Goal: Task Accomplishment & Management: Manage account settings

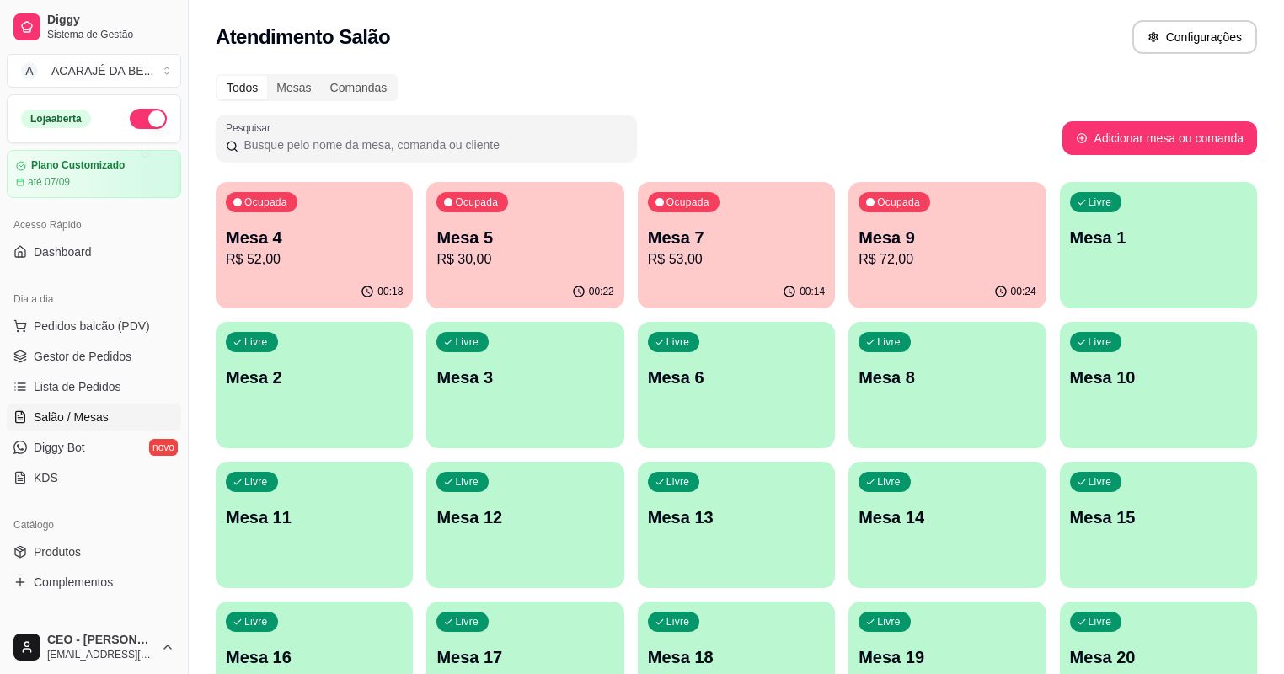
click at [490, 259] on p "R$ 30,00" at bounding box center [524, 259] width 177 height 20
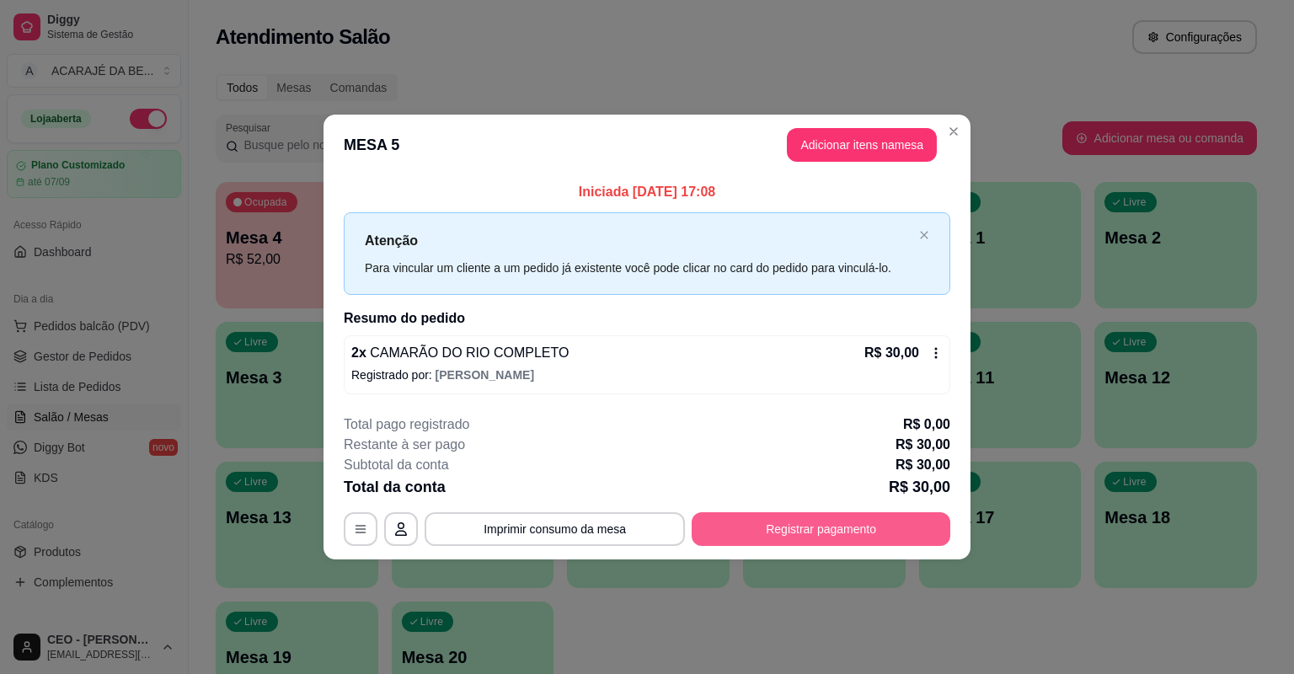
click at [788, 512] on button "Registrar pagamento" at bounding box center [821, 529] width 259 height 34
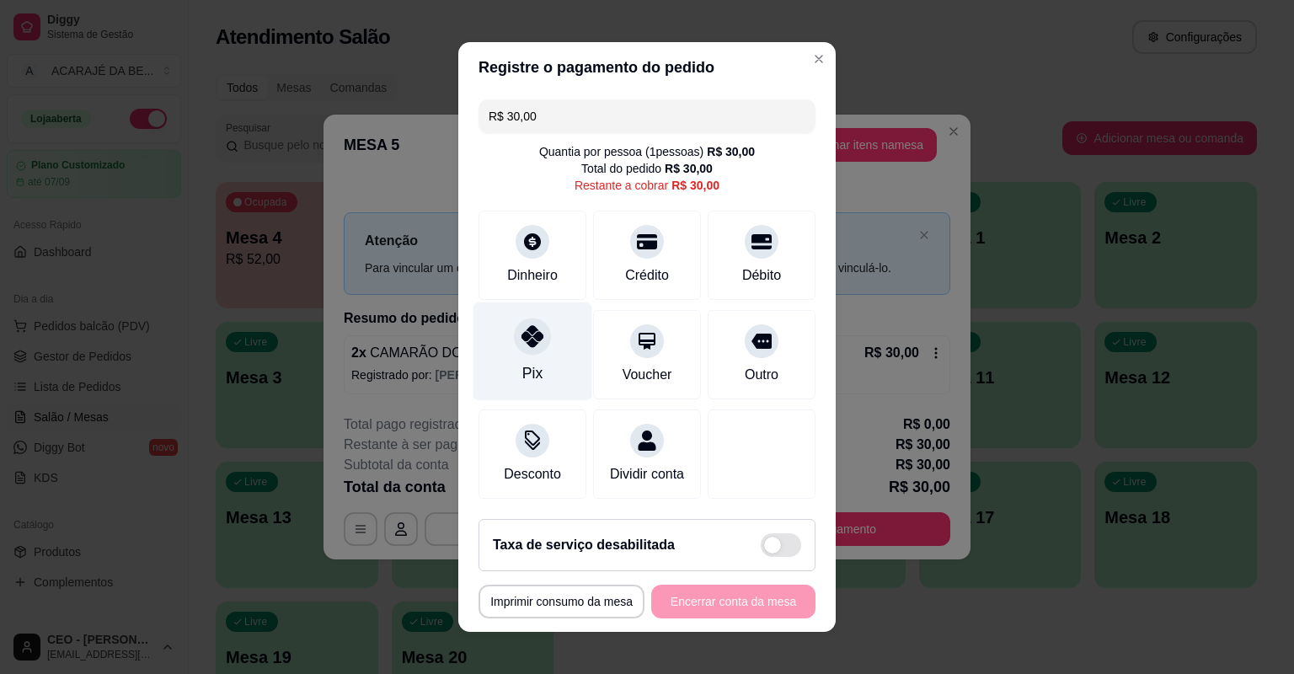
click at [533, 344] on icon at bounding box center [533, 336] width 22 height 22
type input "R$ 0,00"
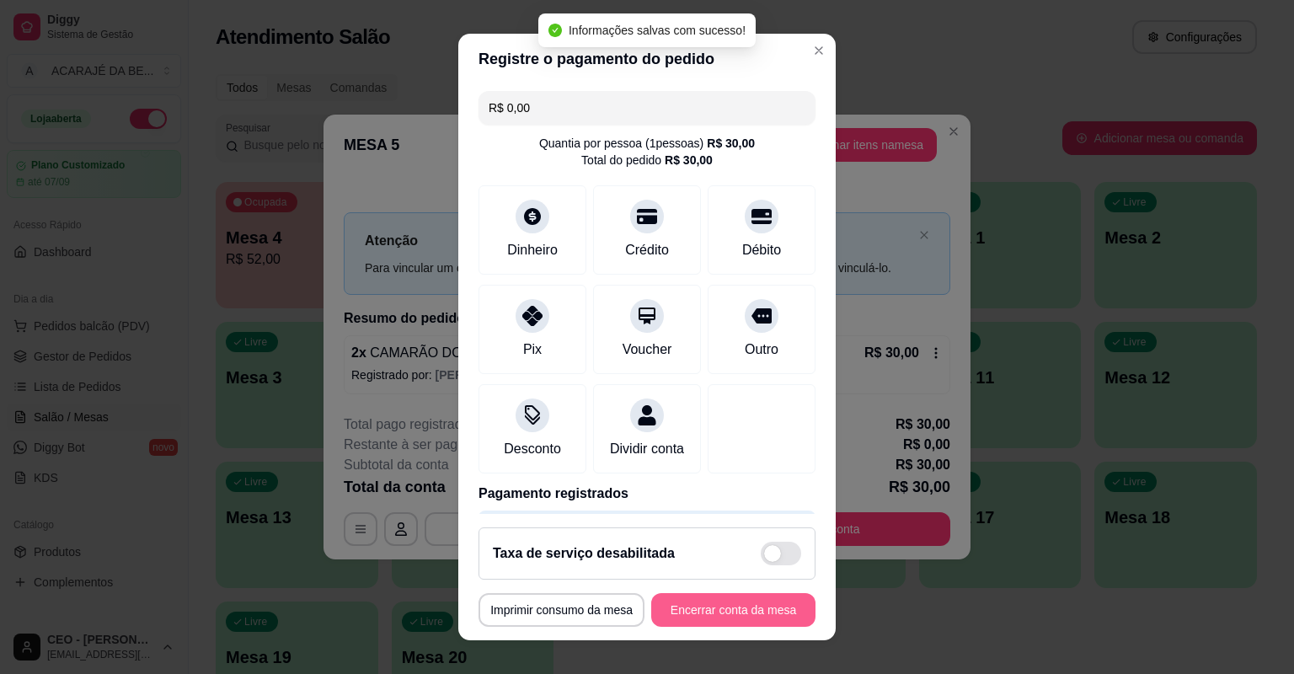
click at [768, 600] on button "Encerrar conta da mesa" at bounding box center [733, 610] width 164 height 34
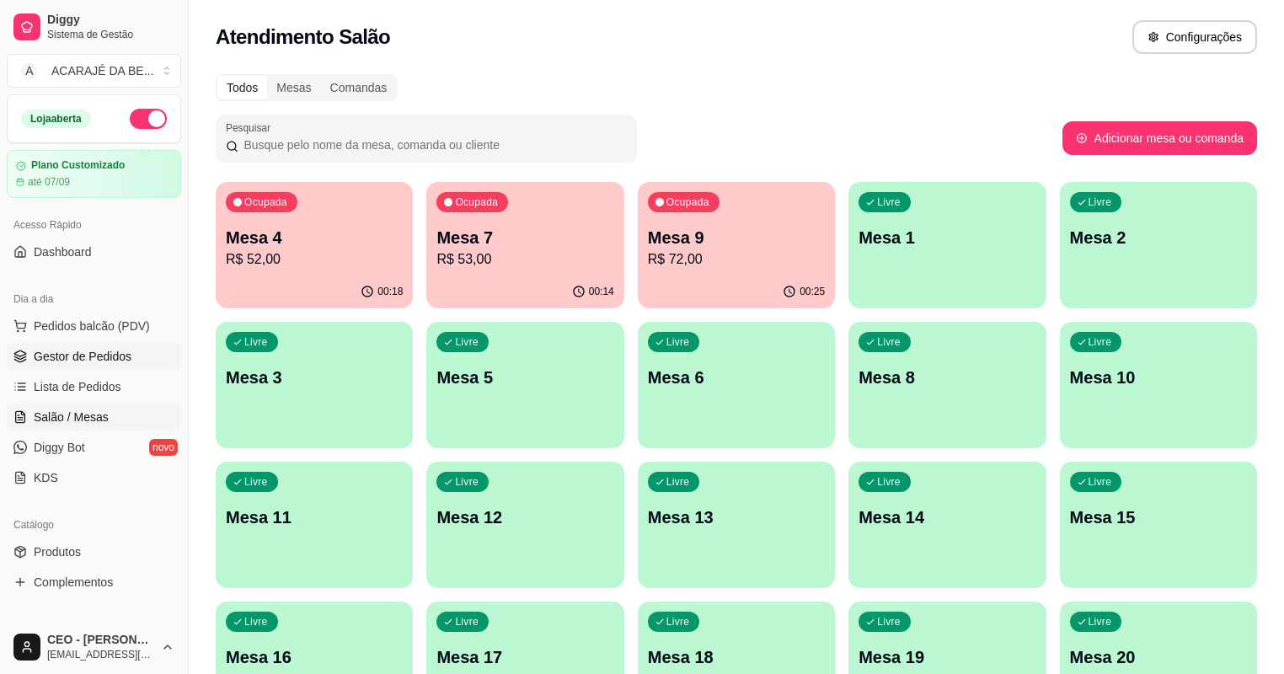
click at [99, 350] on span "Gestor de Pedidos" at bounding box center [83, 356] width 98 height 17
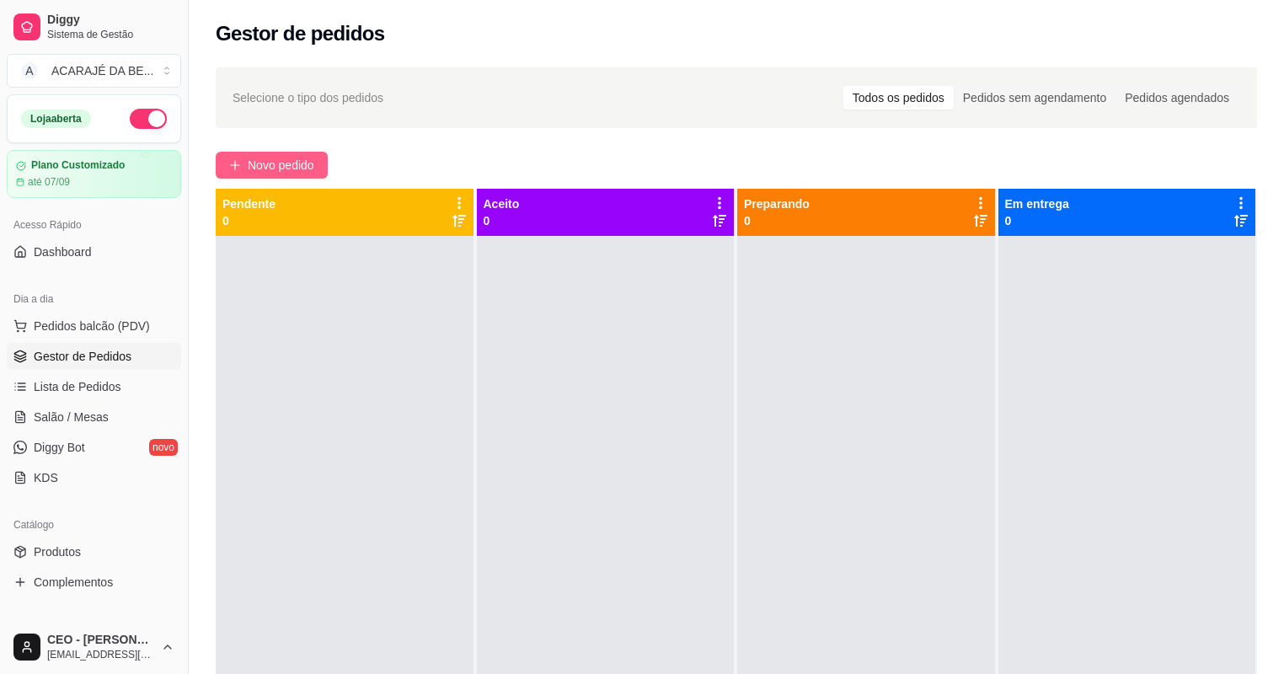
click at [289, 166] on span "Novo pedido" at bounding box center [281, 165] width 67 height 19
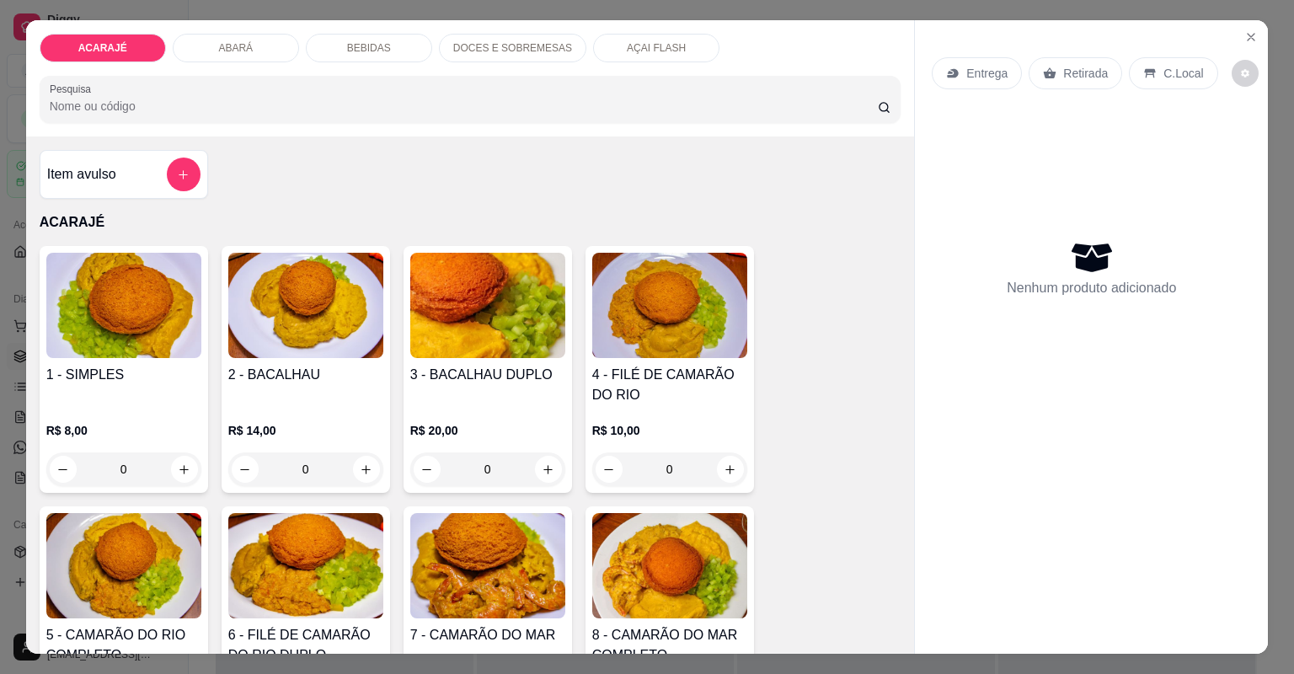
scroll to position [270, 0]
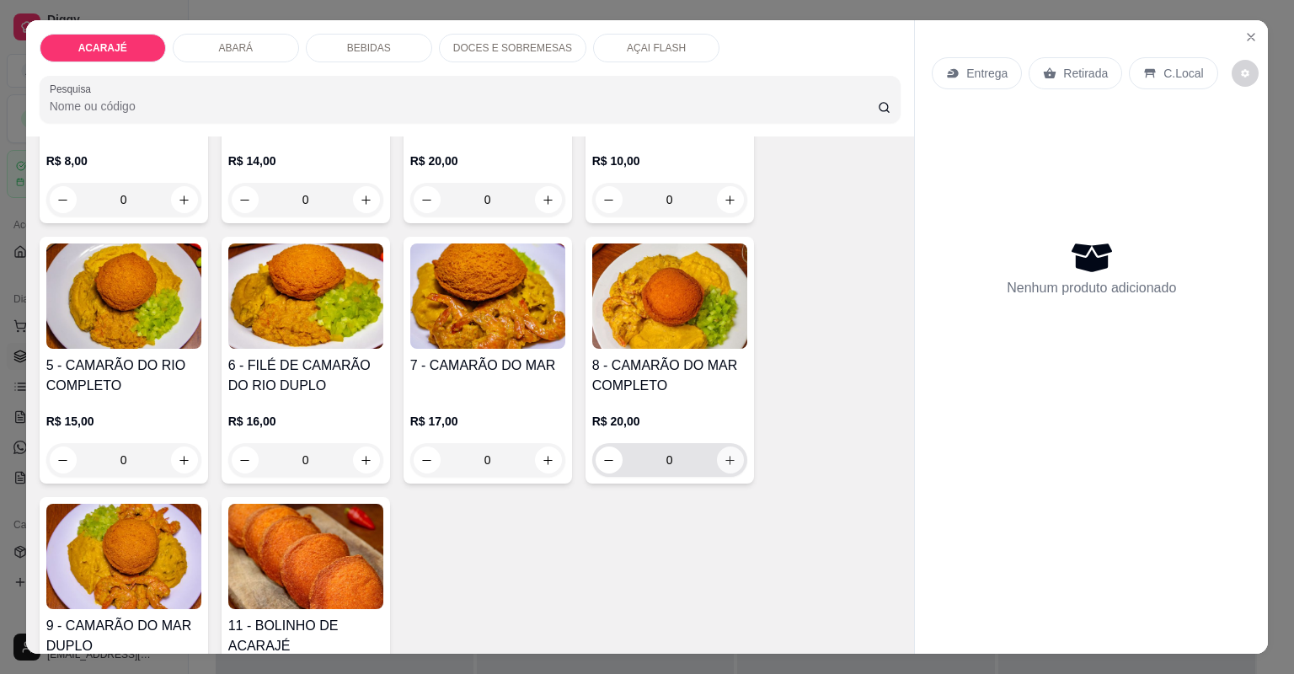
click at [731, 457] on button "increase-product-quantity" at bounding box center [730, 460] width 27 height 27
type input "1"
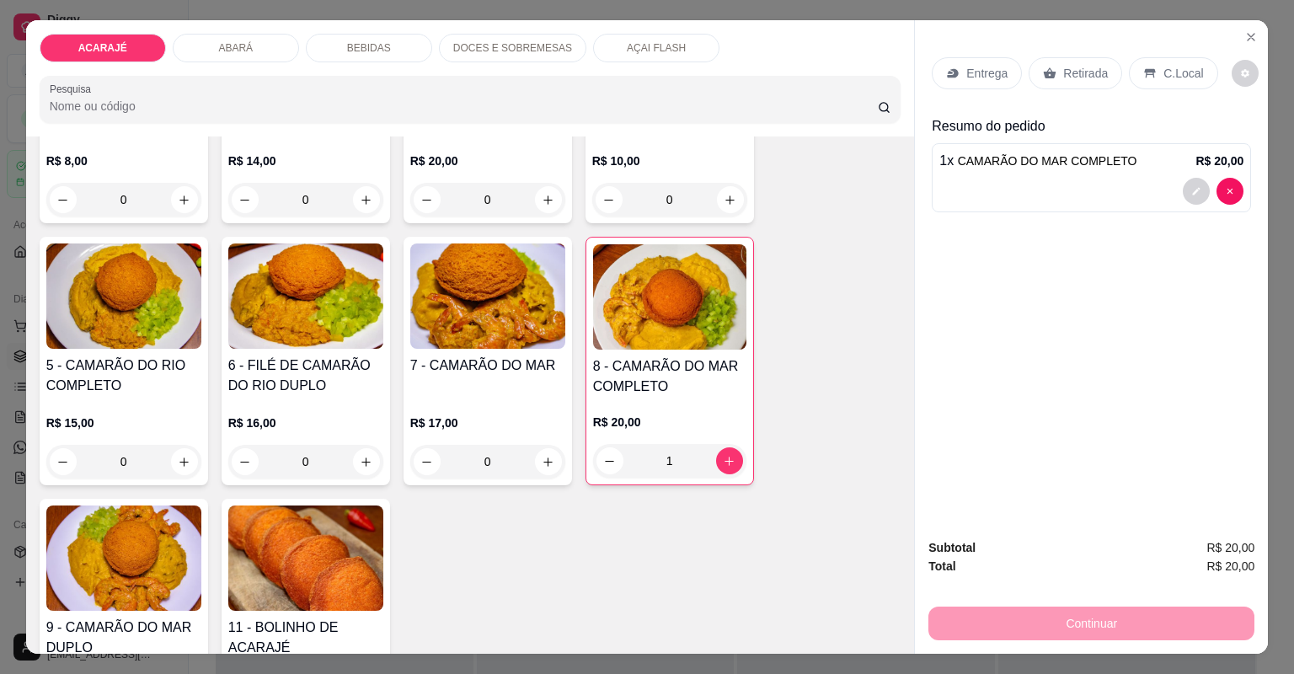
click at [979, 69] on p "Entrega" at bounding box center [986, 73] width 41 height 17
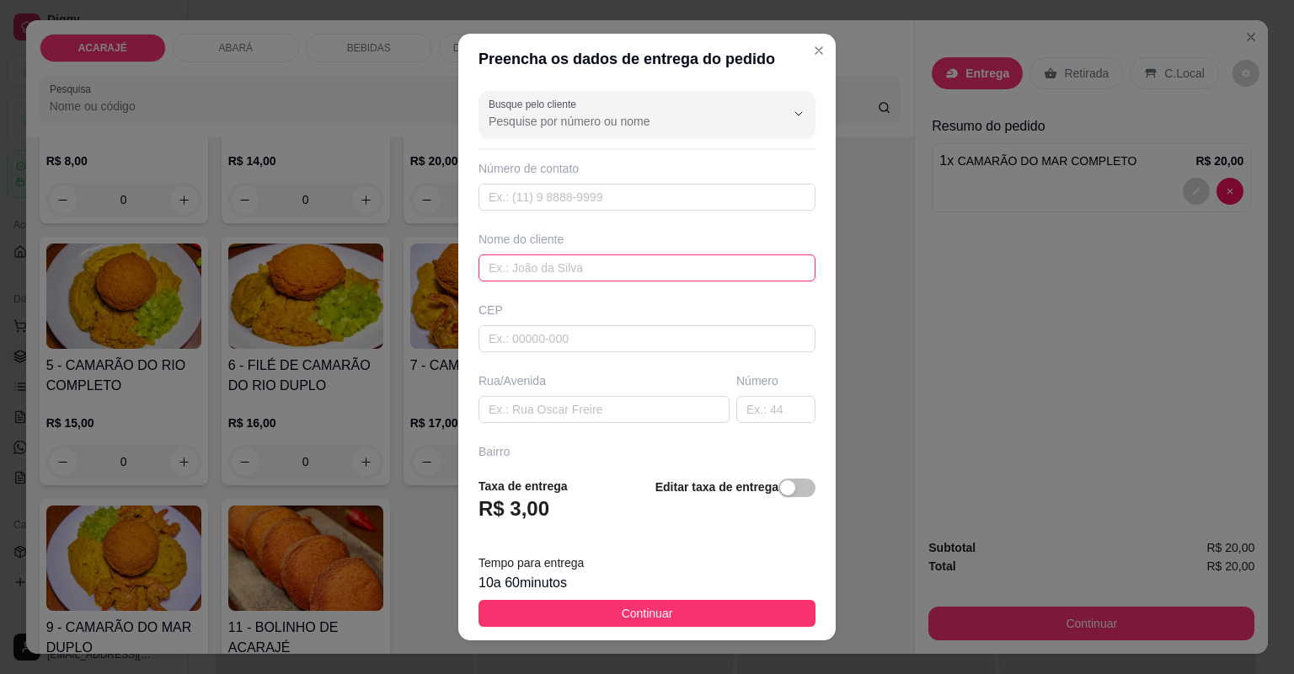
click at [613, 266] on input "text" at bounding box center [647, 267] width 337 height 27
type input "boladin"
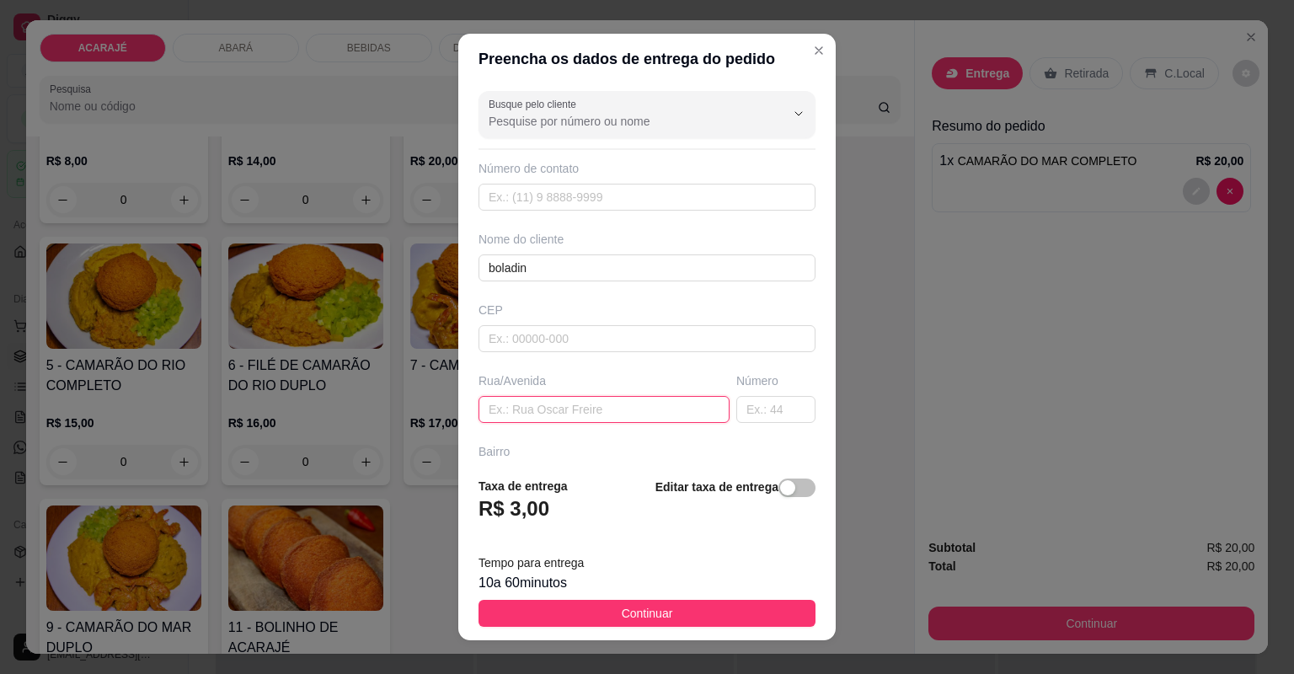
click at [592, 407] on input "text" at bounding box center [604, 409] width 251 height 27
type input "rua 7 de setembro"
drag, startPoint x: 753, startPoint y: 409, endPoint x: 753, endPoint y: 422, distance: 12.6
click at [753, 414] on input "text" at bounding box center [775, 409] width 79 height 27
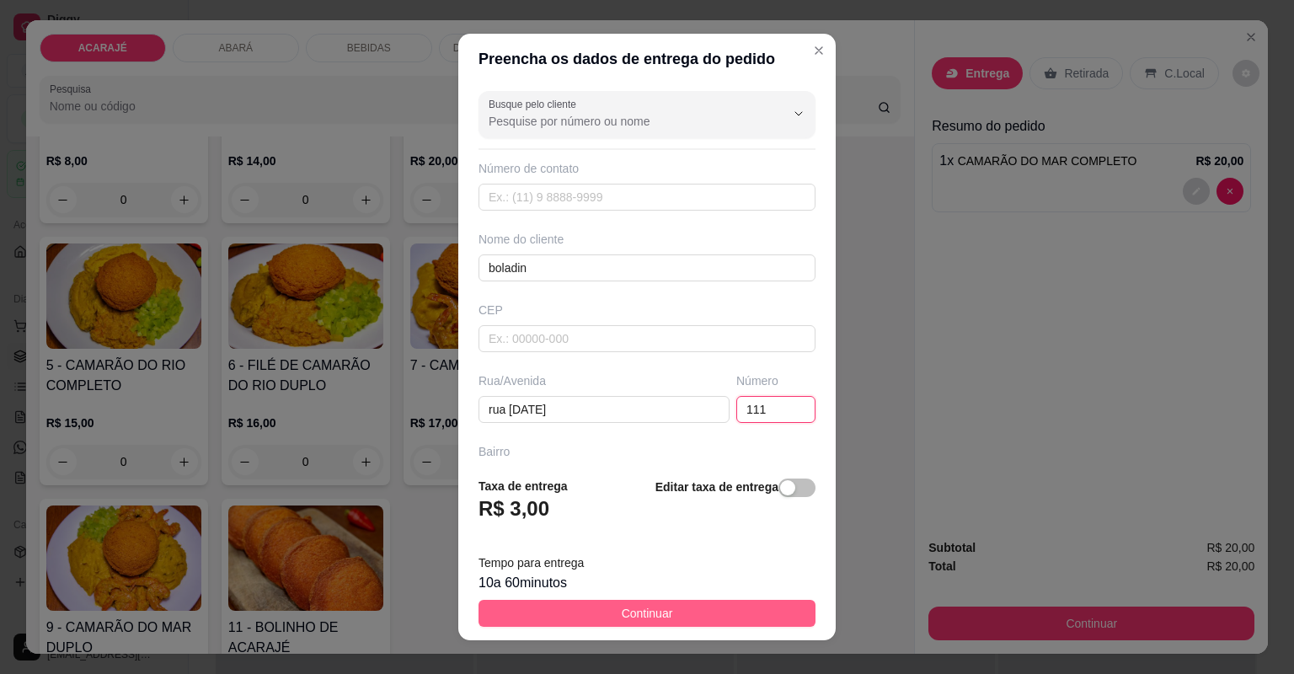
type input "111"
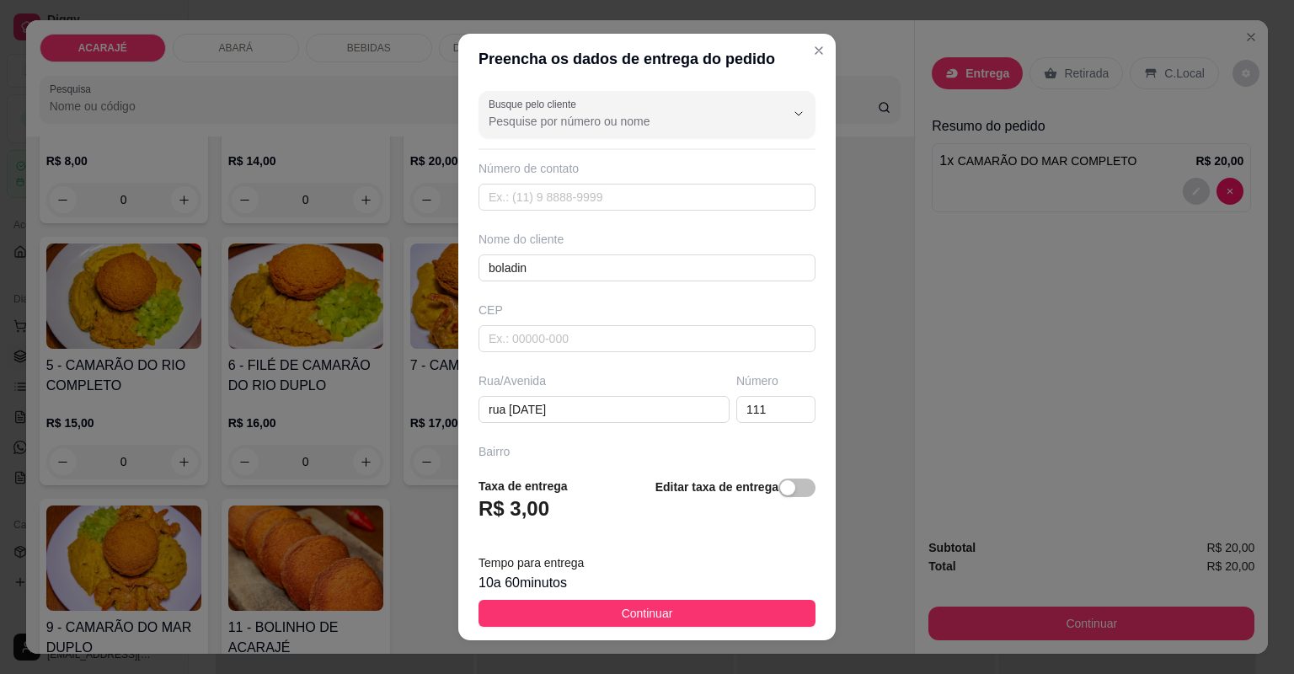
drag, startPoint x: 714, startPoint y: 606, endPoint x: 833, endPoint y: 344, distance: 288.0
click at [714, 606] on button "Continuar" at bounding box center [647, 613] width 337 height 27
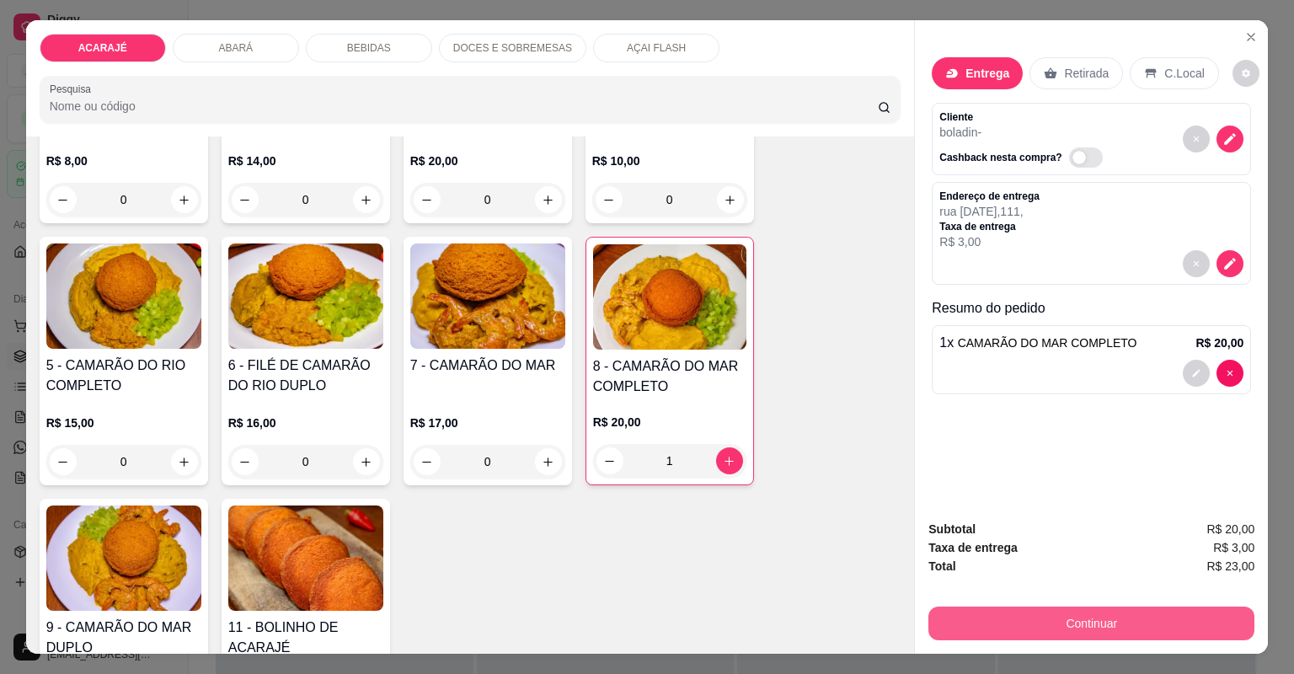
click at [1196, 630] on button "Continuar" at bounding box center [1091, 624] width 326 height 34
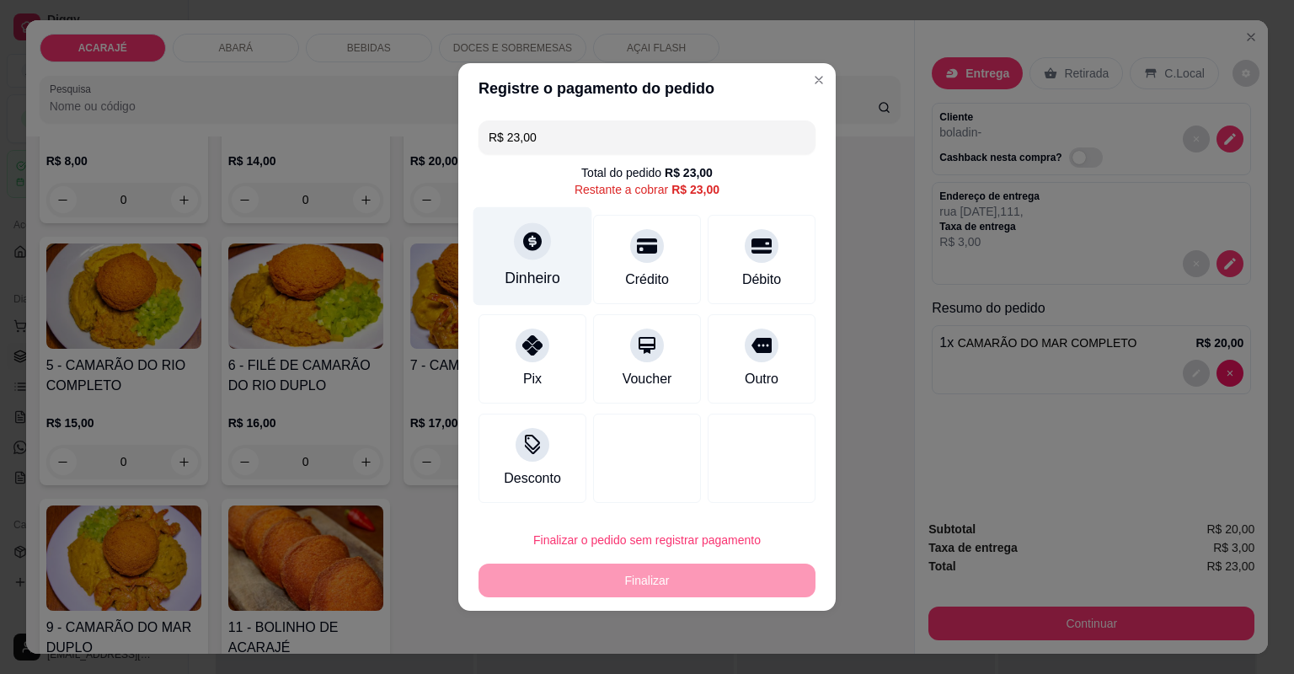
click at [563, 292] on div "Dinheiro" at bounding box center [533, 256] width 119 height 99
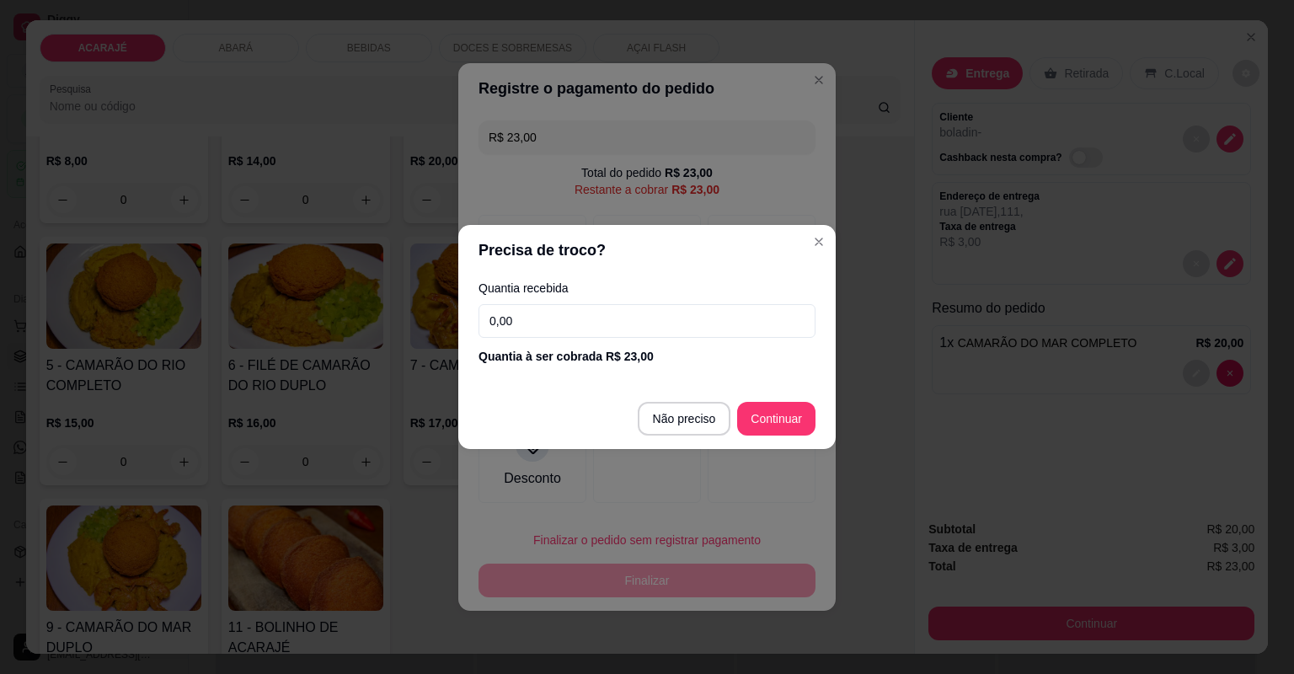
click at [662, 331] on input "0,00" at bounding box center [647, 321] width 337 height 34
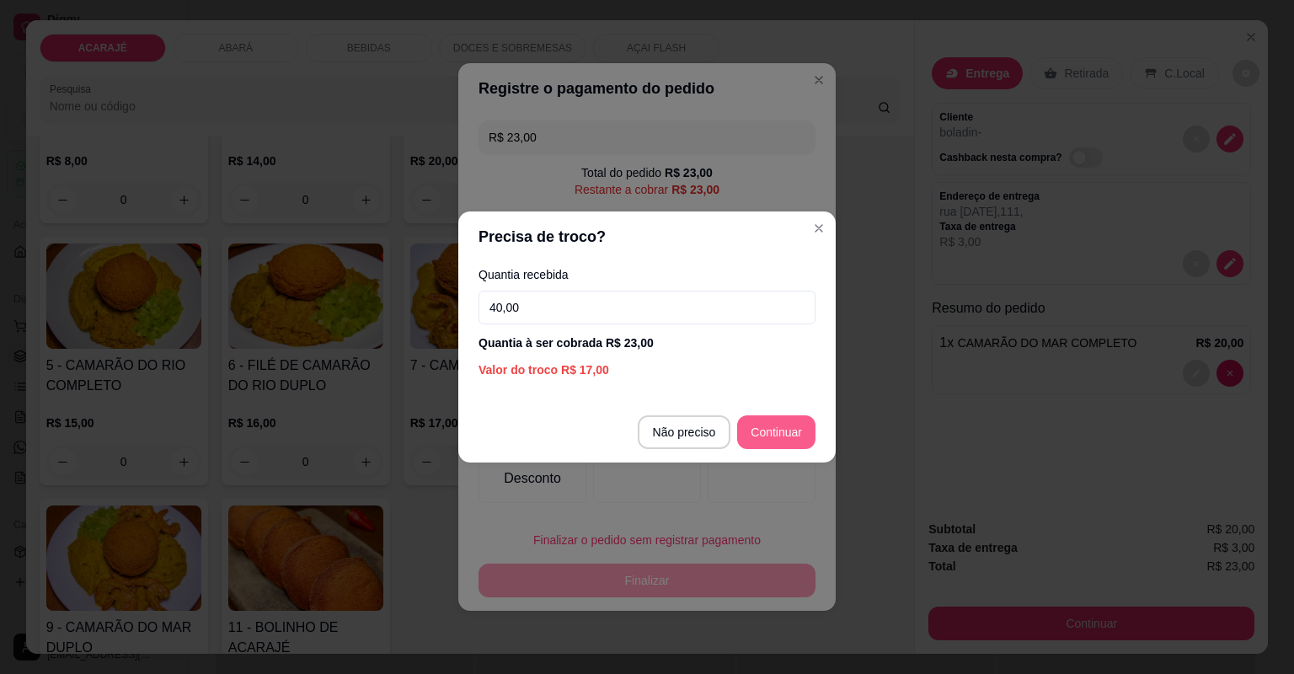
type input "40,00"
type input "R$ 0,00"
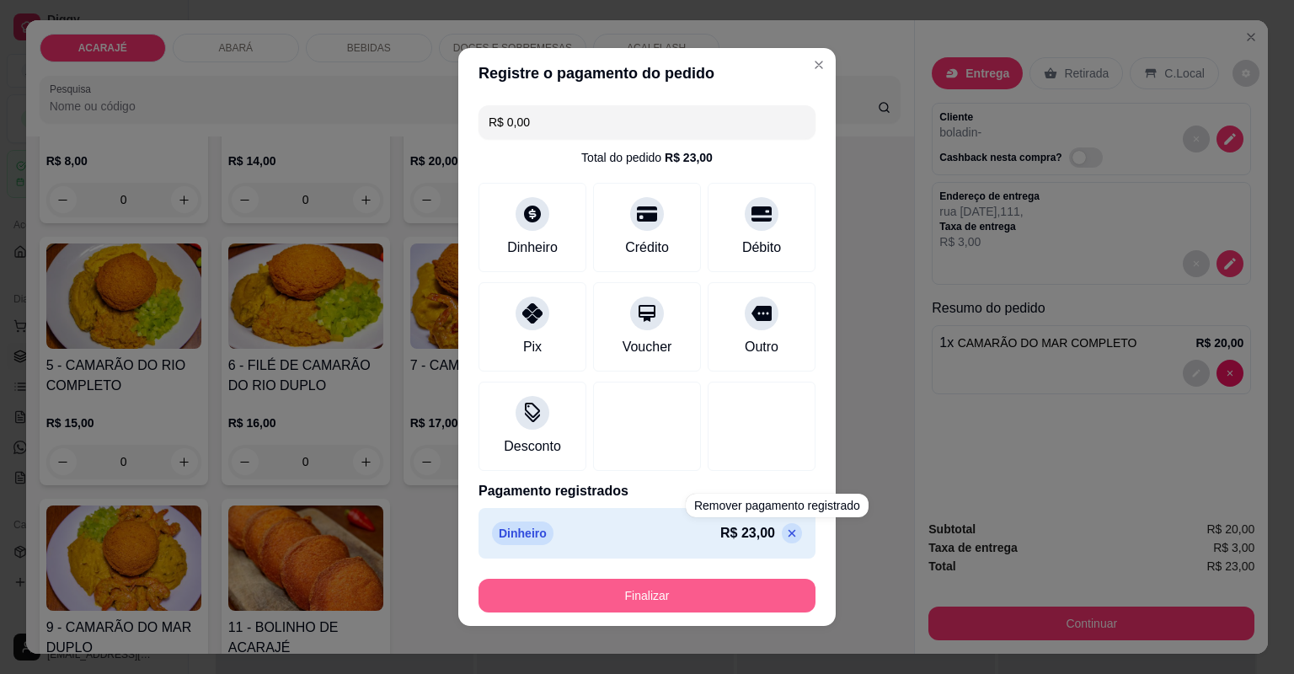
click at [775, 590] on button "Finalizar" at bounding box center [647, 596] width 337 height 34
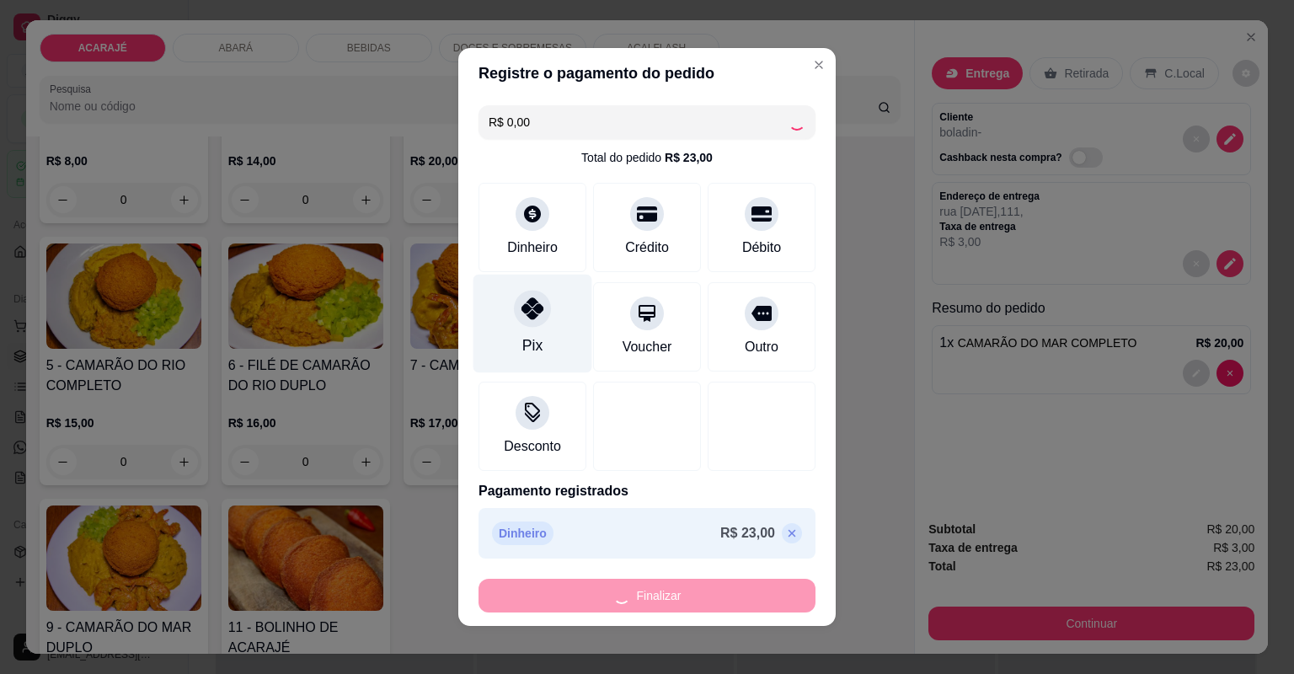
type input "0"
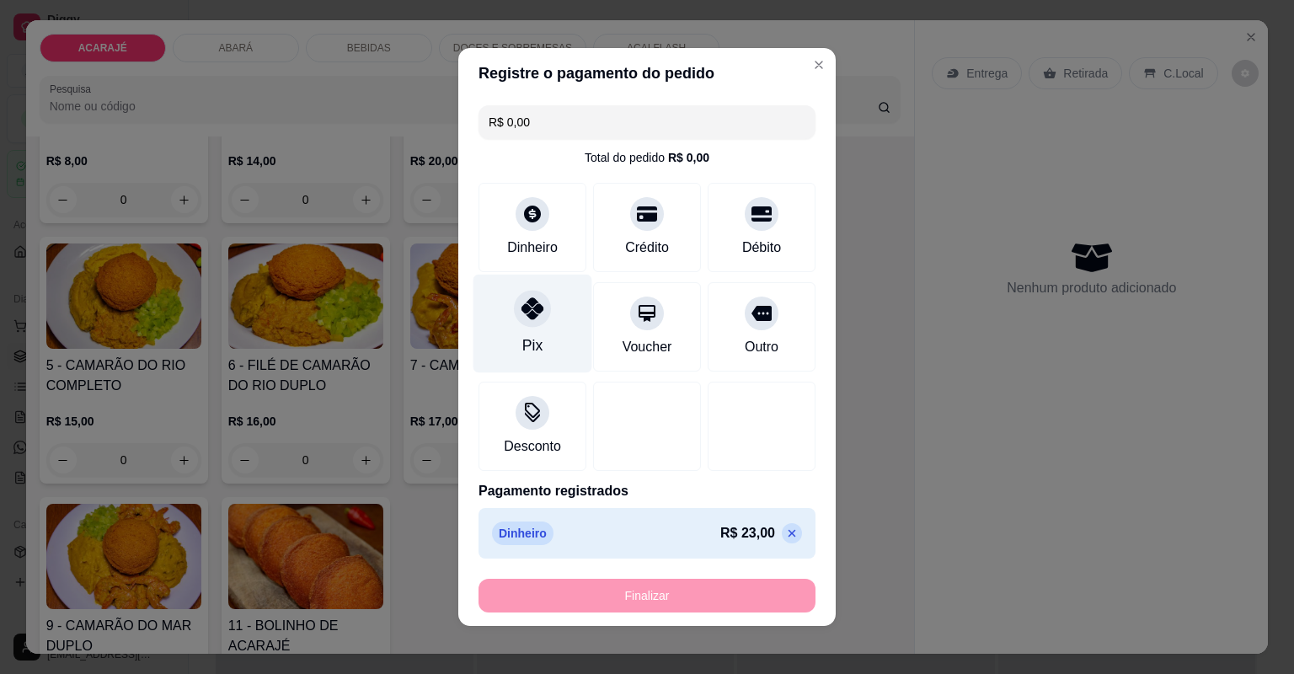
type input "-R$ 23,00"
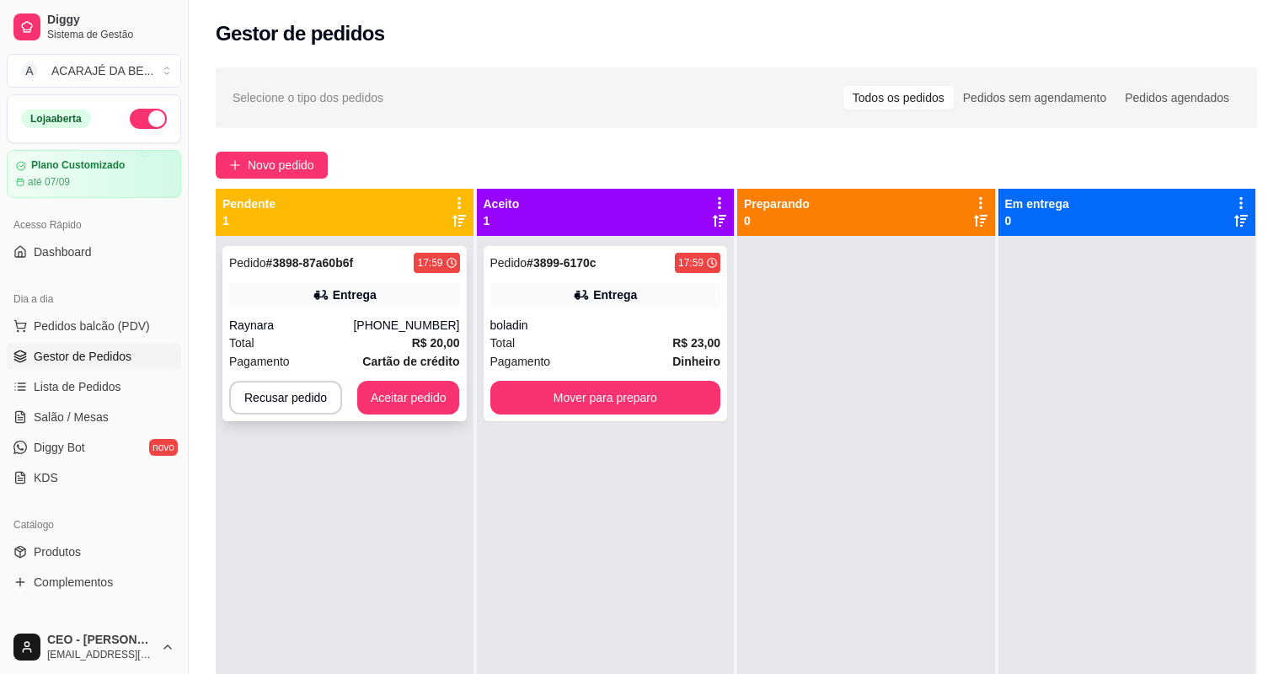
click at [226, 249] on div "Pedido # 3898-87a60b6f 17:59 Entrega Raynara (73) 98889-2356 Total R$ 20,00 Pag…" at bounding box center [345, 573] width 258 height 674
drag, startPoint x: 605, startPoint y: 332, endPoint x: 605, endPoint y: 320, distance: 11.8
click at [605, 320] on div "boladin" at bounding box center [605, 325] width 231 height 17
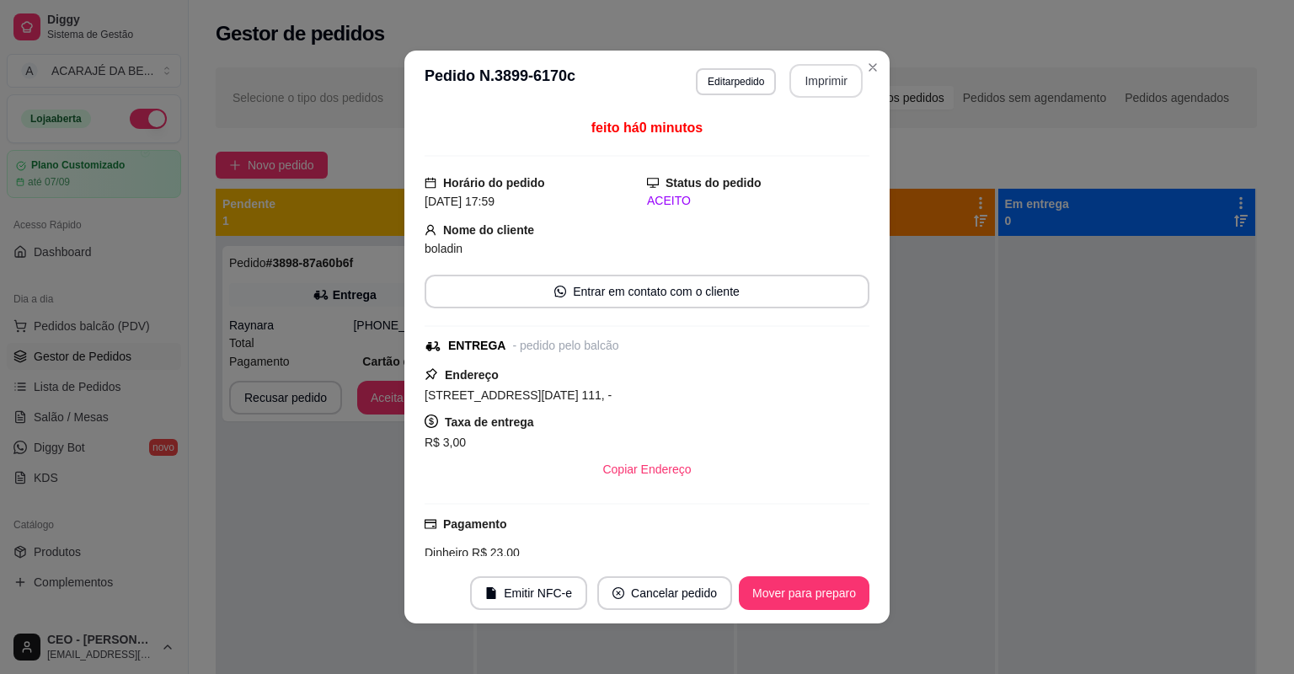
click at [823, 70] on button "Imprimir" at bounding box center [825, 81] width 73 height 34
click at [821, 622] on div "**********" at bounding box center [647, 337] width 1294 height 674
click at [821, 620] on footer "Emitir NFC-e Cancelar pedido Mover para preparo" at bounding box center [646, 593] width 485 height 61
drag, startPoint x: 821, startPoint y: 613, endPoint x: 820, endPoint y: 597, distance: 16.1
click at [820, 597] on footer "Emitir NFC-e Cancelar pedido Mover para preparo" at bounding box center [646, 593] width 485 height 61
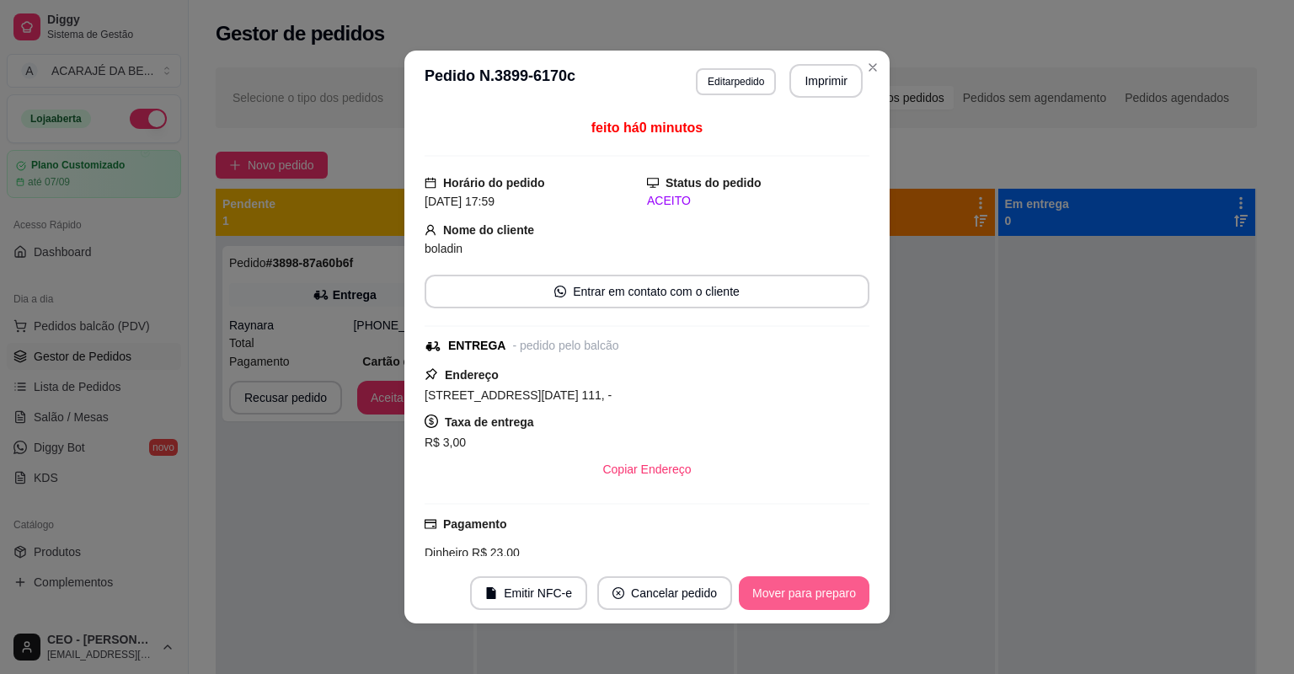
click at [820, 596] on button "Mover para preparo" at bounding box center [804, 593] width 131 height 34
click at [821, 595] on div "Mover para preparo" at bounding box center [792, 593] width 154 height 34
click at [821, 594] on div "Mover para preparo" at bounding box center [792, 593] width 154 height 34
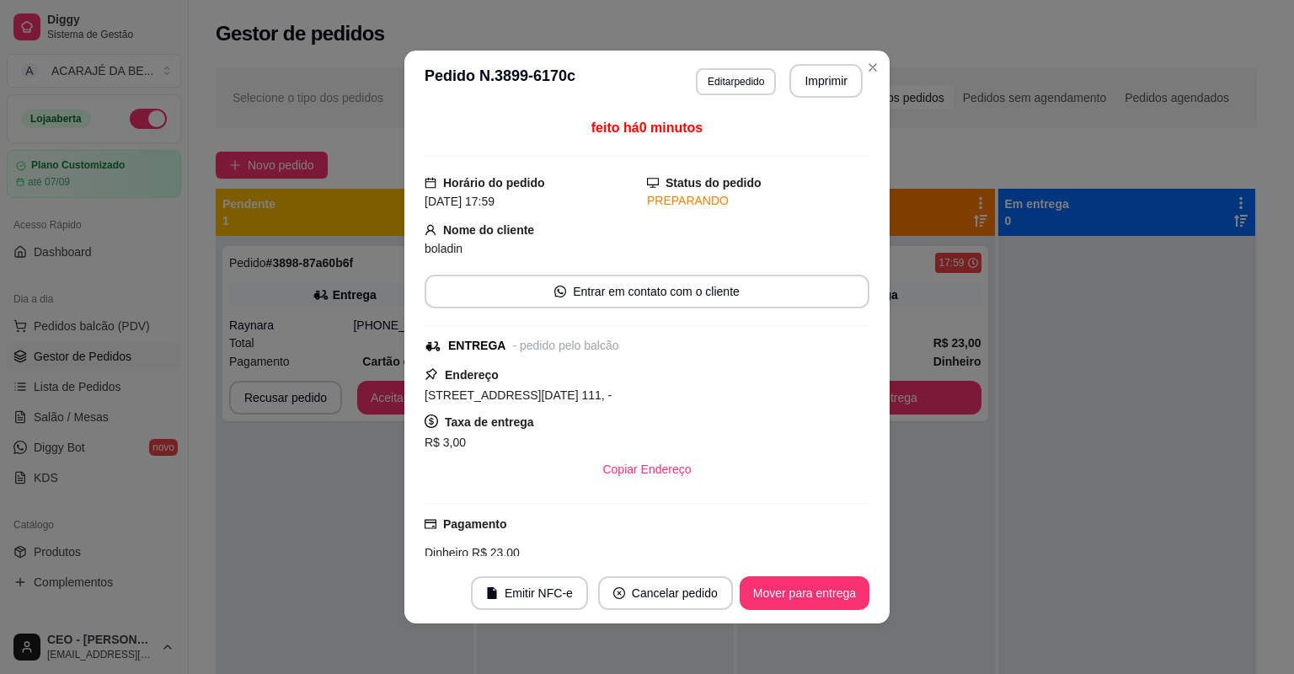
click at [821, 593] on button "Mover para entrega" at bounding box center [805, 593] width 130 height 34
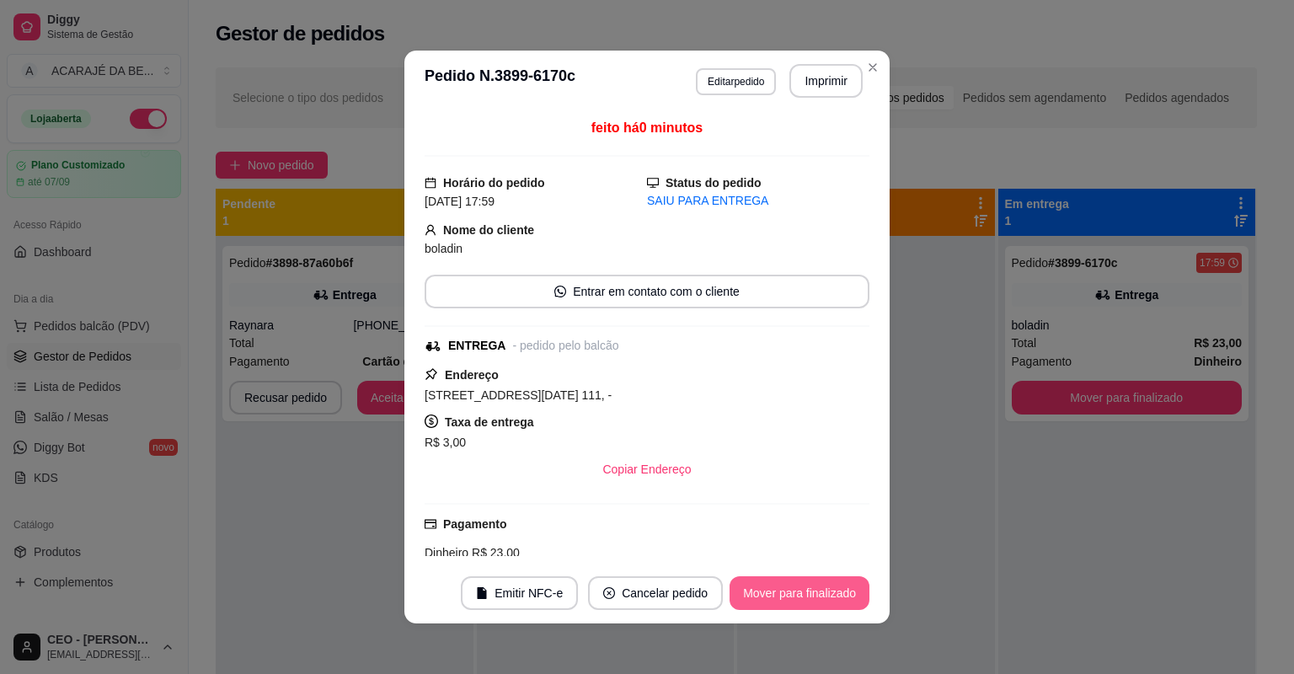
click at [821, 589] on button "Mover para finalizado" at bounding box center [800, 593] width 140 height 34
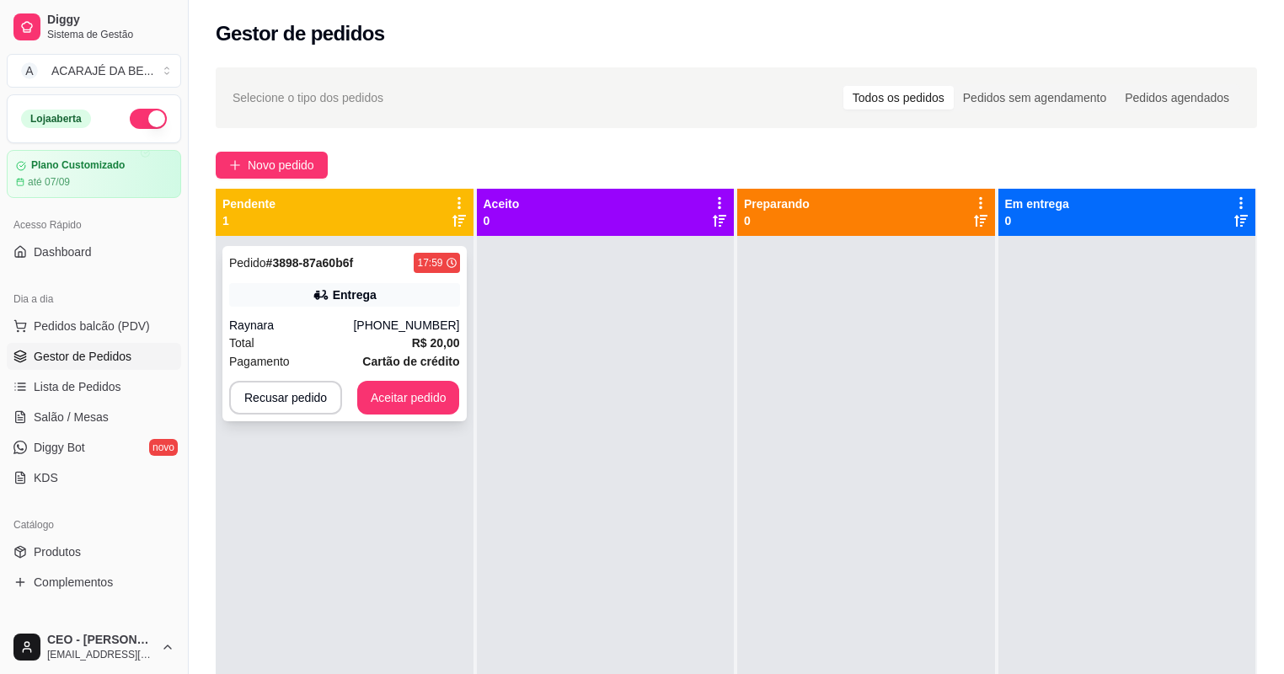
click at [441, 345] on strong "R$ 20,00" at bounding box center [436, 342] width 48 height 13
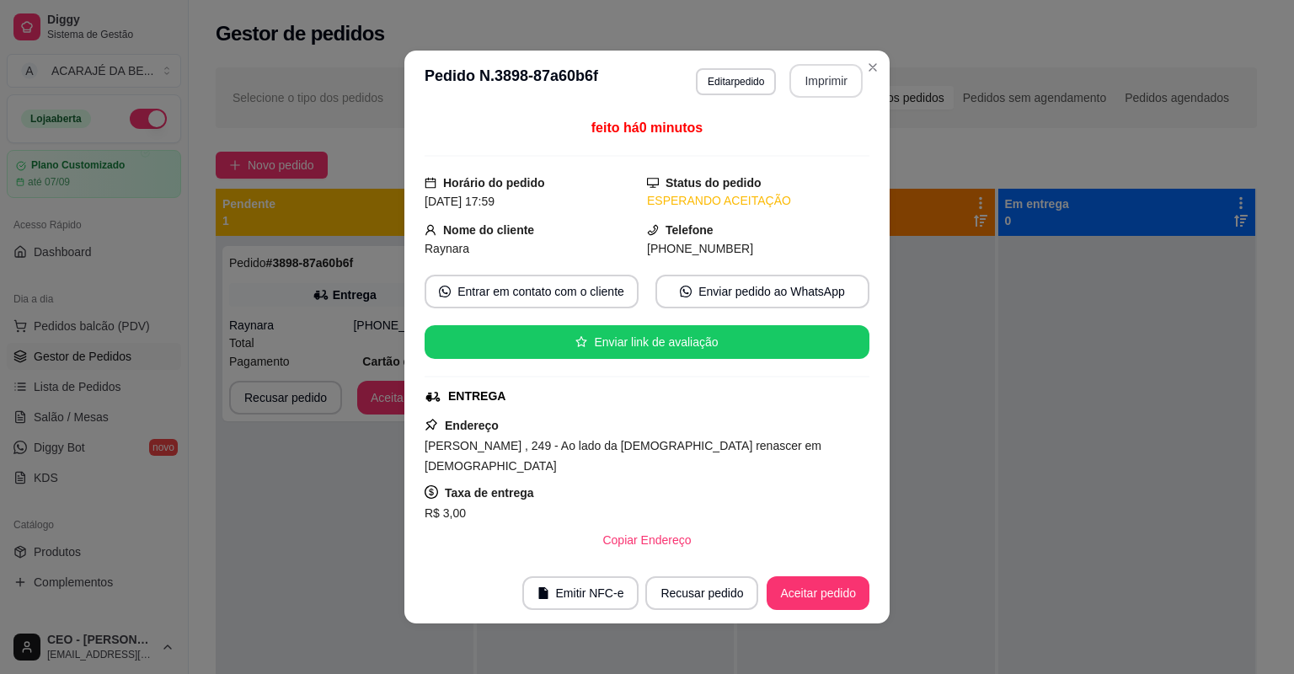
click at [819, 82] on button "Imprimir" at bounding box center [825, 81] width 73 height 34
click at [832, 600] on button "Aceitar pedido" at bounding box center [818, 593] width 103 height 34
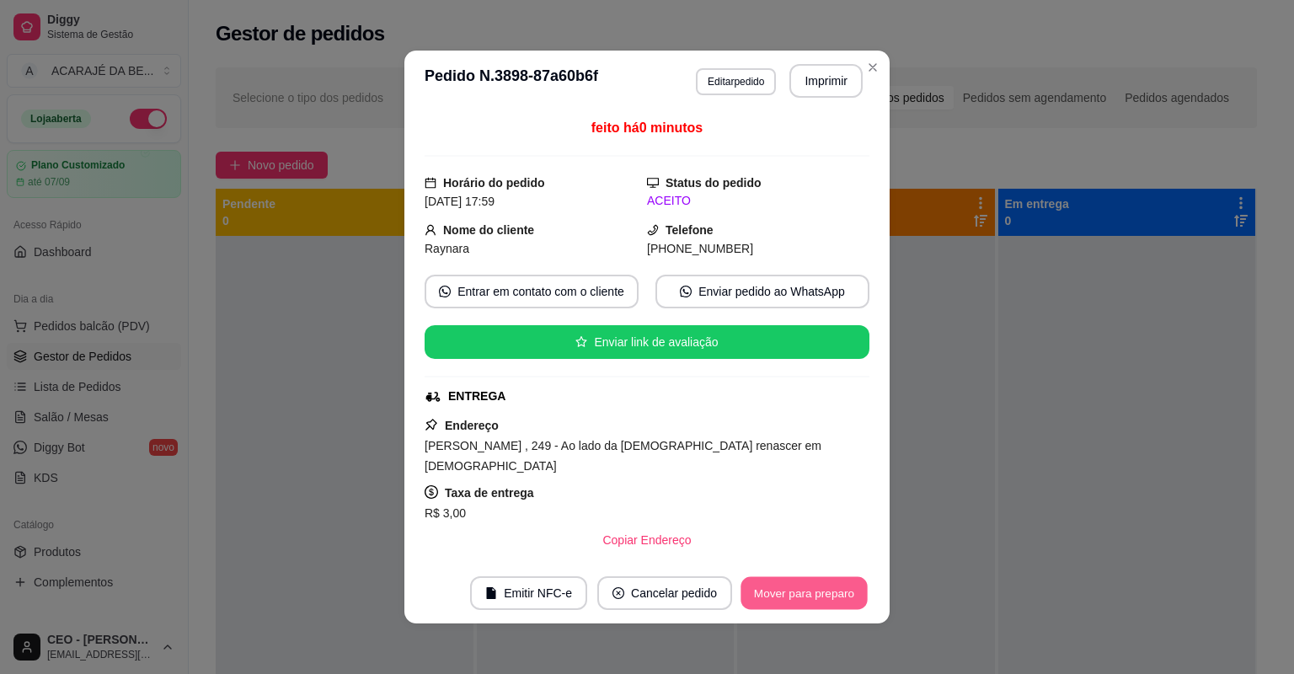
click at [832, 602] on button "Mover para preparo" at bounding box center [804, 593] width 126 height 33
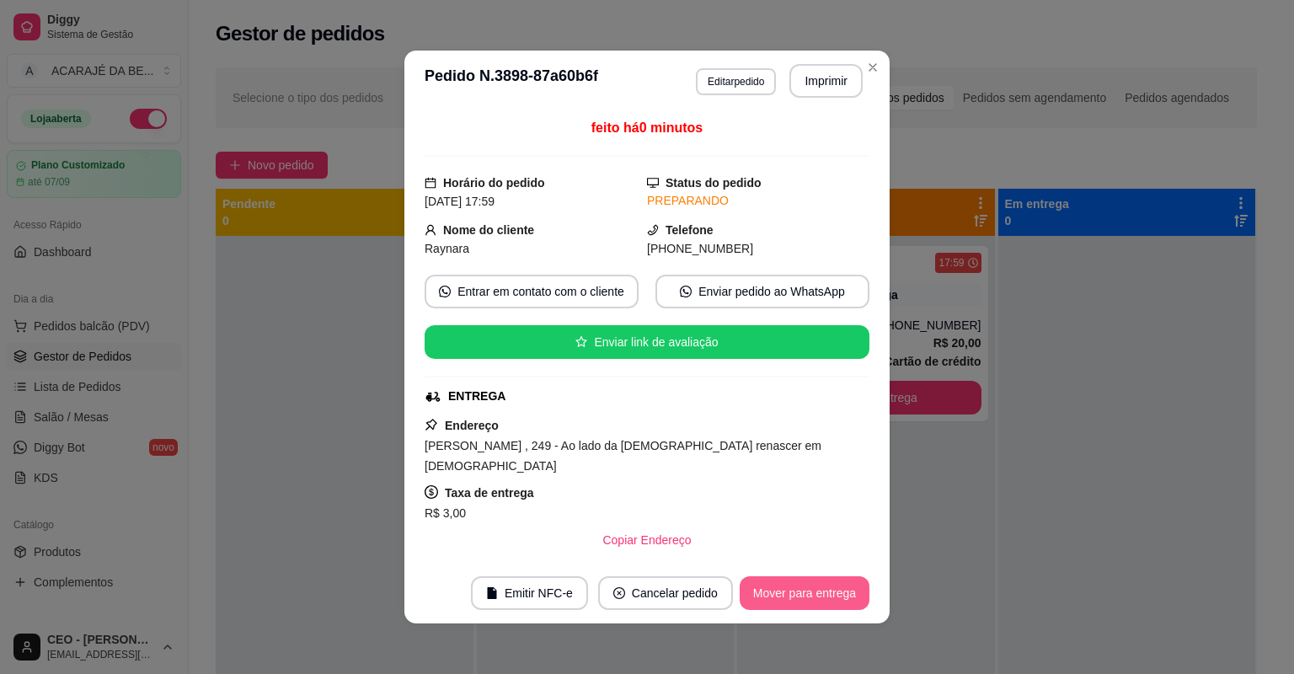
click at [830, 603] on button "Mover para entrega" at bounding box center [805, 593] width 130 height 34
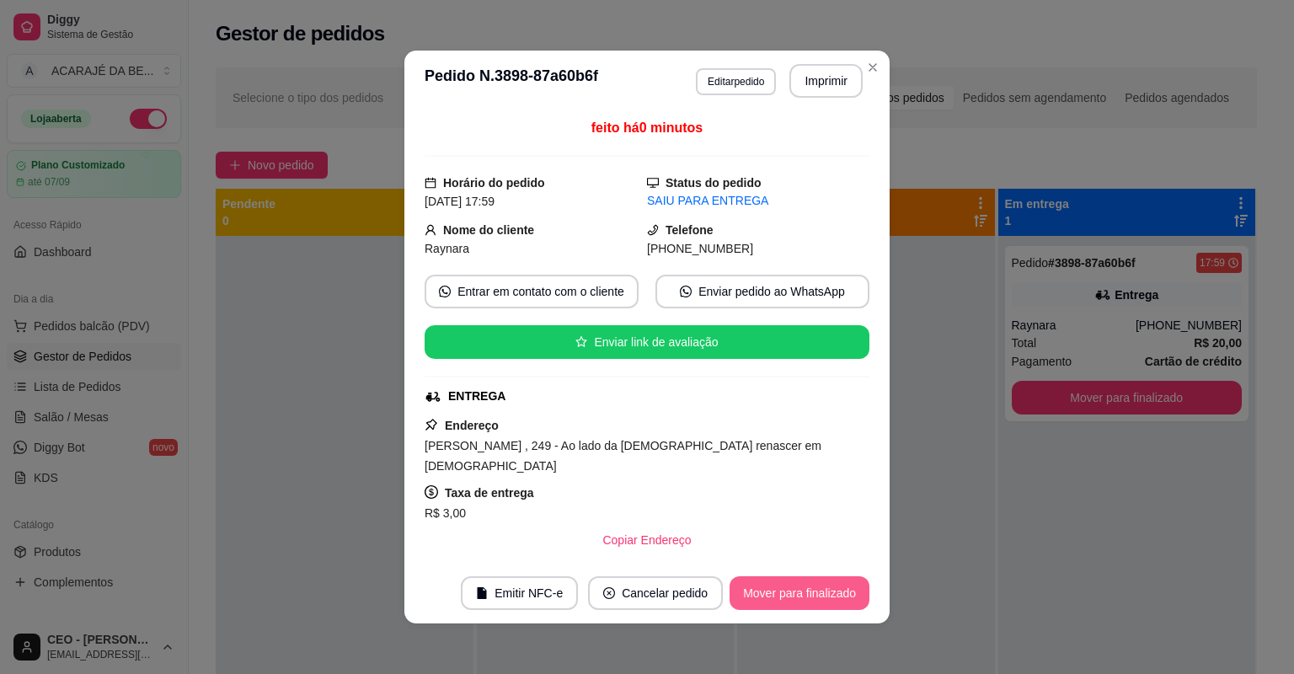
click at [826, 598] on button "Mover para finalizado" at bounding box center [800, 593] width 140 height 34
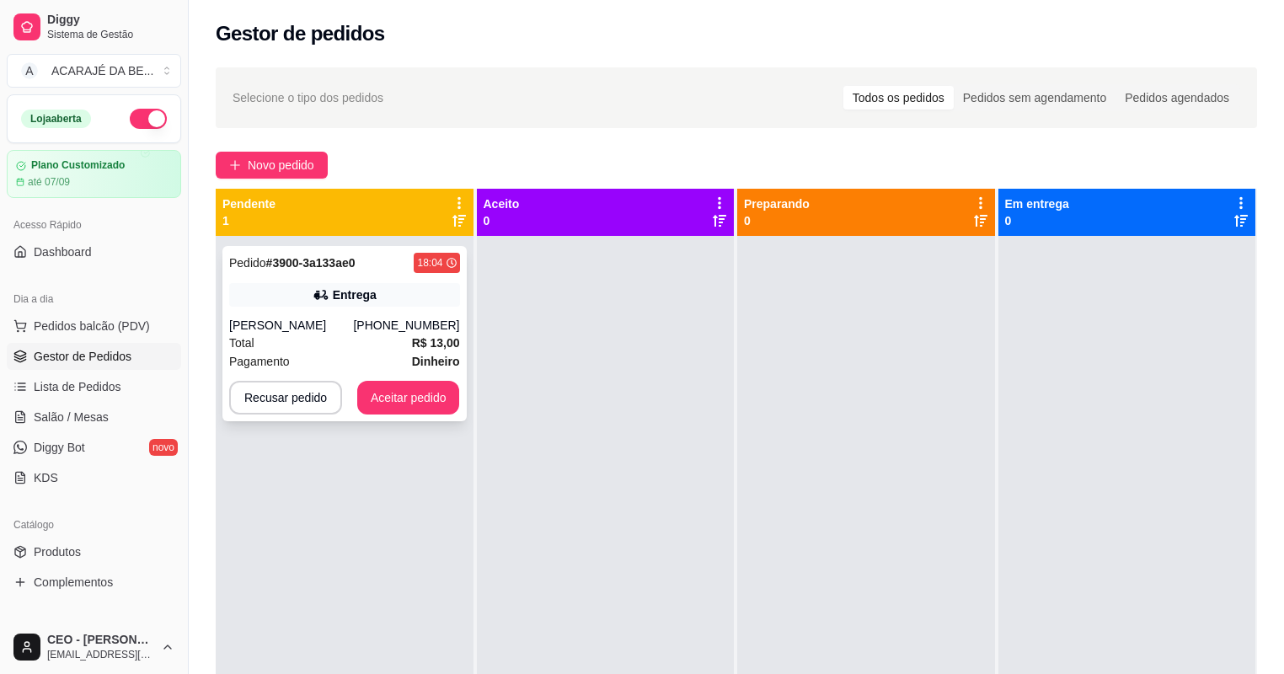
click at [391, 310] on div "Pedido # 3900-3a133ae0 18:04 Entrega Lilian Santos (73) 99133-2057 Total R$ 13,…" at bounding box center [344, 333] width 244 height 175
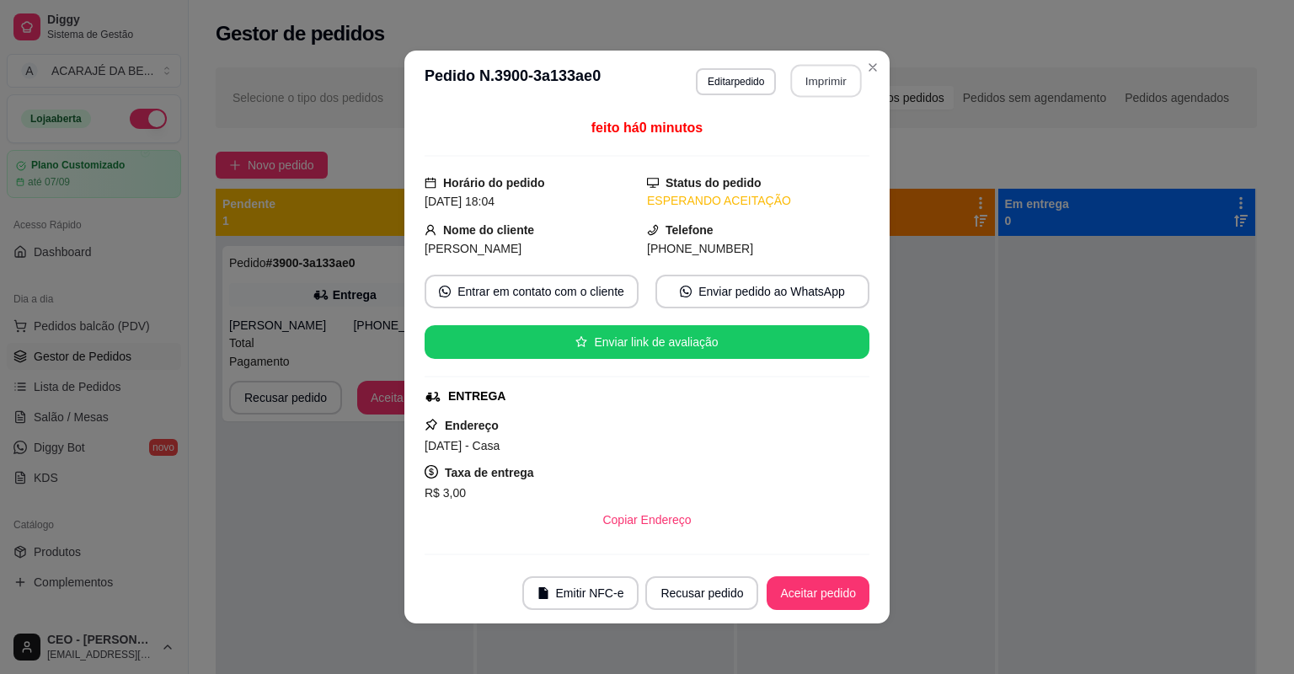
click at [809, 79] on button "Imprimir" at bounding box center [826, 81] width 71 height 33
click at [782, 586] on button "Aceitar pedido" at bounding box center [818, 593] width 103 height 34
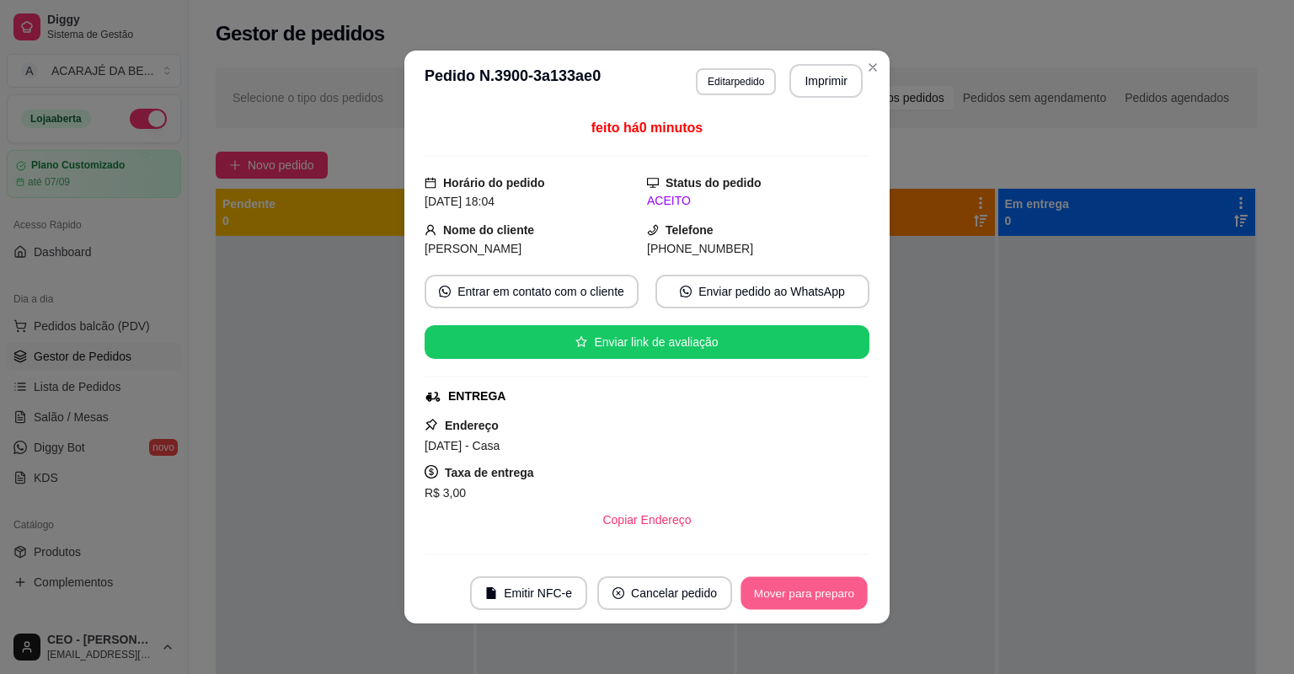
click at [782, 597] on button "Mover para preparo" at bounding box center [804, 593] width 126 height 33
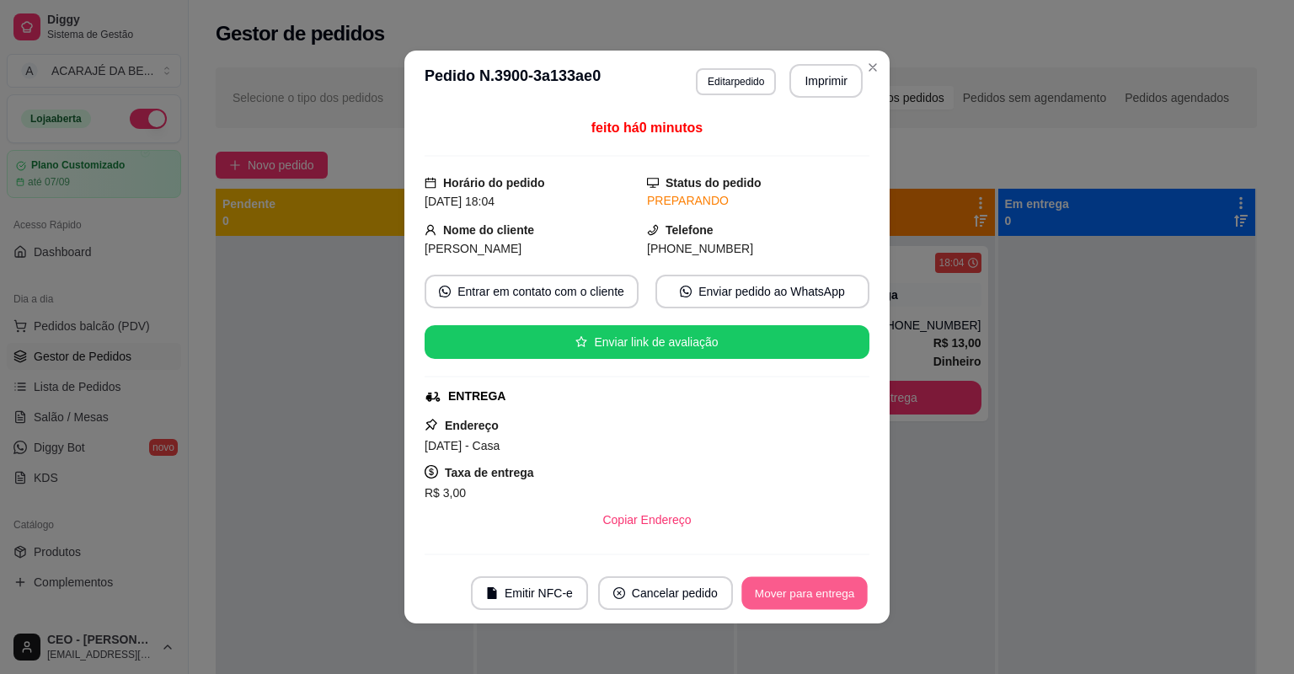
click at [782, 597] on button "Mover para entrega" at bounding box center [804, 593] width 126 height 33
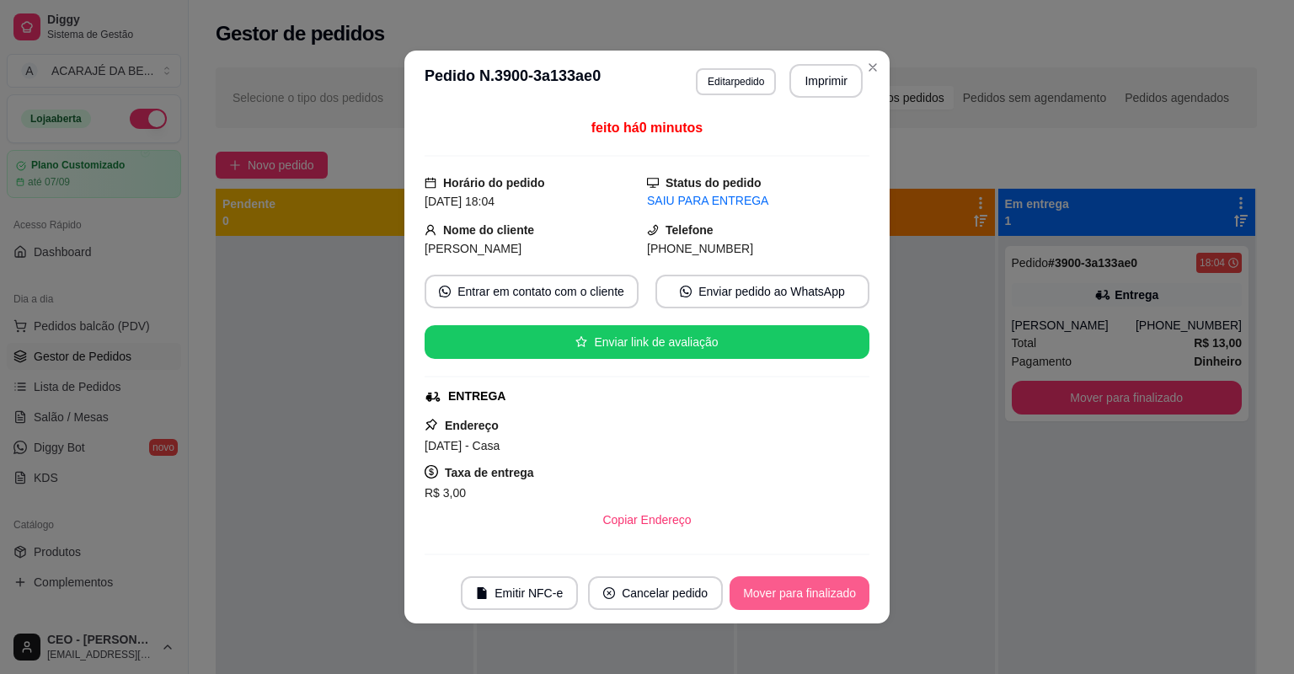
click at [782, 599] on button "Mover para finalizado" at bounding box center [800, 593] width 140 height 34
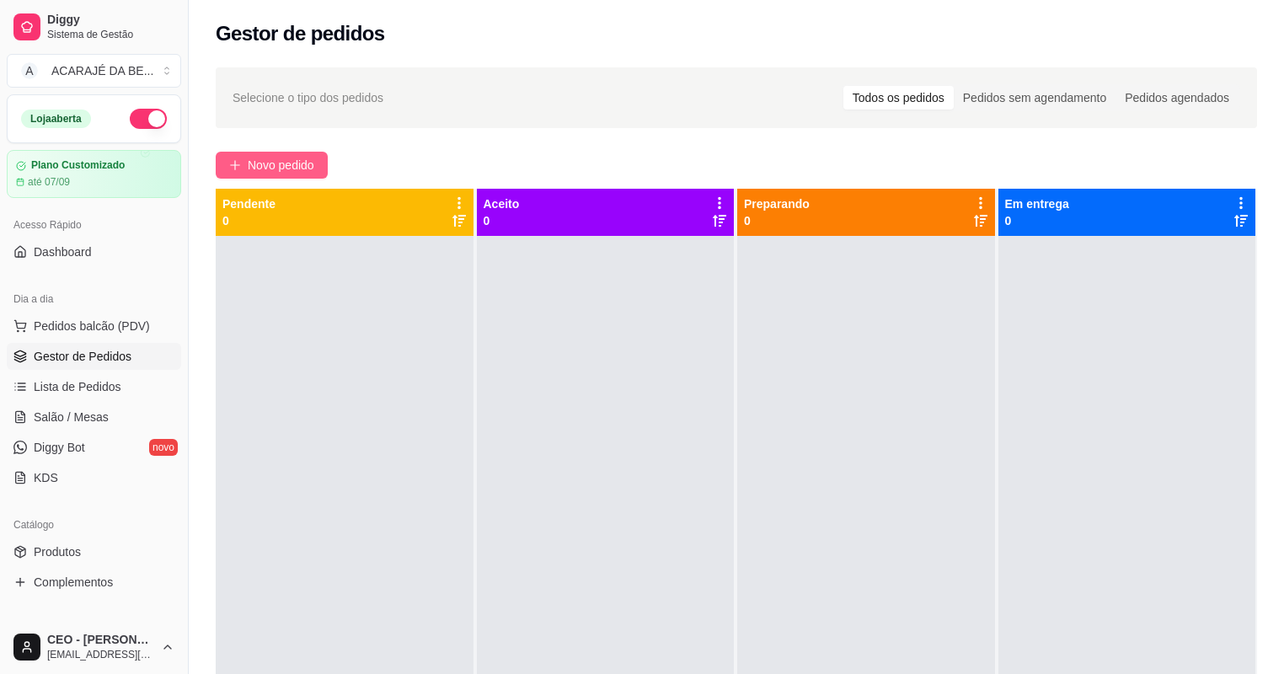
click at [241, 169] on button "Novo pedido" at bounding box center [272, 165] width 112 height 27
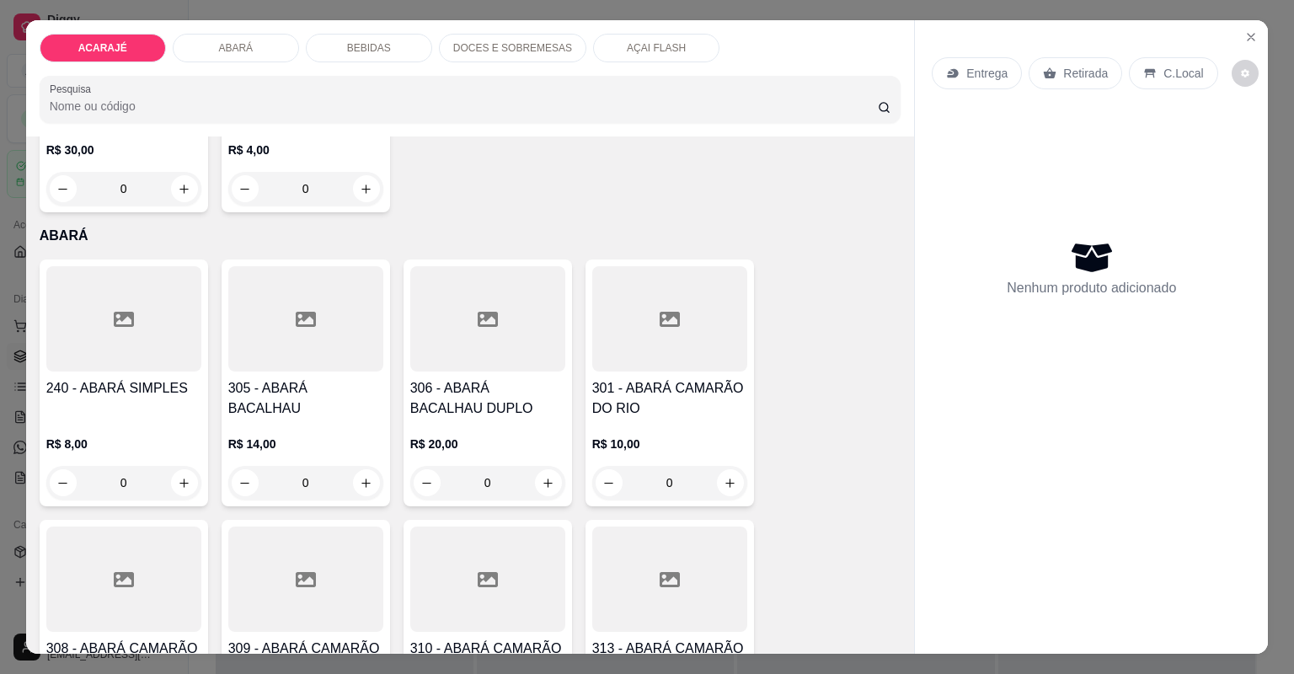
scroll to position [876, 0]
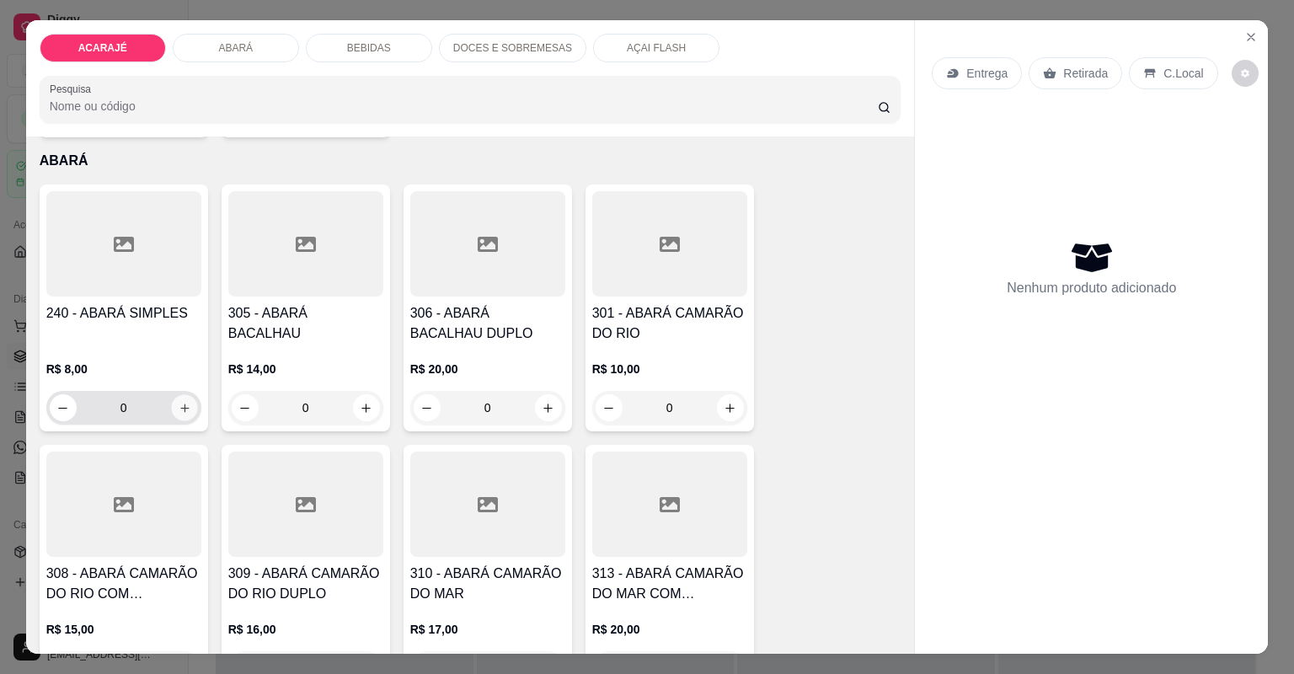
click at [181, 403] on icon "increase-product-quantity" at bounding box center [184, 408] width 13 height 13
click at [181, 404] on icon "increase-product-quantity" at bounding box center [184, 408] width 13 height 13
click at [181, 408] on icon "increase-product-quantity" at bounding box center [184, 408] width 13 height 13
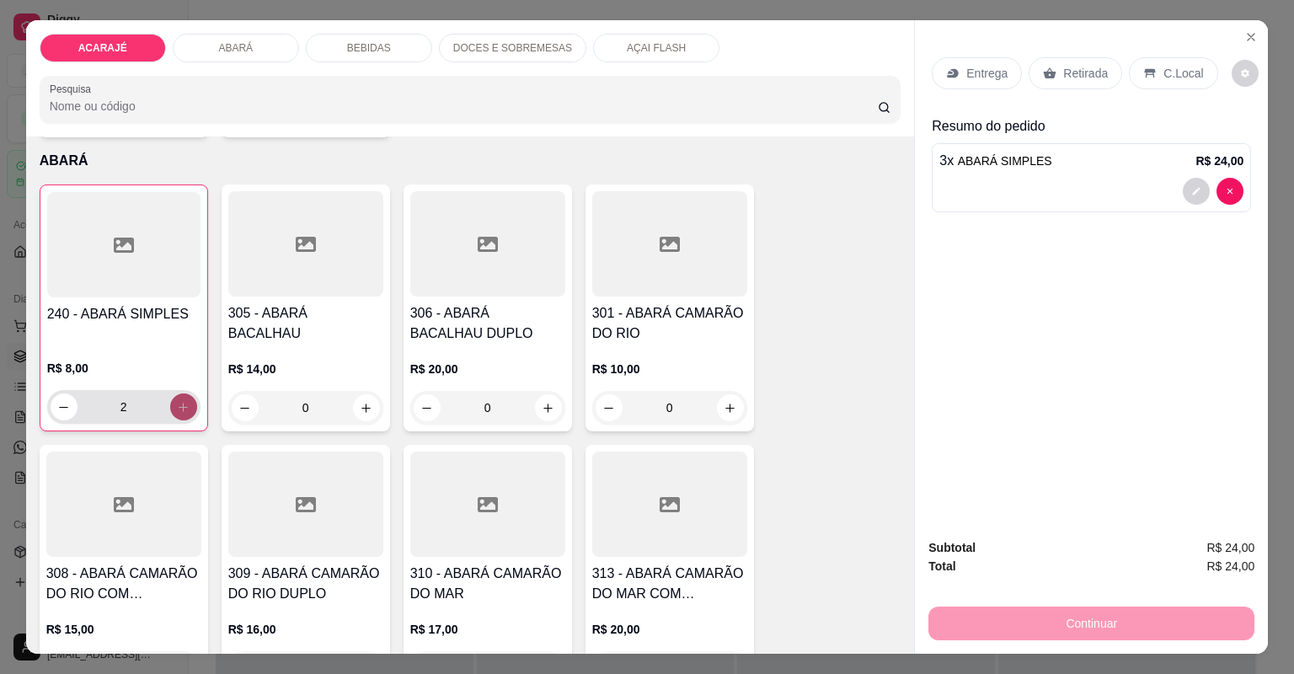
type input "3"
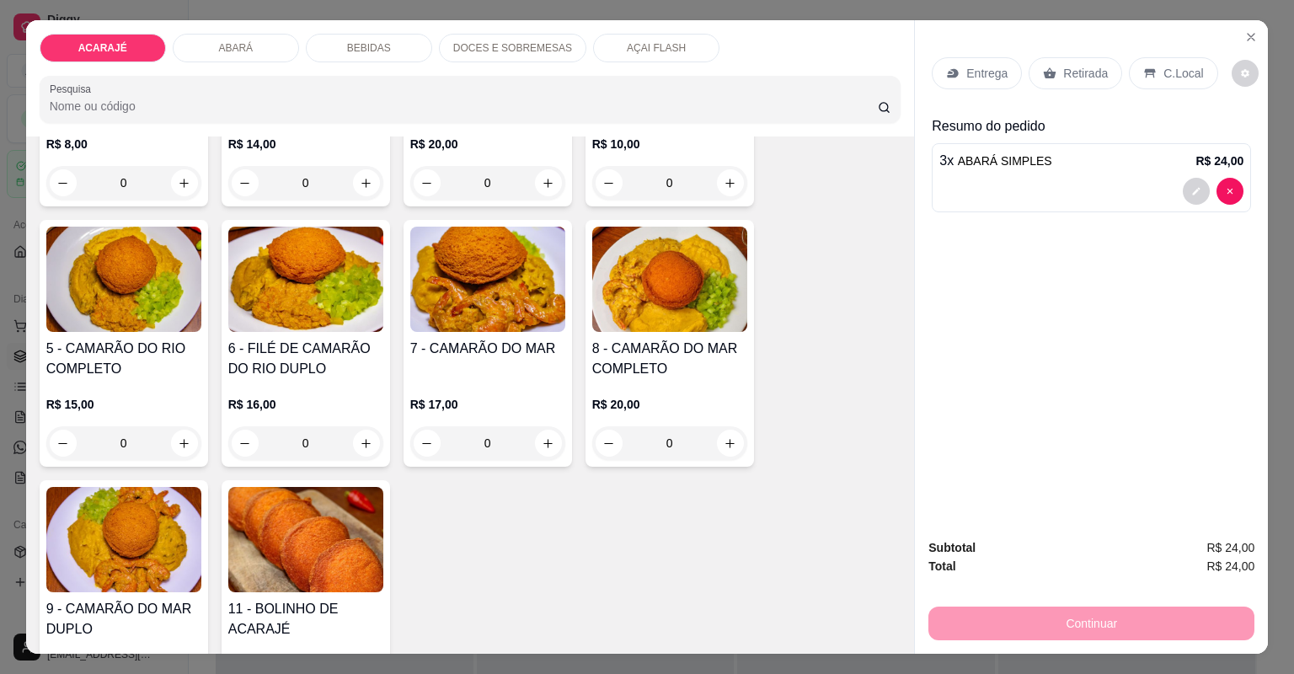
scroll to position [202, 0]
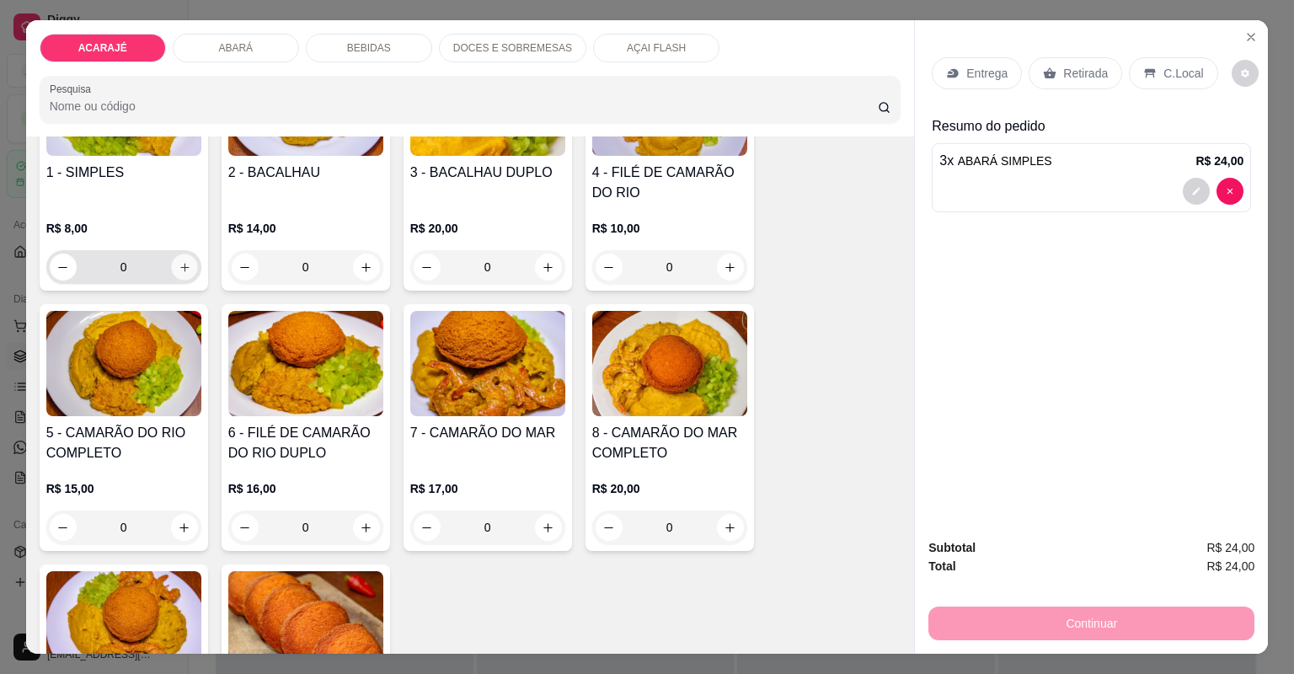
click at [183, 256] on button "increase-product-quantity" at bounding box center [184, 267] width 26 height 26
click at [177, 269] on icon "increase-product-quantity" at bounding box center [183, 266] width 13 height 13
type input "2"
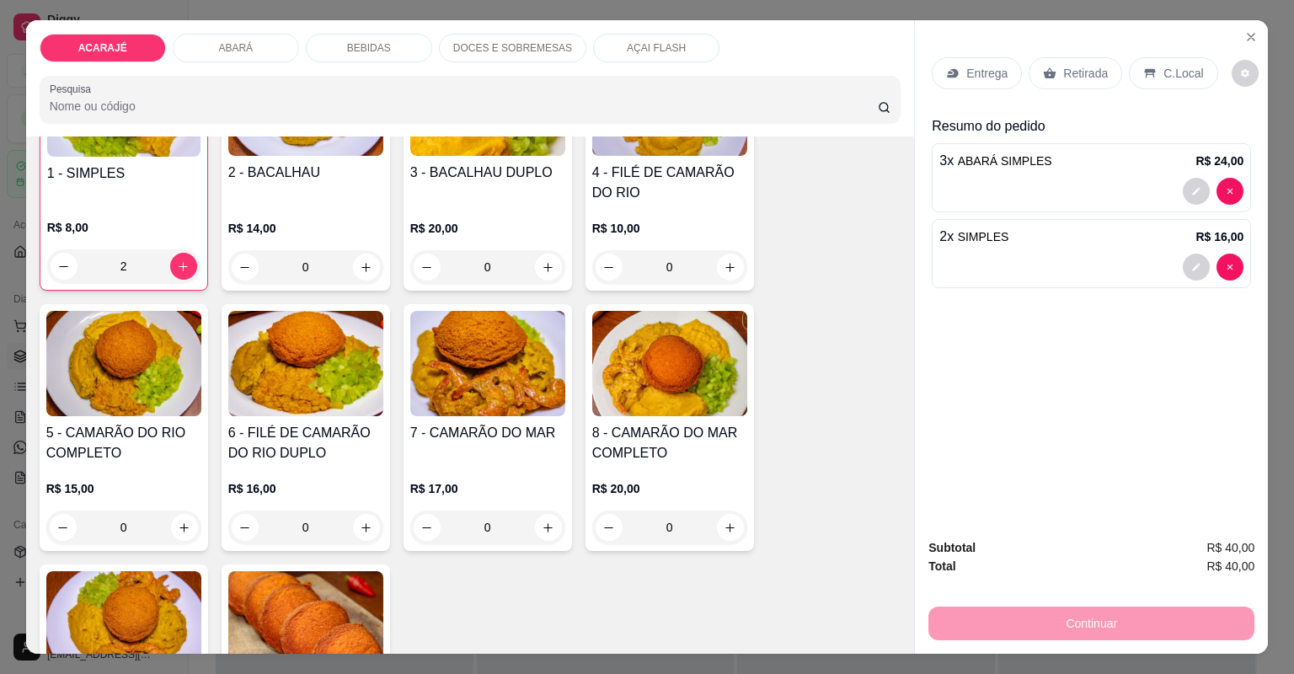
click at [1085, 67] on p "Retirada" at bounding box center [1085, 73] width 45 height 17
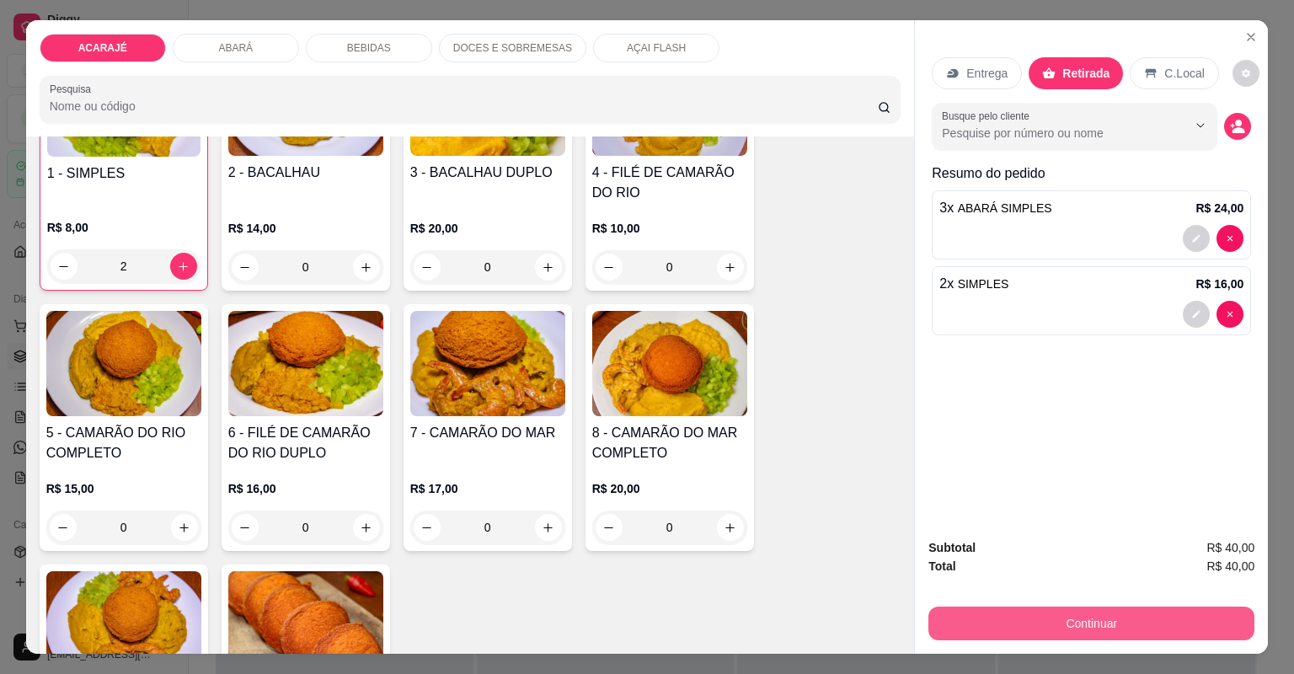
click at [1137, 630] on button "Continuar" at bounding box center [1091, 624] width 326 height 34
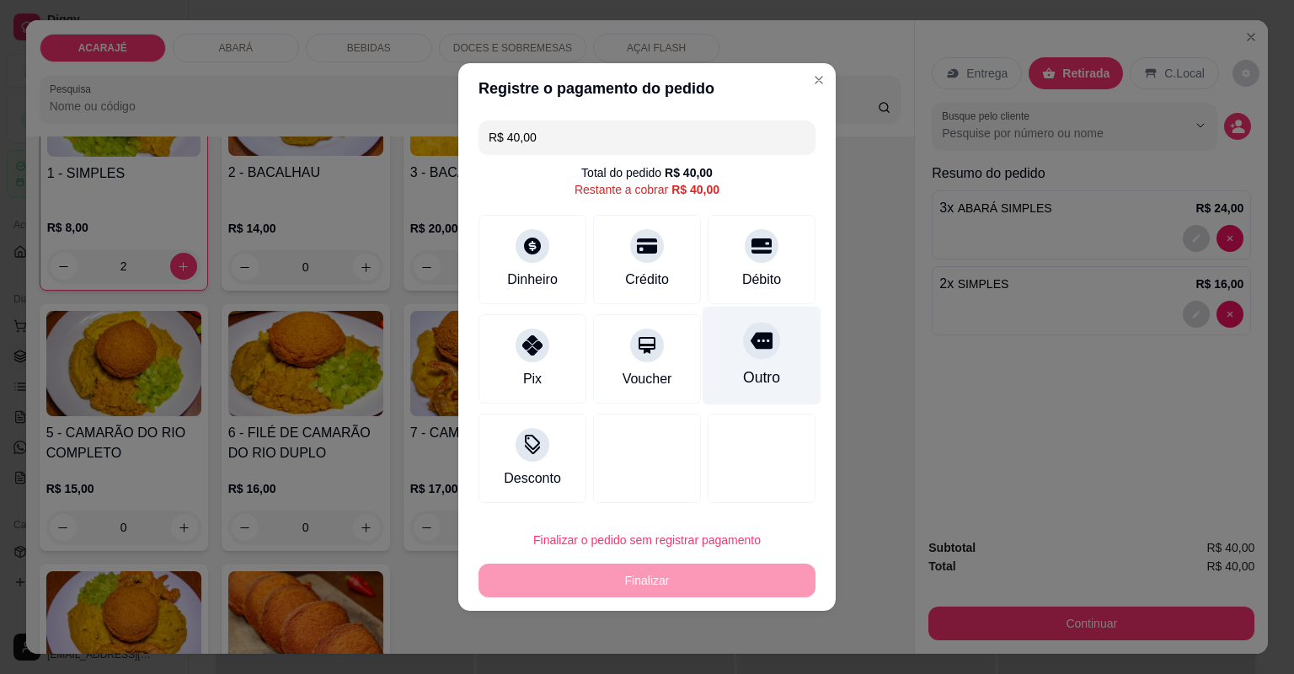
click at [766, 364] on div "Outro" at bounding box center [762, 356] width 119 height 99
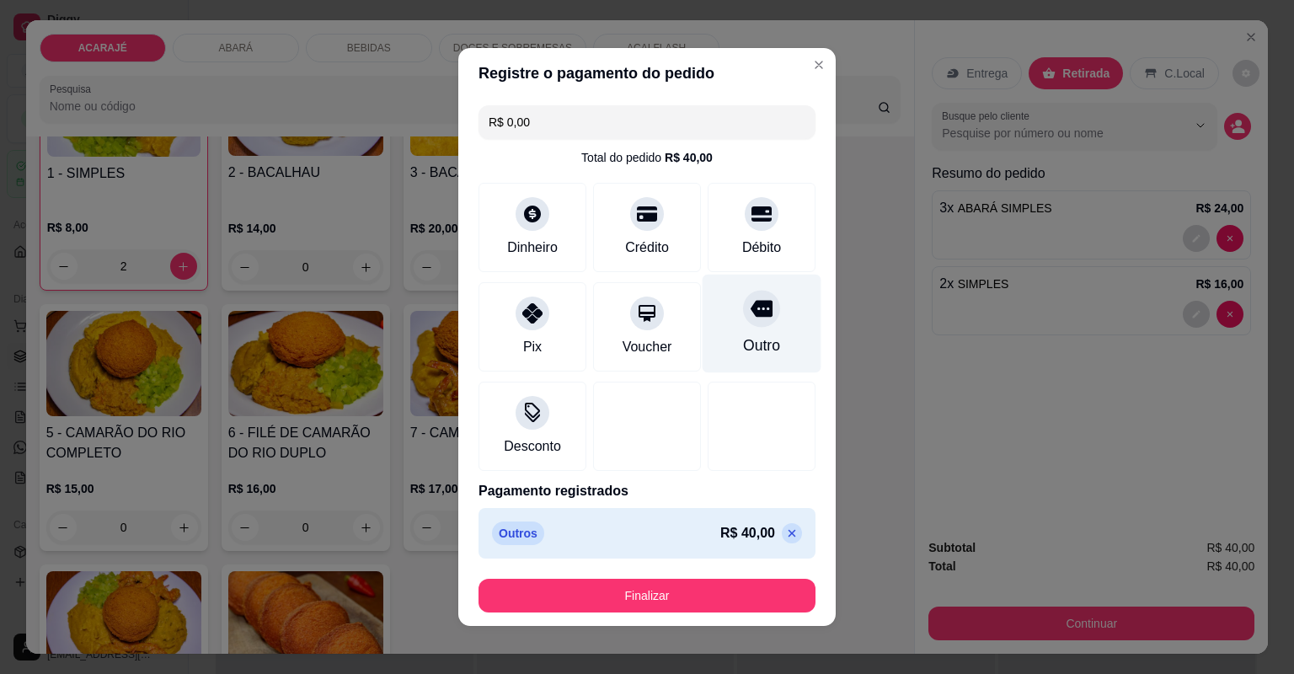
type input "R$ 0,00"
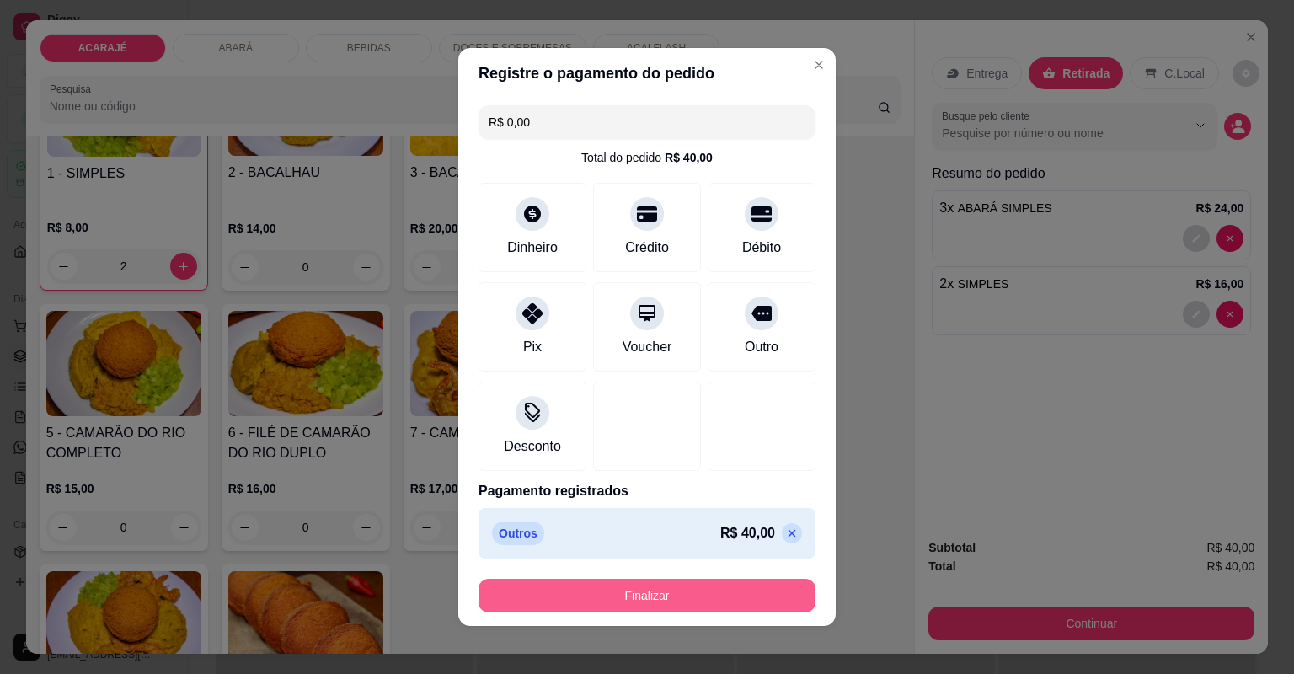
click at [730, 583] on button "Finalizar" at bounding box center [647, 596] width 337 height 34
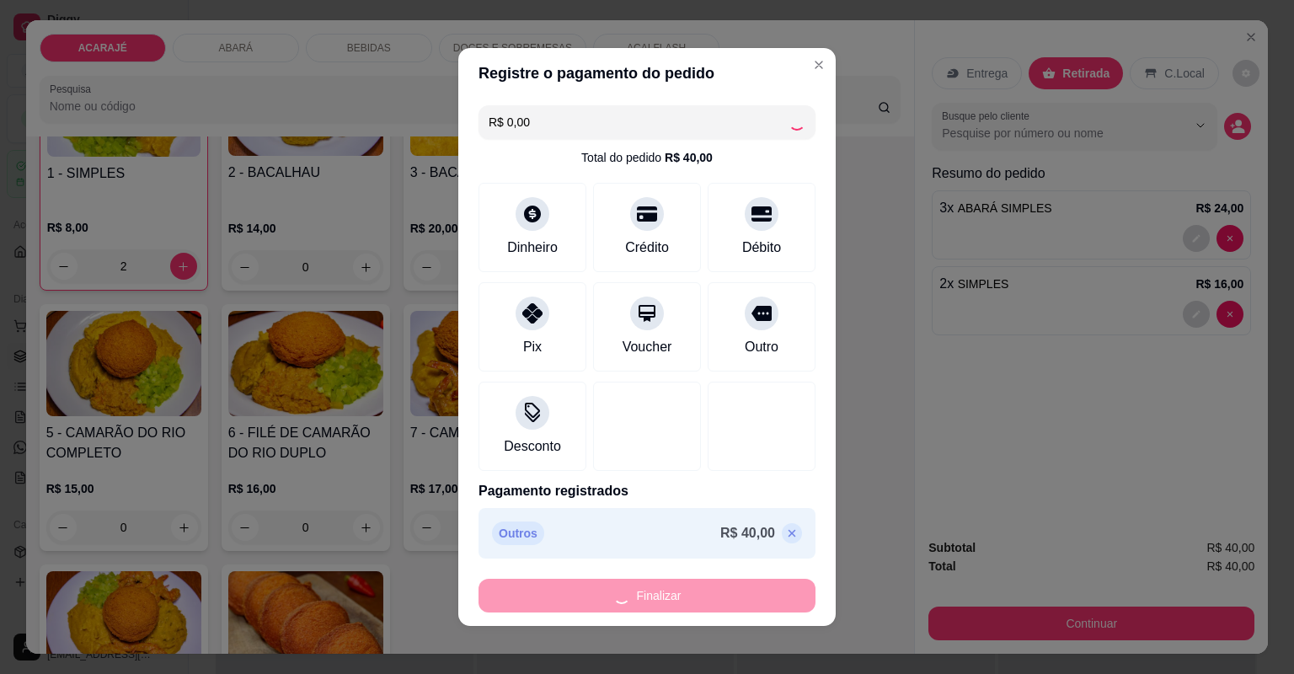
type input "0"
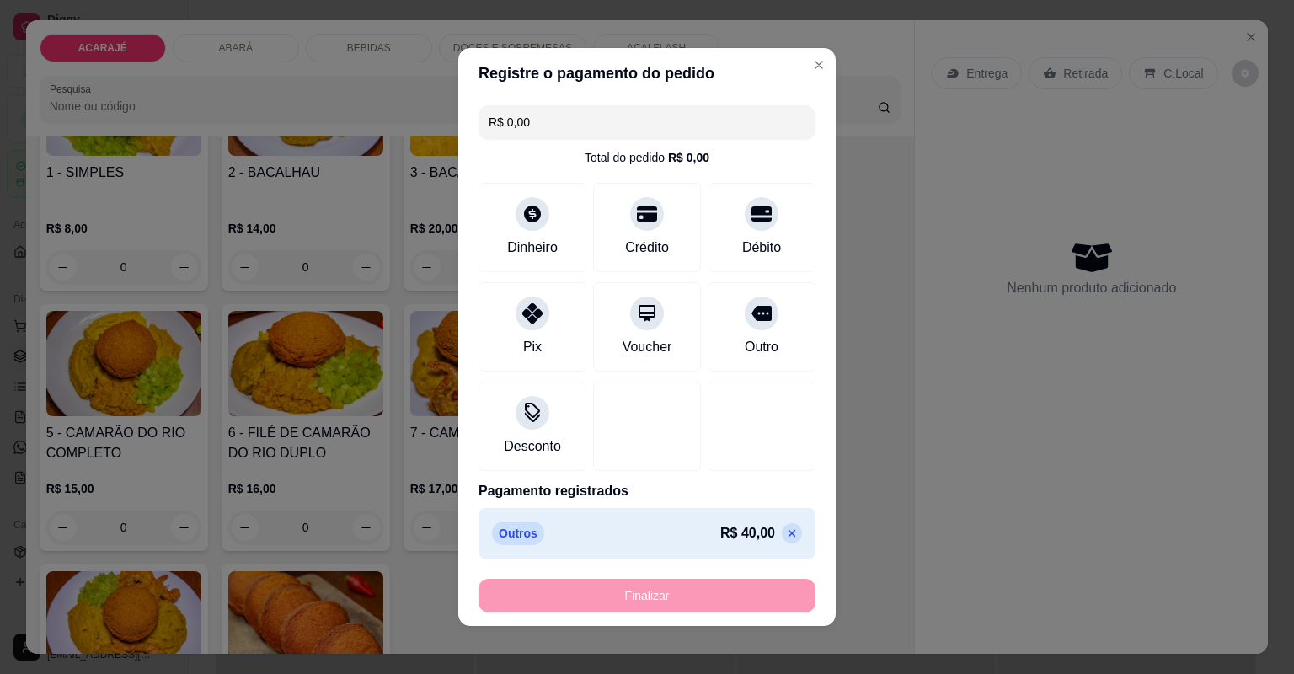
type input "-R$ 40,00"
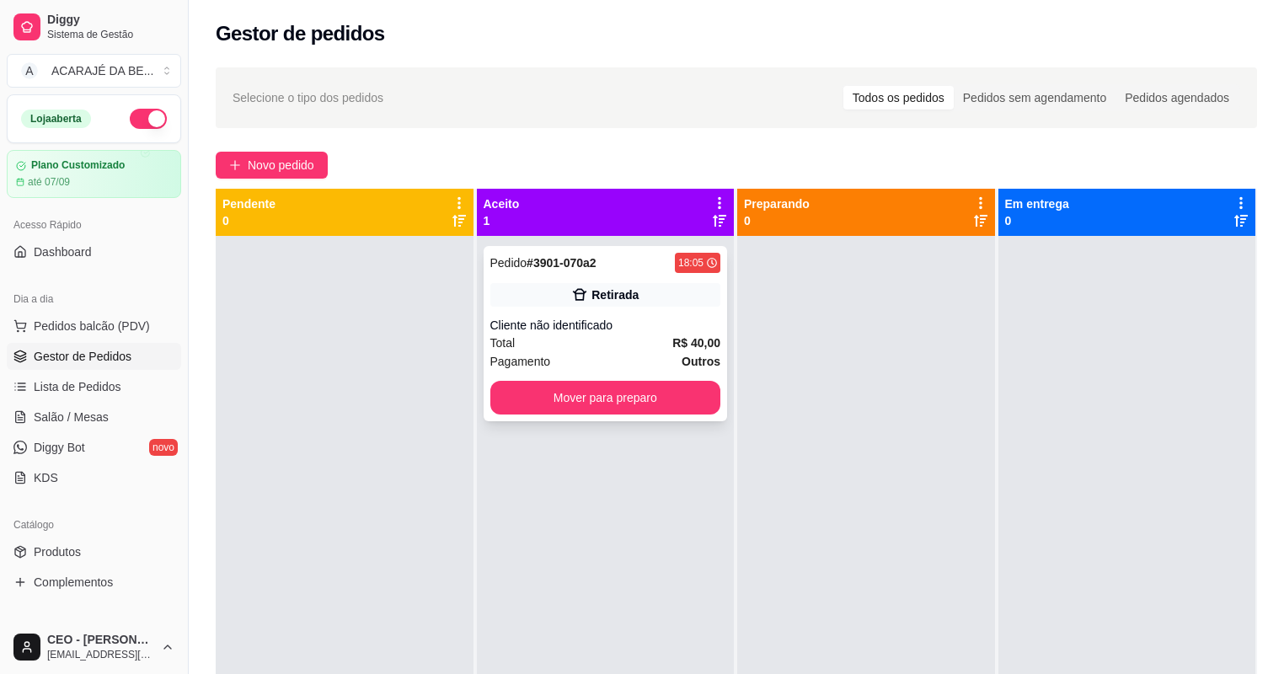
click at [617, 327] on div "Cliente não identificado" at bounding box center [605, 325] width 231 height 17
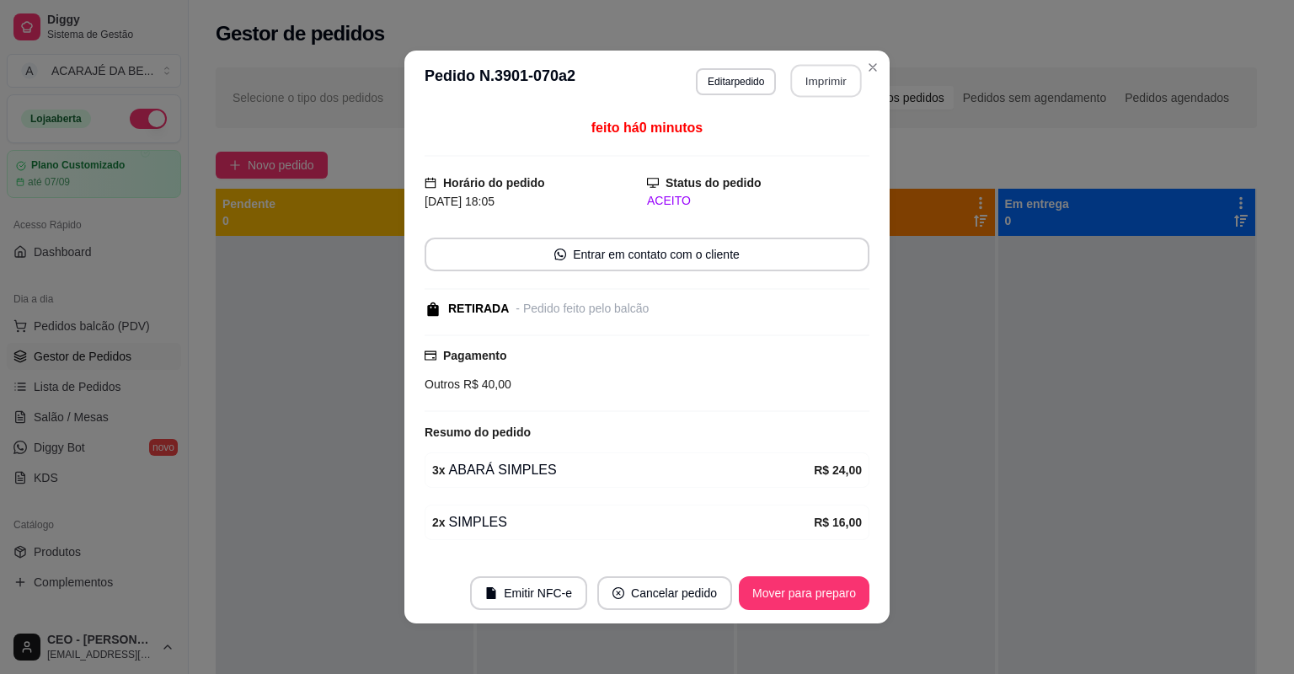
click at [811, 78] on button "Imprimir" at bounding box center [826, 81] width 71 height 33
click at [784, 592] on button "Mover para preparo" at bounding box center [804, 593] width 131 height 34
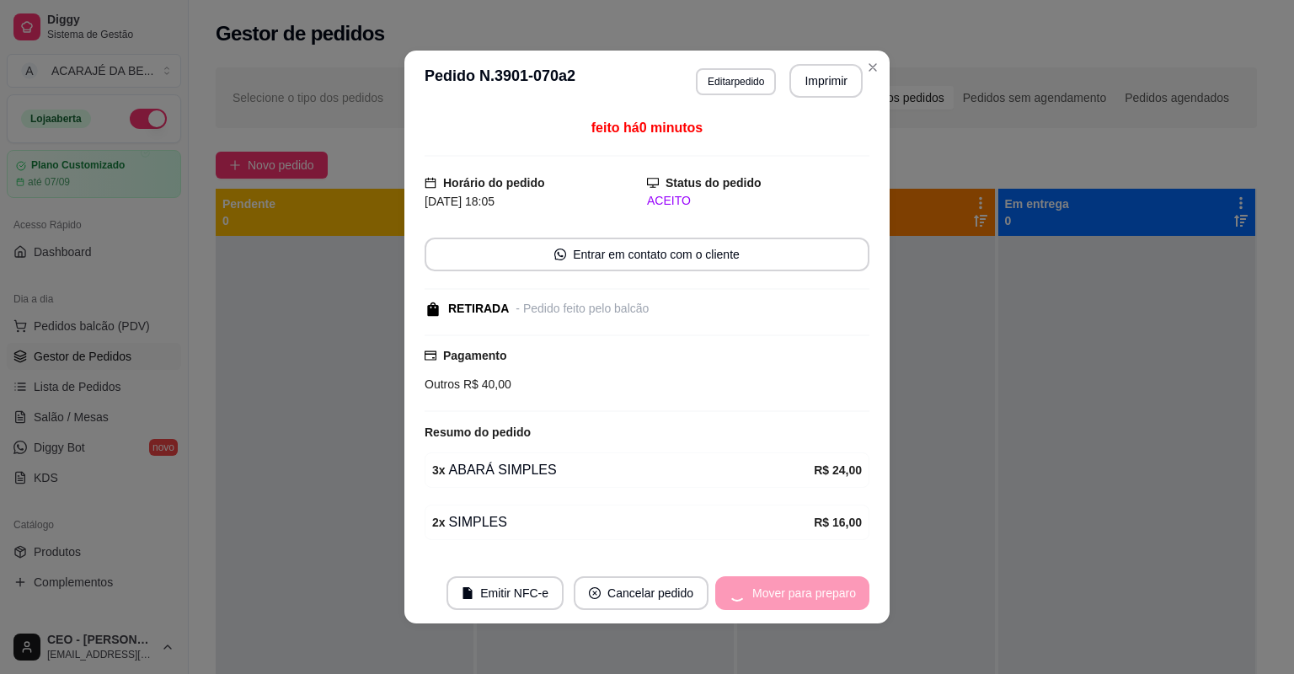
drag, startPoint x: 817, startPoint y: 130, endPoint x: 784, endPoint y: 592, distance: 463.7
click at [784, 592] on div "Mover para preparo" at bounding box center [792, 593] width 154 height 34
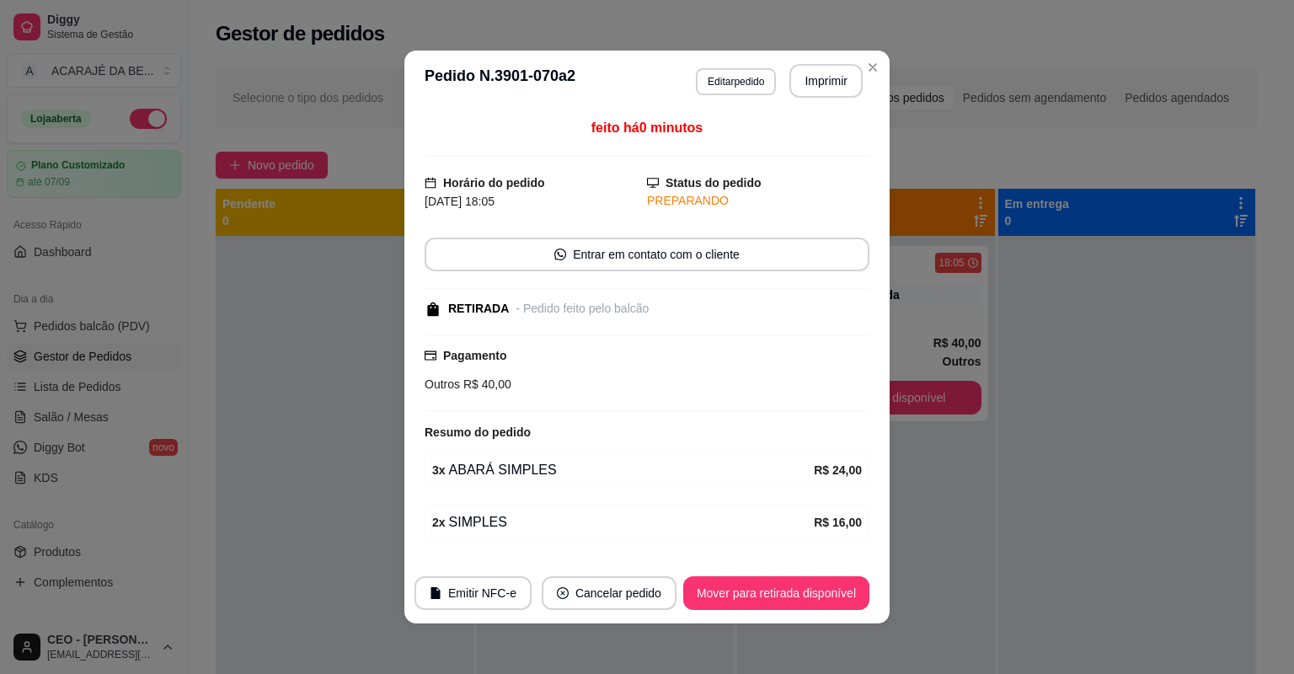
click at [785, 592] on button "Mover para retirada disponível" at bounding box center [776, 593] width 186 height 34
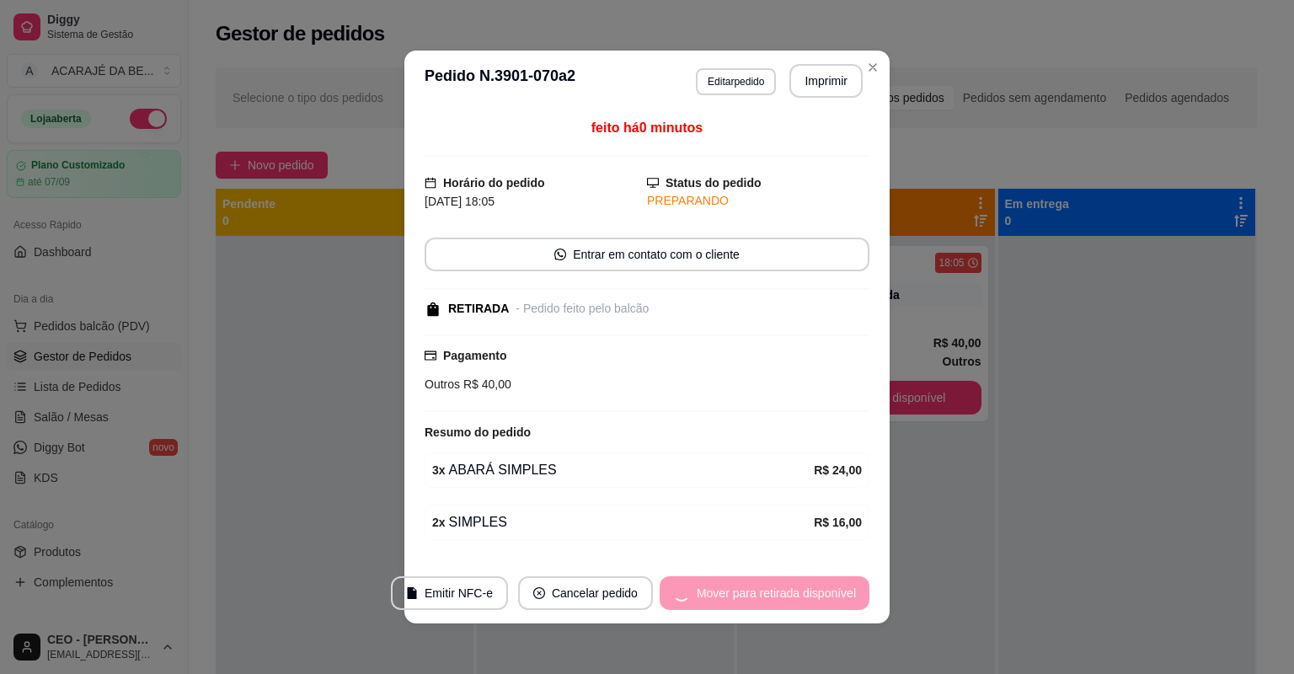
click at [787, 592] on div "Mover para retirada disponível" at bounding box center [765, 593] width 210 height 34
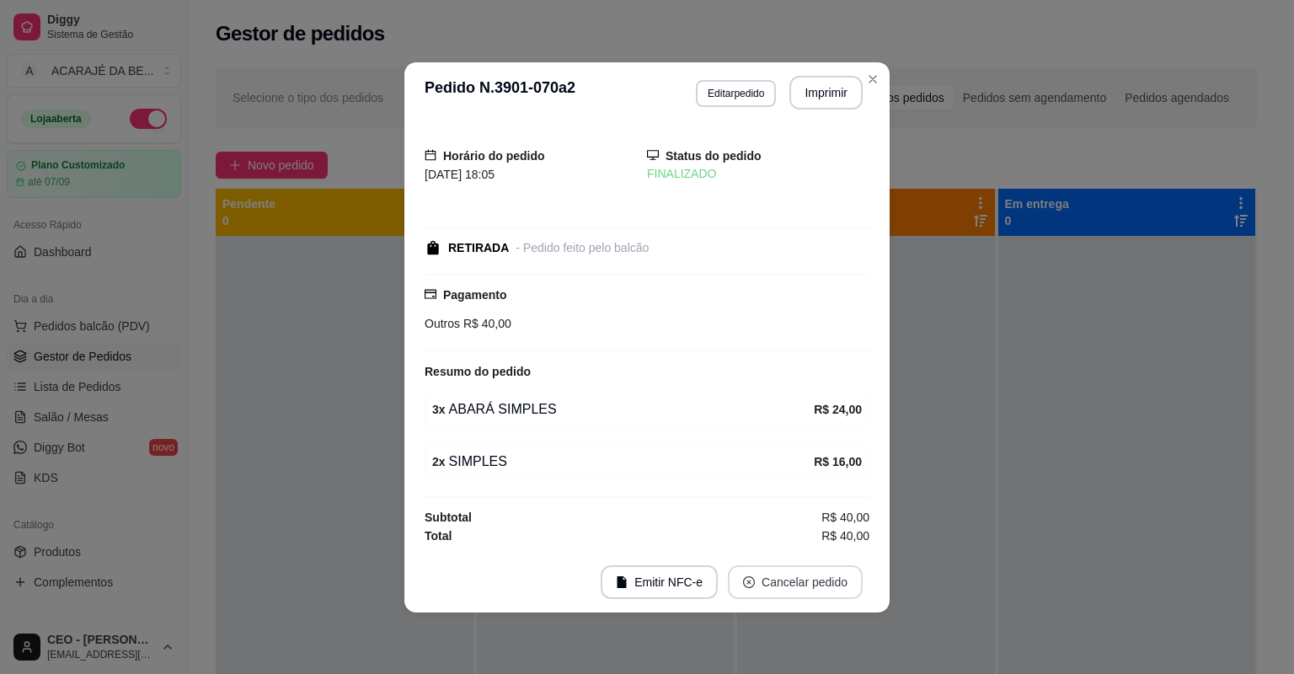
click at [789, 592] on button "Cancelar pedido" at bounding box center [795, 582] width 135 height 34
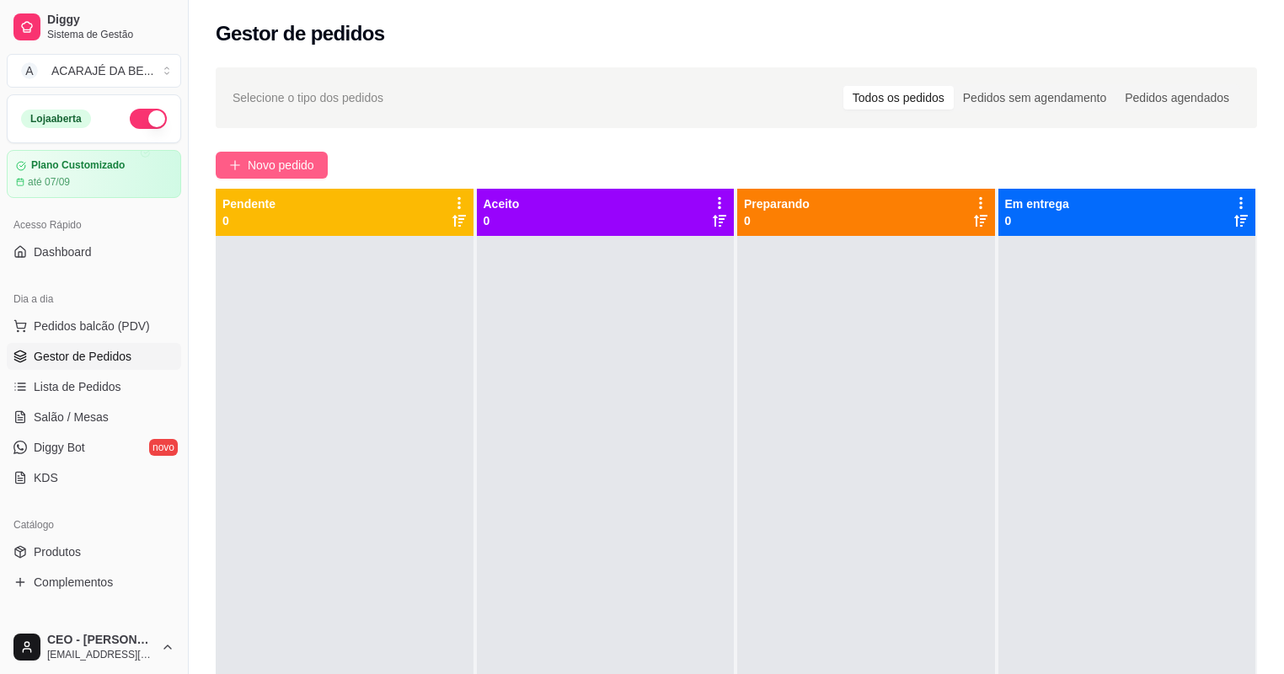
click at [280, 156] on span "Novo pedido" at bounding box center [281, 165] width 67 height 19
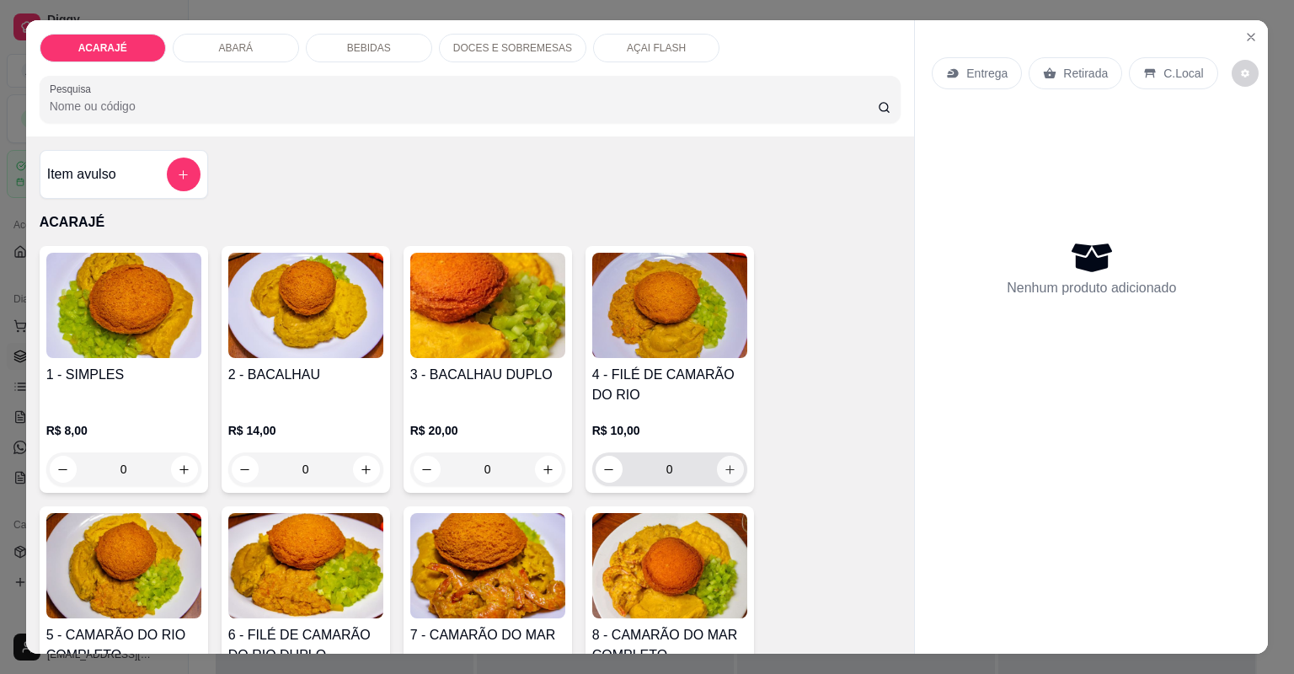
click at [724, 468] on icon "increase-product-quantity" at bounding box center [730, 469] width 13 height 13
type input "1"
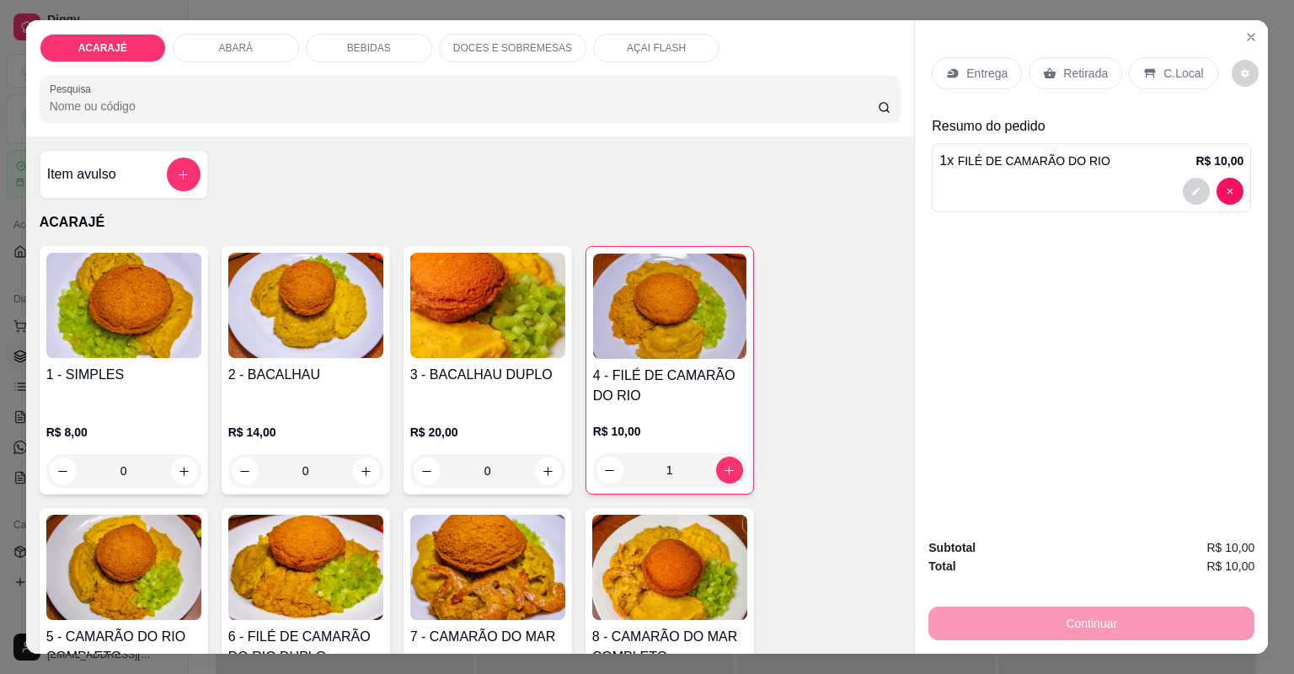
click at [967, 79] on p "Entrega" at bounding box center [986, 73] width 41 height 17
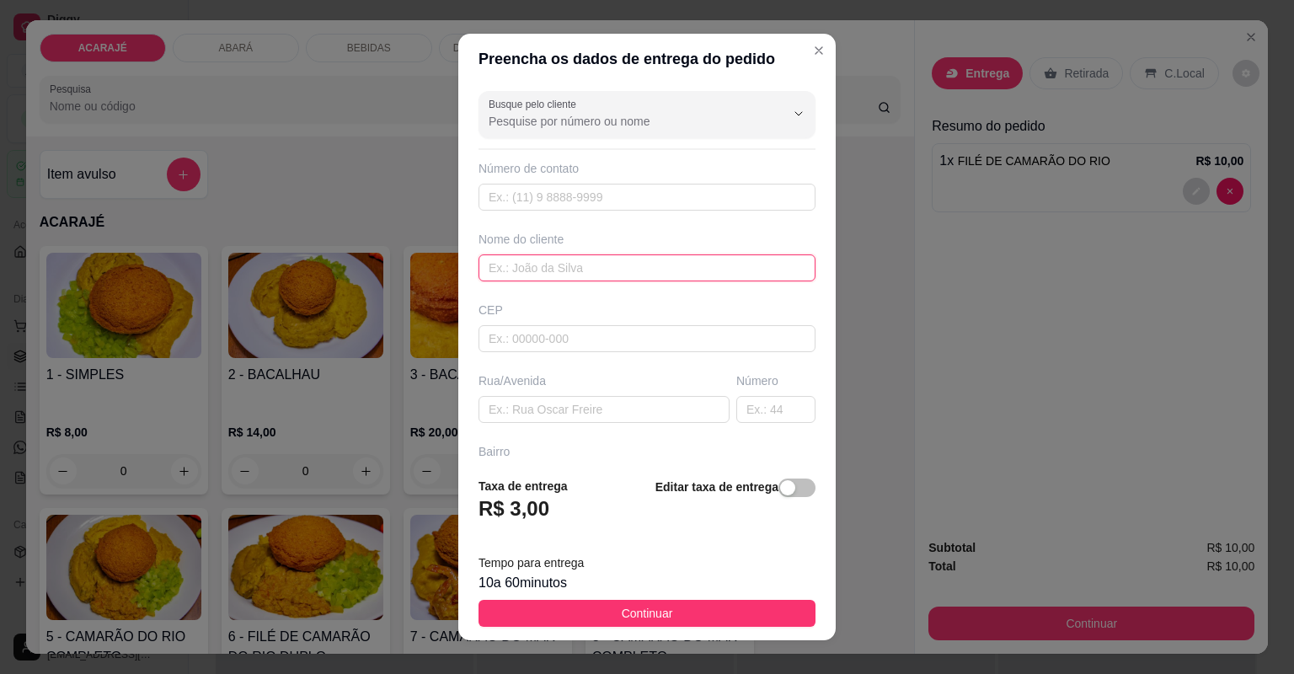
click at [629, 266] on input "text" at bounding box center [647, 267] width 337 height 27
click at [591, 421] on div "Busque pelo cliente Número de contato Nome do cliente CEP Rua/Avenida Número Ba…" at bounding box center [646, 273] width 377 height 379
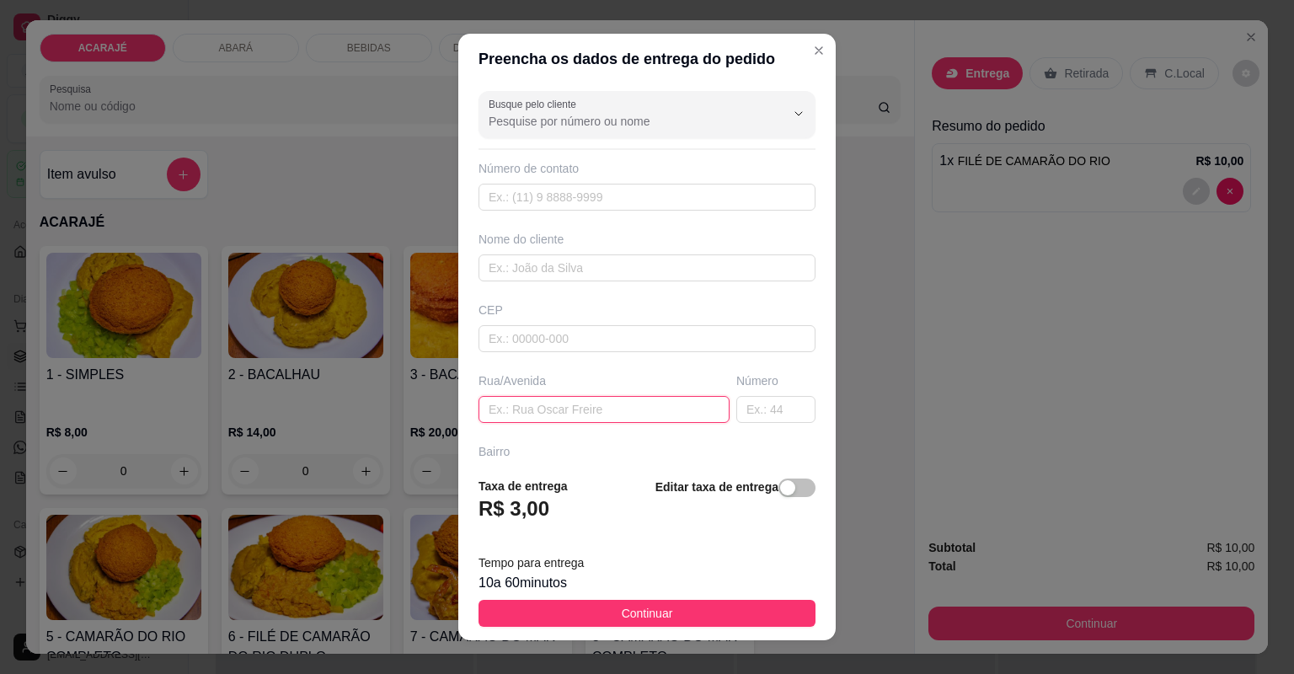
click at [588, 406] on input "text" at bounding box center [604, 409] width 251 height 27
type input "rua 4 reliquia"
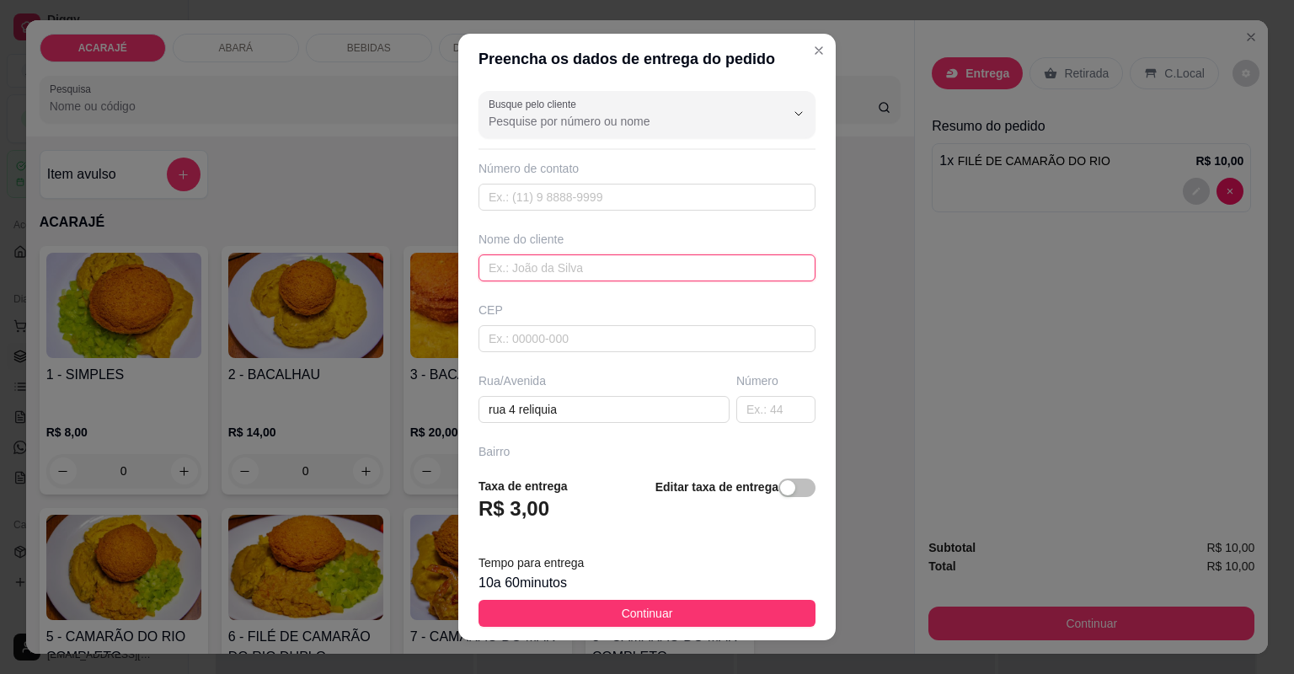
click at [598, 256] on input "text" at bounding box center [647, 267] width 337 height 27
type input "sadila"
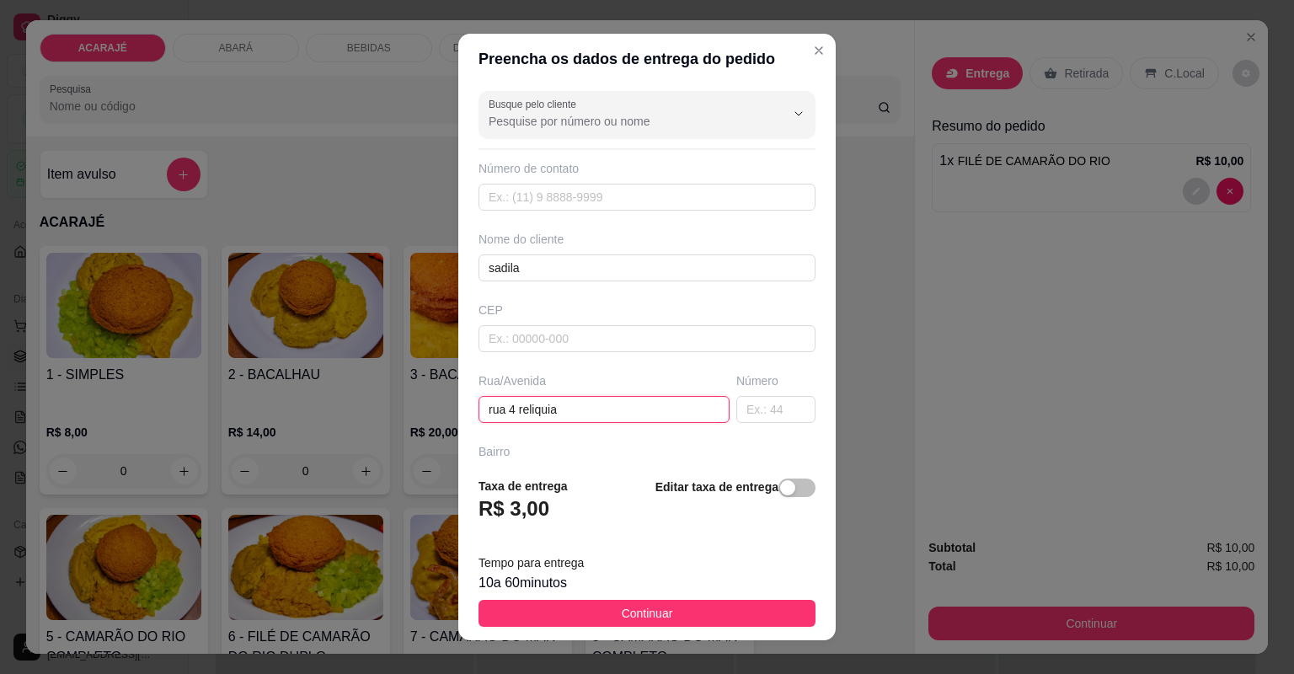
click at [597, 408] on input "rua 4 reliquia" at bounding box center [604, 409] width 251 height 27
click at [771, 415] on input "text" at bounding box center [775, 409] width 79 height 27
type input "80"
click at [676, 410] on input "rua 4 reliquia" at bounding box center [604, 409] width 251 height 27
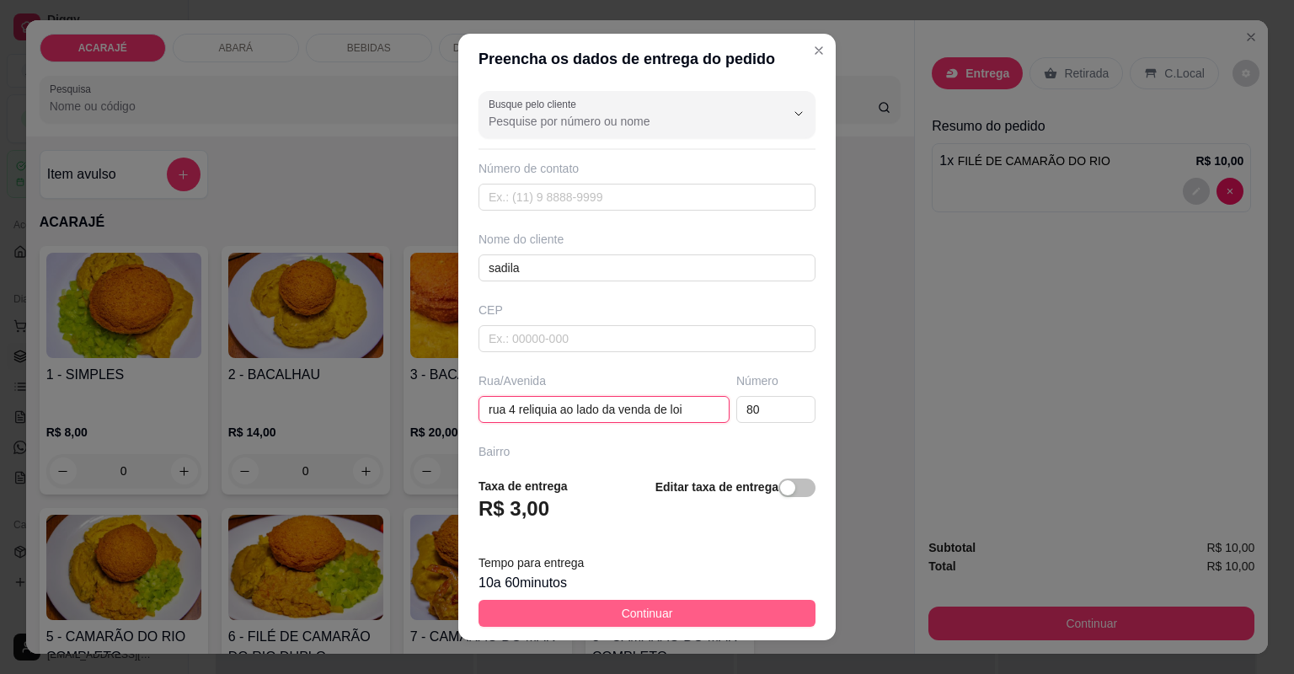
type input "rua 4 reliquia ao lado da venda de loi"
drag, startPoint x: 776, startPoint y: 606, endPoint x: 918, endPoint y: 533, distance: 159.8
click at [776, 605] on button "Continuar" at bounding box center [647, 613] width 337 height 27
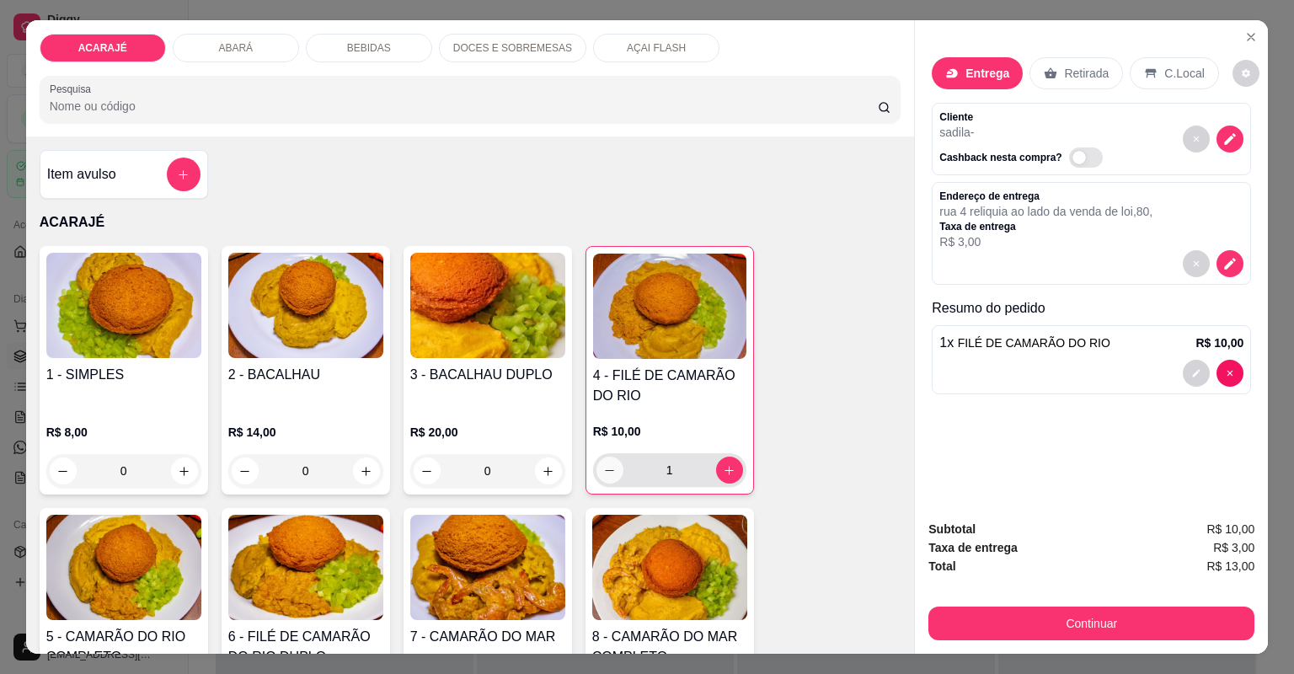
click at [597, 473] on button "decrease-product-quantity" at bounding box center [610, 470] width 27 height 27
type input "0"
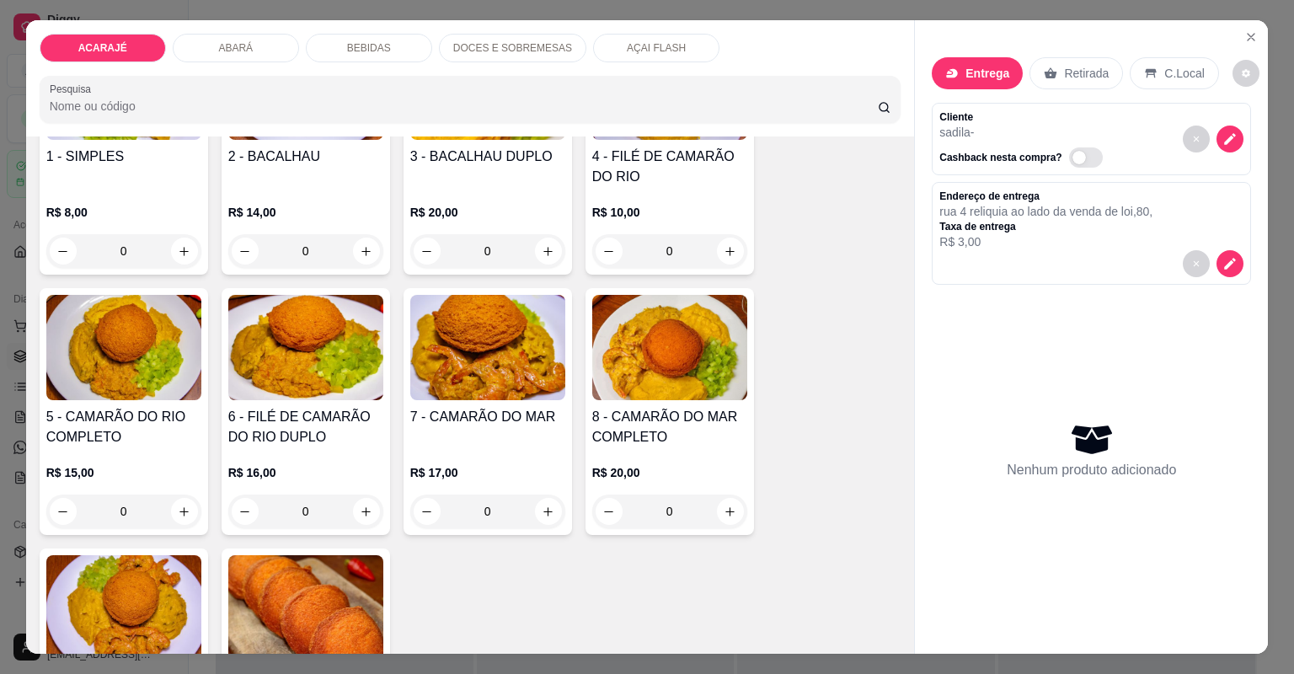
scroll to position [270, 0]
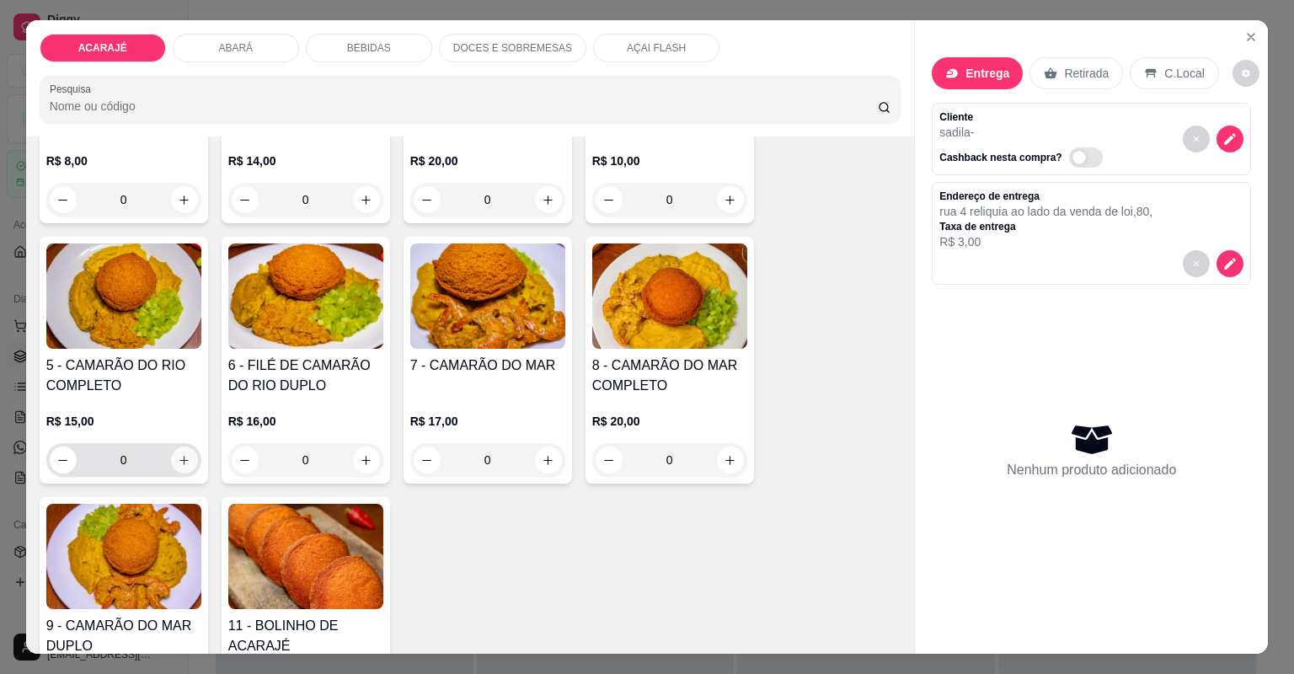
click at [185, 457] on icon "increase-product-quantity" at bounding box center [184, 460] width 13 height 13
type input "1"
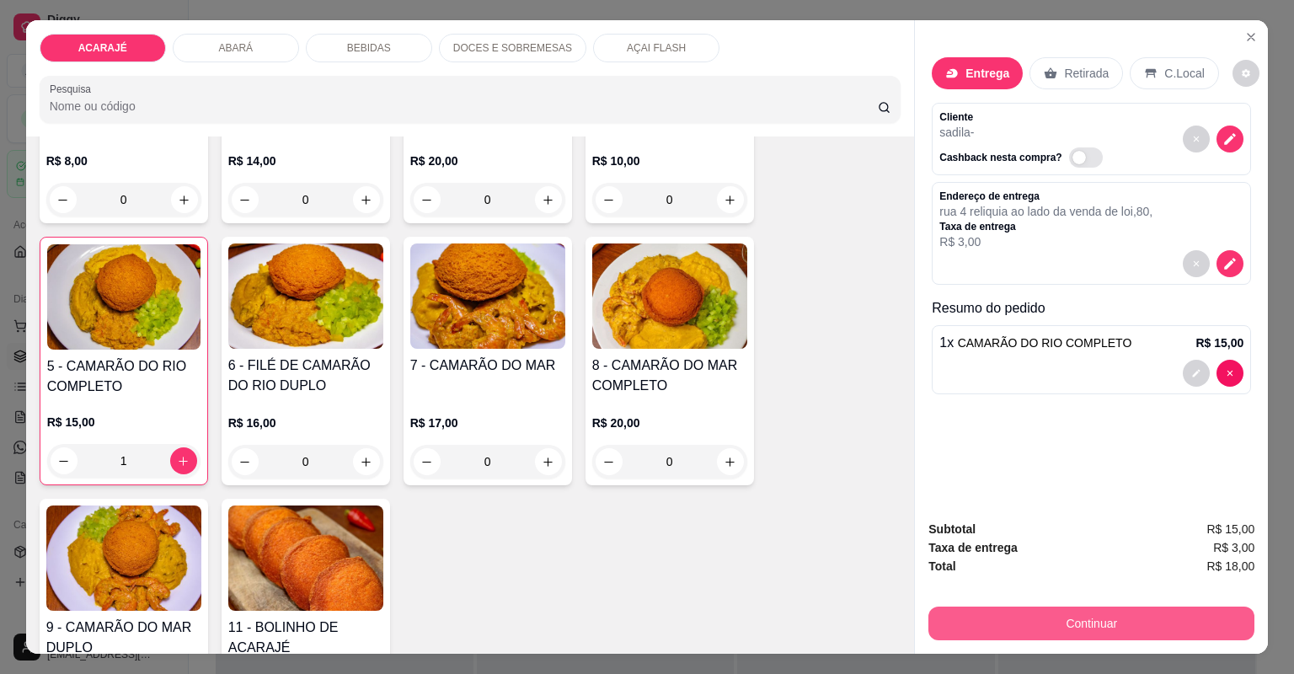
click at [1041, 601] on div "Subtotal R$ 15,00 Taxa de entrega R$ 3,00 Total R$ 18,00 Continuar" at bounding box center [1091, 580] width 326 height 120
click at [1173, 620] on button "Continuar" at bounding box center [1092, 623] width 316 height 33
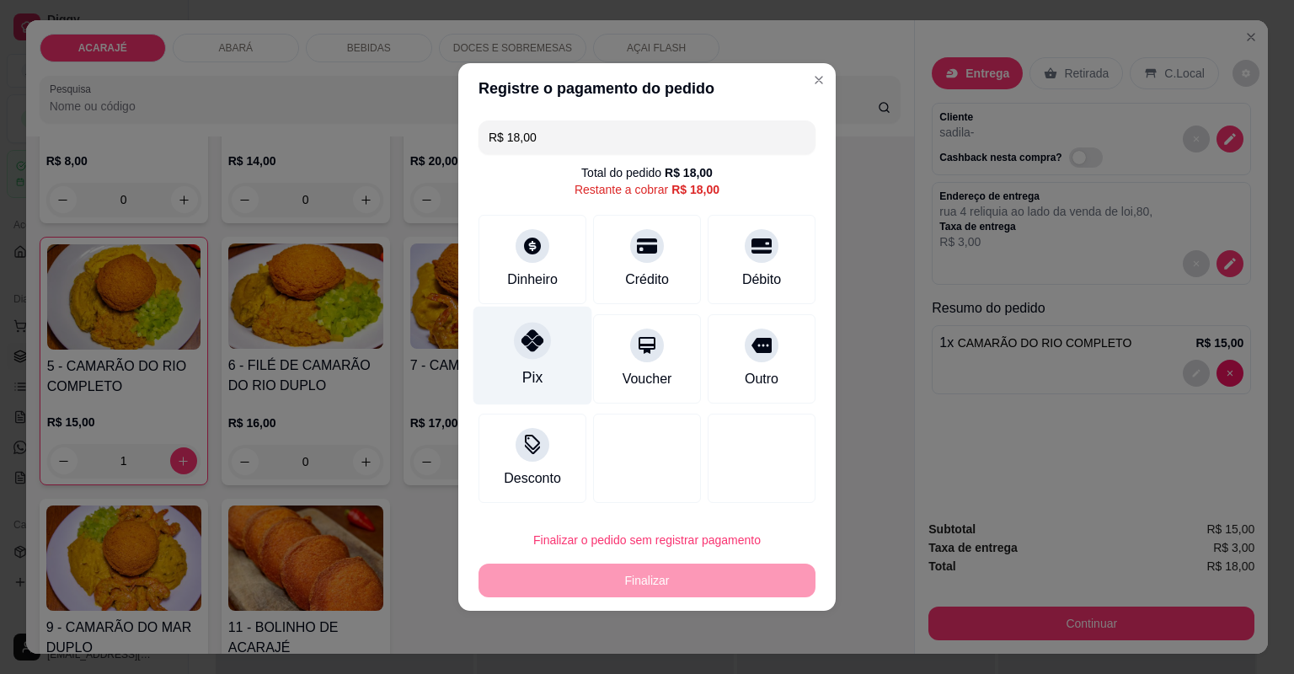
drag, startPoint x: 522, startPoint y: 351, endPoint x: 504, endPoint y: 354, distance: 17.9
click at [508, 354] on div "Pix" at bounding box center [533, 356] width 119 height 99
type input "R$ 0,00"
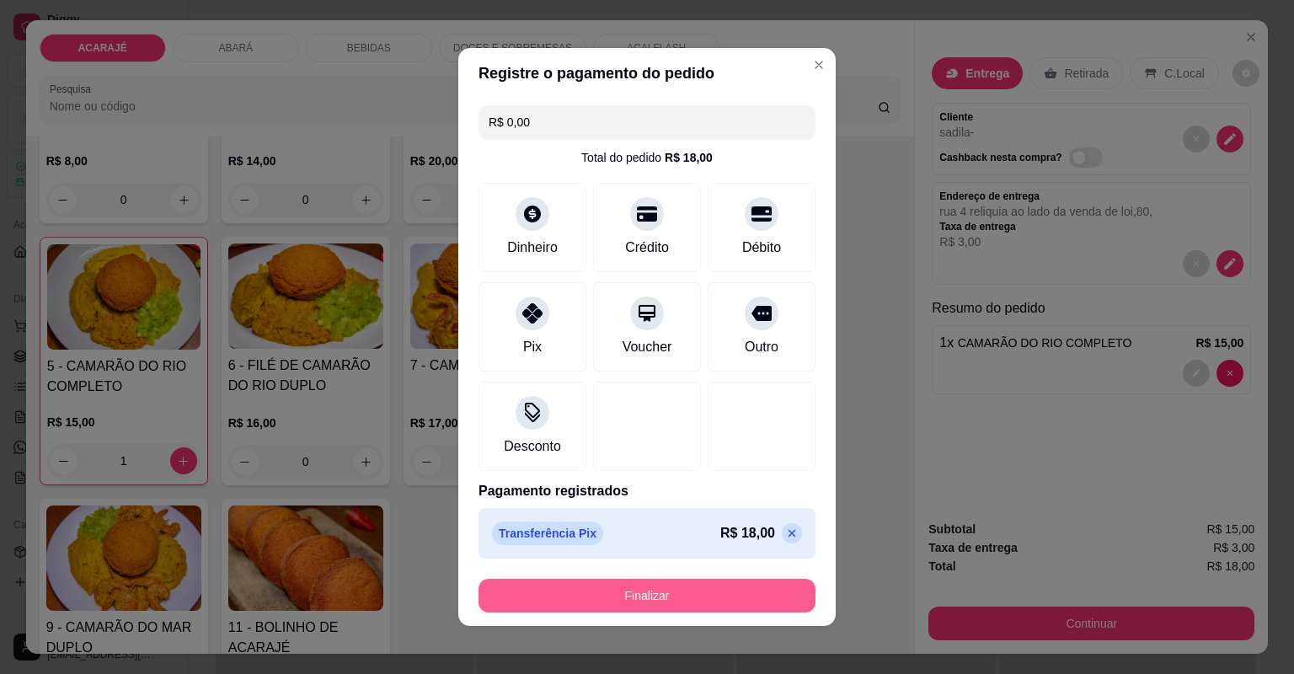
click at [652, 586] on button "Finalizar" at bounding box center [647, 596] width 337 height 34
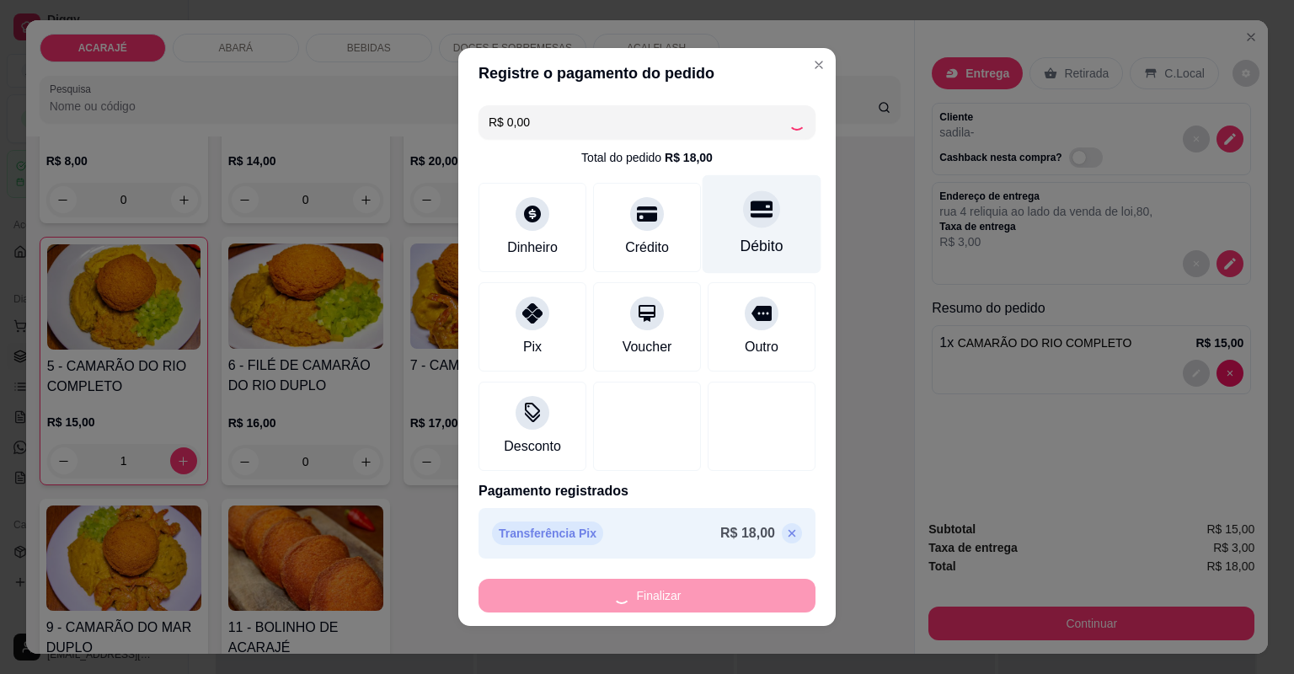
type input "0"
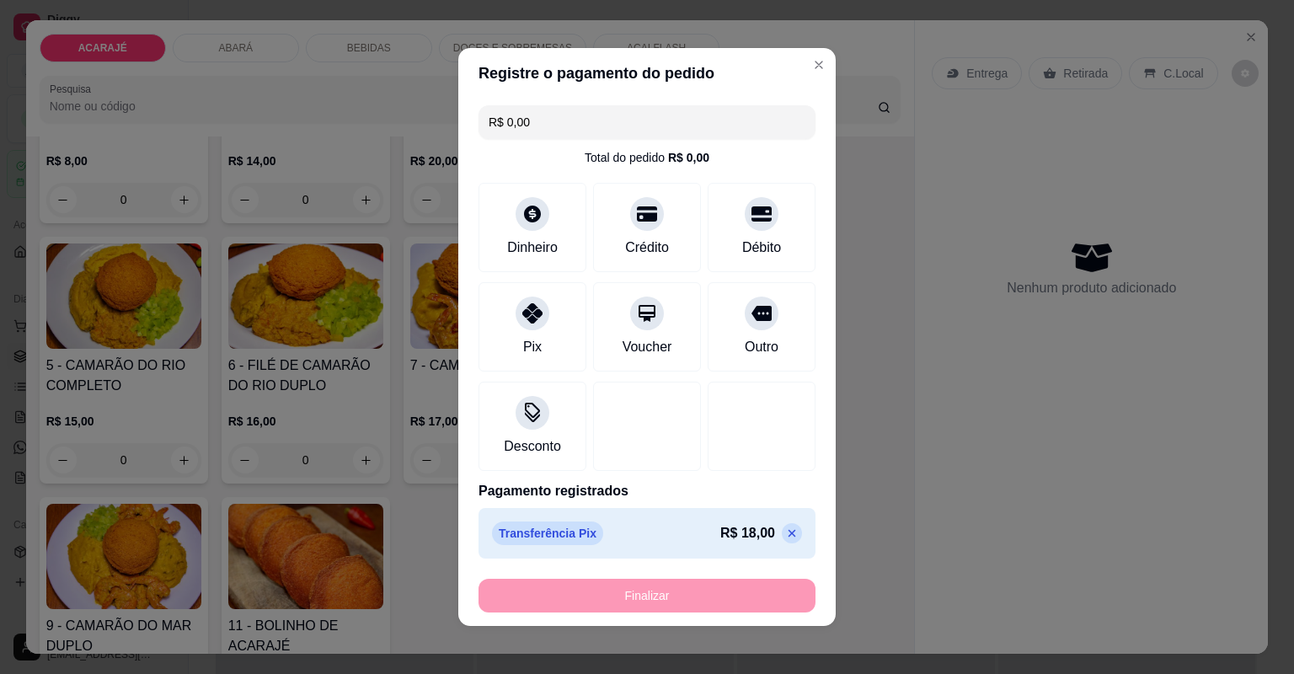
type input "-R$ 18,00"
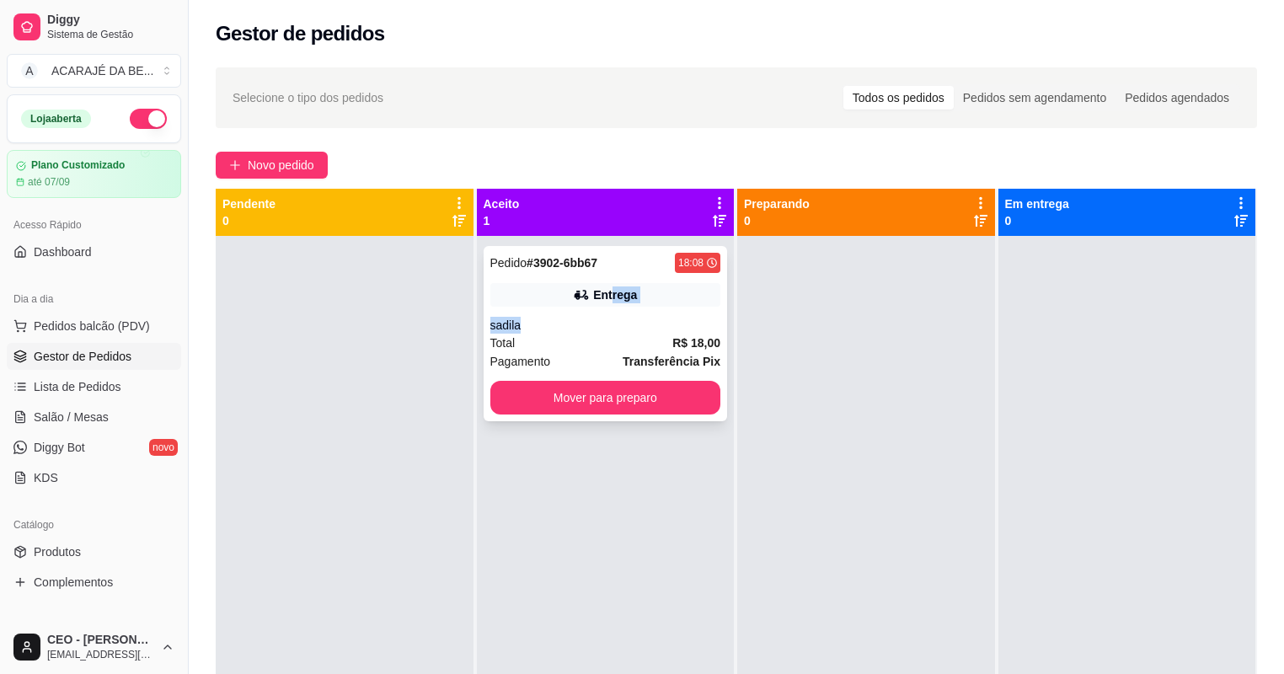
click at [617, 313] on div "Pedido # 3902-6bb67 18:08 Entrega sadila Total R$ 18,00 Pagamento Transferência…" at bounding box center [606, 333] width 244 height 175
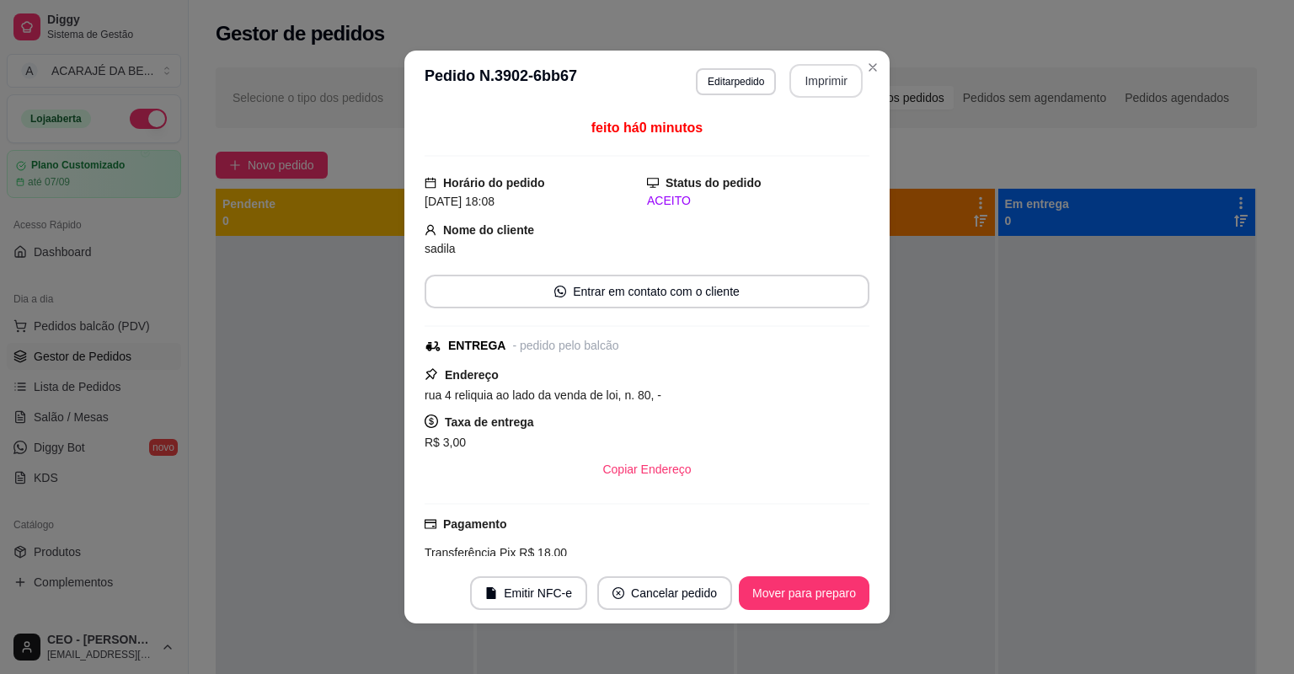
click at [816, 77] on button "Imprimir" at bounding box center [825, 81] width 73 height 34
click at [784, 590] on button "Mover para preparo" at bounding box center [804, 593] width 131 height 34
click at [789, 584] on button "Mover para preparo" at bounding box center [804, 593] width 131 height 34
click at [789, 583] on div "Mover para preparo" at bounding box center [792, 593] width 154 height 34
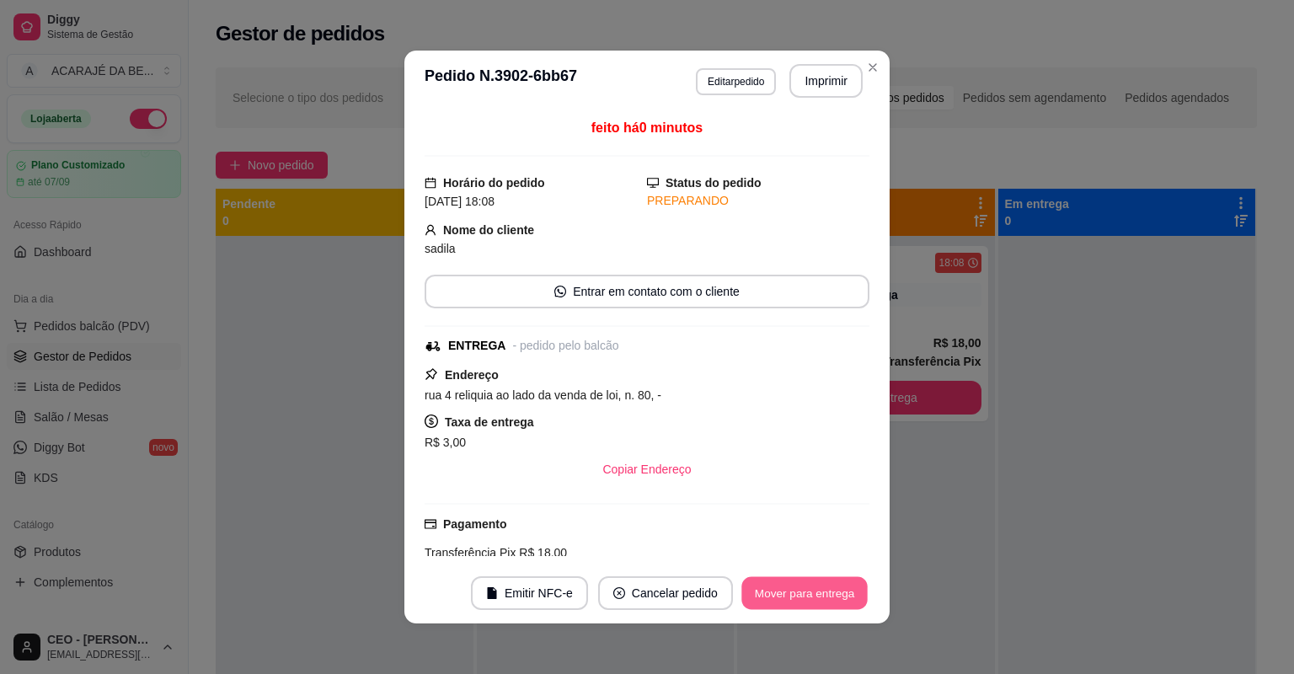
click at [792, 583] on button "Mover para entrega" at bounding box center [804, 593] width 126 height 33
drag, startPoint x: 793, startPoint y: 583, endPoint x: 793, endPoint y: 604, distance: 21.1
click at [793, 604] on div "Mover para entrega" at bounding box center [792, 593] width 153 height 34
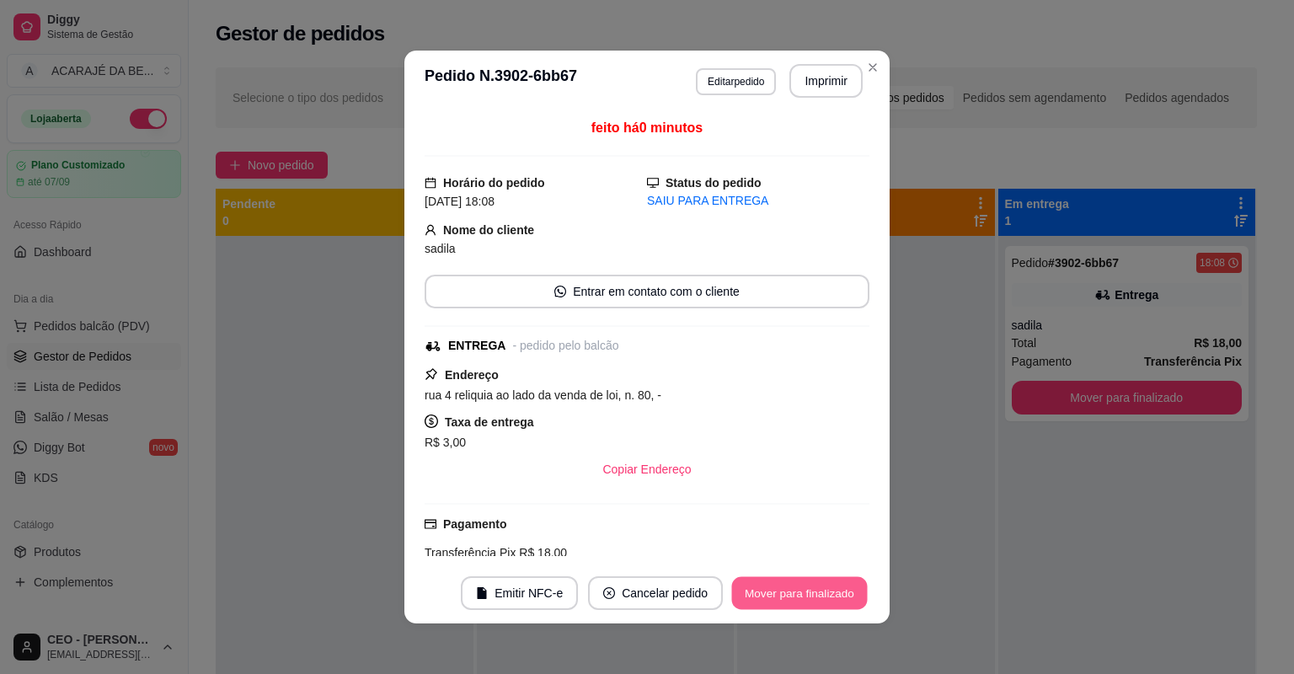
click at [791, 601] on button "Mover para finalizado" at bounding box center [800, 593] width 136 height 33
click at [791, 600] on div "Mover para finalizado" at bounding box center [800, 593] width 140 height 34
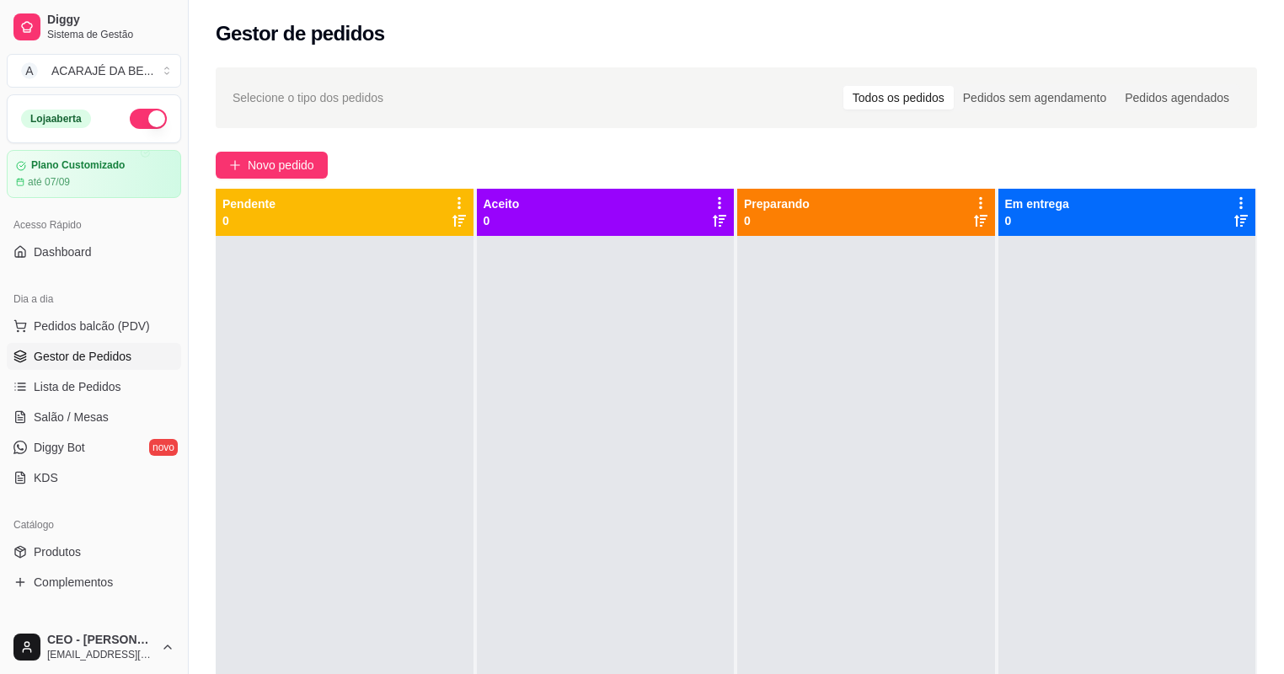
click at [240, 147] on div "Selecione o tipo dos pedidos Todos os pedidos Pedidos sem agendamento Pedidos a…" at bounding box center [736, 470] width 1095 height 826
click at [274, 162] on span "Novo pedido" at bounding box center [281, 165] width 67 height 19
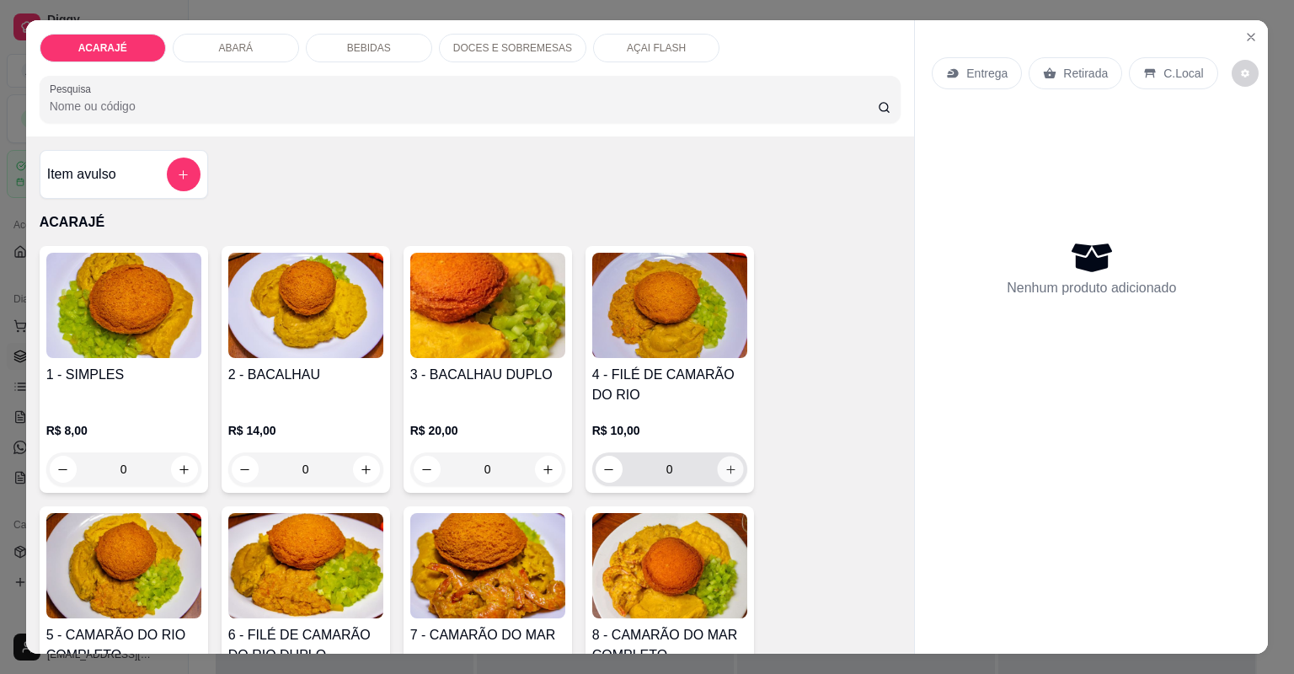
click at [724, 474] on icon "increase-product-quantity" at bounding box center [730, 469] width 13 height 13
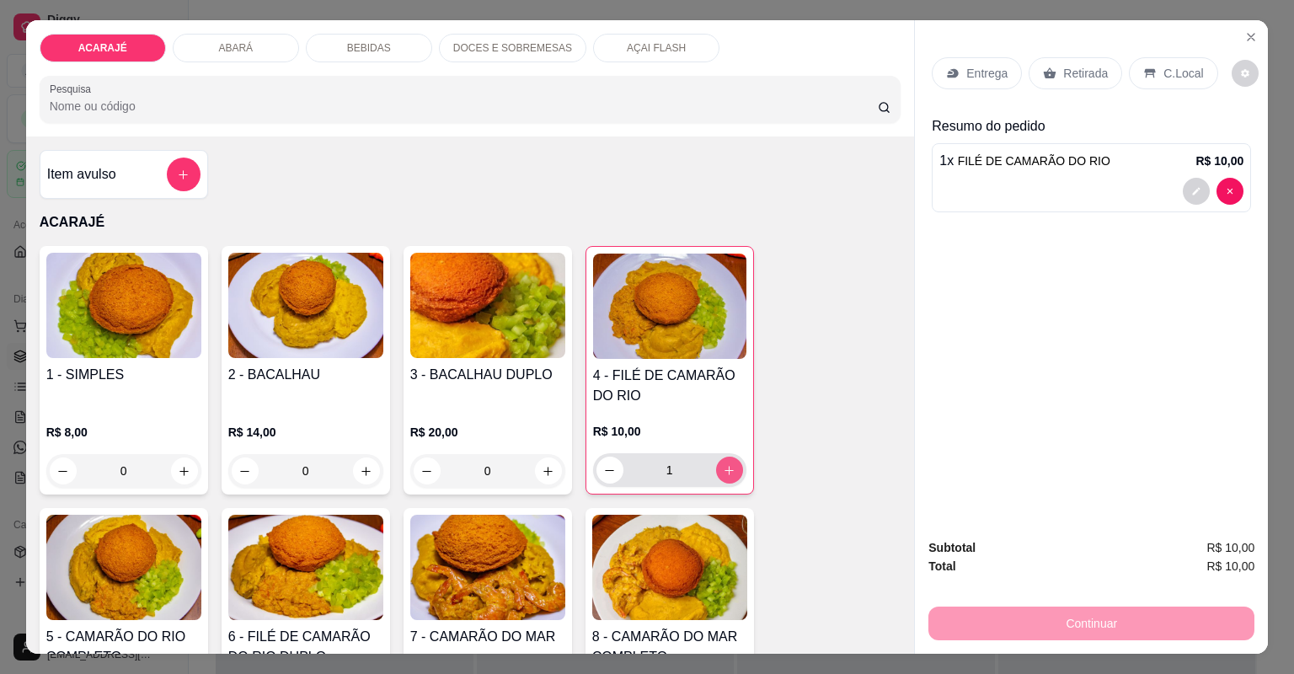
click at [725, 470] on icon "increase-product-quantity" at bounding box center [729, 470] width 13 height 13
type input "2"
click at [1054, 71] on div "Retirada" at bounding box center [1076, 73] width 94 height 32
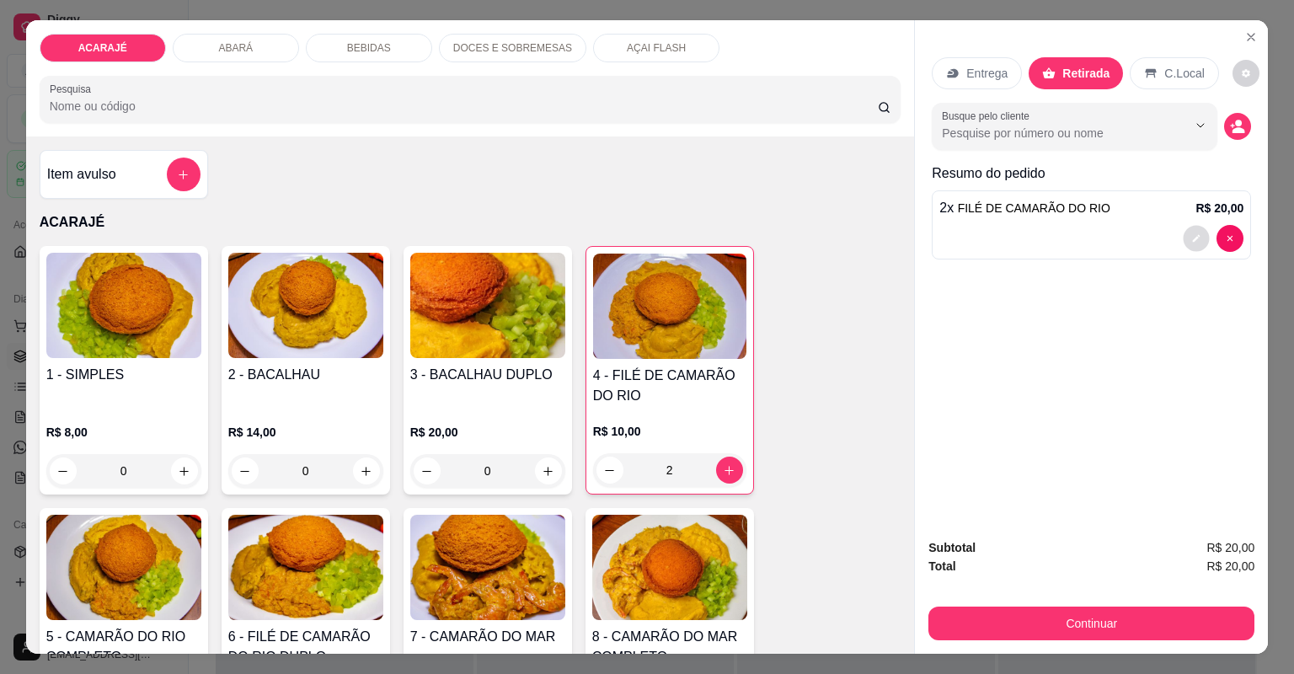
click at [1189, 249] on button "decrease-product-quantity" at bounding box center [1197, 238] width 26 height 26
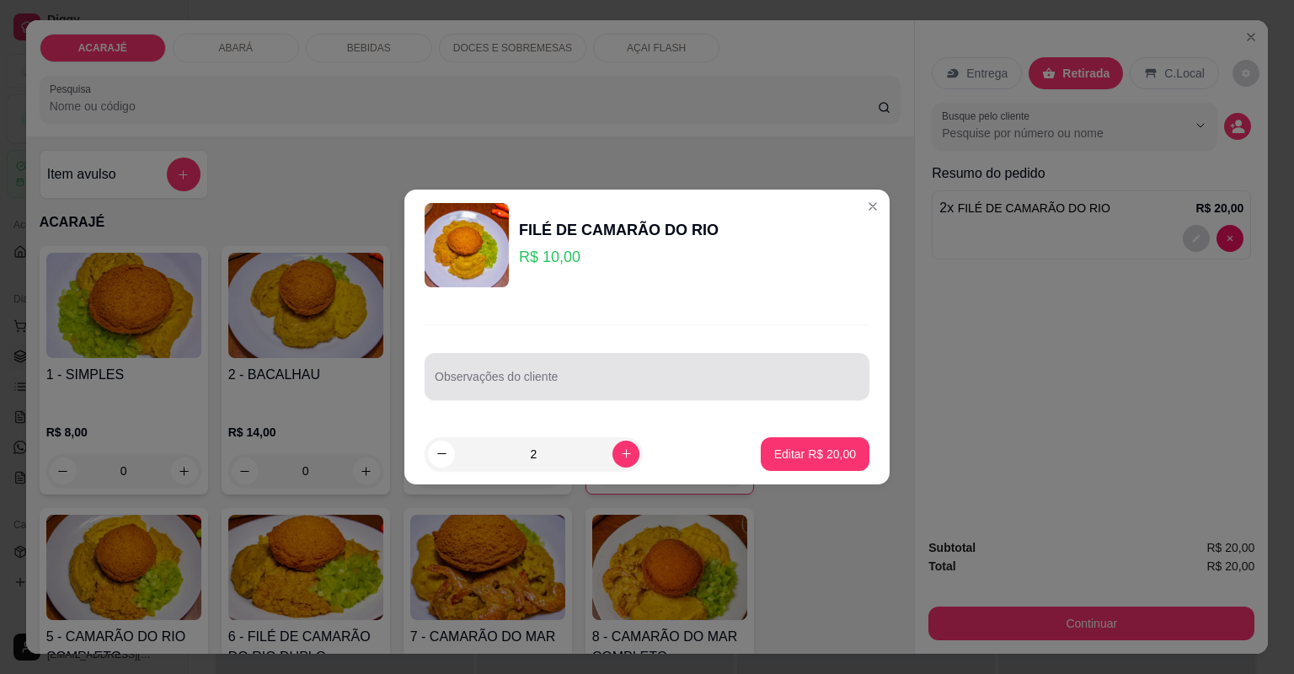
click at [533, 382] on input "Observações do cliente" at bounding box center [647, 383] width 425 height 17
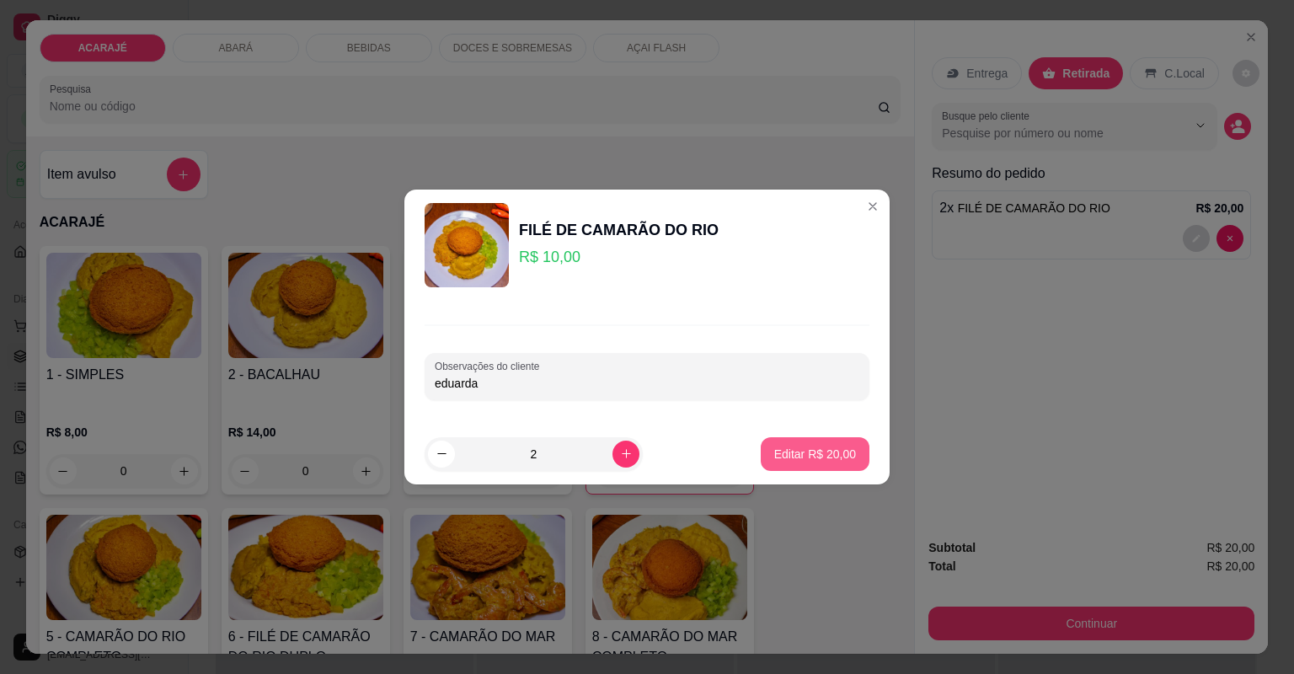
type input "eduarda"
click at [792, 457] on p "Editar R$ 20,00" at bounding box center [815, 454] width 82 height 17
type input "0"
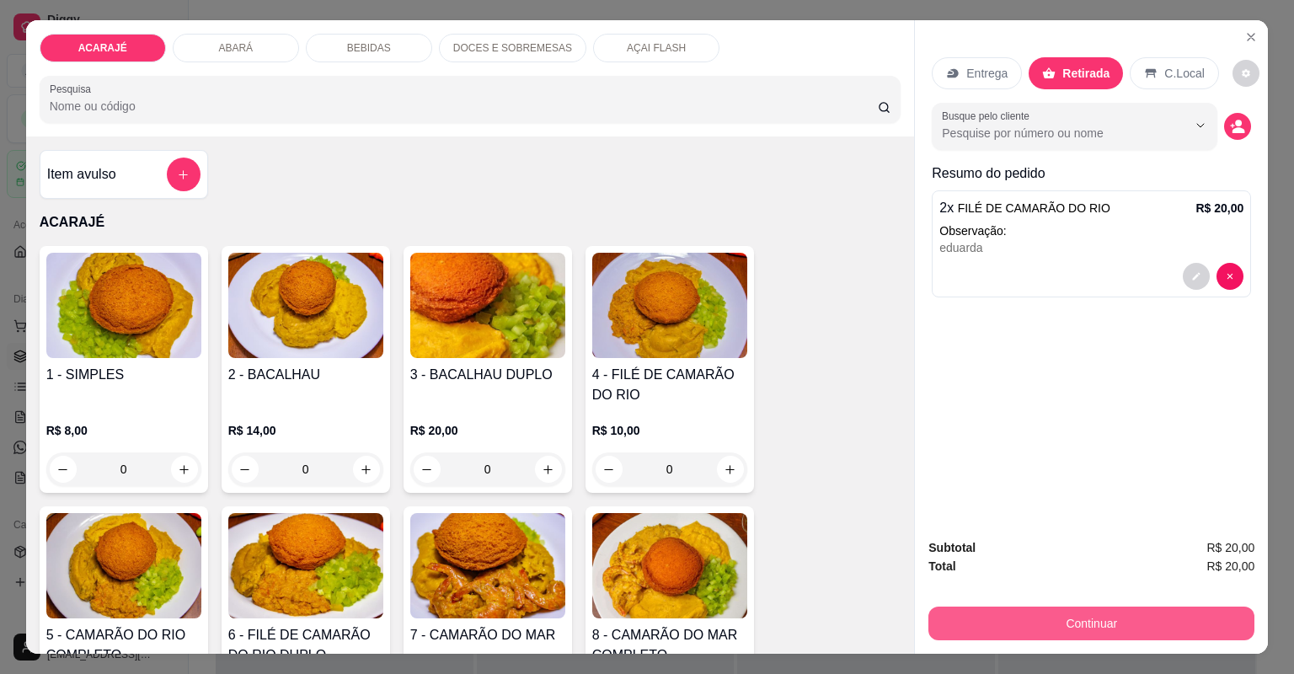
click at [1083, 616] on button "Continuar" at bounding box center [1091, 624] width 326 height 34
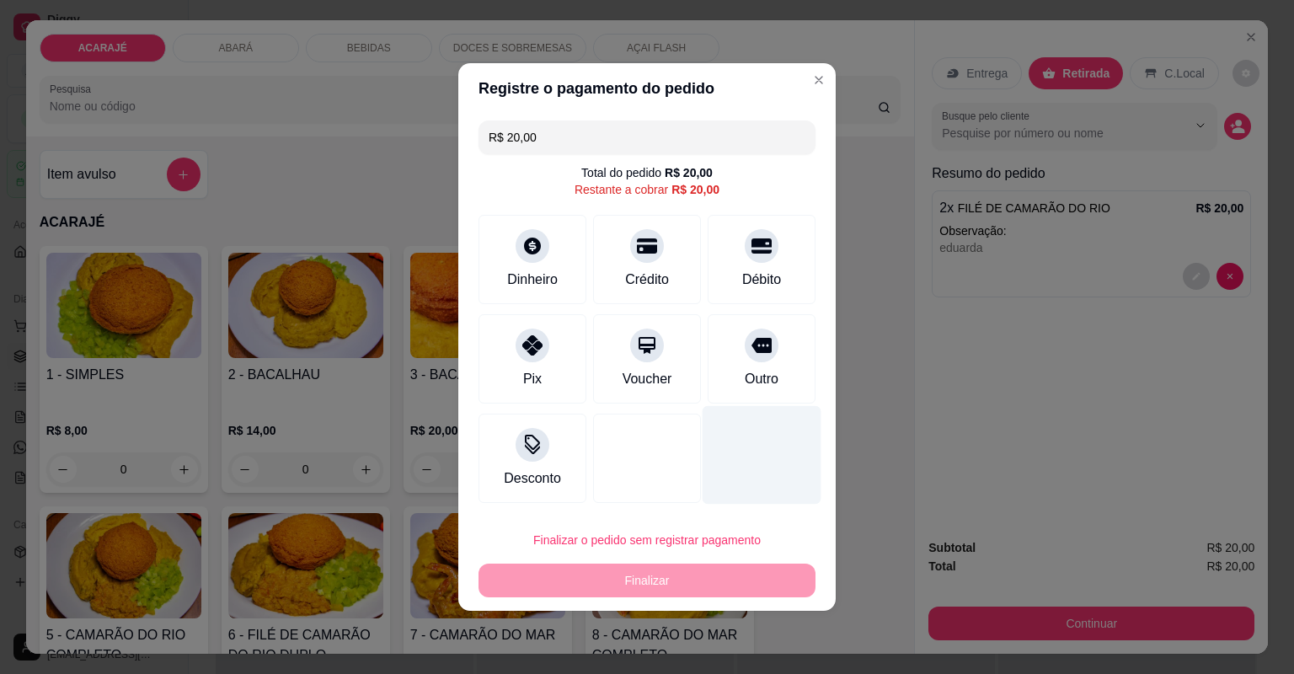
drag, startPoint x: 798, startPoint y: 384, endPoint x: 784, endPoint y: 385, distance: 13.5
click at [792, 385] on div "Outro" at bounding box center [762, 358] width 108 height 89
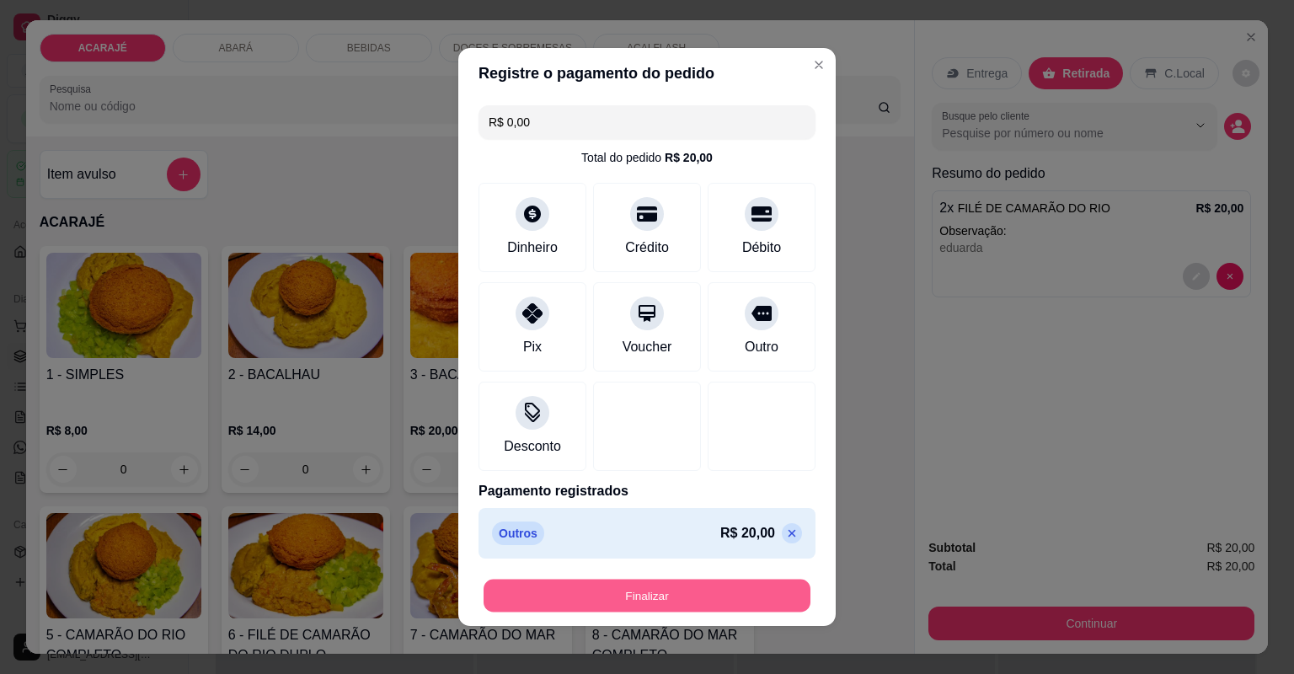
click at [757, 591] on button "Finalizar" at bounding box center [647, 596] width 327 height 33
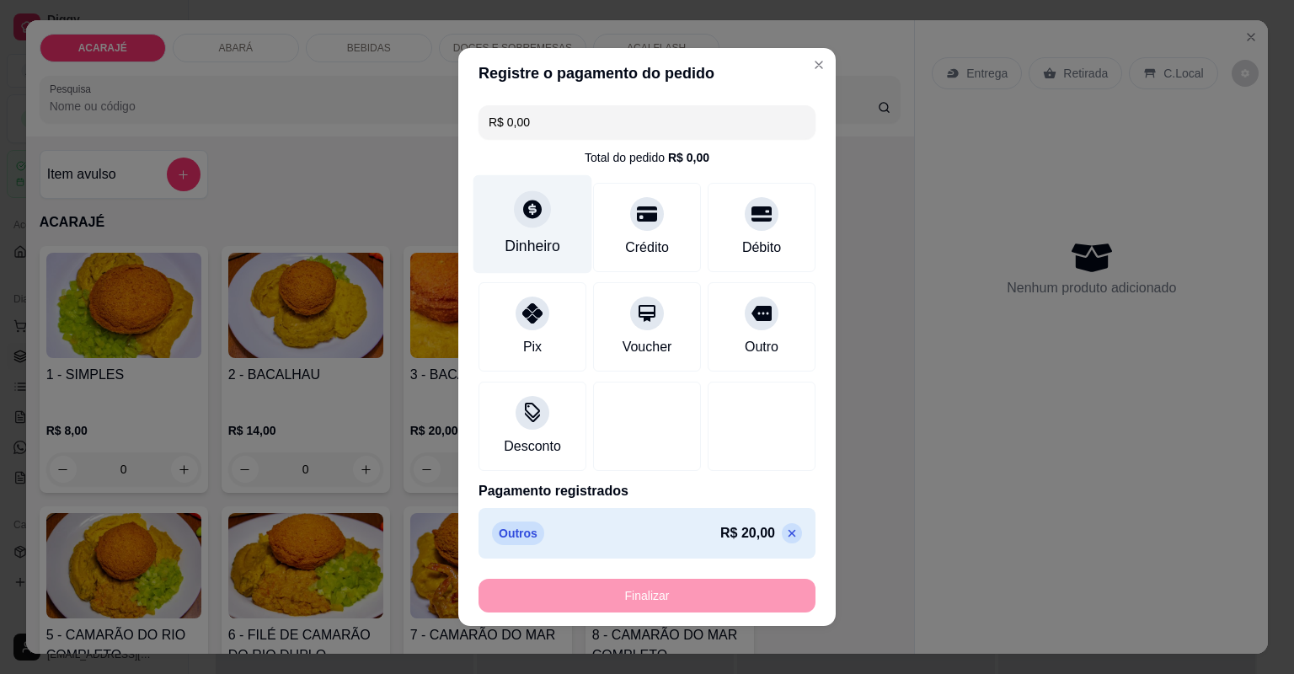
type input "-R$ 20,00"
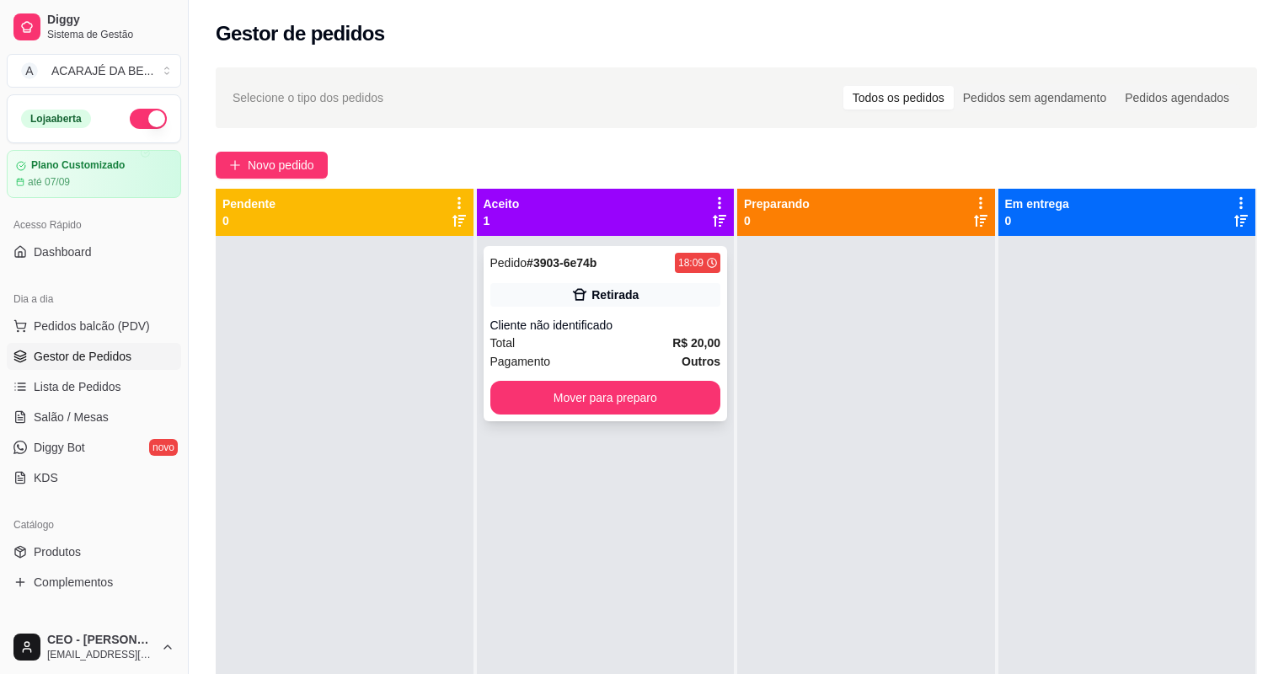
click at [560, 291] on div "Retirada" at bounding box center [605, 295] width 231 height 24
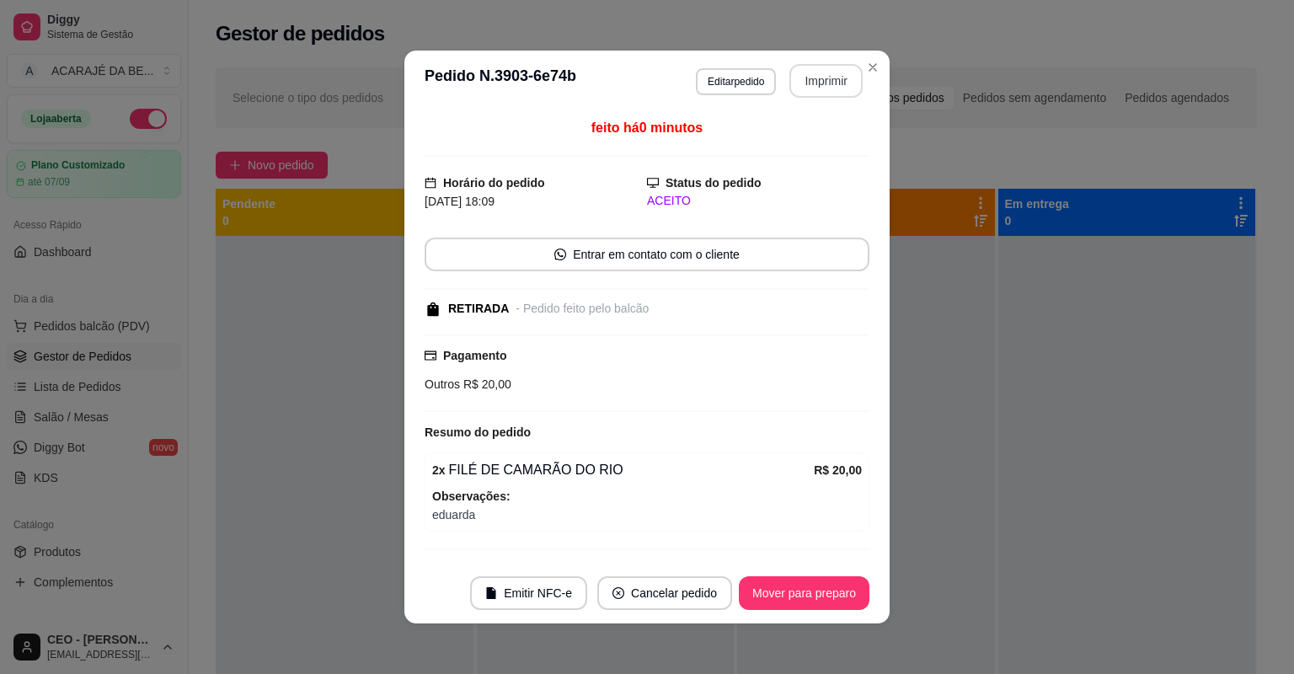
click at [828, 74] on button "Imprimir" at bounding box center [825, 81] width 73 height 34
click at [826, 596] on button "Mover para preparo" at bounding box center [804, 593] width 131 height 34
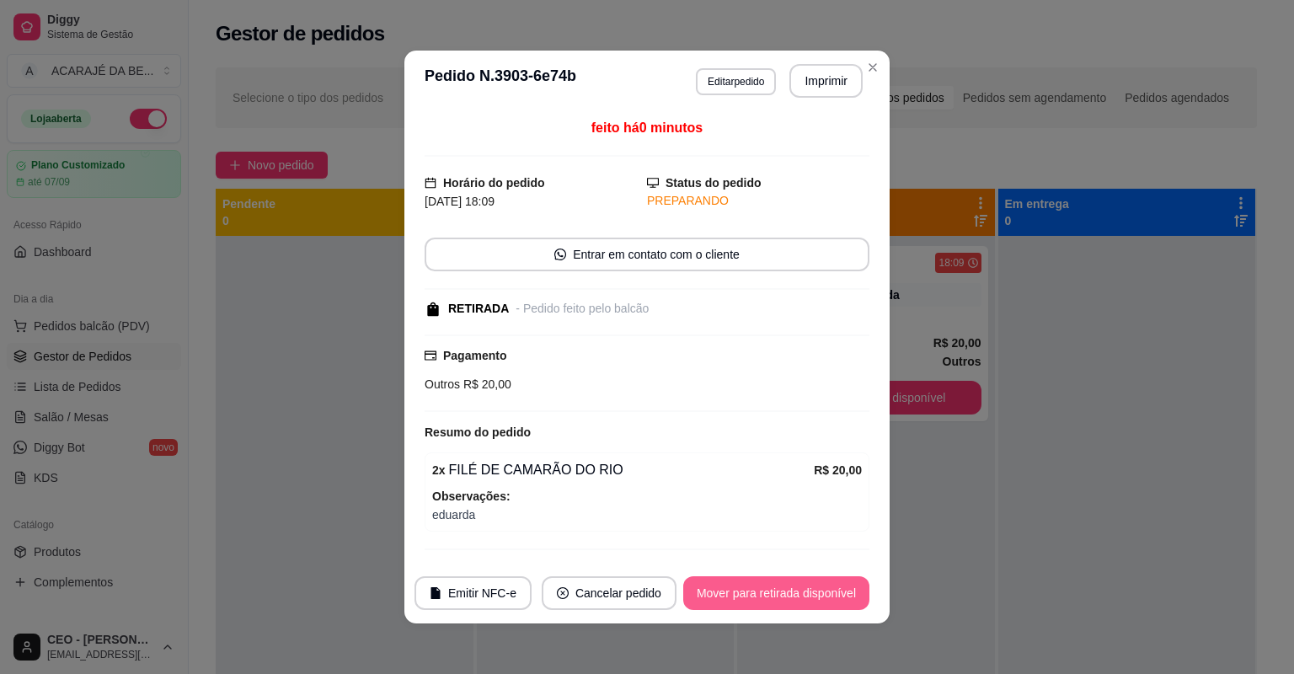
click at [826, 596] on button "Mover para retirada disponível" at bounding box center [776, 593] width 186 height 34
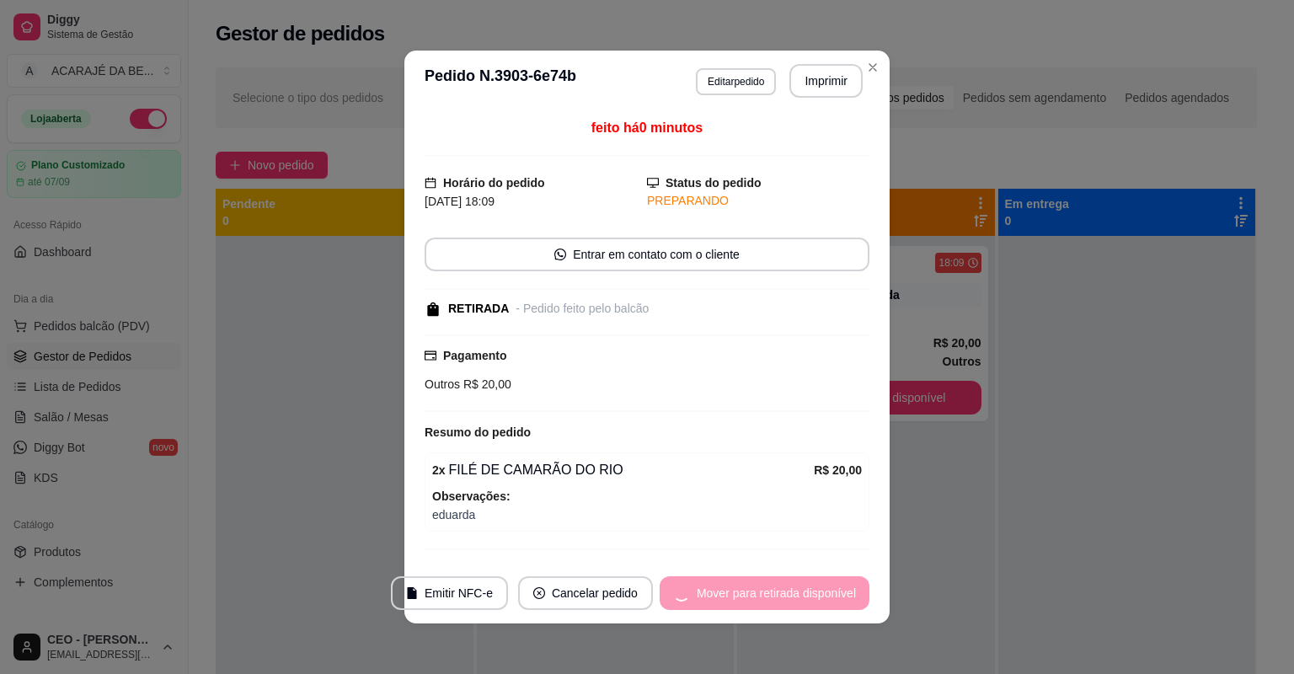
click at [826, 596] on div "Mover para retirada disponível" at bounding box center [765, 593] width 210 height 34
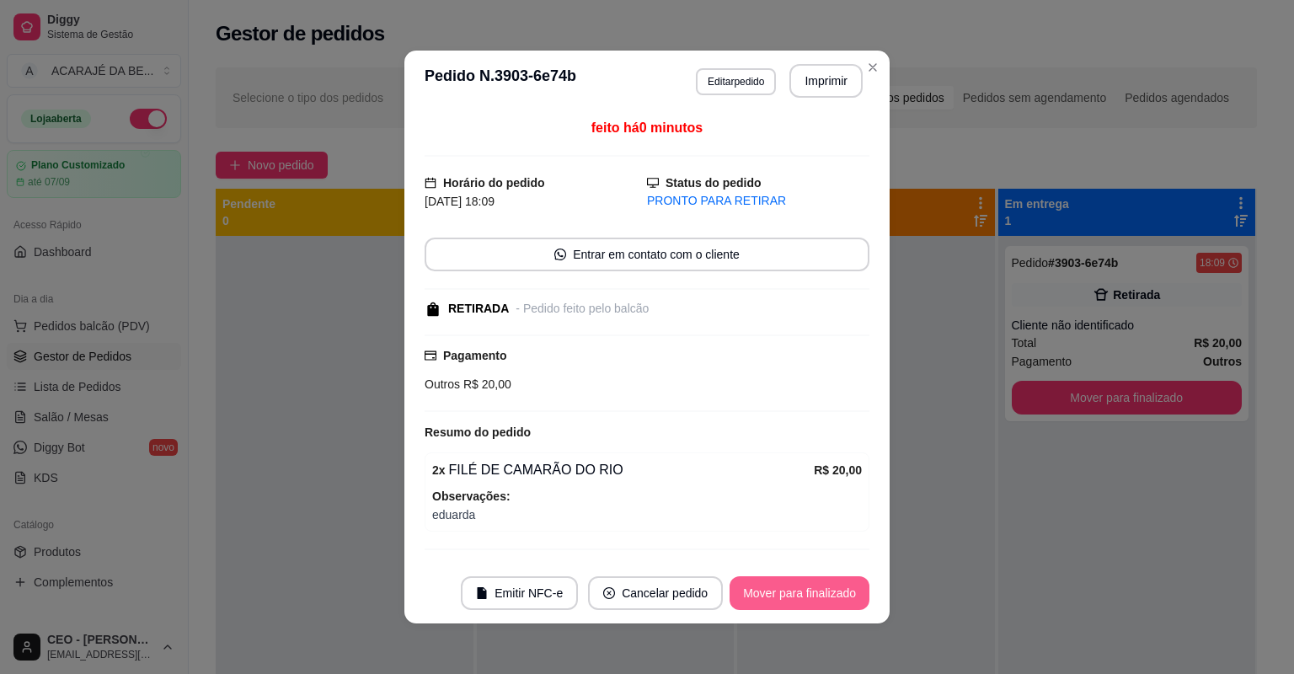
click at [826, 596] on button "Mover para finalizado" at bounding box center [800, 593] width 140 height 34
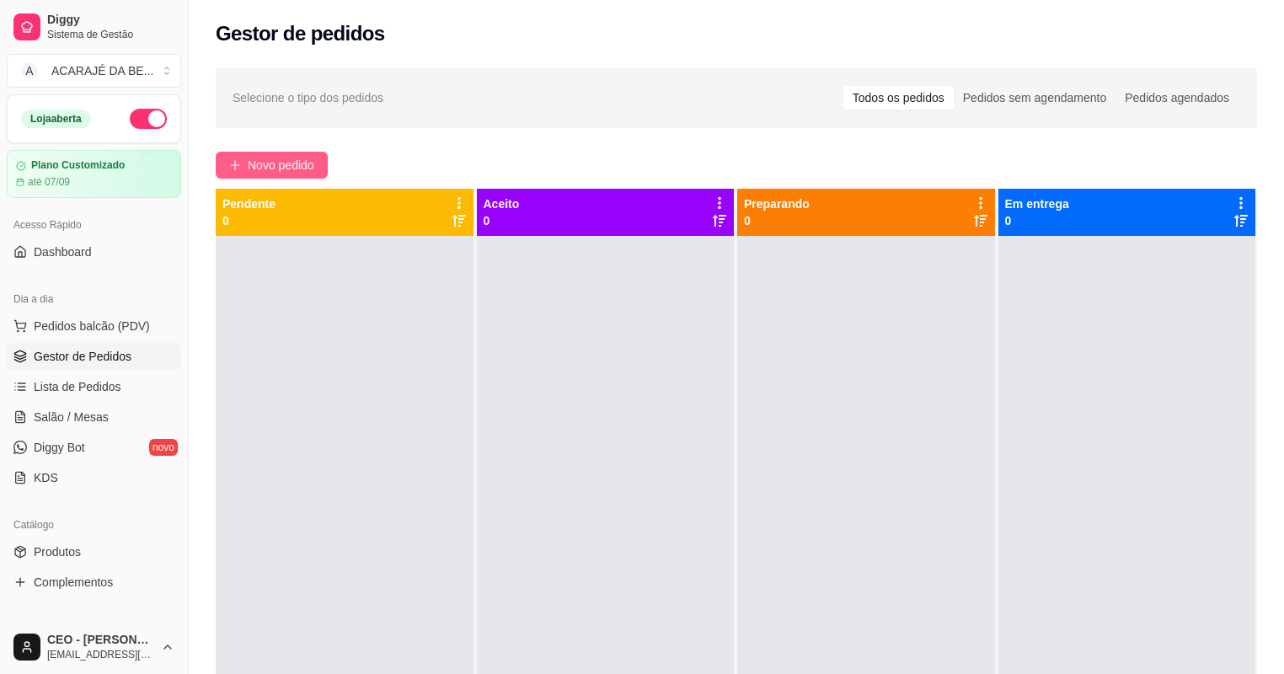
click at [281, 175] on button "Novo pedido" at bounding box center [272, 165] width 112 height 27
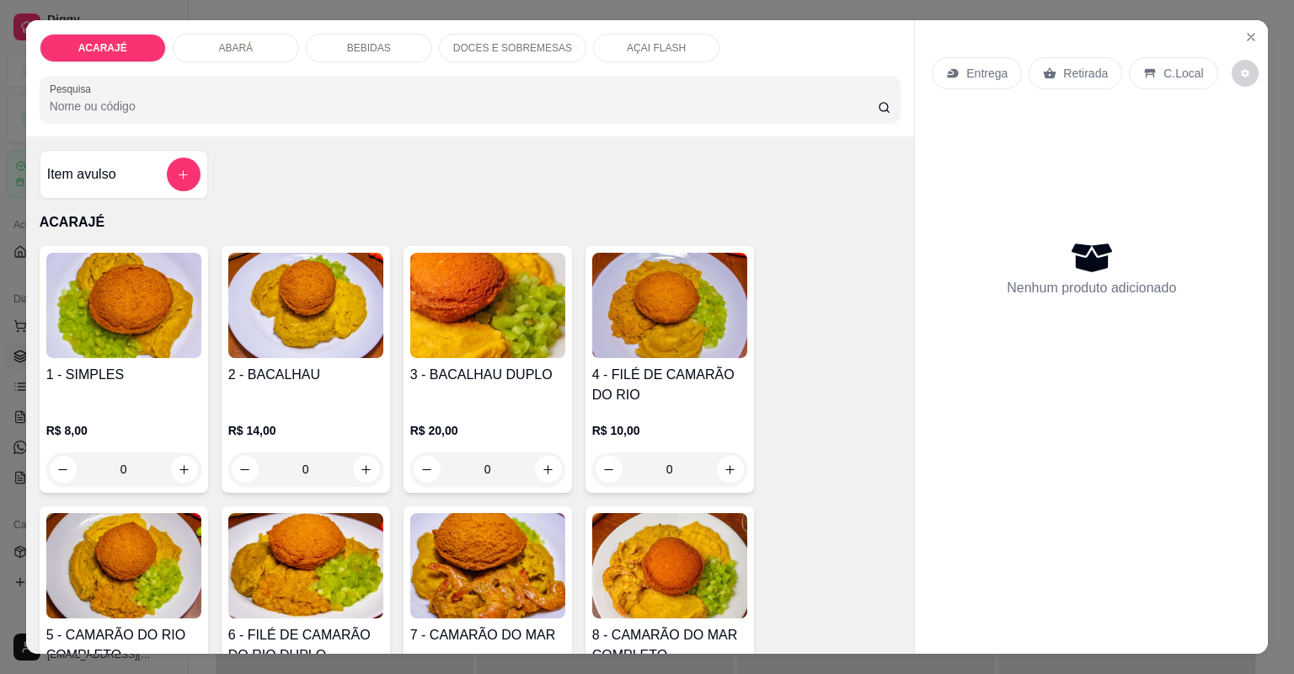
click at [404, 39] on div "BEBIDAS" at bounding box center [369, 48] width 126 height 29
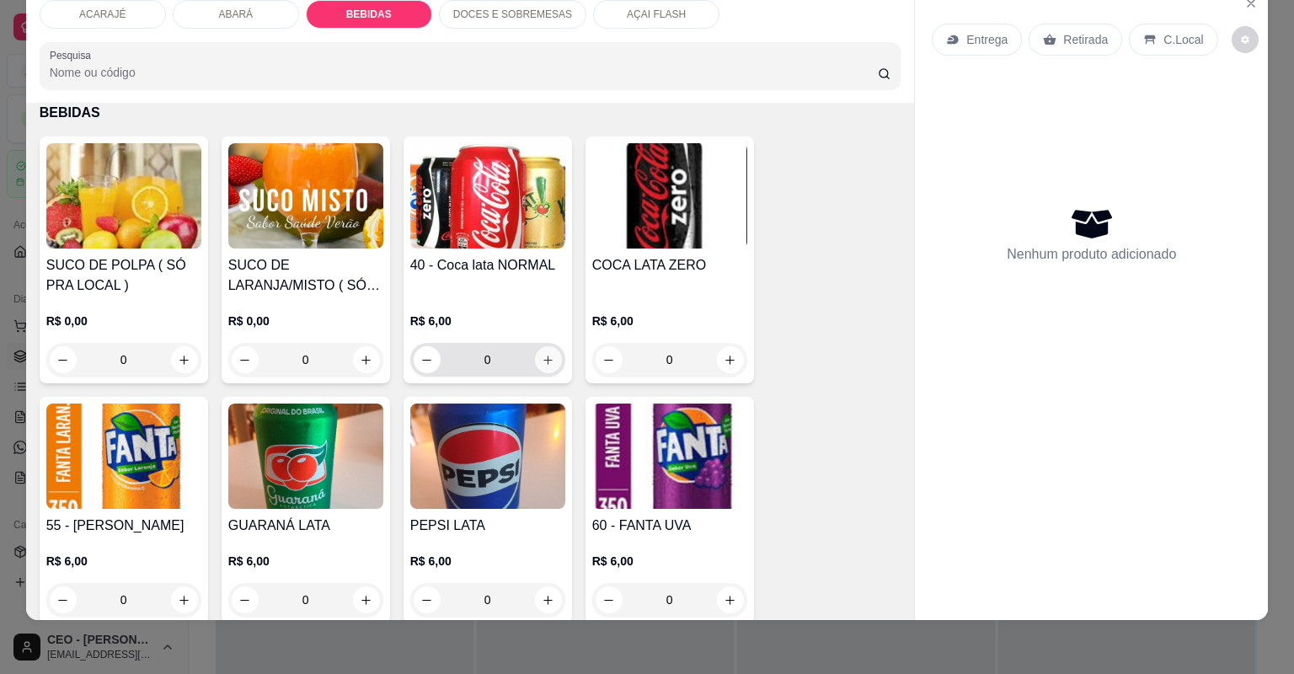
click at [545, 359] on icon "increase-product-quantity" at bounding box center [548, 360] width 13 height 13
type input "1"
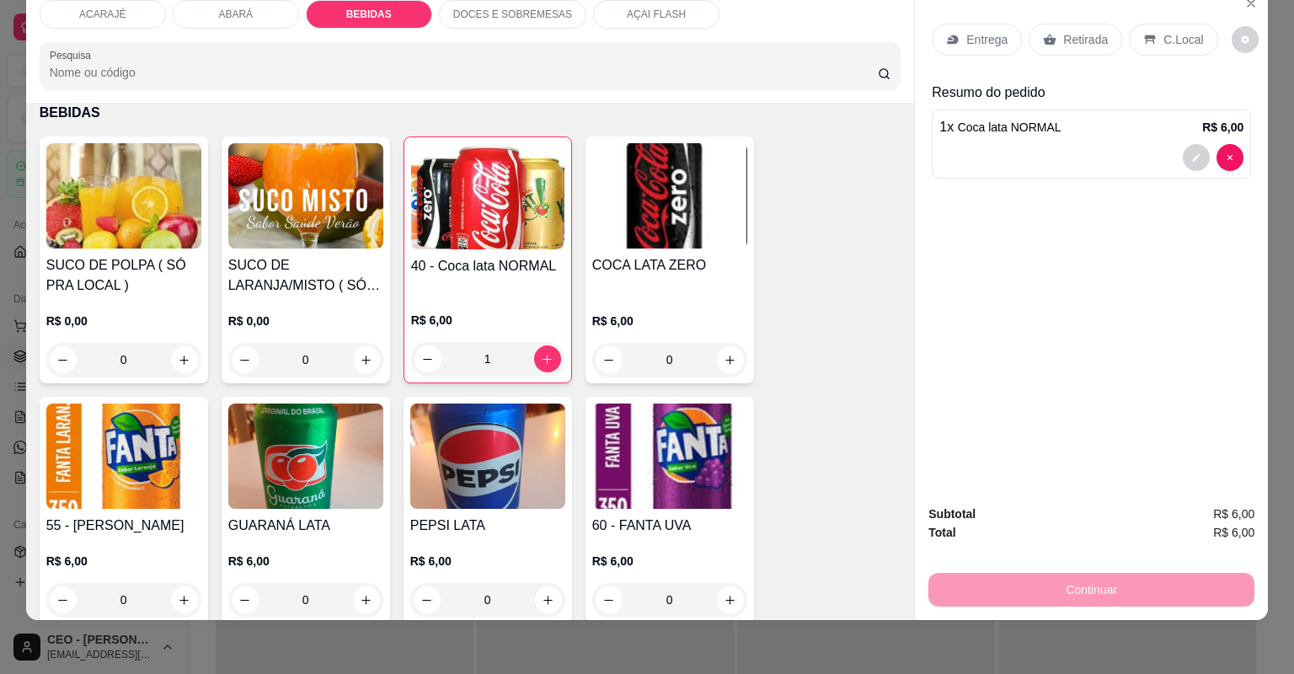
click at [1078, 35] on p "Retirada" at bounding box center [1085, 39] width 45 height 17
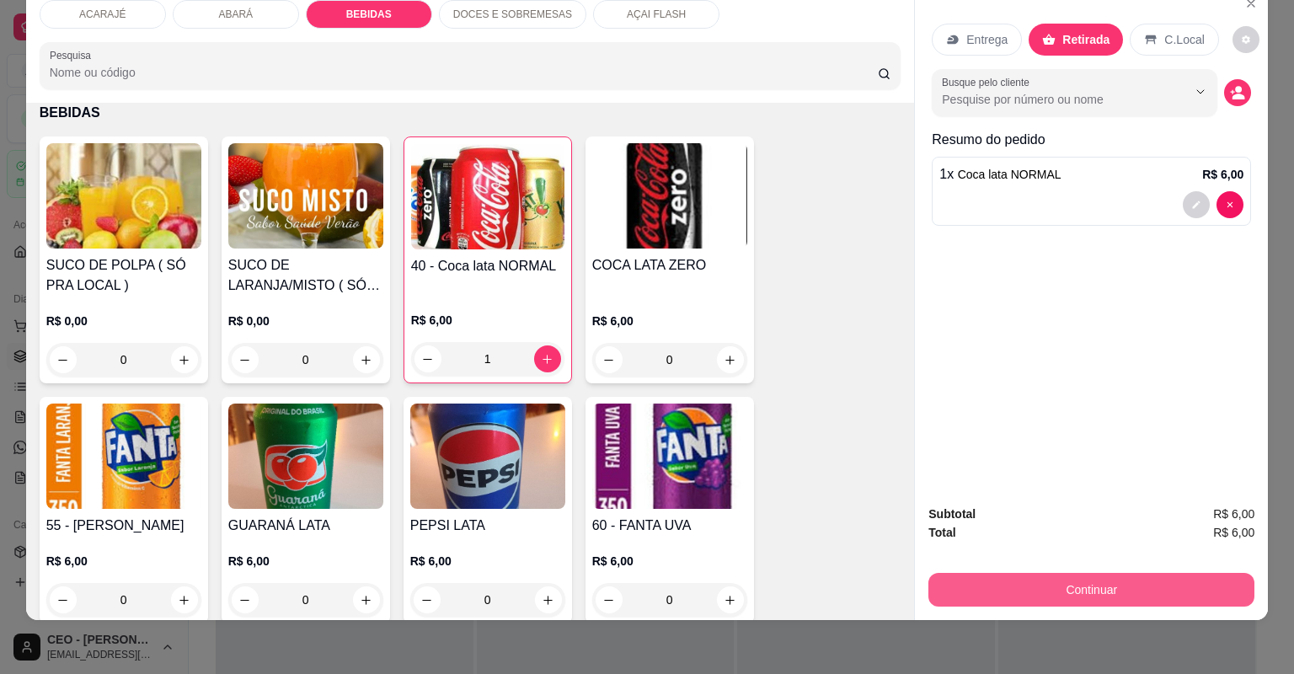
click at [1156, 576] on button "Continuar" at bounding box center [1091, 590] width 326 height 34
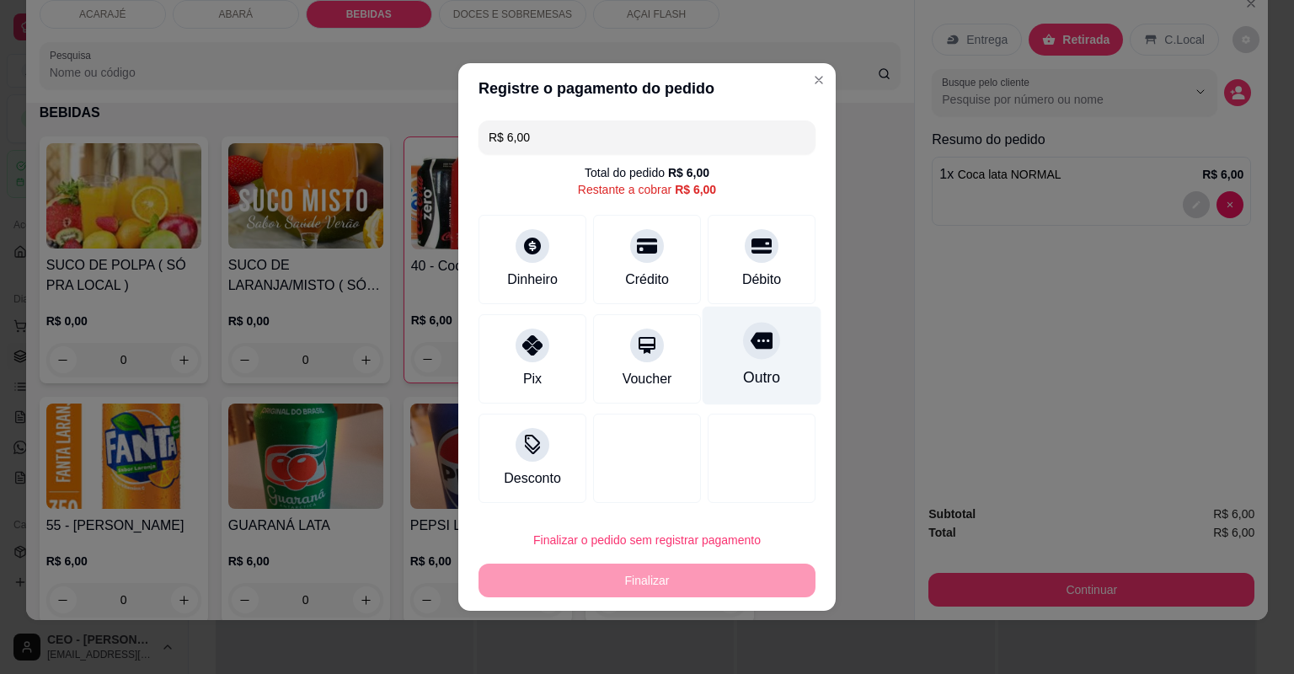
drag, startPoint x: 741, startPoint y: 340, endPoint x: 755, endPoint y: 359, distance: 22.9
click at [756, 358] on div at bounding box center [761, 340] width 37 height 37
type input "R$ 0,00"
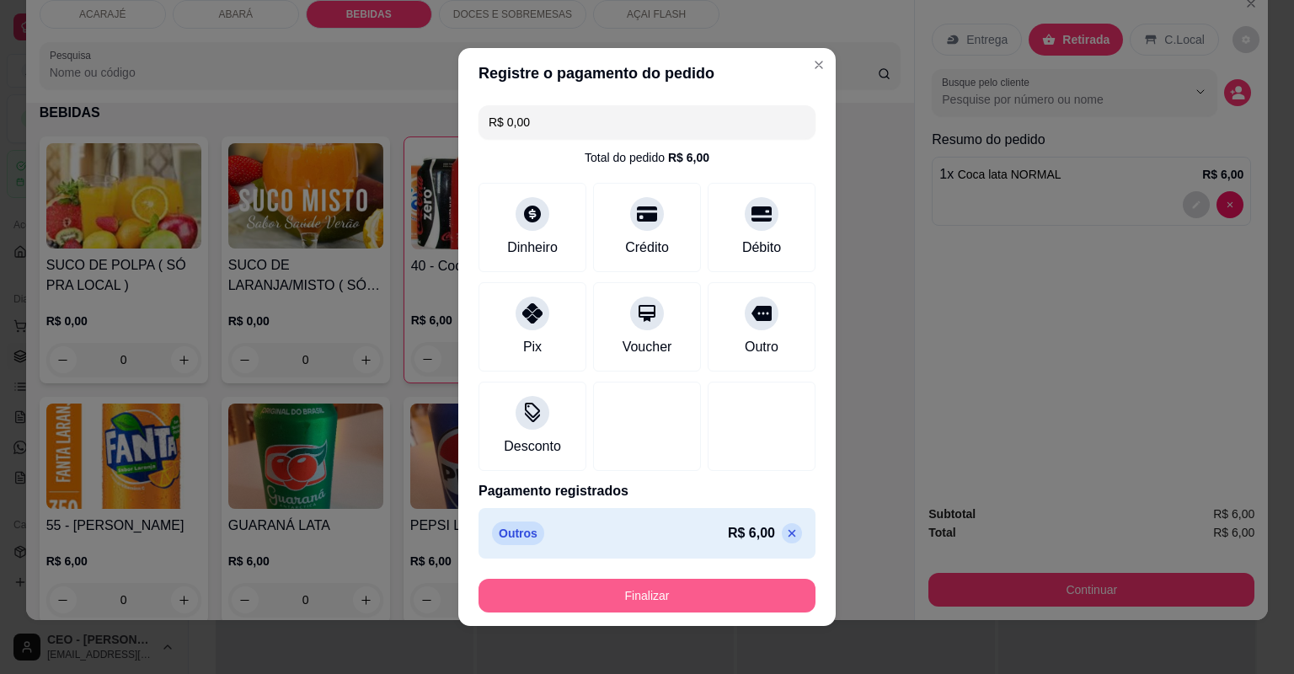
click at [666, 573] on footer "Finalizar" at bounding box center [646, 595] width 377 height 61
click at [714, 591] on button "Finalizar" at bounding box center [647, 596] width 337 height 34
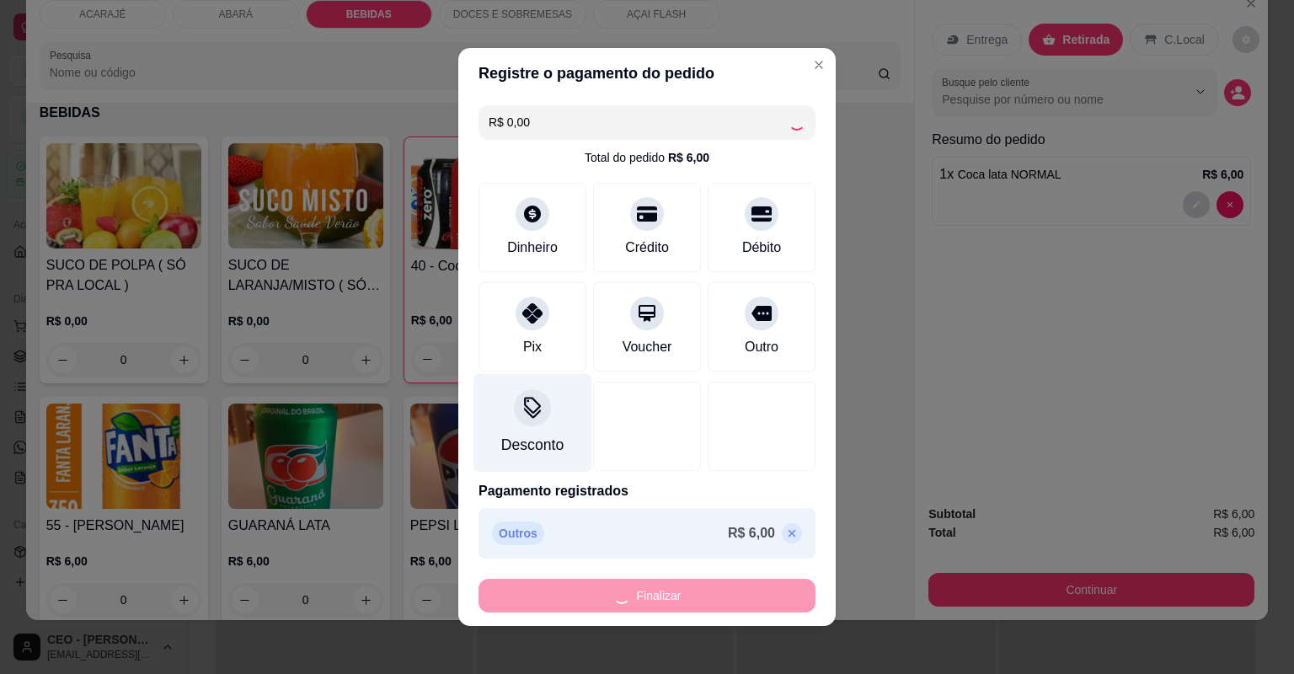
type input "0"
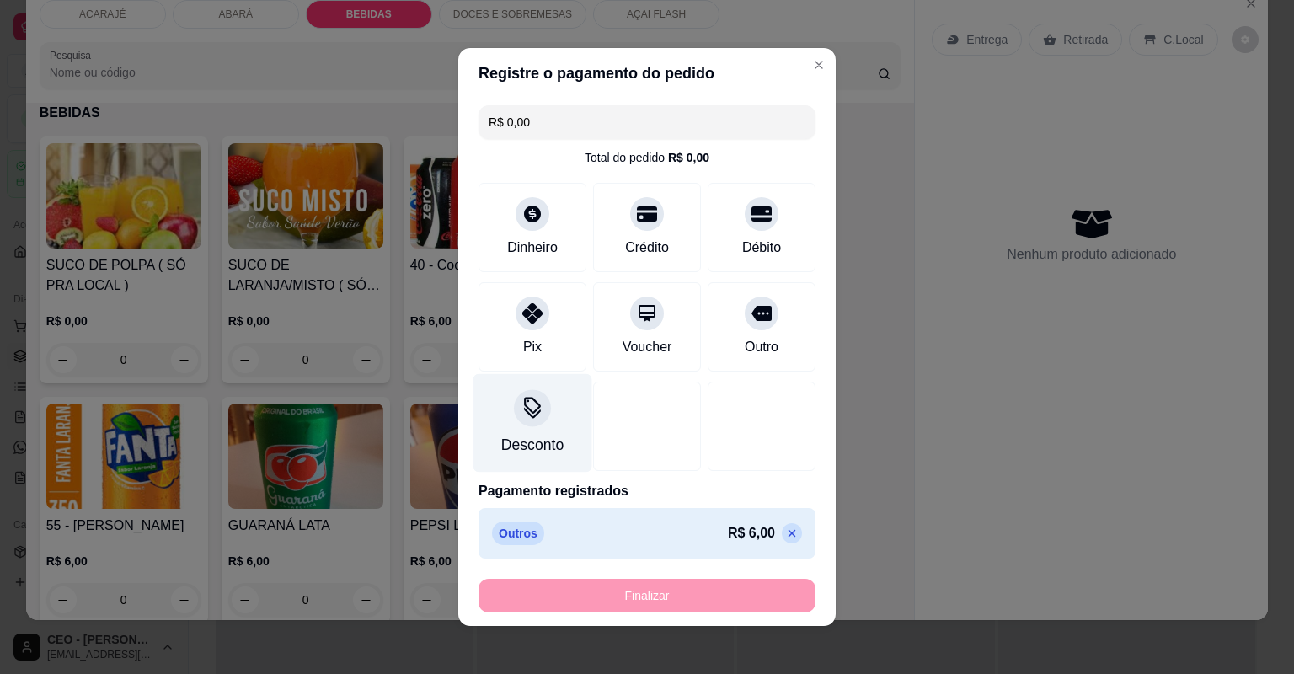
type input "-R$ 6,00"
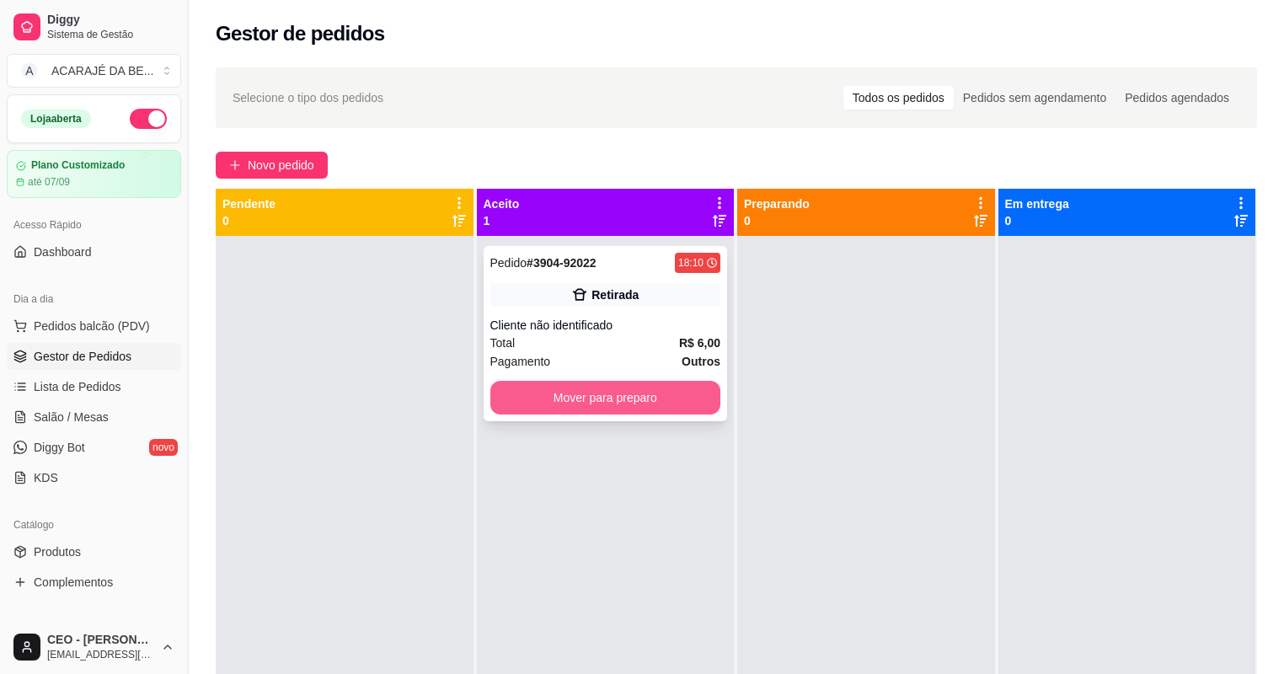
click at [586, 397] on button "Mover para preparo" at bounding box center [605, 398] width 231 height 34
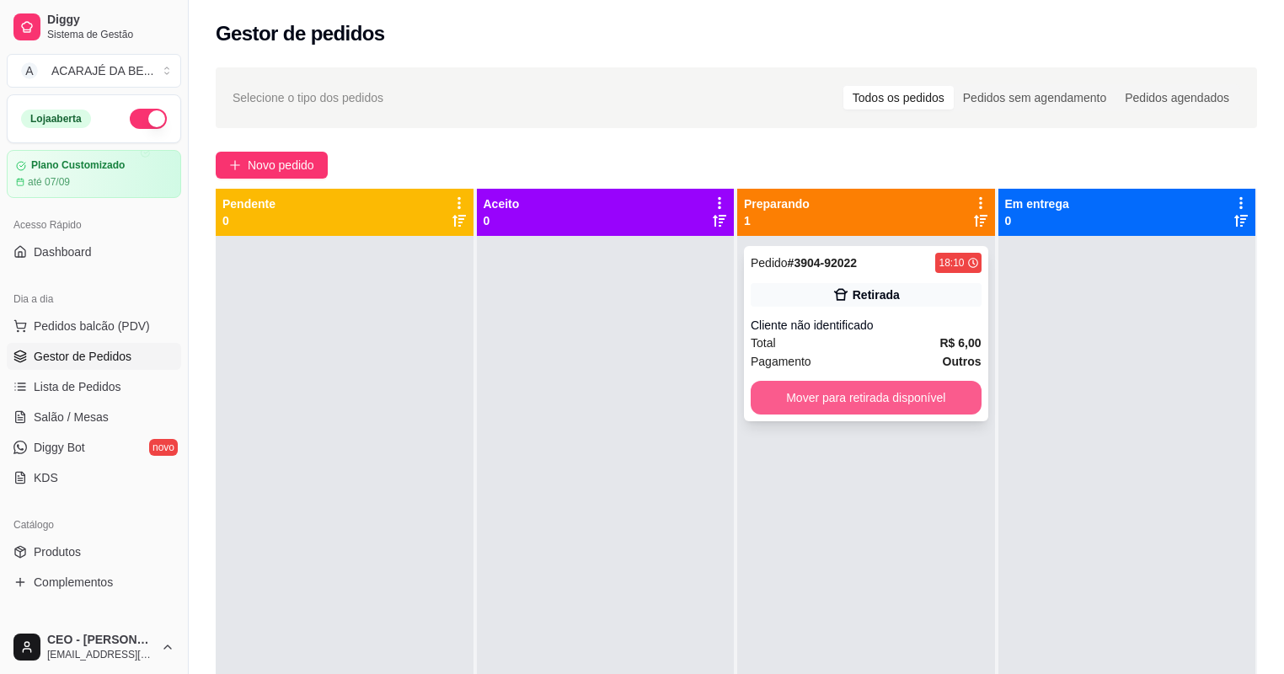
click at [851, 403] on button "Mover para retirada disponível" at bounding box center [866, 398] width 231 height 34
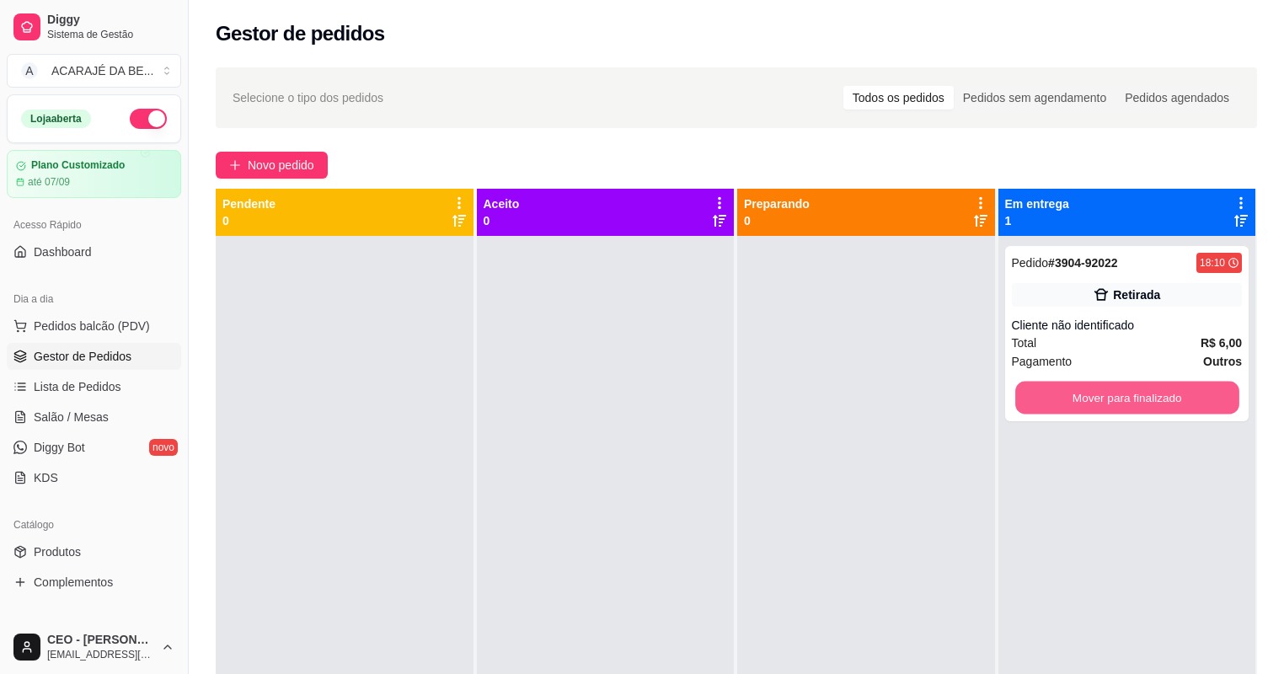
click at [1077, 405] on button "Mover para finalizado" at bounding box center [1126, 398] width 223 height 33
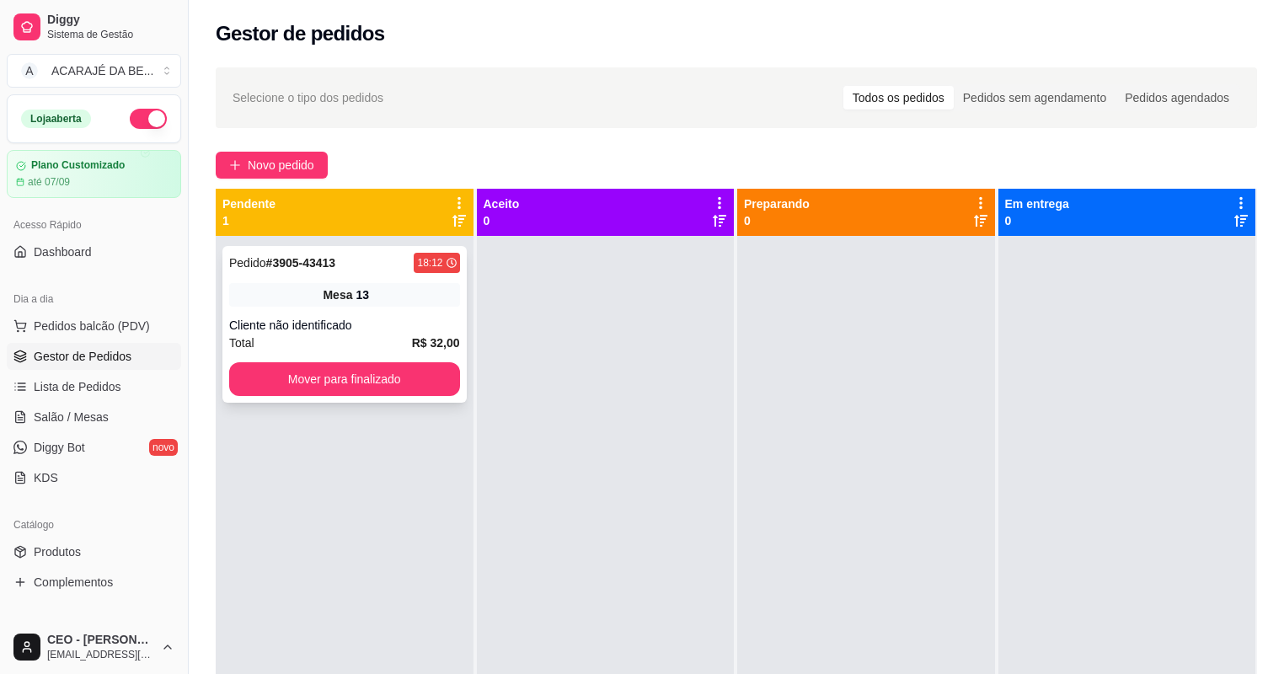
click at [346, 305] on div "Mesa 13" at bounding box center [344, 295] width 231 height 24
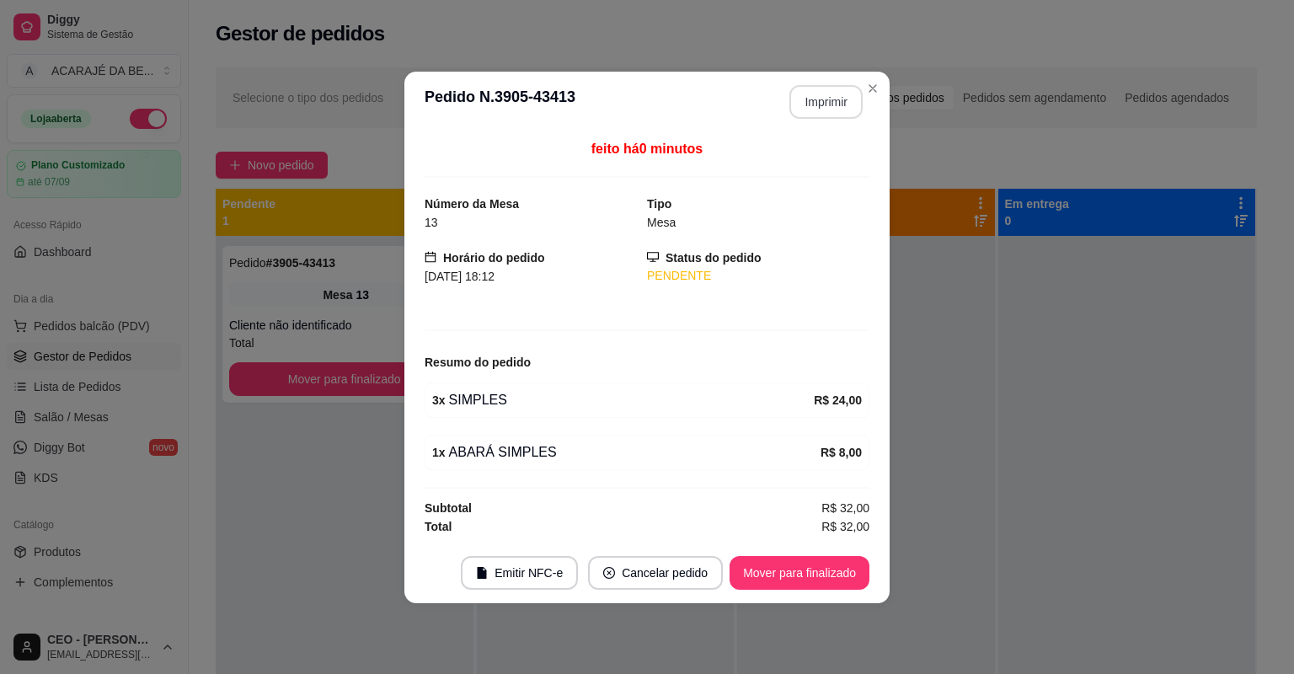
click at [821, 115] on button "Imprimir" at bounding box center [825, 102] width 73 height 34
click at [853, 575] on button "Mover para finalizado" at bounding box center [800, 573] width 140 height 34
click at [852, 574] on button "Mover para finalizado" at bounding box center [800, 573] width 140 height 34
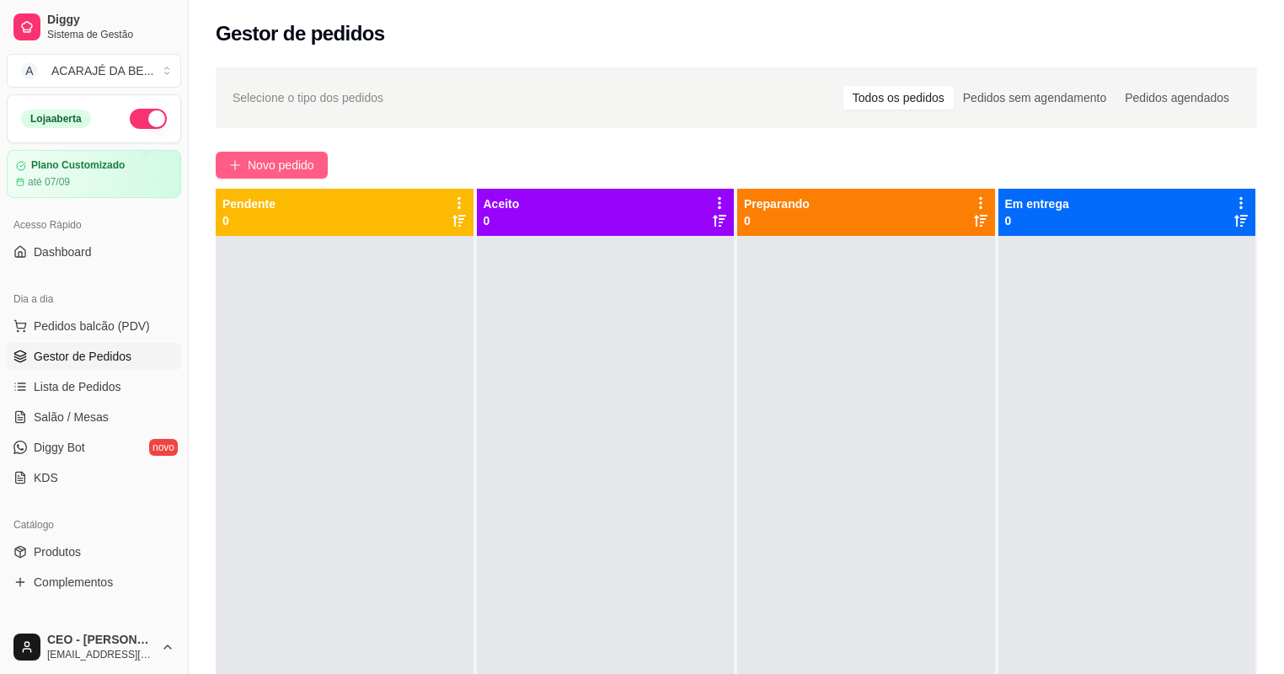
click at [310, 156] on span "Novo pedido" at bounding box center [281, 165] width 67 height 19
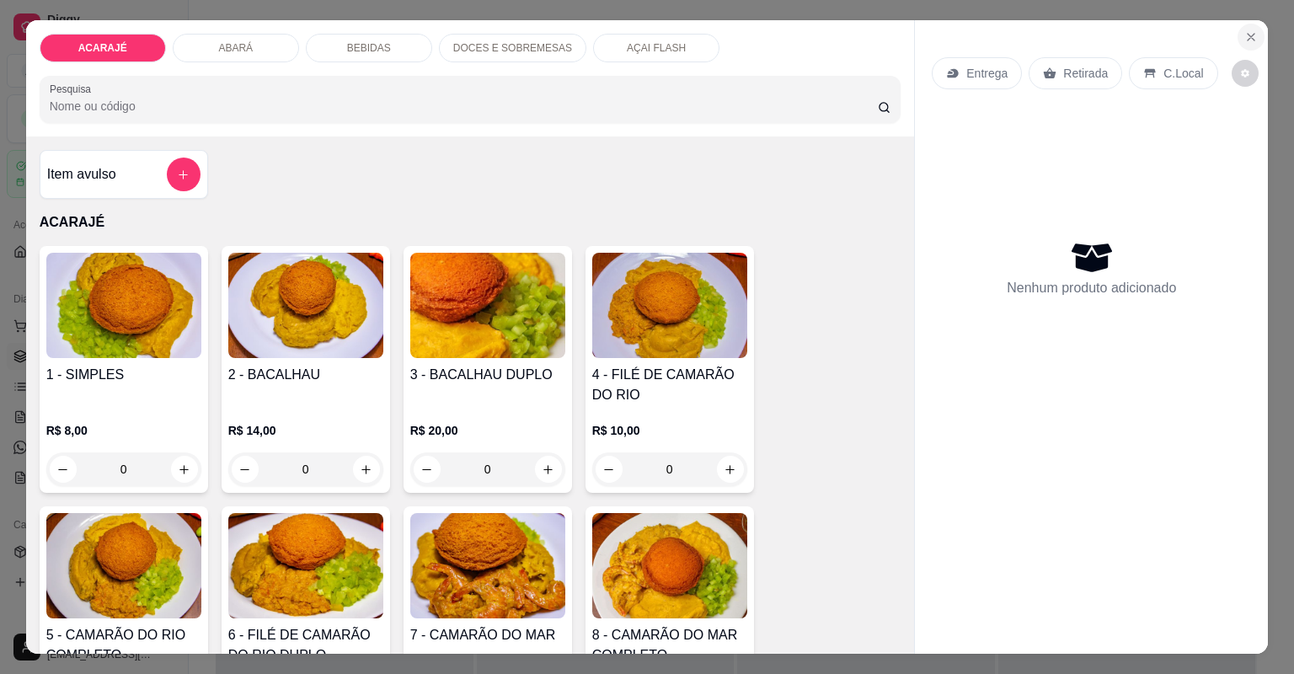
click at [1244, 39] on icon "Close" at bounding box center [1250, 36] width 13 height 13
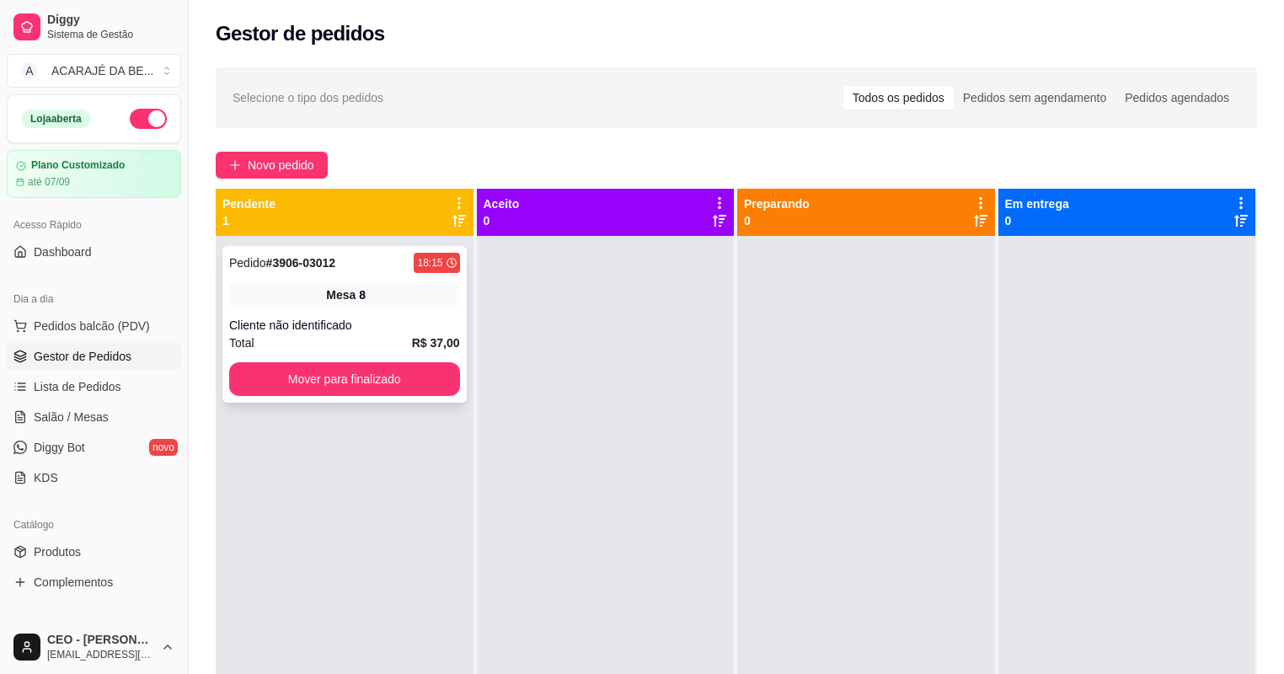
click at [273, 307] on div "Pedido # 3906-03012 18:15 Mesa 8 Cliente não identificado Total R$ 37,00 Mover …" at bounding box center [344, 324] width 244 height 157
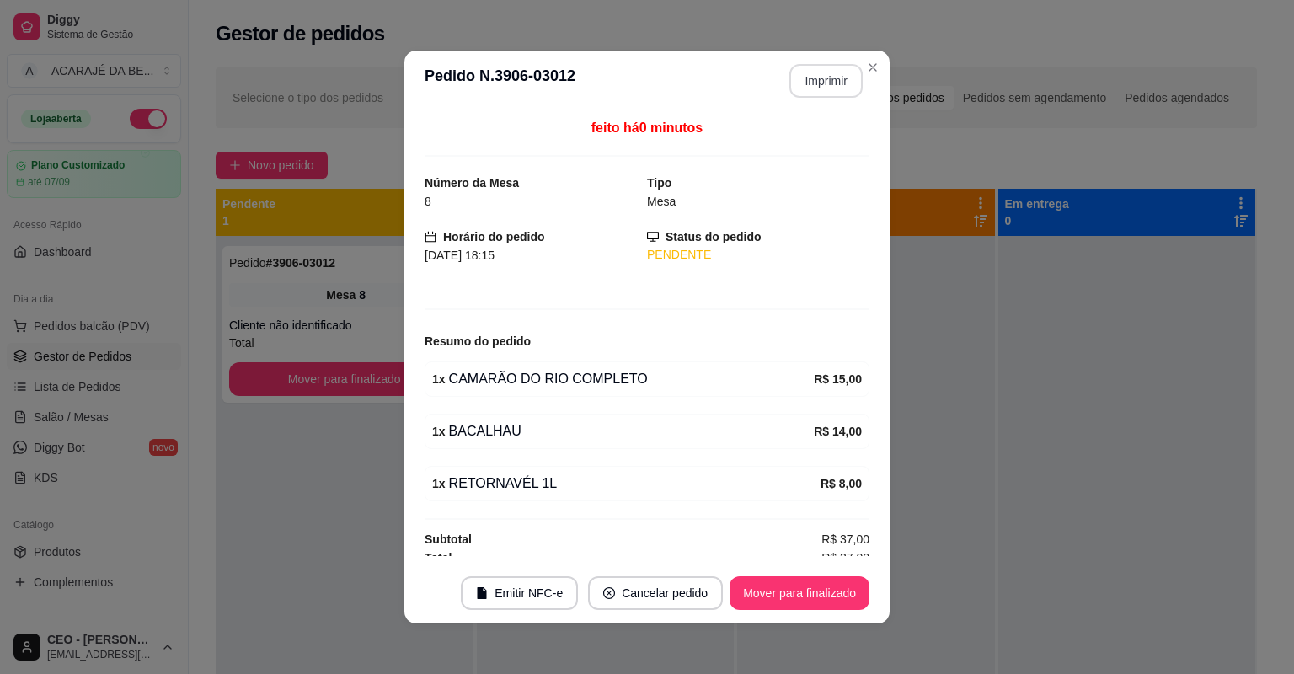
click at [826, 75] on button "Imprimir" at bounding box center [825, 81] width 73 height 34
click at [812, 602] on button "Mover para finalizado" at bounding box center [800, 593] width 140 height 34
click at [821, 595] on button "Mover para finalizado" at bounding box center [800, 593] width 140 height 34
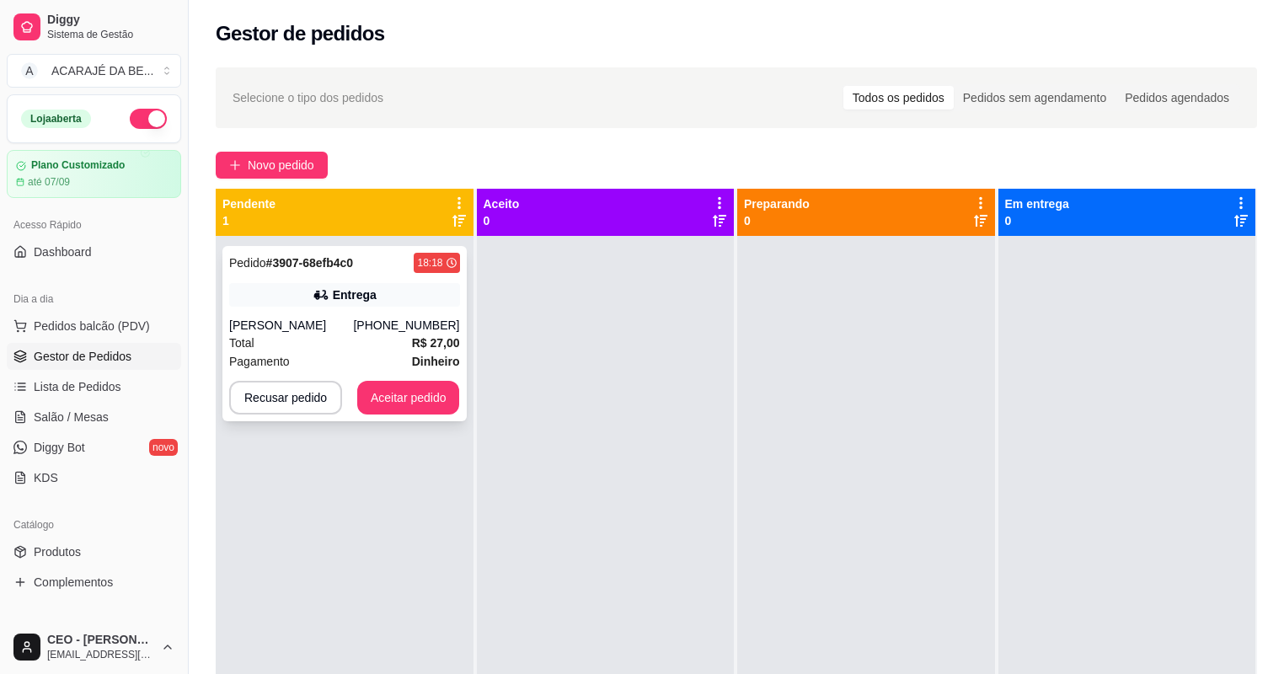
click at [430, 334] on span "R$ 27,00" at bounding box center [436, 343] width 48 height 19
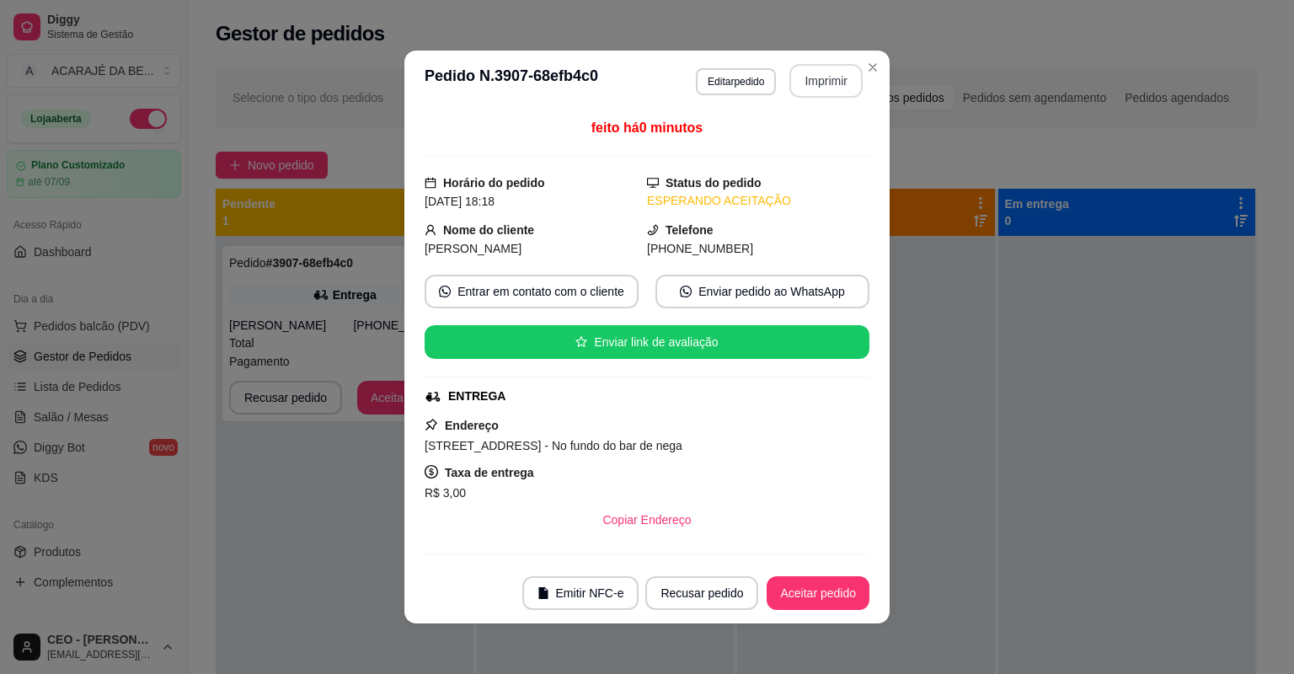
click at [841, 71] on button "Imprimir" at bounding box center [825, 81] width 73 height 34
click at [785, 564] on footer "Emitir NFC-e Recusar pedido Aceitar pedido" at bounding box center [646, 593] width 485 height 61
drag, startPoint x: 785, startPoint y: 564, endPoint x: 789, endPoint y: 611, distance: 46.5
click at [789, 611] on footer "Emitir NFC-e Recusar pedido Aceitar pedido" at bounding box center [646, 593] width 485 height 61
drag, startPoint x: 789, startPoint y: 611, endPoint x: 790, endPoint y: 602, distance: 8.5
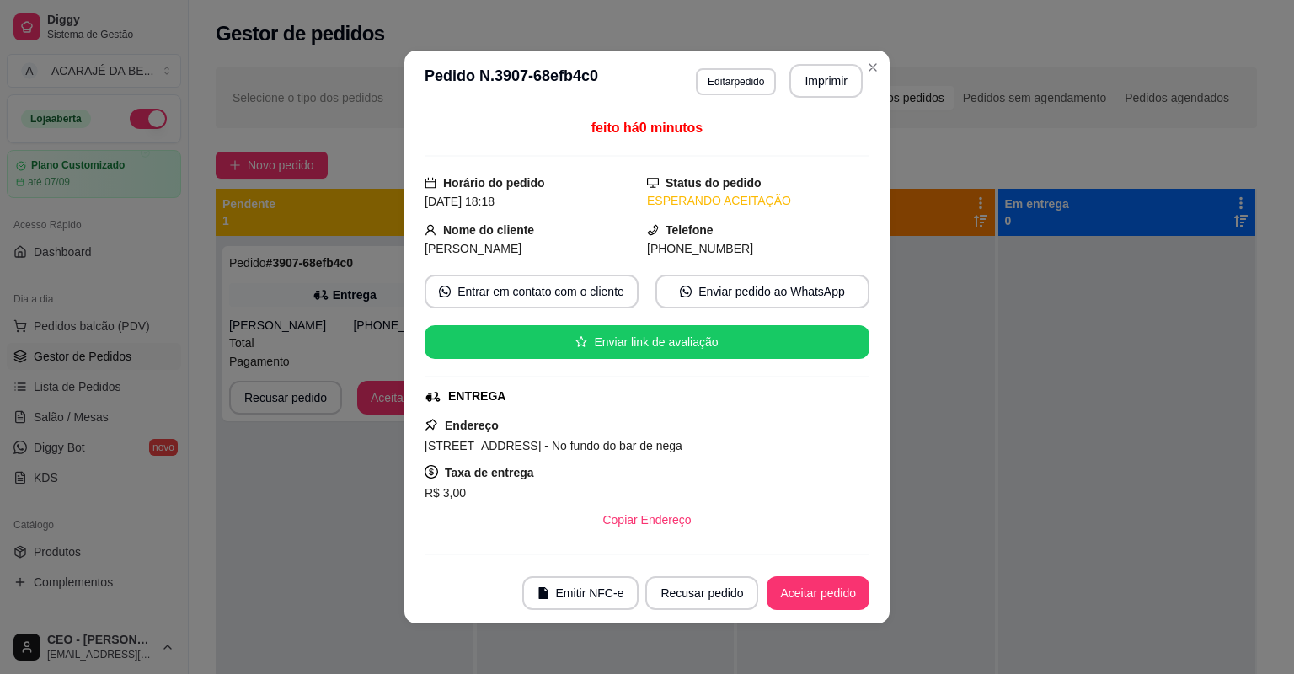
click at [790, 602] on footer "Emitir NFC-e Recusar pedido Aceitar pedido" at bounding box center [646, 593] width 485 height 61
click at [790, 590] on button "Aceitar pedido" at bounding box center [818, 593] width 103 height 34
click at [790, 589] on div "Recusar pedido Aceitar pedido" at bounding box center [757, 593] width 224 height 34
click at [790, 589] on div "Recusar pedido Aceitar pedido" at bounding box center [733, 593] width 271 height 34
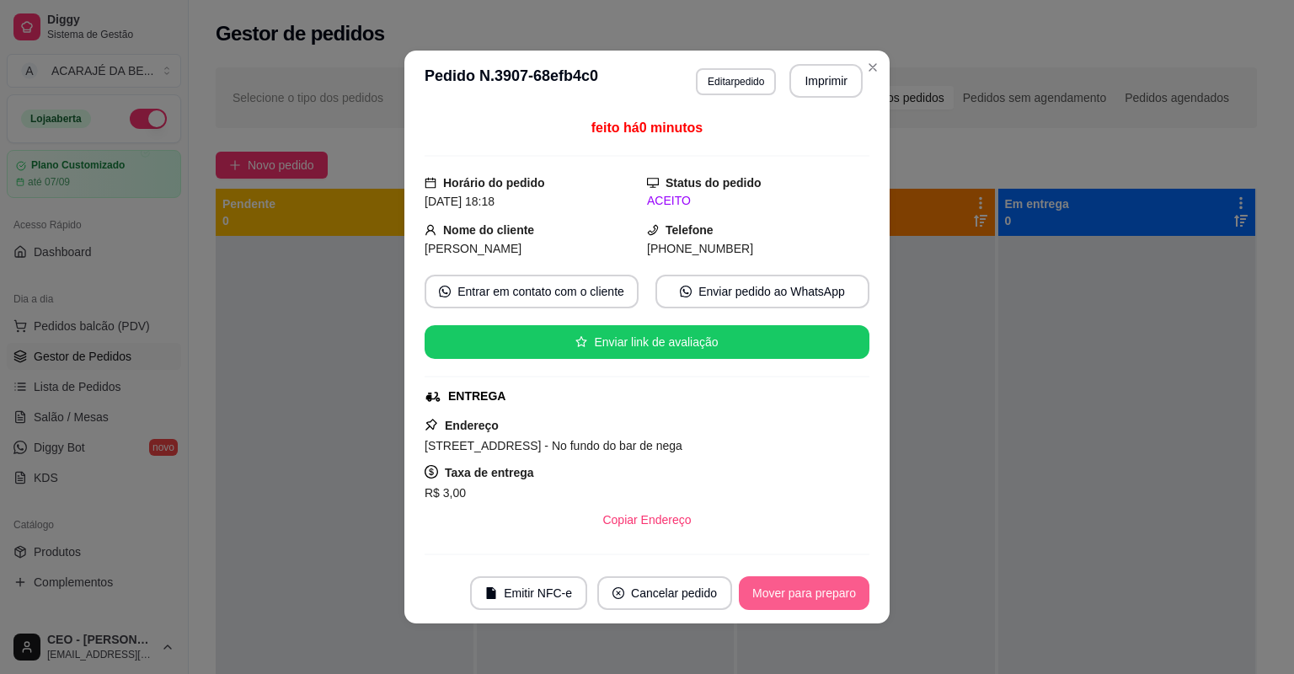
click at [782, 601] on button "Mover para preparo" at bounding box center [804, 593] width 131 height 34
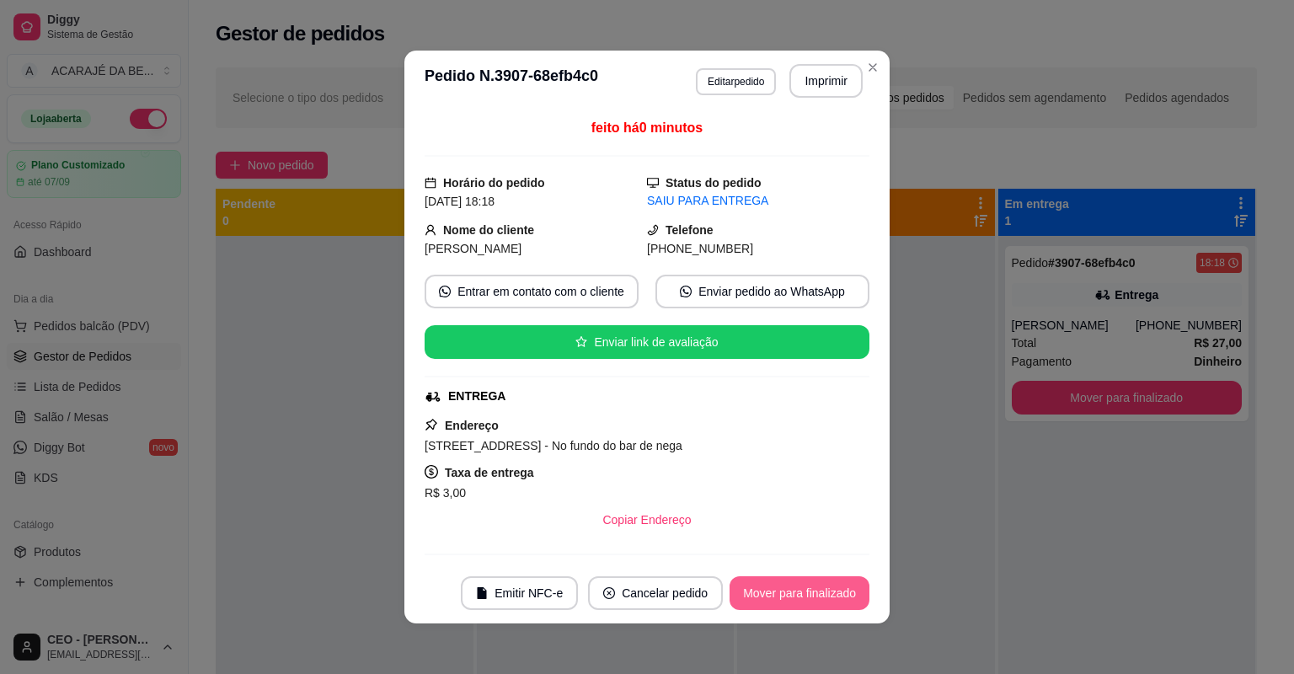
click at [799, 597] on button "Mover para finalizado" at bounding box center [800, 593] width 140 height 34
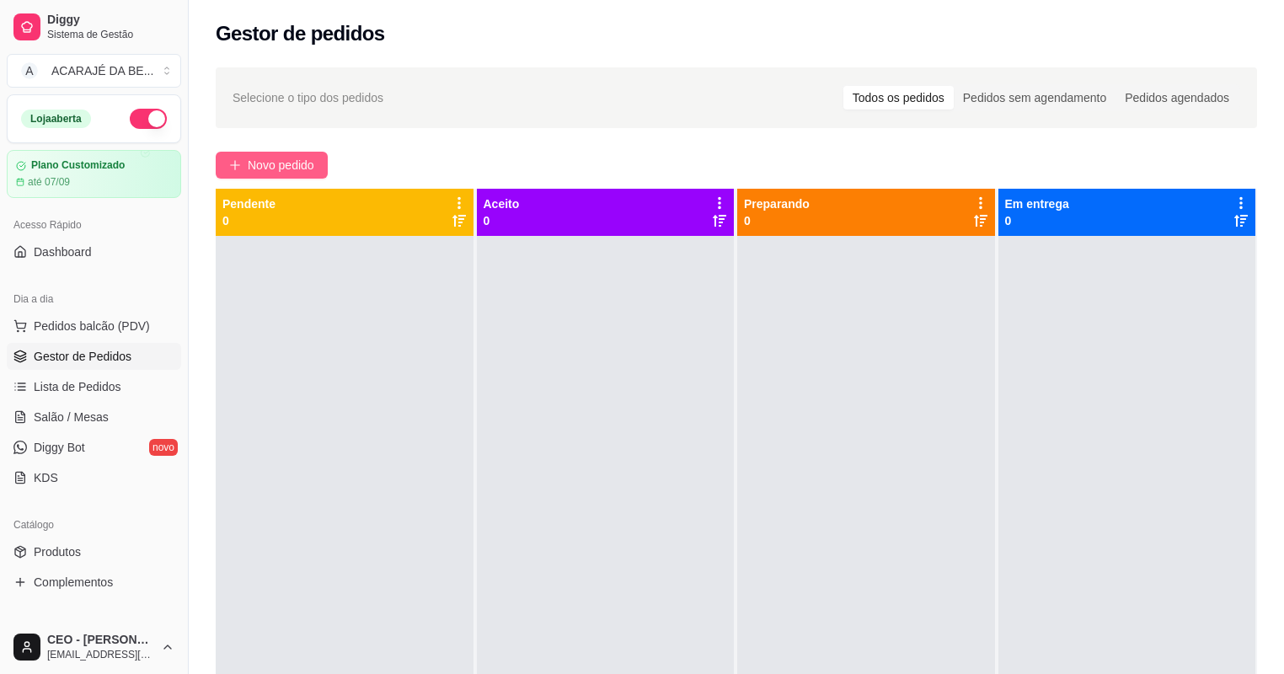
click at [270, 166] on span "Novo pedido" at bounding box center [281, 165] width 67 height 19
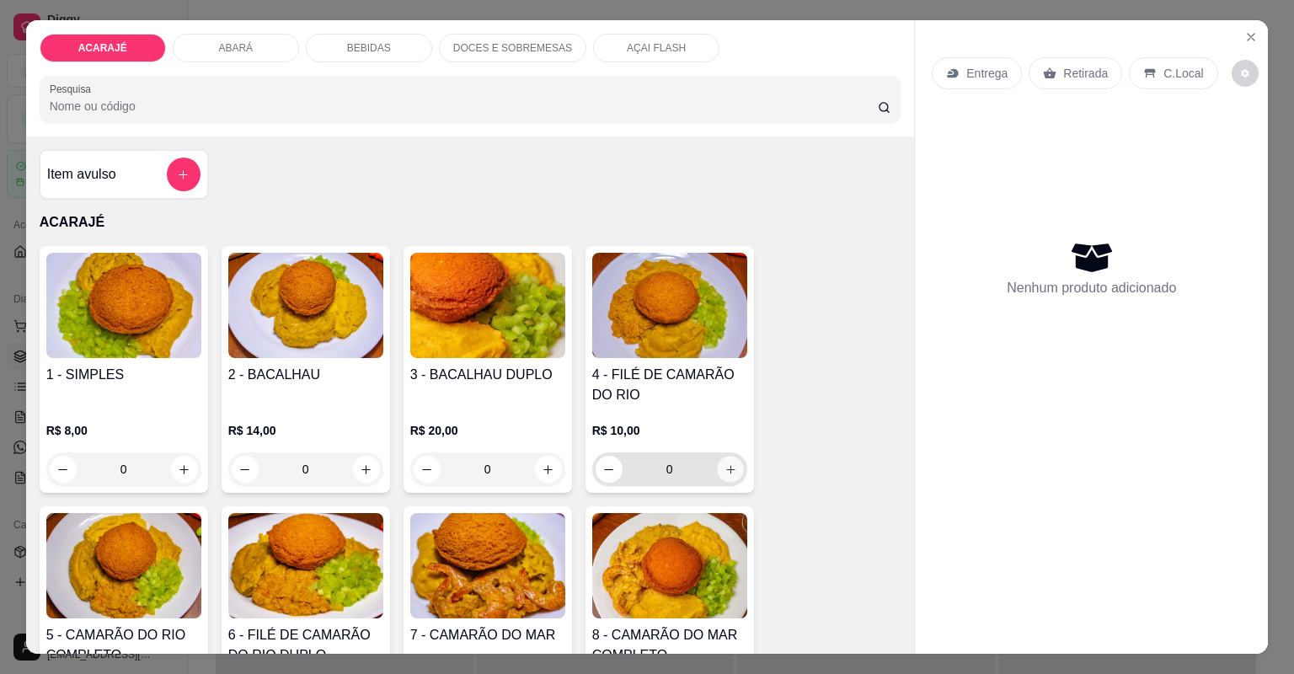
click at [724, 466] on icon "increase-product-quantity" at bounding box center [730, 469] width 13 height 13
type input "1"
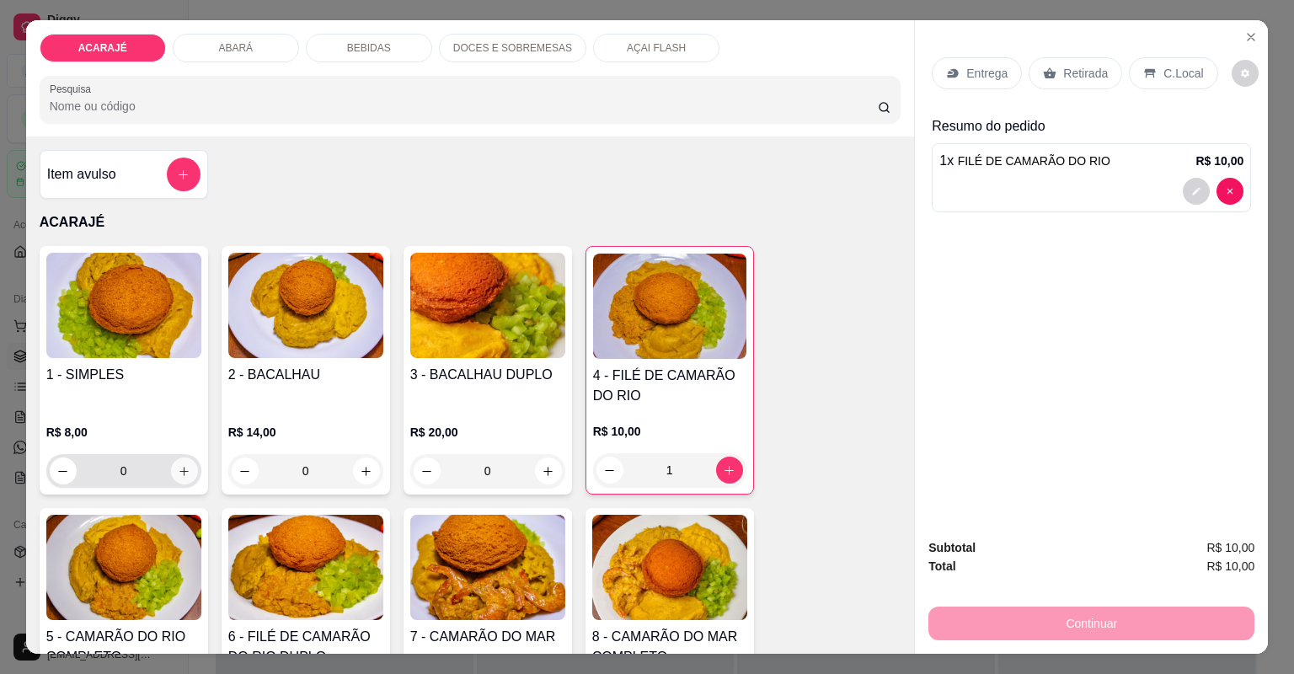
click at [182, 457] on button "increase-product-quantity" at bounding box center [184, 470] width 27 height 27
type input "1"
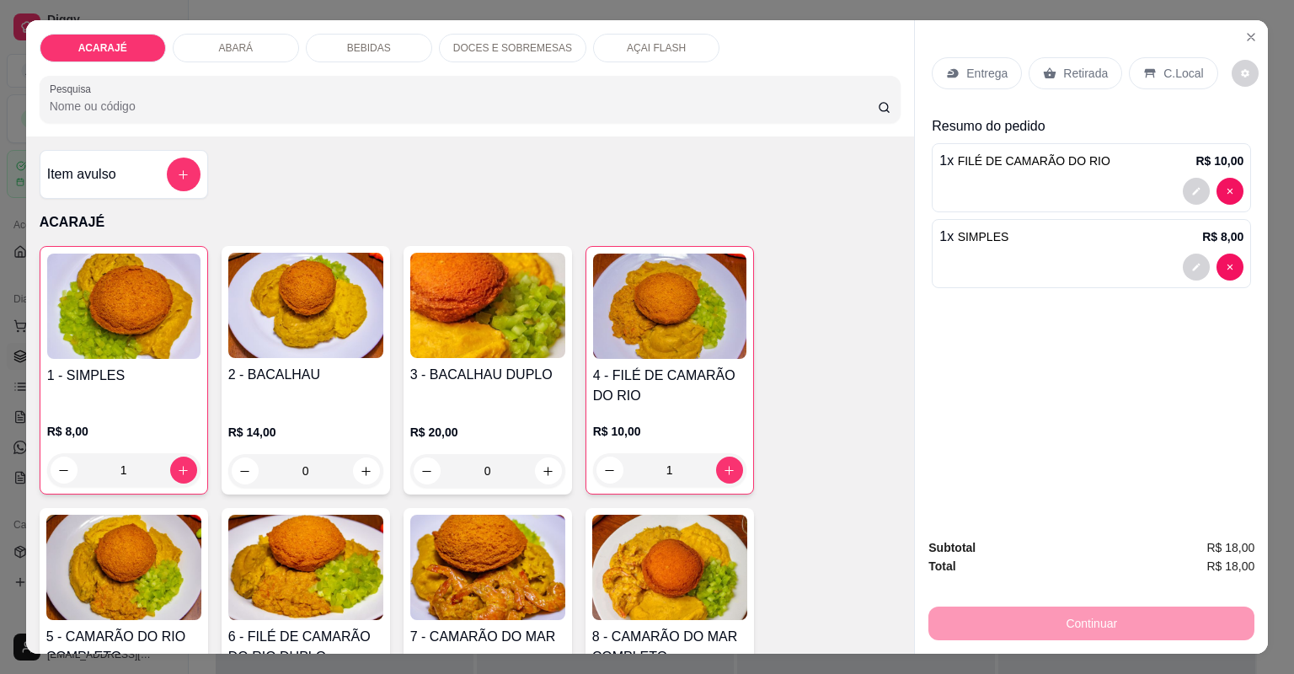
click at [976, 68] on p "Entrega" at bounding box center [986, 73] width 41 height 17
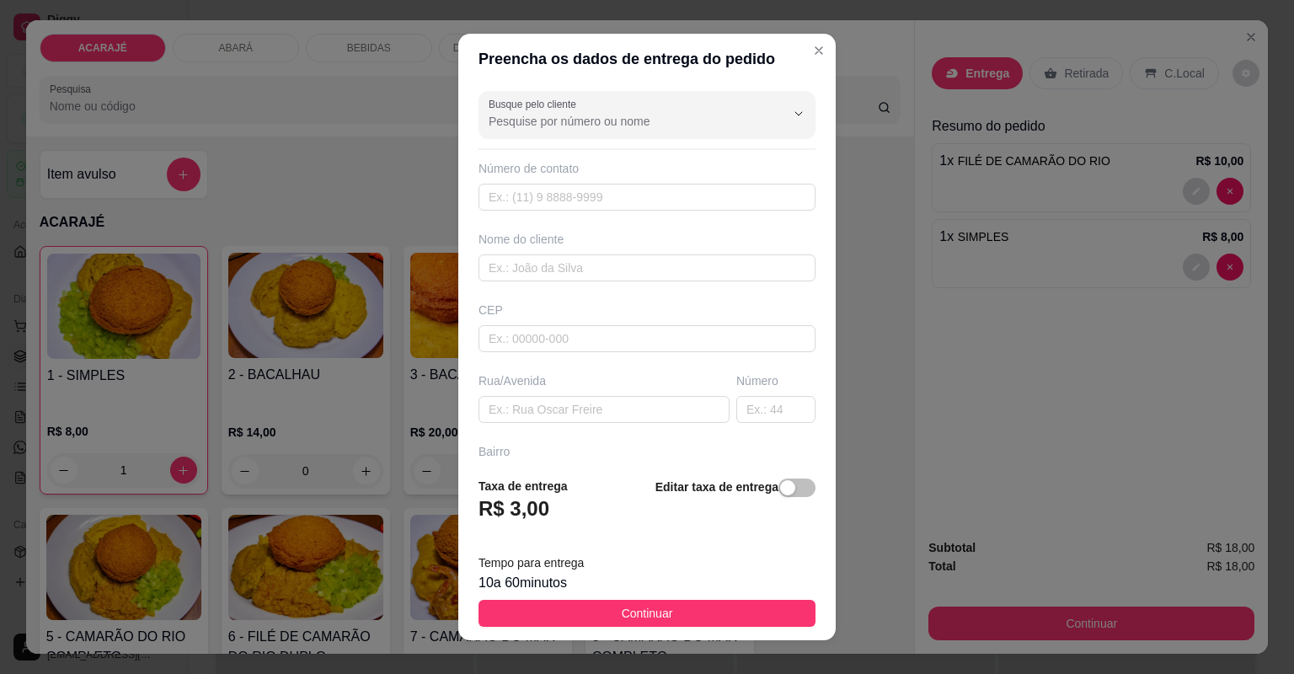
click at [629, 253] on div "Nome do cliente" at bounding box center [647, 256] width 344 height 51
click at [629, 266] on input "text" at bounding box center [647, 267] width 337 height 27
type input "aline"
click at [633, 415] on input "text" at bounding box center [604, 409] width 251 height 27
paste input "48.135.337/0001-32"
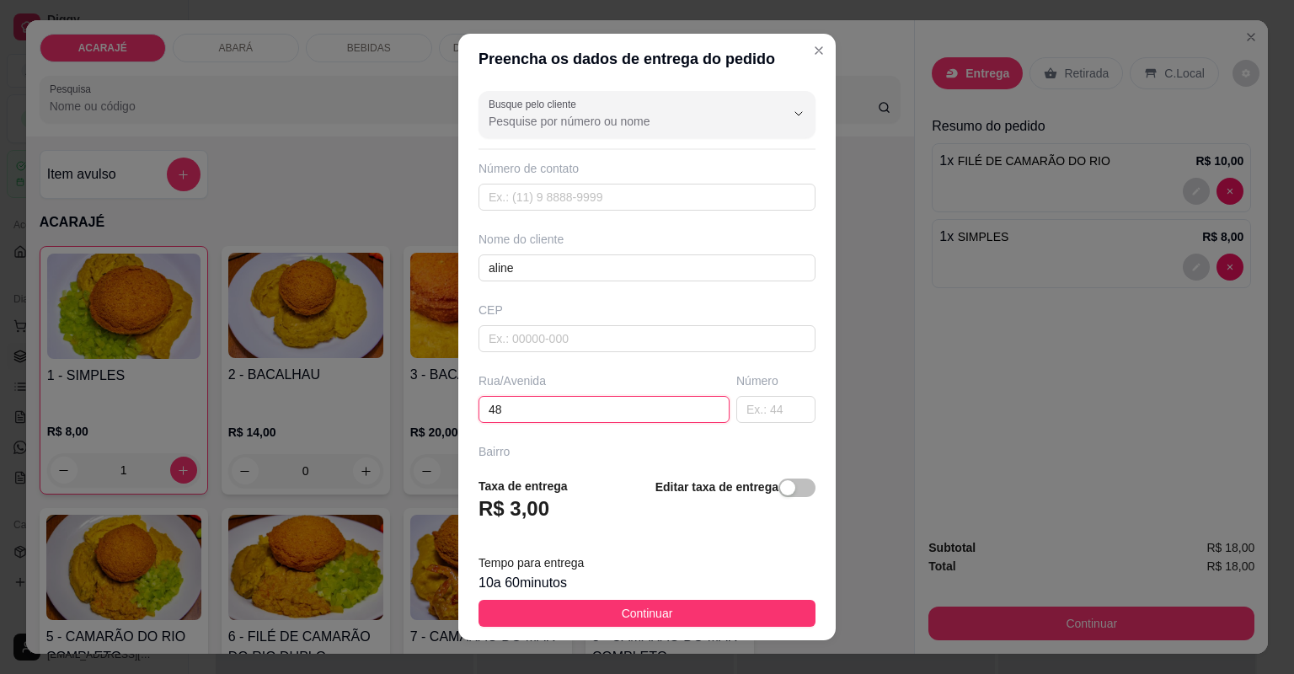
type input "4"
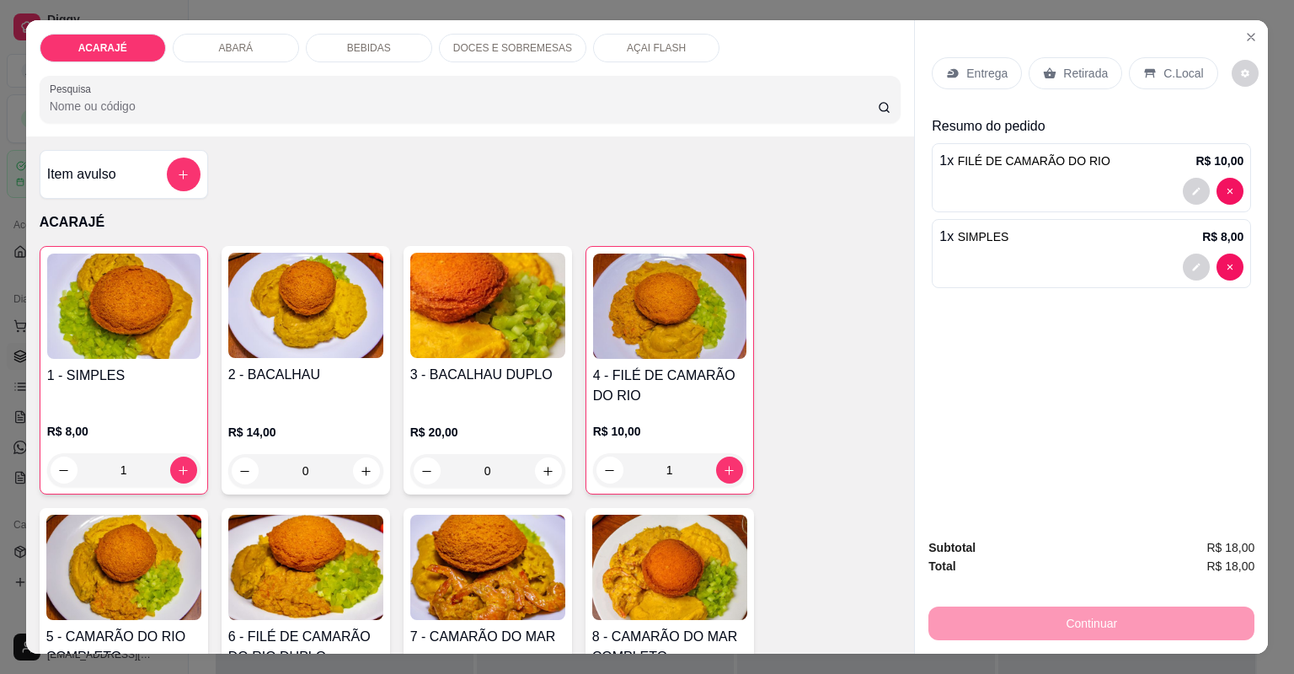
click at [976, 72] on p "Entrega" at bounding box center [986, 73] width 41 height 17
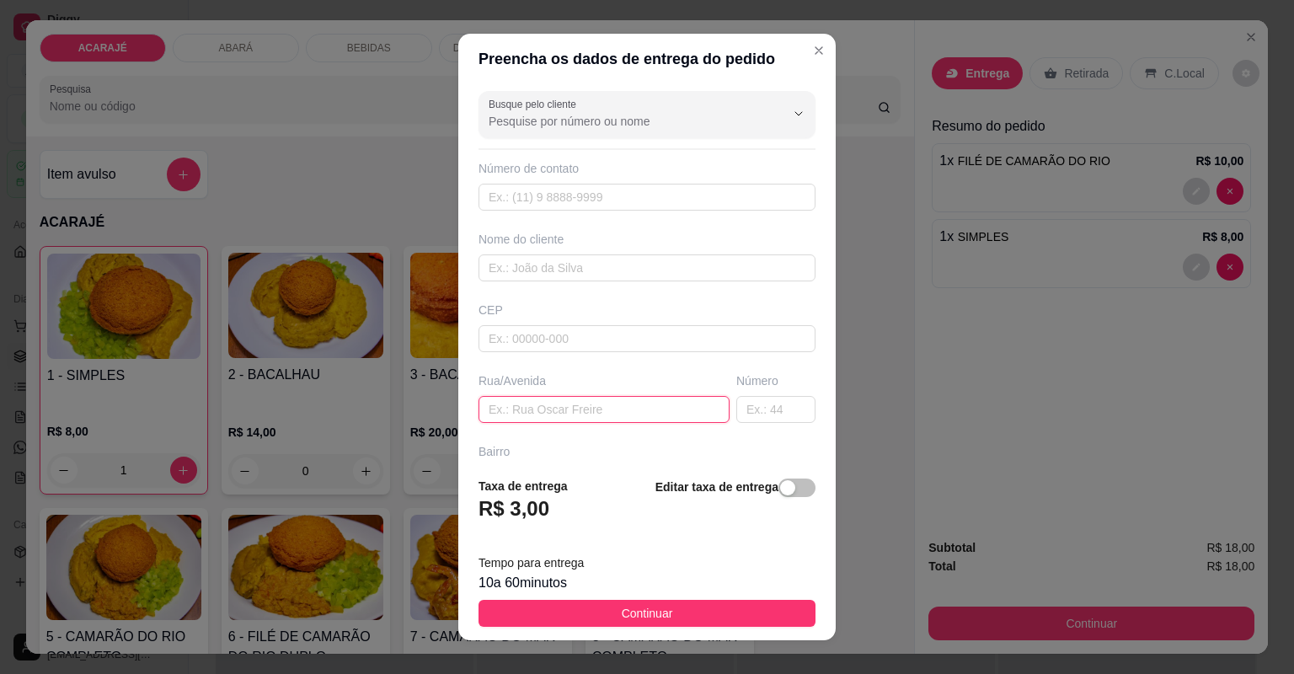
click at [580, 398] on input "text" at bounding box center [604, 409] width 251 height 27
paste input "Final da 31 de março. Em frente ao ginásio de esportes. Rua sem calçar"
type input "Final da 31 de março. Em frente ao ginásio de esportes. Rua sem calçar"
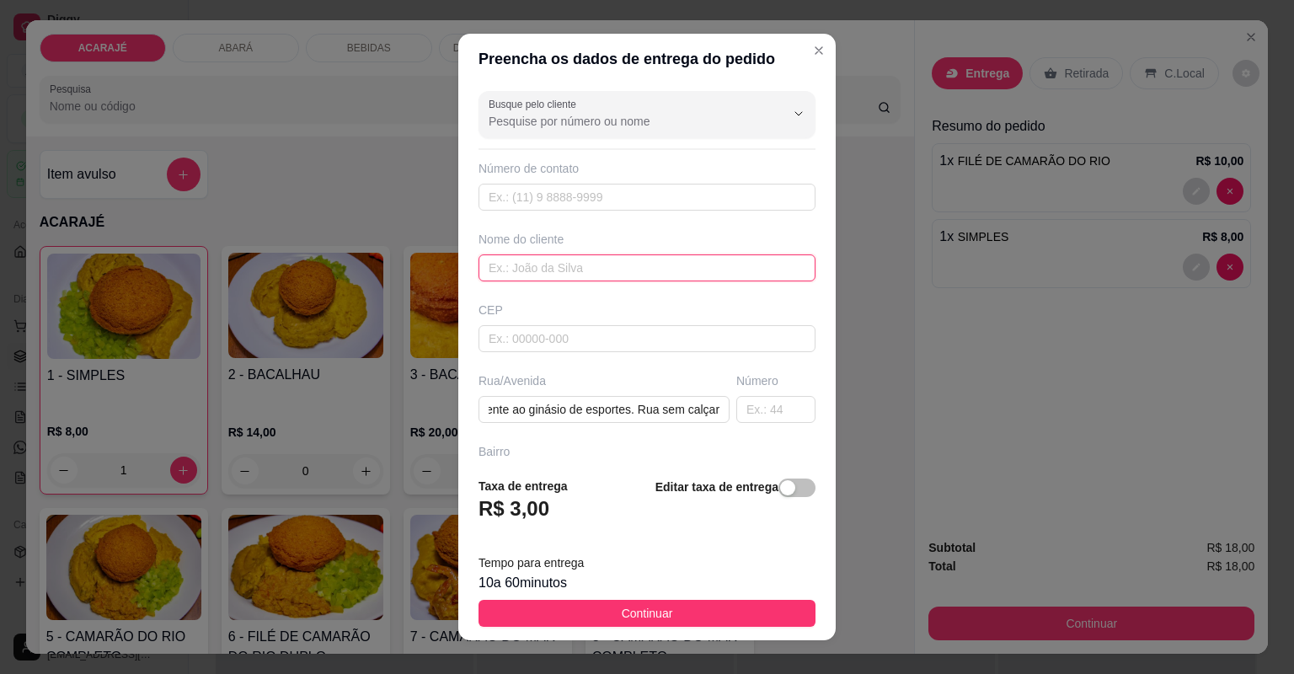
click at [681, 266] on input "text" at bounding box center [647, 267] width 337 height 27
type input "aline"
click at [661, 615] on span "Continuar" at bounding box center [647, 613] width 51 height 19
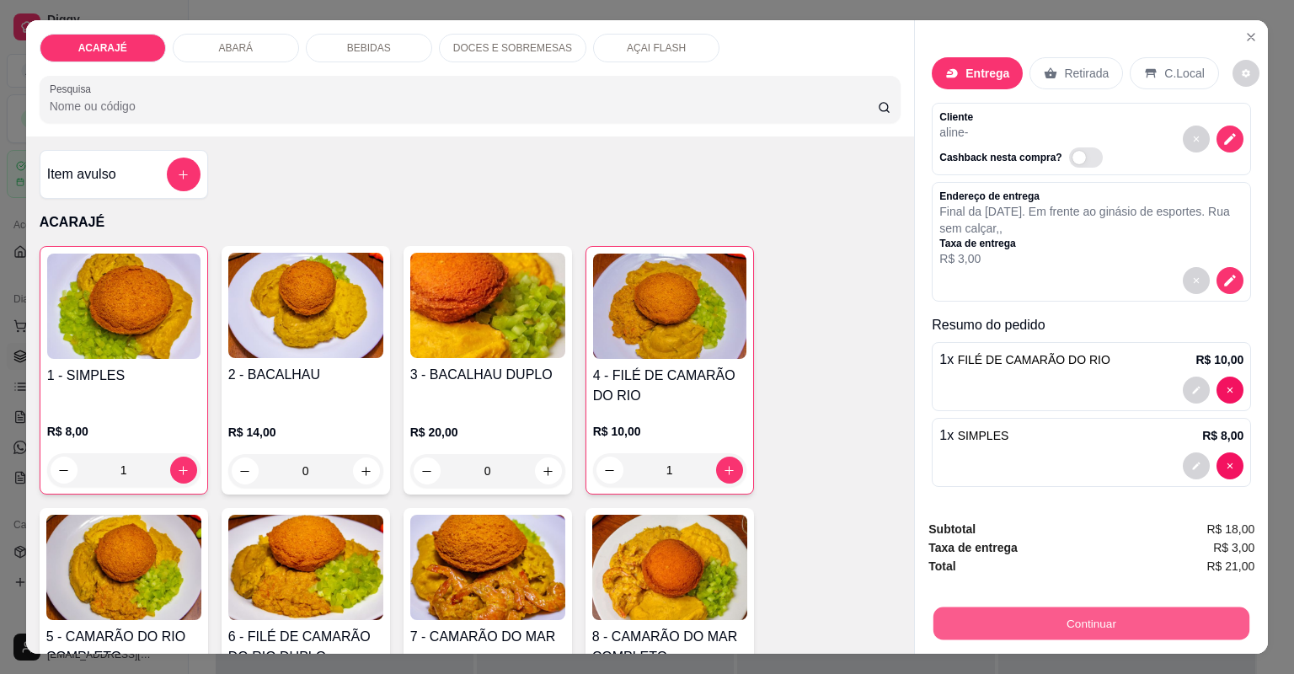
click at [976, 637] on button "Continuar" at bounding box center [1092, 623] width 316 height 33
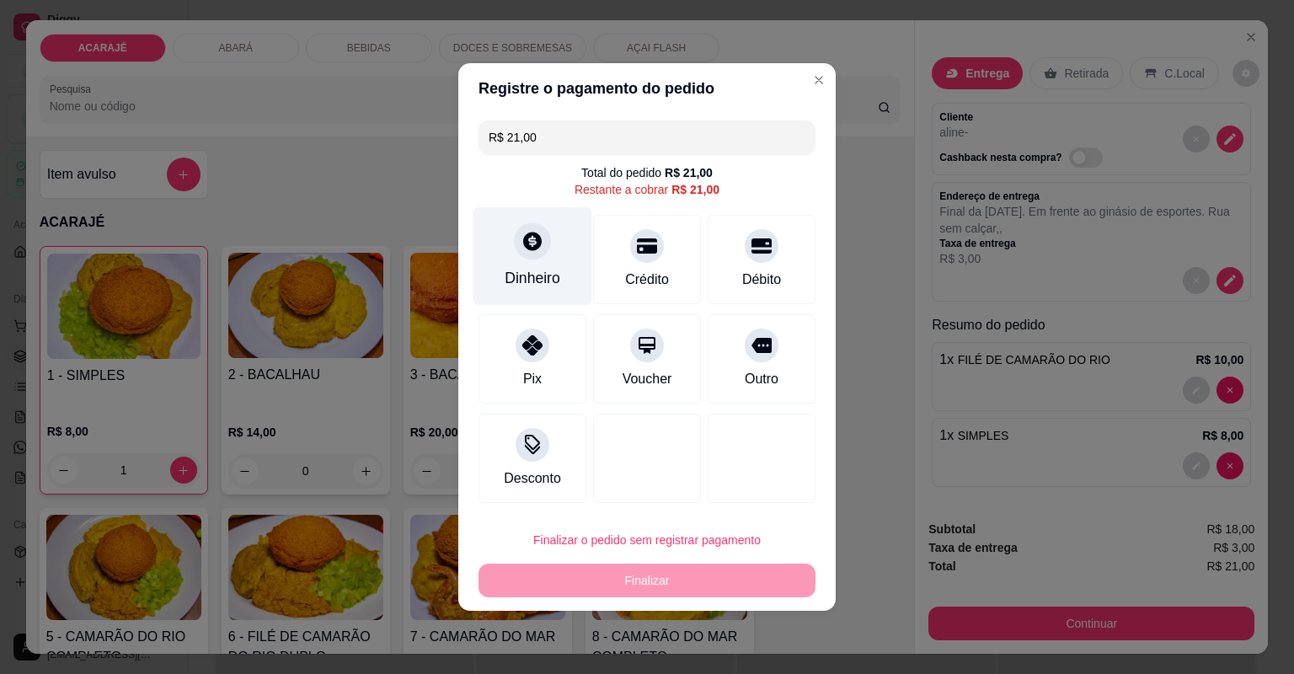
click at [549, 251] on div "Dinheiro" at bounding box center [533, 256] width 119 height 99
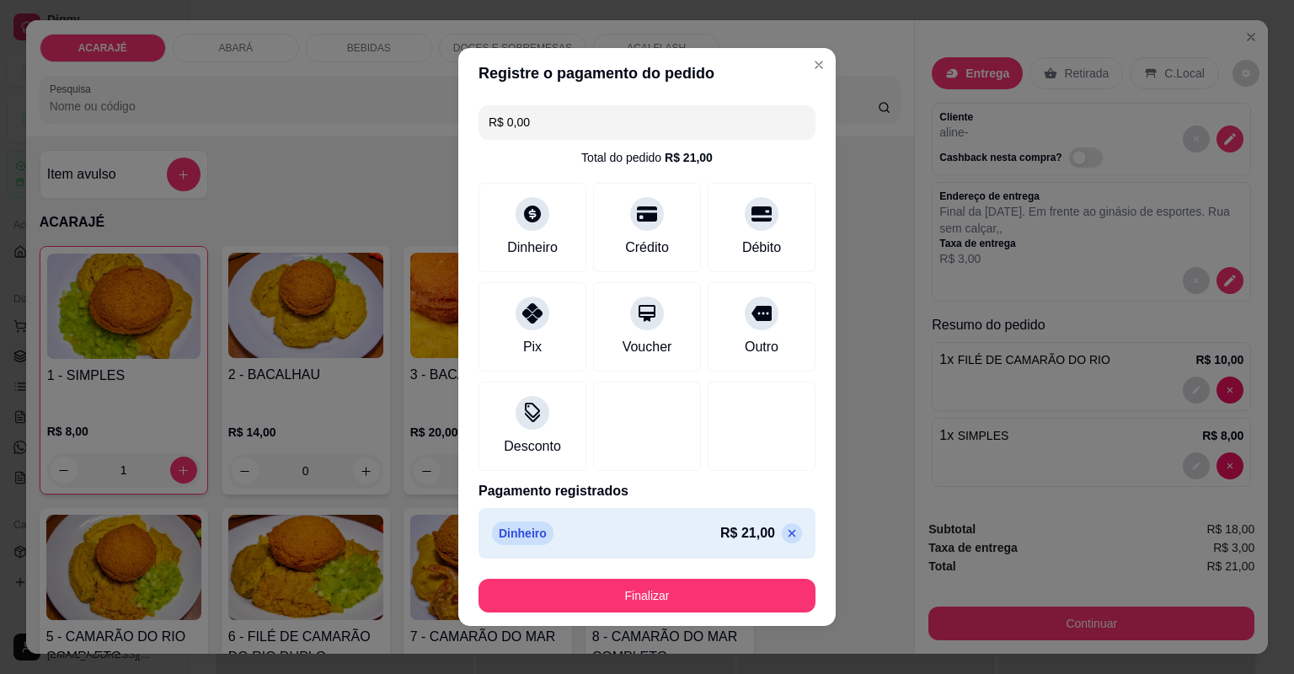
type input "R$ 0,00"
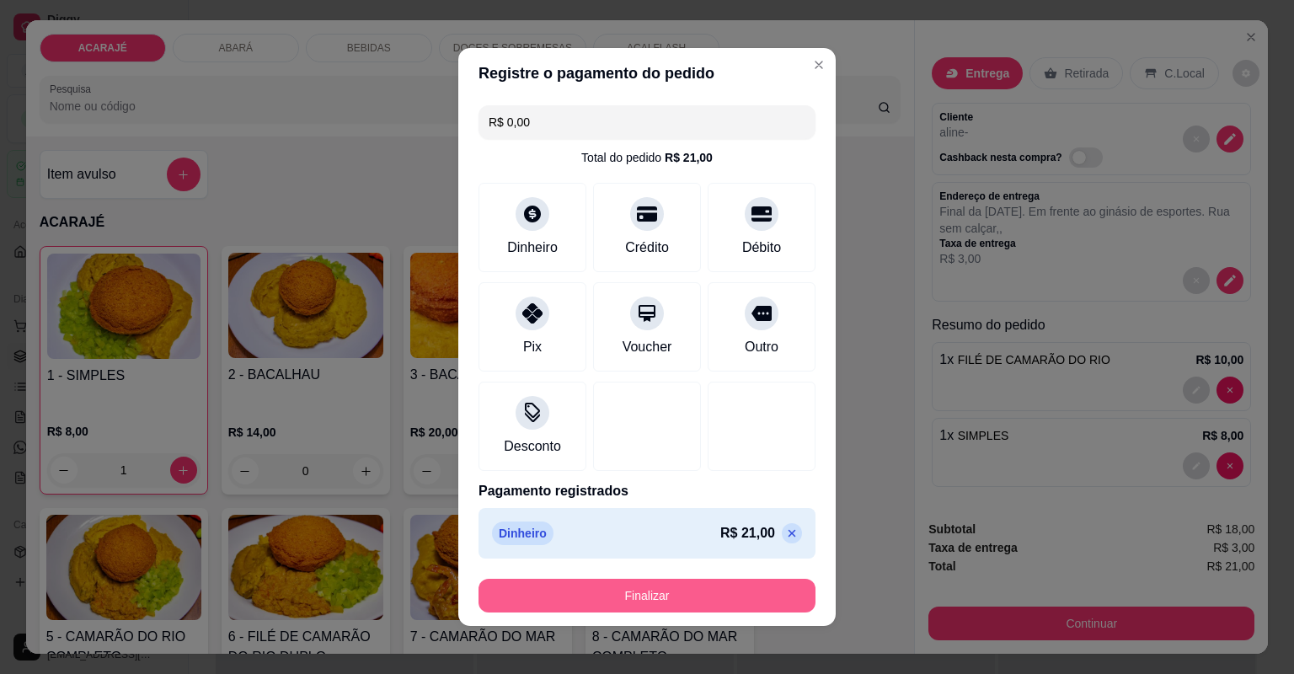
click at [730, 602] on button "Finalizar" at bounding box center [647, 596] width 337 height 34
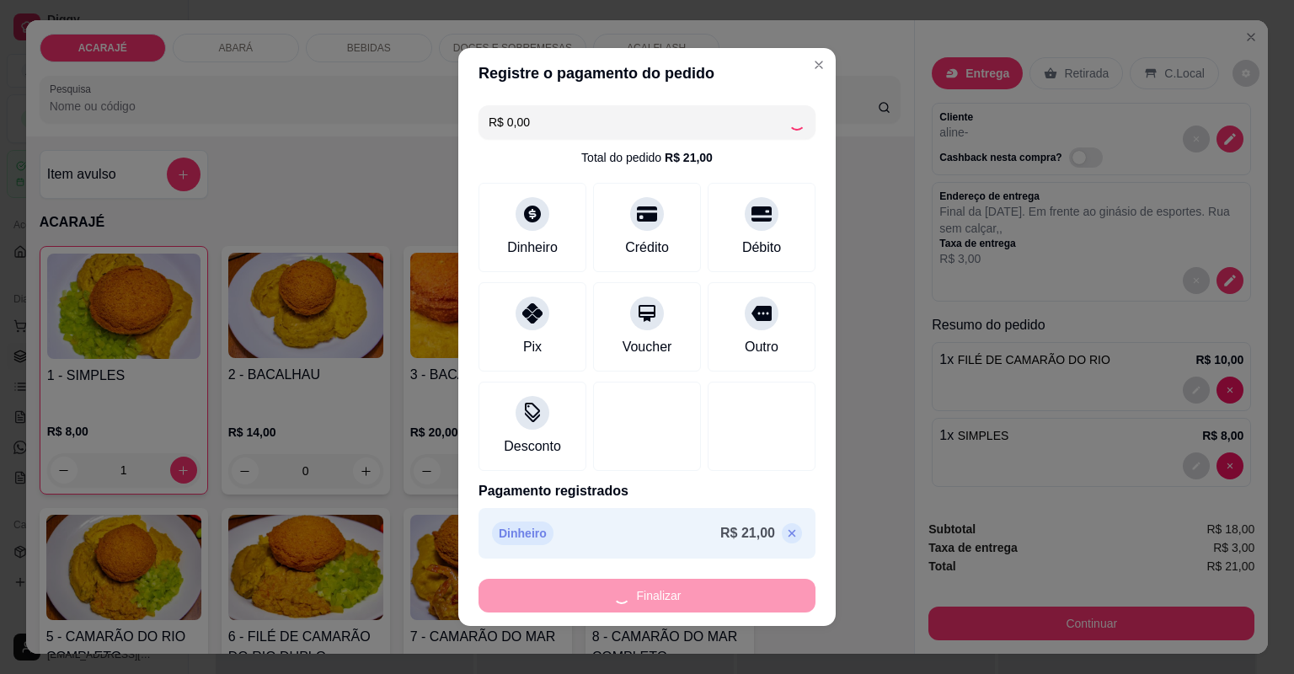
type input "0"
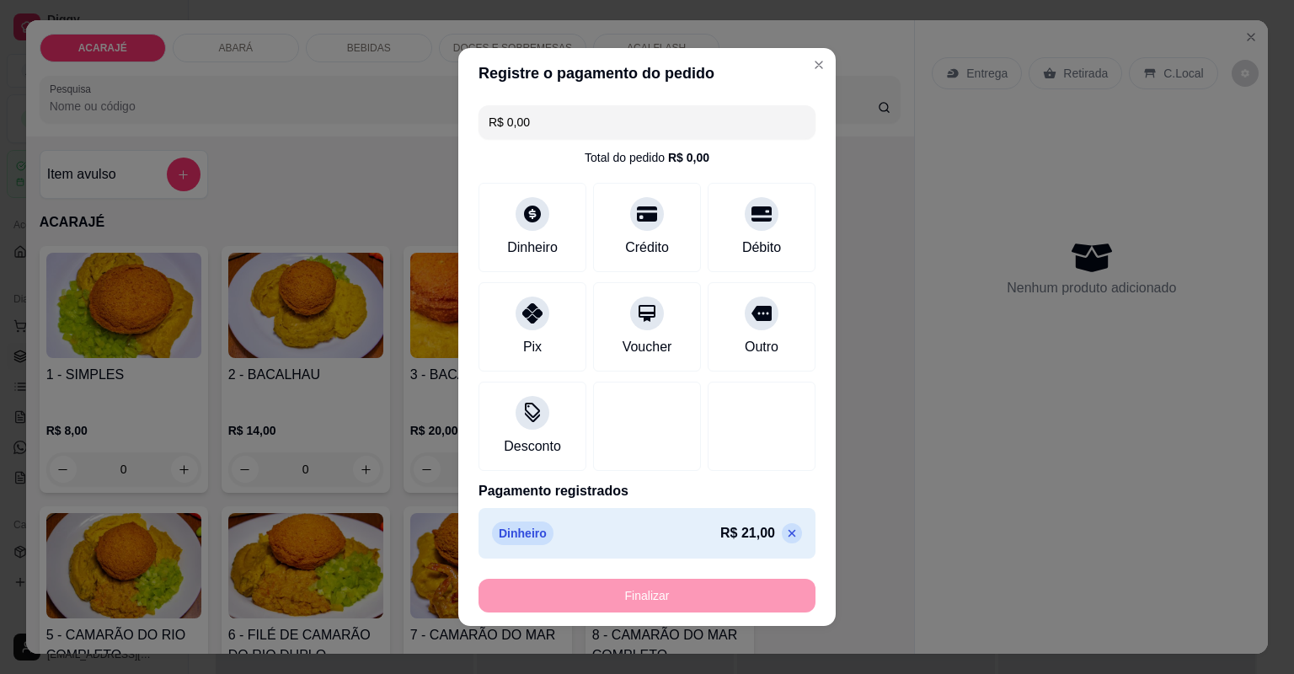
type input "-R$ 21,00"
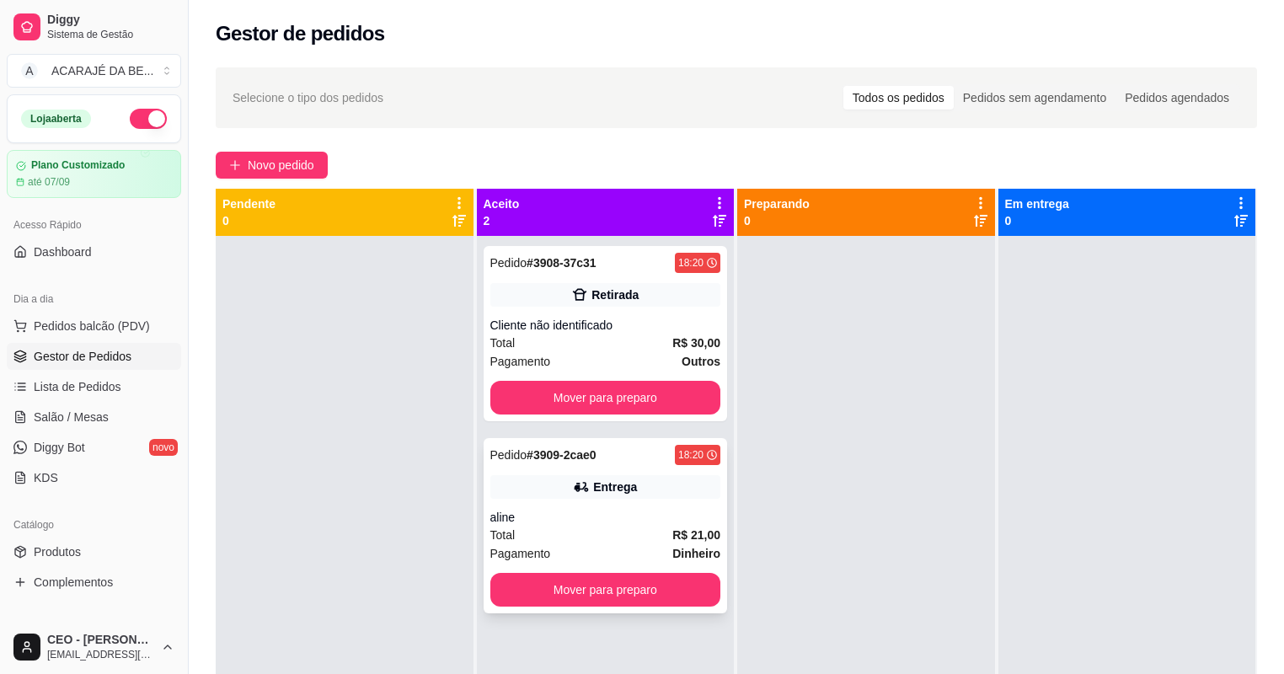
click at [578, 489] on icon at bounding box center [581, 487] width 12 height 10
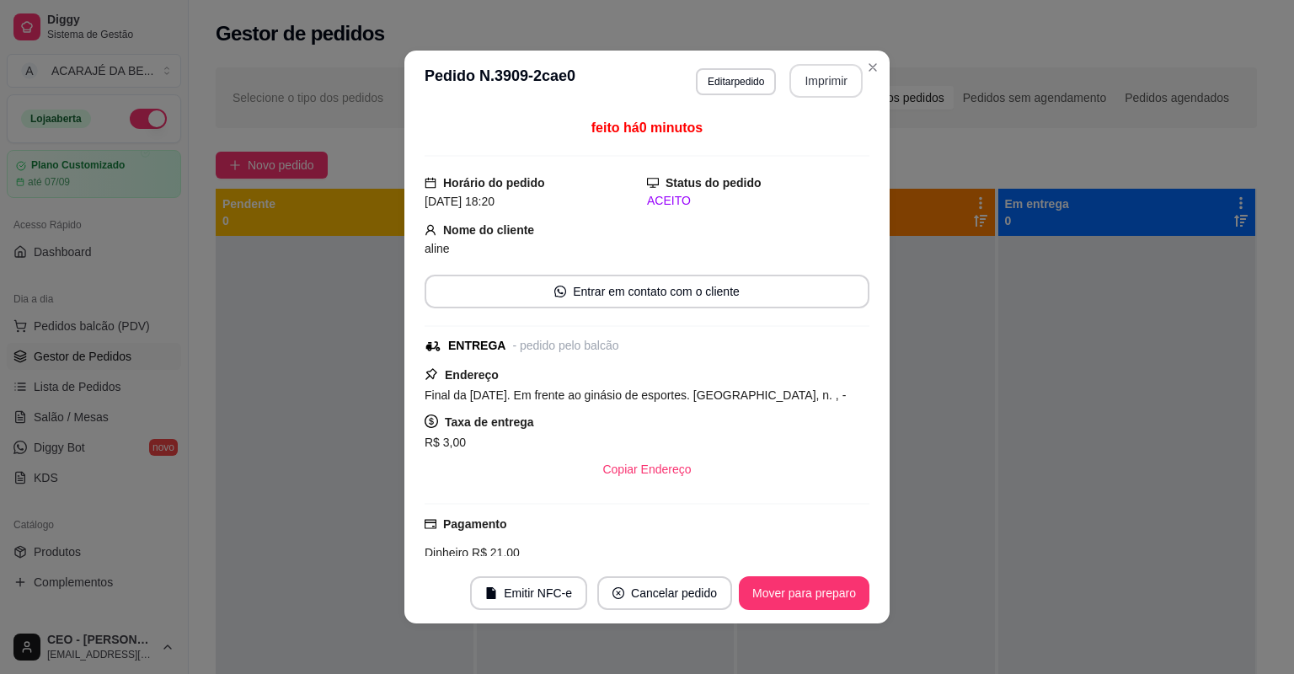
click at [828, 80] on button "Imprimir" at bounding box center [825, 81] width 73 height 34
click at [803, 596] on button "Mover para preparo" at bounding box center [804, 593] width 131 height 34
click at [802, 596] on div "Mover para preparo" at bounding box center [792, 593] width 154 height 34
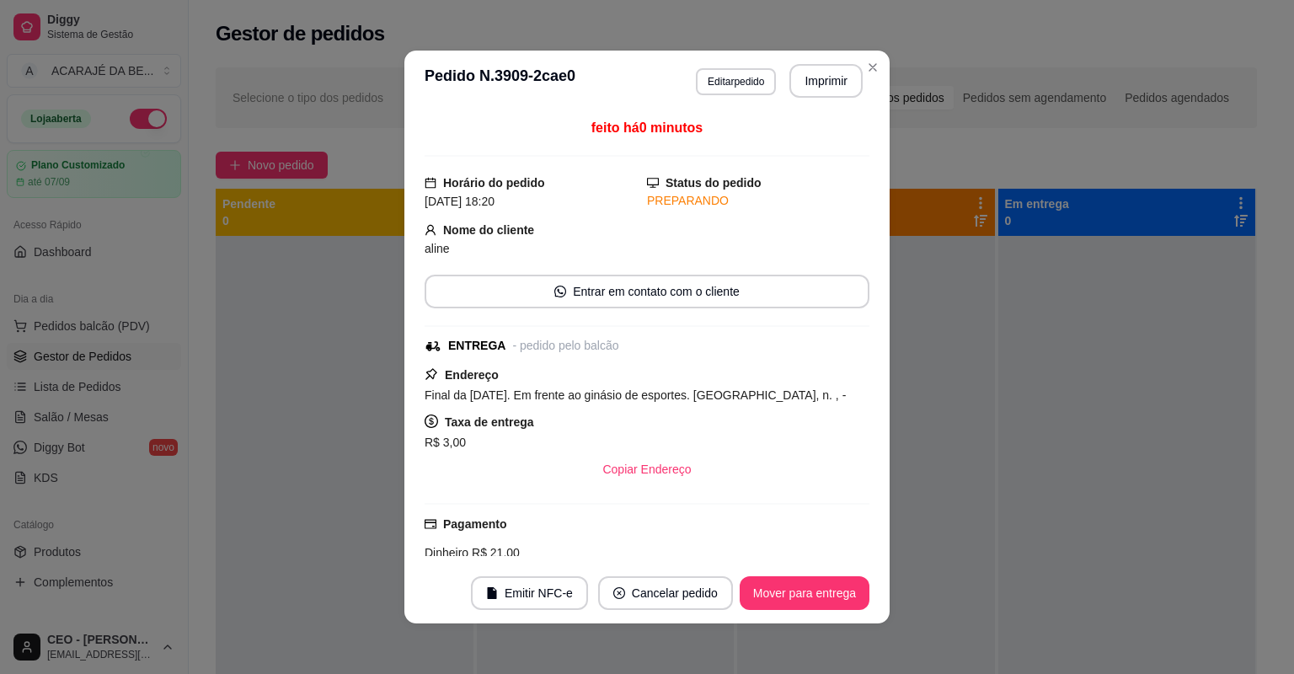
click at [802, 596] on button "Mover para entrega" at bounding box center [805, 593] width 130 height 34
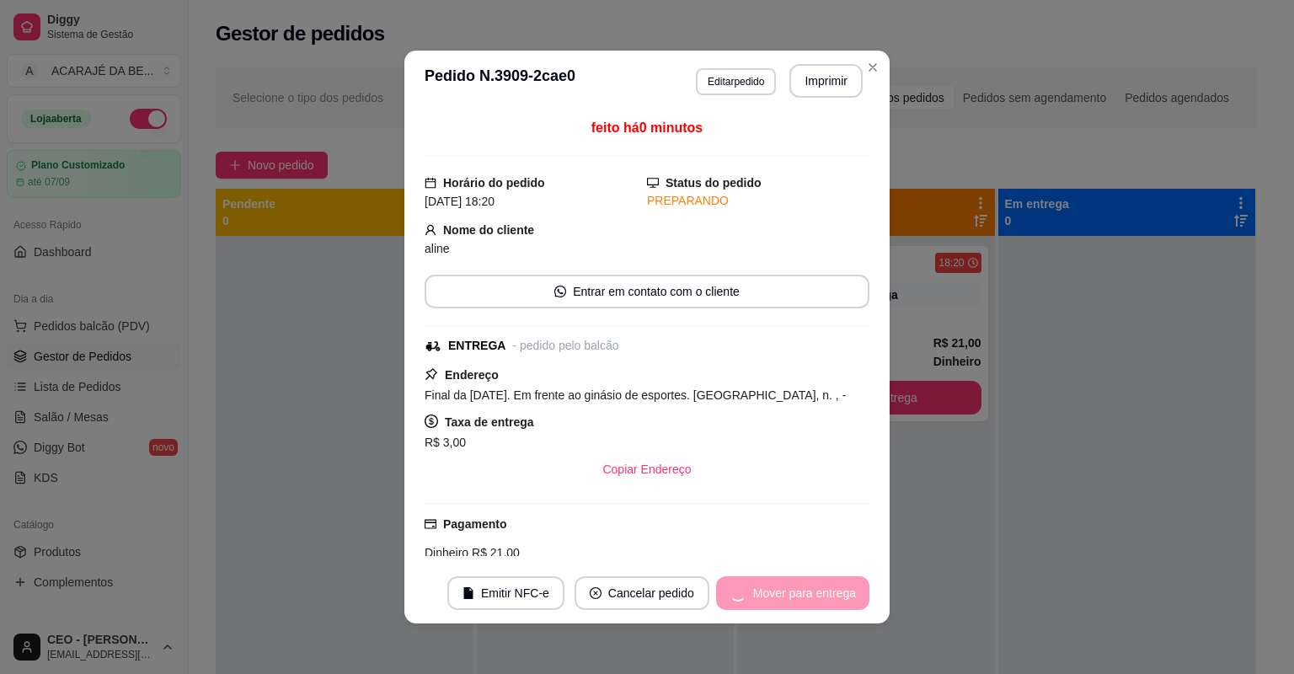
click at [802, 596] on div "Mover para entrega" at bounding box center [792, 593] width 153 height 34
click at [802, 595] on div "Mover para entrega" at bounding box center [792, 593] width 153 height 34
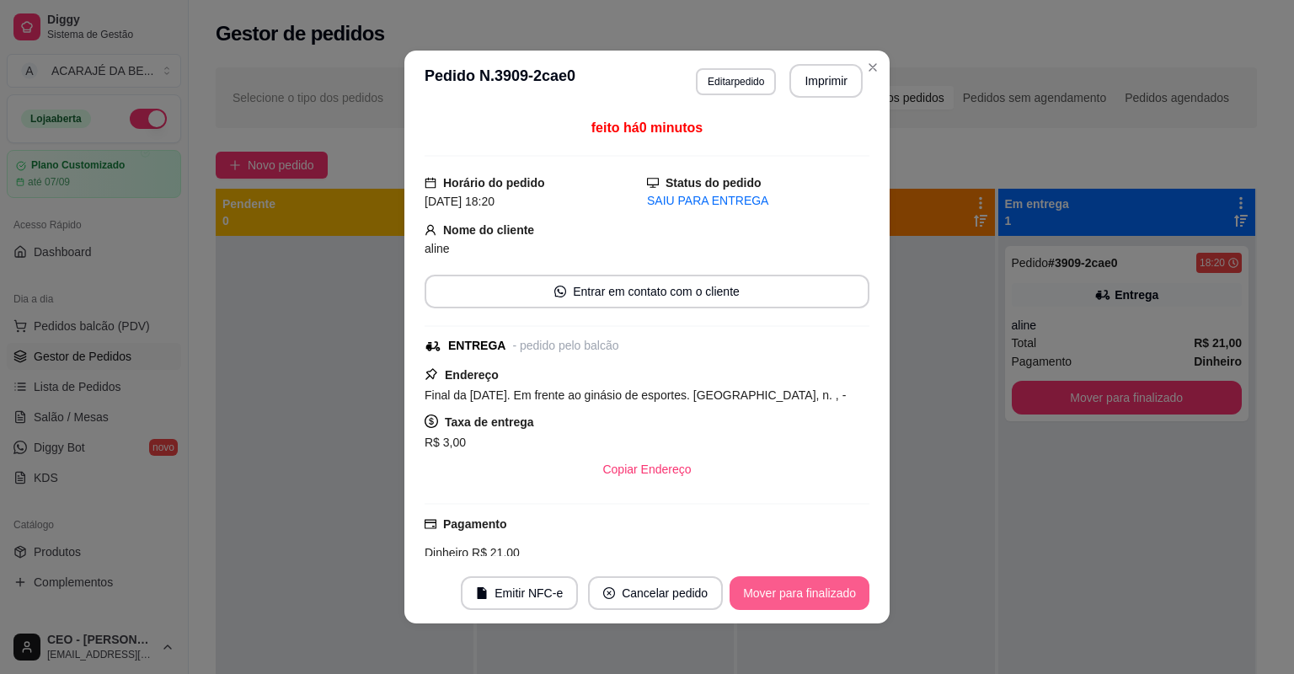
click at [802, 595] on button "Mover para finalizado" at bounding box center [800, 593] width 140 height 34
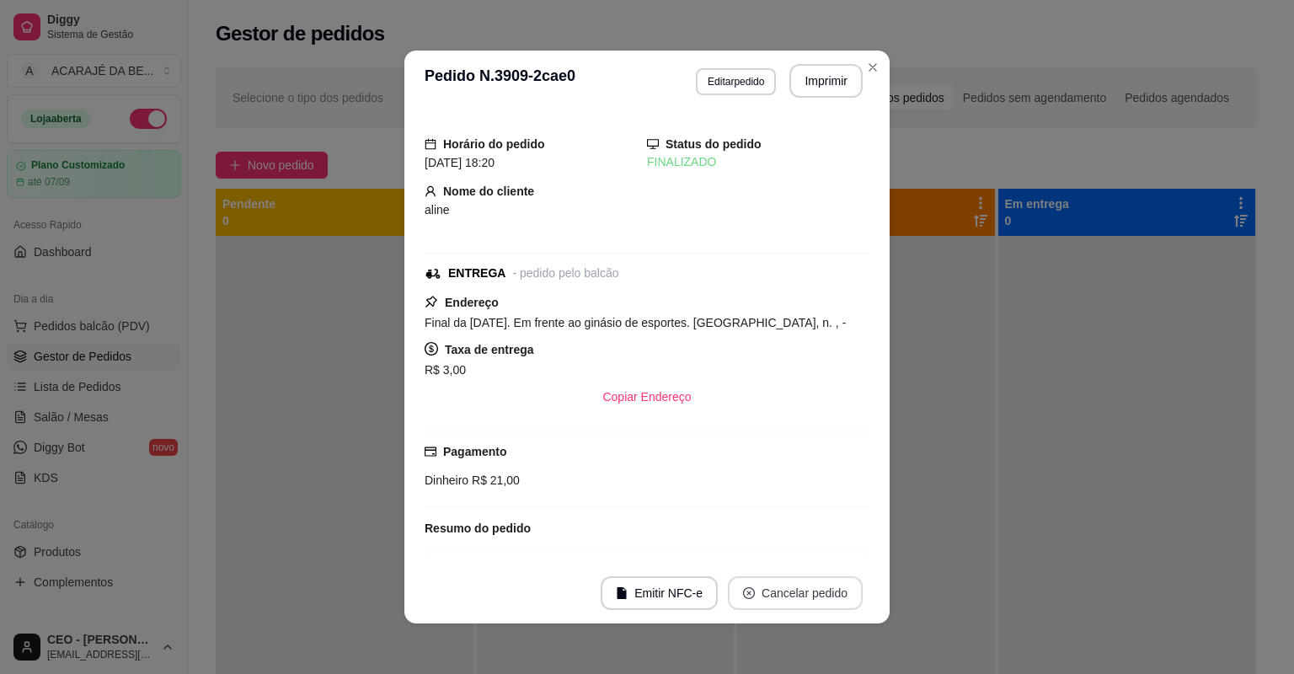
click at [792, 593] on button "Cancelar pedido" at bounding box center [795, 593] width 135 height 34
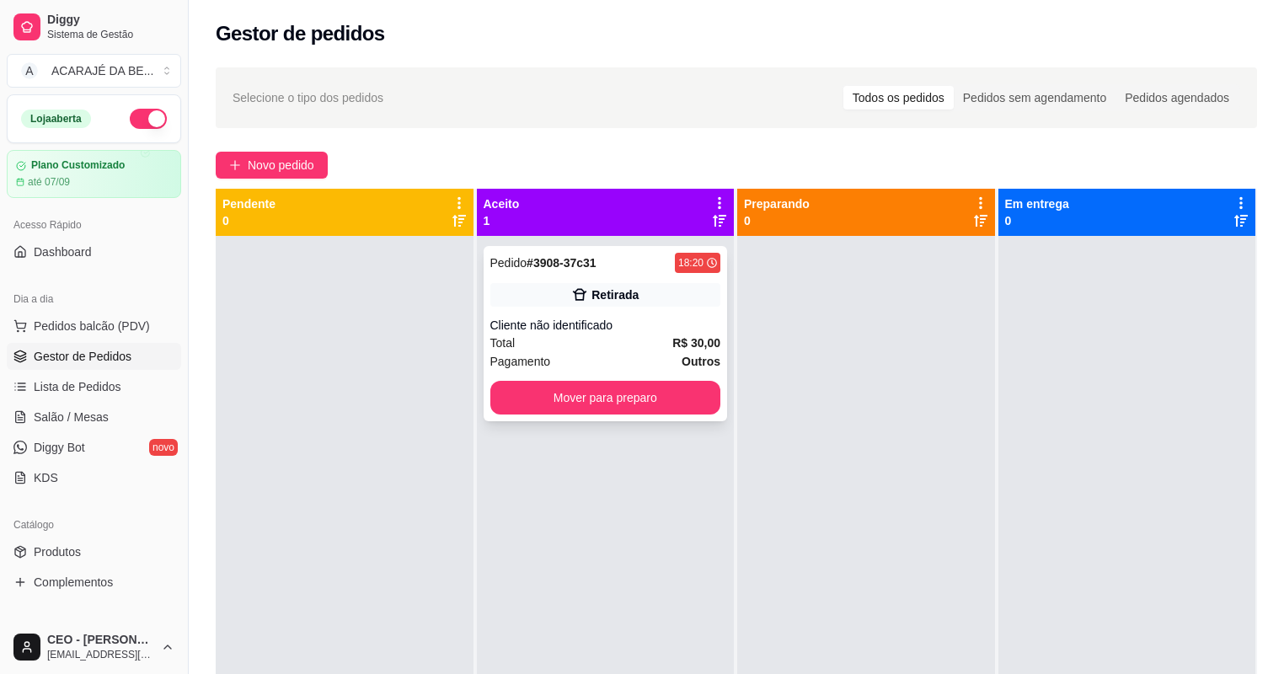
click at [667, 275] on div "Pedido # 3908-37c31 18:20 Retirada Cliente não identificado Total R$ 30,00 Paga…" at bounding box center [606, 333] width 244 height 175
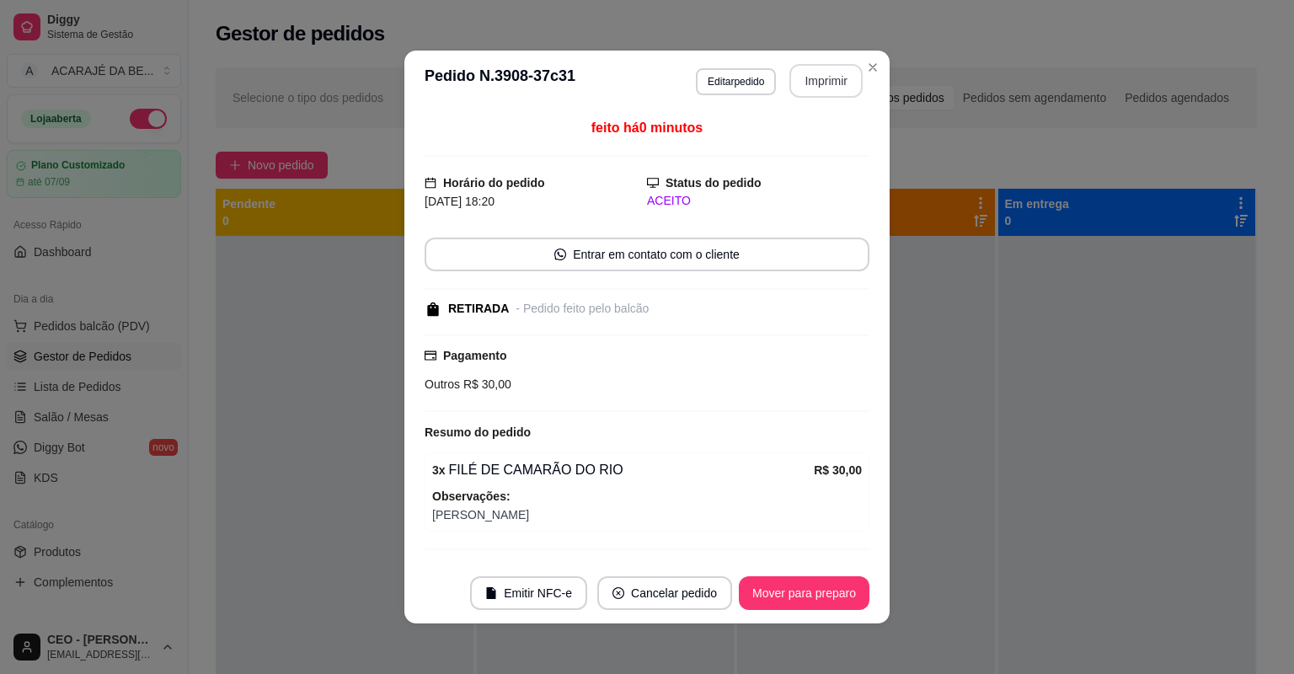
click at [822, 74] on button "Imprimir" at bounding box center [825, 81] width 73 height 34
click at [783, 607] on button "Mover para preparo" at bounding box center [804, 593] width 131 height 34
click at [782, 607] on div "Mover para preparo" at bounding box center [792, 593] width 154 height 34
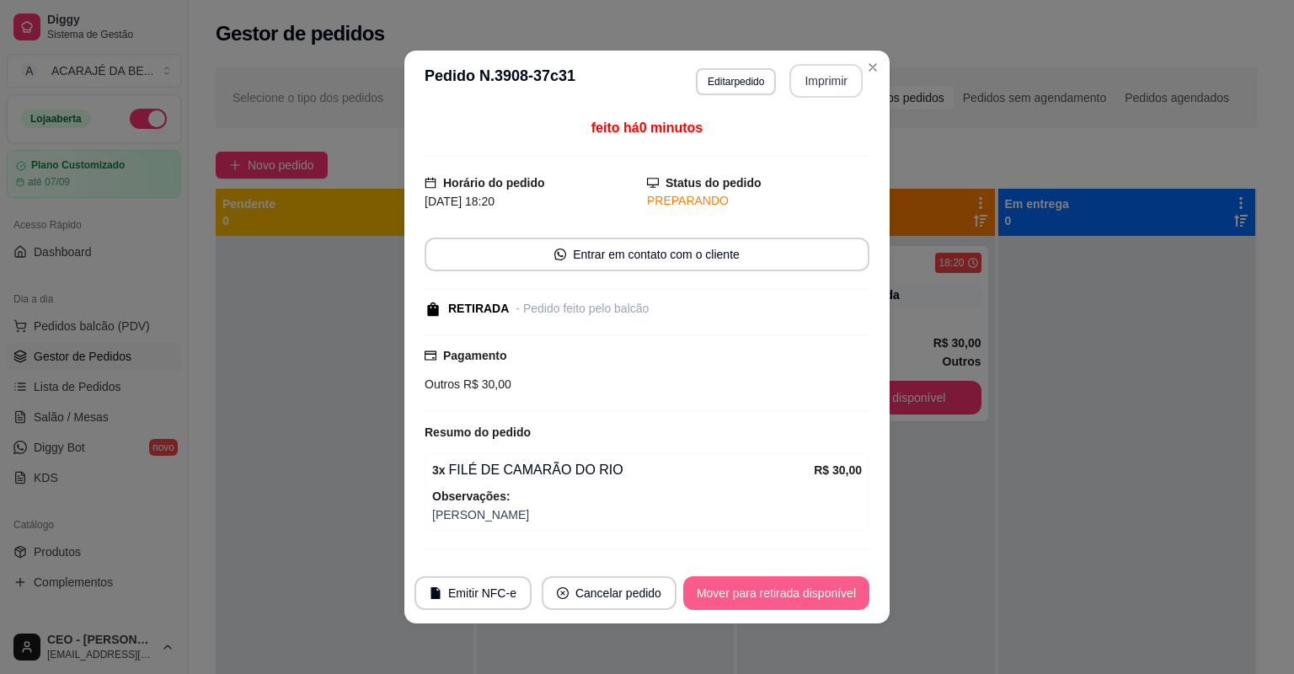
click at [782, 608] on button "Mover para retirada disponível" at bounding box center [776, 593] width 186 height 34
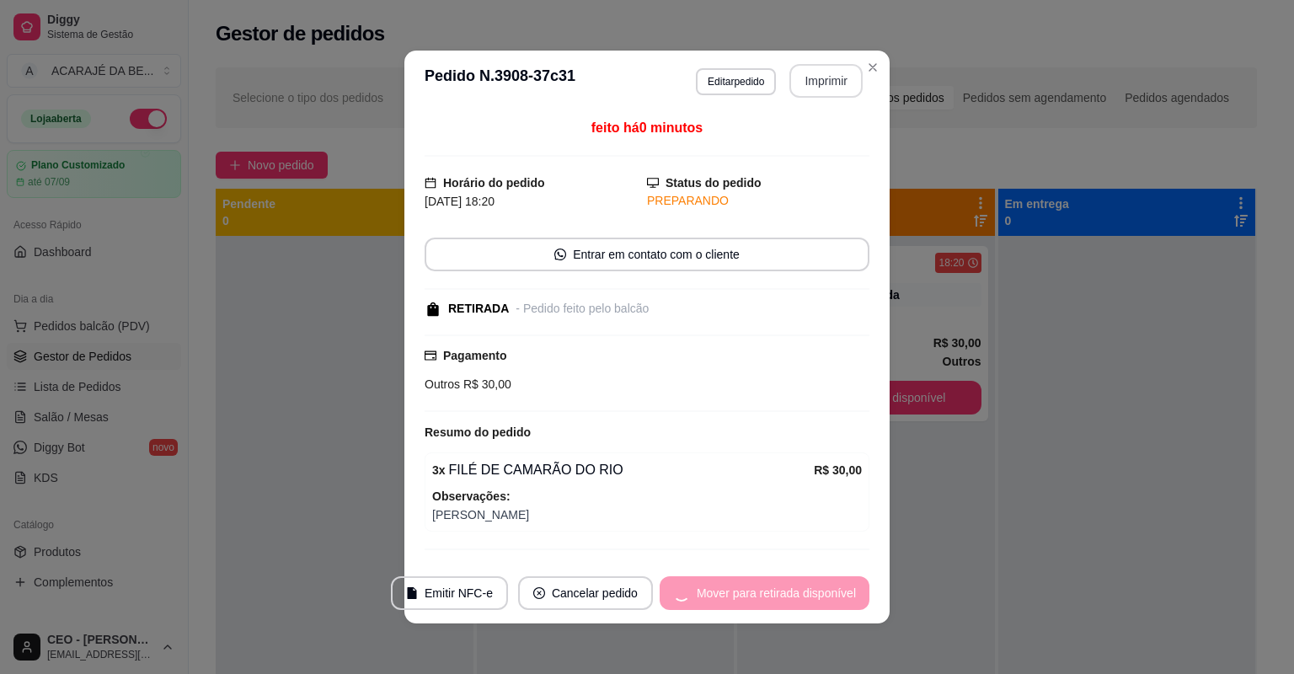
click at [782, 608] on div "Mover para retirada disponível" at bounding box center [765, 593] width 210 height 34
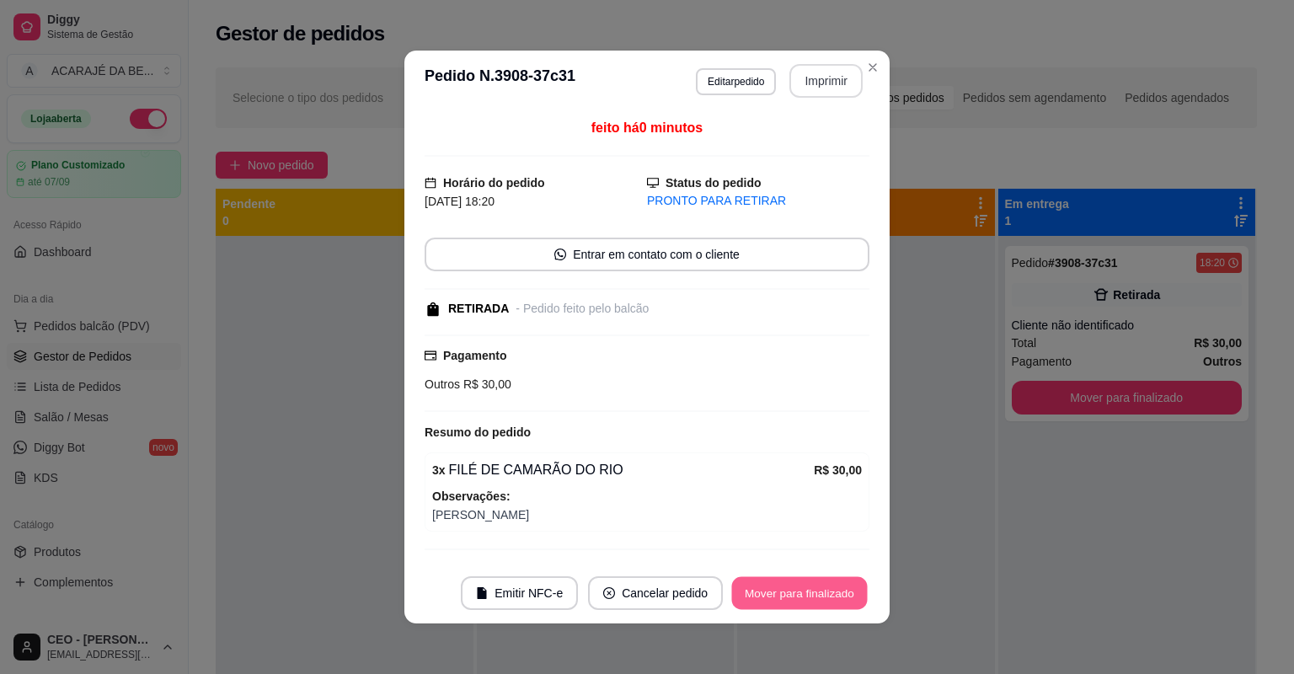
click at [779, 608] on button "Mover para finalizado" at bounding box center [800, 593] width 136 height 33
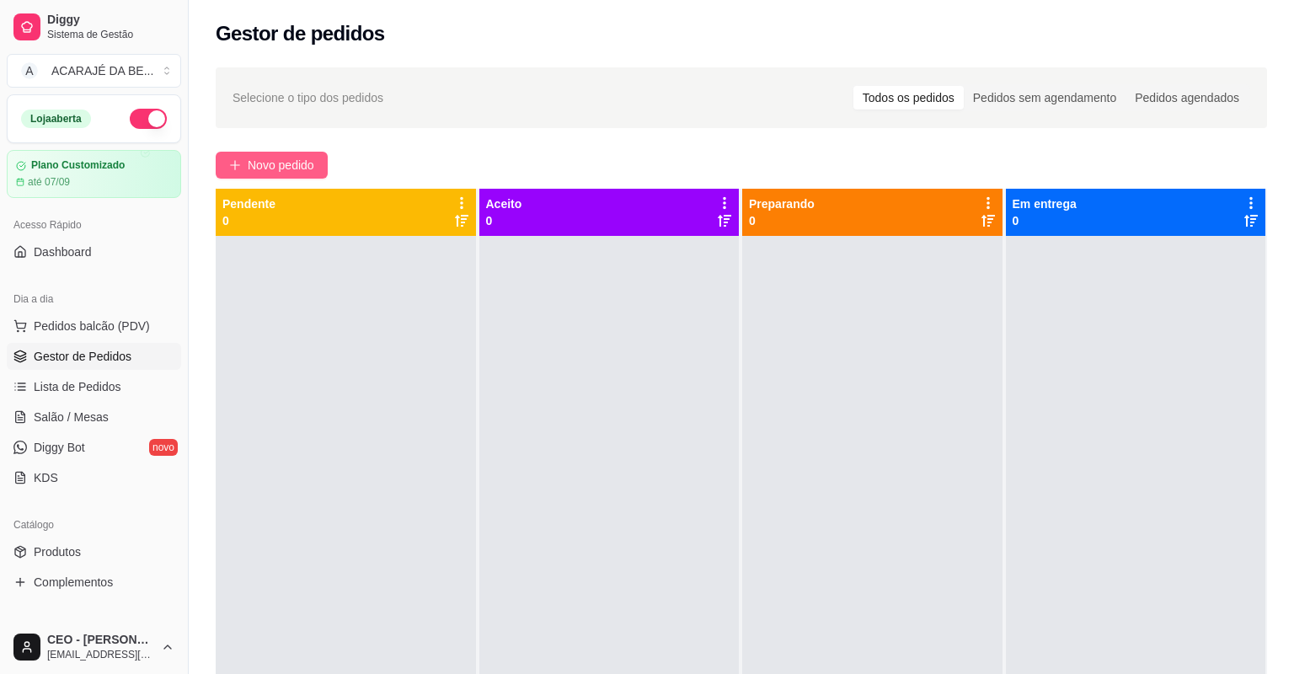
click at [314, 160] on span "Novo pedido" at bounding box center [281, 165] width 67 height 19
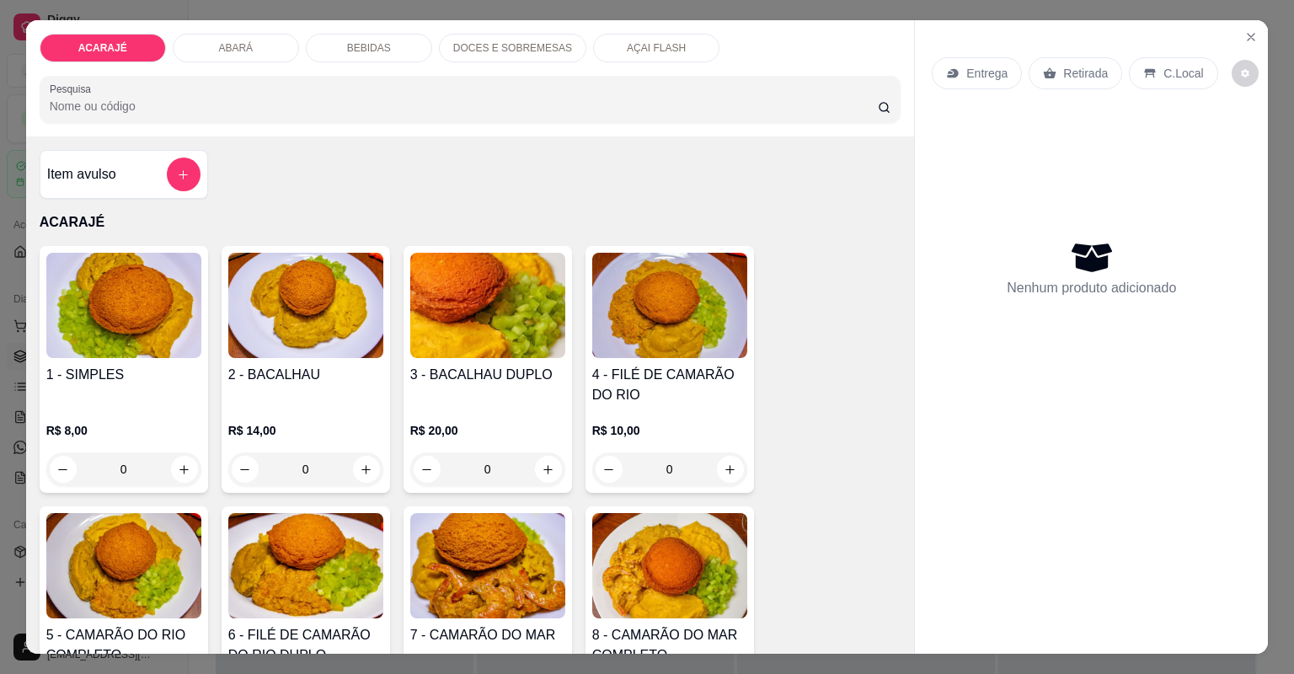
type input "1"
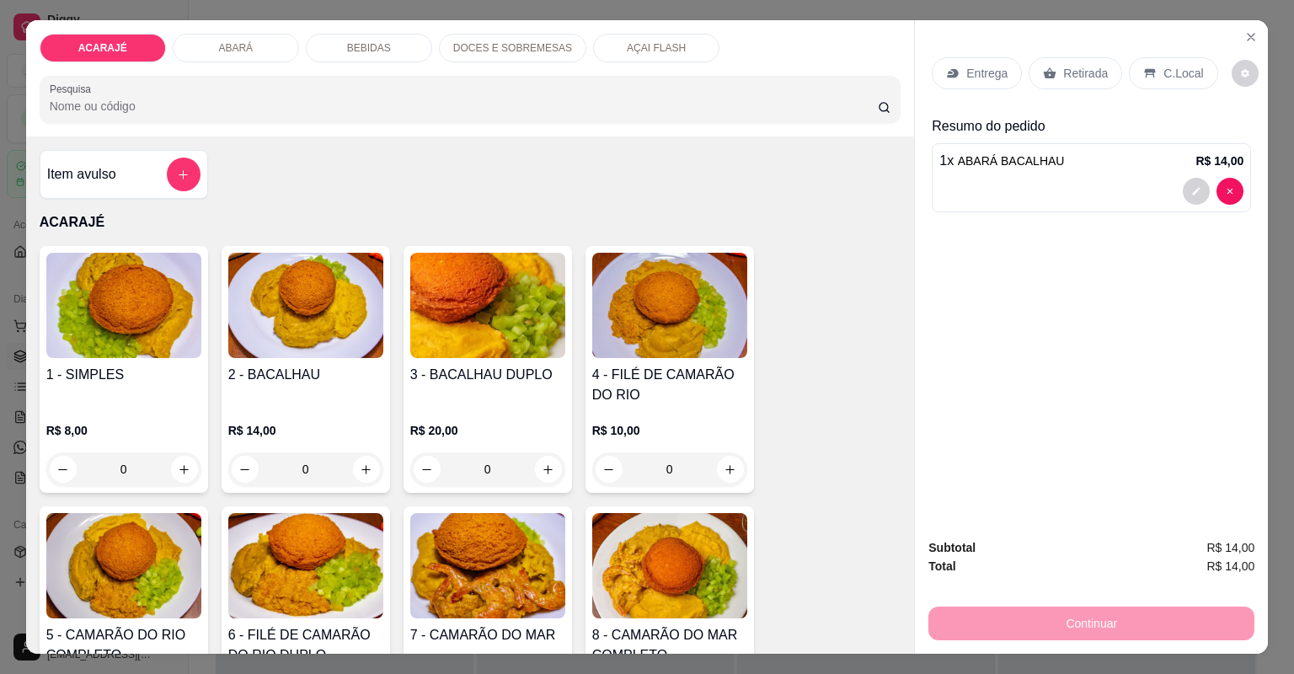
type input "1"
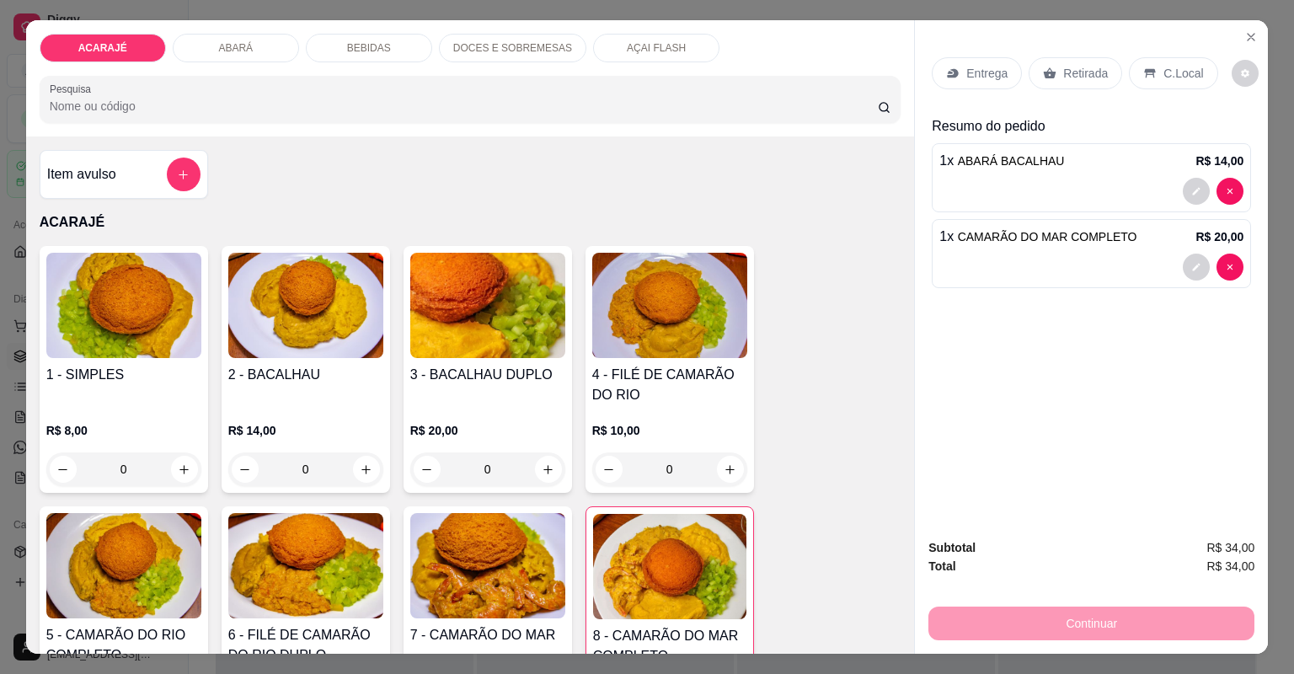
click at [972, 84] on div "Entrega" at bounding box center [977, 73] width 90 height 32
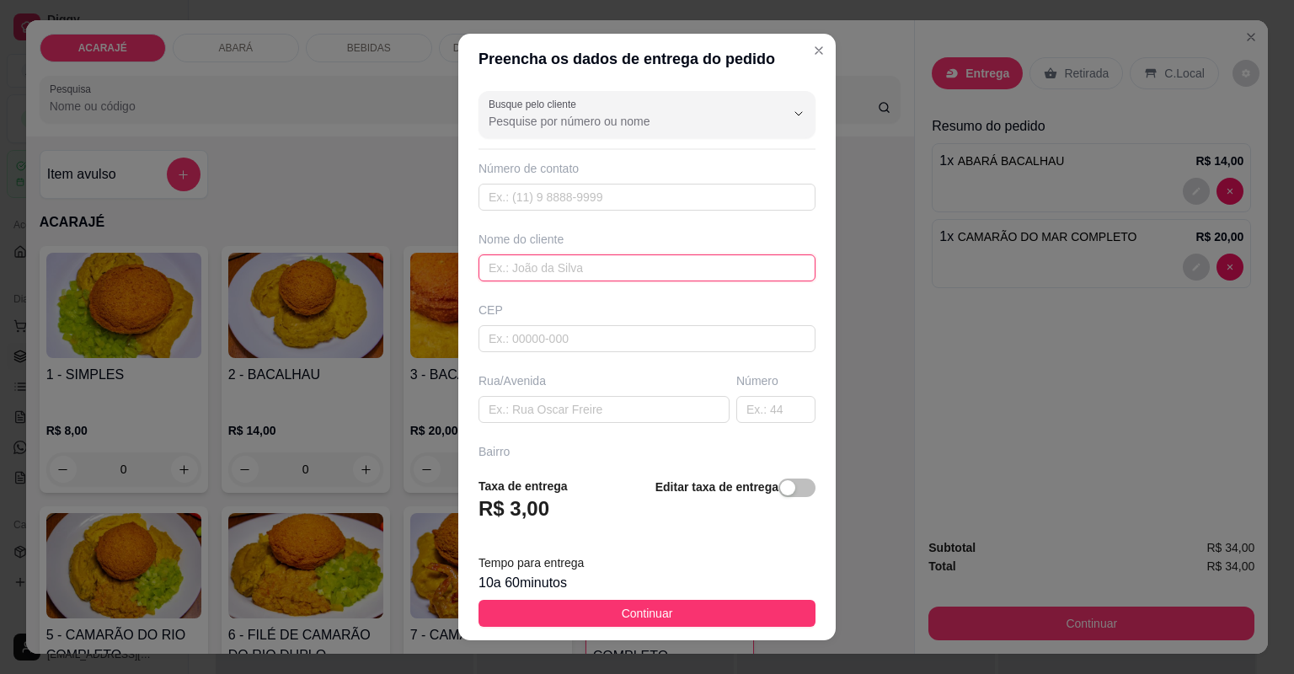
click at [613, 264] on input "text" at bounding box center [647, 267] width 337 height 27
type input "carla"
click at [563, 388] on div "Rua/Avenida" at bounding box center [604, 397] width 258 height 51
click at [636, 419] on div "Busque pelo cliente Número de contato Nome do cliente carla CEP Rua/Avenida Núm…" at bounding box center [646, 273] width 377 height 379
click at [600, 415] on input "text" at bounding box center [604, 409] width 251 height 27
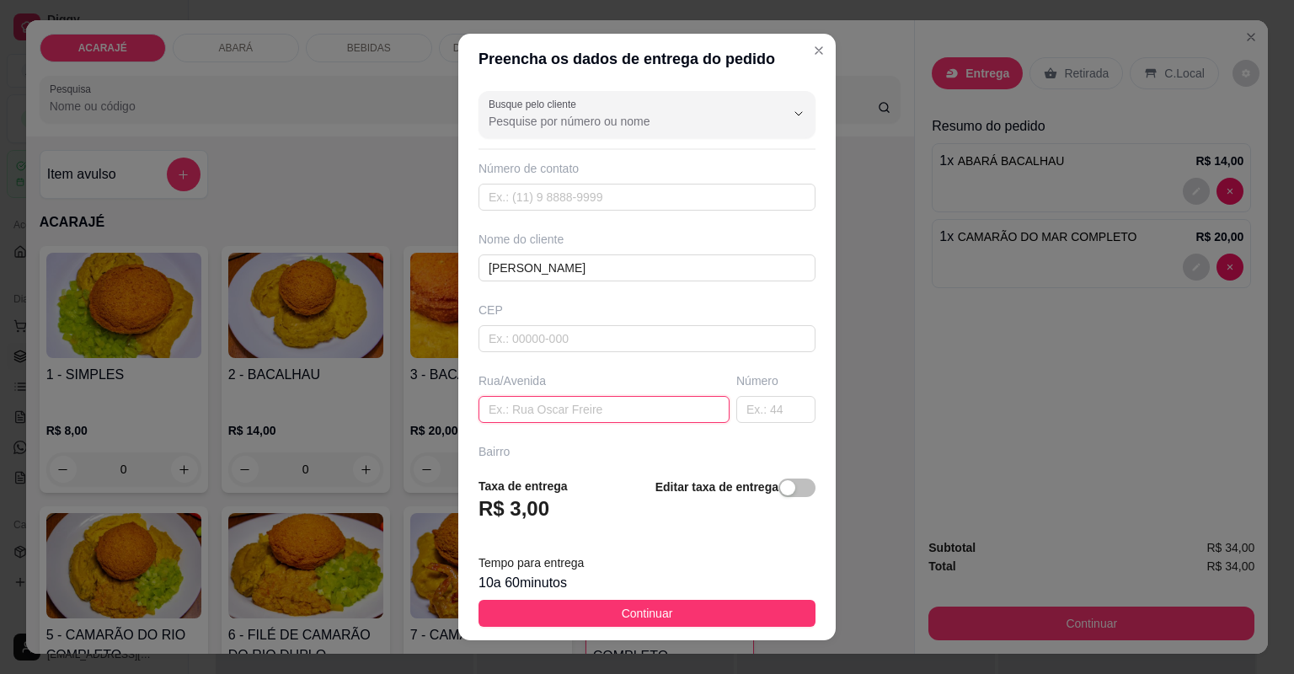
paste input "Rua Railton Miranda bairro 2 de julho passando complexo policial segunda Rua as…"
type input "Rua Railton Miranda bairro 2 de julho passando complexo policial segunda Rua as…"
click at [775, 607] on button "Continuar" at bounding box center [647, 613] width 337 height 27
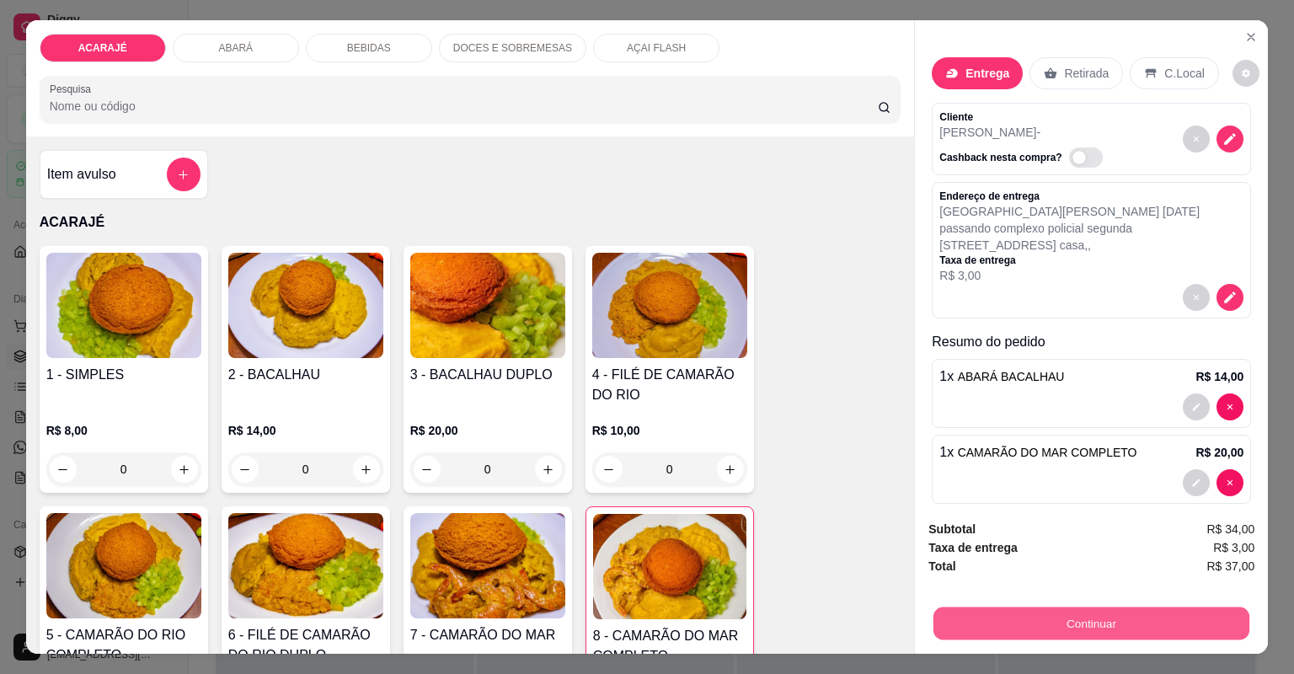
click at [972, 617] on button "Continuar" at bounding box center [1092, 623] width 316 height 33
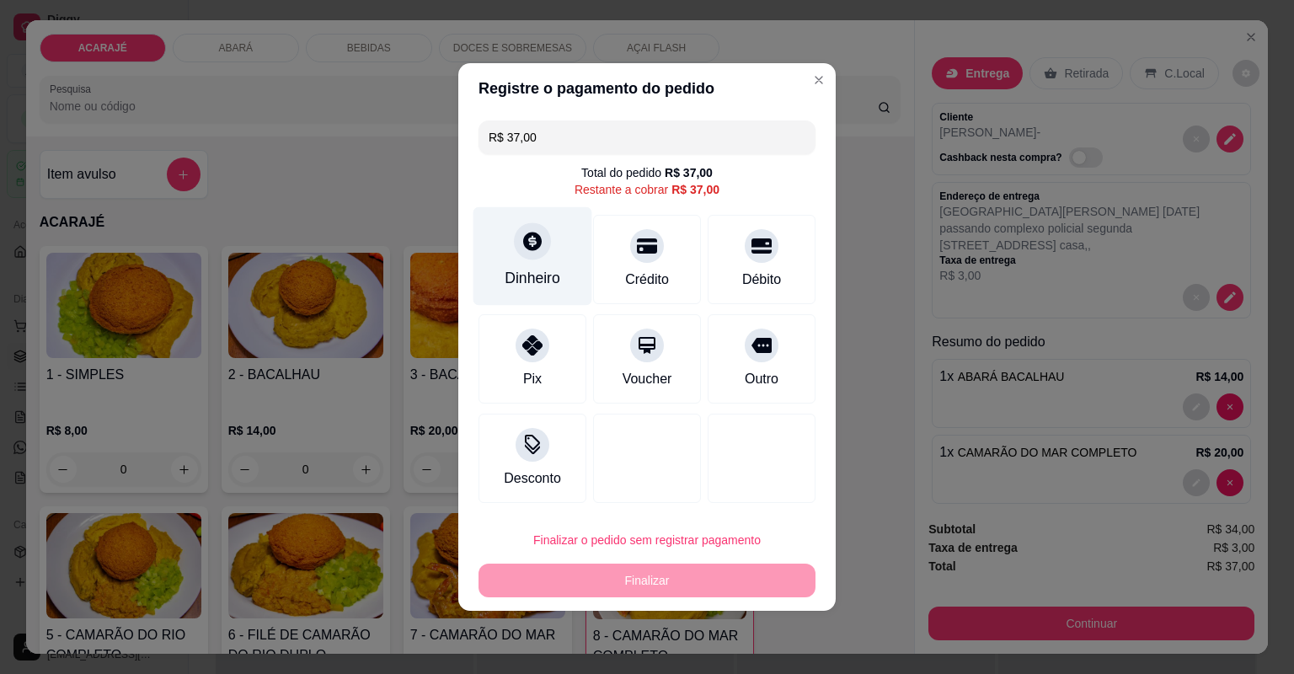
click at [522, 273] on div "Dinheiro" at bounding box center [533, 278] width 56 height 22
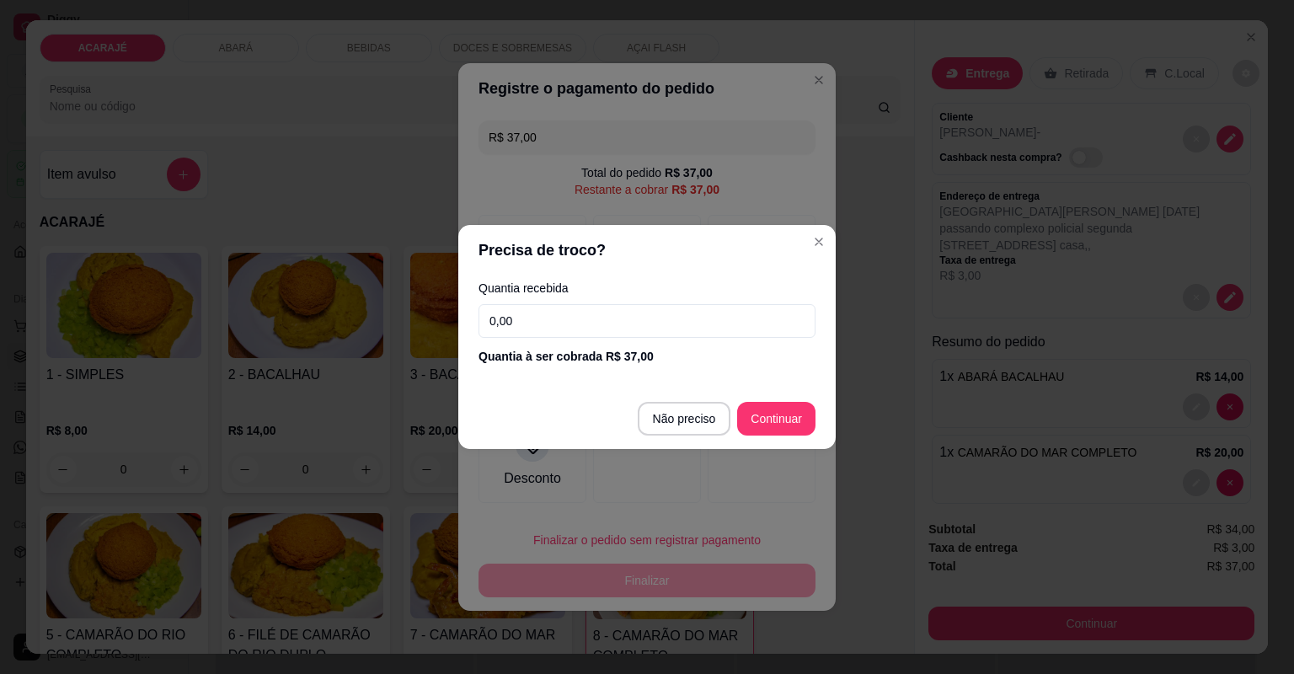
click at [653, 314] on input "0,00" at bounding box center [647, 321] width 337 height 34
type input "50,00"
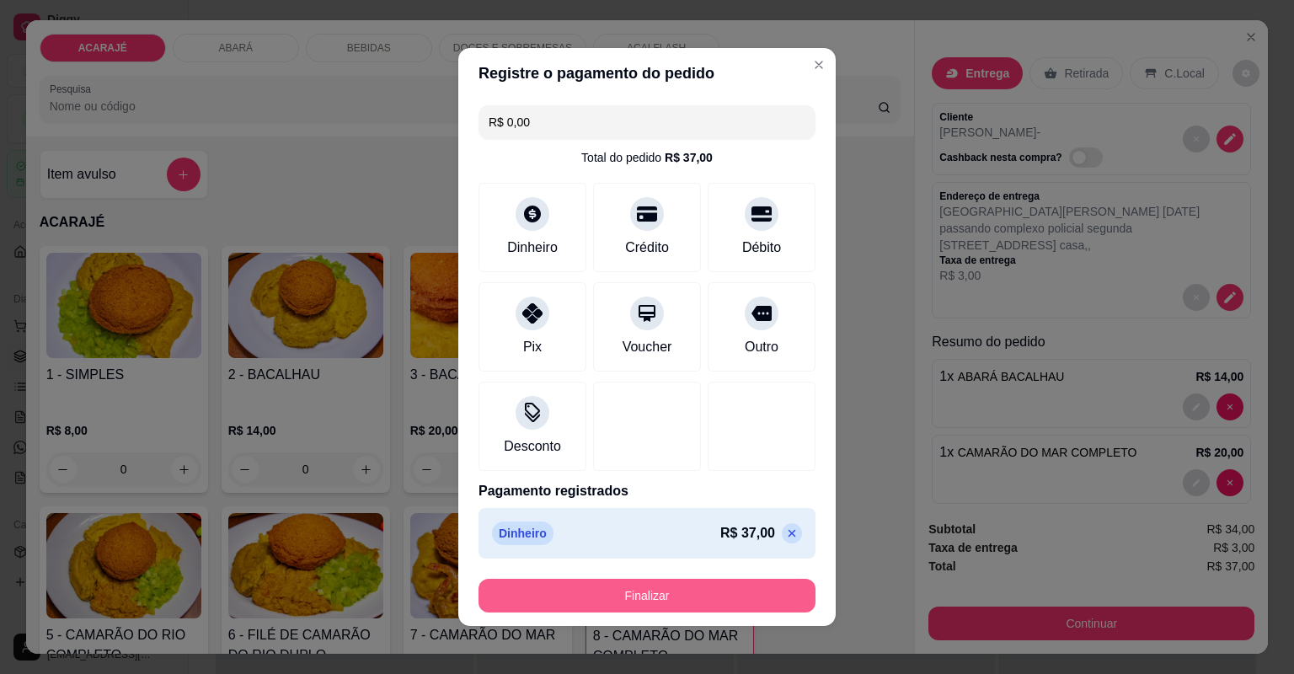
click at [733, 592] on button "Finalizar" at bounding box center [647, 596] width 337 height 34
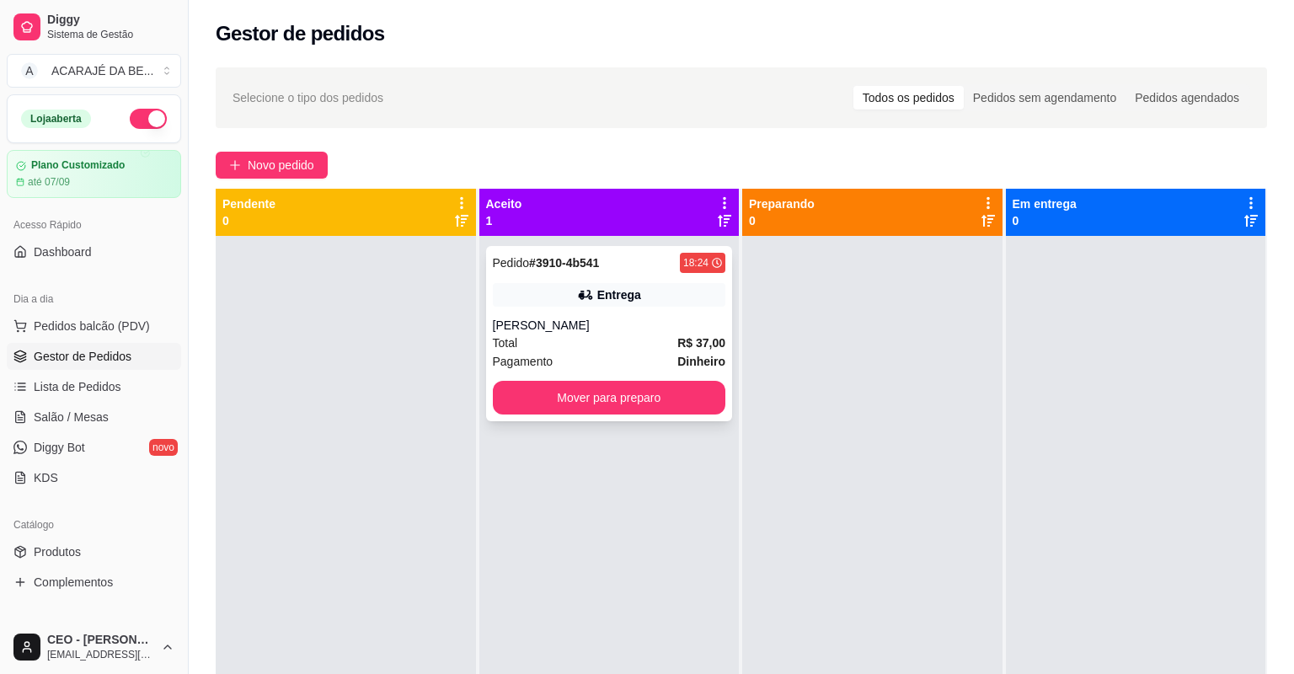
click at [617, 297] on div "Entrega" at bounding box center [619, 294] width 44 height 17
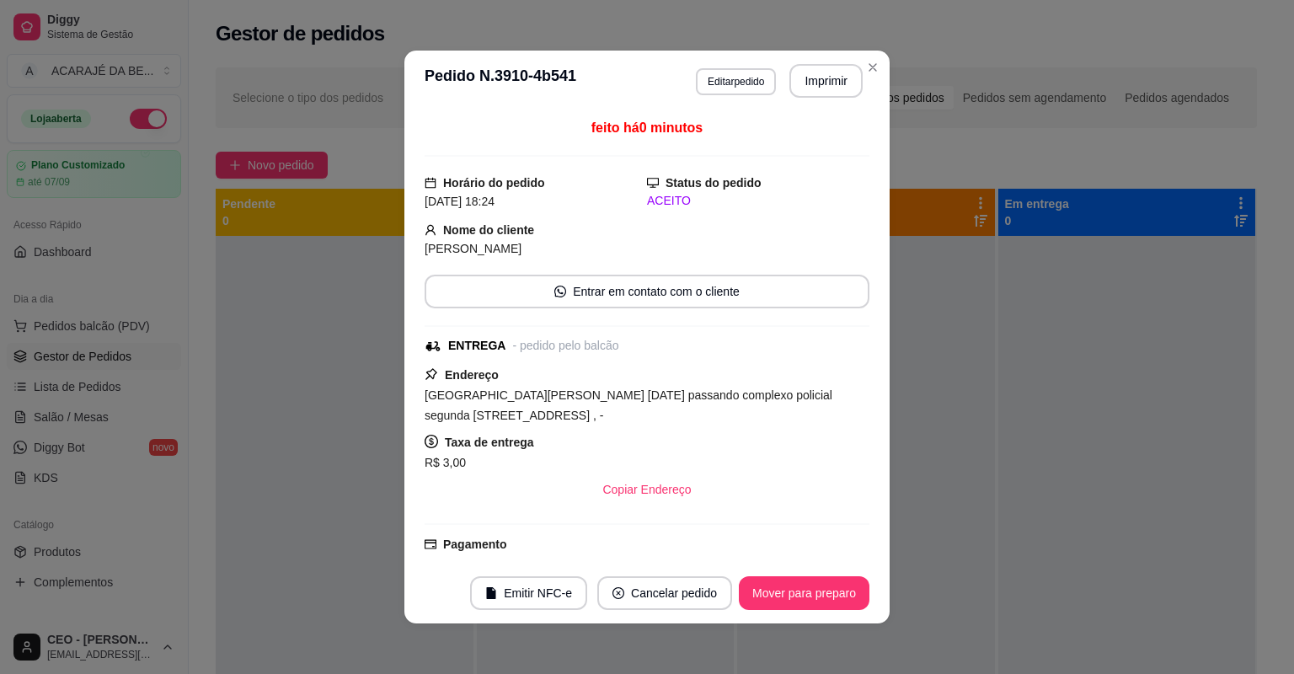
click at [822, 98] on header "**********" at bounding box center [646, 81] width 485 height 61
click at [829, 85] on button "Imprimir" at bounding box center [826, 81] width 71 height 33
click at [839, 601] on button "Mover para preparo" at bounding box center [804, 593] width 131 height 34
click at [829, 599] on div "Mover para preparo" at bounding box center [792, 593] width 154 height 34
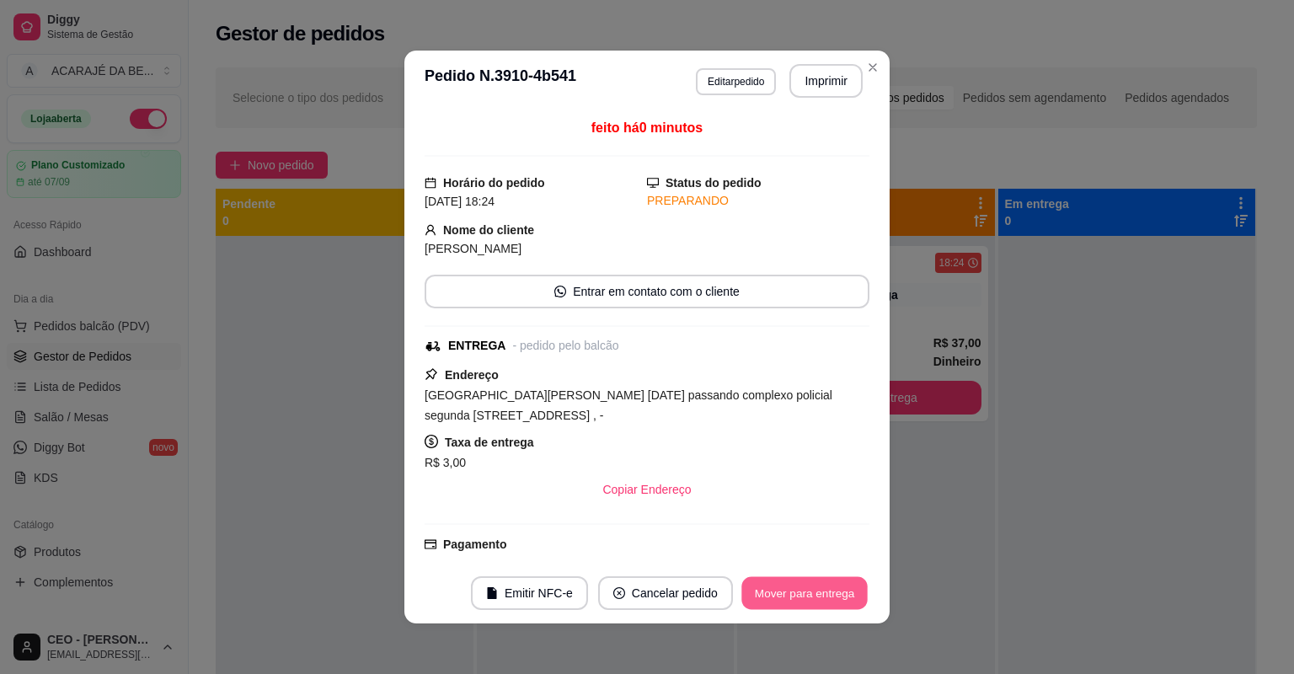
click at [829, 599] on button "Mover para entrega" at bounding box center [804, 593] width 126 height 33
click at [829, 599] on div "Mover para entrega" at bounding box center [792, 593] width 153 height 34
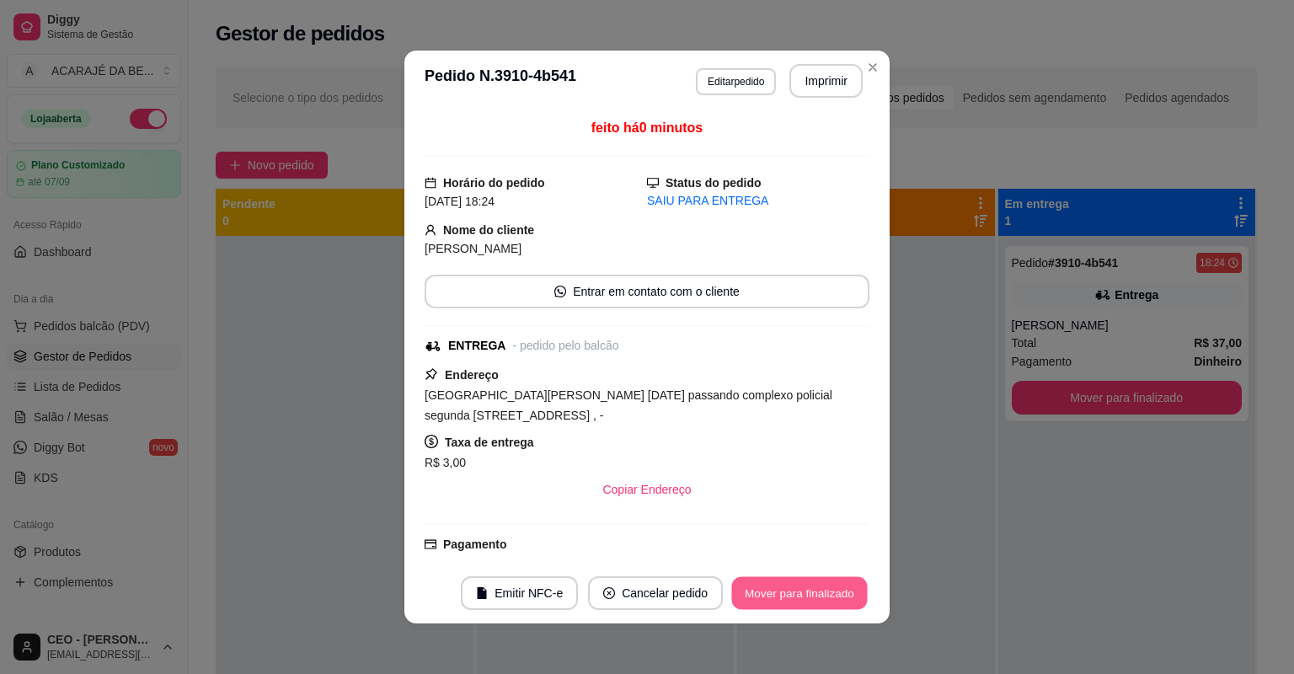
click at [829, 599] on button "Mover para finalizado" at bounding box center [800, 593] width 136 height 33
click at [829, 599] on div "Mover para finalizado" at bounding box center [800, 593] width 140 height 34
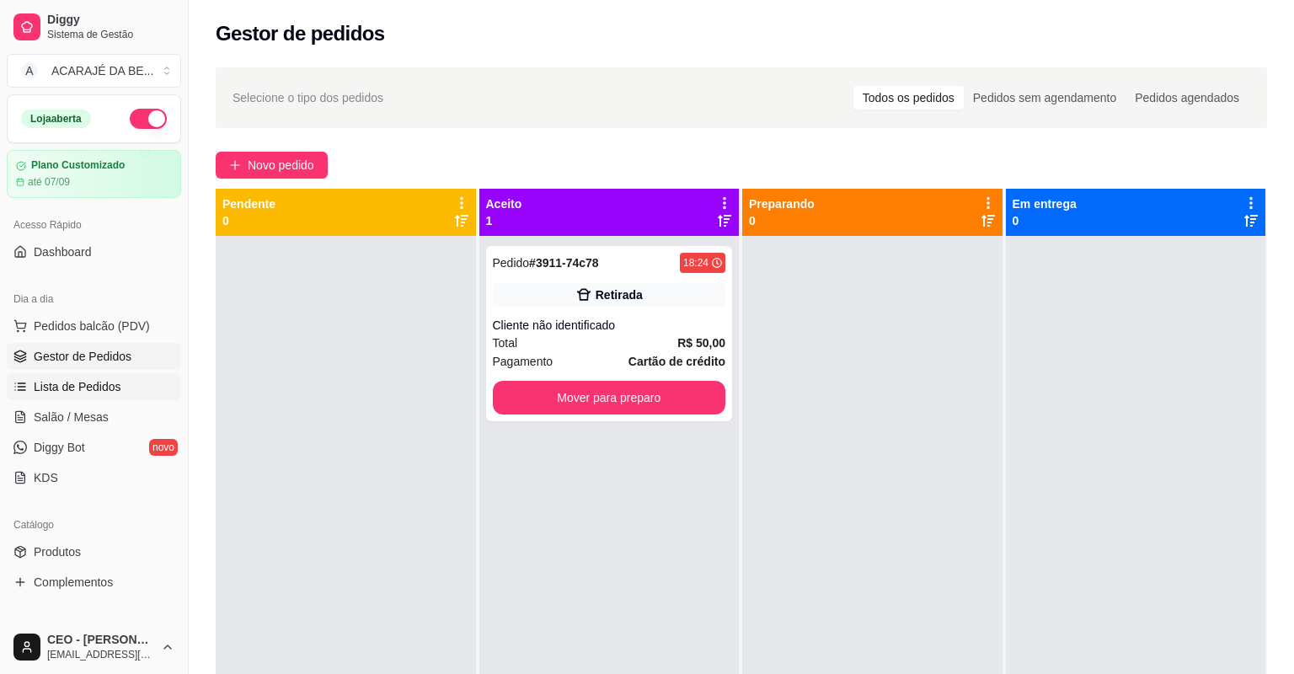
click at [97, 377] on link "Lista de Pedidos" at bounding box center [94, 386] width 174 height 27
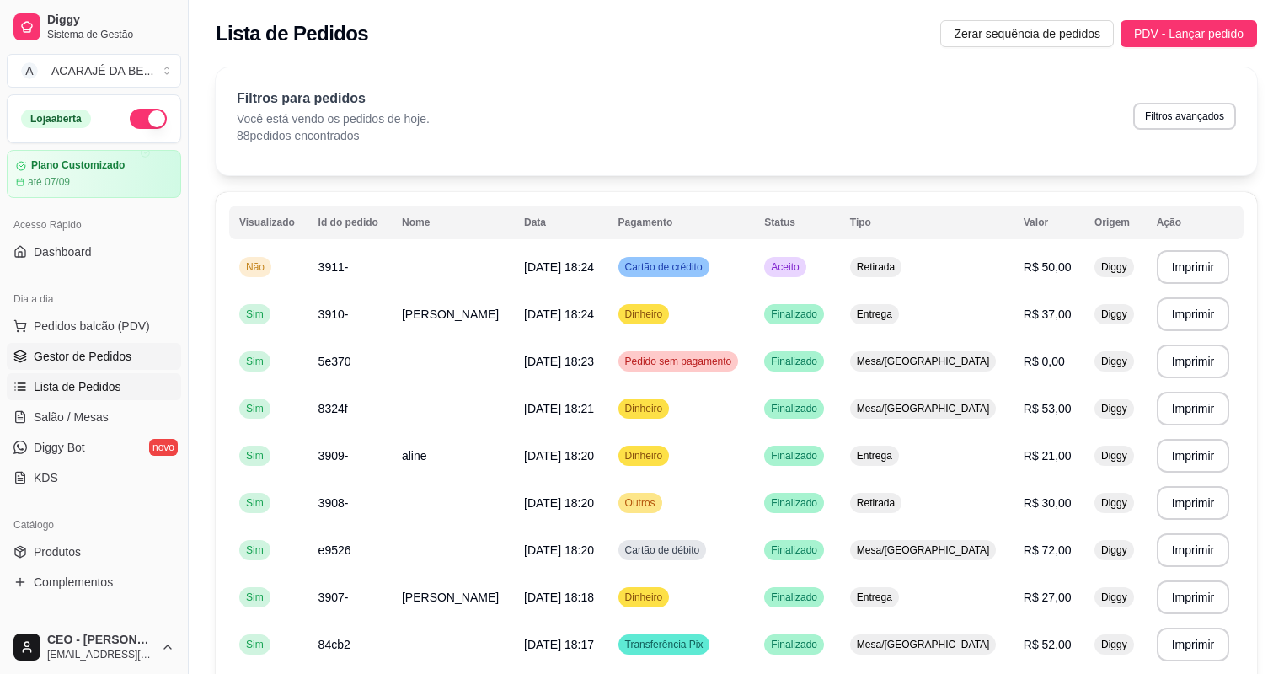
click at [76, 343] on link "Gestor de Pedidos" at bounding box center [94, 356] width 174 height 27
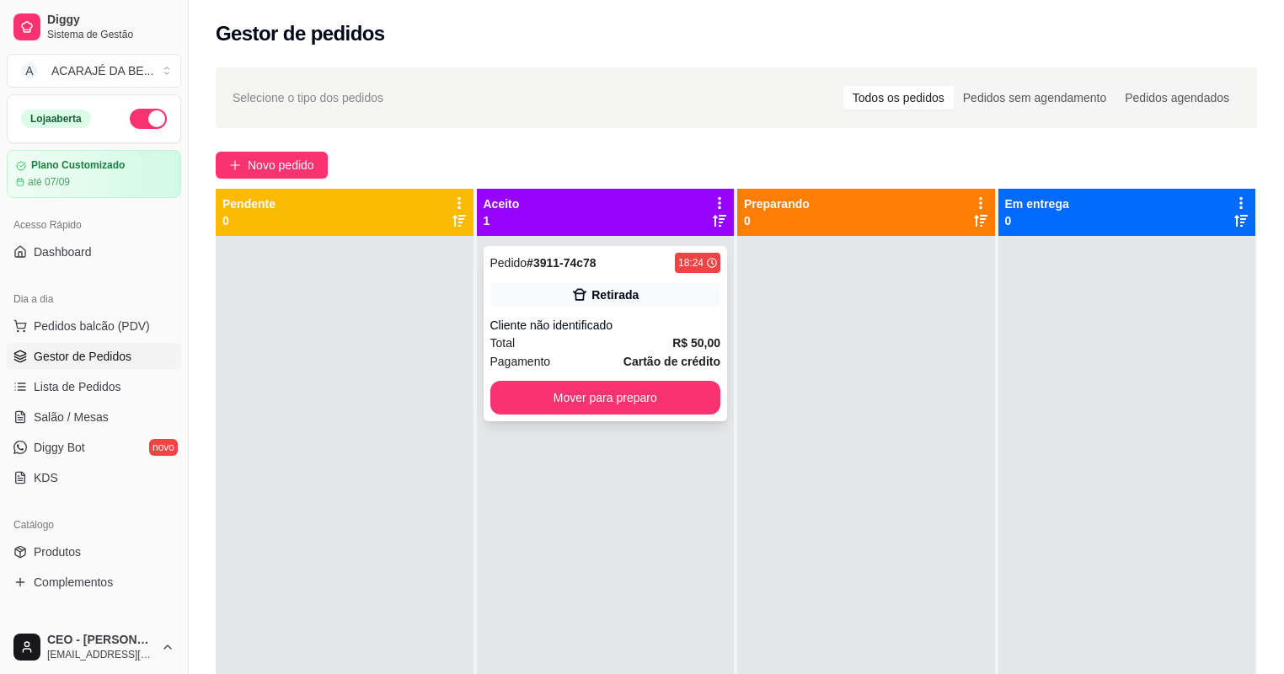
click at [612, 320] on div "Cliente não identificado" at bounding box center [605, 325] width 231 height 17
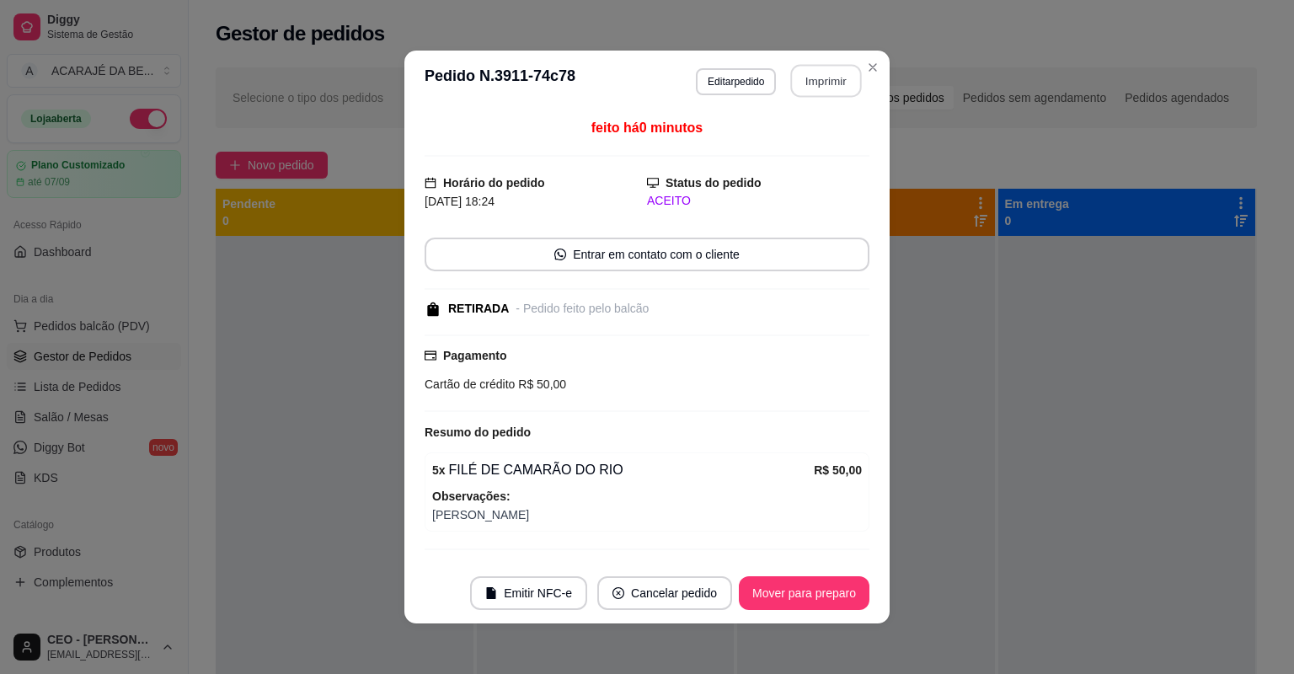
click at [848, 79] on button "Imprimir" at bounding box center [826, 81] width 71 height 33
click at [797, 576] on button "Mover para preparo" at bounding box center [804, 593] width 131 height 34
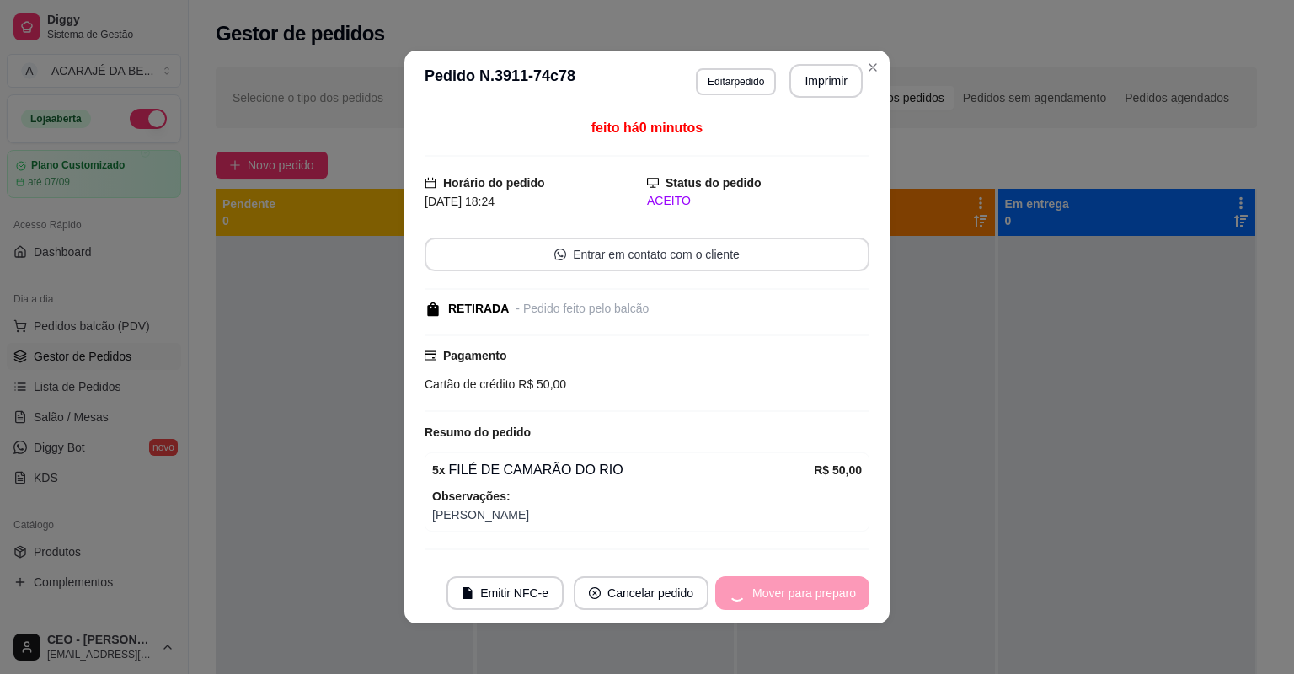
click at [797, 580] on div "Mover para preparo" at bounding box center [792, 593] width 154 height 34
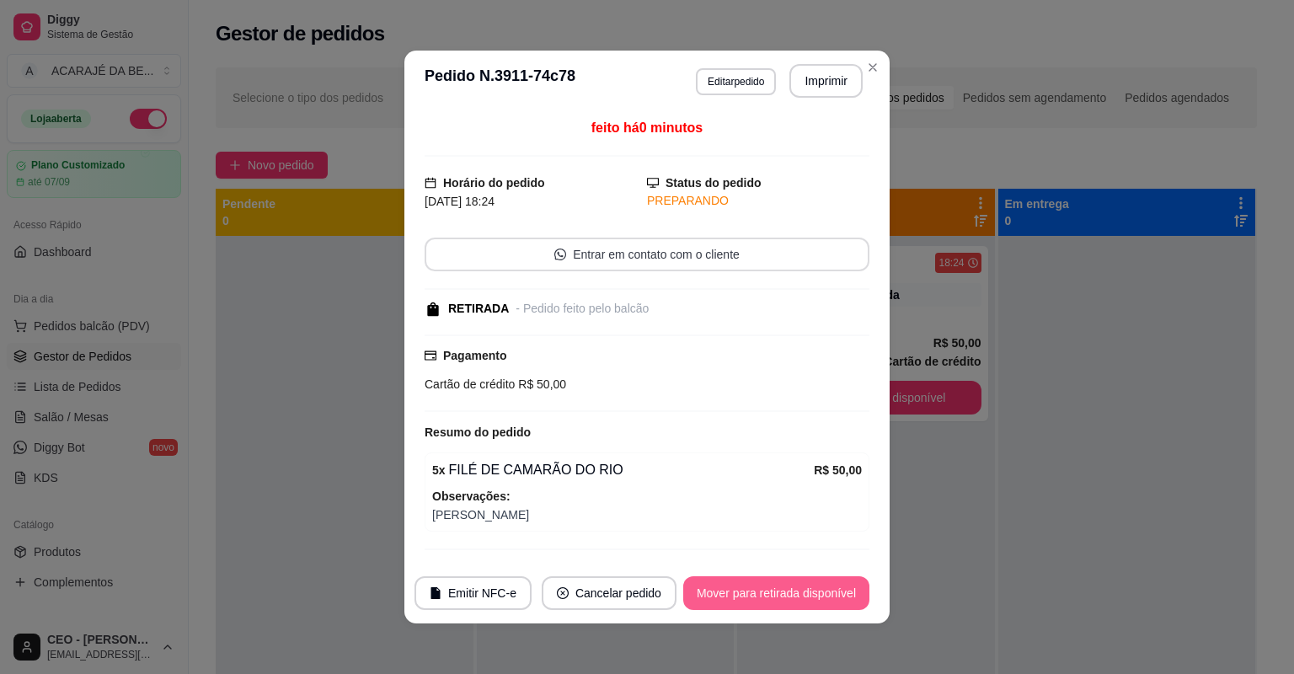
click at [797, 580] on button "Mover para retirada disponível" at bounding box center [776, 593] width 186 height 34
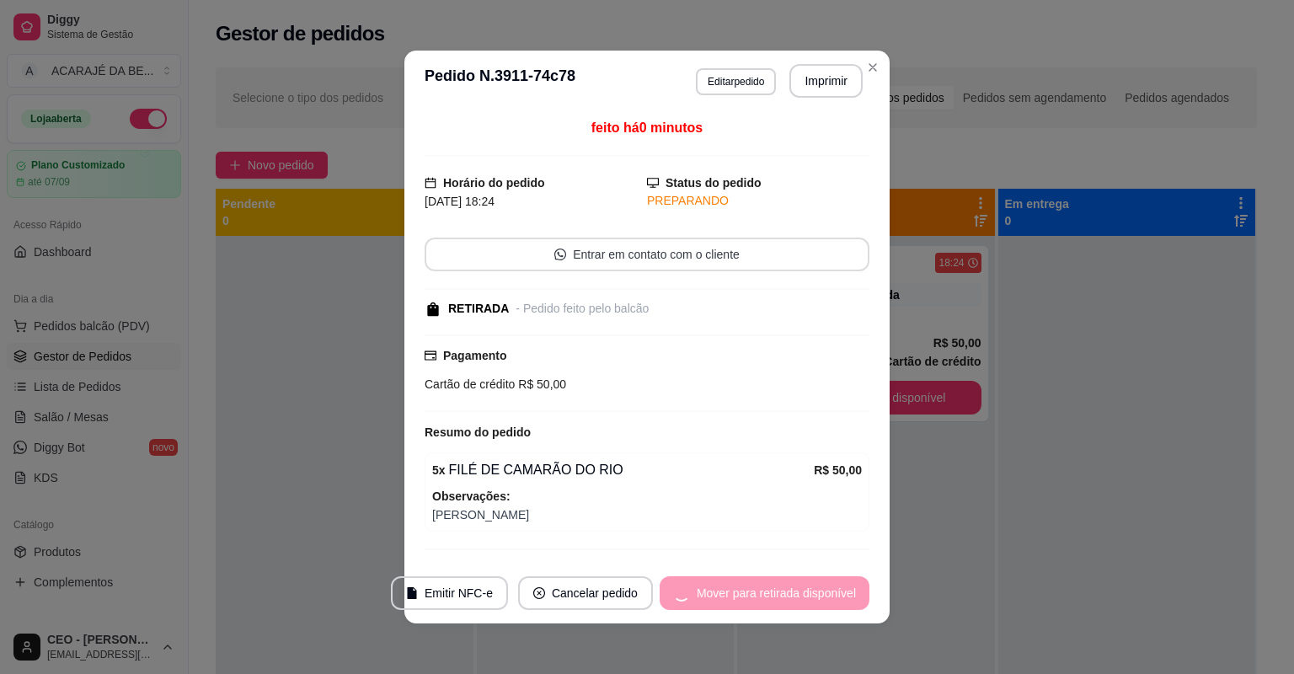
click at [797, 580] on div "Mover para retirada disponível" at bounding box center [765, 593] width 210 height 34
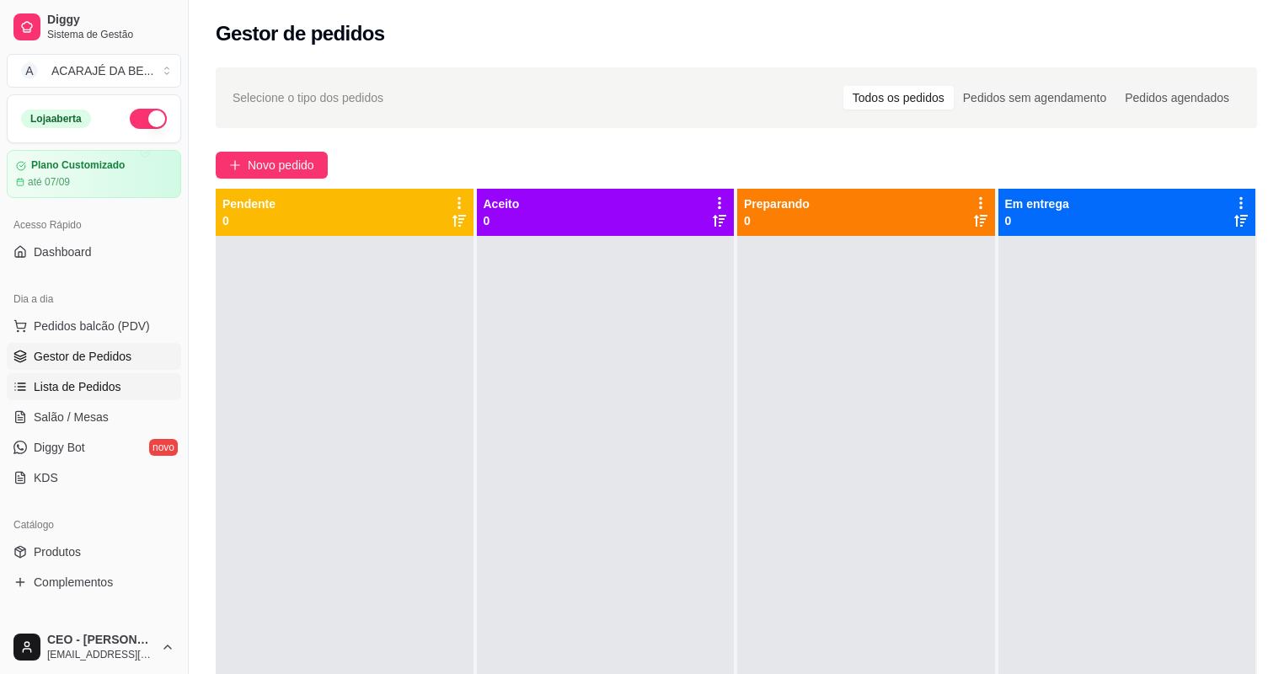
click at [110, 383] on span "Lista de Pedidos" at bounding box center [78, 386] width 88 height 17
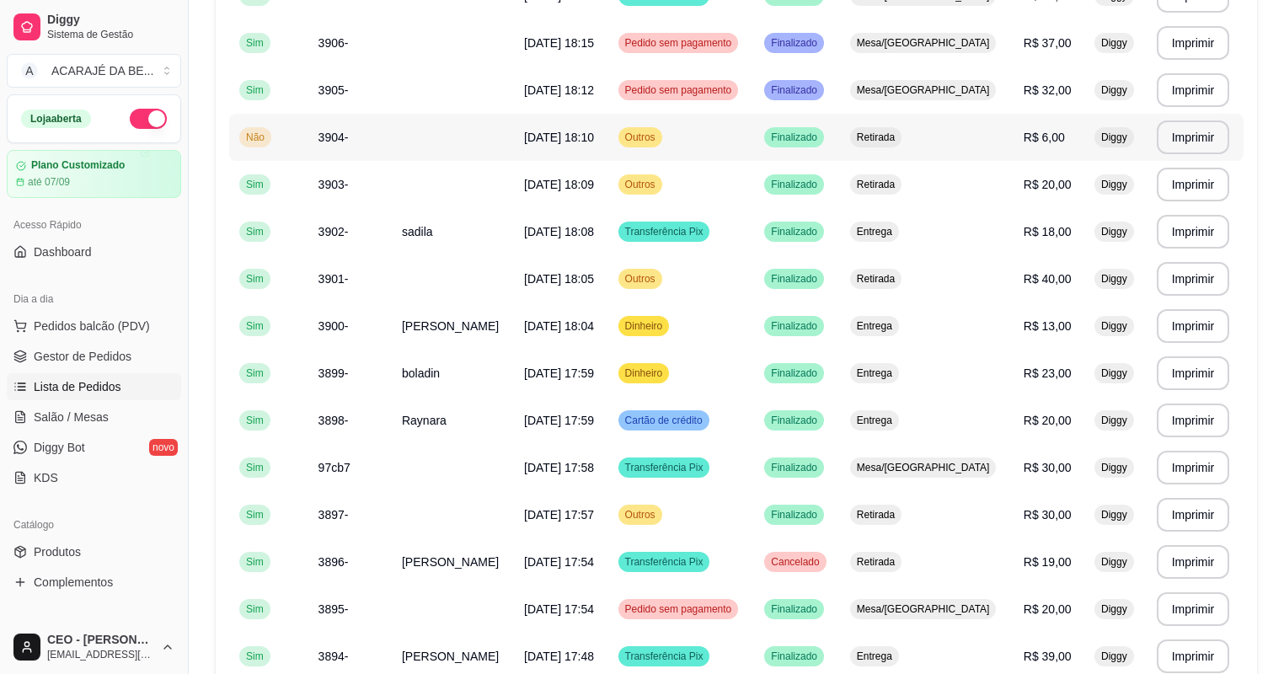
scroll to position [741, 0]
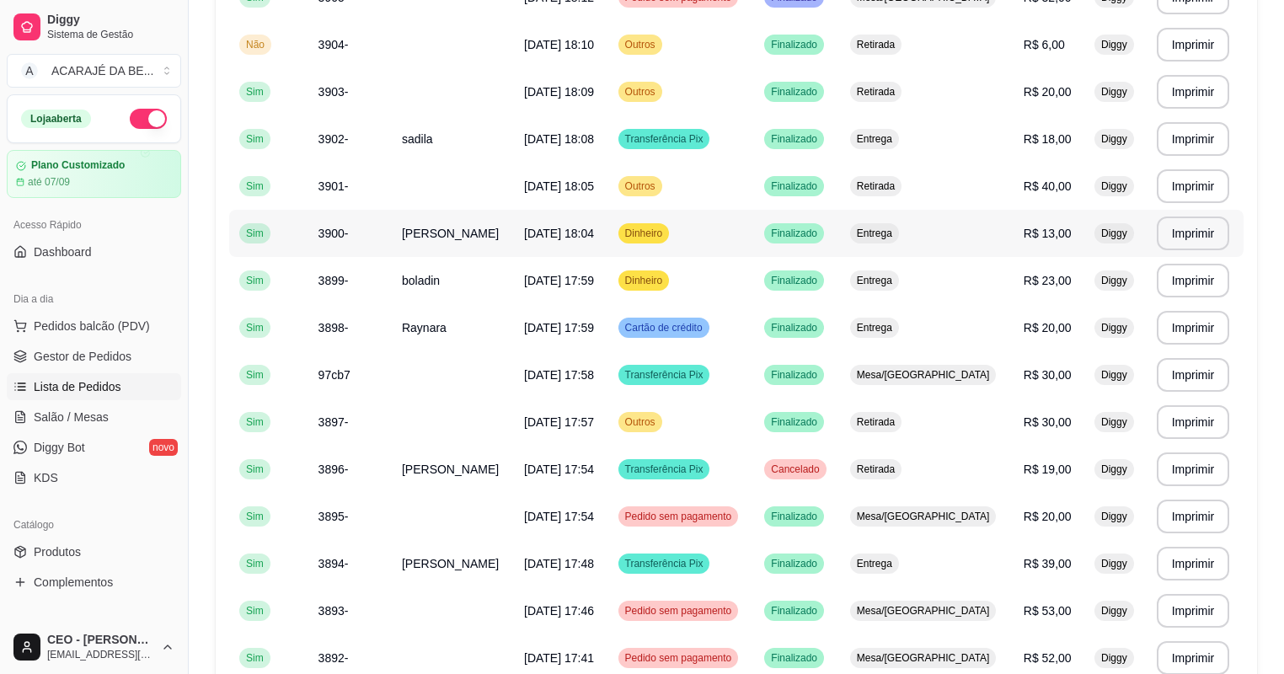
click at [648, 227] on span "Dinheiro" at bounding box center [644, 233] width 45 height 13
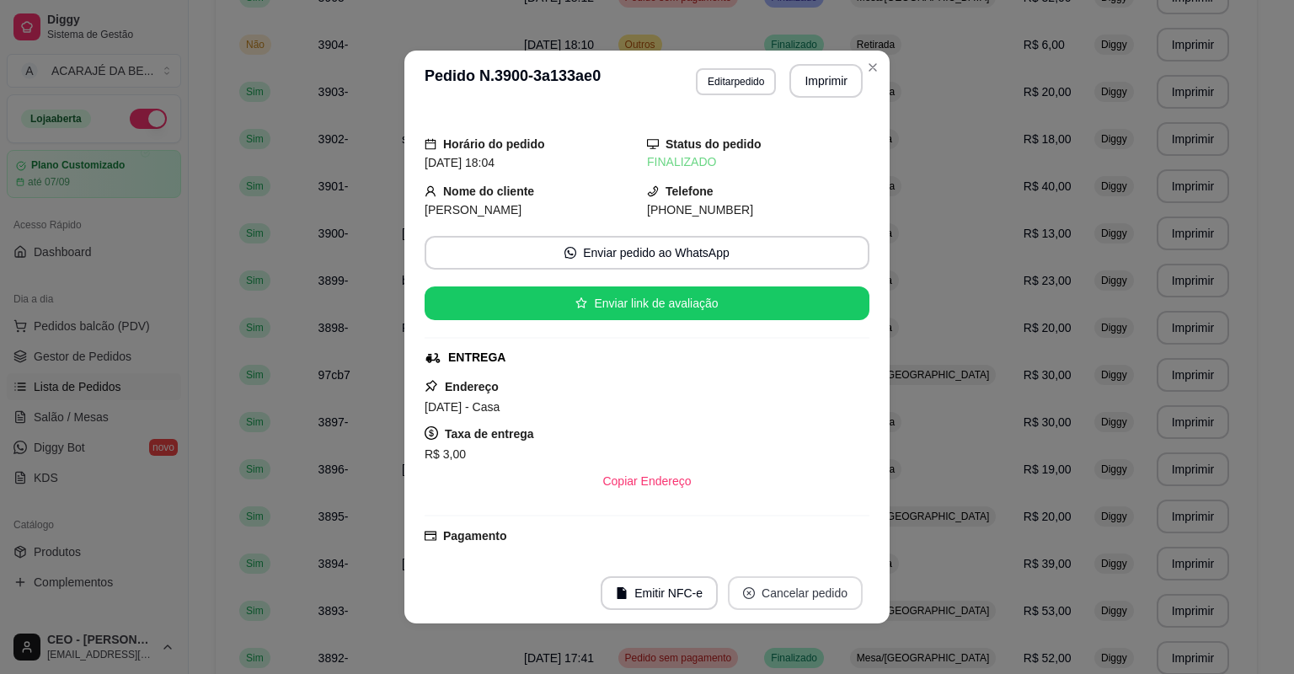
click at [800, 583] on button "Cancelar pedido" at bounding box center [795, 593] width 135 height 34
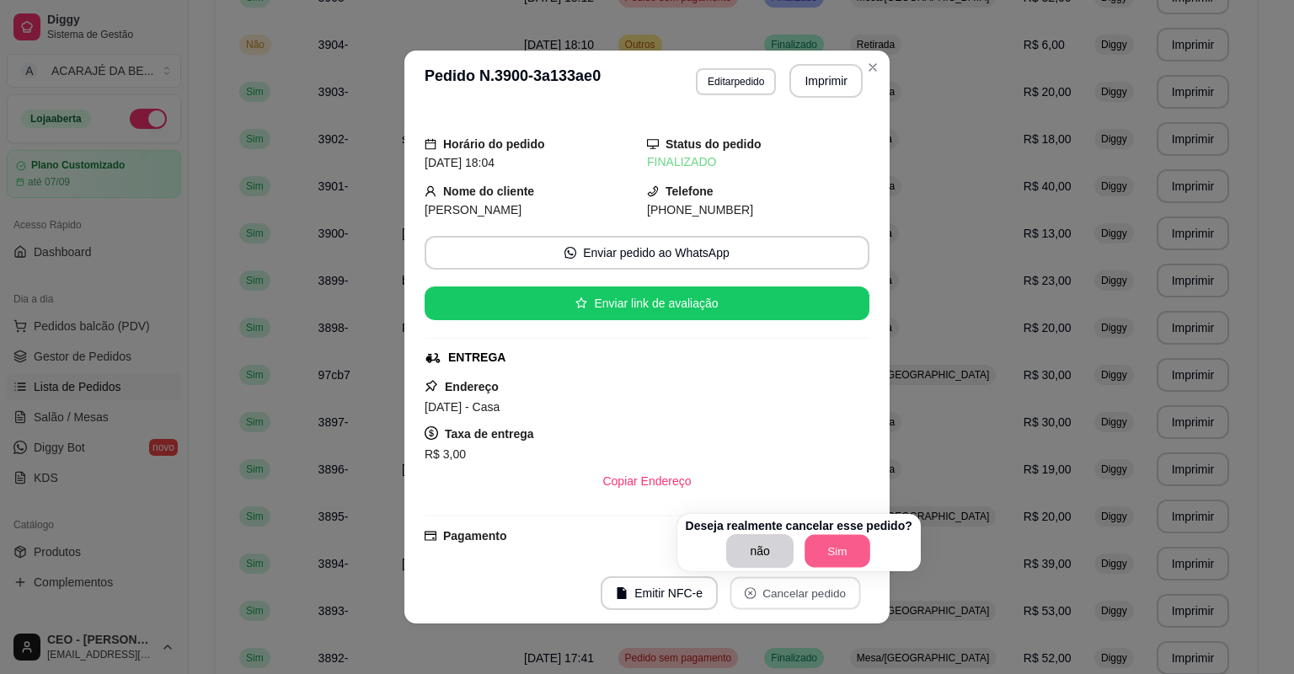
click at [849, 553] on button "Sim" at bounding box center [838, 551] width 66 height 33
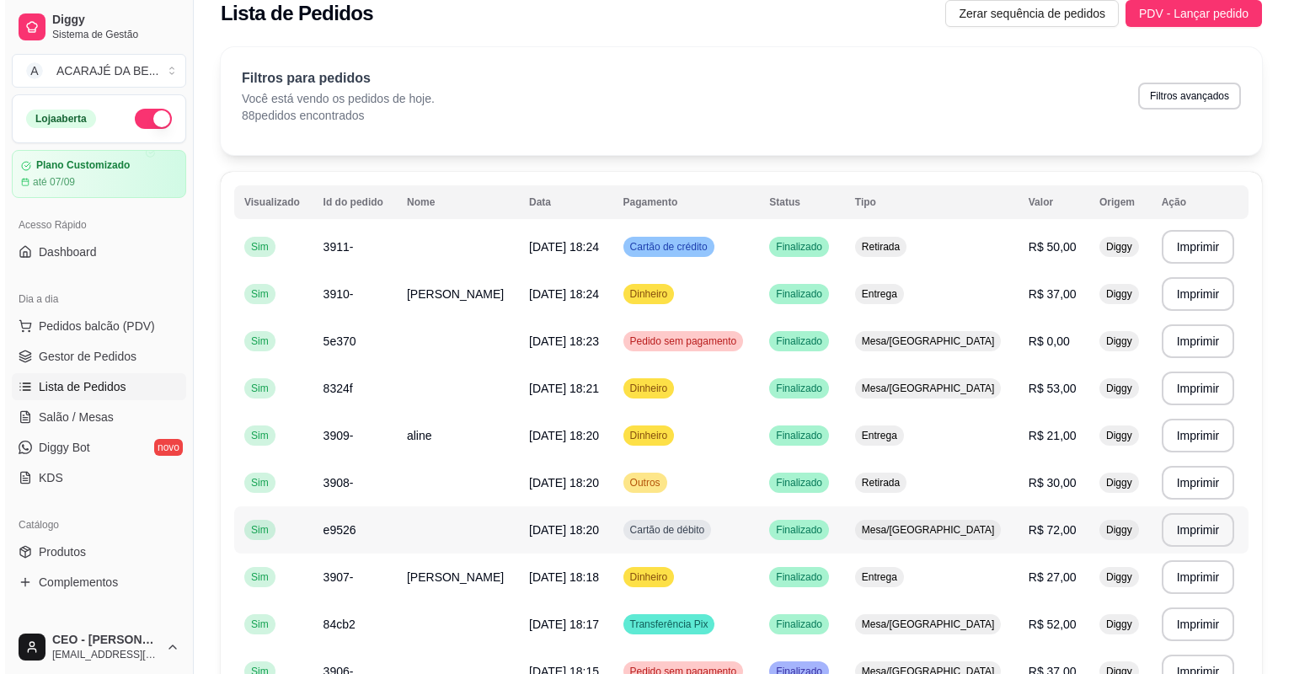
scroll to position [0, 0]
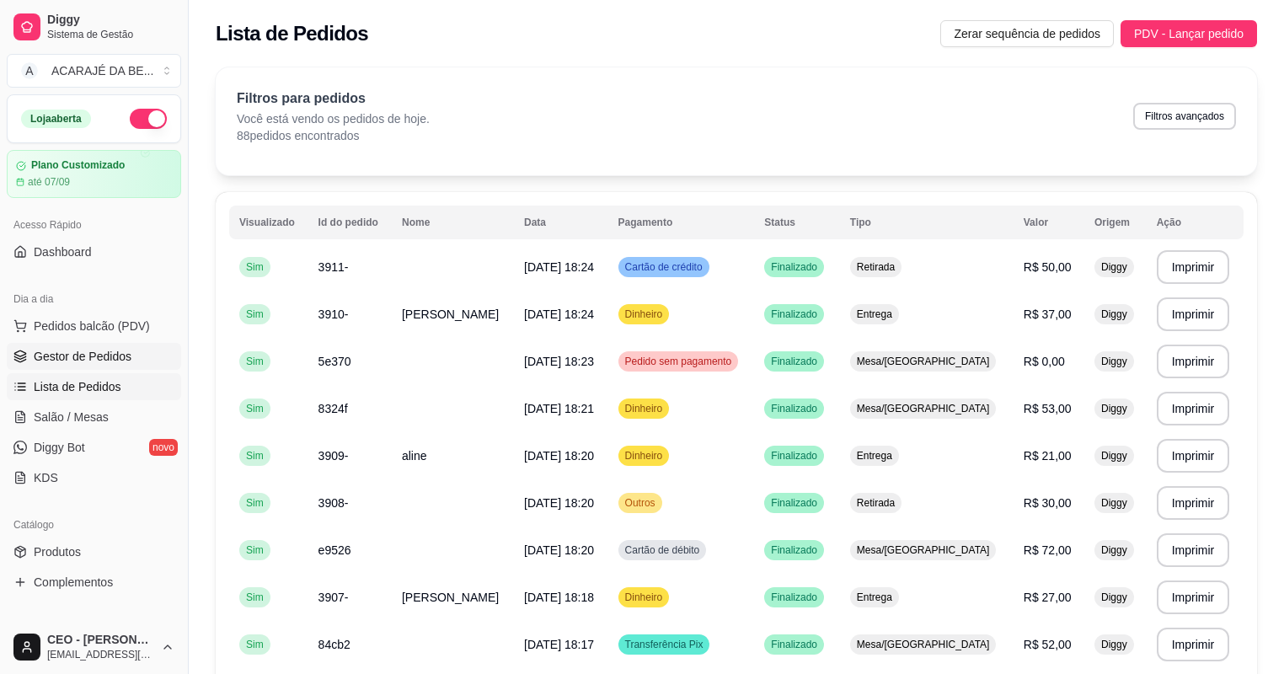
click at [118, 361] on span "Gestor de Pedidos" at bounding box center [83, 356] width 98 height 17
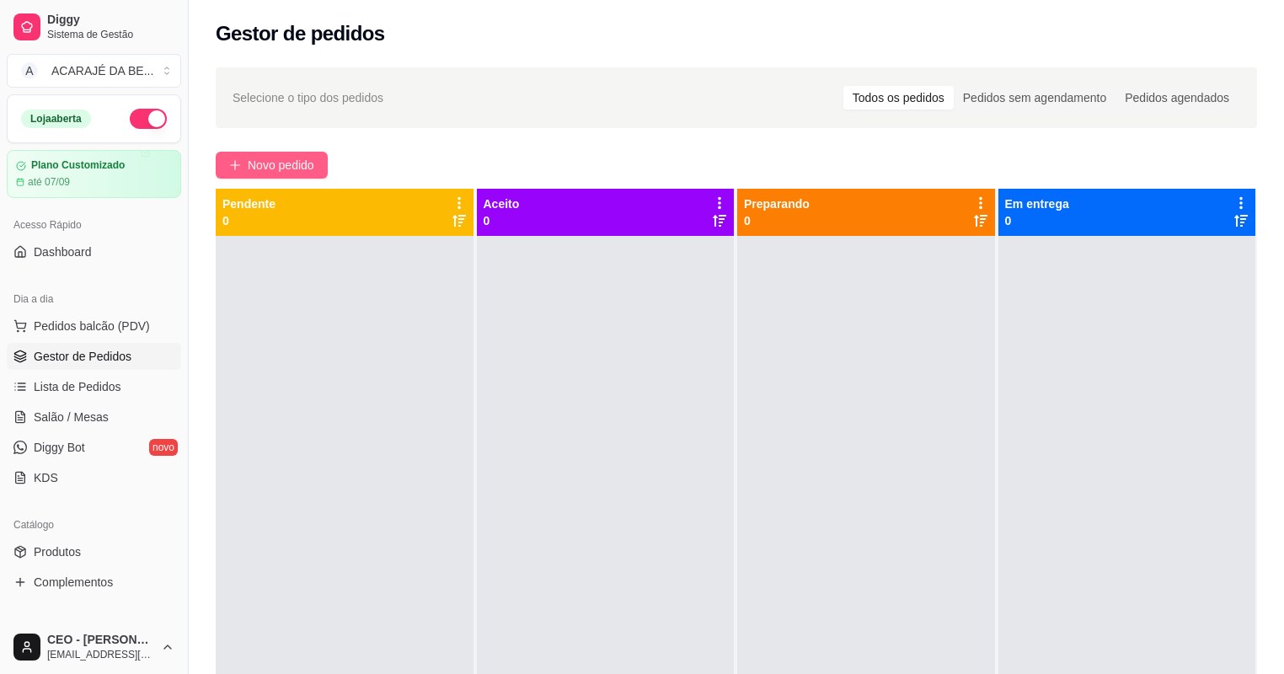
click at [301, 154] on button "Novo pedido" at bounding box center [272, 165] width 112 height 27
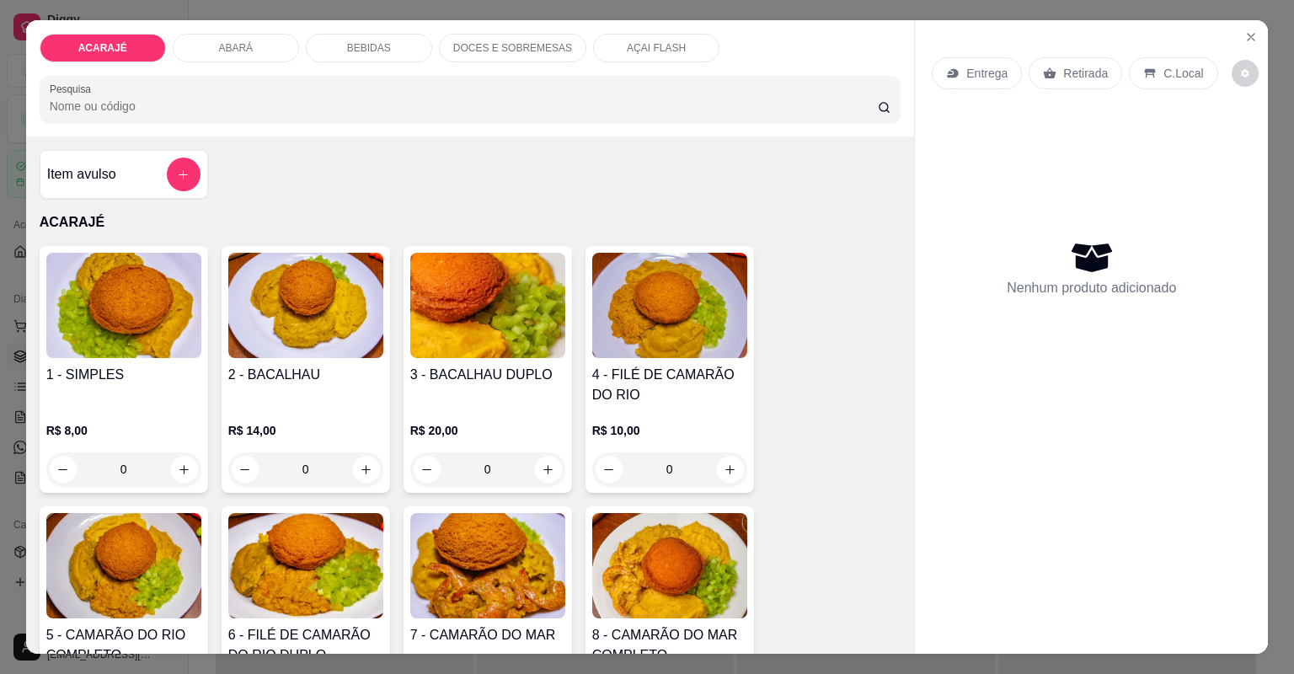
click at [484, 45] on p "DOCES E SOBREMESAS" at bounding box center [512, 47] width 119 height 13
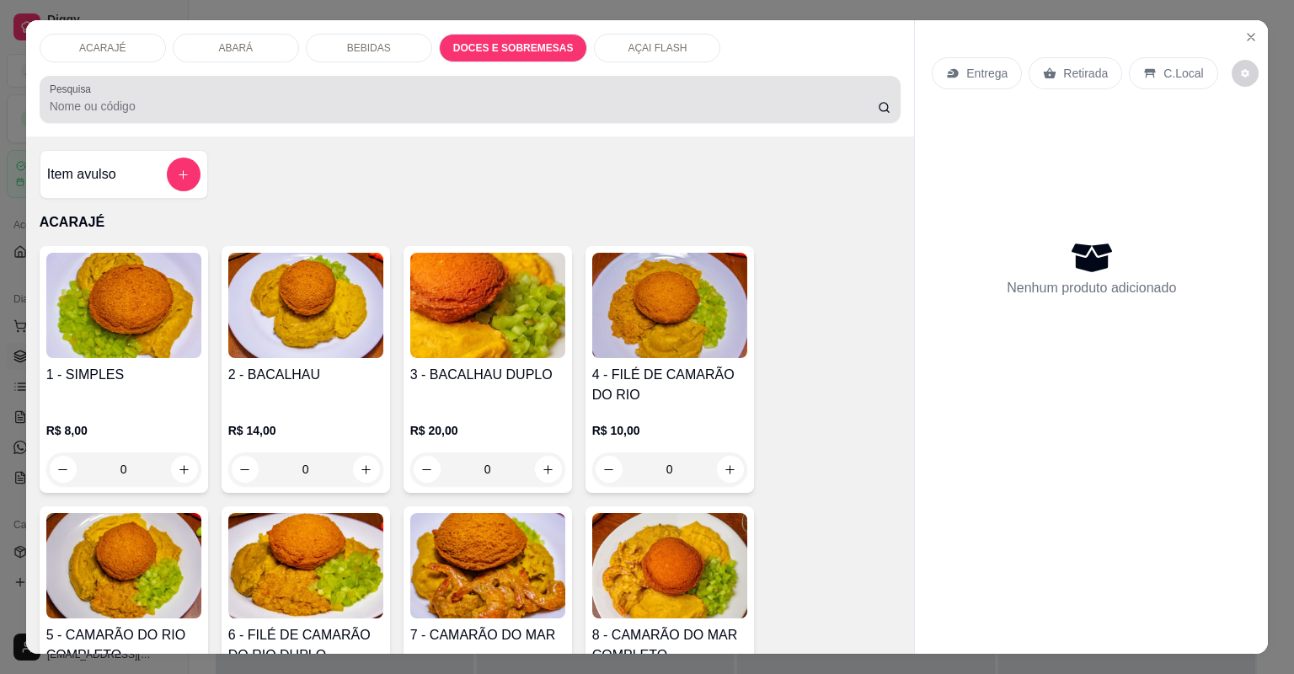
scroll to position [34, 0]
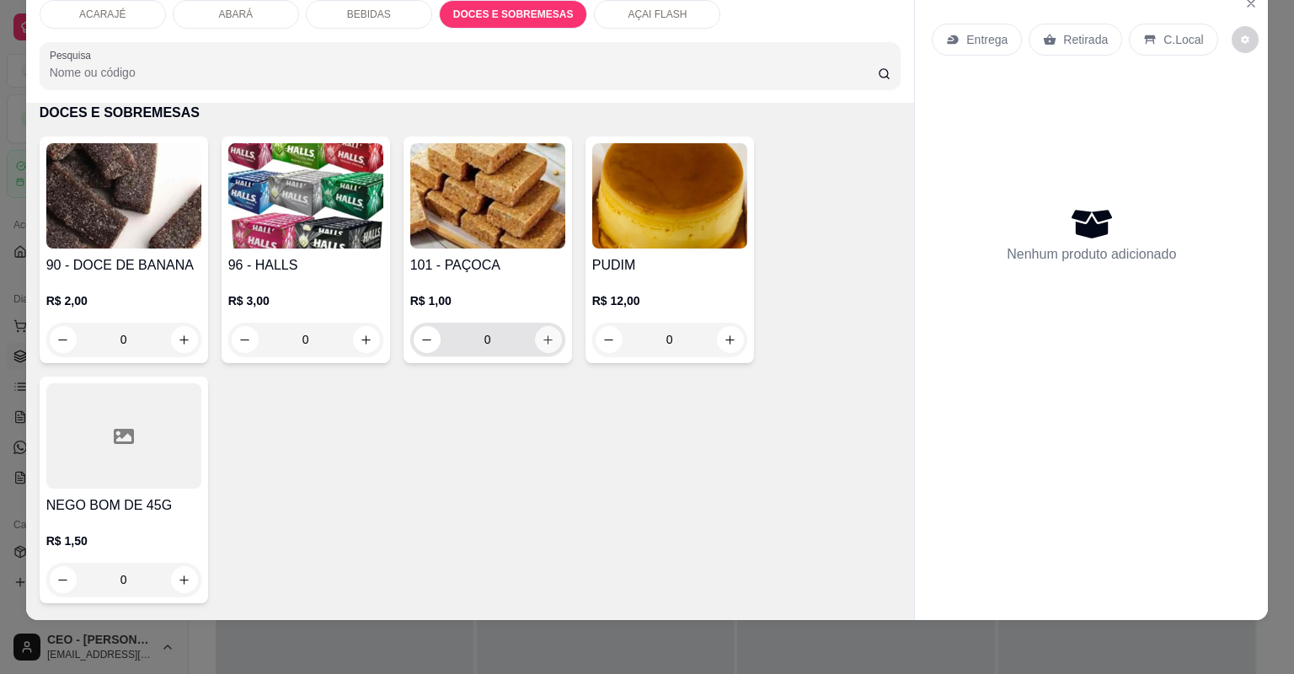
click at [543, 300] on div "R$ 1,00 0" at bounding box center [487, 324] width 155 height 64
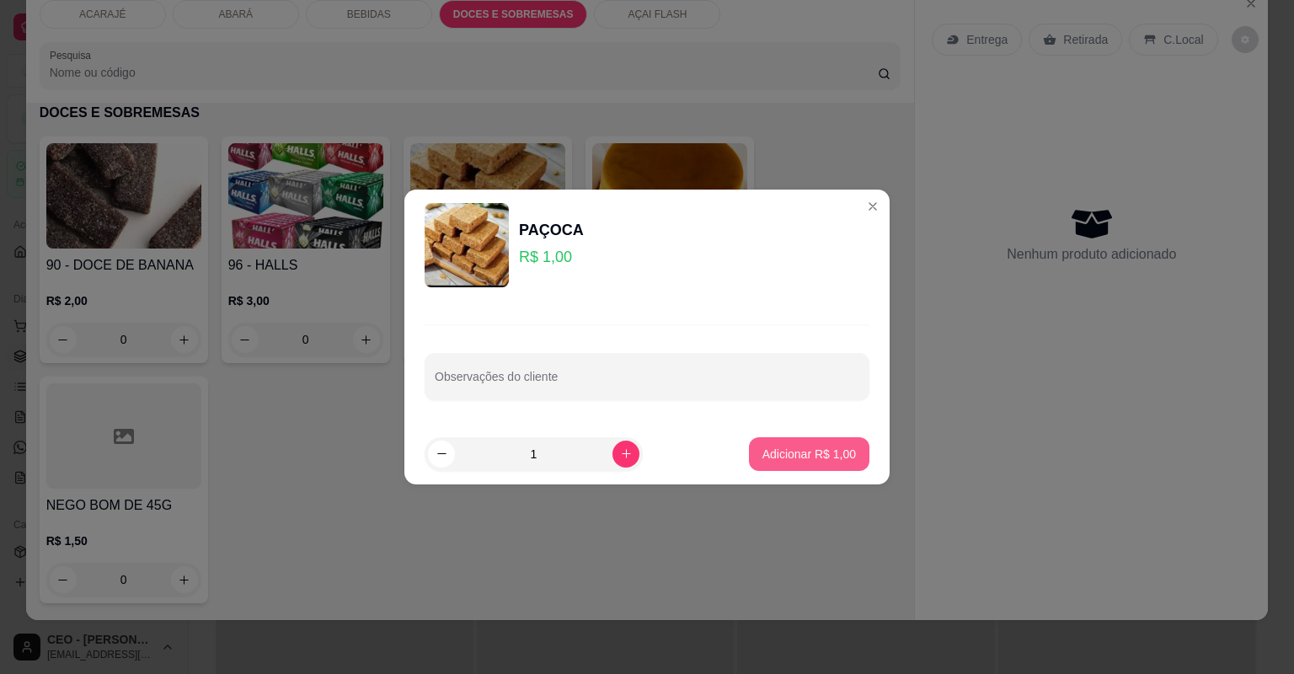
click at [800, 420] on section "PAÇOCA R$ 1,00 Observações do cliente 1 Adicionar R$ 1,00" at bounding box center [646, 337] width 485 height 295
click at [786, 432] on footer "1 Adicionar R$ 1,00" at bounding box center [646, 454] width 485 height 61
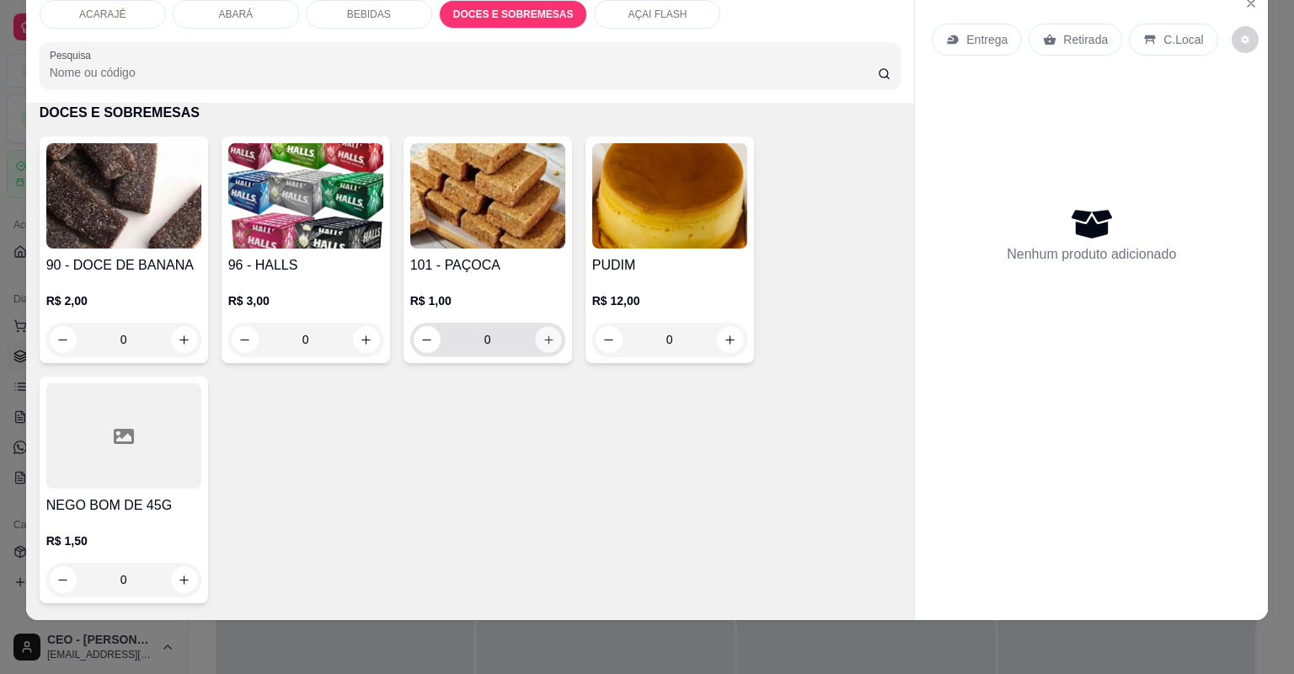
click at [548, 340] on icon "increase-product-quantity" at bounding box center [548, 340] width 13 height 13
type input "1"
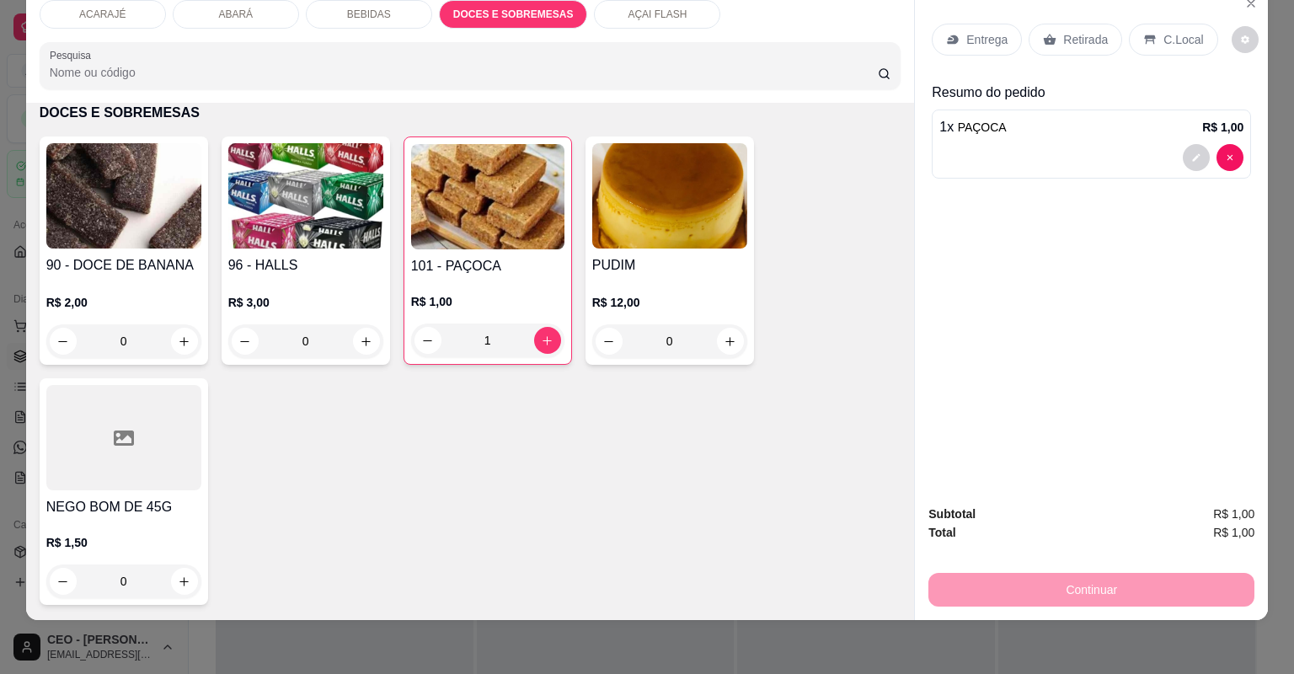
click at [644, 14] on p "AÇAI FLASH" at bounding box center [657, 14] width 59 height 13
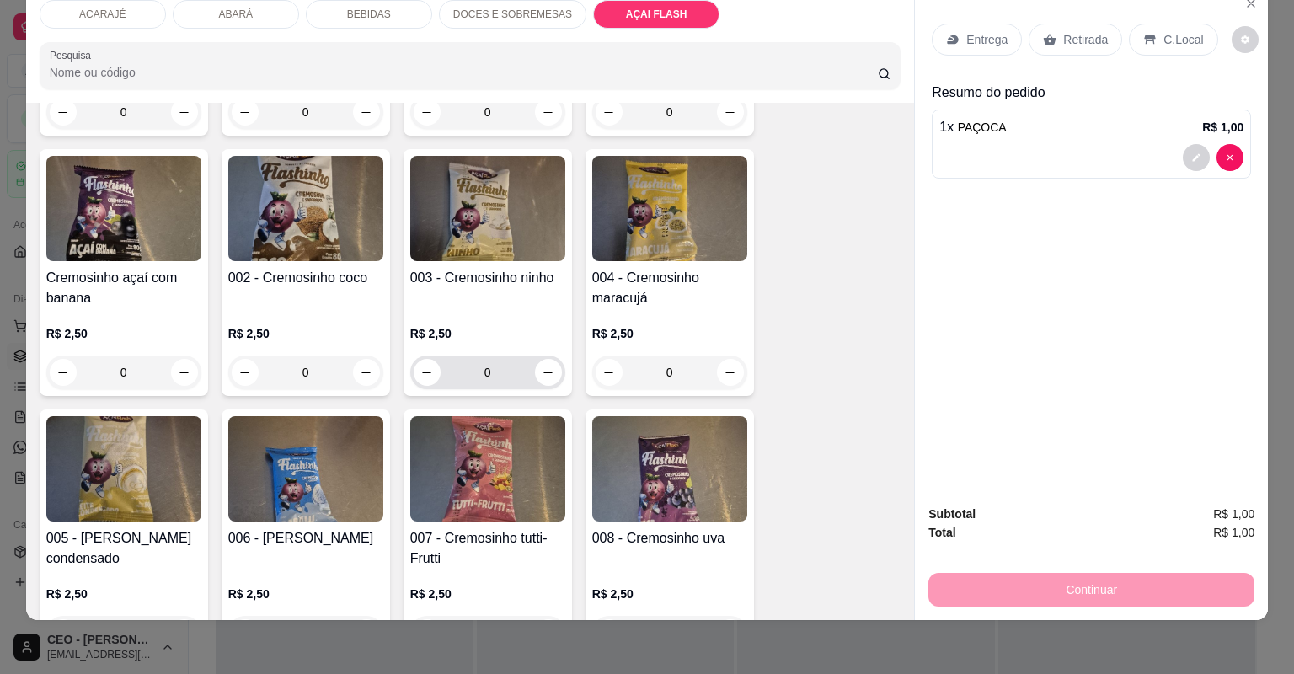
scroll to position [4987, 0]
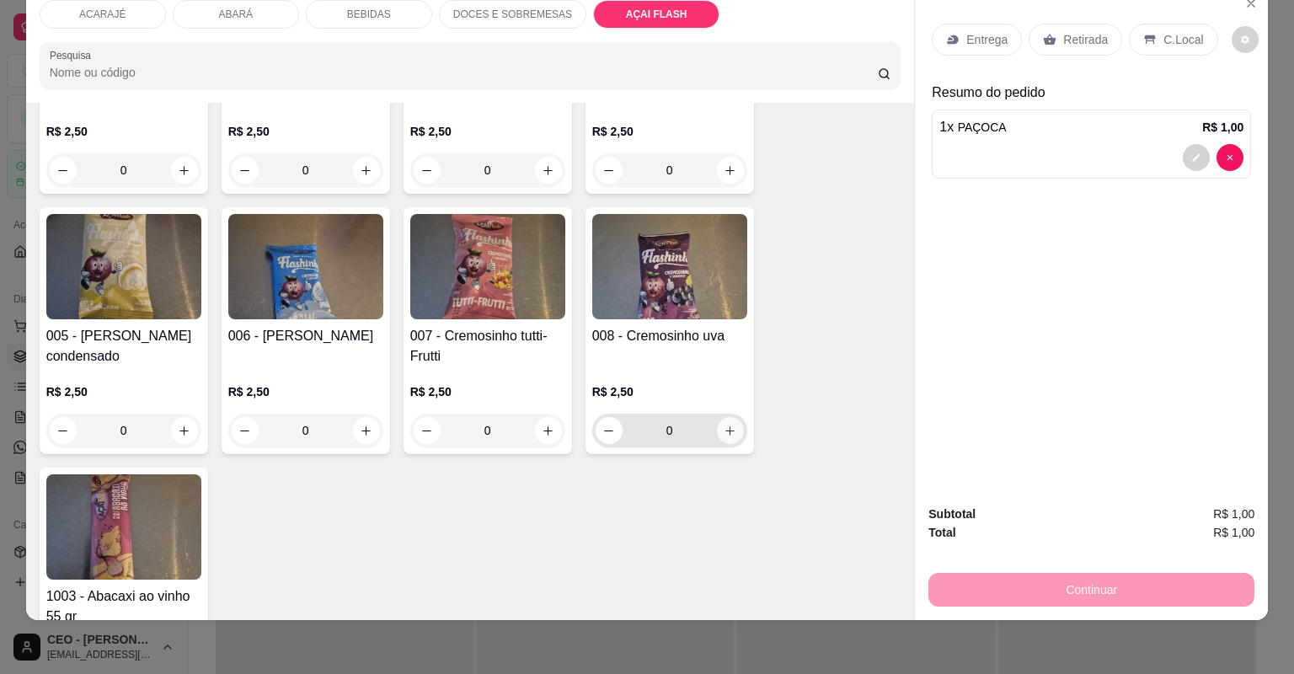
click at [729, 436] on button "increase-product-quantity" at bounding box center [730, 430] width 27 height 27
type input "1"
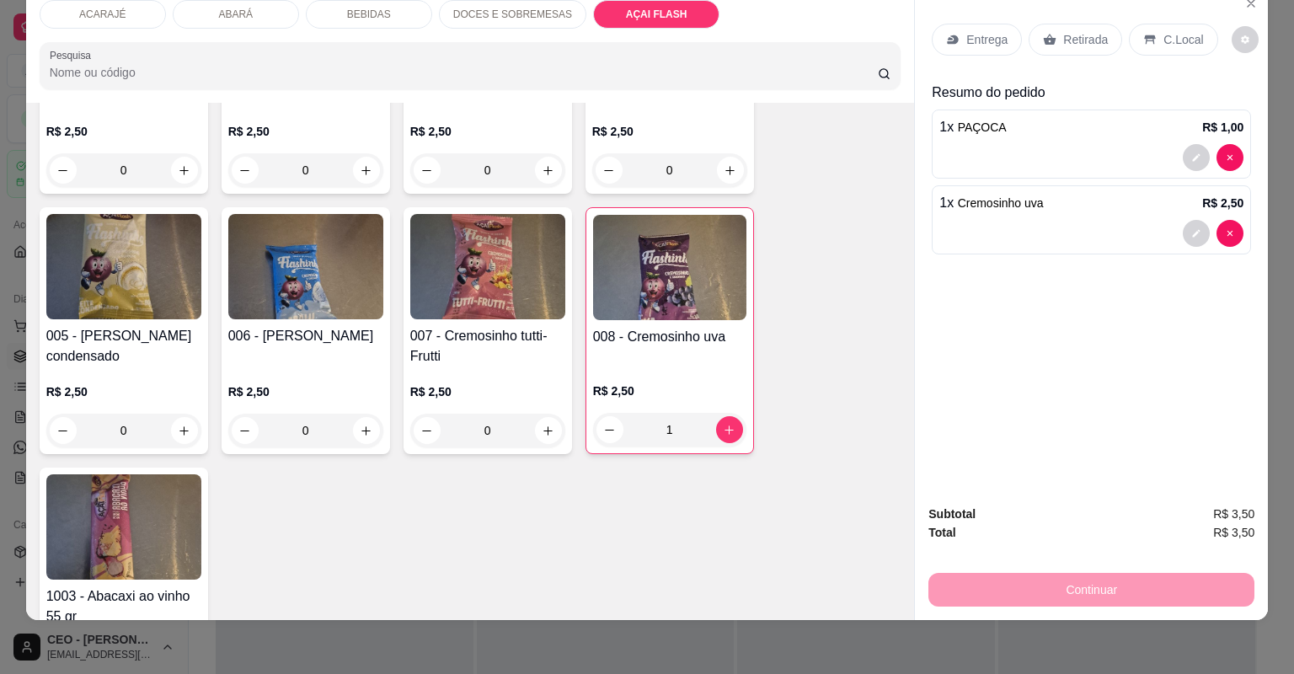
click at [1043, 34] on icon at bounding box center [1049, 39] width 13 height 13
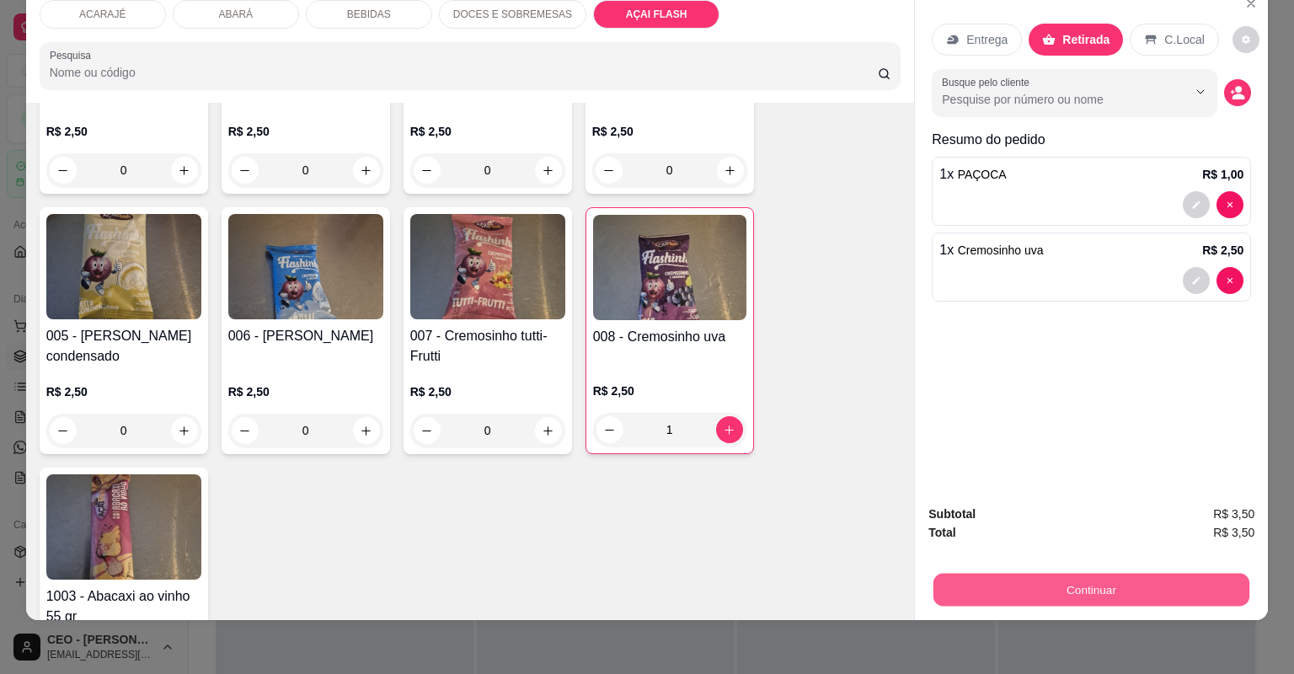
click at [1136, 586] on button "Continuar" at bounding box center [1092, 590] width 316 height 33
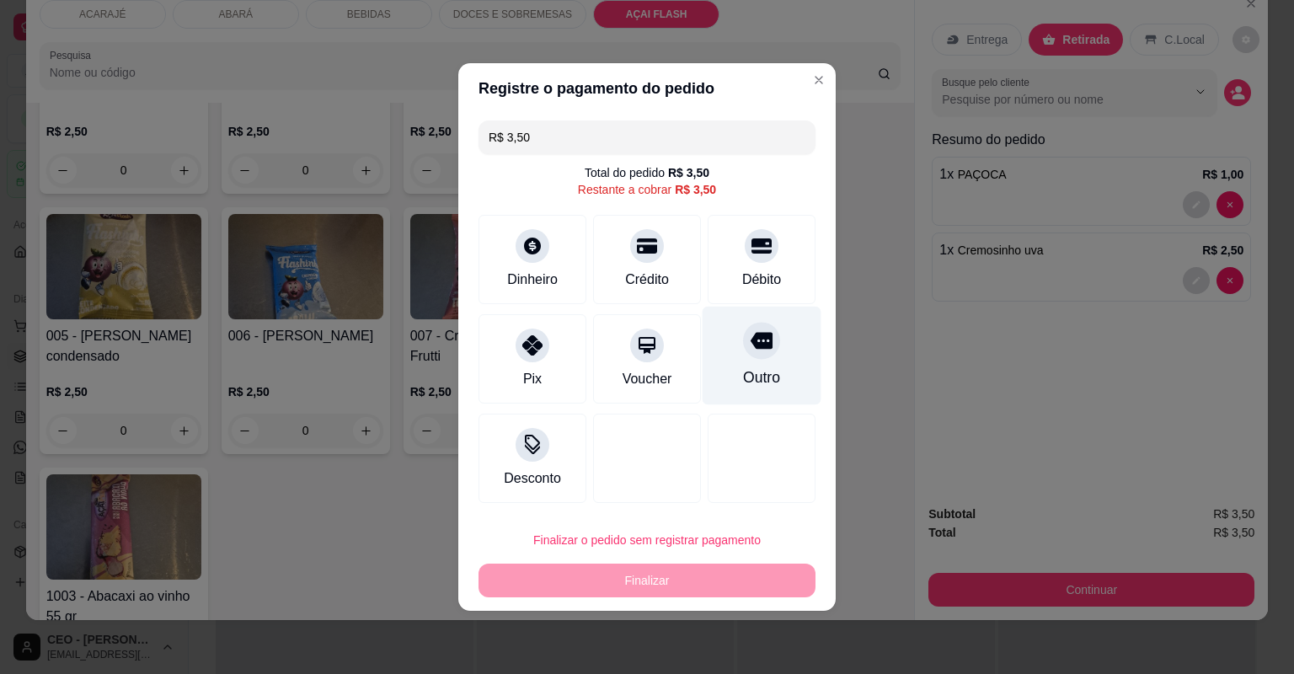
click at [752, 364] on div "Outro" at bounding box center [762, 356] width 119 height 99
type input "R$ 0,00"
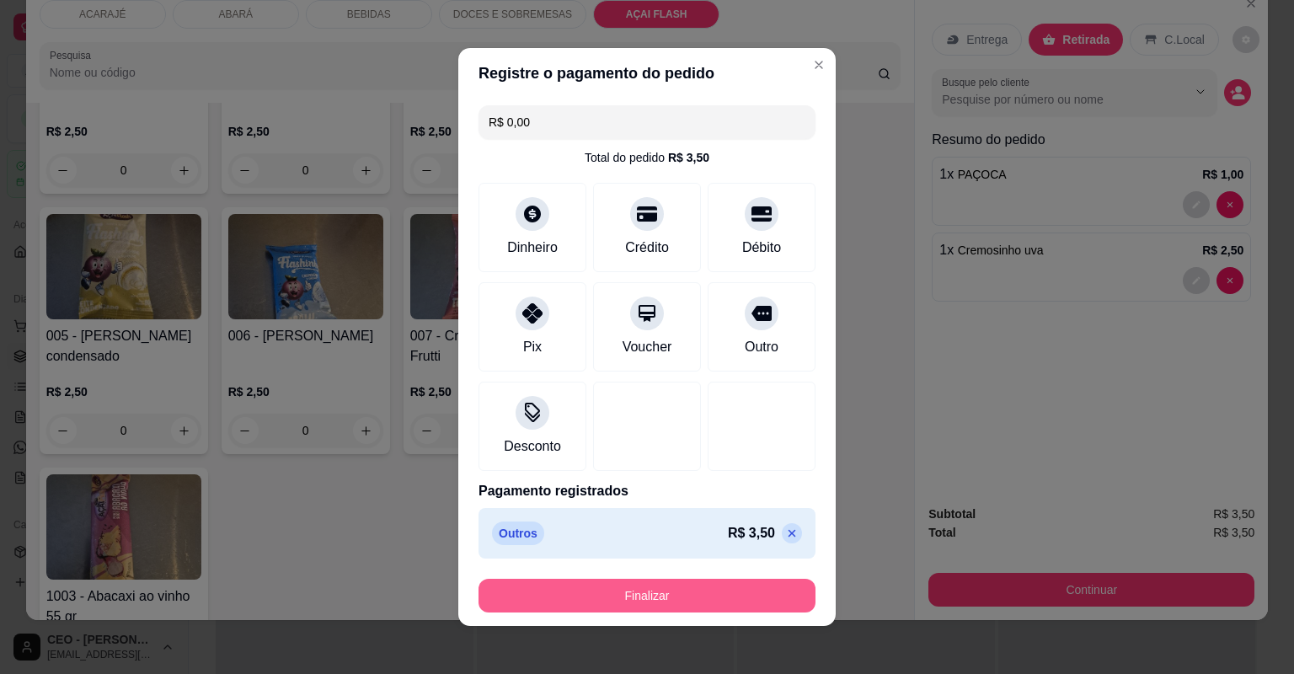
click at [687, 579] on button "Finalizar" at bounding box center [647, 596] width 337 height 34
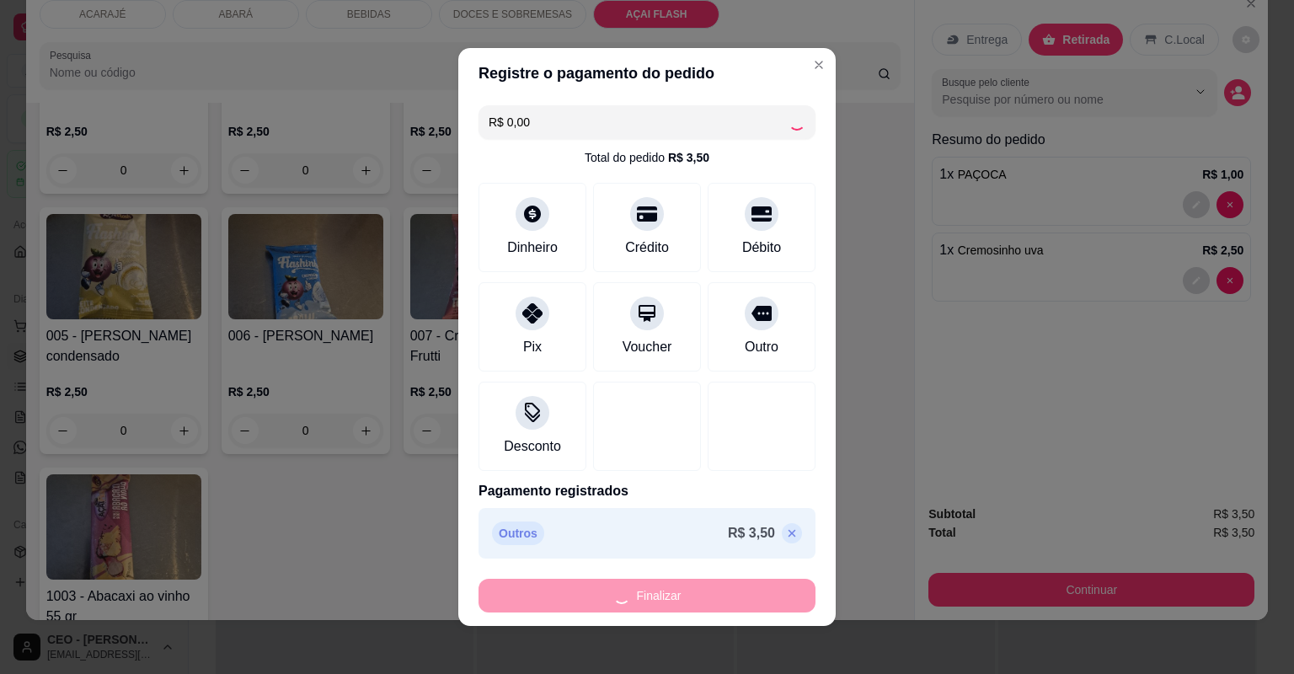
type input "0"
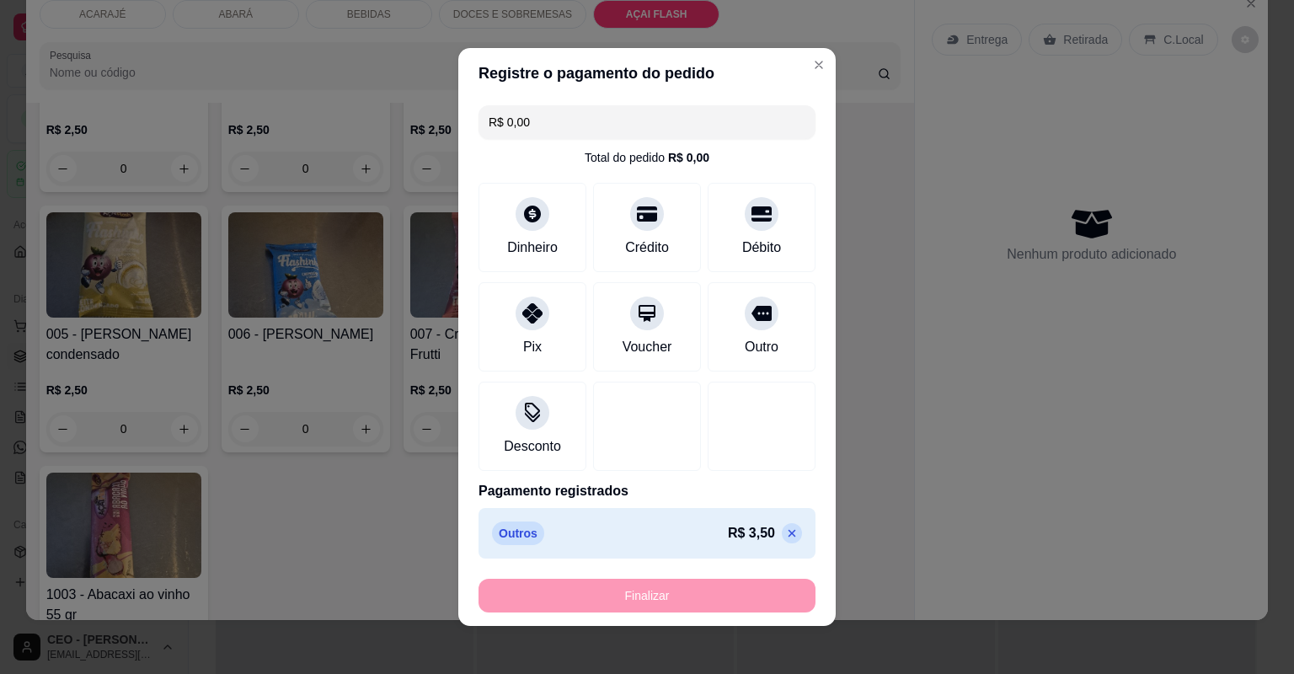
type input "-R$ 3,50"
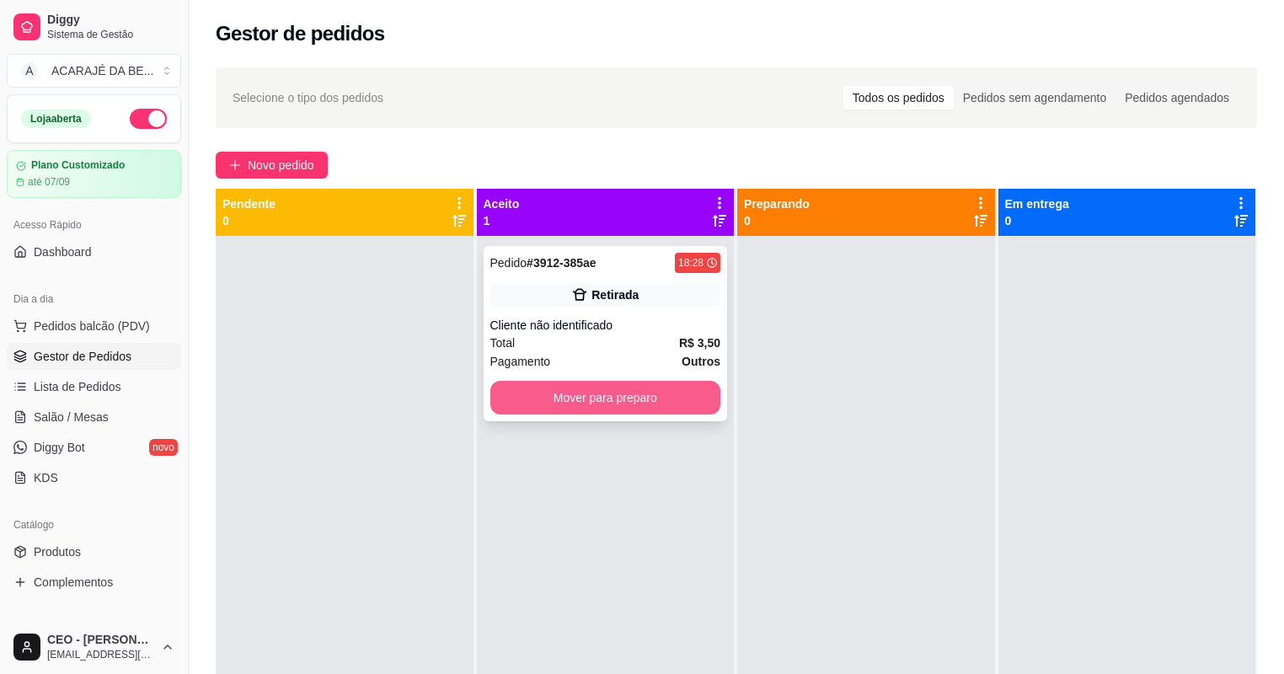
click at [597, 399] on button "Mover para preparo" at bounding box center [605, 398] width 231 height 34
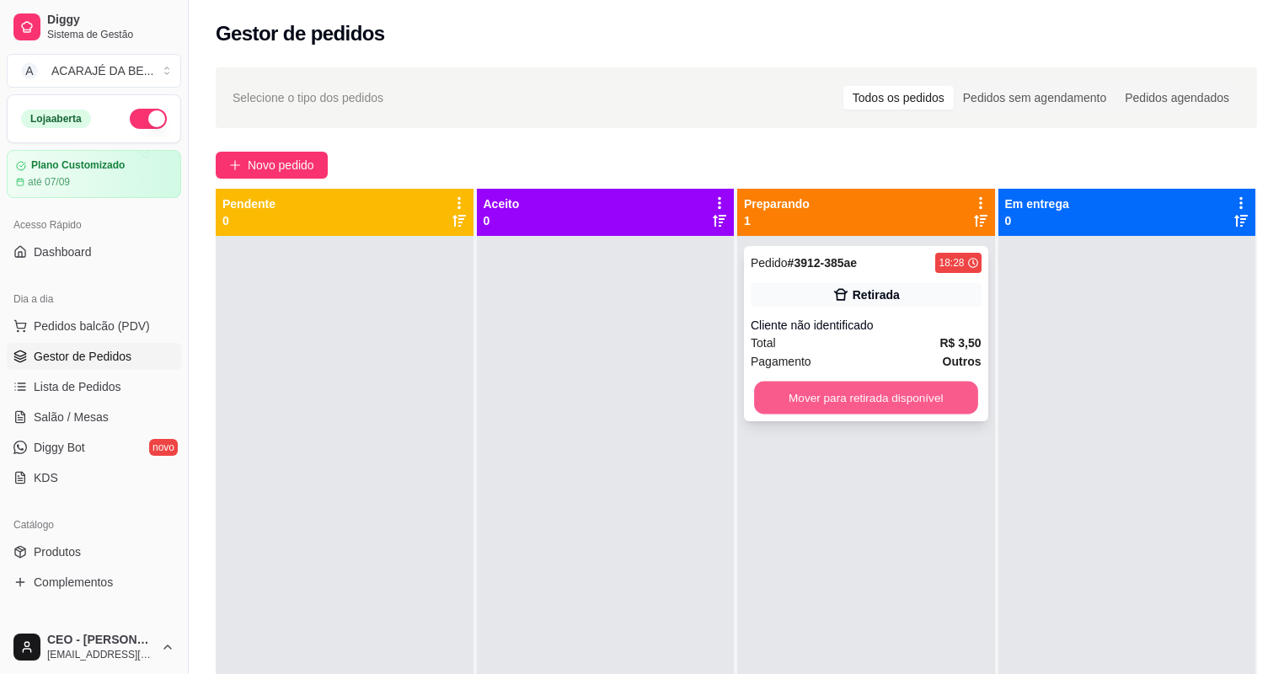
click at [843, 404] on button "Mover para retirada disponível" at bounding box center [865, 398] width 223 height 33
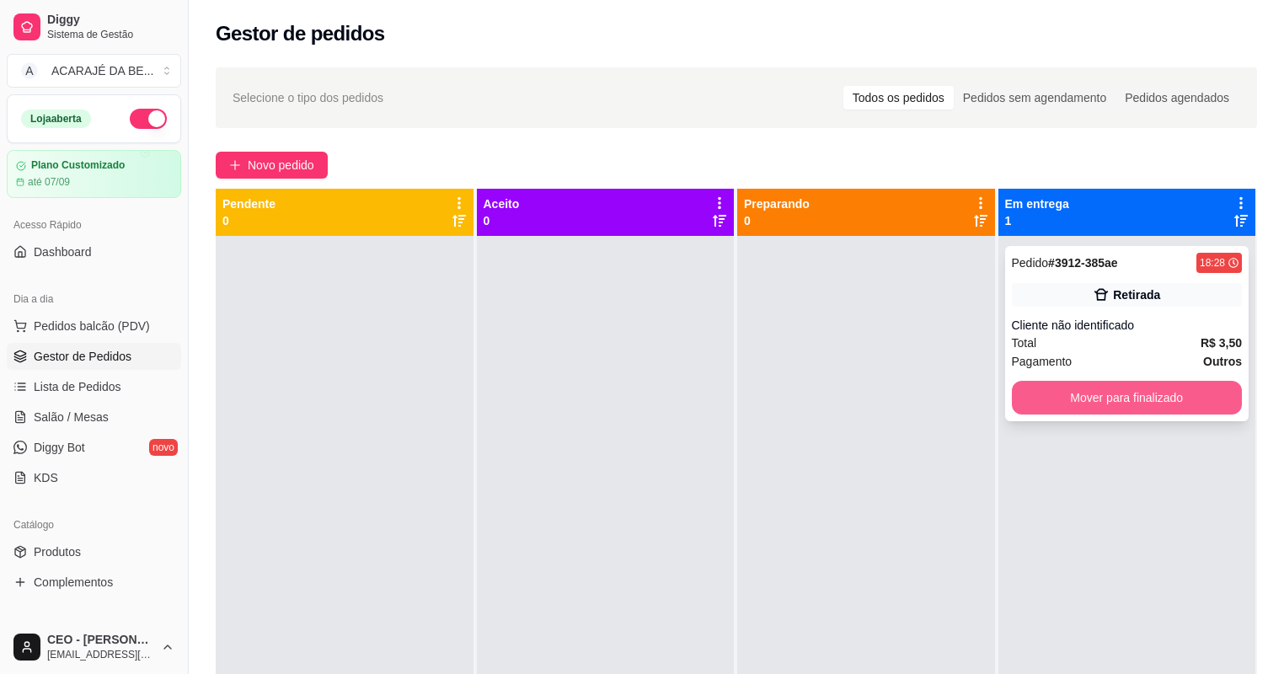
click at [1075, 398] on button "Mover para finalizado" at bounding box center [1127, 398] width 231 height 34
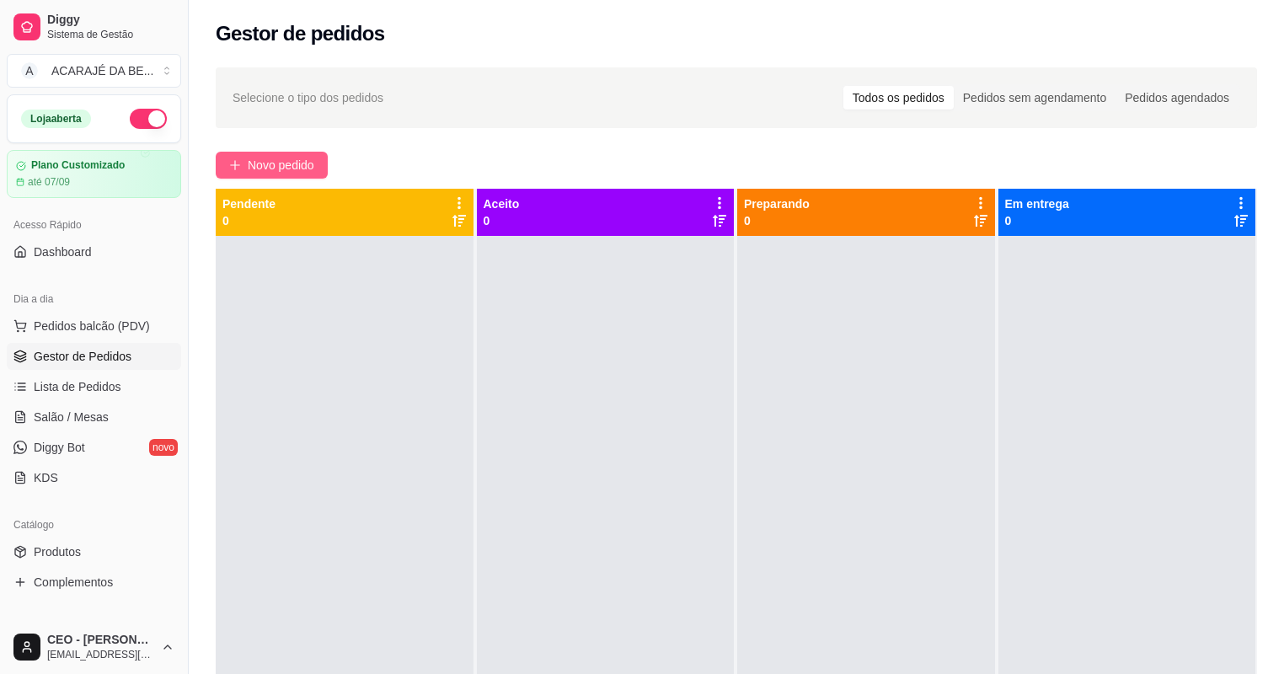
click at [264, 162] on span "Novo pedido" at bounding box center [281, 165] width 67 height 19
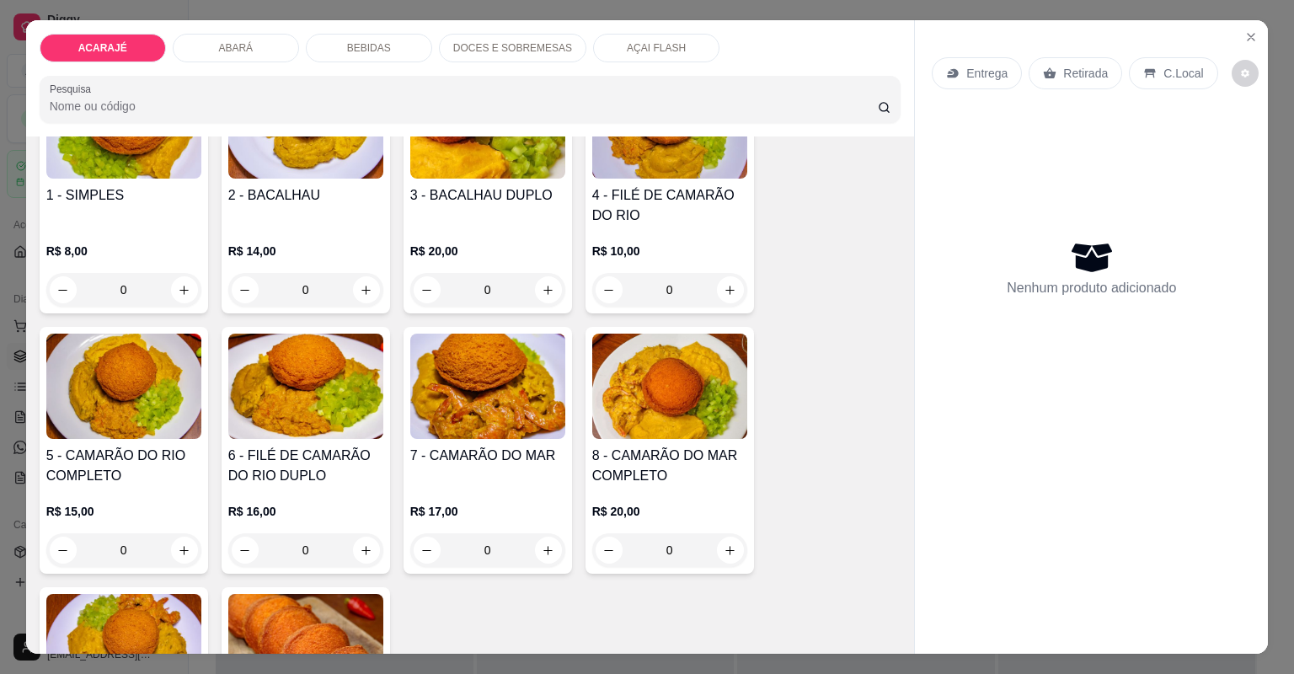
scroll to position [270, 0]
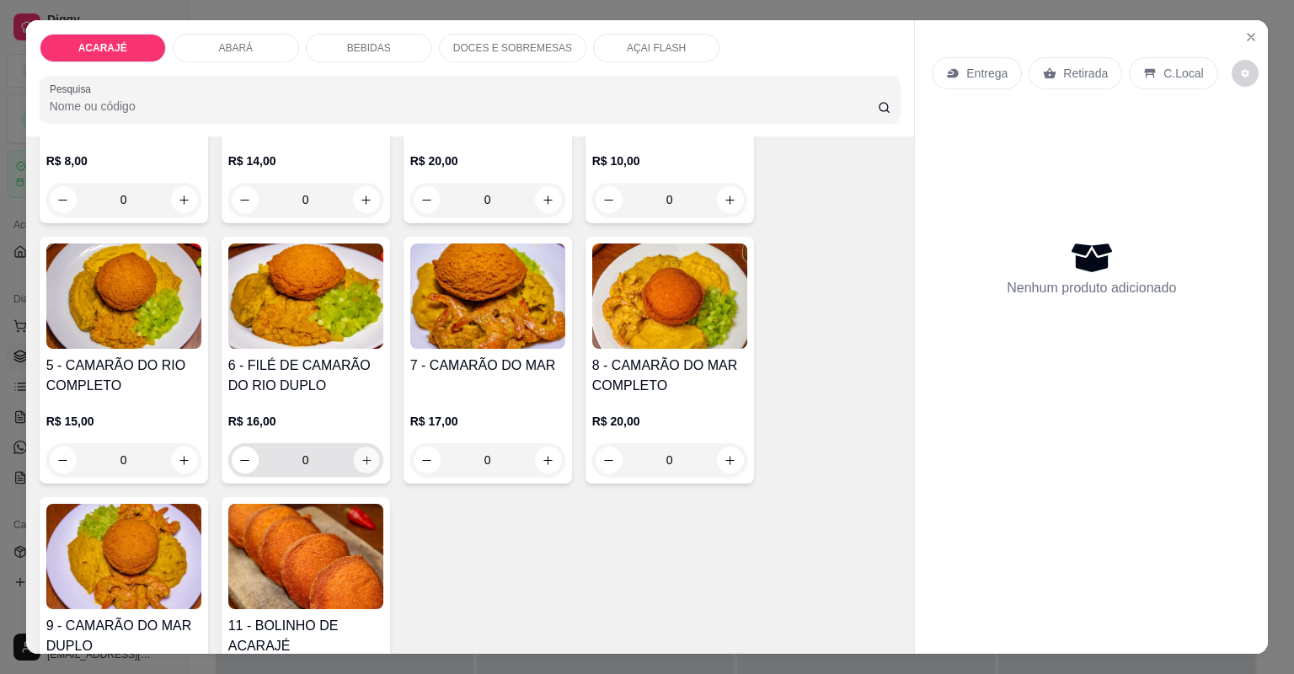
click at [360, 463] on icon "increase-product-quantity" at bounding box center [366, 460] width 13 height 13
type input "1"
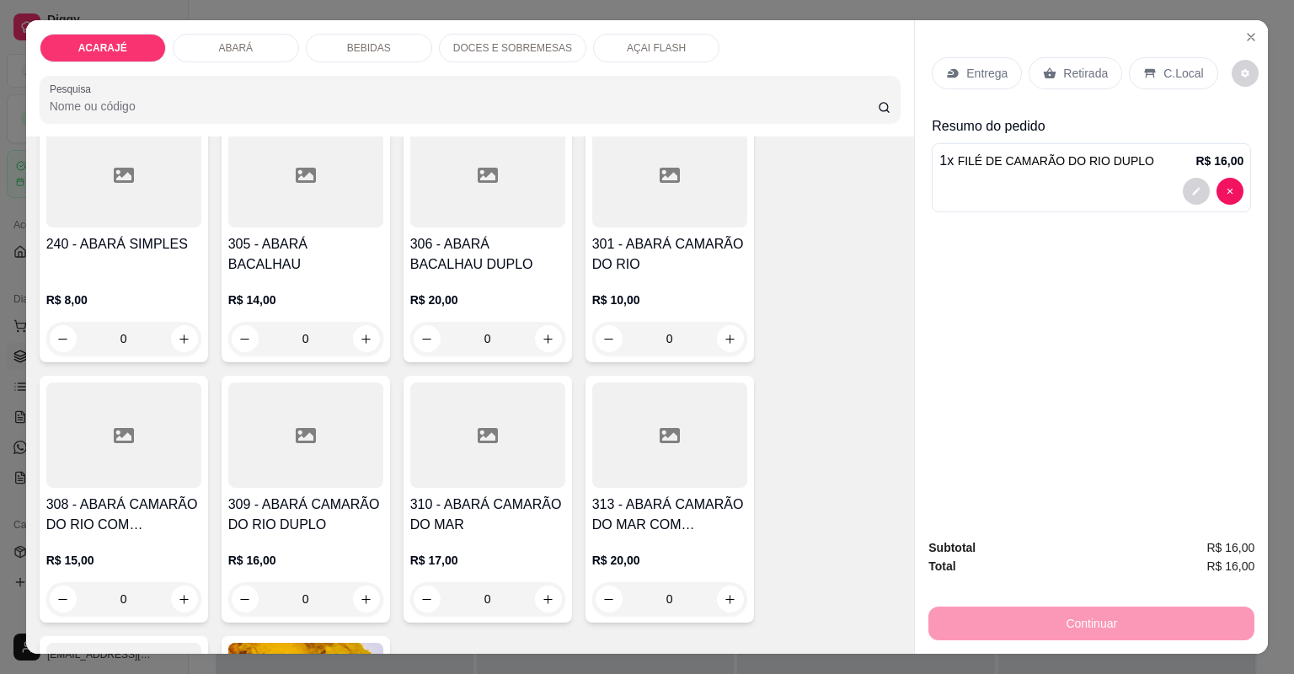
scroll to position [1011, 0]
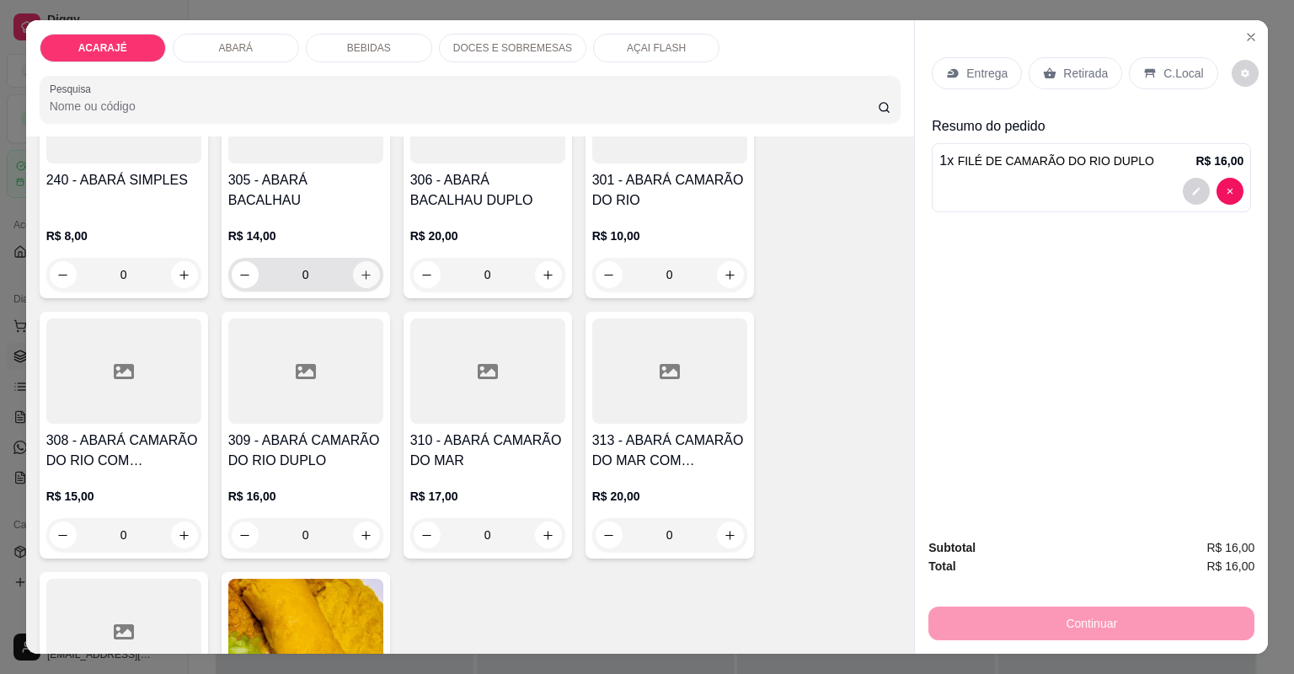
click at [360, 269] on icon "increase-product-quantity" at bounding box center [366, 275] width 13 height 13
type input "1"
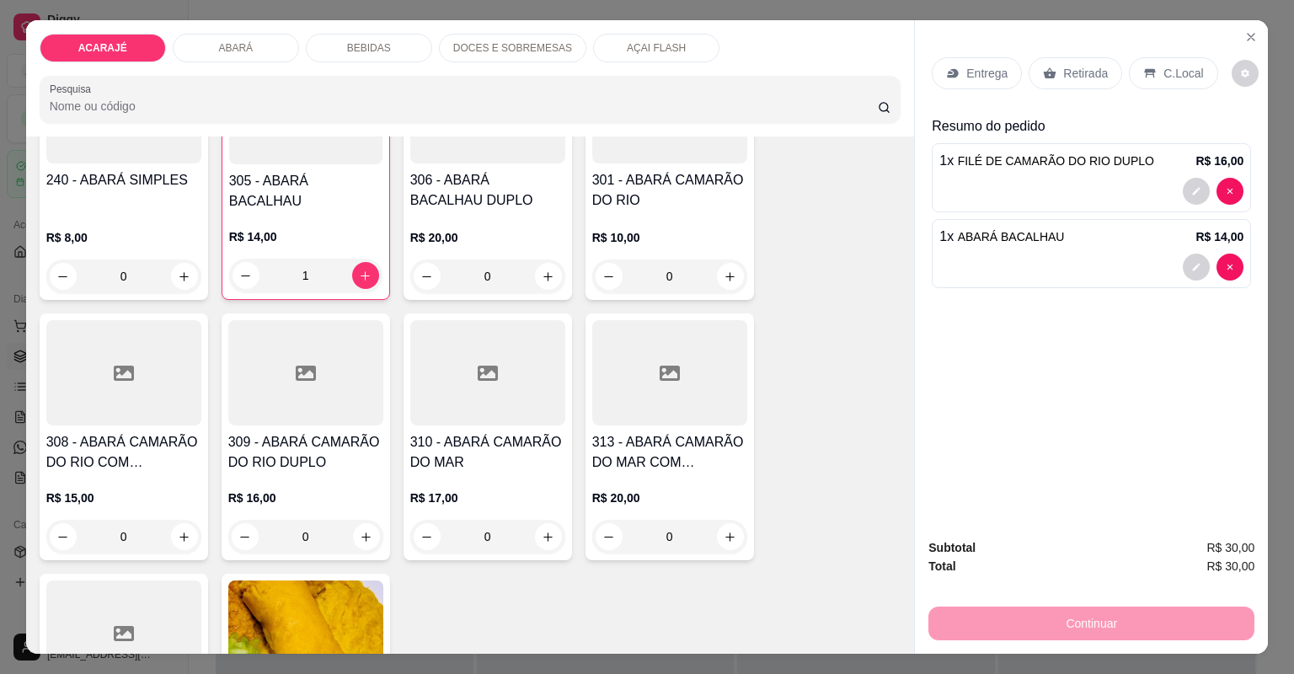
click at [950, 67] on icon at bounding box center [952, 73] width 13 height 13
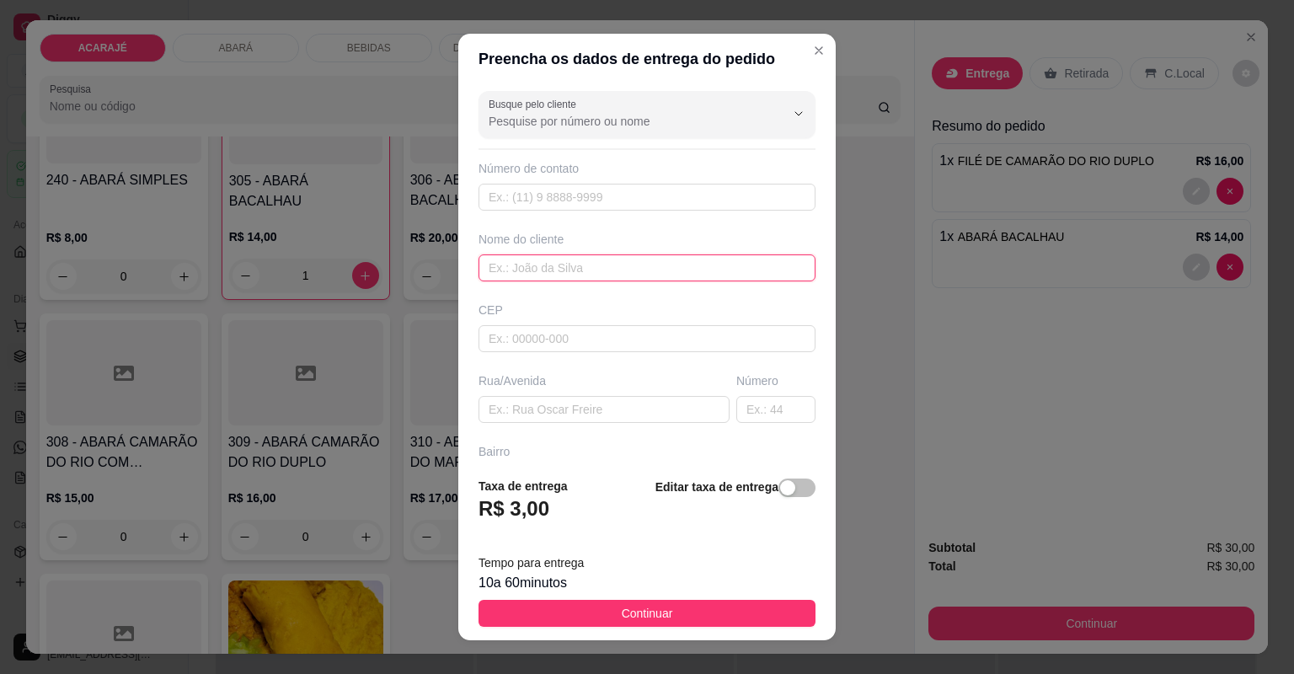
click at [617, 259] on input "text" at bounding box center [647, 267] width 337 height 27
type input "karina"
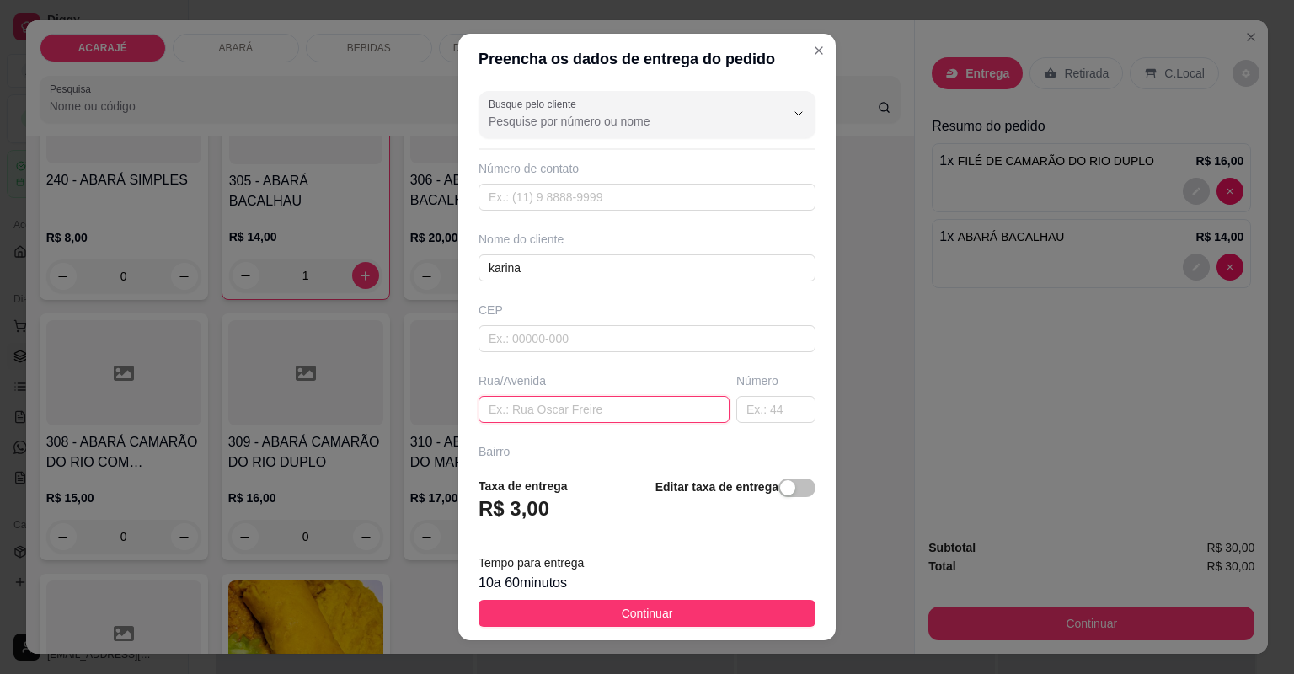
click at [636, 404] on input "text" at bounding box center [604, 409] width 251 height 27
paste input "1 Travessa severiano costa n° 33 próximo a casa sr Antônio pai de bola. Pix"
type input "1 Travessa severiano costa n° 33 próximo a casa sr Antônio pai de bola."
click at [699, 586] on div "10 a 60 minutos" at bounding box center [647, 583] width 337 height 20
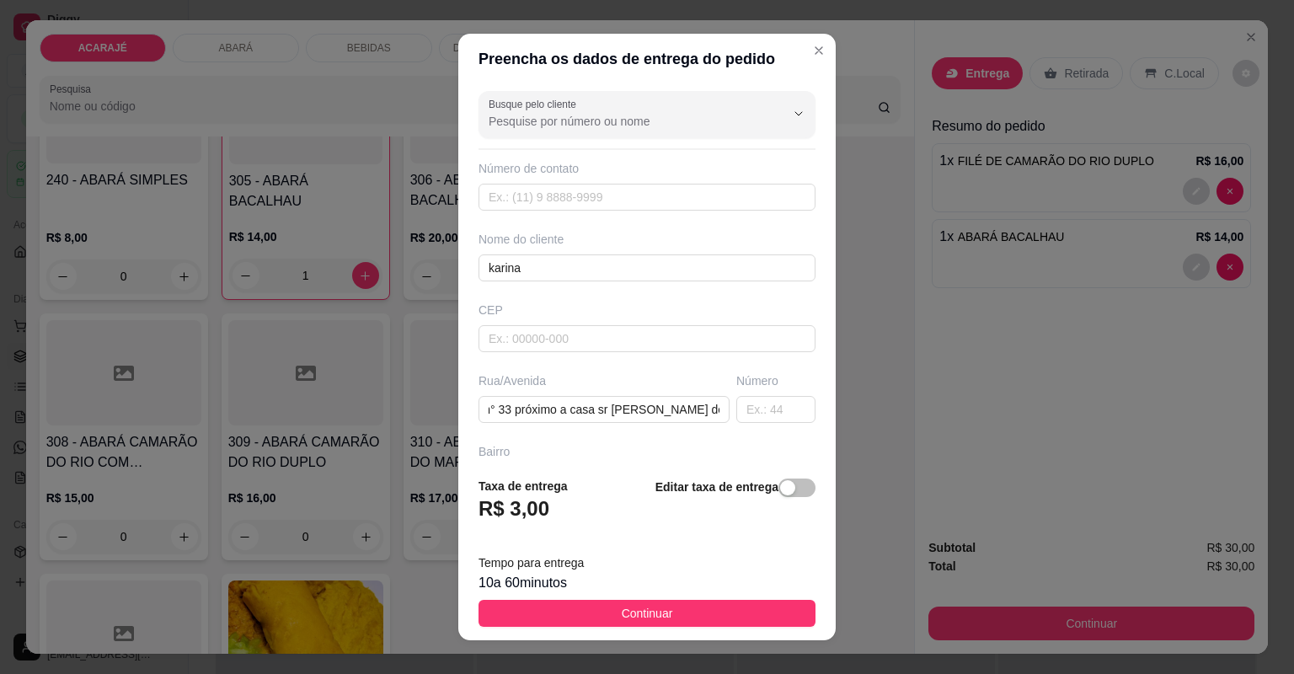
scroll to position [0, 0]
click at [698, 599] on footer "Taxa de entrega R$ 3,00 Editar taxa de entrega Tempo para entrega 10 a 60 minut…" at bounding box center [646, 551] width 377 height 177
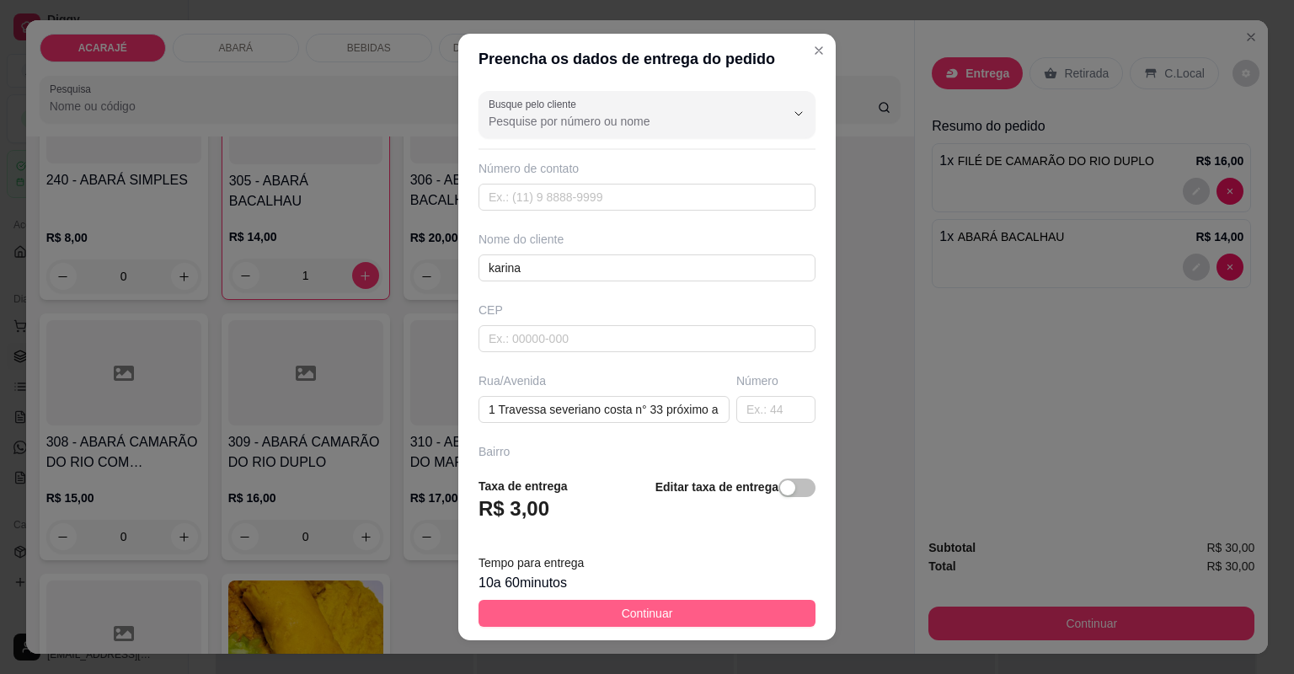
click at [758, 623] on button "Continuar" at bounding box center [647, 613] width 337 height 27
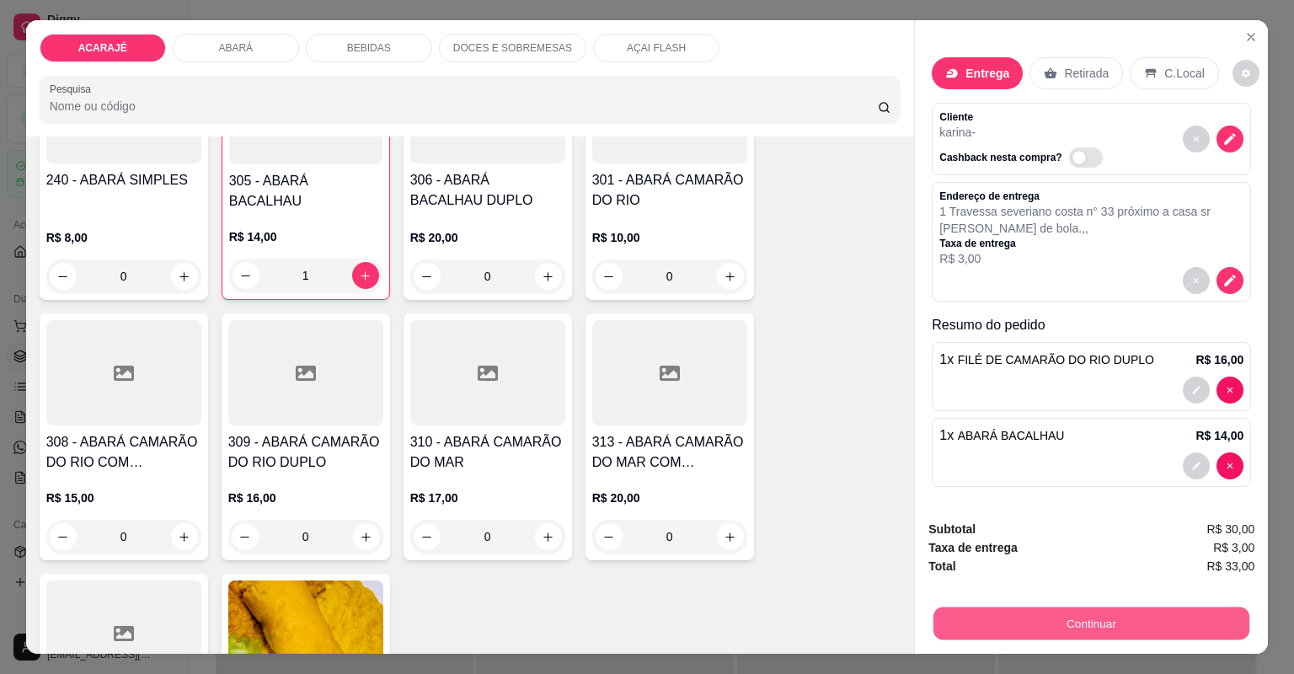
click at [1061, 612] on button "Continuar" at bounding box center [1092, 623] width 316 height 33
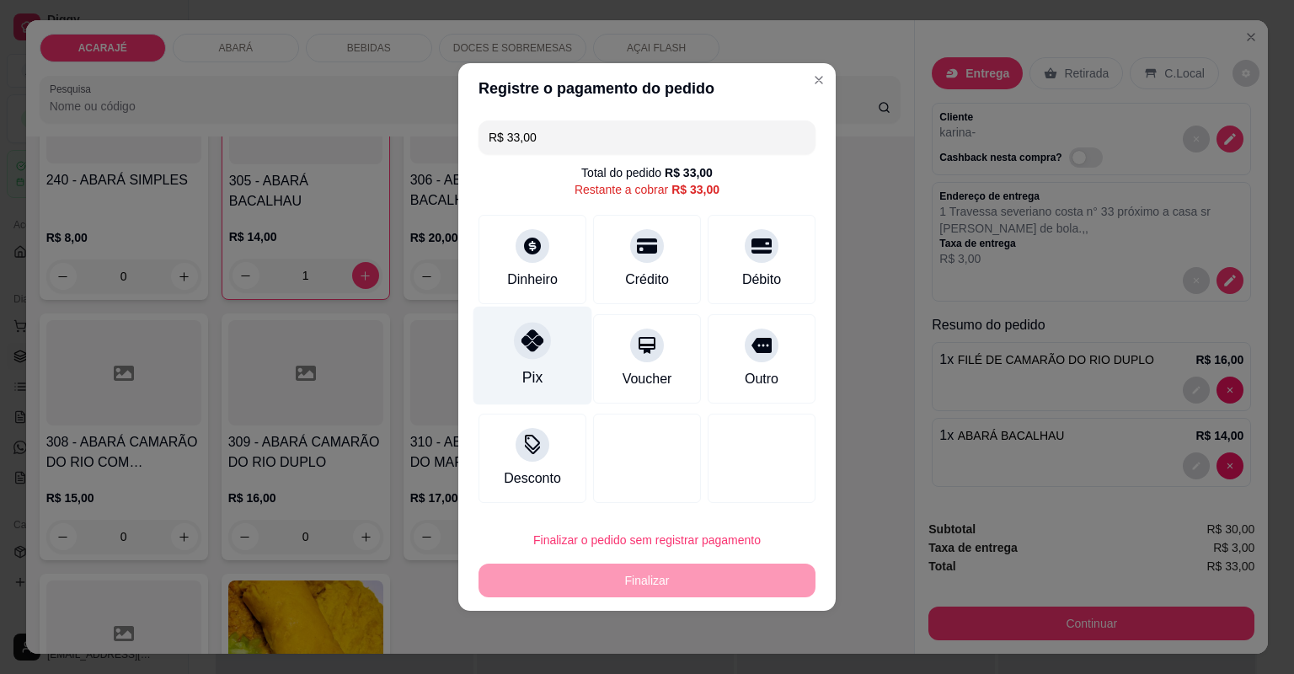
click at [510, 370] on div "Pix" at bounding box center [533, 356] width 119 height 99
type input "R$ 0,00"
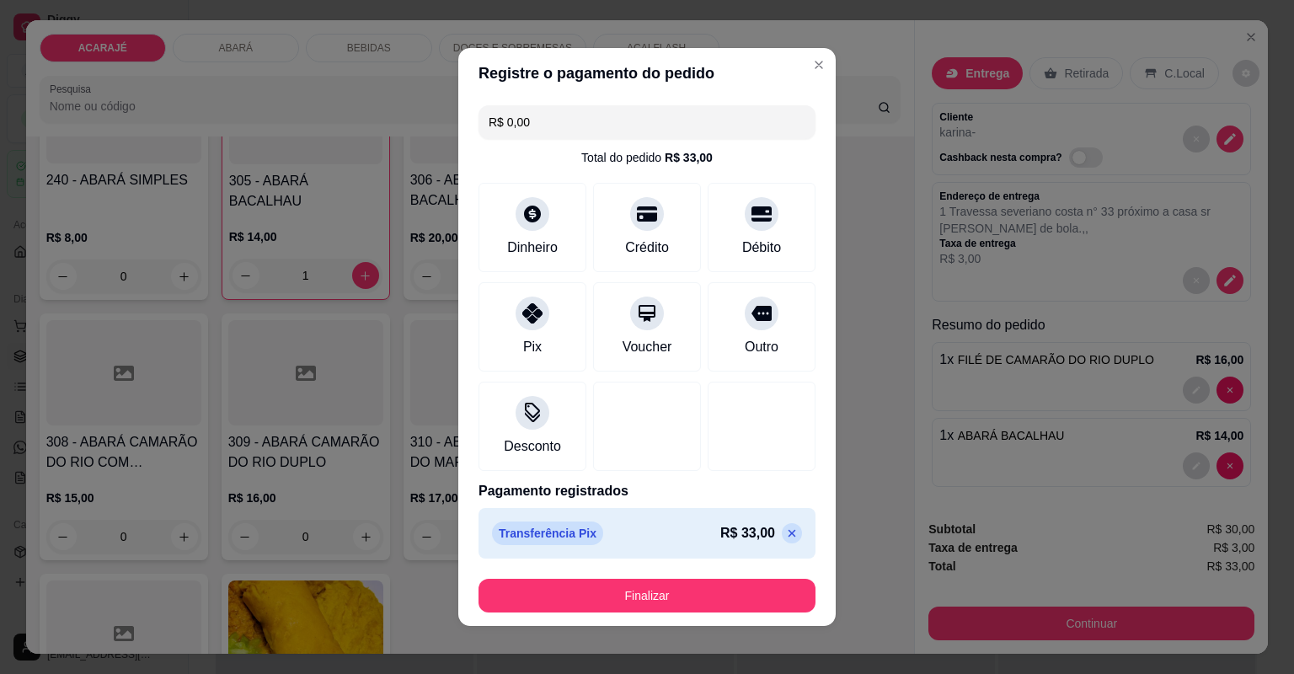
click at [685, 603] on button "Finalizar" at bounding box center [647, 596] width 337 height 34
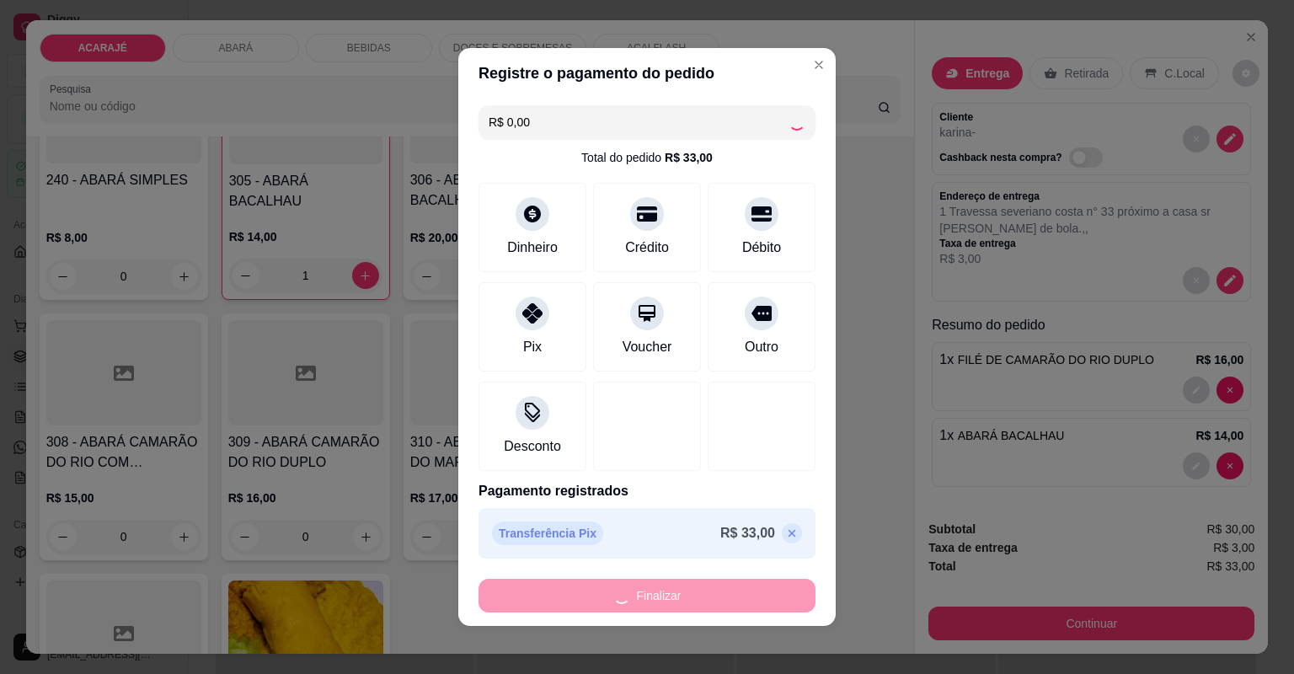
type input "0"
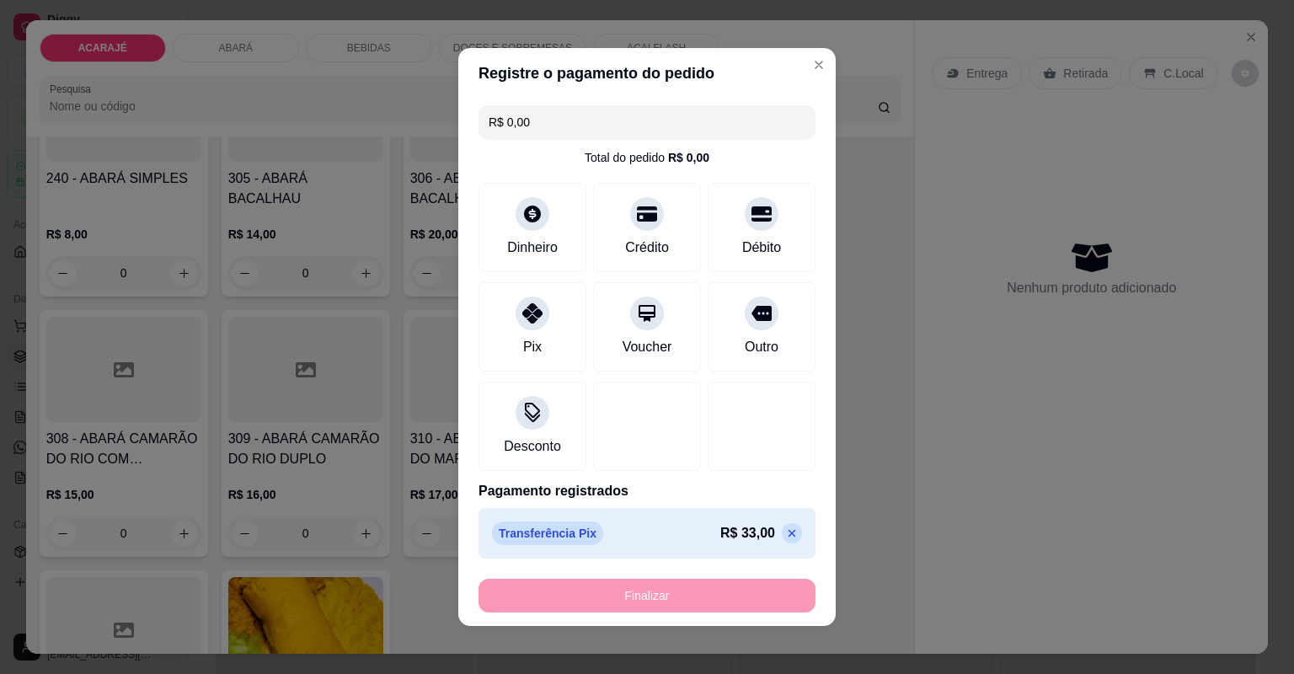
type input "-R$ 33,00"
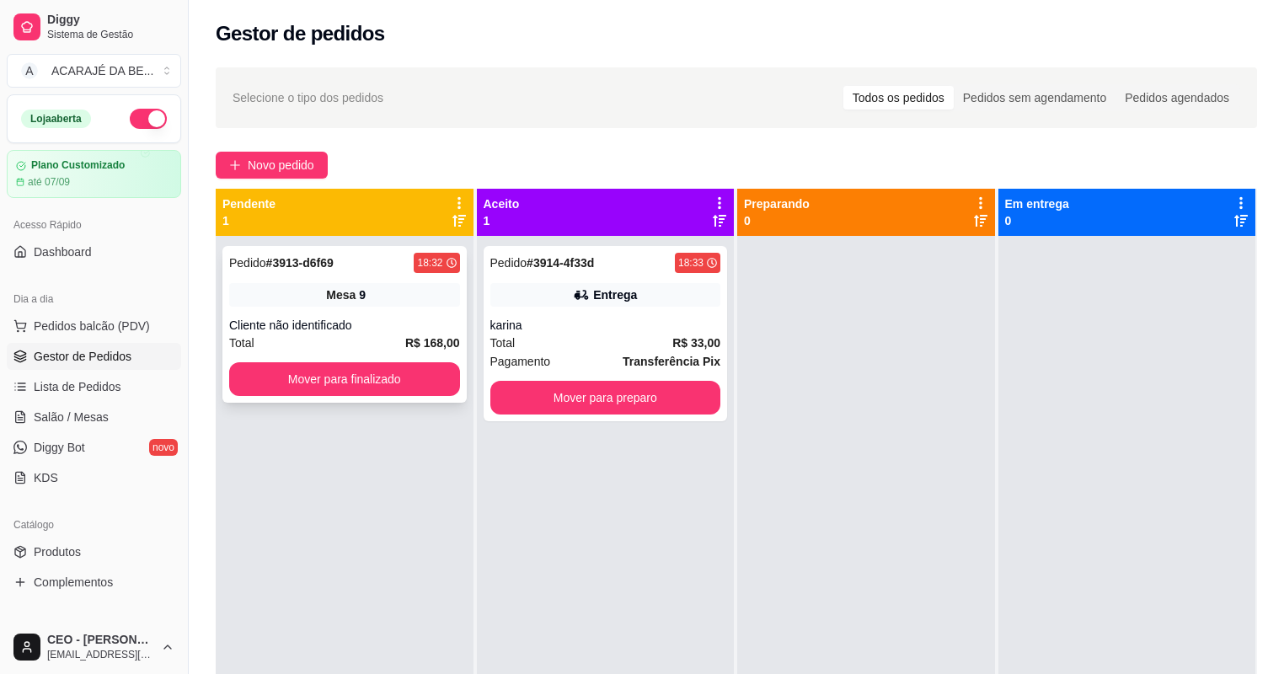
click at [280, 261] on strong "# 3913-d6f69" at bounding box center [299, 262] width 67 height 13
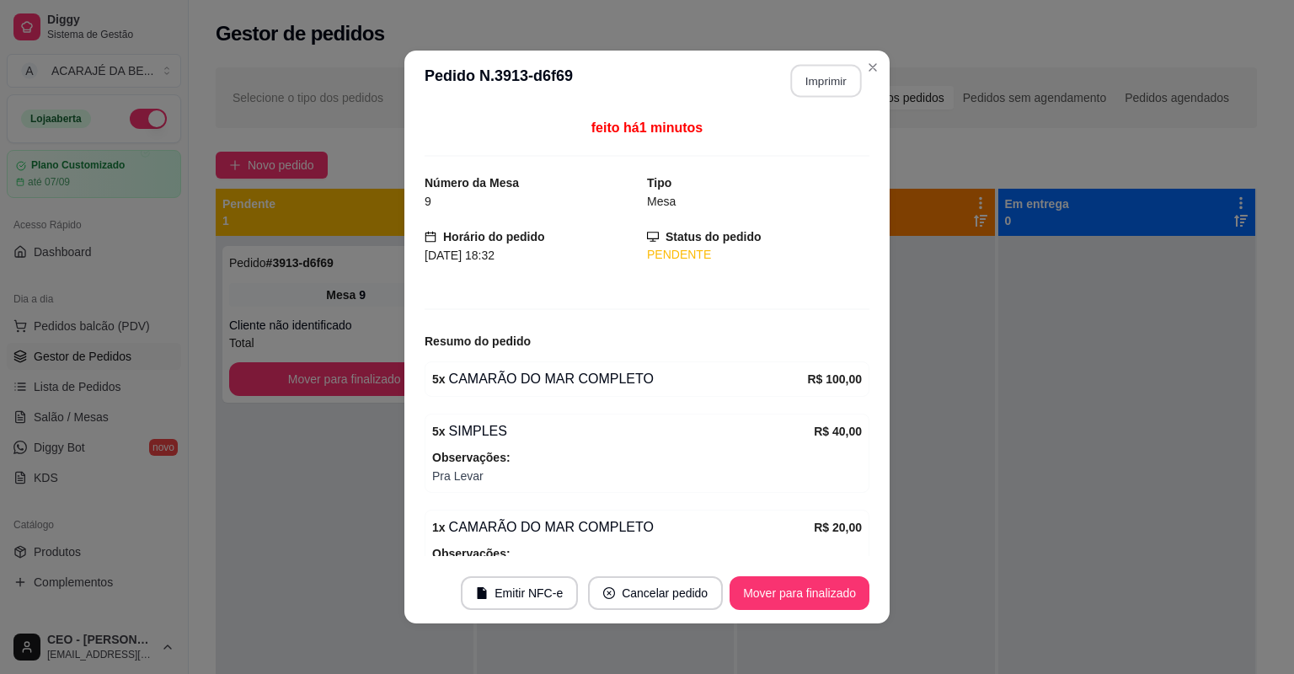
click at [796, 86] on button "Imprimir" at bounding box center [826, 81] width 71 height 33
click at [829, 600] on button "Mover para finalizado" at bounding box center [800, 593] width 140 height 34
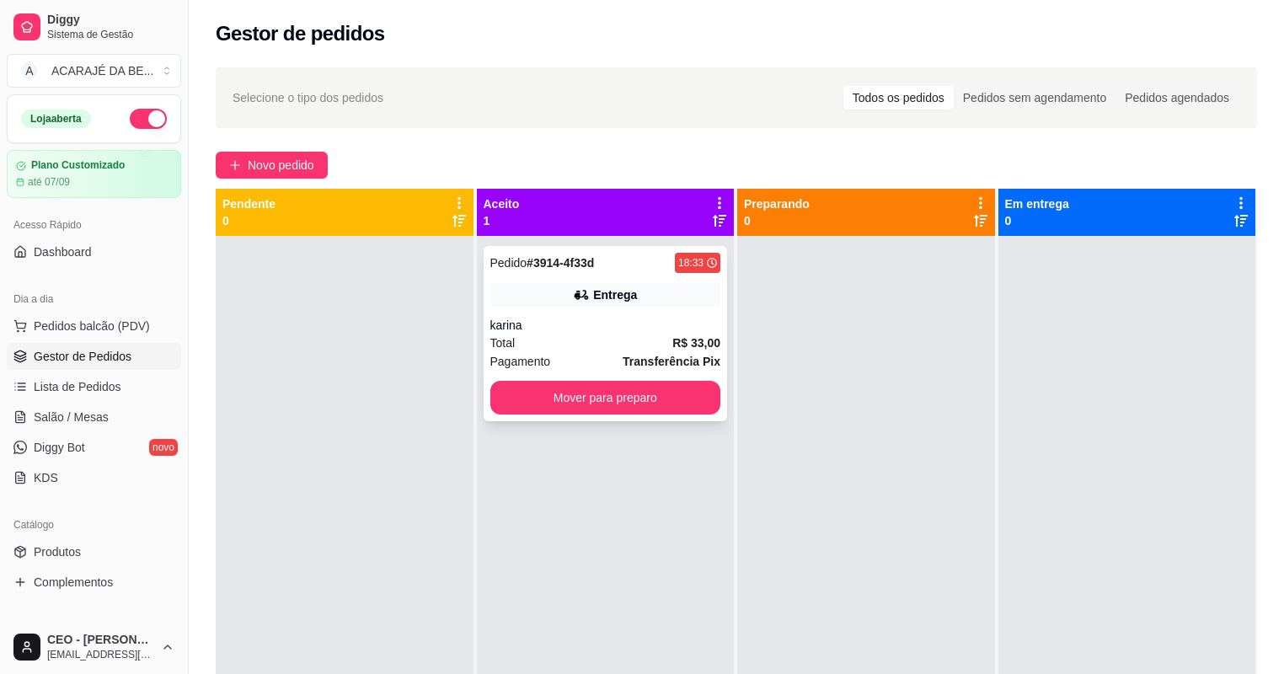
click at [568, 372] on div "Pedido # 3914-4f33d 18:33 Entrega karina Total R$ 33,00 Pagamento Transferência…" at bounding box center [606, 333] width 244 height 175
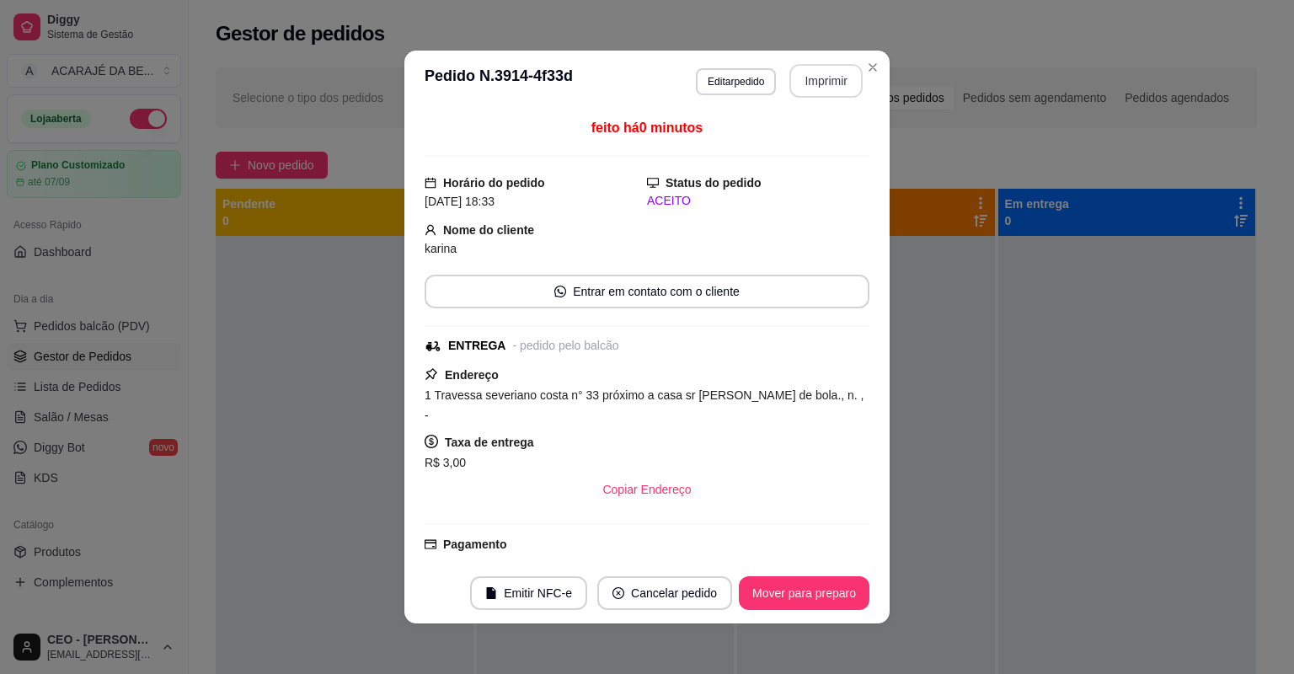
click at [826, 78] on button "Imprimir" at bounding box center [825, 81] width 73 height 34
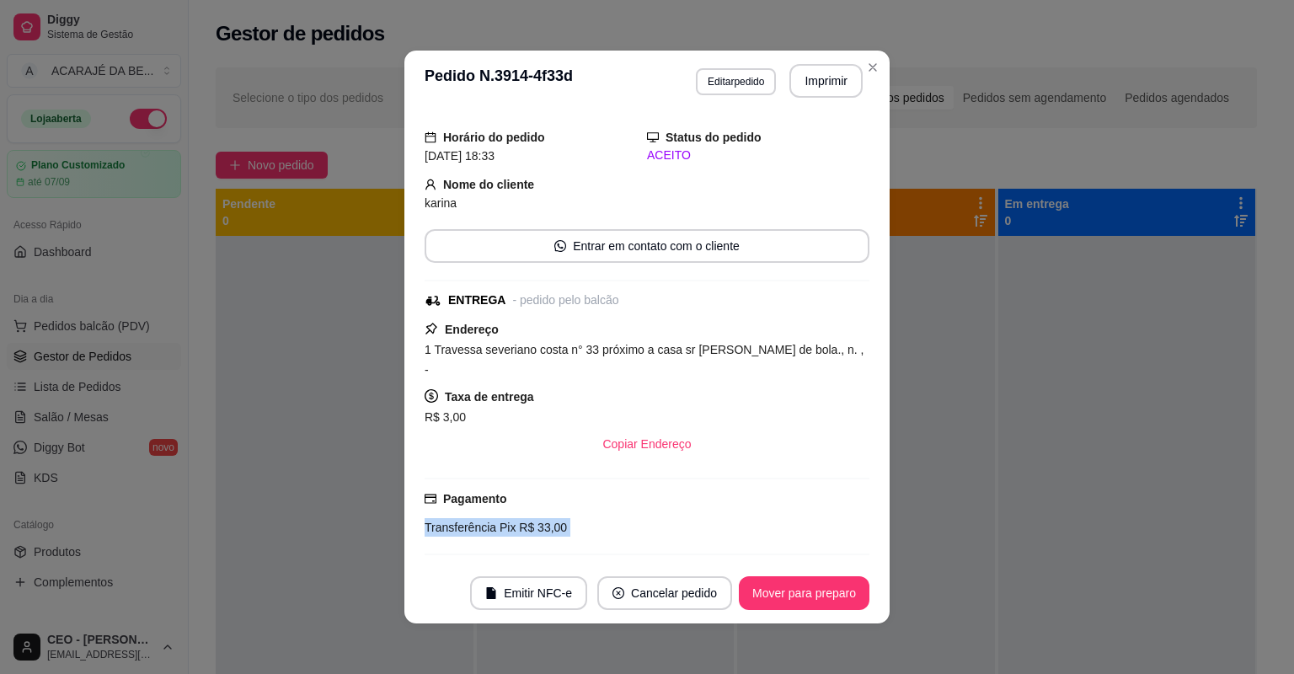
click at [769, 550] on div "feito há 0 minutos Horário do pedido 23/08/2025 18:33 Status do pedido ACEITO N…" at bounding box center [647, 337] width 445 height 438
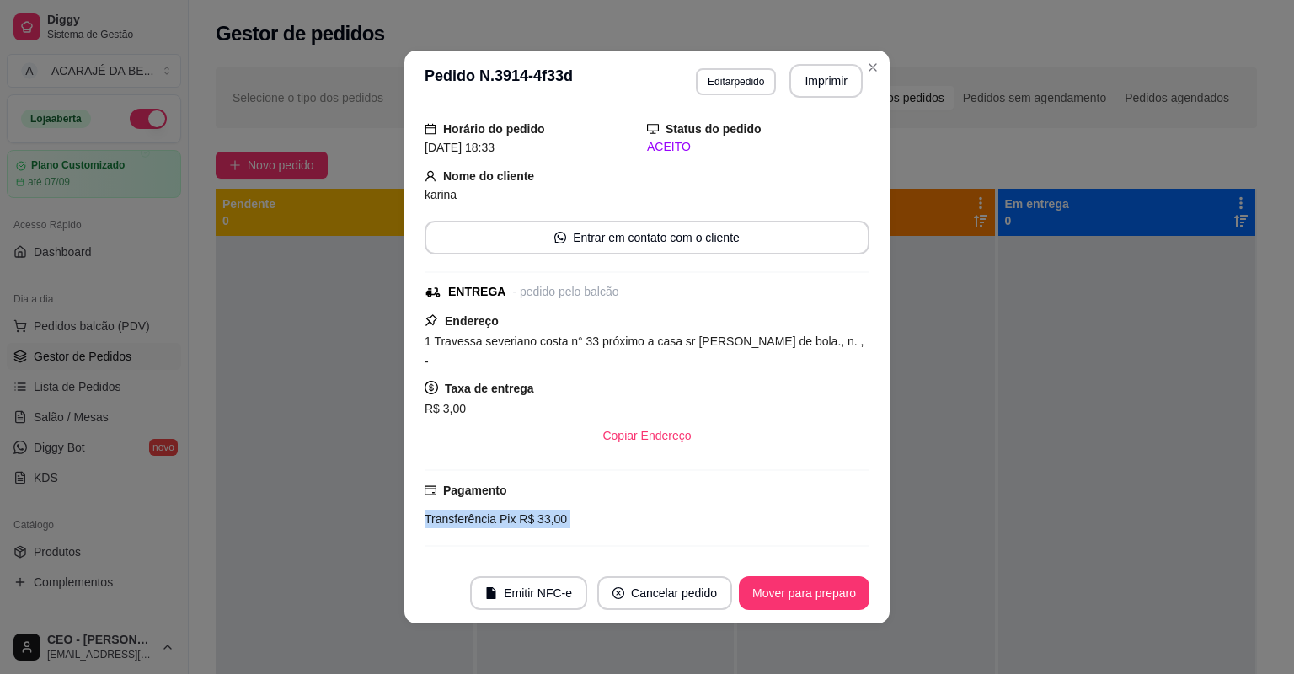
click at [795, 597] on button "Mover para preparo" at bounding box center [804, 593] width 131 height 34
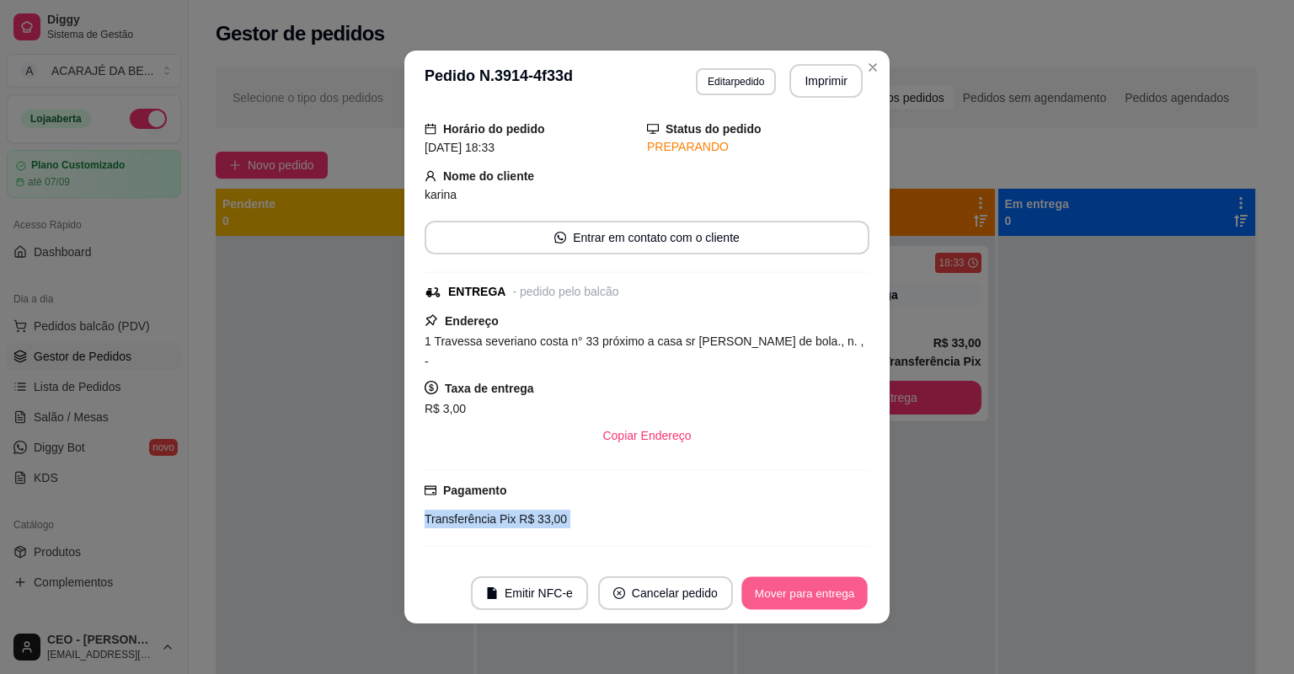
click at [831, 580] on button "Mover para entrega" at bounding box center [804, 593] width 126 height 33
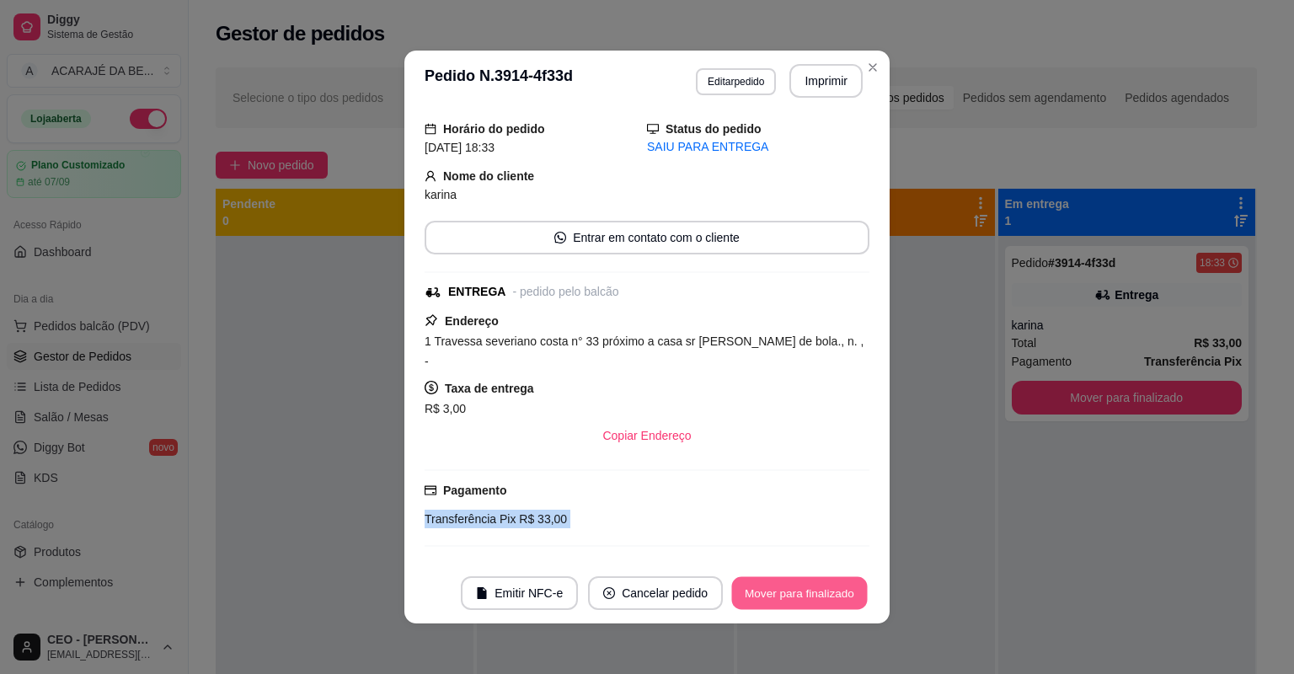
click at [830, 581] on button "Mover para finalizado" at bounding box center [800, 593] width 136 height 33
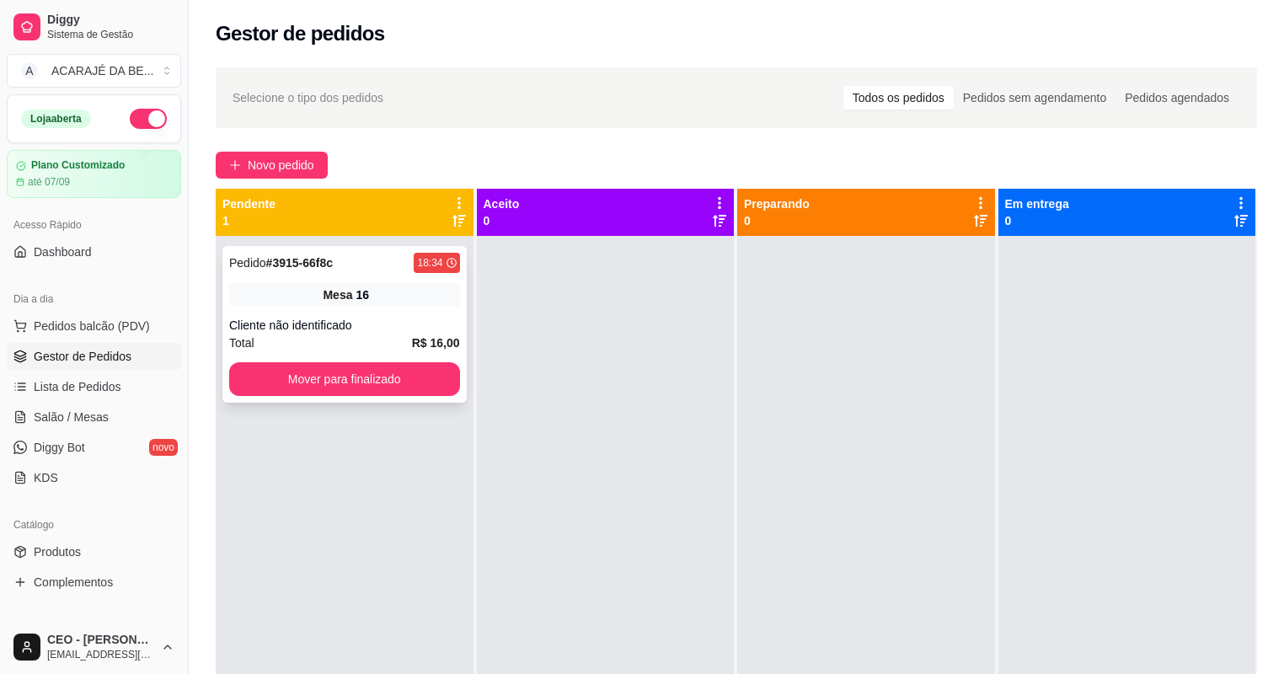
click at [436, 254] on div "18:34" at bounding box center [436, 263] width 45 height 20
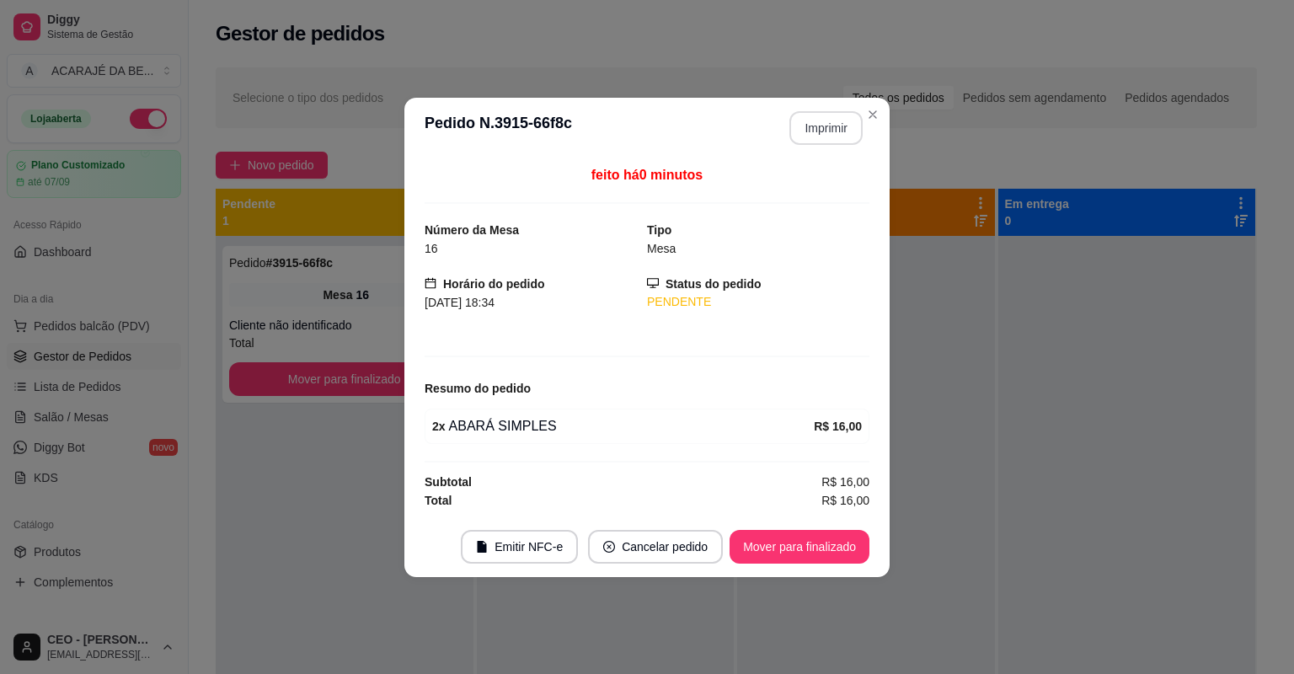
click at [832, 119] on button "Imprimir" at bounding box center [825, 128] width 73 height 34
click at [786, 526] on footer "Emitir NFC-e Cancelar pedido Mover para finalizado" at bounding box center [646, 546] width 485 height 61
click at [786, 533] on button "Mover para finalizado" at bounding box center [800, 546] width 136 height 33
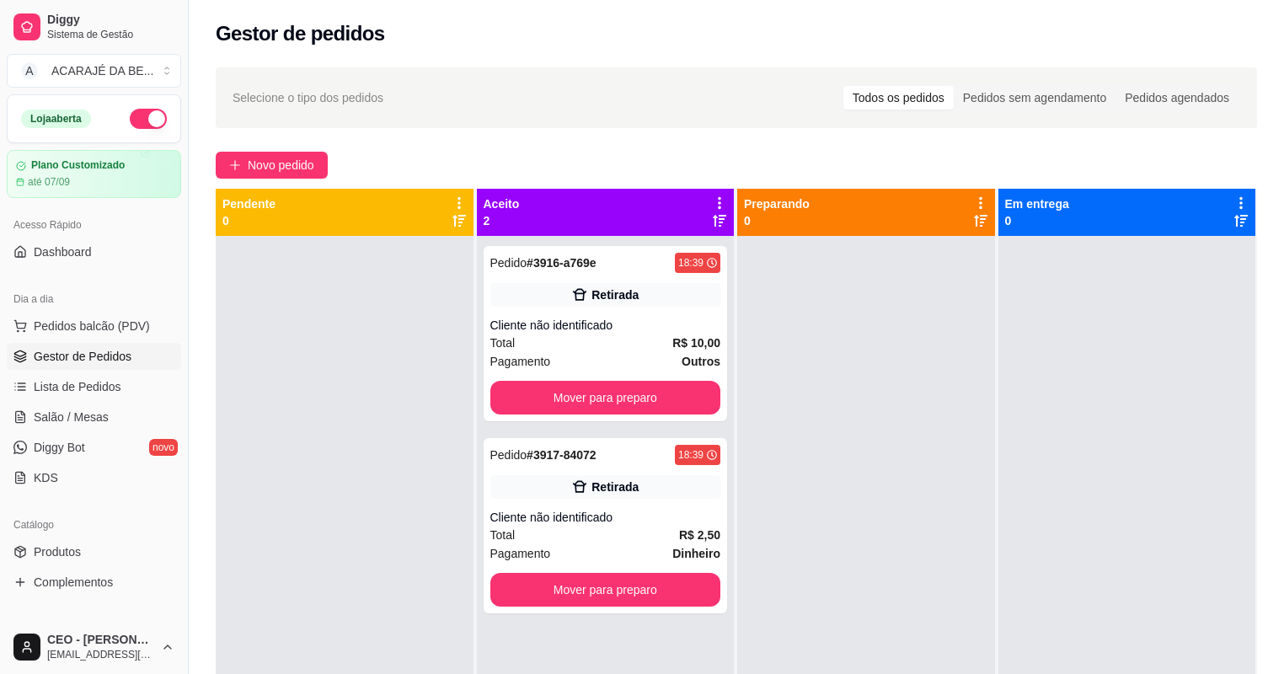
click at [1040, 397] on div "Pendente 0 Aceito 2 Pedido # 3916-a769e 18:39 Retirada Cliente não identificado…" at bounding box center [736, 526] width 1041 height 674
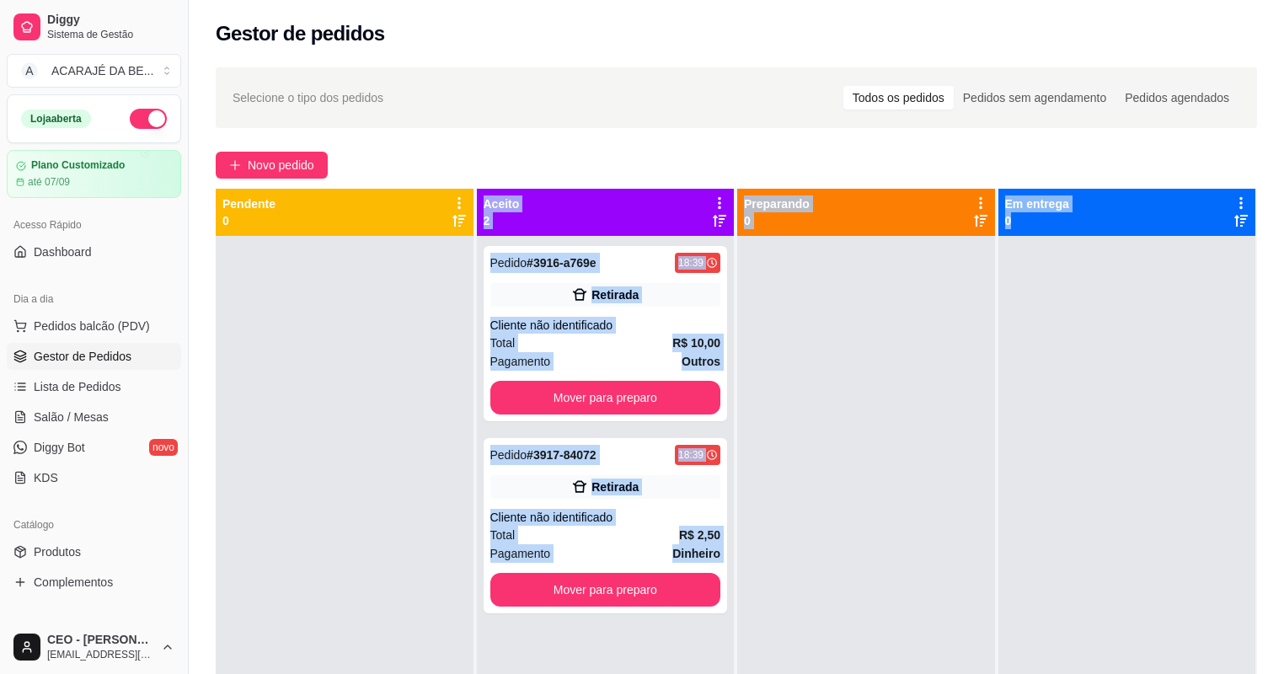
click at [790, 406] on div at bounding box center [866, 573] width 258 height 674
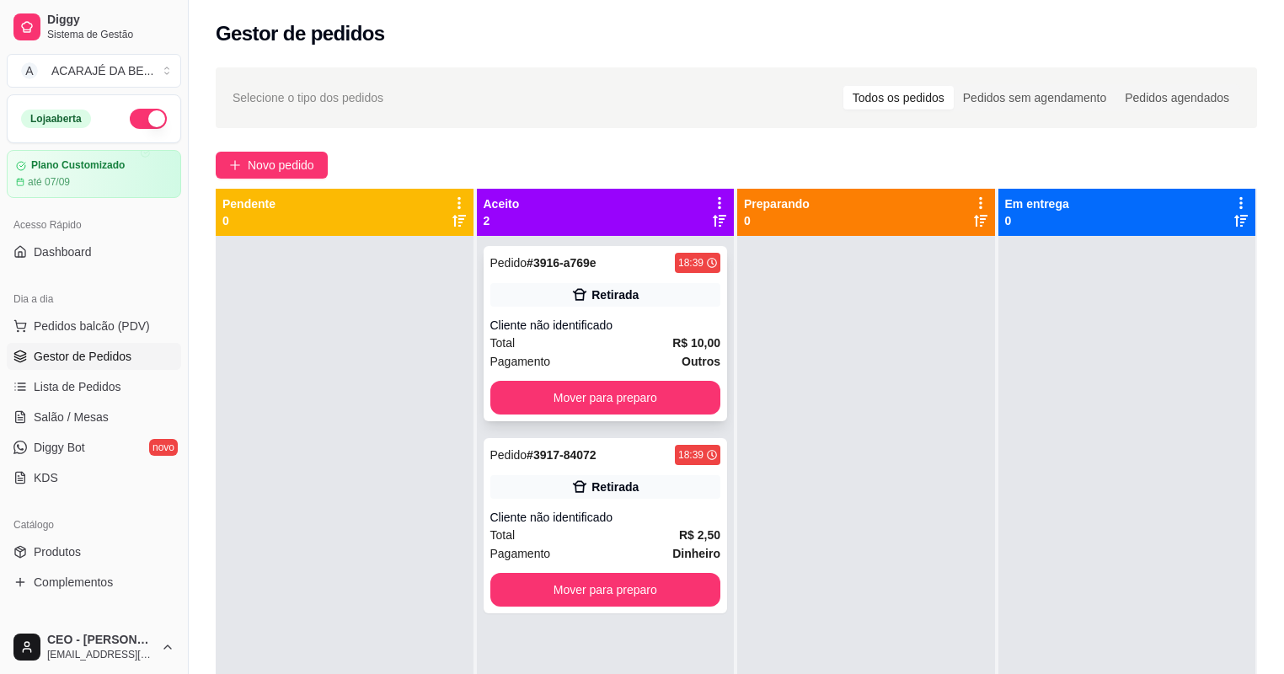
click at [618, 326] on div "Cliente não identificado" at bounding box center [605, 325] width 231 height 17
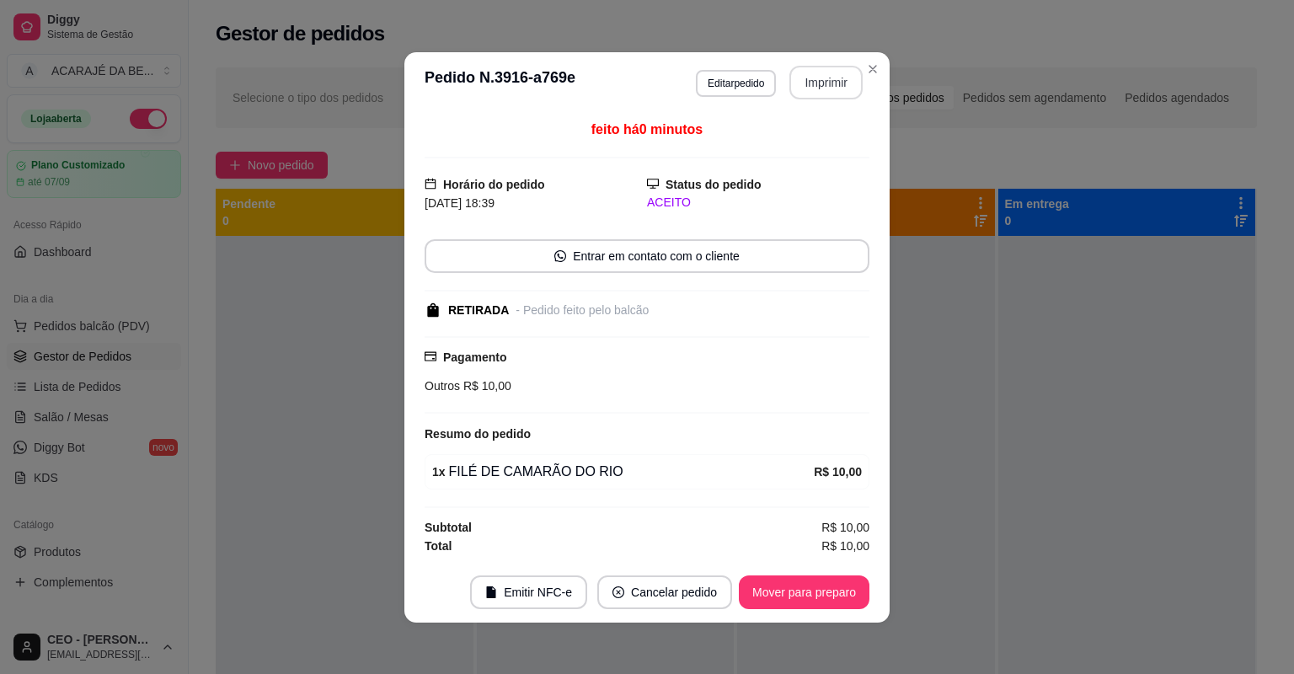
click at [818, 88] on button "Imprimir" at bounding box center [825, 83] width 73 height 34
click at [787, 595] on button "Mover para preparo" at bounding box center [804, 592] width 131 height 34
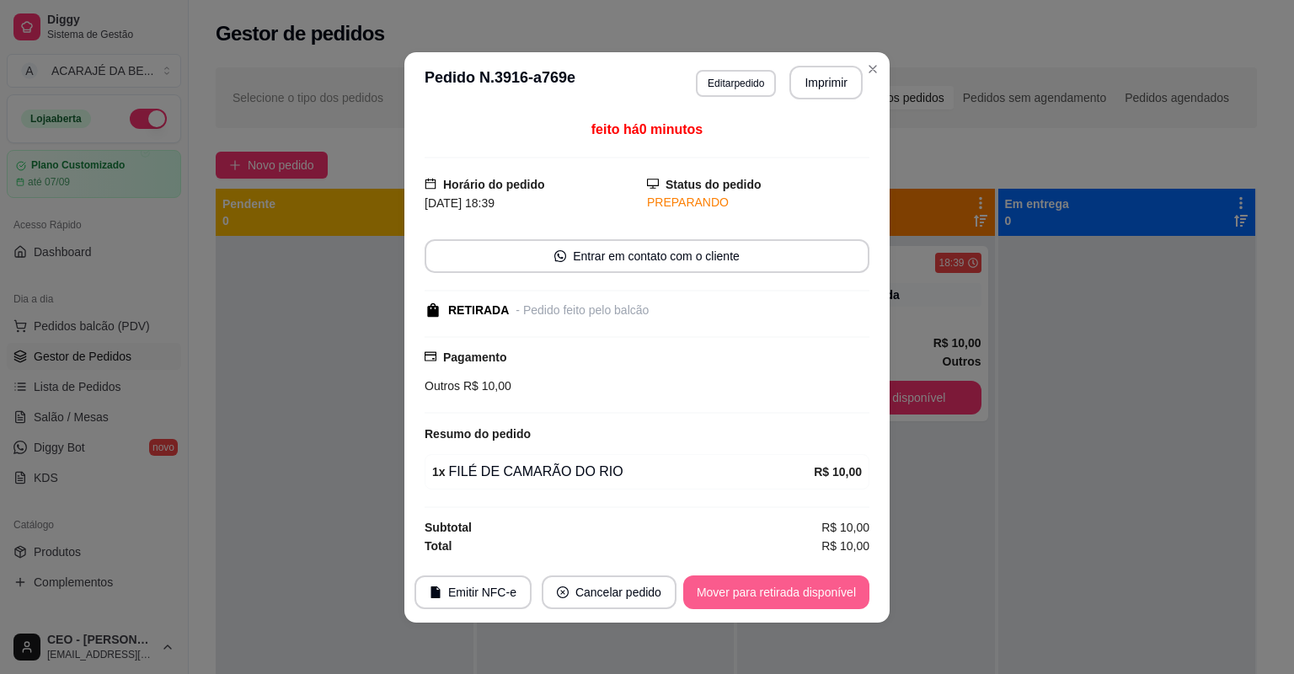
click at [789, 591] on button "Mover para retirada disponível" at bounding box center [776, 592] width 186 height 34
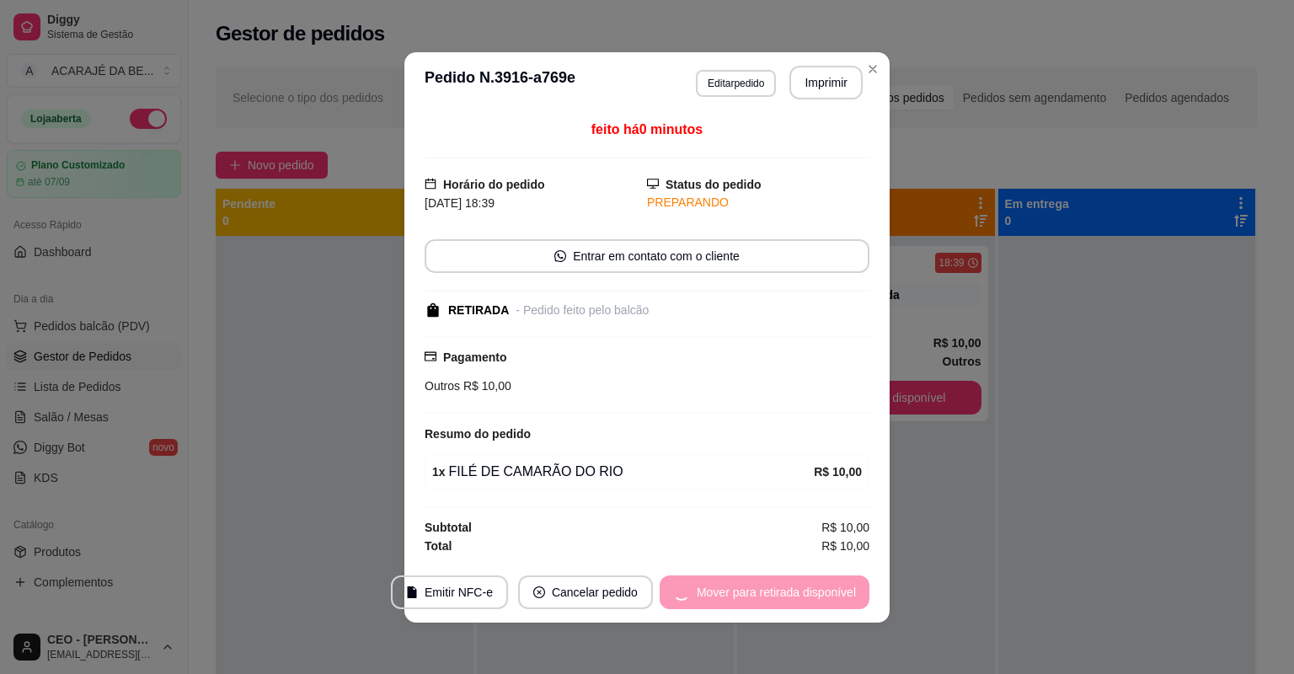
click at [789, 591] on div "Mover para retirada disponível" at bounding box center [765, 592] width 210 height 34
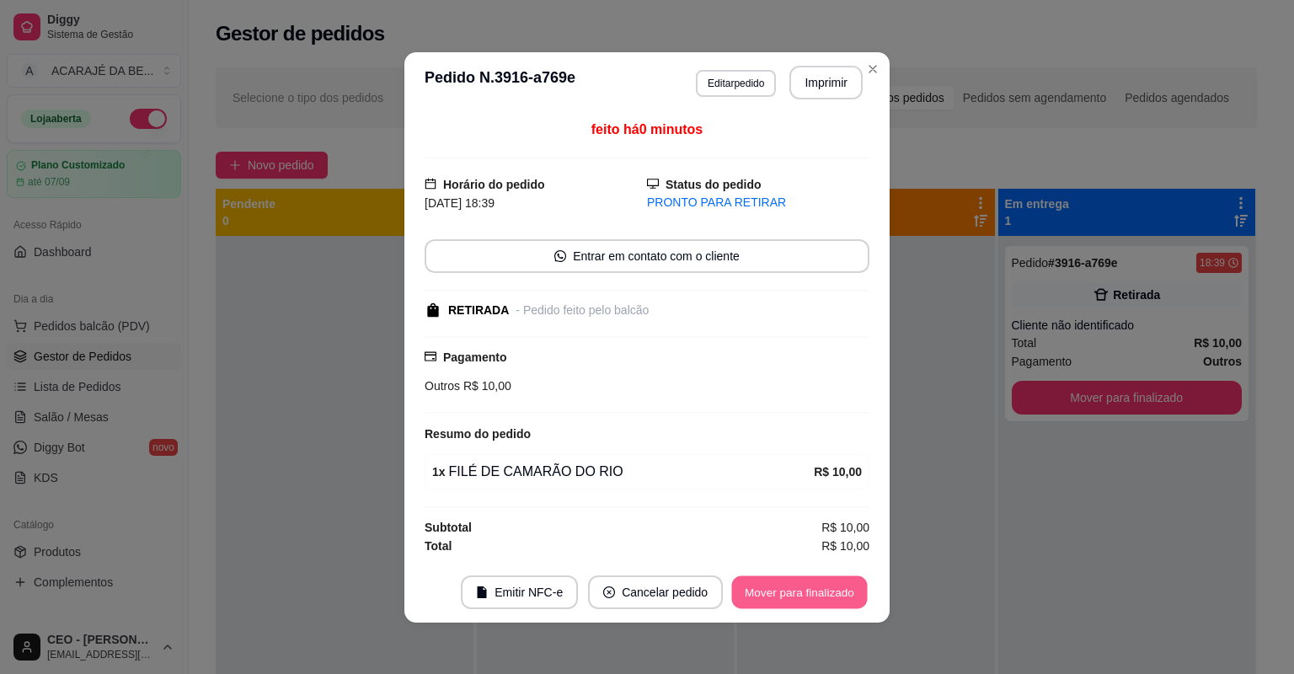
click at [796, 586] on button "Mover para finalizado" at bounding box center [800, 591] width 136 height 33
click at [796, 586] on div "Mover para finalizado" at bounding box center [800, 592] width 140 height 34
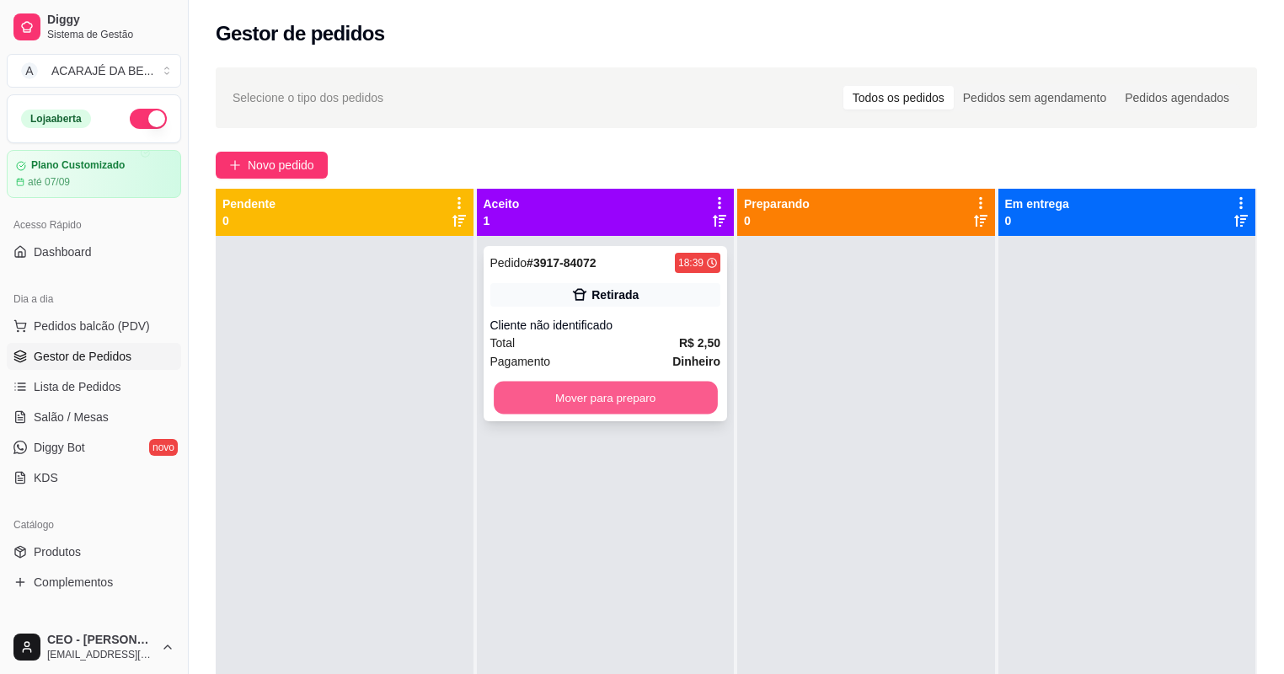
click at [672, 388] on button "Mover para preparo" at bounding box center [605, 398] width 223 height 33
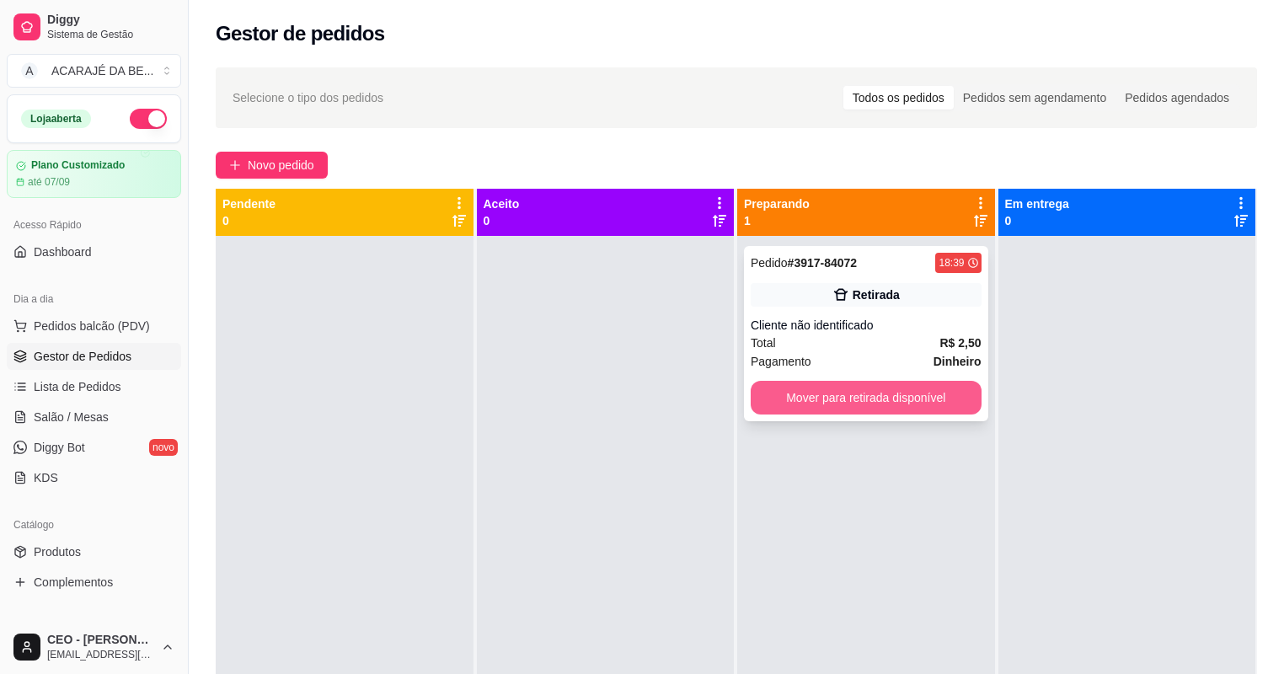
click at [852, 391] on button "Mover para retirada disponível" at bounding box center [866, 398] width 231 height 34
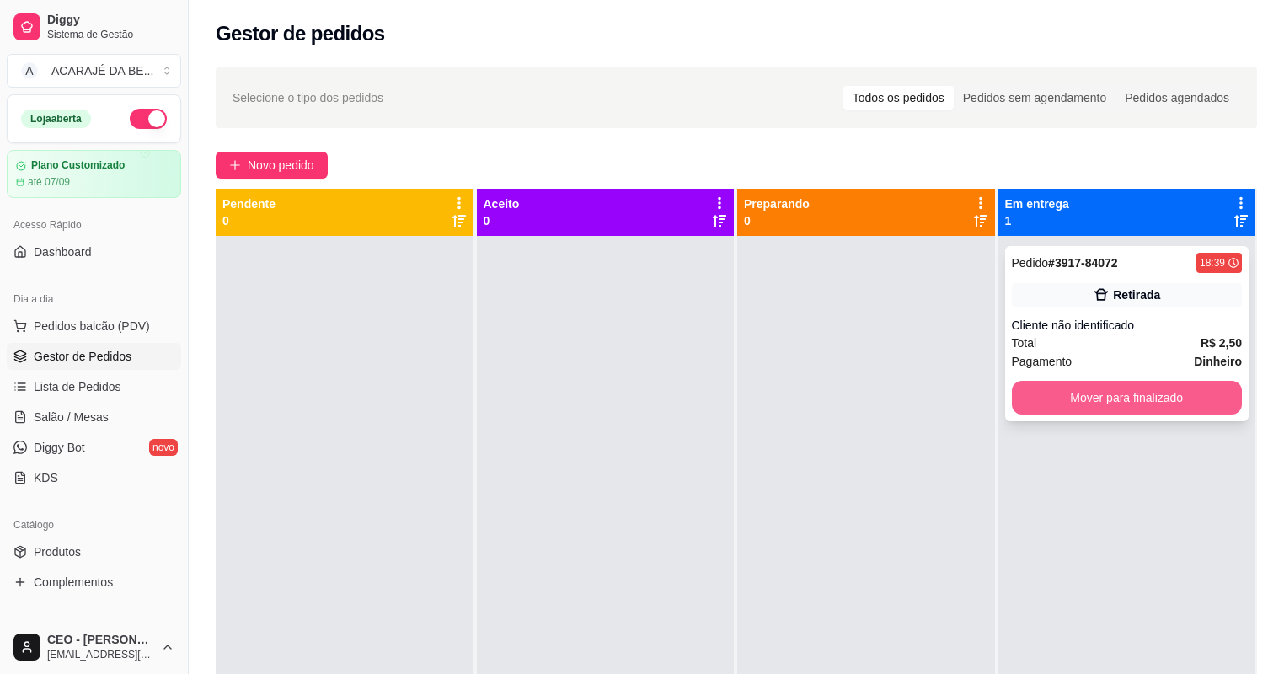
click at [1068, 381] on button "Mover para finalizado" at bounding box center [1127, 398] width 231 height 34
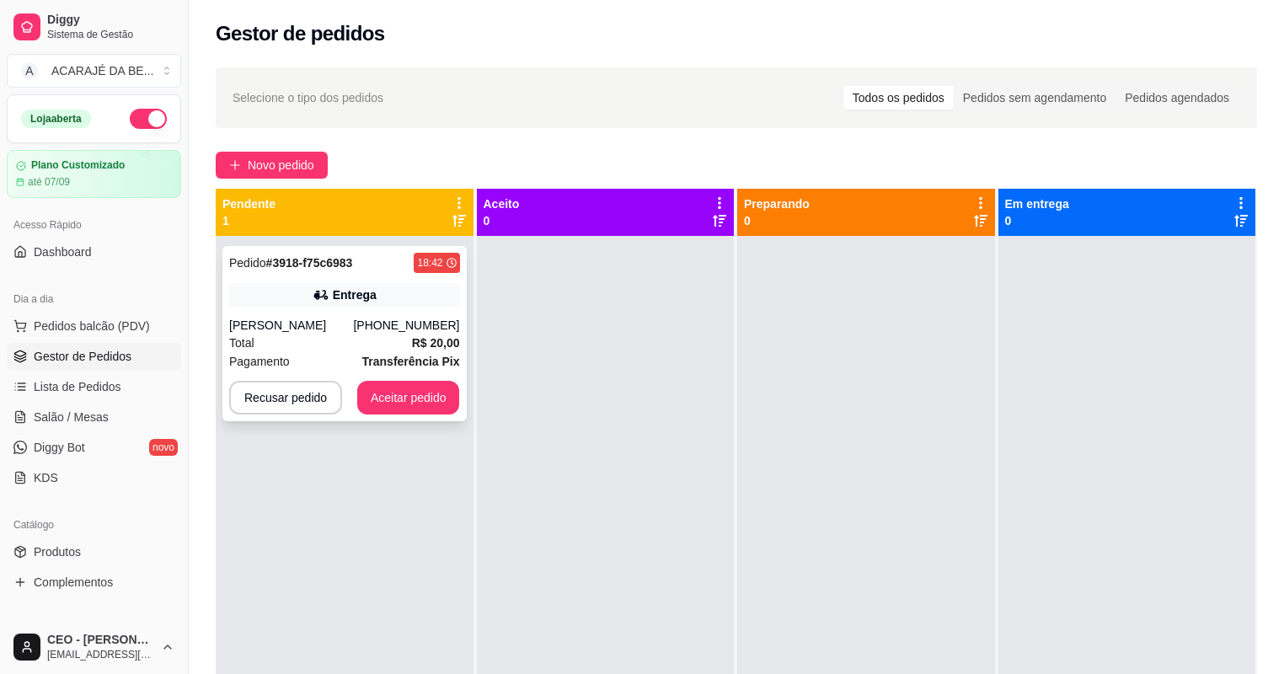
click at [447, 283] on div "Entrega" at bounding box center [344, 295] width 231 height 24
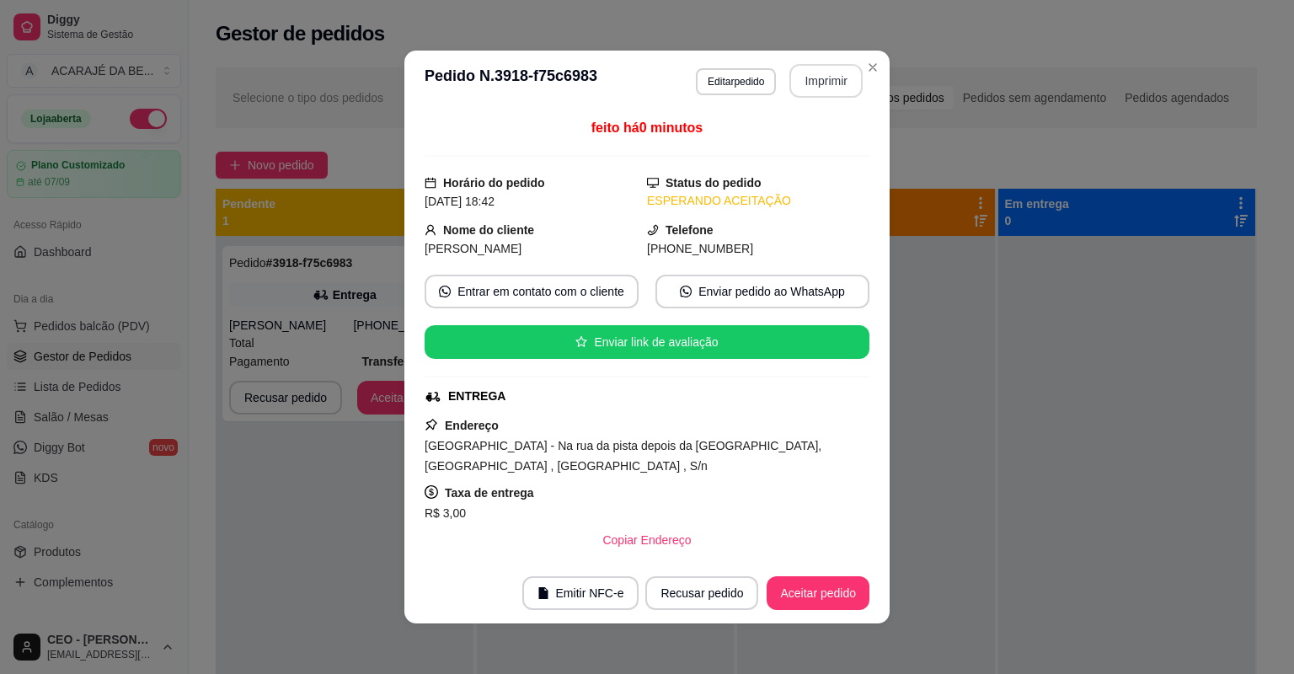
click at [827, 81] on button "Imprimir" at bounding box center [825, 81] width 73 height 34
click at [789, 565] on footer "Emitir NFC-e Recusar pedido Aceitar pedido" at bounding box center [646, 593] width 485 height 61
click at [790, 585] on button "Aceitar pedido" at bounding box center [817, 593] width 99 height 33
click at [790, 583] on div "Recusar pedido Aceitar pedido" at bounding box center [757, 593] width 224 height 34
click at [790, 583] on div "Recusar pedido Aceitar pedido" at bounding box center [733, 593] width 271 height 34
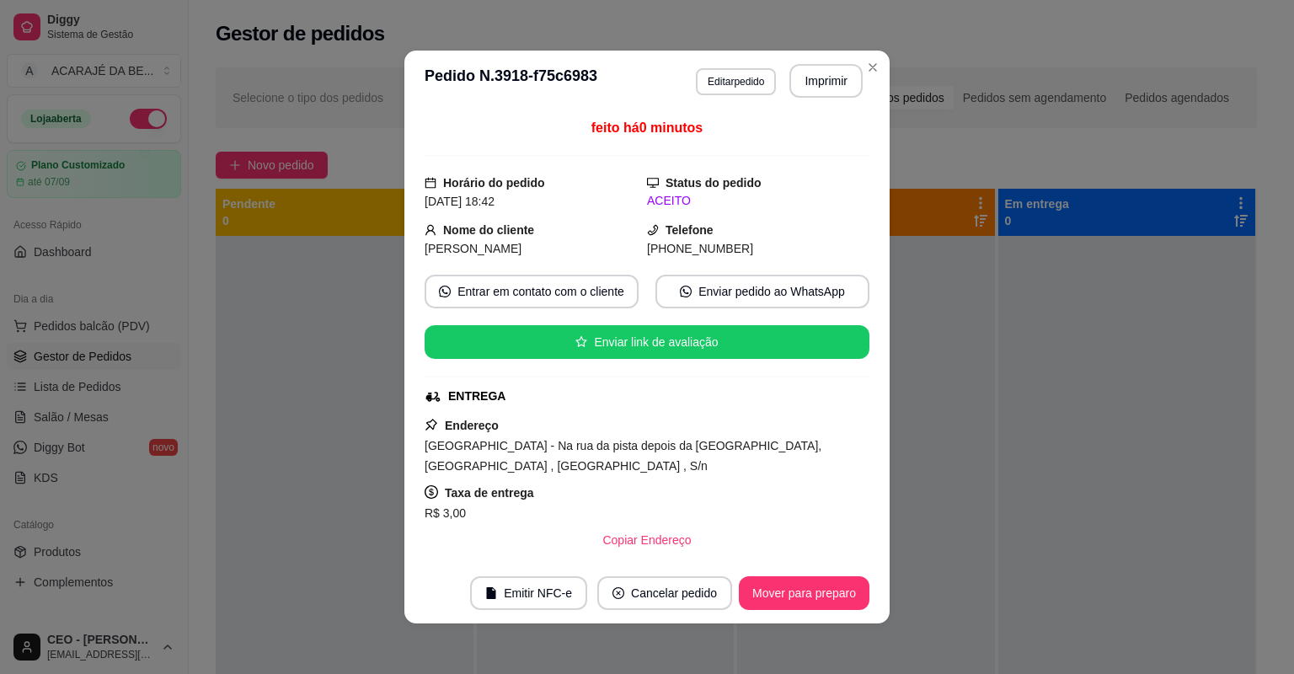
click at [792, 587] on button "Mover para preparo" at bounding box center [804, 593] width 131 height 34
click at [798, 596] on div "Mover para preparo" at bounding box center [792, 593] width 154 height 34
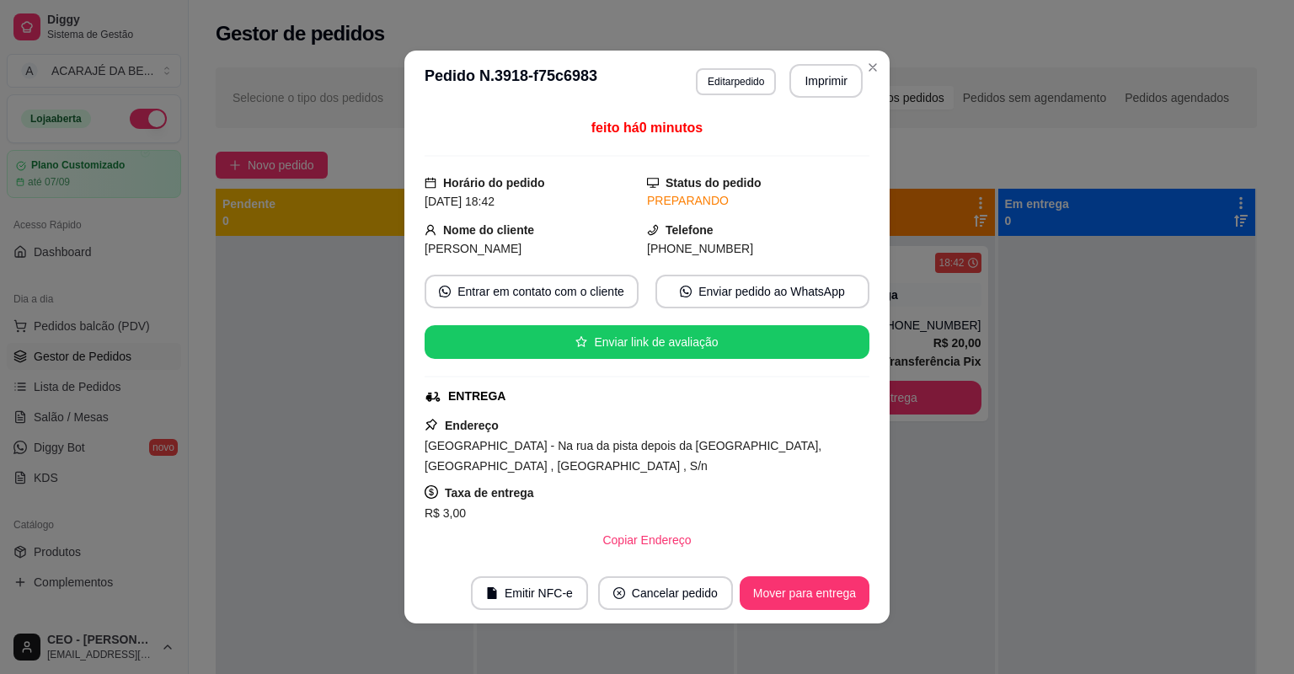
click at [799, 597] on button "Mover para entrega" at bounding box center [805, 593] width 130 height 34
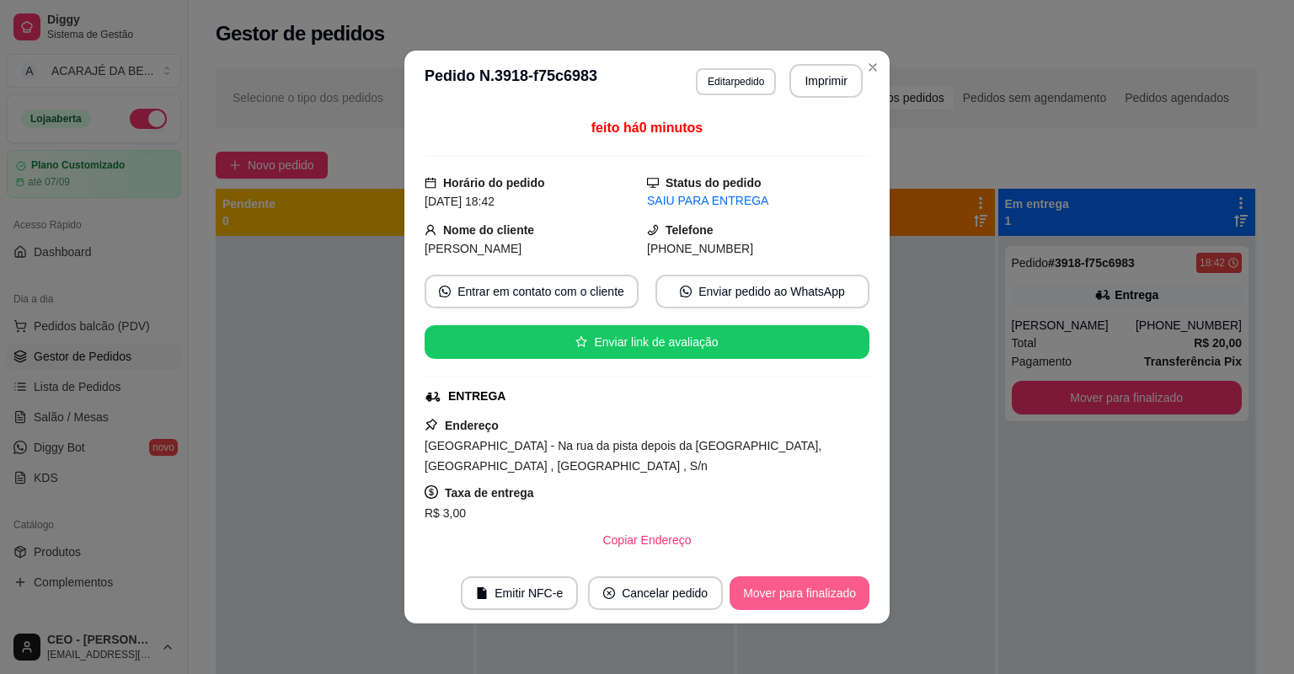
click at [799, 607] on button "Mover para finalizado" at bounding box center [800, 593] width 140 height 34
click at [795, 610] on footer "Emitir NFC-e Cancelar pedido Mover para finalizado" at bounding box center [646, 593] width 485 height 61
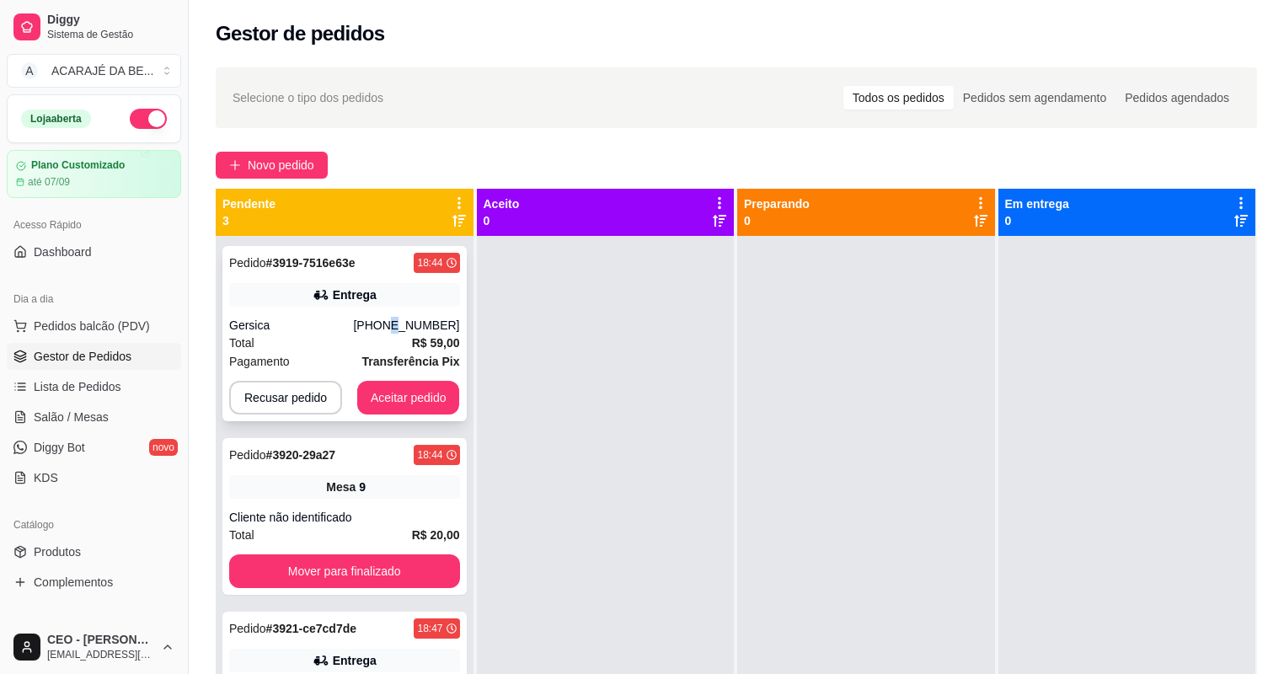
click at [399, 324] on div "(11) 94630-2865" at bounding box center [406, 325] width 106 height 17
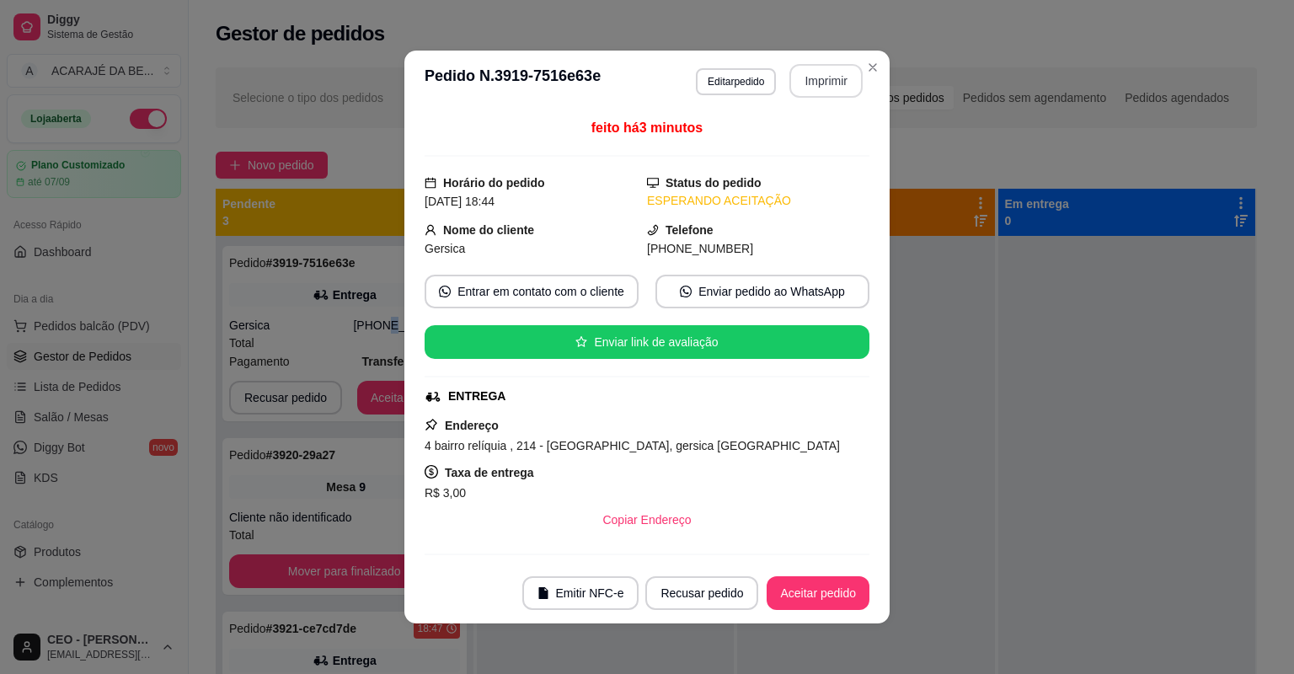
click at [819, 74] on button "Imprimir" at bounding box center [825, 81] width 73 height 34
click at [829, 610] on footer "Emitir NFC-e Recusar pedido Aceitar pedido" at bounding box center [646, 593] width 485 height 61
click at [832, 609] on button "Aceitar pedido" at bounding box center [818, 593] width 103 height 34
click at [836, 605] on div "Recusar pedido Aceitar pedido" at bounding box center [733, 593] width 271 height 34
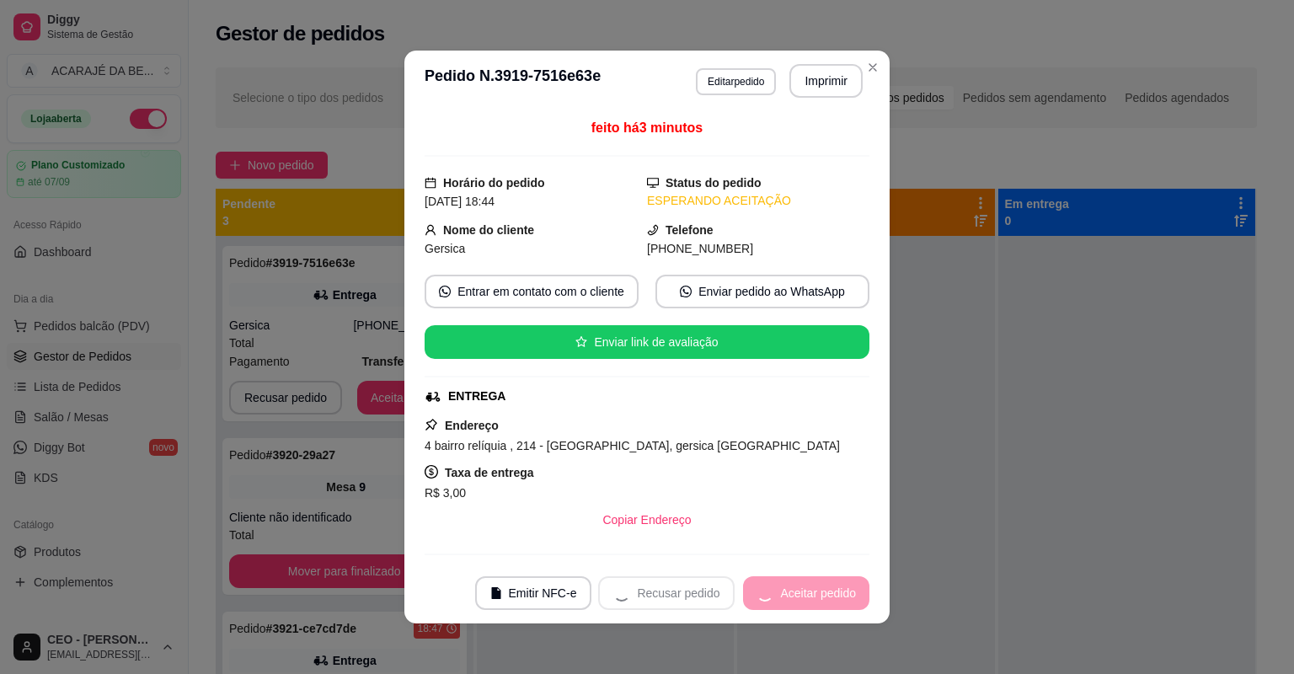
click at [836, 603] on div "Recusar pedido Aceitar pedido" at bounding box center [733, 593] width 271 height 34
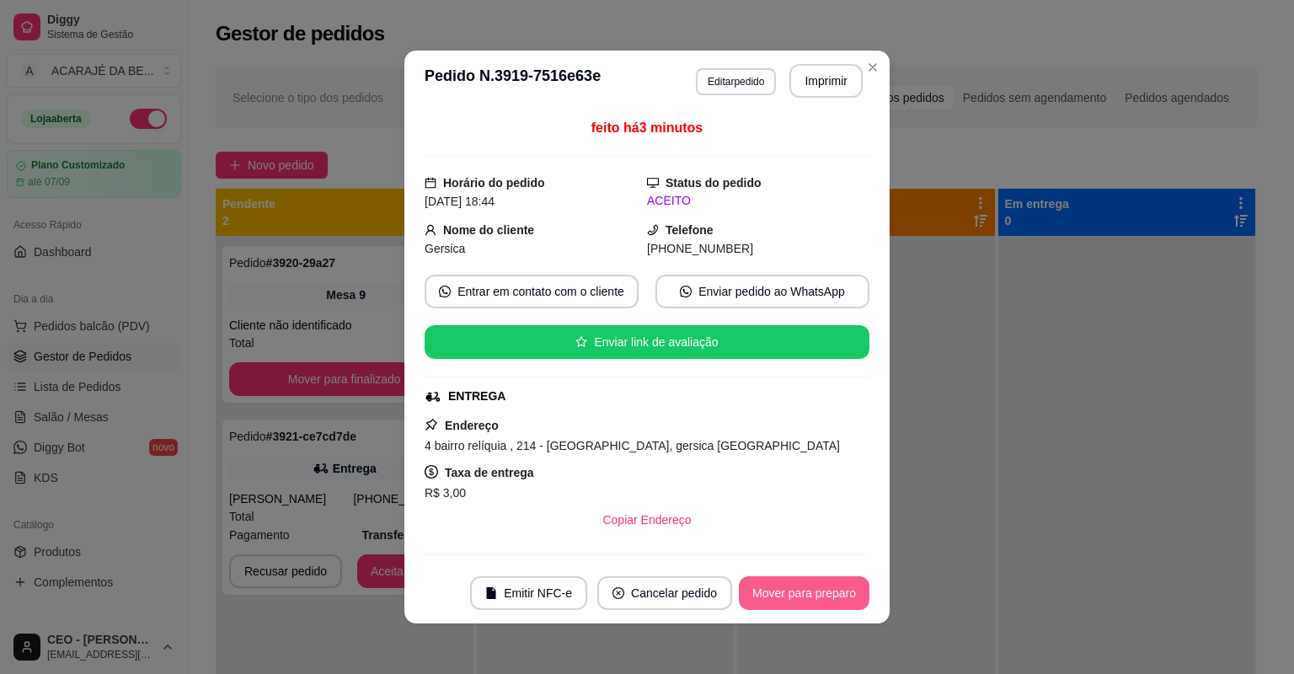
click at [836, 602] on button "Mover para preparo" at bounding box center [804, 593] width 131 height 34
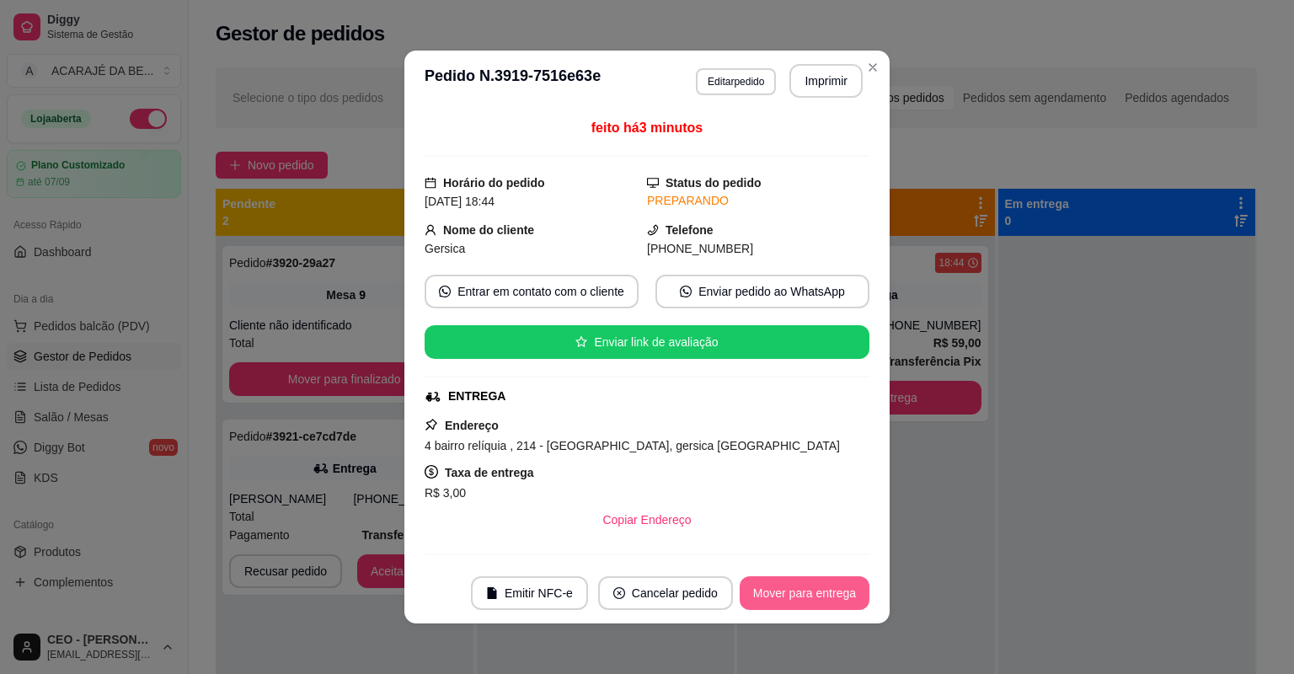
click at [836, 602] on button "Mover para entrega" at bounding box center [805, 593] width 130 height 34
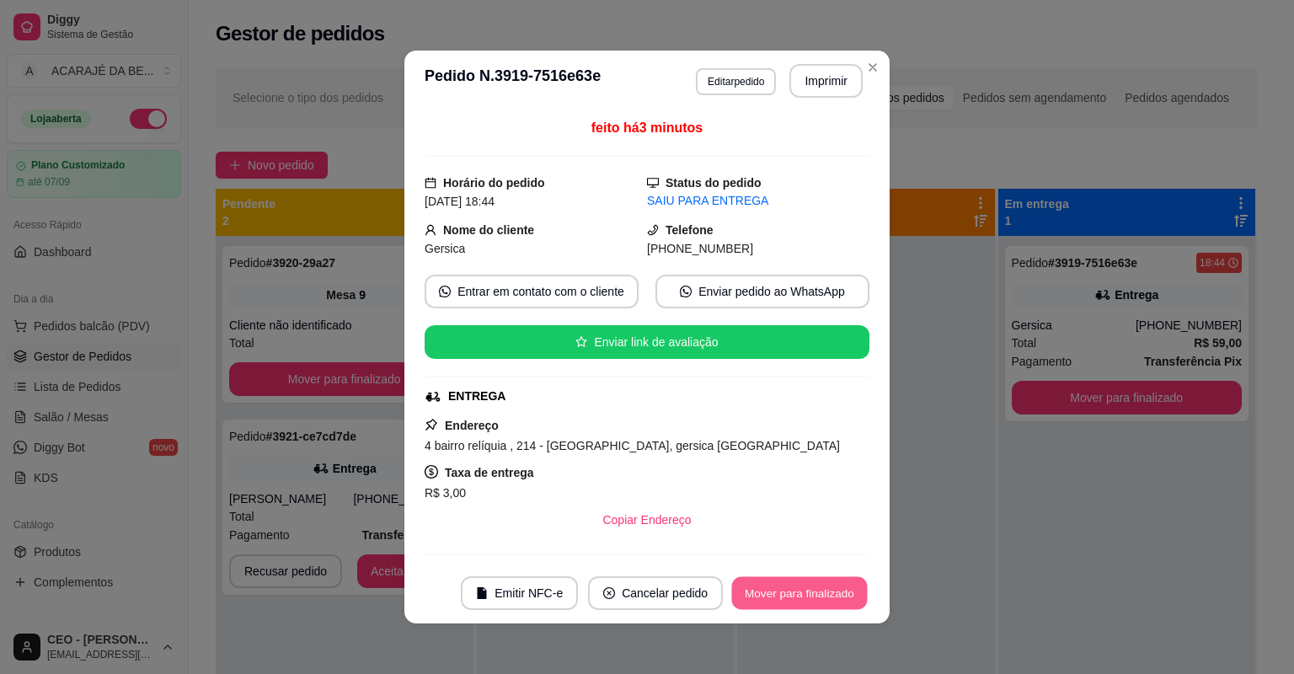
click at [789, 583] on button "Mover para finalizado" at bounding box center [800, 593] width 136 height 33
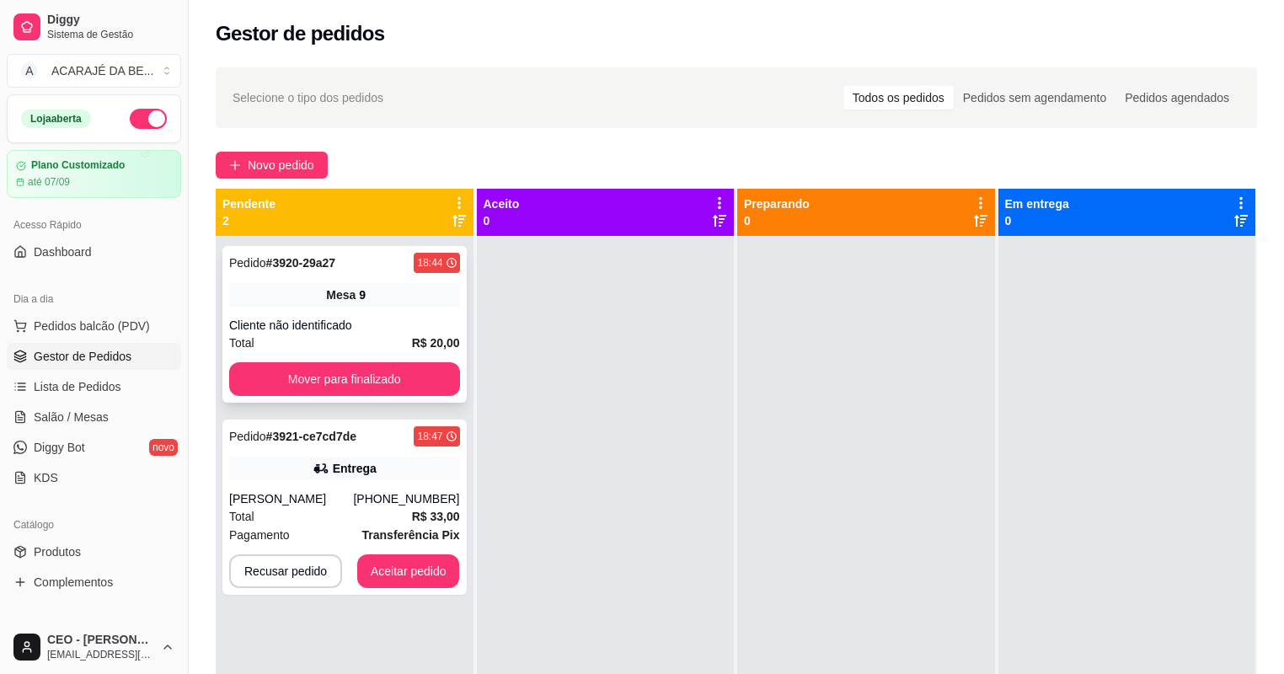
click at [459, 328] on div "Pedido # 3920-29a27 18:44 Mesa 9 Cliente não identificado Total R$ 20,00 Mover …" at bounding box center [344, 324] width 244 height 157
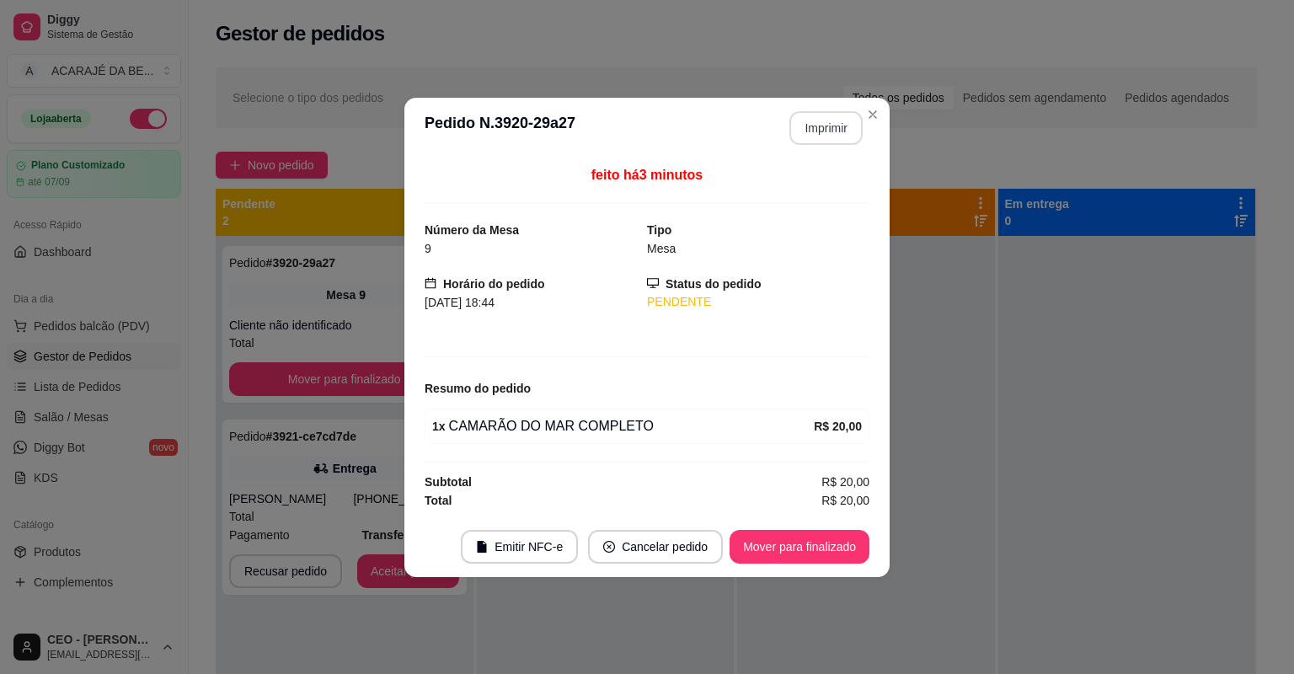
click at [831, 128] on button "Imprimir" at bounding box center [825, 128] width 73 height 34
click at [836, 559] on footer "Emitir NFC-e Cancelar pedido Mover para finalizado" at bounding box center [646, 546] width 485 height 61
click at [828, 538] on button "Mover para finalizado" at bounding box center [800, 547] width 140 height 34
click at [828, 538] on div "Mover para finalizado" at bounding box center [787, 547] width 163 height 34
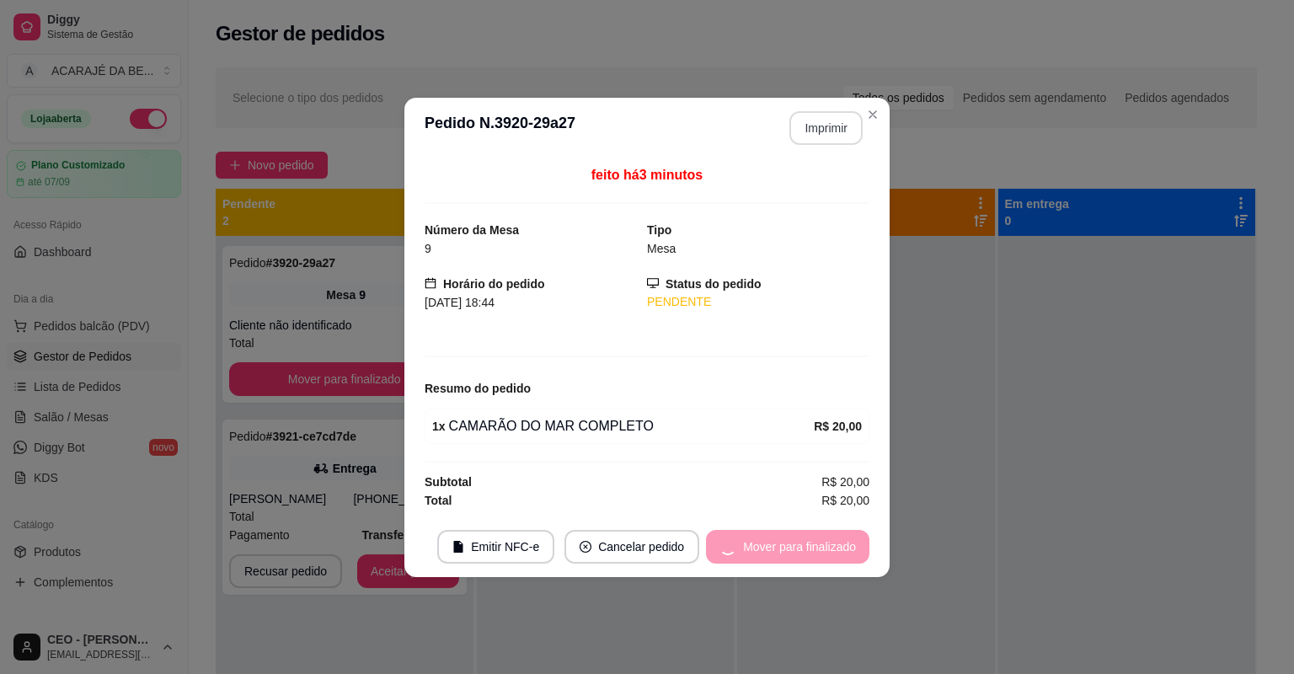
click at [831, 538] on div "Mover para finalizado" at bounding box center [787, 547] width 163 height 34
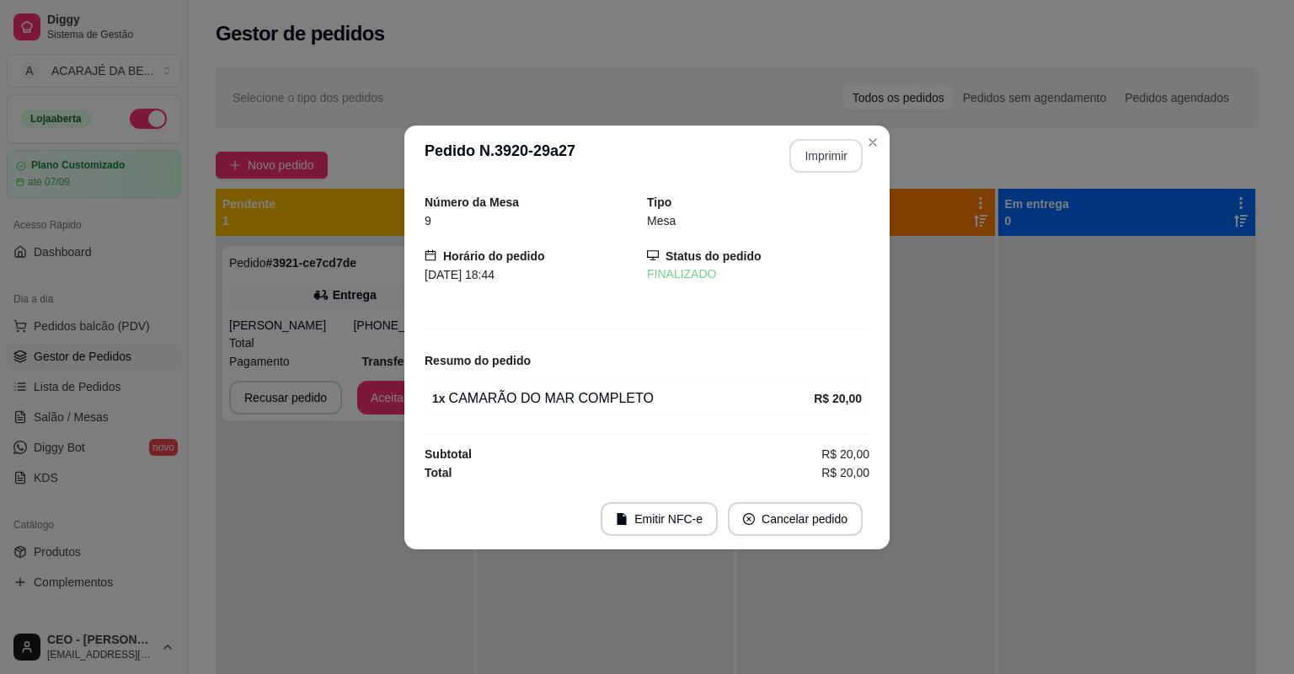
click at [833, 537] on footer "Emitir NFC-e Cancelar pedido" at bounding box center [646, 519] width 485 height 61
click at [834, 537] on footer "Emitir NFC-e Cancelar pedido" at bounding box center [646, 519] width 485 height 61
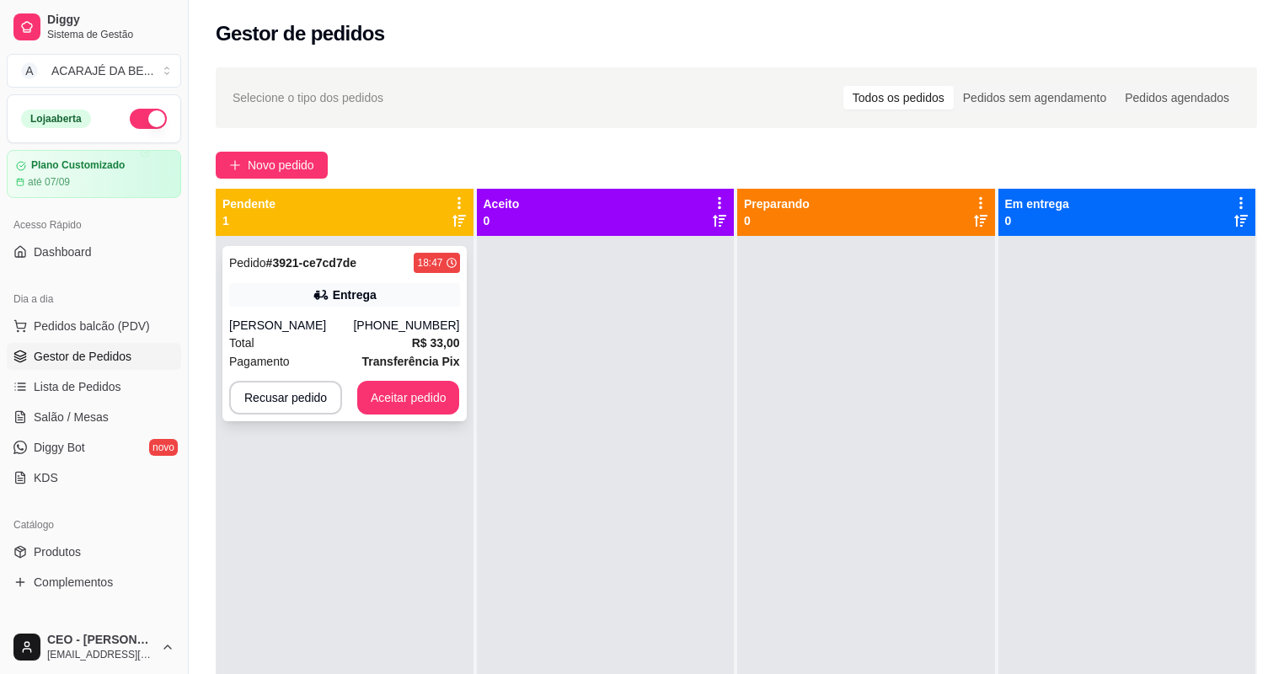
click at [342, 298] on div "Entrega" at bounding box center [355, 294] width 44 height 17
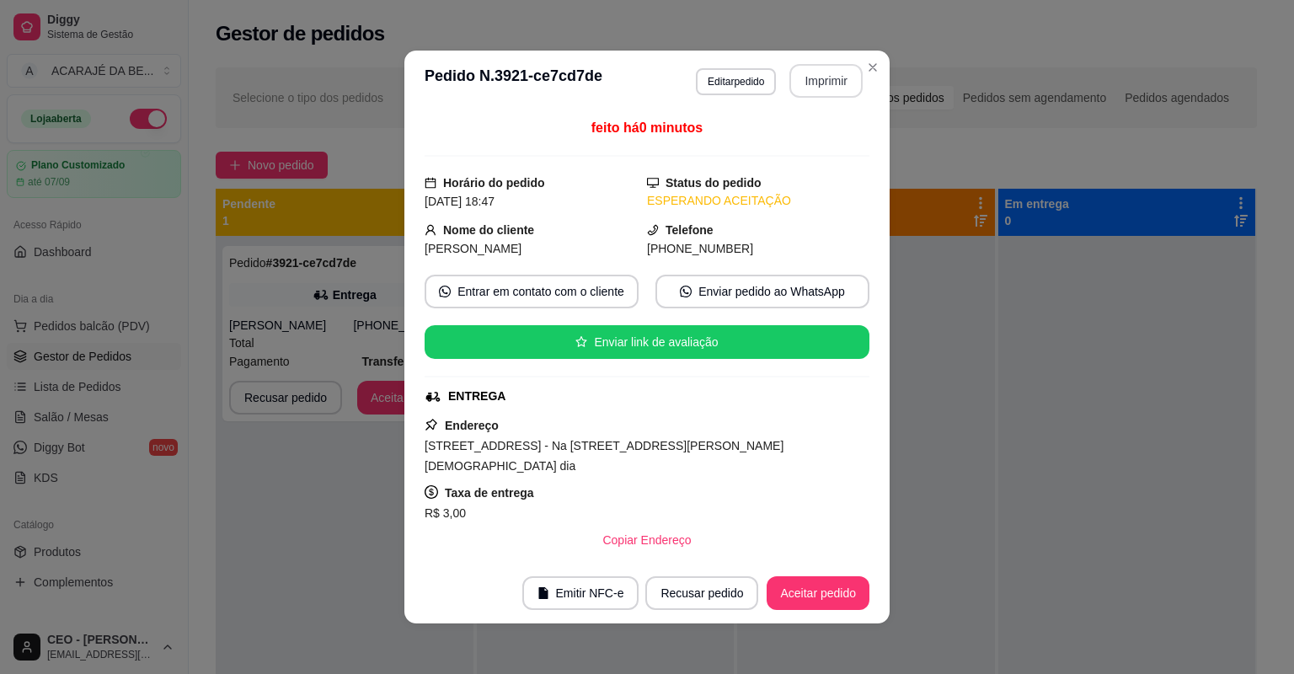
click at [829, 72] on button "Imprimir" at bounding box center [825, 81] width 73 height 34
click at [802, 556] on div "feito há 0 minutos Horário do pedido 23/08/2025 18:47 Status do pedido ESPERAND…" at bounding box center [646, 337] width 485 height 452
click at [804, 559] on div "feito há 0 minutos Horário do pedido 23/08/2025 18:47 Status do pedido ESPERAND…" at bounding box center [646, 337] width 485 height 452
click at [828, 594] on button "Aceitar pedido" at bounding box center [817, 593] width 99 height 33
click at [829, 594] on div "Recusar pedido Aceitar pedido" at bounding box center [757, 593] width 224 height 34
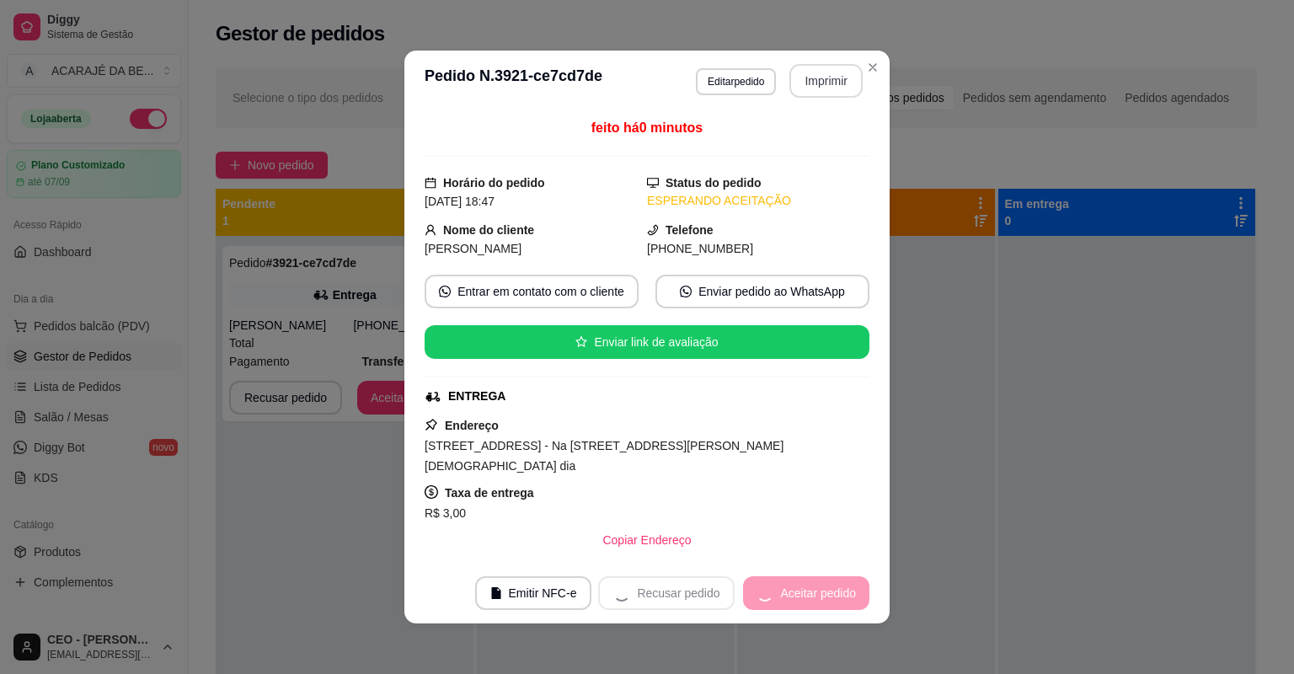
click at [830, 594] on div "Recusar pedido Aceitar pedido" at bounding box center [733, 593] width 271 height 34
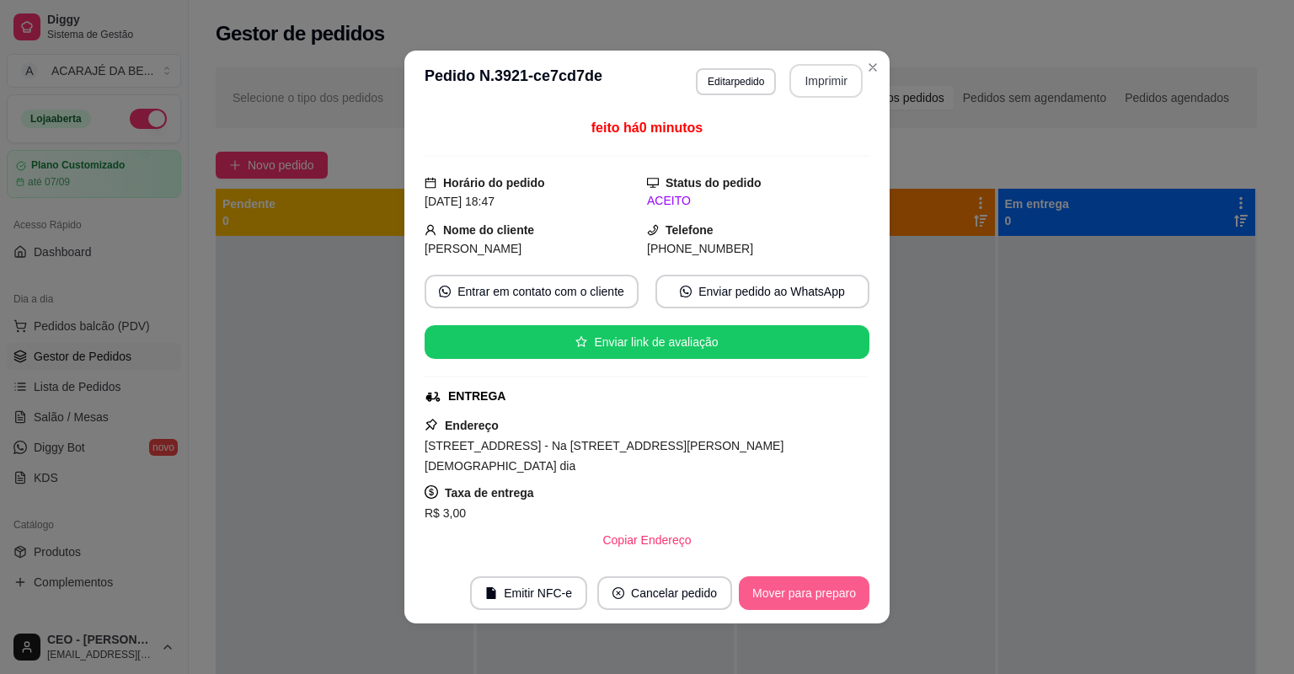
click at [832, 594] on button "Mover para preparo" at bounding box center [804, 593] width 131 height 34
click at [832, 594] on div "Mover para preparo" at bounding box center [792, 593] width 154 height 34
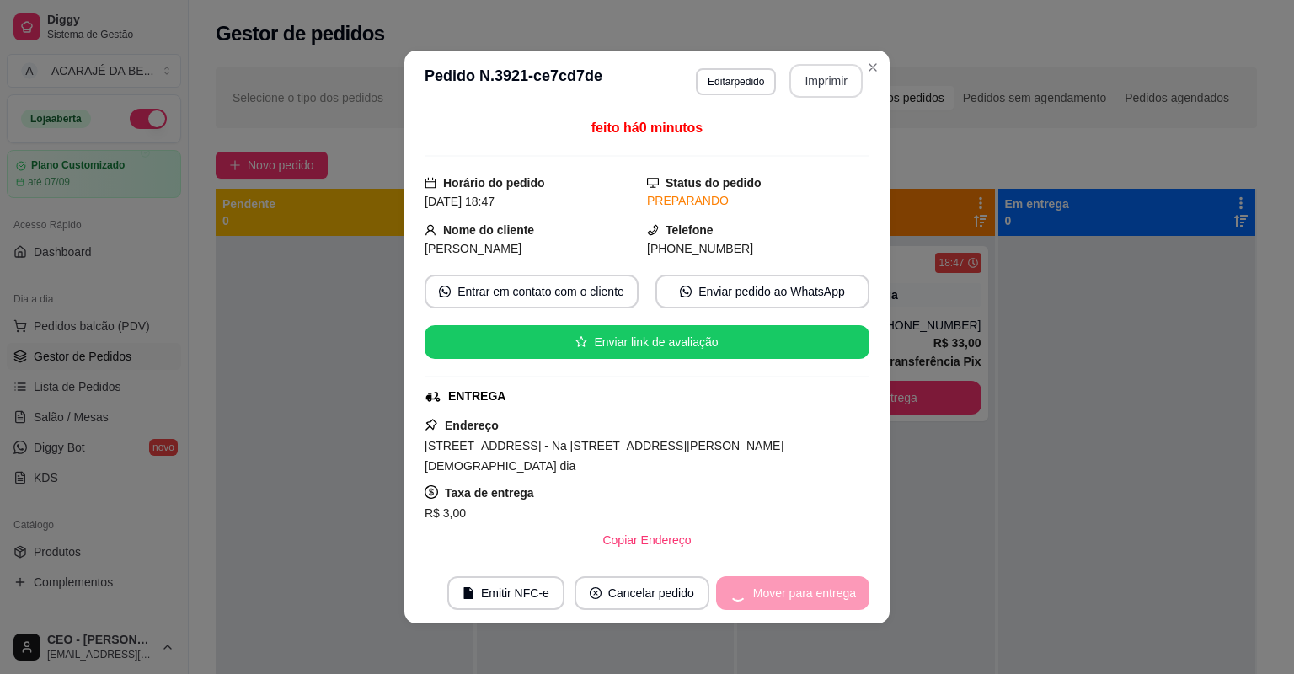
click at [832, 594] on div "Mover para entrega" at bounding box center [792, 593] width 153 height 34
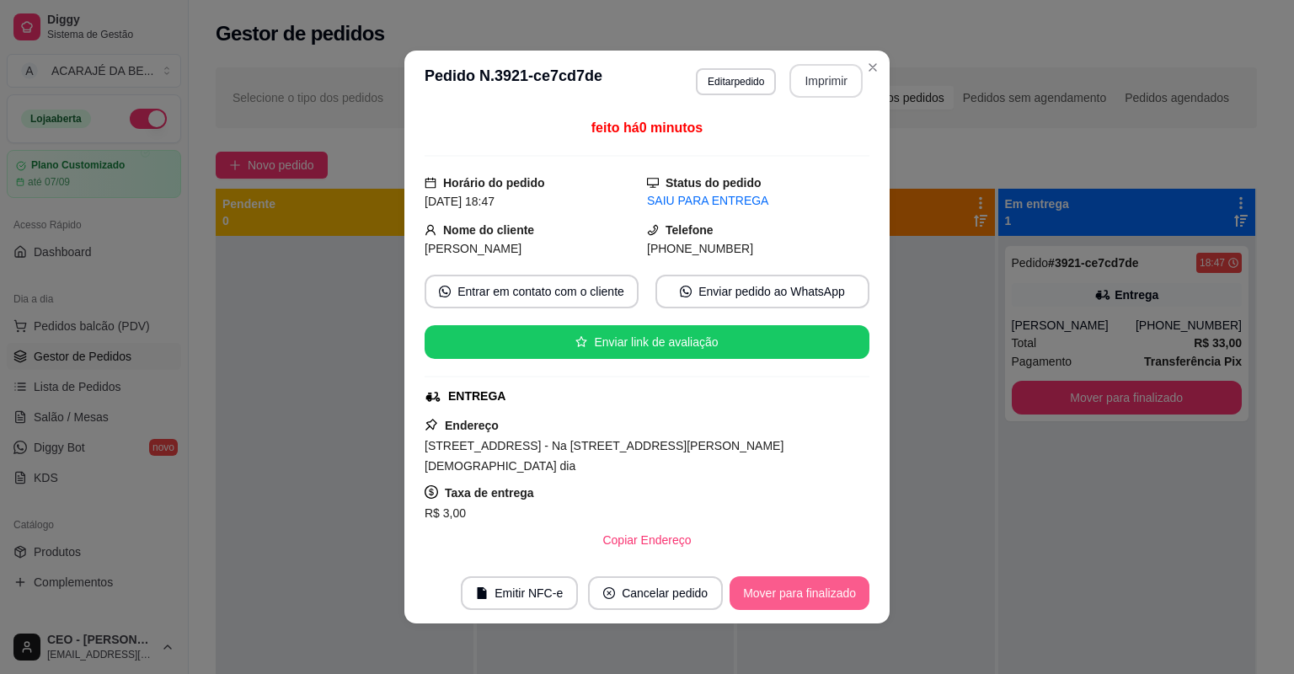
click at [832, 594] on button "Mover para finalizado" at bounding box center [800, 593] width 140 height 34
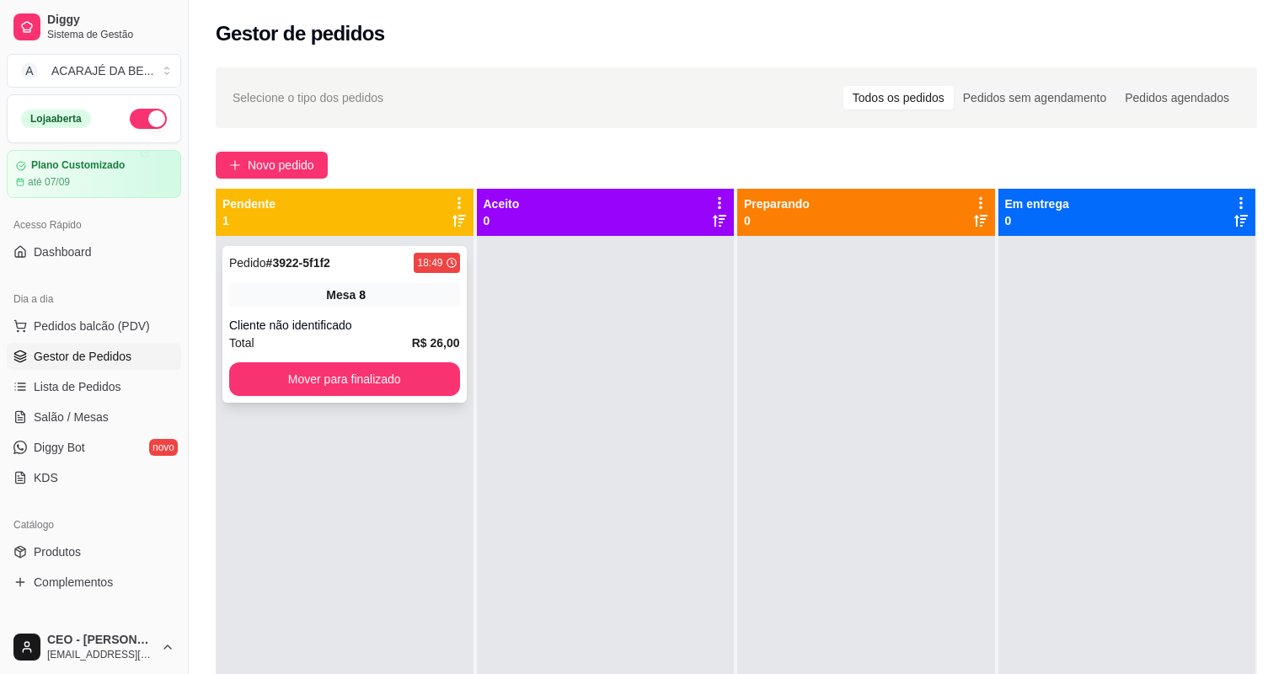
click at [372, 324] on div "Cliente não identificado" at bounding box center [344, 325] width 231 height 17
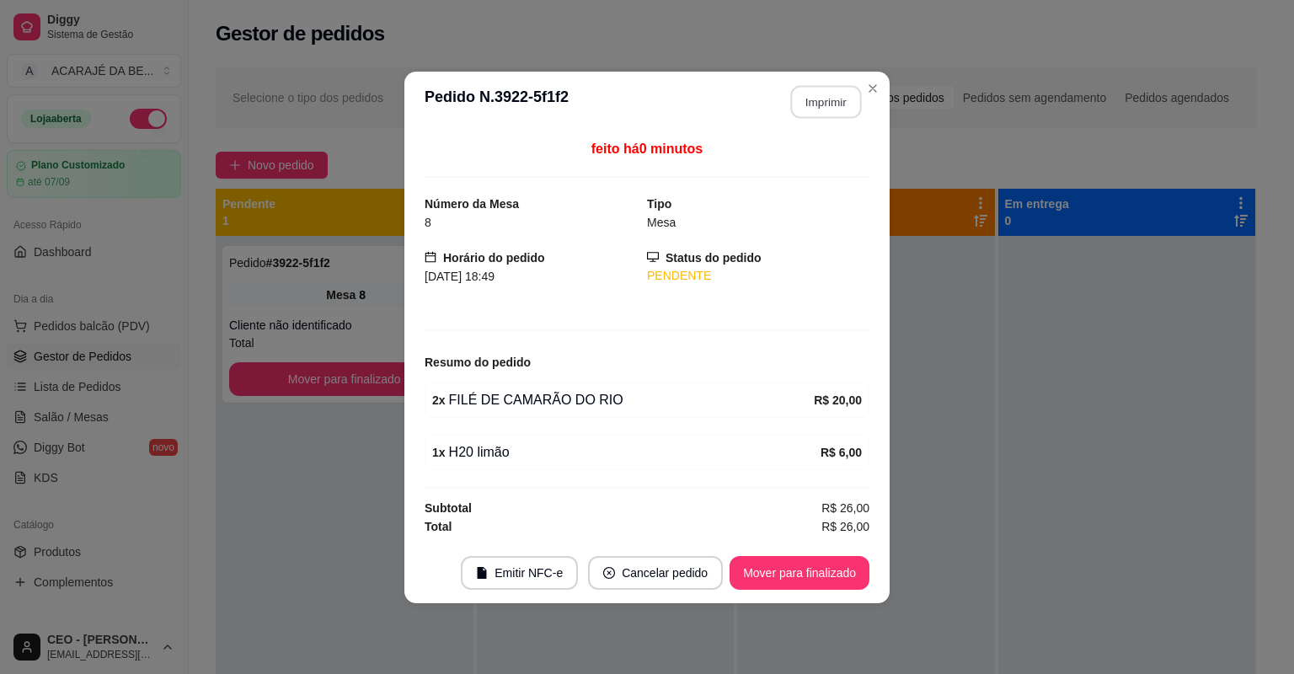
click at [805, 95] on button "Imprimir" at bounding box center [826, 101] width 71 height 33
click at [810, 575] on button "Mover para finalizado" at bounding box center [800, 573] width 140 height 34
click at [812, 574] on div "Mover para finalizado" at bounding box center [787, 573] width 163 height 34
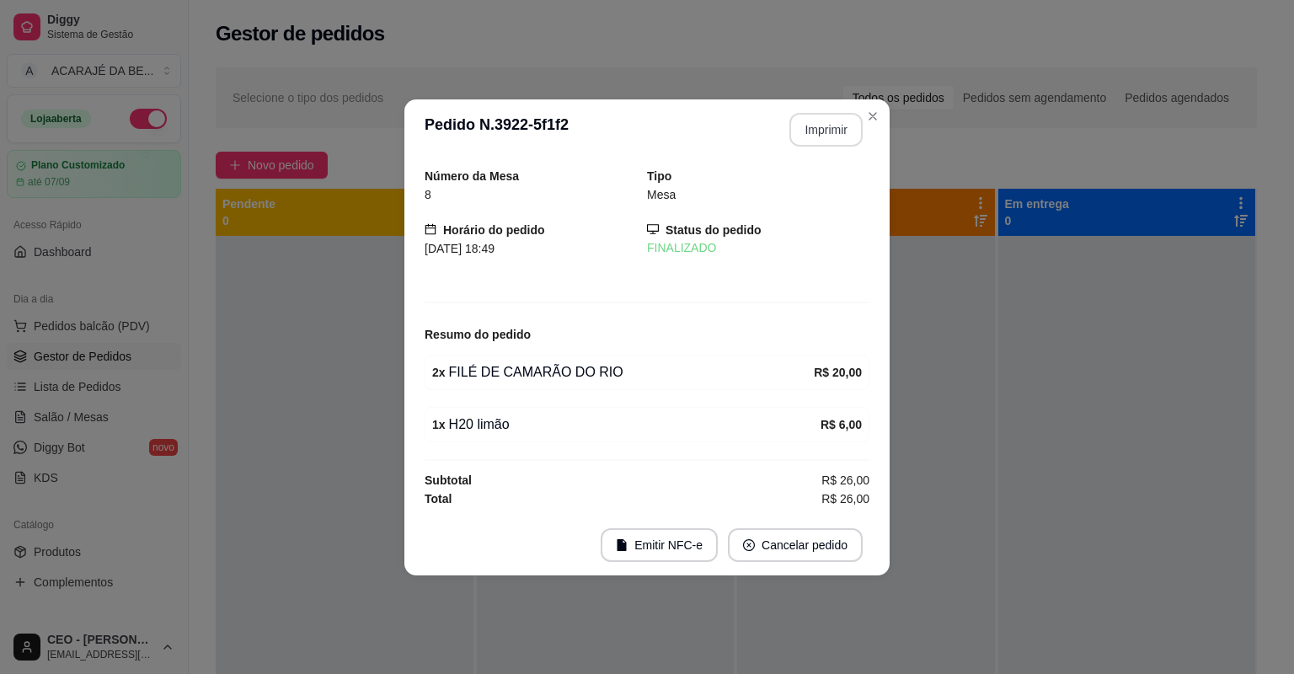
click at [812, 574] on footer "Emitir NFC-e Cancelar pedido" at bounding box center [646, 545] width 485 height 61
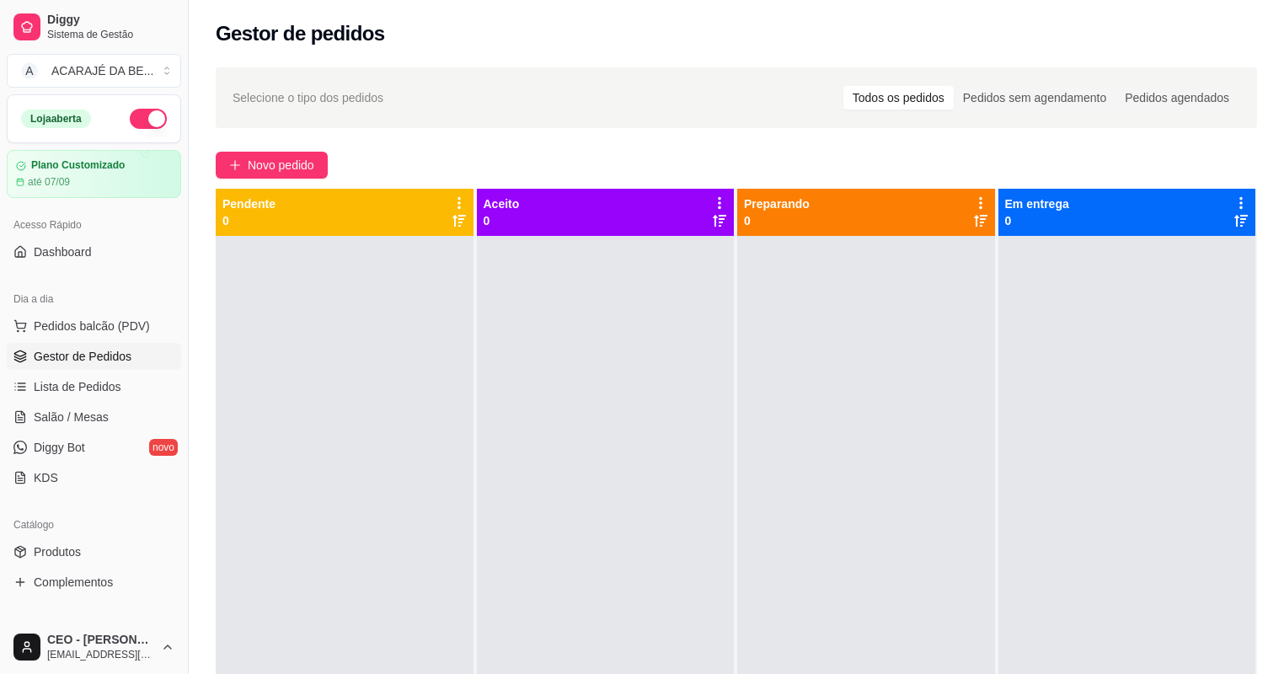
click at [815, 575] on div at bounding box center [866, 573] width 258 height 674
click at [259, 164] on span "Novo pedido" at bounding box center [281, 165] width 67 height 19
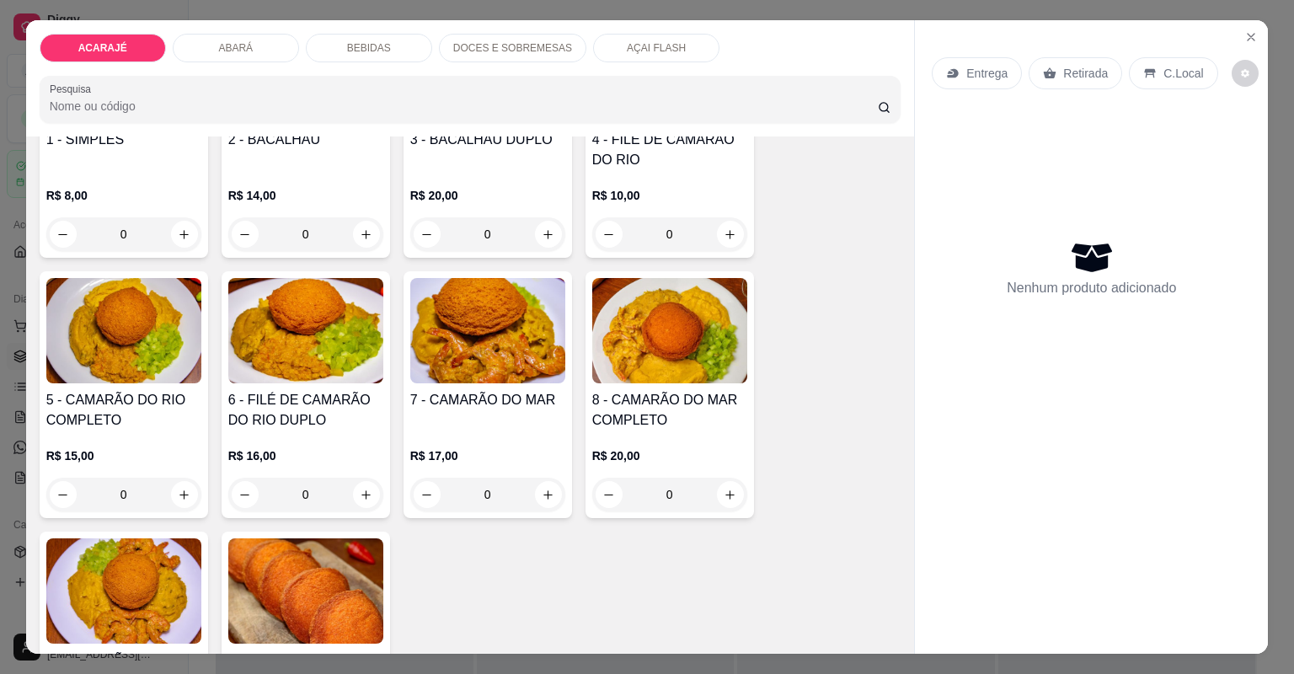
scroll to position [404, 0]
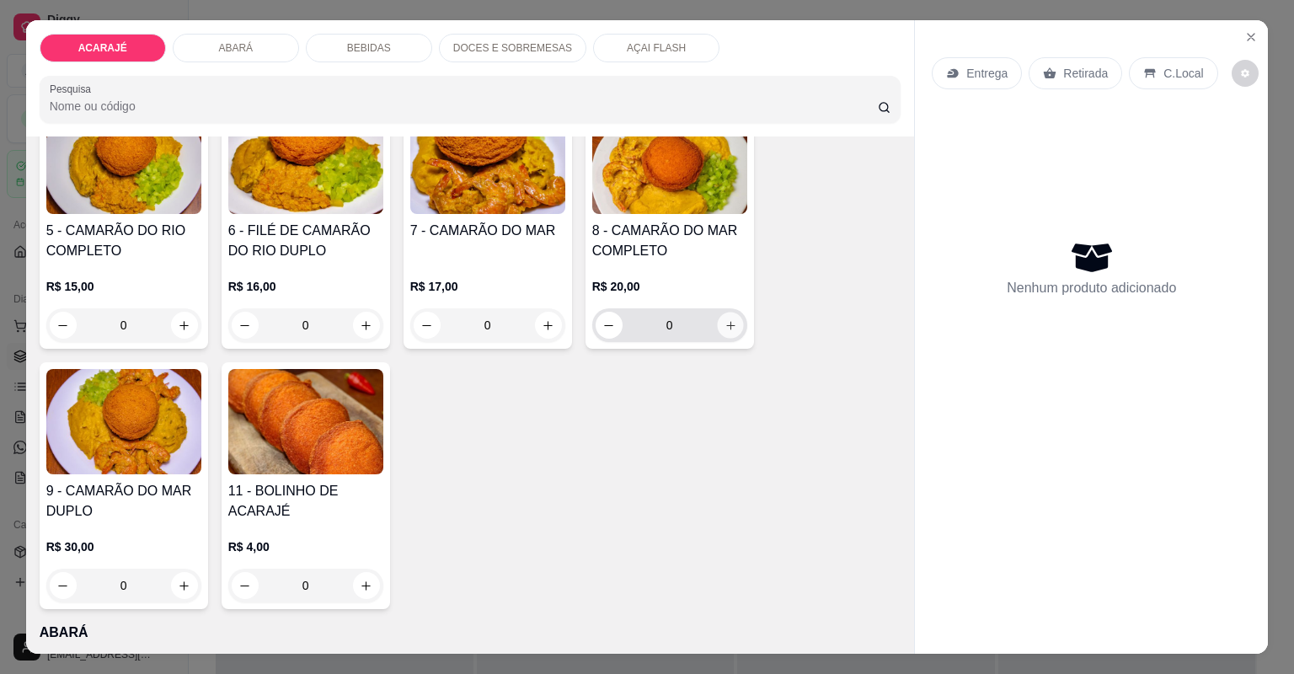
click at [725, 325] on icon "increase-product-quantity" at bounding box center [730, 325] width 13 height 13
click at [726, 325] on icon "increase-product-quantity" at bounding box center [730, 325] width 8 height 8
type input "2"
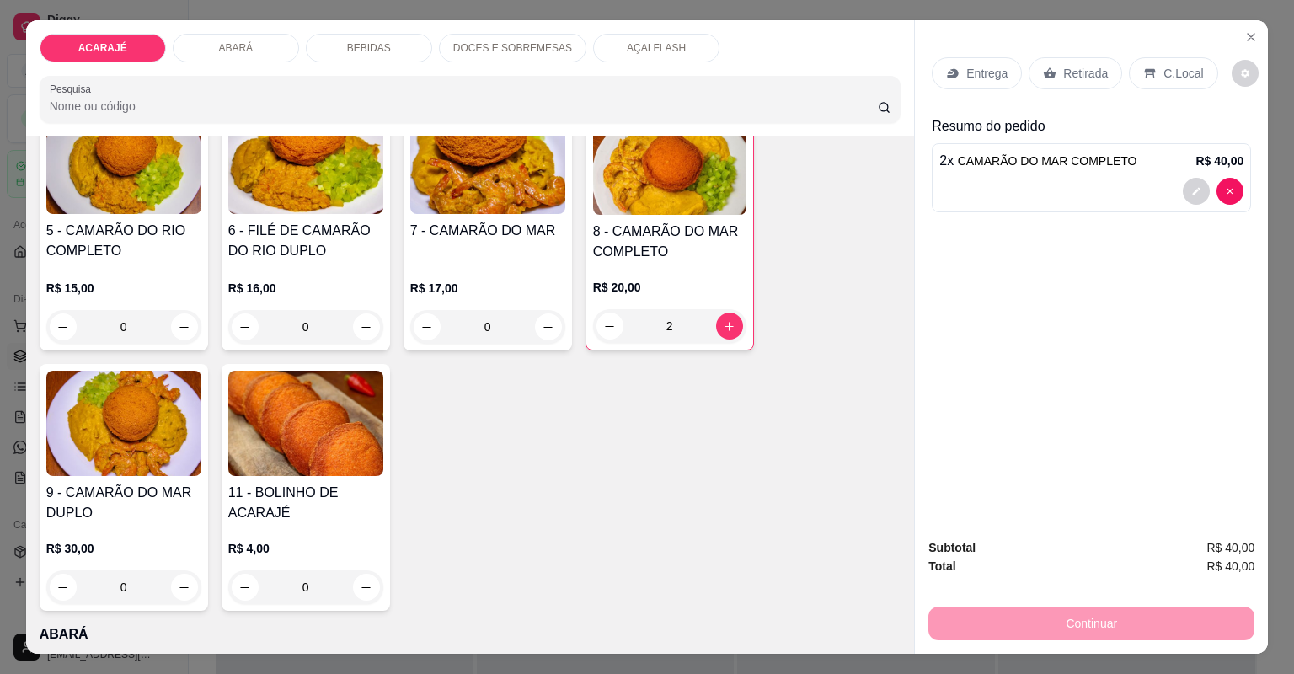
click at [976, 67] on p "Entrega" at bounding box center [986, 73] width 41 height 17
click at [356, 61] on div "ACARAJÉ ABARÁ BEBIDAS DOCES E SOBREMESAS AÇAI FLASH Pesquisa" at bounding box center [470, 78] width 889 height 116
drag, startPoint x: 356, startPoint y: 61, endPoint x: 338, endPoint y: 53, distance: 19.2
click at [340, 51] on div "BEBIDAS" at bounding box center [369, 48] width 126 height 29
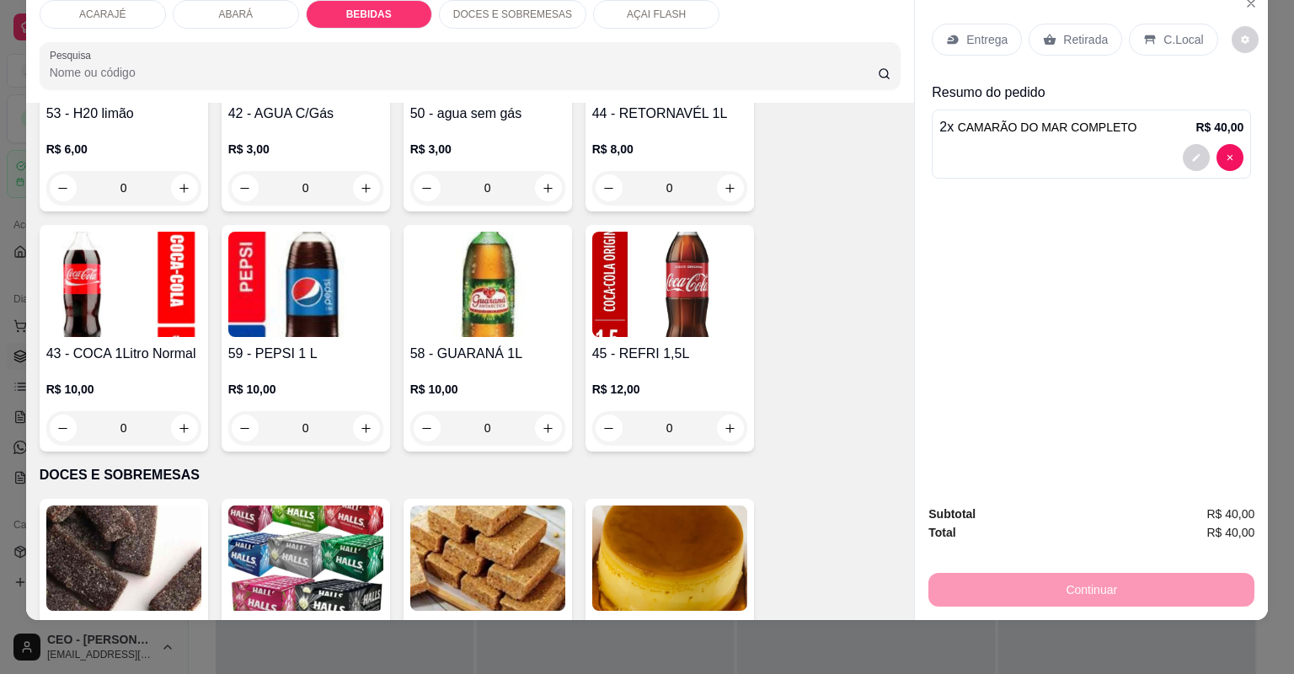
scroll to position [2448, 0]
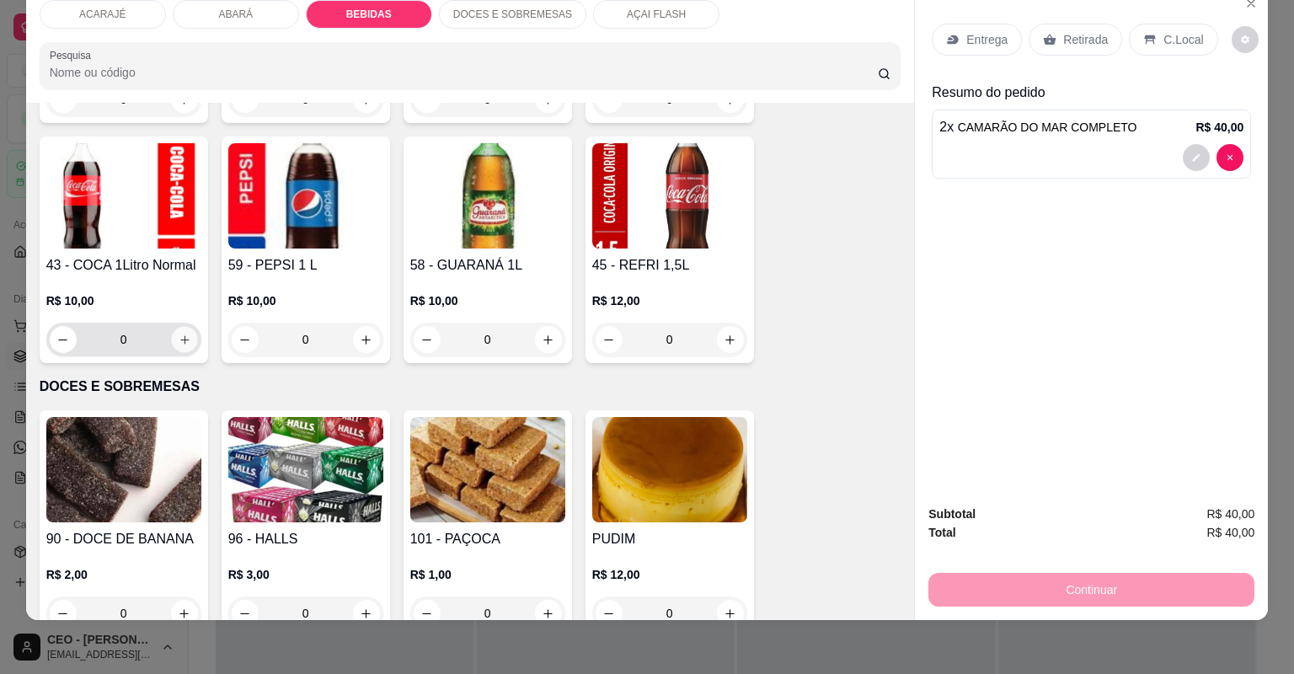
click at [179, 336] on icon "increase-product-quantity" at bounding box center [184, 340] width 13 height 13
type input "1"
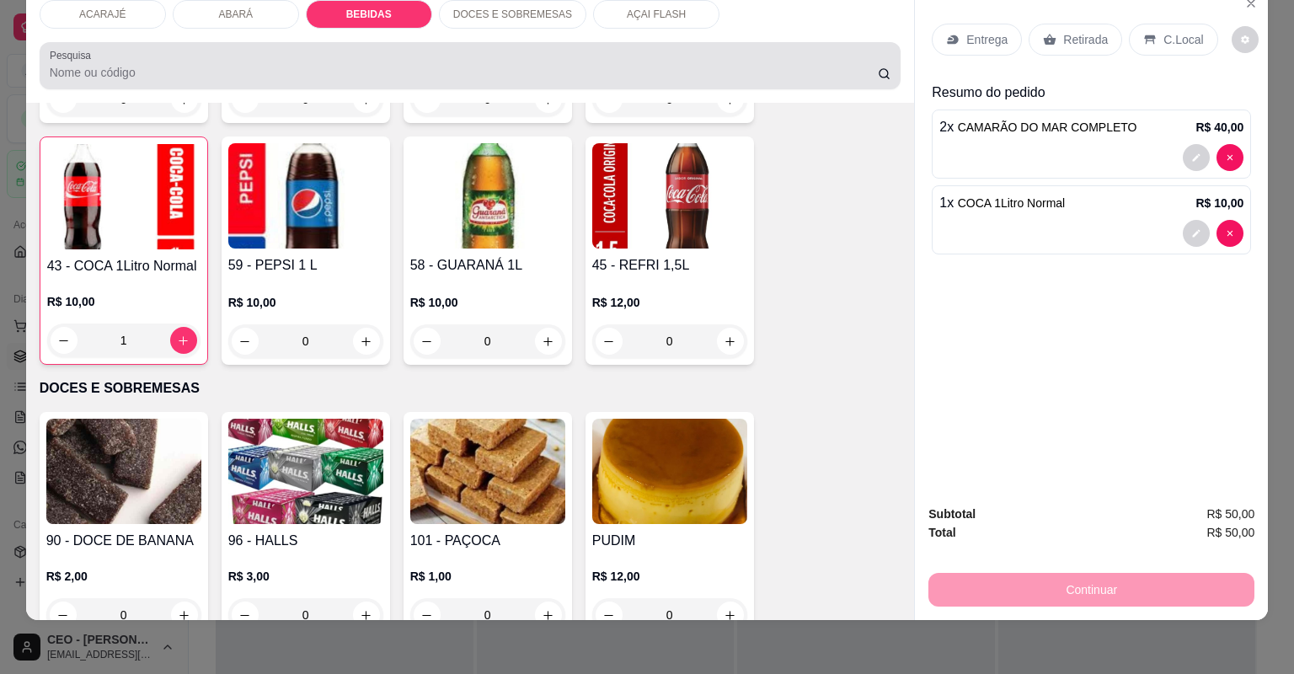
scroll to position [2515, 0]
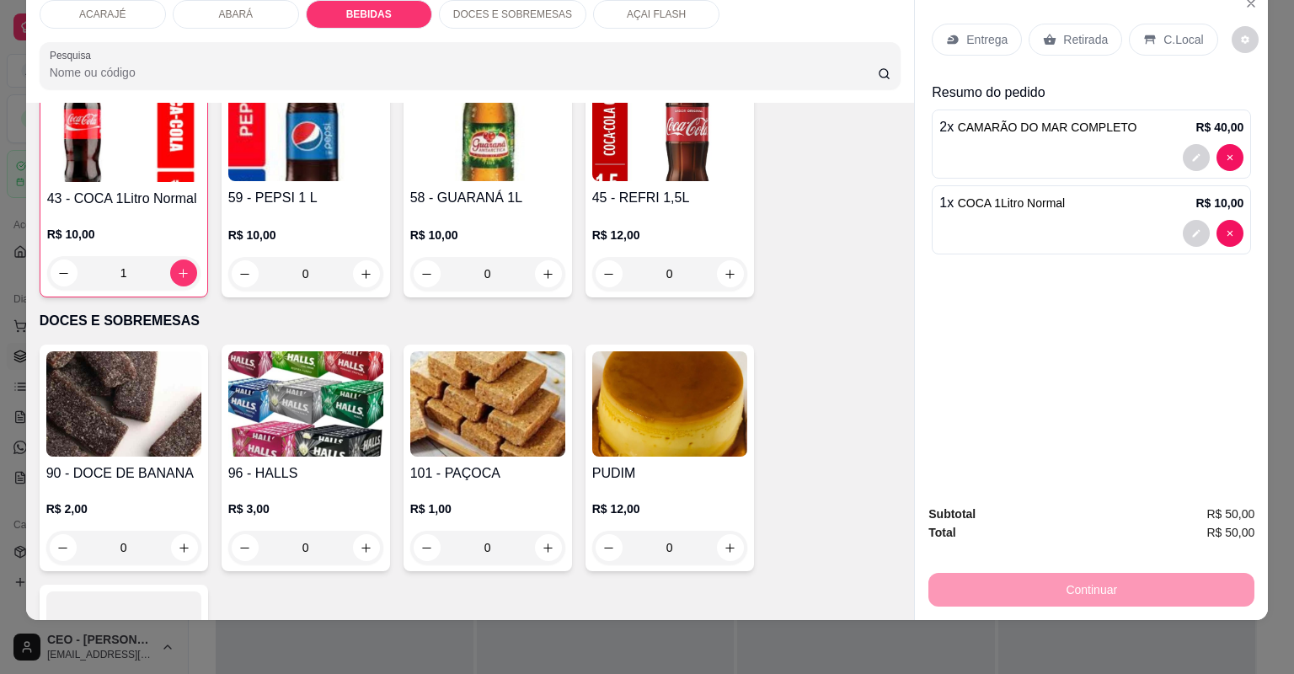
click at [943, 52] on div "Entrega" at bounding box center [977, 40] width 90 height 32
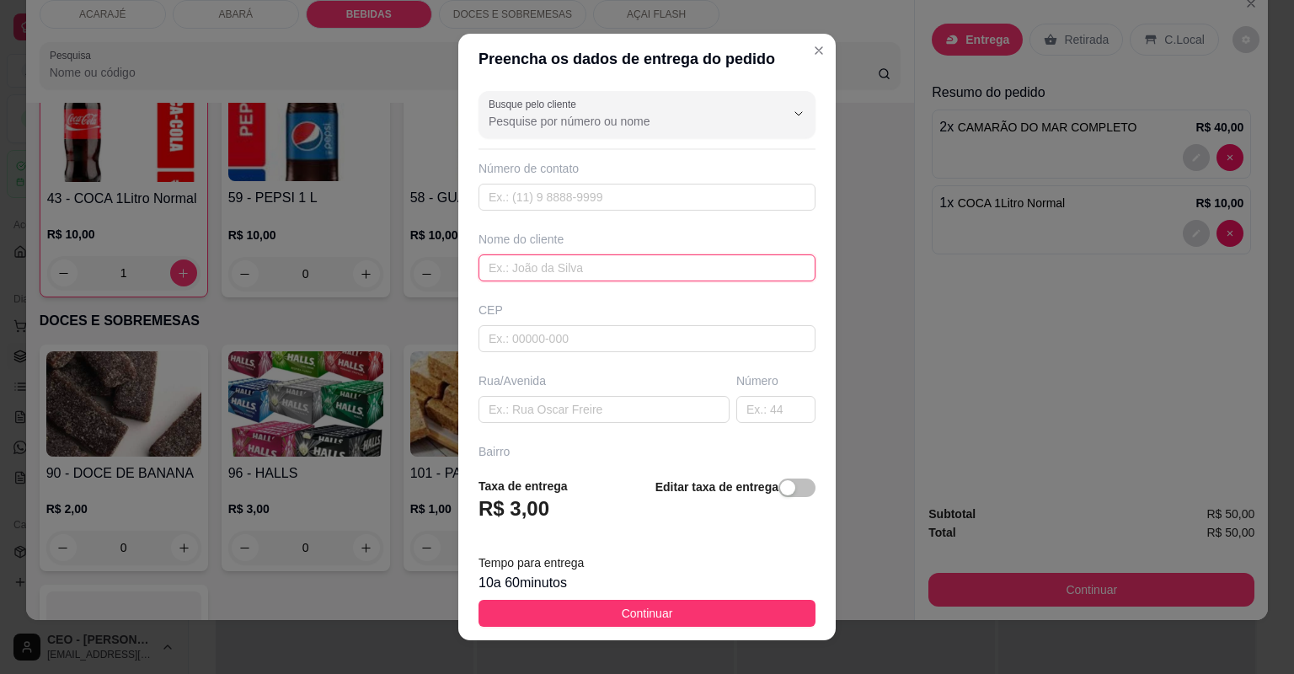
click at [578, 276] on input "text" at bounding box center [647, 267] width 337 height 27
type input "vitor"
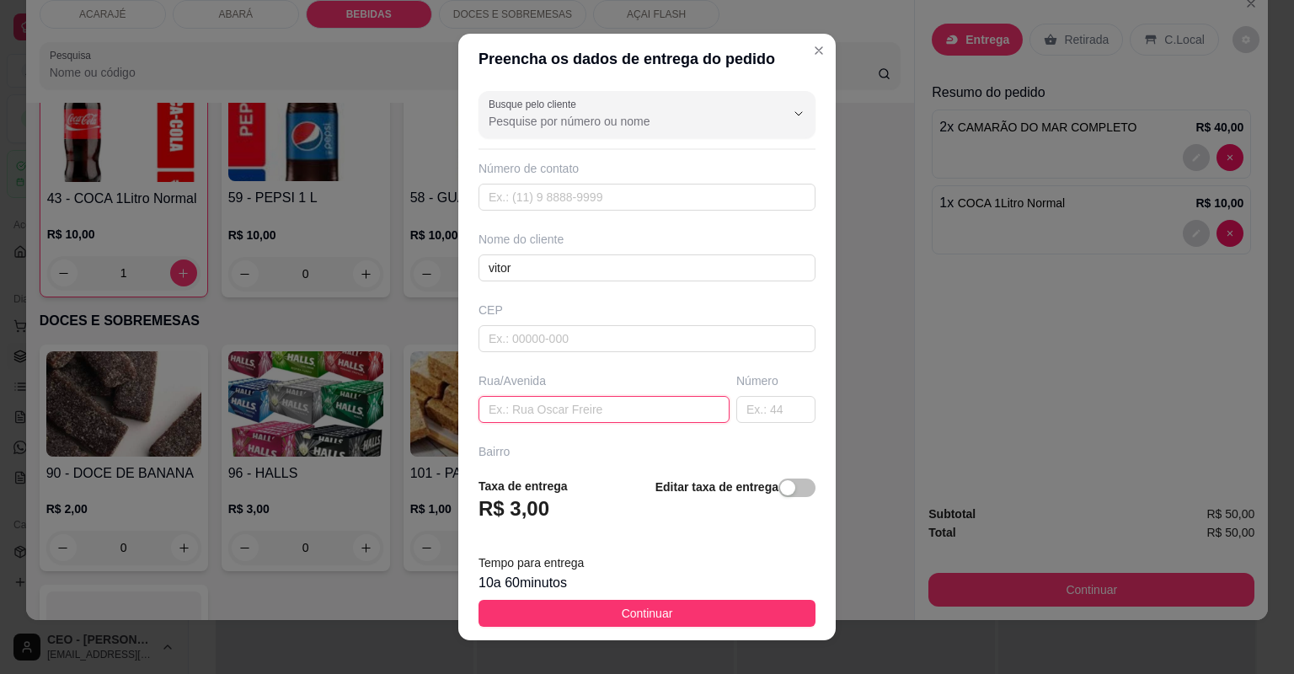
click at [669, 398] on input "text" at bounding box center [604, 409] width 251 height 27
paste input "Rua da pista antigo bar do xerife 601 bairro Londrina"
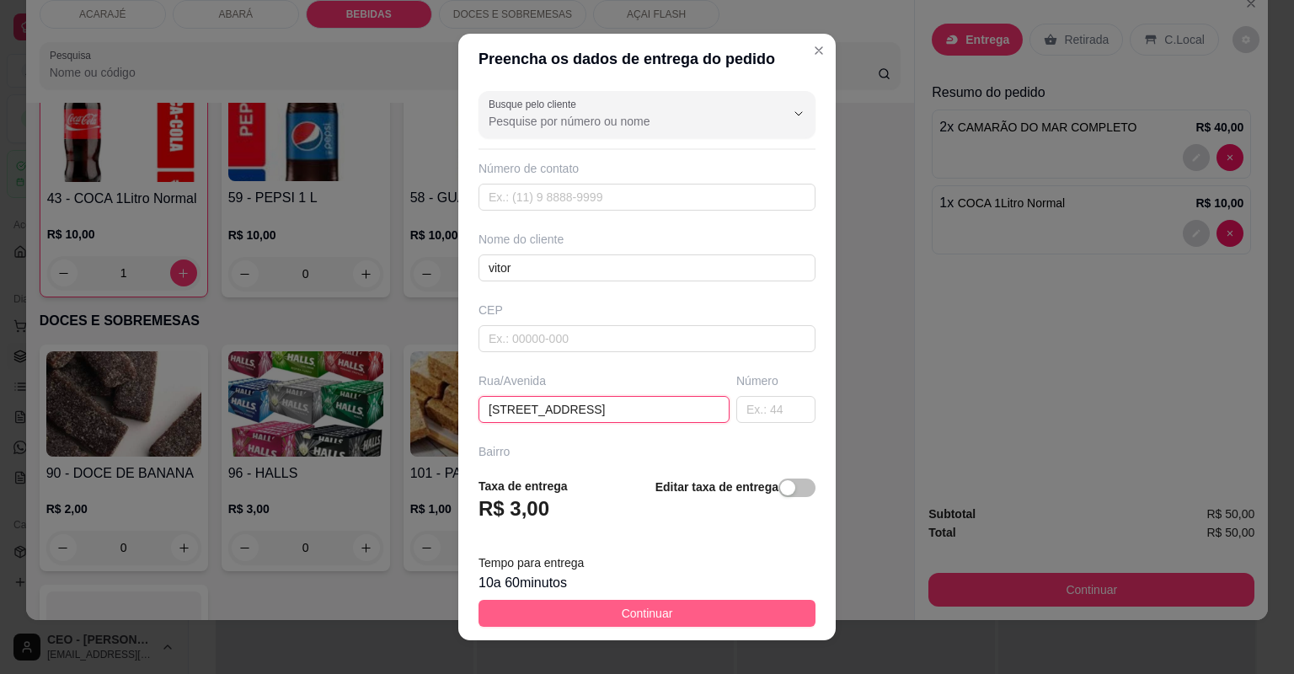
type input "Rua da pista antigo bar do xerife 601 bairro Londrina"
click at [636, 613] on span "Continuar" at bounding box center [647, 613] width 51 height 19
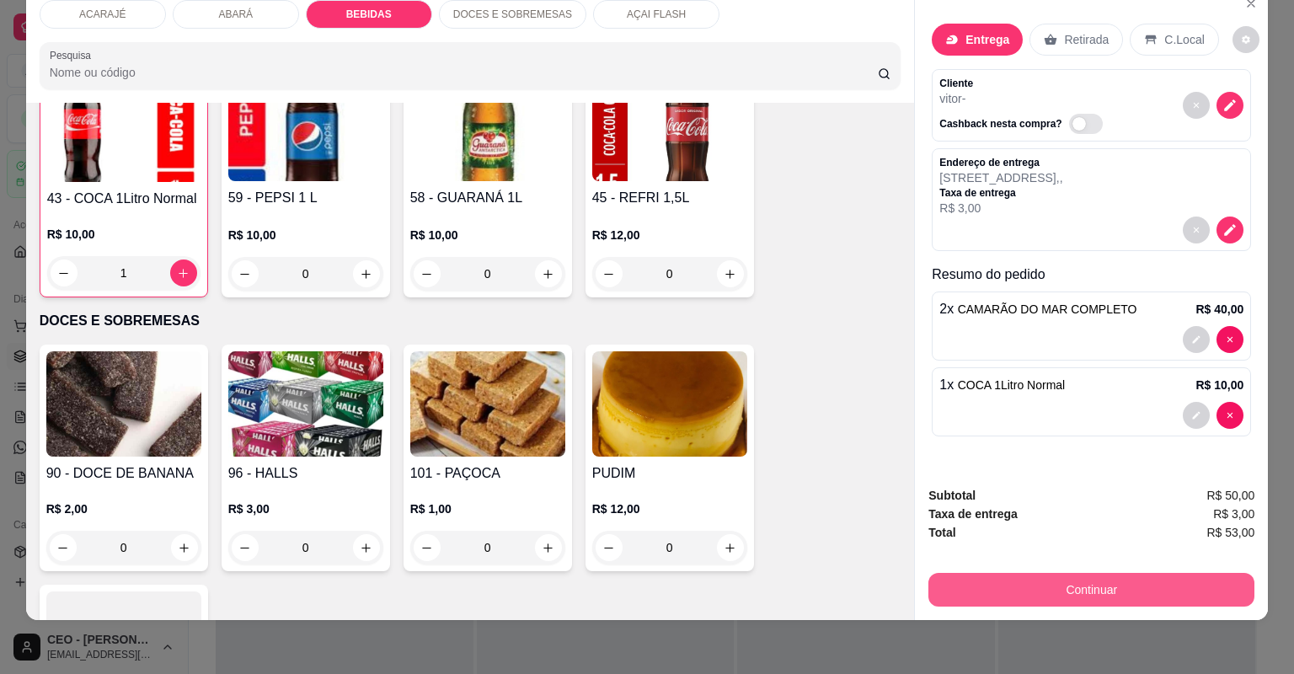
click at [1171, 600] on button "Continuar" at bounding box center [1091, 590] width 326 height 34
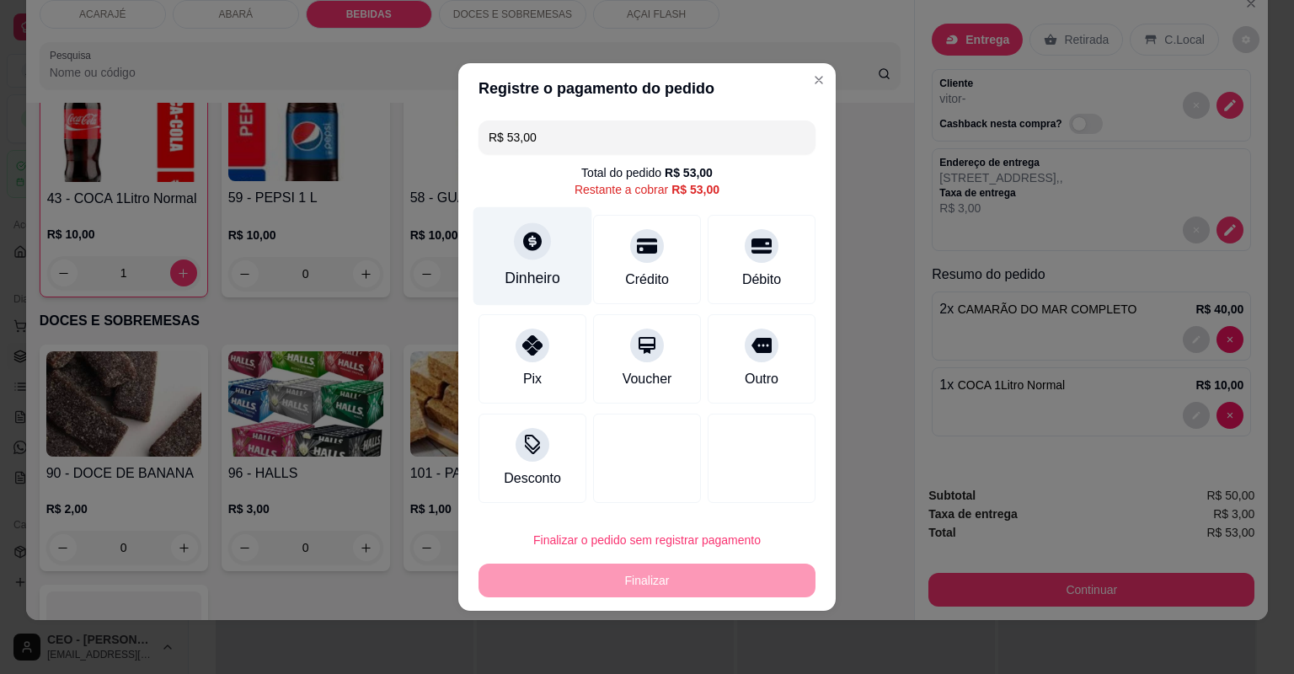
click at [548, 243] on div at bounding box center [532, 240] width 37 height 37
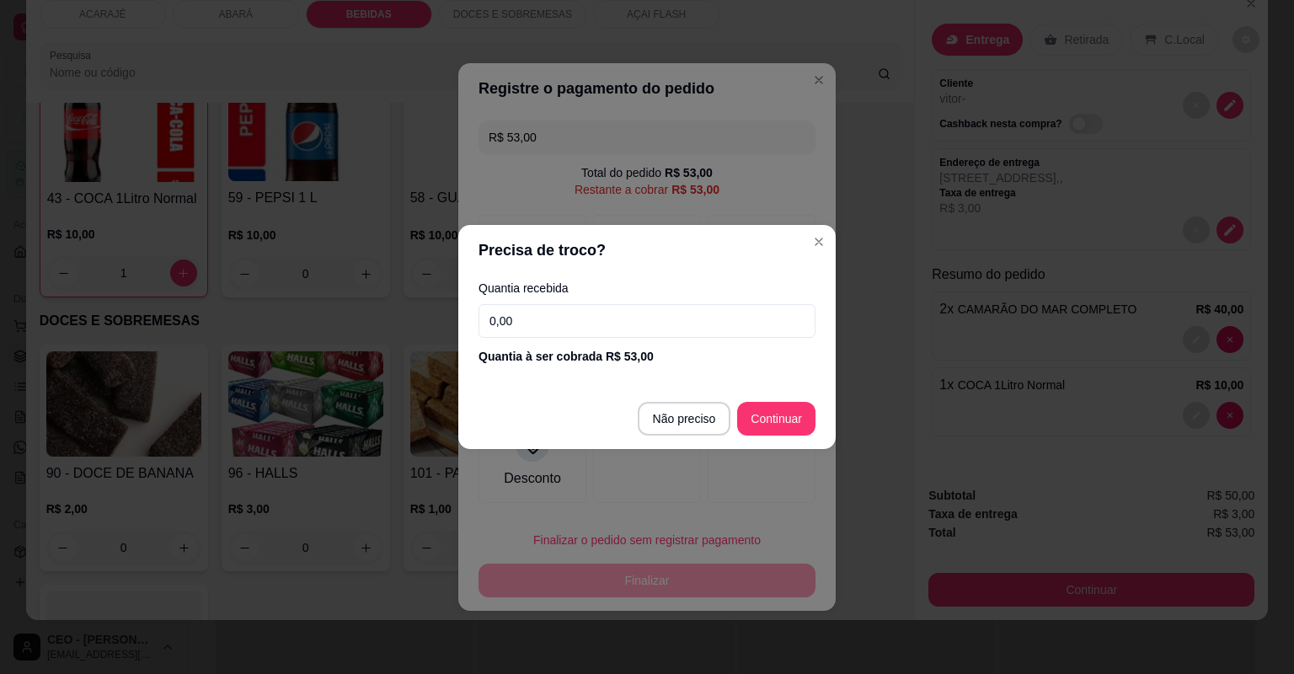
click at [547, 319] on input "0,00" at bounding box center [647, 321] width 337 height 34
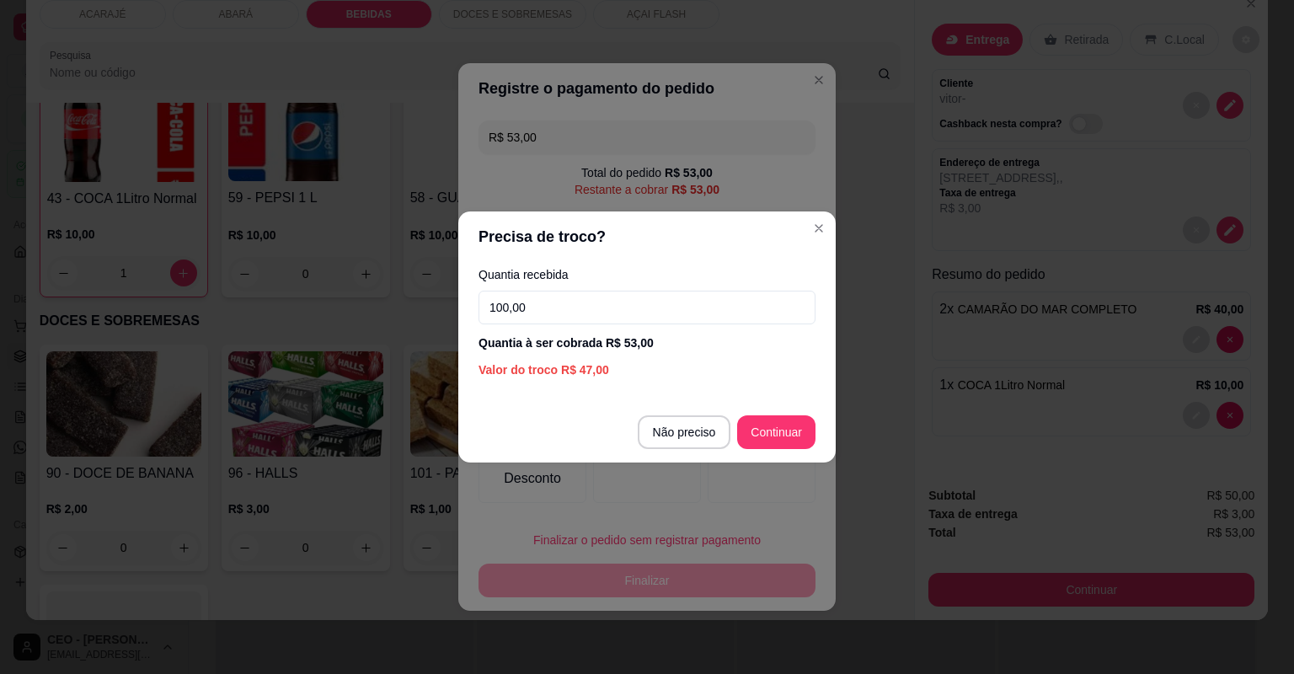
type input "100,00"
type input "R$ 0,00"
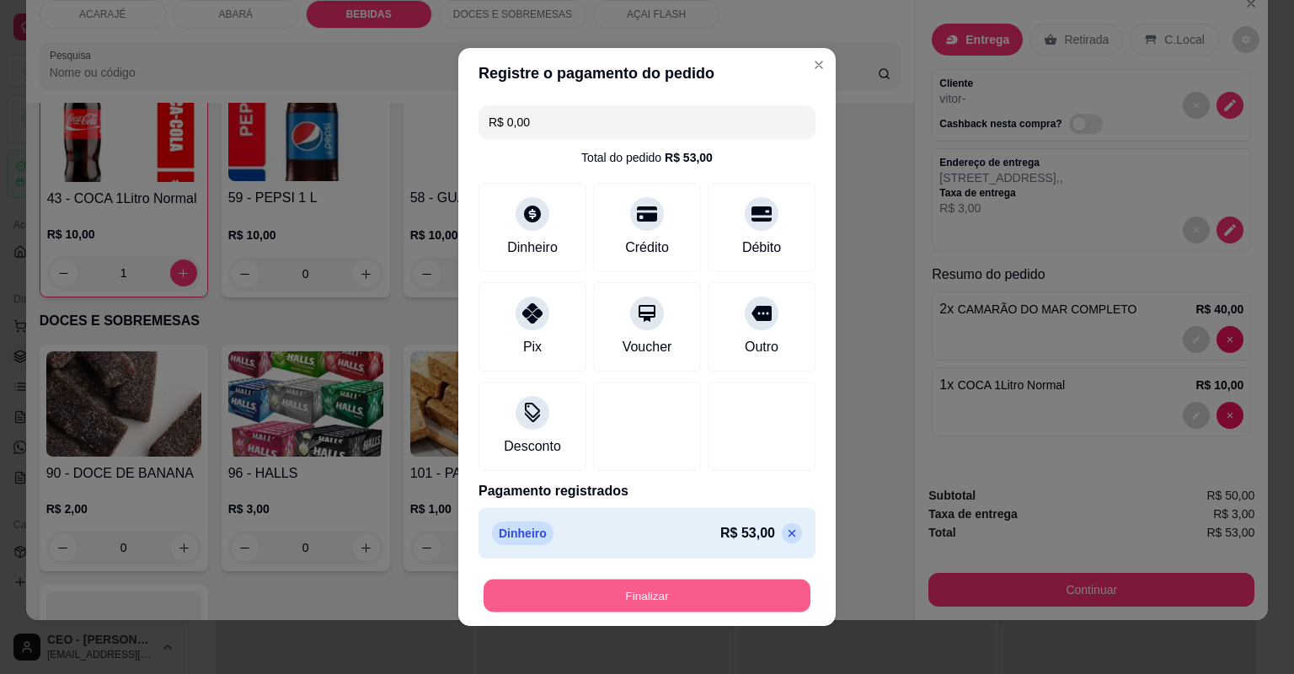
click at [663, 586] on button "Finalizar" at bounding box center [647, 596] width 327 height 33
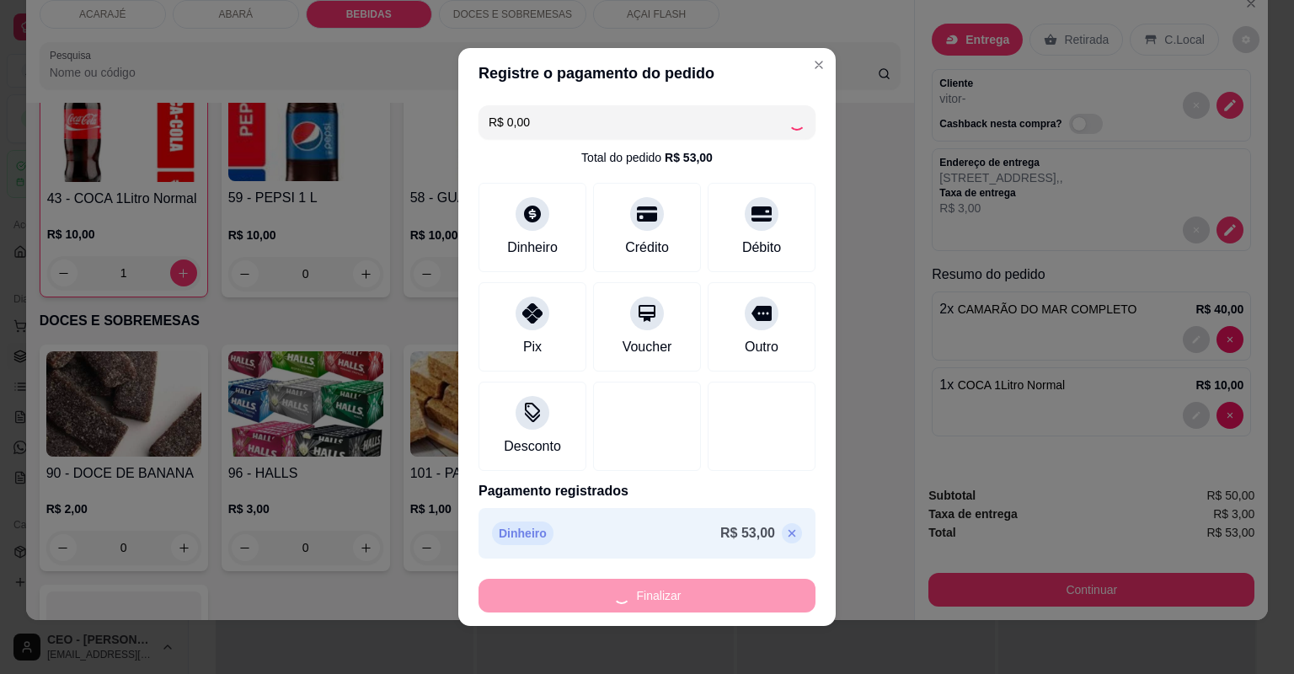
type input "0"
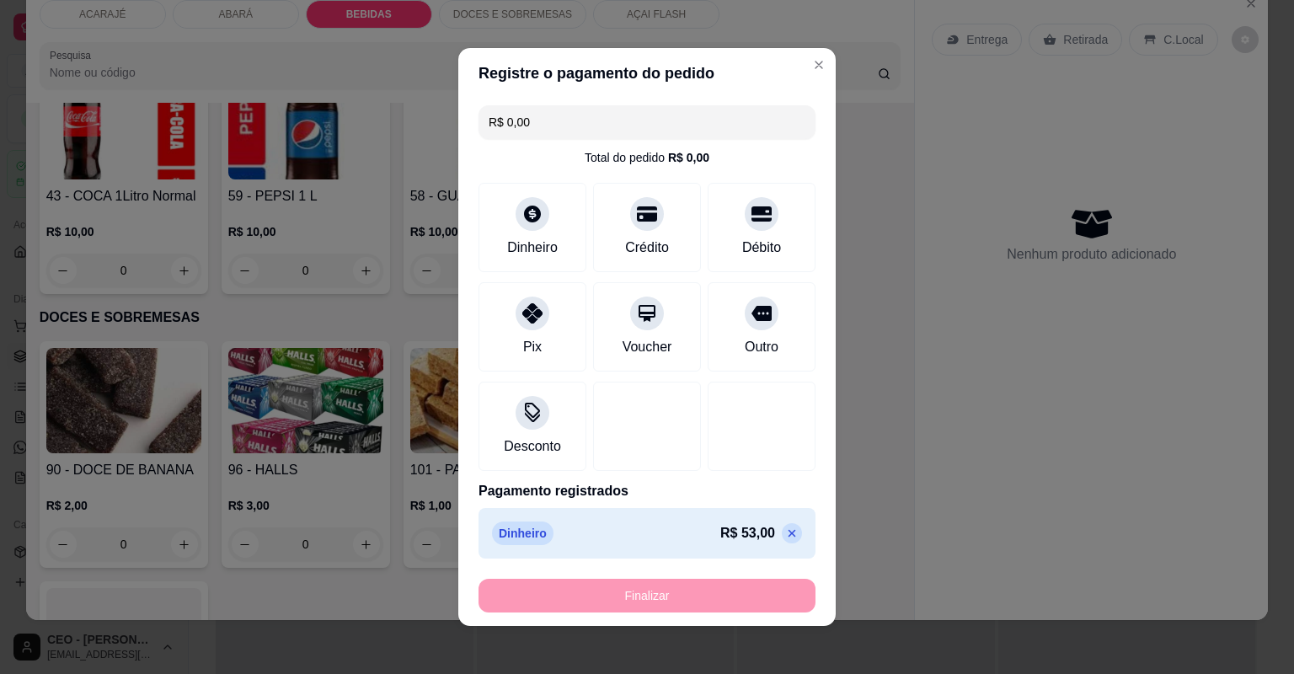
type input "-R$ 53,00"
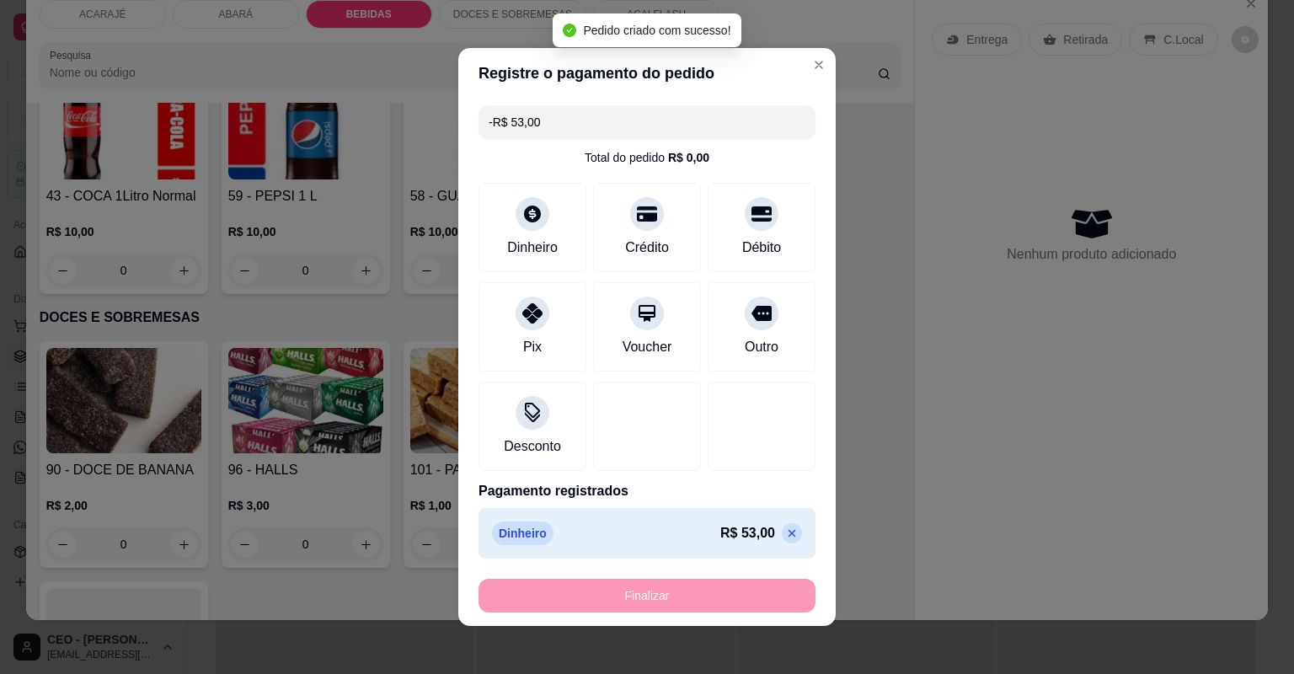
scroll to position [2513, 0]
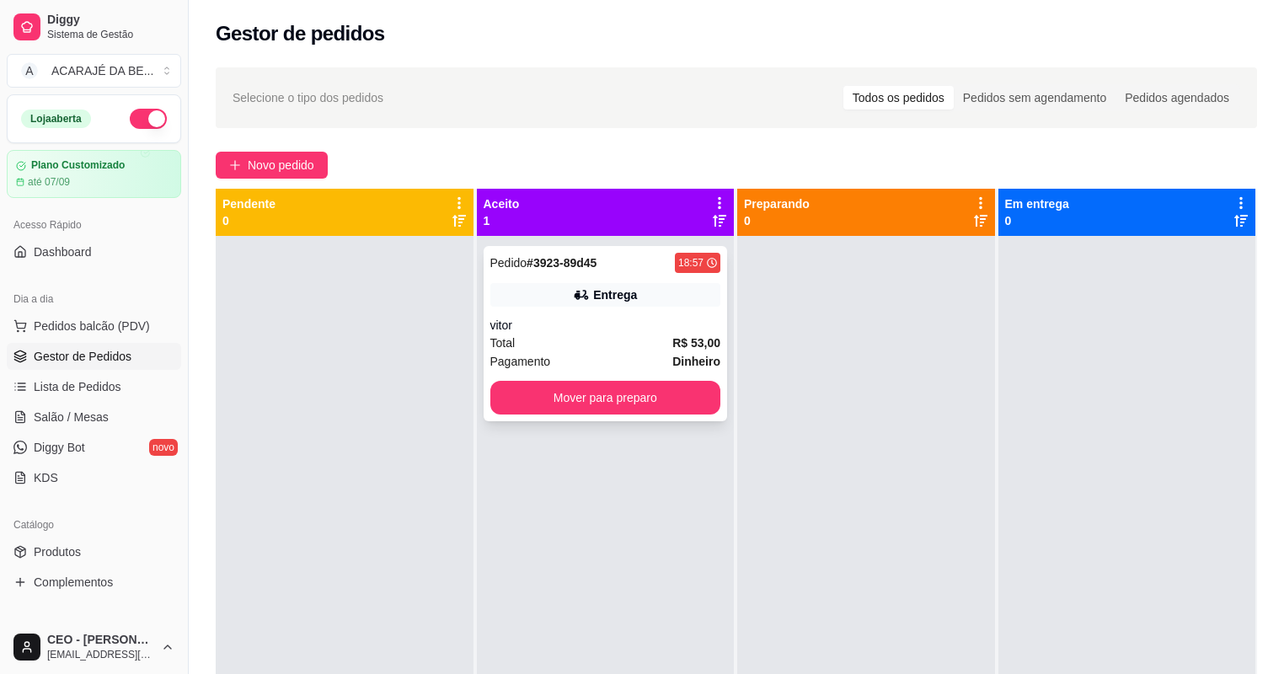
click at [571, 344] on div "Total R$ 53,00" at bounding box center [605, 343] width 231 height 19
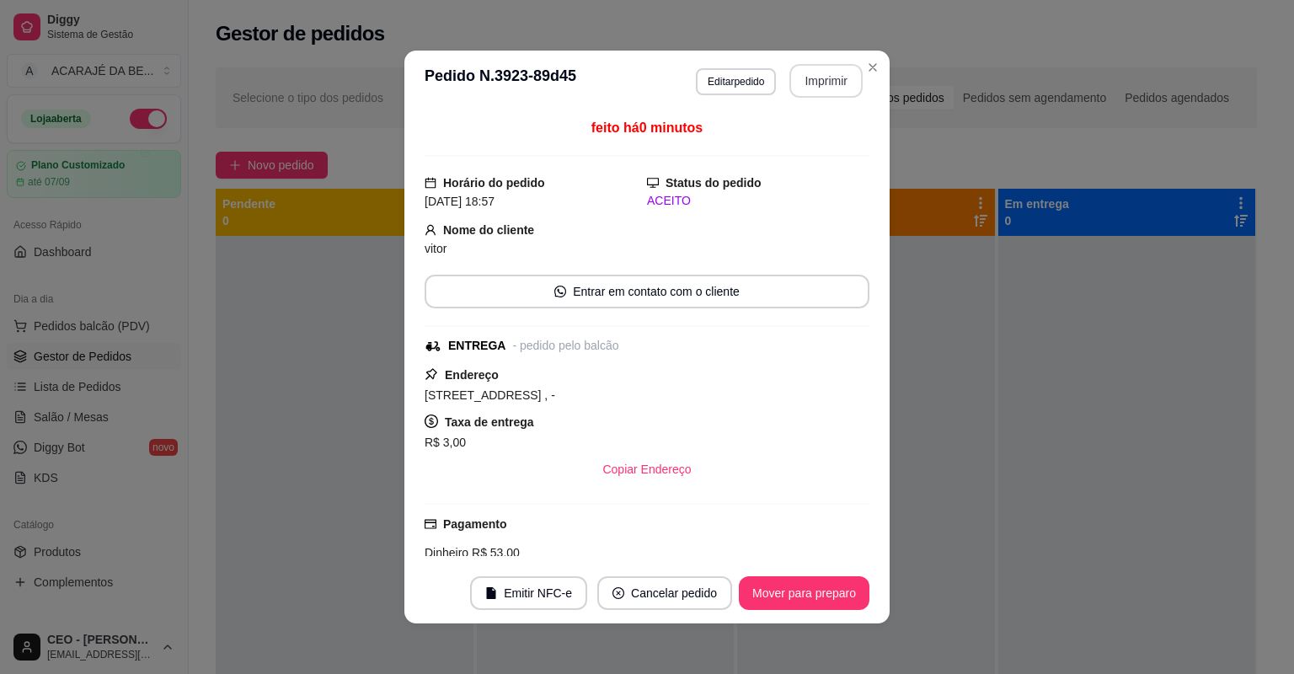
drag, startPoint x: 860, startPoint y: 117, endPoint x: 861, endPoint y: 126, distance: 9.3
click at [863, 116] on div "feito há 0 minutos Horário do pedido 23/08/2025 18:57 Status do pedido ACEITO N…" at bounding box center [646, 337] width 485 height 452
click at [835, 85] on button "Imprimir" at bounding box center [825, 81] width 73 height 34
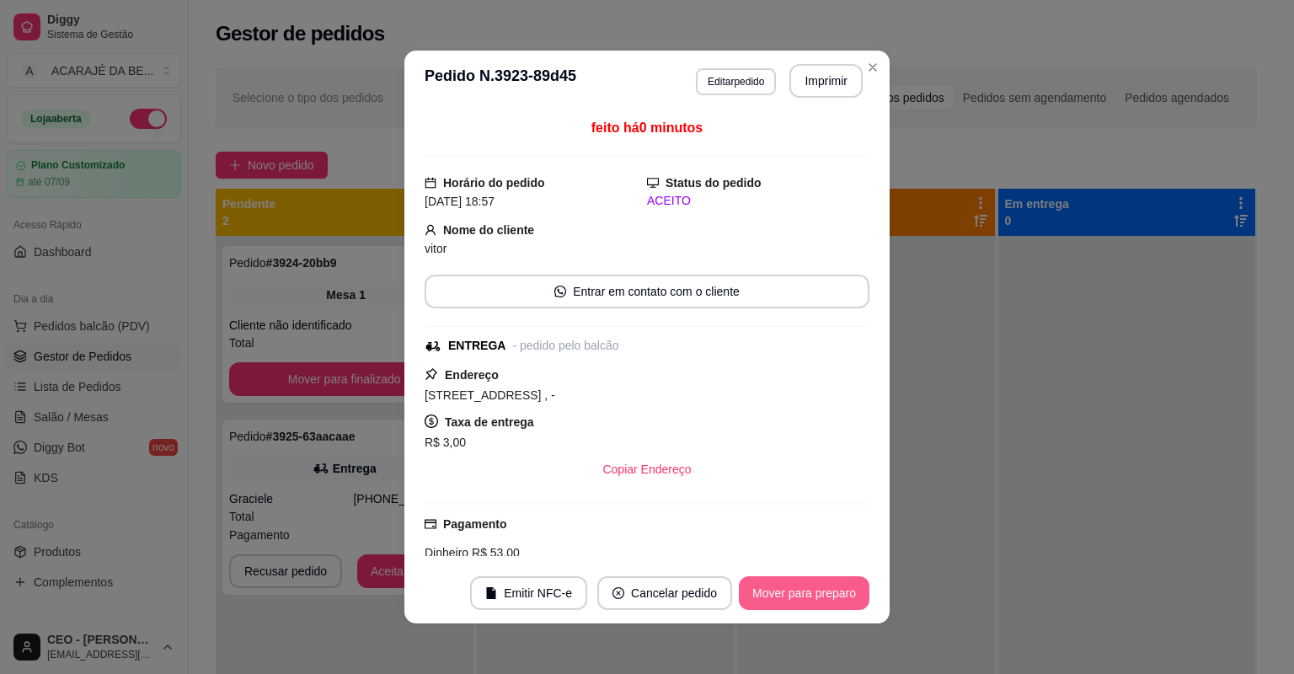
click at [846, 590] on button "Mover para preparo" at bounding box center [804, 593] width 131 height 34
click at [845, 590] on div "Mover para preparo" at bounding box center [792, 593] width 154 height 34
click at [844, 590] on div "Mover para preparo" at bounding box center [792, 593] width 154 height 34
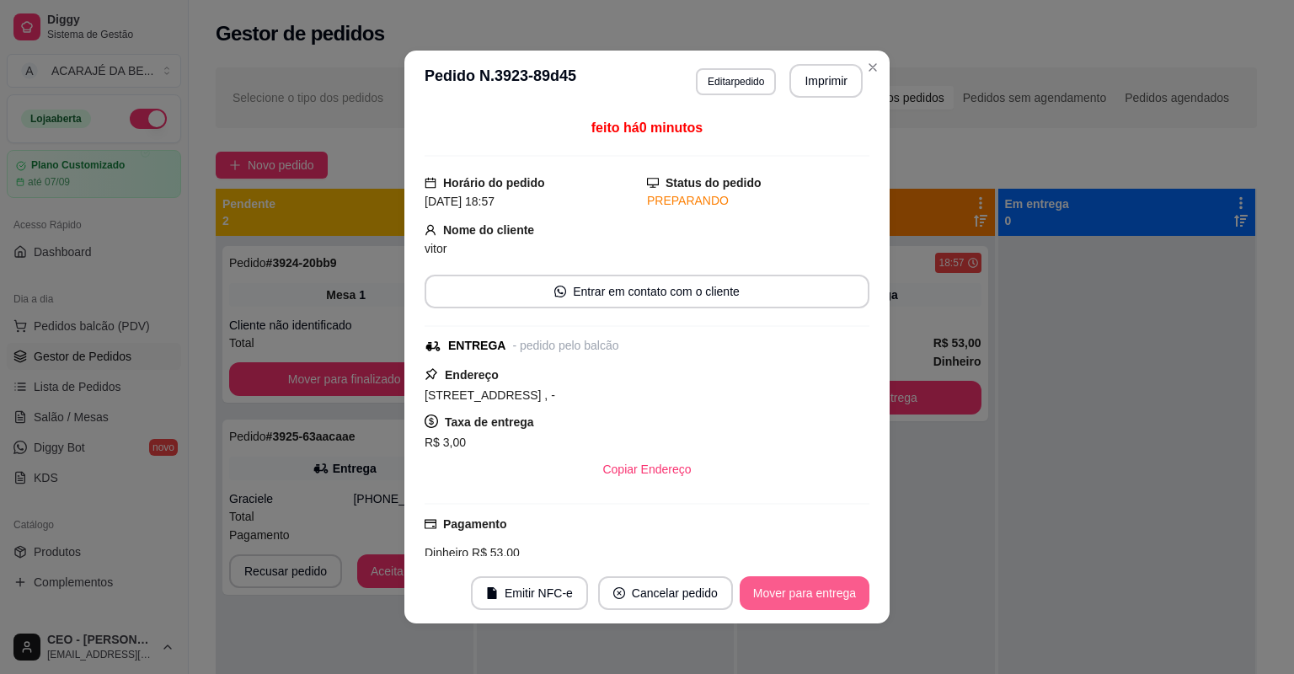
click at [844, 590] on button "Mover para entrega" at bounding box center [805, 593] width 130 height 34
click at [844, 590] on div "Mover para entrega" at bounding box center [792, 593] width 153 height 34
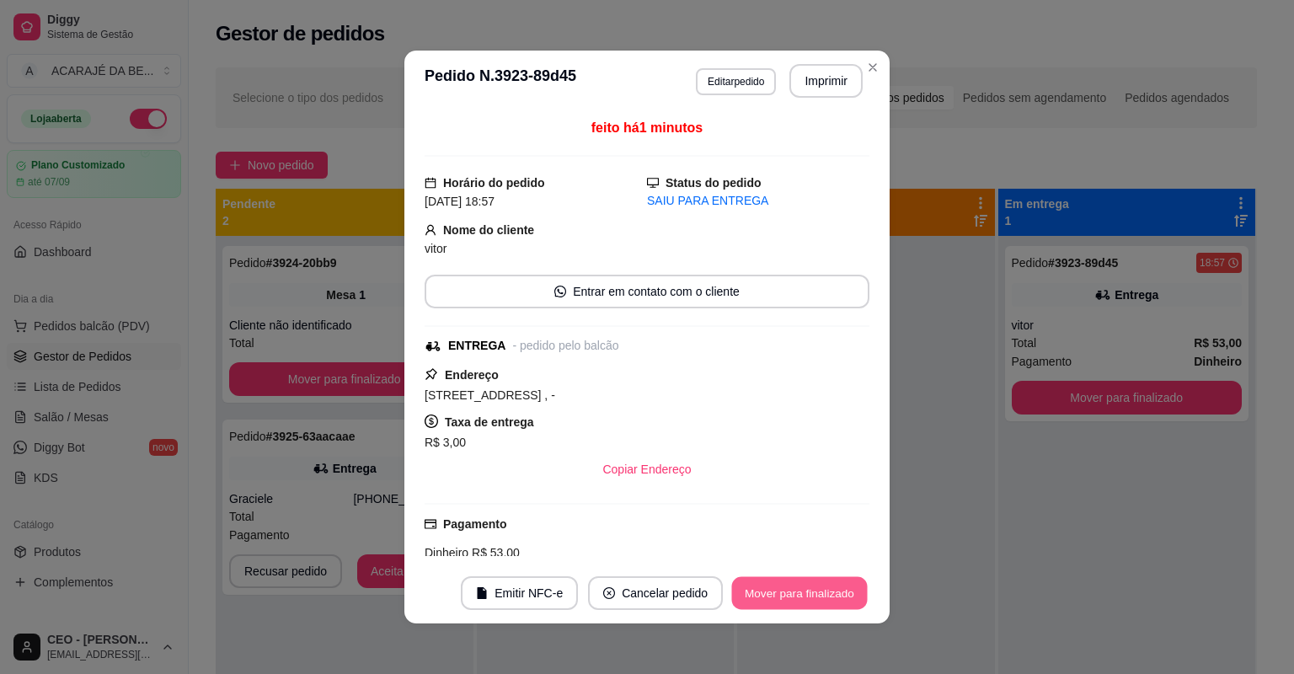
click at [844, 590] on button "Mover para finalizado" at bounding box center [800, 593] width 136 height 33
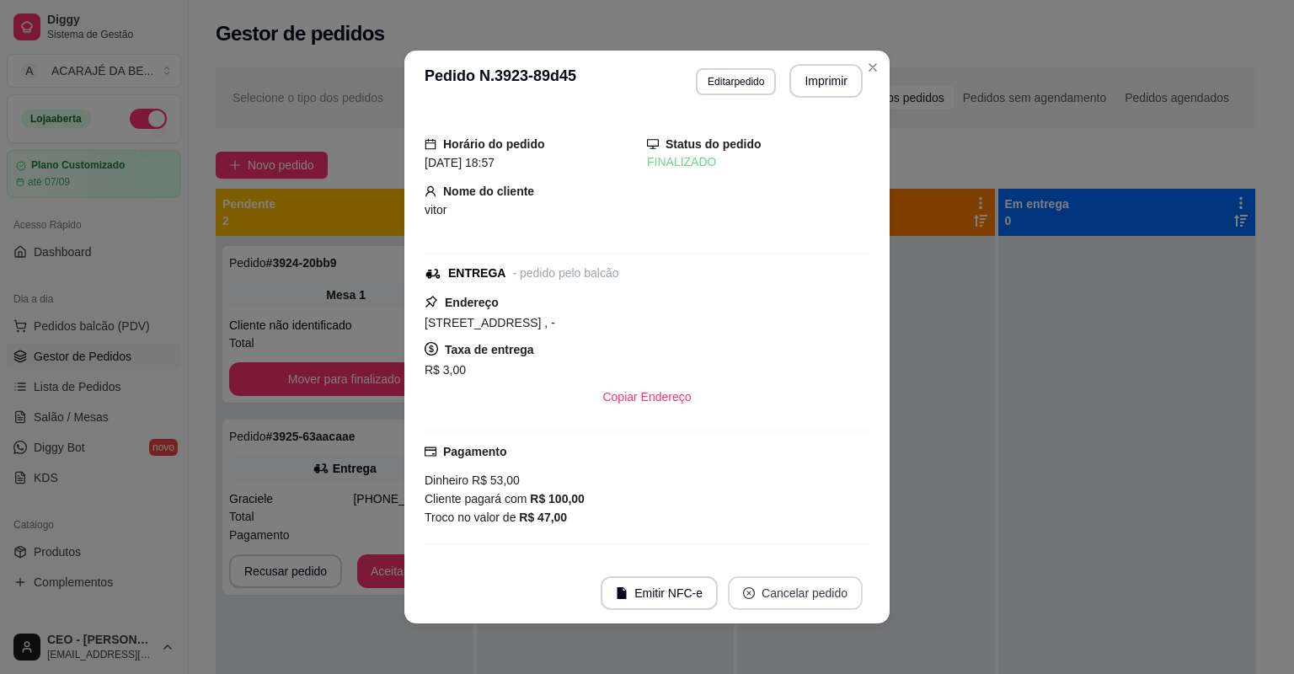
click at [844, 590] on button "Cancelar pedido" at bounding box center [795, 593] width 135 height 34
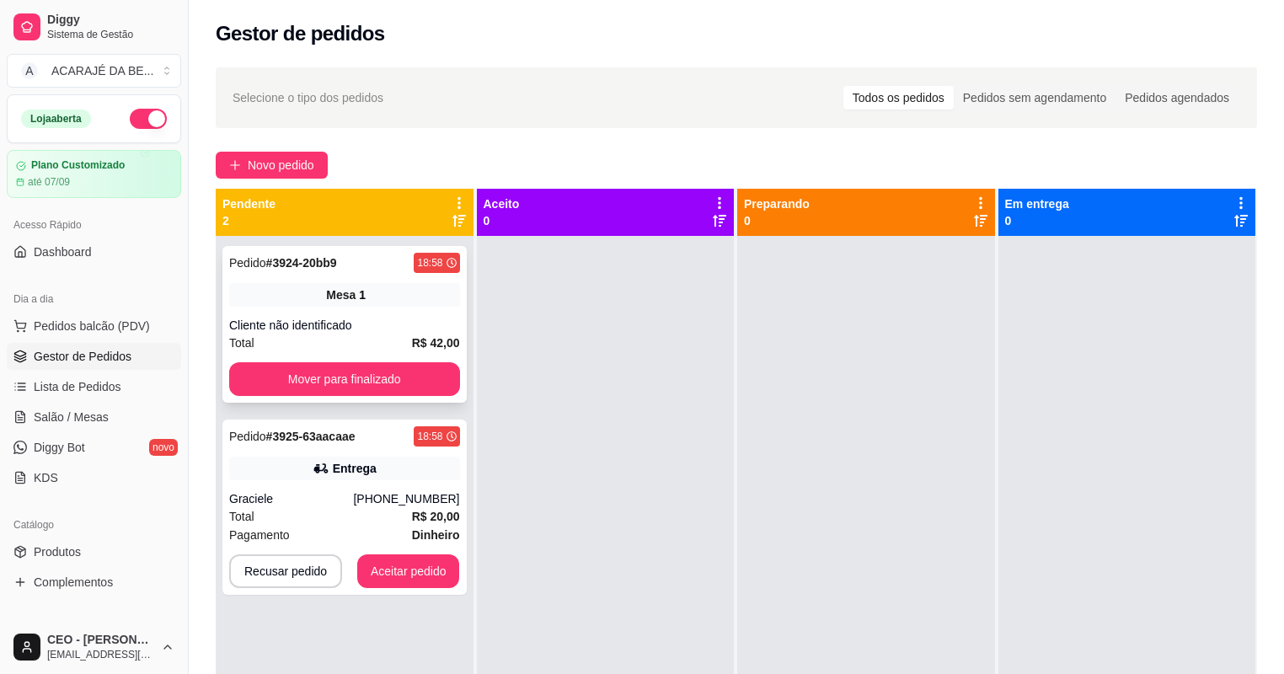
click at [418, 318] on div "Cliente não identificado" at bounding box center [344, 325] width 231 height 17
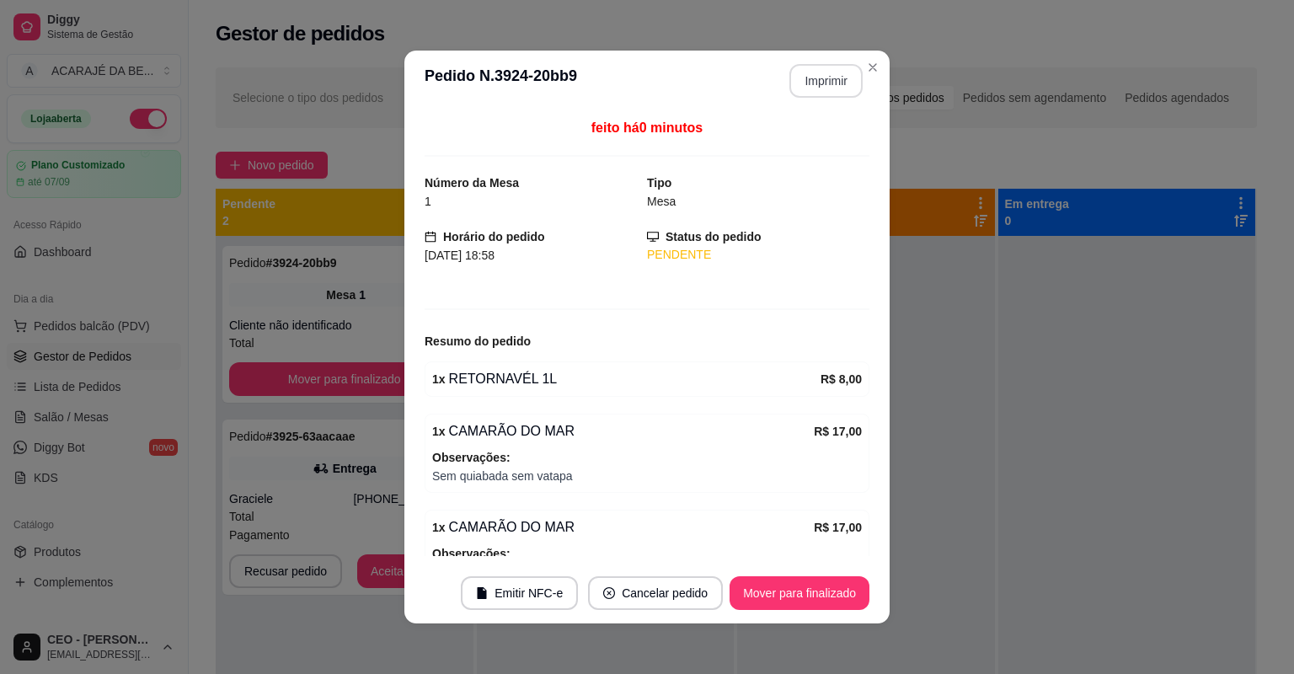
click at [832, 91] on button "Imprimir" at bounding box center [825, 81] width 73 height 34
click at [831, 566] on footer "Emitir NFC-e Cancelar pedido Mover para finalizado" at bounding box center [646, 593] width 485 height 61
click at [842, 590] on button "Mover para finalizado" at bounding box center [800, 593] width 140 height 34
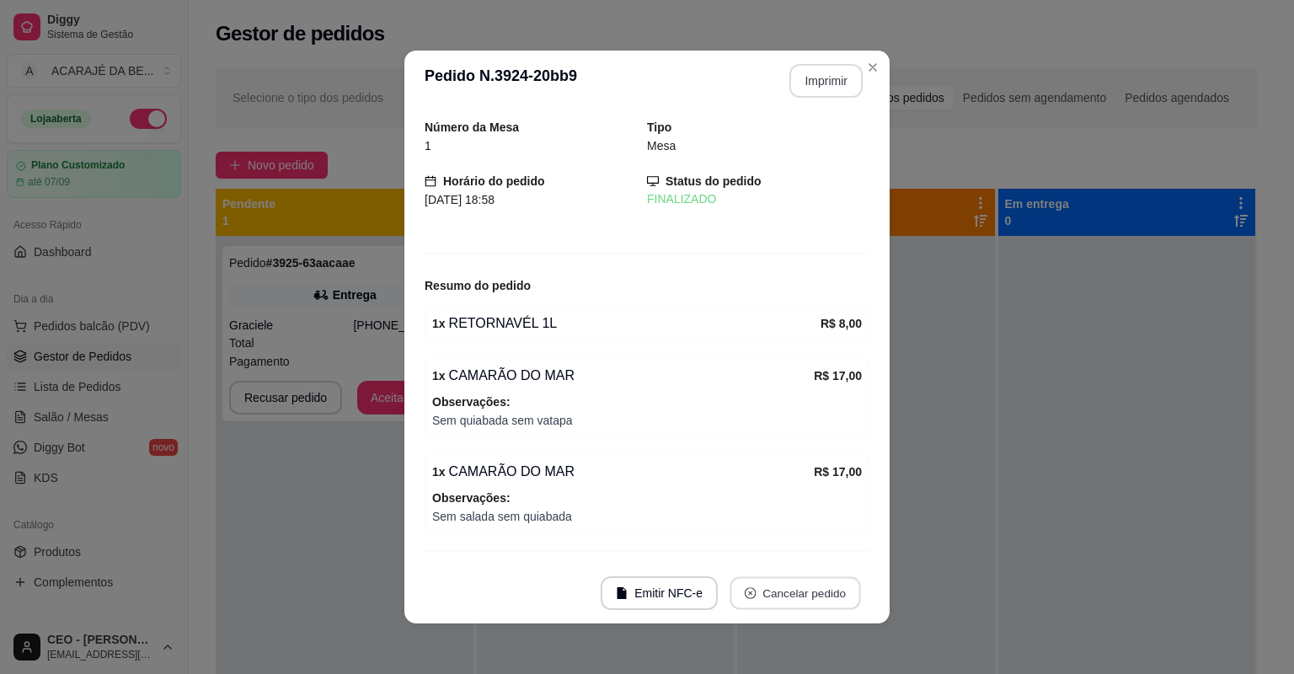
click at [843, 591] on button "Cancelar pedido" at bounding box center [795, 593] width 131 height 33
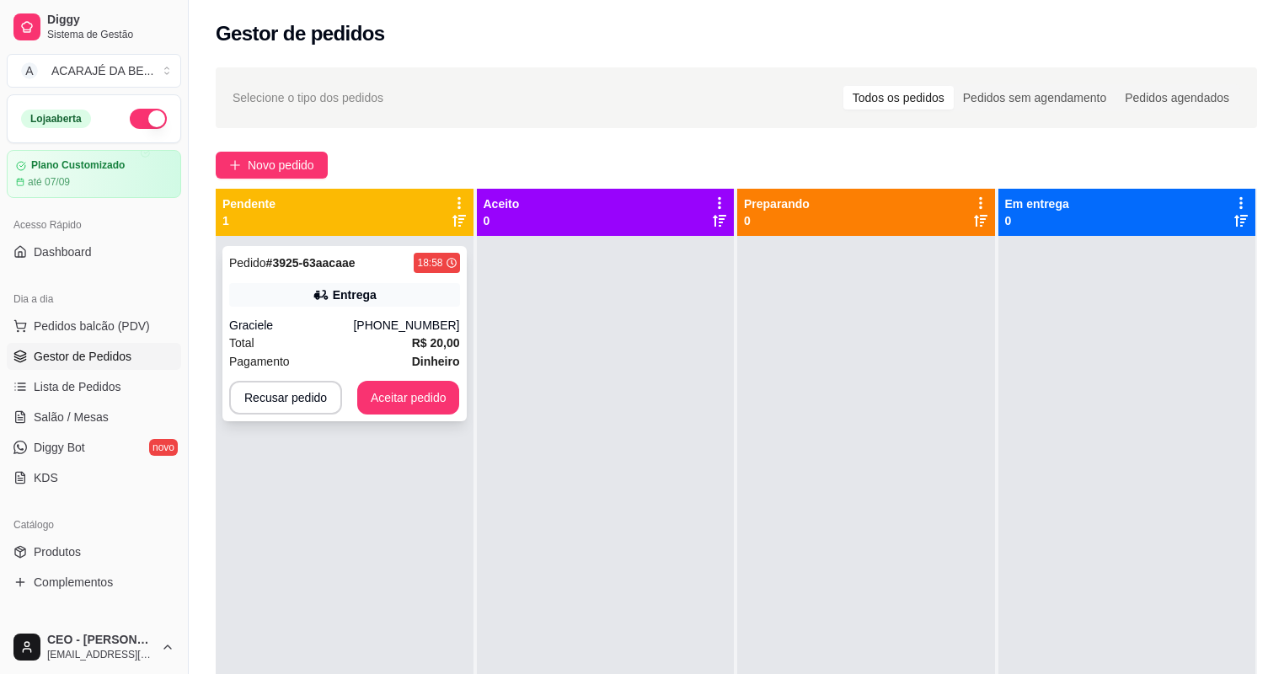
click at [438, 350] on strong "R$ 20,00" at bounding box center [436, 342] width 48 height 13
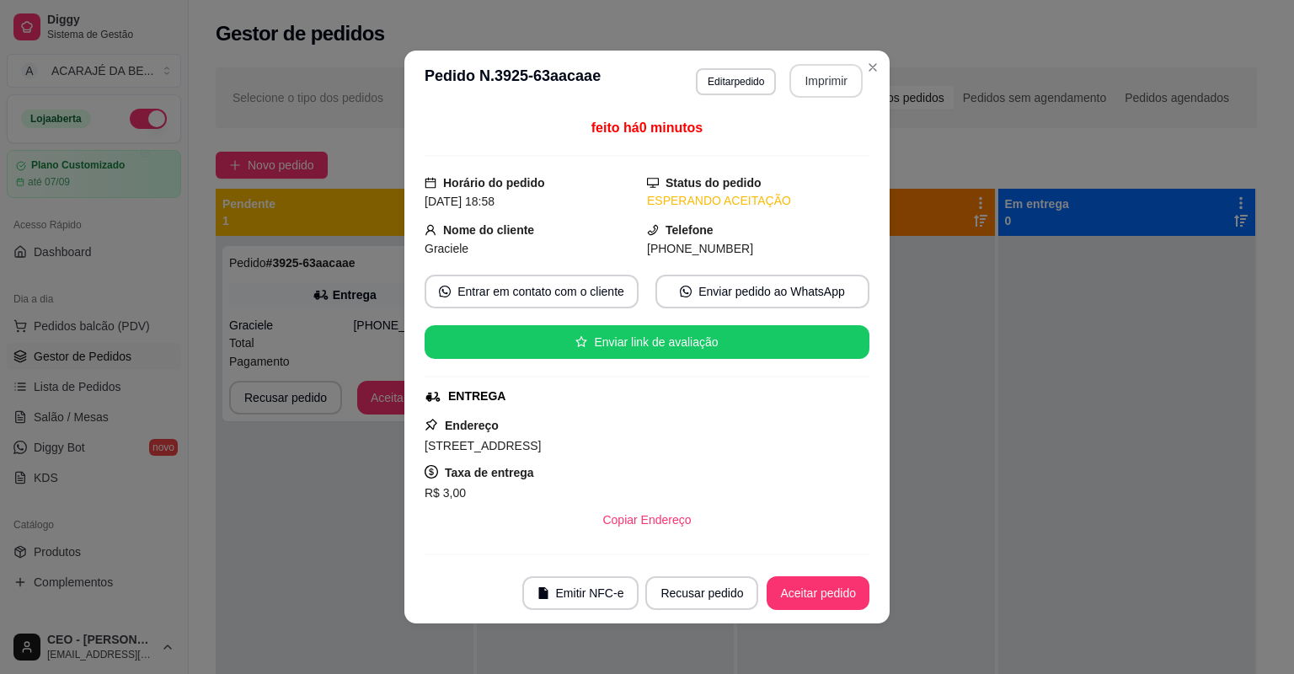
click at [846, 85] on button "Imprimir" at bounding box center [825, 81] width 73 height 34
click at [770, 602] on button "Aceitar pedido" at bounding box center [817, 593] width 99 height 33
click at [772, 603] on div "Recusar pedido Aceitar pedido" at bounding box center [757, 593] width 224 height 34
click at [774, 603] on div "Recusar pedido Aceitar pedido" at bounding box center [733, 593] width 271 height 34
click at [776, 603] on div "Recusar pedido Aceitar pedido" at bounding box center [733, 593] width 271 height 34
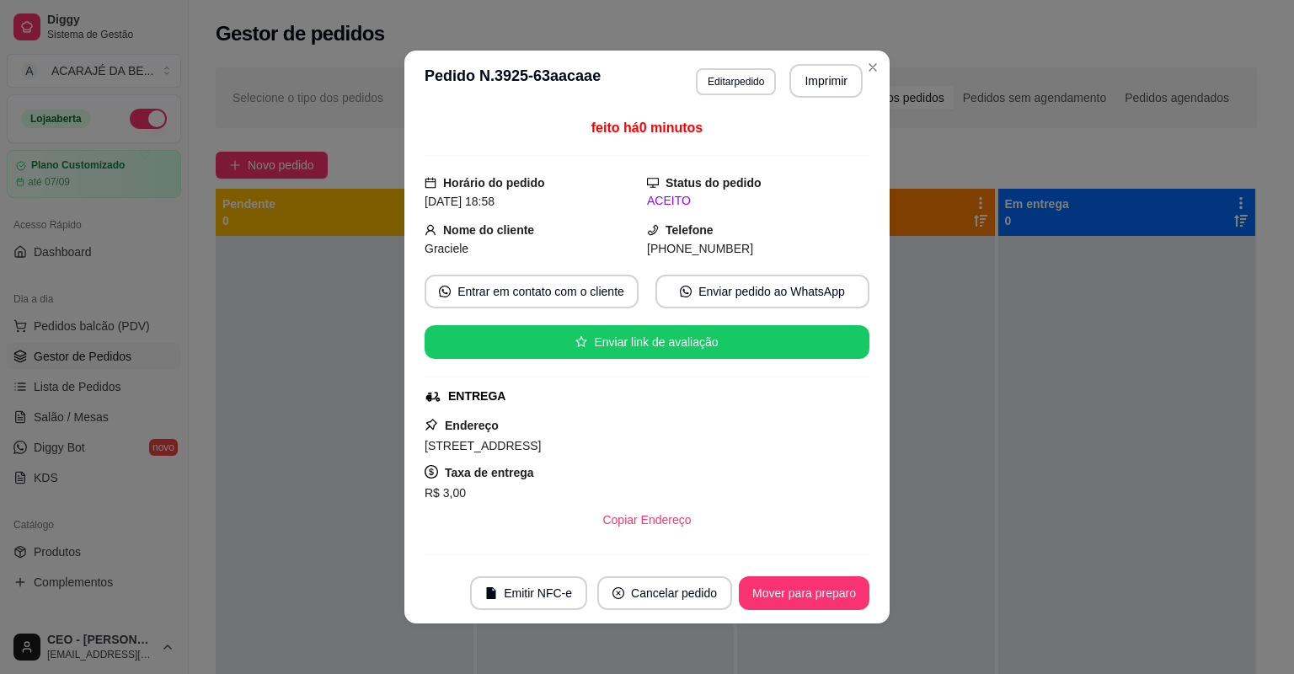
click at [779, 602] on button "Mover para preparo" at bounding box center [804, 593] width 131 height 34
click at [782, 597] on div "Mover para preparo" at bounding box center [792, 593] width 154 height 34
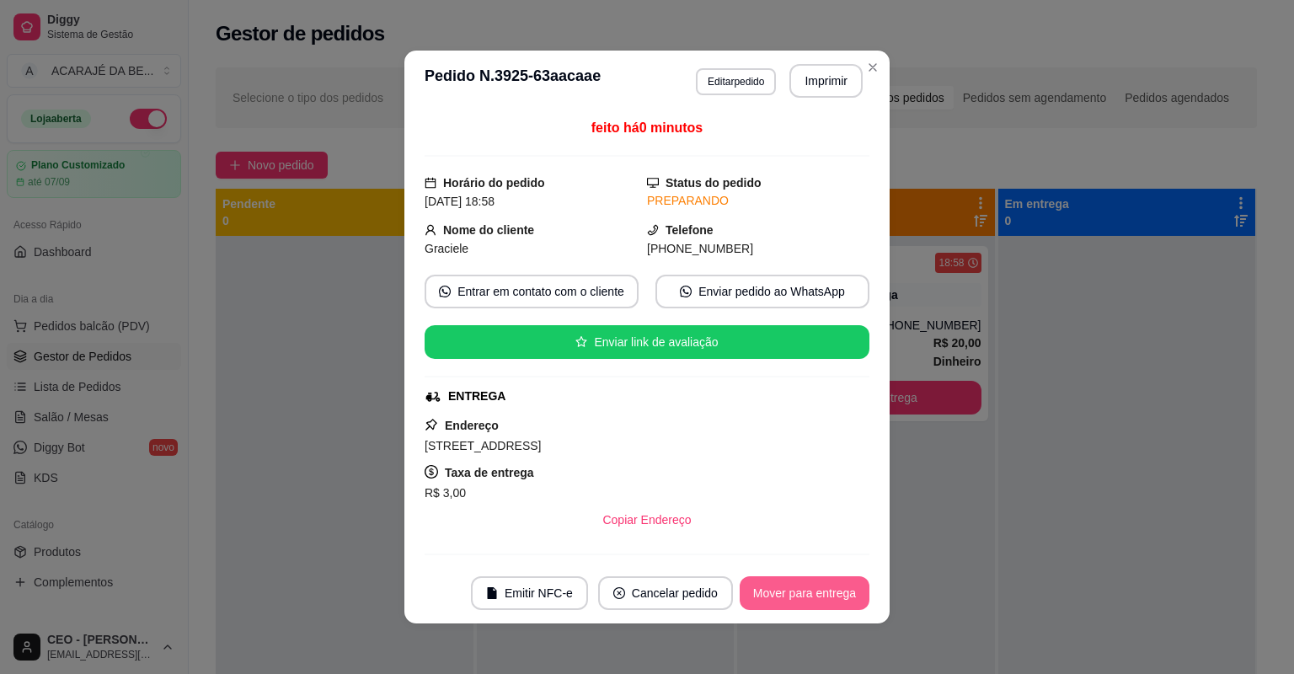
click at [782, 601] on button "Mover para entrega" at bounding box center [805, 593] width 130 height 34
click at [782, 602] on div "Mover para entrega" at bounding box center [792, 593] width 153 height 34
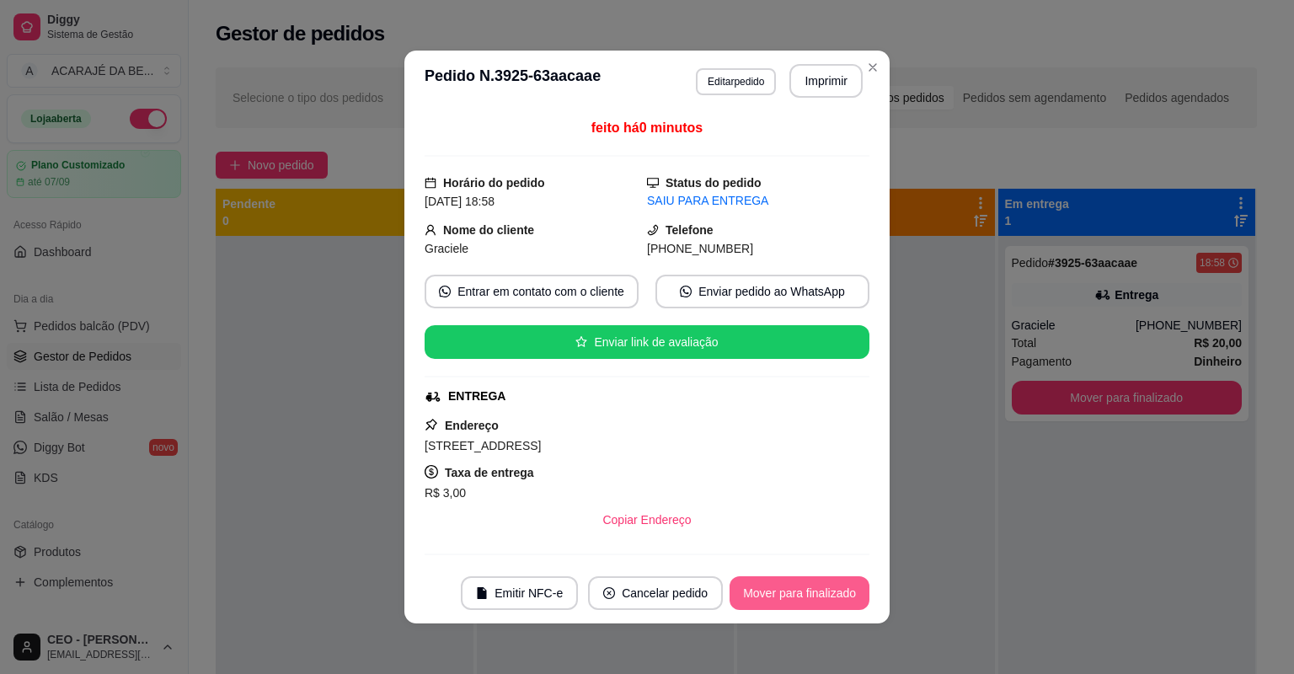
click at [827, 604] on button "Mover para finalizado" at bounding box center [800, 593] width 140 height 34
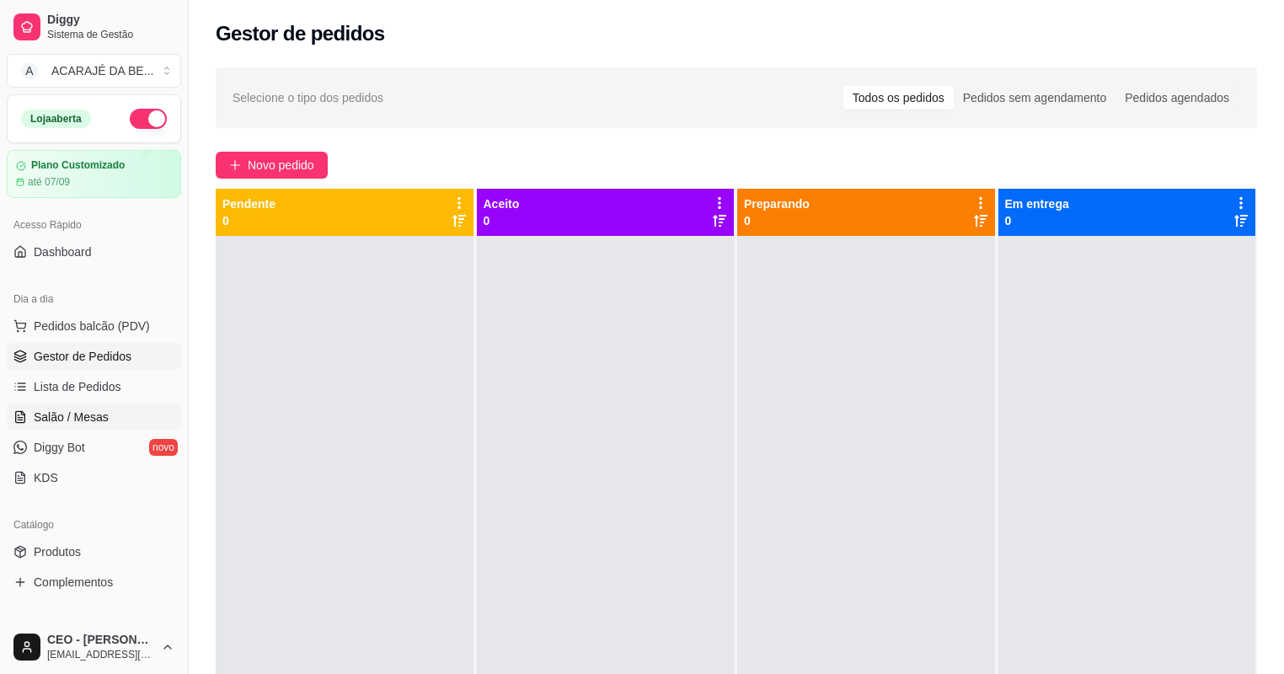
click at [78, 424] on span "Salão / Mesas" at bounding box center [71, 417] width 75 height 17
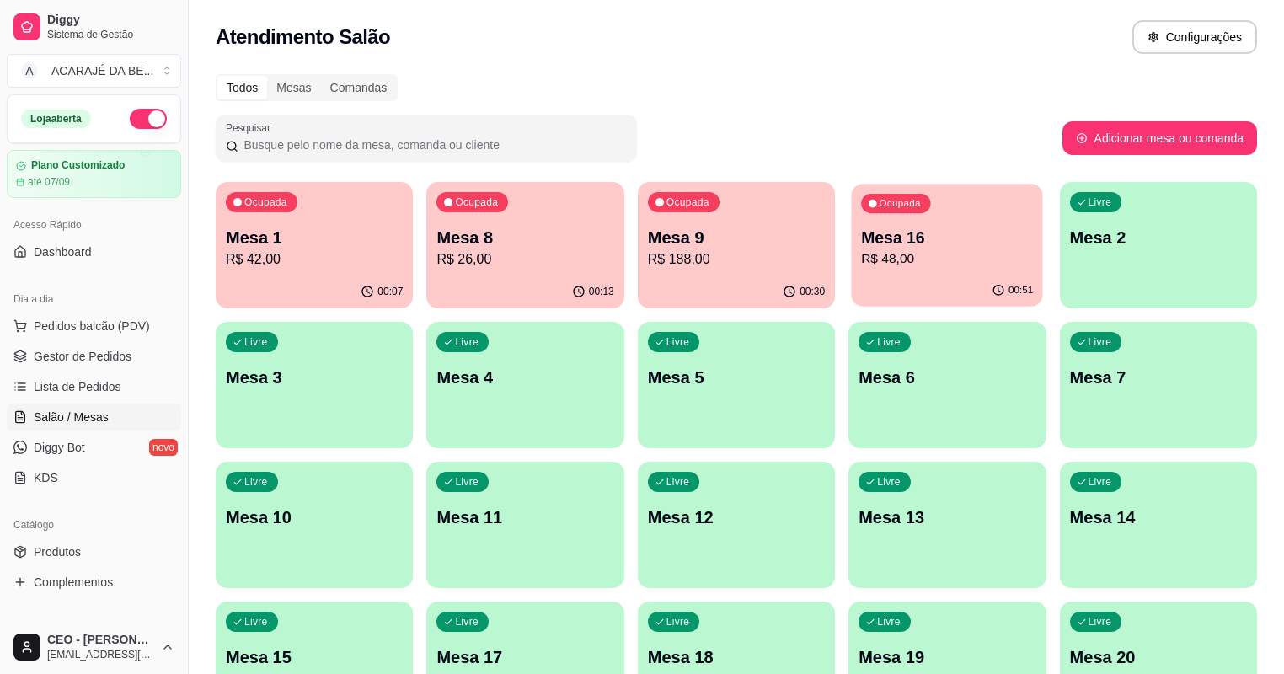
click at [861, 254] on p "R$ 48,00" at bounding box center [947, 258] width 172 height 19
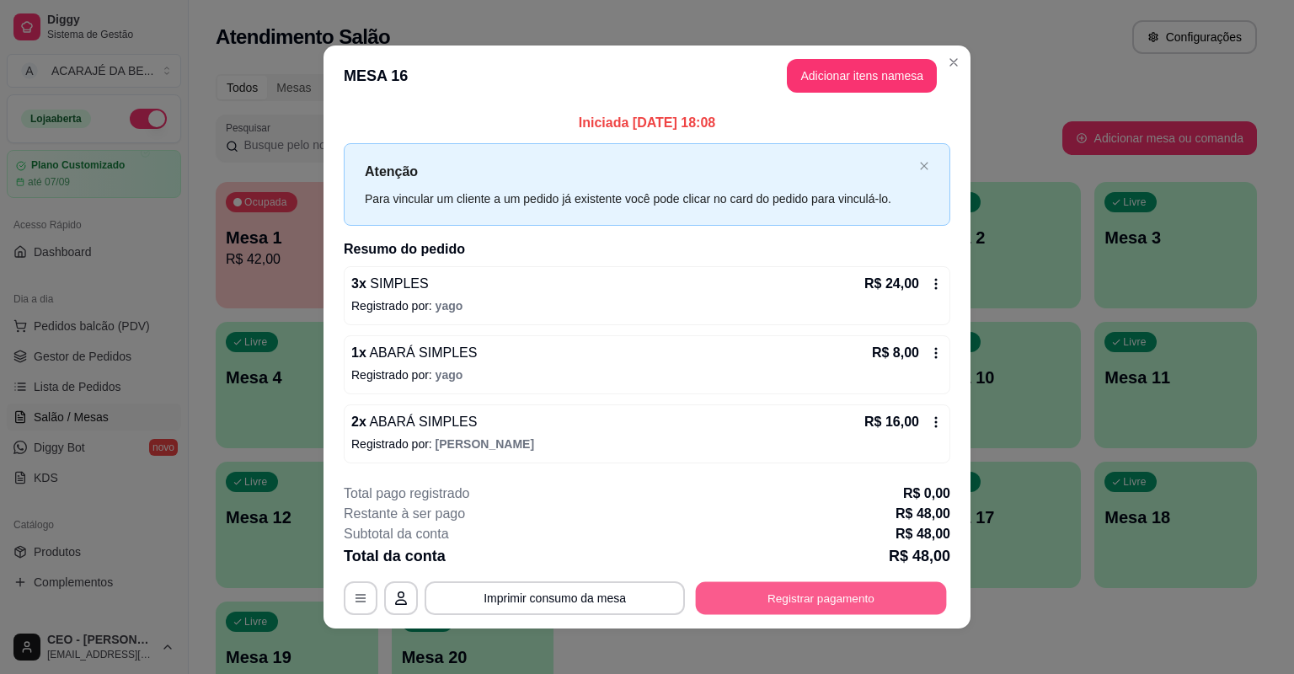
click at [887, 604] on button "Registrar pagamento" at bounding box center [821, 597] width 251 height 33
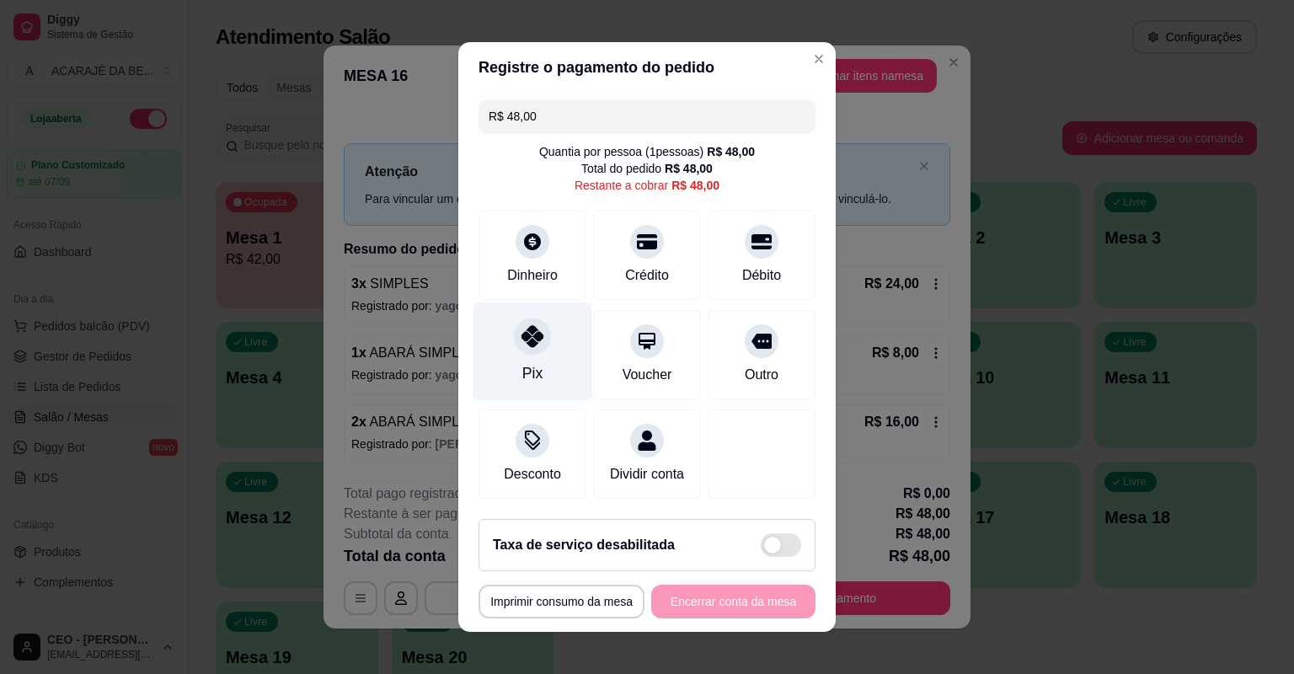
click at [547, 353] on div "Pix" at bounding box center [533, 351] width 119 height 99
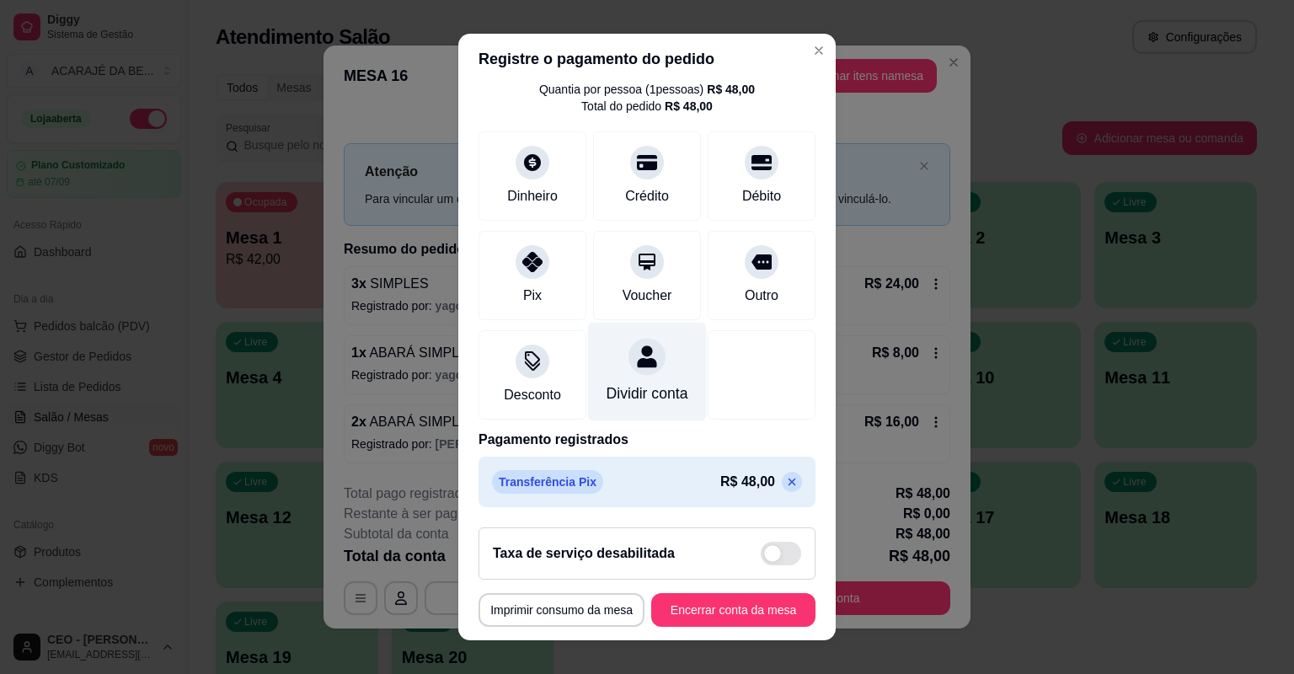
scroll to position [72, 0]
click at [782, 485] on p at bounding box center [792, 482] width 20 height 20
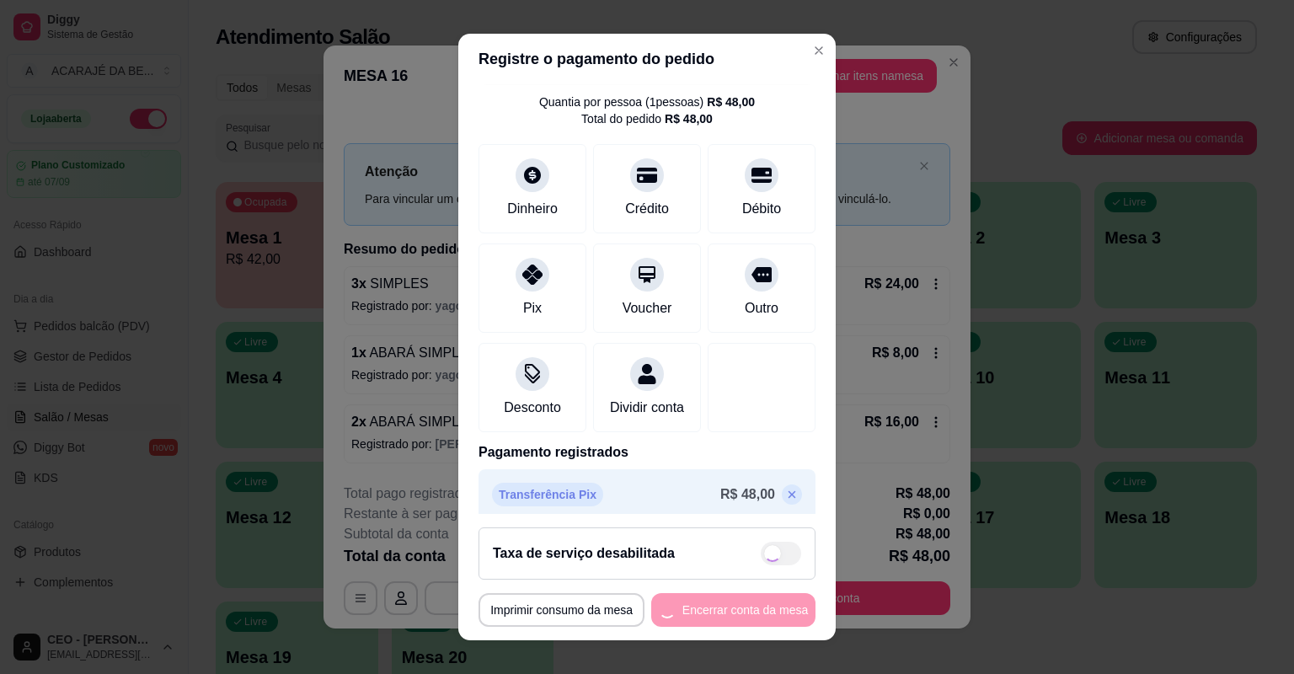
scroll to position [0, 0]
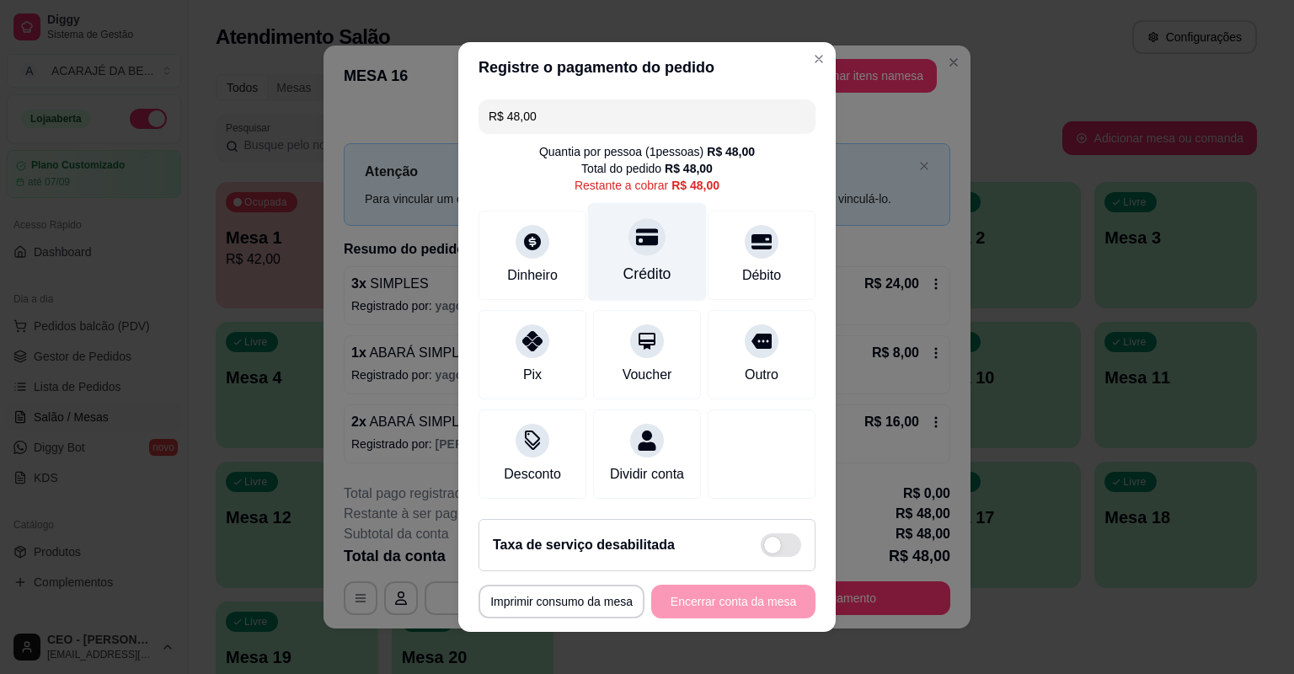
click at [677, 267] on div "Crédito" at bounding box center [647, 252] width 119 height 99
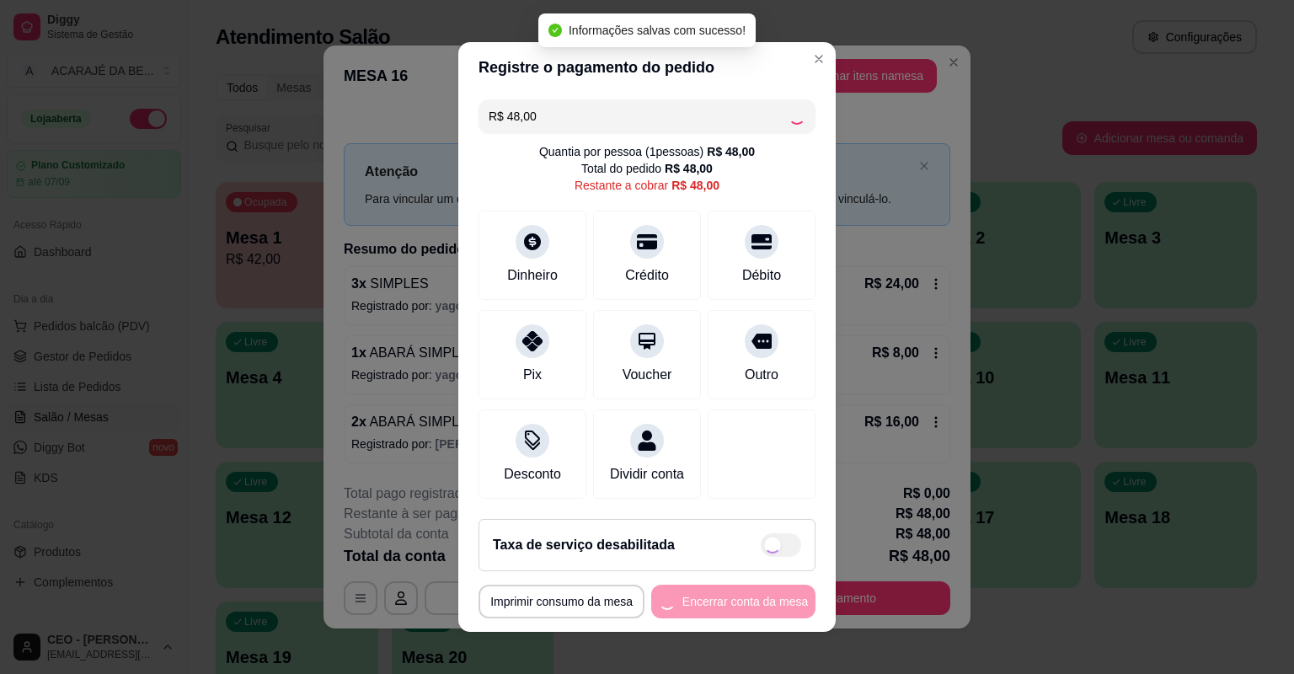
type input "R$ 0,00"
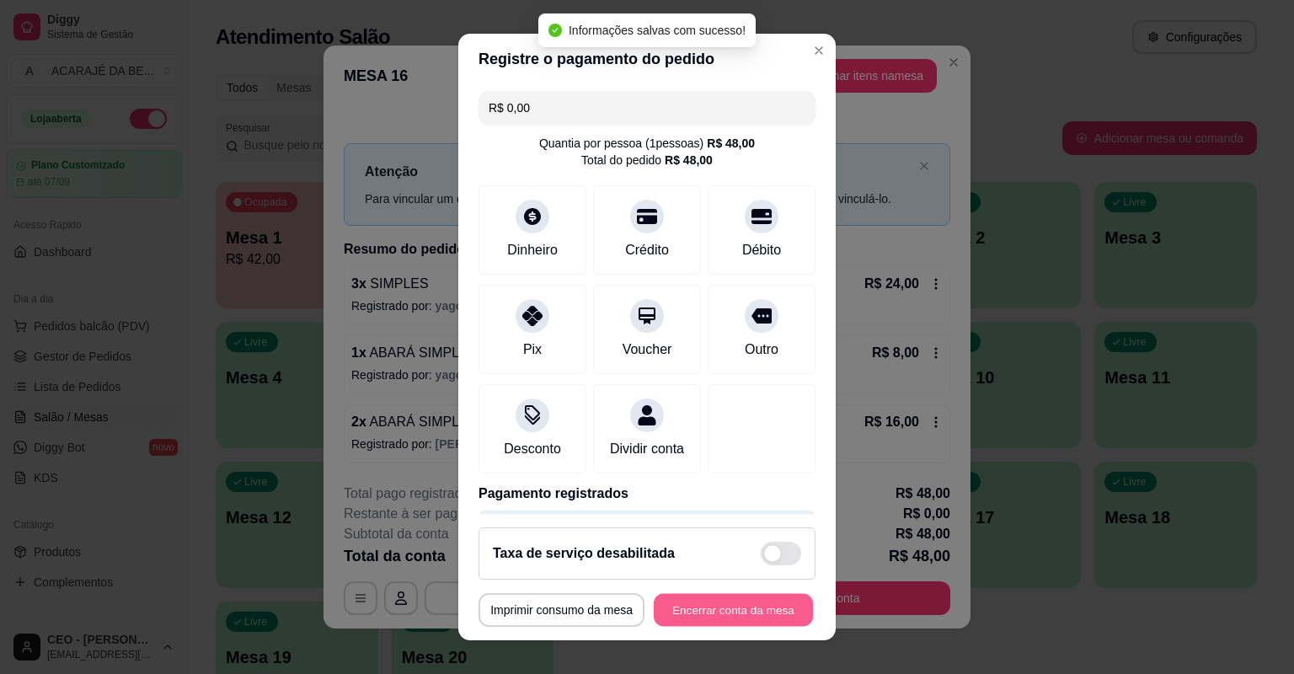
click at [722, 590] on footer "**********" at bounding box center [646, 577] width 377 height 126
click at [754, 612] on button "Encerrar conta da mesa" at bounding box center [733, 610] width 164 height 34
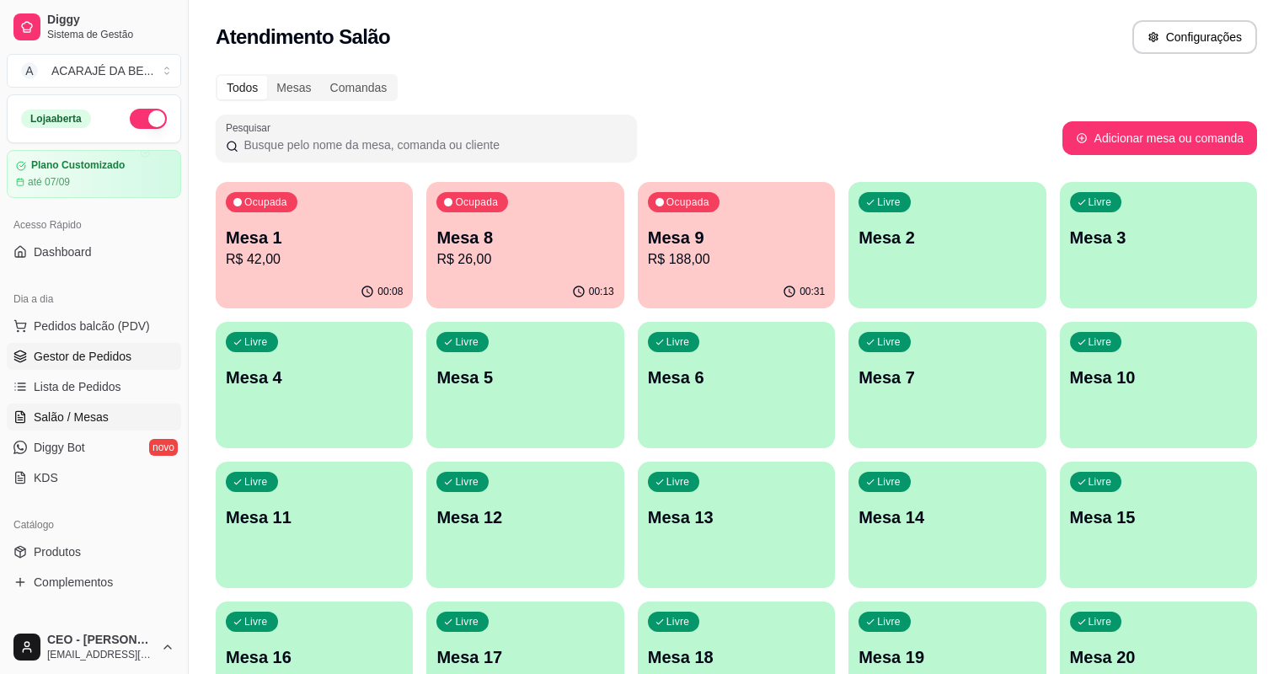
click at [125, 350] on span "Gestor de Pedidos" at bounding box center [83, 356] width 98 height 17
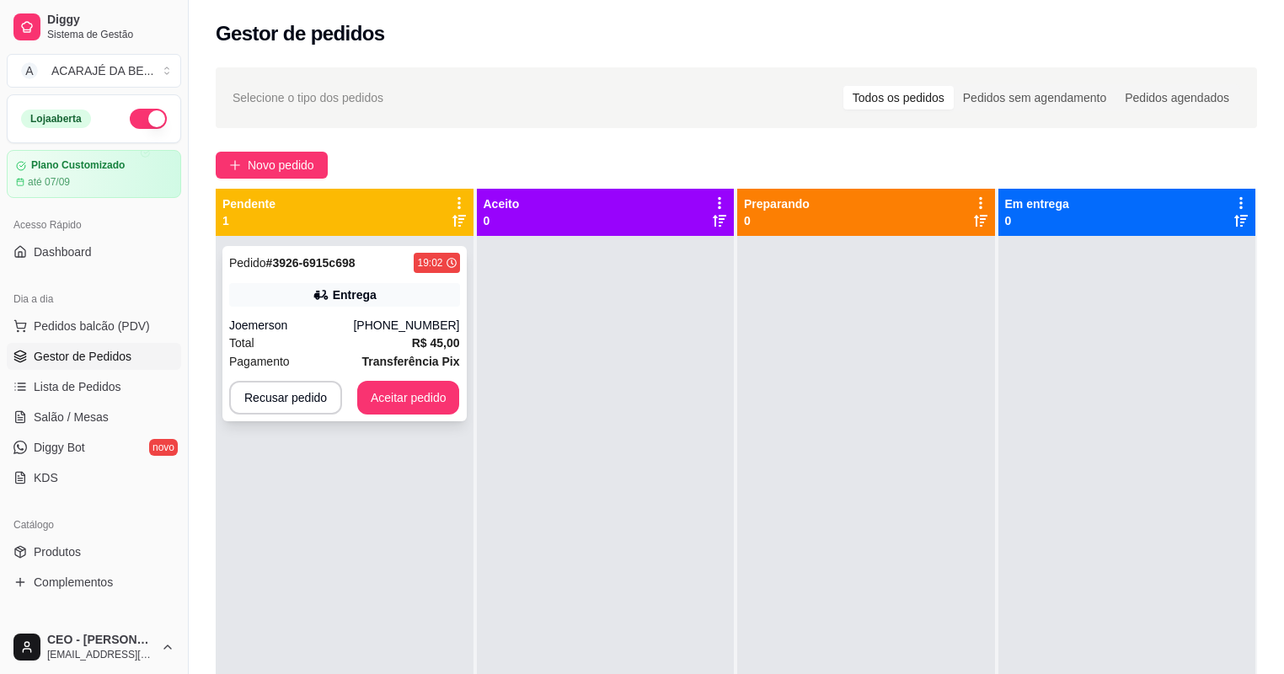
click at [395, 348] on div "Total R$ 45,00" at bounding box center [344, 343] width 231 height 19
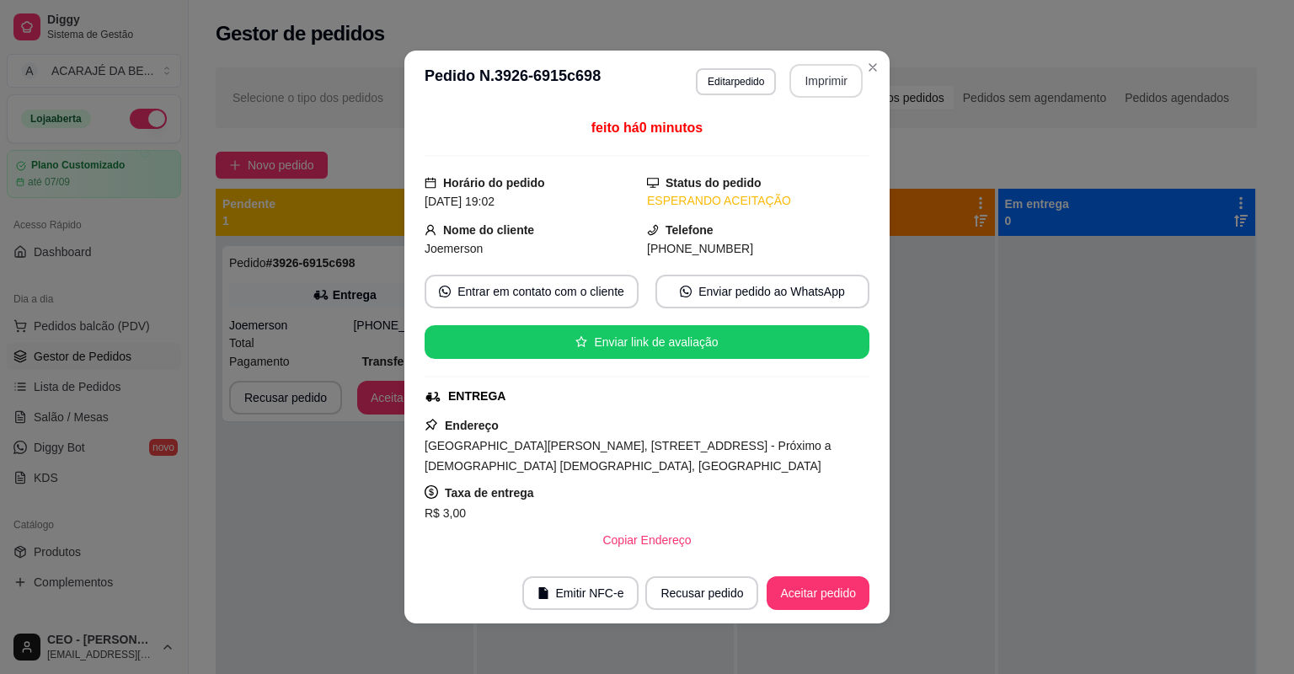
click at [829, 74] on button "Imprimir" at bounding box center [825, 81] width 73 height 34
click at [838, 586] on button "Aceitar pedido" at bounding box center [818, 593] width 103 height 34
click at [838, 586] on div "Recusar pedido Aceitar pedido" at bounding box center [733, 593] width 271 height 34
drag, startPoint x: 745, startPoint y: 613, endPoint x: 838, endPoint y: 586, distance: 97.3
click at [838, 586] on div "Recusar pedido Aceitar pedido" at bounding box center [733, 593] width 271 height 34
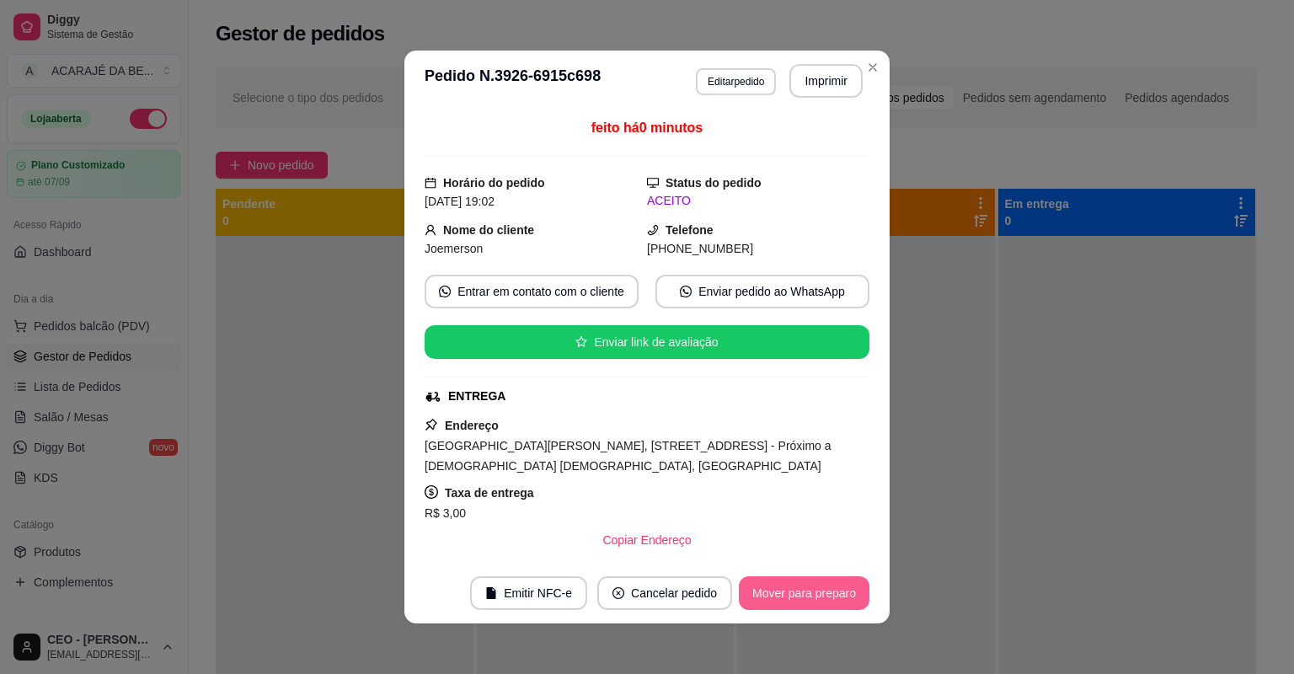
click at [838, 586] on button "Mover para preparo" at bounding box center [804, 593] width 131 height 34
click at [839, 586] on div "Mover para preparo" at bounding box center [792, 593] width 154 height 34
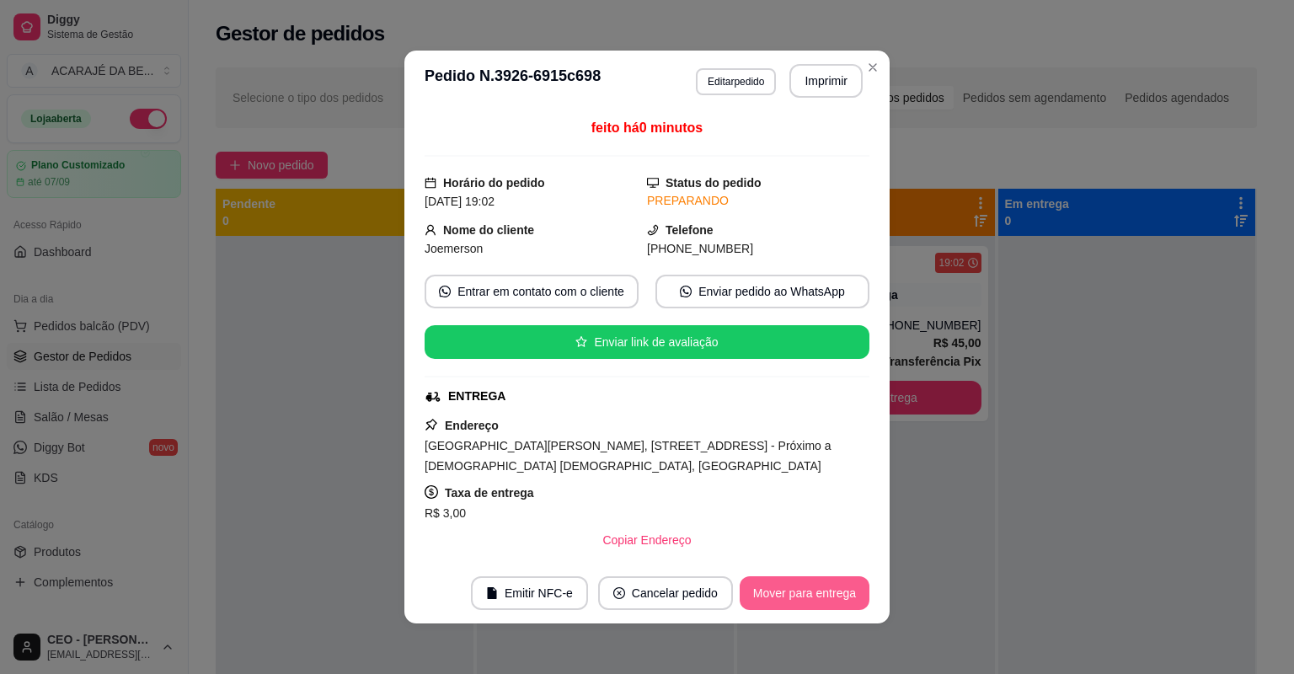
click at [840, 586] on button "Mover para entrega" at bounding box center [805, 593] width 130 height 34
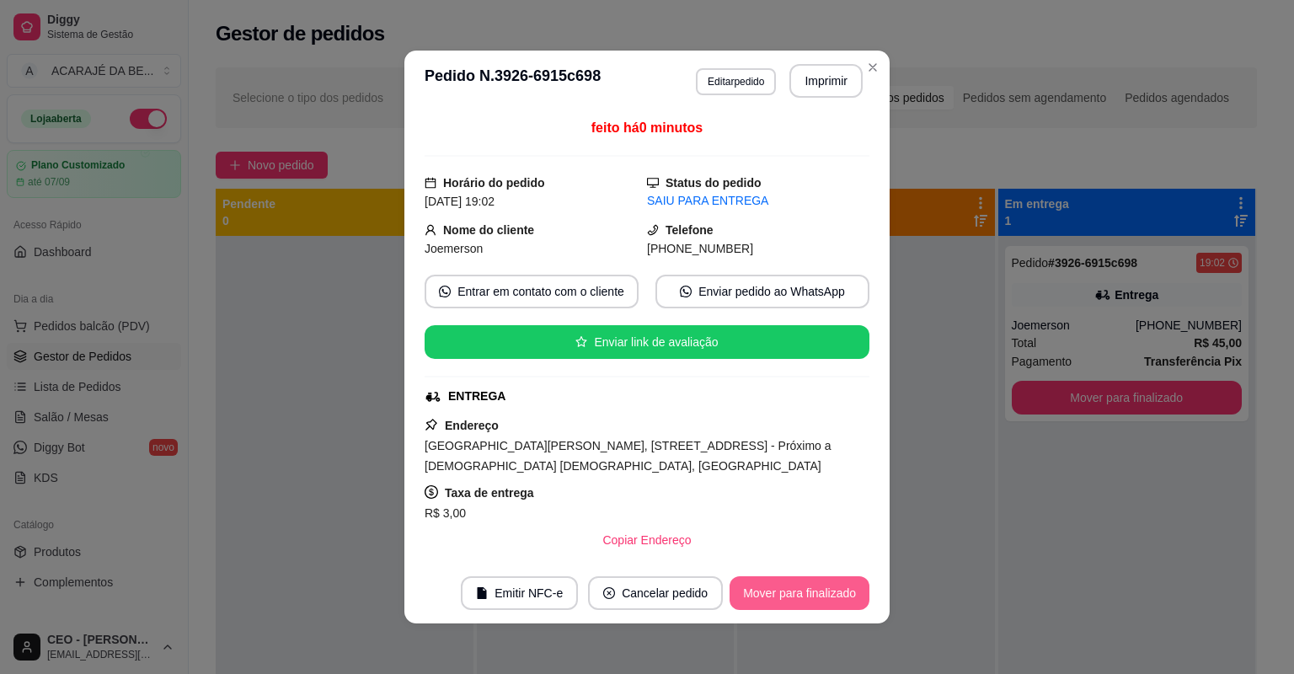
click at [842, 587] on button "Mover para finalizado" at bounding box center [800, 593] width 140 height 34
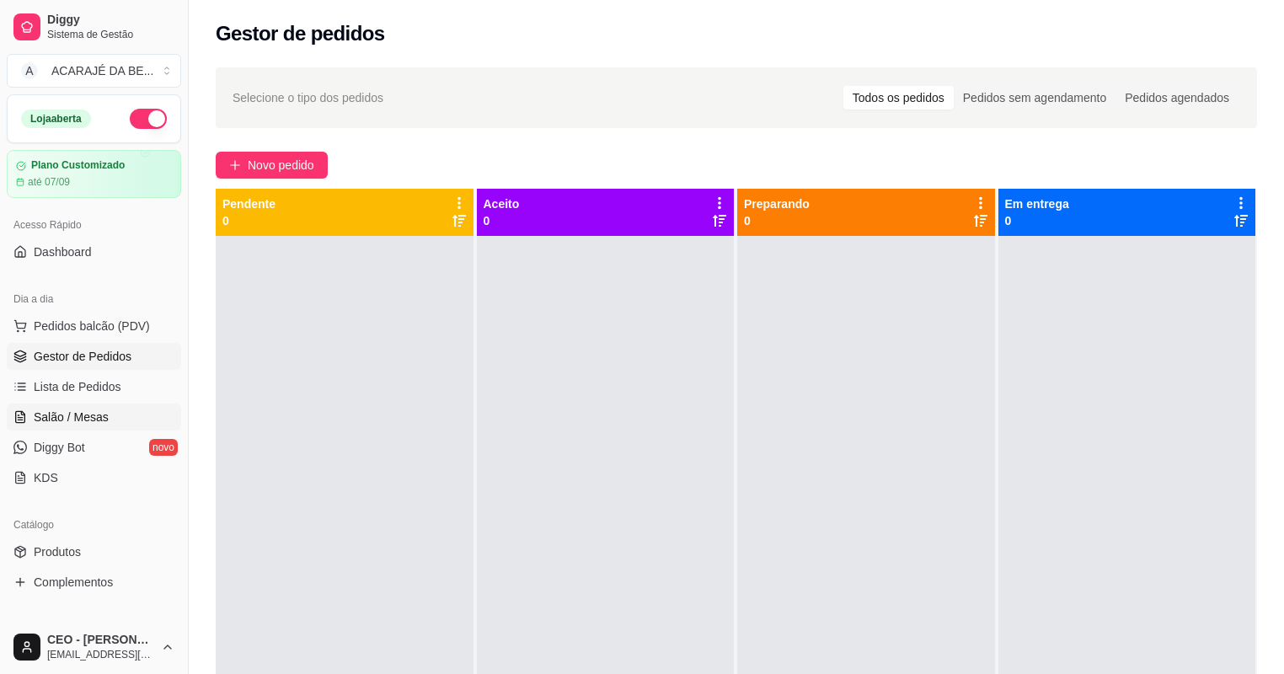
click at [126, 408] on link "Salão / Mesas" at bounding box center [94, 417] width 174 height 27
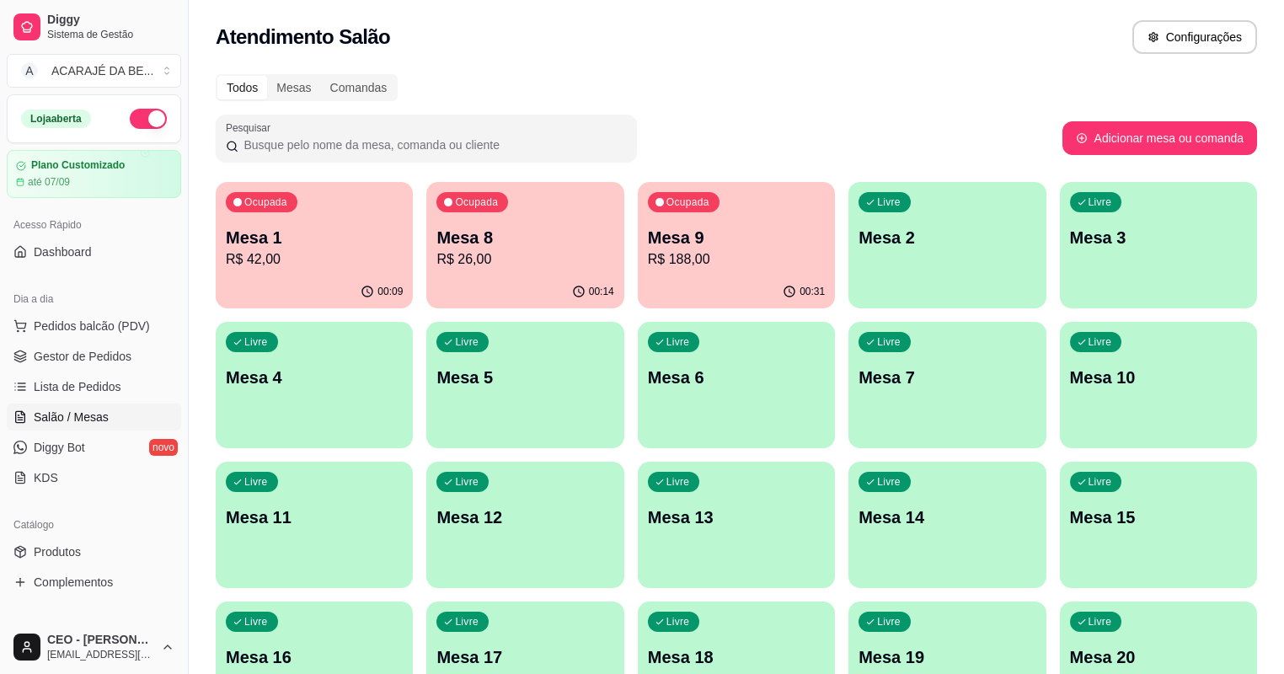
click at [648, 211] on div "Ocupada" at bounding box center [684, 202] width 72 height 20
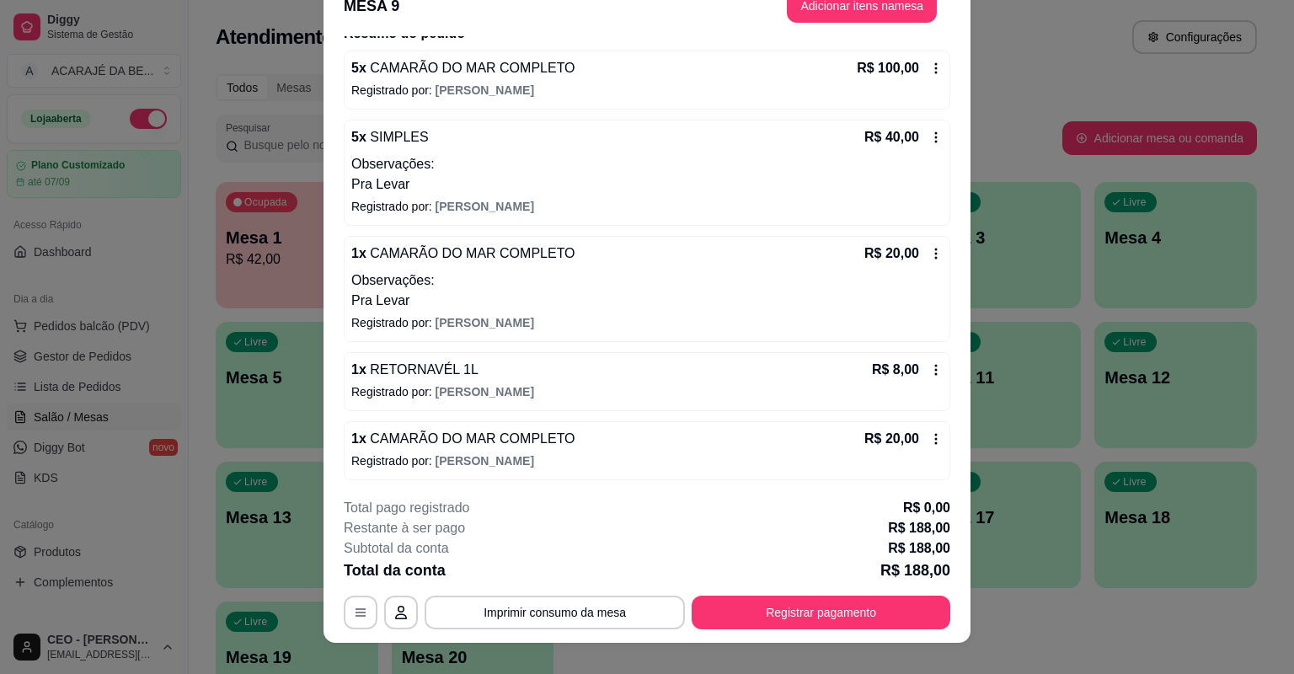
scroll to position [51, 0]
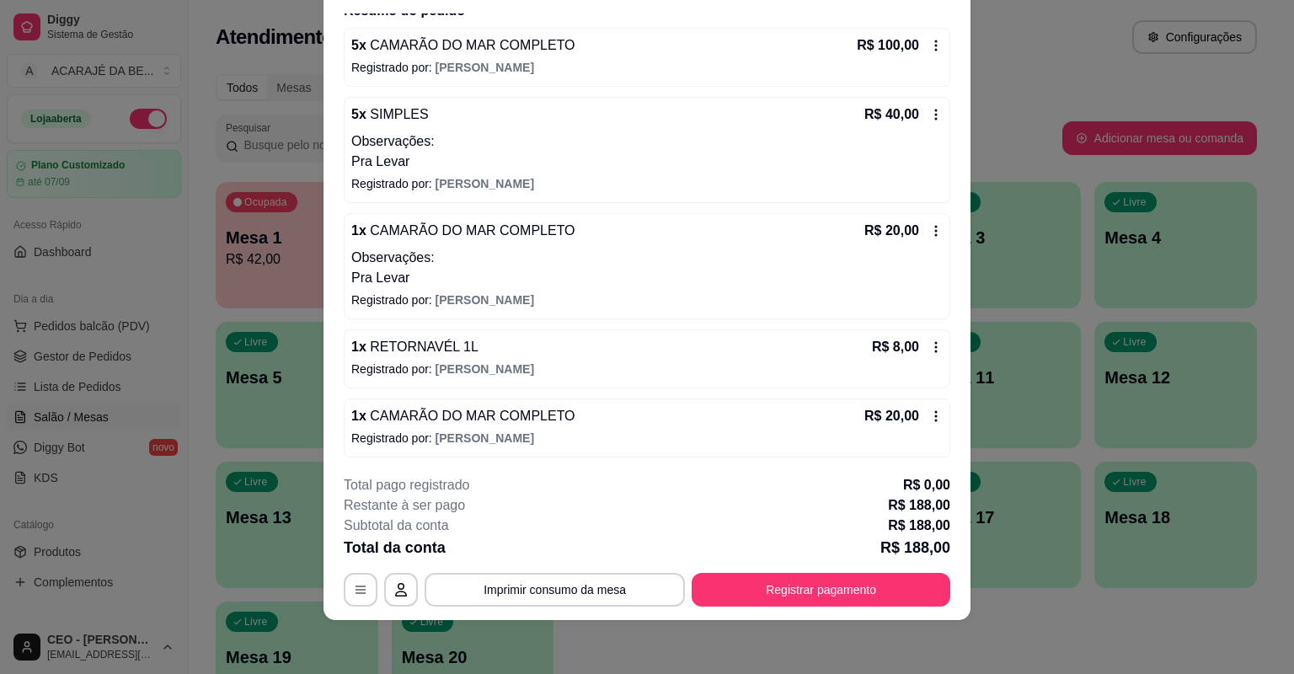
click at [814, 579] on div "**********" at bounding box center [647, 540] width 607 height 131
click at [802, 600] on button "Registrar pagamento" at bounding box center [821, 590] width 259 height 34
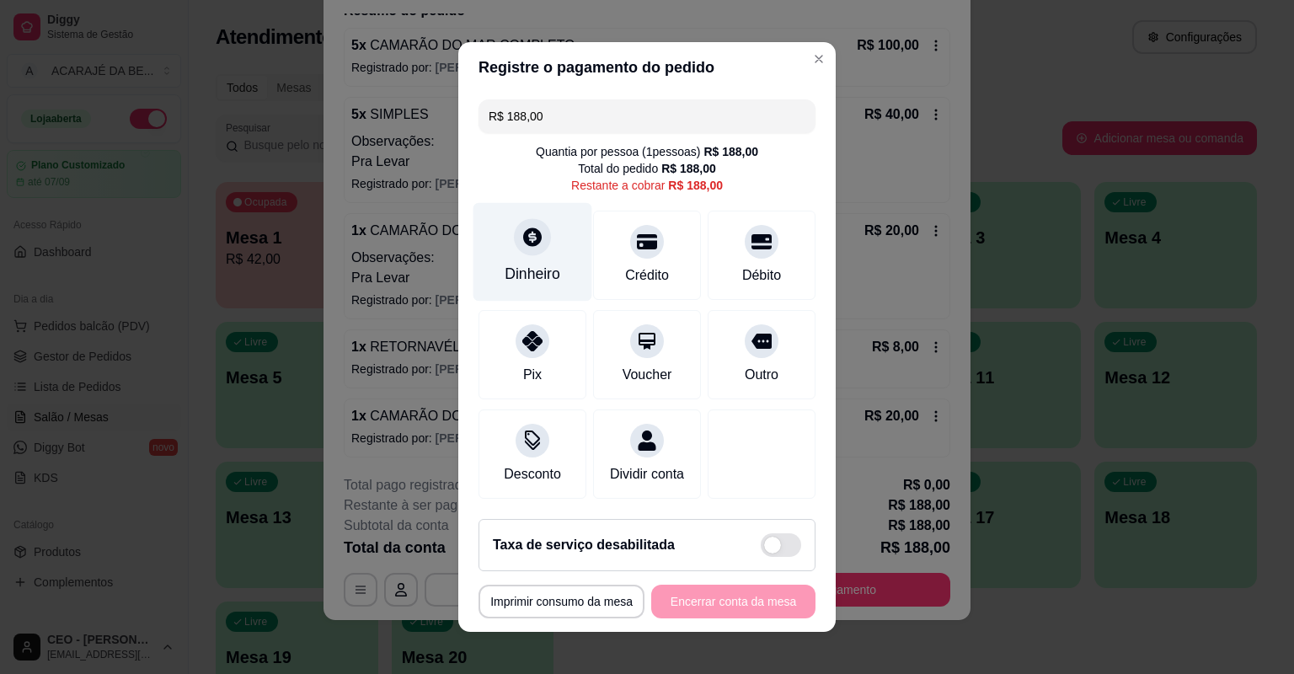
click at [542, 233] on div at bounding box center [532, 236] width 37 height 37
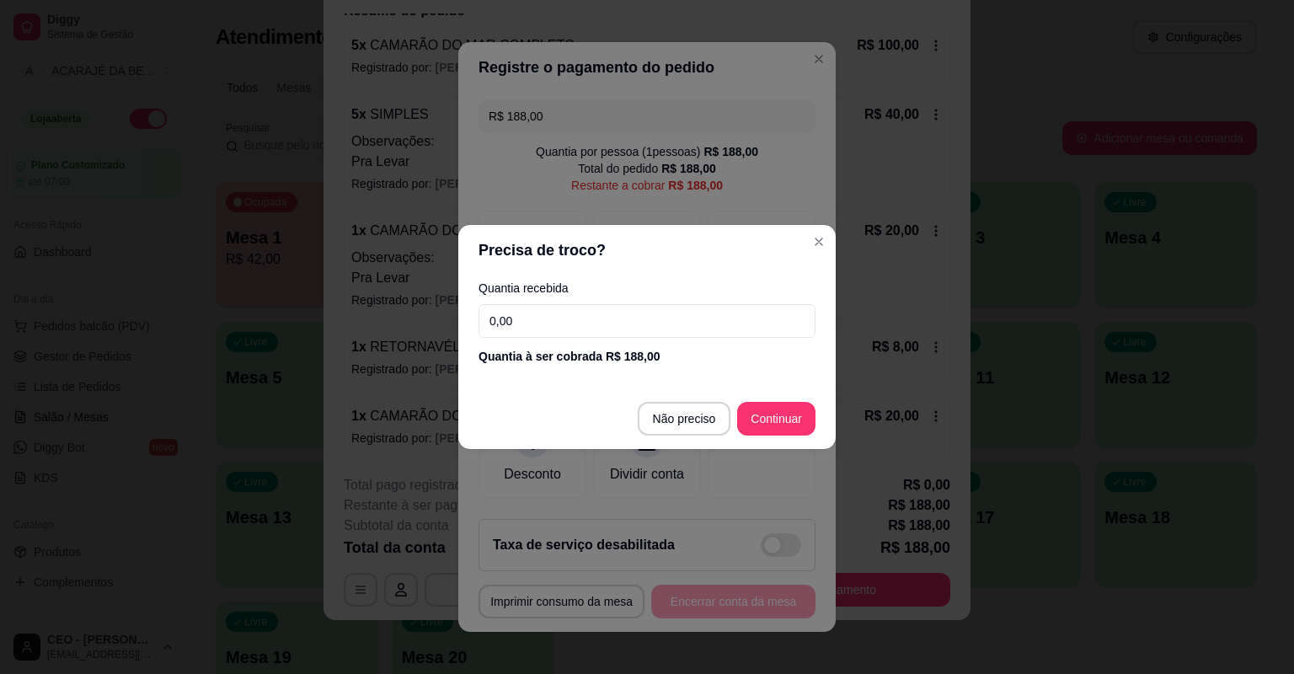
click at [566, 323] on input "0,00" at bounding box center [647, 321] width 337 height 34
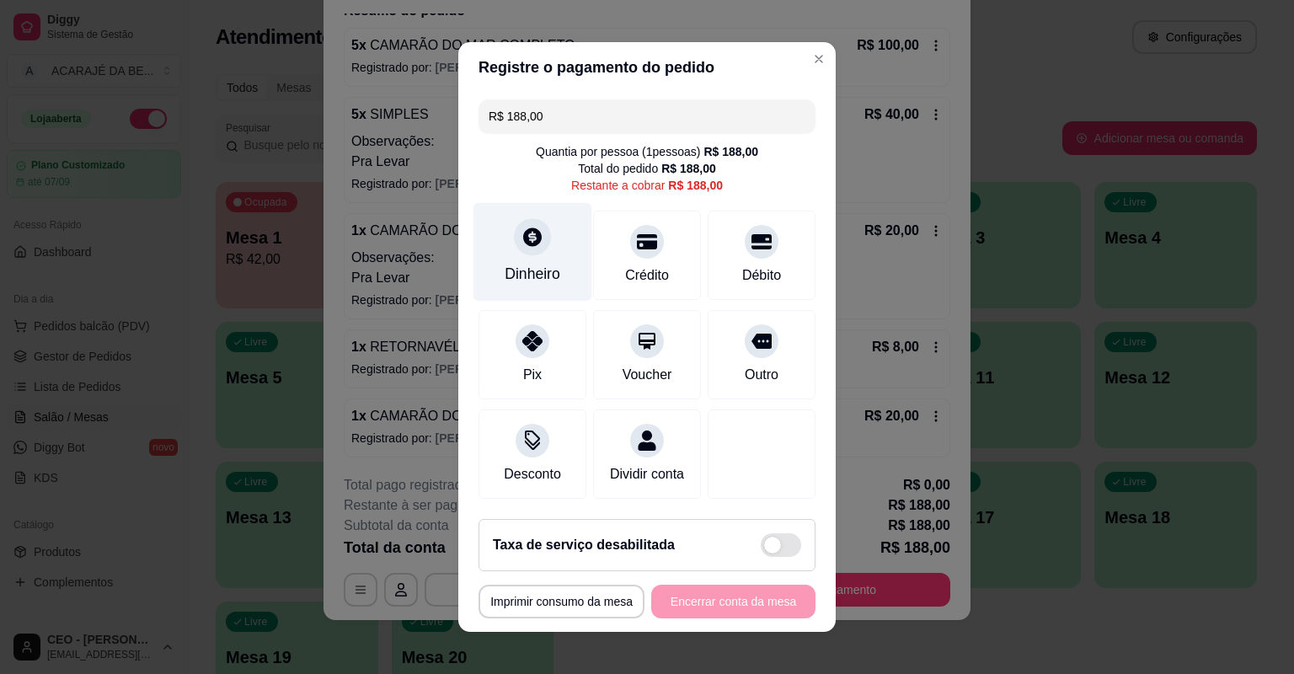
click at [532, 248] on icon at bounding box center [533, 237] width 22 height 22
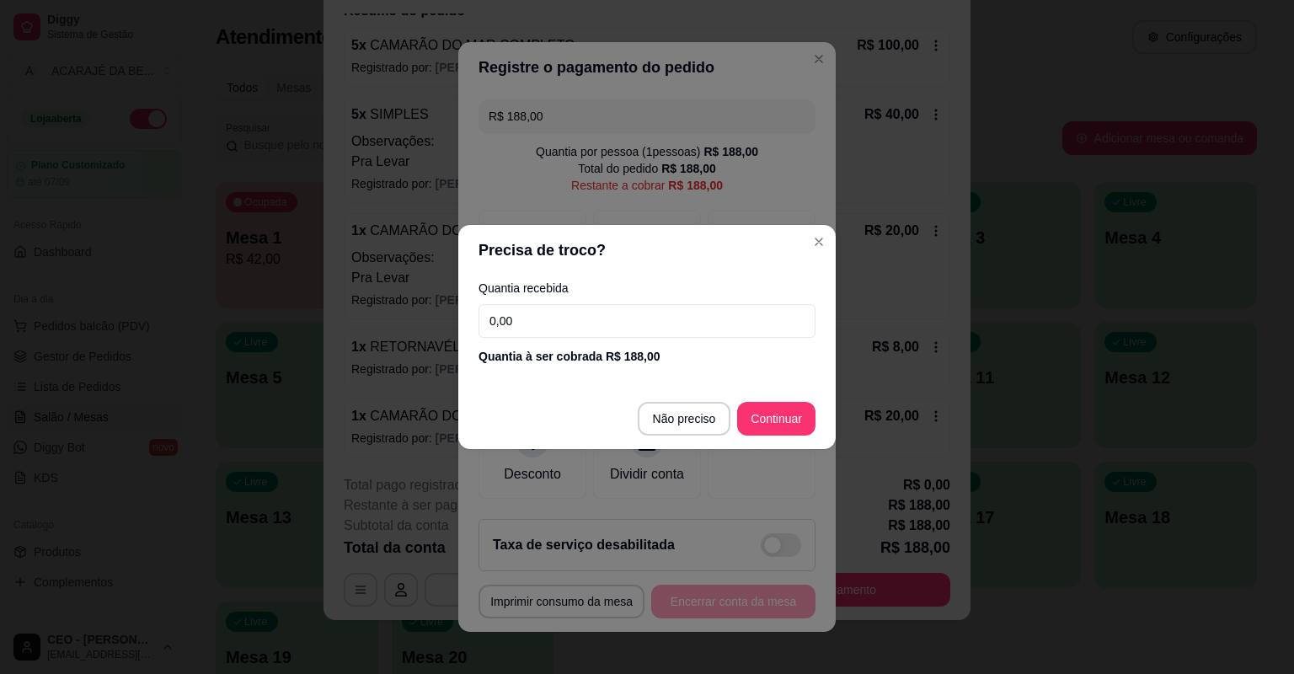
click at [736, 320] on input "0,00" at bounding box center [647, 321] width 337 height 34
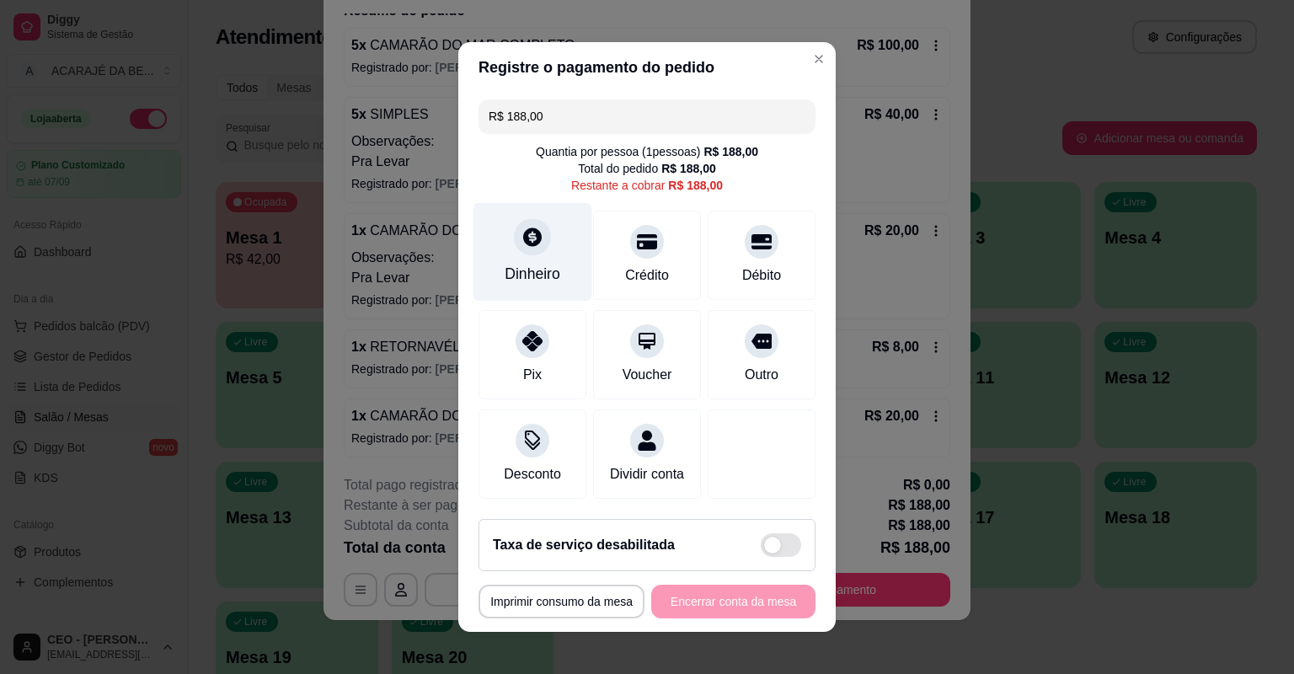
click at [558, 222] on div "Dinheiro" at bounding box center [533, 252] width 119 height 99
drag, startPoint x: 500, startPoint y: 116, endPoint x: 557, endPoint y: 122, distance: 56.8
click at [557, 122] on input "R$ 188,00" at bounding box center [647, 116] width 317 height 34
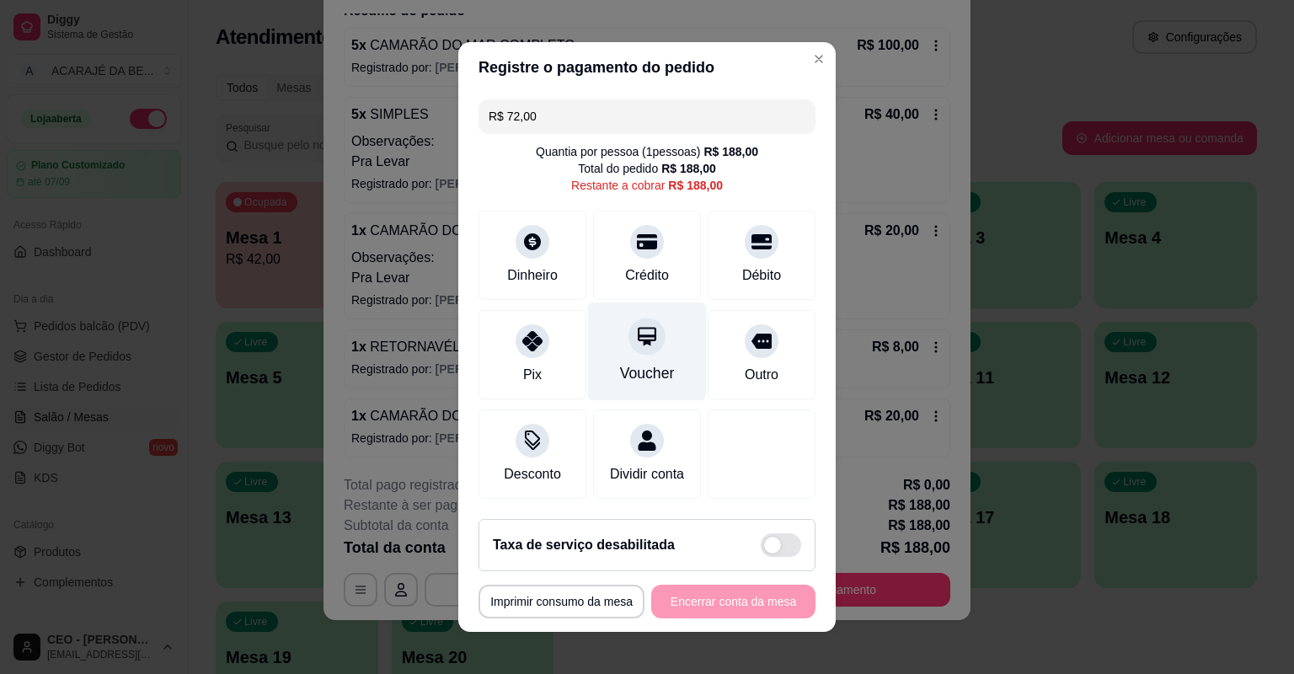
drag, startPoint x: 629, startPoint y: 254, endPoint x: 676, endPoint y: 384, distance: 138.1
click at [629, 254] on div "Crédito" at bounding box center [647, 255] width 108 height 89
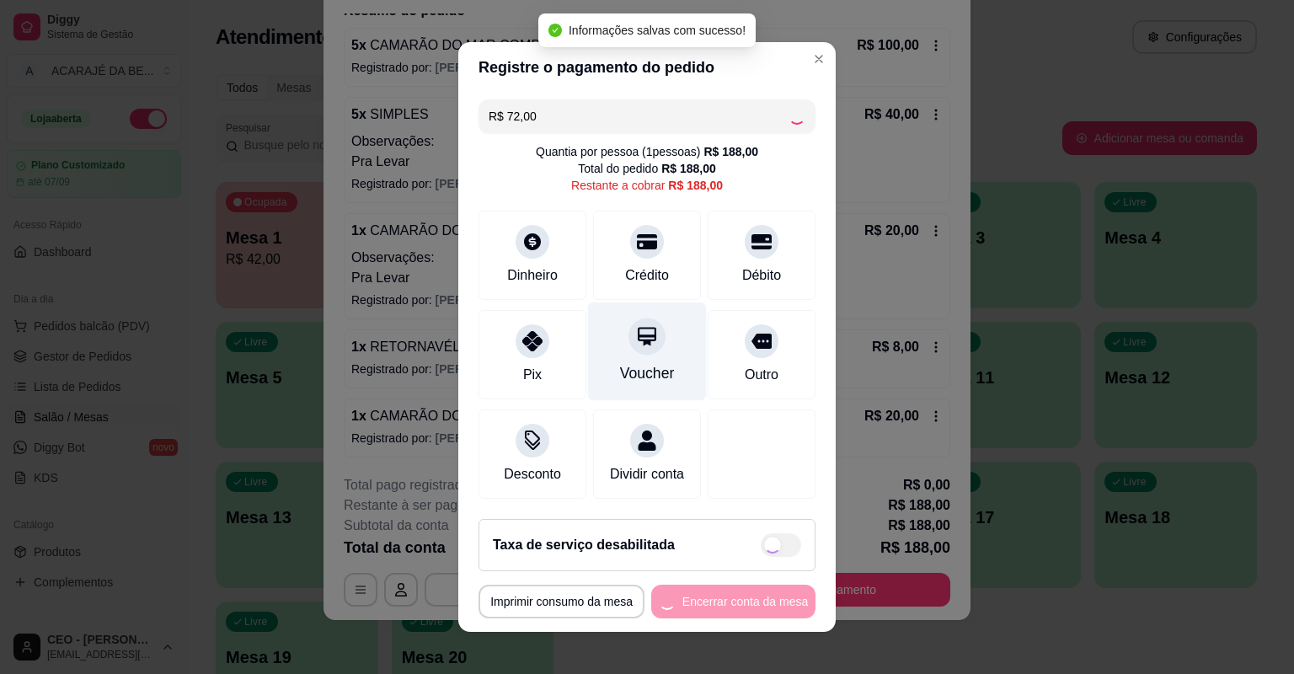
type input "R$ 116,00"
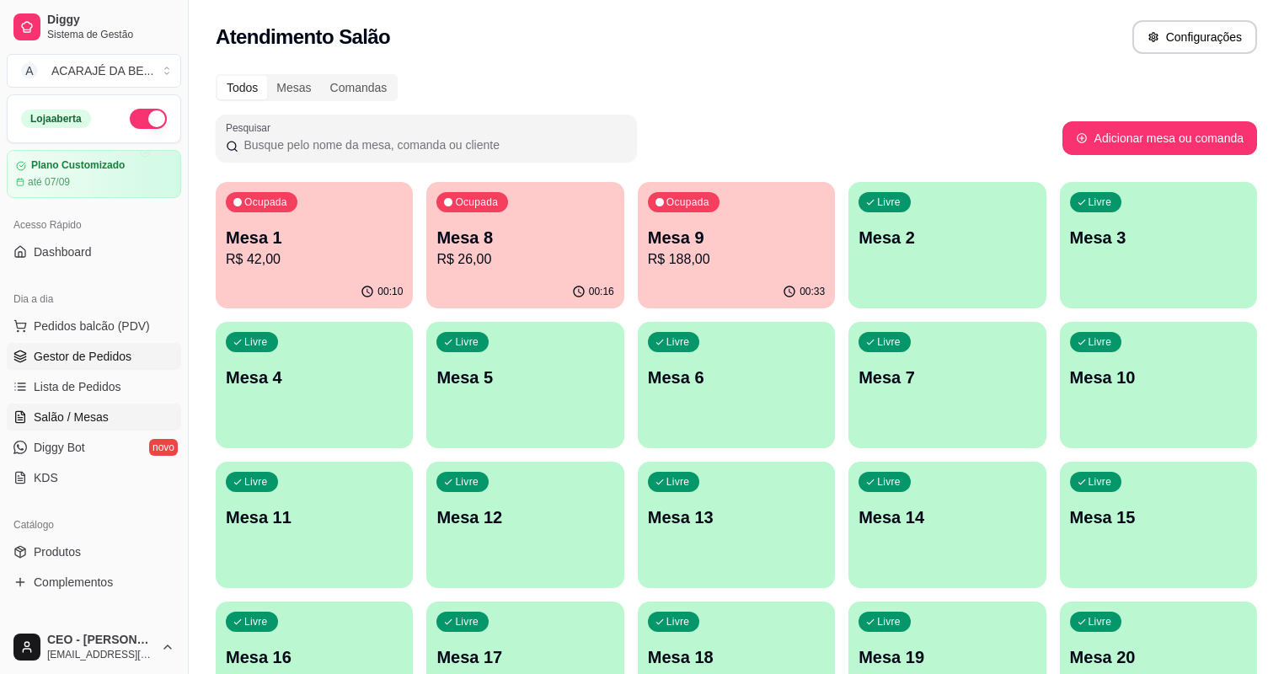
click at [156, 343] on link "Gestor de Pedidos" at bounding box center [94, 356] width 174 height 27
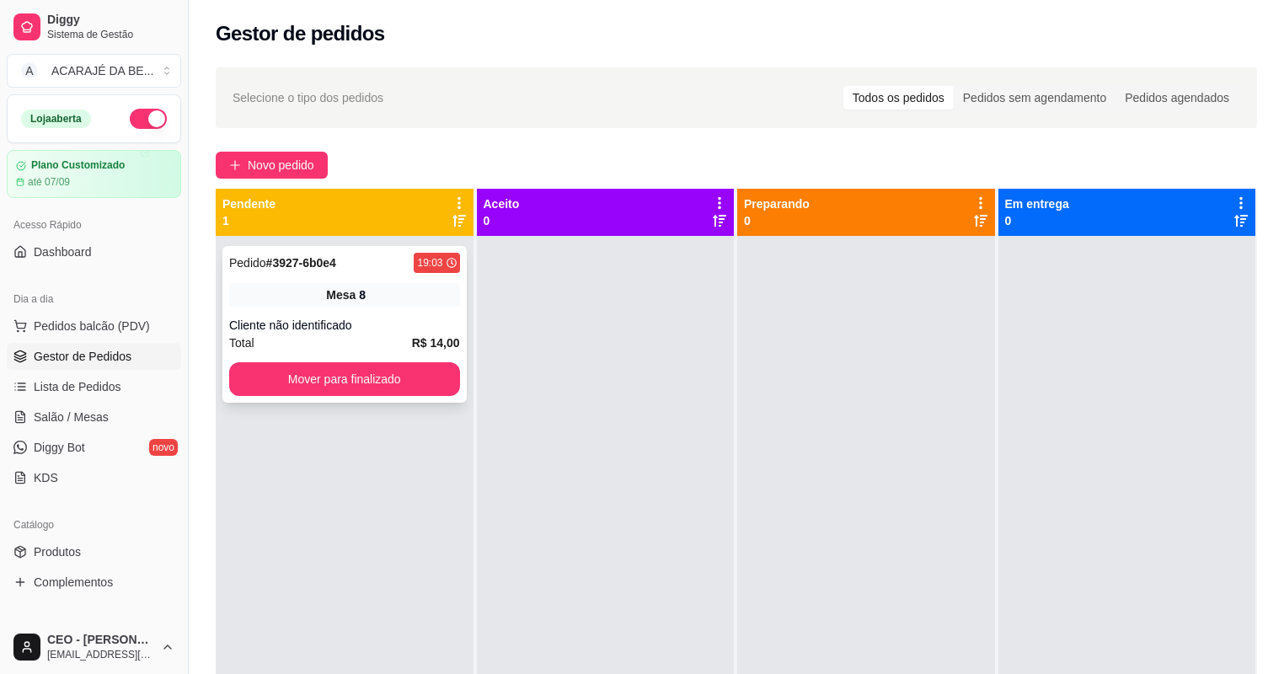
click at [330, 283] on div "Mesa 8" at bounding box center [344, 295] width 231 height 24
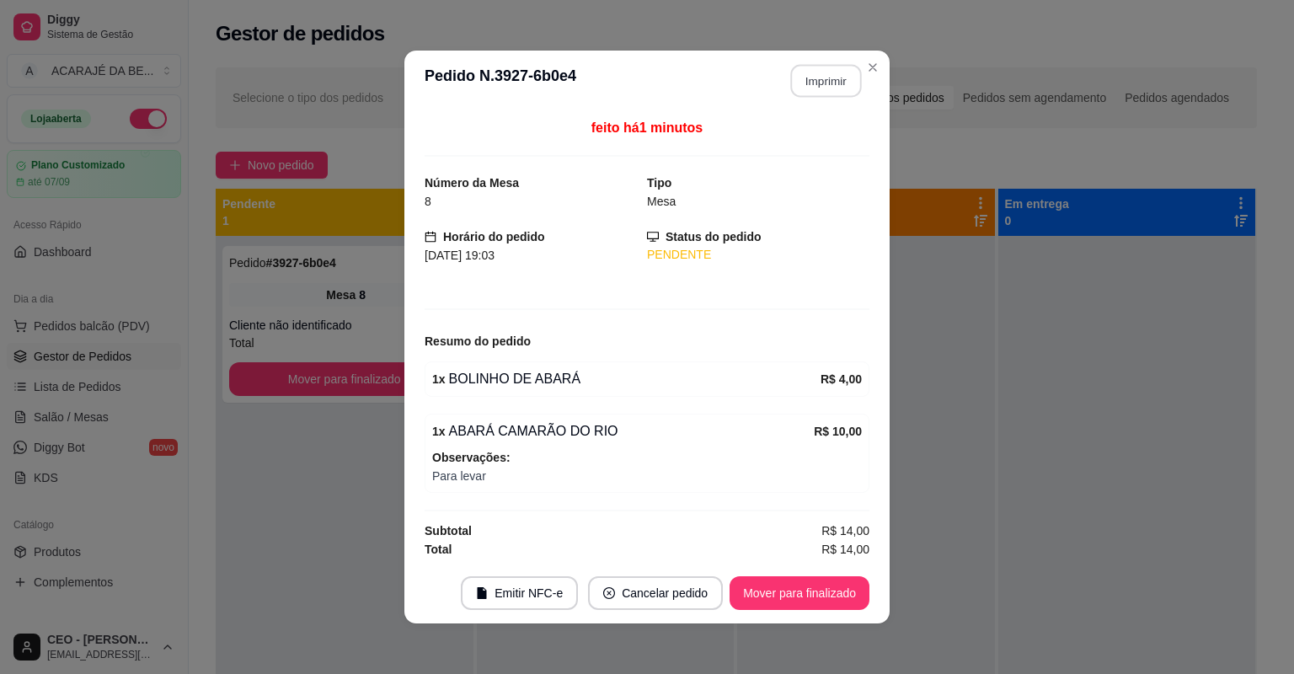
click at [800, 83] on button "Imprimir" at bounding box center [826, 81] width 71 height 33
click at [816, 585] on button "Mover para finalizado" at bounding box center [800, 593] width 140 height 34
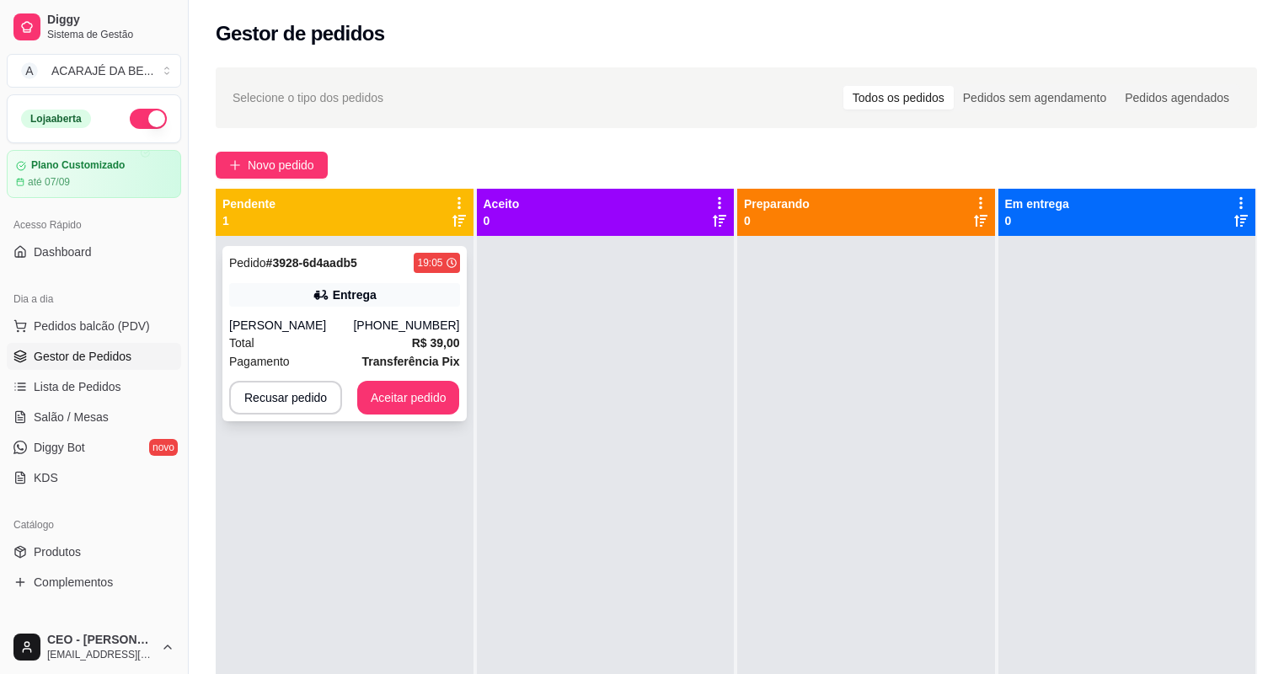
click at [284, 300] on div "Entrega" at bounding box center [344, 295] width 231 height 24
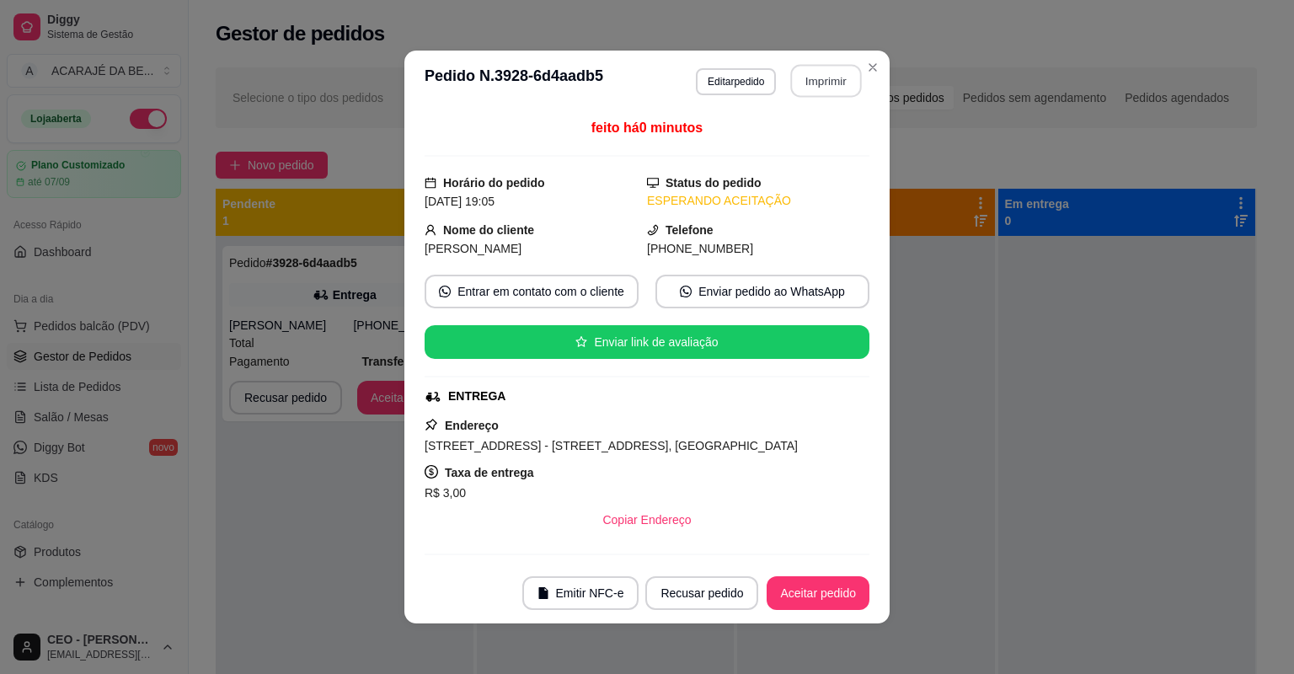
click at [821, 71] on button "Imprimir" at bounding box center [826, 81] width 71 height 33
click at [799, 591] on button "Aceitar pedido" at bounding box center [818, 593] width 103 height 34
click at [799, 591] on div "Recusar pedido Aceitar pedido" at bounding box center [757, 593] width 224 height 34
drag, startPoint x: 313, startPoint y: 400, endPoint x: 800, endPoint y: 597, distance: 524.3
click at [800, 597] on div "Recusar pedido Aceitar pedido" at bounding box center [733, 593] width 271 height 34
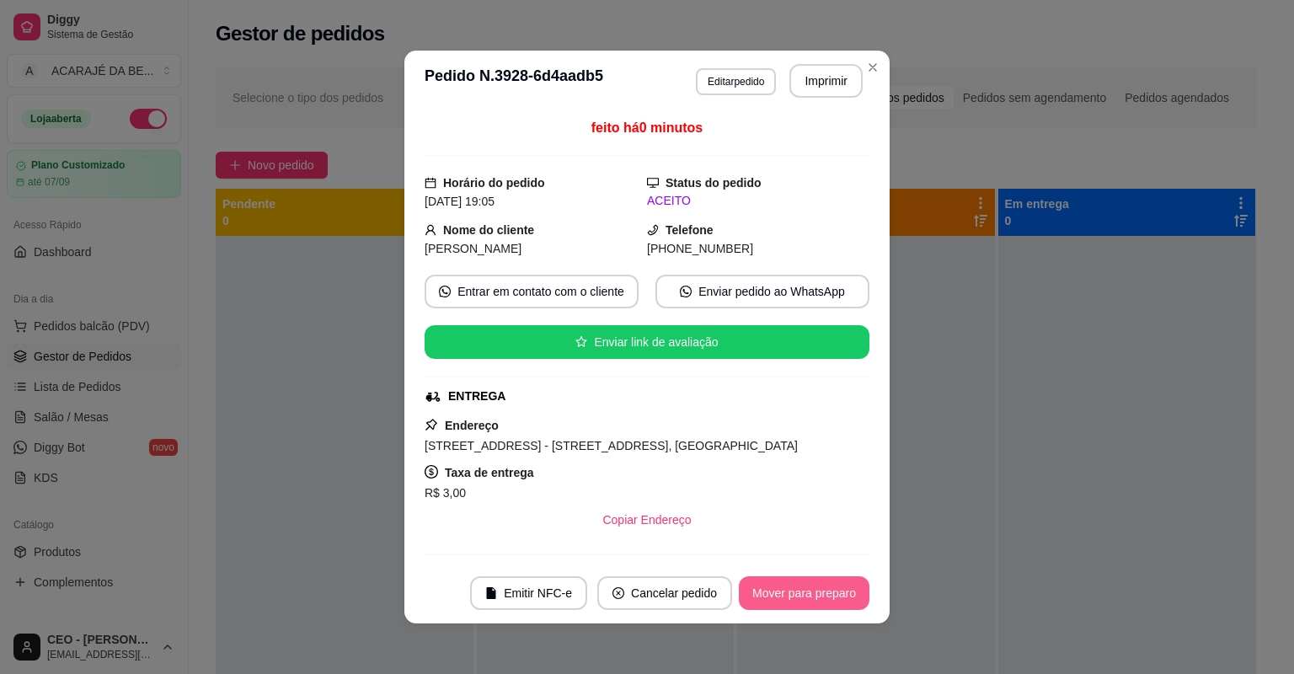
click at [799, 593] on button "Mover para preparo" at bounding box center [804, 593] width 131 height 34
click at [799, 593] on div "Mover para preparo" at bounding box center [792, 593] width 154 height 34
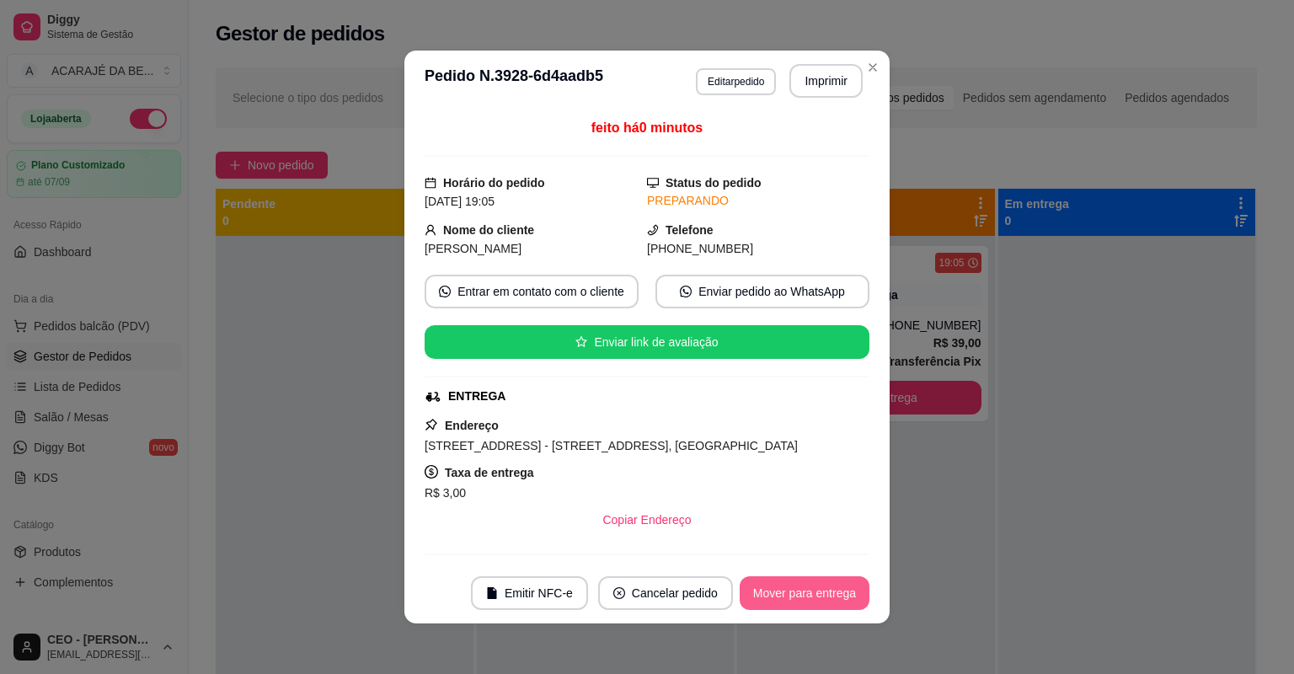
click at [799, 593] on button "Mover para entrega" at bounding box center [805, 593] width 130 height 34
click at [809, 590] on div "Mover para entrega" at bounding box center [792, 593] width 153 height 34
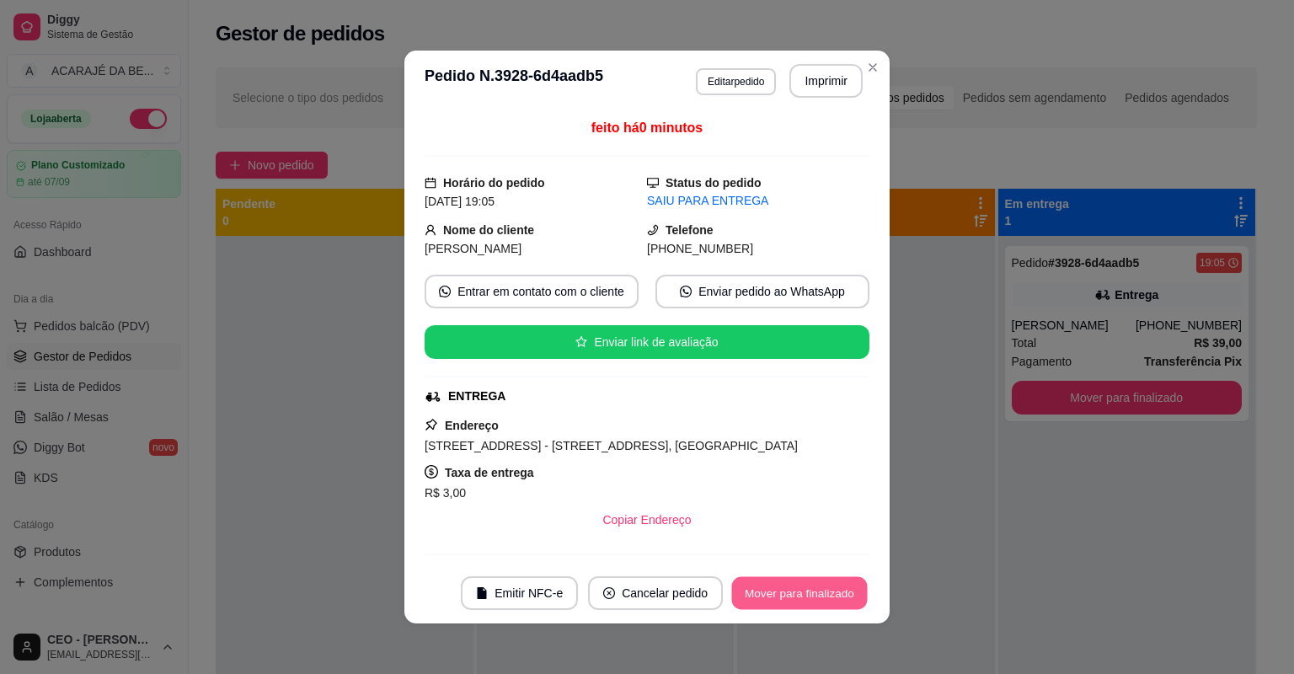
click at [810, 590] on button "Mover para finalizado" at bounding box center [800, 593] width 136 height 33
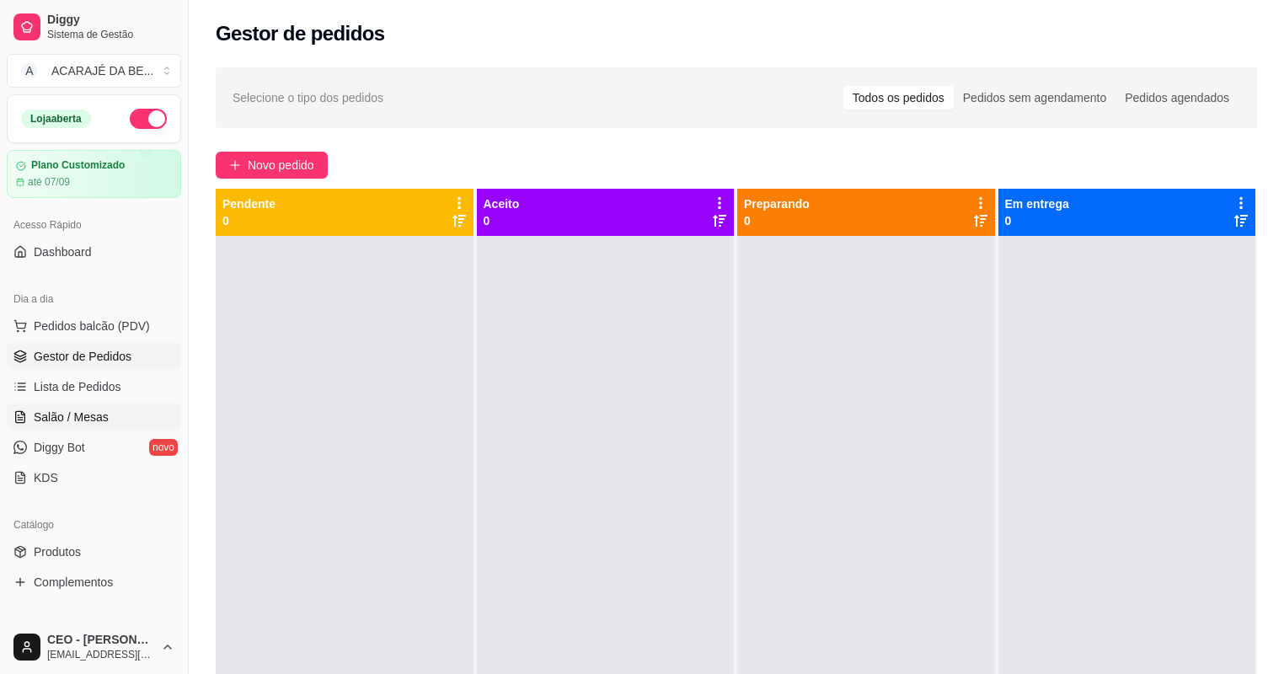
click at [131, 407] on link "Salão / Mesas" at bounding box center [94, 417] width 174 height 27
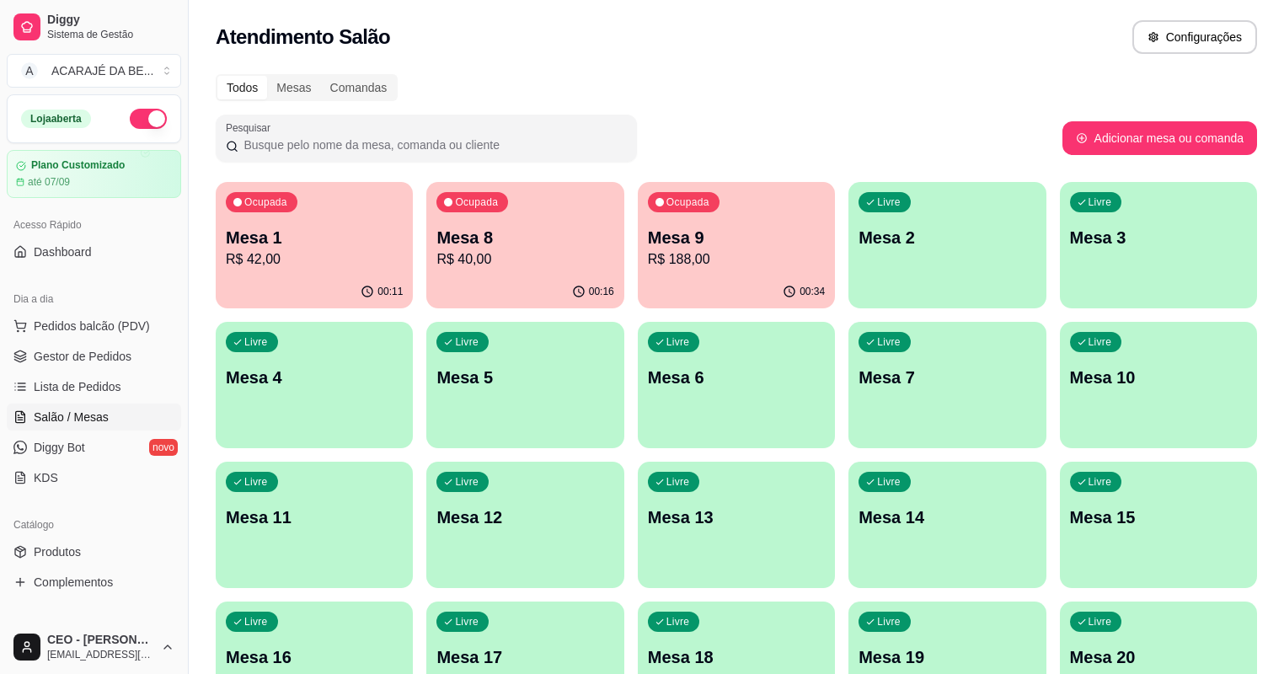
click at [674, 217] on div "Ocupada Mesa 9 R$ 188,00" at bounding box center [736, 229] width 197 height 94
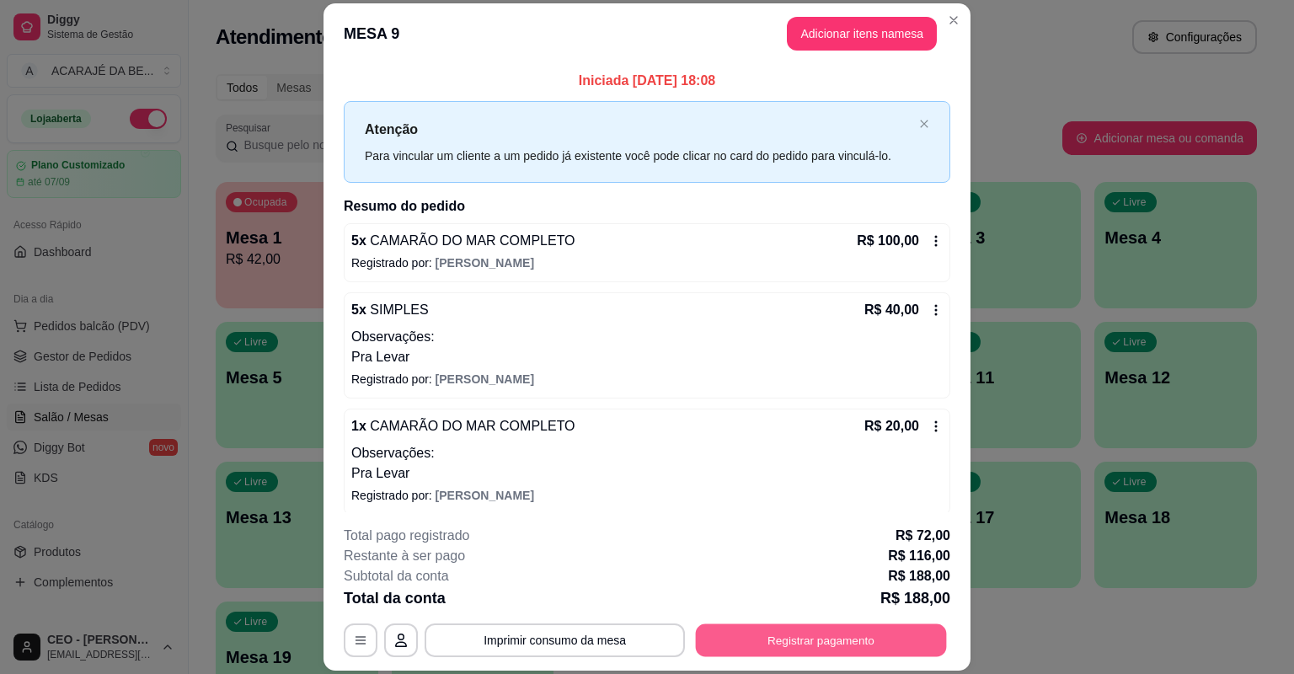
click at [785, 645] on button "Registrar pagamento" at bounding box center [821, 640] width 251 height 33
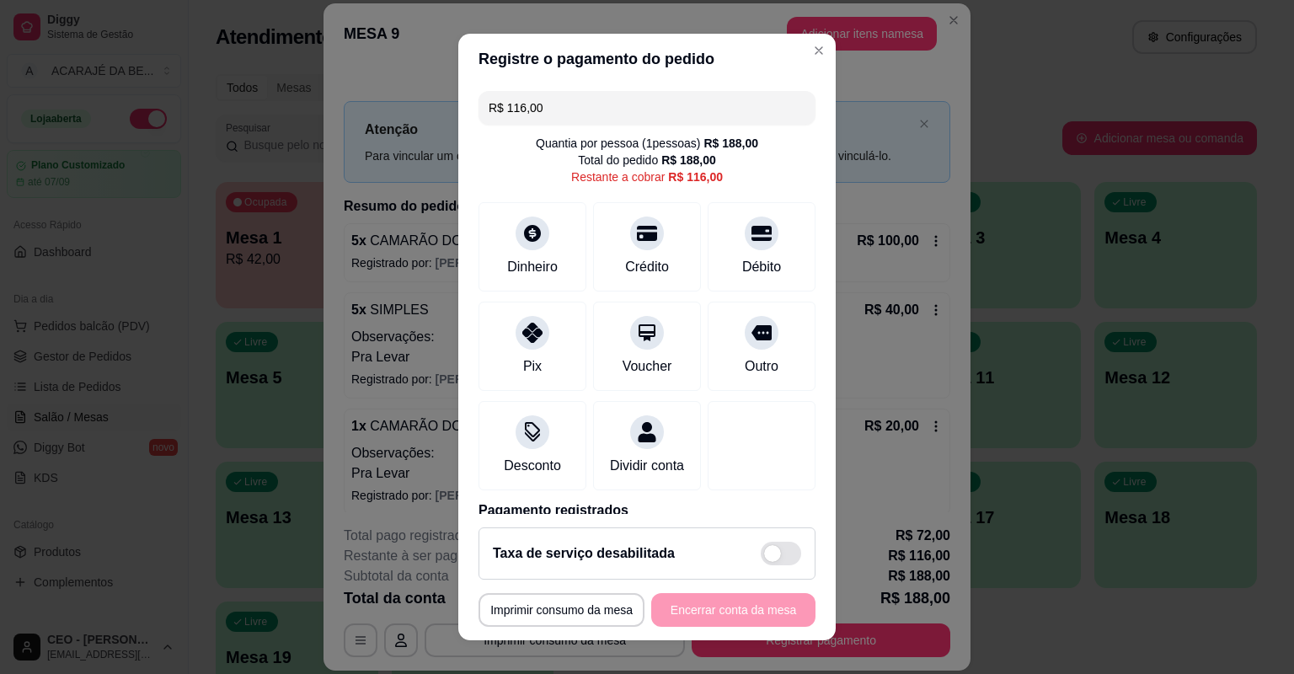
drag, startPoint x: 502, startPoint y: 108, endPoint x: 639, endPoint y: 121, distance: 137.2
click at [639, 121] on input "R$ 116,00" at bounding box center [647, 108] width 317 height 34
click at [539, 266] on div "Dinheiro" at bounding box center [533, 265] width 56 height 22
click at [664, 257] on div "Crédito" at bounding box center [647, 244] width 119 height 99
click at [738, 622] on div "**********" at bounding box center [647, 610] width 337 height 34
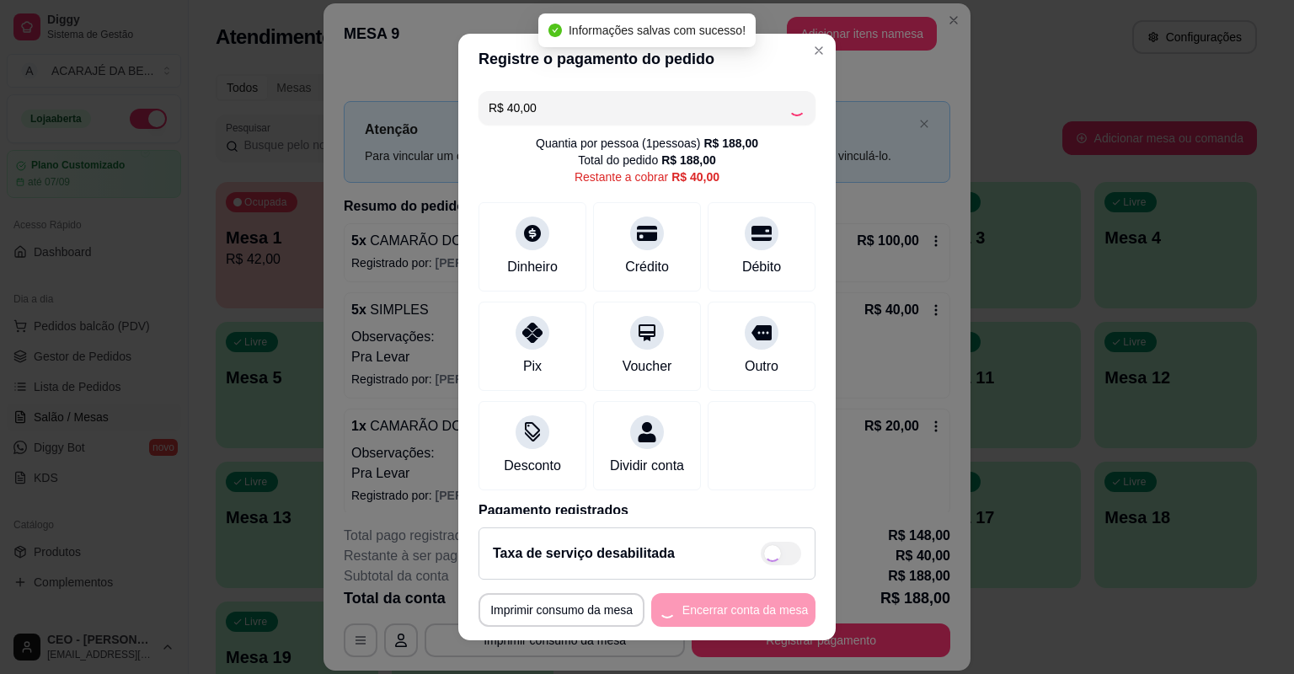
type input "R$ 0,00"
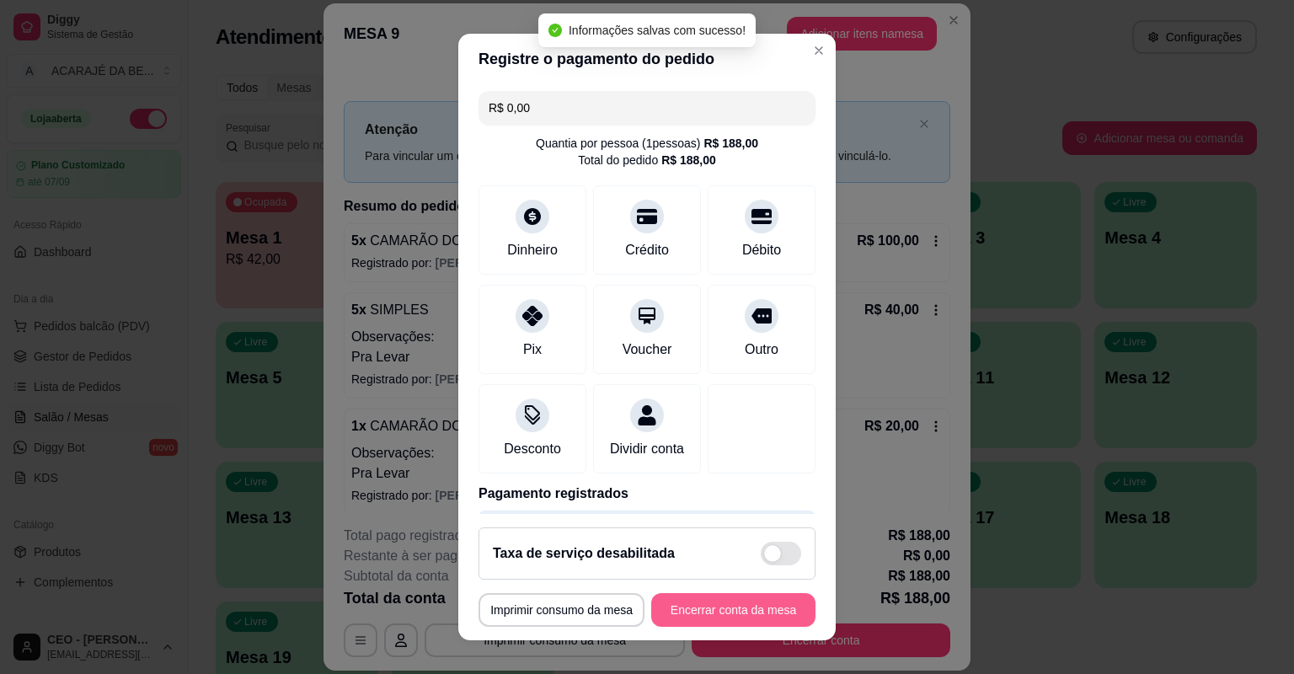
click at [751, 615] on button "Encerrar conta da mesa" at bounding box center [733, 610] width 164 height 34
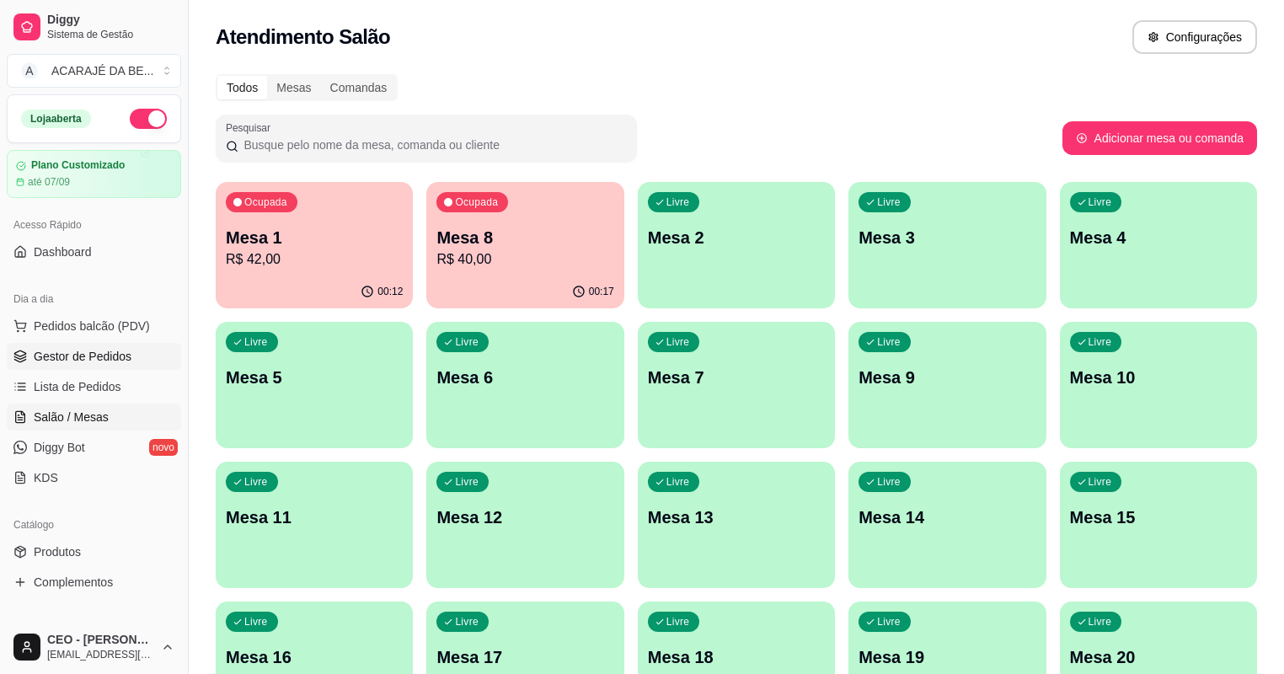
click at [62, 364] on span "Gestor de Pedidos" at bounding box center [83, 356] width 98 height 17
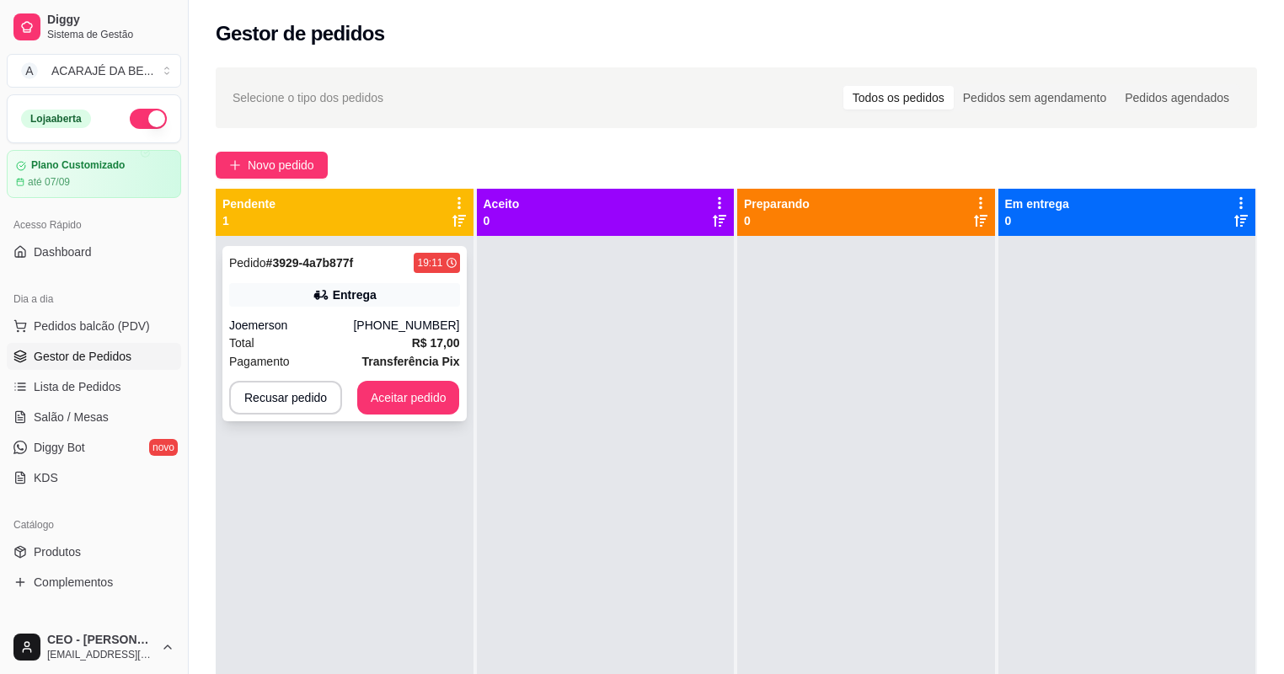
click at [343, 306] on div "Pedido # 3929-4a7b877f 19:11 Entrega Joemerson (73) 98857-8055 Total R$ 17,00 P…" at bounding box center [344, 333] width 244 height 175
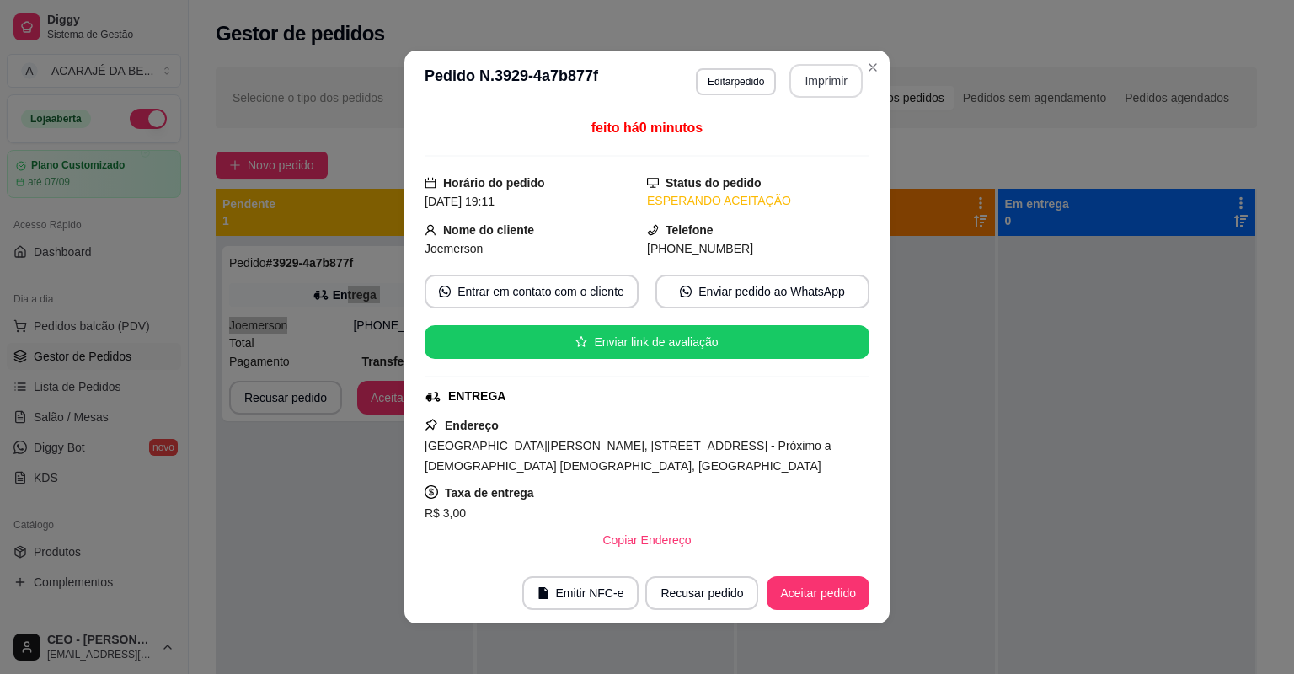
click at [830, 81] on button "Imprimir" at bounding box center [825, 81] width 73 height 34
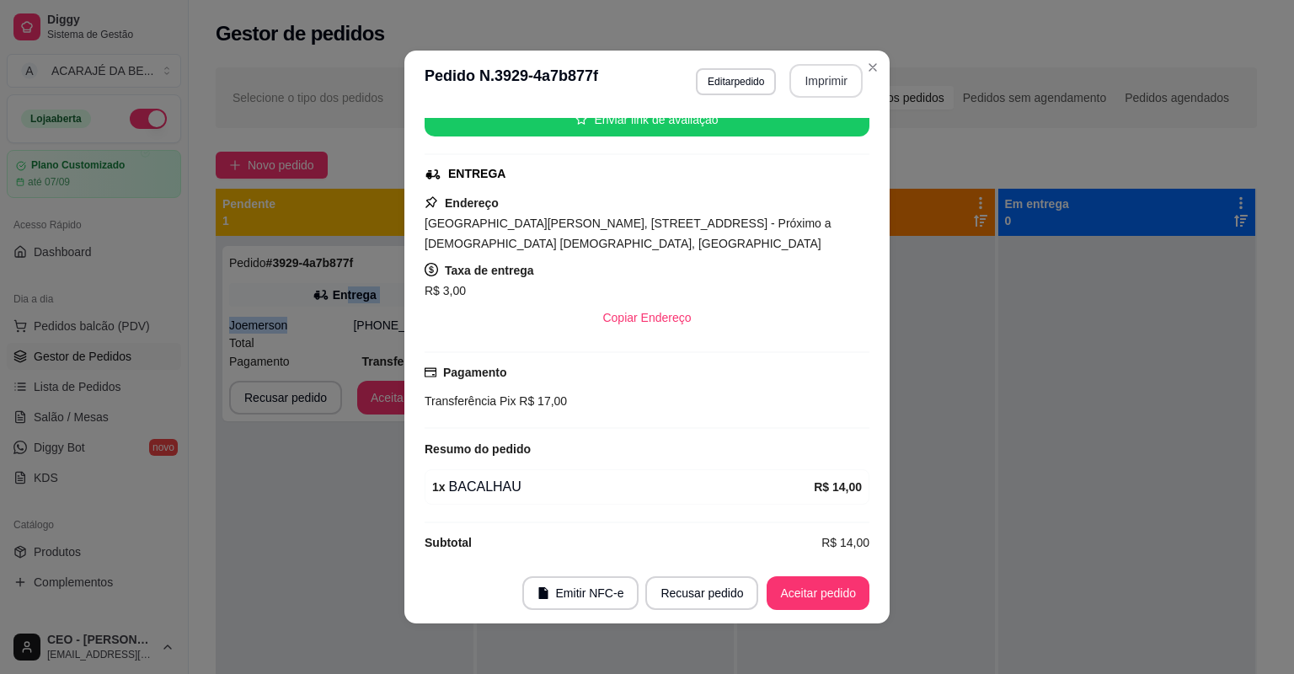
scroll to position [234, 0]
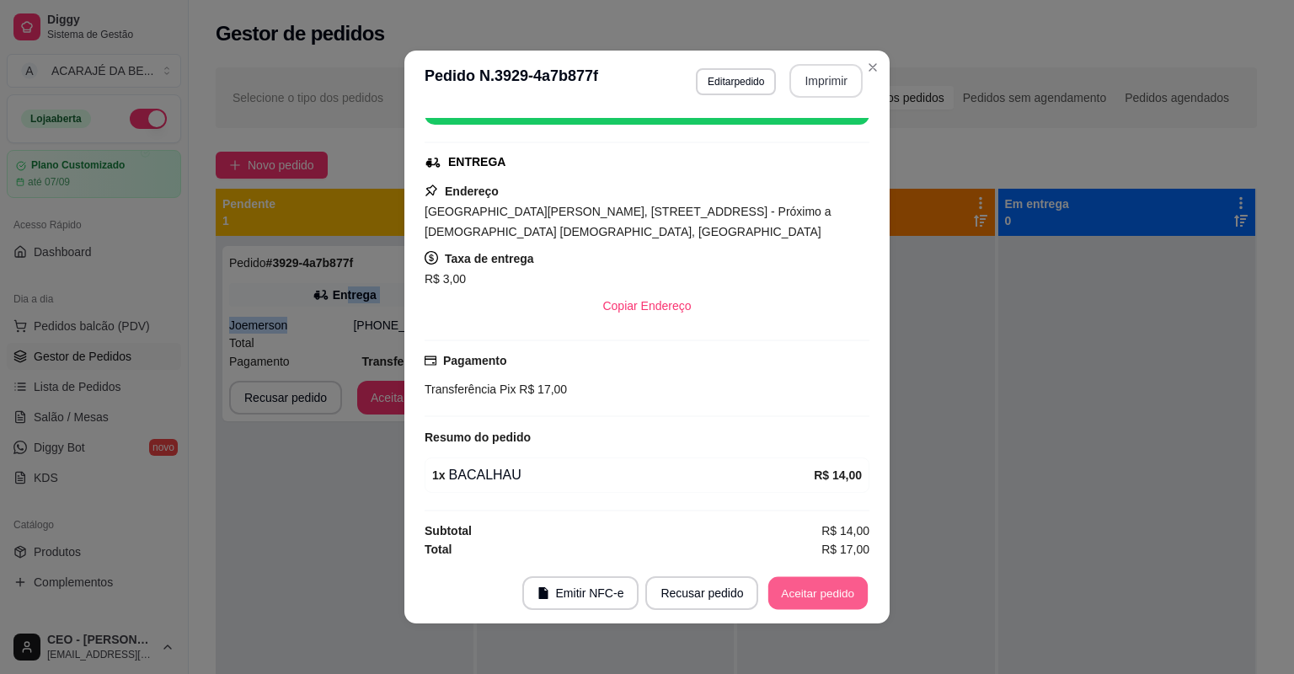
click at [832, 590] on button "Aceitar pedido" at bounding box center [817, 593] width 99 height 33
click at [832, 590] on div "Recusar pedido Aceitar pedido" at bounding box center [733, 593] width 271 height 34
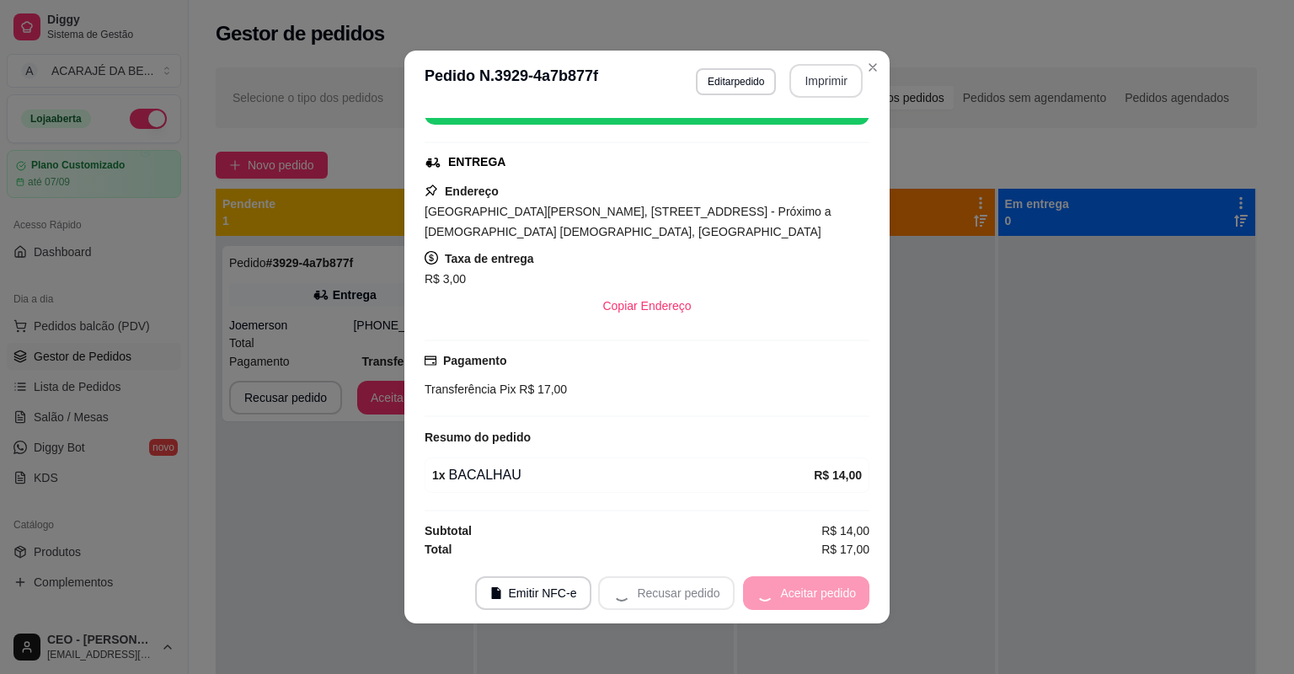
click at [832, 590] on div "Recusar pedido Aceitar pedido" at bounding box center [733, 593] width 271 height 34
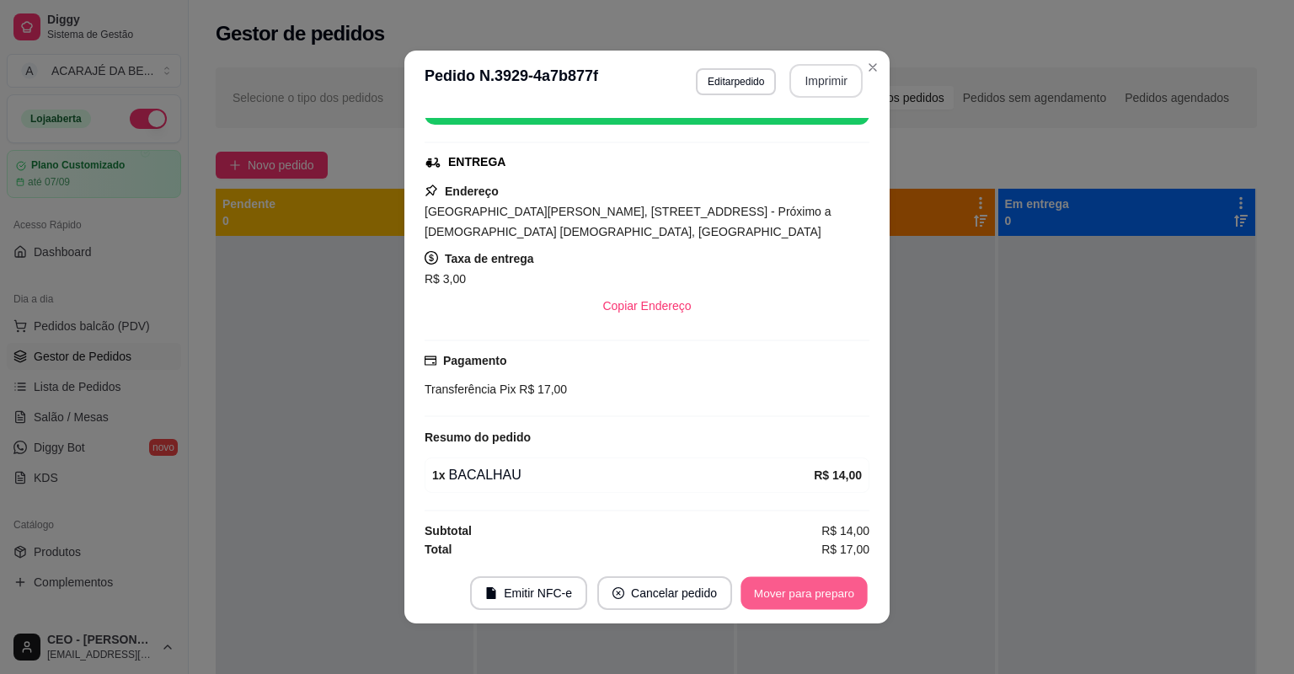
click at [832, 590] on button "Mover para preparo" at bounding box center [804, 593] width 126 height 33
click at [834, 589] on div "Mover para preparo" at bounding box center [792, 593] width 154 height 34
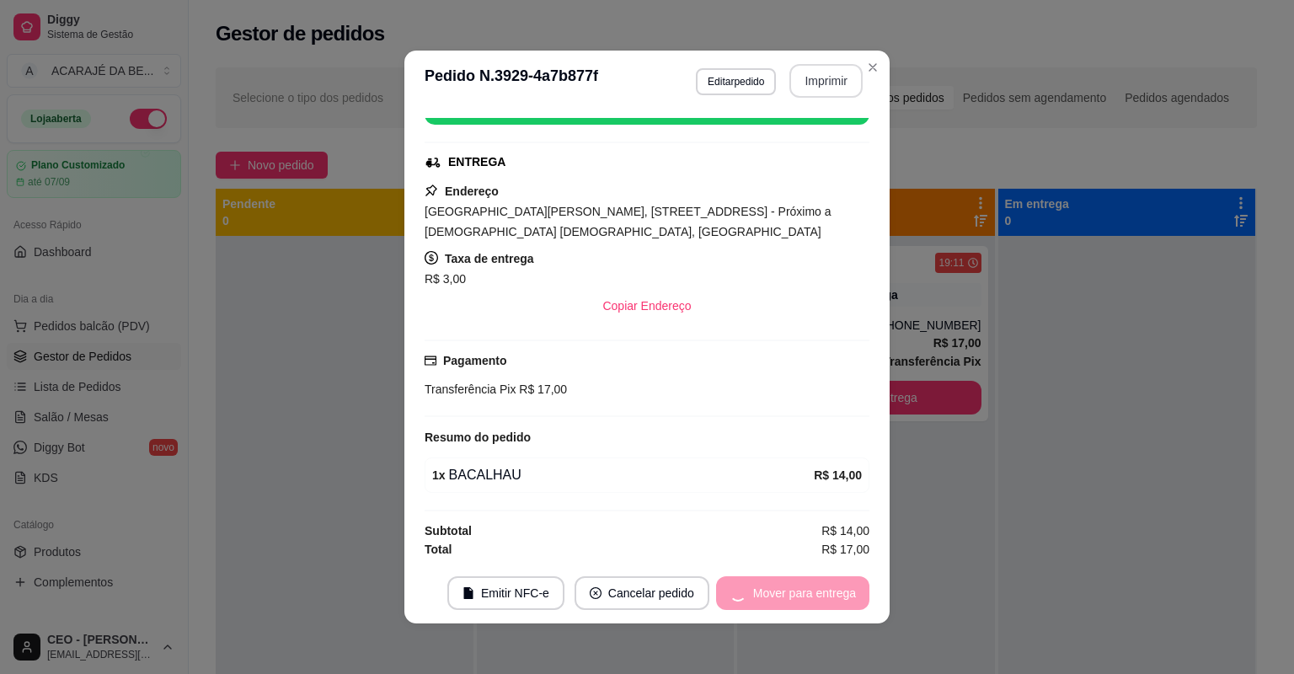
click at [832, 591] on div "Mover para entrega" at bounding box center [792, 593] width 153 height 34
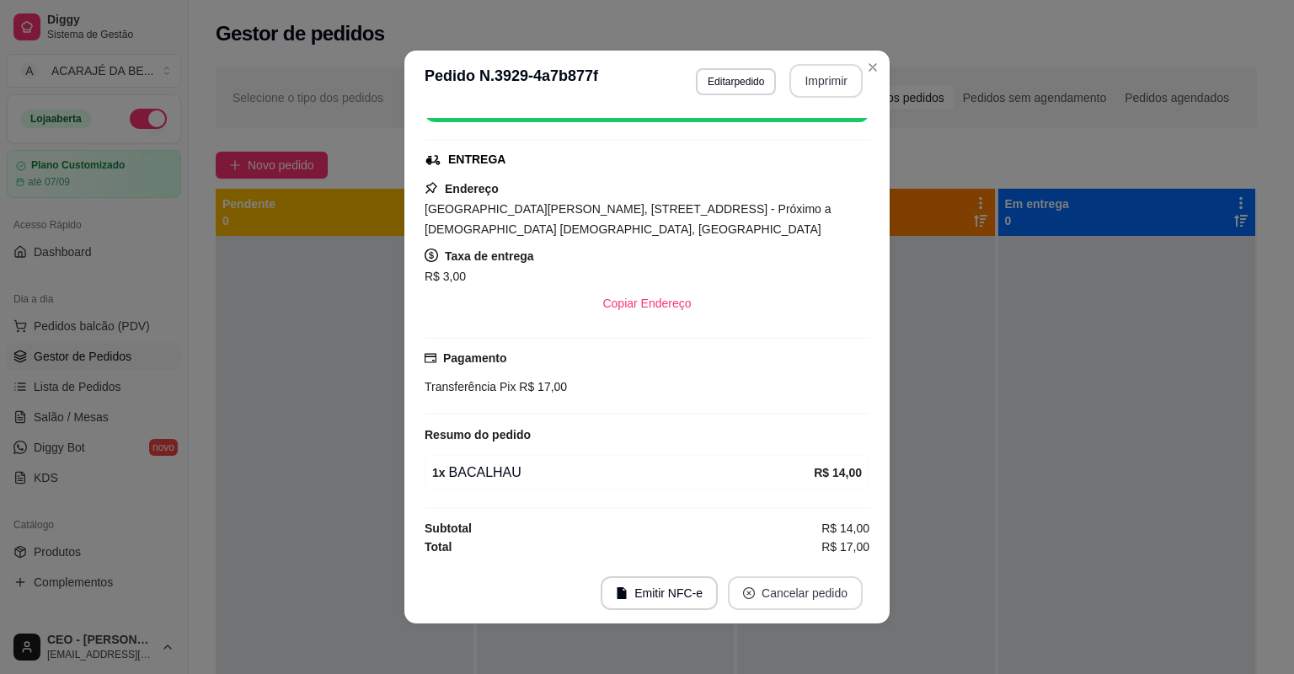
scroll to position [195, 0]
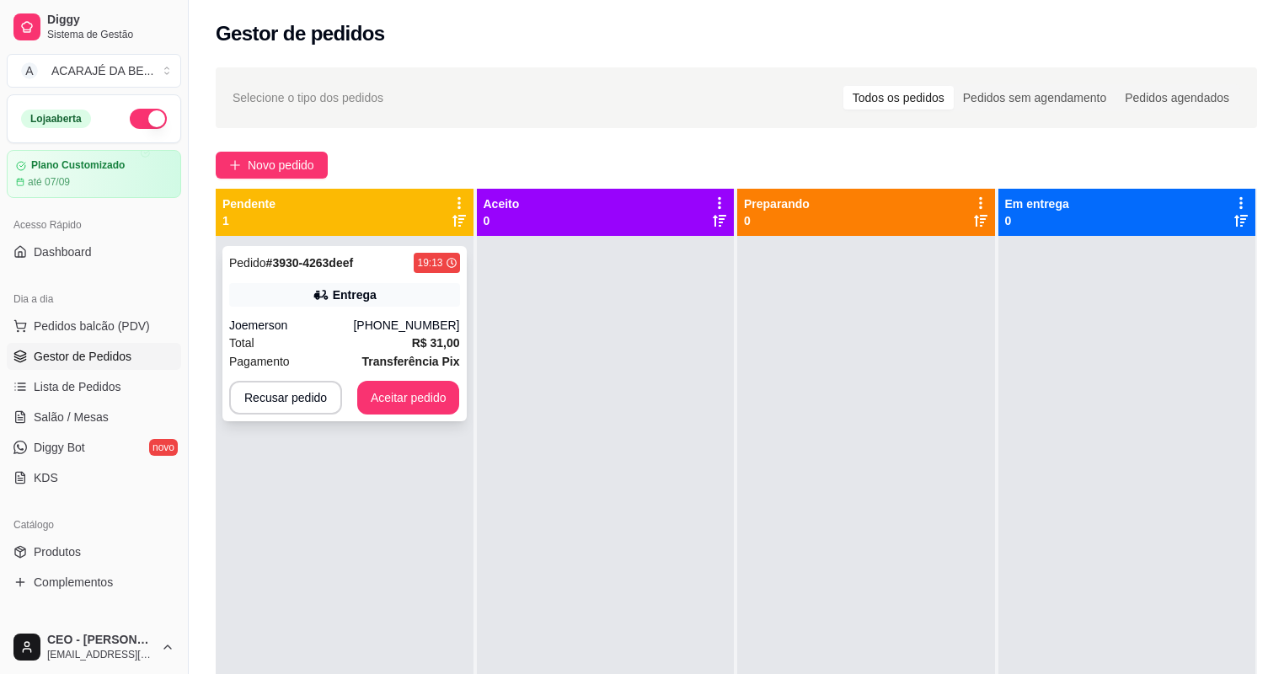
click at [408, 280] on div "Pedido # 3930-4263deef 19:13 Entrega Joemerson (73) 98857-8055 Total R$ 31,00 P…" at bounding box center [344, 333] width 244 height 175
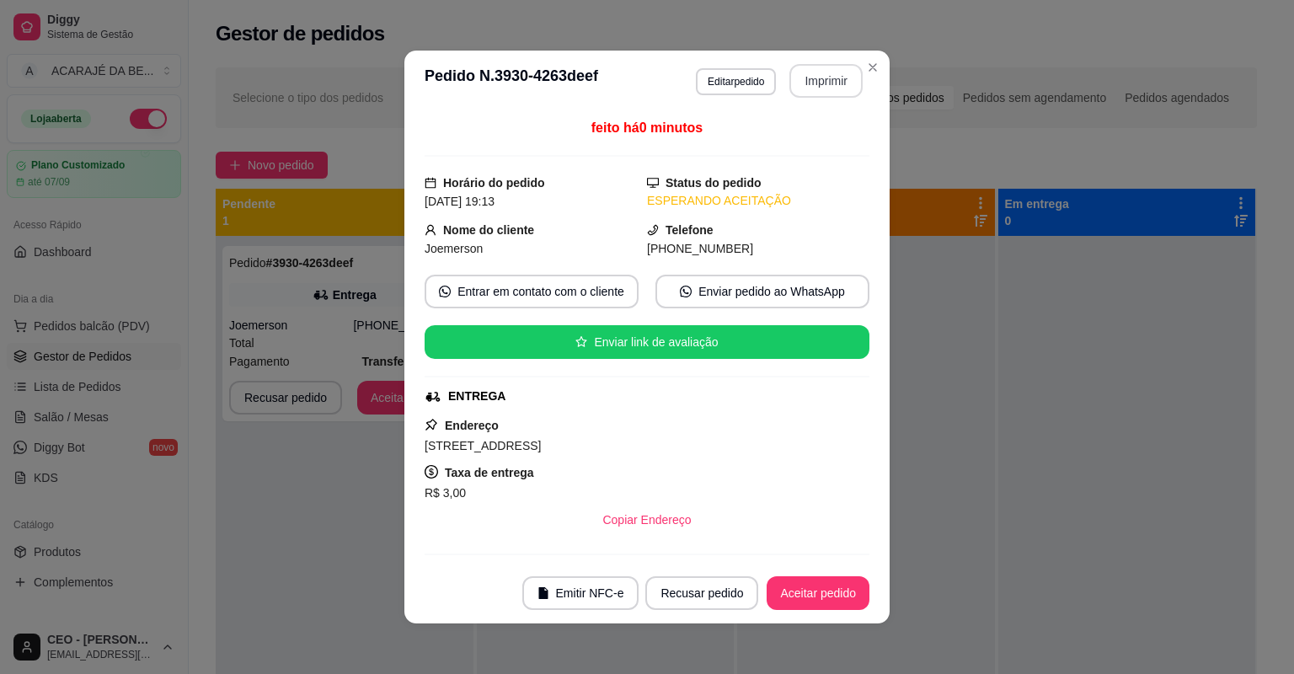
click at [809, 75] on button "Imprimir" at bounding box center [825, 81] width 73 height 34
click at [845, 588] on button "Aceitar pedido" at bounding box center [818, 593] width 103 height 34
click at [845, 588] on div "Recusar pedido Aceitar pedido" at bounding box center [733, 593] width 271 height 34
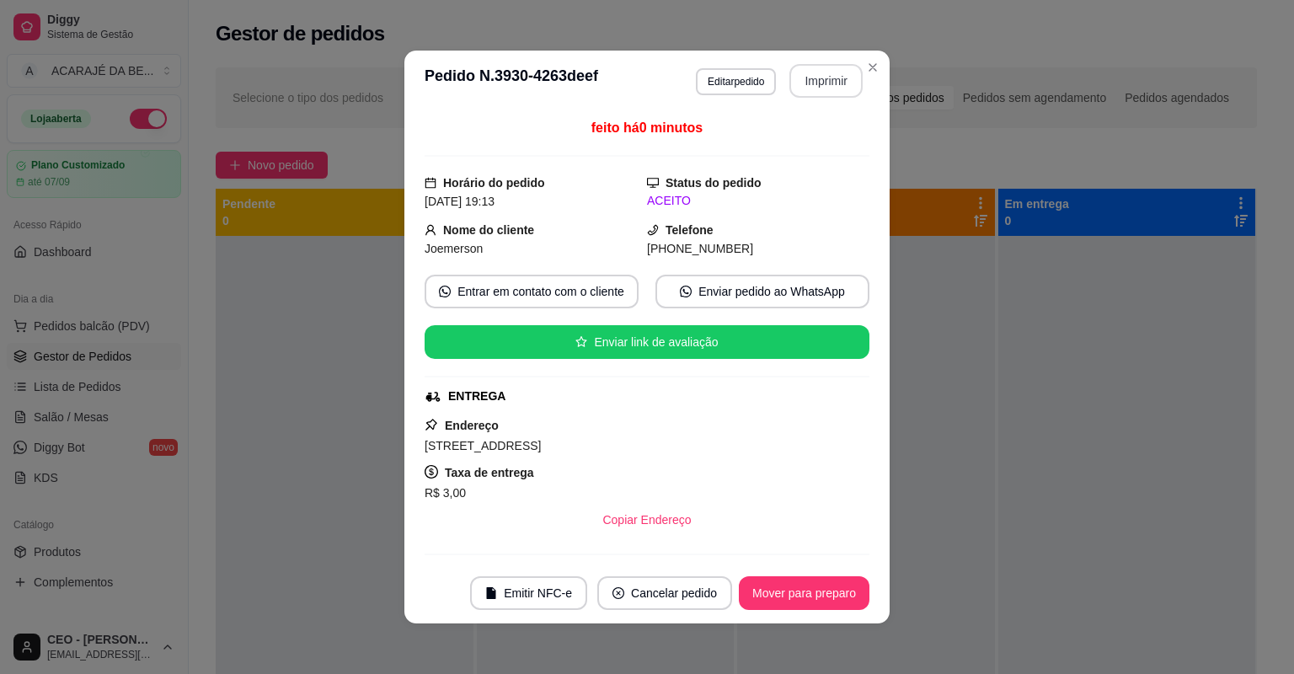
click at [845, 588] on button "Mover para preparo" at bounding box center [804, 593] width 131 height 34
click at [845, 588] on div "Mover para preparo" at bounding box center [792, 593] width 154 height 34
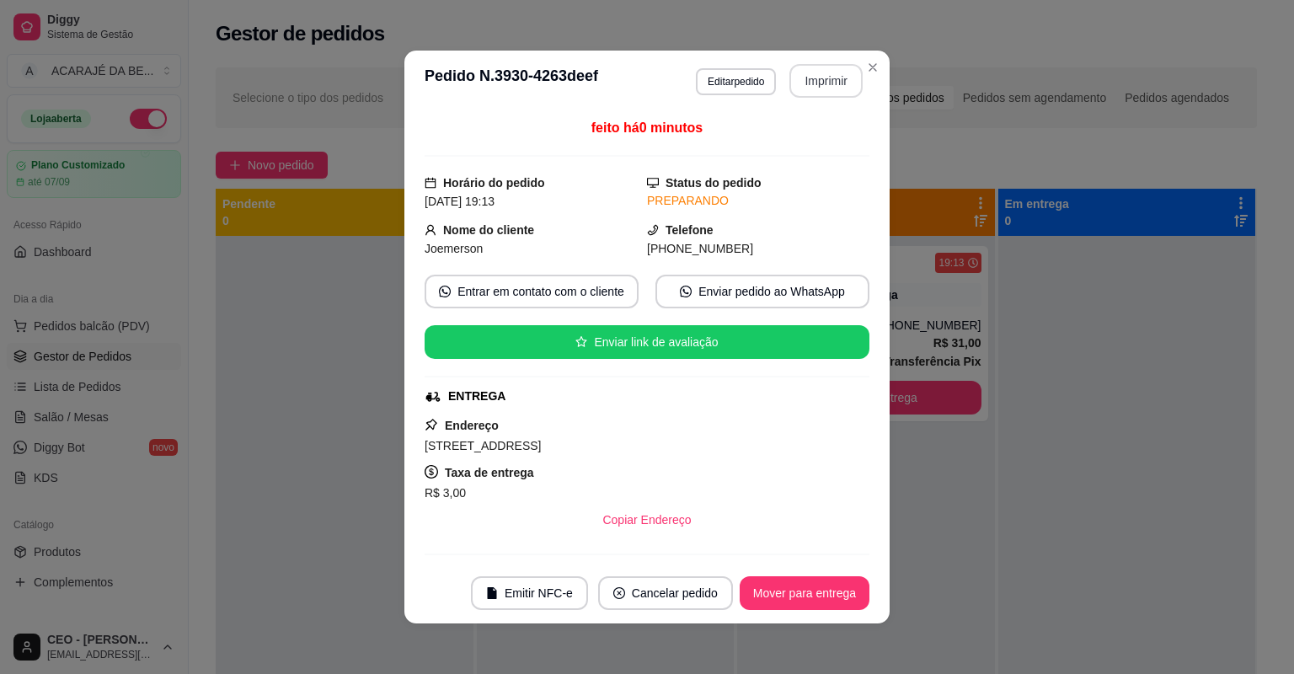
click at [845, 588] on button "Mover para entrega" at bounding box center [805, 593] width 130 height 34
click at [844, 587] on div "Mover para entrega" at bounding box center [792, 593] width 153 height 34
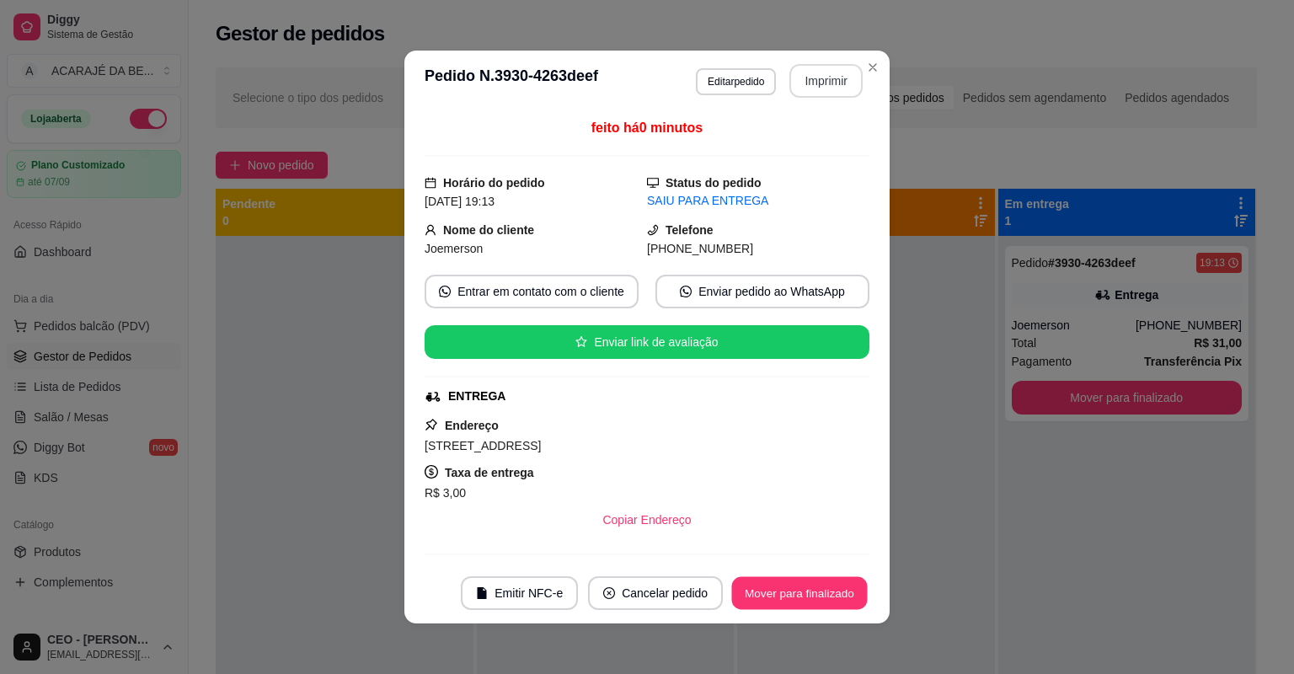
click at [844, 587] on button "Mover para finalizado" at bounding box center [800, 593] width 136 height 33
click at [844, 587] on div "Mover para finalizado" at bounding box center [787, 593] width 163 height 34
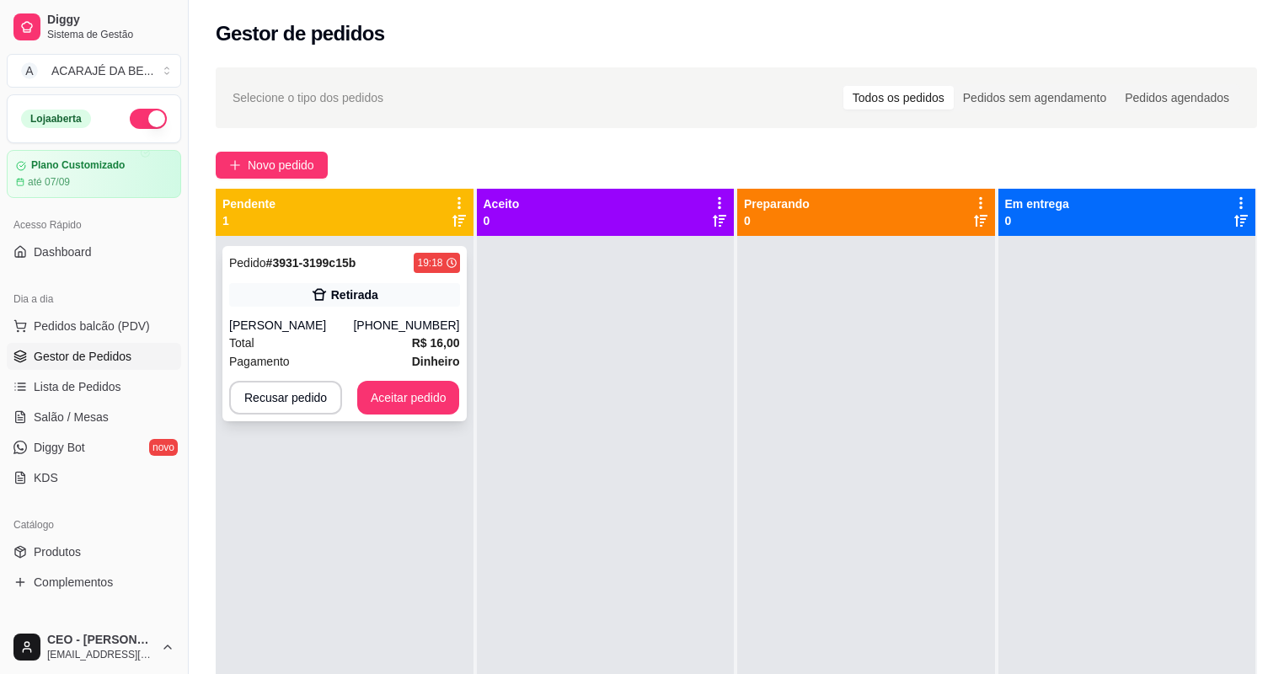
click at [297, 327] on div "fernanda" at bounding box center [291, 325] width 124 height 17
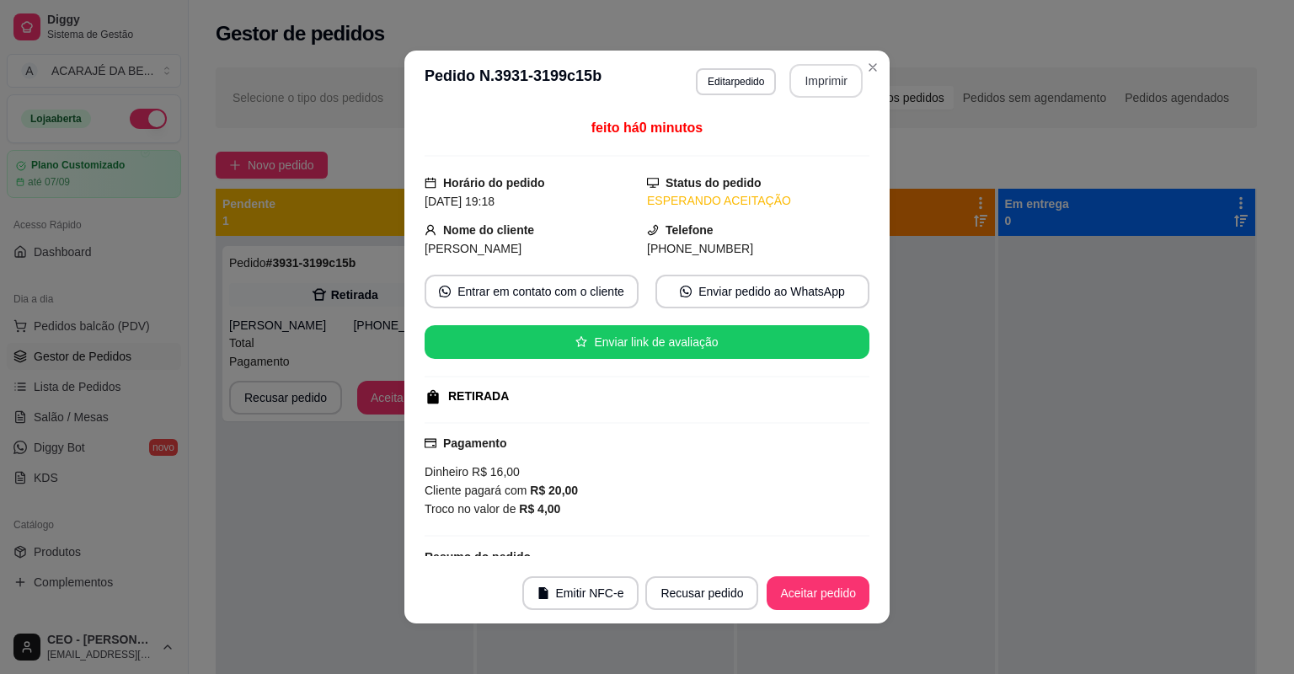
click at [830, 91] on button "Imprimir" at bounding box center [825, 81] width 73 height 34
drag, startPoint x: 832, startPoint y: 91, endPoint x: 802, endPoint y: 573, distance: 482.8
click at [802, 573] on footer "Emitir NFC-e Recusar pedido Aceitar pedido" at bounding box center [646, 593] width 485 height 61
click at [822, 589] on button "Aceitar pedido" at bounding box center [817, 593] width 99 height 33
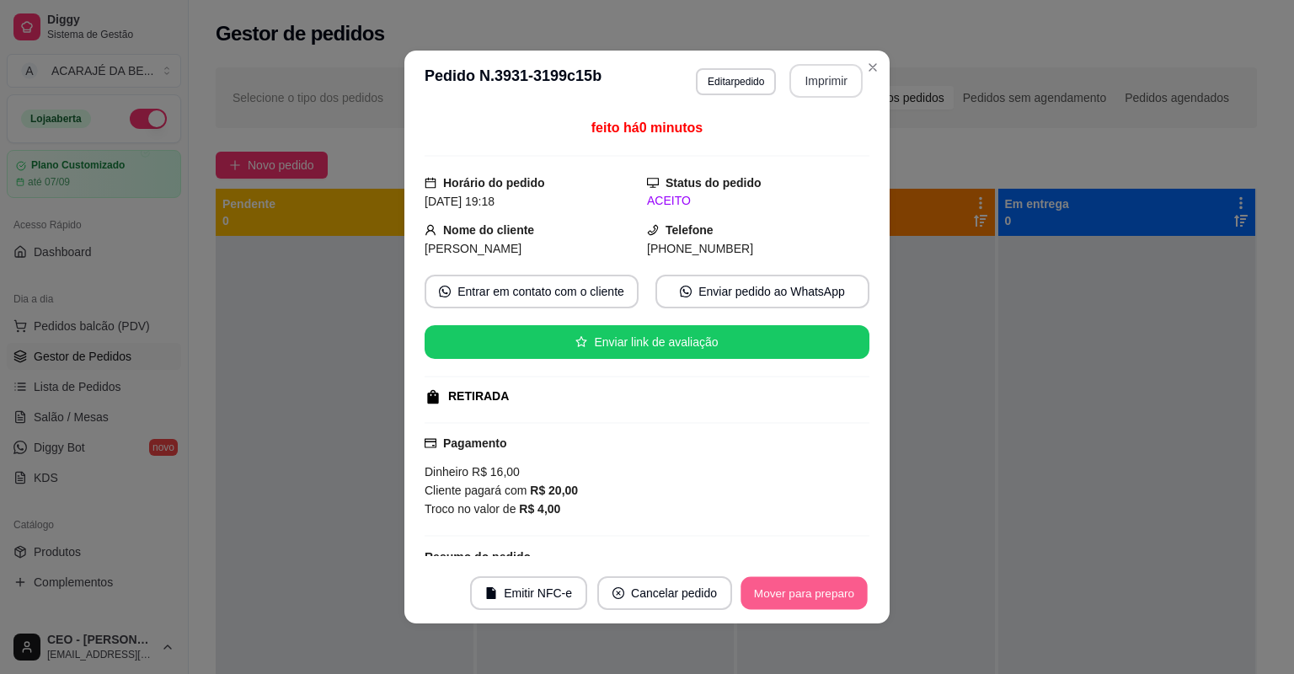
click at [825, 590] on button "Mover para preparo" at bounding box center [804, 593] width 126 height 33
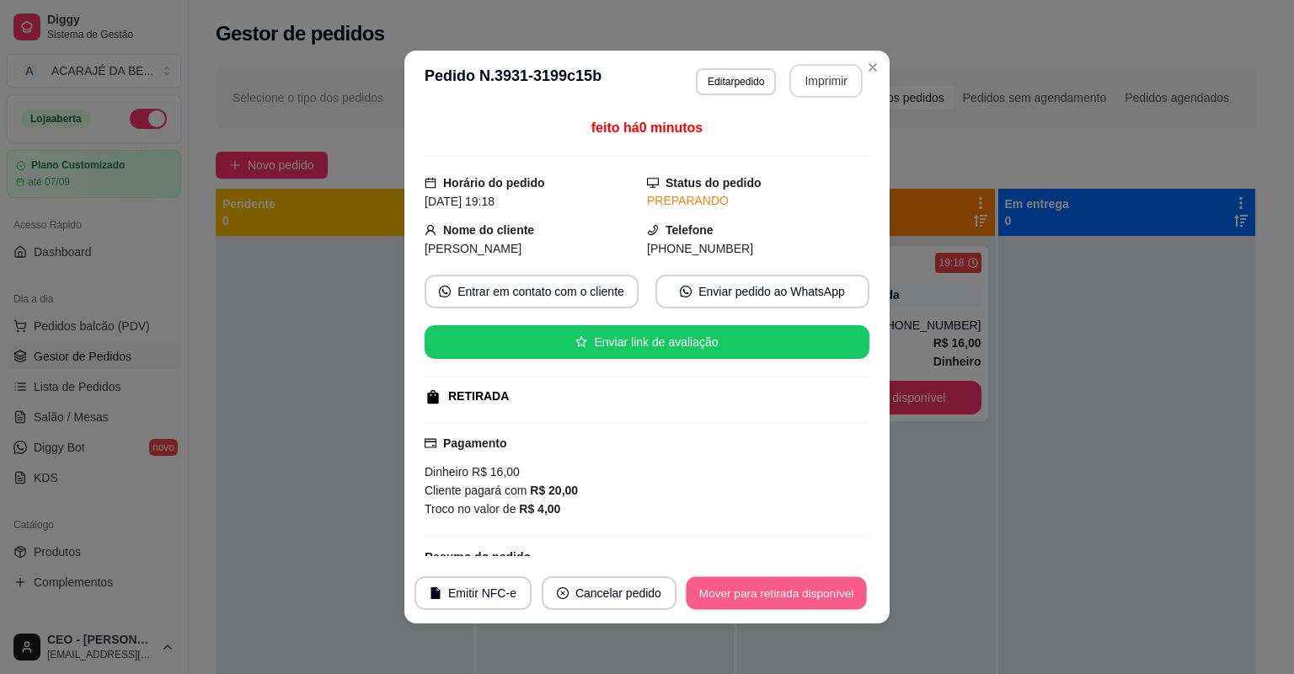
click at [828, 592] on button "Mover para retirada disponível" at bounding box center [776, 593] width 180 height 33
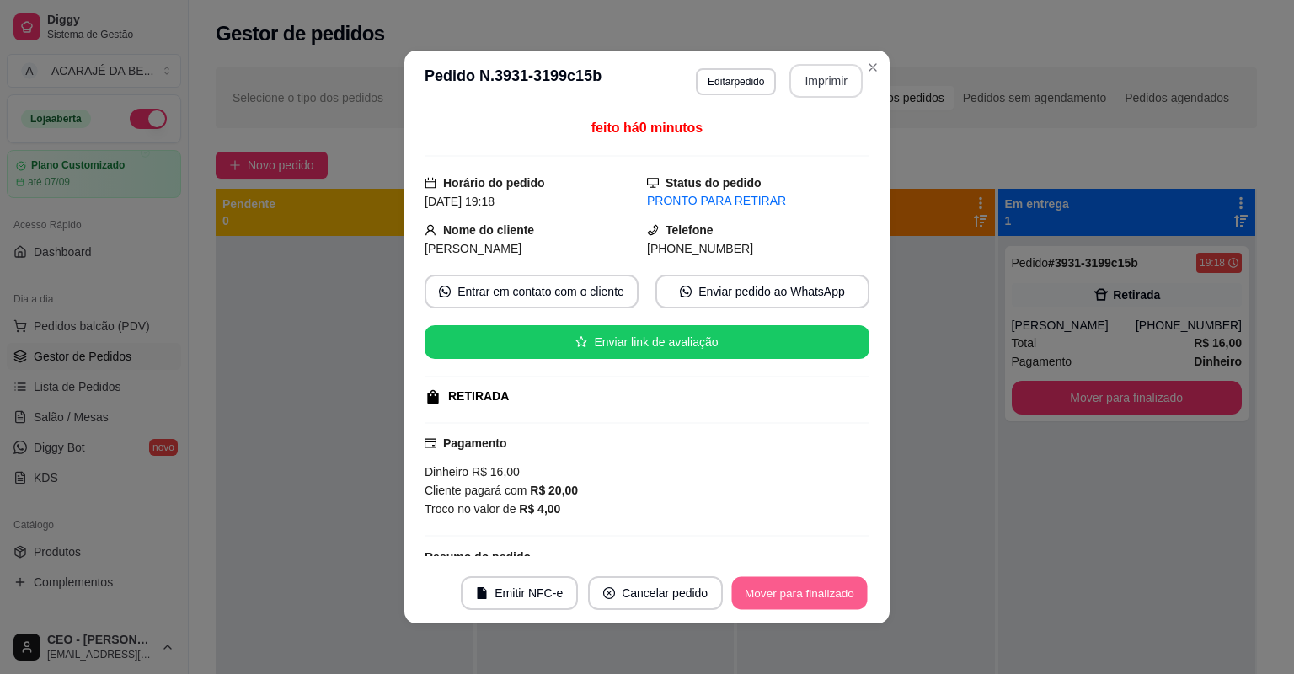
click at [829, 592] on button "Mover para finalizado" at bounding box center [800, 593] width 136 height 33
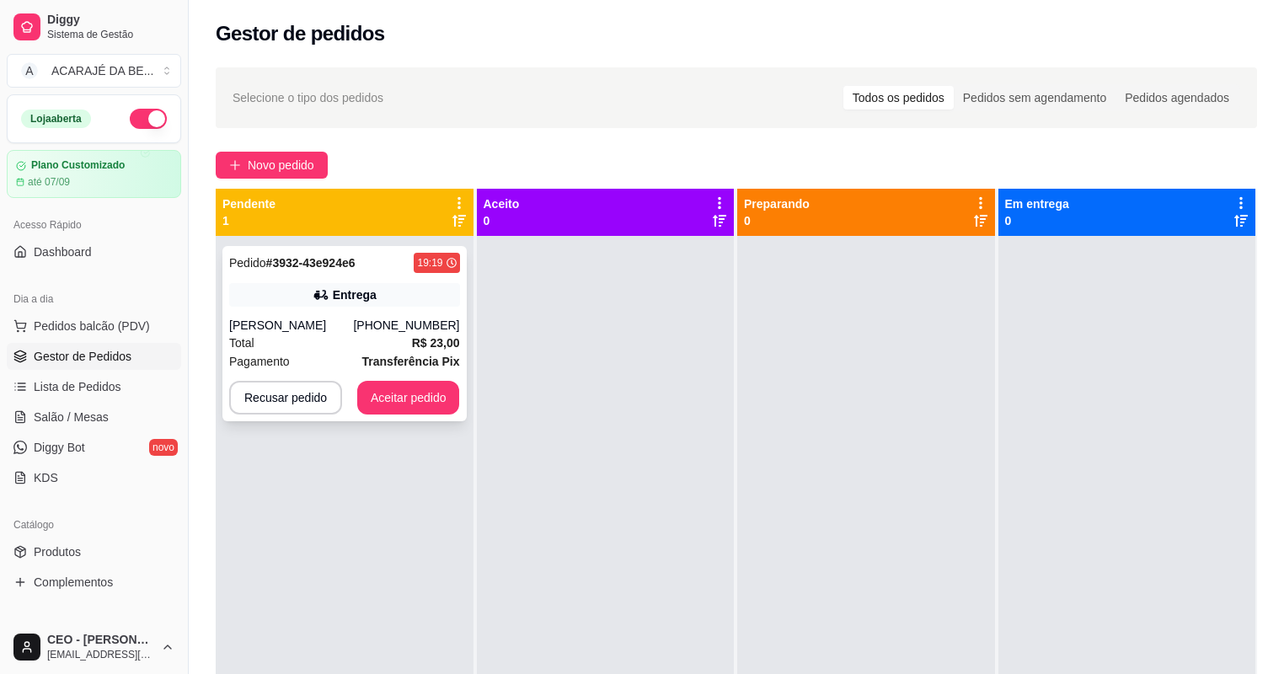
click at [384, 283] on div "Entrega" at bounding box center [344, 295] width 231 height 24
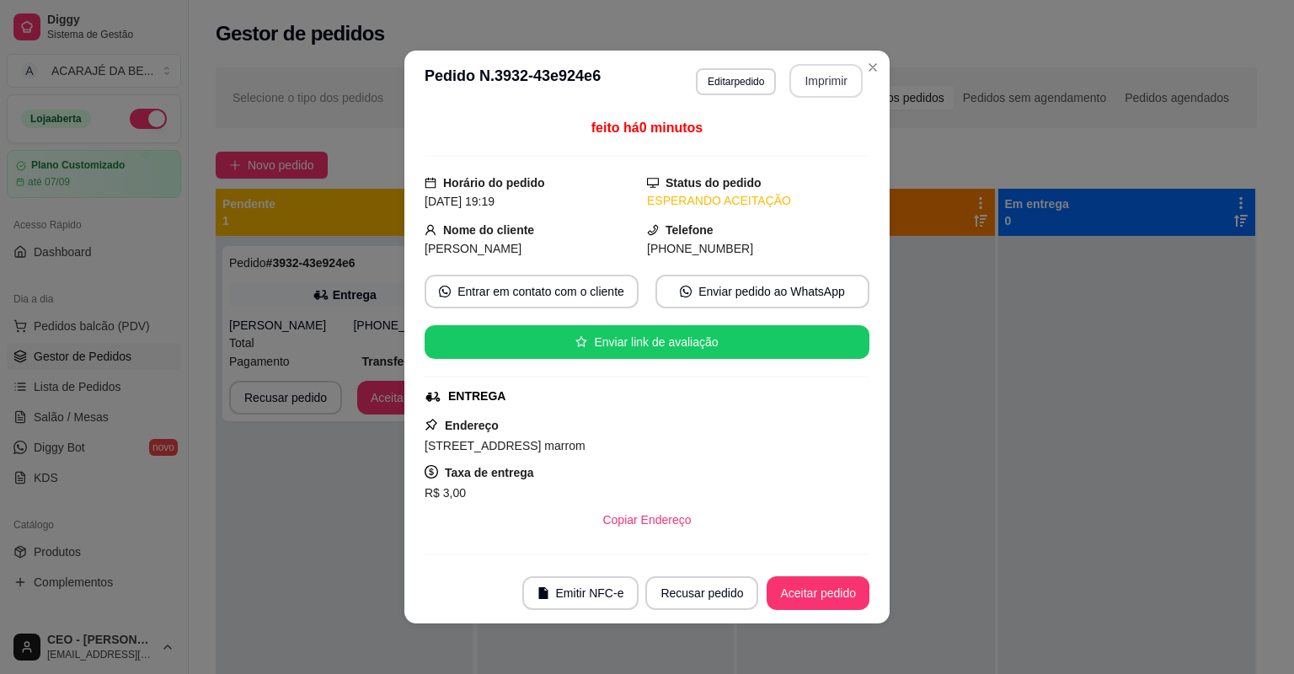
click at [816, 88] on button "Imprimir" at bounding box center [825, 81] width 73 height 34
click at [845, 592] on button "Aceitar pedido" at bounding box center [818, 593] width 103 height 34
click at [844, 593] on div "Recusar pedido Aceitar pedido" at bounding box center [733, 593] width 271 height 34
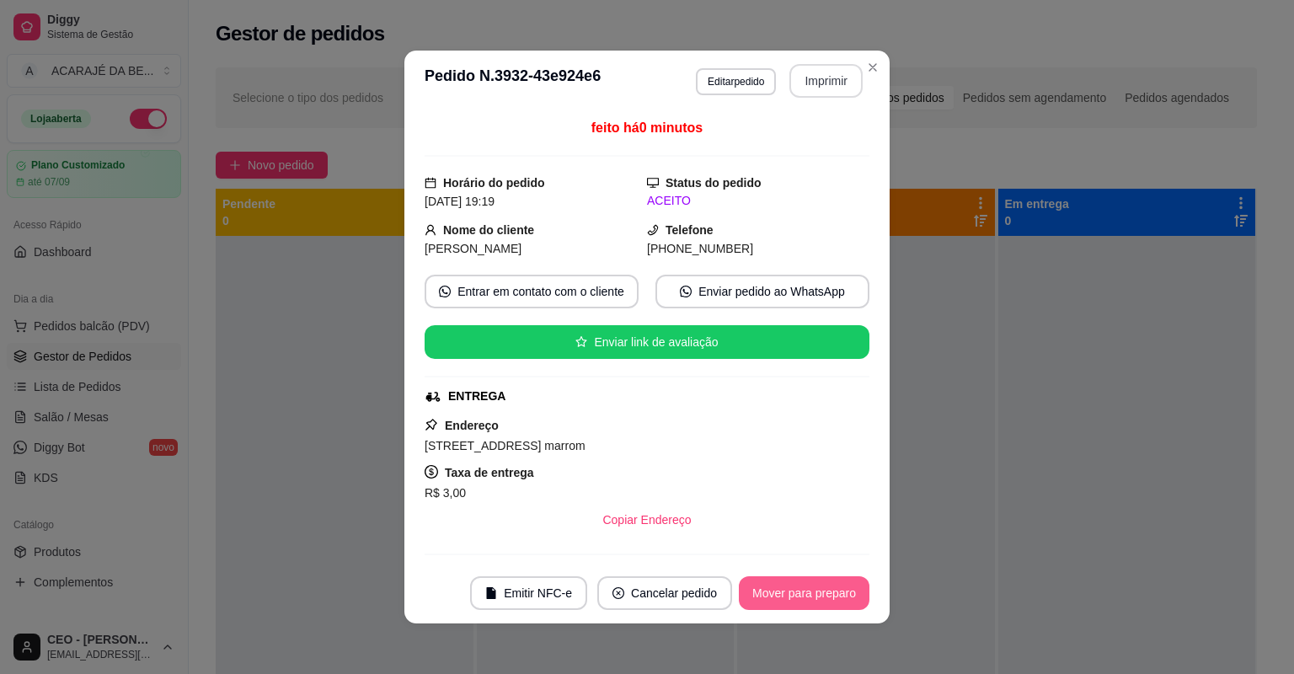
click at [844, 593] on button "Mover para preparo" at bounding box center [804, 593] width 131 height 34
click at [844, 593] on div "Mover para preparo" at bounding box center [792, 593] width 154 height 34
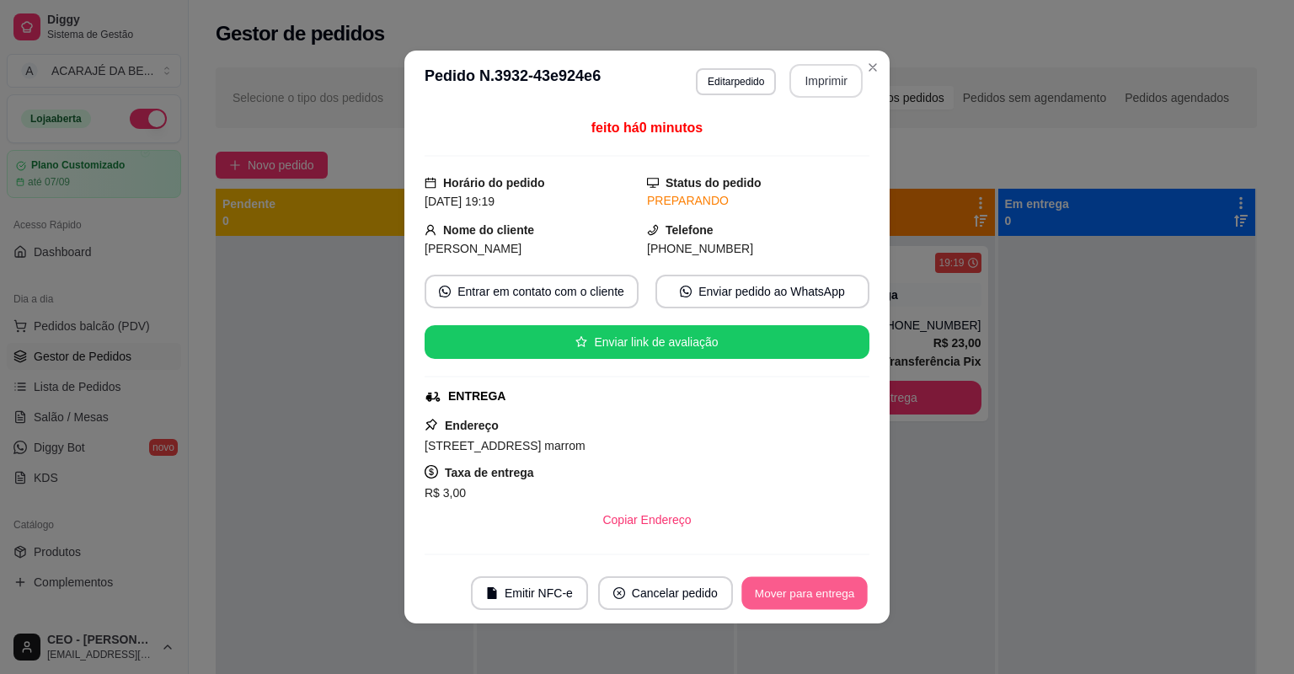
click at [844, 593] on button "Mover para entrega" at bounding box center [804, 593] width 126 height 33
click at [844, 593] on div "Mover para entrega" at bounding box center [805, 593] width 130 height 34
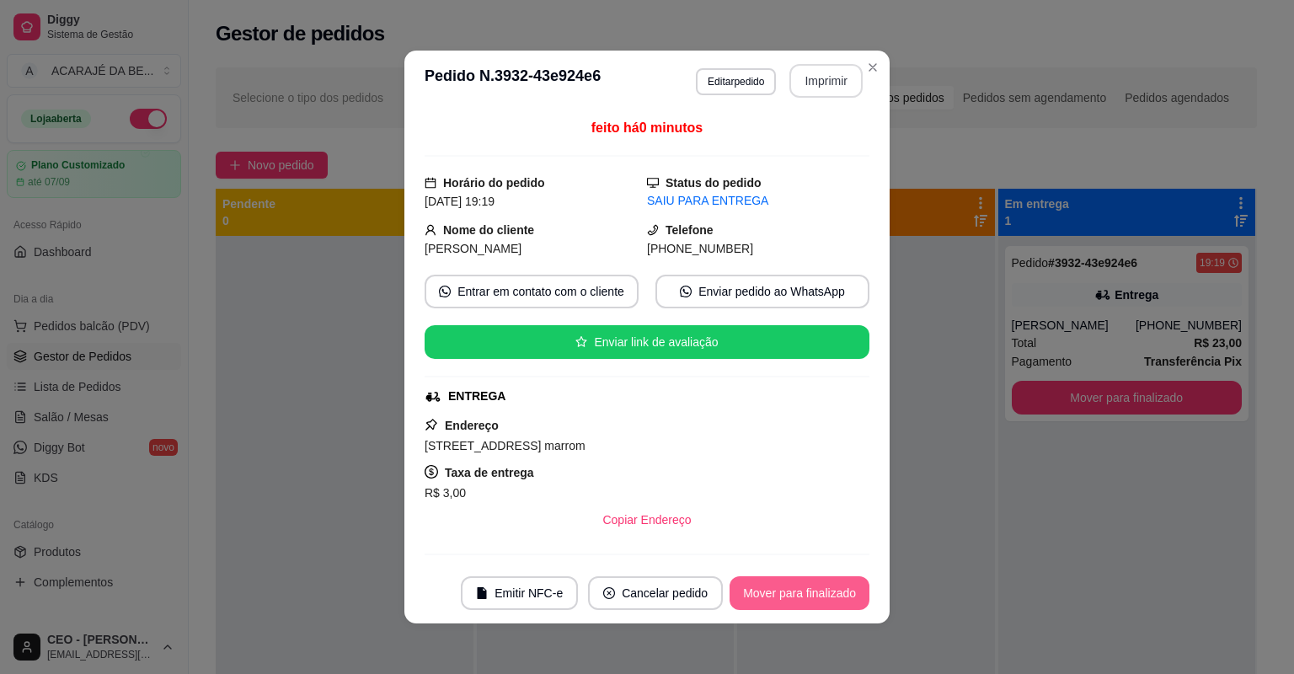
click at [846, 593] on button "Mover para finalizado" at bounding box center [800, 593] width 140 height 34
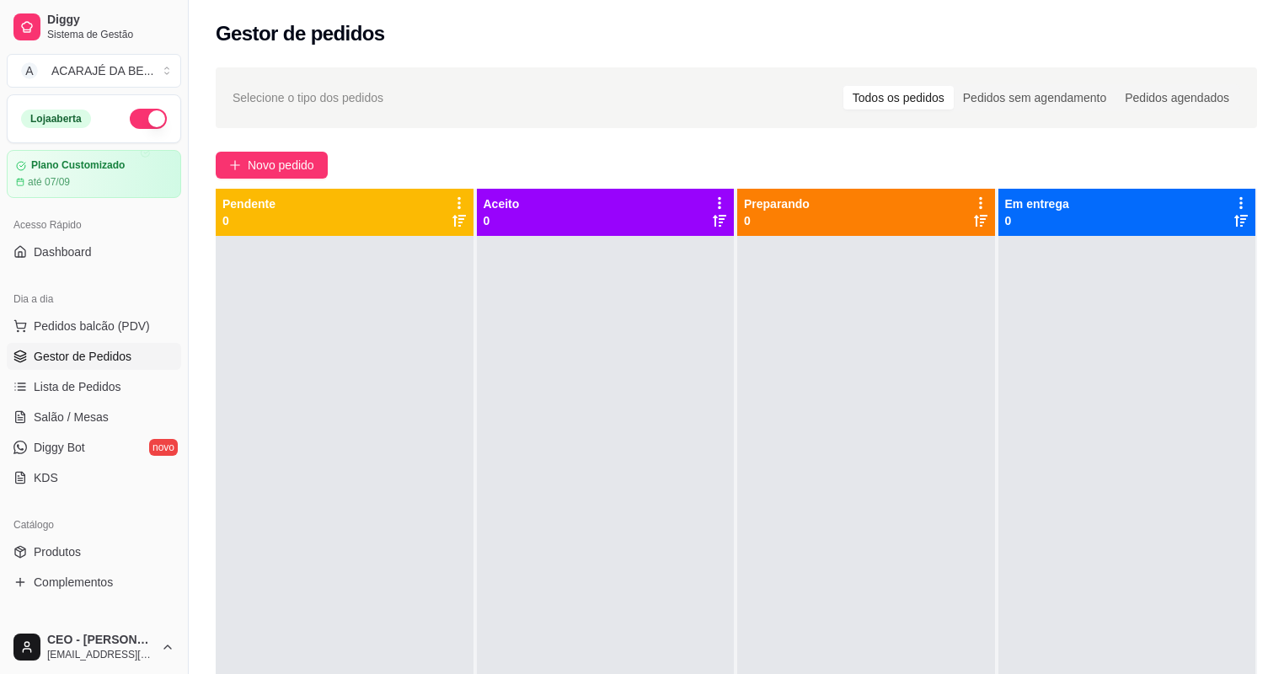
click at [68, 401] on ul "Pedidos balcão (PDV) Gestor de Pedidos Lista de Pedidos Salão / Mesas Diggy Bot…" at bounding box center [94, 402] width 174 height 179
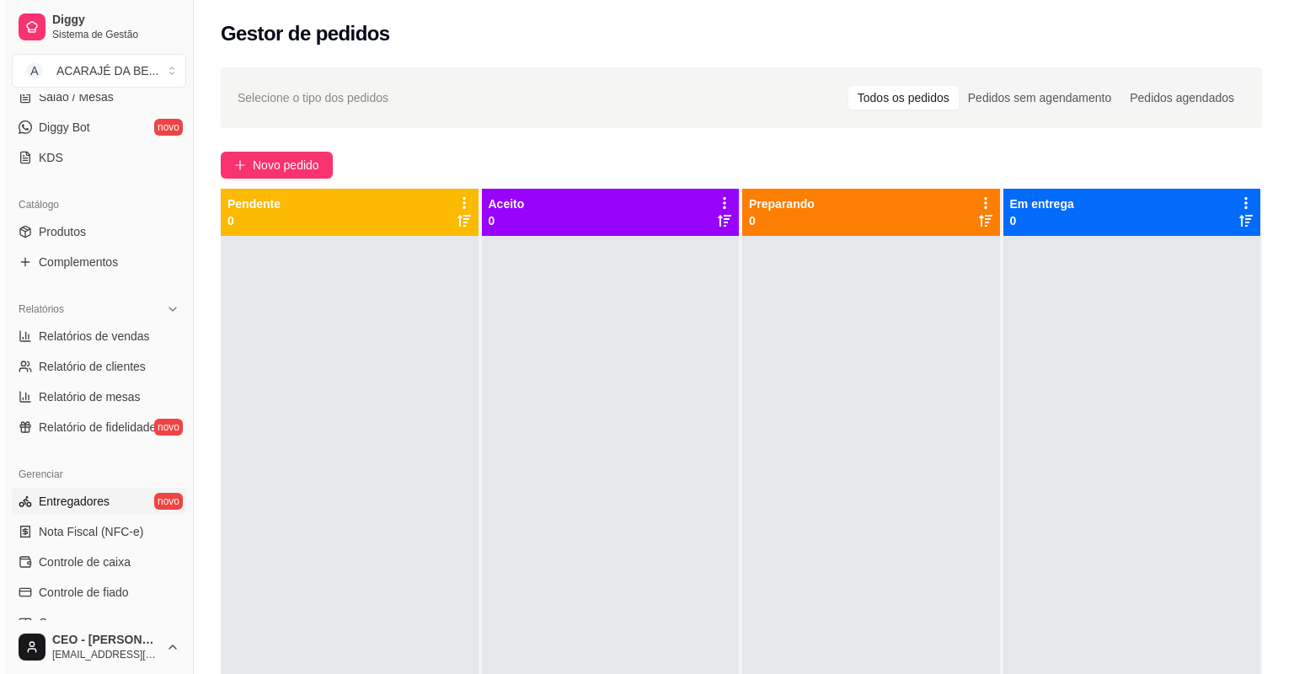
scroll to position [538, 0]
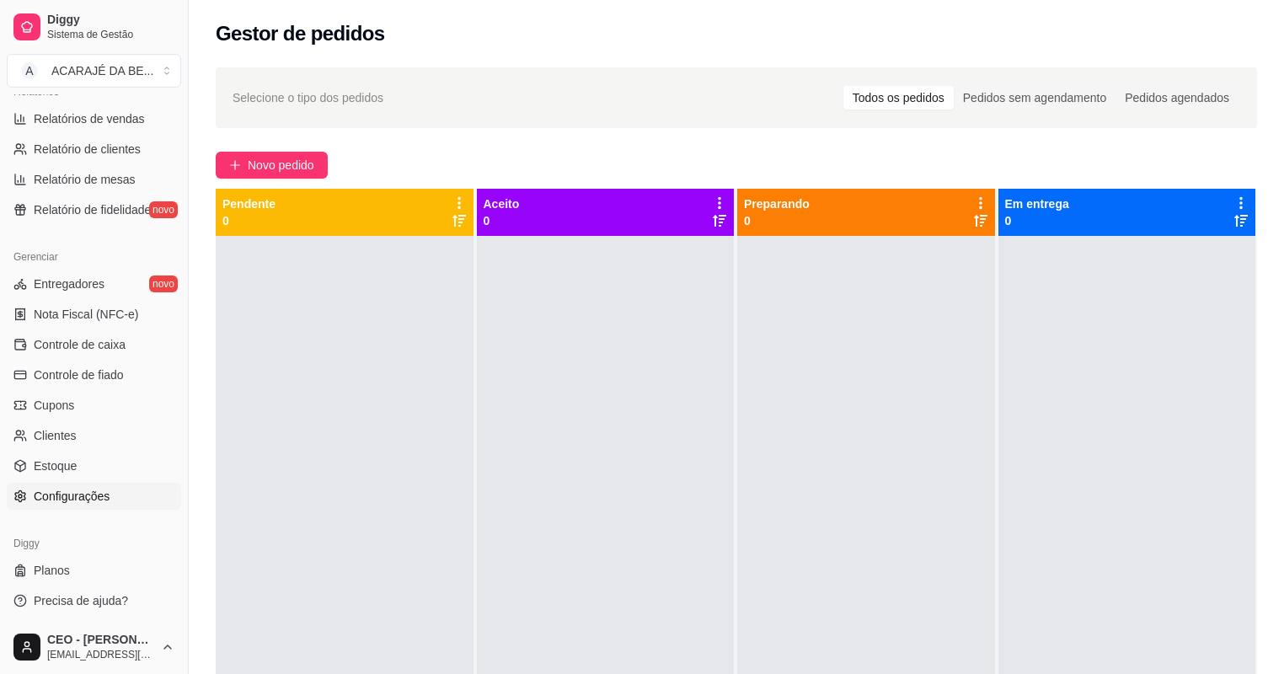
click at [85, 504] on link "Configurações" at bounding box center [94, 496] width 174 height 27
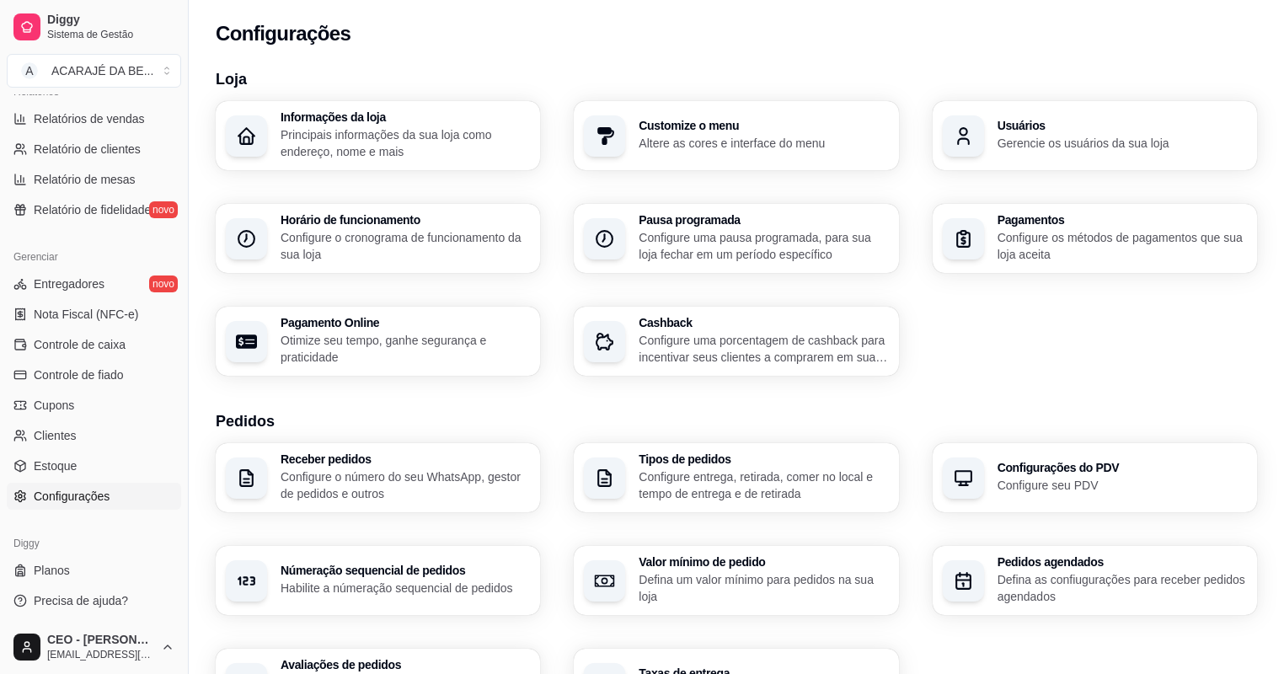
click at [1021, 148] on p "Gerencie os usuários da sua loja" at bounding box center [1122, 143] width 249 height 17
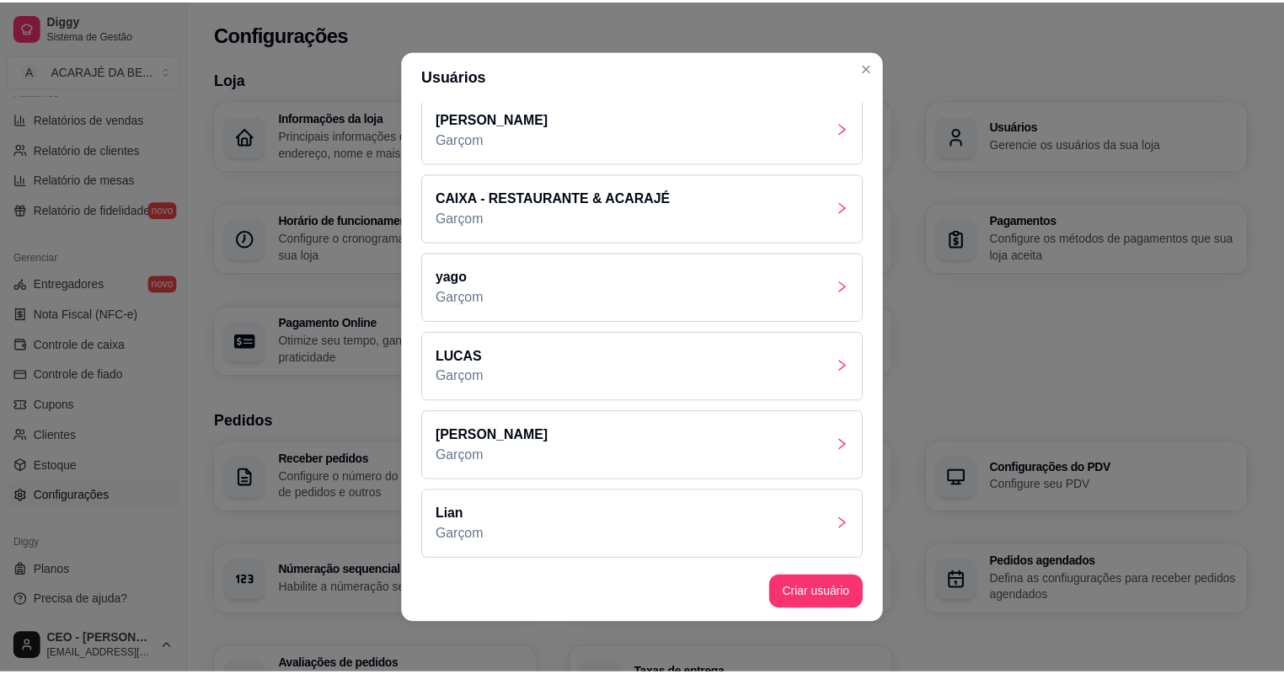
scroll to position [3, 0]
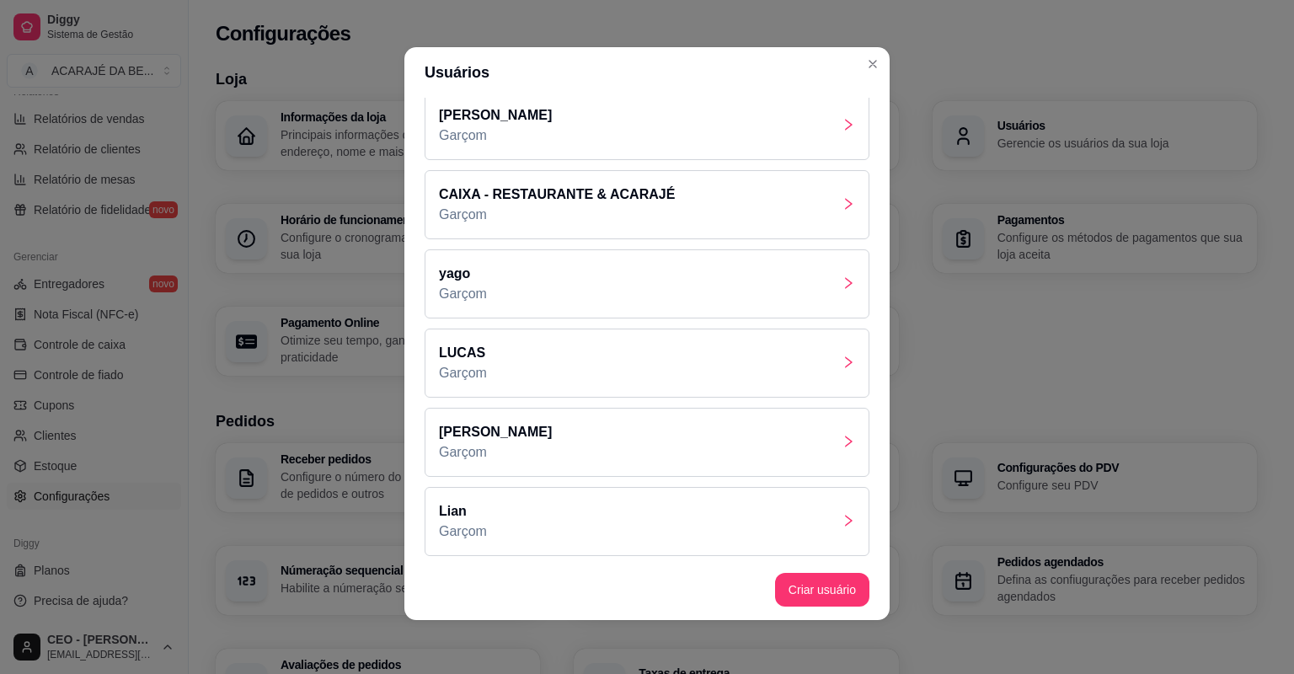
click at [522, 512] on div "Lian Garçom" at bounding box center [647, 521] width 445 height 69
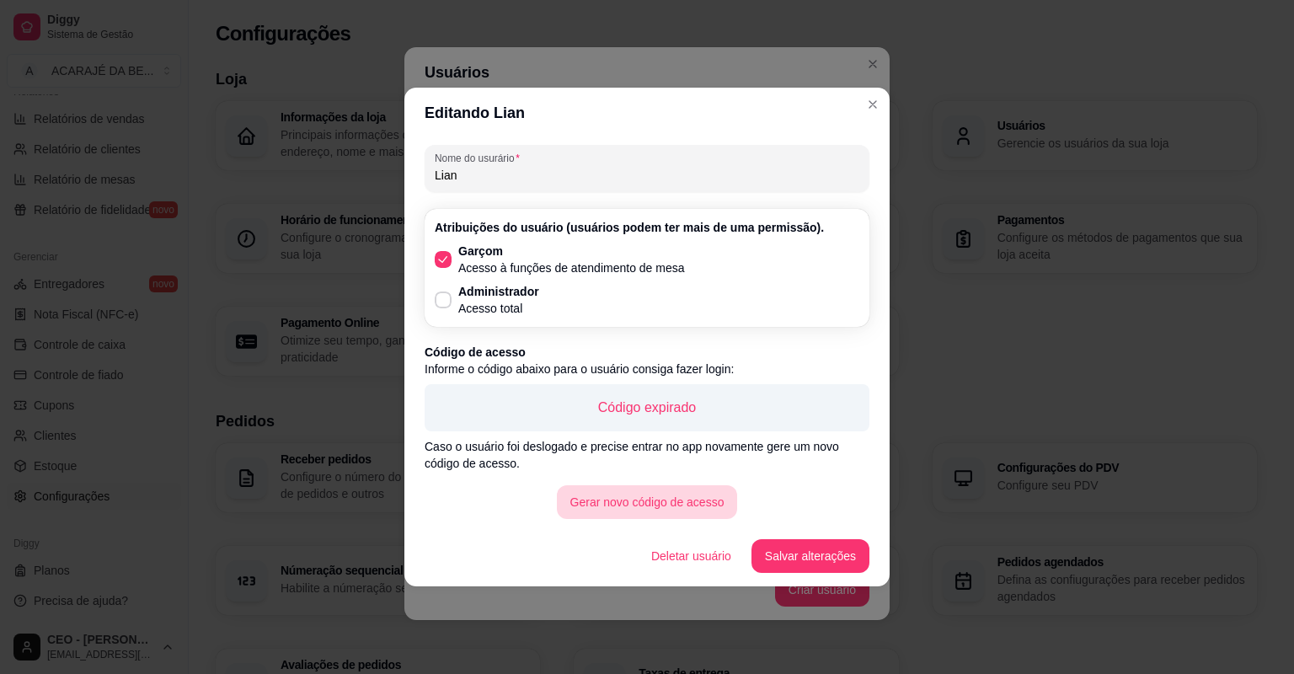
click at [689, 495] on button "Gerar novo código de acesso" at bounding box center [647, 502] width 181 height 34
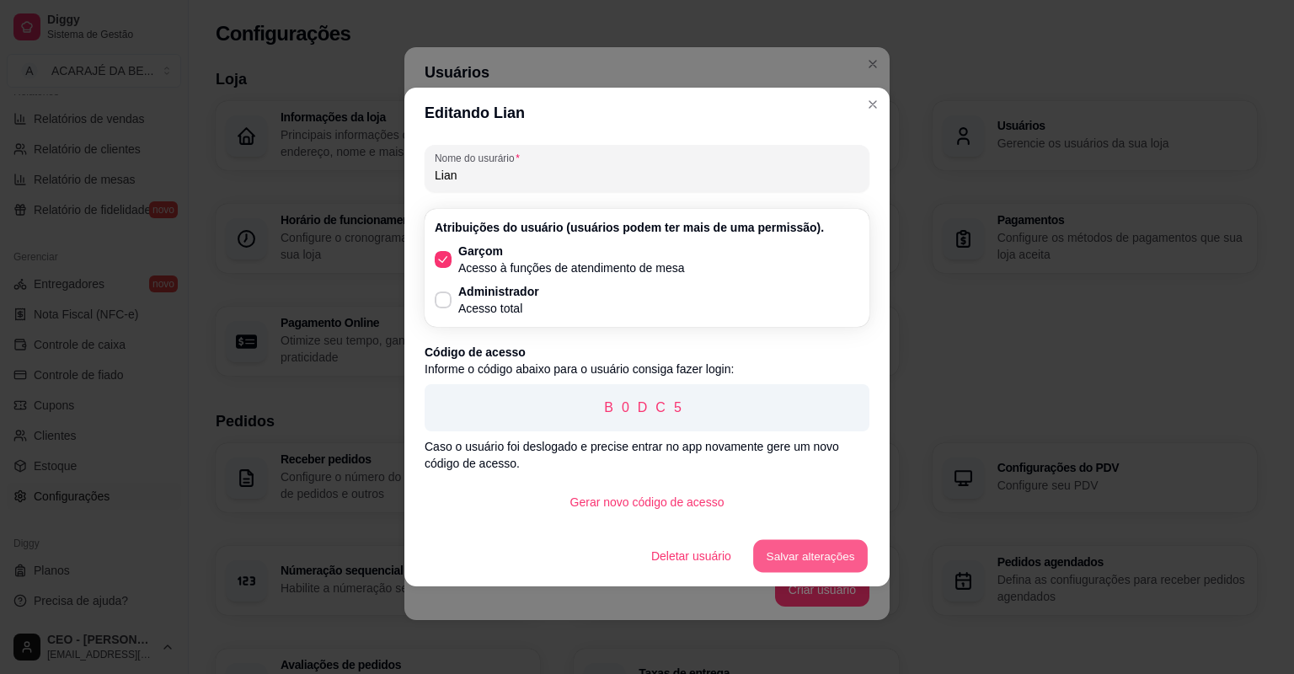
click at [830, 559] on button "Salvar alterações" at bounding box center [810, 556] width 115 height 33
click at [821, 554] on button "Salvar alterações" at bounding box center [811, 556] width 118 height 34
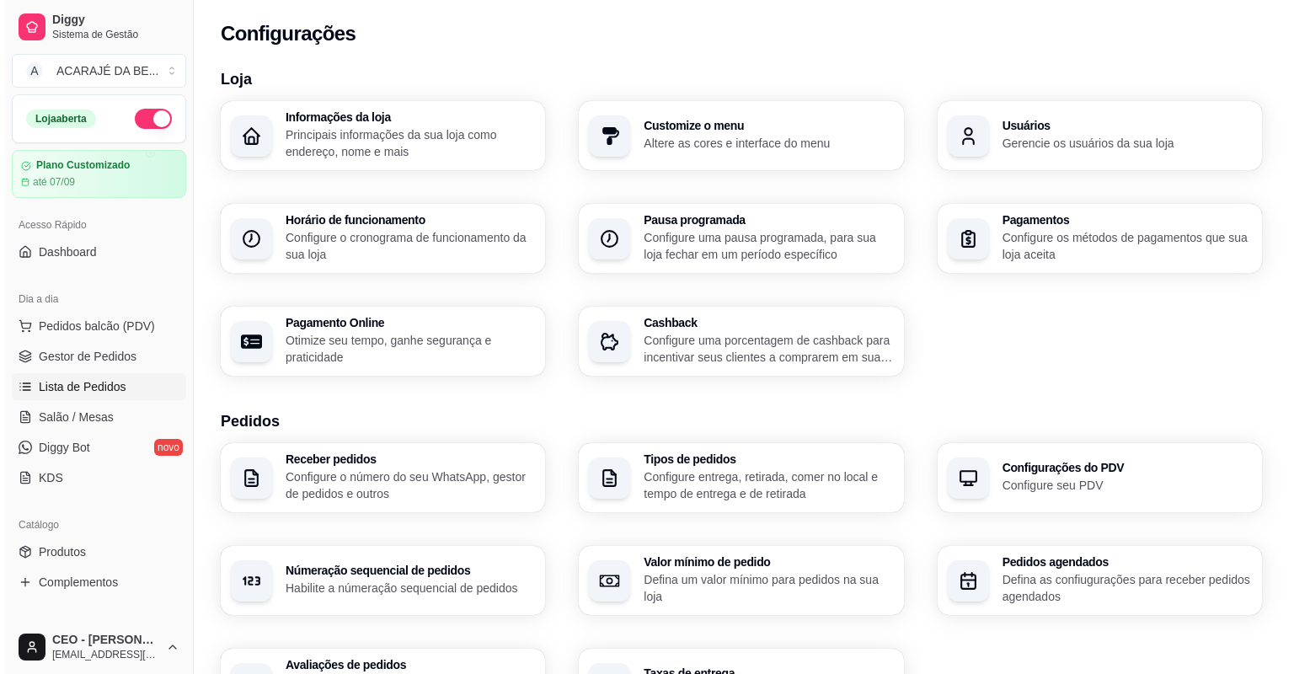
scroll to position [0, 0]
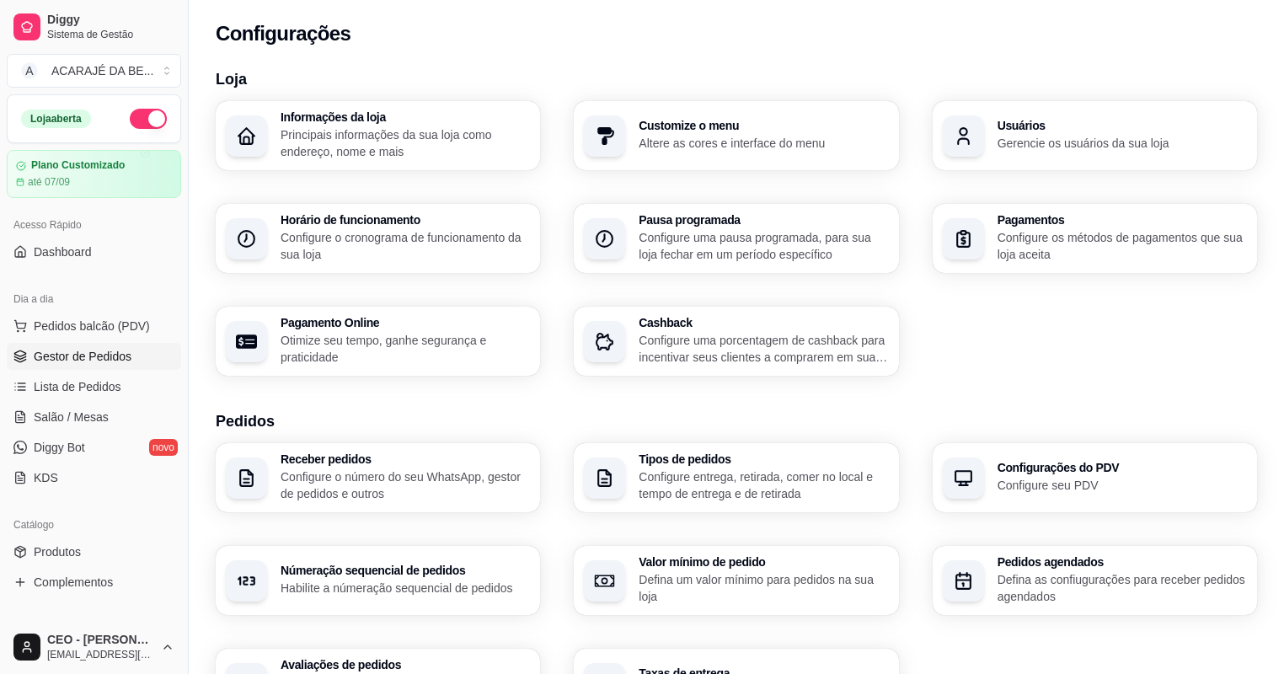
drag, startPoint x: 69, startPoint y: 367, endPoint x: 79, endPoint y: 350, distance: 20.4
click at [70, 366] on link "Gestor de Pedidos" at bounding box center [94, 356] width 174 height 27
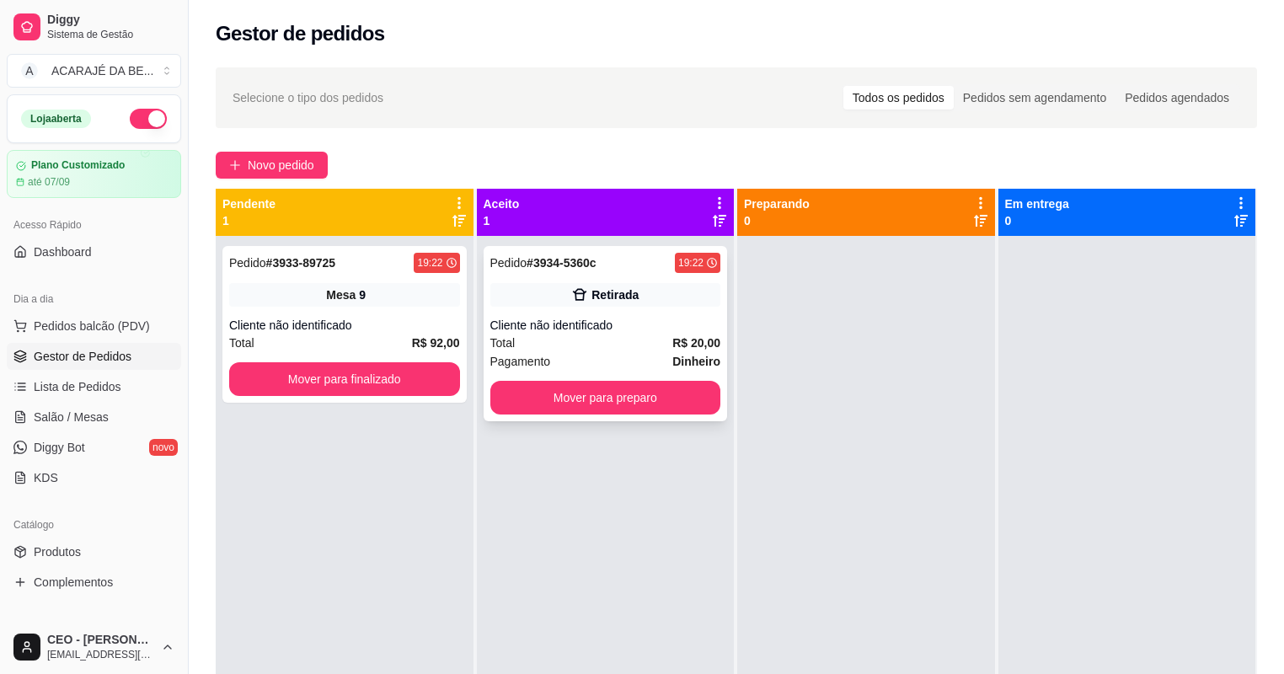
click at [587, 361] on div "Pagamento Dinheiro" at bounding box center [605, 361] width 231 height 19
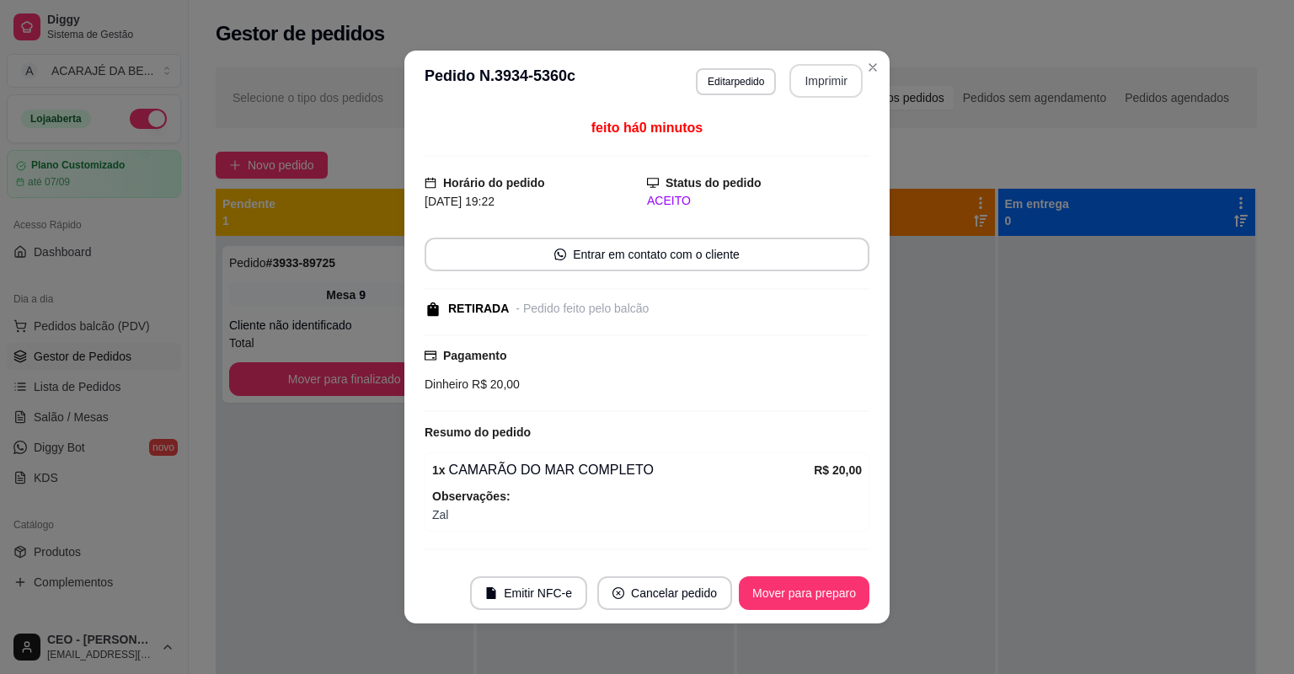
click at [824, 90] on button "Imprimir" at bounding box center [825, 81] width 73 height 34
click at [795, 592] on button "Mover para preparo" at bounding box center [804, 593] width 131 height 34
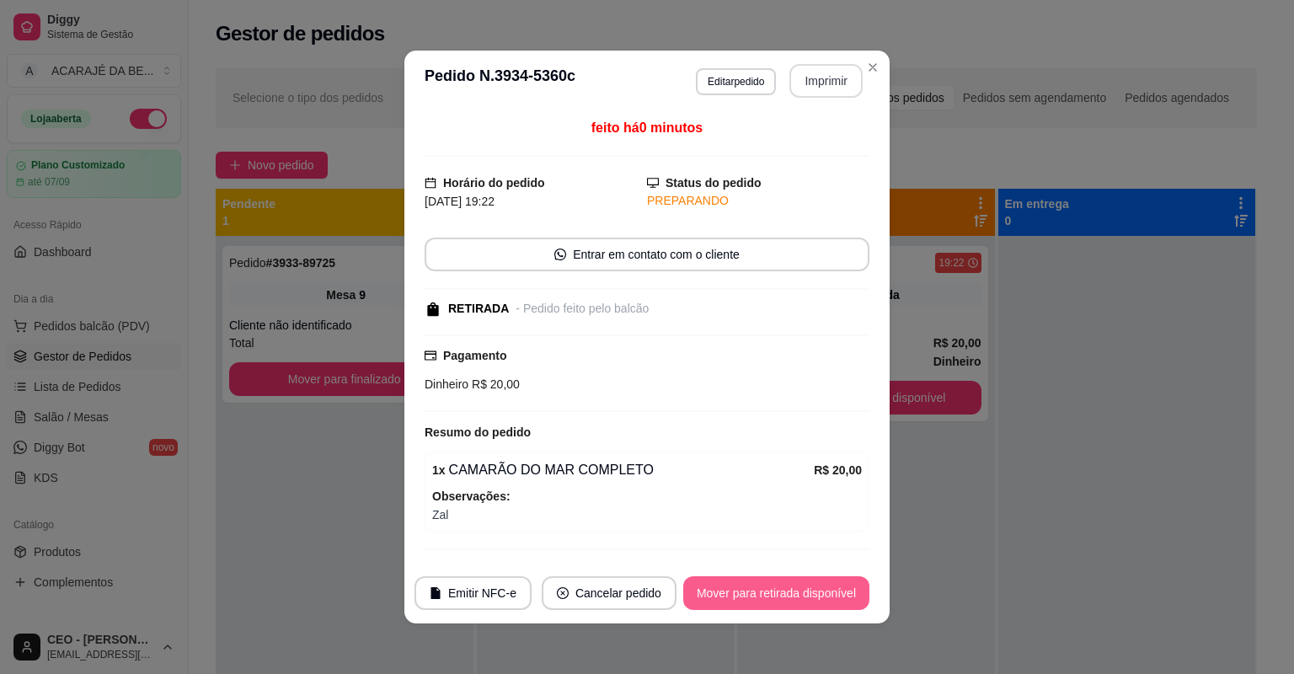
click at [795, 592] on button "Mover para retirada disponível" at bounding box center [776, 593] width 186 height 34
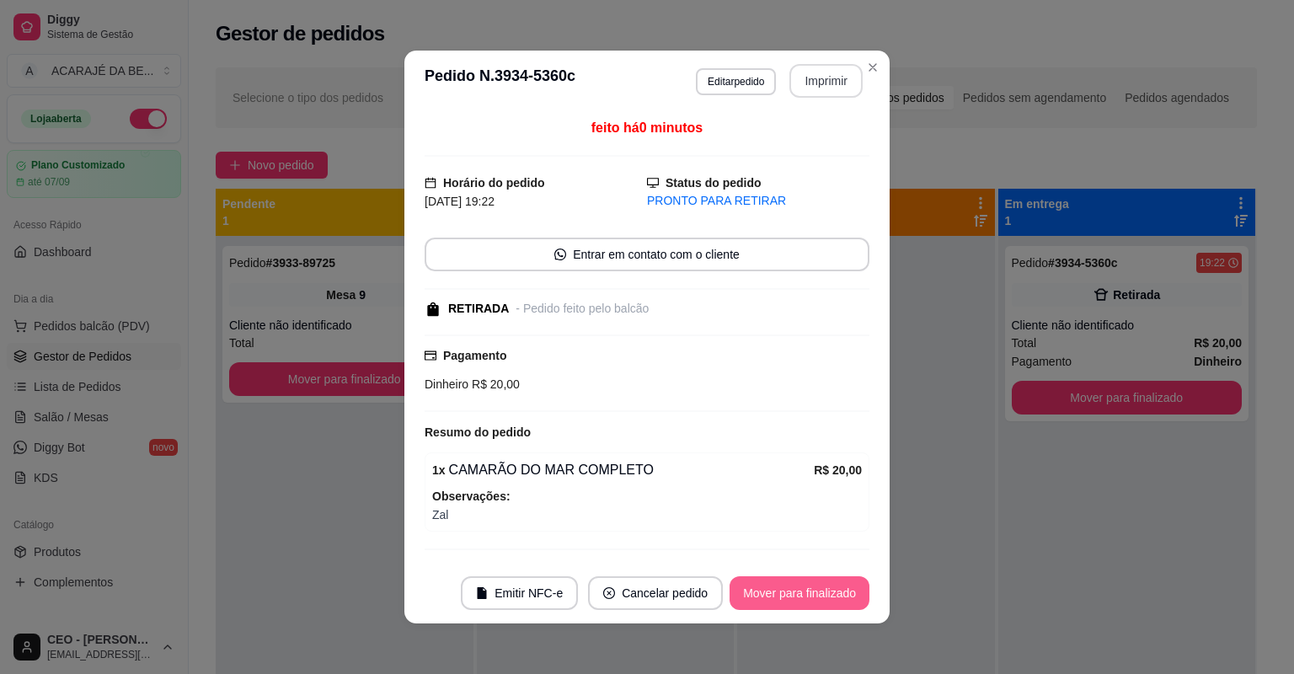
click at [795, 592] on button "Mover para finalizado" at bounding box center [800, 593] width 140 height 34
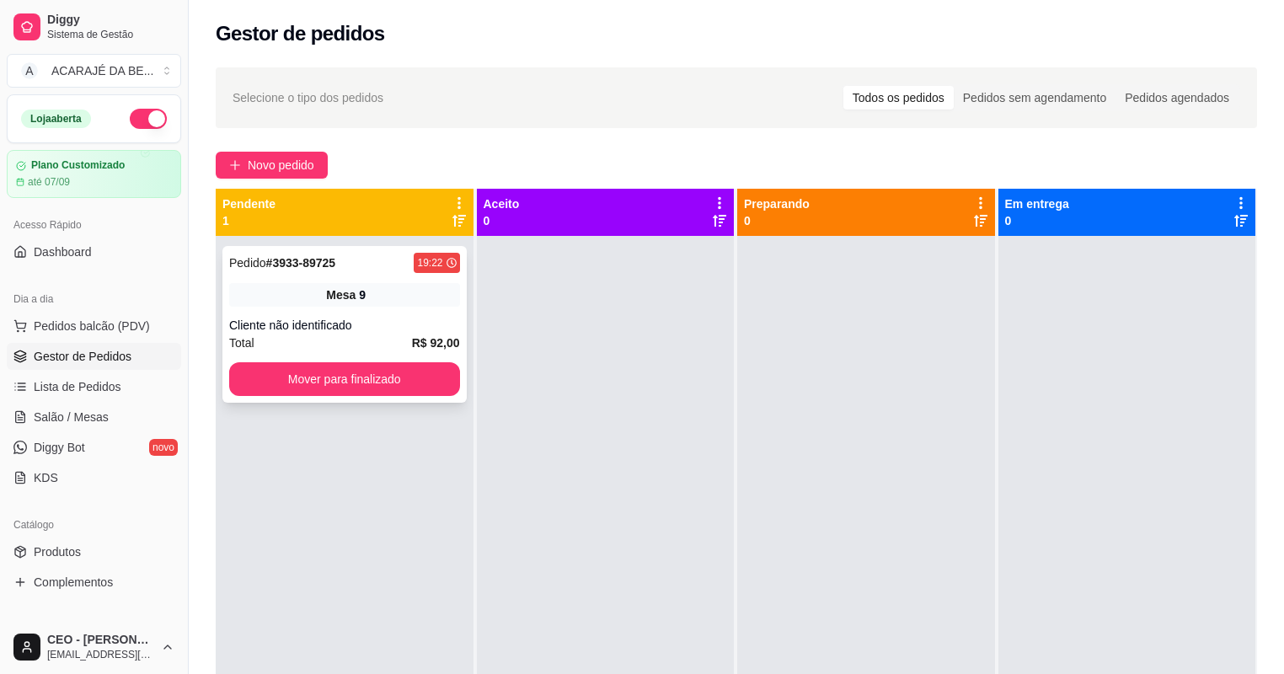
click at [364, 322] on div "Cliente não identificado" at bounding box center [344, 325] width 231 height 17
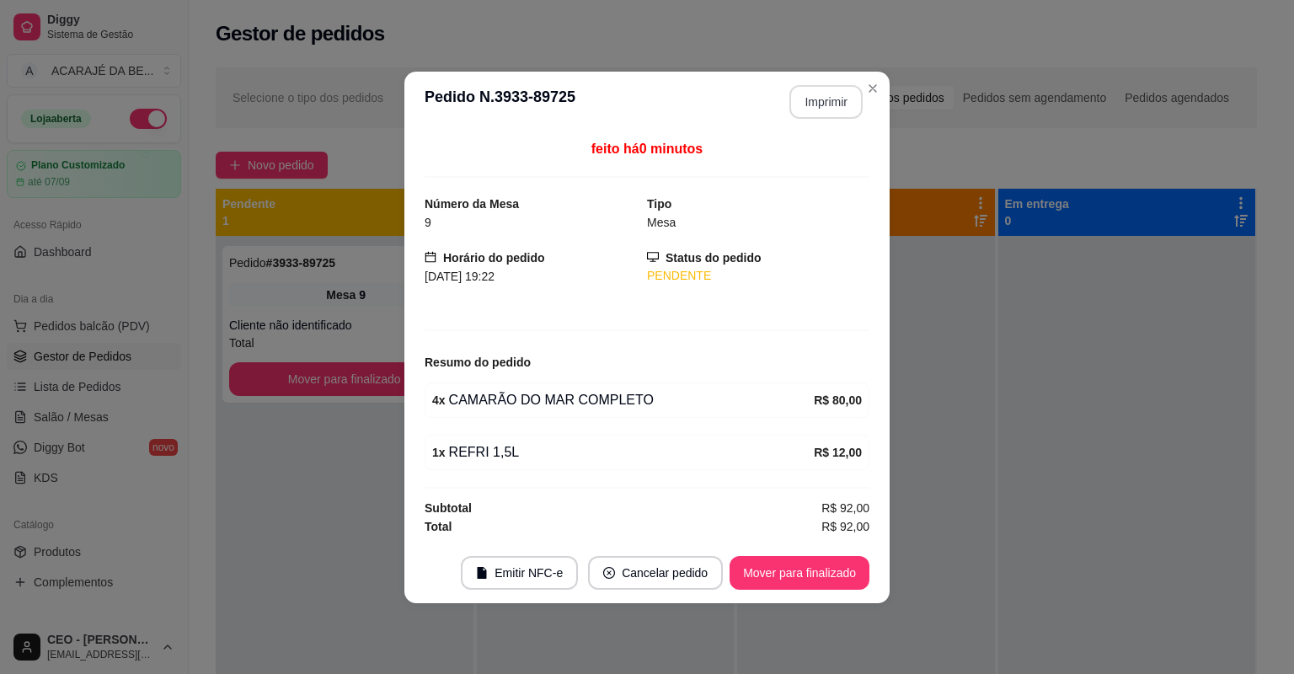
click at [829, 99] on button "Imprimir" at bounding box center [825, 102] width 73 height 34
click at [777, 571] on button "Mover para finalizado" at bounding box center [800, 573] width 140 height 34
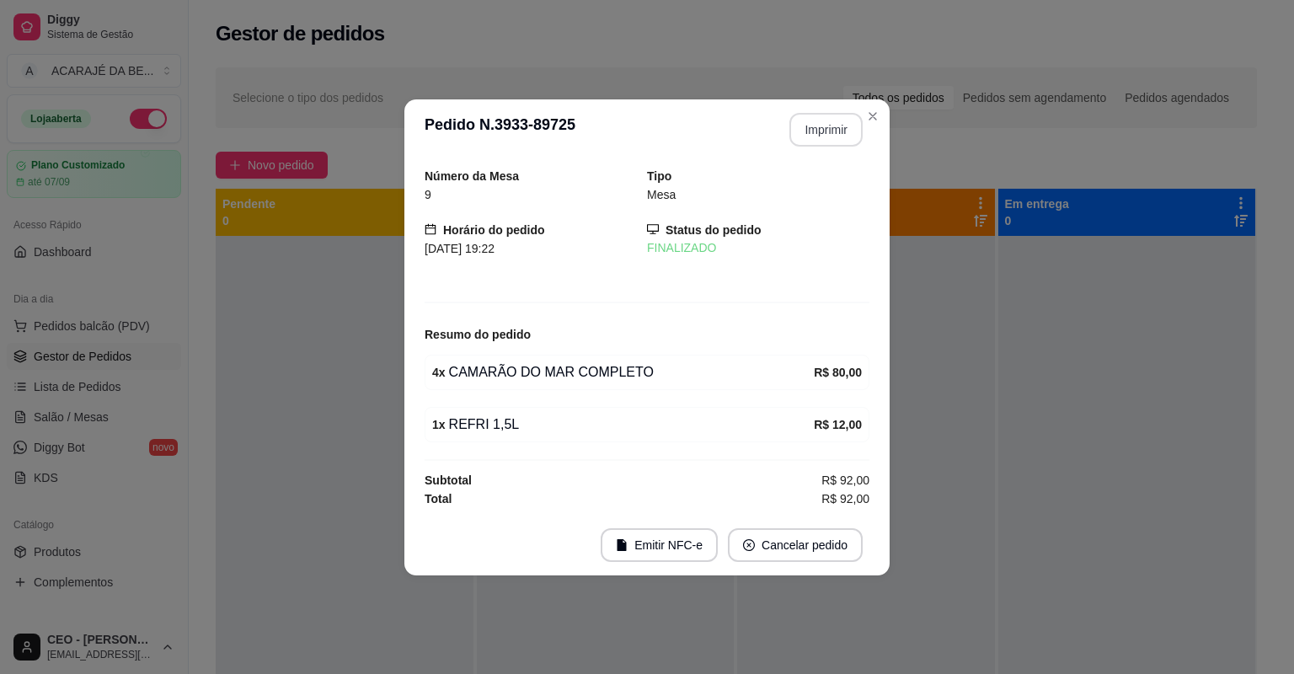
click at [776, 572] on footer "Emitir NFC-e Cancelar pedido" at bounding box center [646, 545] width 485 height 61
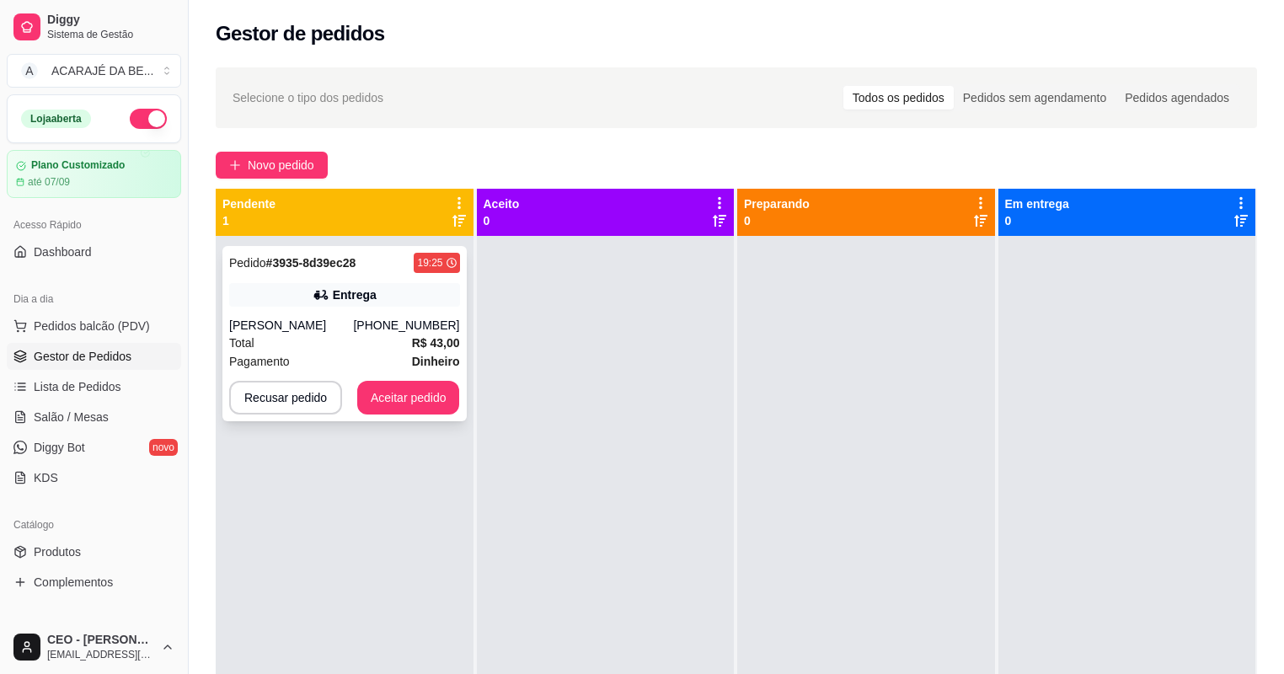
click at [389, 356] on div "Pagamento Dinheiro" at bounding box center [344, 361] width 231 height 19
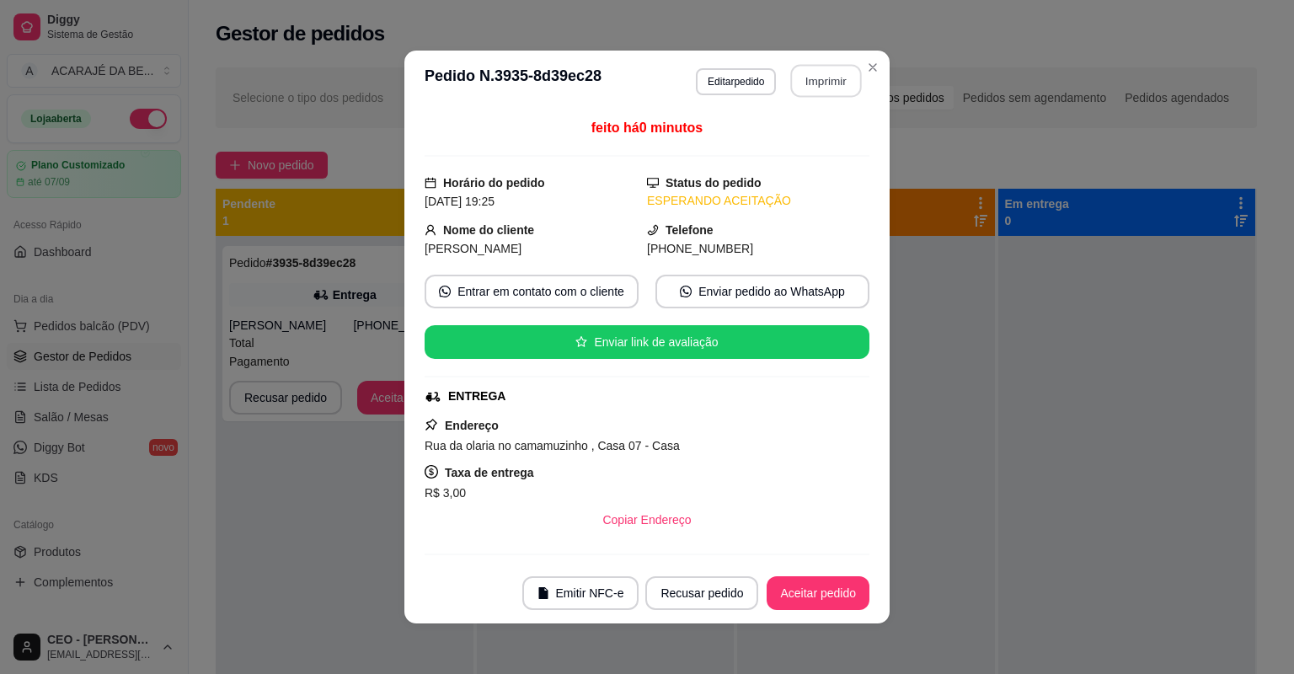
click at [812, 74] on button "Imprimir" at bounding box center [826, 81] width 71 height 33
click at [822, 594] on button "Aceitar pedido" at bounding box center [818, 593] width 103 height 34
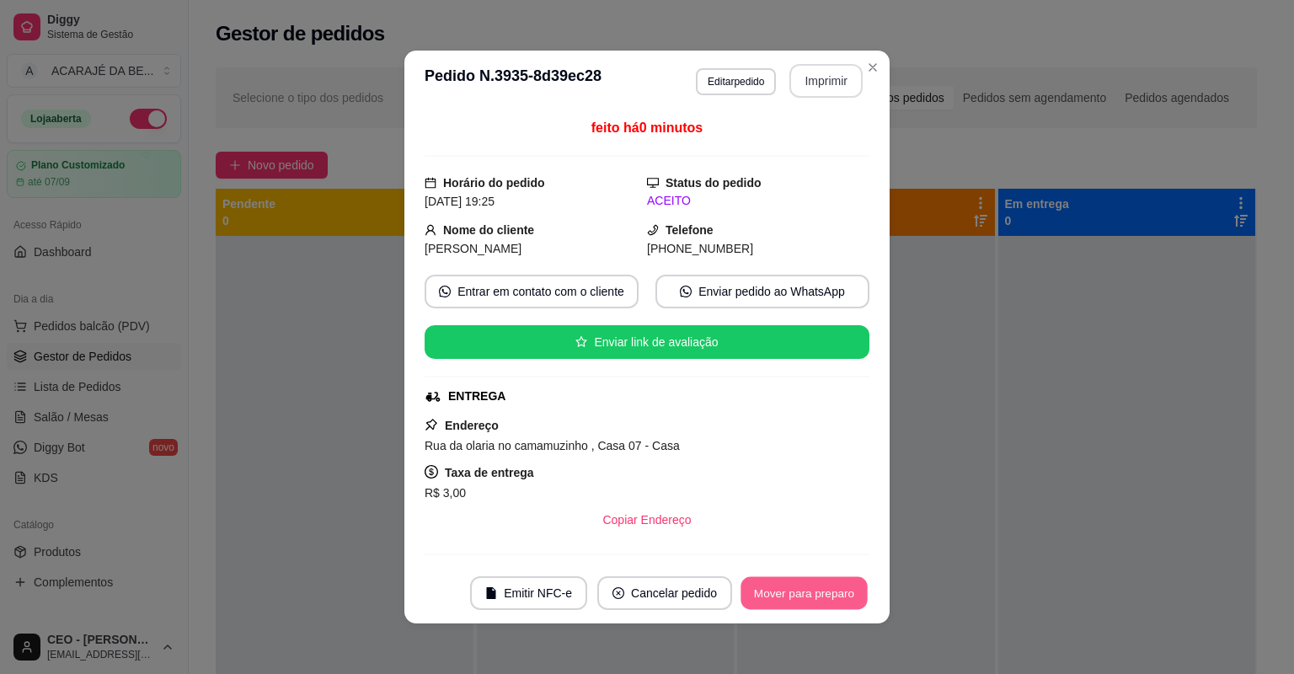
click at [822, 594] on button "Mover para preparo" at bounding box center [804, 593] width 126 height 33
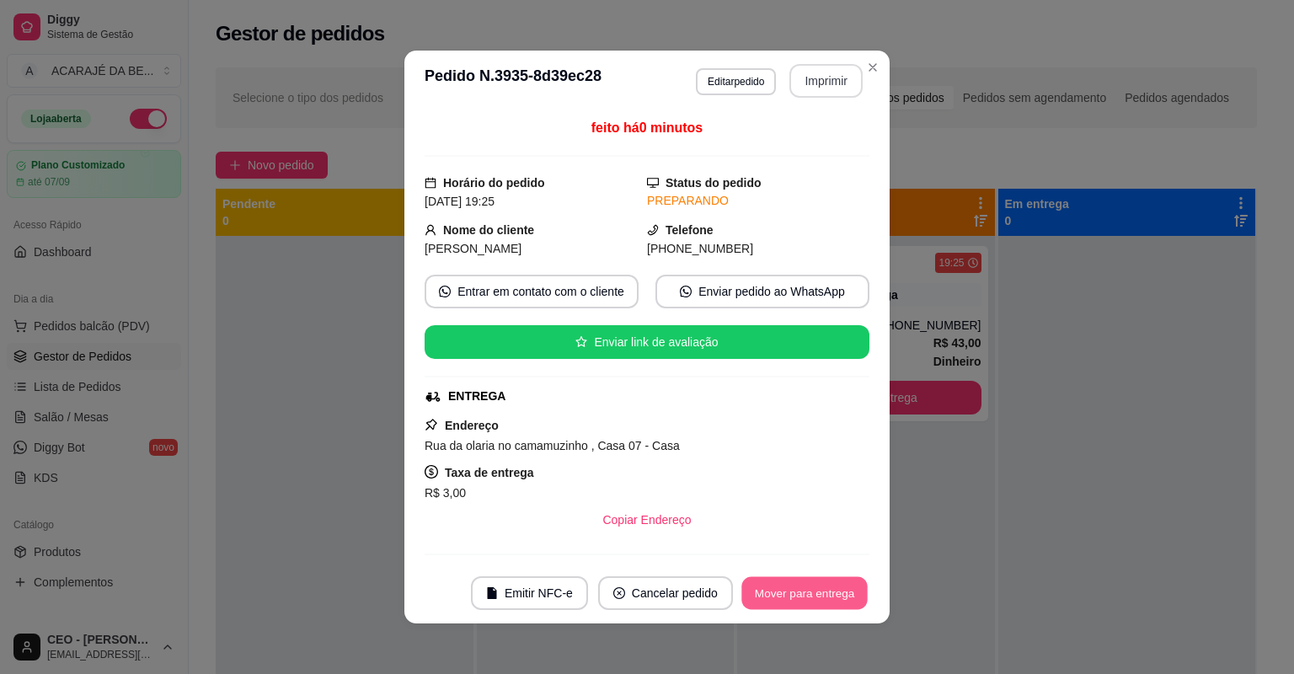
click at [822, 594] on button "Mover para entrega" at bounding box center [804, 593] width 126 height 33
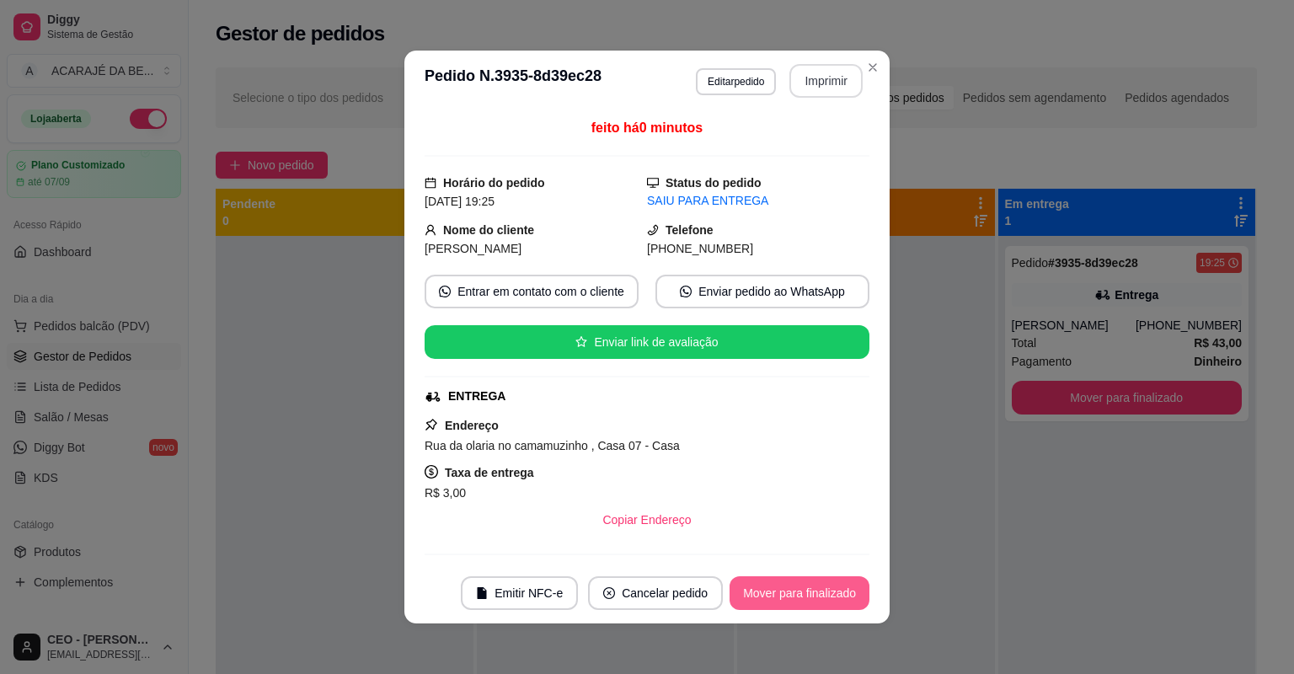
click at [822, 594] on button "Mover para finalizado" at bounding box center [800, 593] width 140 height 34
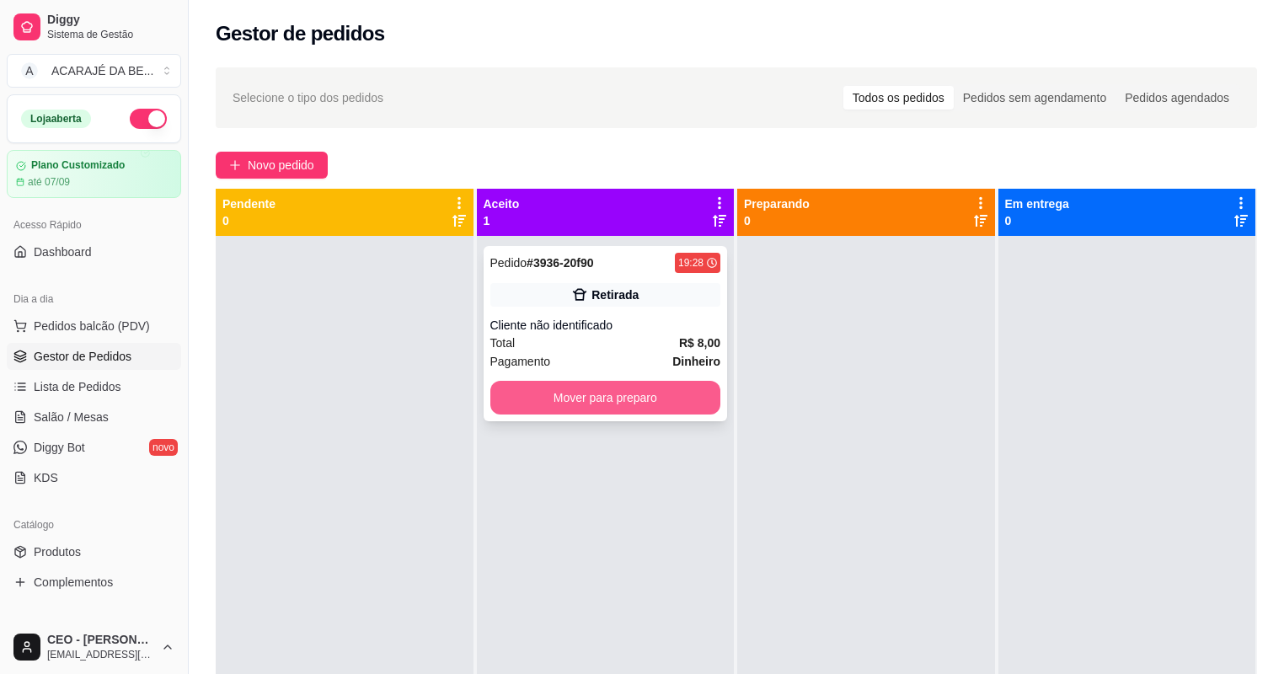
click at [586, 383] on button "Mover para preparo" at bounding box center [605, 398] width 231 height 34
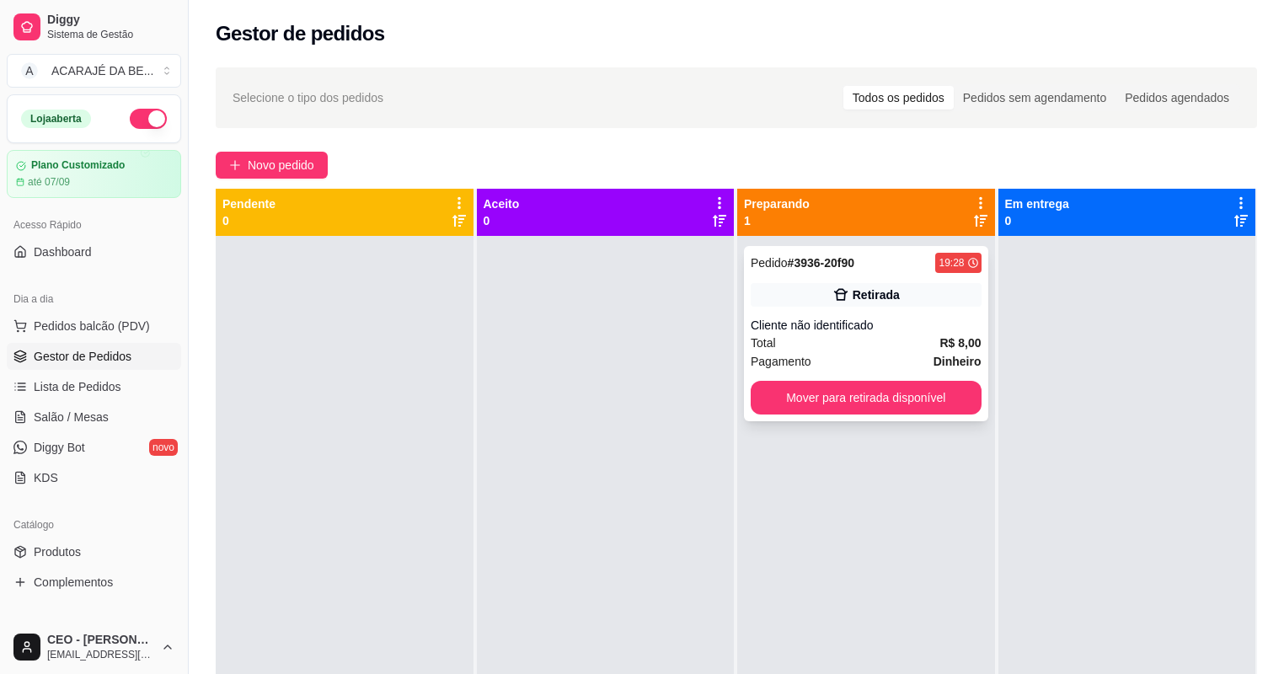
click at [876, 335] on div "Total R$ 8,00" at bounding box center [866, 343] width 231 height 19
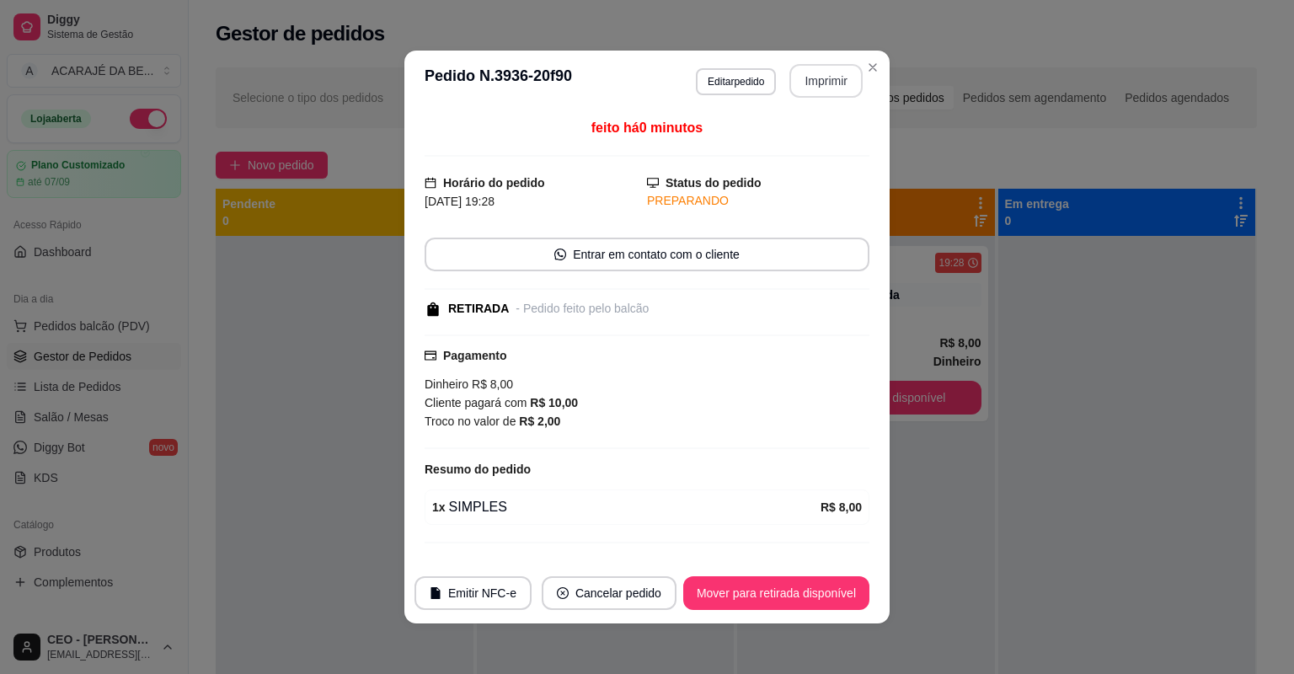
click at [836, 79] on button "Imprimir" at bounding box center [825, 81] width 73 height 34
click at [768, 586] on button "Mover para retirada disponível" at bounding box center [776, 593] width 186 height 34
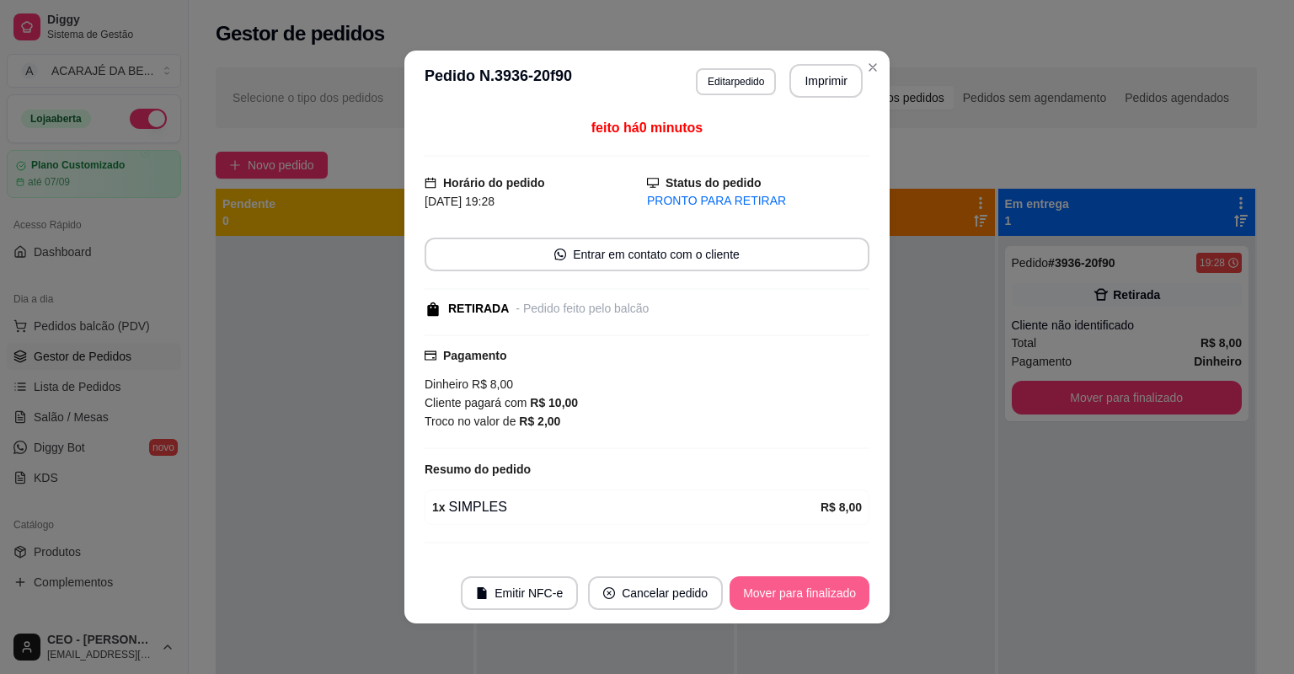
click at [768, 586] on button "Mover para finalizado" at bounding box center [800, 593] width 140 height 34
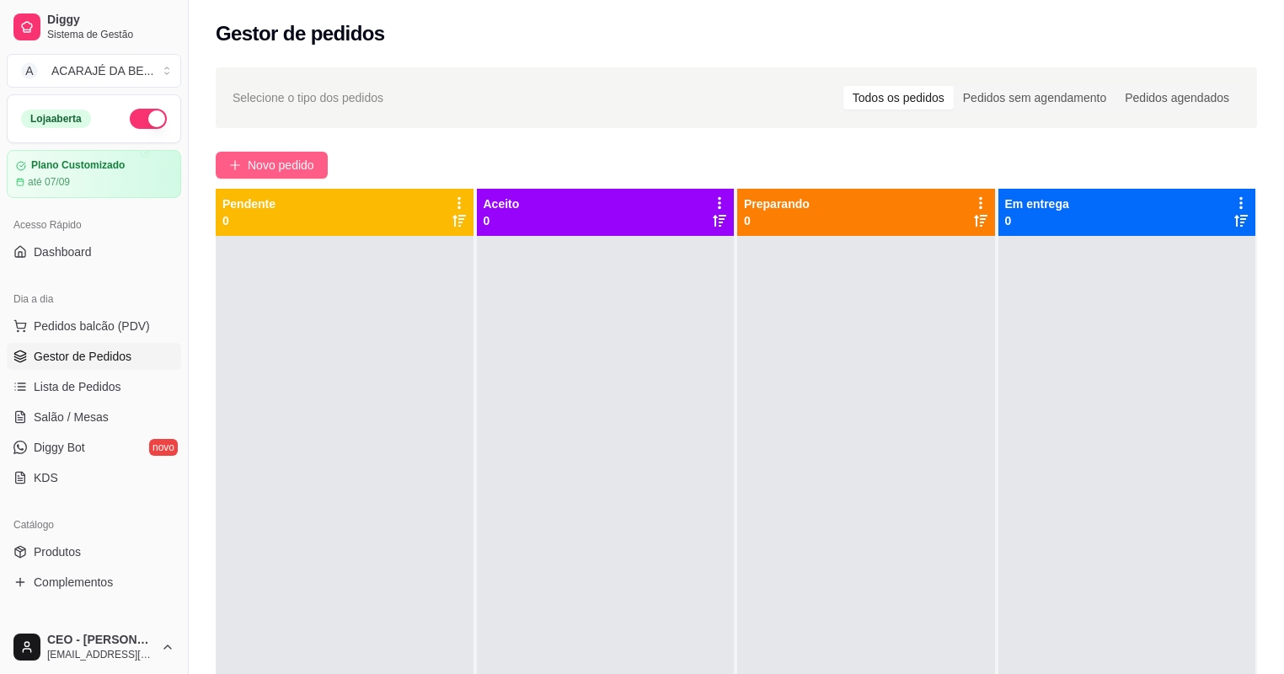
click at [290, 152] on button "Novo pedido" at bounding box center [272, 165] width 112 height 27
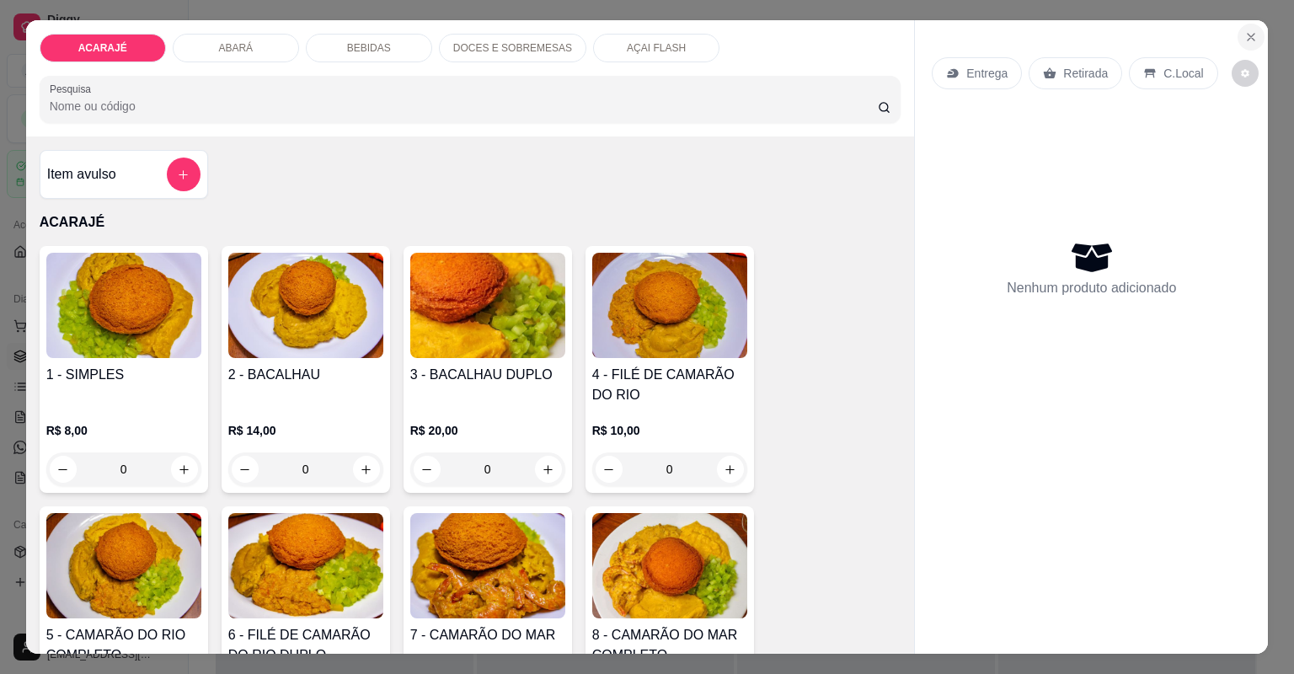
click at [1248, 35] on icon "Close" at bounding box center [1251, 37] width 7 height 7
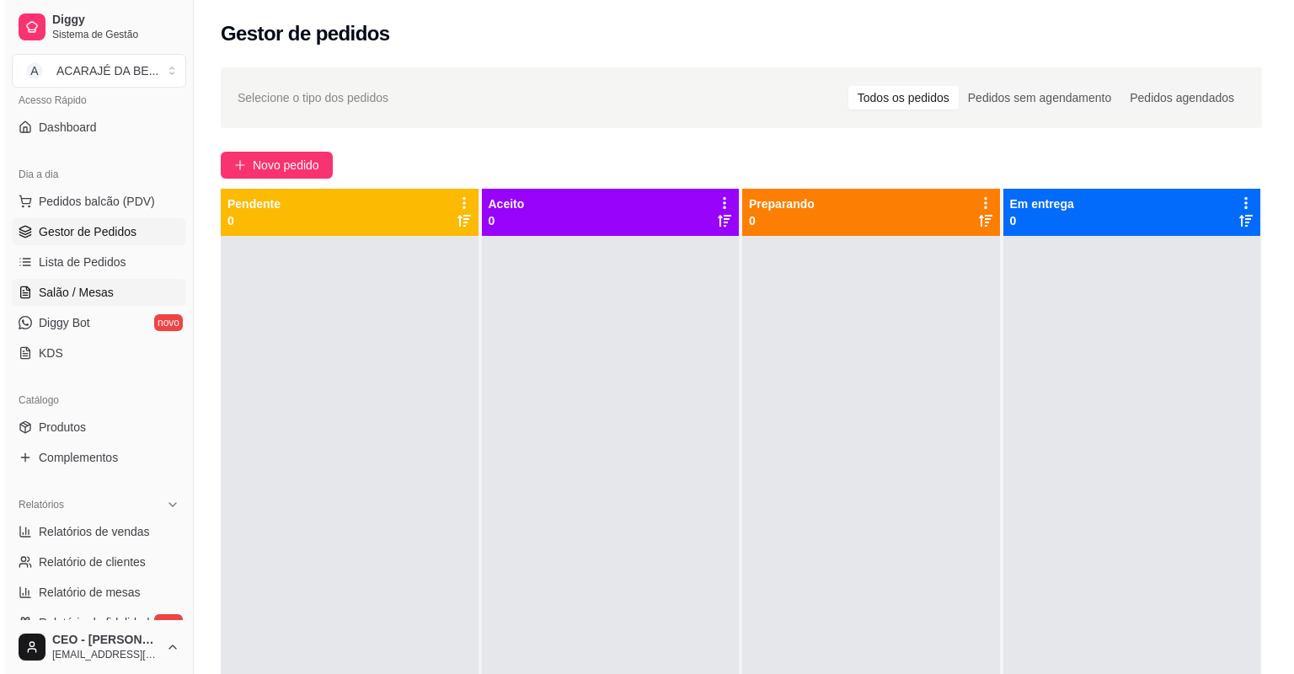
scroll to position [135, 0]
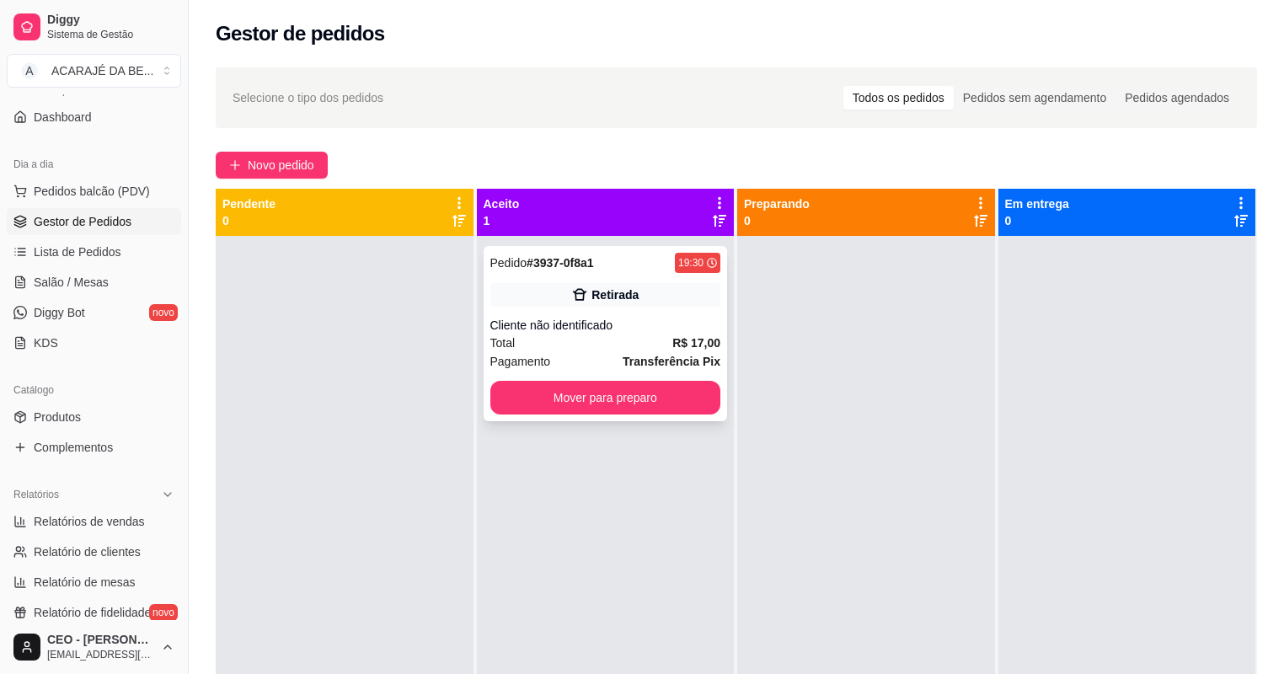
click at [639, 355] on strong "Transferência Pix" at bounding box center [672, 361] width 98 height 13
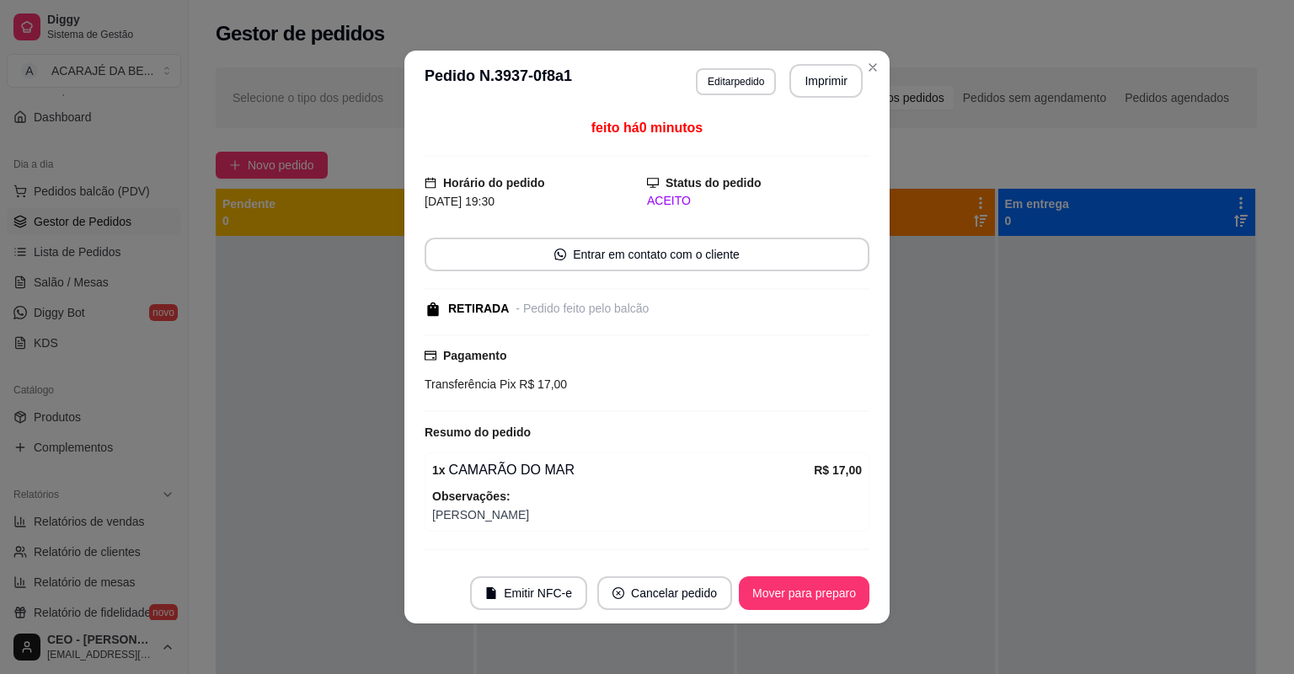
scroll to position [39, 0]
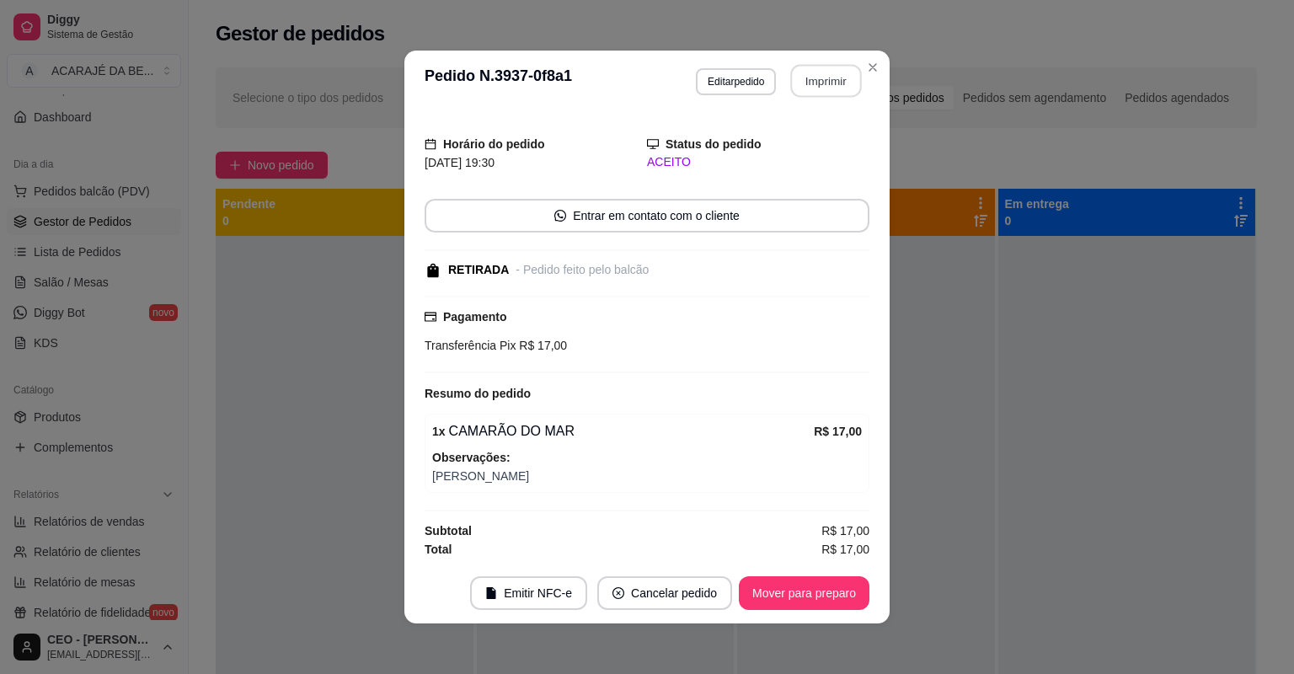
click at [811, 88] on button "Imprimir" at bounding box center [826, 81] width 71 height 33
click at [785, 594] on button "Mover para preparo" at bounding box center [804, 593] width 131 height 34
click at [785, 593] on button "Mover para preparo" at bounding box center [804, 593] width 131 height 34
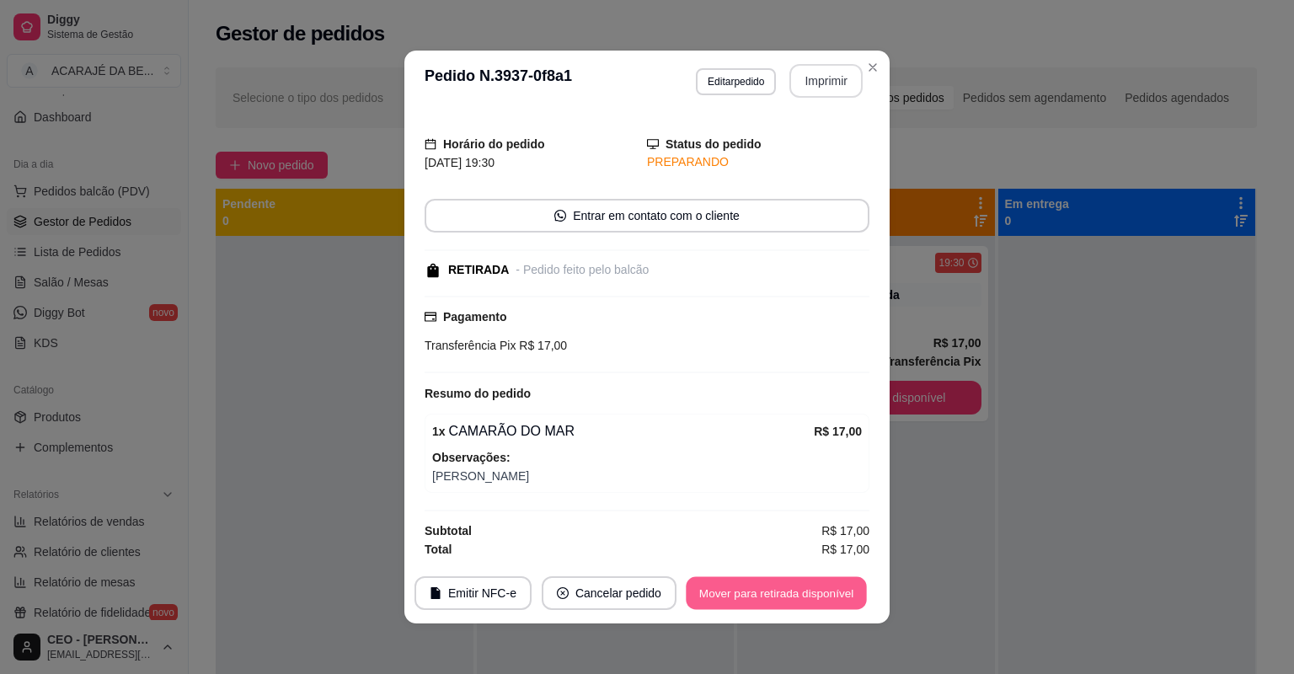
click at [785, 593] on button "Mover para retirada disponível" at bounding box center [776, 593] width 180 height 33
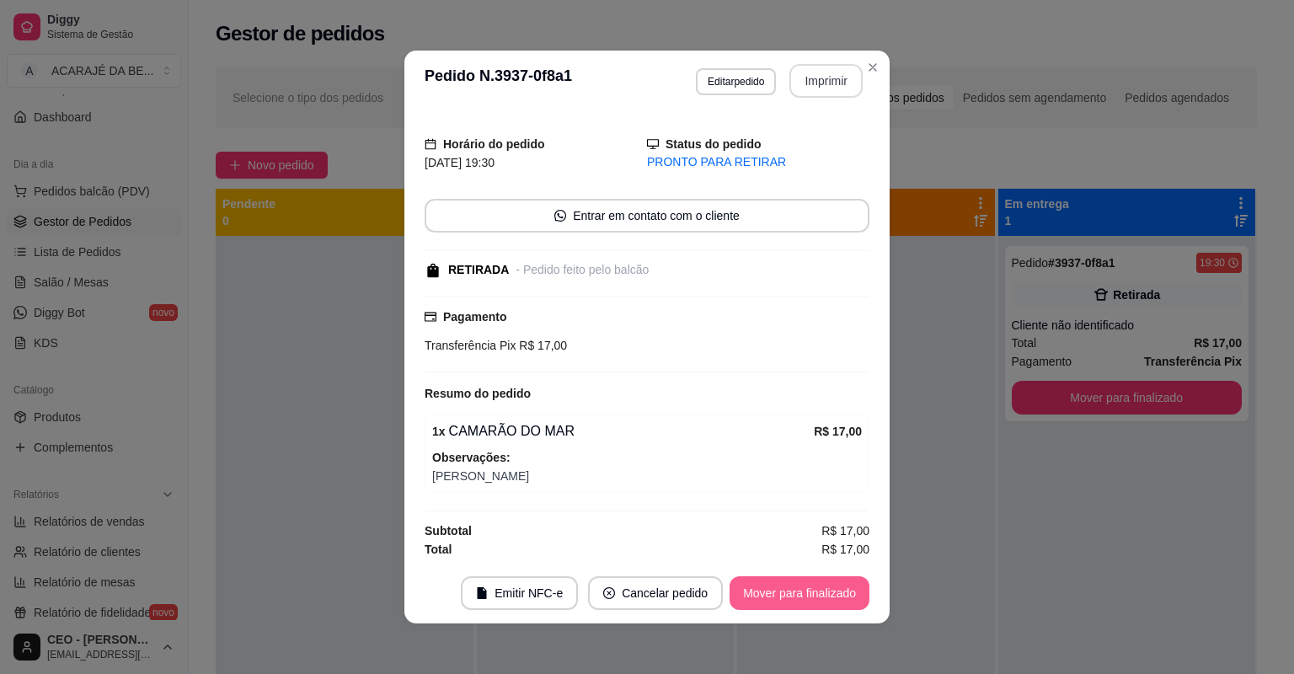
click at [785, 593] on button "Mover para finalizado" at bounding box center [800, 593] width 140 height 34
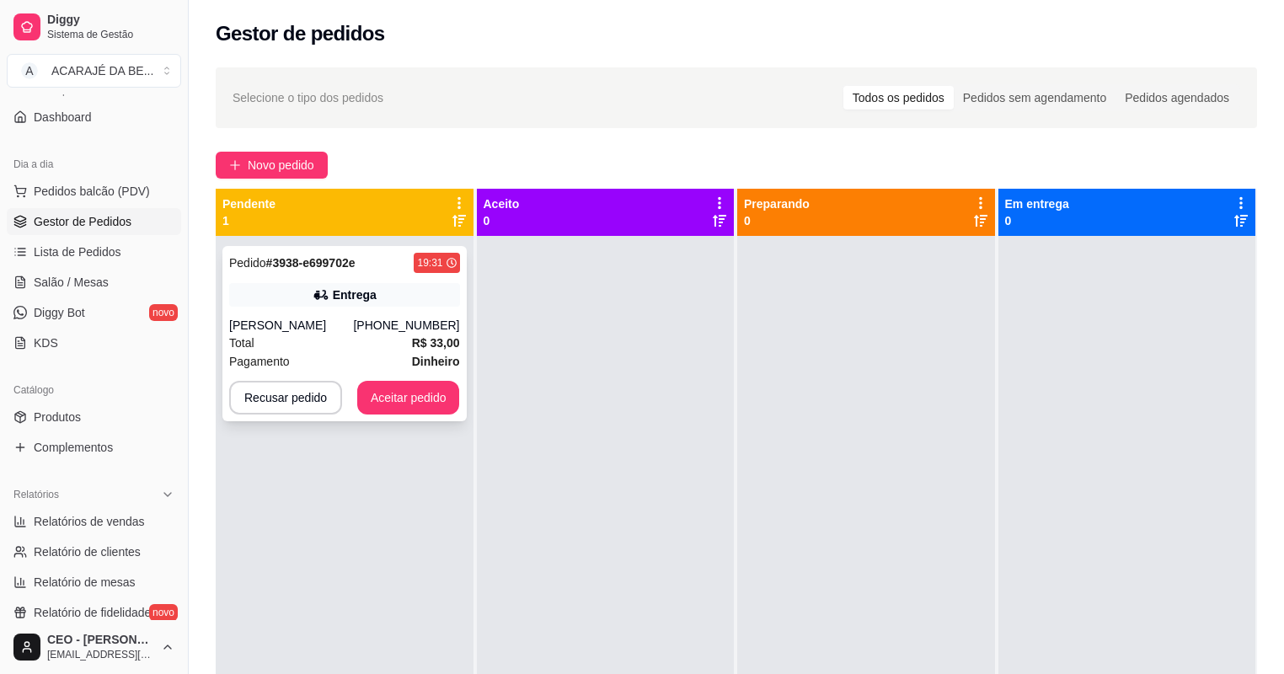
click at [341, 357] on div "Pagamento Dinheiro" at bounding box center [344, 361] width 231 height 19
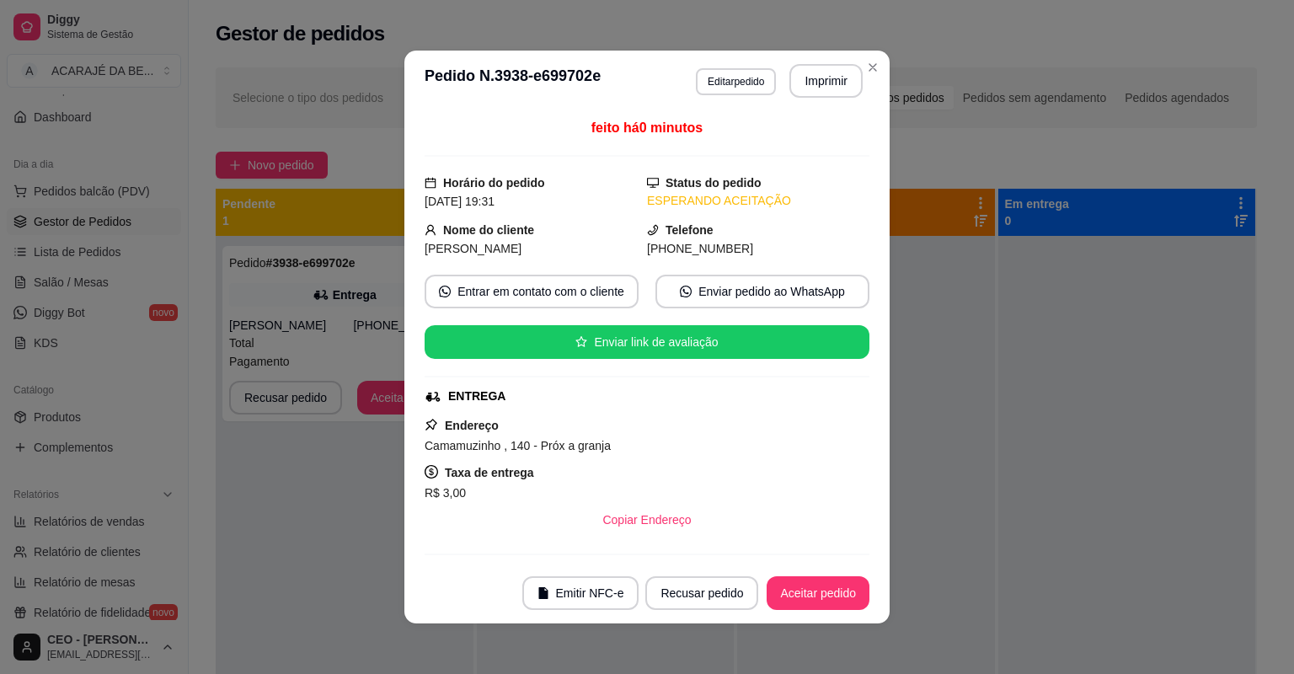
scroll to position [214, 0]
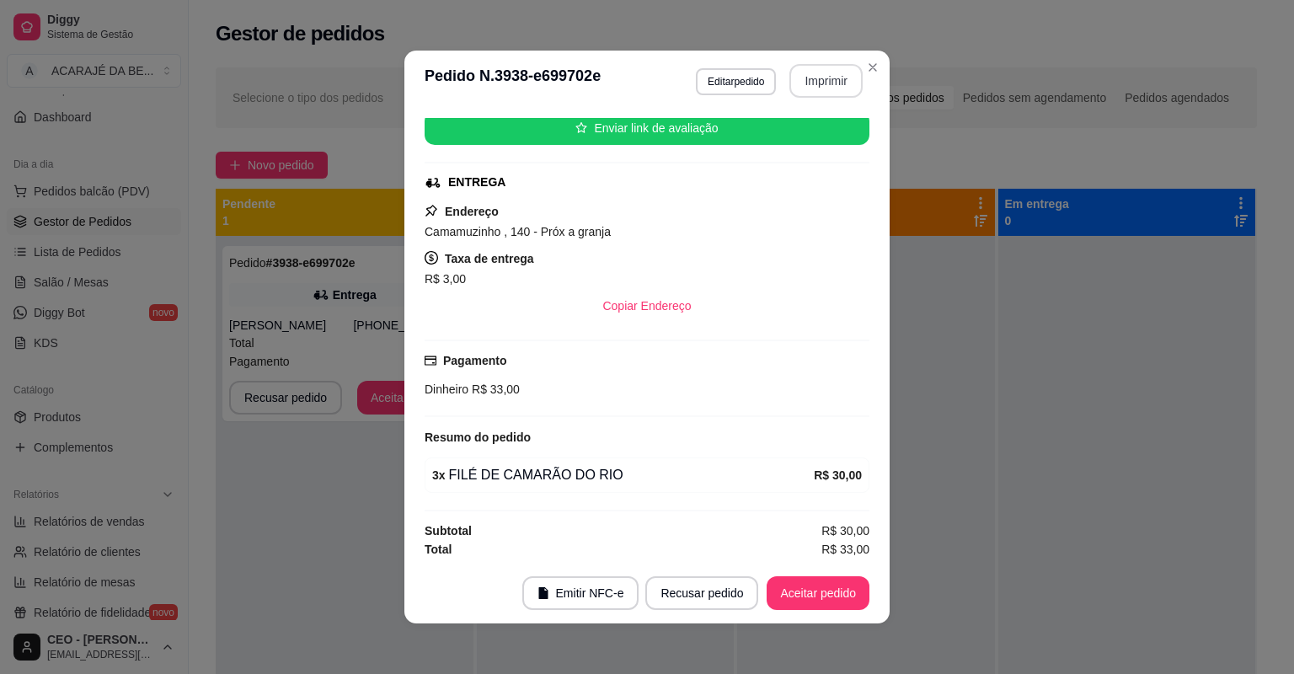
click at [832, 81] on button "Imprimir" at bounding box center [825, 81] width 73 height 34
click at [803, 601] on button "Aceitar pedido" at bounding box center [818, 593] width 103 height 34
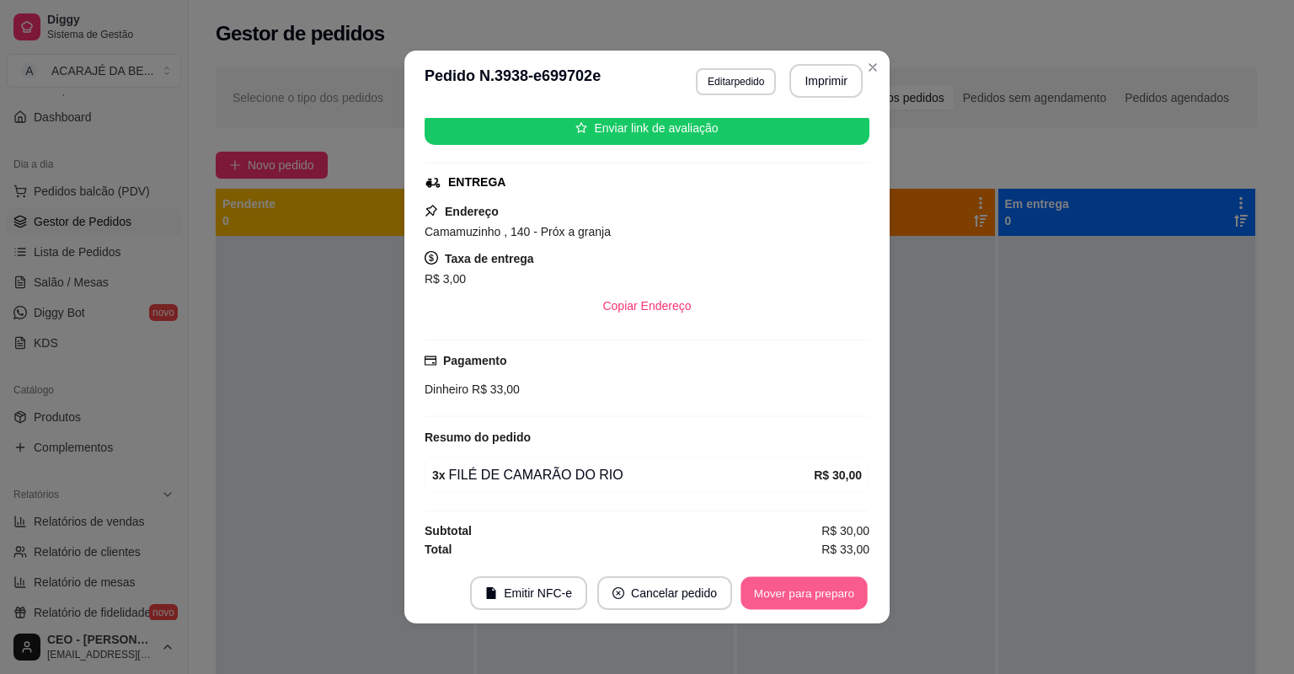
click at [803, 601] on button "Mover para preparo" at bounding box center [804, 593] width 126 height 33
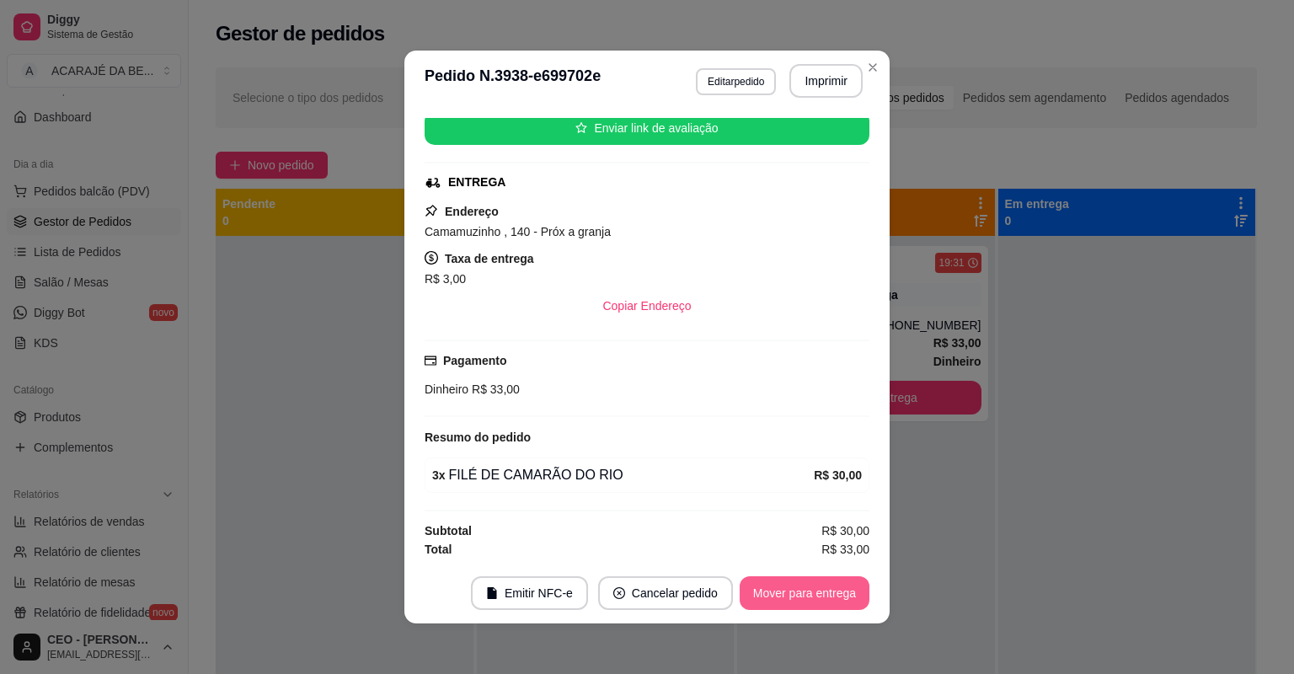
click at [803, 601] on button "Mover para entrega" at bounding box center [805, 593] width 130 height 34
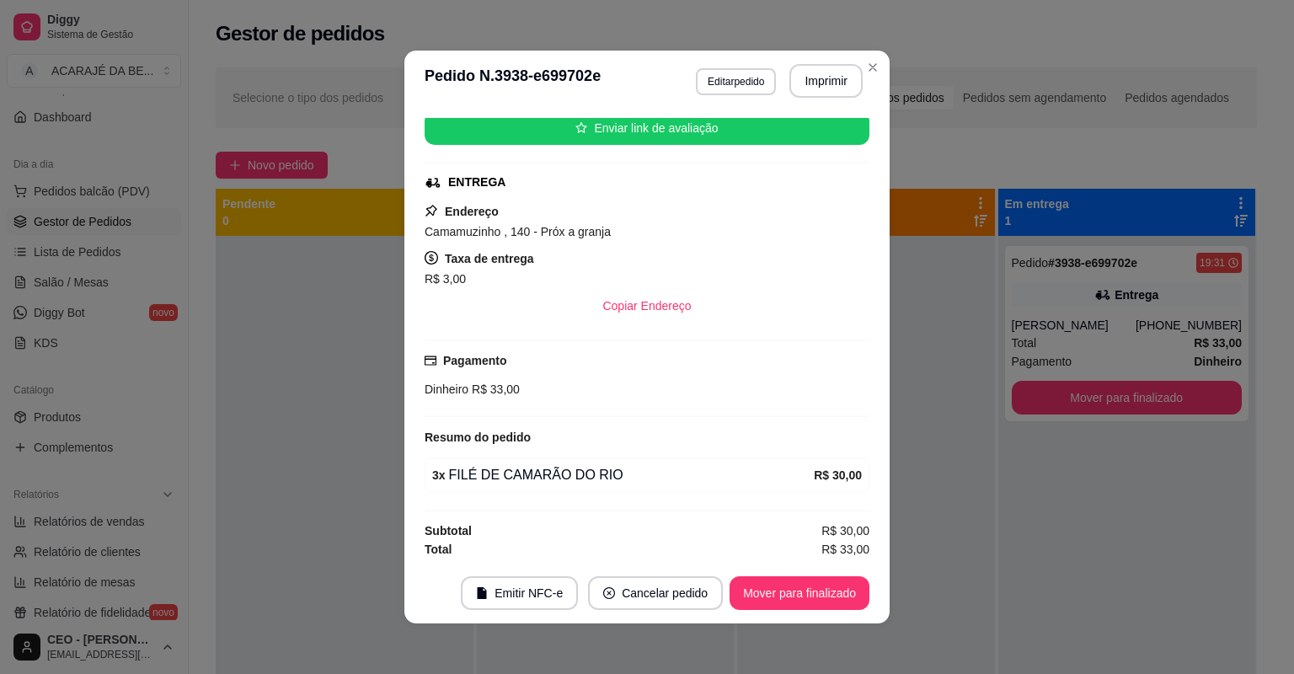
click at [803, 601] on button "Mover para finalizado" at bounding box center [800, 593] width 140 height 34
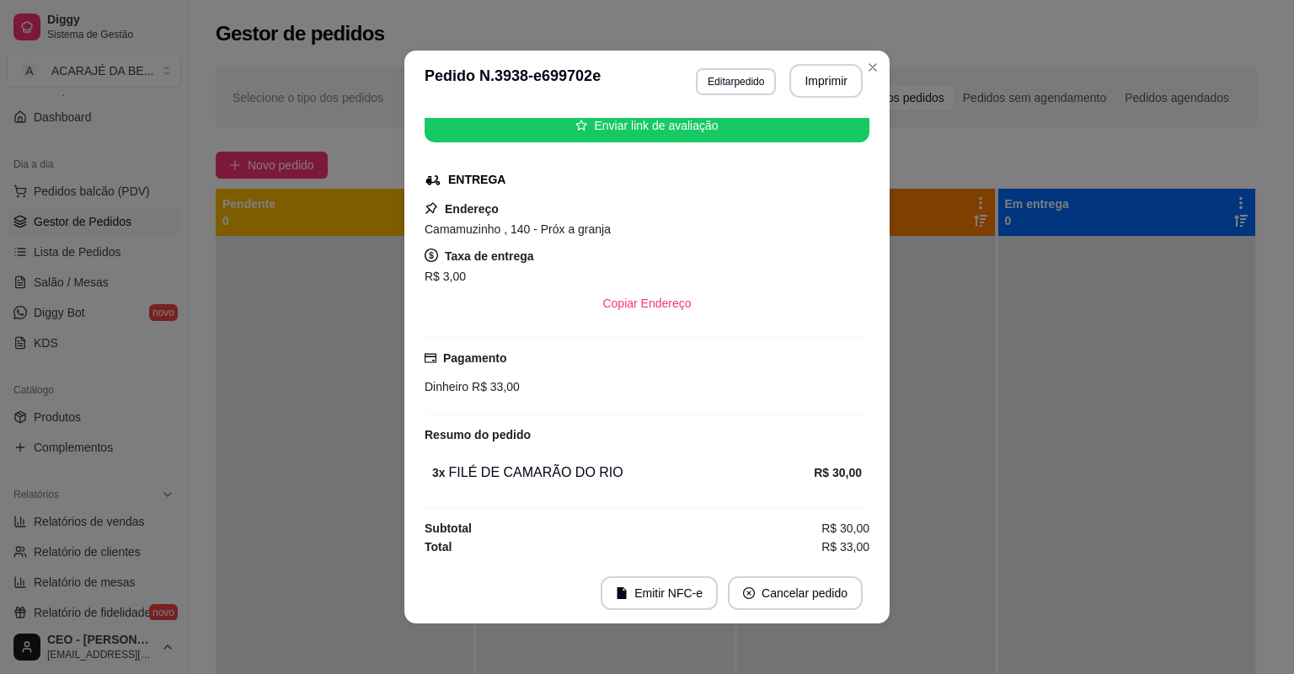
scroll to position [175, 0]
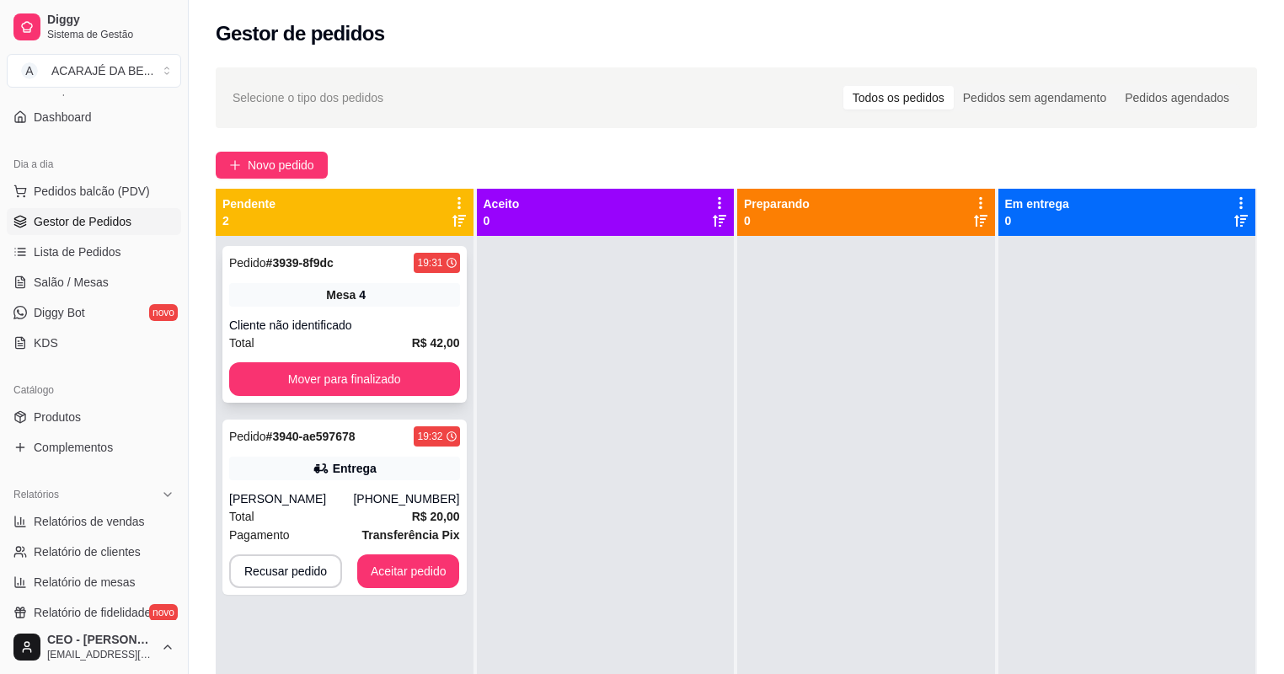
click at [391, 334] on div "Total R$ 42,00" at bounding box center [344, 343] width 231 height 19
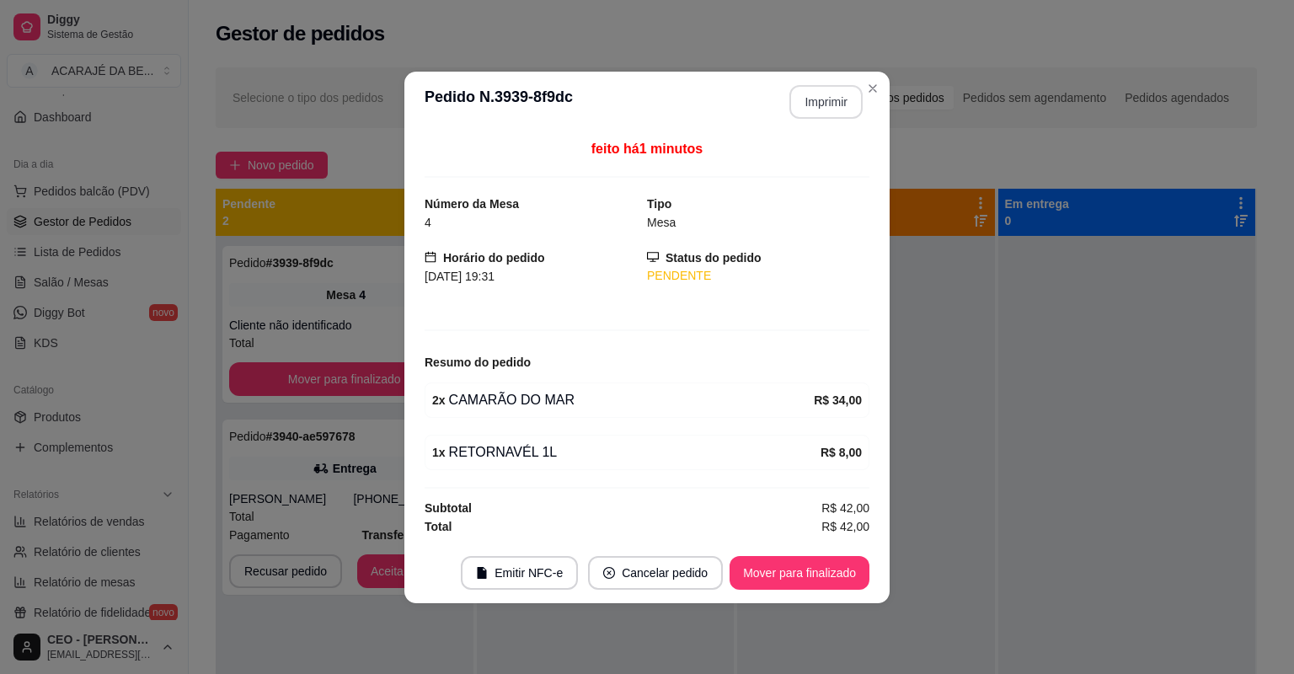
click at [811, 107] on button "Imprimir" at bounding box center [825, 102] width 73 height 34
click at [841, 576] on button "Mover para finalizado" at bounding box center [800, 573] width 140 height 34
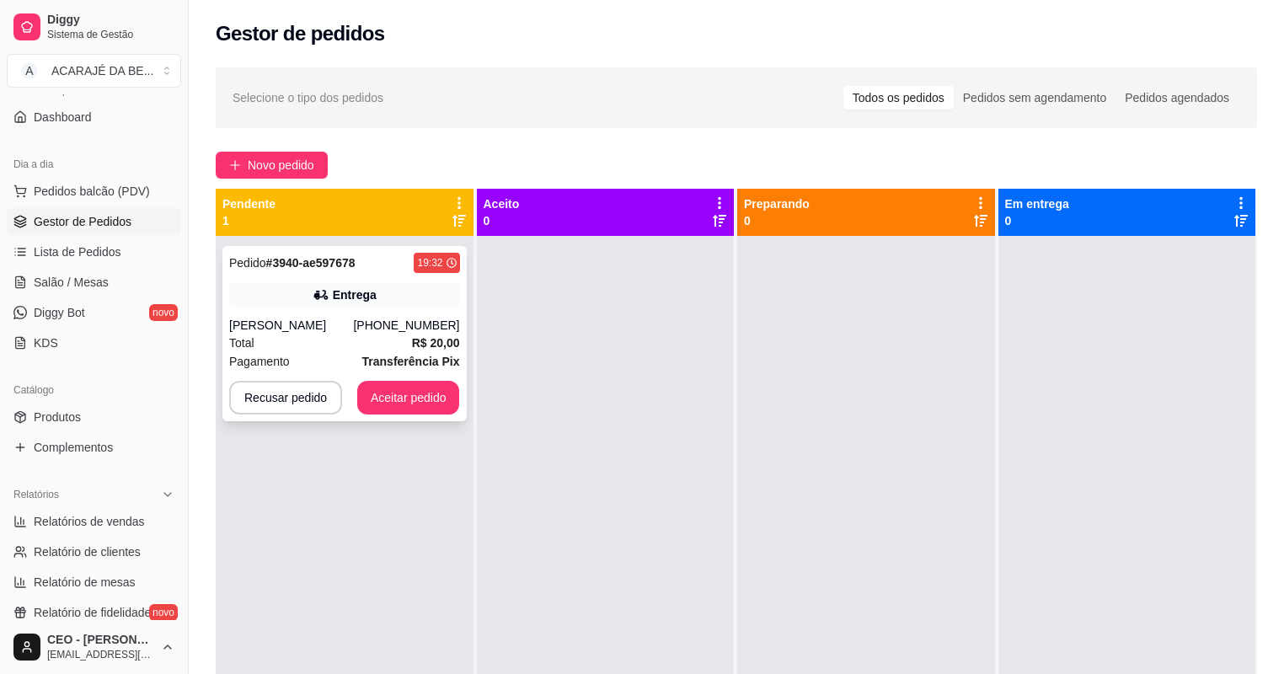
click at [424, 350] on div "Pedido # 3940-ae597678 19:32 Entrega Rafael (73) 99114-1411 Total R$ 20,00 Paga…" at bounding box center [344, 333] width 244 height 175
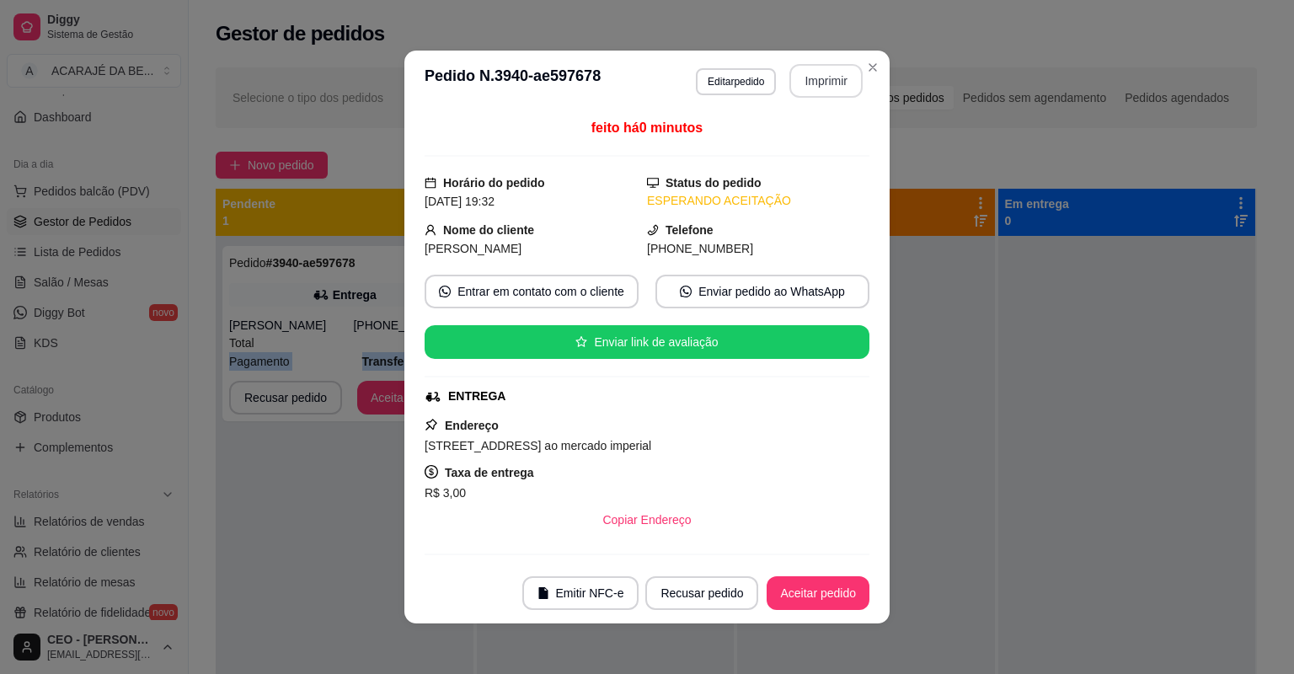
click at [819, 73] on button "Imprimir" at bounding box center [825, 81] width 73 height 34
click at [816, 580] on button "Aceitar pedido" at bounding box center [818, 593] width 103 height 34
click at [819, 590] on button "Aceitar pedido" at bounding box center [818, 593] width 103 height 34
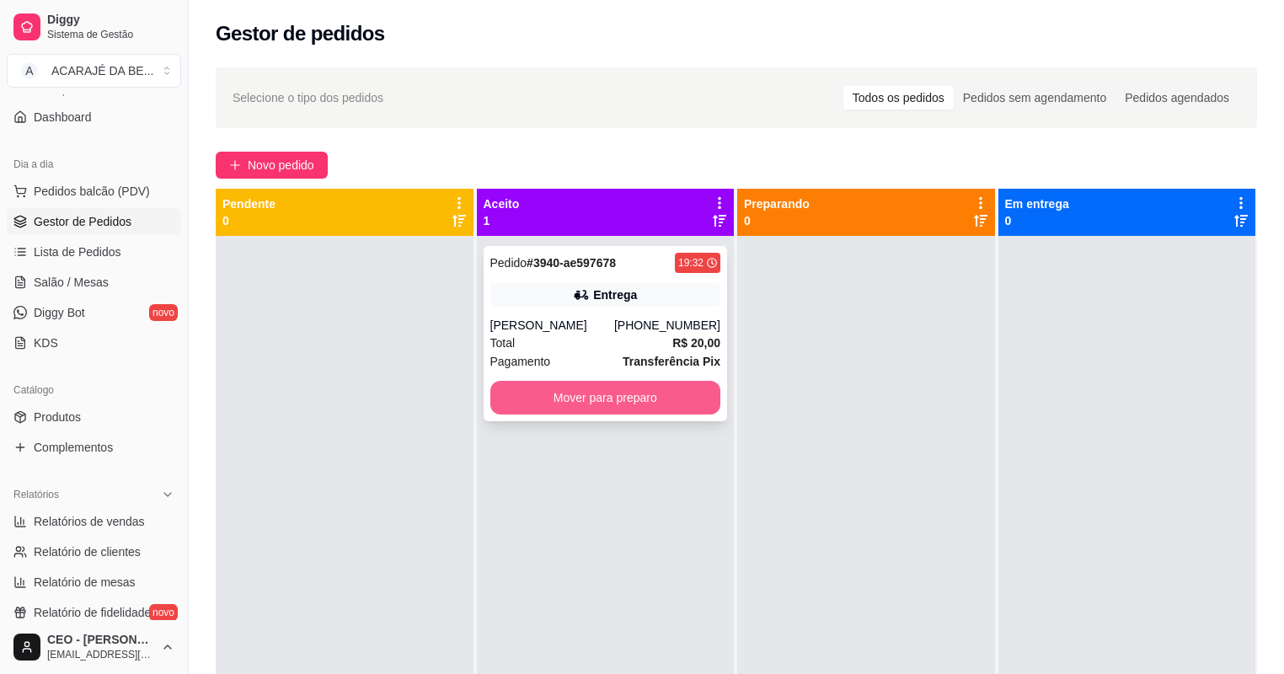
click at [610, 394] on button "Mover para preparo" at bounding box center [605, 398] width 231 height 34
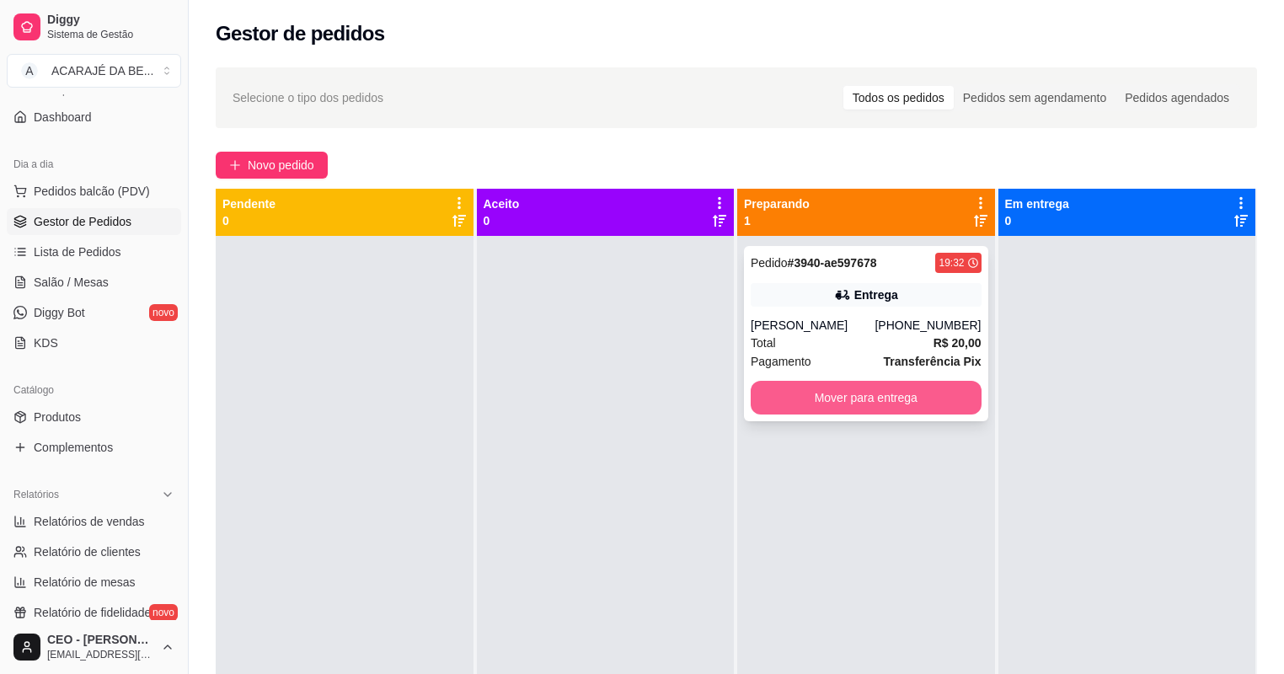
click at [833, 394] on button "Mover para entrega" at bounding box center [866, 398] width 231 height 34
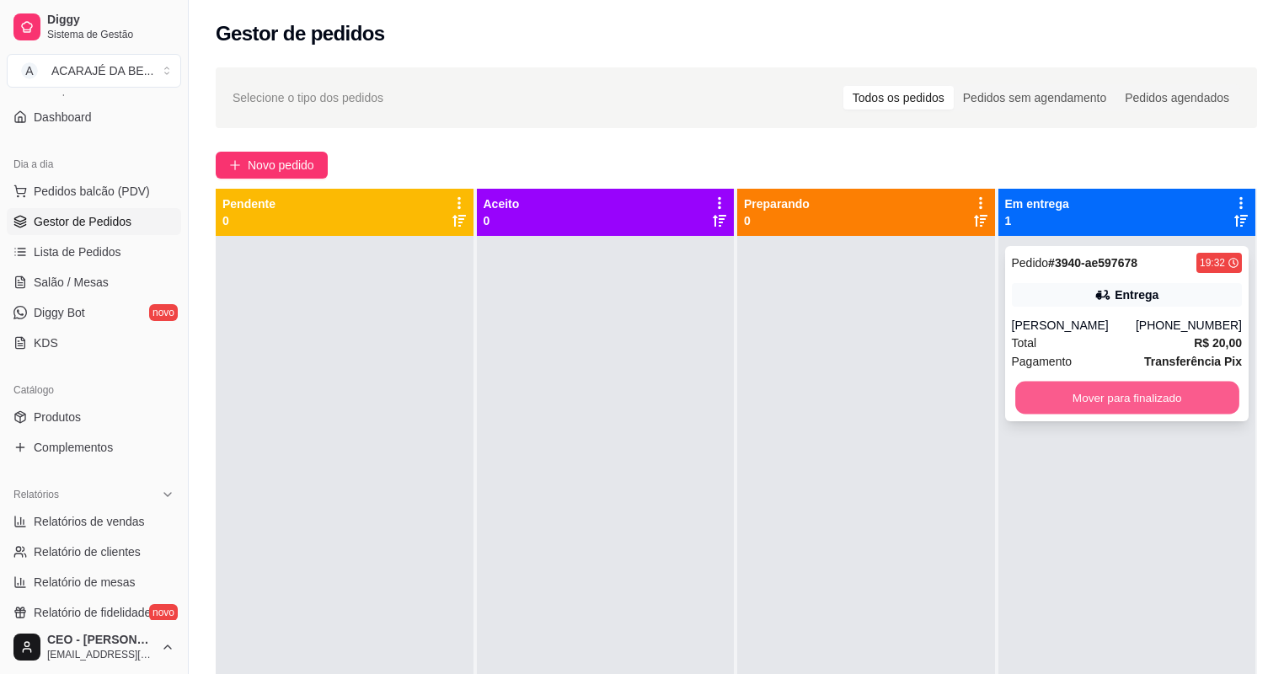
click at [1059, 377] on div "Pedido # 3940-ae597678 19:32 Entrega Rafael (73) 99114-1411 Total R$ 20,00 Paga…" at bounding box center [1127, 333] width 244 height 175
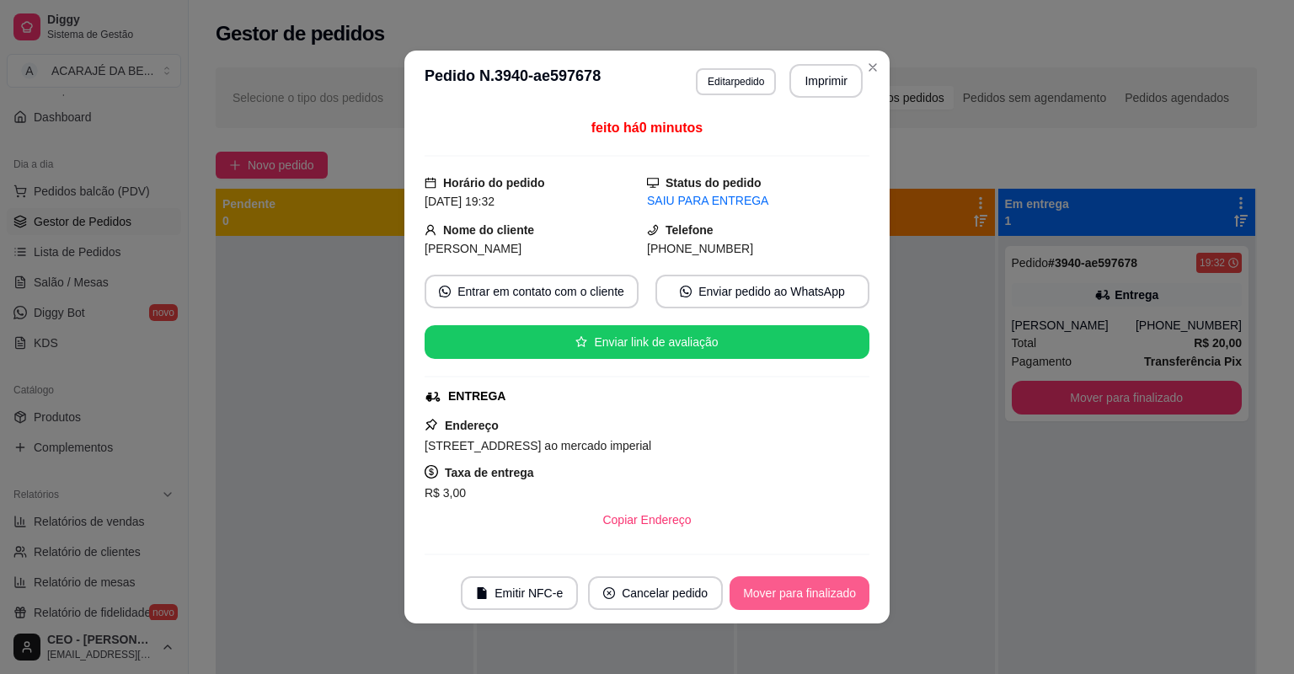
click at [806, 582] on button "Mover para finalizado" at bounding box center [800, 593] width 140 height 34
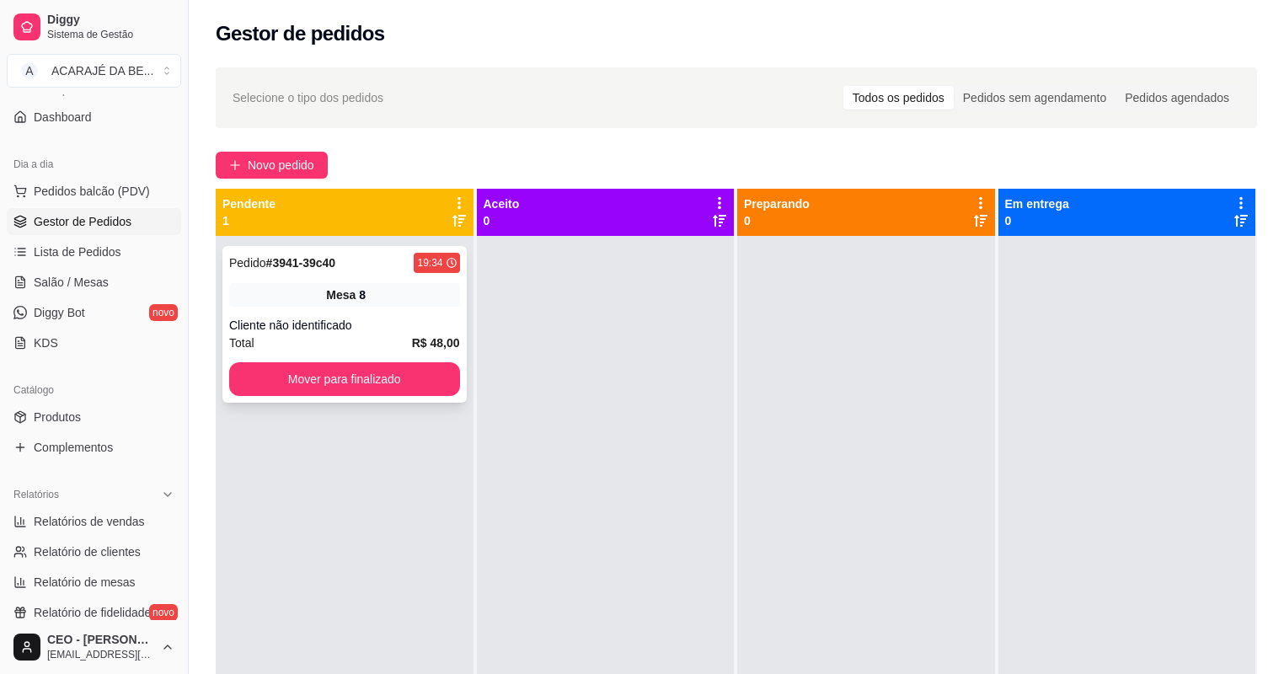
click at [422, 326] on div "Cliente não identificado" at bounding box center [344, 325] width 231 height 17
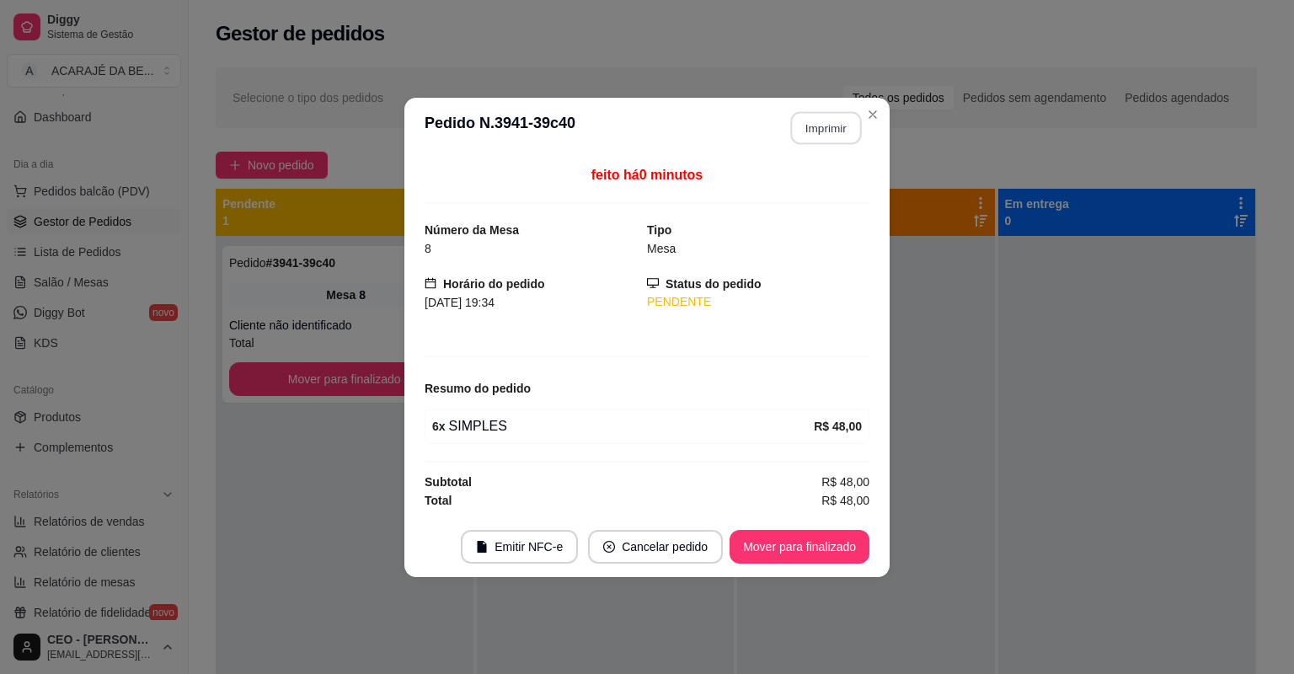
click at [839, 118] on button "Imprimir" at bounding box center [826, 127] width 71 height 33
click at [832, 537] on button "Mover para finalizado" at bounding box center [800, 547] width 140 height 34
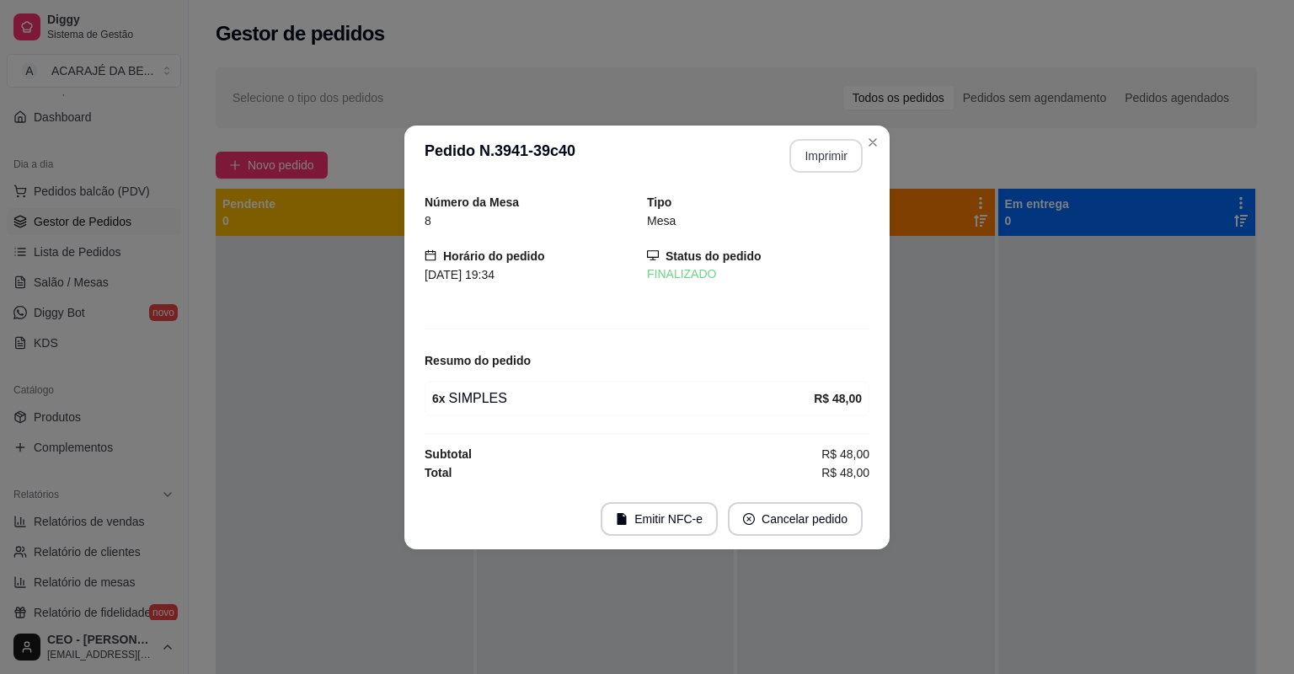
click at [832, 537] on footer "Emitir NFC-e Cancelar pedido" at bounding box center [646, 519] width 485 height 61
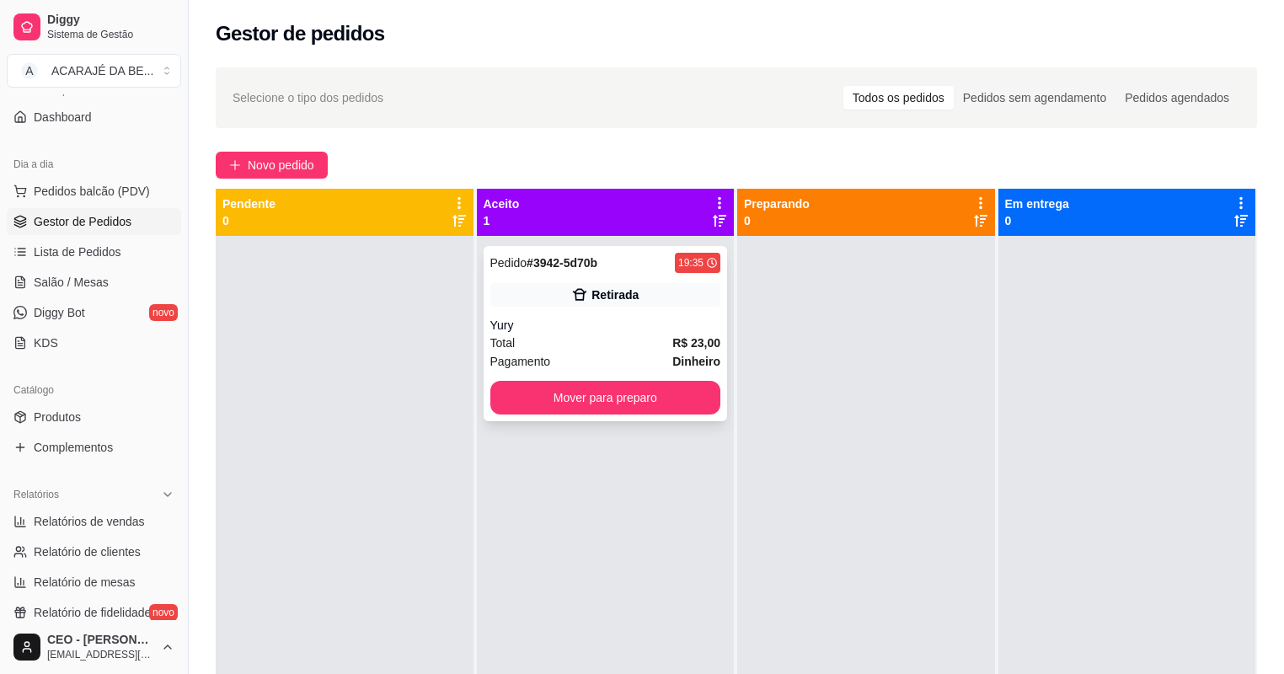
click at [570, 311] on div "Pedido # 3942-5d70b 19:35 Retirada Yury Total R$ 23,00 Pagamento Dinheiro Mover…" at bounding box center [606, 333] width 244 height 175
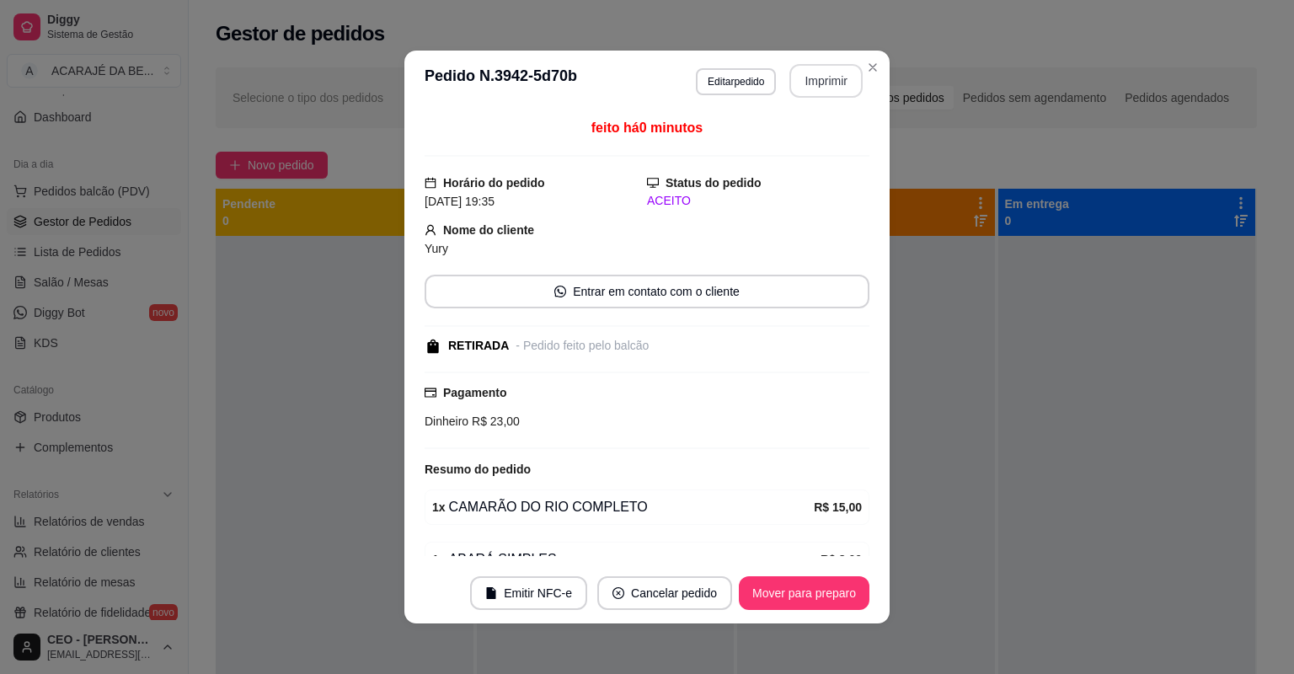
click at [825, 75] on button "Imprimir" at bounding box center [825, 81] width 73 height 34
click at [811, 586] on button "Mover para preparo" at bounding box center [804, 593] width 126 height 33
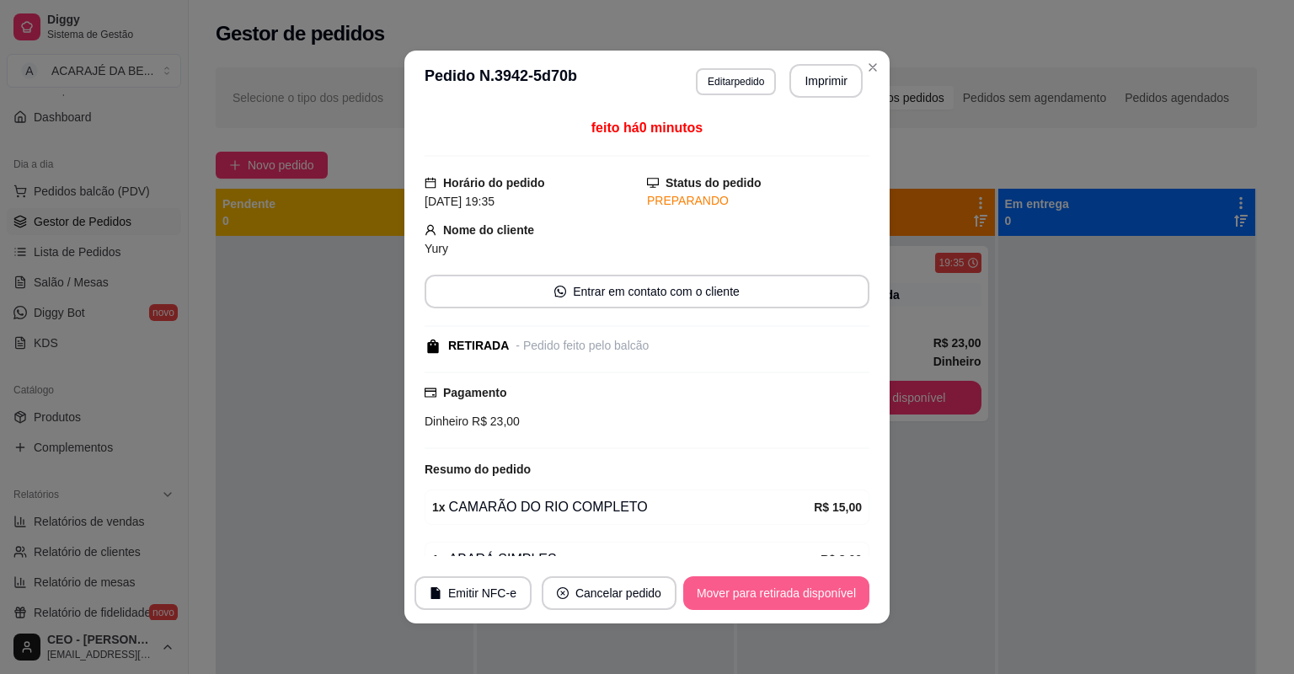
click at [789, 617] on footer "Emitir NFC-e Cancelar pedido Mover para retirada disponível" at bounding box center [646, 593] width 485 height 61
click at [795, 616] on footer "Emitir NFC-e Cancelar pedido Mover para retirada disponível" at bounding box center [646, 593] width 485 height 61
click at [813, 610] on footer "Emitir NFC-e Cancelar pedido Mover para retirada disponível" at bounding box center [646, 593] width 485 height 61
click at [841, 604] on button "Mover para retirada disponível" at bounding box center [776, 593] width 180 height 33
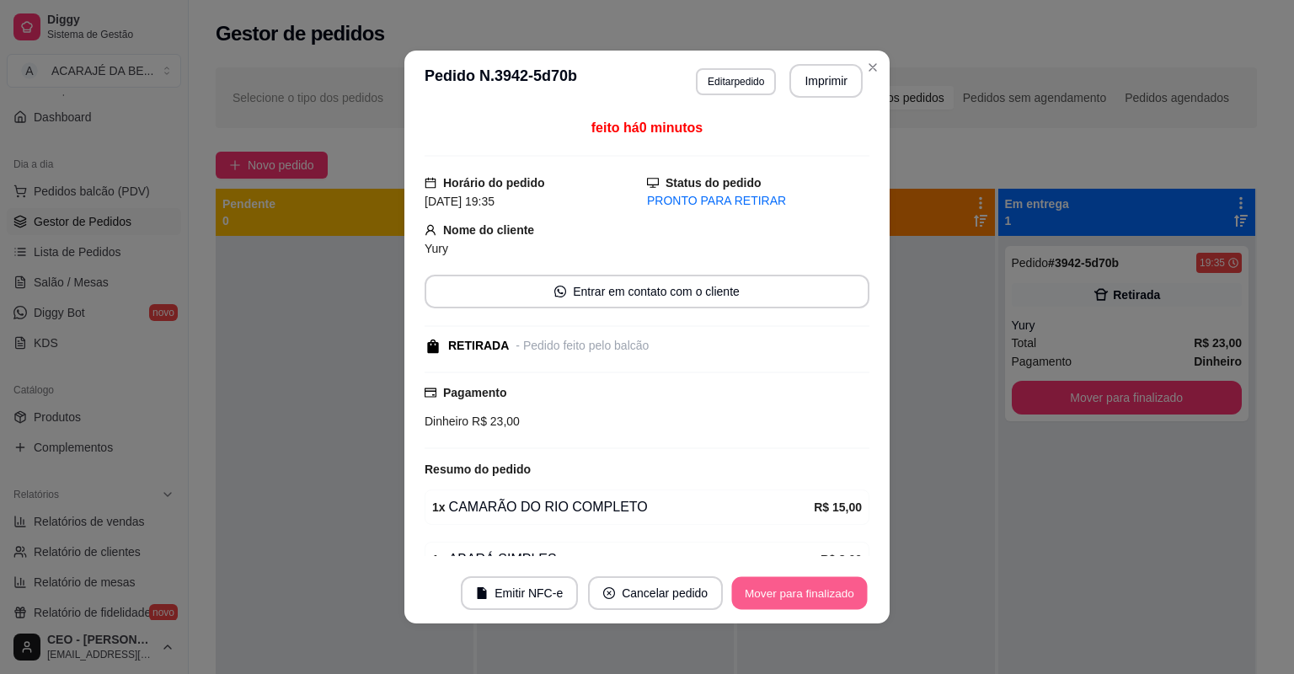
click at [854, 599] on button "Mover para finalizado" at bounding box center [800, 593] width 136 height 33
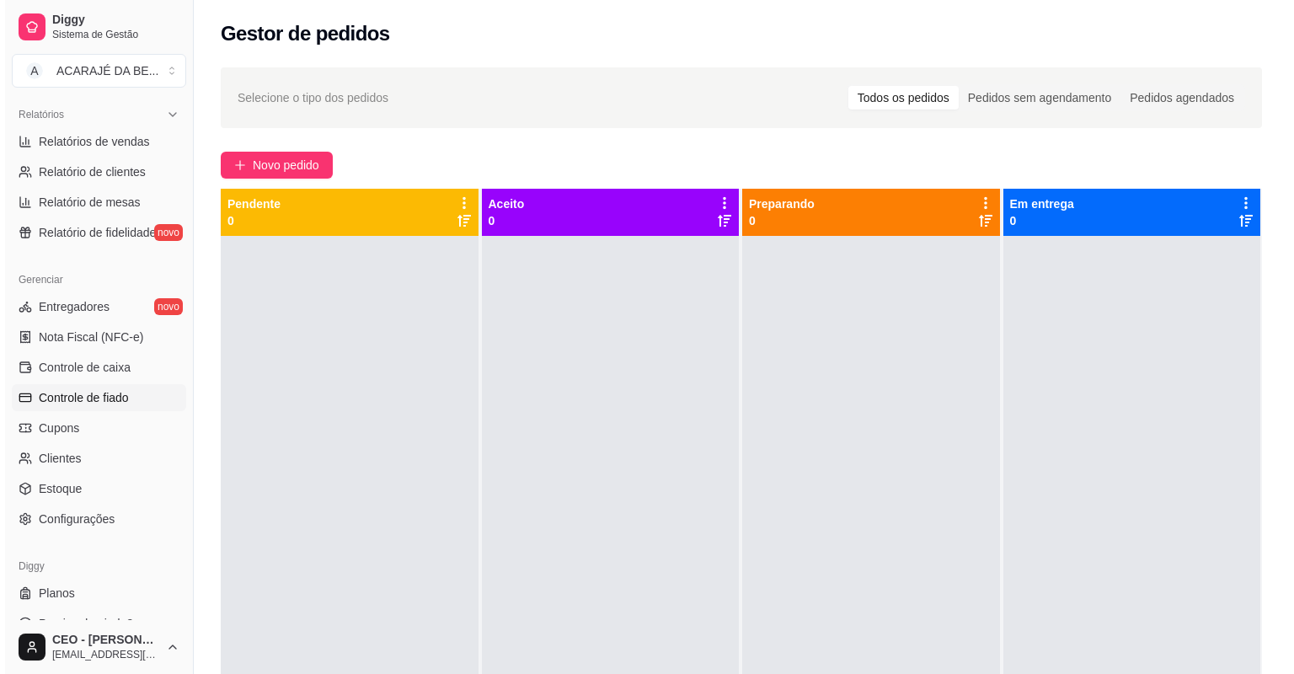
scroll to position [538, 0]
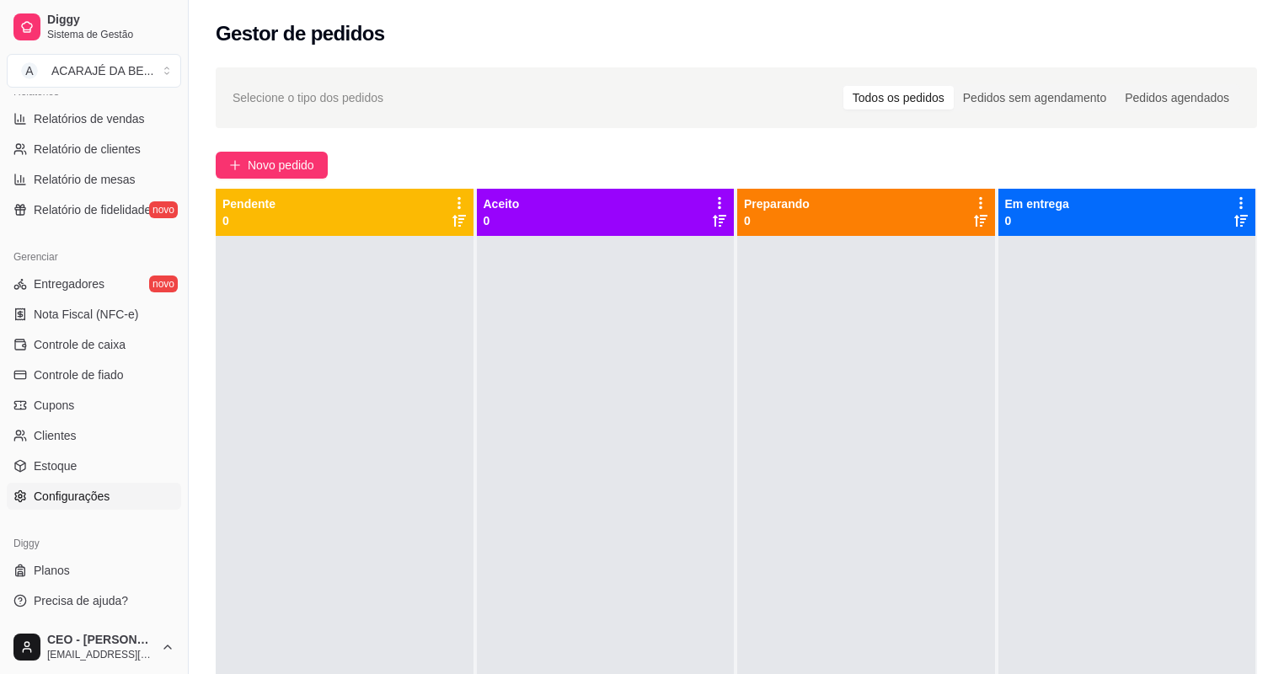
click at [146, 487] on link "Configurações" at bounding box center [94, 496] width 174 height 27
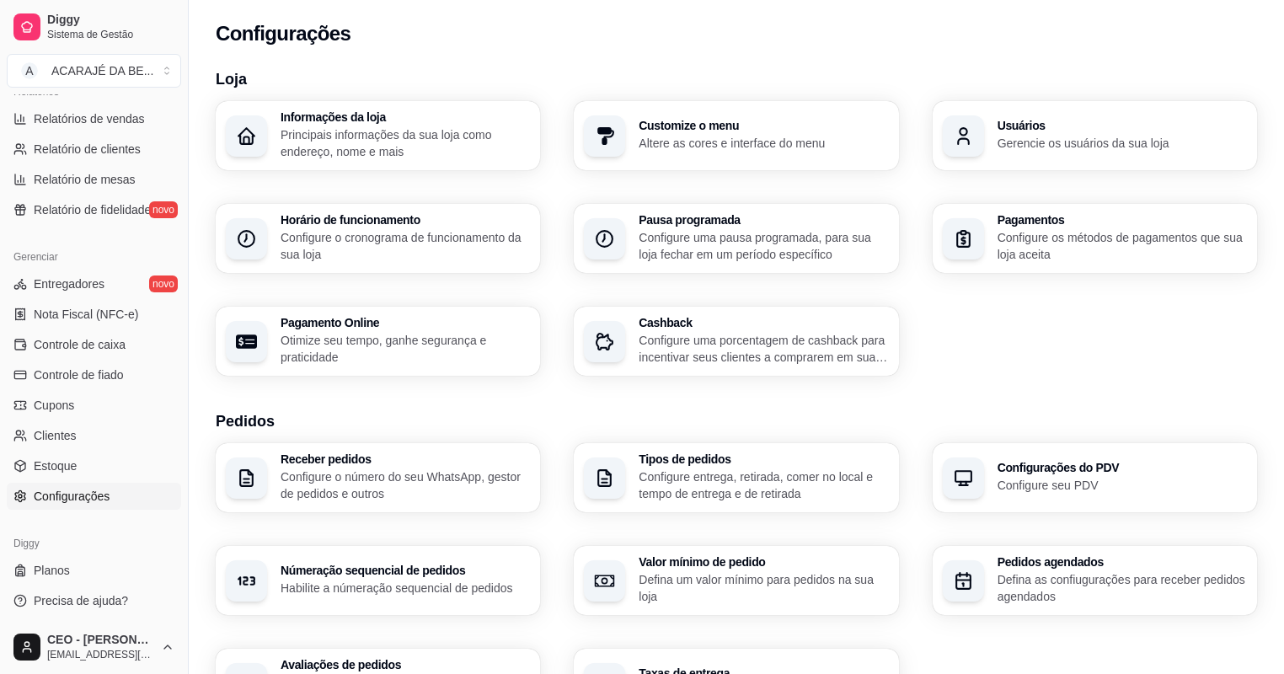
click at [1120, 121] on h3 "Usuários" at bounding box center [1122, 126] width 249 height 12
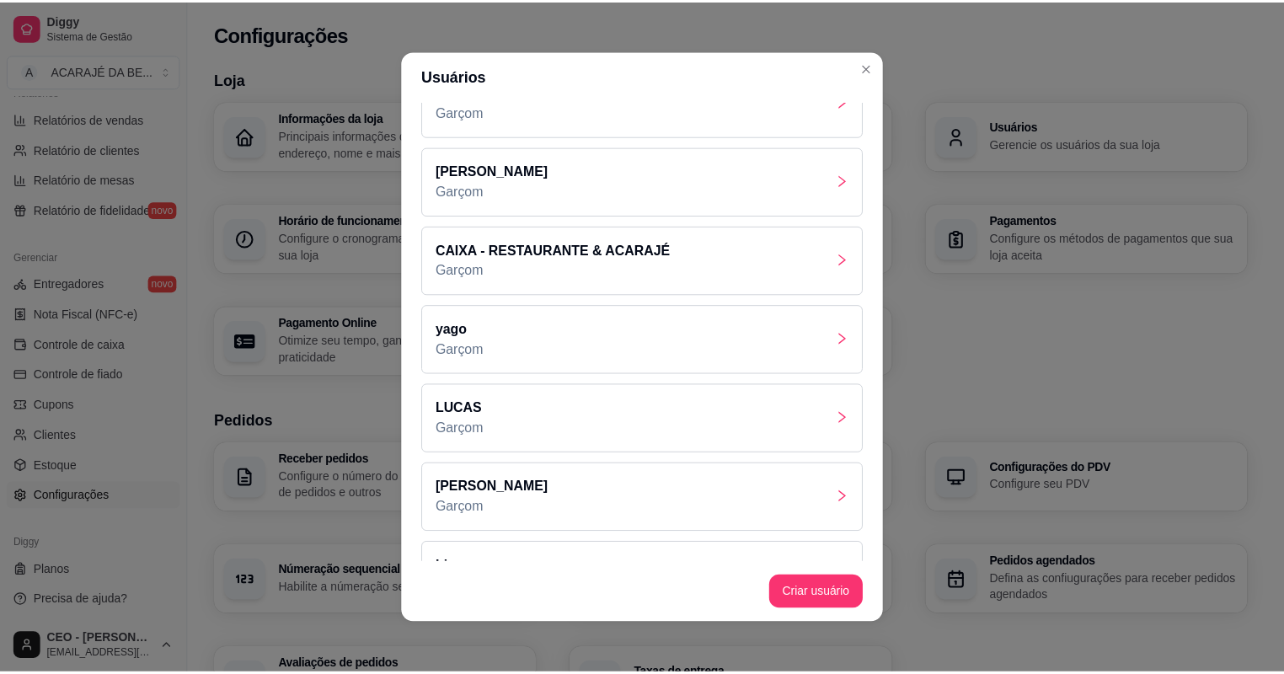
scroll to position [172, 0]
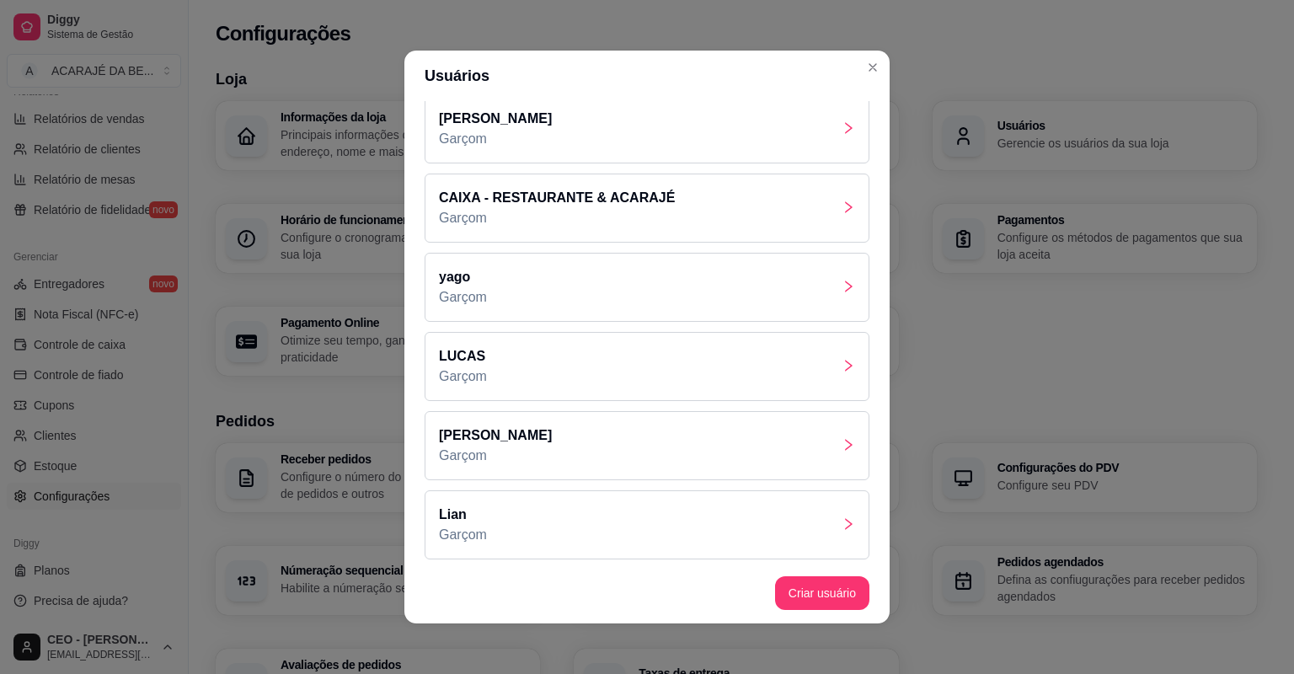
click at [509, 521] on div "Lian Garçom" at bounding box center [647, 524] width 445 height 69
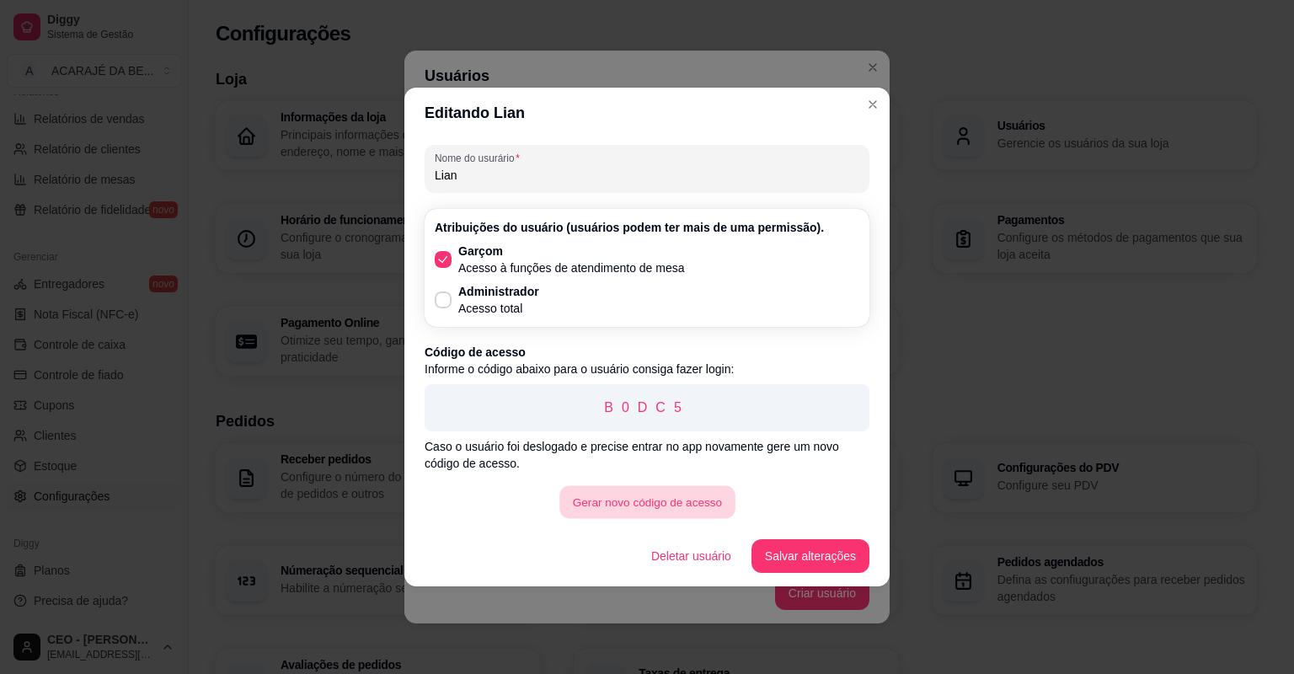
click at [668, 498] on button "Gerar novo código de acesso" at bounding box center [646, 502] width 175 height 33
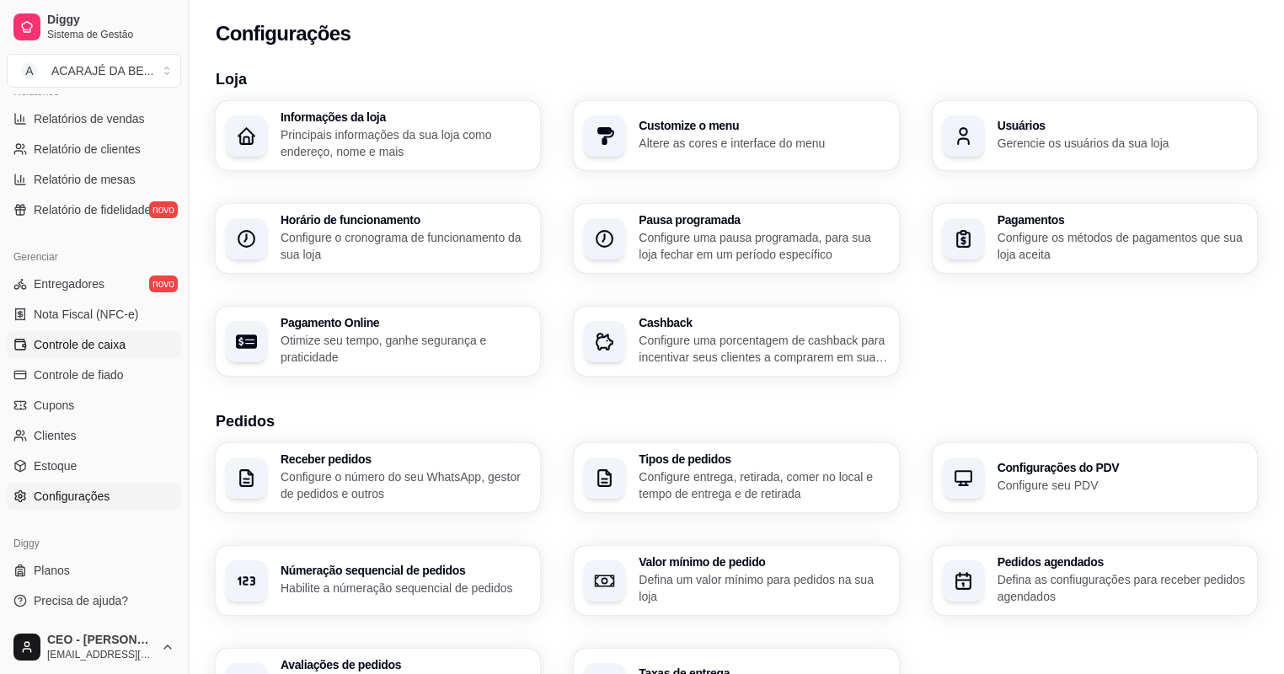
click at [117, 344] on span "Controle de caixa" at bounding box center [80, 344] width 92 height 17
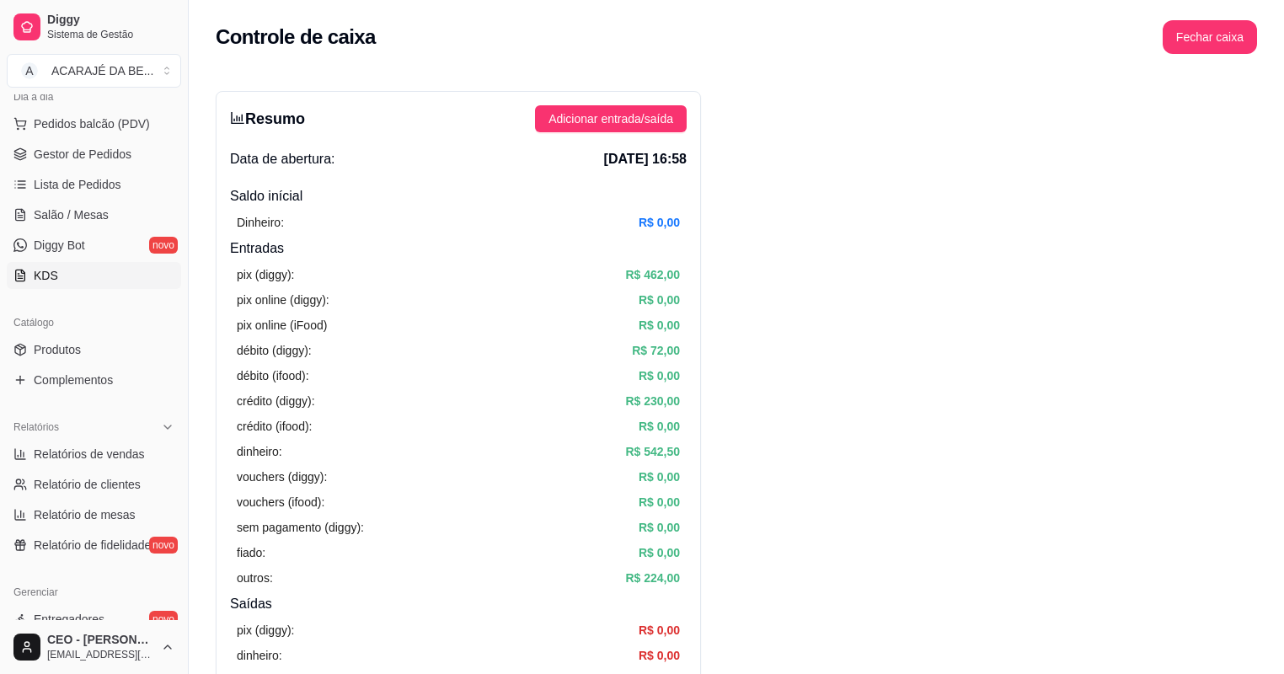
scroll to position [201, 0]
click at [126, 155] on span "Gestor de Pedidos" at bounding box center [83, 155] width 98 height 17
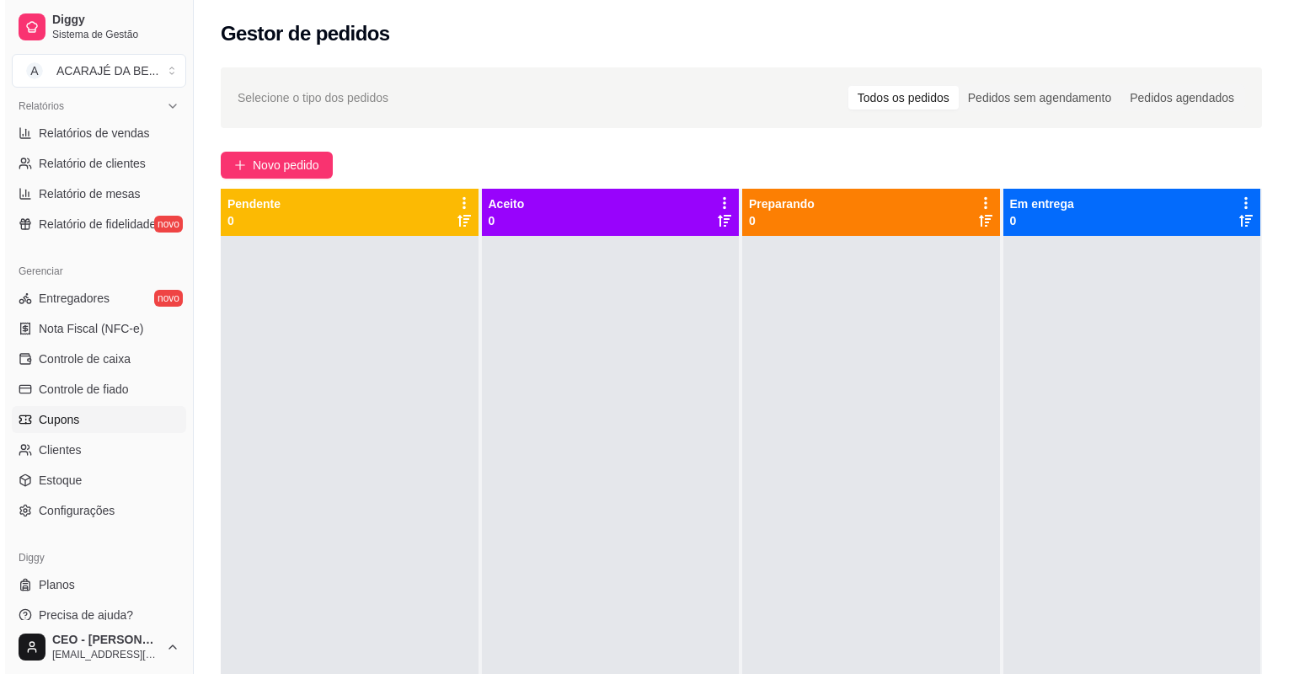
scroll to position [538, 0]
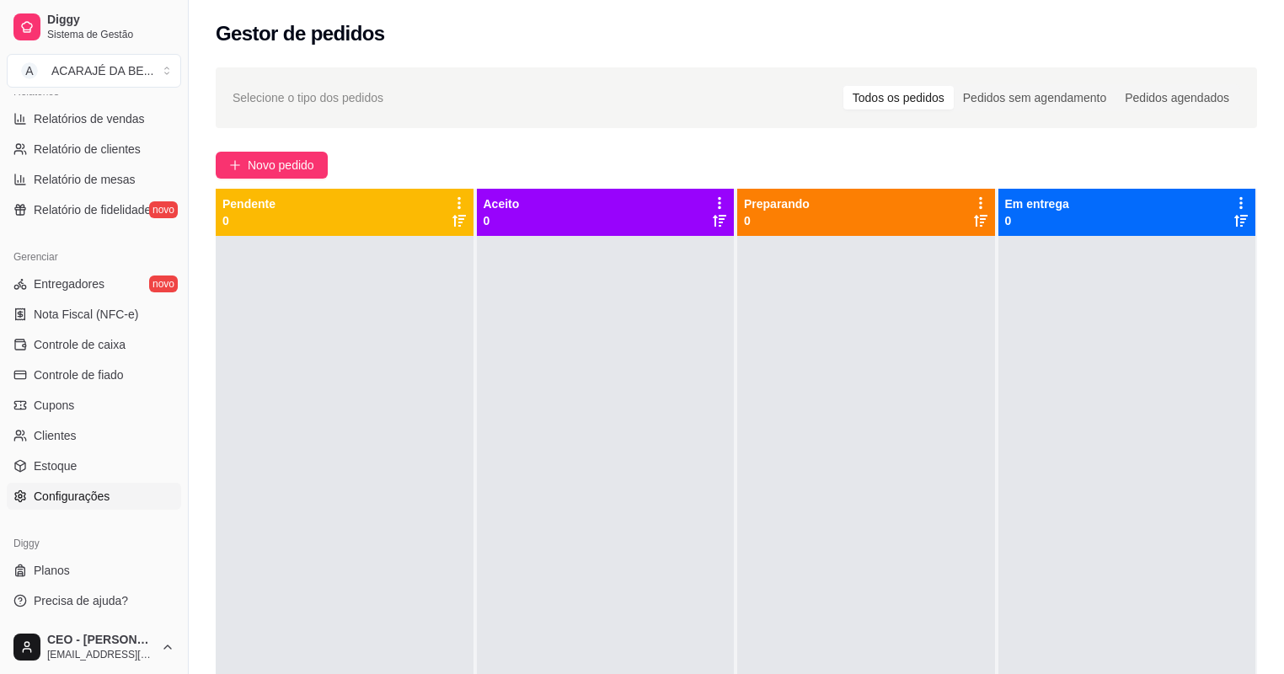
click at [63, 489] on span "Configurações" at bounding box center [72, 496] width 76 height 17
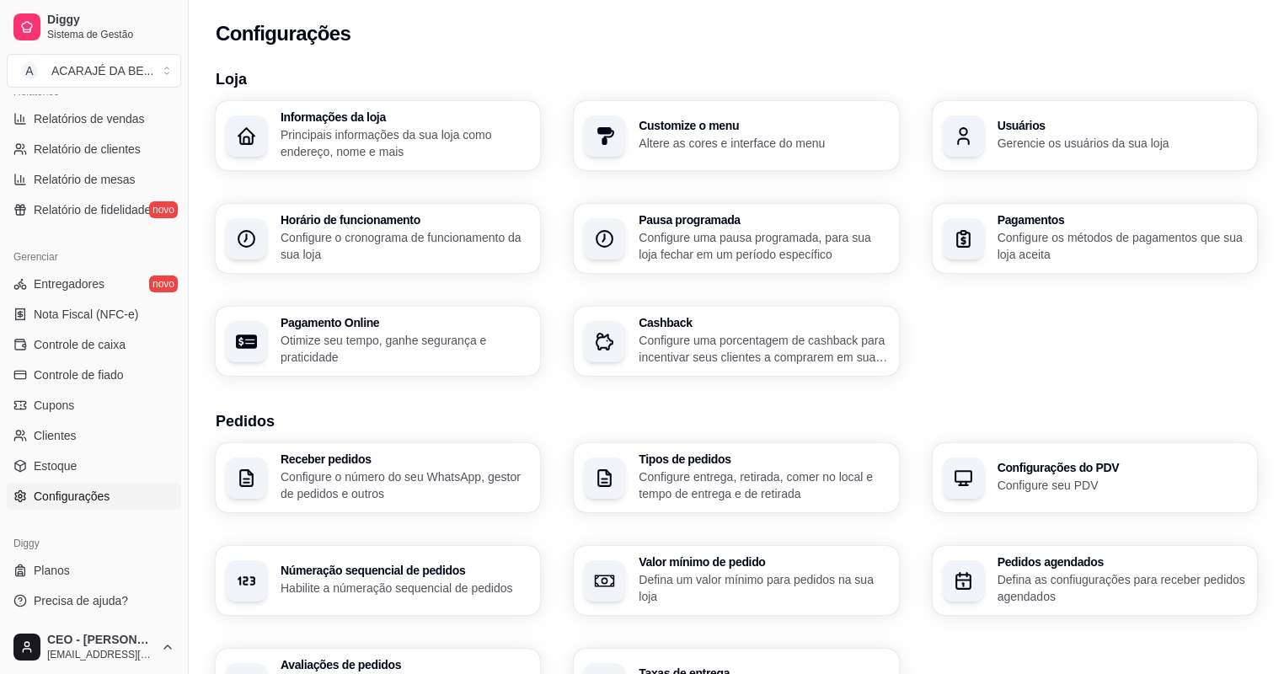
click at [1083, 136] on p "Gerencie os usuários da sua loja" at bounding box center [1122, 143] width 249 height 17
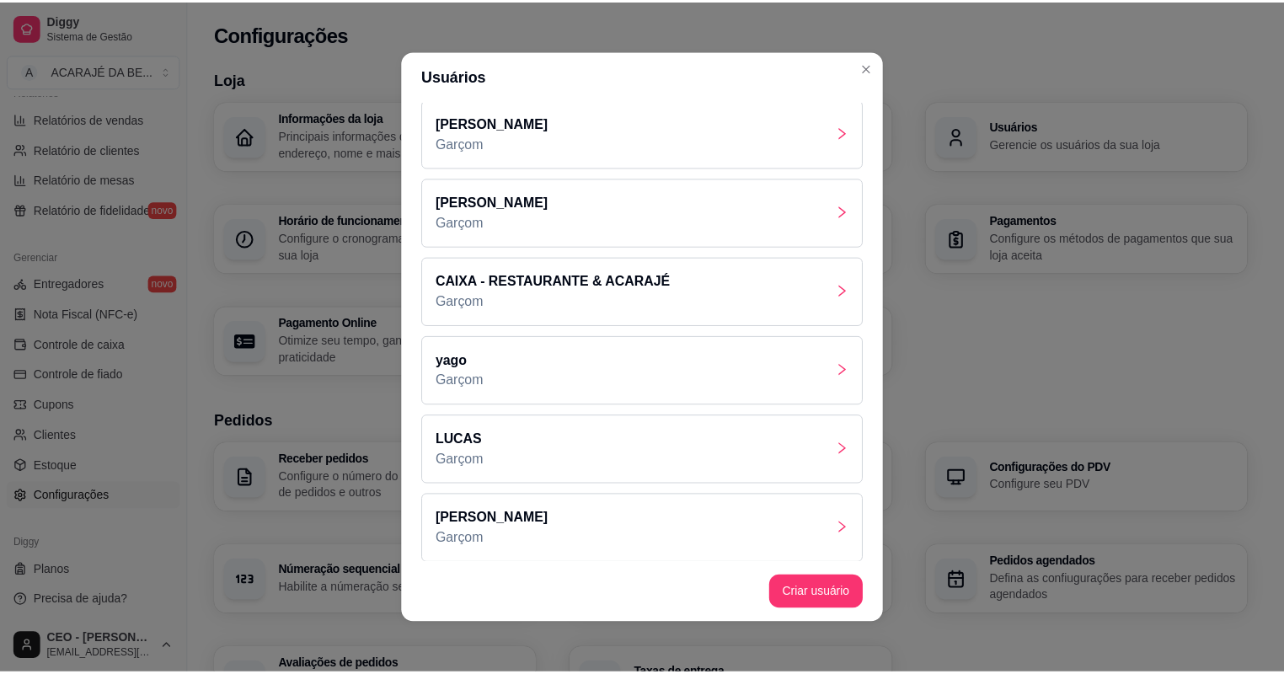
scroll to position [172, 0]
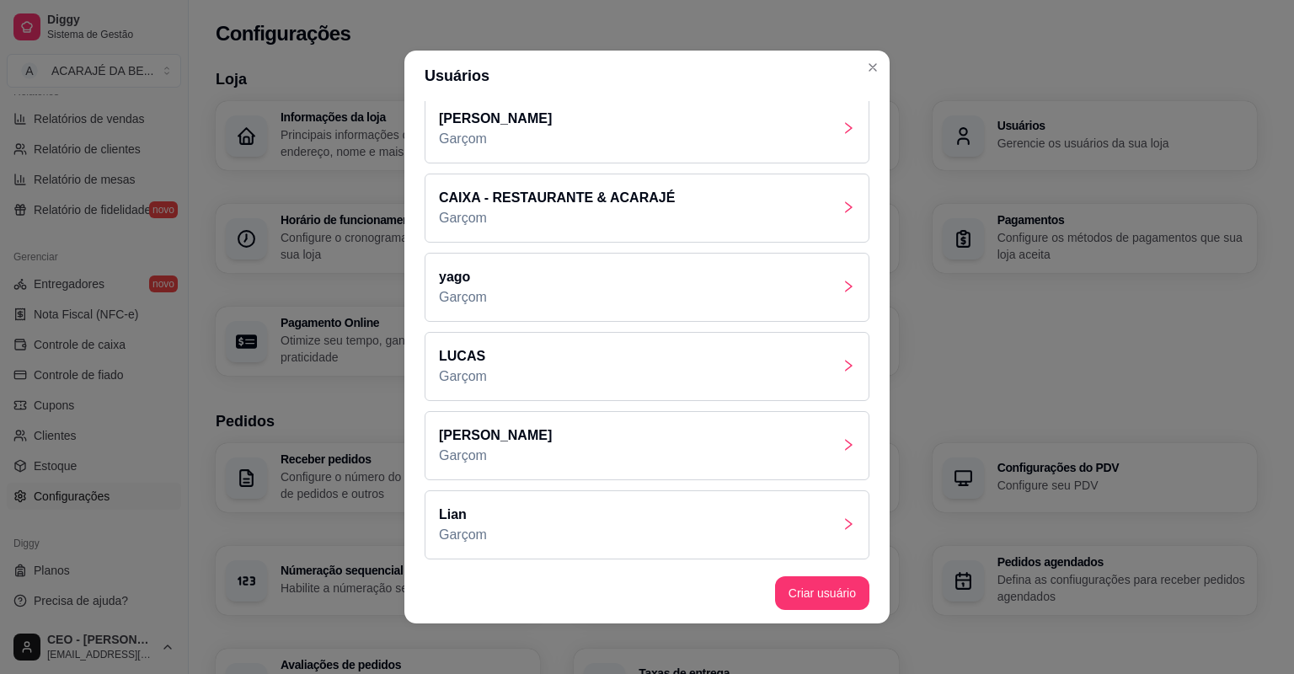
click at [563, 528] on div "Lian Garçom" at bounding box center [647, 524] width 445 height 69
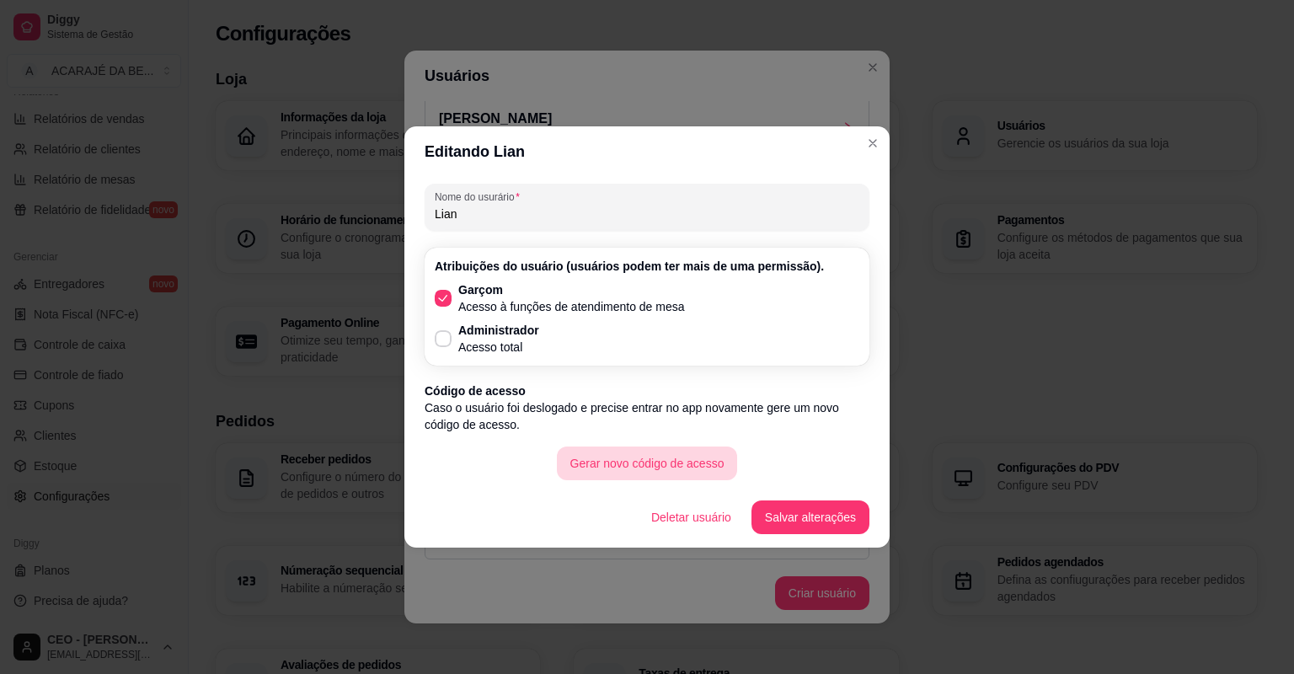
click at [652, 465] on button "Gerar novo código de acesso" at bounding box center [647, 464] width 181 height 34
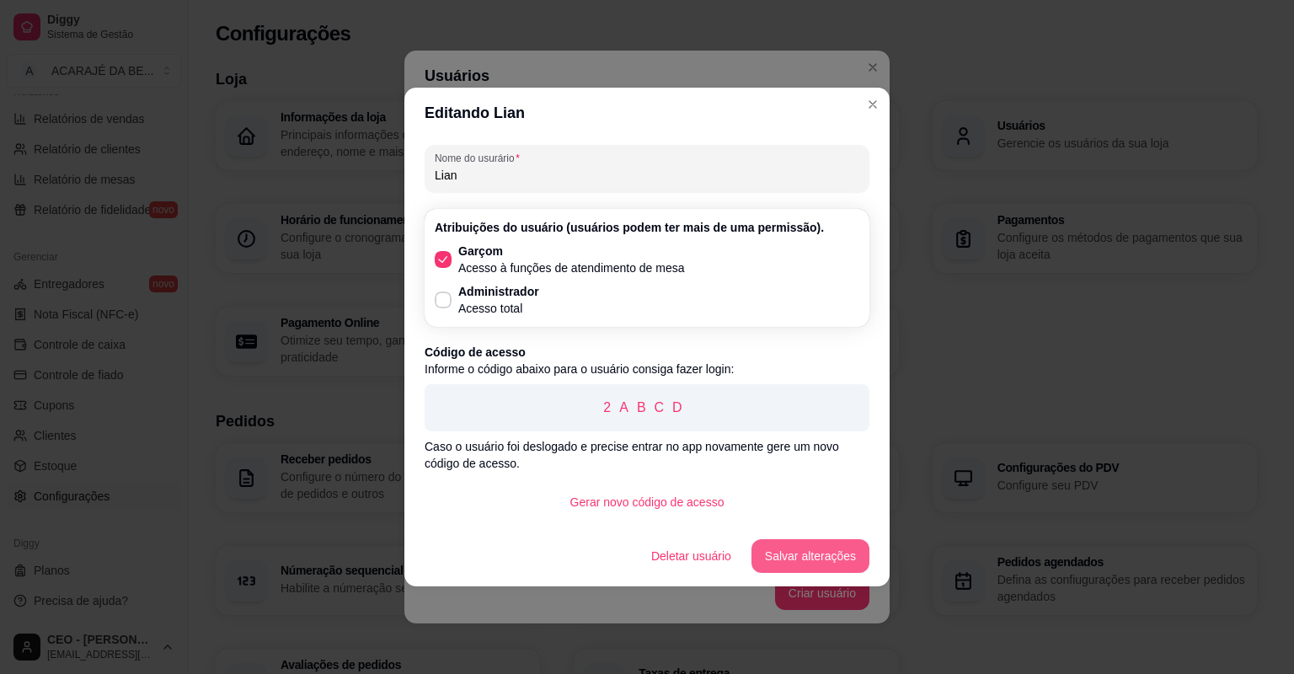
click at [827, 564] on button "Salvar alterações" at bounding box center [811, 556] width 118 height 34
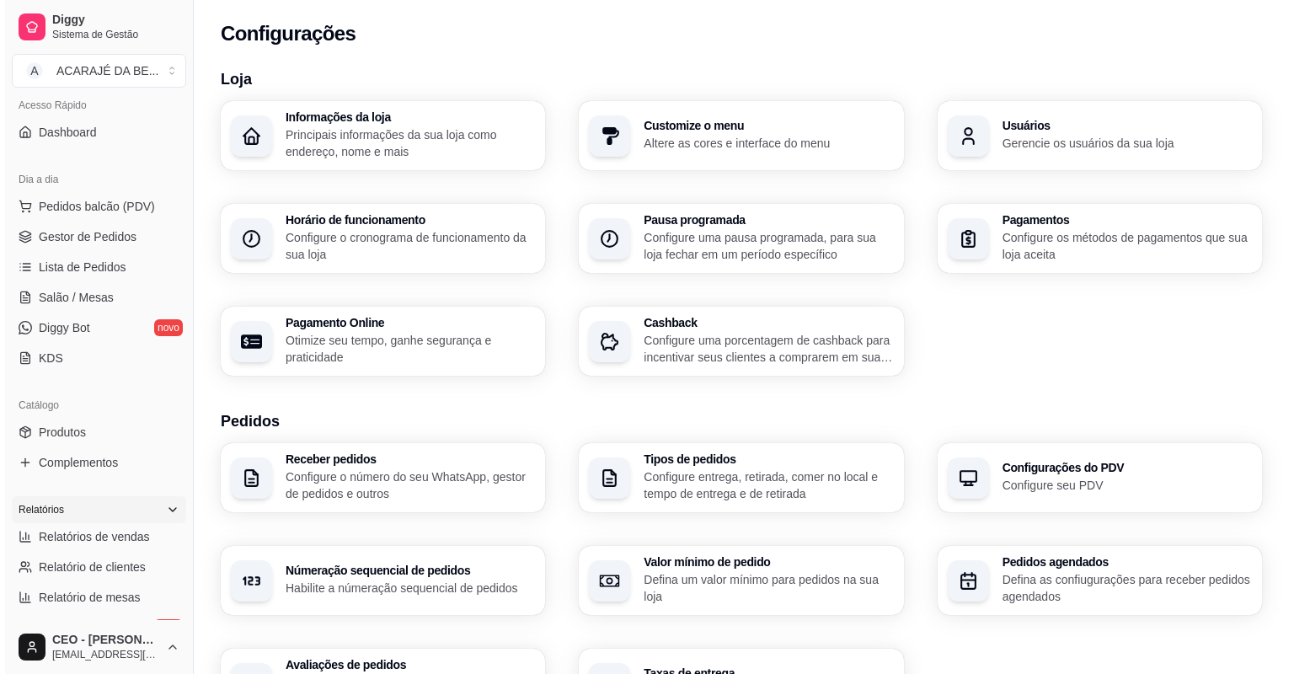
scroll to position [66, 0]
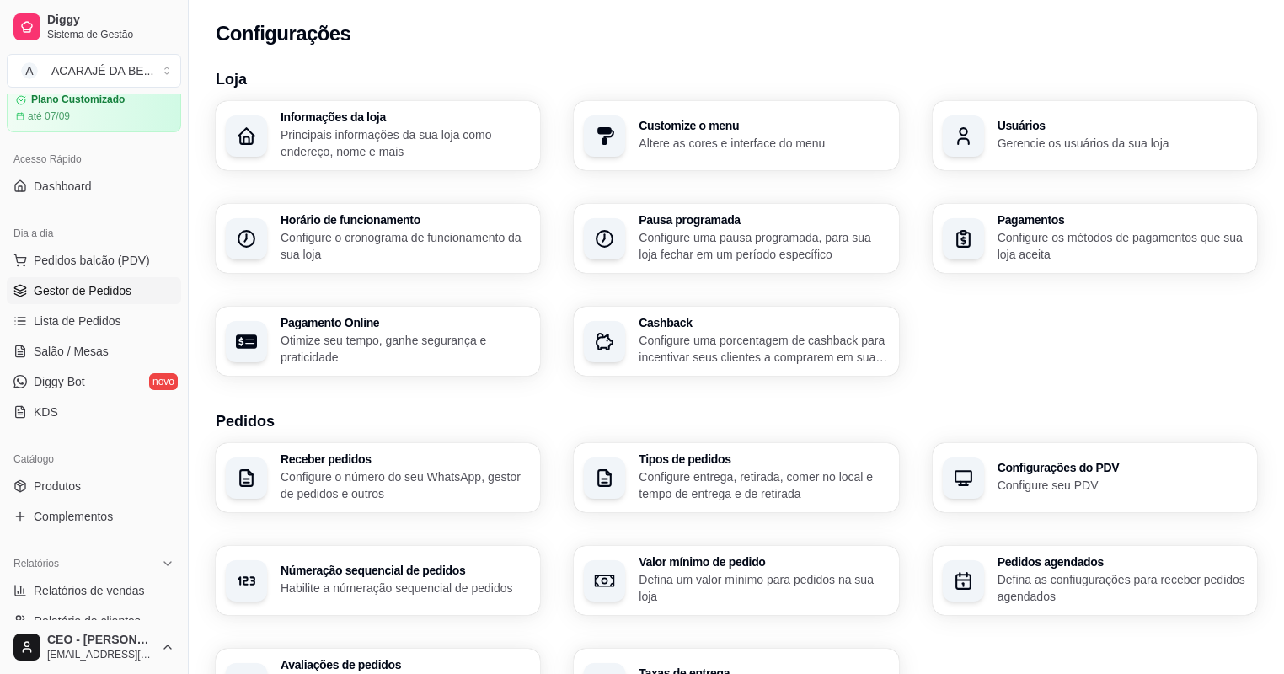
click at [120, 292] on span "Gestor de Pedidos" at bounding box center [83, 290] width 98 height 17
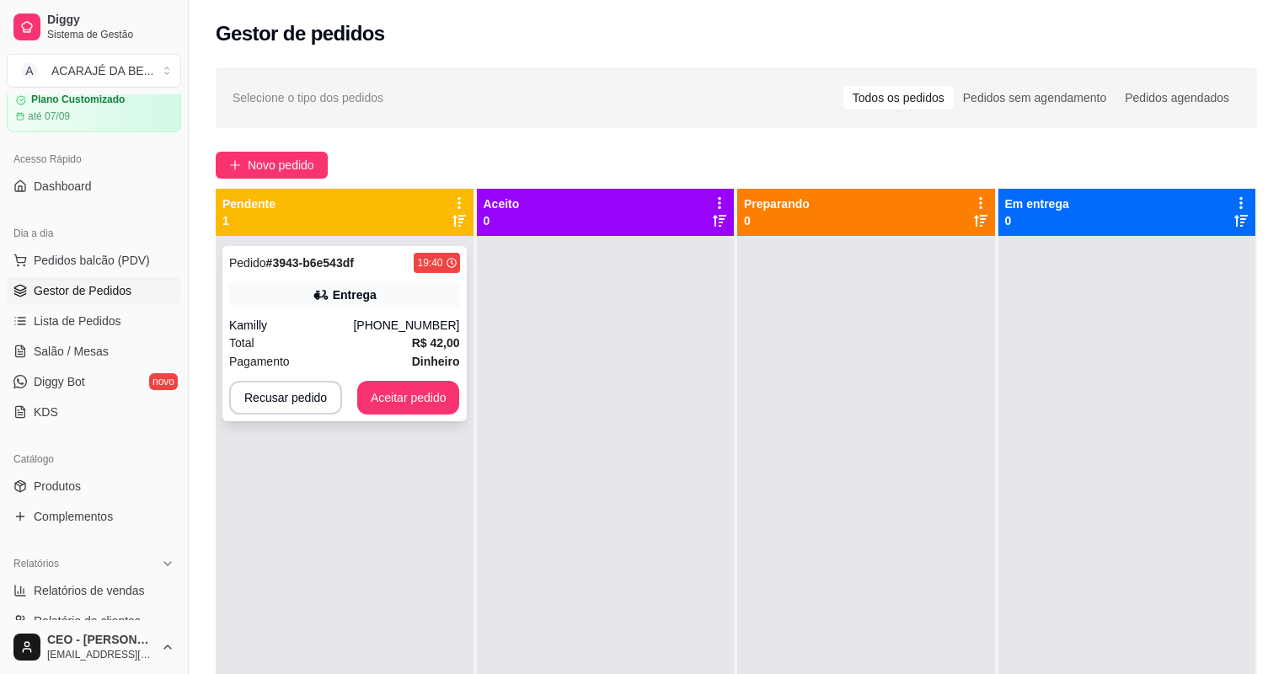
click at [320, 352] on div "Pagamento Dinheiro" at bounding box center [344, 361] width 231 height 19
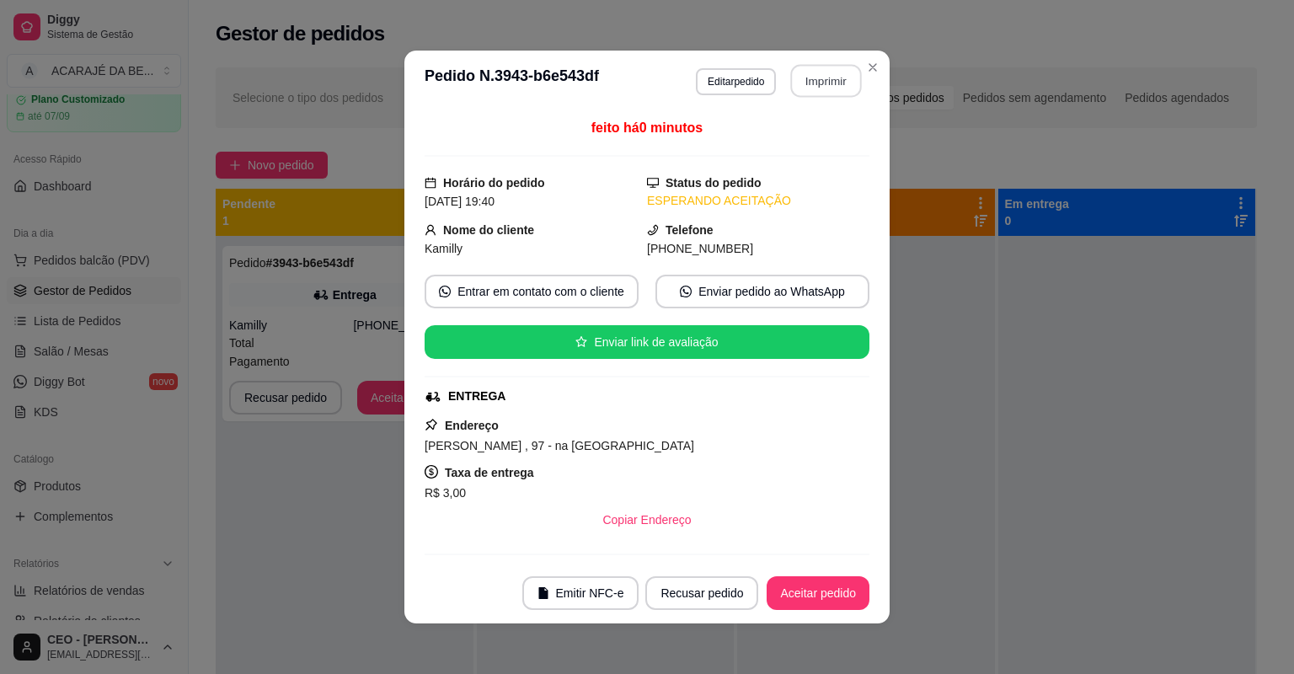
click at [824, 88] on button "Imprimir" at bounding box center [826, 81] width 71 height 33
click at [802, 596] on button "Aceitar pedido" at bounding box center [818, 593] width 103 height 34
click at [803, 596] on button "Aceitar pedido" at bounding box center [817, 593] width 99 height 33
click at [805, 596] on div "Recusar pedido Aceitar pedido" at bounding box center [733, 593] width 271 height 34
click at [811, 596] on div "Recusar pedido Aceitar pedido" at bounding box center [733, 593] width 271 height 34
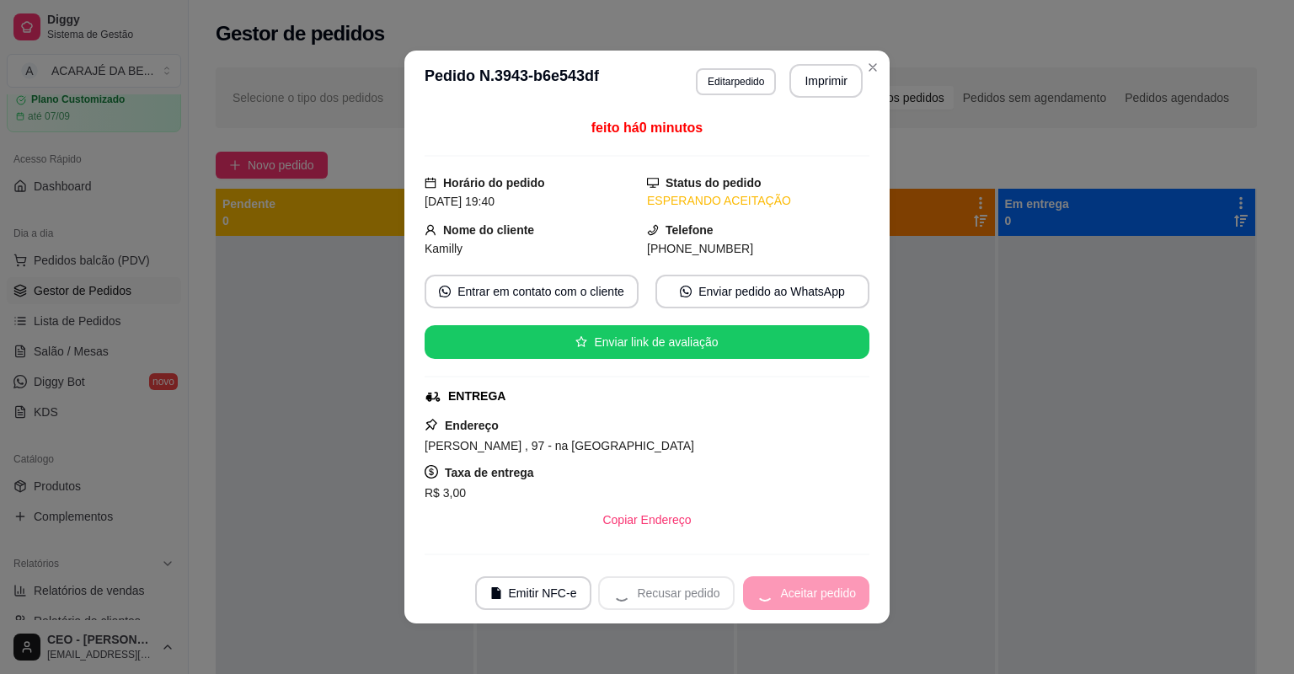
click at [813, 595] on div "Recusar pedido Aceitar pedido" at bounding box center [733, 593] width 271 height 34
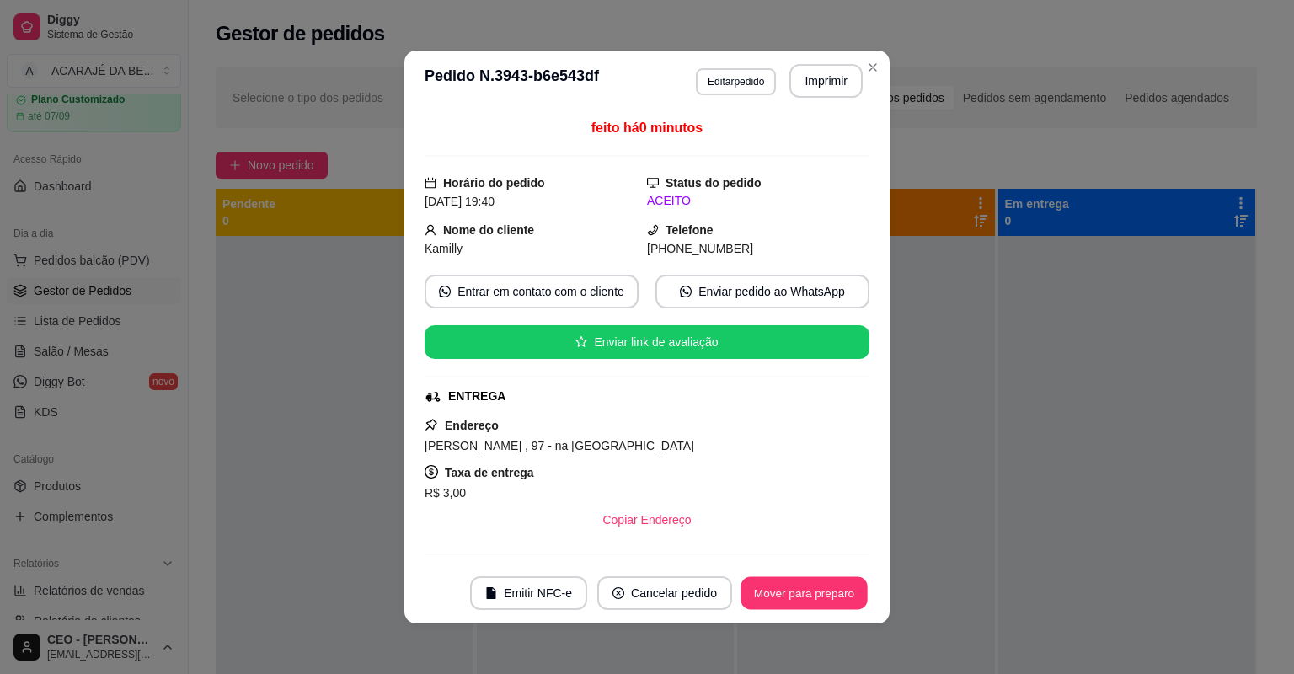
click at [816, 595] on button "Mover para preparo" at bounding box center [804, 593] width 126 height 33
click at [817, 595] on div "Mover para preparo" at bounding box center [792, 593] width 154 height 34
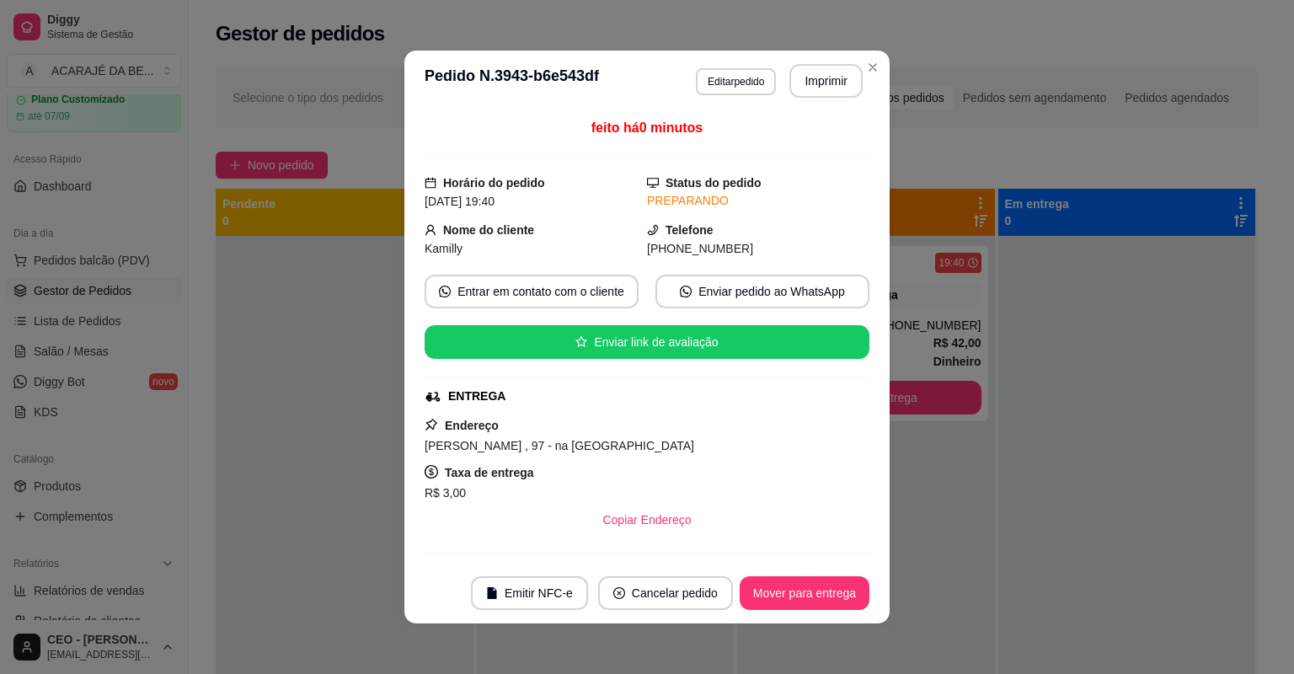
click at [819, 595] on button "Mover para entrega" at bounding box center [805, 593] width 130 height 34
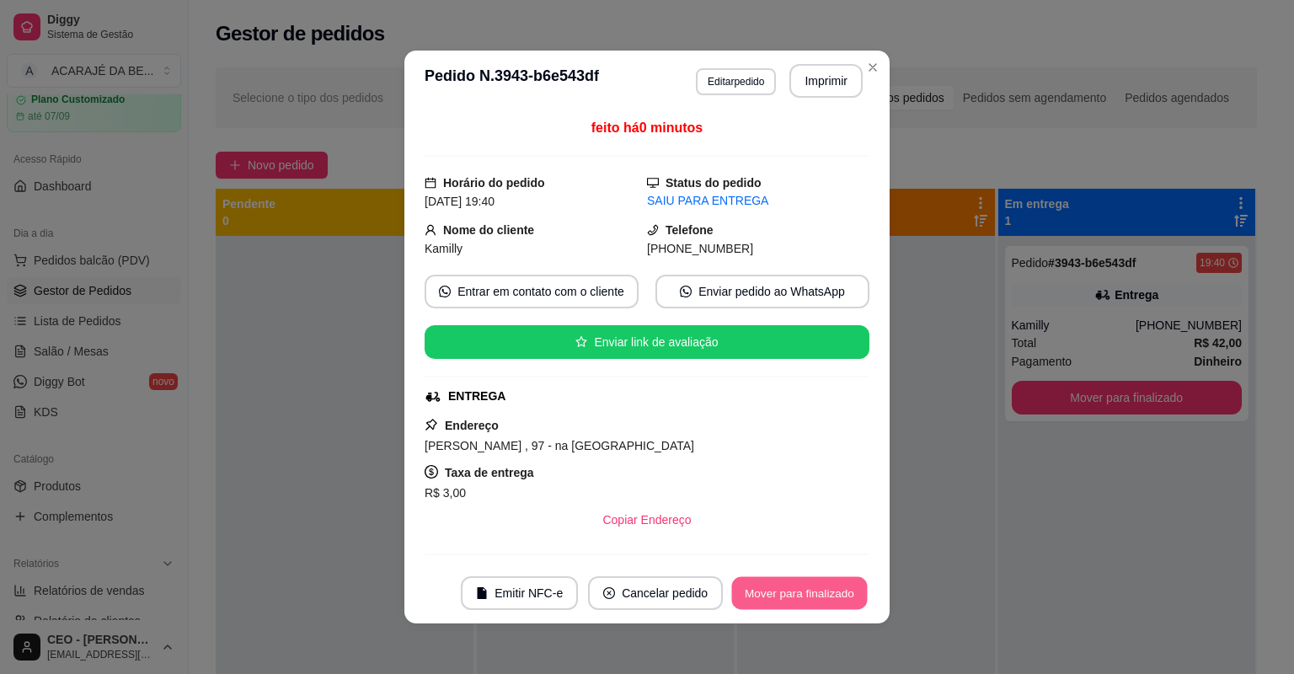
click at [819, 595] on button "Mover para finalizado" at bounding box center [800, 593] width 136 height 33
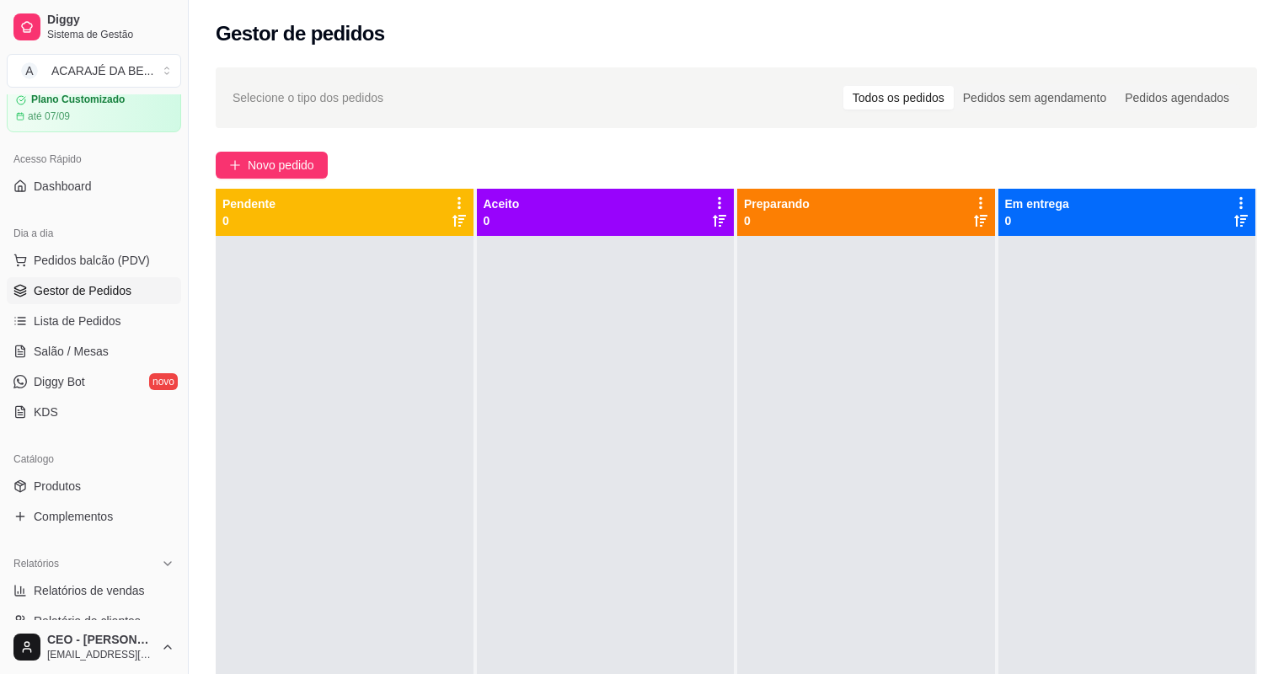
click at [805, 673] on html "Diggy Sistema de Gestão A ACARAJÉ DA BE ... Loja aberta Plano Customizado até 0…" at bounding box center [642, 337] width 1284 height 674
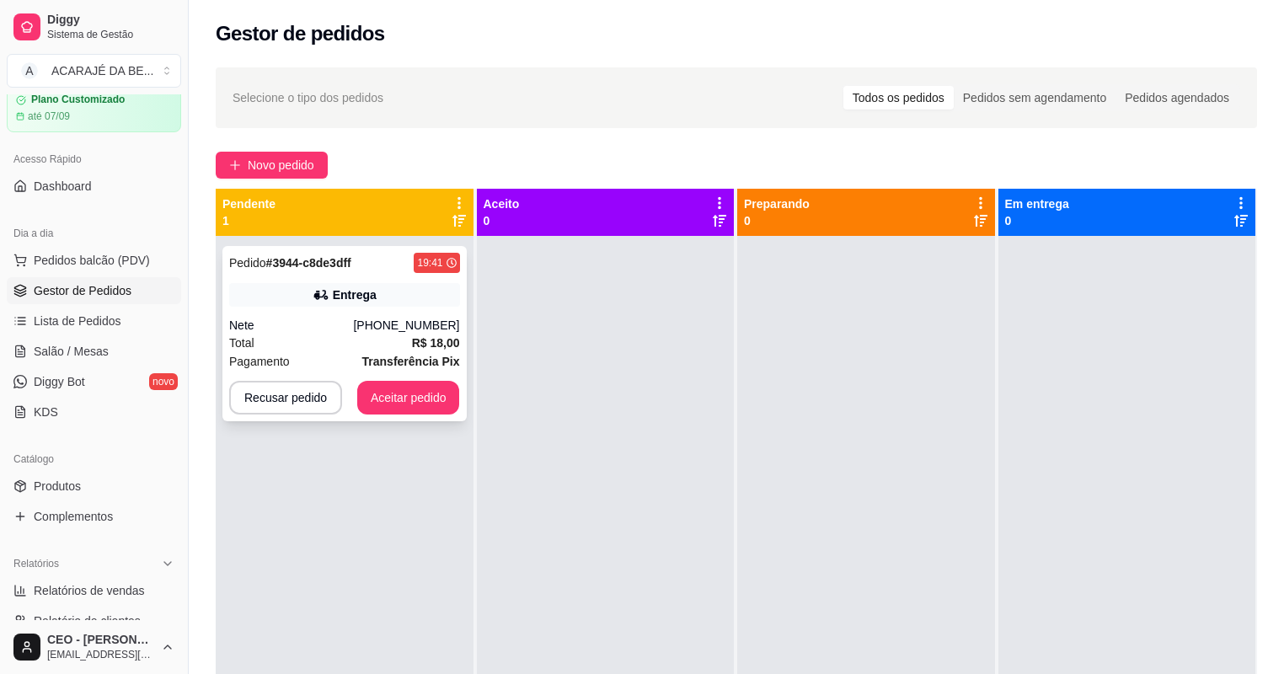
click at [332, 321] on div "Nete" at bounding box center [291, 325] width 124 height 17
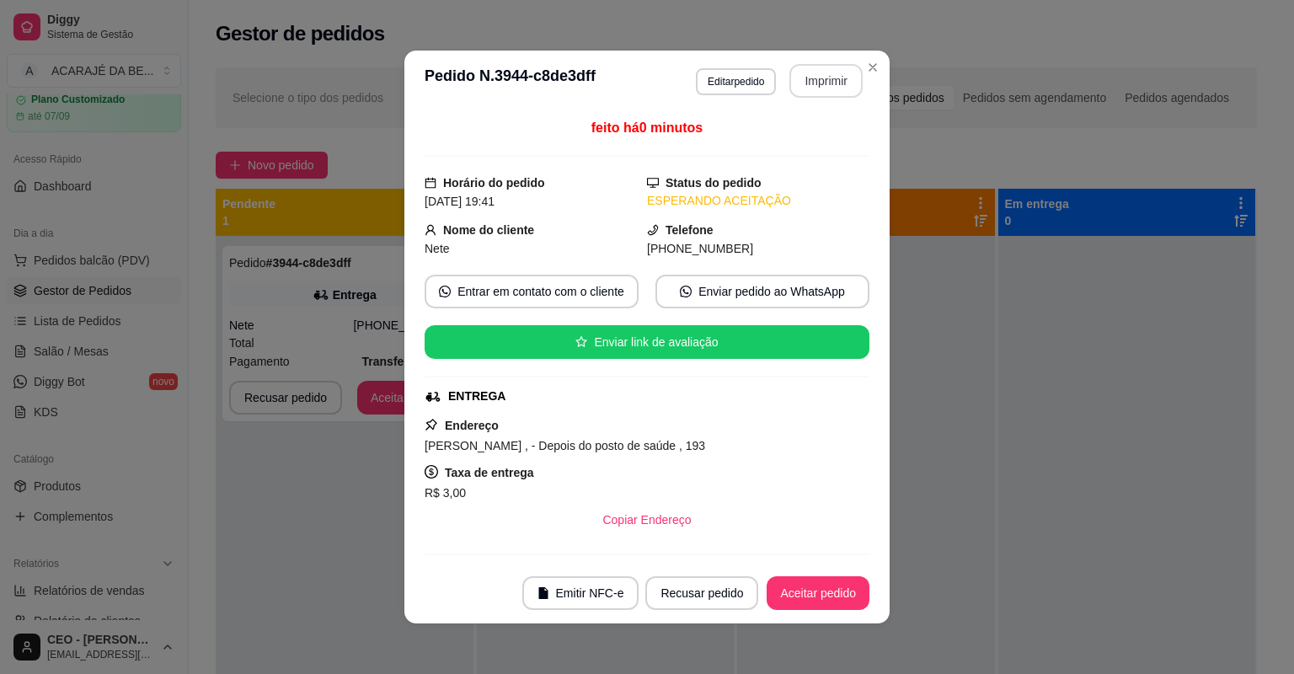
click at [833, 68] on button "Imprimir" at bounding box center [825, 81] width 73 height 34
click at [838, 577] on button "Aceitar pedido" at bounding box center [818, 593] width 103 height 34
click at [838, 577] on div "Recusar pedido Aceitar pedido" at bounding box center [733, 593] width 271 height 34
drag, startPoint x: 802, startPoint y: 113, endPoint x: 838, endPoint y: 577, distance: 465.6
click at [838, 577] on div "Recusar pedido Aceitar pedido" at bounding box center [733, 593] width 271 height 34
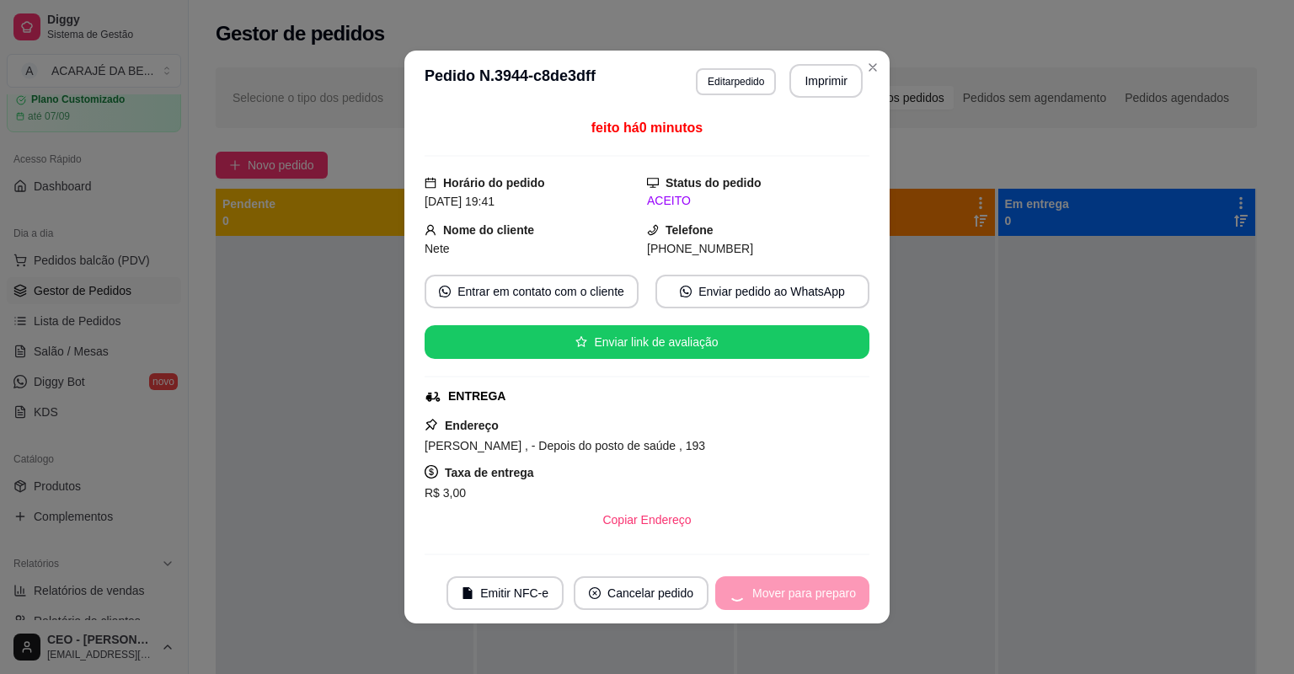
click at [838, 577] on div "Mover para preparo" at bounding box center [792, 593] width 154 height 34
click at [838, 577] on button "Mover para preparo" at bounding box center [792, 593] width 154 height 34
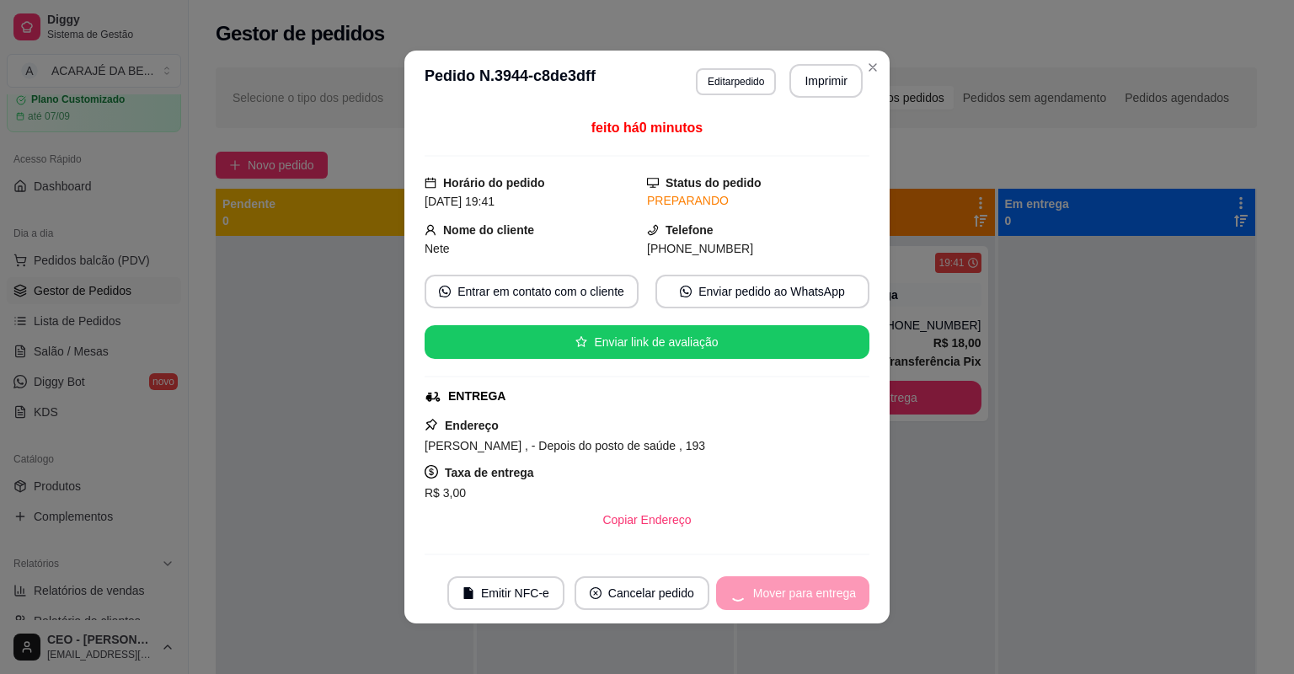
click at [838, 577] on div "Mover para entrega" at bounding box center [792, 593] width 153 height 34
click at [838, 577] on button "Mover para entrega" at bounding box center [792, 593] width 153 height 34
click at [838, 577] on div "Mover para entrega" at bounding box center [792, 593] width 153 height 34
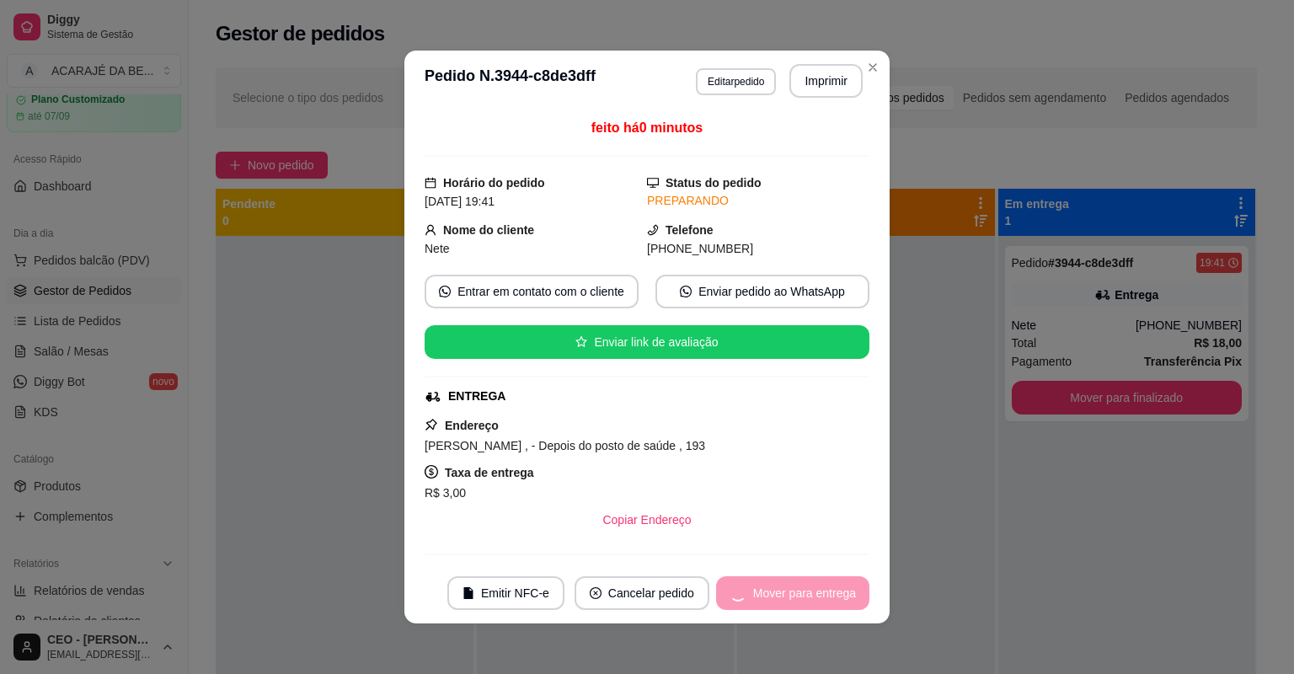
click at [838, 577] on div "Mover para entrega" at bounding box center [792, 593] width 153 height 34
click at [838, 577] on div "Mover para finalizado" at bounding box center [787, 593] width 163 height 34
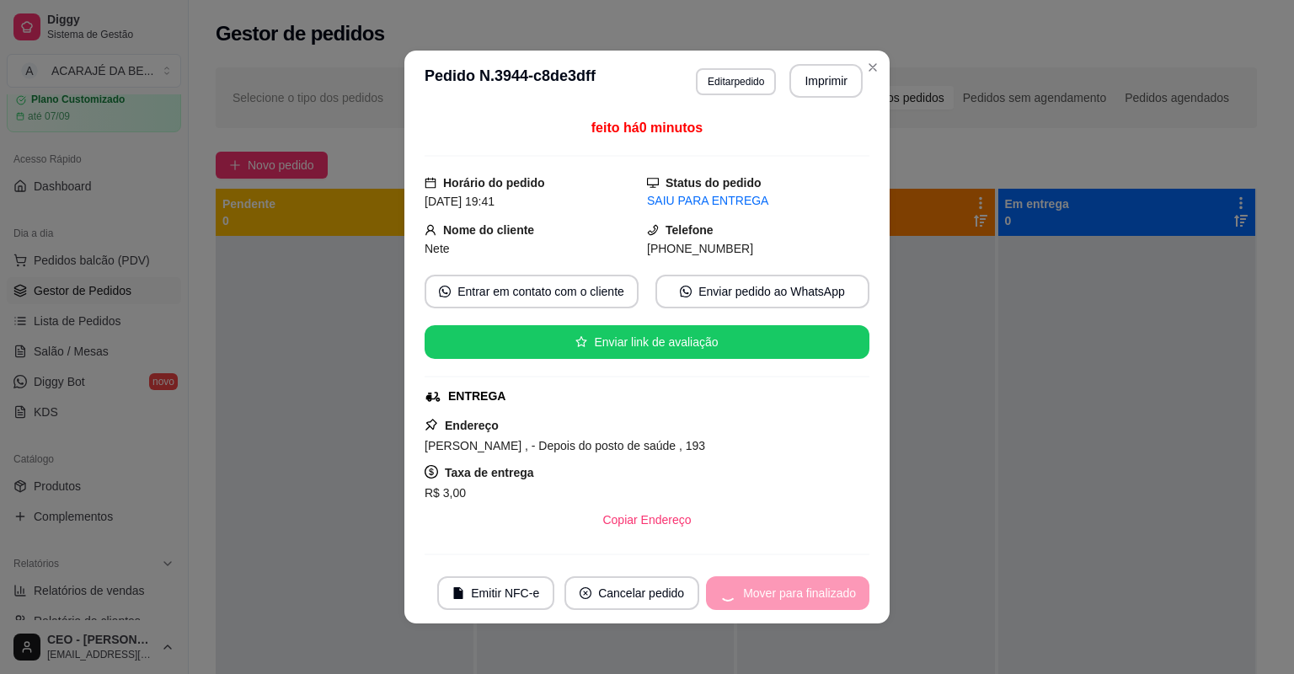
click at [699, 577] on button "Cancelar pedido" at bounding box center [631, 593] width 135 height 34
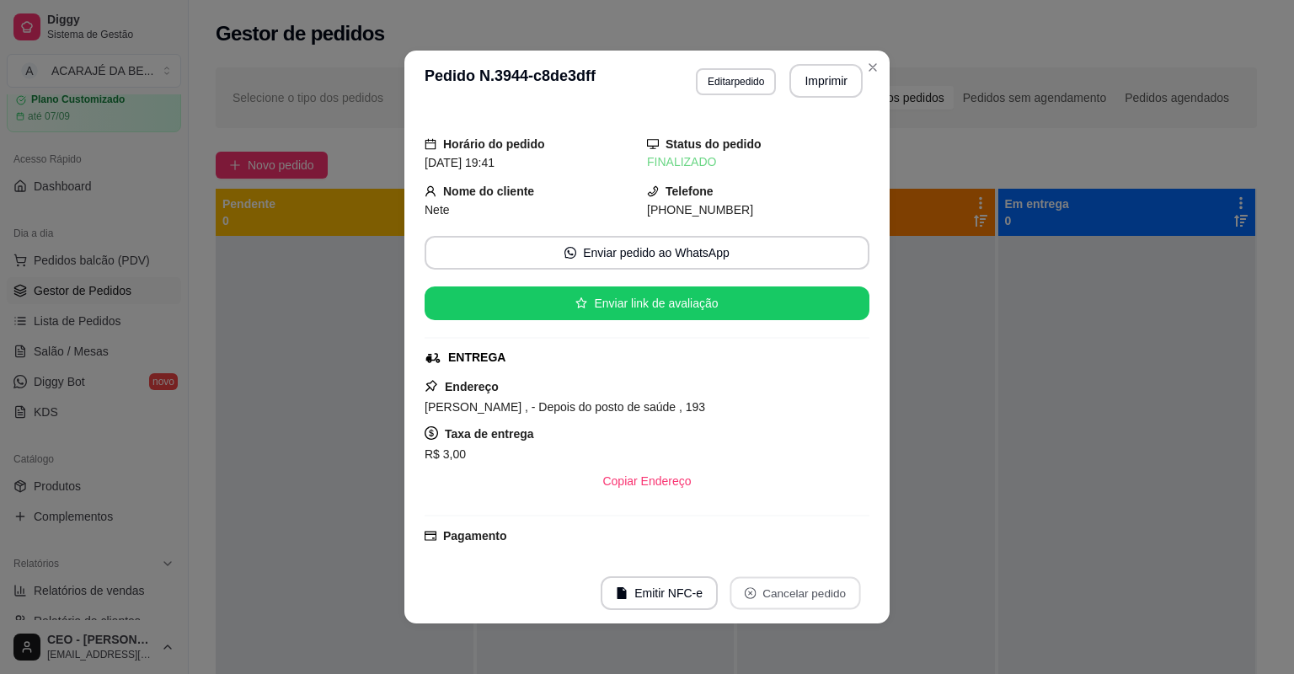
click at [1068, 455] on div "**********" at bounding box center [647, 337] width 1294 height 674
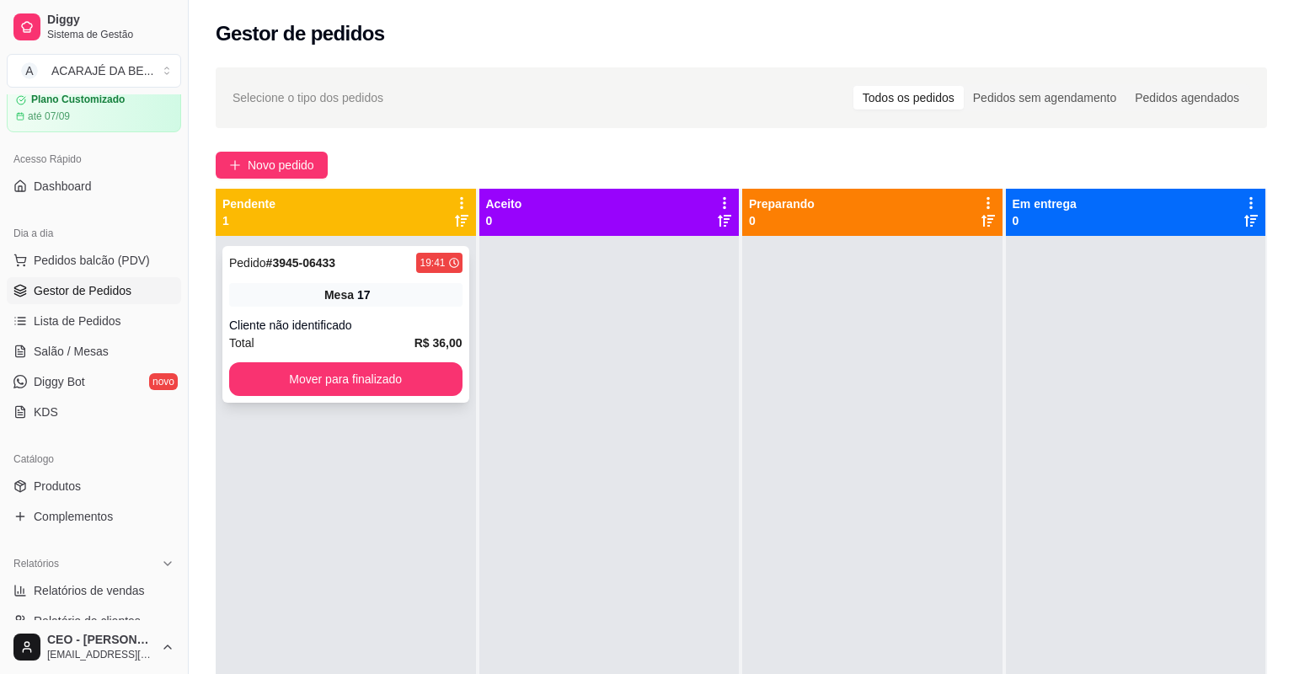
click at [301, 297] on div "Mesa 17" at bounding box center [345, 295] width 233 height 24
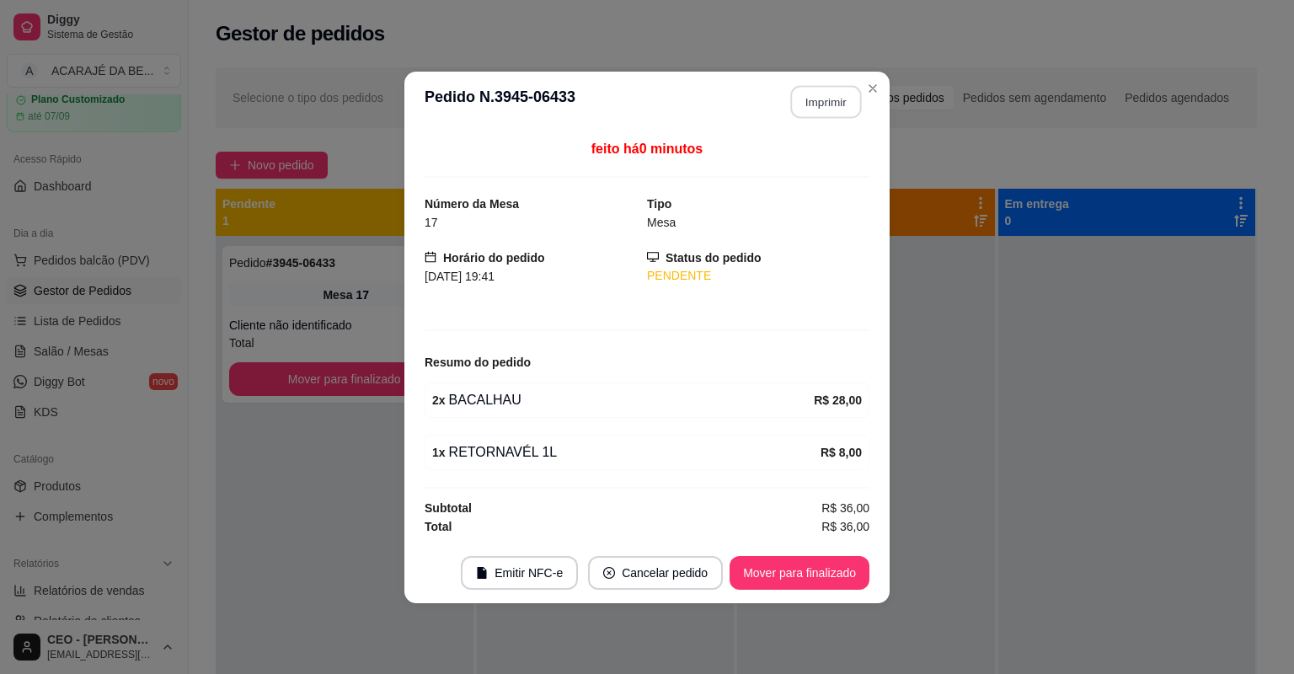
click at [828, 114] on button "Imprimir" at bounding box center [826, 101] width 71 height 33
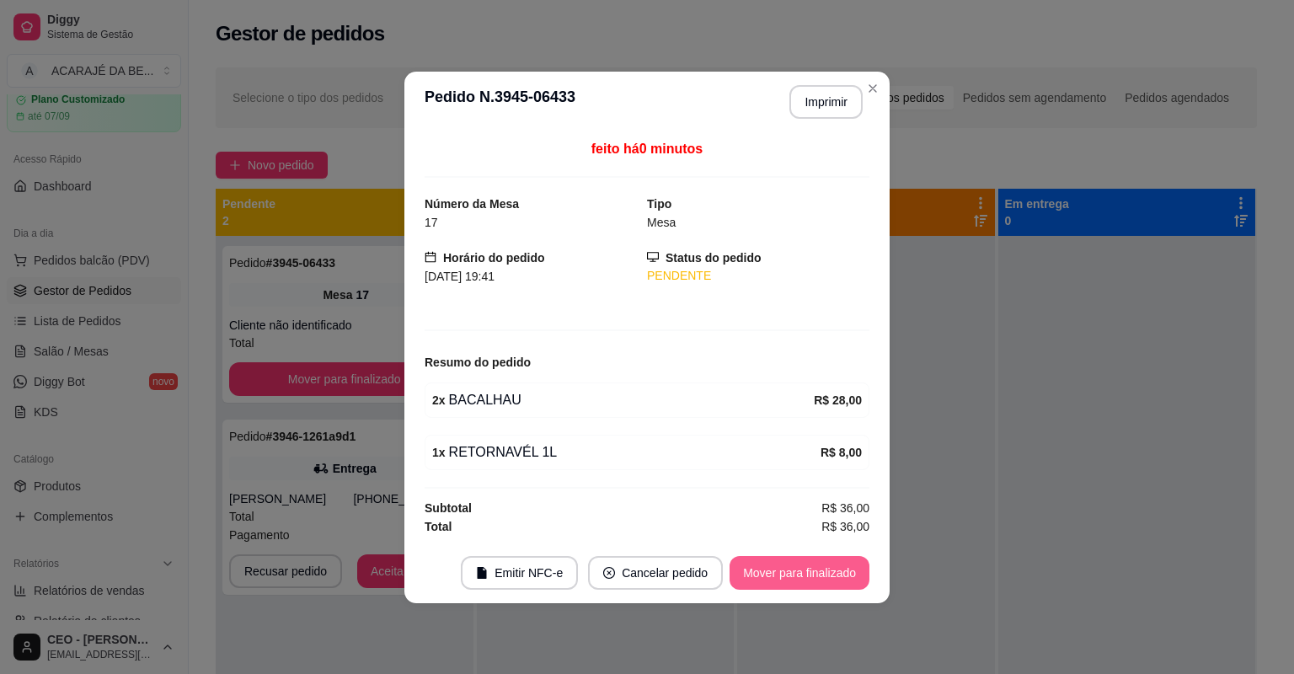
drag, startPoint x: 819, startPoint y: 553, endPoint x: 809, endPoint y: 556, distance: 10.7
click at [816, 553] on footer "Emitir NFC-e Cancelar pedido Mover para finalizado" at bounding box center [646, 573] width 485 height 61
click at [808, 559] on button "Mover para finalizado" at bounding box center [800, 573] width 140 height 34
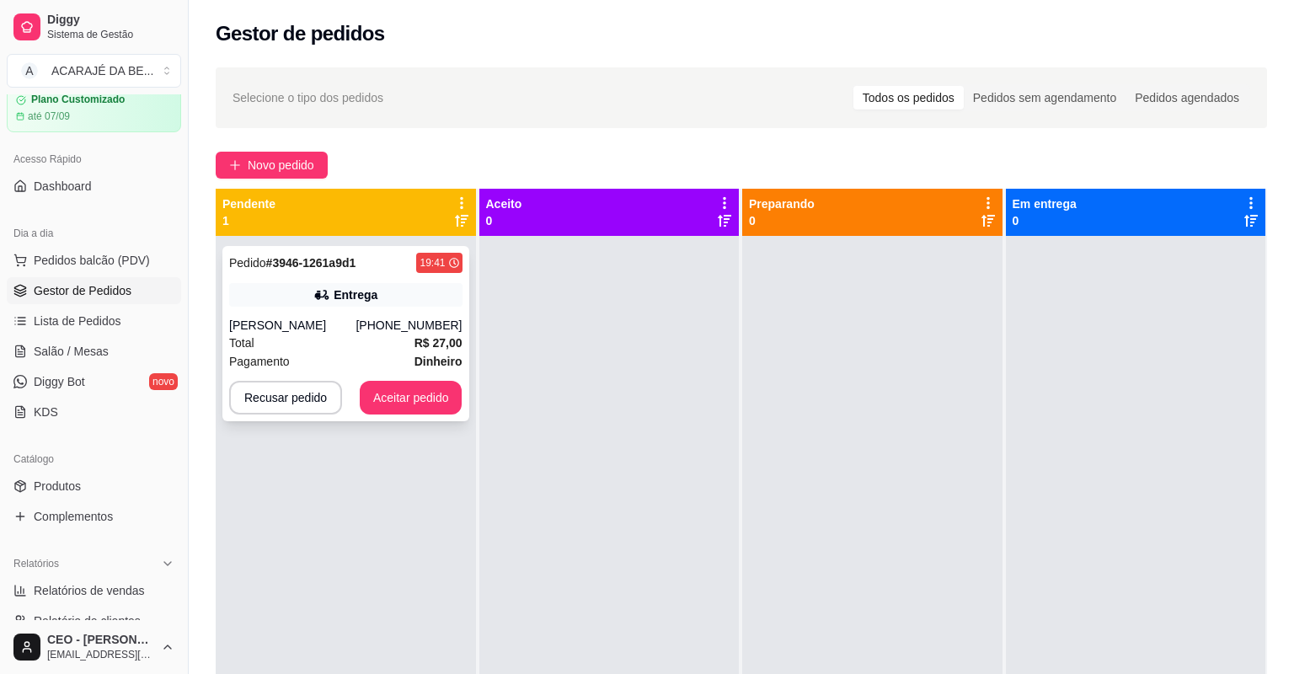
click at [286, 257] on strong "# 3946-1261a9d1" at bounding box center [311, 262] width 90 height 13
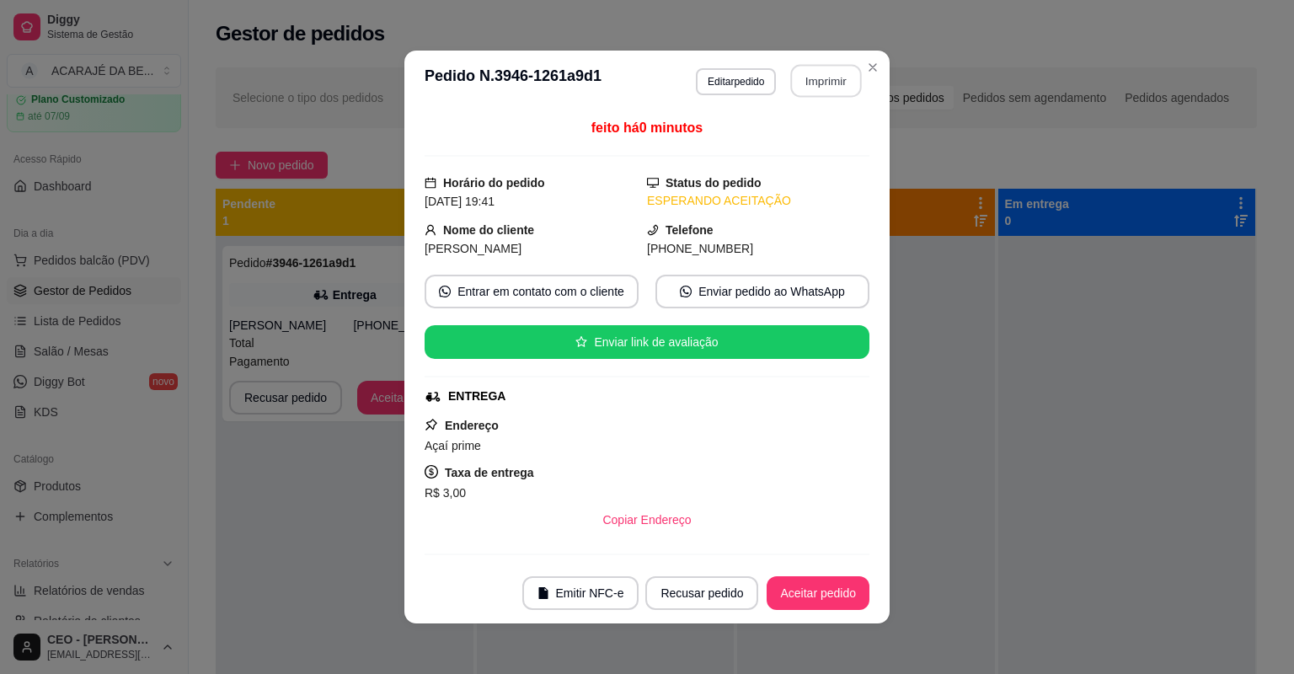
click at [803, 88] on button "Imprimir" at bounding box center [826, 81] width 71 height 33
click at [821, 596] on button "Aceitar pedido" at bounding box center [817, 593] width 99 height 33
click at [821, 596] on div "Recusar pedido Aceitar pedido" at bounding box center [733, 593] width 271 height 34
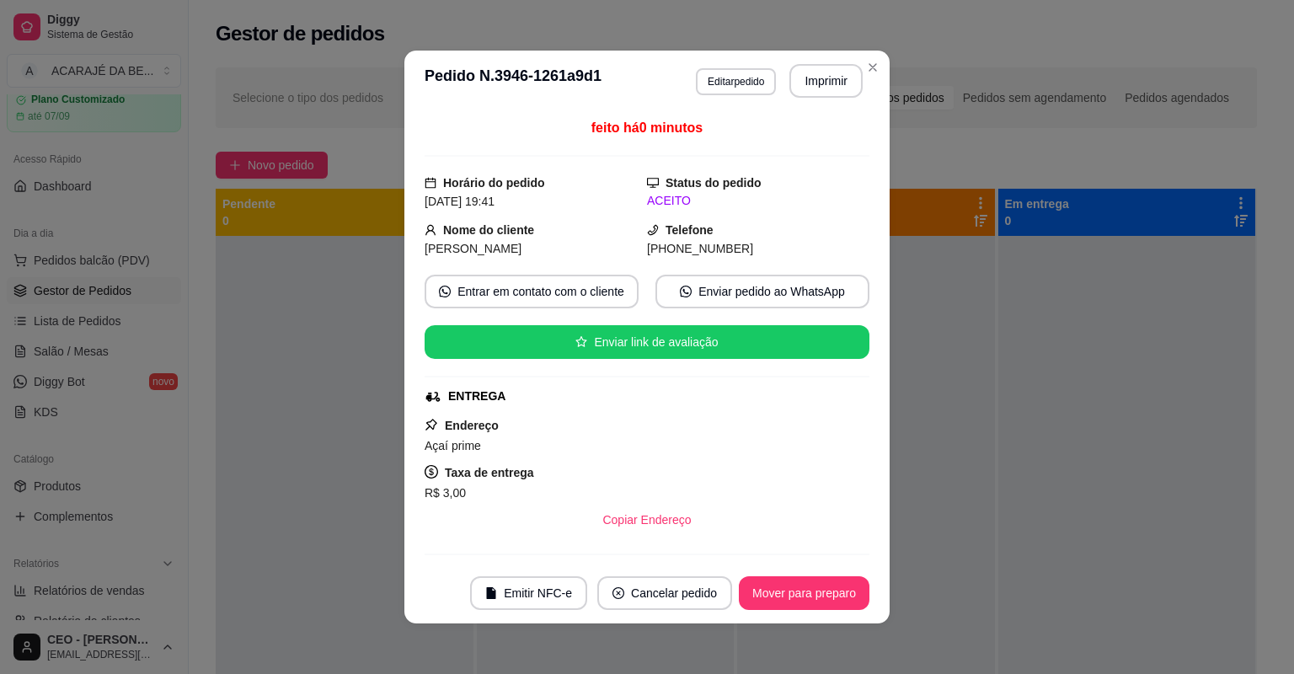
click at [821, 596] on button "Mover para preparo" at bounding box center [804, 593] width 131 height 34
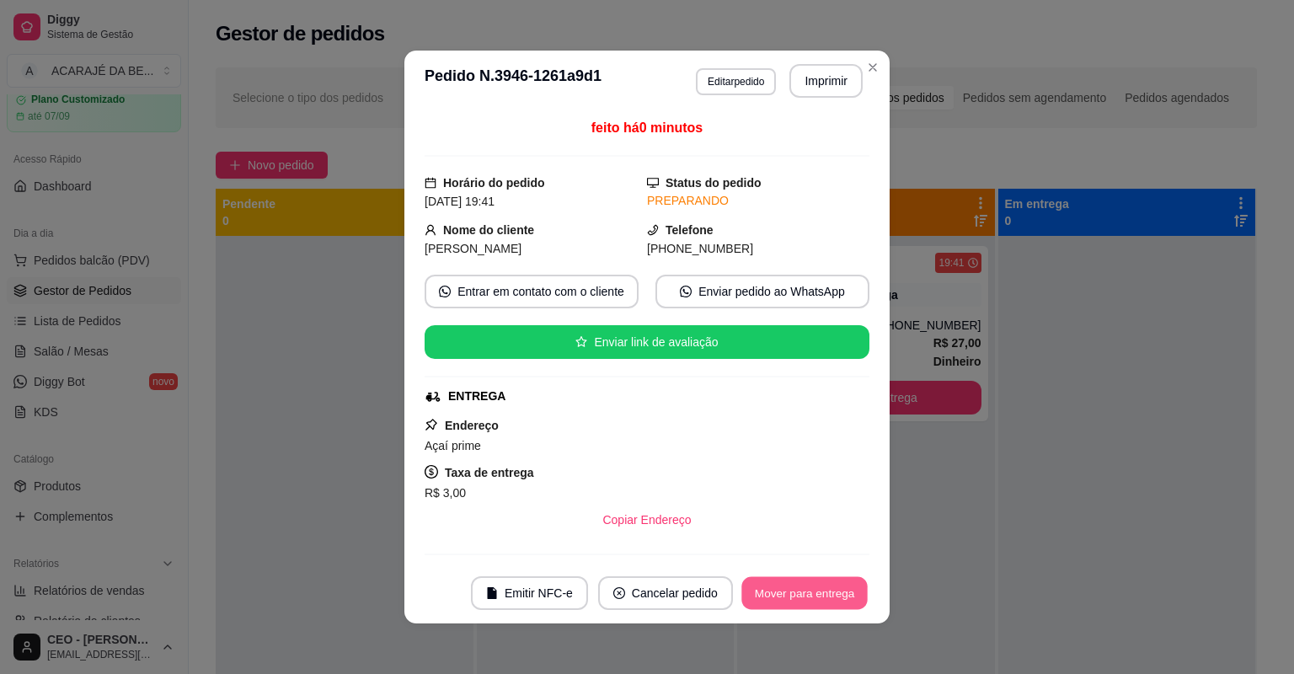
click at [821, 596] on button "Mover para entrega" at bounding box center [804, 593] width 126 height 33
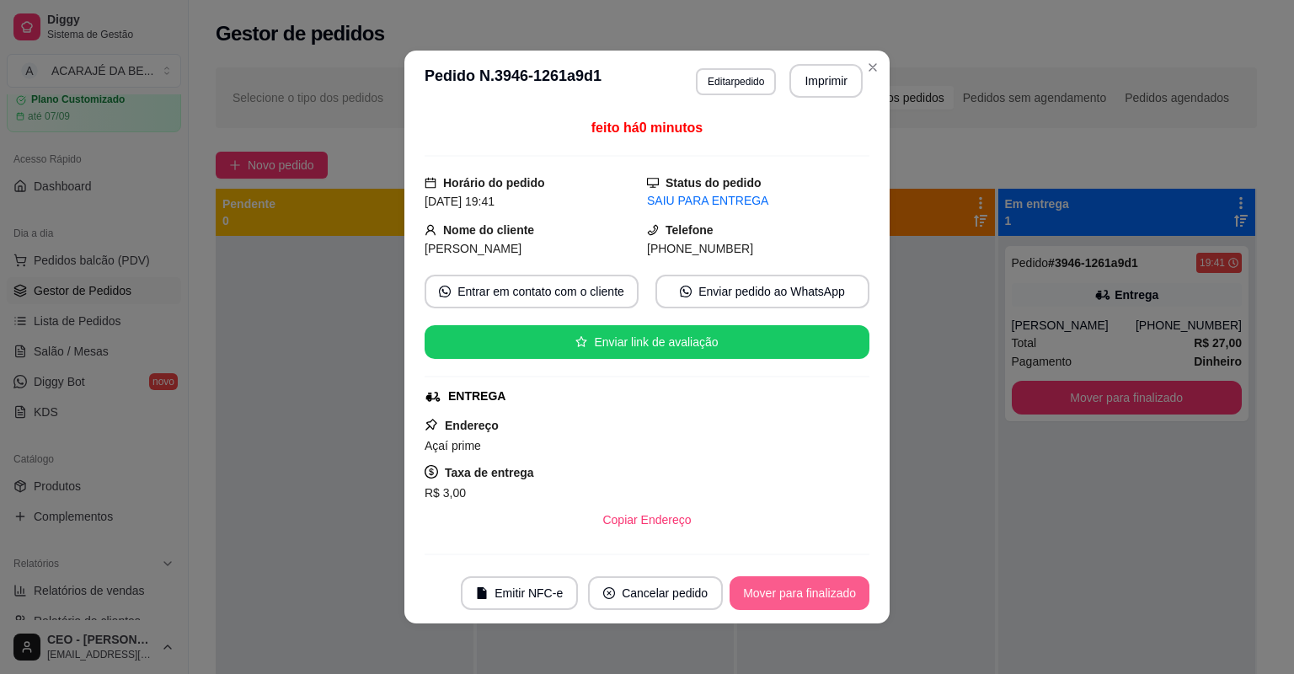
click at [821, 596] on button "Mover para finalizado" at bounding box center [800, 593] width 140 height 34
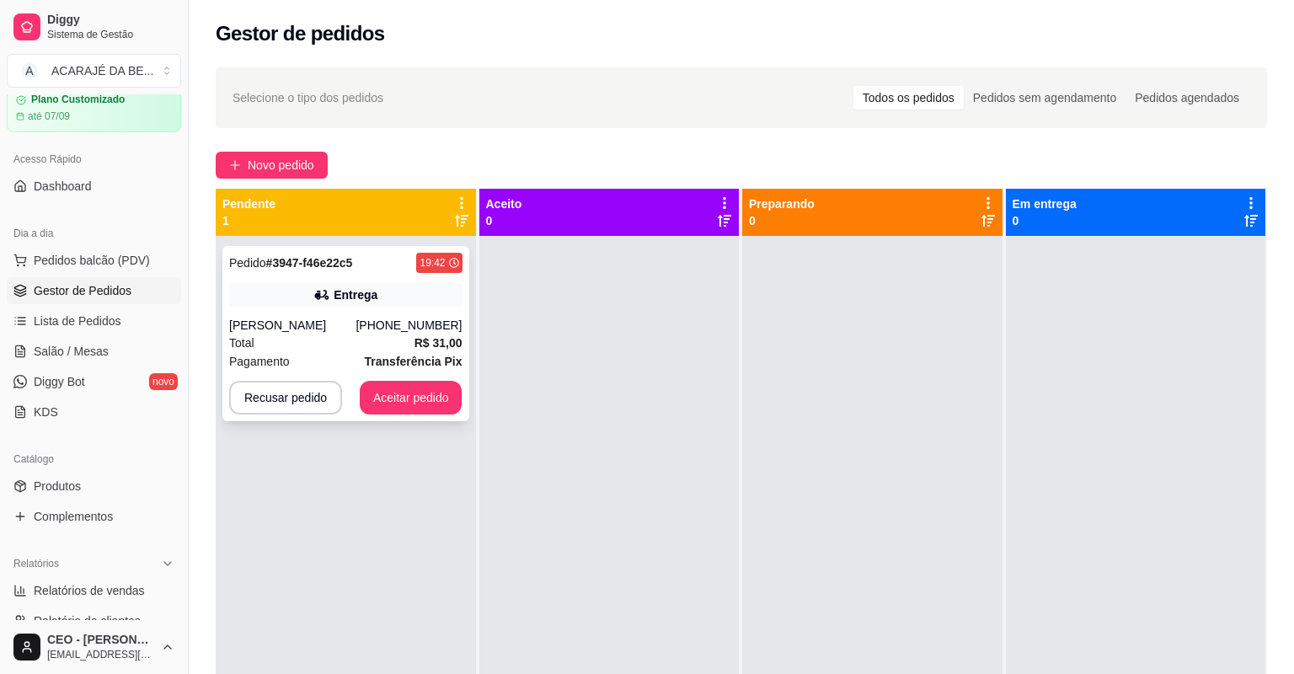
drag, startPoint x: 308, startPoint y: 292, endPoint x: 259, endPoint y: 291, distance: 48.0
click at [259, 291] on div "Entrega" at bounding box center [345, 295] width 233 height 24
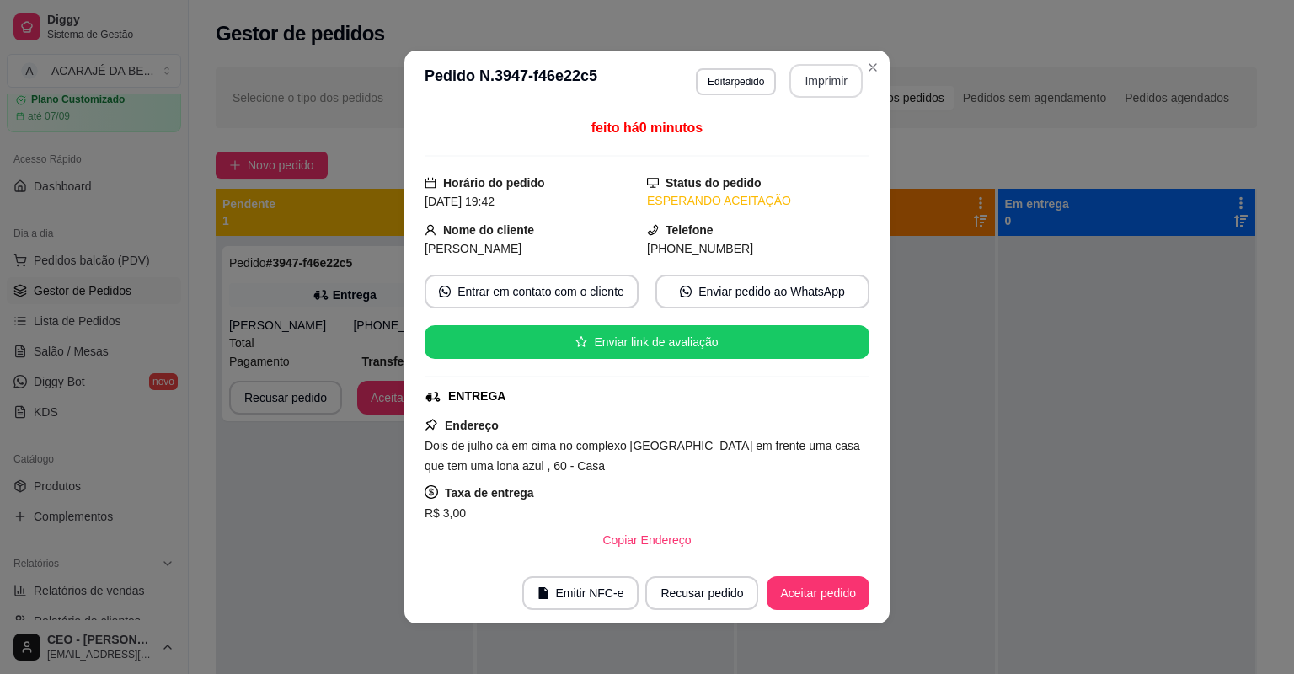
click at [821, 75] on button "Imprimir" at bounding box center [825, 81] width 73 height 34
click at [780, 602] on button "Aceitar pedido" at bounding box center [817, 593] width 99 height 33
click at [784, 602] on div "Recusar pedido Aceitar pedido" at bounding box center [733, 593] width 271 height 34
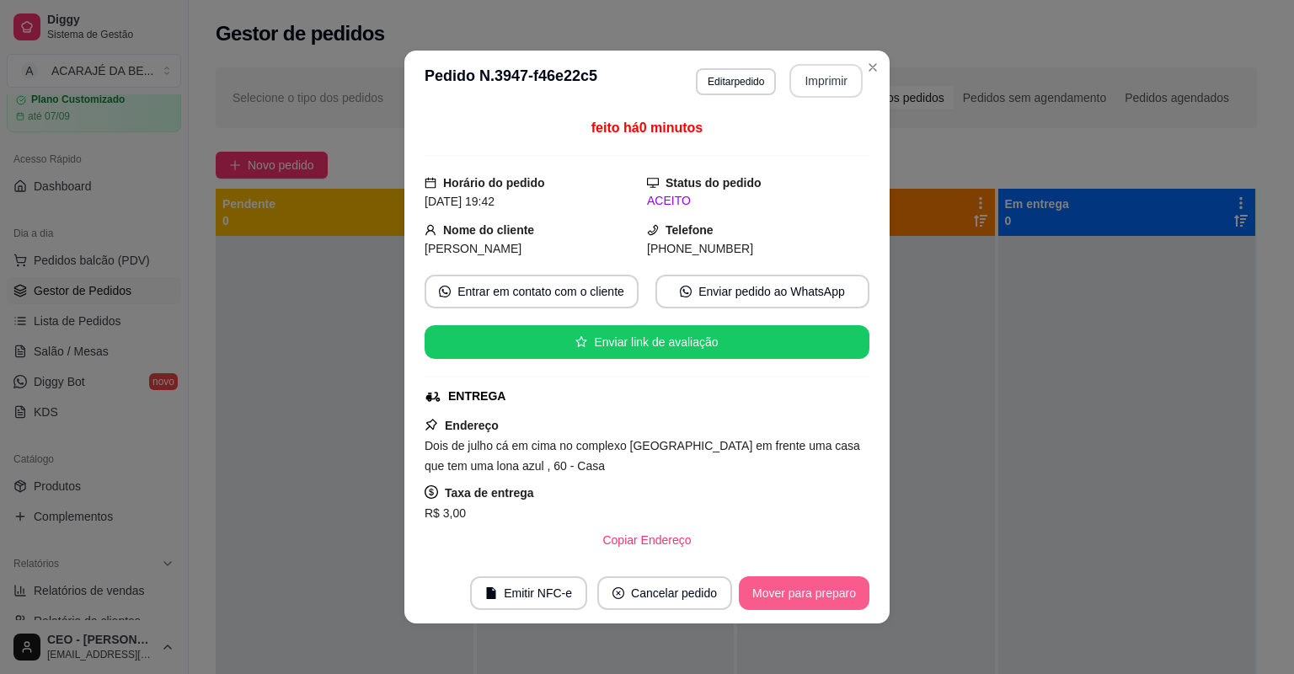
click at [785, 602] on button "Mover para preparo" at bounding box center [804, 593] width 131 height 34
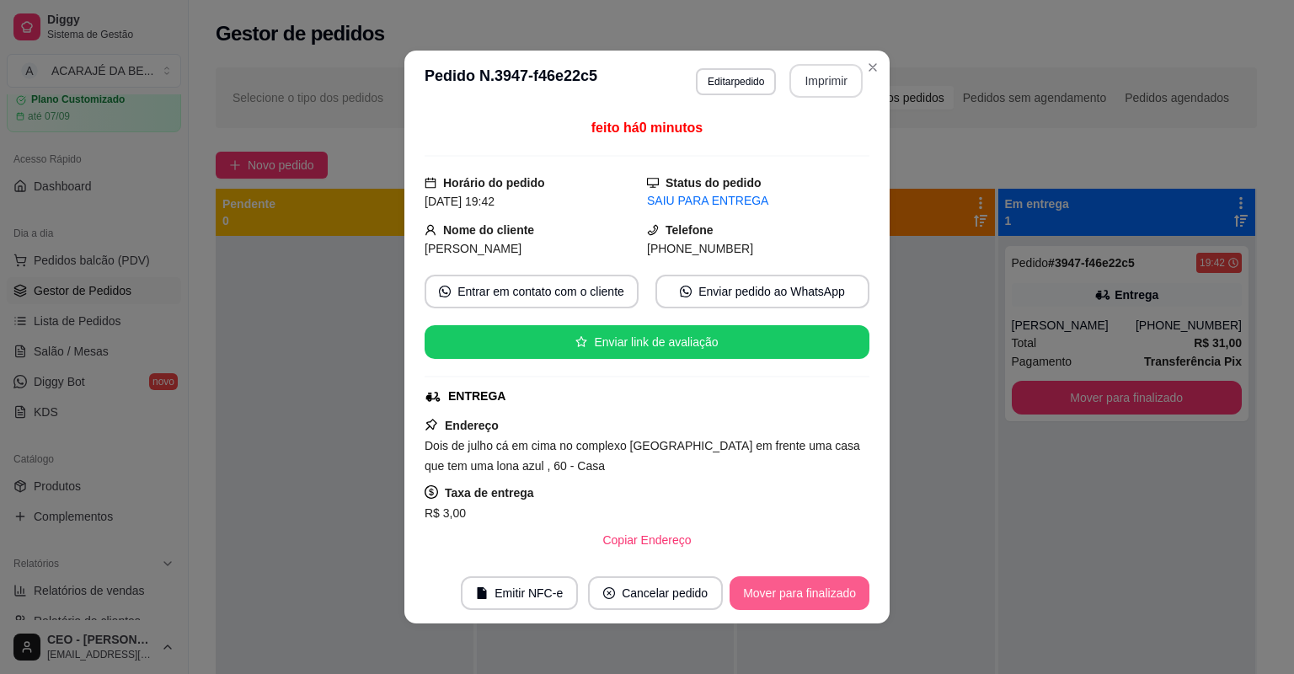
click at [787, 601] on button "Mover para finalizado" at bounding box center [800, 593] width 140 height 34
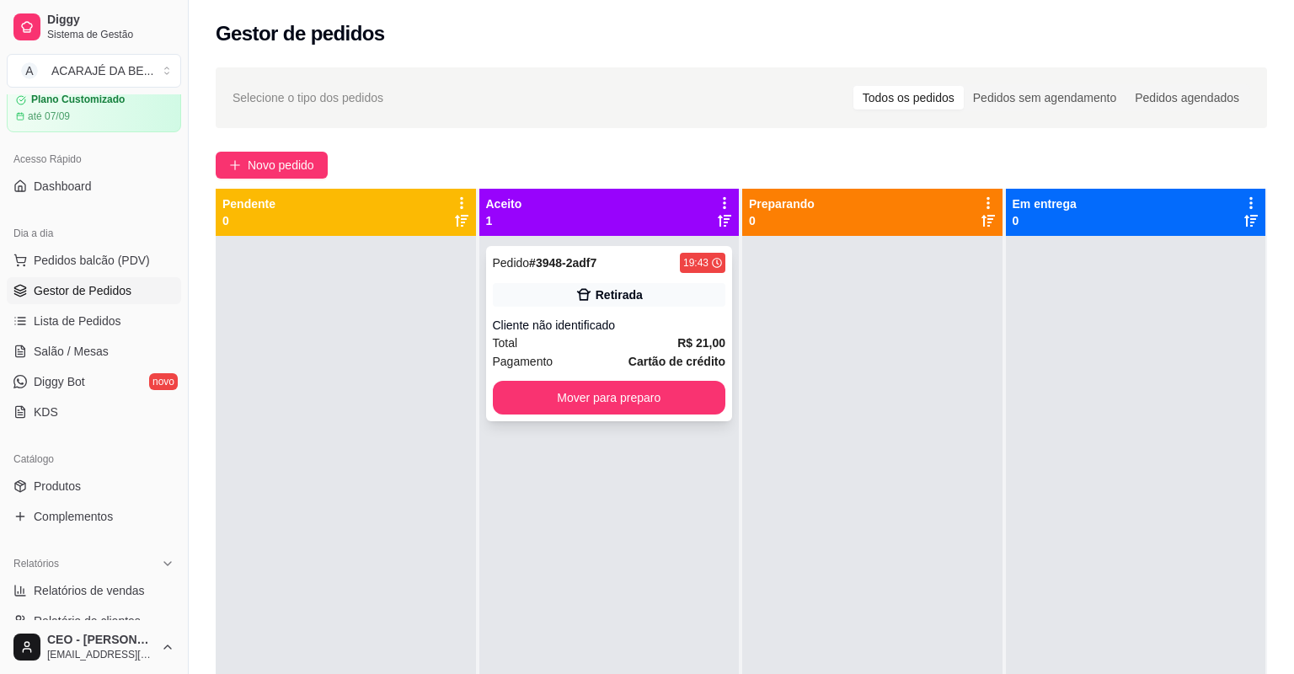
click at [652, 290] on div "Retirada" at bounding box center [609, 295] width 233 height 24
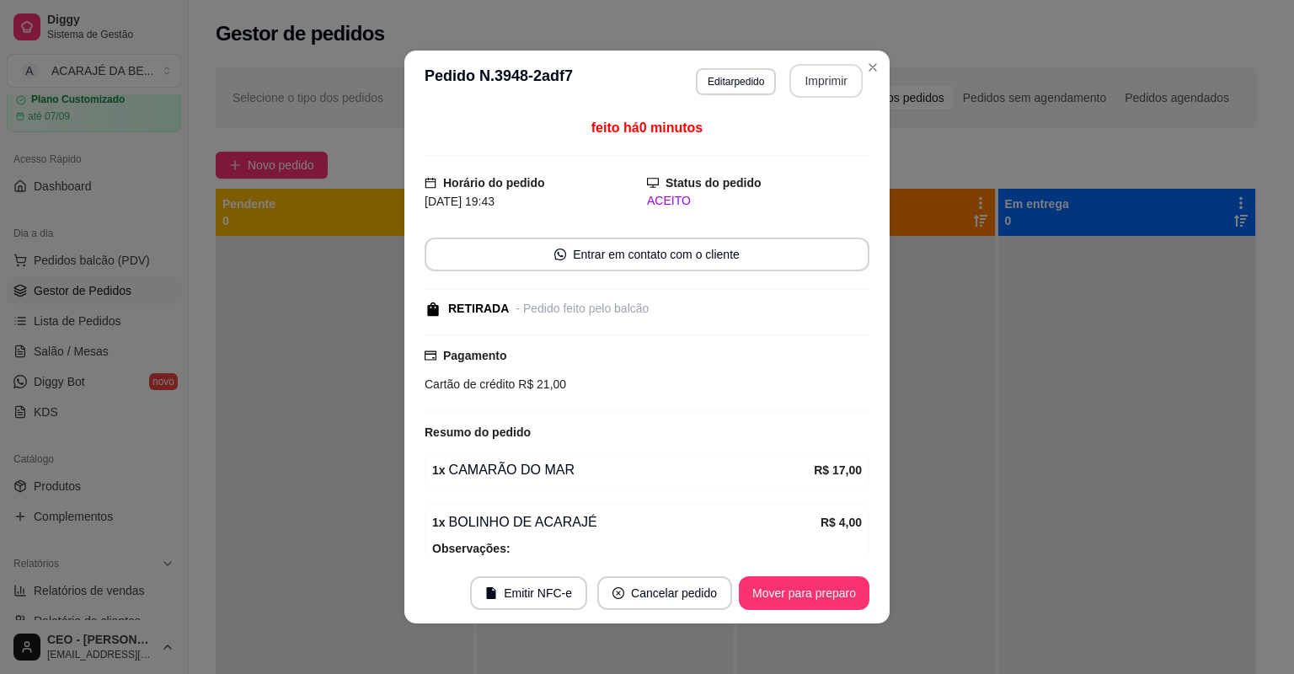
click at [837, 81] on button "Imprimir" at bounding box center [825, 81] width 73 height 34
click at [752, 602] on button "Mover para preparo" at bounding box center [804, 593] width 126 height 33
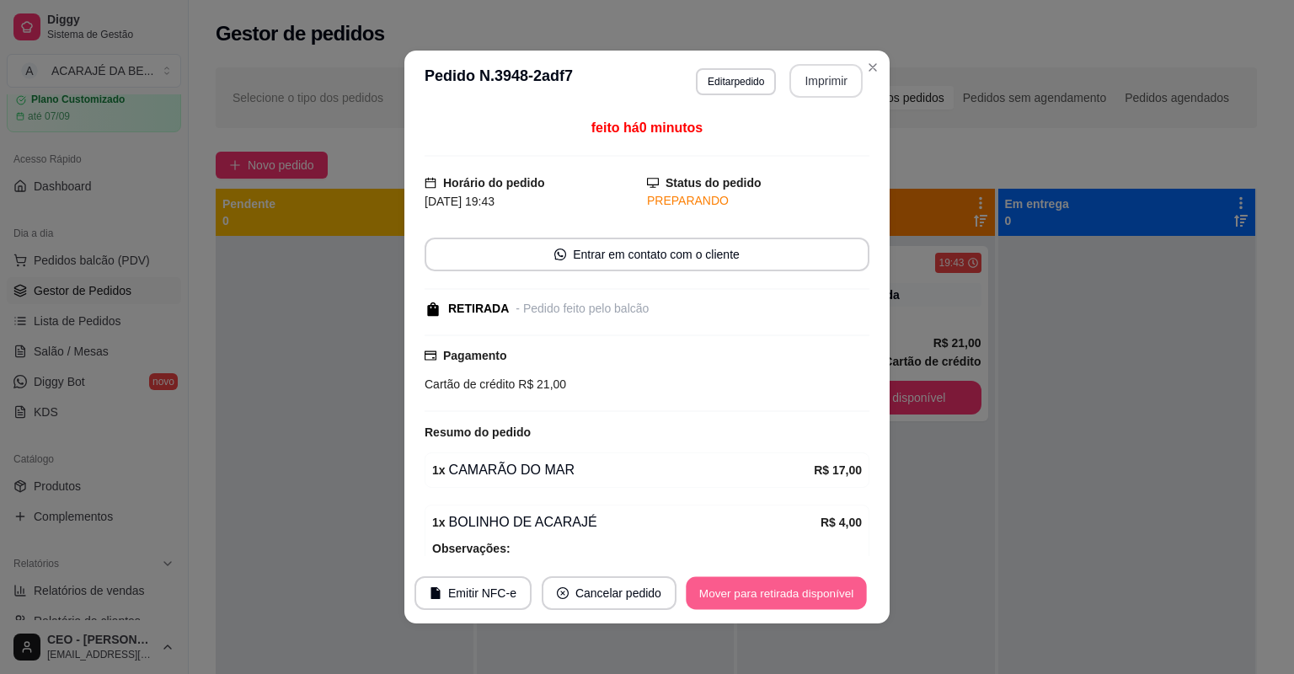
click at [752, 602] on button "Mover para retirada disponível" at bounding box center [776, 593] width 180 height 33
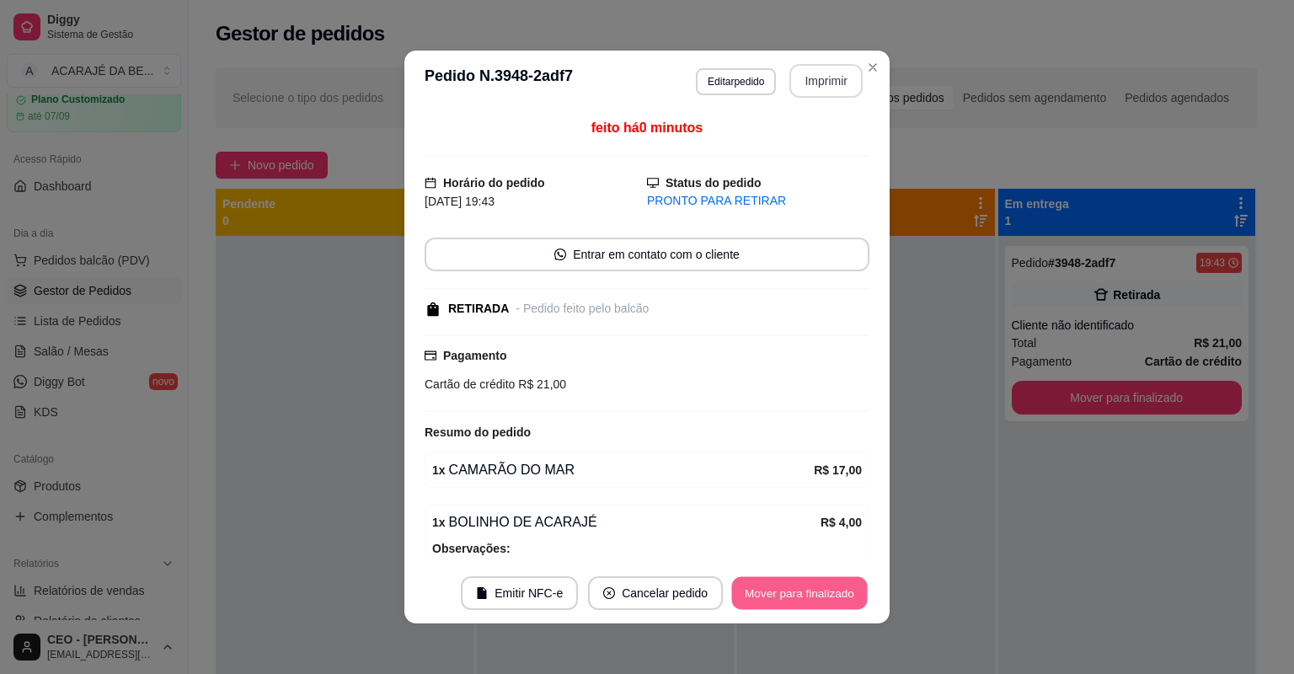
click at [752, 602] on button "Mover para finalizado" at bounding box center [800, 593] width 136 height 33
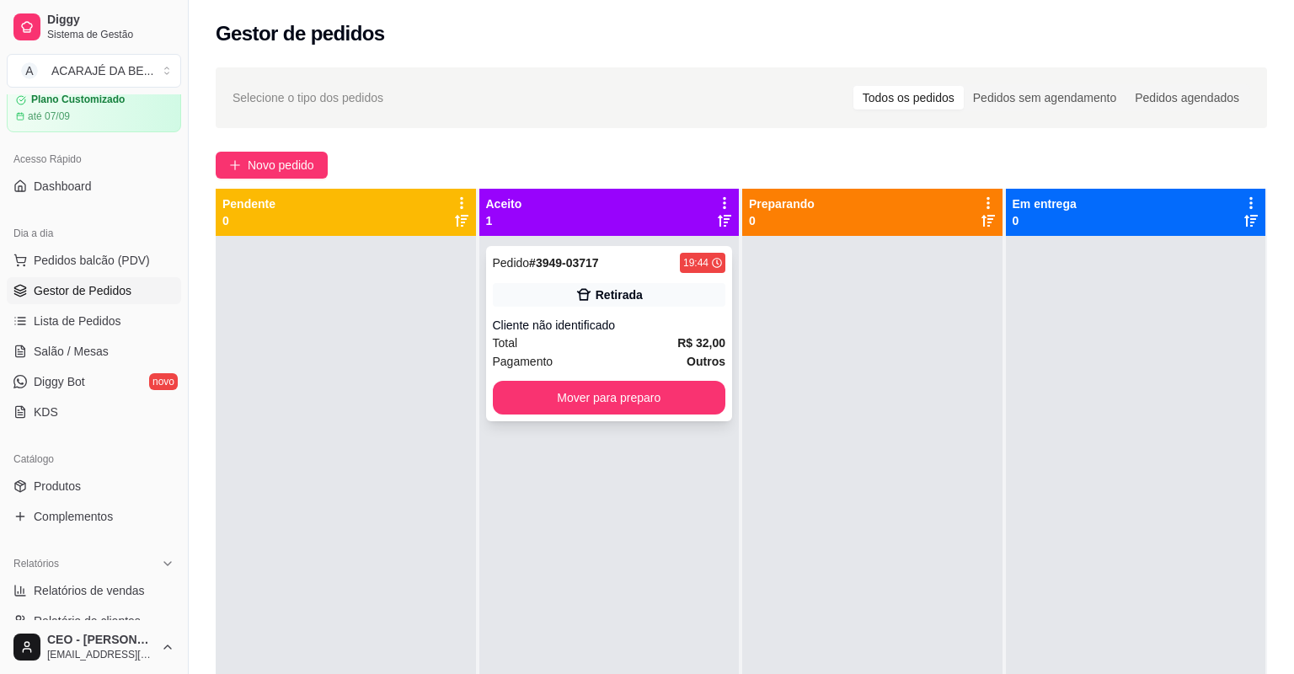
click at [650, 310] on div "Pedido # 3949-03717 19:44 Retirada Cliente não identificado Total R$ 32,00 Paga…" at bounding box center [609, 333] width 247 height 175
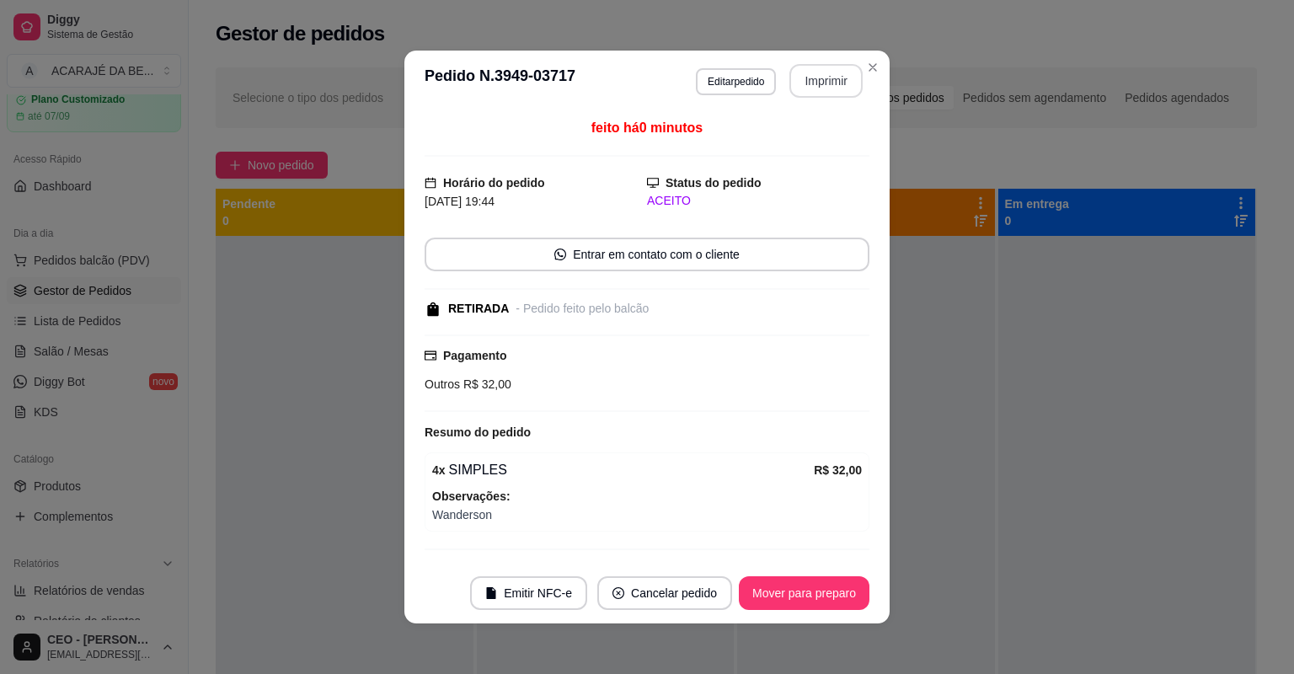
click at [834, 84] on button "Imprimir" at bounding box center [825, 81] width 73 height 34
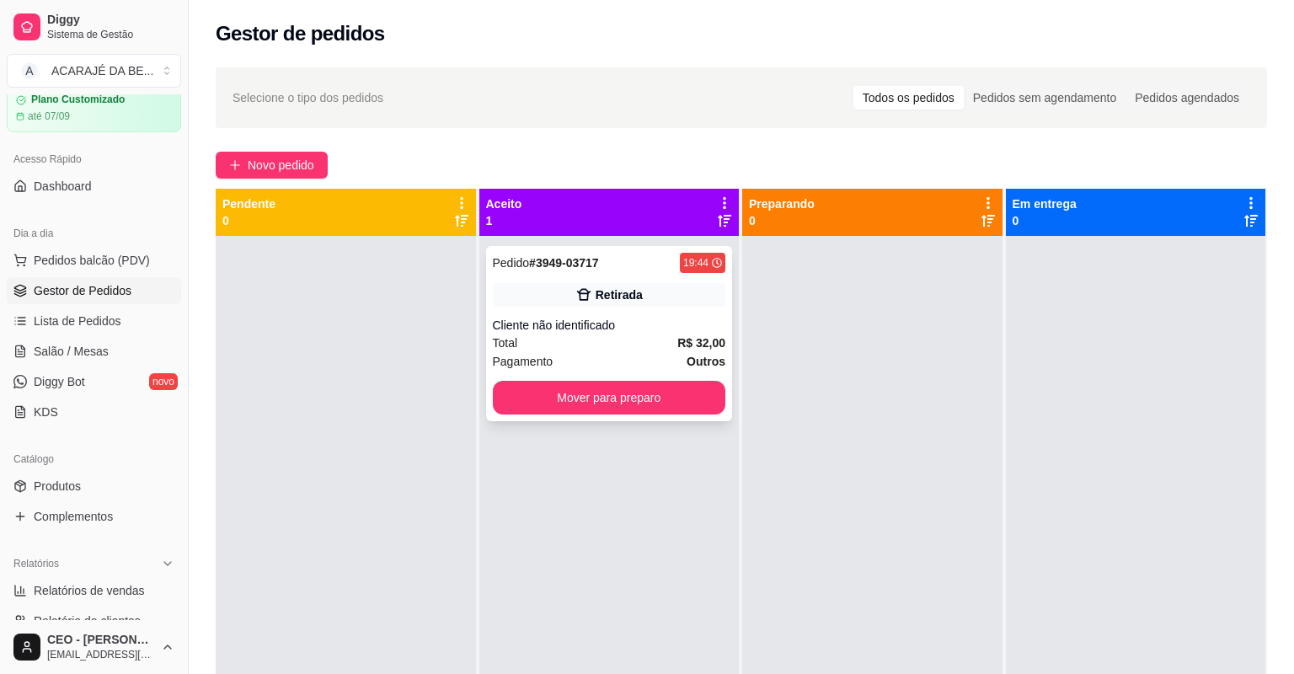
click at [686, 415] on div "Pedido # 3949-03717 19:44 Retirada Cliente não identificado Total R$ 32,00 Paga…" at bounding box center [609, 333] width 247 height 175
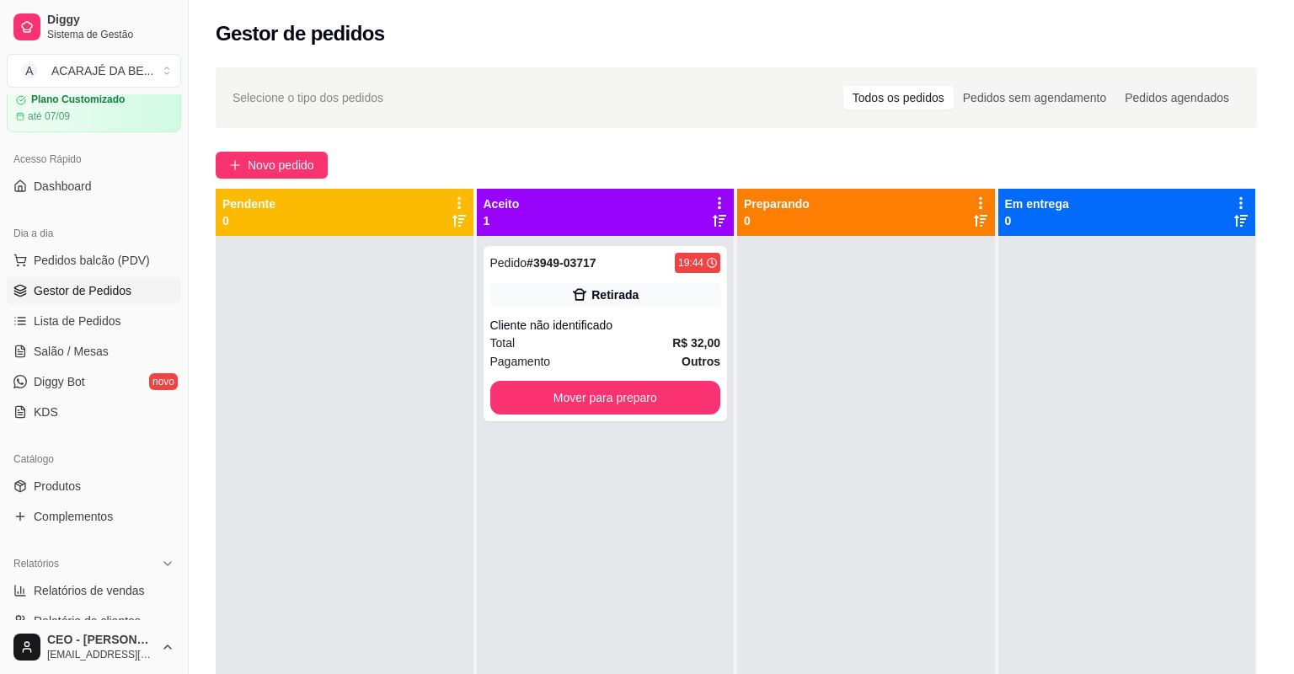
drag, startPoint x: 712, startPoint y: 408, endPoint x: 745, endPoint y: 398, distance: 34.4
click at [709, 404] on div "Pagamento Outros R$ 32,00" at bounding box center [647, 373] width 450 height 78
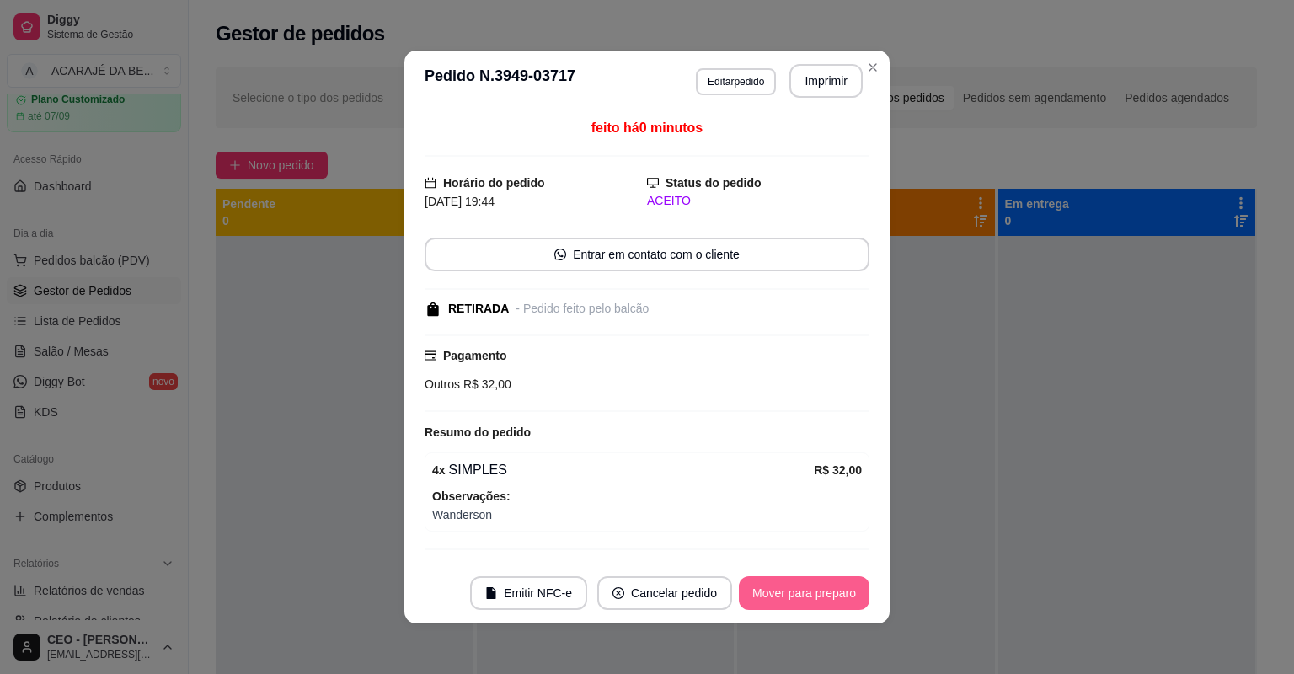
click at [800, 608] on button "Mover para preparo" at bounding box center [804, 593] width 131 height 34
click at [799, 596] on div "Mover para preparo" at bounding box center [792, 593] width 154 height 34
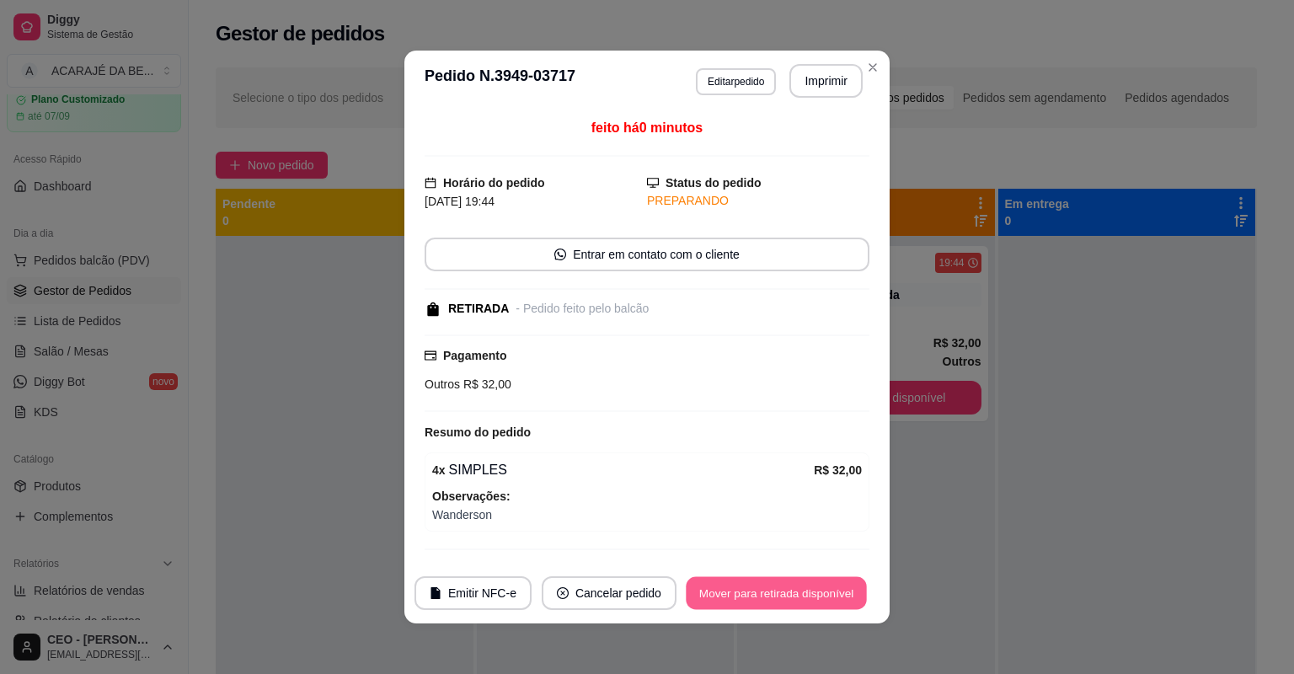
click at [805, 593] on button "Mover para retirada disponível" at bounding box center [776, 593] width 180 height 33
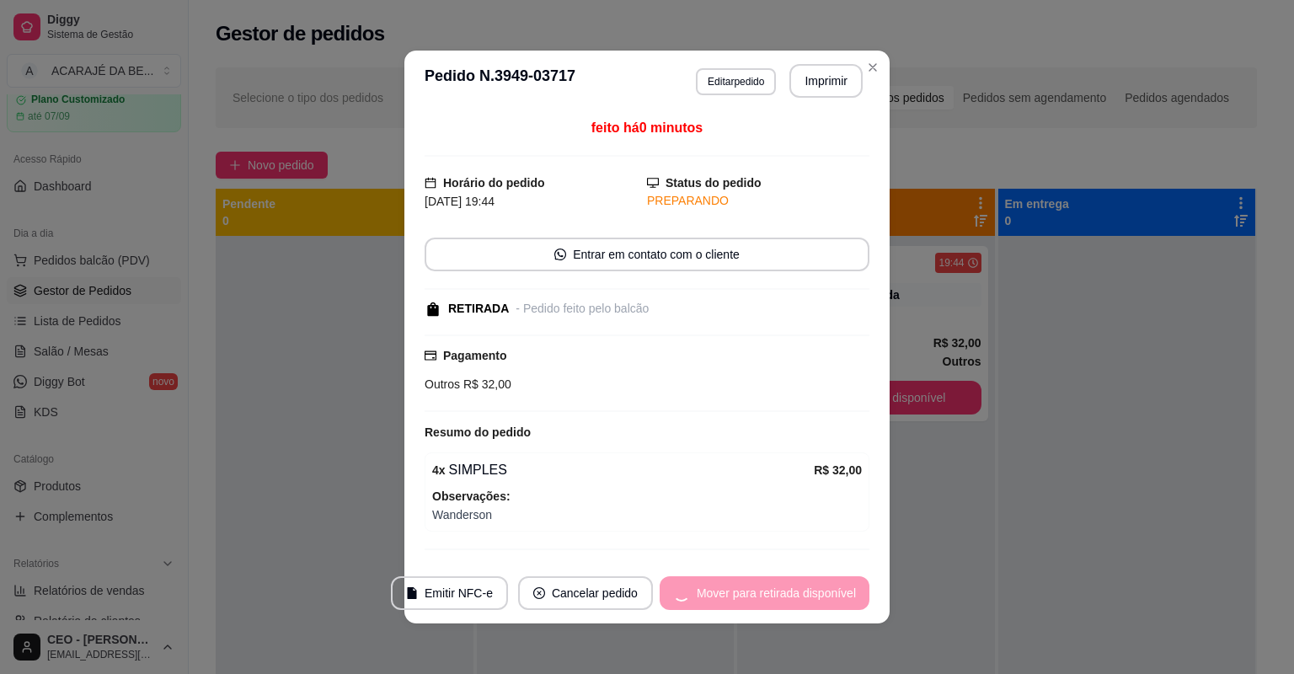
click at [813, 591] on div "Mover para retirada disponível" at bounding box center [765, 593] width 210 height 34
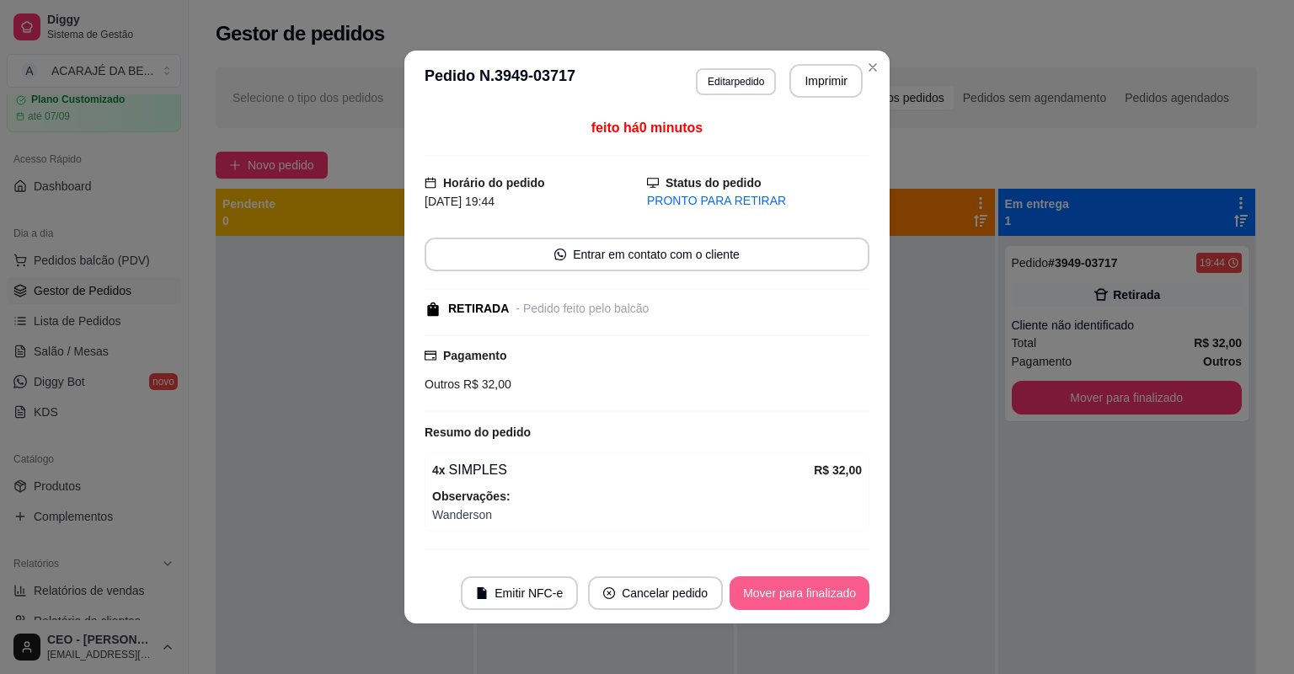
click at [813, 591] on button "Mover para finalizado" at bounding box center [800, 593] width 140 height 34
click at [812, 591] on div "Mover para finalizado" at bounding box center [787, 593] width 163 height 34
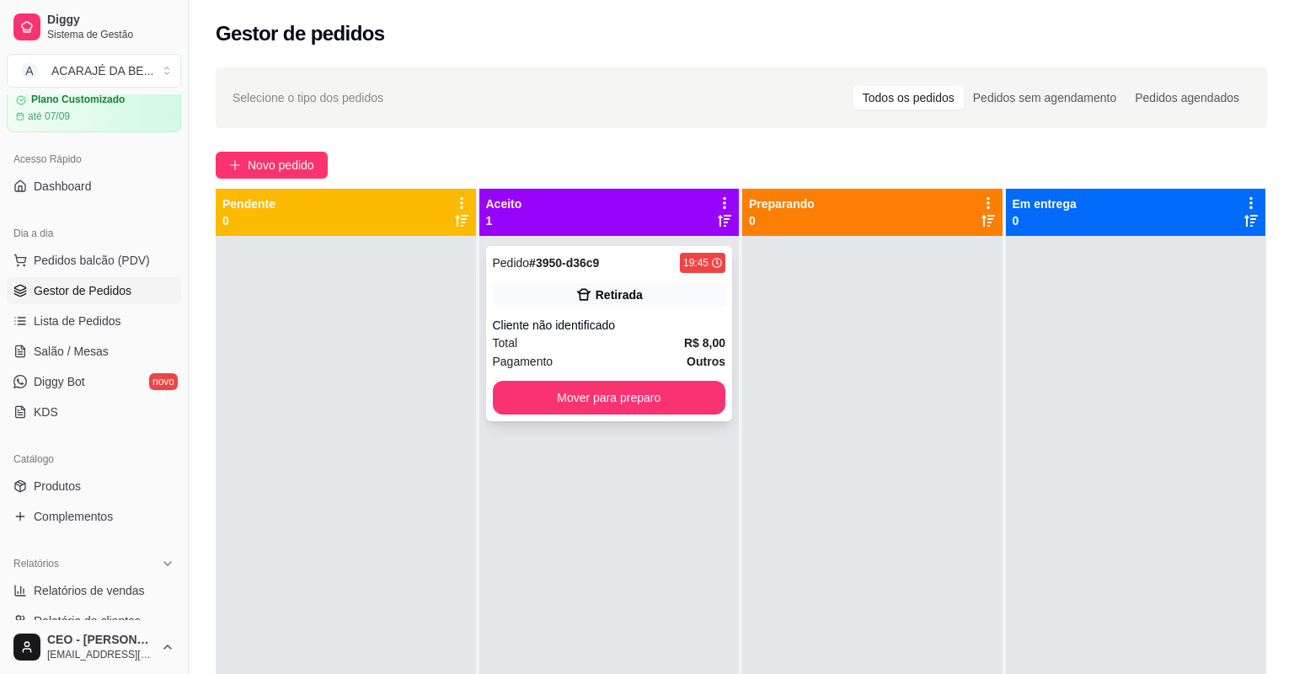
click at [624, 277] on div "Pedido # 3950-d36c9 19:45 Retirada Cliente não identificado Total R$ 8,00 Pagam…" at bounding box center [609, 333] width 247 height 175
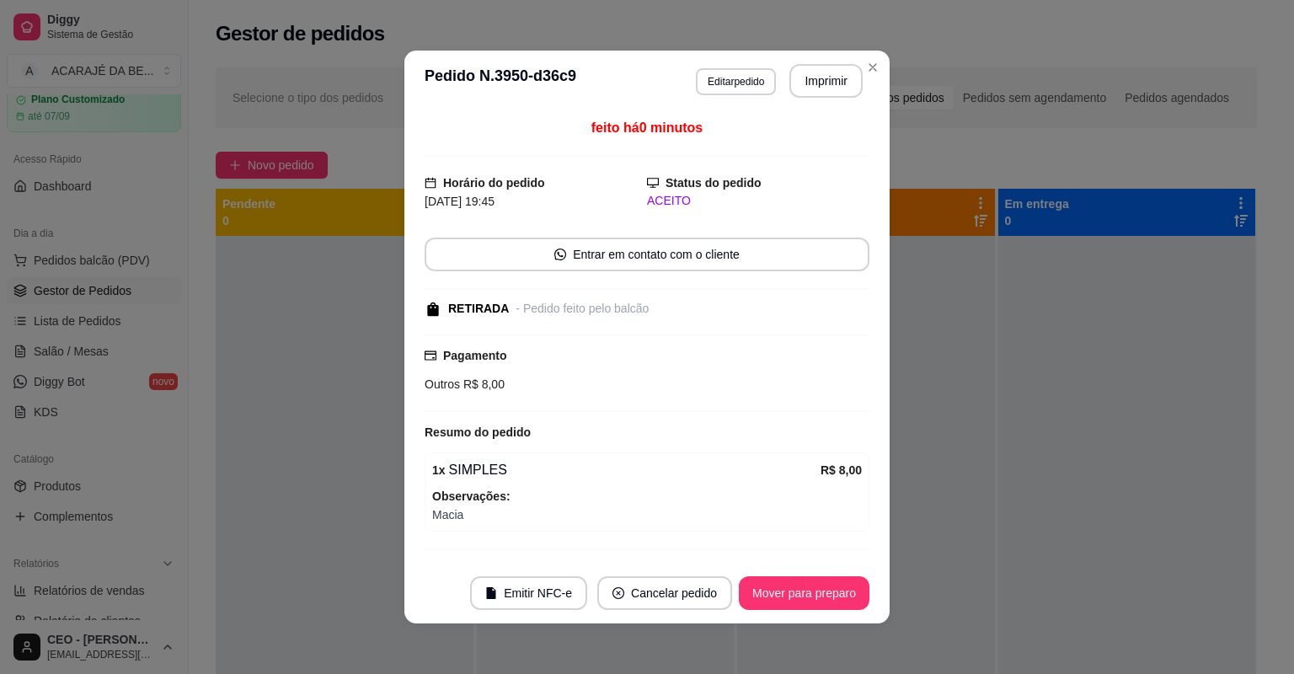
click at [828, 64] on button "Imprimir" at bounding box center [825, 81] width 73 height 34
click at [849, 590] on button "Mover para preparo" at bounding box center [804, 593] width 131 height 34
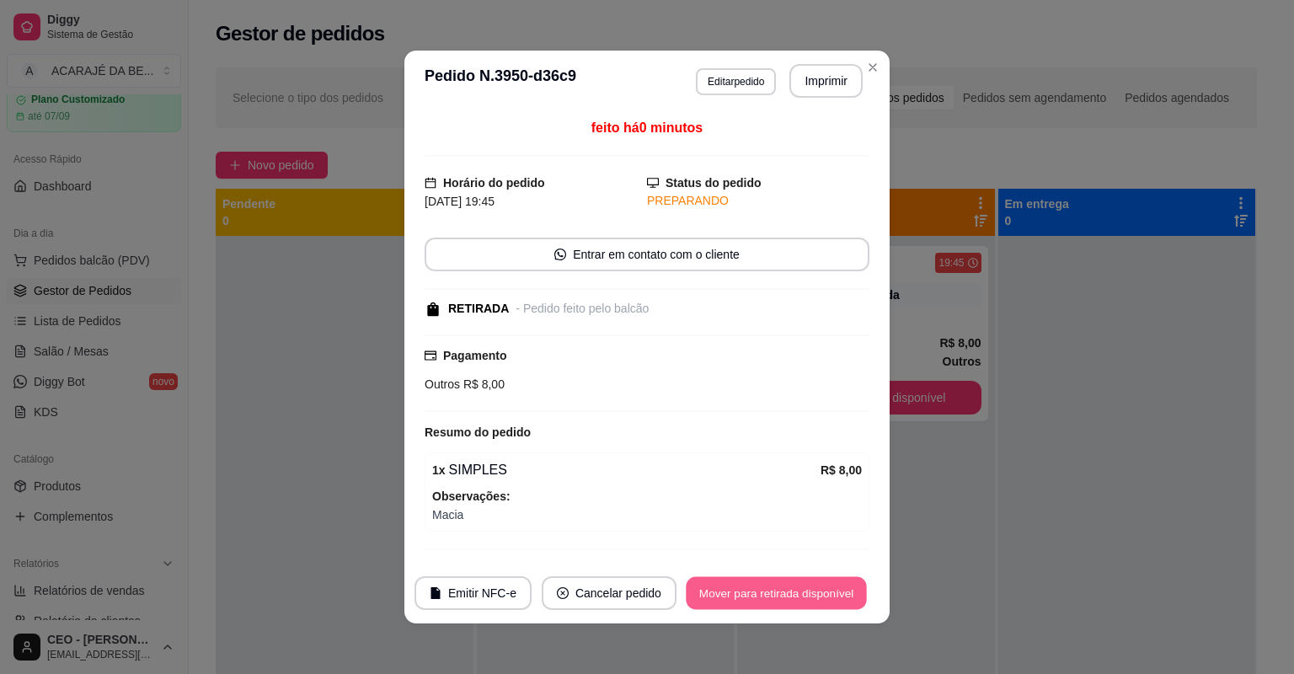
click at [849, 590] on button "Mover para retirada disponível" at bounding box center [776, 593] width 180 height 33
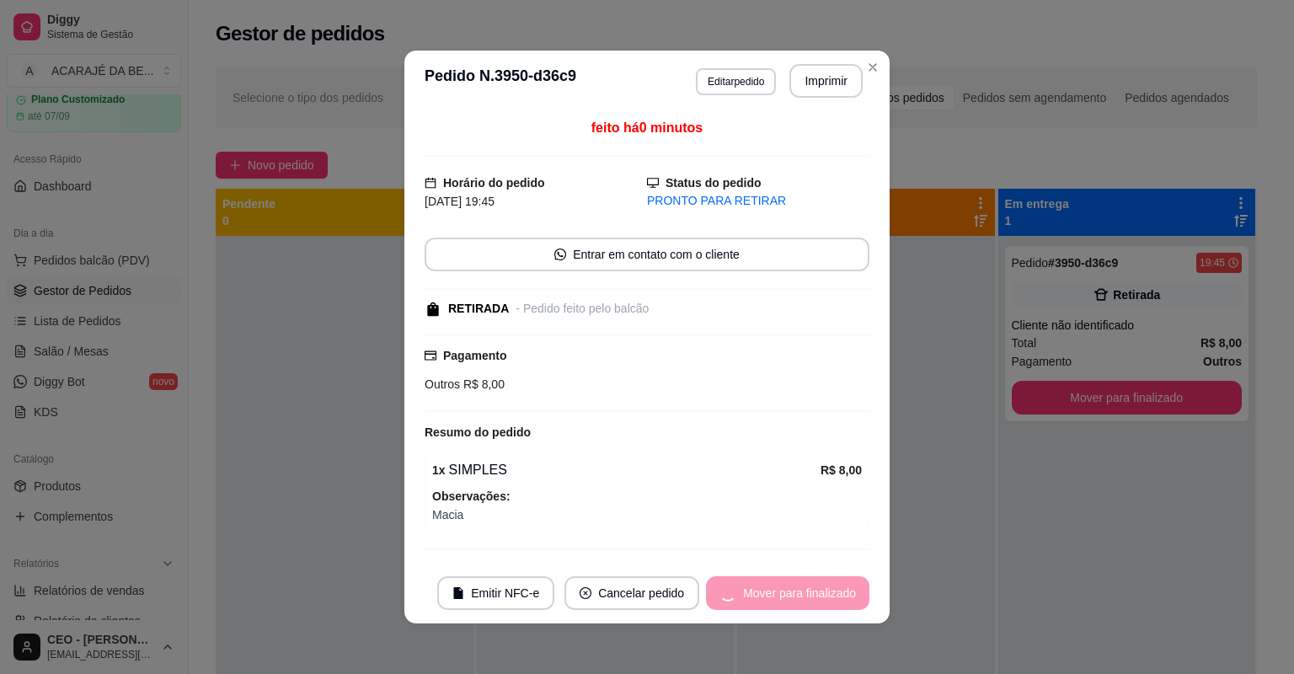
click at [849, 590] on div "Mover para finalizado" at bounding box center [787, 593] width 163 height 34
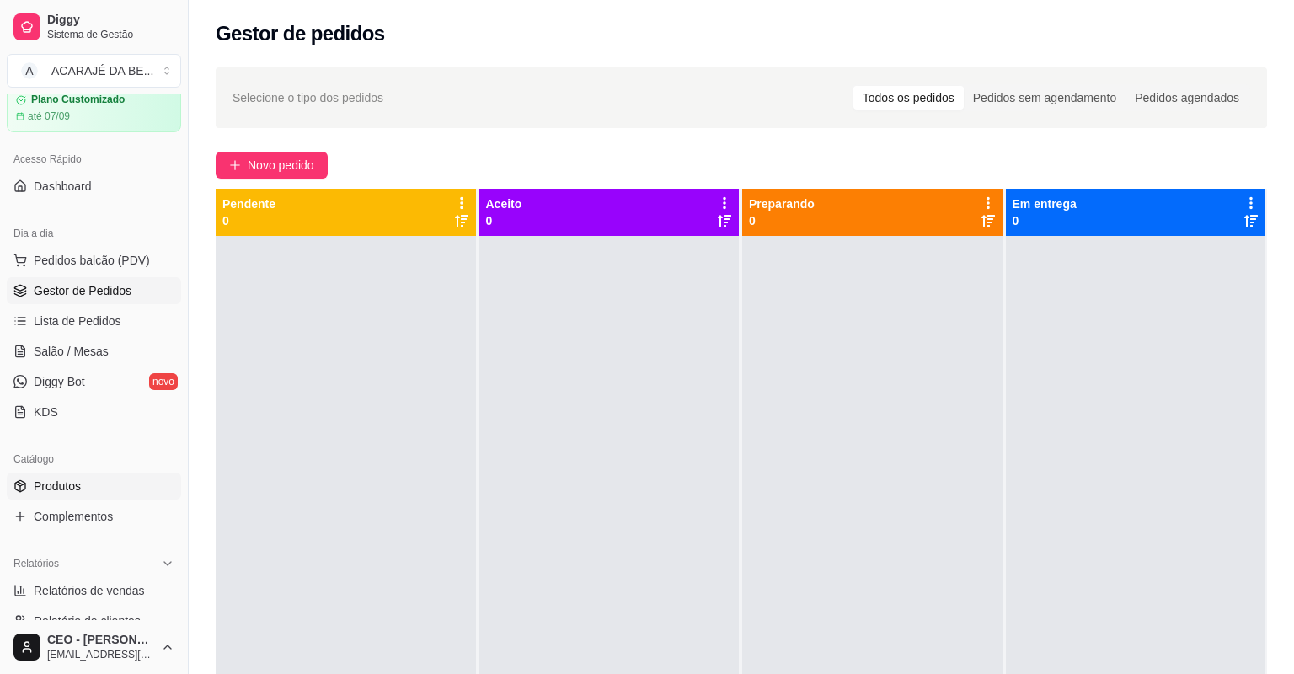
click at [45, 478] on span "Produtos" at bounding box center [57, 486] width 47 height 17
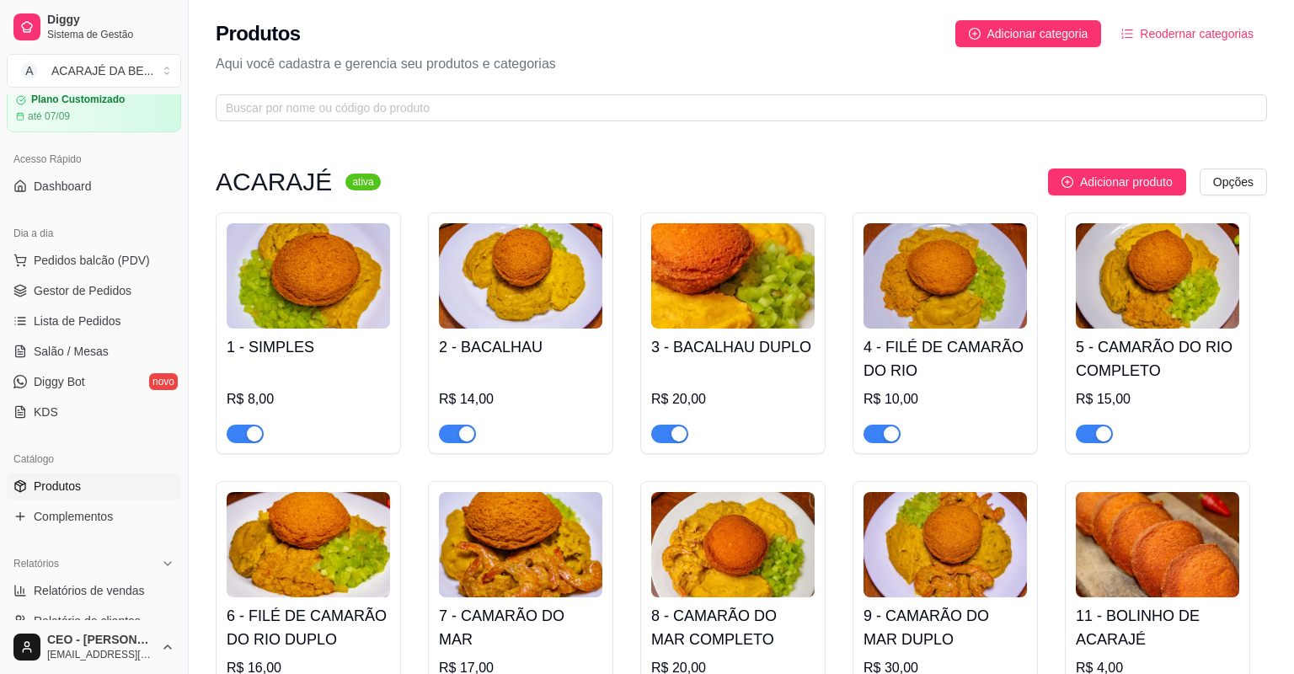
drag, startPoint x: 239, startPoint y: 298, endPoint x: 246, endPoint y: 320, distance: 22.9
drag, startPoint x: 244, startPoint y: 571, endPoint x: 401, endPoint y: 647, distance: 174.1
drag, startPoint x: 455, startPoint y: 570, endPoint x: 441, endPoint y: 534, distance: 38.2
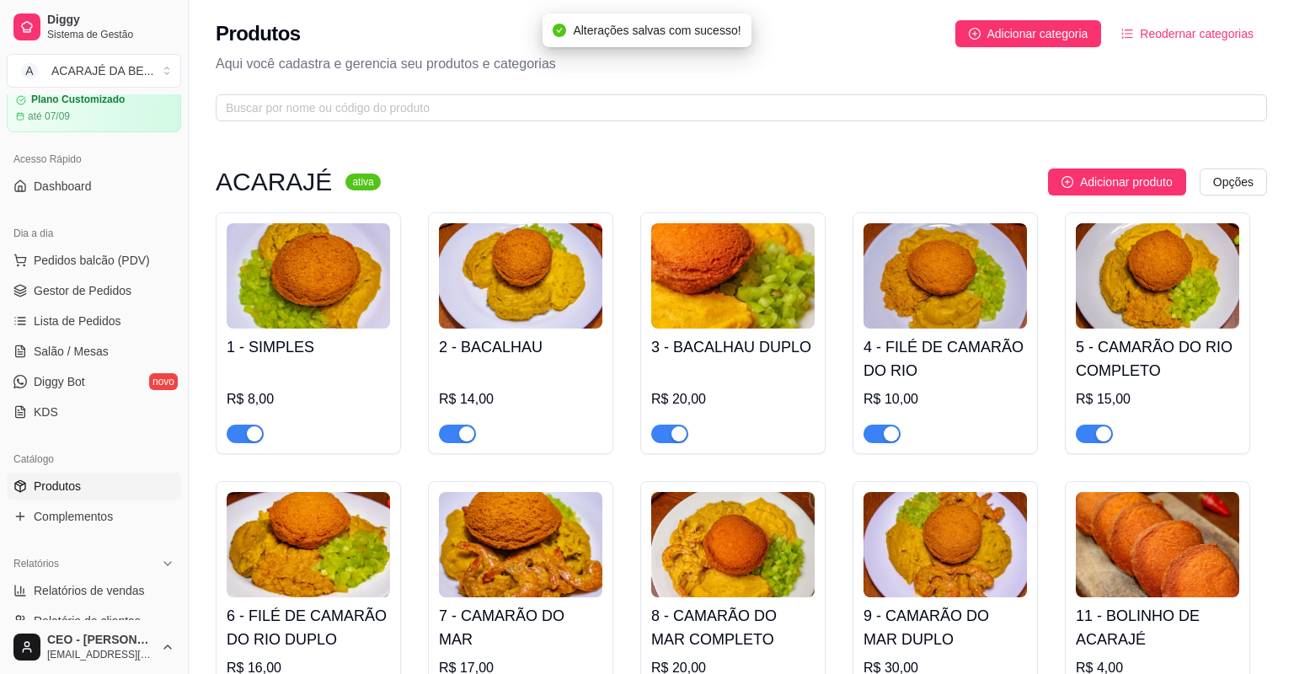
drag, startPoint x: 463, startPoint y: 297, endPoint x: 488, endPoint y: 280, distance: 29.7
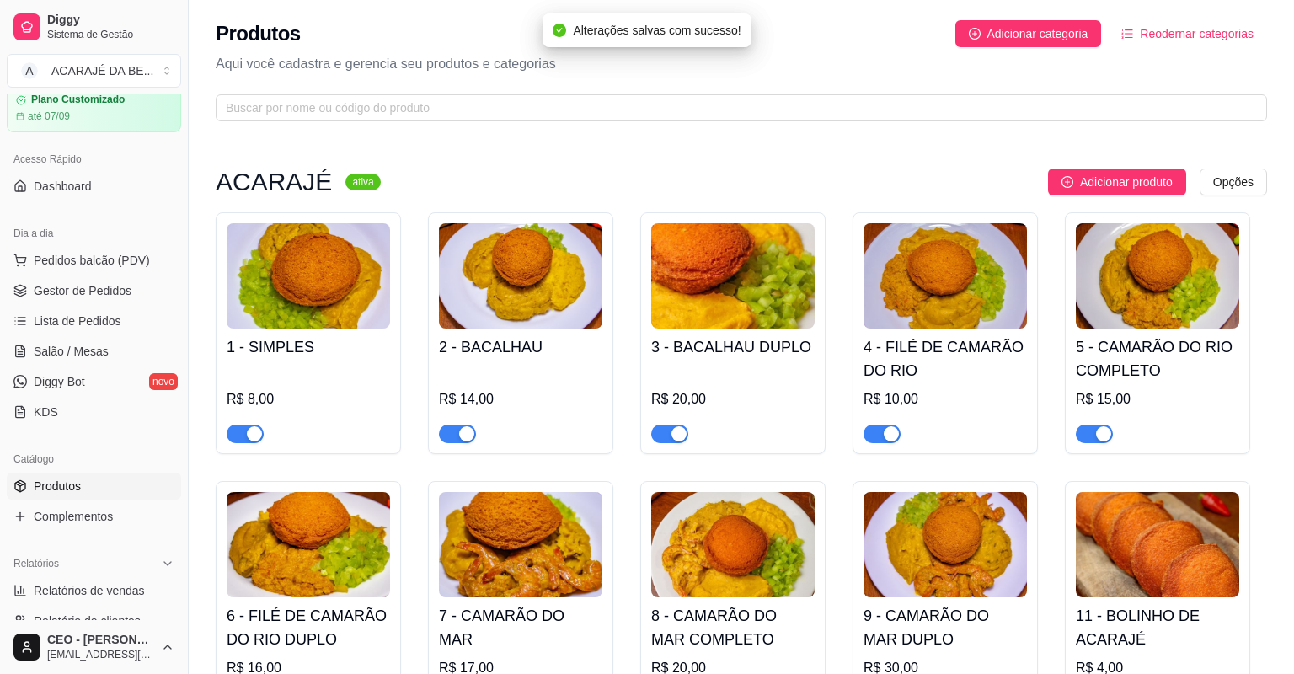
drag, startPoint x: 896, startPoint y: 565, endPoint x: 885, endPoint y: 506, distance: 60.8
drag, startPoint x: 1087, startPoint y: 307, endPoint x: 1081, endPoint y: 318, distance: 12.4
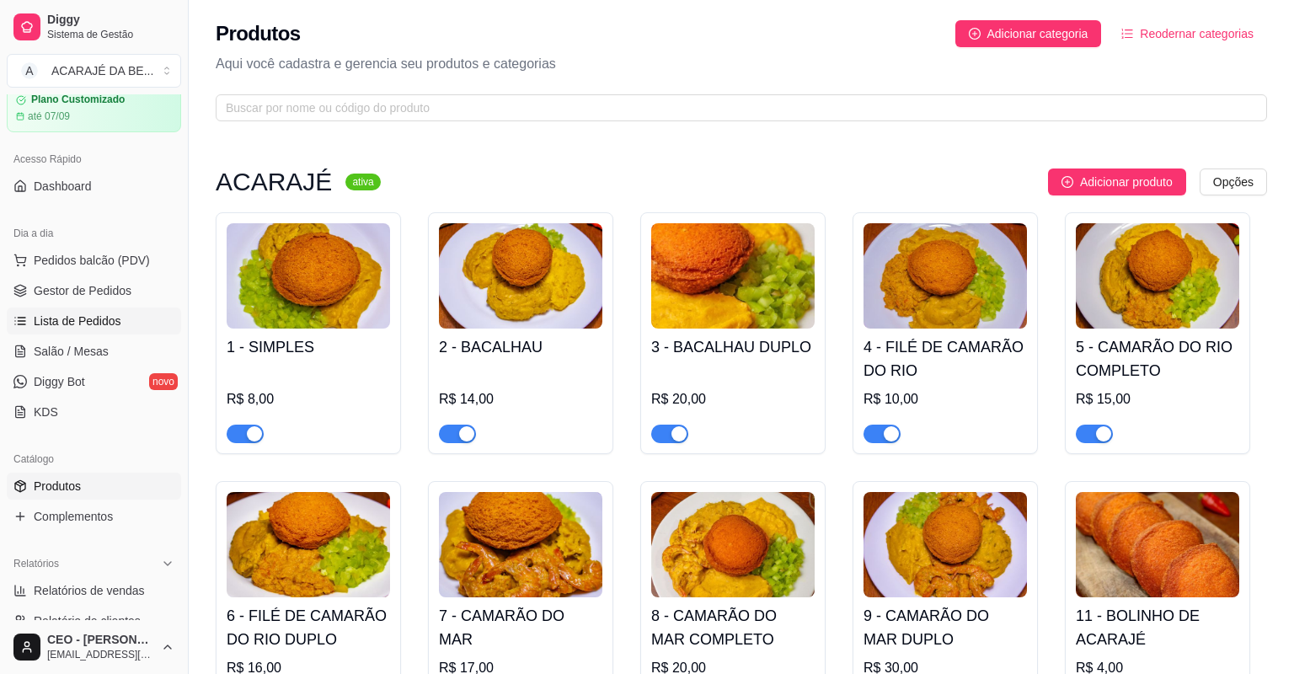
click at [120, 308] on link "Lista de Pedidos" at bounding box center [94, 321] width 174 height 27
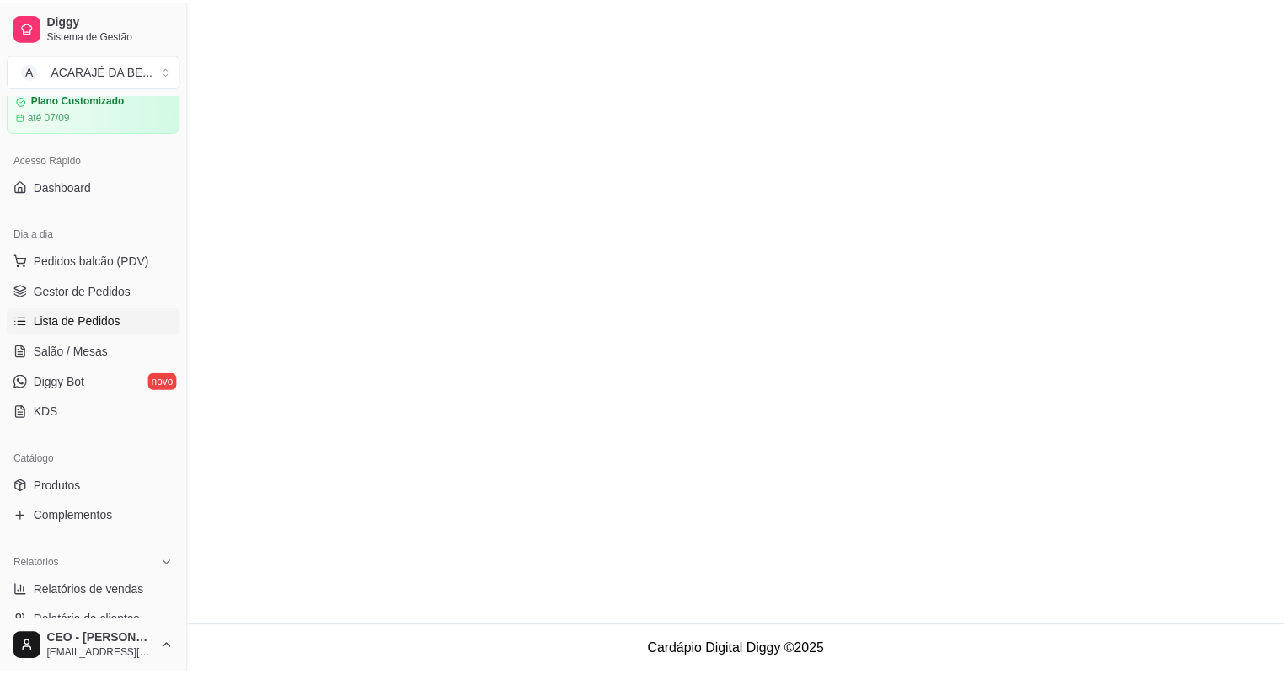
scroll to position [133, 0]
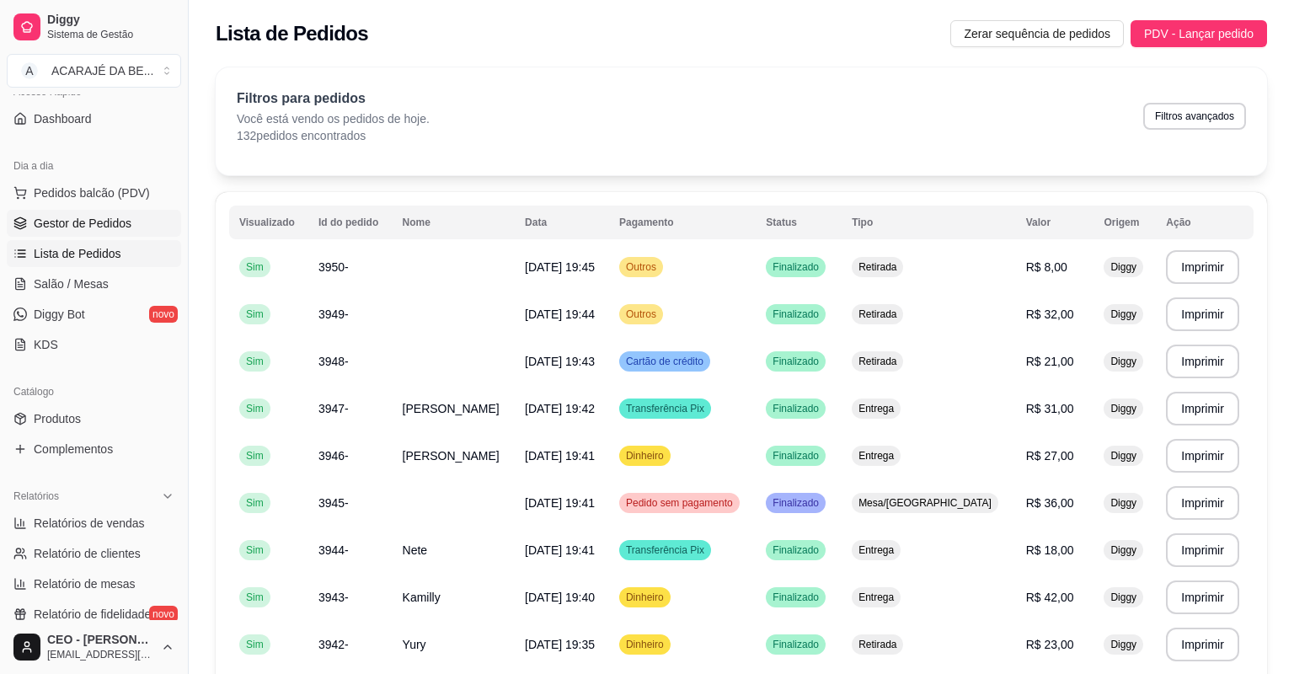
click at [126, 210] on link "Gestor de Pedidos" at bounding box center [94, 223] width 174 height 27
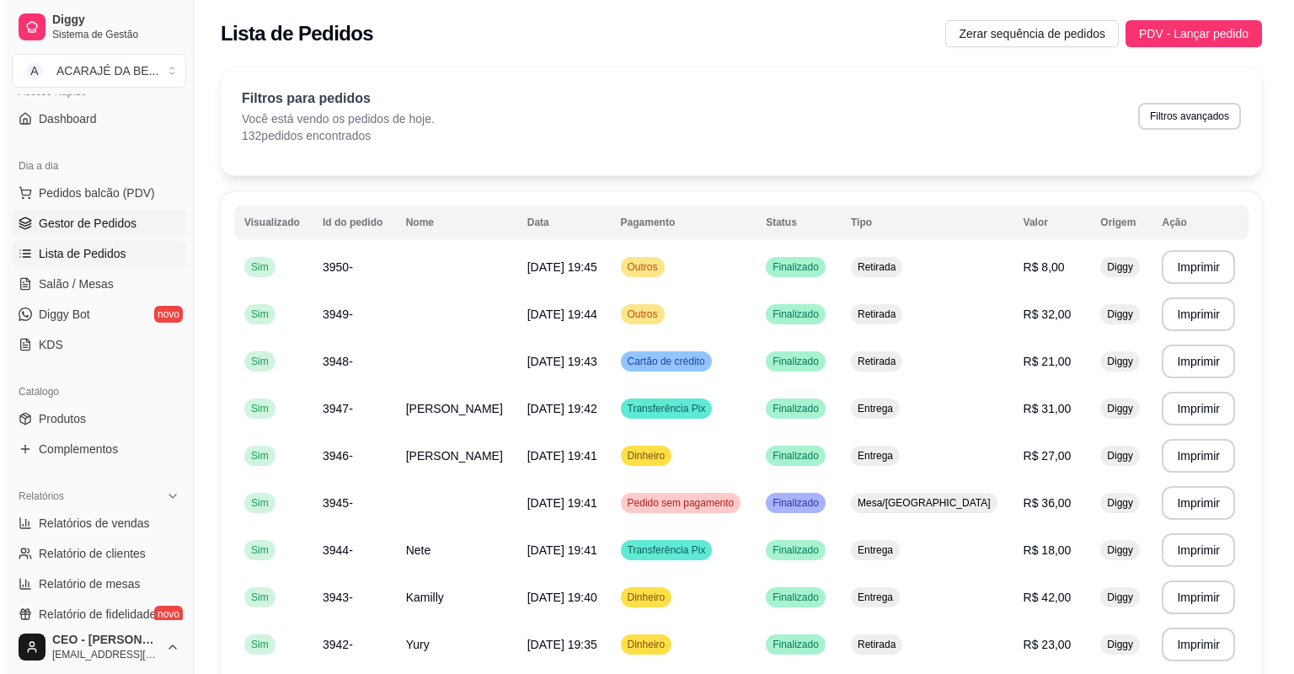
scroll to position [0, 0]
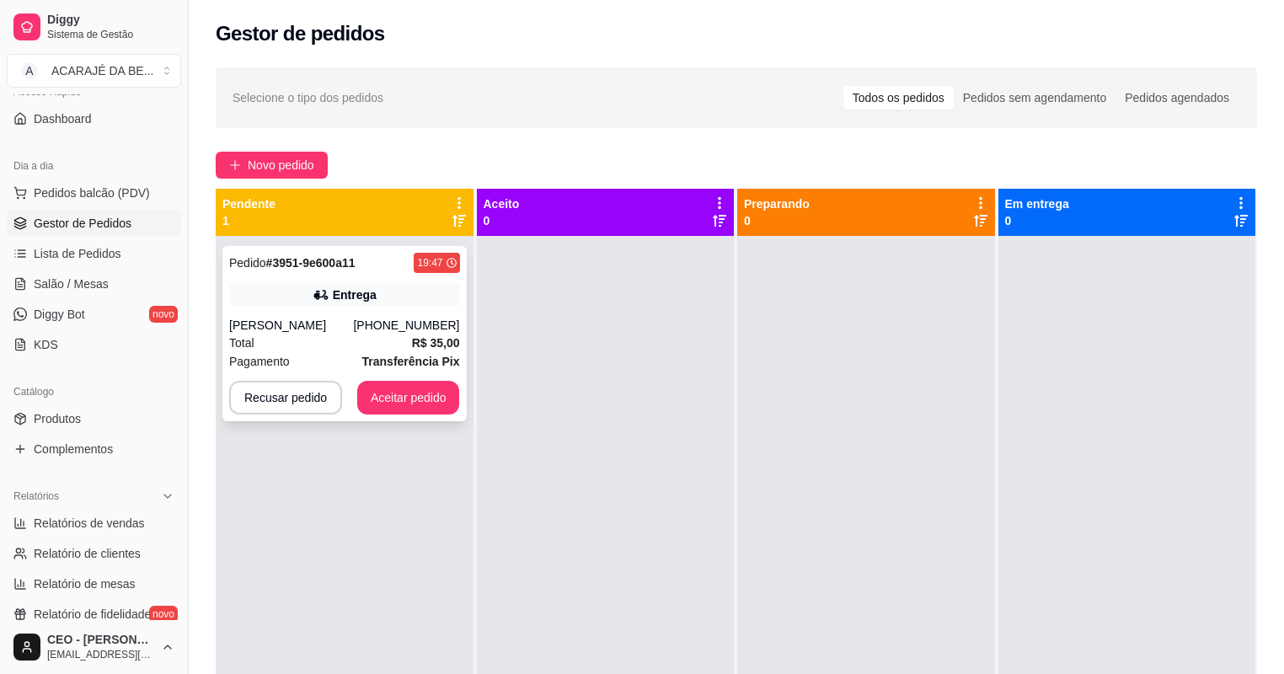
click at [377, 320] on div "Pedido # 3951-9e600a11 19:47 Entrega Marlon tigrao (73) 99130-7375 Total R$ 35,…" at bounding box center [344, 333] width 244 height 175
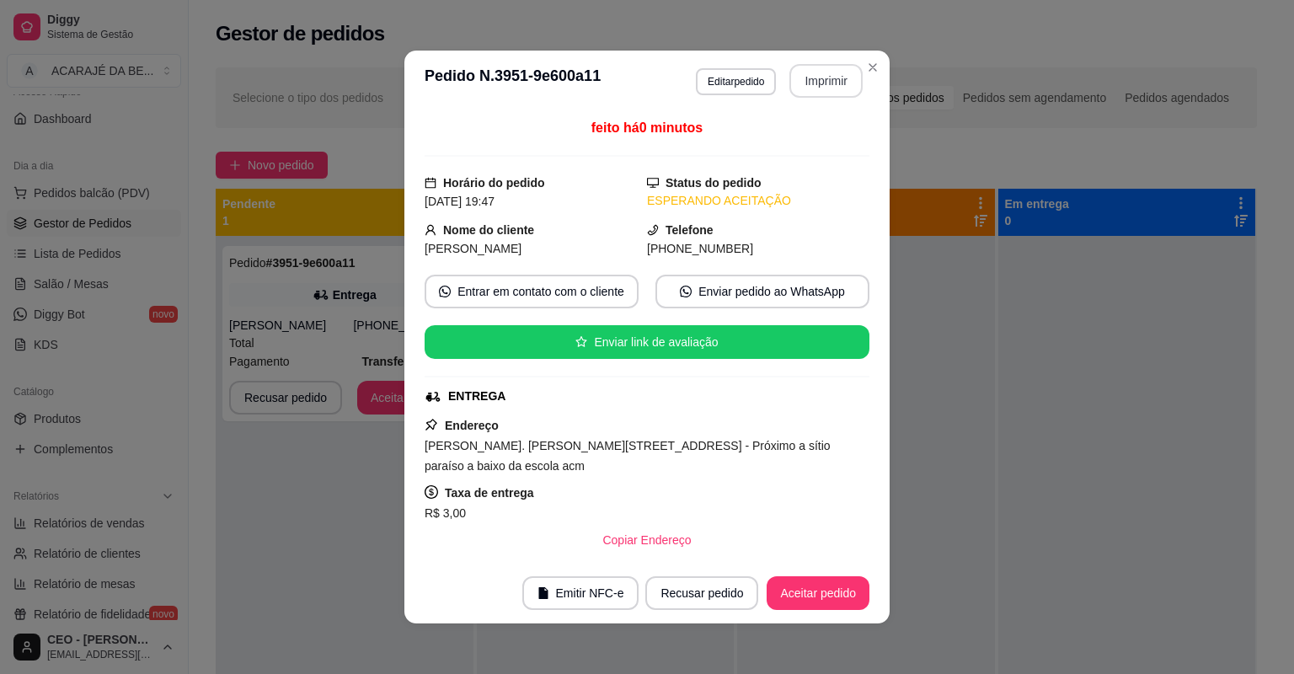
click at [801, 78] on button "Imprimir" at bounding box center [825, 81] width 73 height 34
click at [790, 581] on button "Aceitar pedido" at bounding box center [818, 593] width 103 height 34
drag, startPoint x: 792, startPoint y: 586, endPoint x: 800, endPoint y: 580, distance: 10.3
click at [797, 581] on div "Recusar pedido Aceitar pedido" at bounding box center [733, 593] width 271 height 34
click at [805, 580] on div "Recusar pedido Aceitar pedido" at bounding box center [733, 593] width 271 height 34
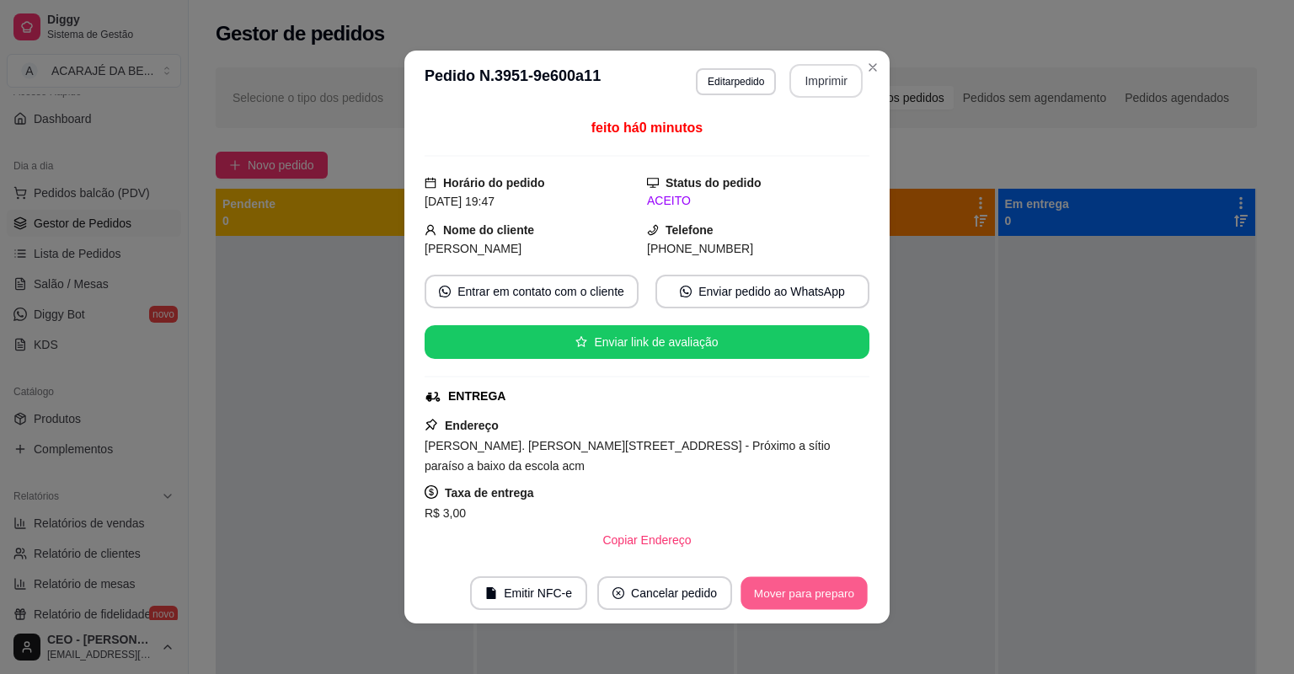
click at [810, 608] on button "Mover para preparo" at bounding box center [804, 593] width 126 height 33
click at [812, 606] on div "Mover para preparo" at bounding box center [792, 593] width 154 height 34
click at [816, 603] on div "Mover para preparo" at bounding box center [792, 593] width 154 height 34
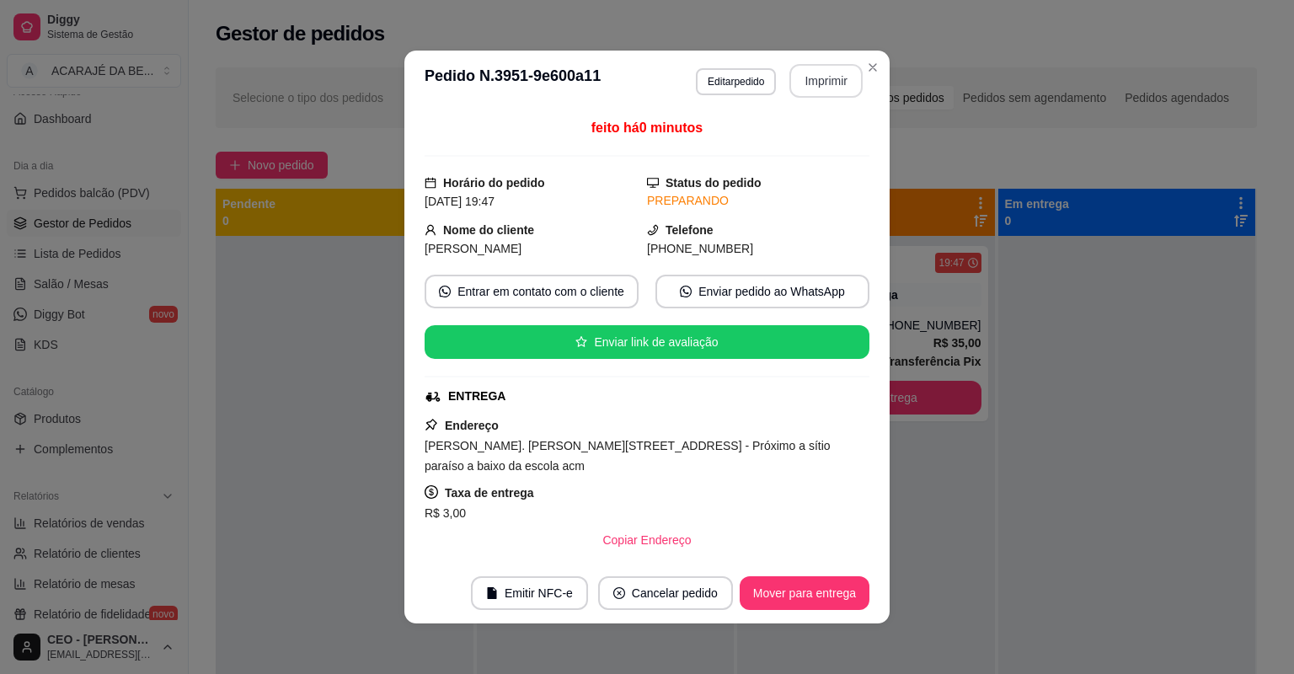
drag, startPoint x: 817, startPoint y: 601, endPoint x: 823, endPoint y: 591, distance: 11.0
click at [823, 593] on button "Mover para entrega" at bounding box center [804, 593] width 126 height 33
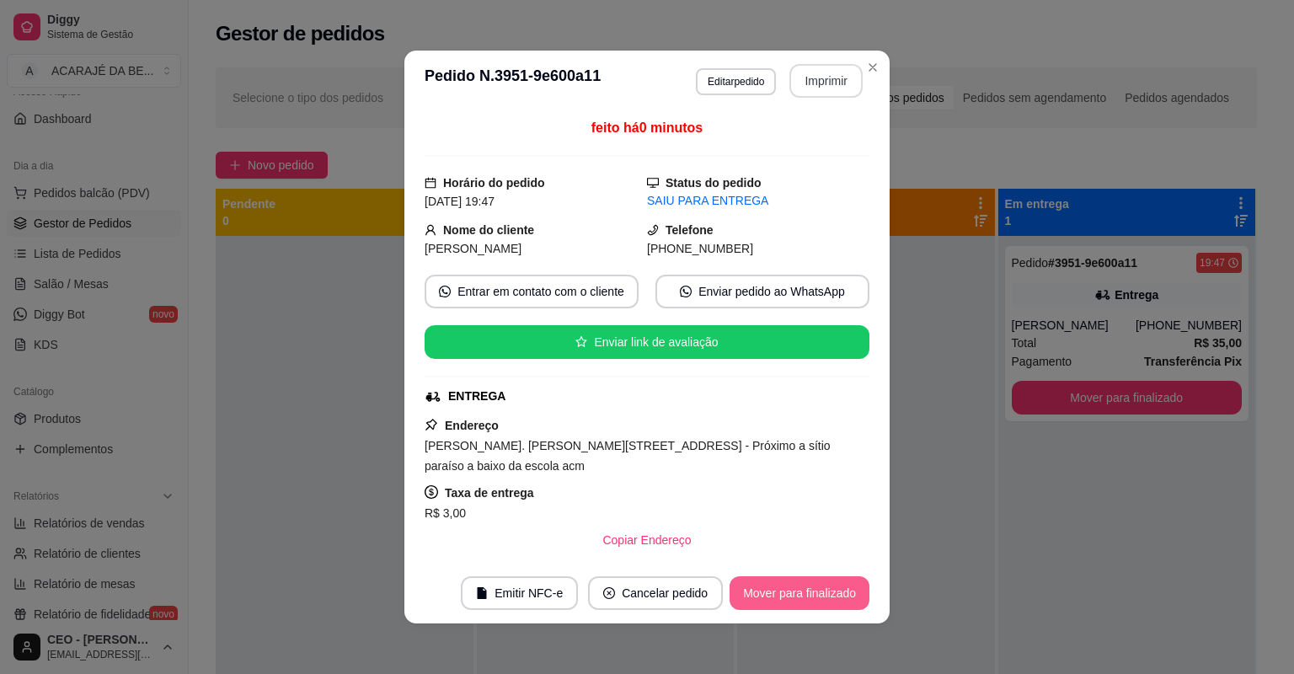
click at [815, 601] on button "Mover para finalizado" at bounding box center [800, 593] width 140 height 34
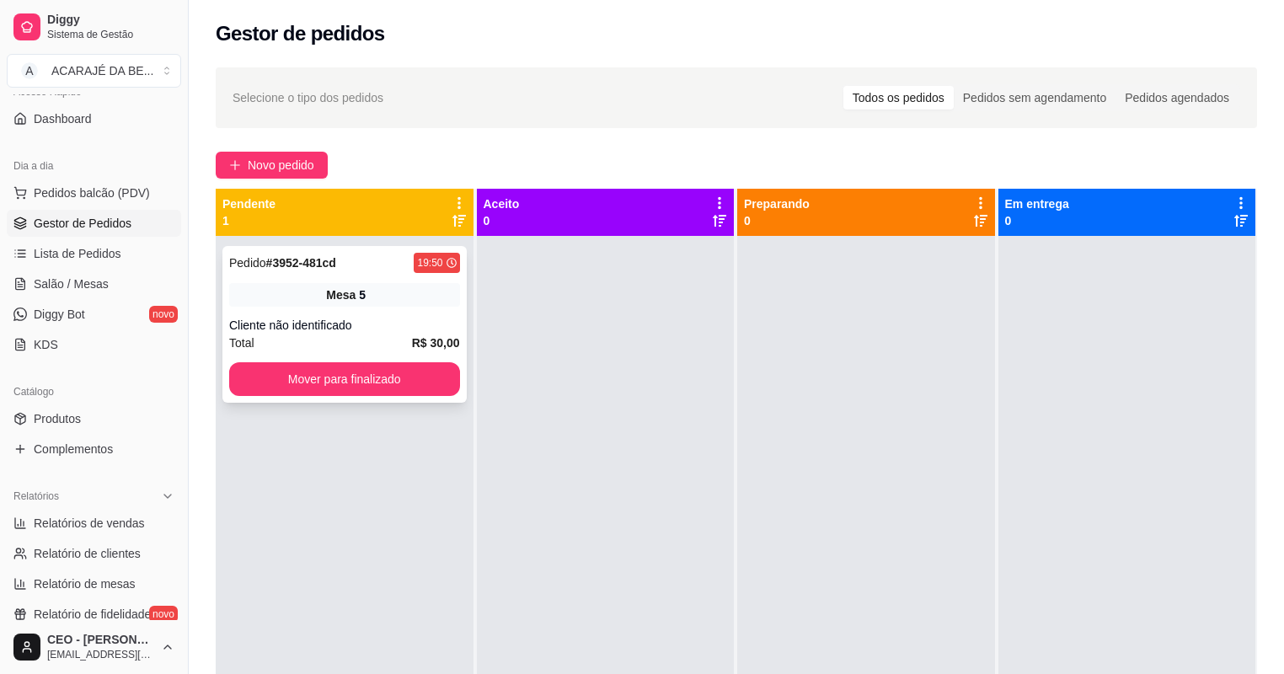
drag, startPoint x: 408, startPoint y: 340, endPoint x: 415, endPoint y: 308, distance: 32.9
click at [415, 308] on div "Pedido # 3952-481cd 19:50 Mesa 5 Cliente não identificado Total R$ 30,00 Mover …" at bounding box center [344, 324] width 244 height 157
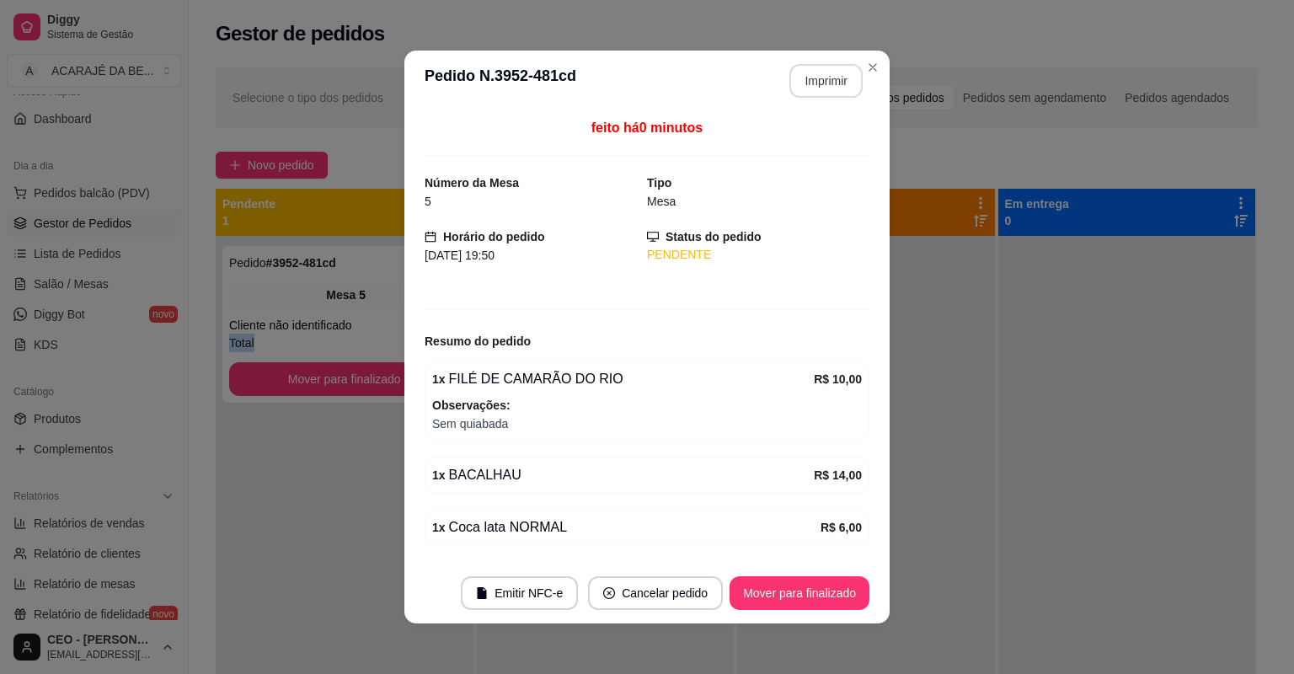
click at [809, 94] on button "Imprimir" at bounding box center [825, 81] width 73 height 34
click at [810, 580] on button "Mover para finalizado" at bounding box center [800, 593] width 140 height 34
click at [815, 580] on div "Mover para finalizado" at bounding box center [787, 593] width 163 height 34
click at [816, 580] on div "Mover para finalizado" at bounding box center [787, 593] width 163 height 34
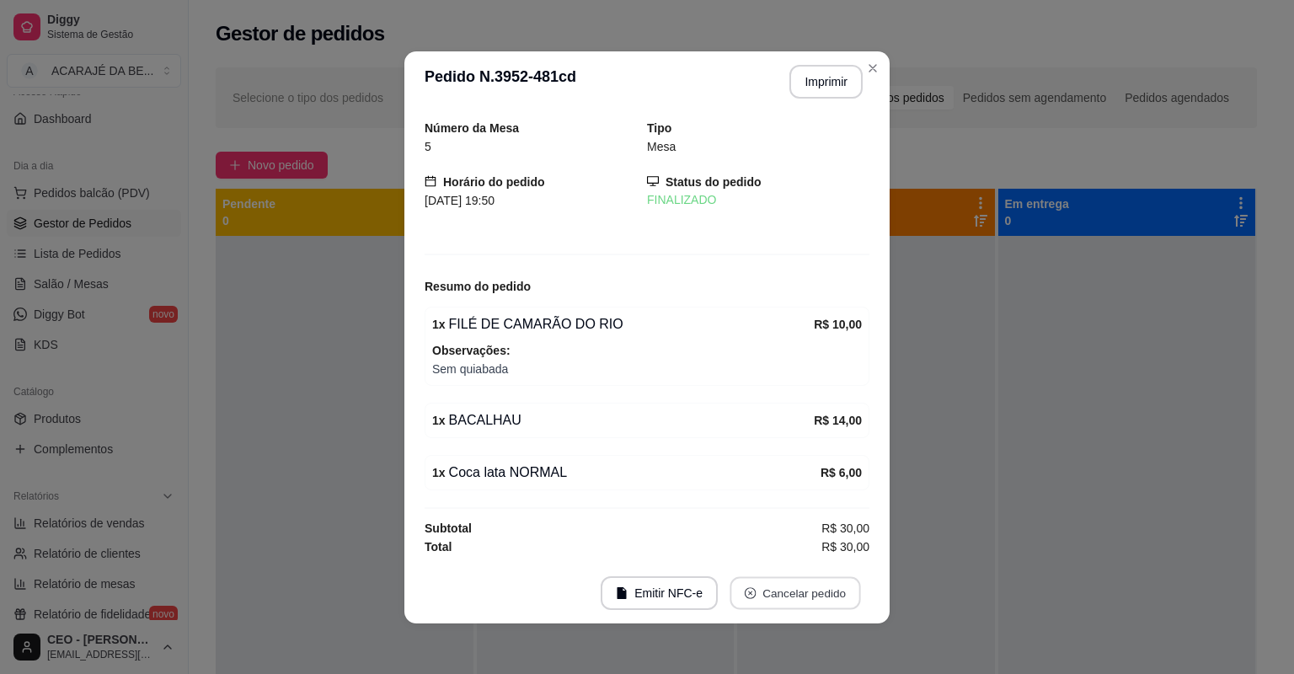
click at [817, 580] on button "Cancelar pedido" at bounding box center [795, 592] width 131 height 33
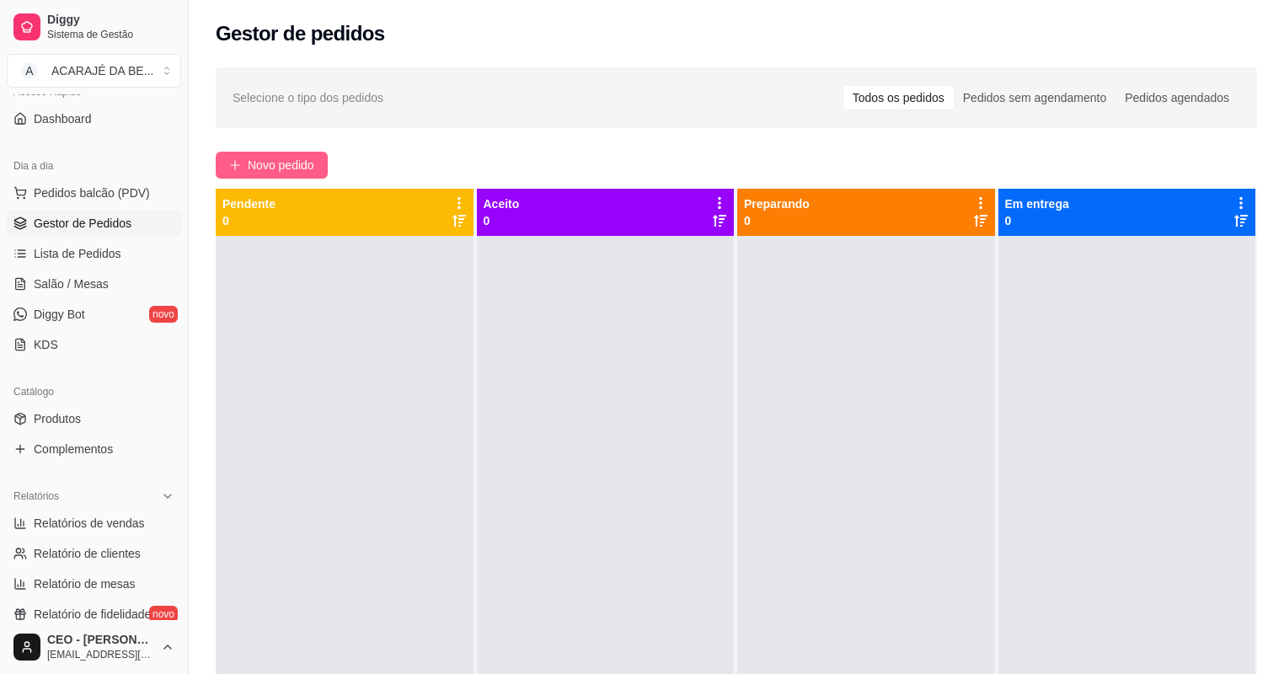
click at [249, 158] on span "Novo pedido" at bounding box center [281, 165] width 67 height 19
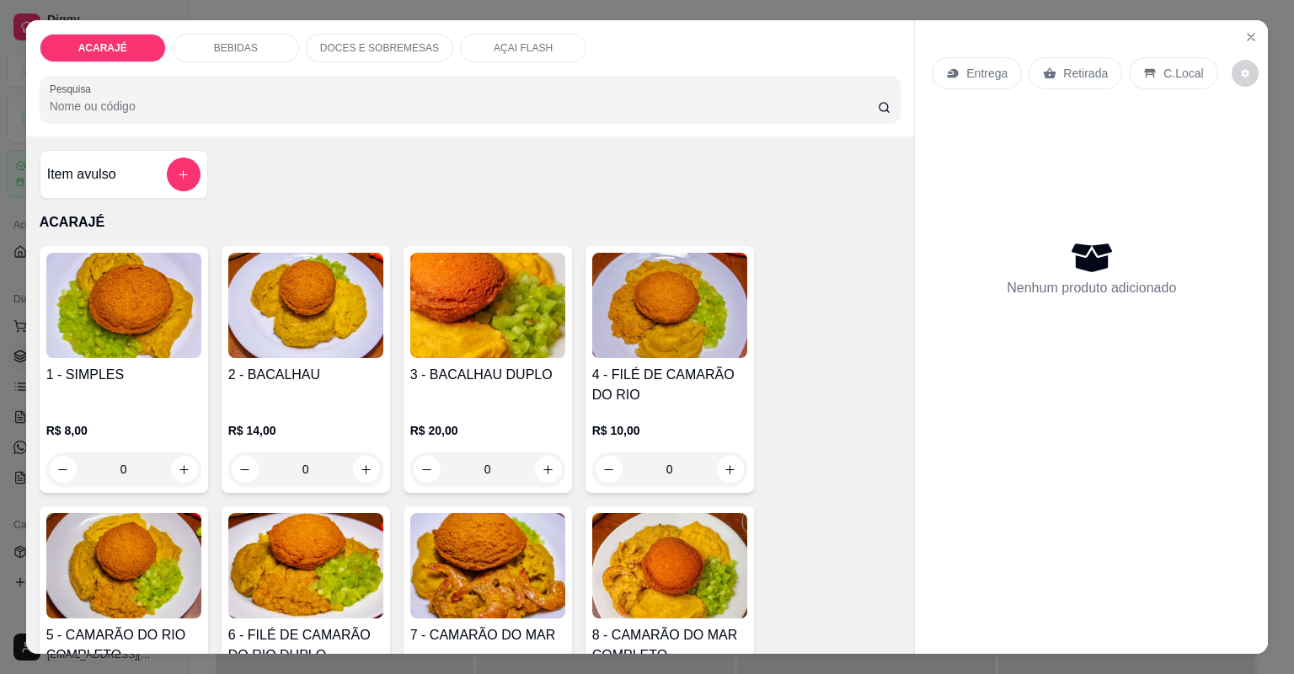
scroll to position [133, 0]
click at [1246, 33] on icon "Close" at bounding box center [1250, 36] width 13 height 13
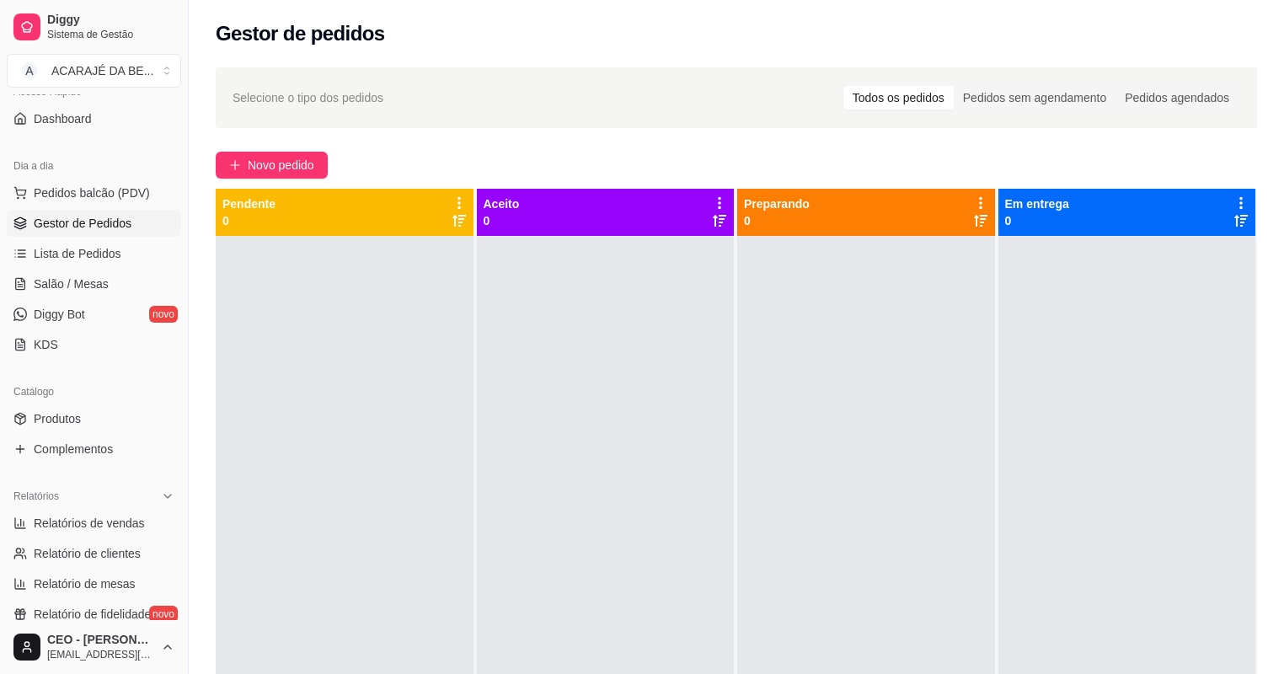
click at [306, 147] on div "Selecione o tipo dos pedidos Todos os pedidos Pedidos sem agendamento Pedidos a…" at bounding box center [736, 470] width 1095 height 826
click at [104, 277] on span "Salão / Mesas" at bounding box center [71, 284] width 75 height 17
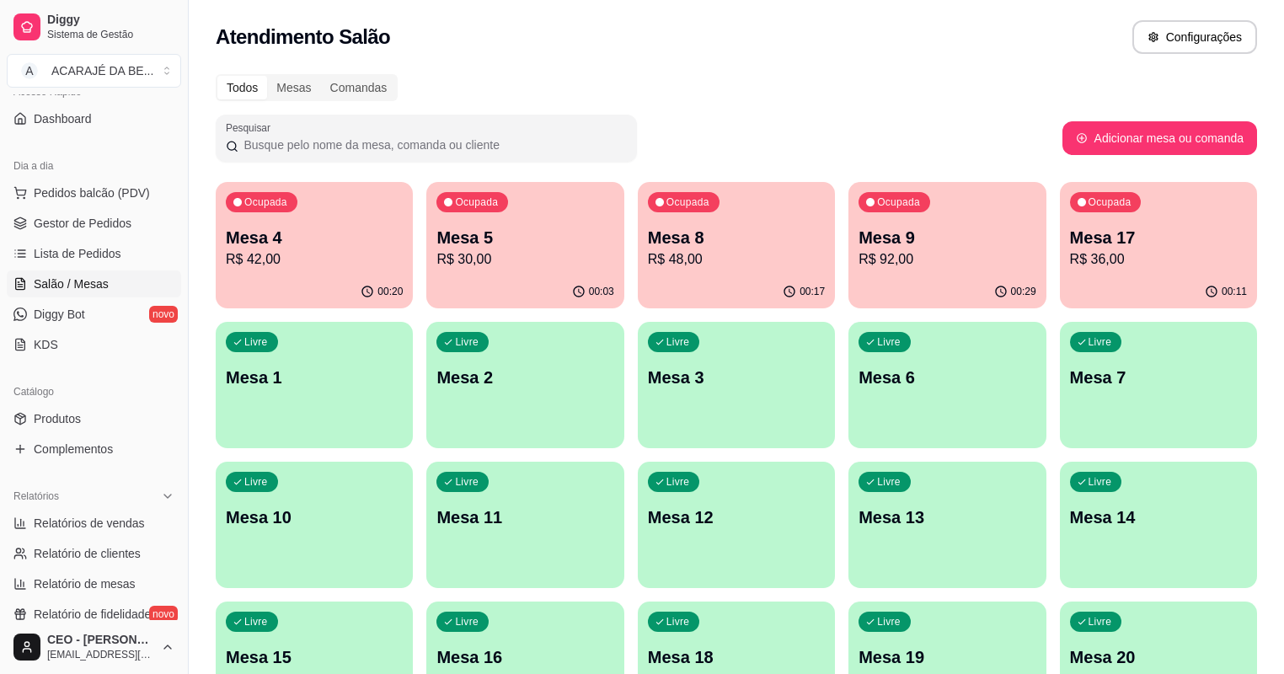
click at [859, 253] on p "R$ 92,00" at bounding box center [947, 259] width 177 height 20
click at [126, 222] on span "Gestor de Pedidos" at bounding box center [83, 223] width 98 height 17
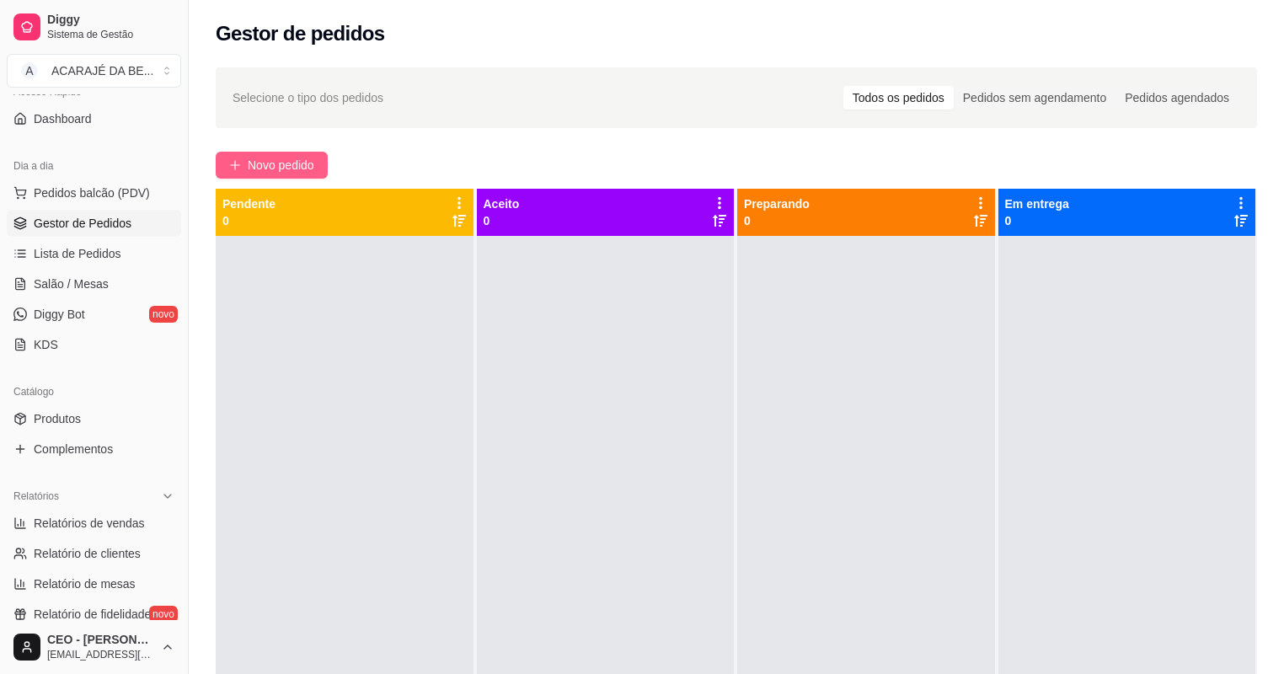
click at [283, 158] on span "Novo pedido" at bounding box center [281, 165] width 67 height 19
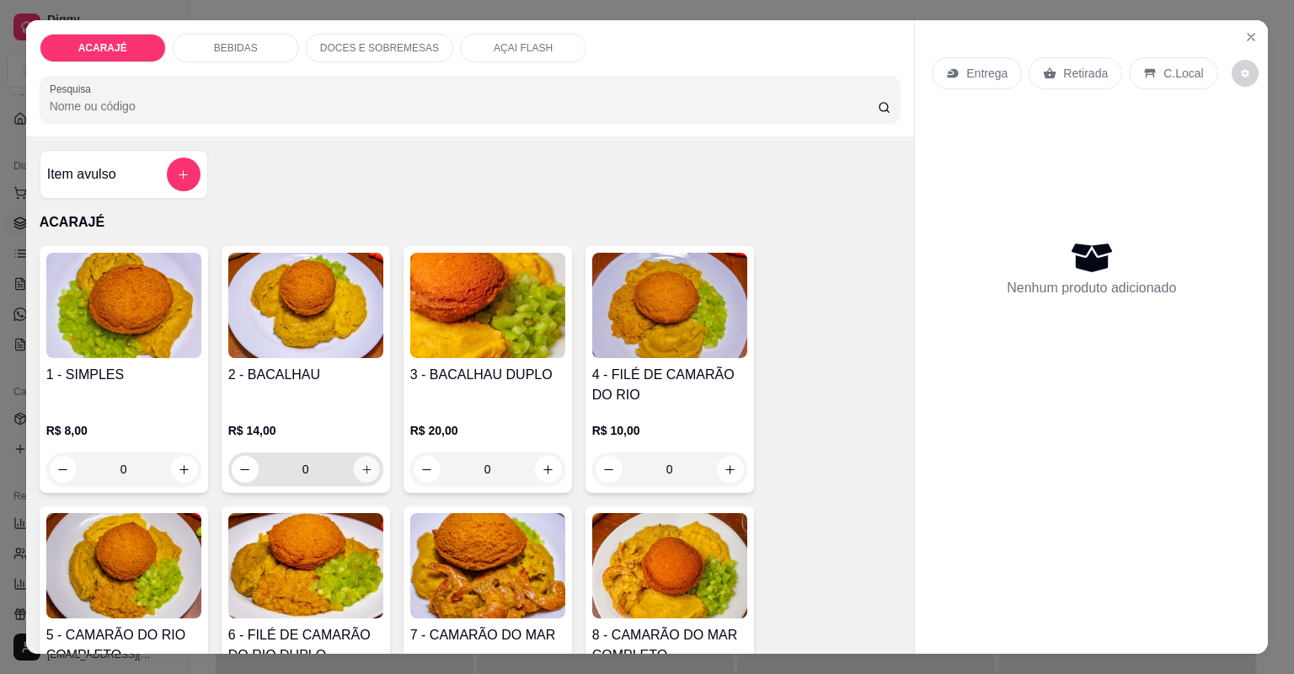
click at [360, 472] on icon "increase-product-quantity" at bounding box center [366, 469] width 13 height 13
type input "1"
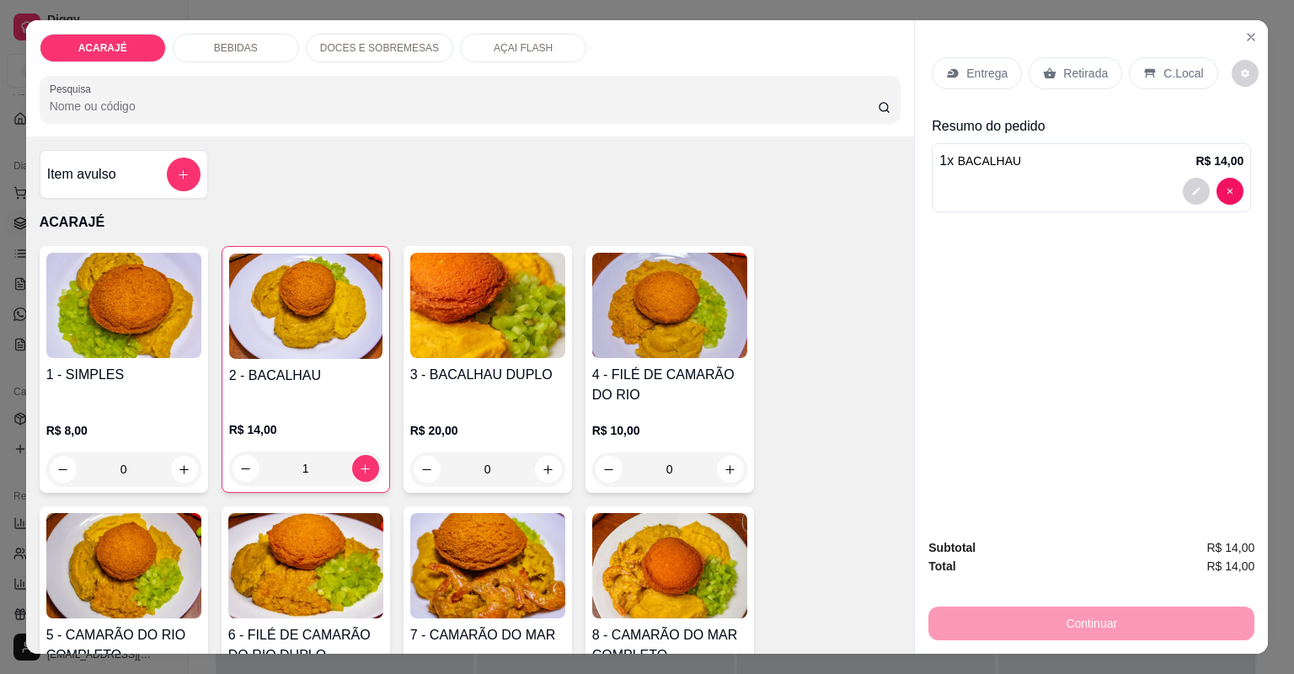
click at [974, 77] on p "Entrega" at bounding box center [986, 73] width 41 height 17
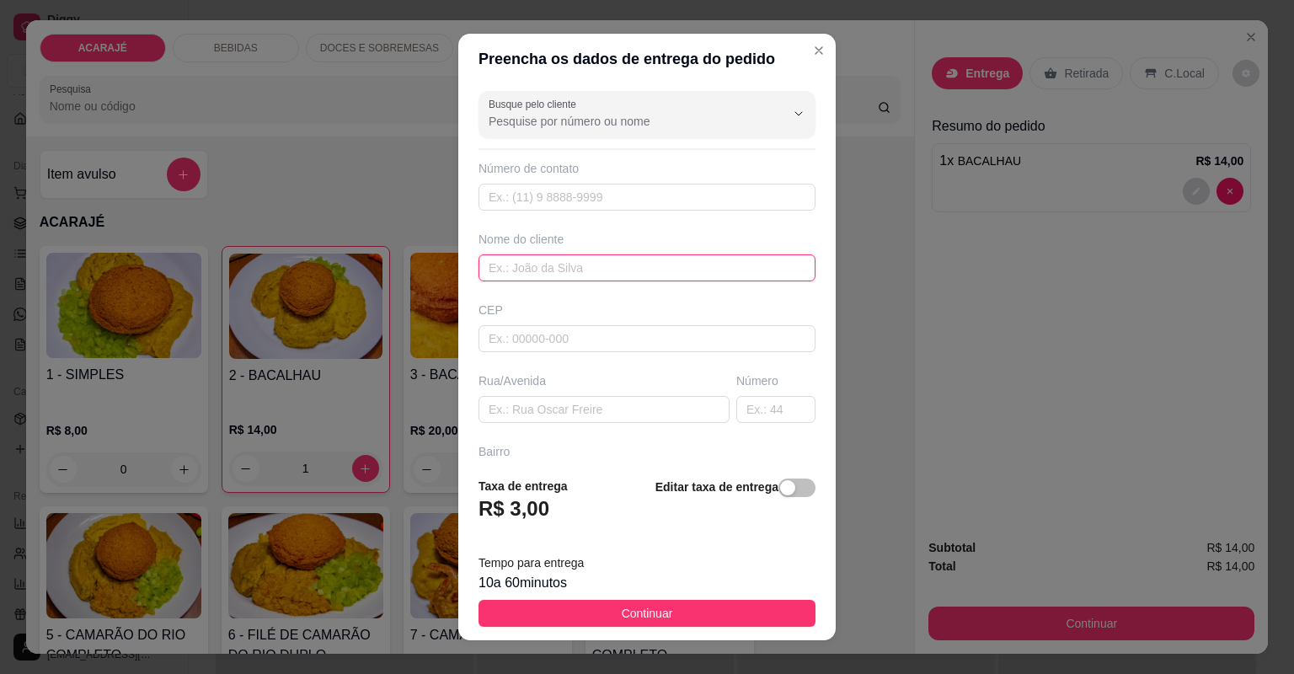
click at [677, 271] on input "text" at bounding box center [647, 267] width 337 height 27
type input "normelia"
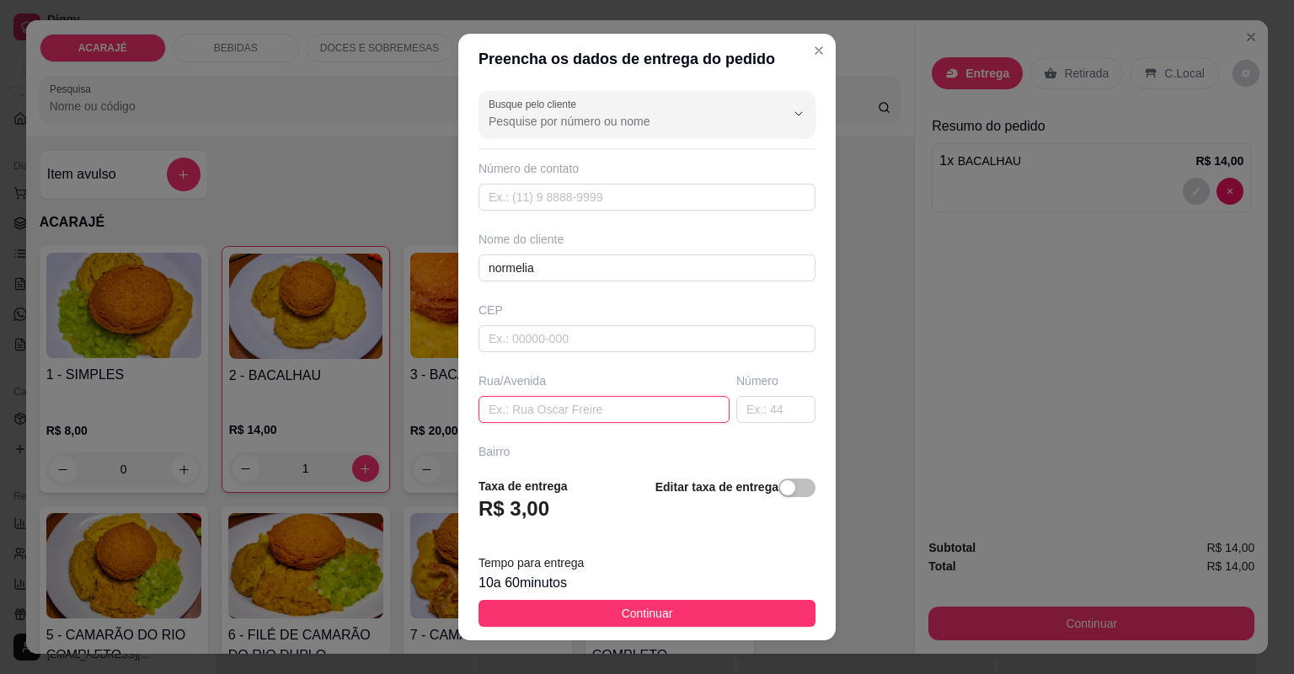
click at [561, 404] on input "text" at bounding box center [604, 409] width 251 height 27
paste input "Rua 01 número 48 bairro relíquia Normelia"
type input "Rua 01 número 48 bairro relíquia Normelia"
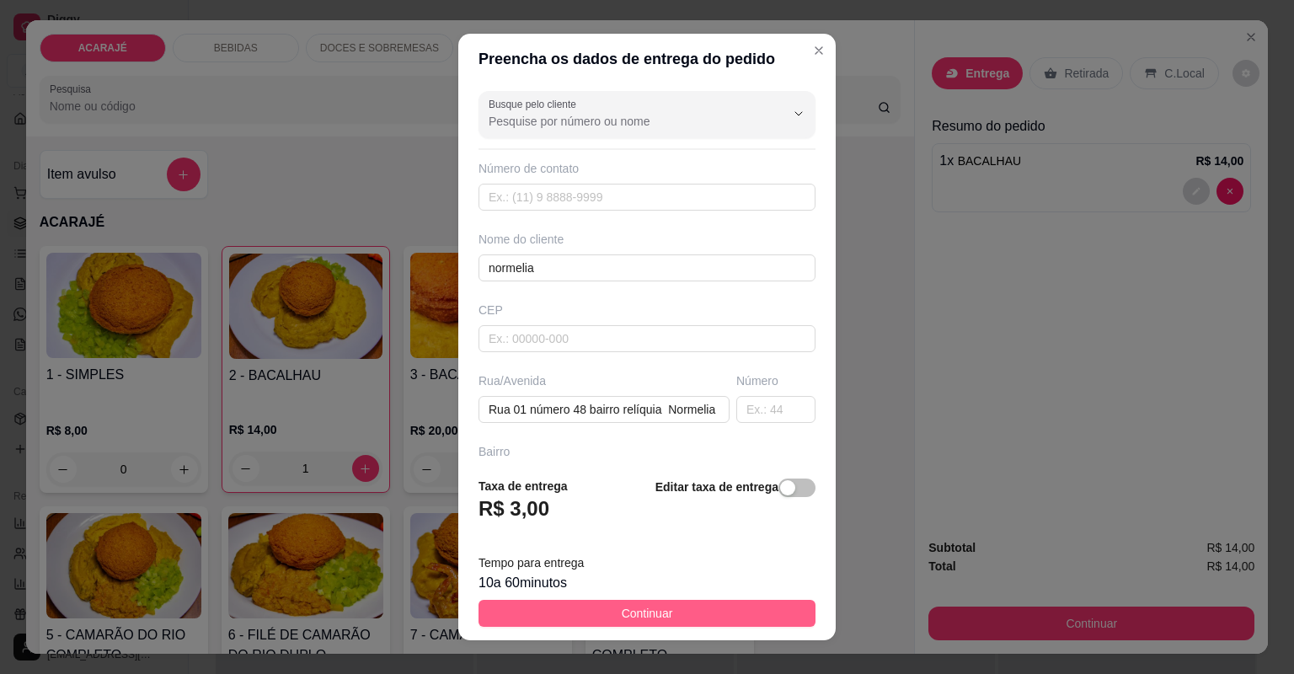
click at [705, 613] on button "Continuar" at bounding box center [647, 613] width 337 height 27
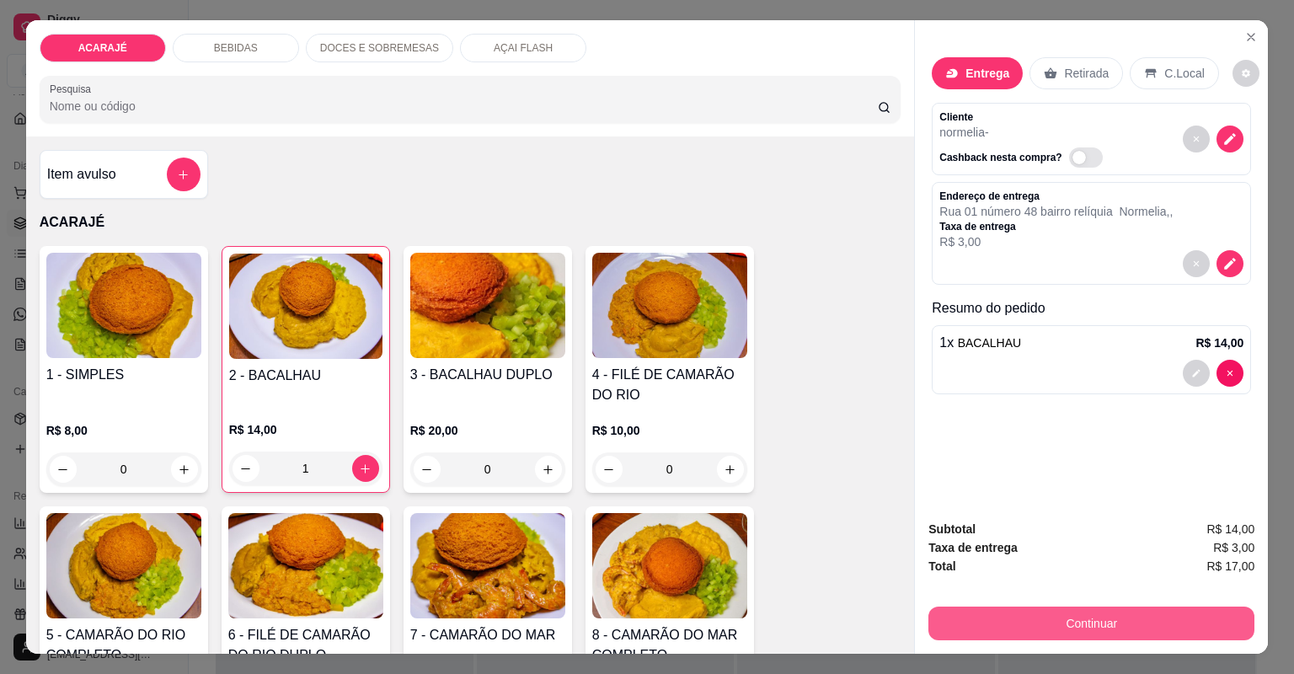
click at [1021, 608] on button "Continuar" at bounding box center [1091, 624] width 326 height 34
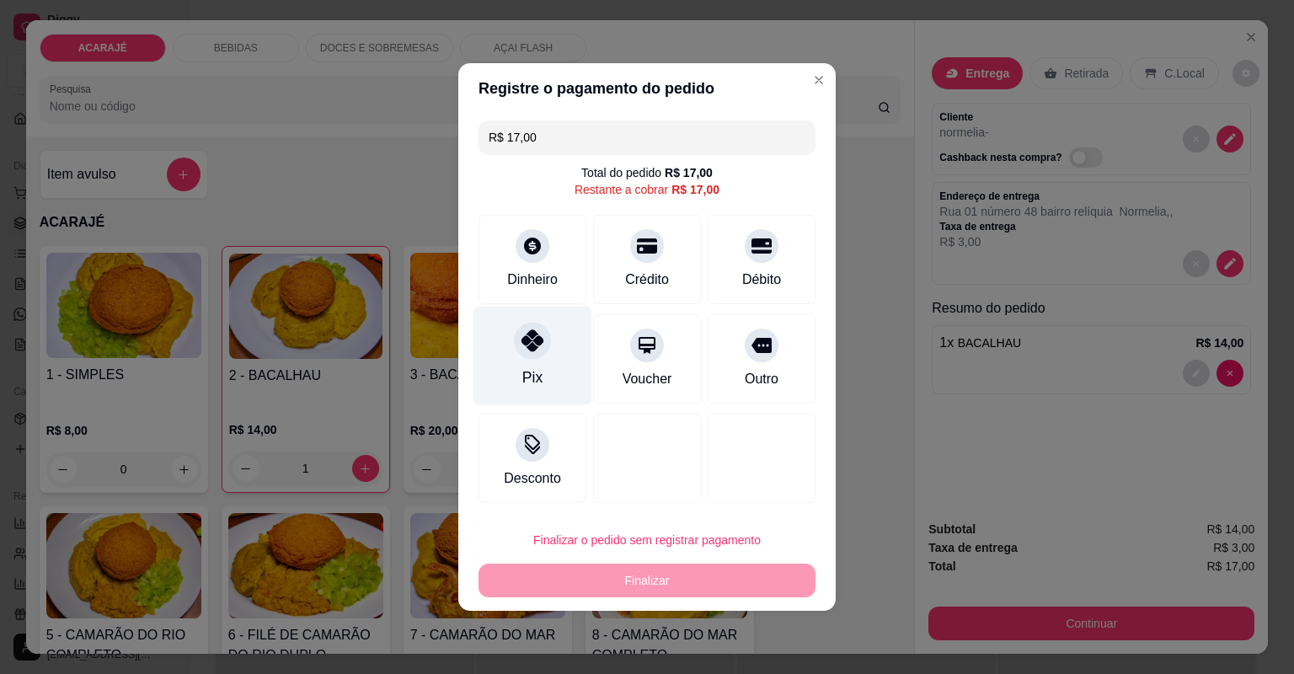
click at [538, 355] on div at bounding box center [532, 340] width 37 height 37
type input "R$ 0,00"
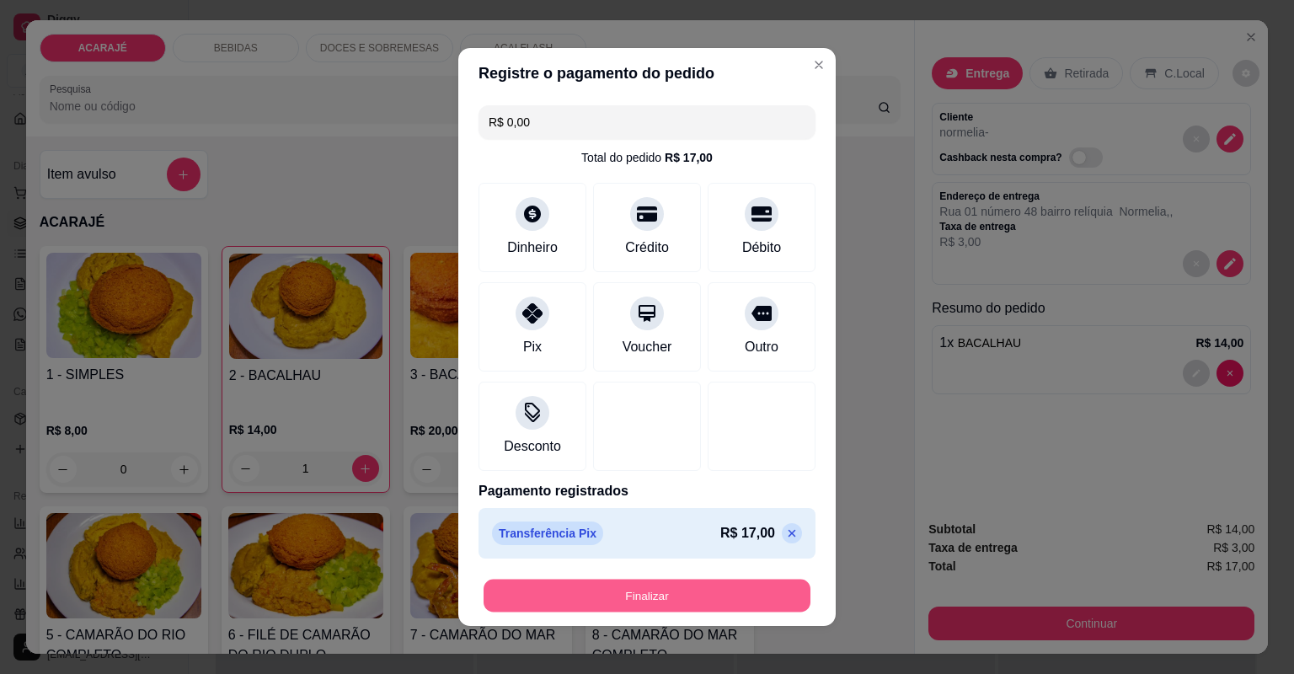
click at [672, 585] on button "Finalizar" at bounding box center [647, 596] width 327 height 33
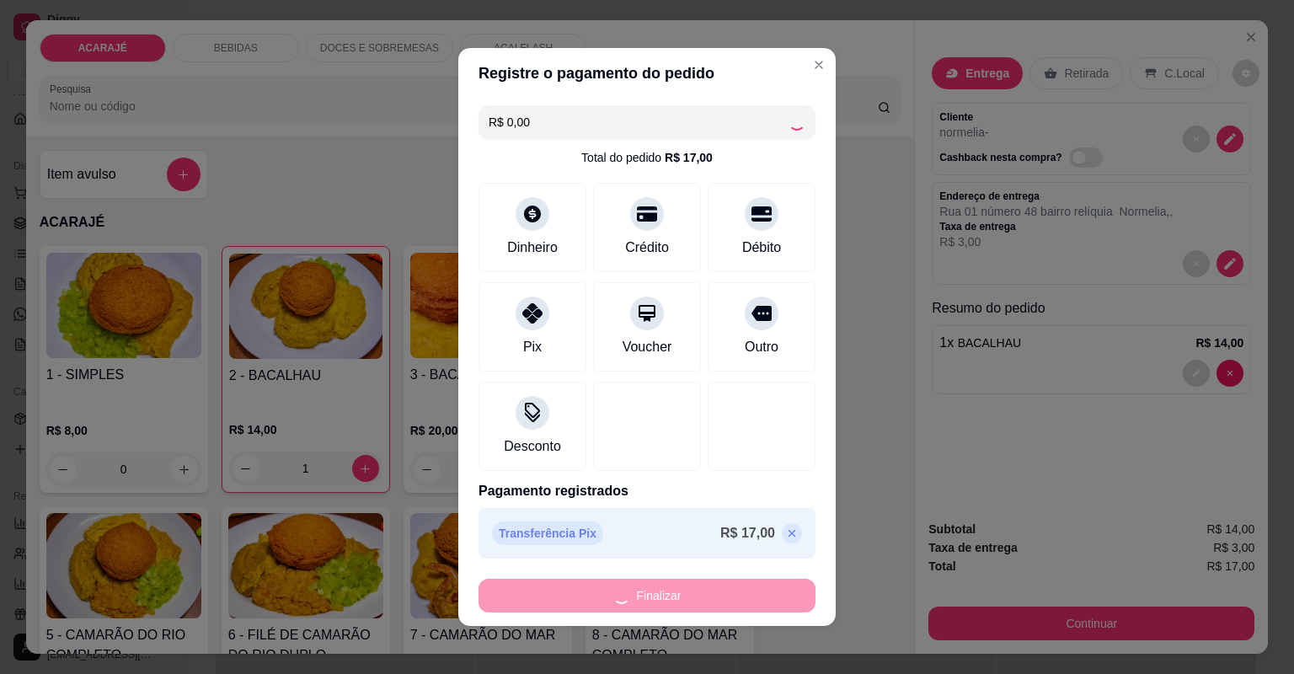
type input "0"
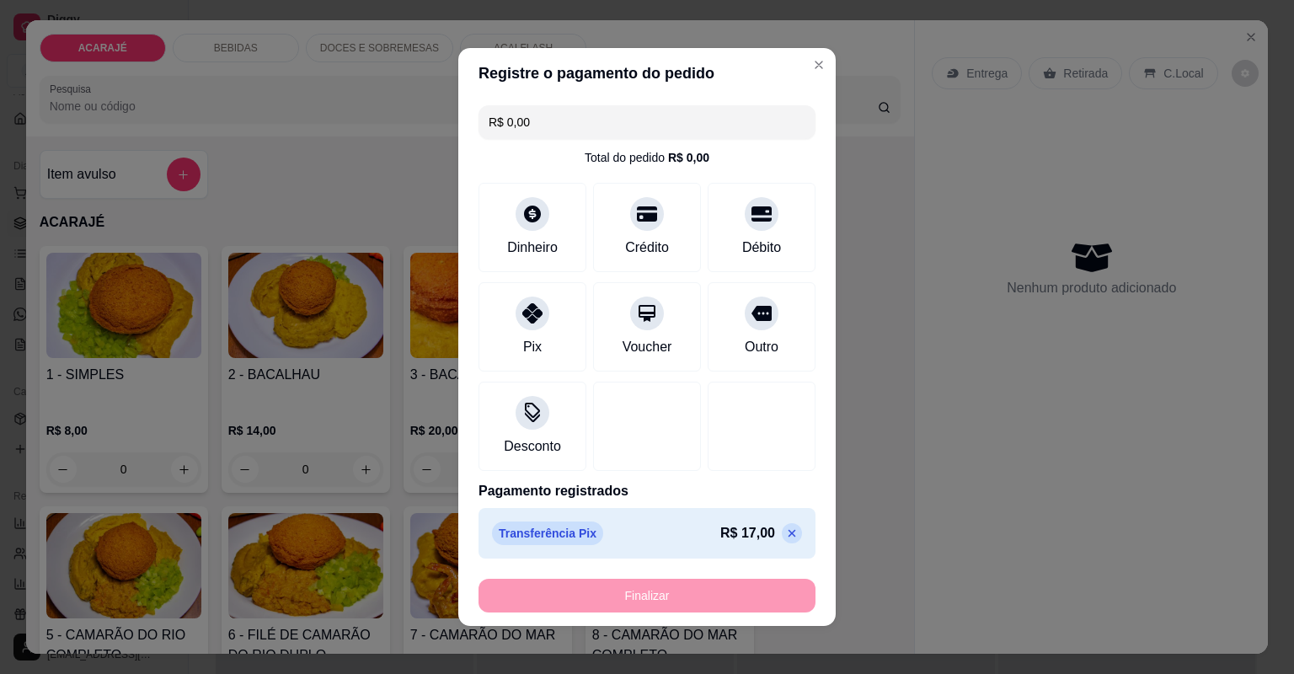
type input "-R$ 17,00"
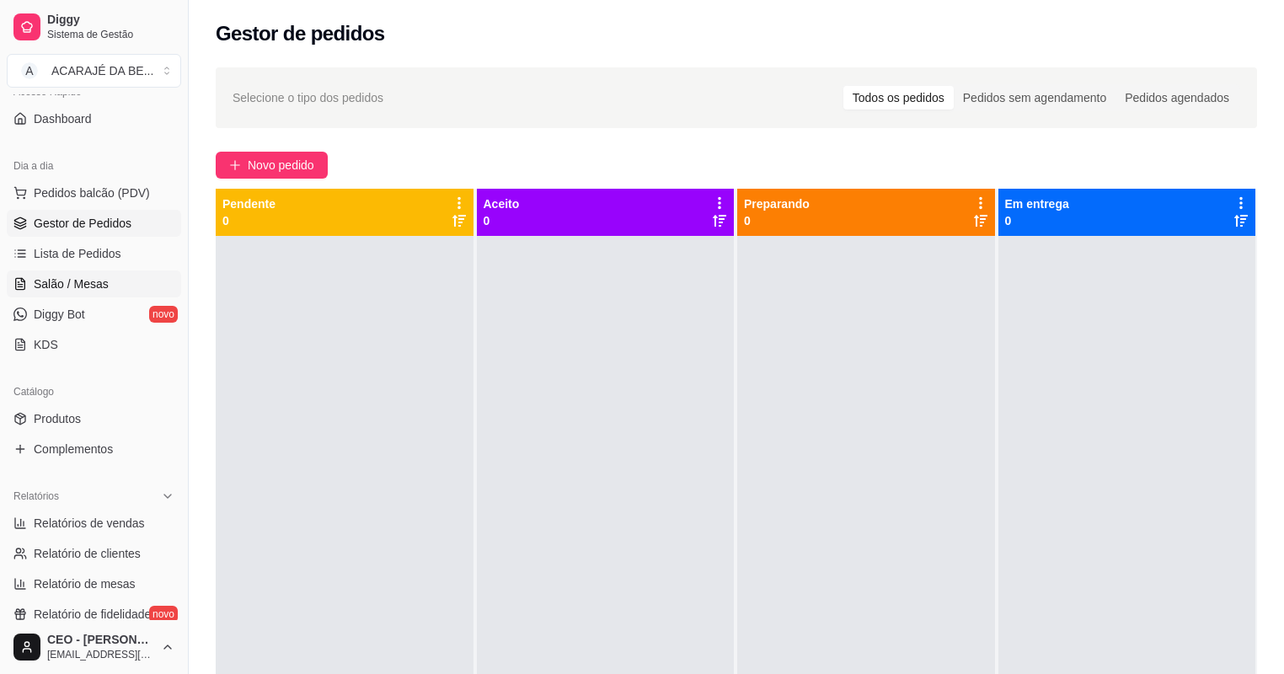
click at [101, 281] on span "Salão / Mesas" at bounding box center [71, 284] width 75 height 17
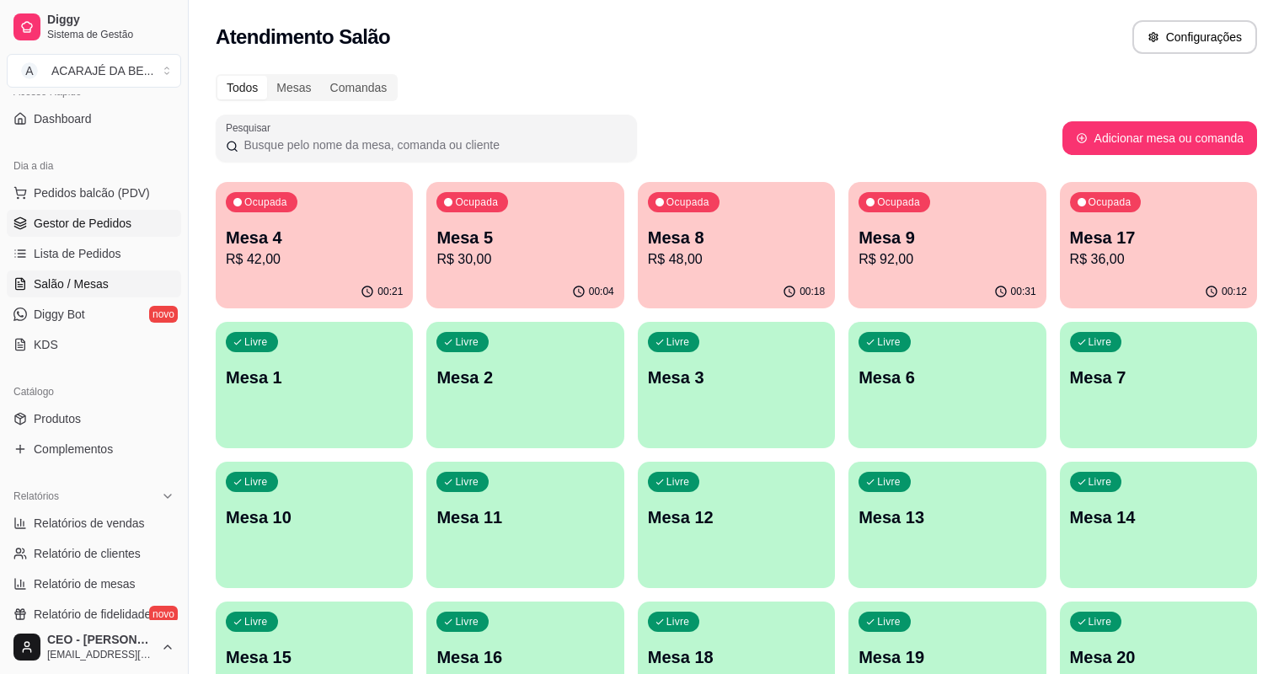
click at [129, 228] on link "Gestor de Pedidos" at bounding box center [94, 223] width 174 height 27
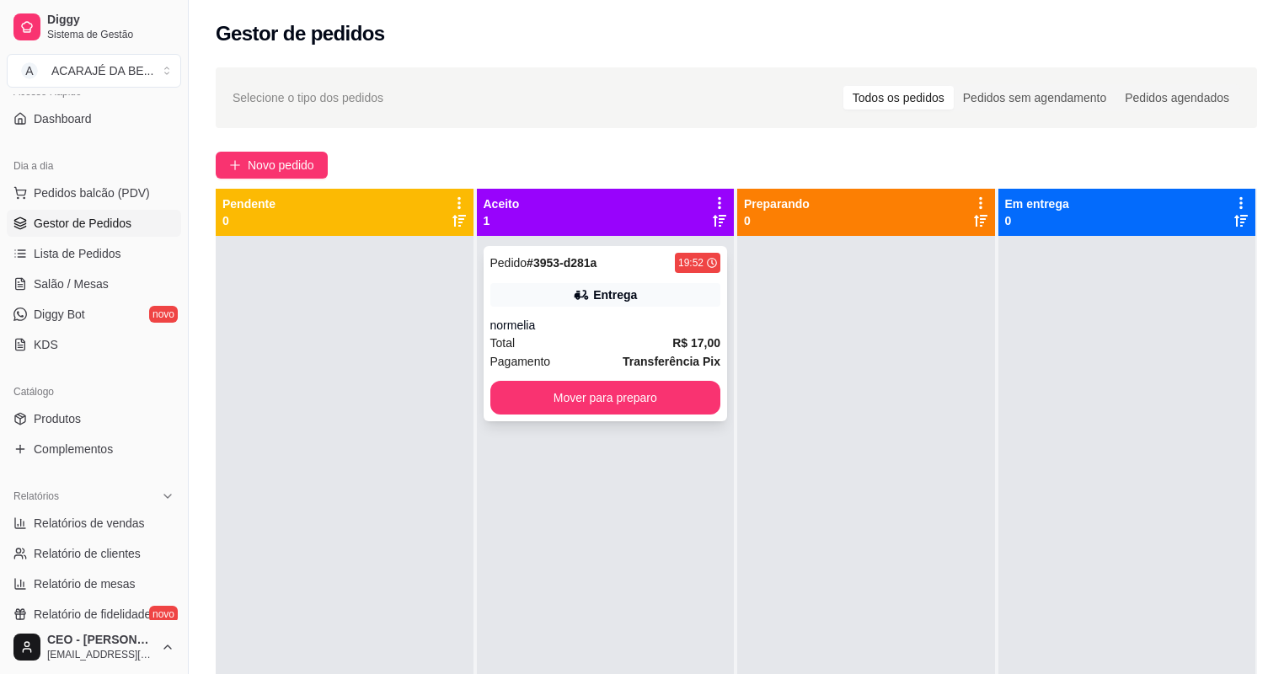
click at [556, 334] on div "Total R$ 17,00" at bounding box center [605, 343] width 231 height 19
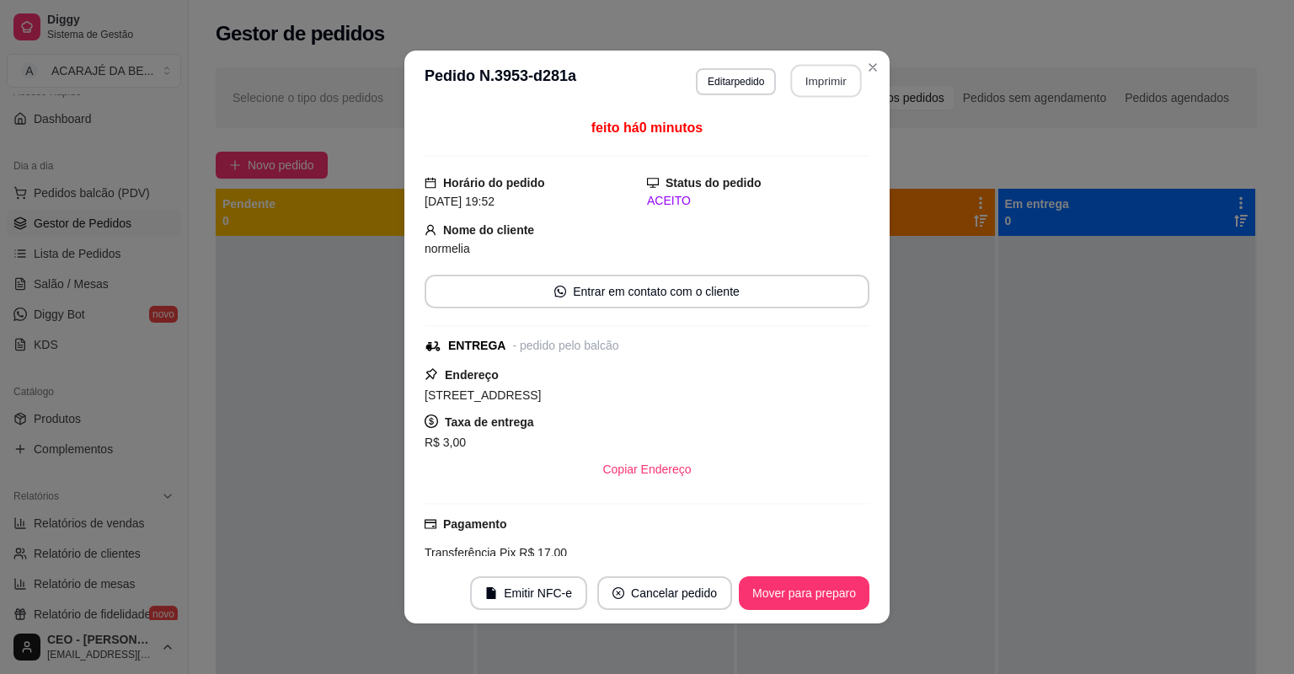
click at [817, 74] on button "Imprimir" at bounding box center [826, 81] width 71 height 33
click at [832, 586] on button "Mover para preparo" at bounding box center [804, 593] width 131 height 34
click at [830, 586] on button "Mover para preparo" at bounding box center [804, 593] width 131 height 34
click at [826, 587] on div "Mover para preparo" at bounding box center [792, 593] width 154 height 34
click at [822, 588] on div "Mover para preparo" at bounding box center [792, 593] width 154 height 34
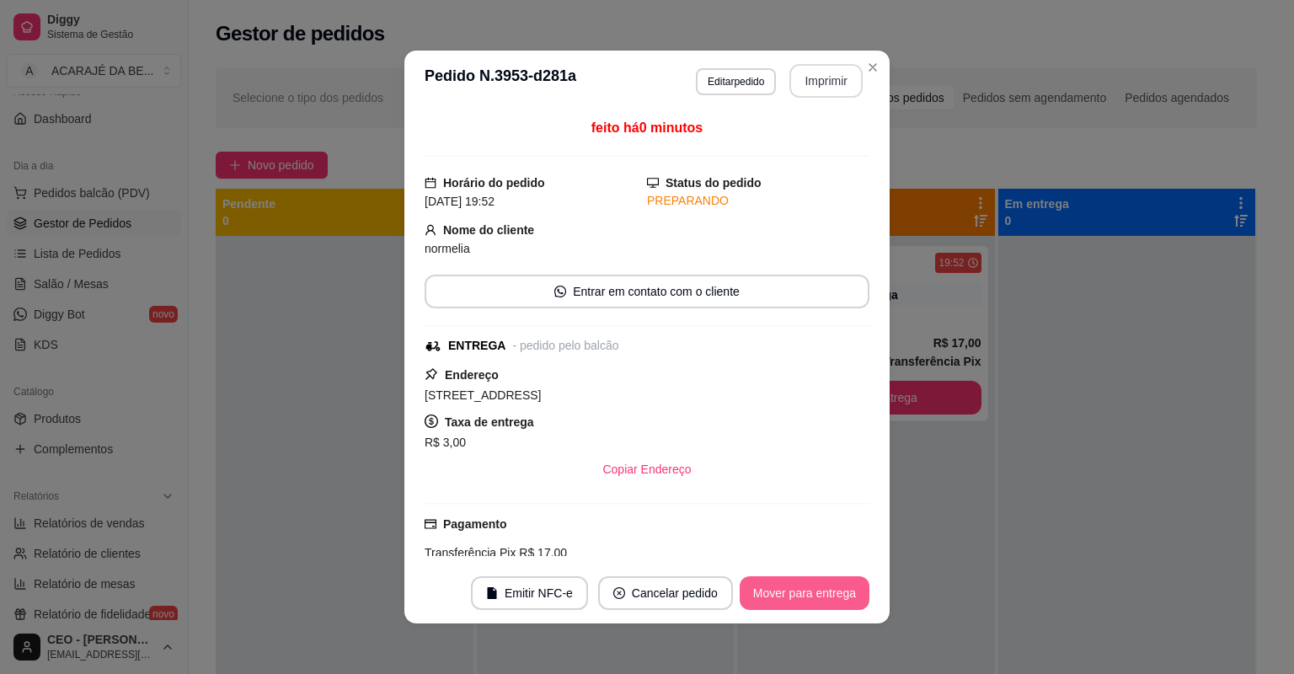
click at [822, 588] on button "Mover para entrega" at bounding box center [805, 593] width 130 height 34
click at [822, 588] on div "Mover para entrega" at bounding box center [792, 593] width 153 height 34
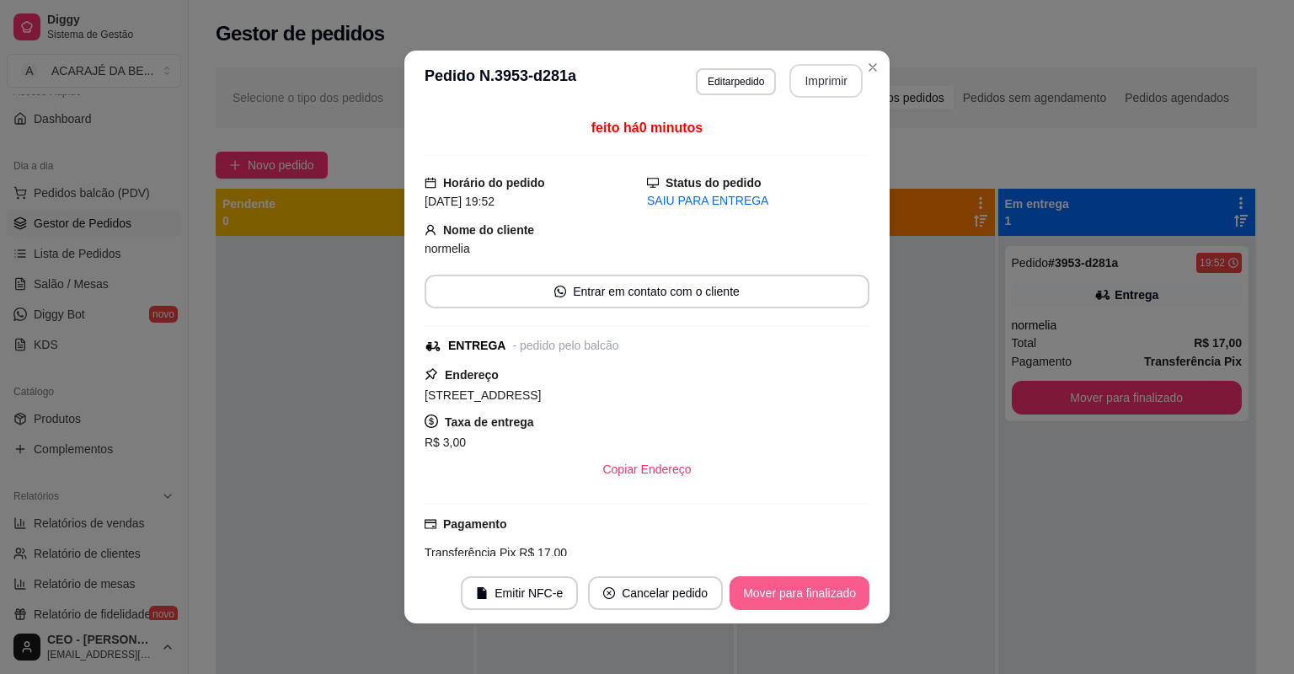
click at [822, 588] on button "Mover para finalizado" at bounding box center [800, 593] width 140 height 34
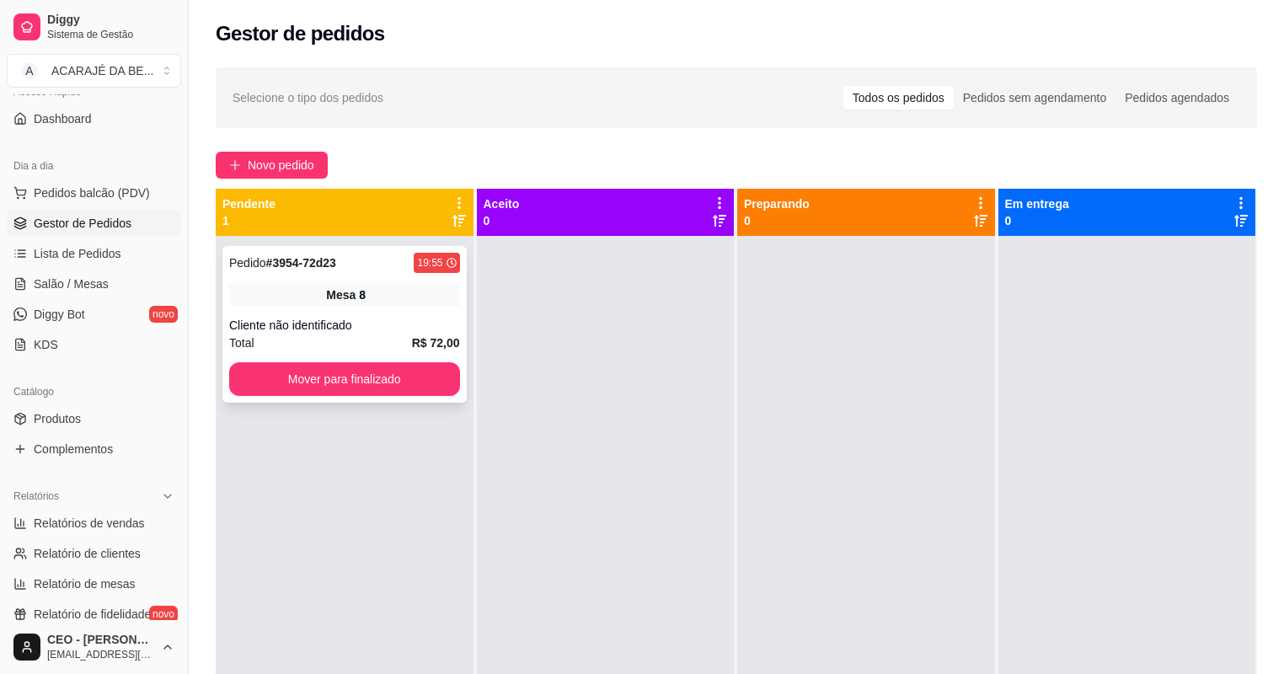
click at [376, 328] on div "Cliente não identificado" at bounding box center [344, 325] width 231 height 17
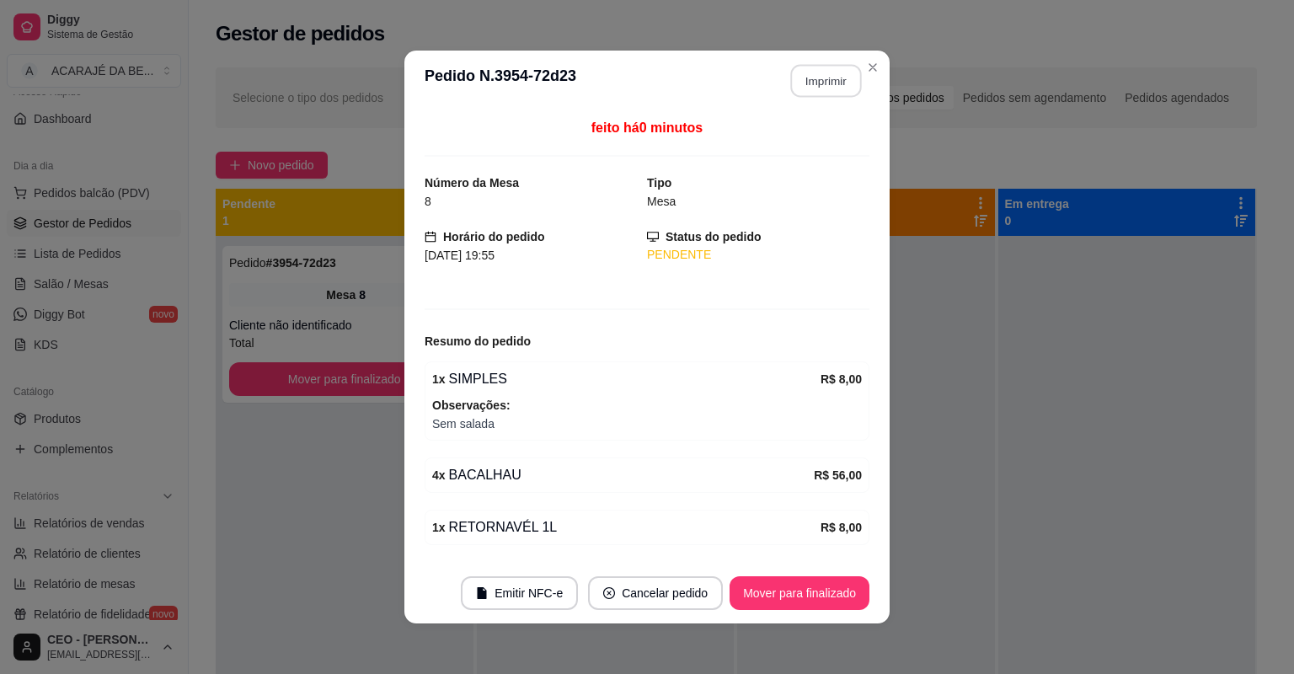
click at [835, 77] on button "Imprimir" at bounding box center [826, 81] width 71 height 33
click at [797, 602] on button "Mover para finalizado" at bounding box center [800, 593] width 136 height 33
click at [799, 600] on div "Mover para finalizado" at bounding box center [787, 593] width 163 height 34
click at [800, 600] on div "Mover para finalizado" at bounding box center [787, 593] width 163 height 34
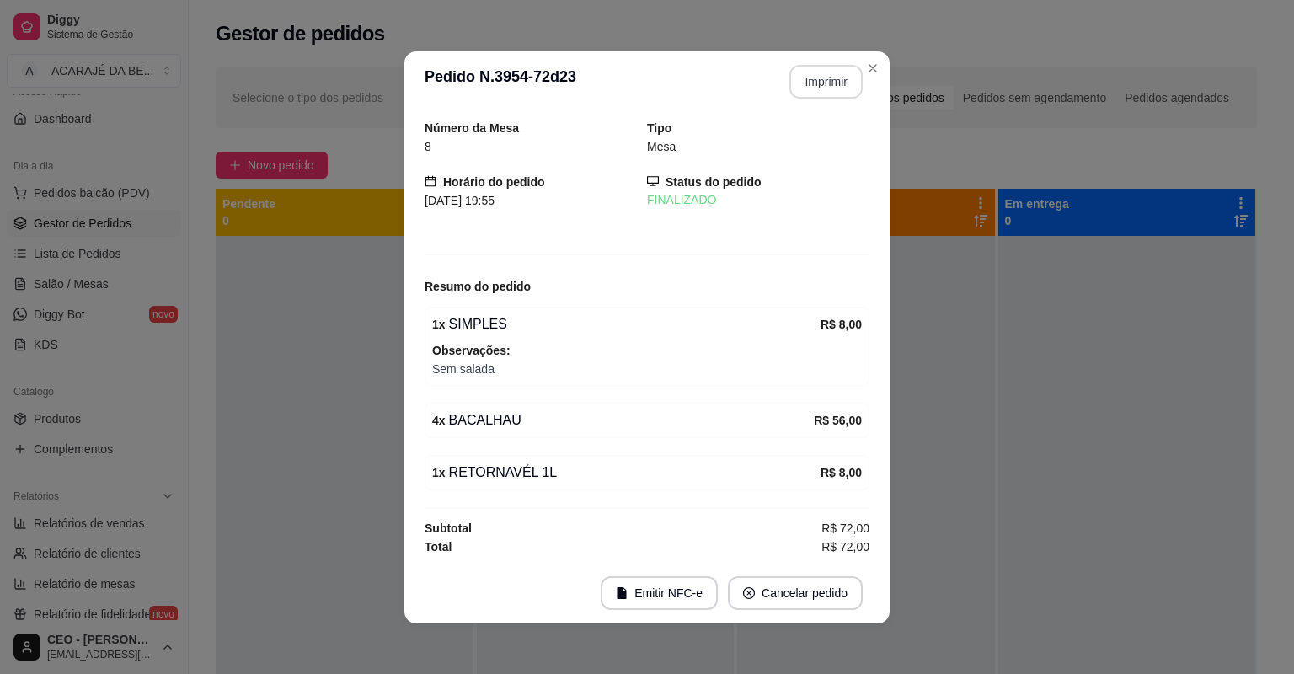
click at [800, 600] on button "Cancelar pedido" at bounding box center [795, 593] width 135 height 34
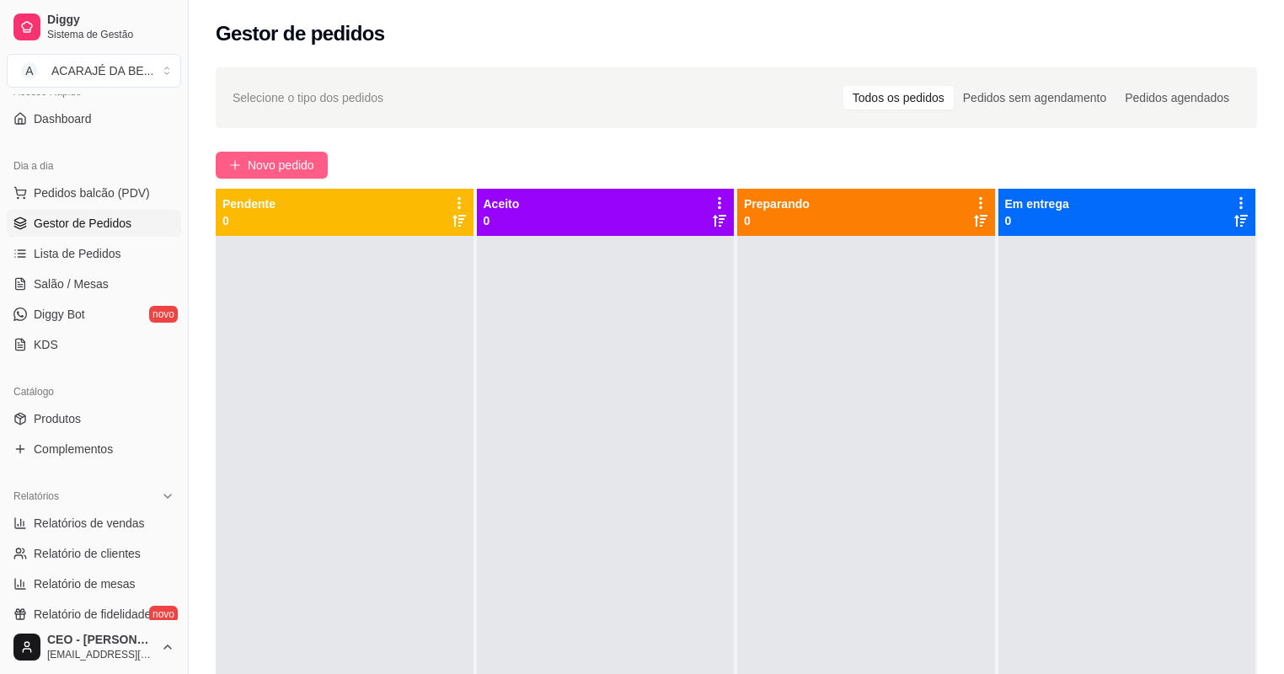
click at [292, 153] on button "Novo pedido" at bounding box center [272, 165] width 112 height 27
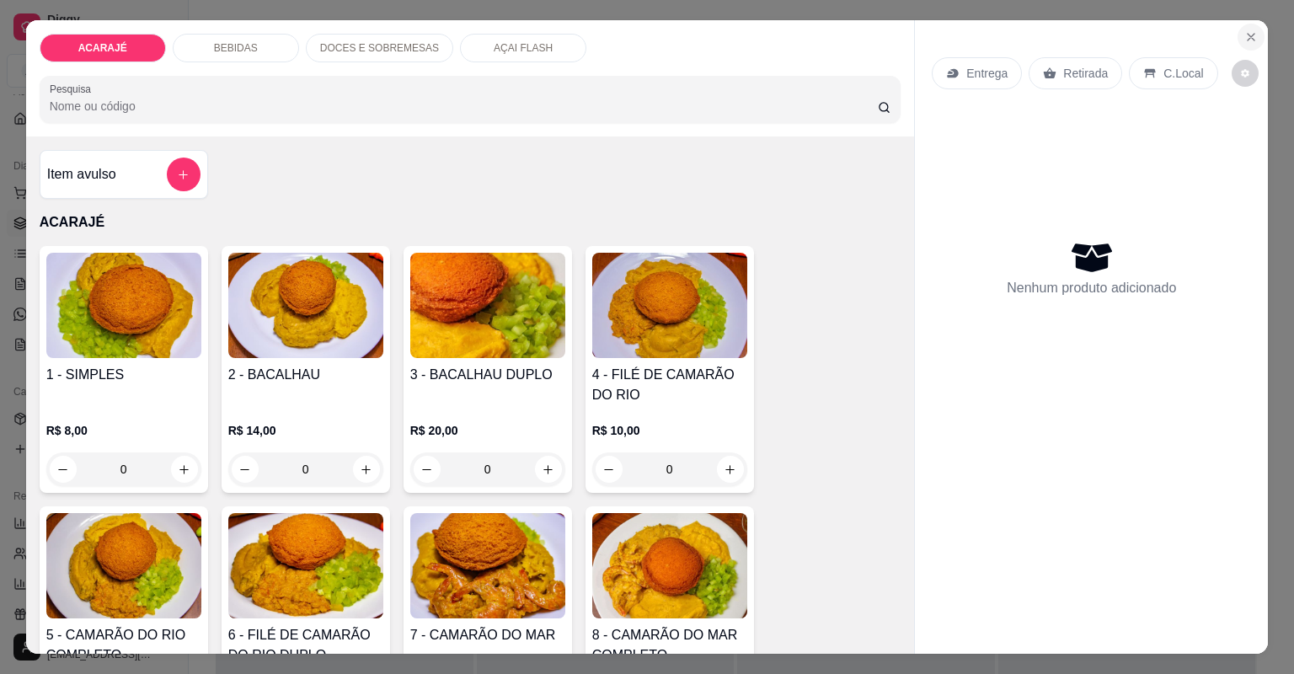
click at [1250, 36] on icon "Close" at bounding box center [1250, 36] width 13 height 13
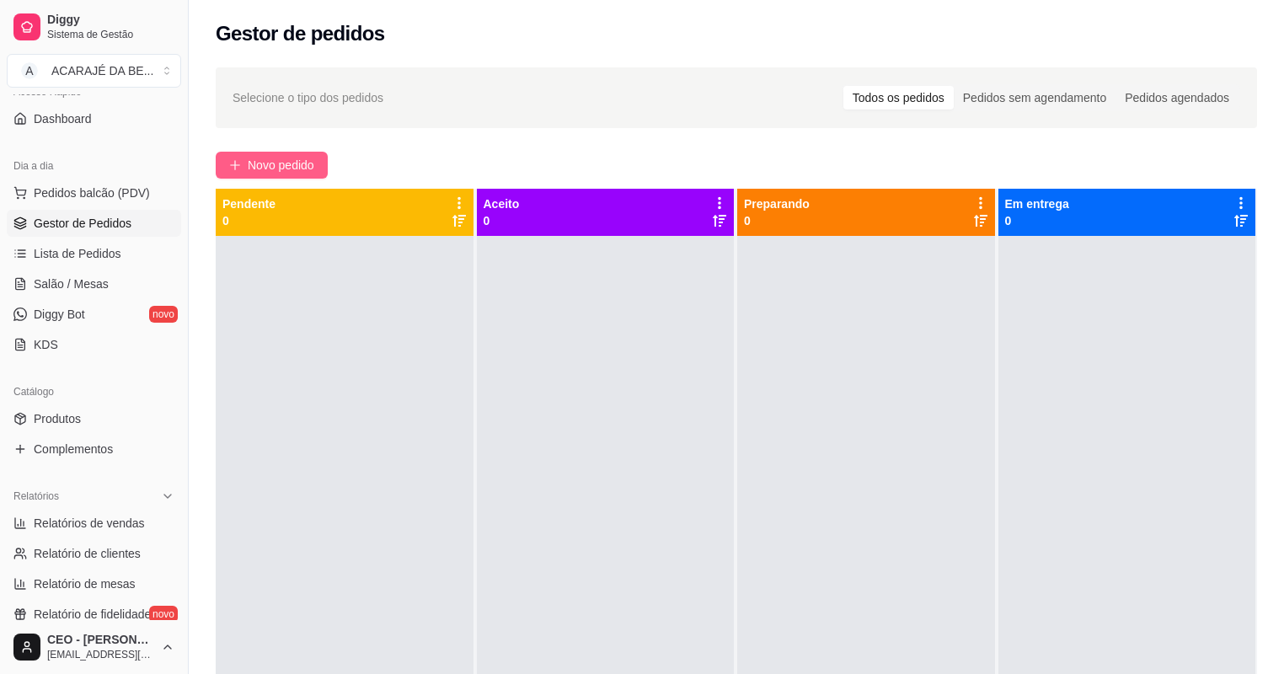
click at [297, 158] on span "Novo pedido" at bounding box center [281, 165] width 67 height 19
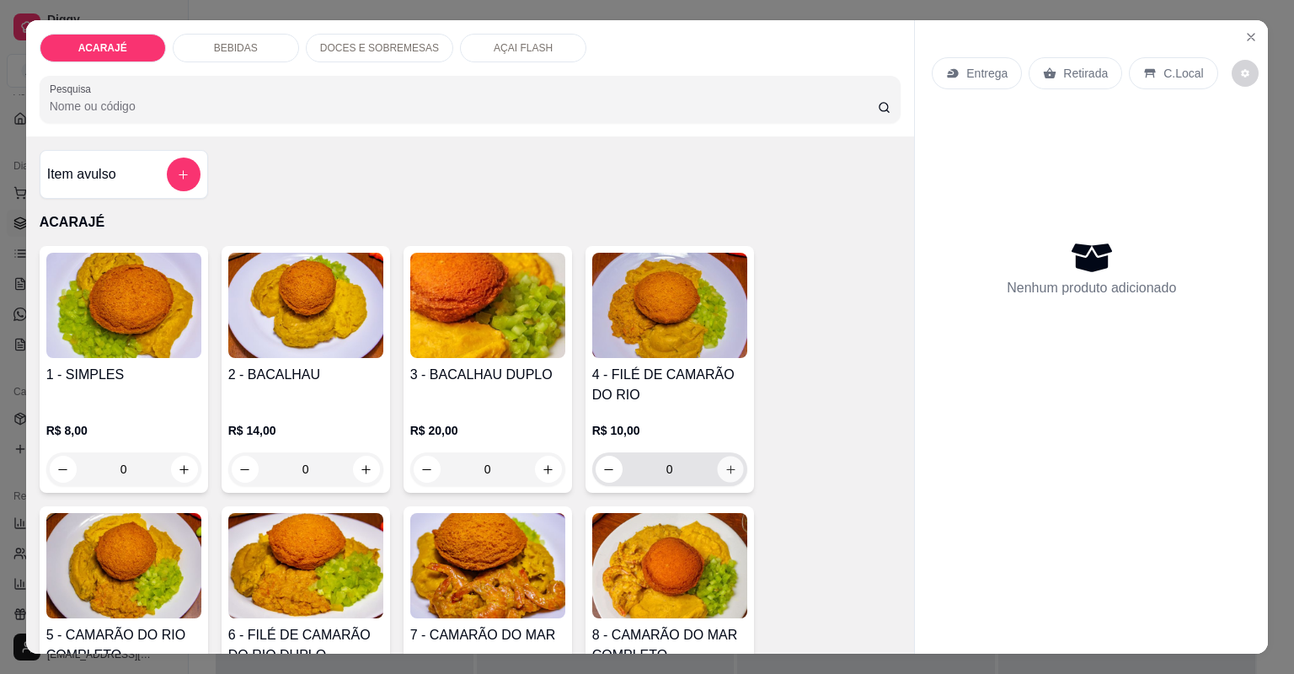
click at [726, 468] on icon "increase-product-quantity" at bounding box center [730, 469] width 8 height 8
click at [724, 468] on icon "increase-product-quantity" at bounding box center [730, 469] width 13 height 13
type input "2"
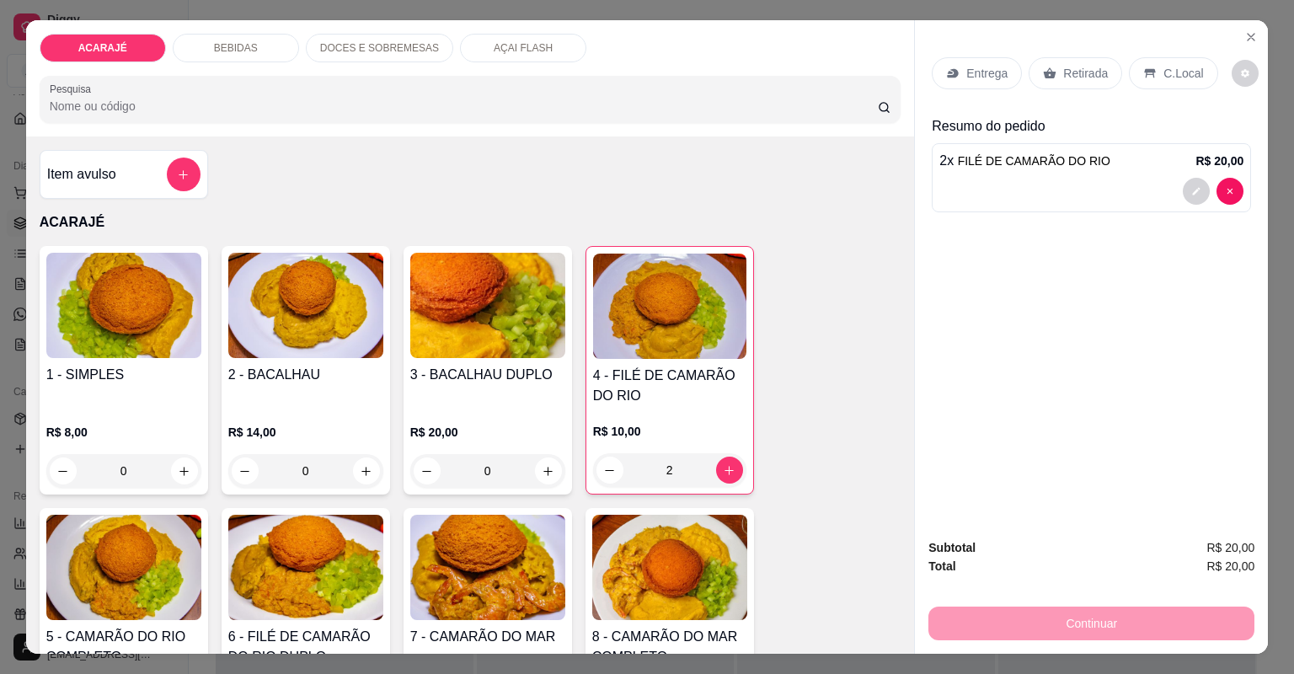
click at [982, 60] on div "Entrega" at bounding box center [977, 73] width 90 height 32
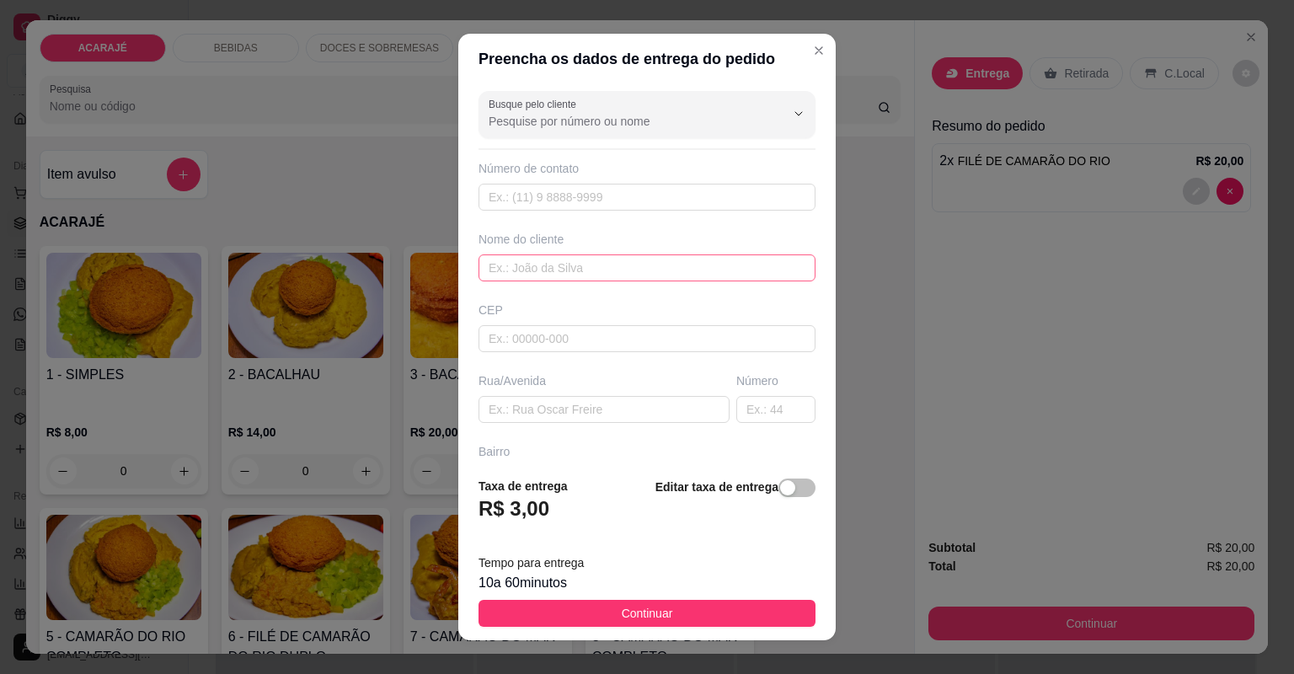
click at [579, 277] on div "Busque pelo cliente Número de contato Nome do cliente CEP Rua/Avenida Número Ba…" at bounding box center [646, 273] width 377 height 379
click at [586, 270] on input "text" at bounding box center [647, 267] width 337 height 27
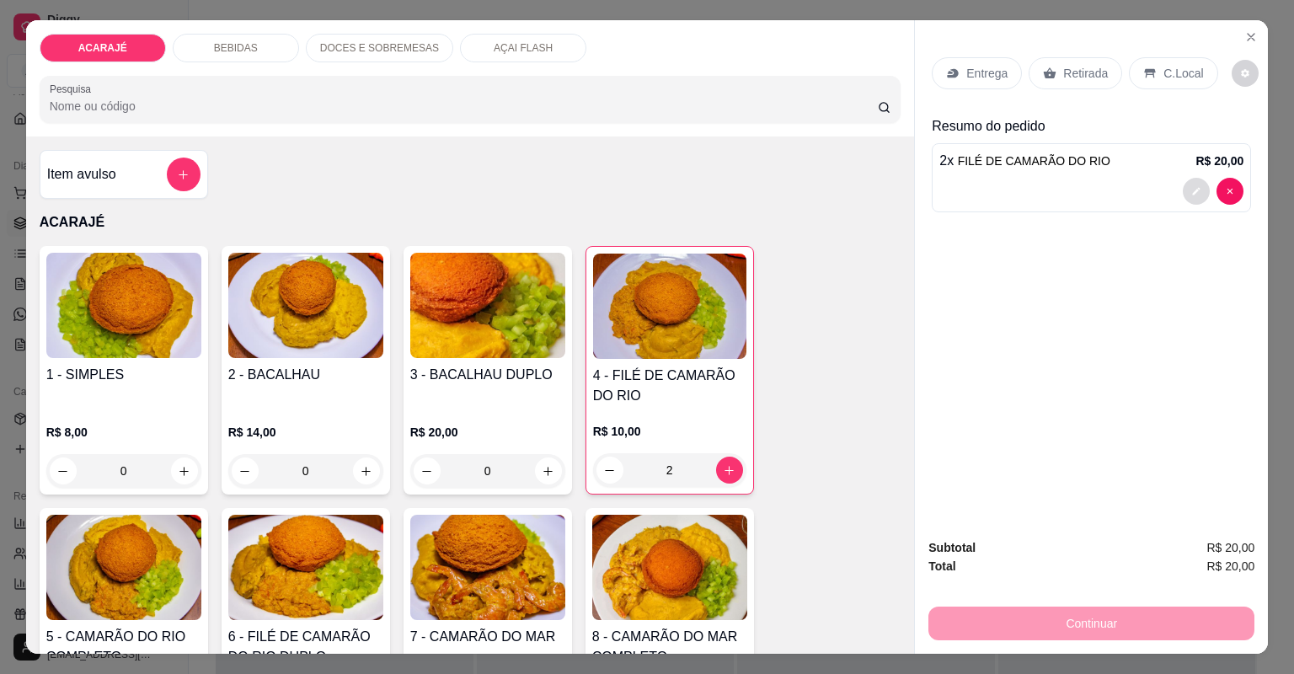
click at [1190, 183] on button "decrease-product-quantity" at bounding box center [1196, 191] width 27 height 27
click at [967, 70] on p "Entrega" at bounding box center [986, 73] width 41 height 17
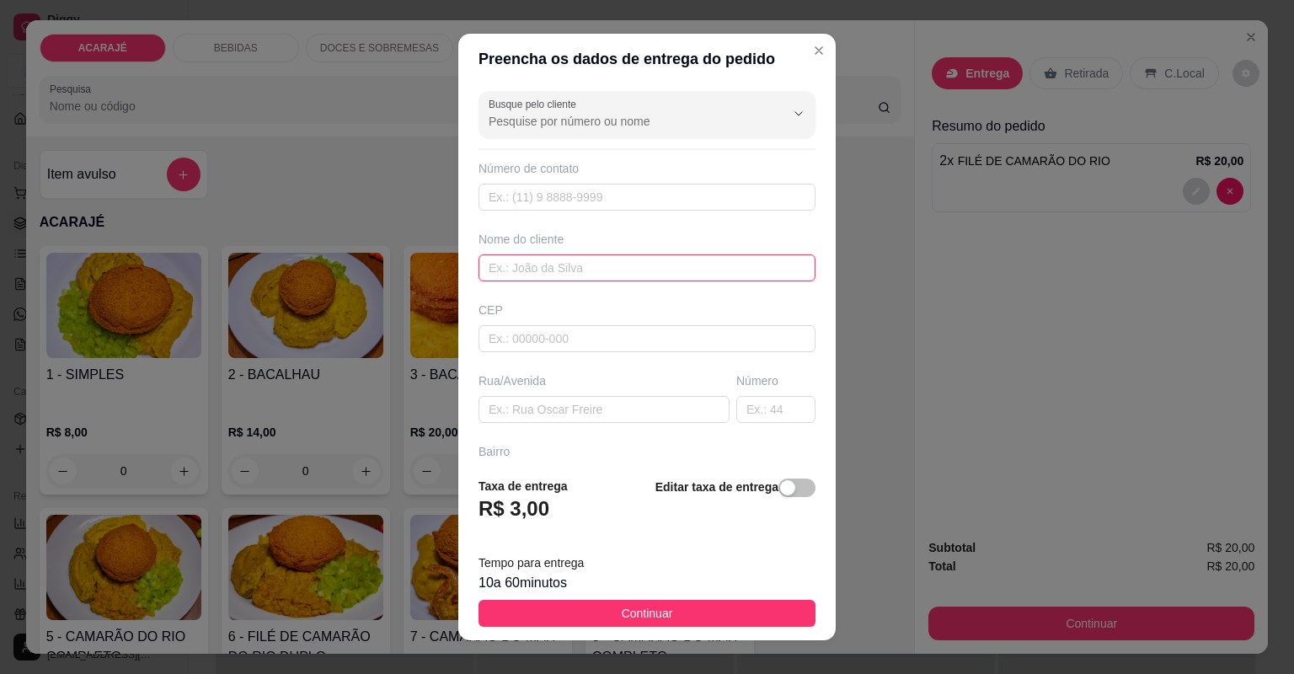
click at [680, 268] on input "text" at bounding box center [647, 267] width 337 height 27
type input "[PERSON_NAME]"
click at [670, 420] on div "Busque pelo cliente Número de contato Nome do cliente luciano CEP Rua/Avenida N…" at bounding box center [646, 273] width 377 height 379
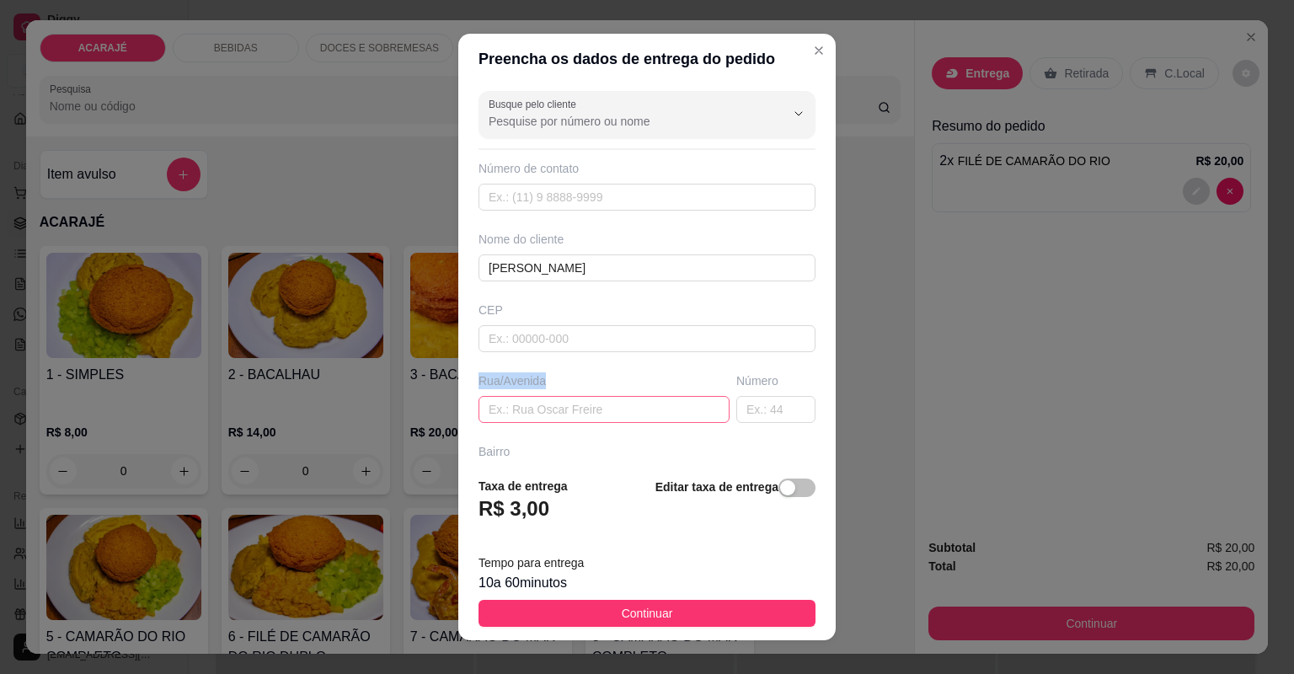
click at [669, 418] on input "text" at bounding box center [604, 409] width 251 height 27
paste input "Cá em cima no complexo policial na [GEOGRAPHIC_DATA] número da casa 60 em frent…"
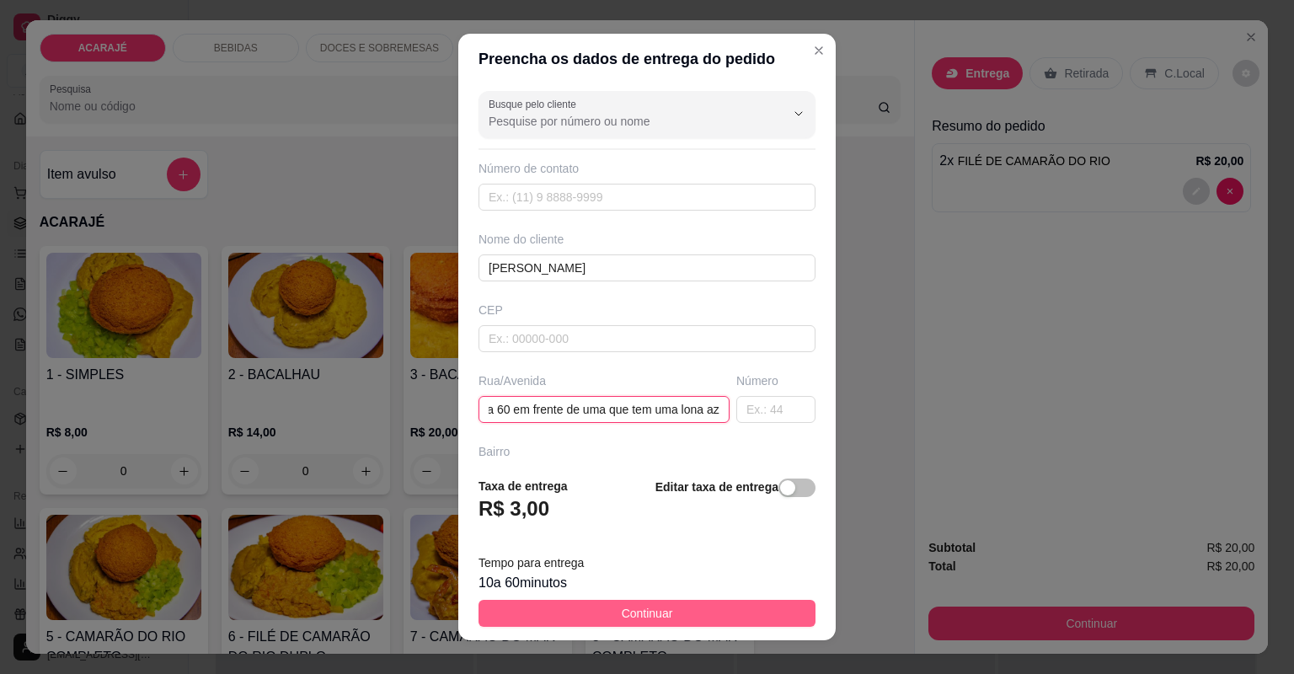
type input "Cá em cima no complexo policial na [GEOGRAPHIC_DATA] número da casa 60 em frent…"
drag, startPoint x: 677, startPoint y: 608, endPoint x: 842, endPoint y: 576, distance: 167.4
click at [677, 610] on button "Continuar" at bounding box center [647, 613] width 337 height 27
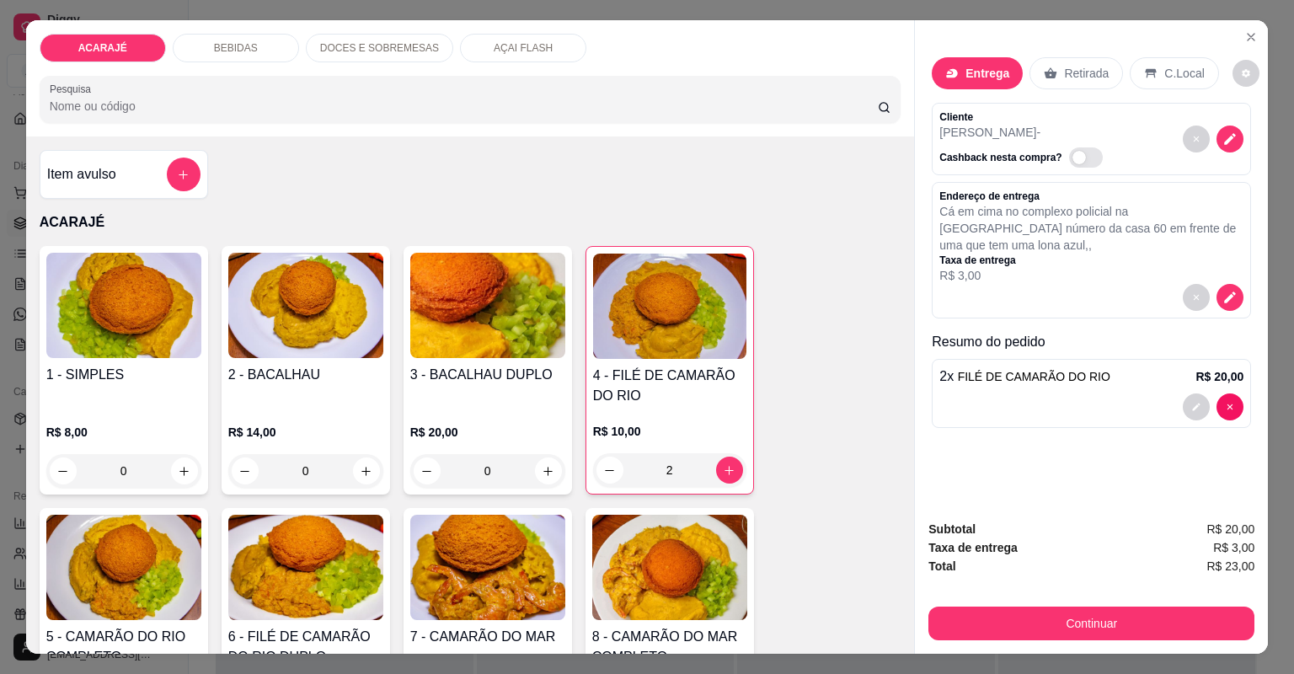
drag, startPoint x: 1090, startPoint y: 644, endPoint x: 1088, endPoint y: 629, distance: 15.4
click at [1088, 633] on div "Subtotal R$ 20,00 Taxa de entrega R$ 3,00 Total R$ 23,00 Continuar" at bounding box center [1091, 579] width 353 height 147
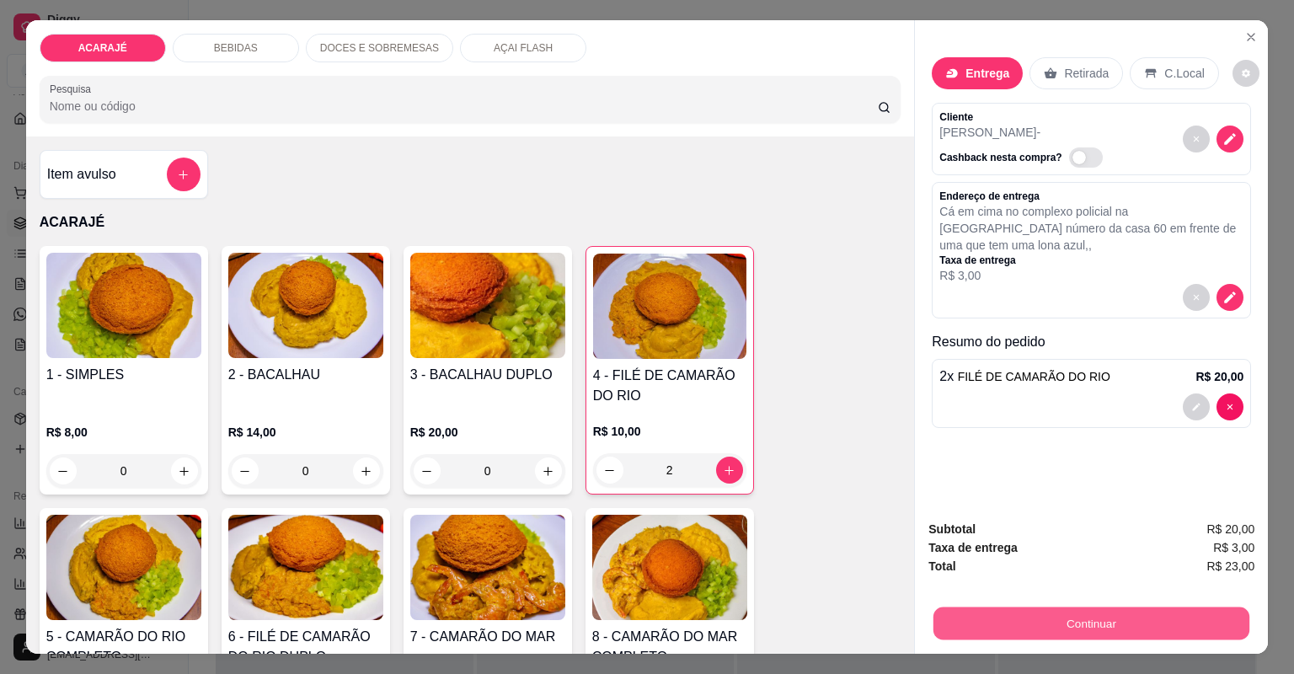
click at [1087, 626] on button "Continuar" at bounding box center [1092, 623] width 316 height 33
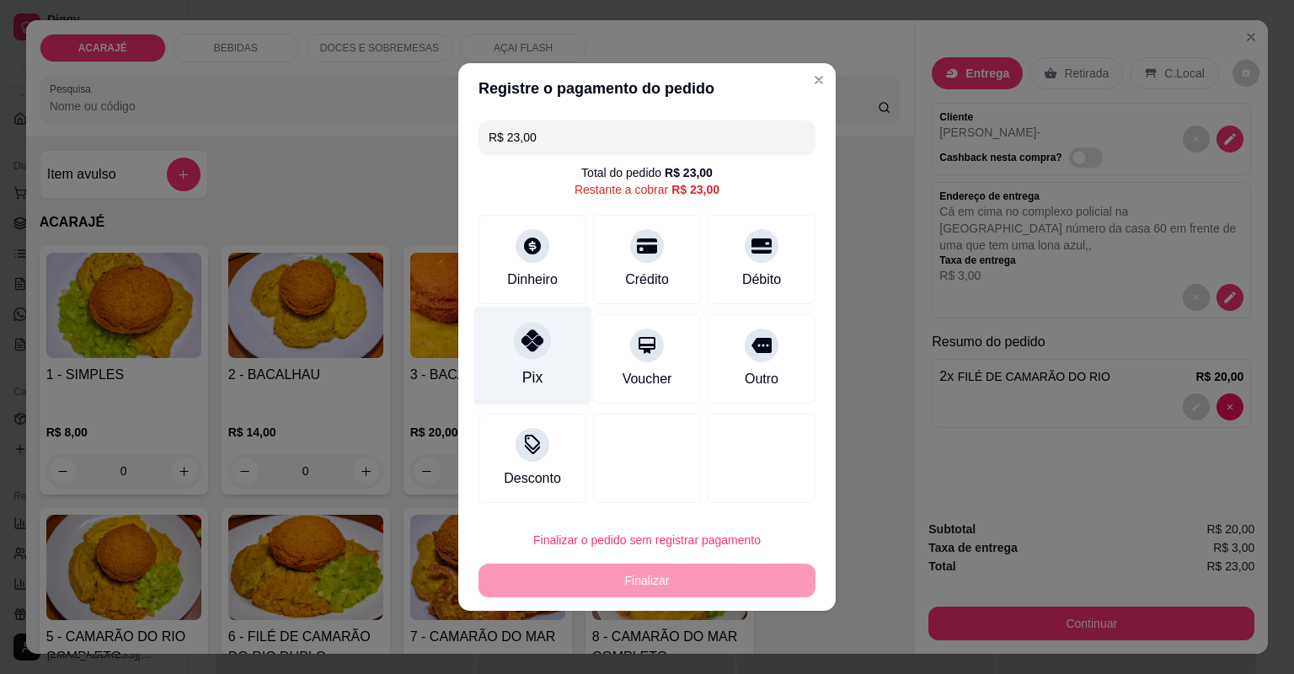
click at [545, 349] on div at bounding box center [532, 340] width 37 height 37
type input "R$ 0,00"
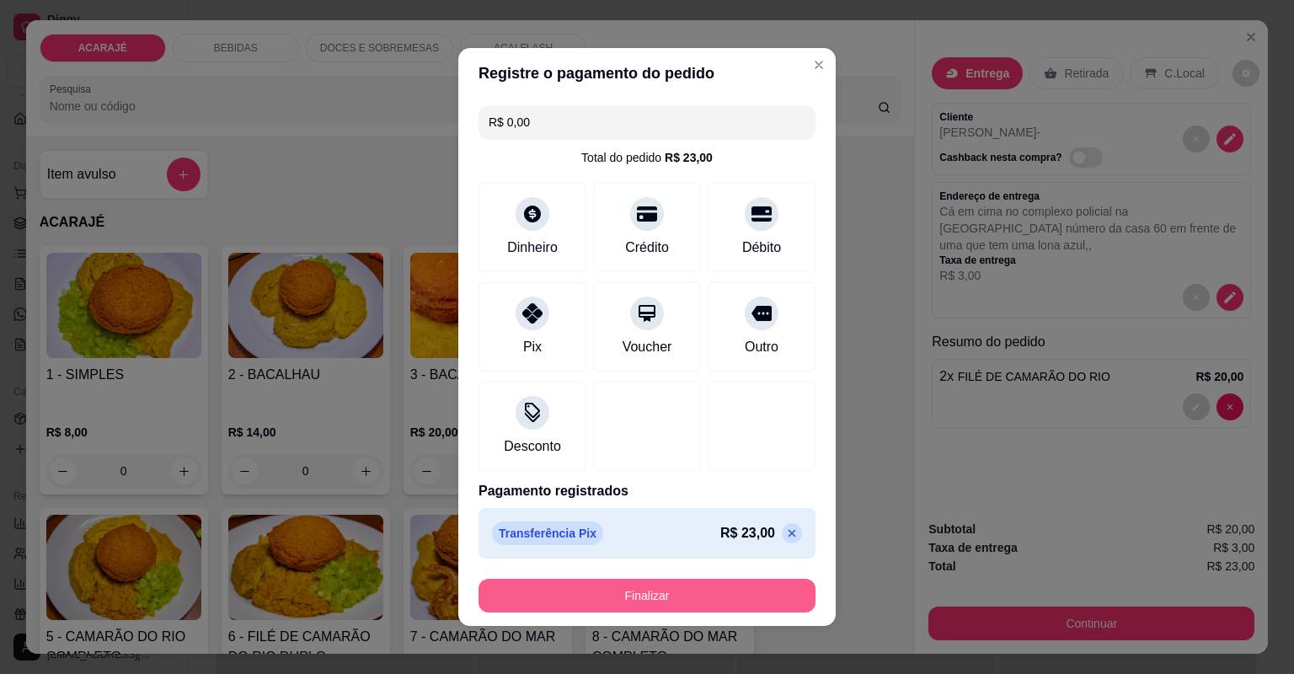
click at [686, 588] on button "Finalizar" at bounding box center [647, 596] width 337 height 34
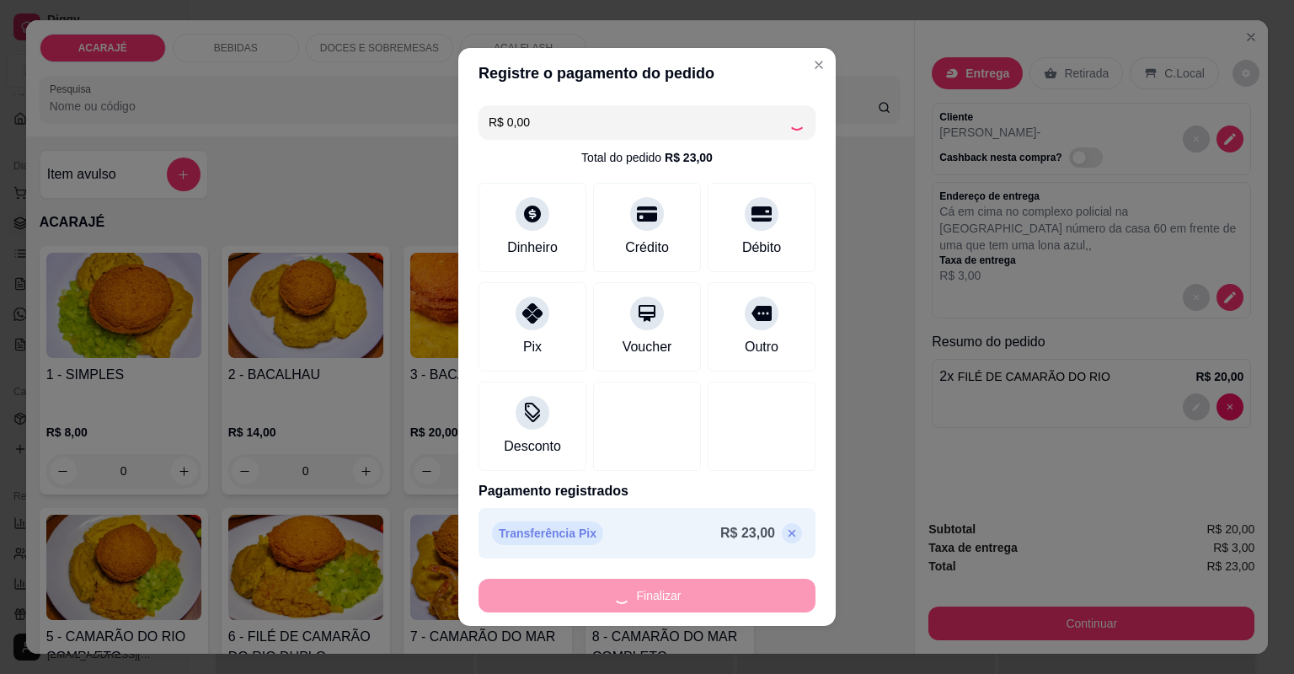
type input "0"
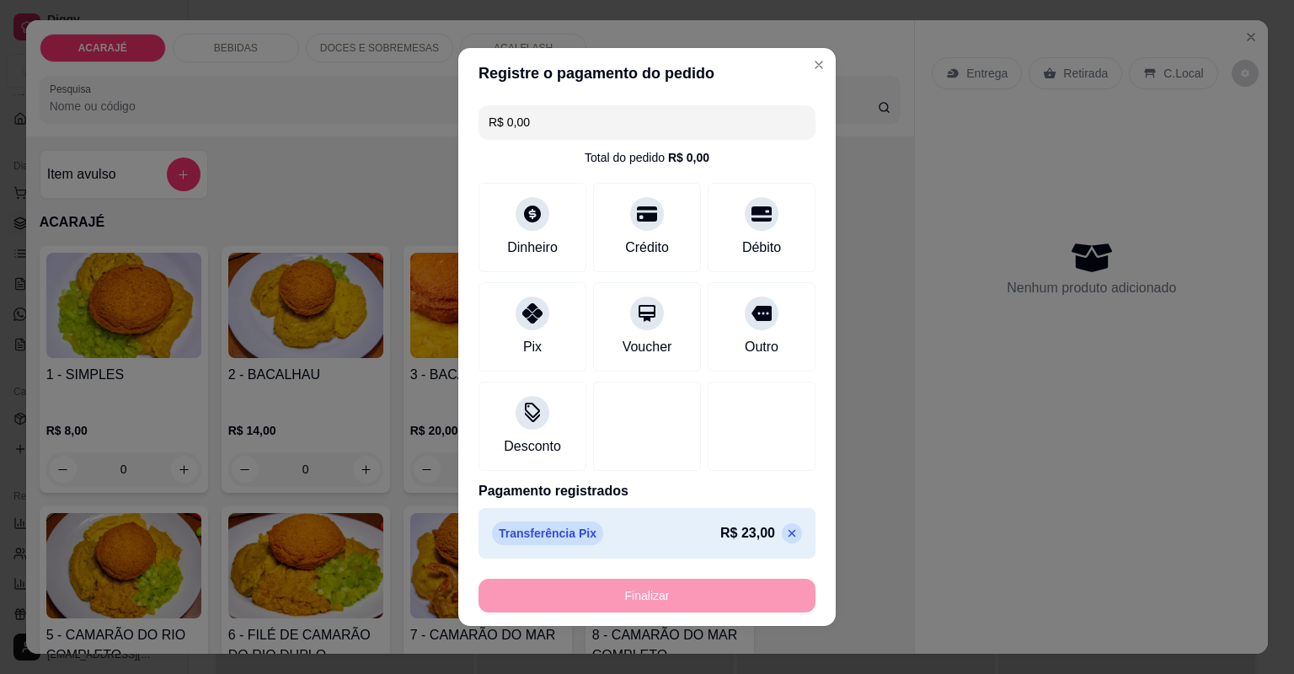
type input "-R$ 23,00"
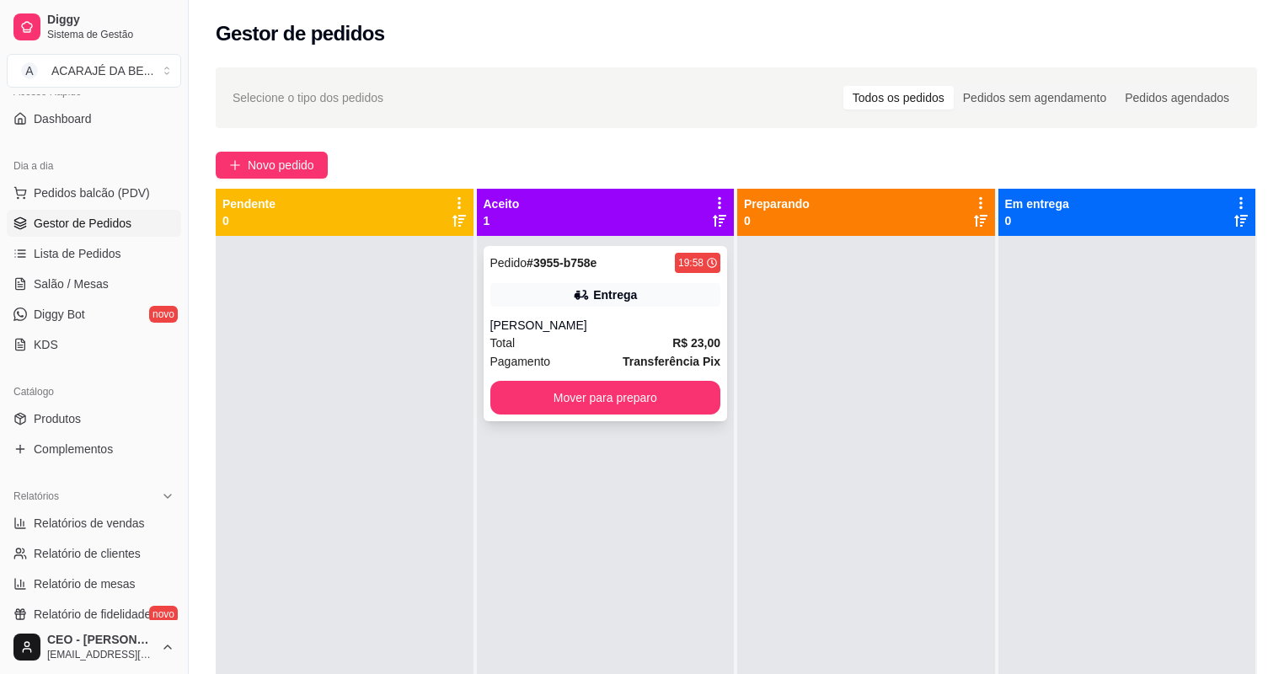
click at [607, 290] on div "Entrega" at bounding box center [615, 294] width 44 height 17
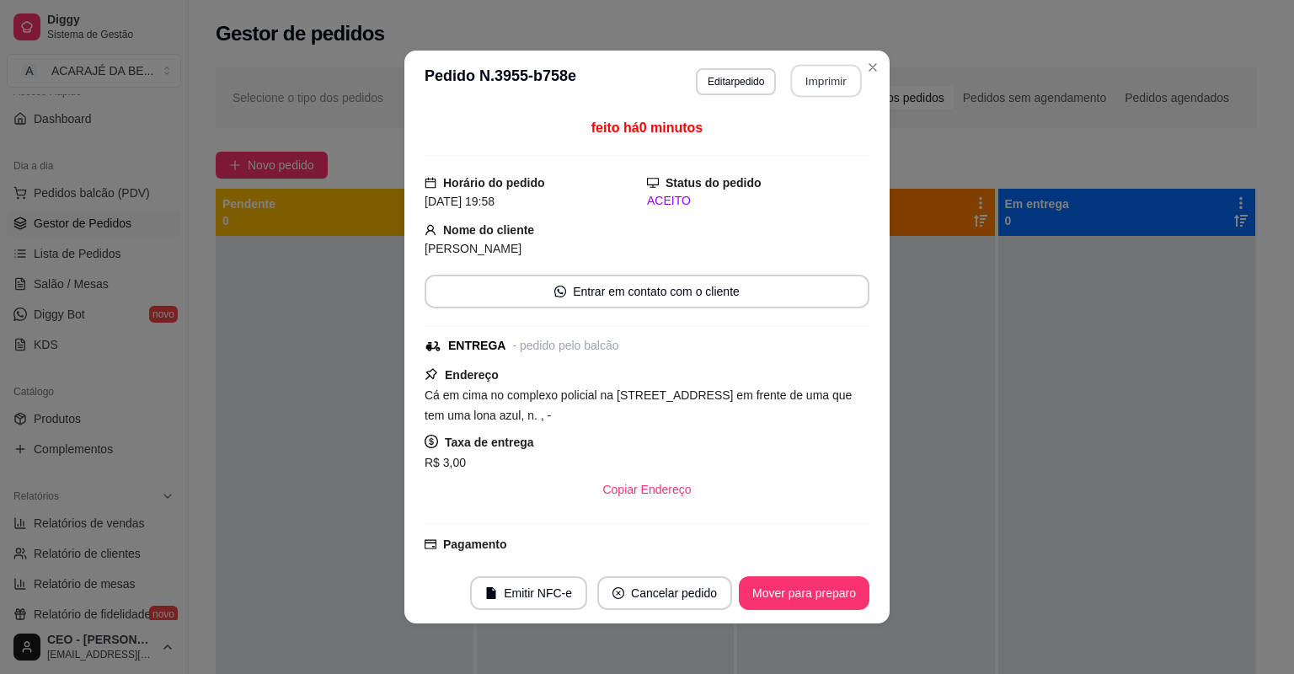
click at [827, 86] on button "Imprimir" at bounding box center [826, 81] width 71 height 33
click at [805, 580] on button "Mover para preparo" at bounding box center [804, 593] width 131 height 34
click at [806, 580] on div "Mover para preparo" at bounding box center [792, 593] width 154 height 34
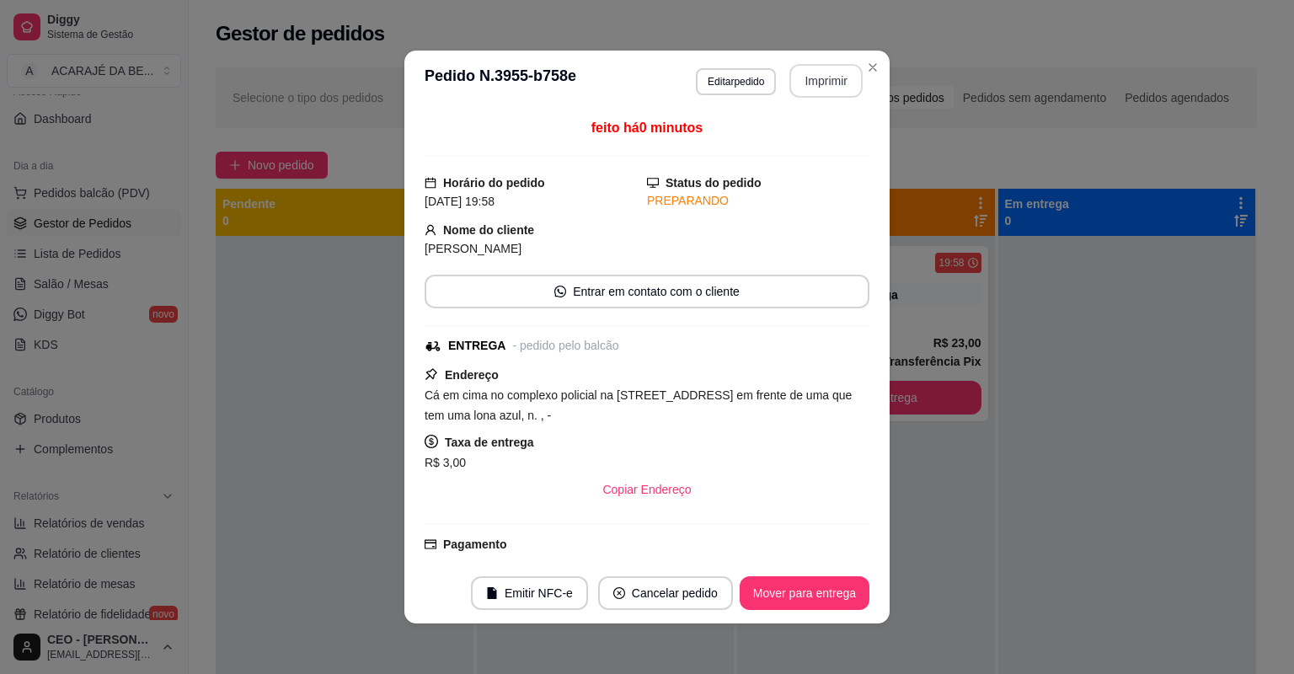
click at [809, 581] on button "Mover para entrega" at bounding box center [805, 593] width 130 height 34
click at [811, 581] on div "Mover para entrega" at bounding box center [792, 593] width 153 height 34
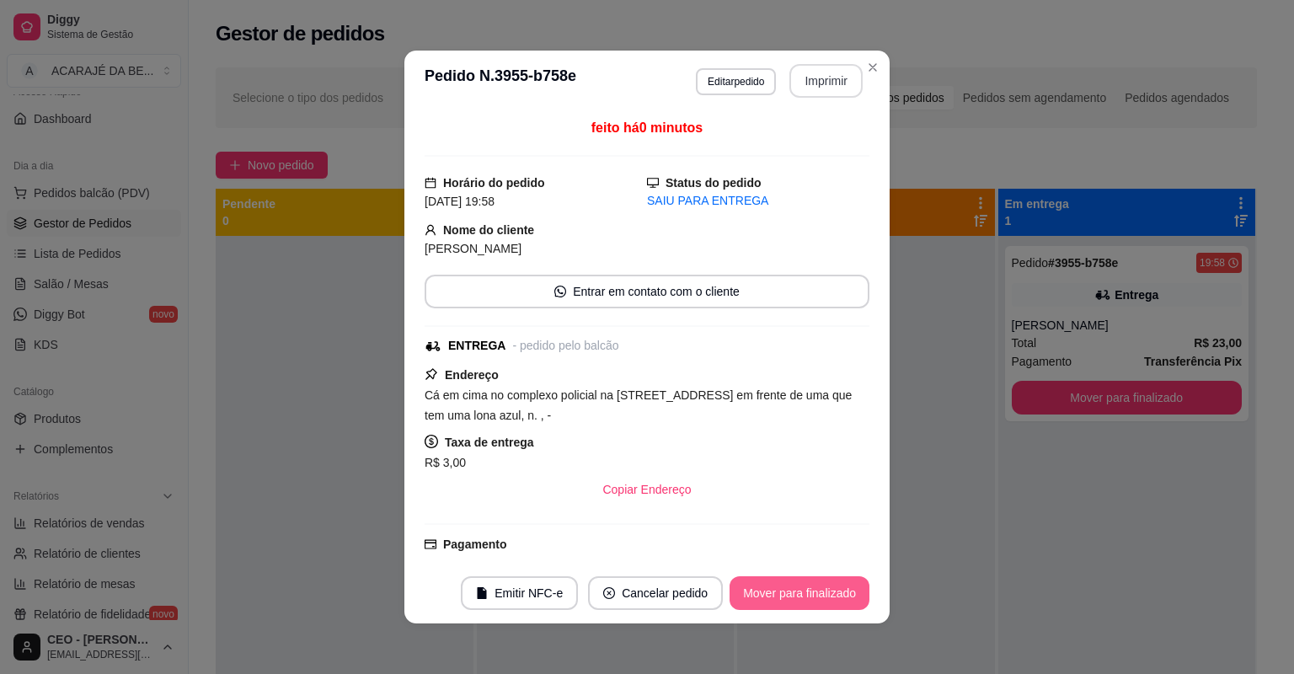
click at [808, 600] on button "Mover para finalizado" at bounding box center [800, 593] width 140 height 34
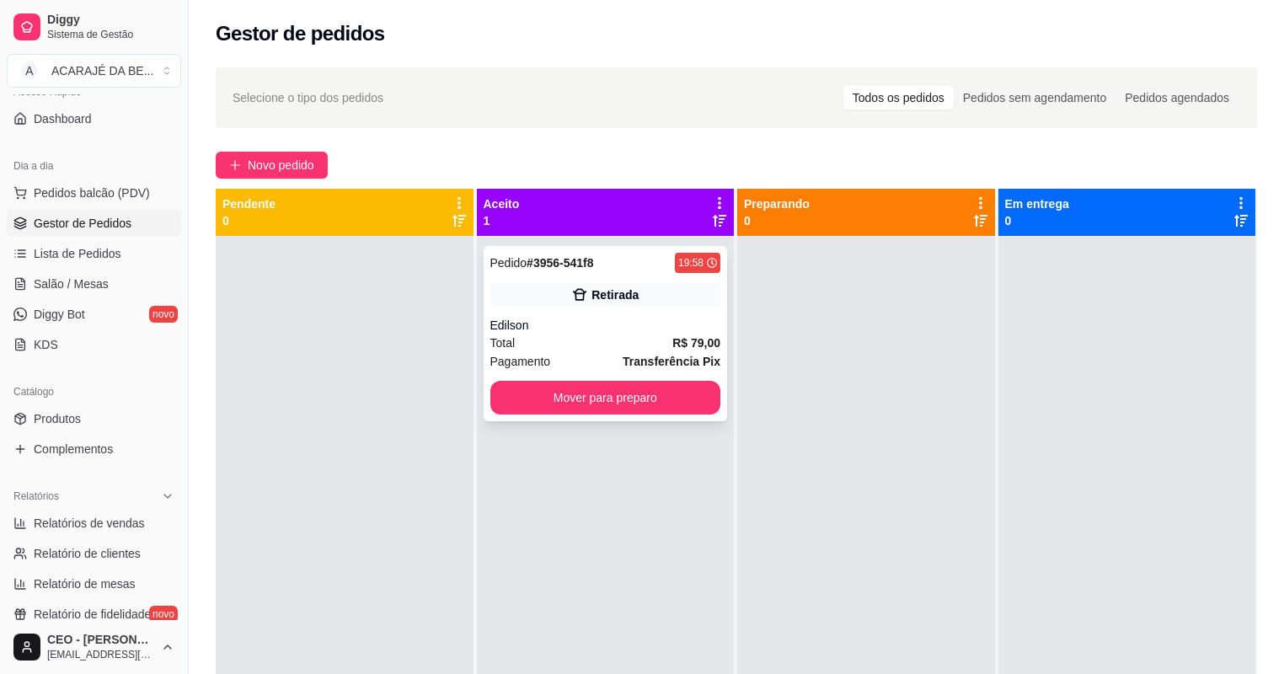
click at [617, 316] on div "Pedido # 3956-541f8 19:58 Retirada Edilson Total R$ 79,00 Pagamento Transferênc…" at bounding box center [606, 333] width 244 height 175
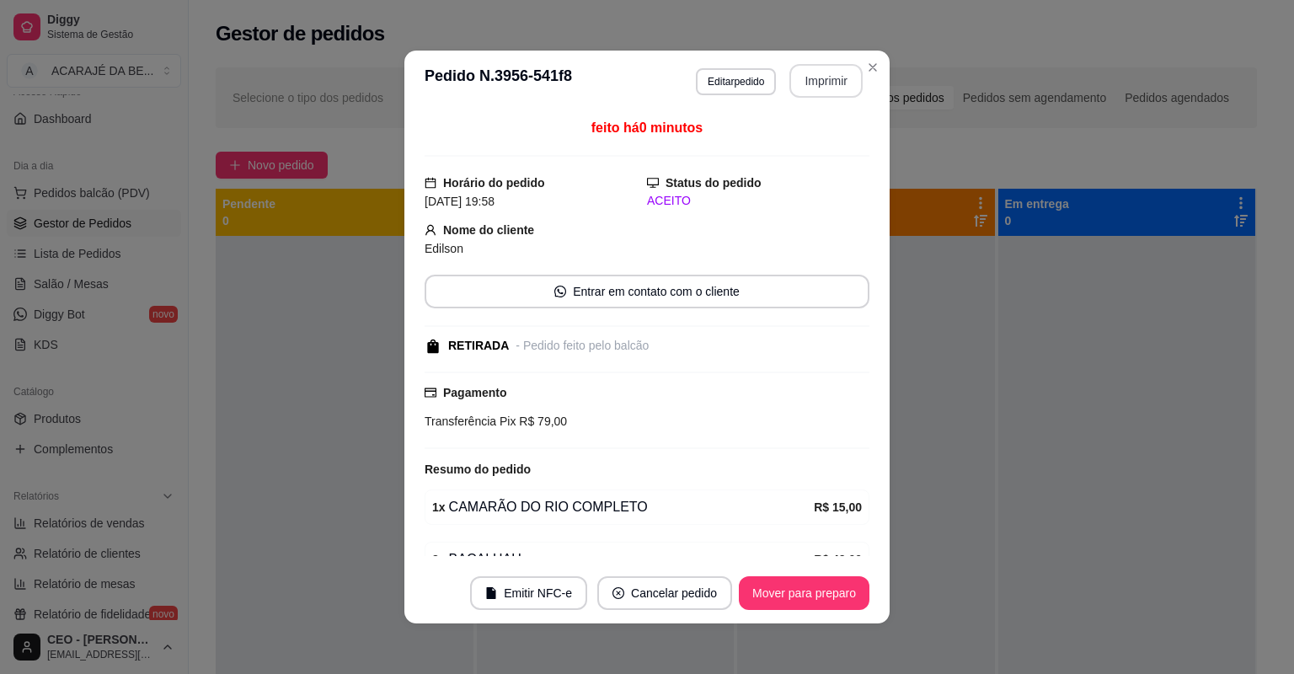
click at [817, 81] on button "Imprimir" at bounding box center [825, 81] width 73 height 34
click at [843, 603] on button "Mover para preparo" at bounding box center [804, 593] width 131 height 34
click at [840, 598] on button "Mover para preparo" at bounding box center [804, 593] width 131 height 34
click at [839, 594] on div "Mover para preparo" at bounding box center [792, 593] width 154 height 34
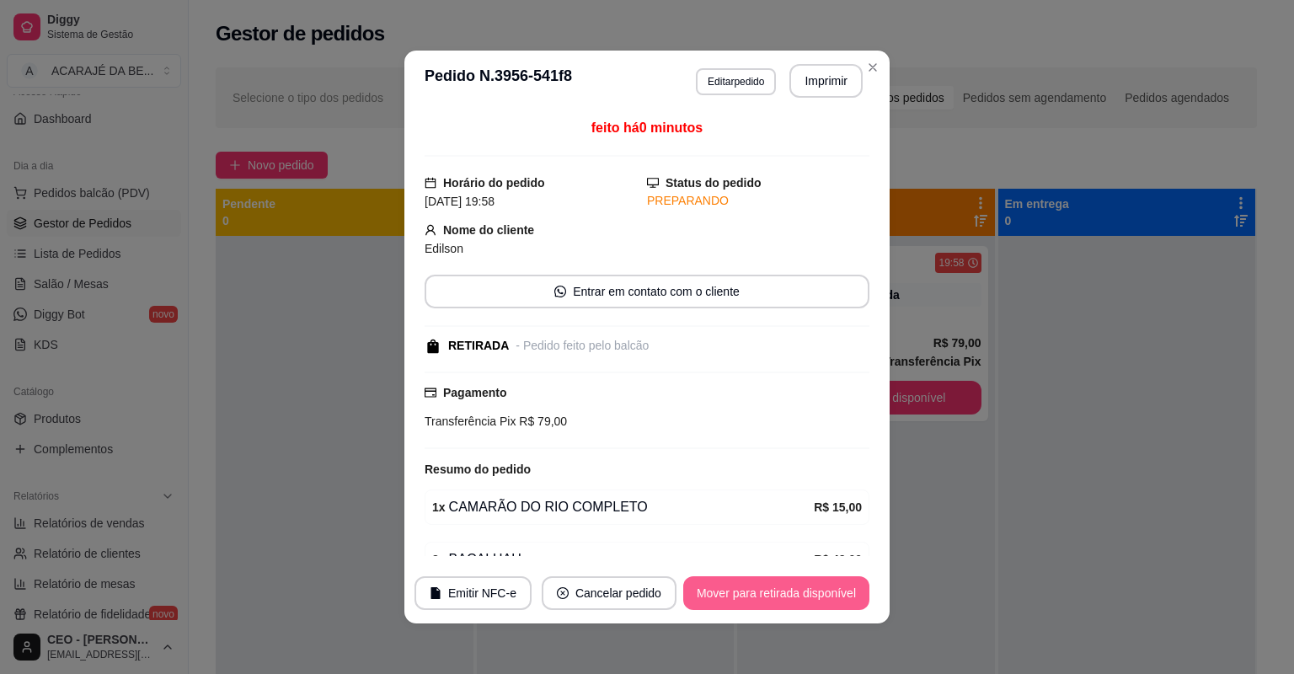
click at [839, 591] on button "Mover para retirada disponível" at bounding box center [776, 593] width 186 height 34
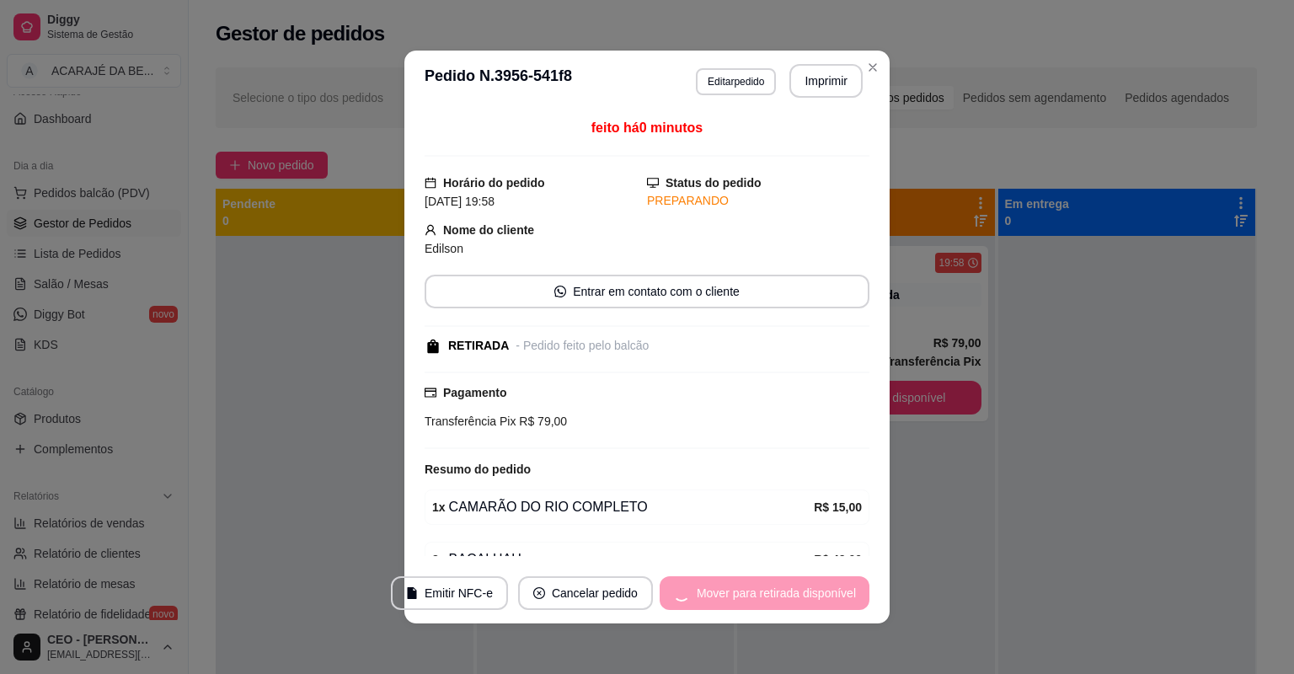
click at [839, 591] on div "Mover para retirada disponível" at bounding box center [765, 593] width 210 height 34
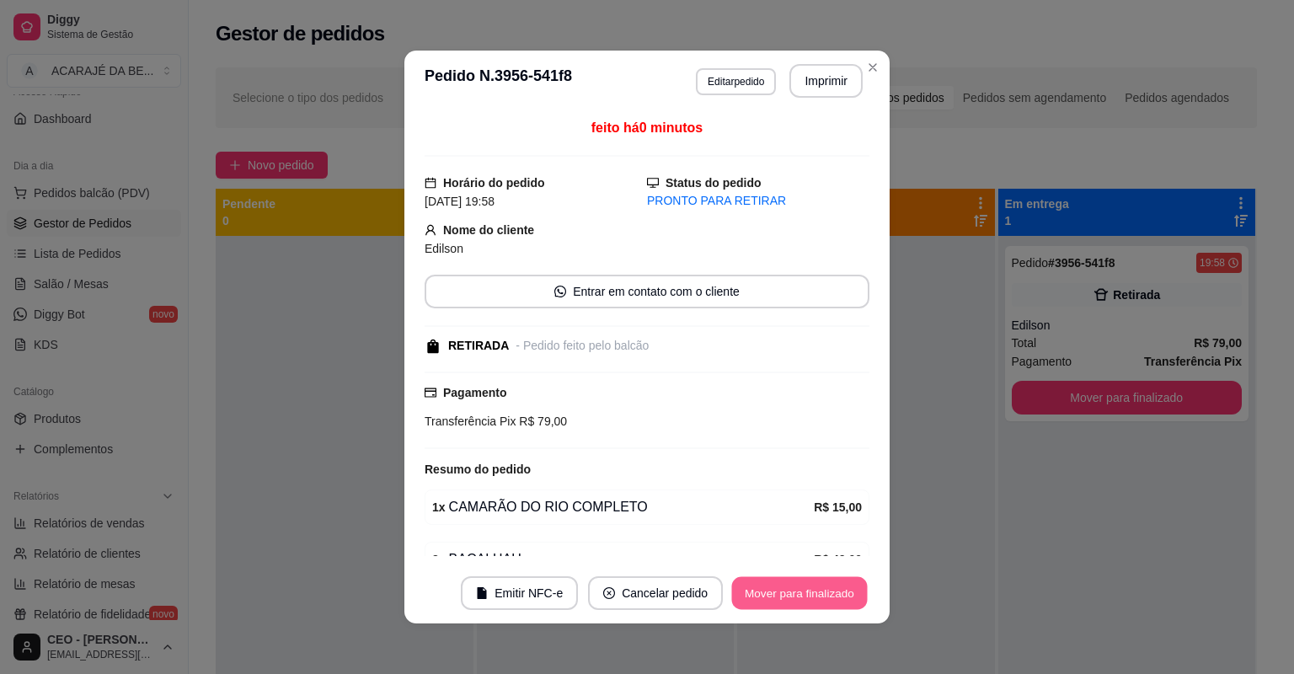
click at [841, 591] on button "Mover para finalizado" at bounding box center [800, 593] width 136 height 33
click at [841, 591] on div "Mover para finalizado" at bounding box center [787, 593] width 163 height 34
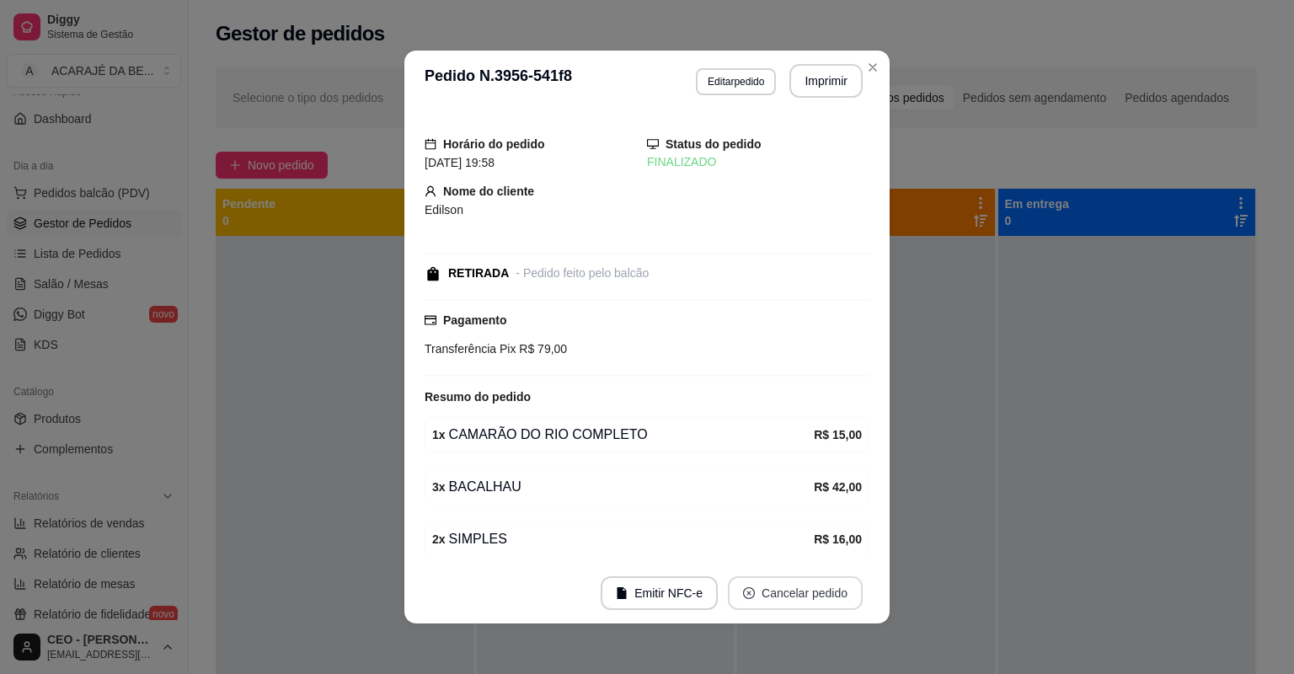
click at [841, 591] on button "Cancelar pedido" at bounding box center [795, 593] width 135 height 34
click at [841, 591] on button "Cancelar pedido" at bounding box center [795, 593] width 131 height 33
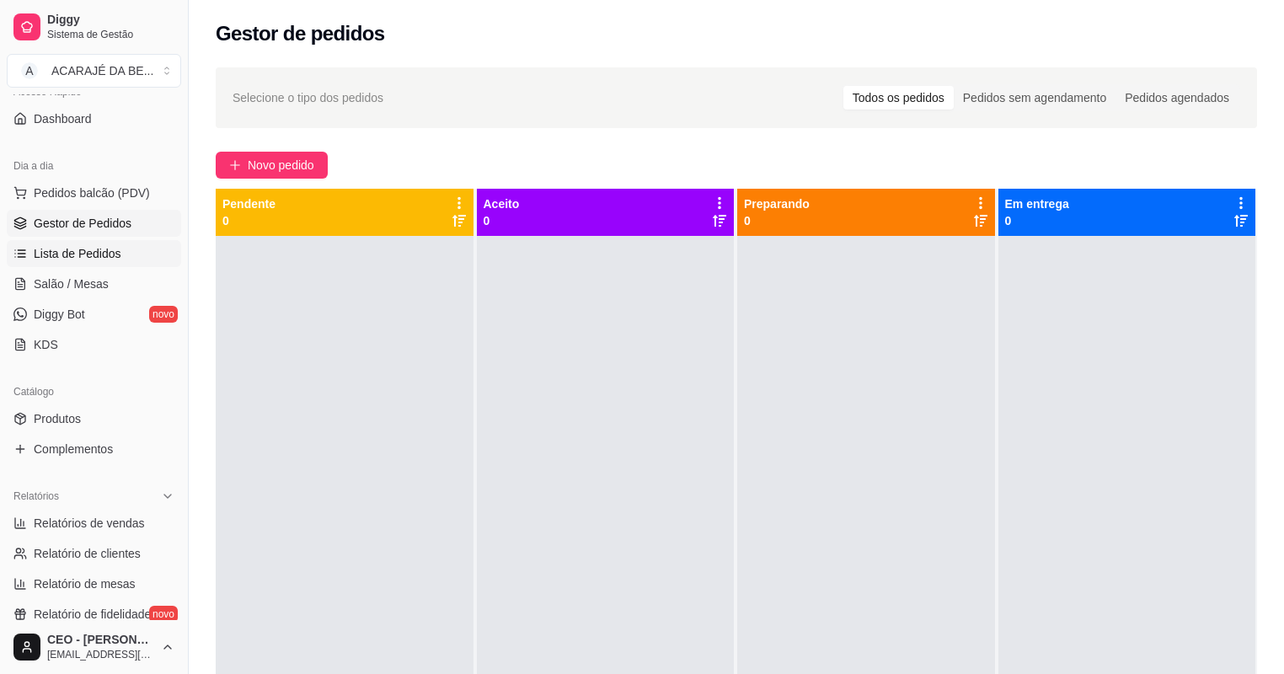
click at [88, 250] on span "Lista de Pedidos" at bounding box center [78, 253] width 88 height 17
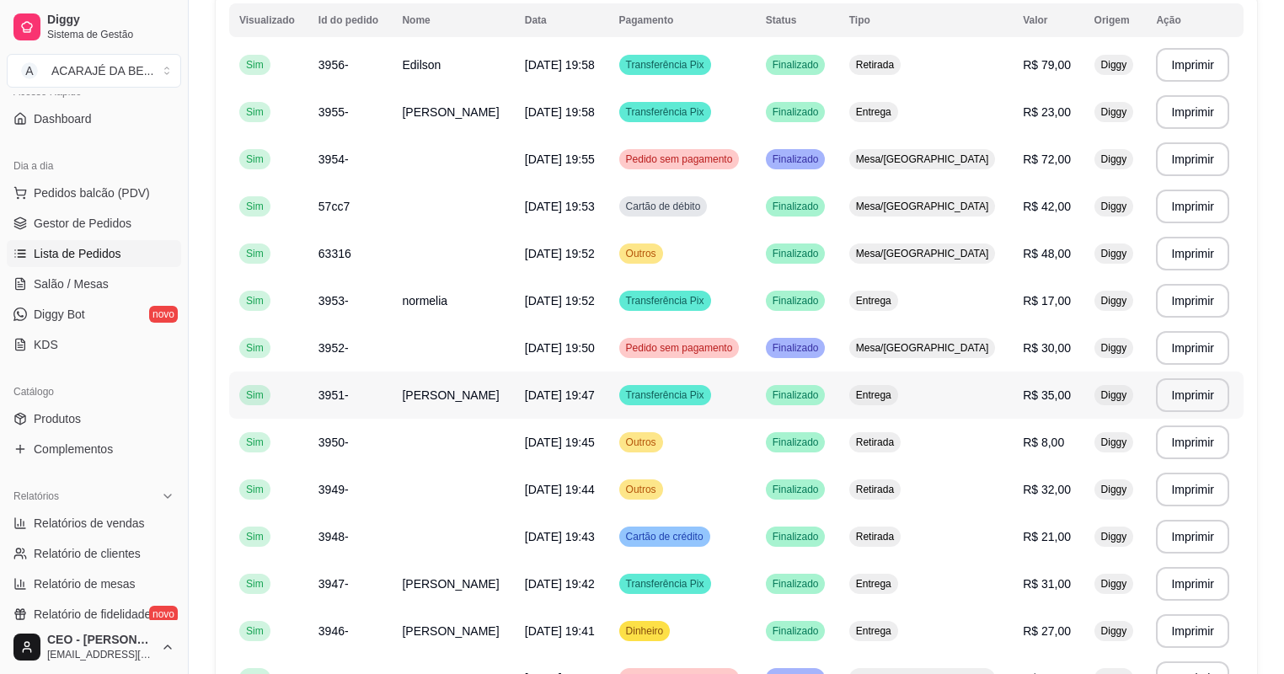
scroll to position [135, 0]
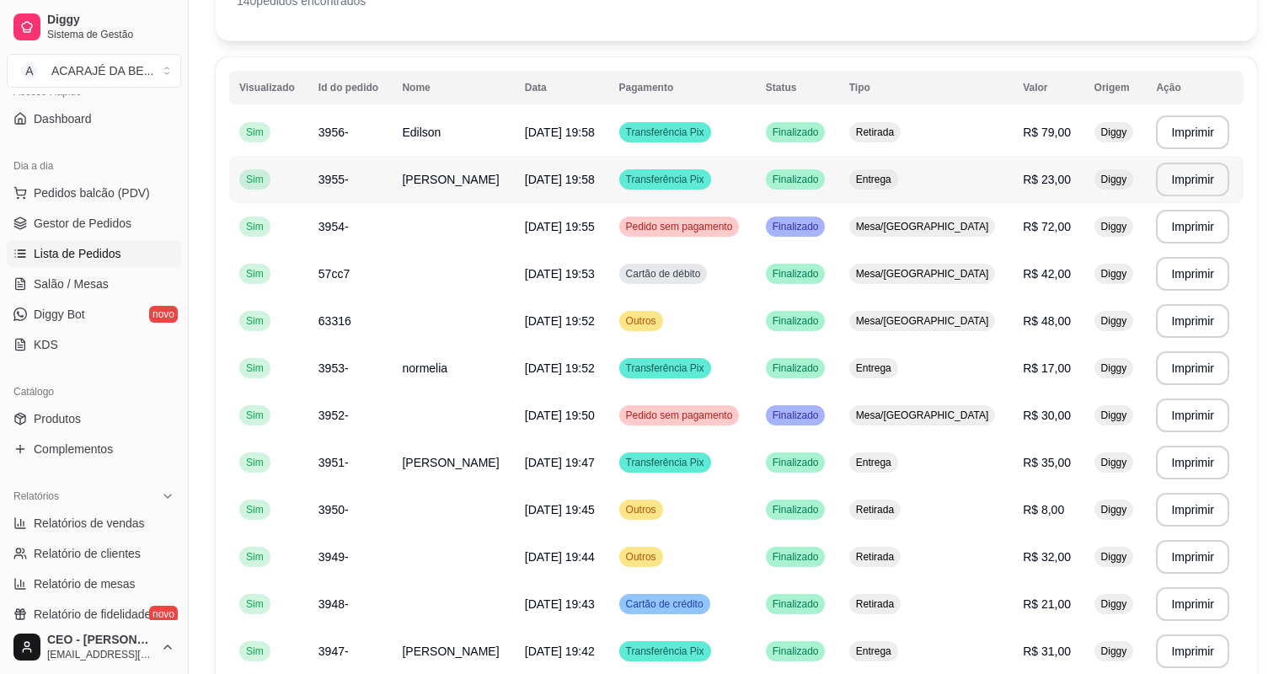
click at [756, 176] on td "Transferência Pix" at bounding box center [682, 179] width 147 height 47
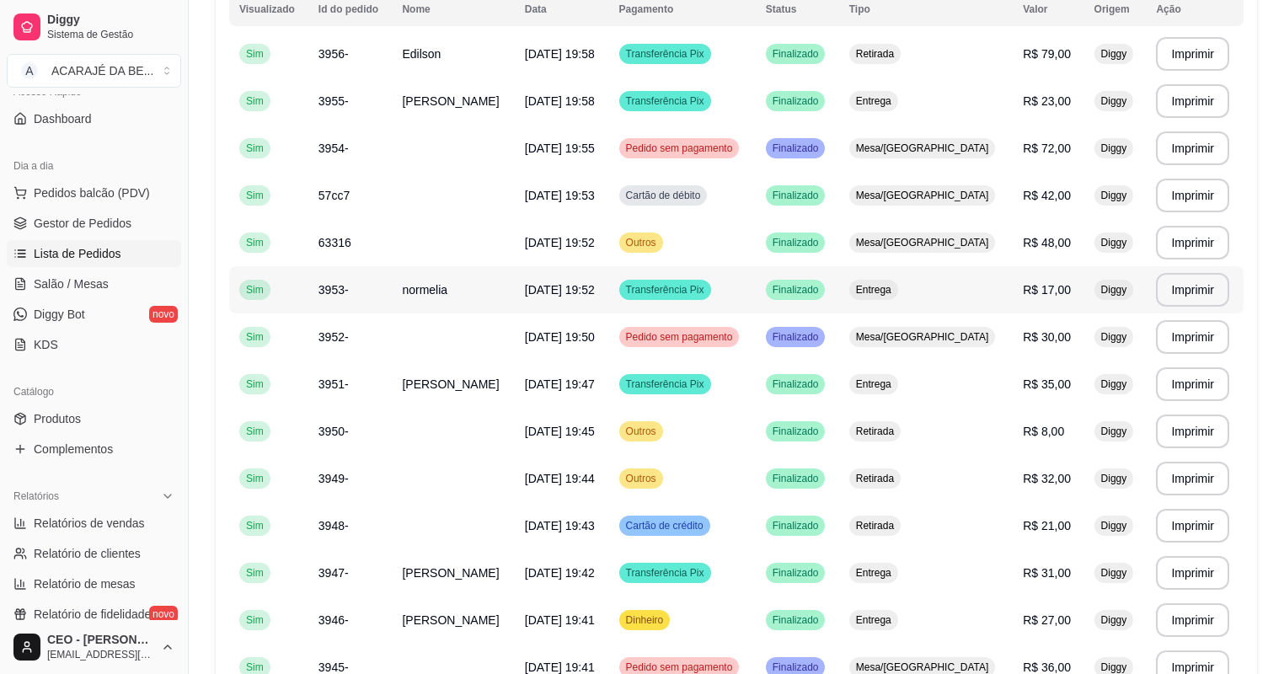
scroll to position [270, 0]
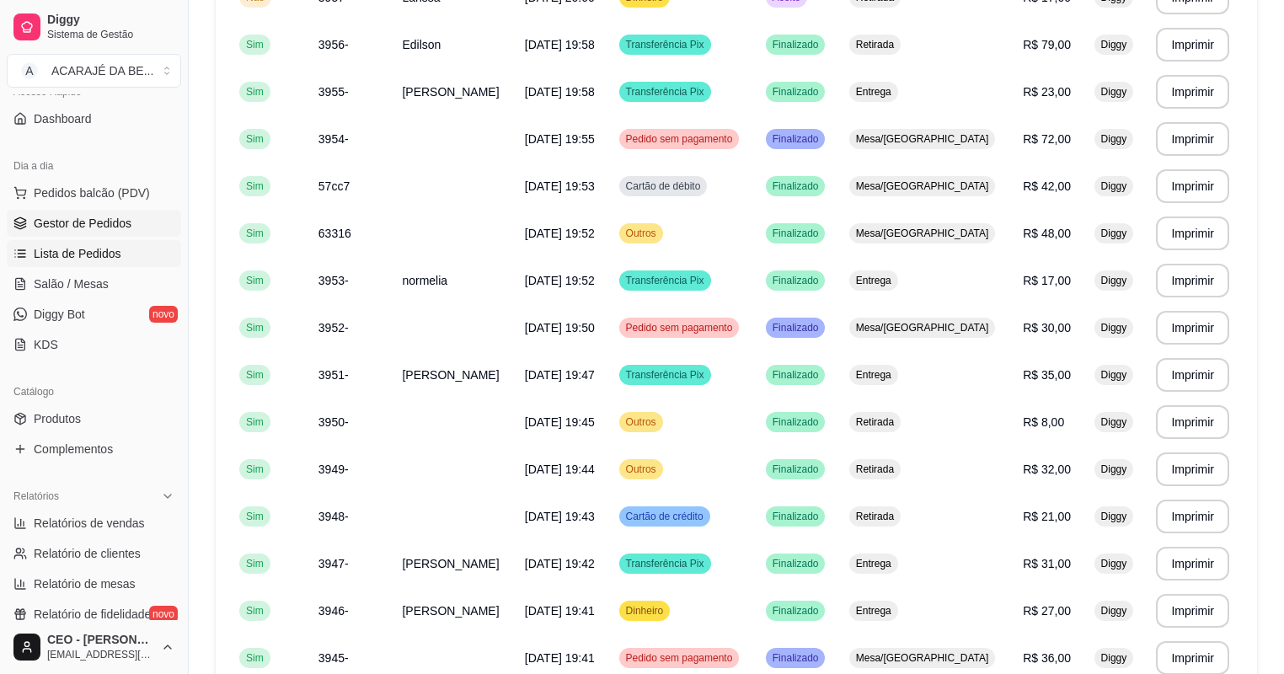
click at [70, 222] on span "Gestor de Pedidos" at bounding box center [83, 223] width 98 height 17
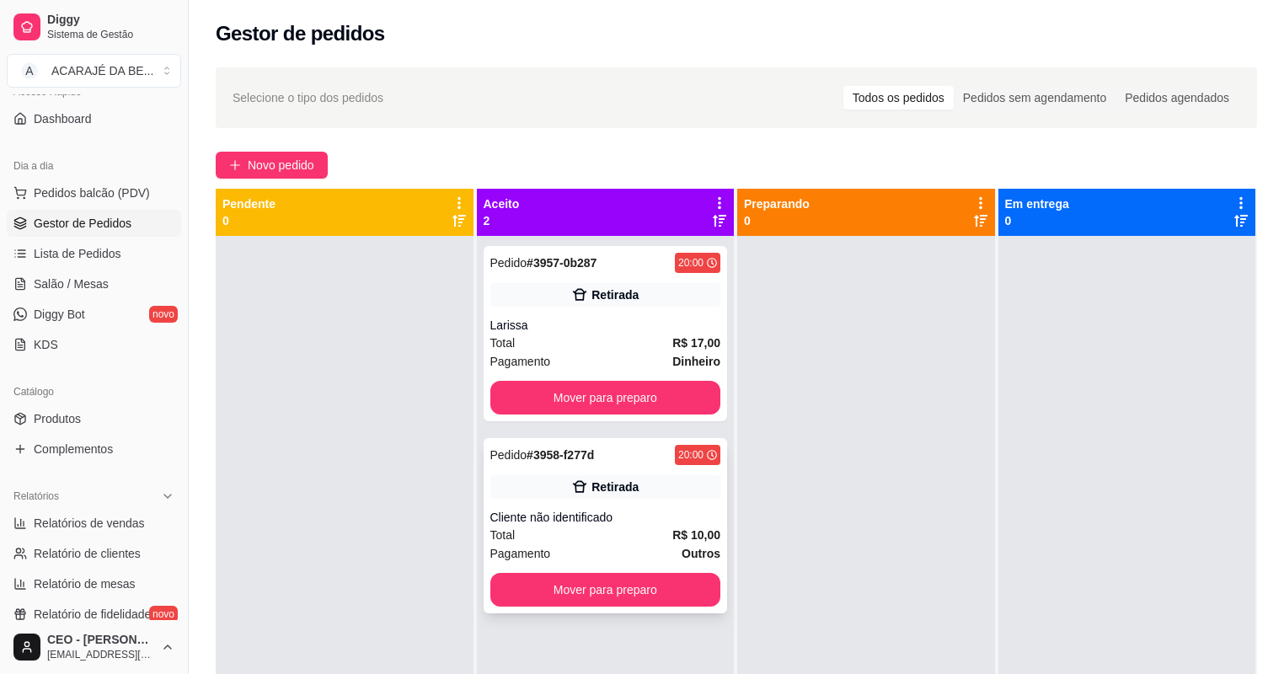
click at [691, 502] on div "Pedido # 3958-f277d 20:00 Retirada Cliente não identificado Total R$ 10,00 Paga…" at bounding box center [606, 525] width 244 height 175
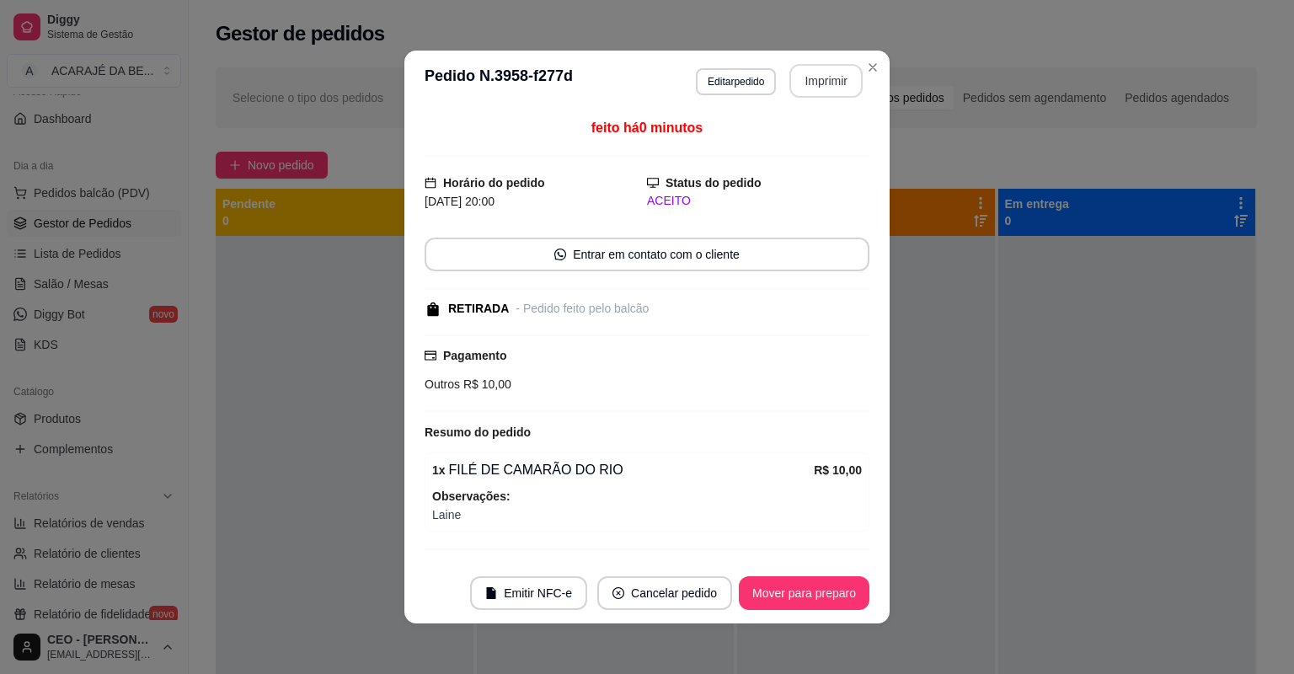
click at [819, 78] on button "Imprimir" at bounding box center [825, 81] width 73 height 34
click at [800, 590] on button "Mover para preparo" at bounding box center [804, 593] width 126 height 33
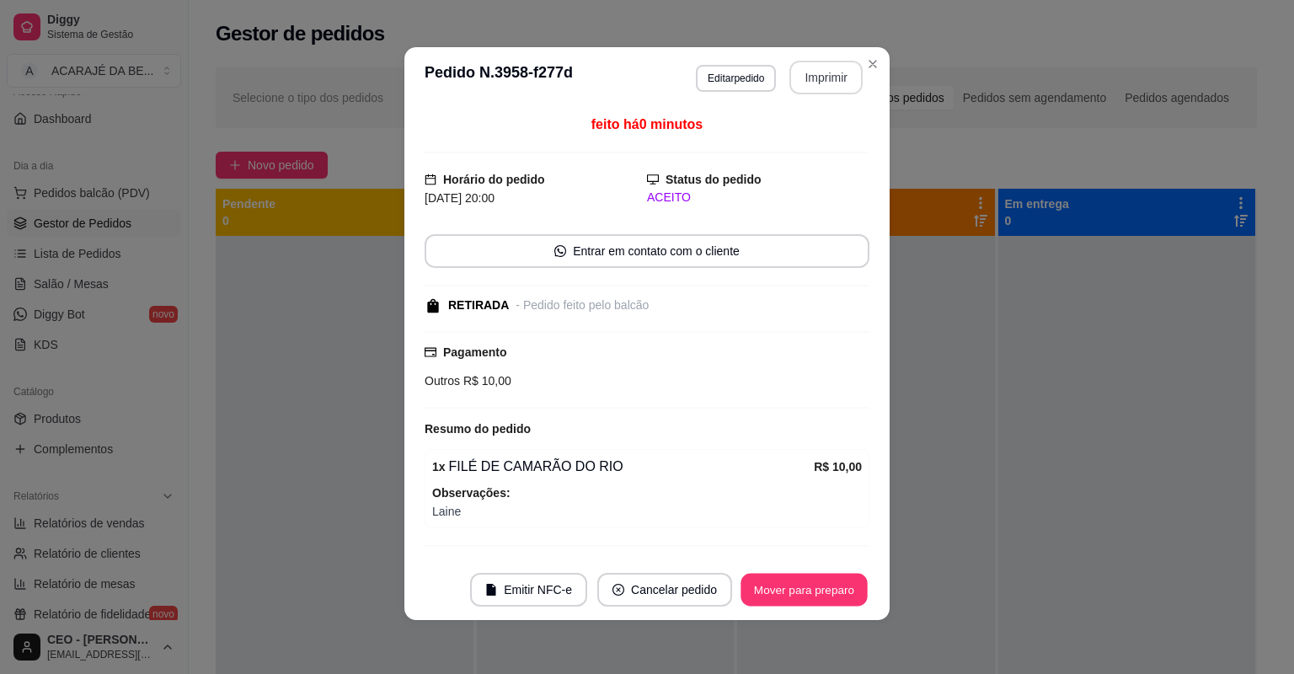
click at [800, 589] on div "Mover para preparo" at bounding box center [804, 590] width 131 height 34
click at [800, 587] on div "Mover para preparo" at bounding box center [792, 590] width 154 height 34
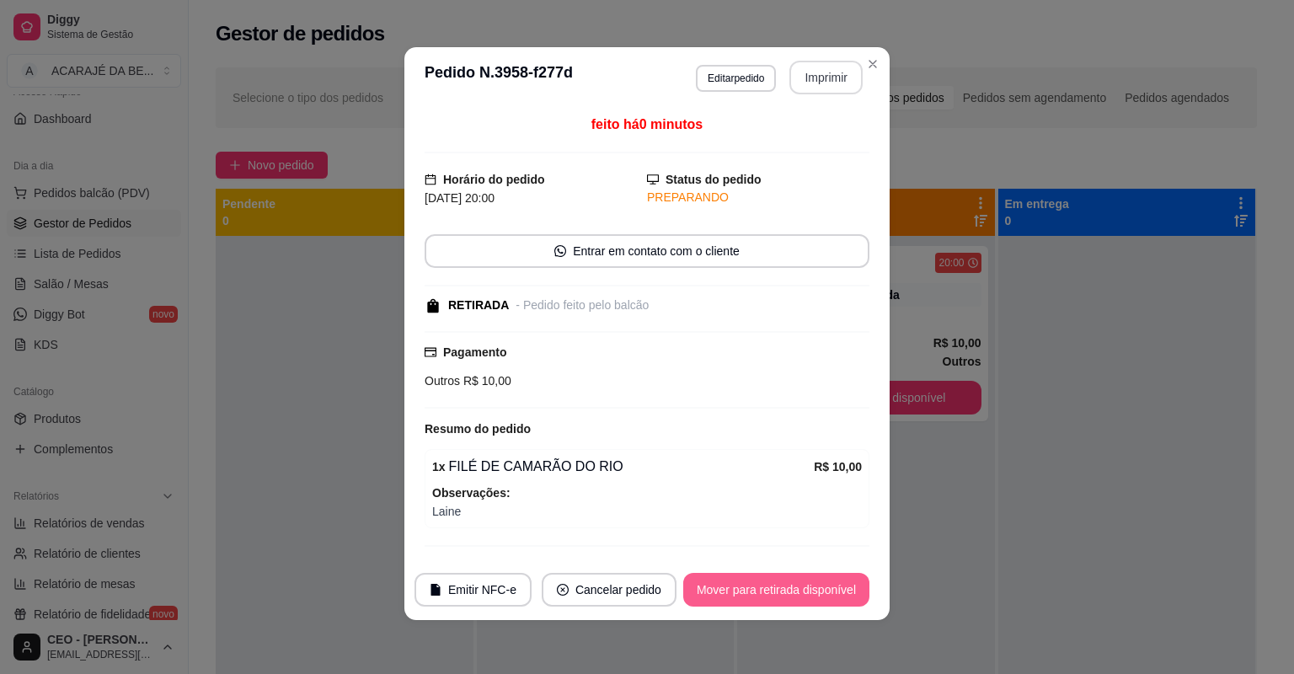
click at [800, 586] on button "Mover para retirada disponível" at bounding box center [776, 590] width 186 height 34
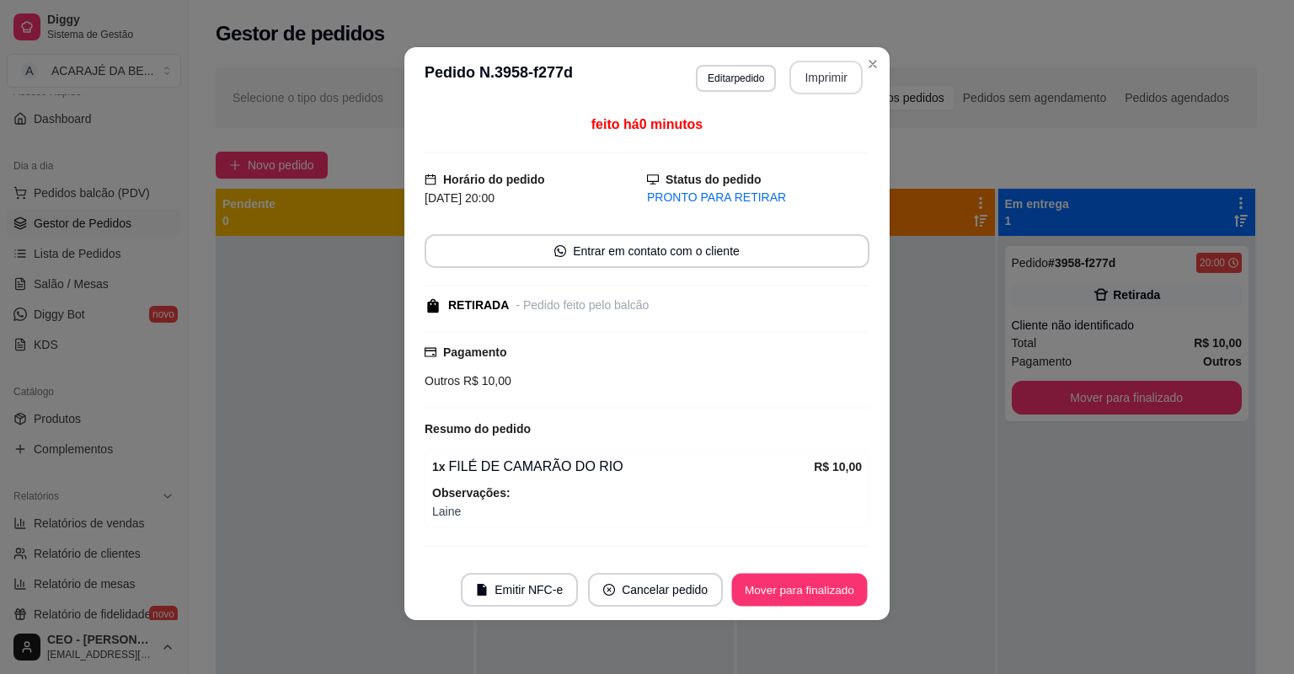
click at [800, 586] on button "Mover para finalizado" at bounding box center [800, 590] width 136 height 33
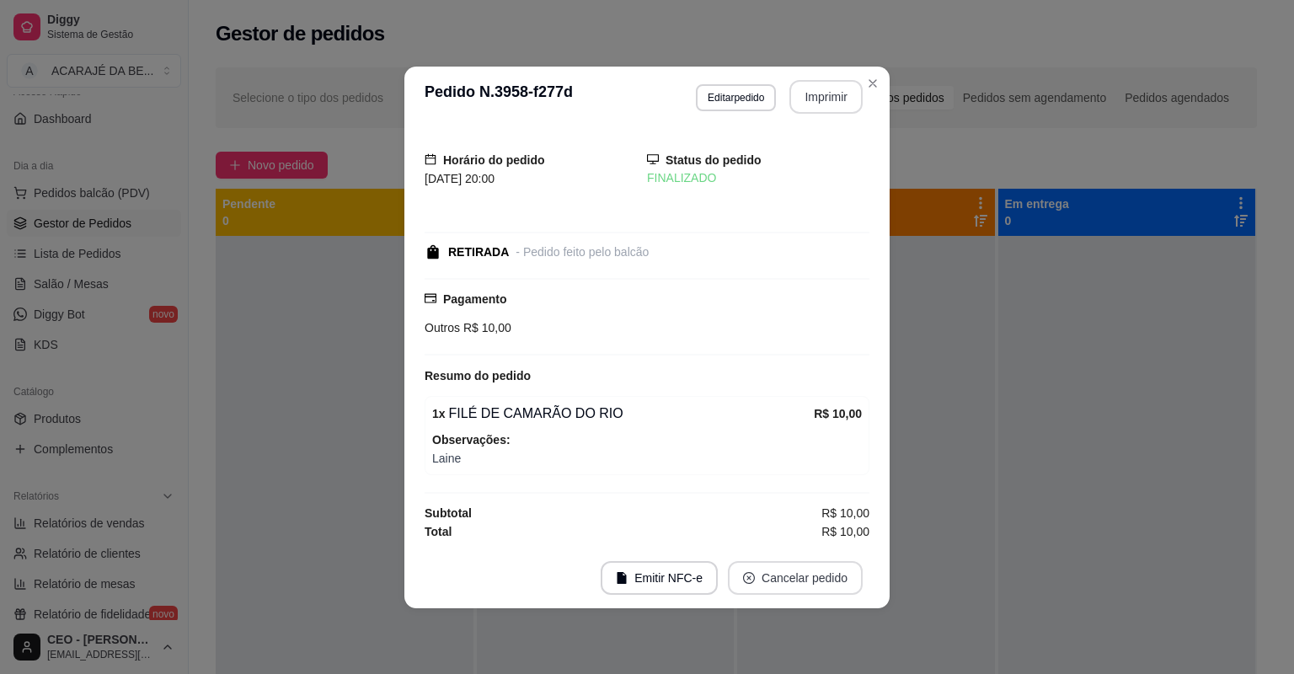
scroll to position [0, 0]
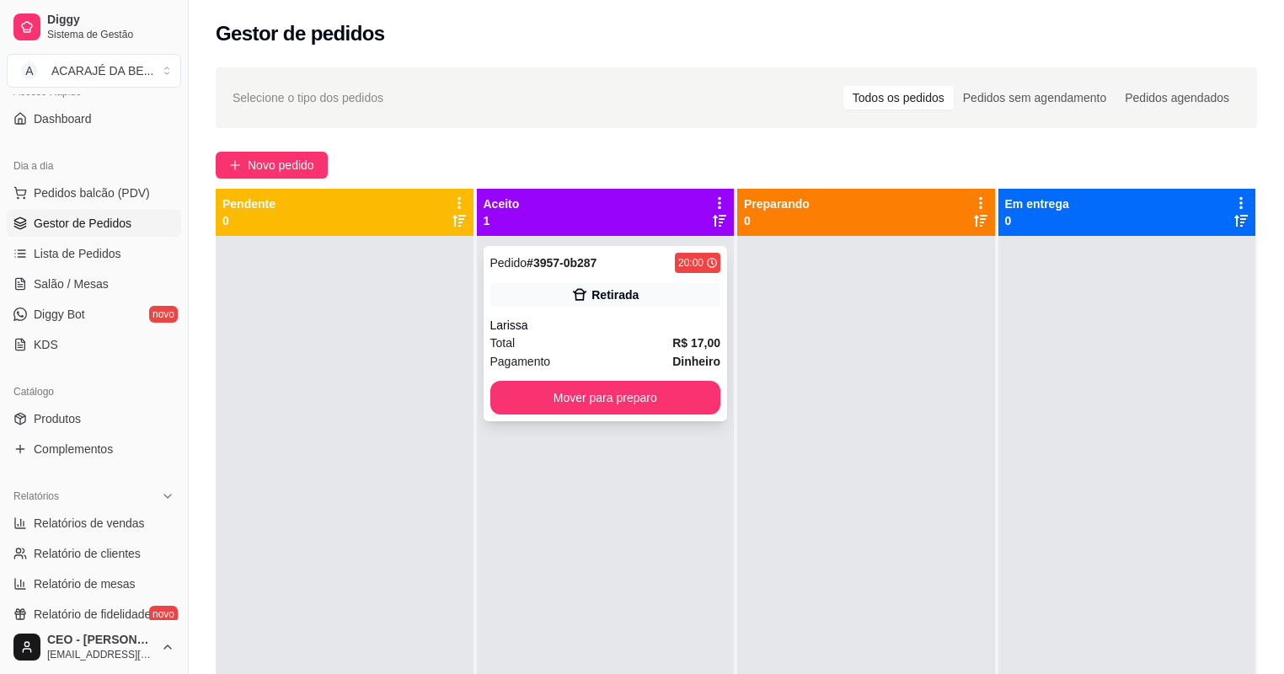
click at [698, 290] on div "Retirada" at bounding box center [605, 295] width 231 height 24
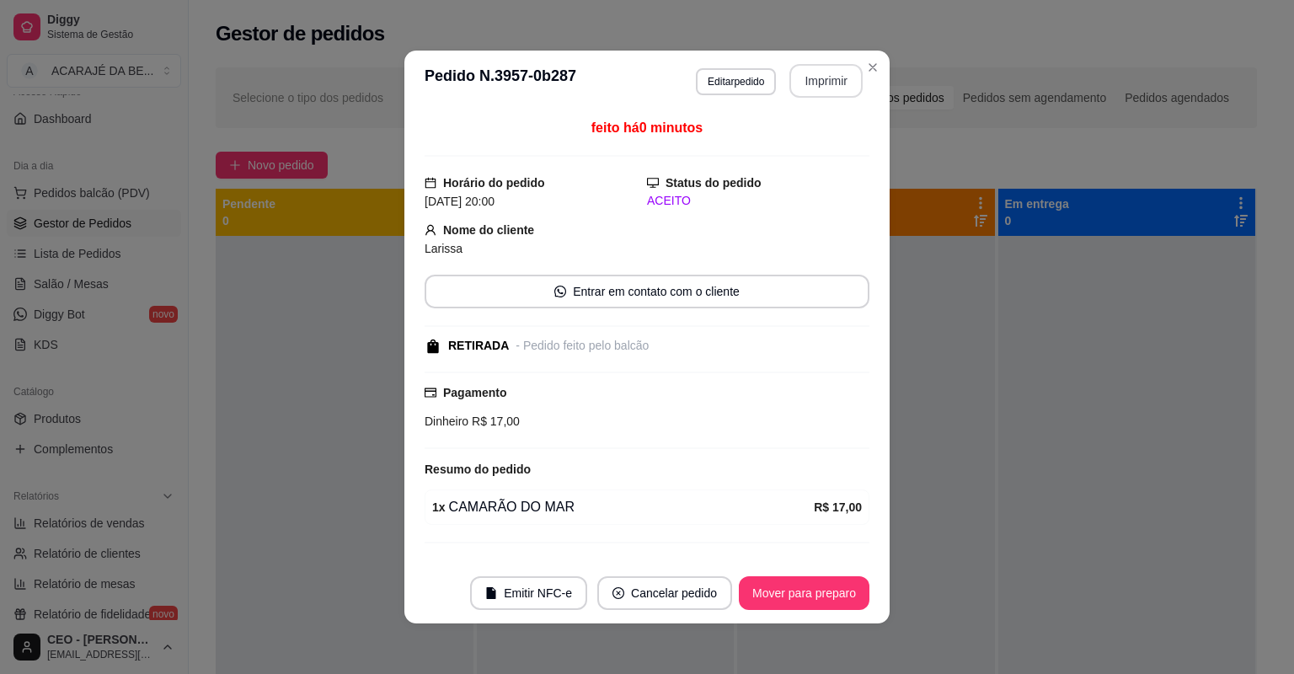
click at [790, 88] on button "Imprimir" at bounding box center [825, 81] width 73 height 34
click at [807, 581] on button "Mover para preparo" at bounding box center [804, 593] width 131 height 34
click at [807, 581] on div "Mover para preparo" at bounding box center [792, 593] width 154 height 34
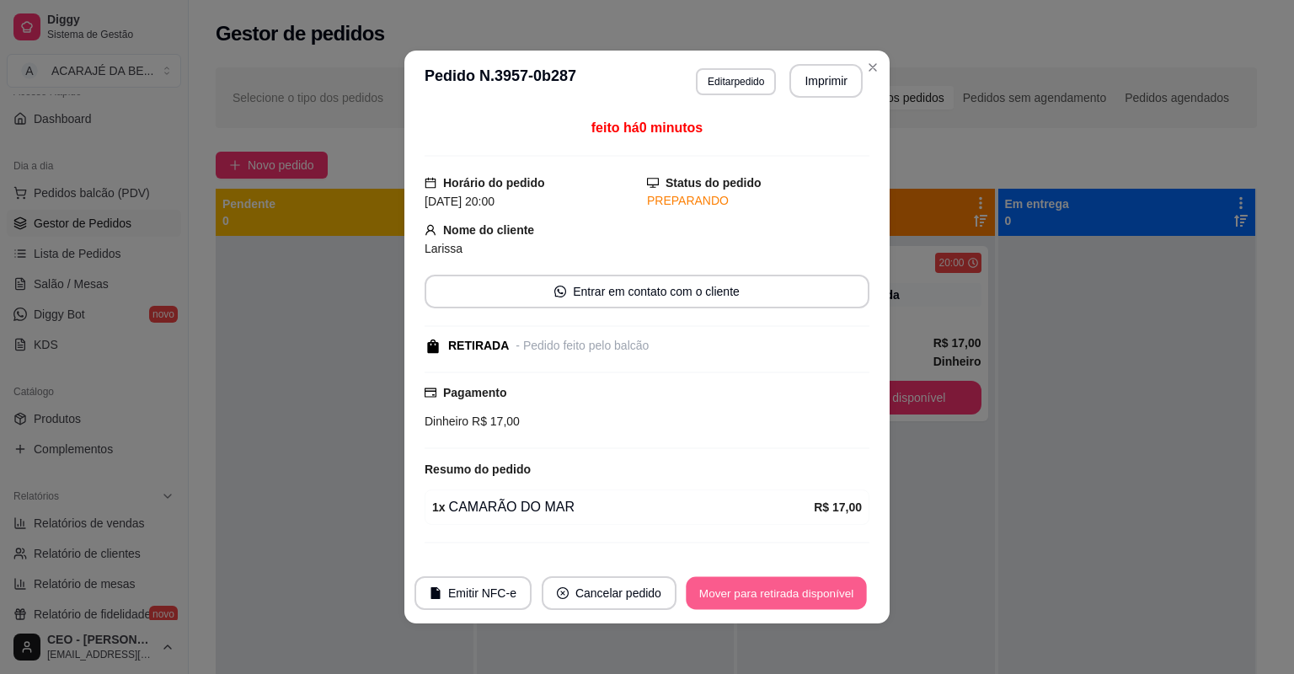
click at [806, 585] on button "Mover para retirada disponível" at bounding box center [776, 593] width 180 height 33
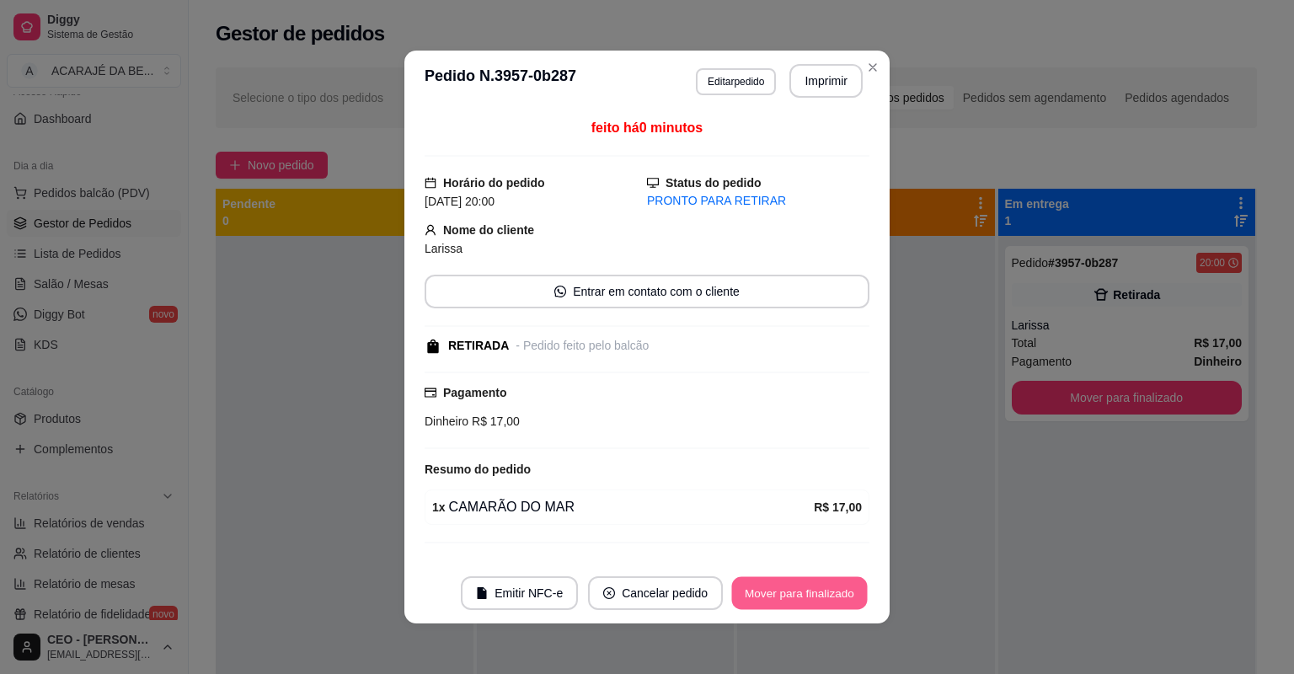
click at [805, 586] on button "Mover para finalizado" at bounding box center [800, 593] width 136 height 33
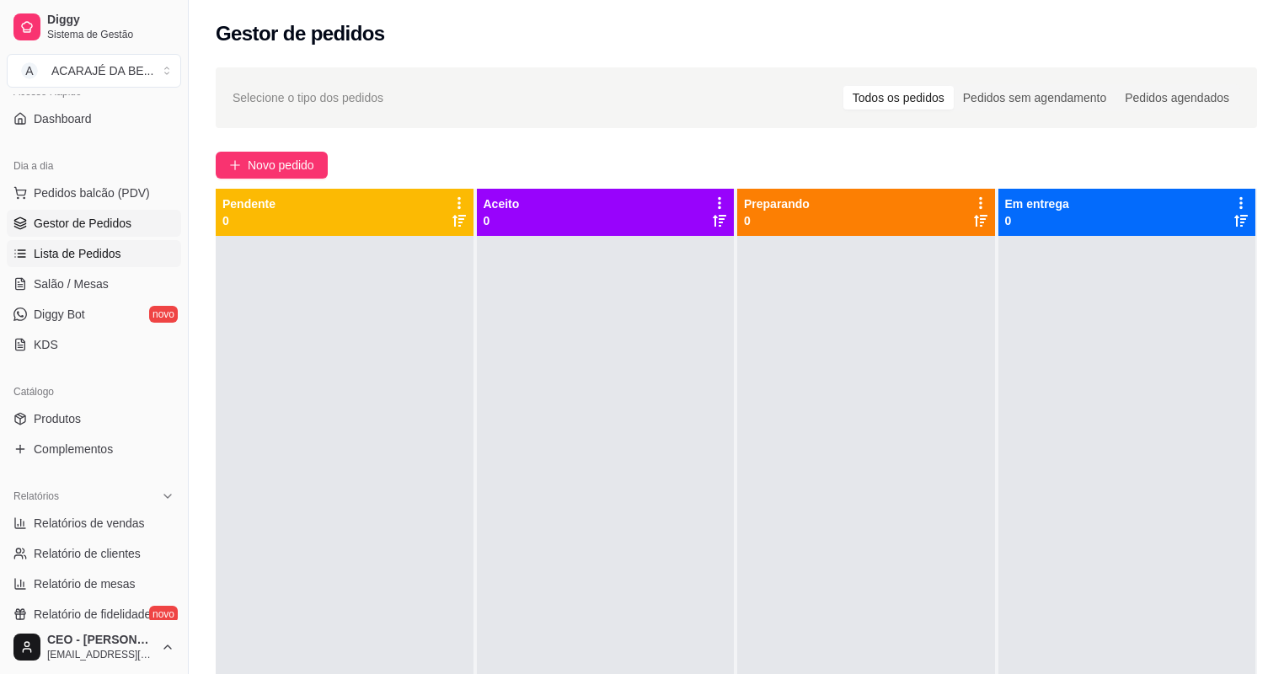
click at [142, 243] on link "Lista de Pedidos" at bounding box center [94, 253] width 174 height 27
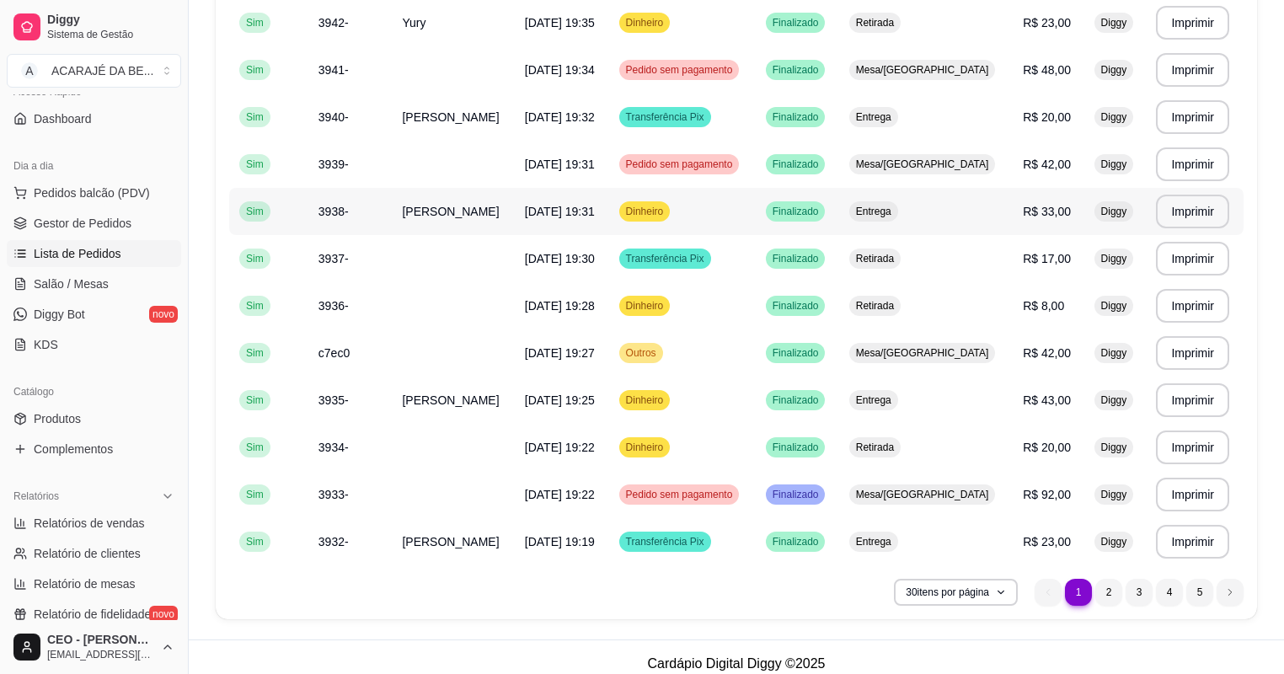
scroll to position [1106, 0]
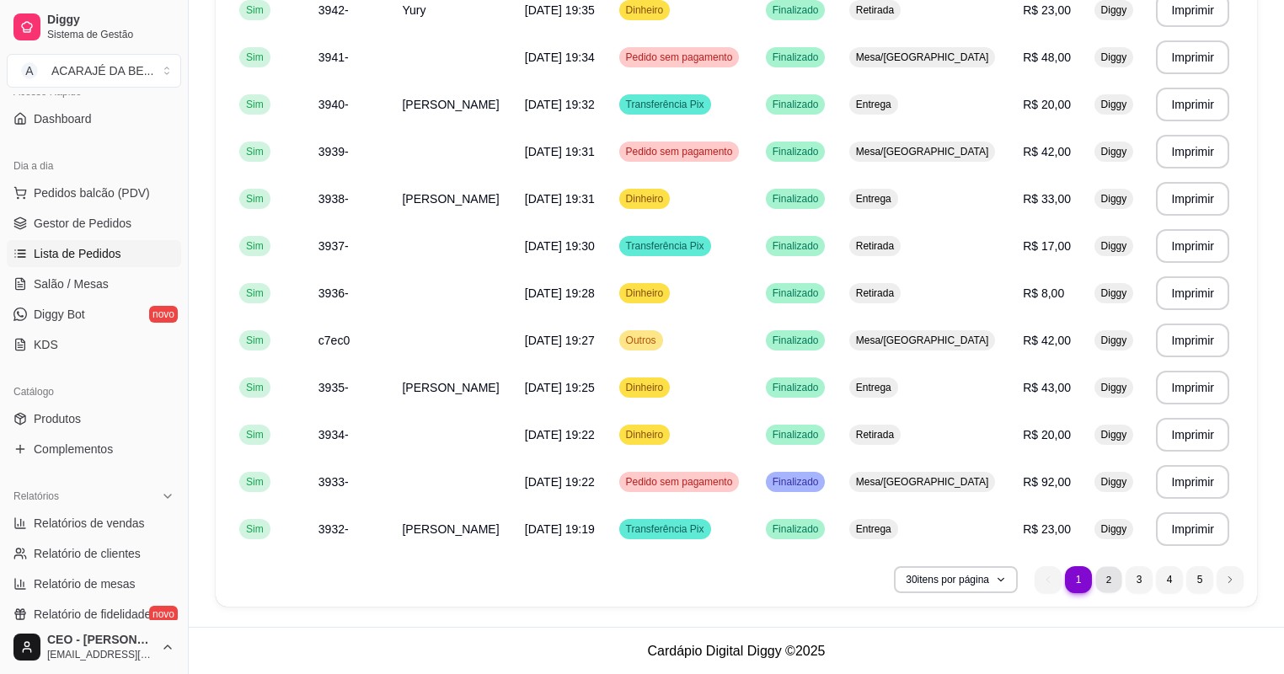
click at [1102, 577] on li "2" at bounding box center [1108, 579] width 26 height 26
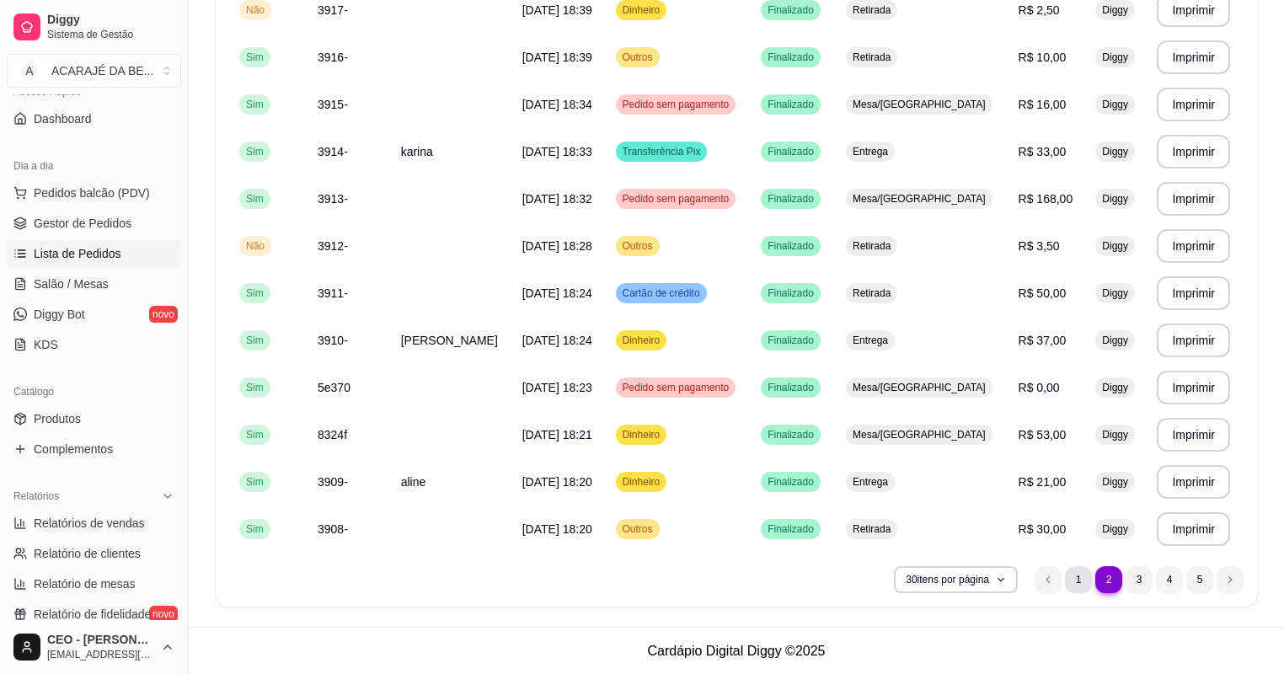
click at [1078, 580] on li "1" at bounding box center [1078, 579] width 27 height 27
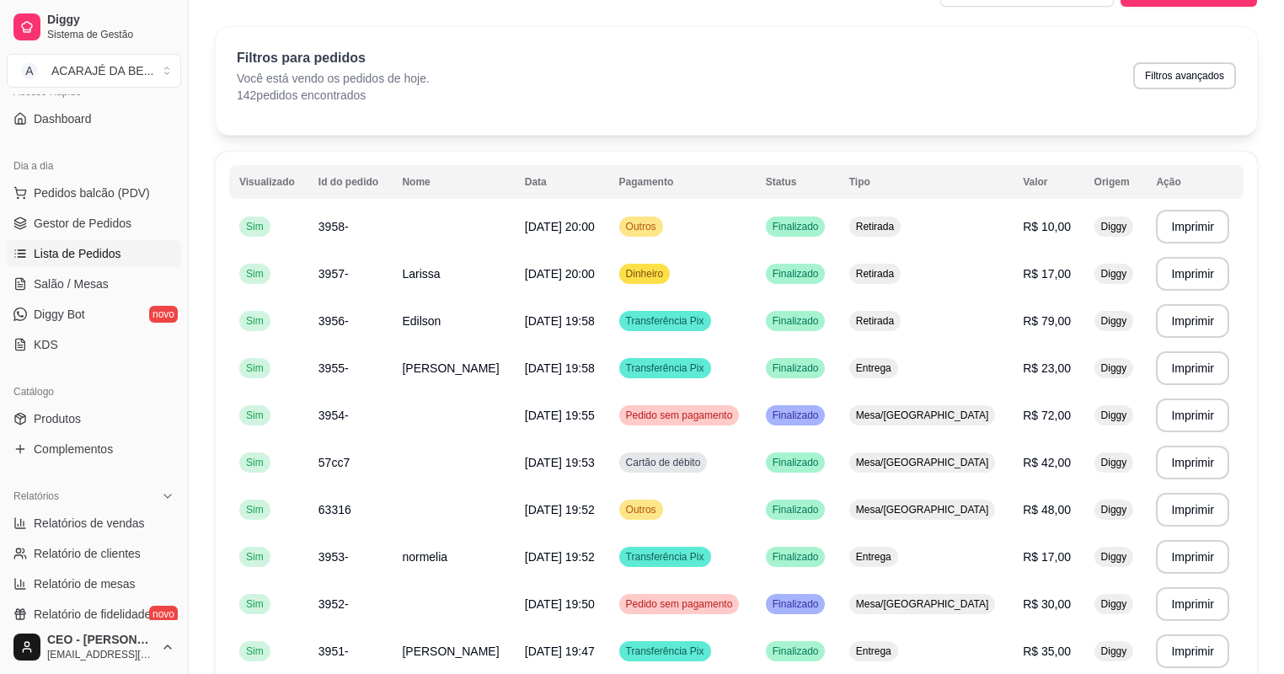
scroll to position [28, 0]
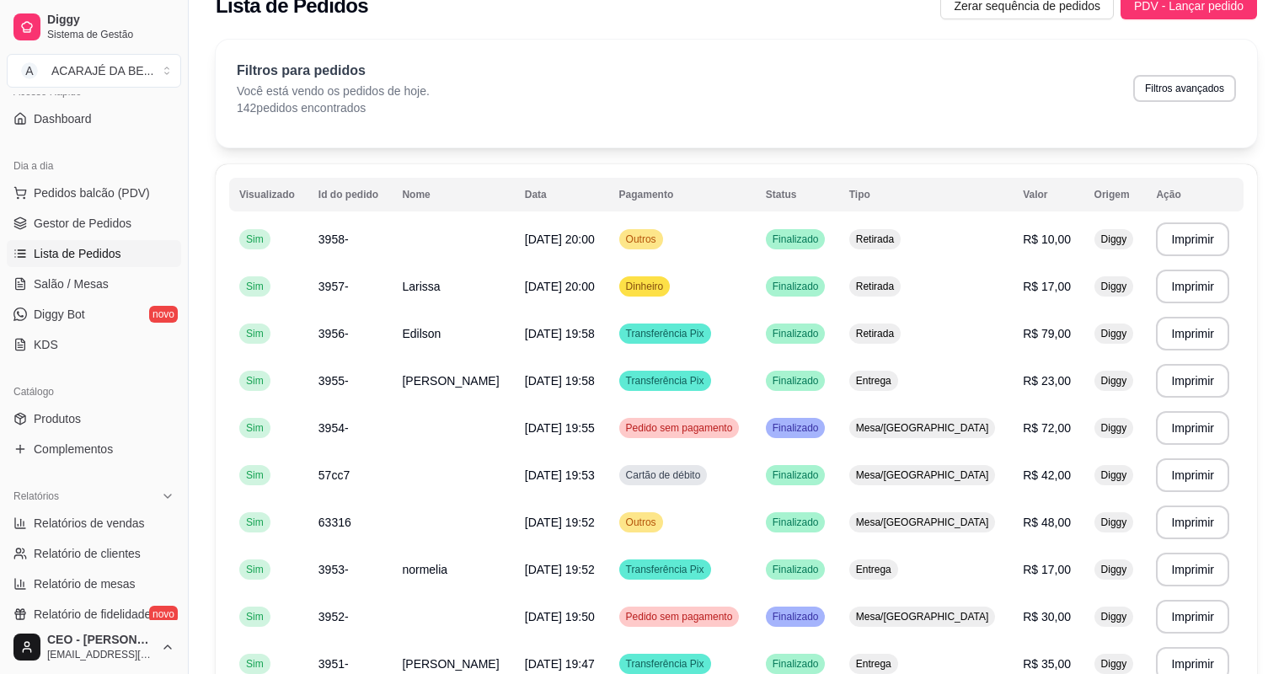
click at [136, 206] on ul "Pedidos balcão (PDV) Gestor de Pedidos Lista de Pedidos Salão / Mesas Diggy Bot…" at bounding box center [94, 268] width 174 height 179
click at [131, 217] on link "Gestor de Pedidos" at bounding box center [94, 223] width 174 height 27
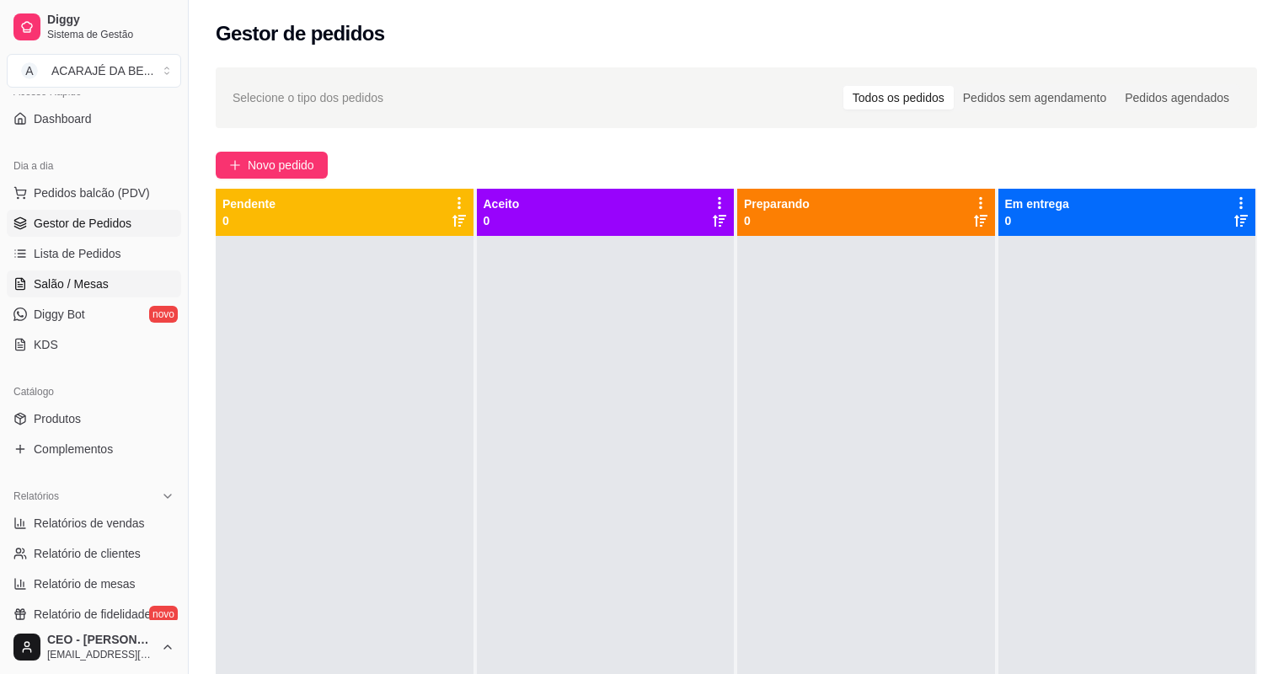
click at [124, 277] on link "Salão / Mesas" at bounding box center [94, 283] width 174 height 27
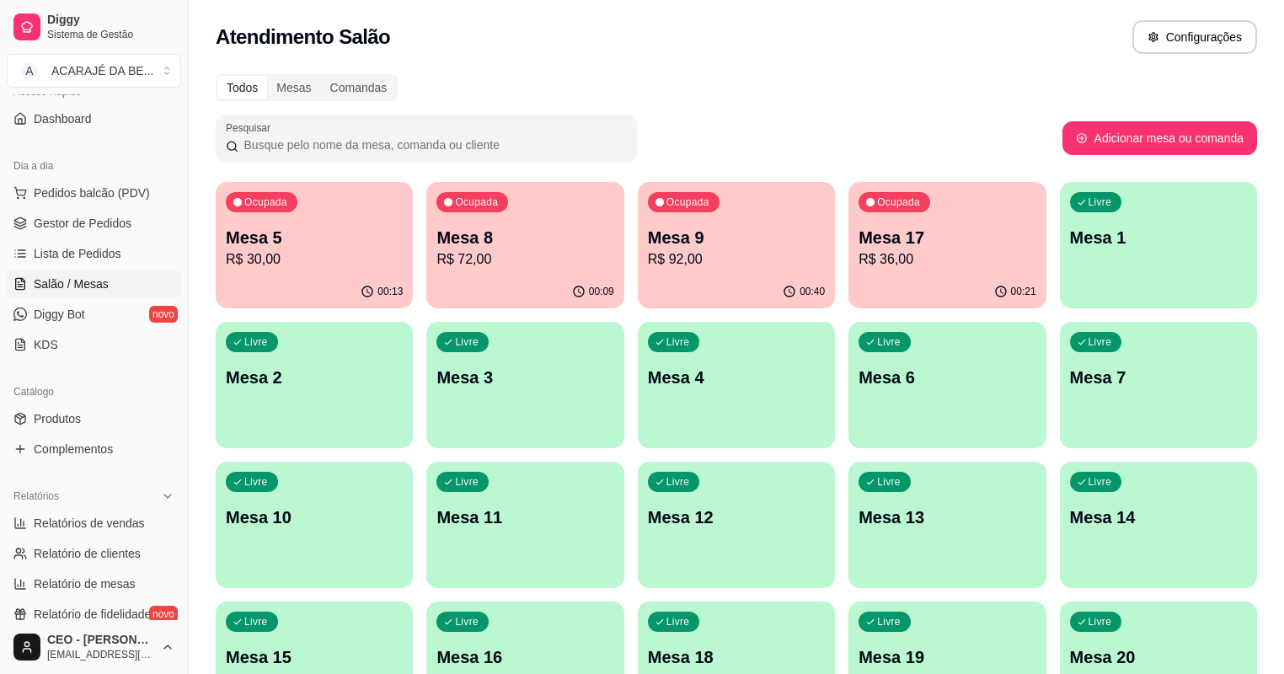
click at [648, 263] on p "R$ 92,00" at bounding box center [736, 259] width 177 height 20
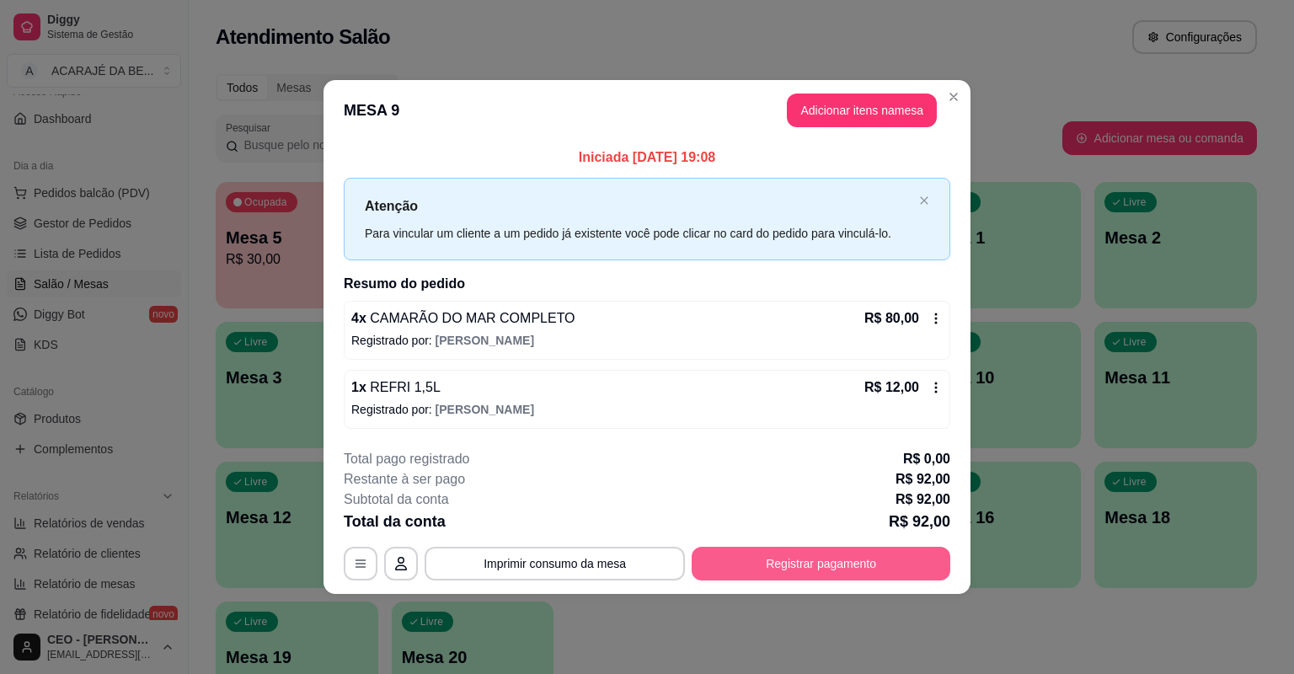
click at [826, 553] on button "Registrar pagamento" at bounding box center [821, 564] width 259 height 34
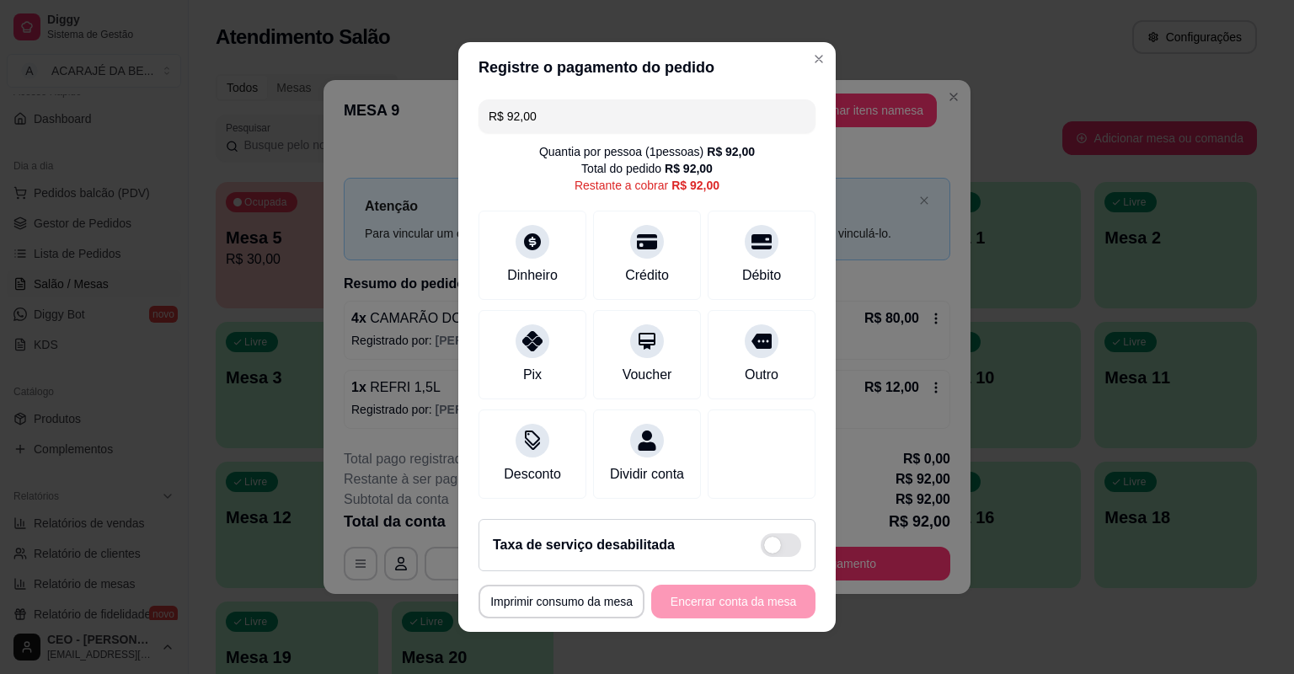
drag, startPoint x: 660, startPoint y: 277, endPoint x: 725, endPoint y: 563, distance: 293.1
click at [657, 279] on div "Crédito" at bounding box center [647, 275] width 44 height 20
type input "R$ 0,00"
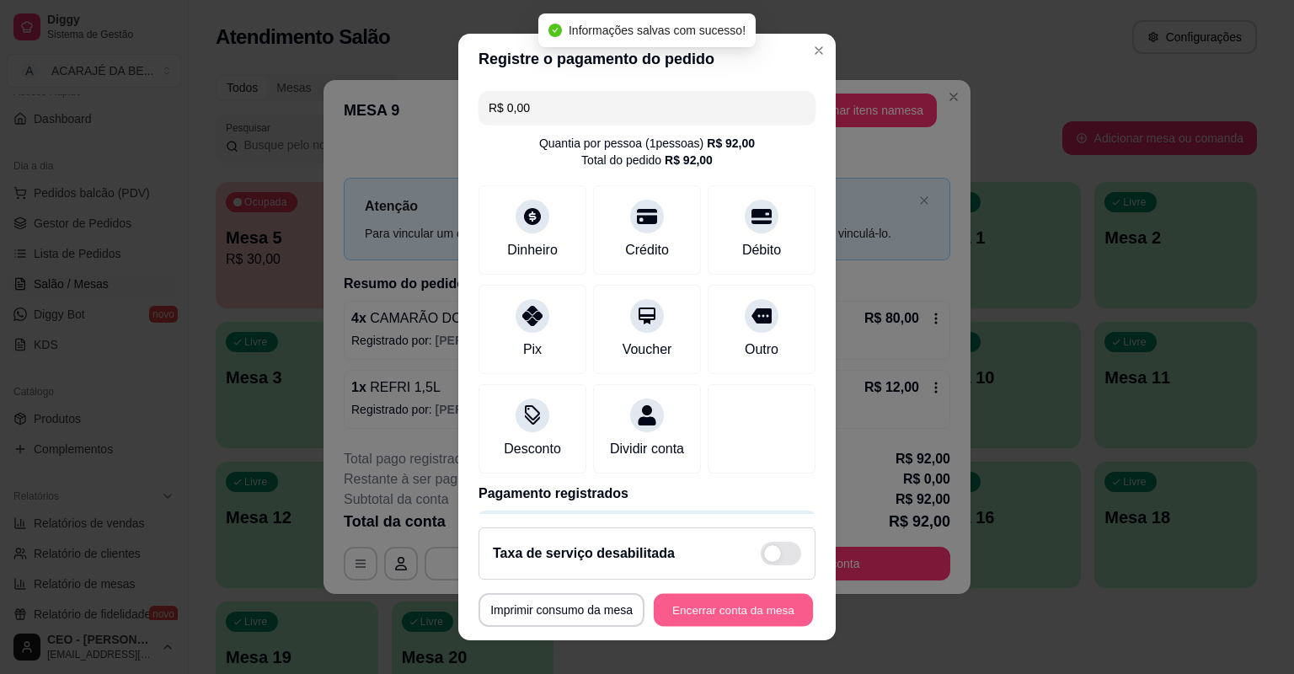
click at [752, 611] on button "Encerrar conta da mesa" at bounding box center [733, 610] width 159 height 33
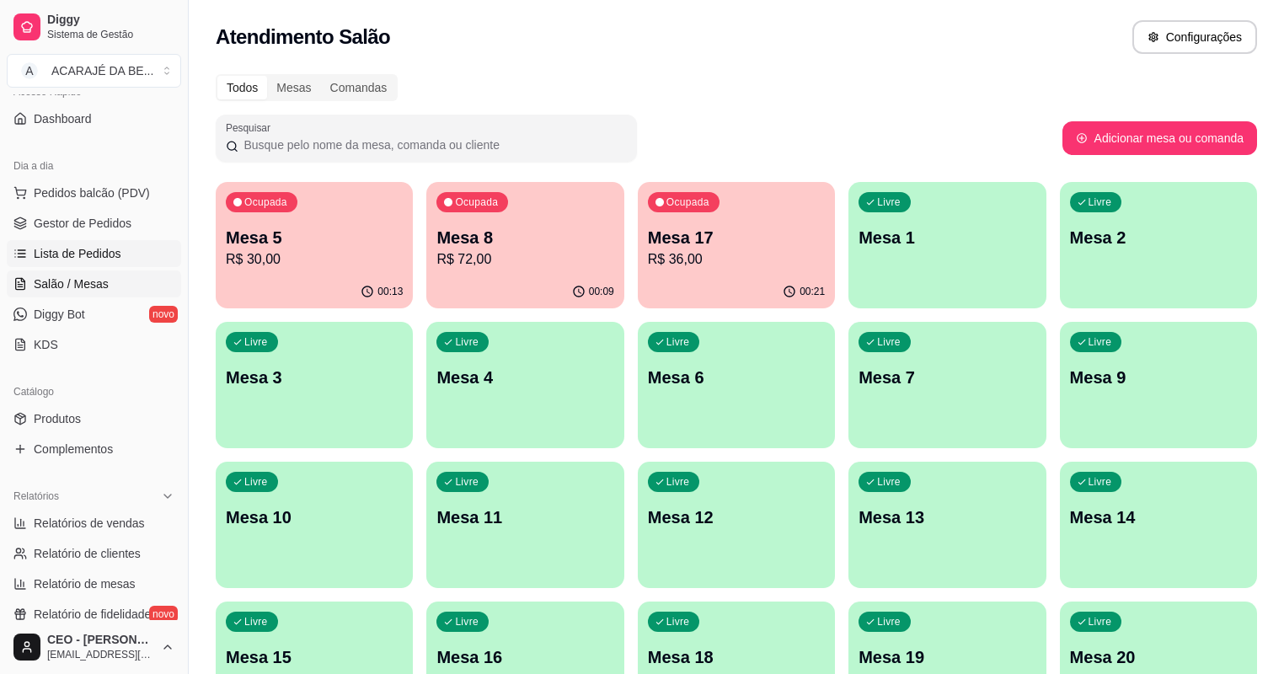
click at [111, 246] on span "Lista de Pedidos" at bounding box center [78, 253] width 88 height 17
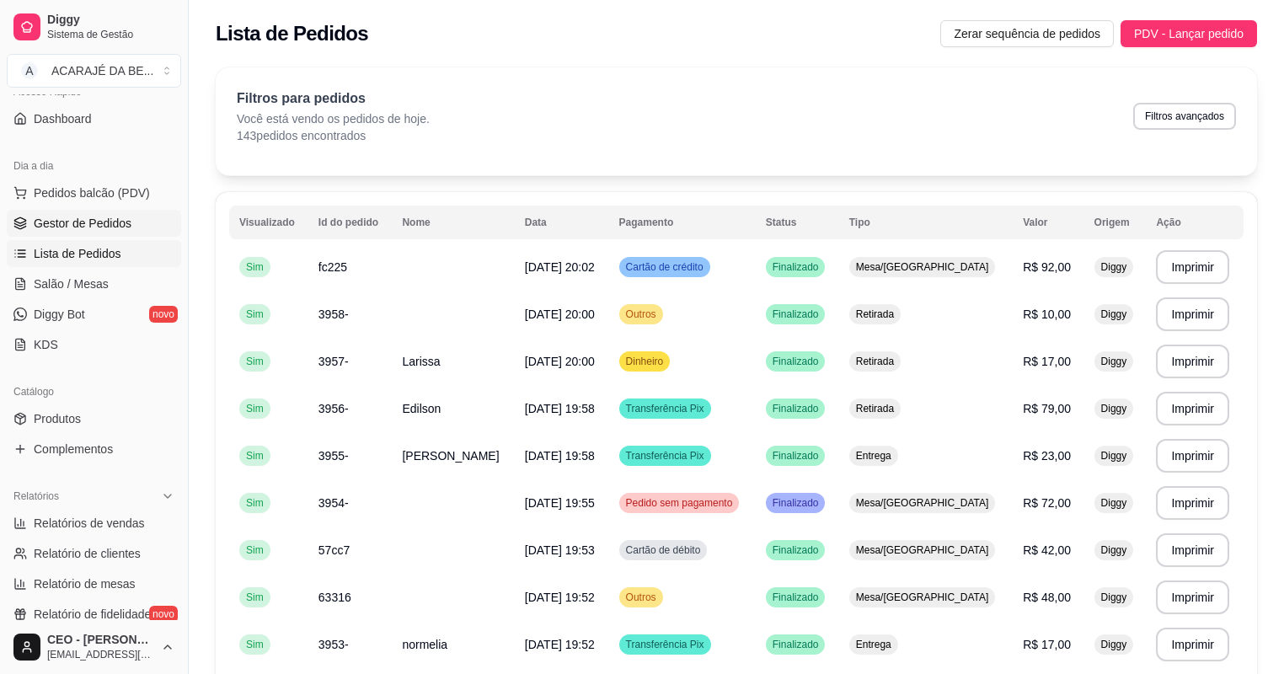
click at [101, 227] on span "Gestor de Pedidos" at bounding box center [83, 223] width 98 height 17
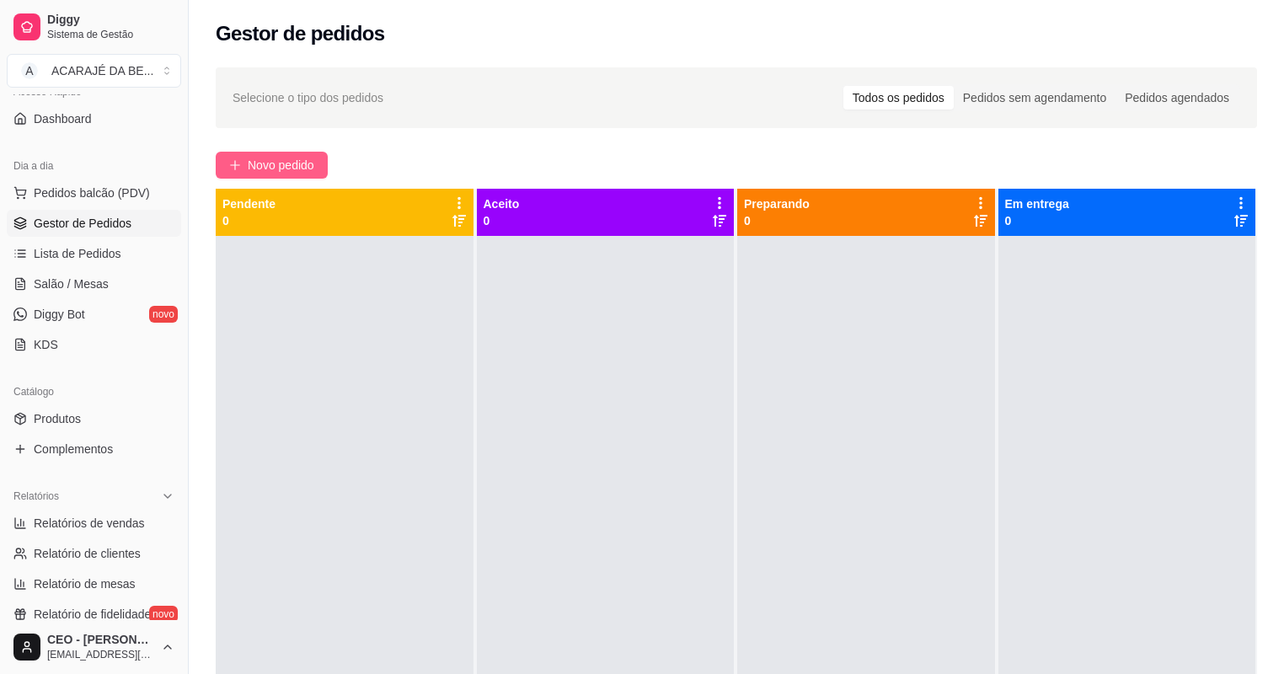
click at [310, 165] on span "Novo pedido" at bounding box center [281, 165] width 67 height 19
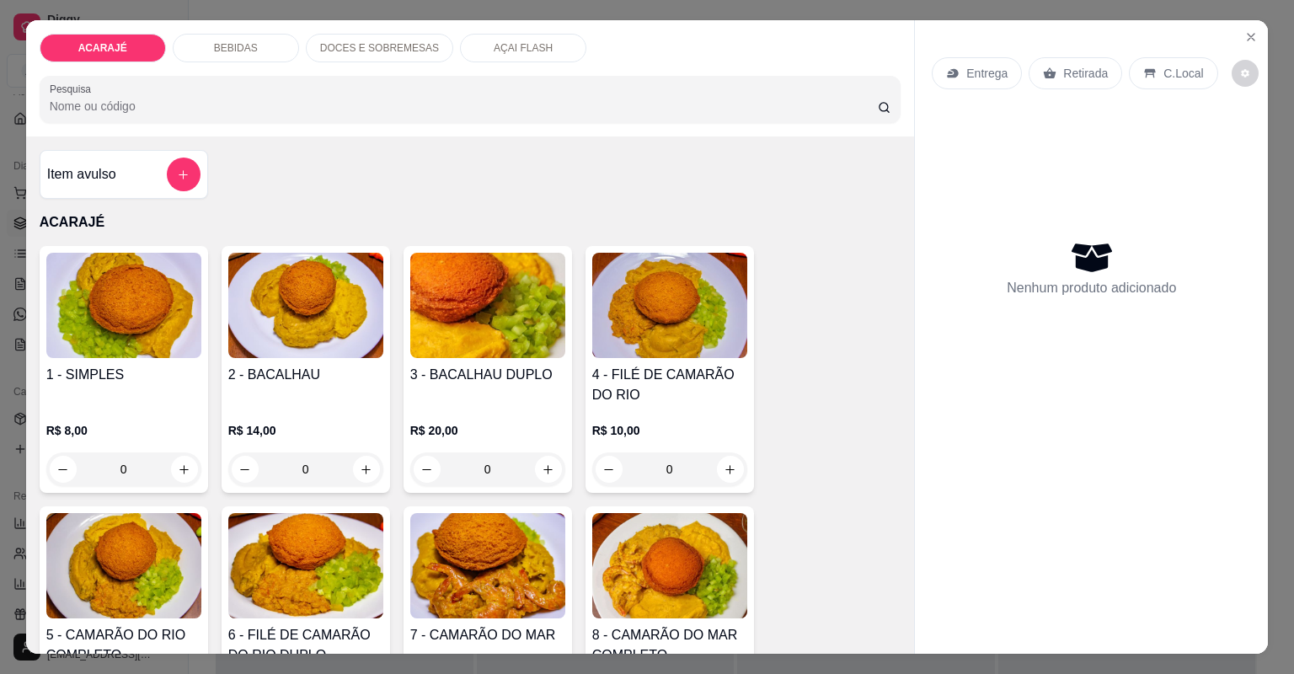
click at [361, 46] on p "DOCES E SOBREMESAS" at bounding box center [379, 47] width 119 height 13
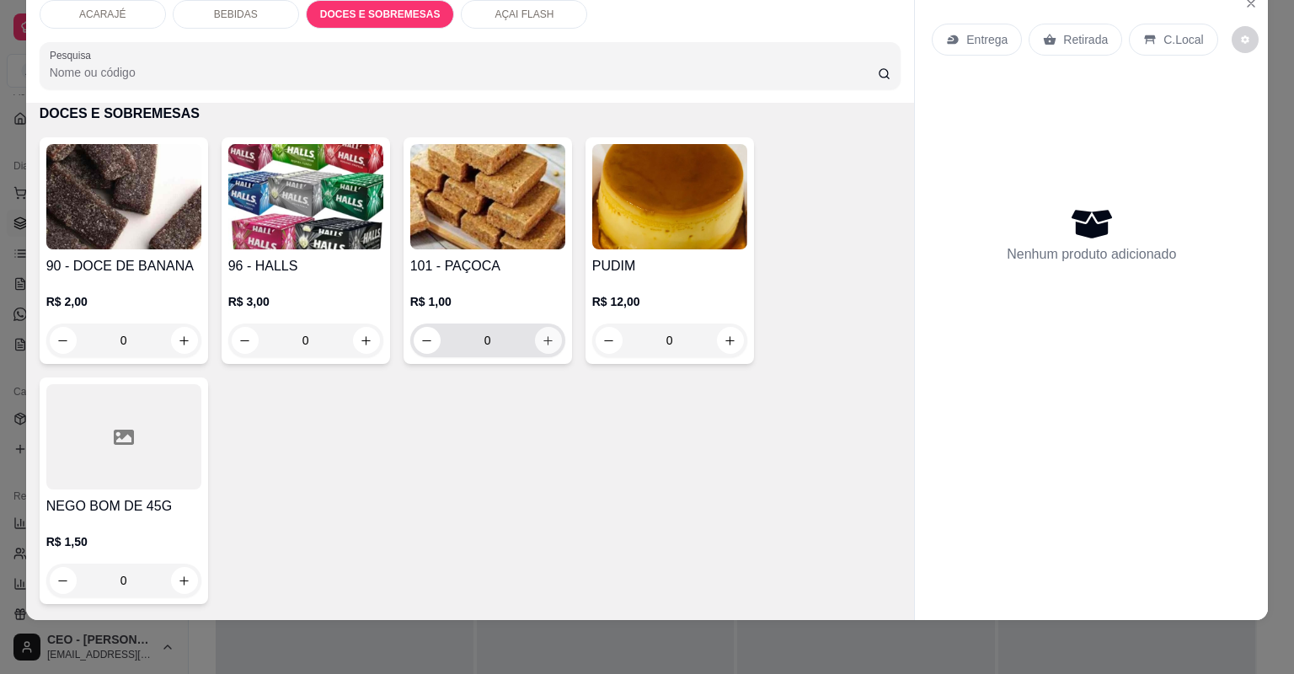
click at [542, 341] on icon "increase-product-quantity" at bounding box center [548, 340] width 13 height 13
click at [543, 330] on button "increase-product-quantity" at bounding box center [548, 340] width 27 height 27
type input "2"
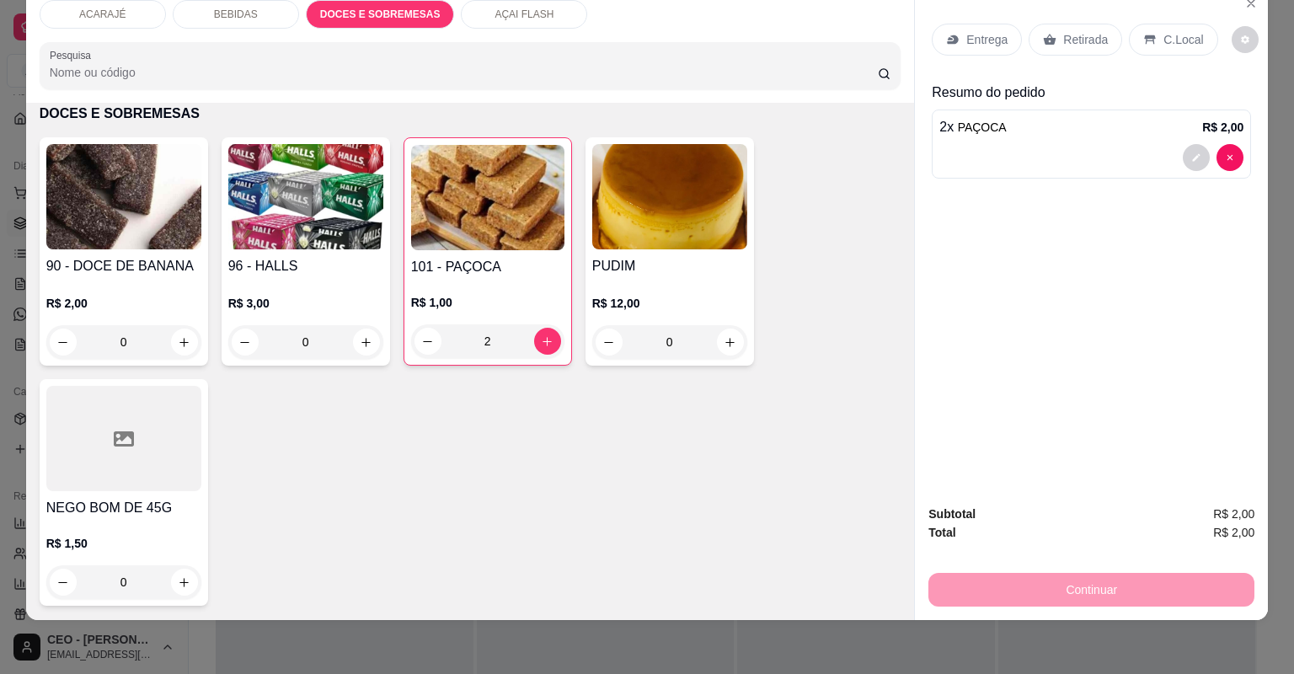
click at [1065, 37] on p "Retirada" at bounding box center [1085, 39] width 45 height 17
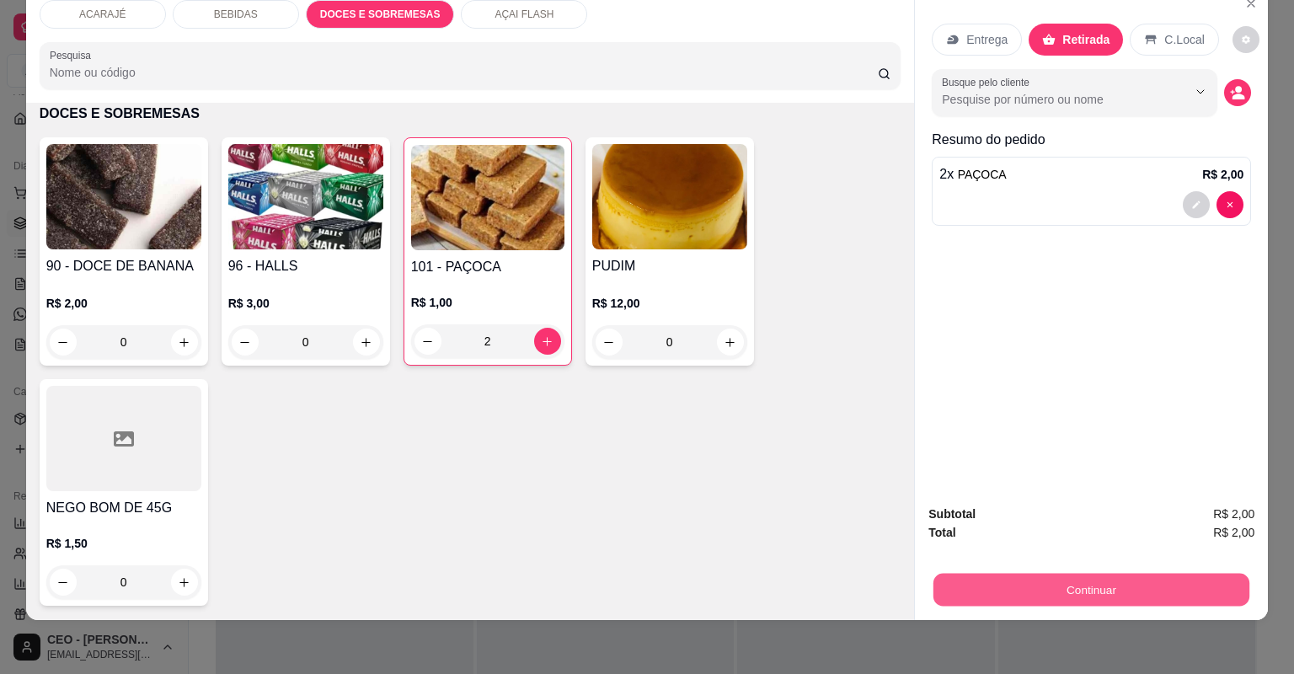
click at [1105, 590] on button "Continuar" at bounding box center [1092, 590] width 316 height 33
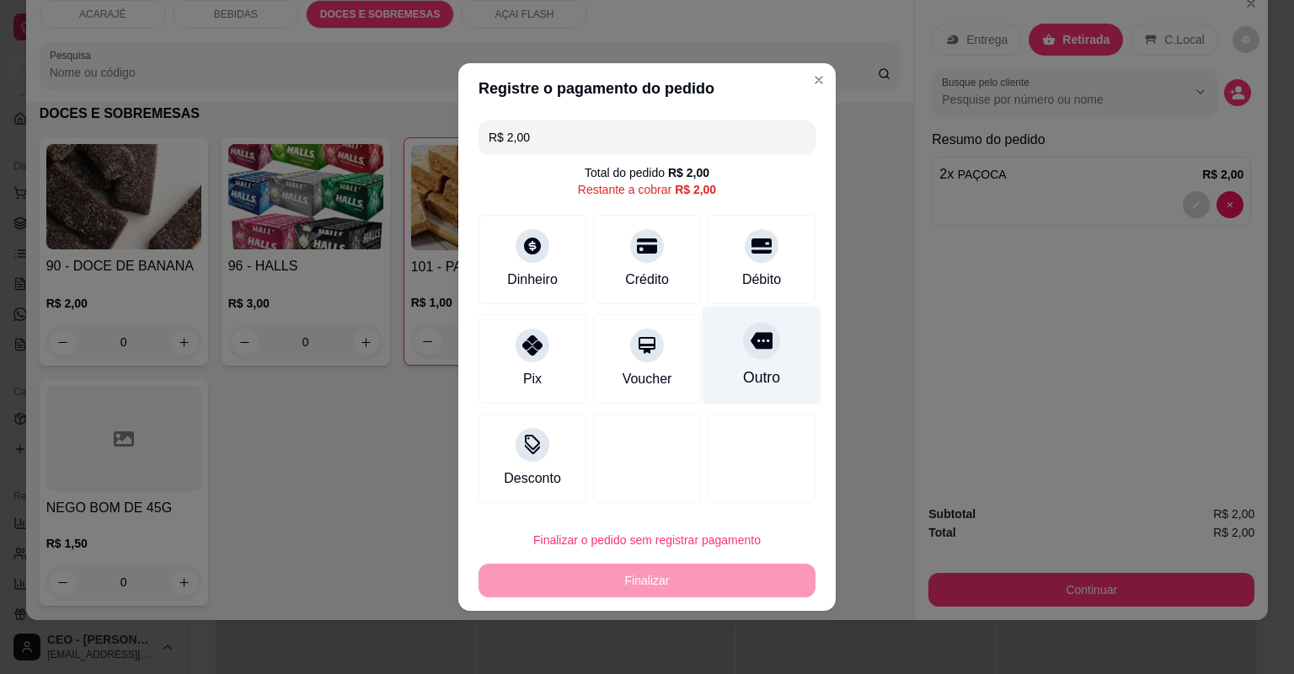
click at [746, 361] on div "Outro" at bounding box center [762, 356] width 119 height 99
type input "R$ 0,00"
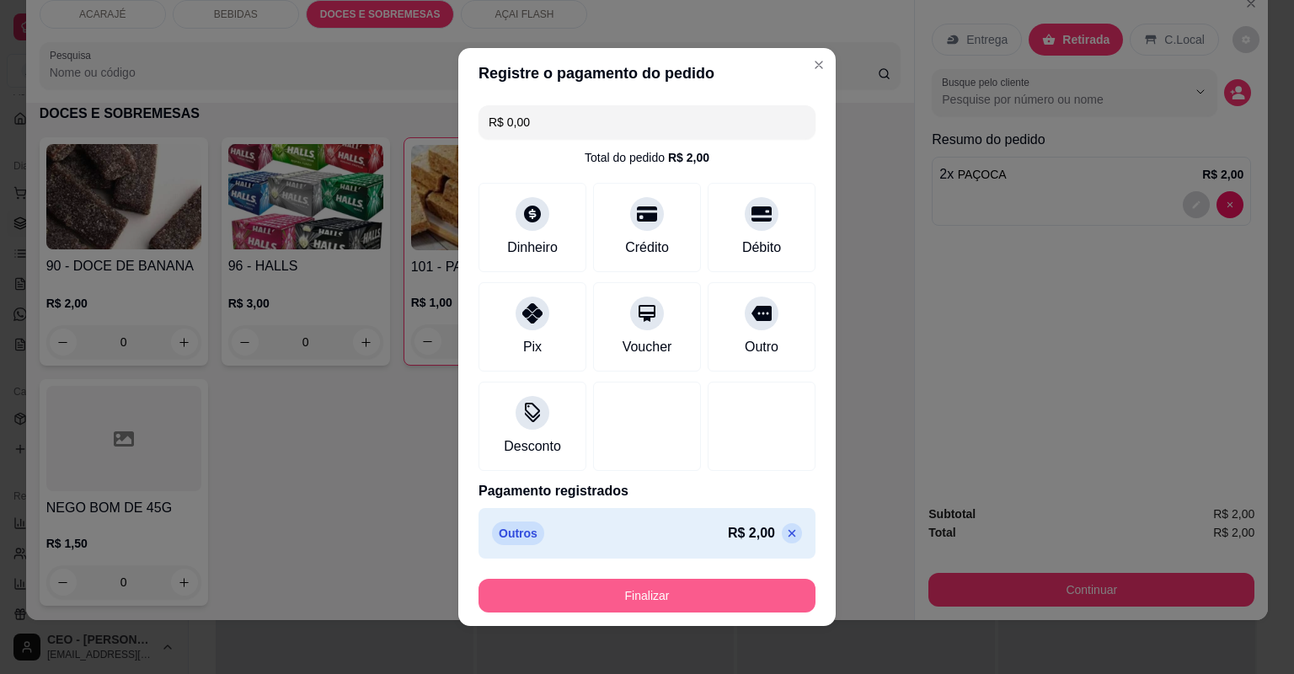
click at [704, 591] on button "Finalizar" at bounding box center [647, 596] width 337 height 34
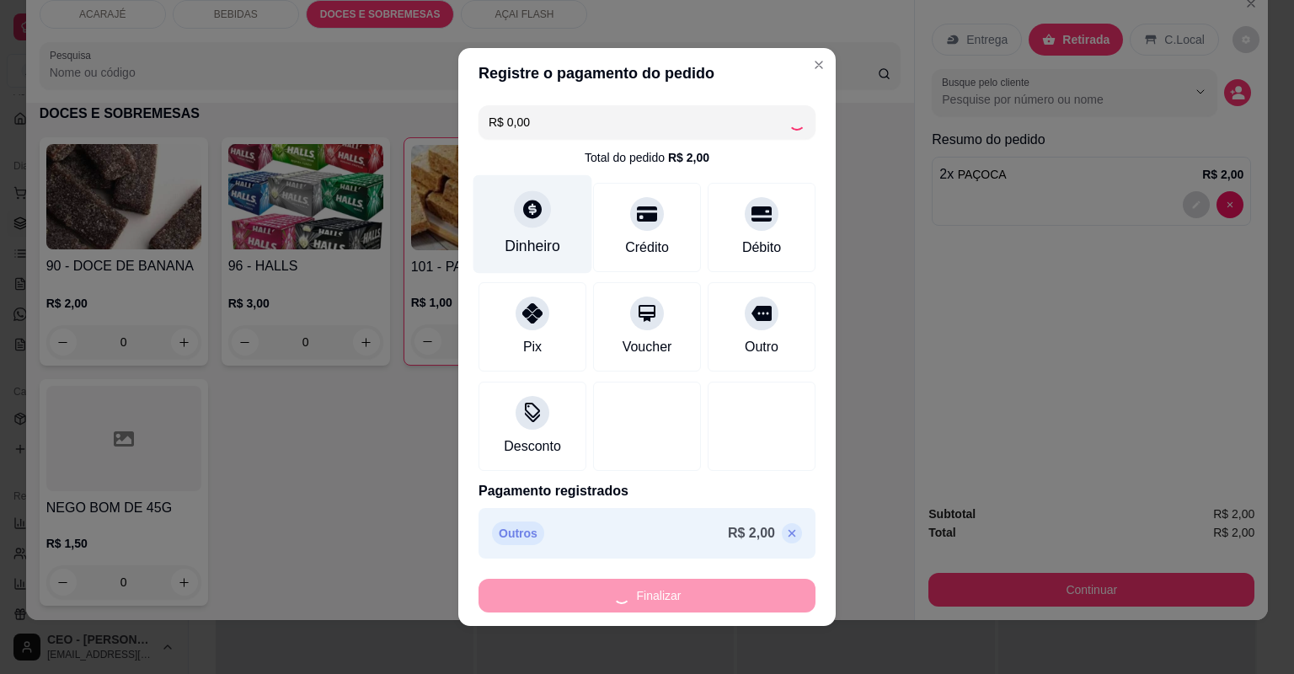
type input "0"
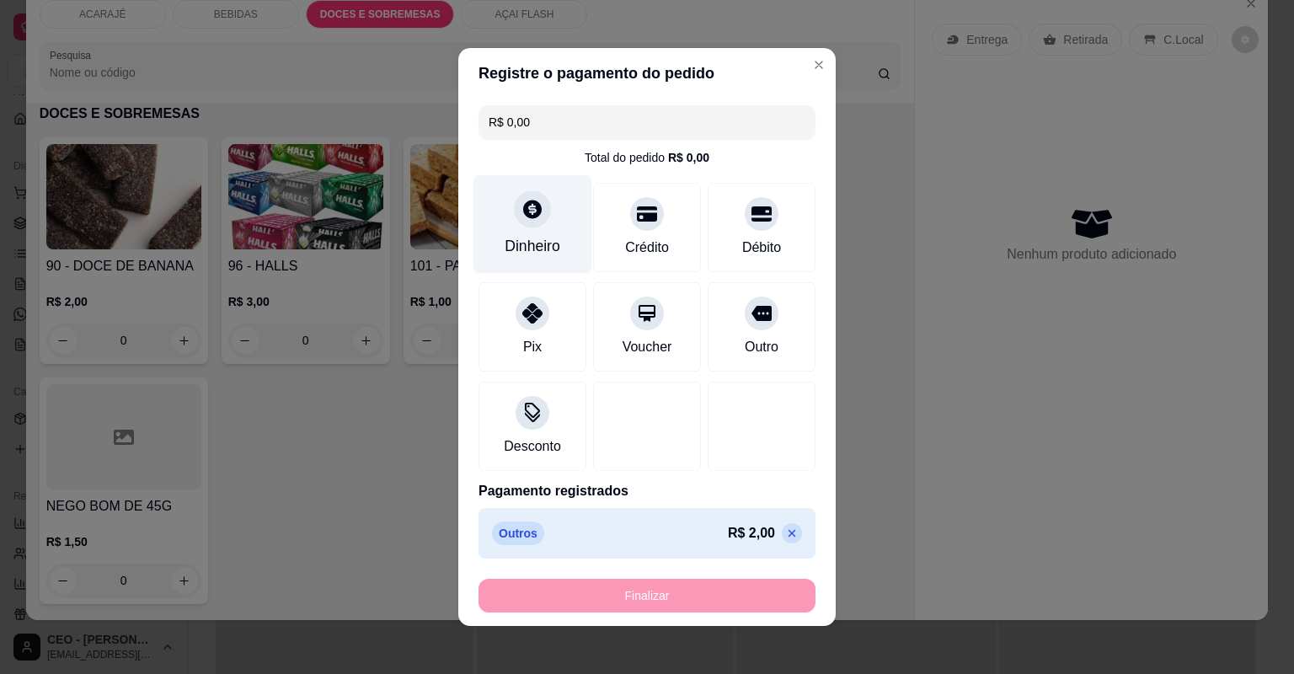
type input "-R$ 2,00"
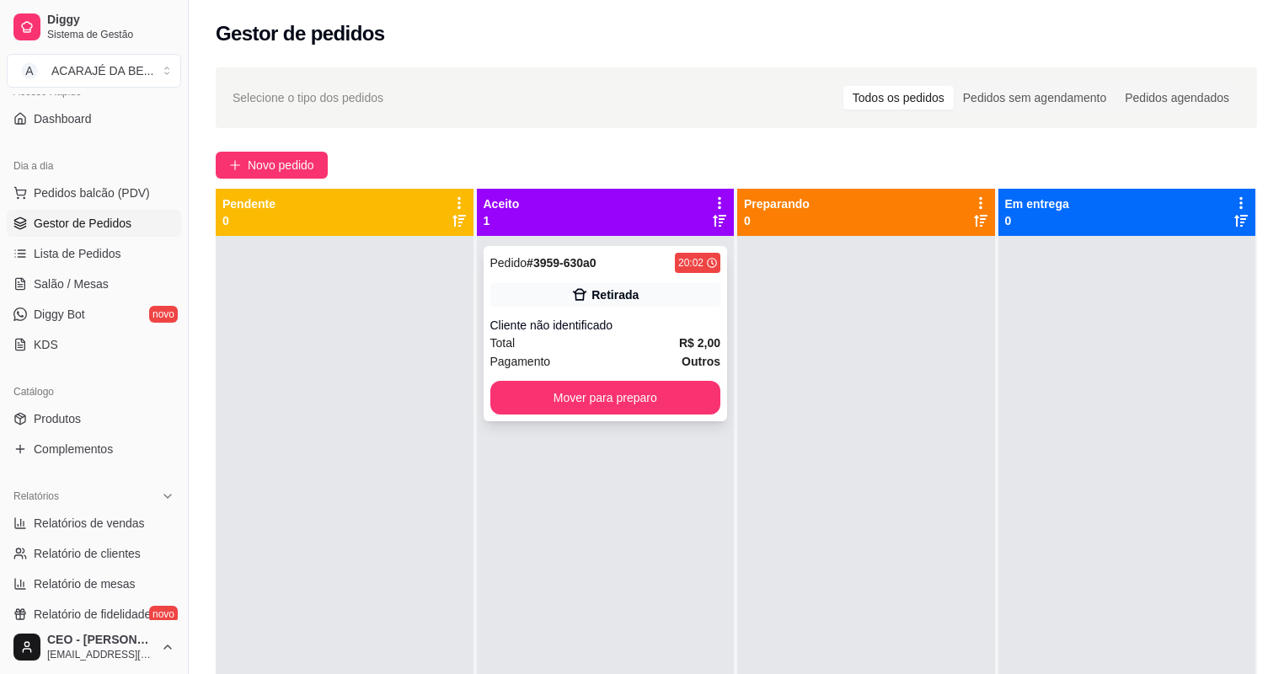
click at [597, 415] on div "Pedido # 3959-630a0 20:02 Retirada Cliente não identificado Total R$ 2,00 Pagam…" at bounding box center [606, 573] width 258 height 674
click at [601, 398] on button "Mover para preparo" at bounding box center [605, 398] width 231 height 34
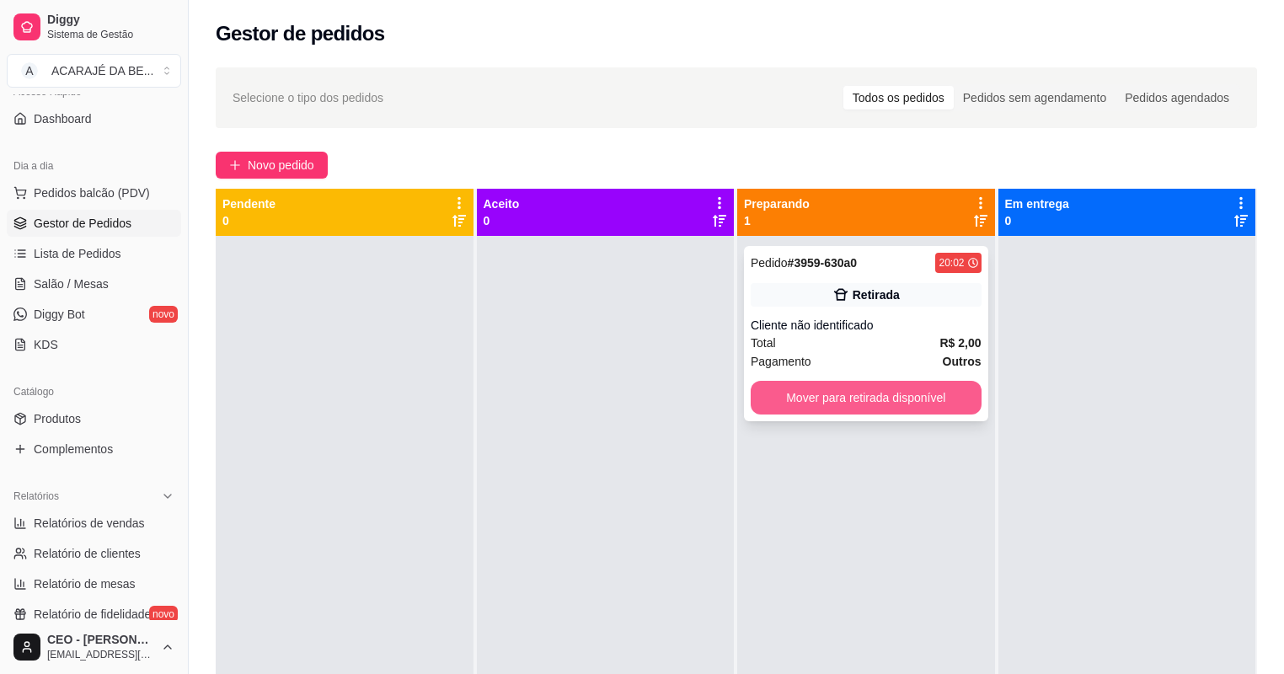
click at [793, 393] on button "Mover para retirada disponível" at bounding box center [866, 398] width 231 height 34
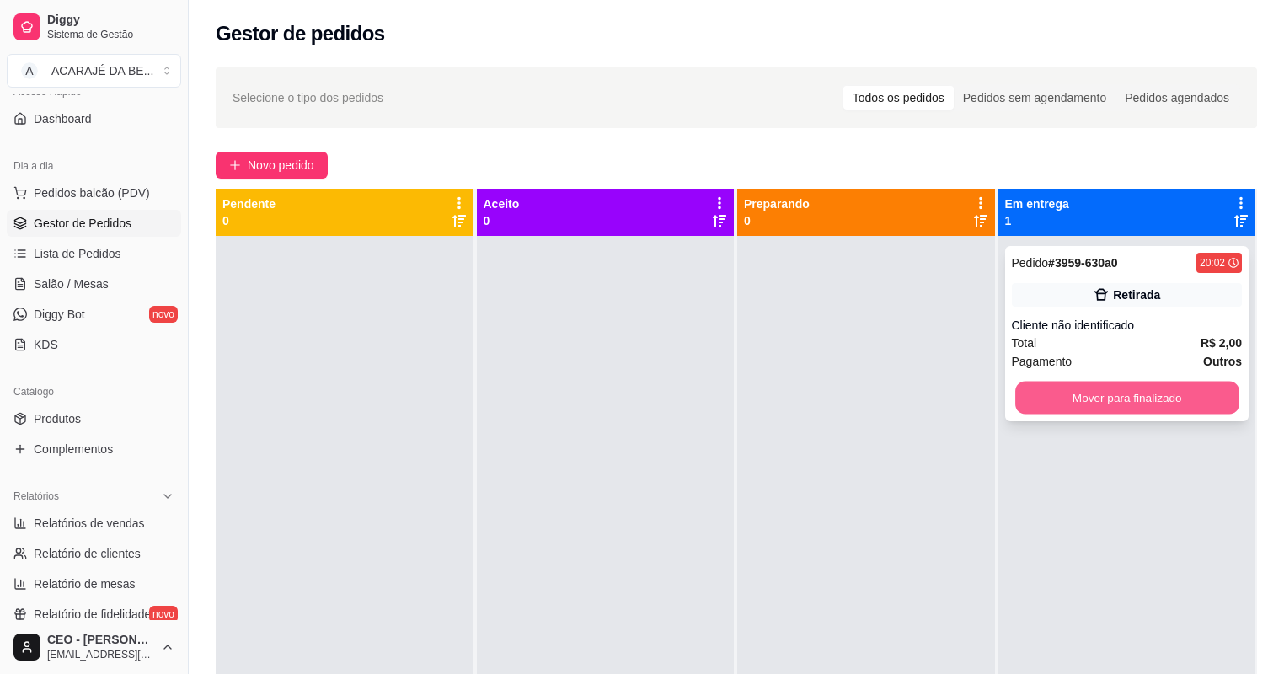
click at [1025, 396] on button "Mover para finalizado" at bounding box center [1126, 398] width 223 height 33
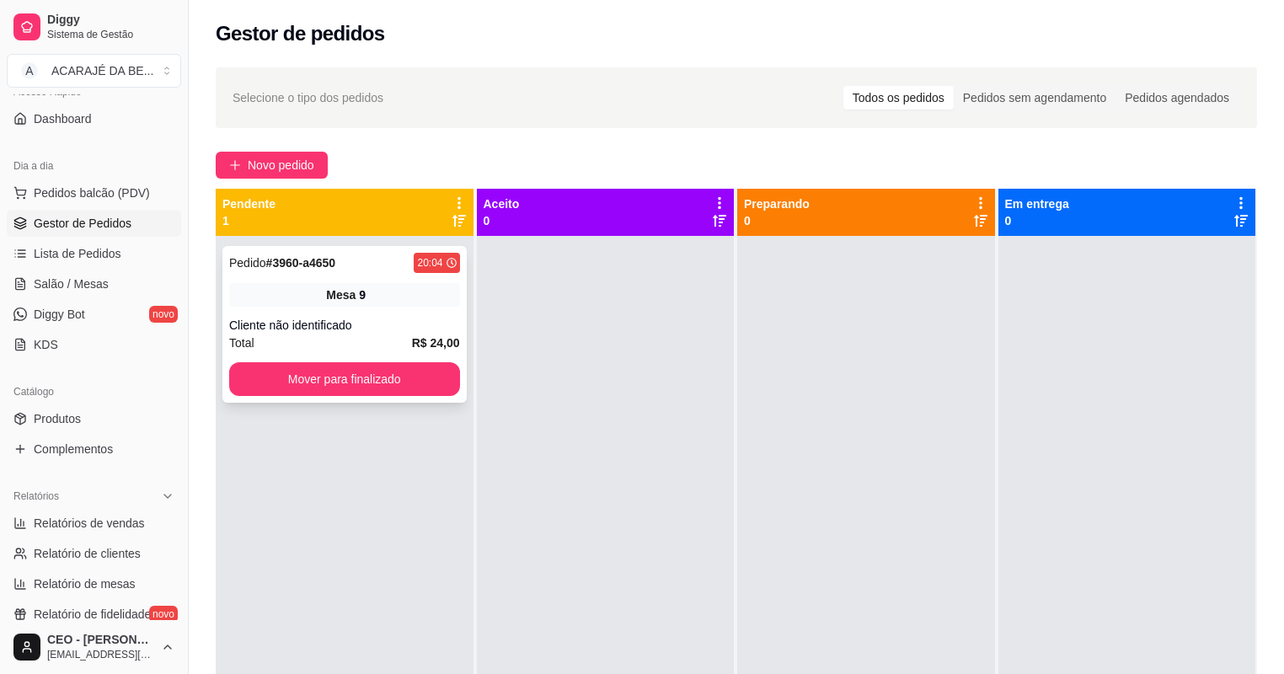
click at [318, 308] on div "Pedido # 3960-a4650 20:04 Mesa 9 Cliente não identificado Total R$ 24,00 Mover …" at bounding box center [344, 324] width 244 height 157
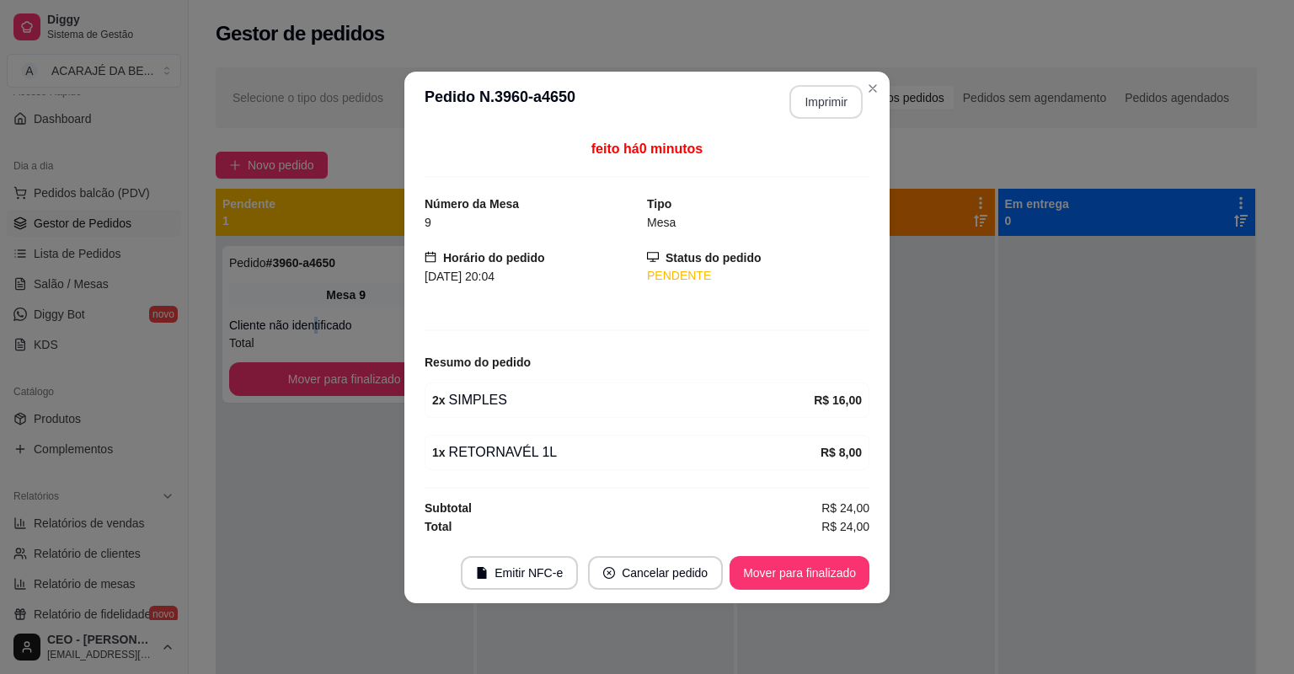
click at [837, 99] on button "Imprimir" at bounding box center [825, 102] width 73 height 34
click at [789, 570] on button "Mover para finalizado" at bounding box center [800, 572] width 136 height 33
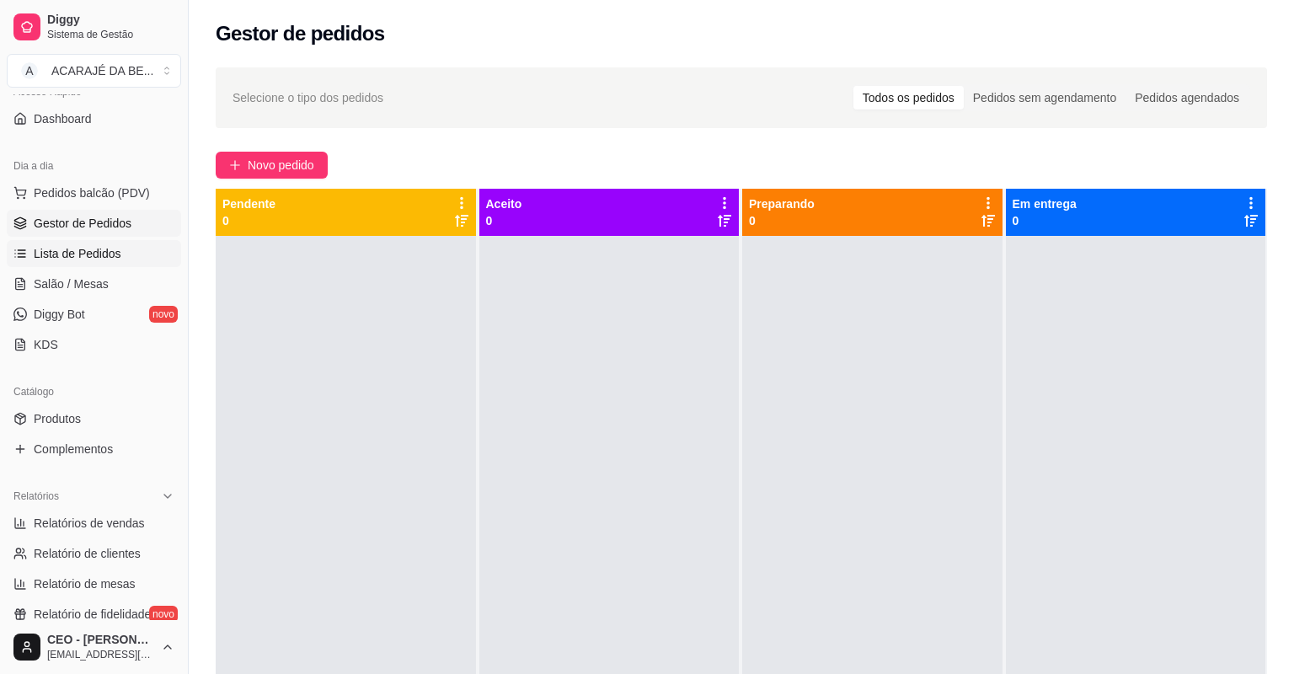
drag, startPoint x: 147, startPoint y: 251, endPoint x: 142, endPoint y: 243, distance: 9.1
click at [145, 251] on link "Lista de Pedidos" at bounding box center [94, 253] width 174 height 27
click at [135, 229] on link "Gestor de Pedidos" at bounding box center [94, 223] width 174 height 27
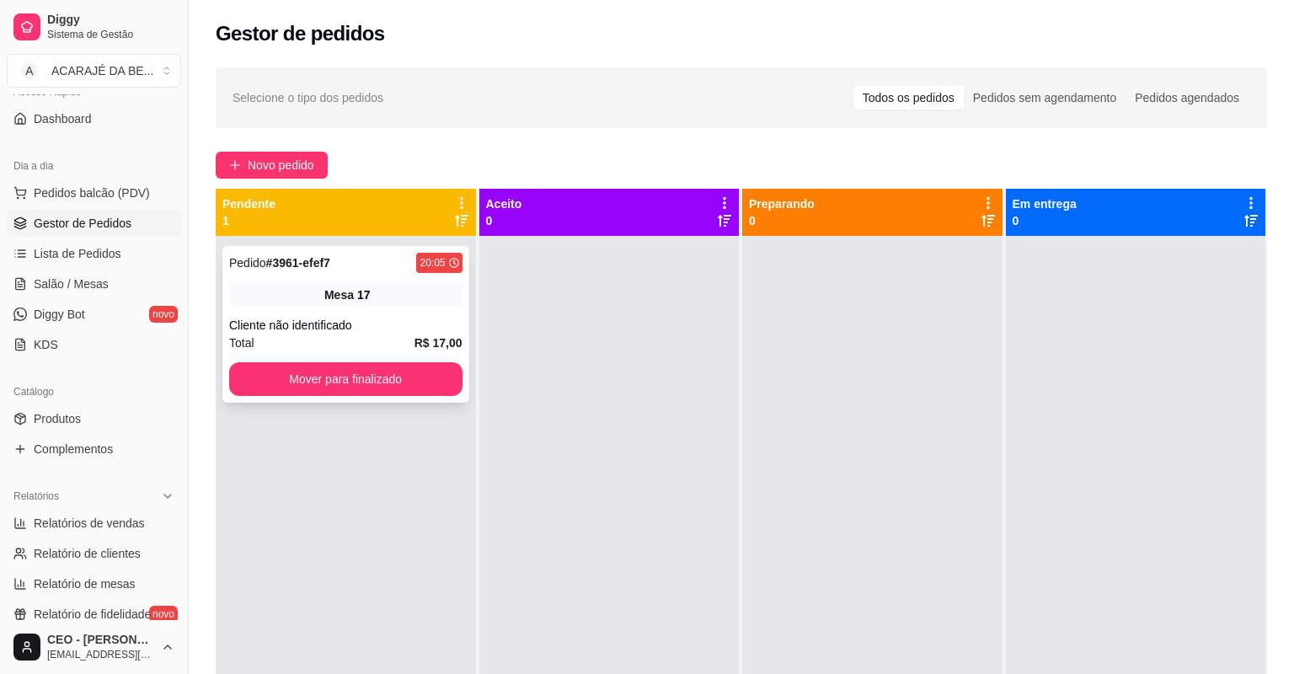
click at [283, 291] on div "Mesa 17" at bounding box center [345, 295] width 233 height 24
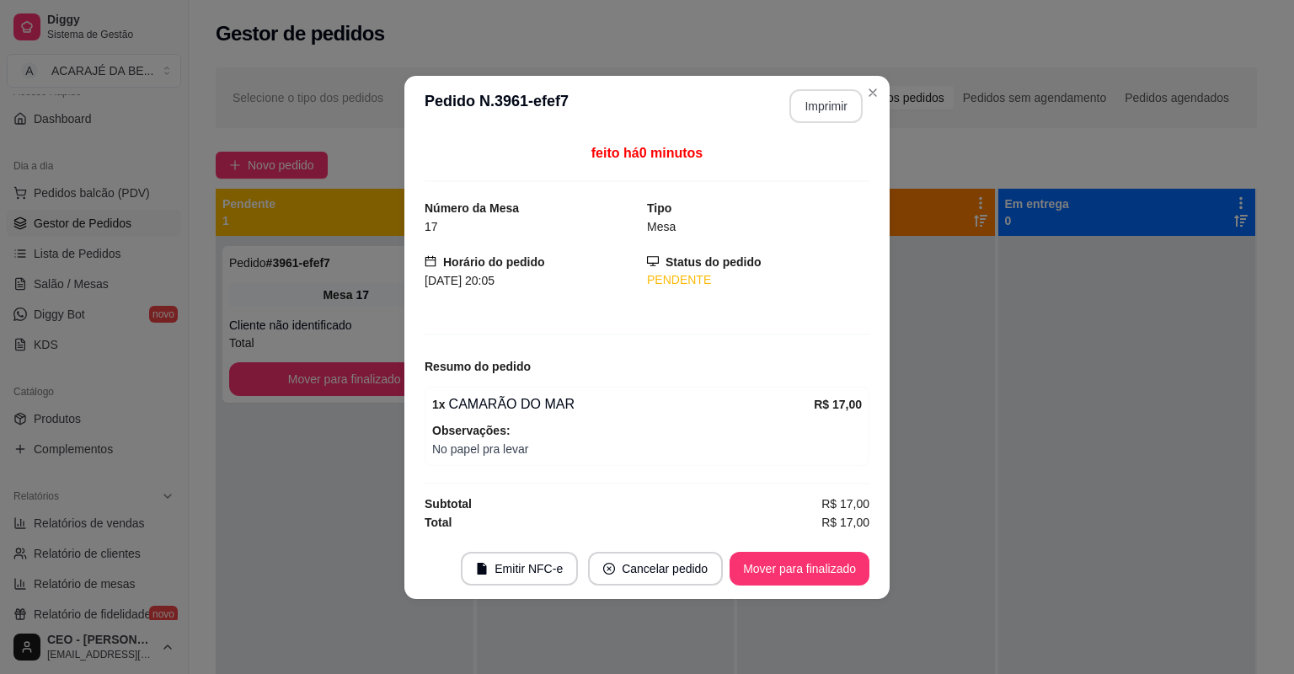
click at [839, 108] on button "Imprimir" at bounding box center [825, 106] width 73 height 34
click at [816, 569] on button "Mover para finalizado" at bounding box center [800, 569] width 140 height 34
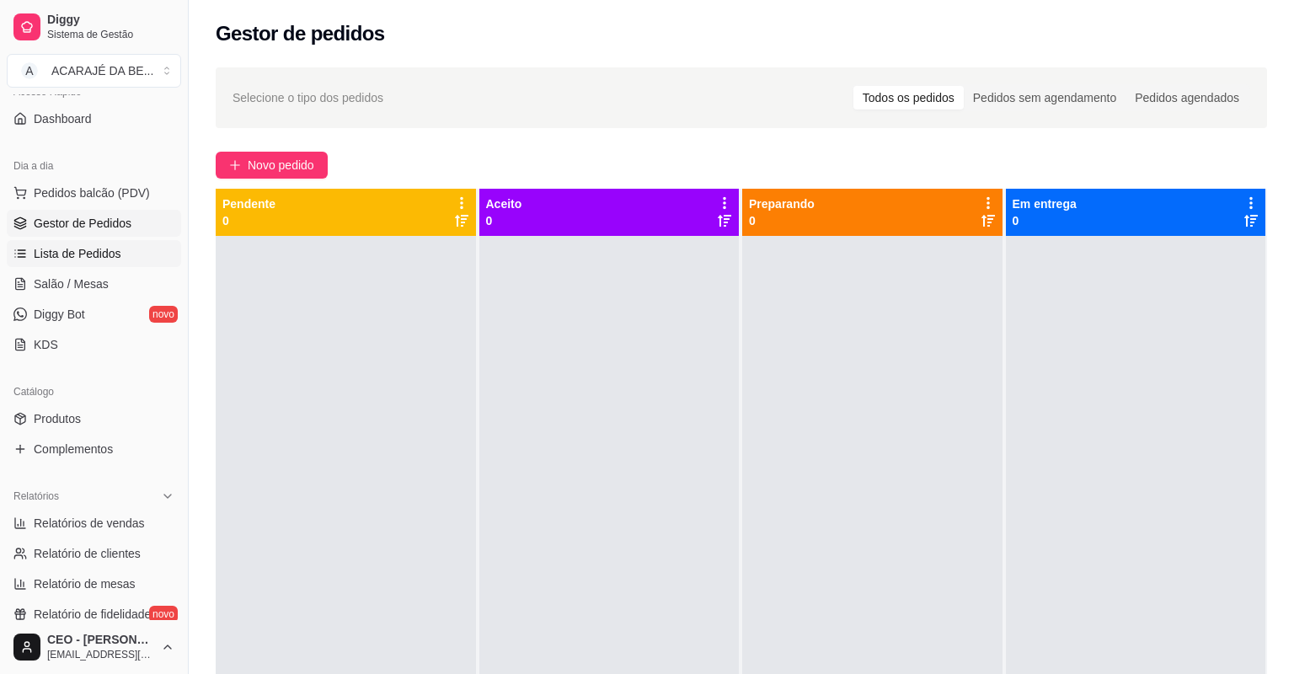
click at [128, 251] on link "Lista de Pedidos" at bounding box center [94, 253] width 174 height 27
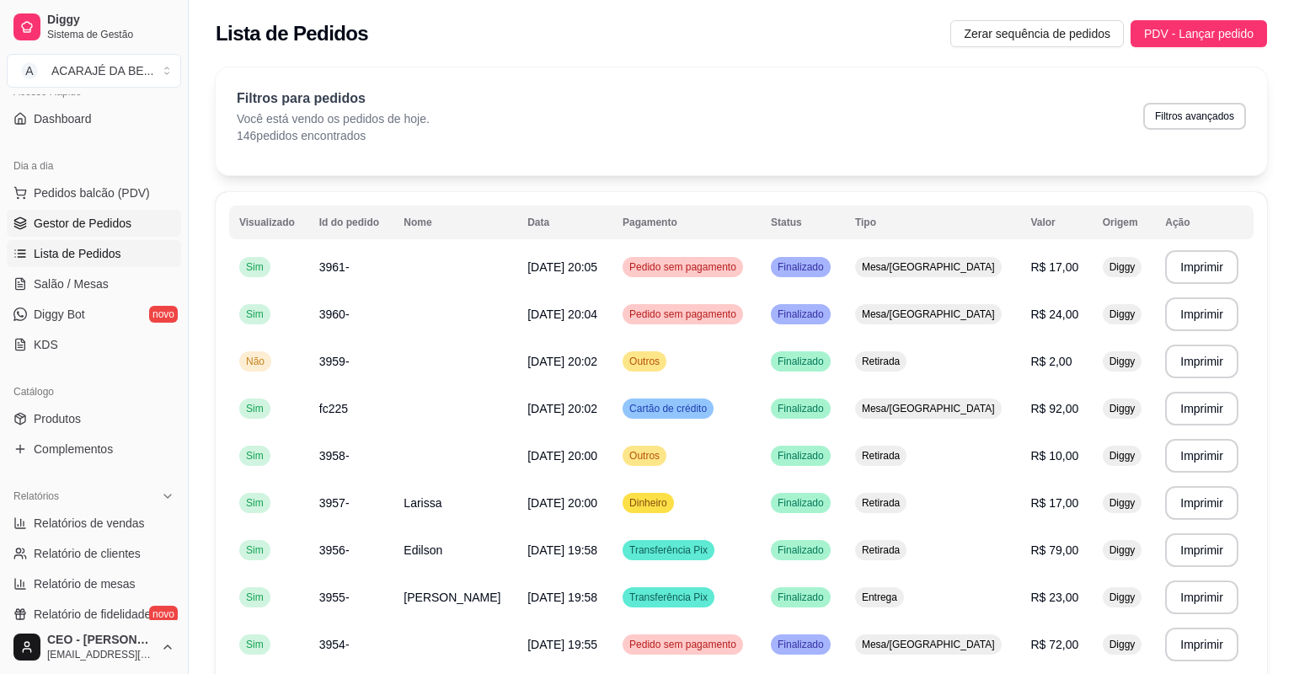
click at [115, 219] on span "Gestor de Pedidos" at bounding box center [83, 223] width 98 height 17
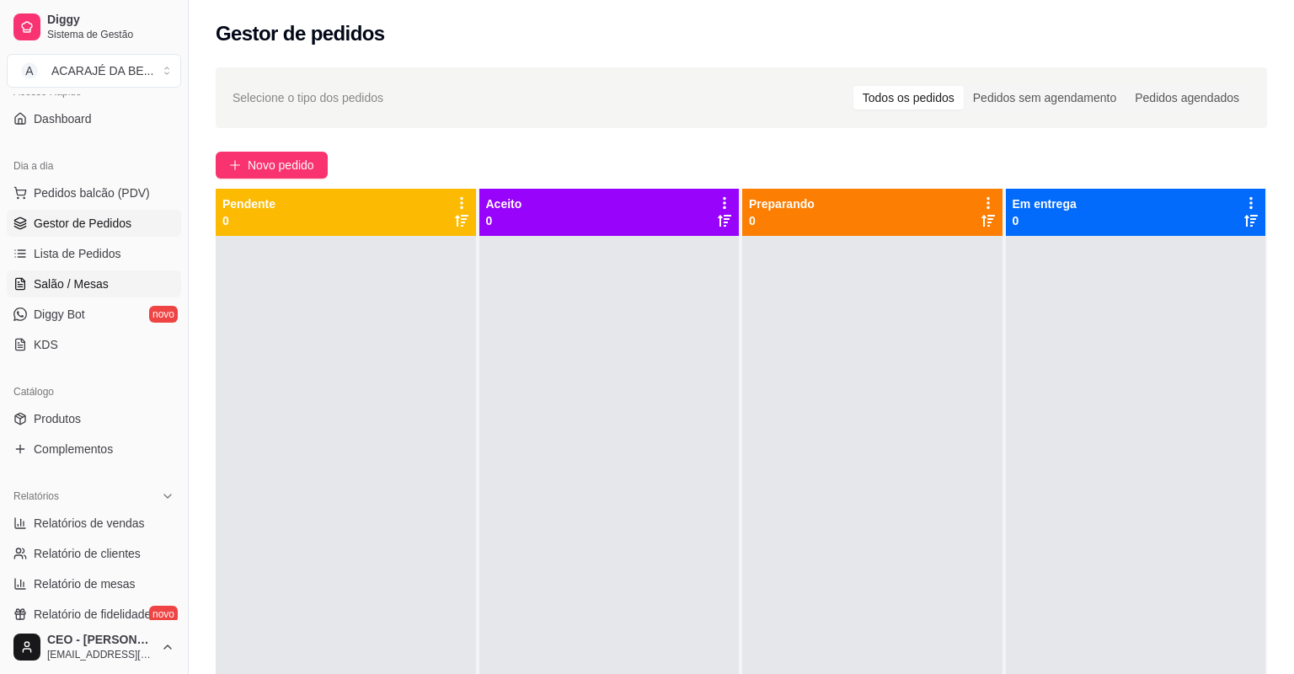
click at [64, 276] on span "Salão / Mesas" at bounding box center [71, 284] width 75 height 17
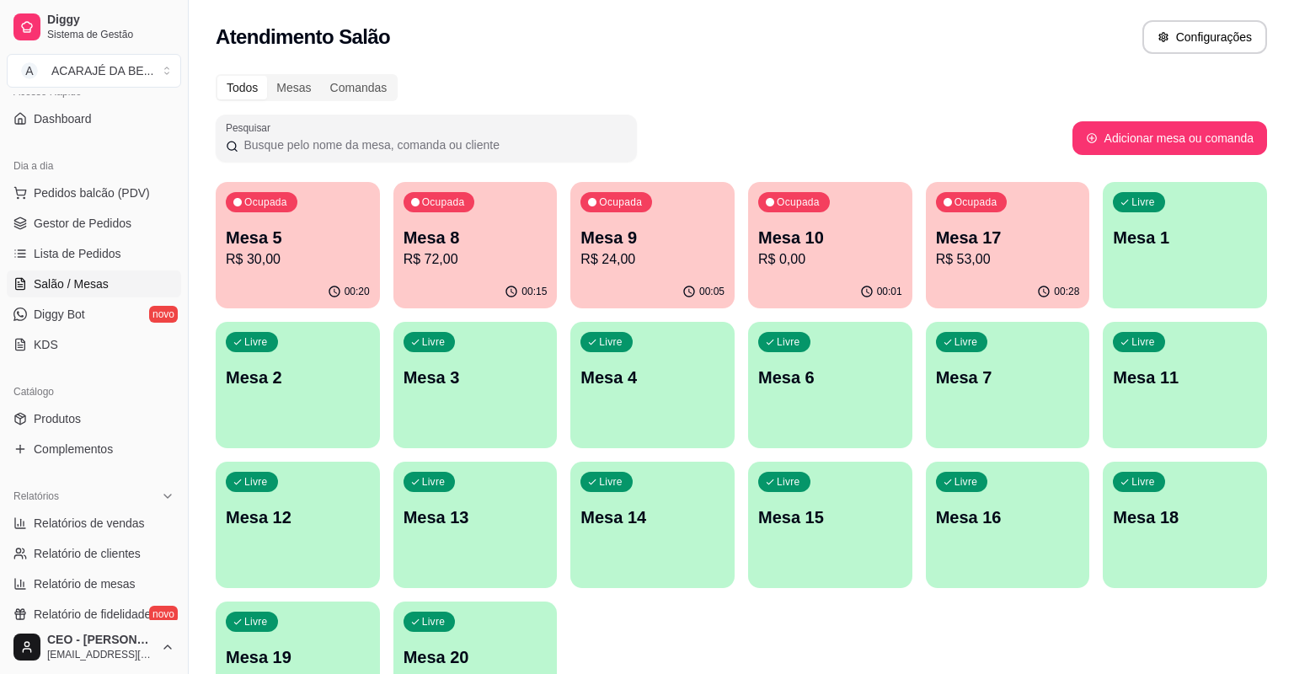
click at [927, 244] on div "Ocupada Mesa 17 R$ 53,00" at bounding box center [1008, 229] width 164 height 94
click at [468, 254] on p "R$ 72,00" at bounding box center [475, 258] width 140 height 19
click at [694, 233] on p "Mesa 9" at bounding box center [653, 238] width 144 height 24
click at [995, 292] on div "00:28" at bounding box center [1007, 291] width 159 height 32
click at [477, 267] on p "R$ 72,00" at bounding box center [476, 259] width 144 height 20
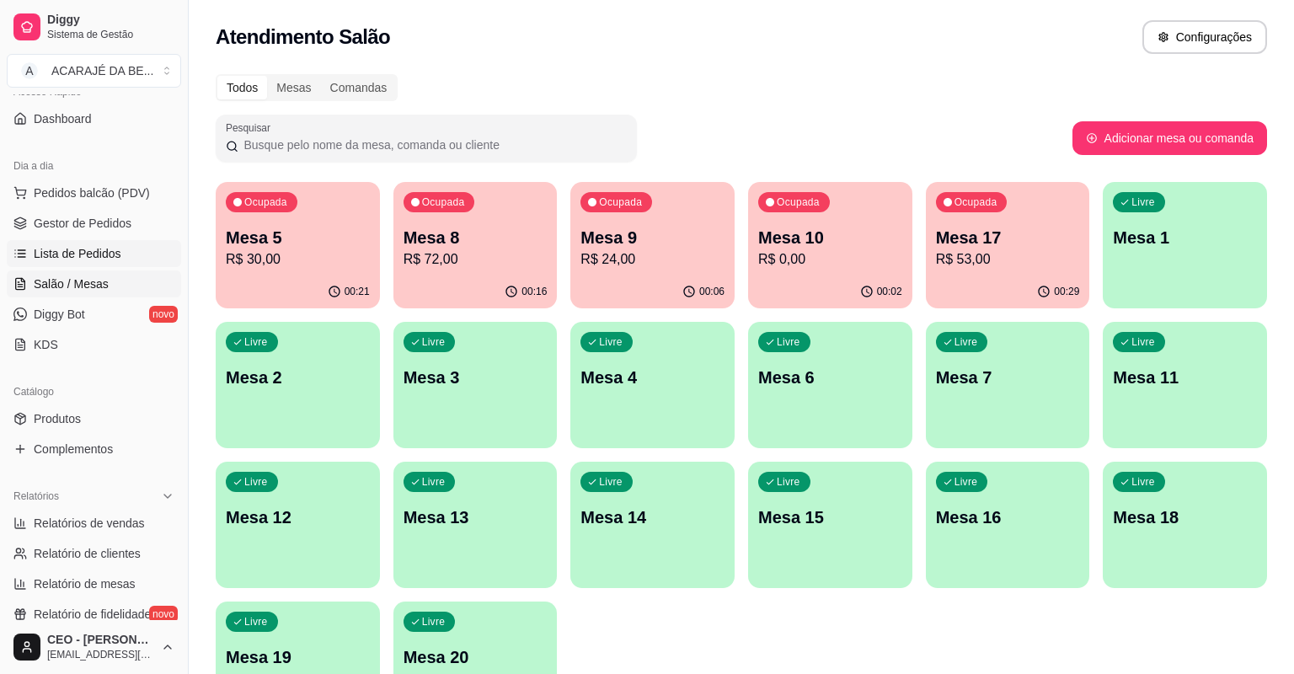
click at [96, 256] on span "Lista de Pedidos" at bounding box center [78, 253] width 88 height 17
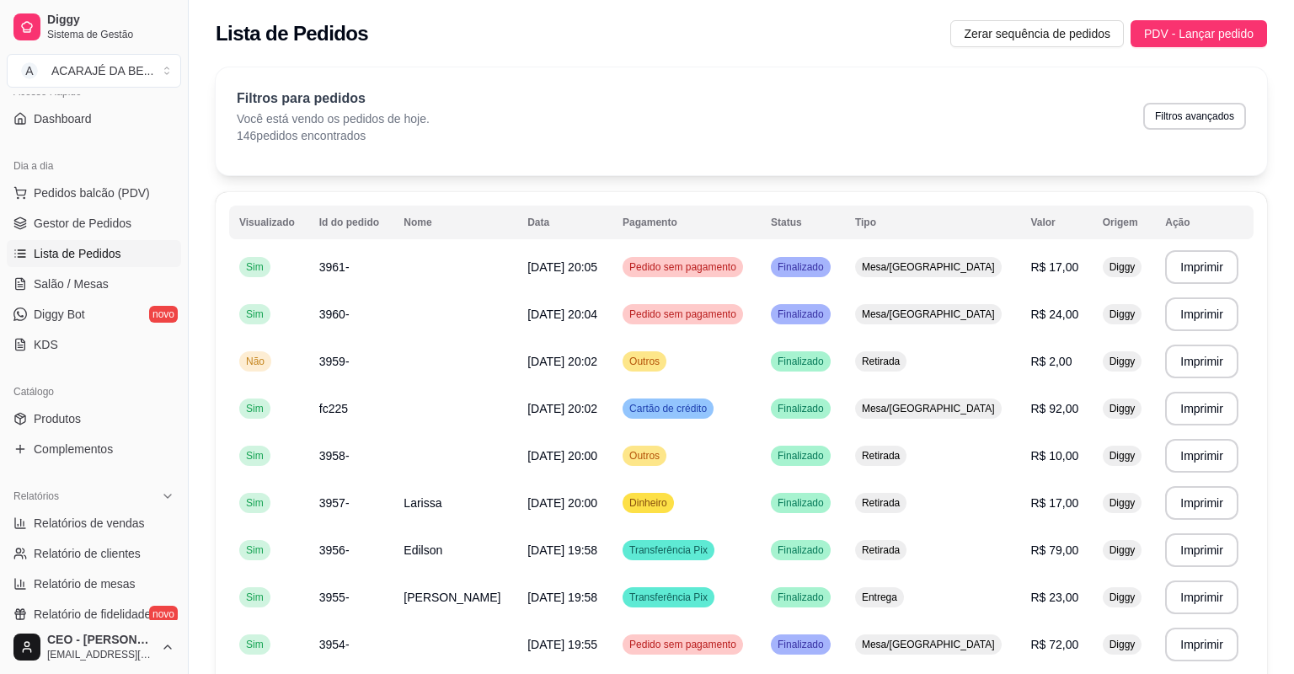
click at [128, 221] on span "Gestor de Pedidos" at bounding box center [83, 223] width 98 height 17
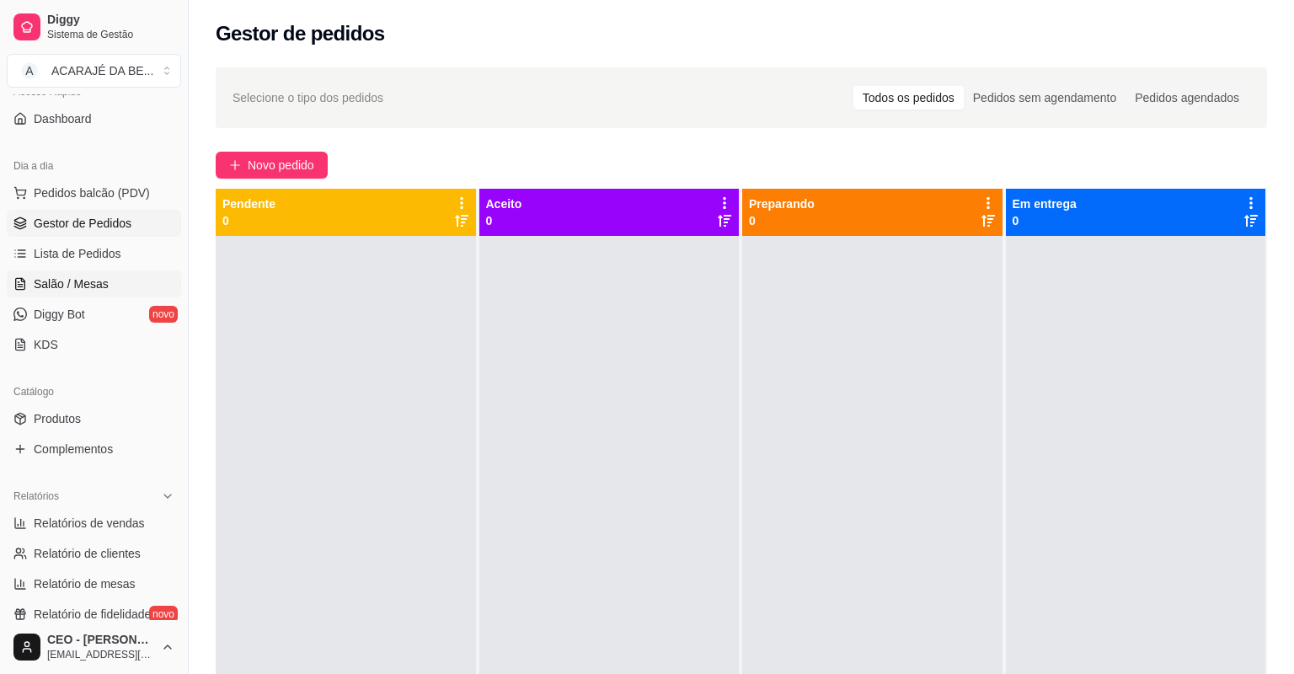
click at [83, 281] on span "Salão / Mesas" at bounding box center [71, 284] width 75 height 17
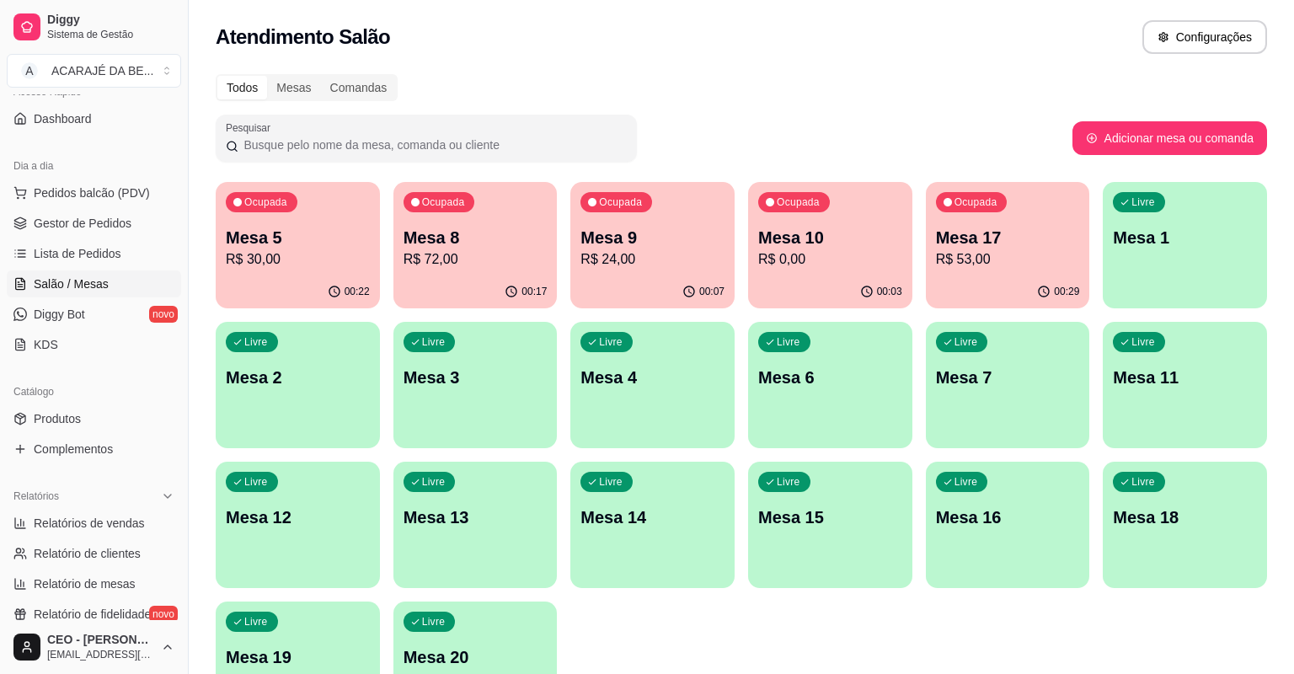
click at [469, 255] on p "R$ 72,00" at bounding box center [476, 259] width 144 height 20
click at [72, 221] on span "Gestor de Pedidos" at bounding box center [83, 223] width 98 height 17
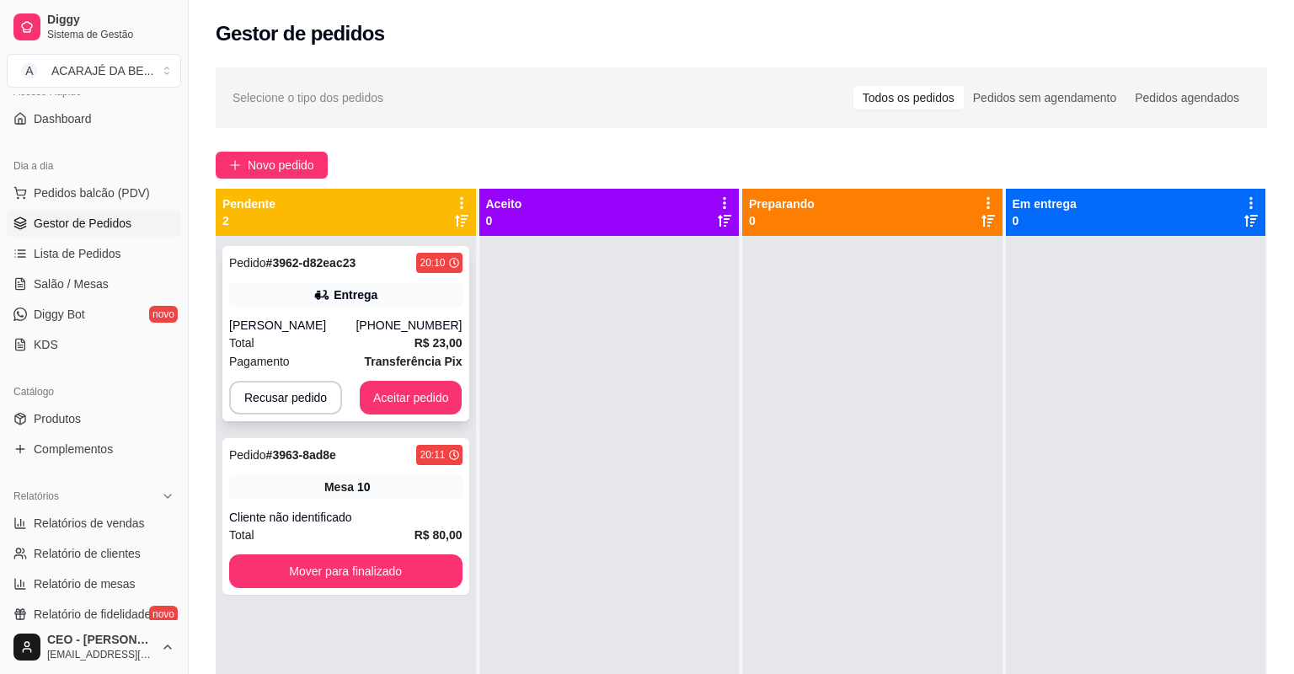
drag, startPoint x: 313, startPoint y: 291, endPoint x: 307, endPoint y: 276, distance: 16.6
click at [307, 276] on div "Pedido # 3962-d82eac23 20:10 Entrega Irene (73) 98179-6369 Total R$ 23,00 Pagam…" at bounding box center [345, 333] width 247 height 175
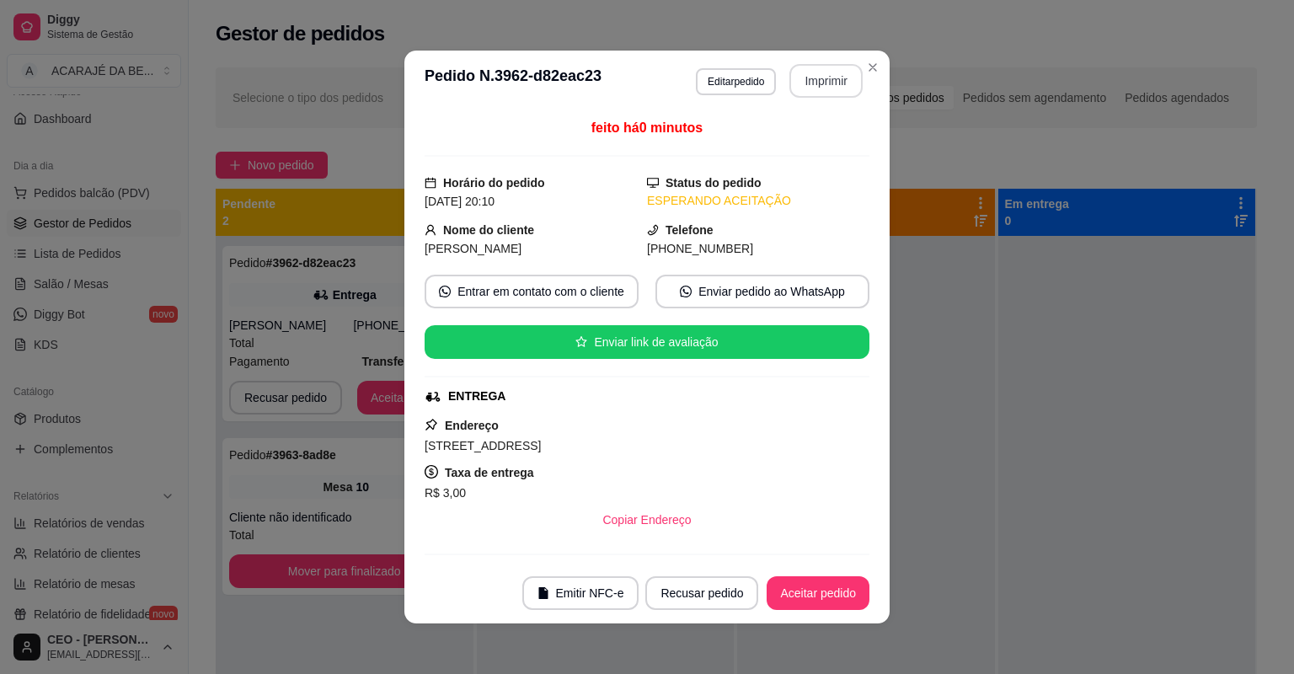
click at [792, 88] on button "Imprimir" at bounding box center [825, 81] width 73 height 34
click at [842, 590] on button "Aceitar pedido" at bounding box center [817, 593] width 99 height 33
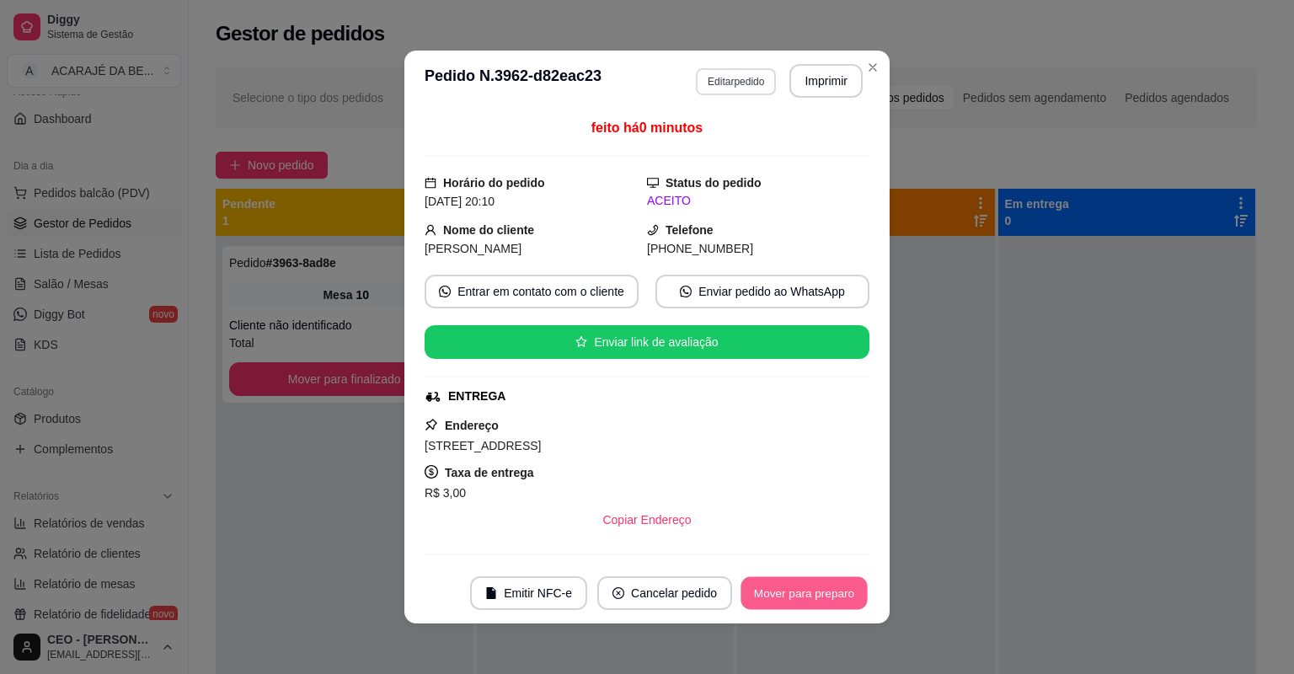
click at [831, 583] on button "Mover para preparo" at bounding box center [804, 593] width 126 height 33
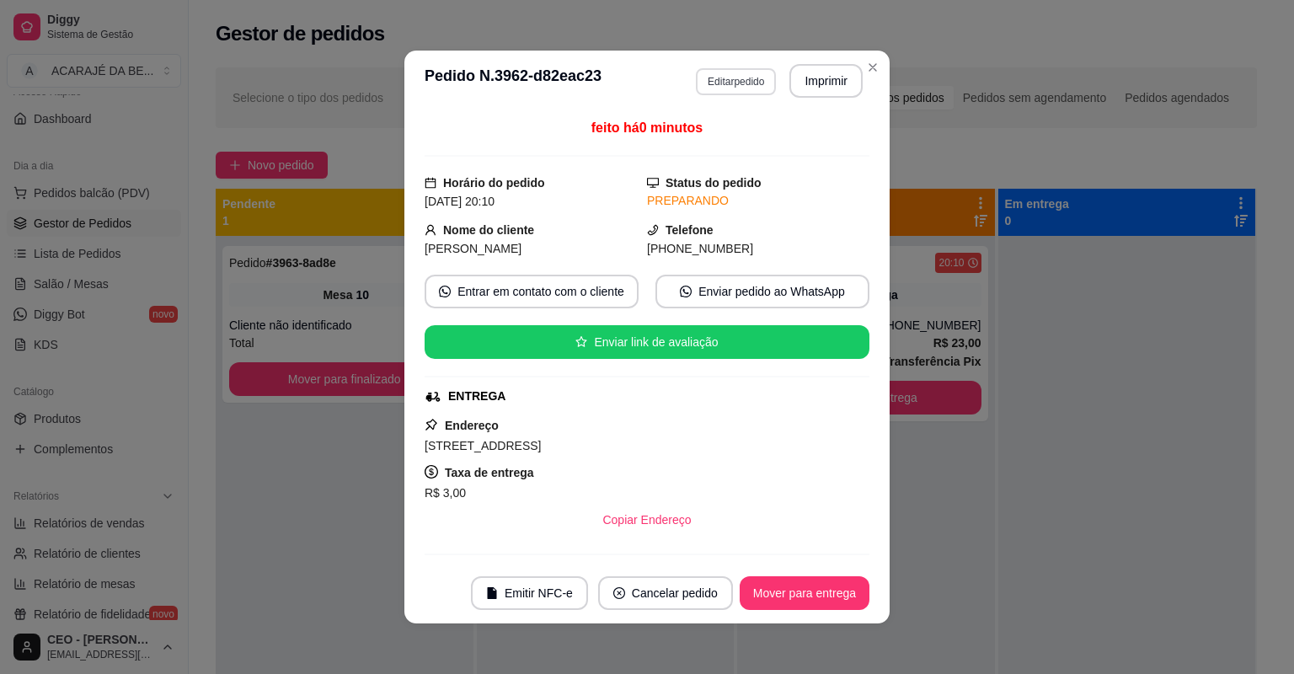
click at [831, 583] on button "Mover para entrega" at bounding box center [805, 593] width 130 height 34
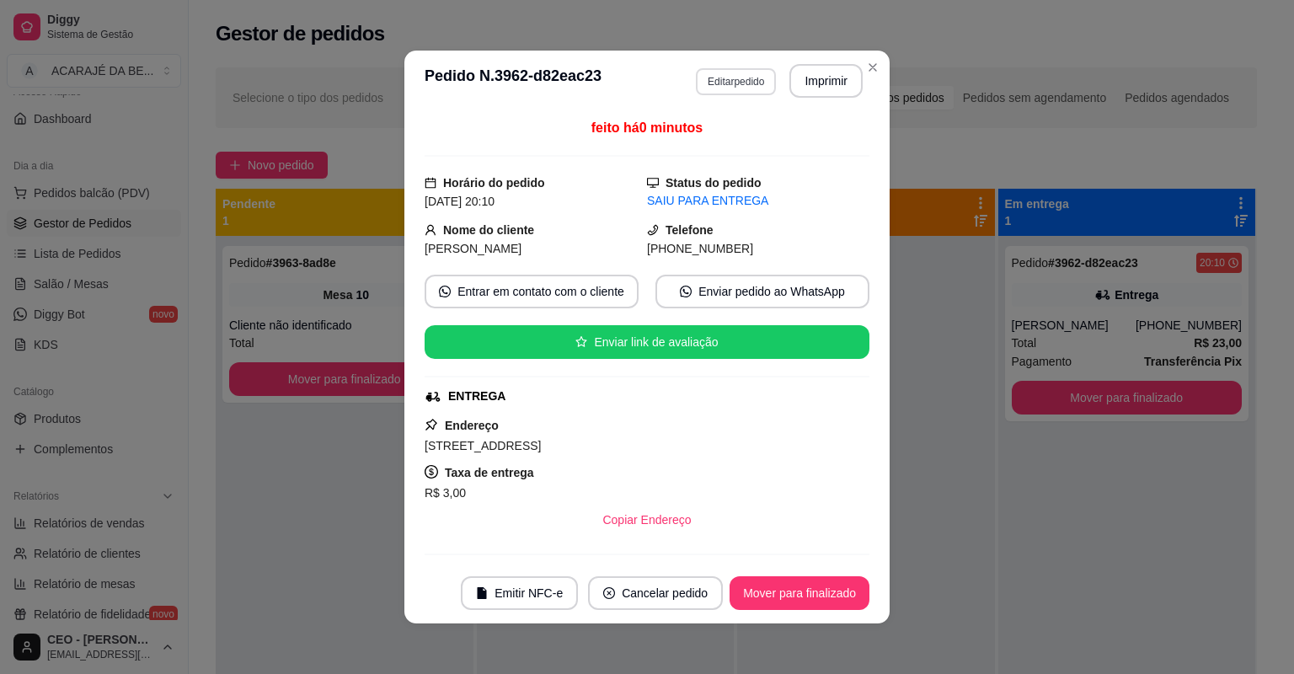
click at [831, 583] on button "Mover para finalizado" at bounding box center [800, 593] width 140 height 34
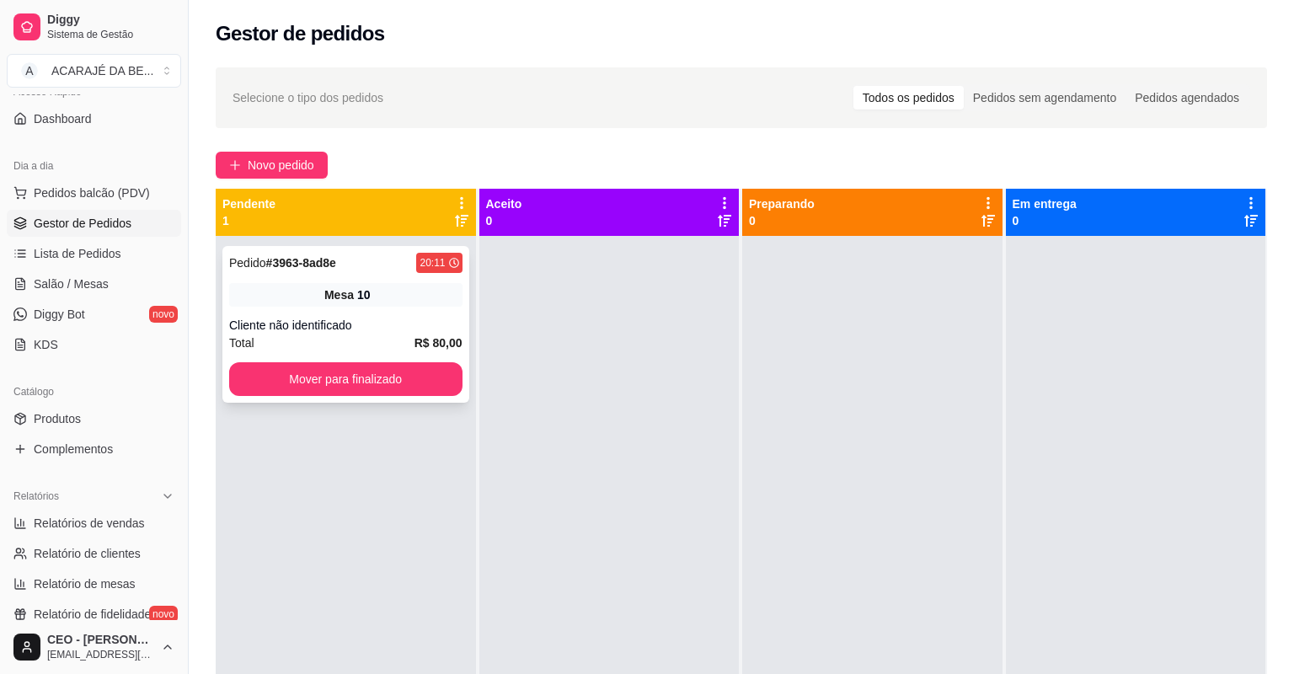
click at [378, 339] on div "Total R$ 80,00" at bounding box center [345, 343] width 233 height 19
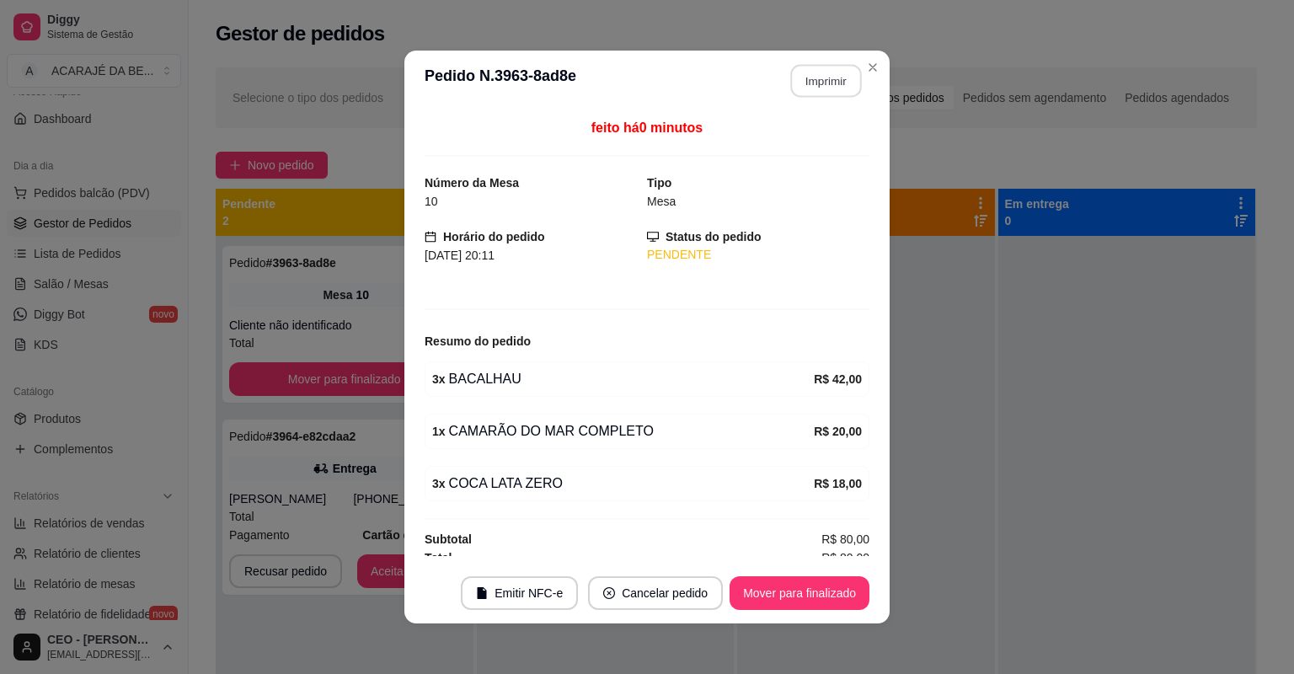
click at [801, 78] on button "Imprimir" at bounding box center [826, 81] width 71 height 33
click at [836, 582] on button "Mover para finalizado" at bounding box center [800, 593] width 136 height 33
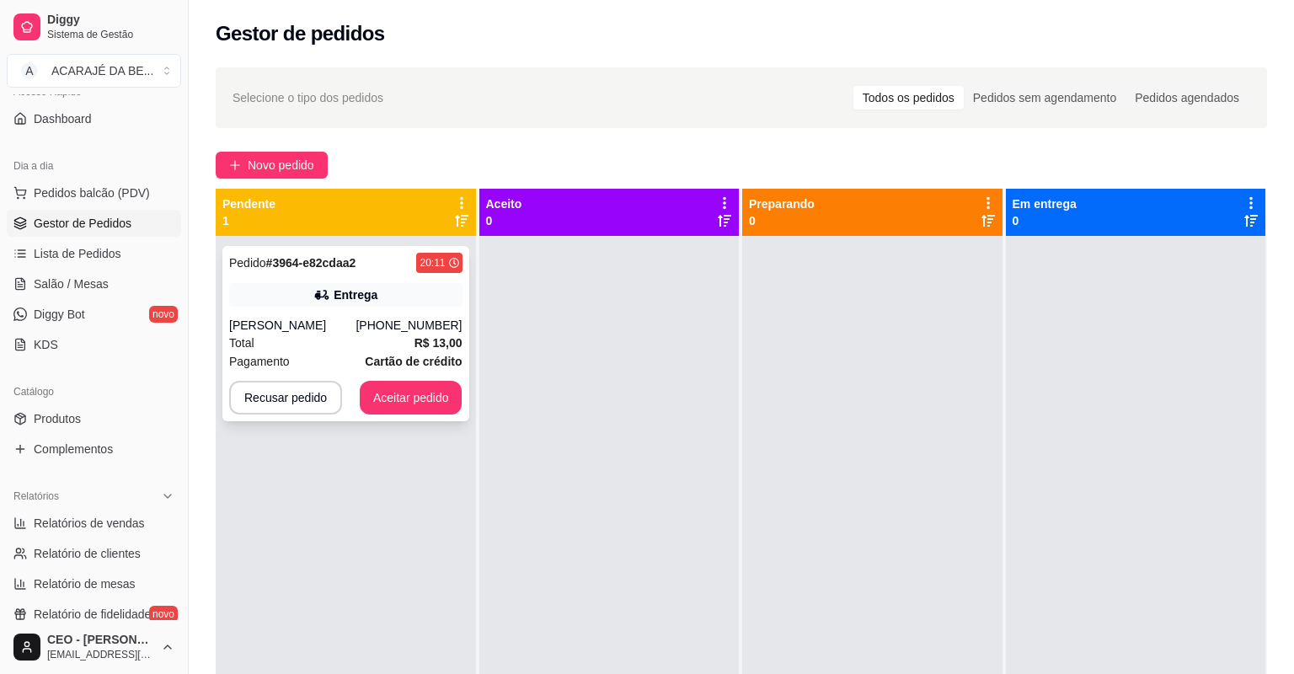
click at [371, 304] on div "Entrega" at bounding box center [345, 295] width 233 height 24
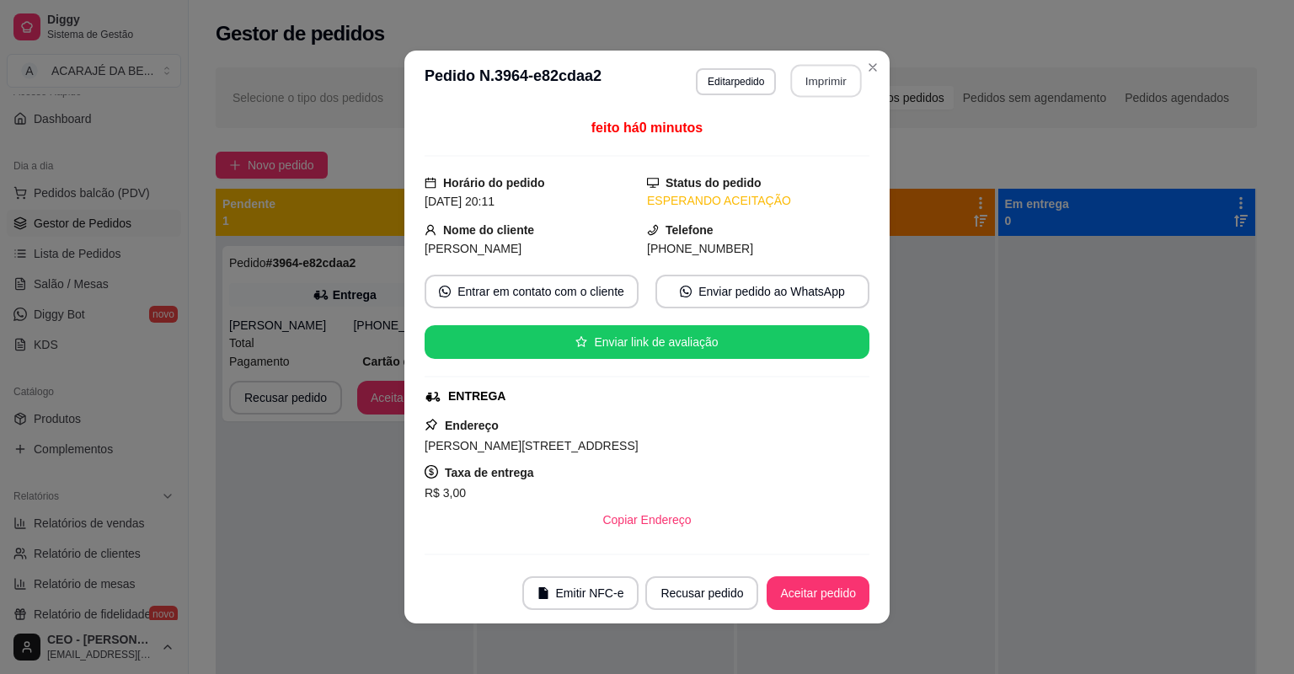
click at [817, 73] on button "Imprimir" at bounding box center [826, 81] width 71 height 33
click at [852, 590] on button "Aceitar pedido" at bounding box center [818, 593] width 103 height 34
click at [850, 590] on button "Aceitar pedido" at bounding box center [817, 593] width 99 height 33
click at [848, 590] on div "Recusar pedido Aceitar pedido" at bounding box center [757, 593] width 224 height 34
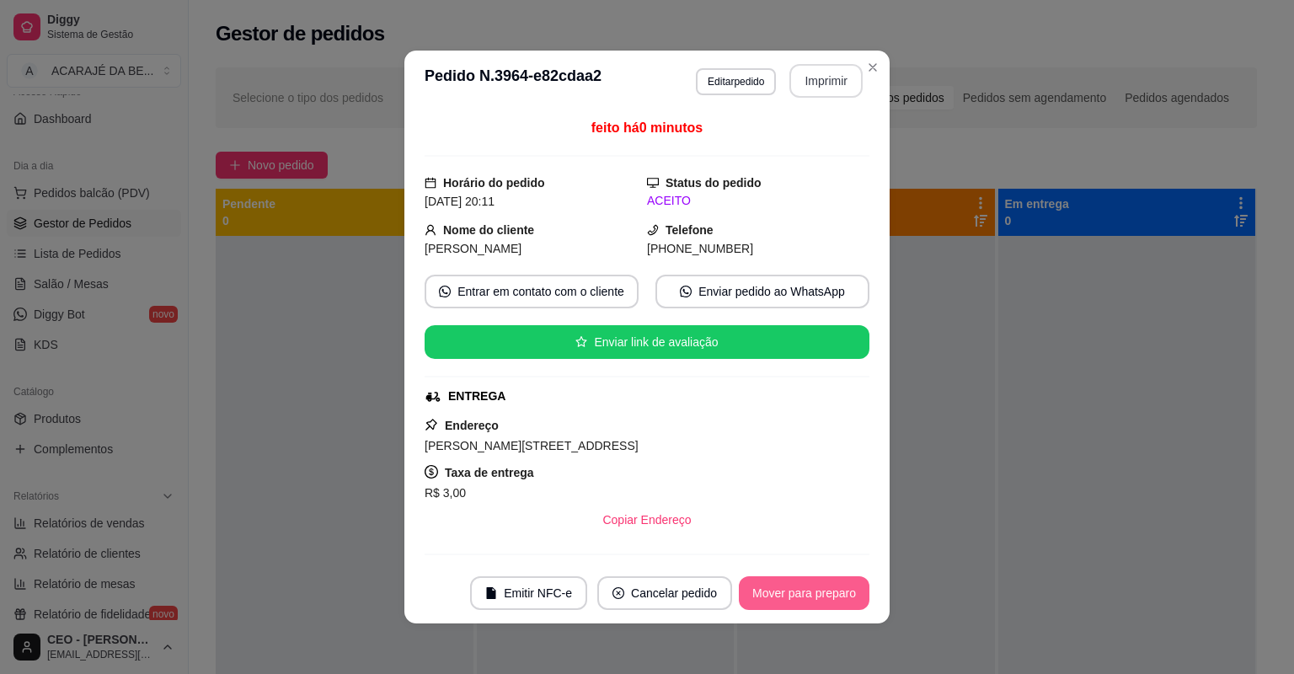
click at [843, 591] on button "Mover para preparo" at bounding box center [804, 593] width 131 height 34
click at [843, 591] on div "Mover para preparo" at bounding box center [792, 593] width 154 height 34
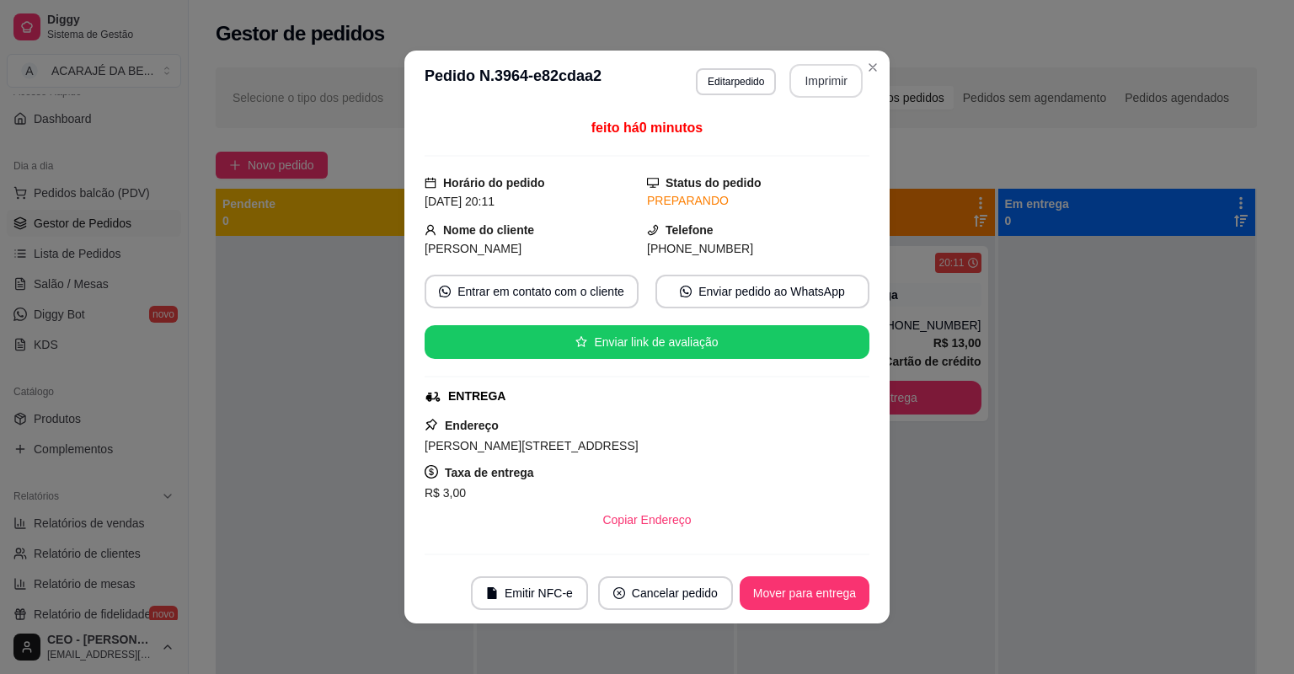
click at [843, 591] on button "Mover para entrega" at bounding box center [805, 593] width 130 height 34
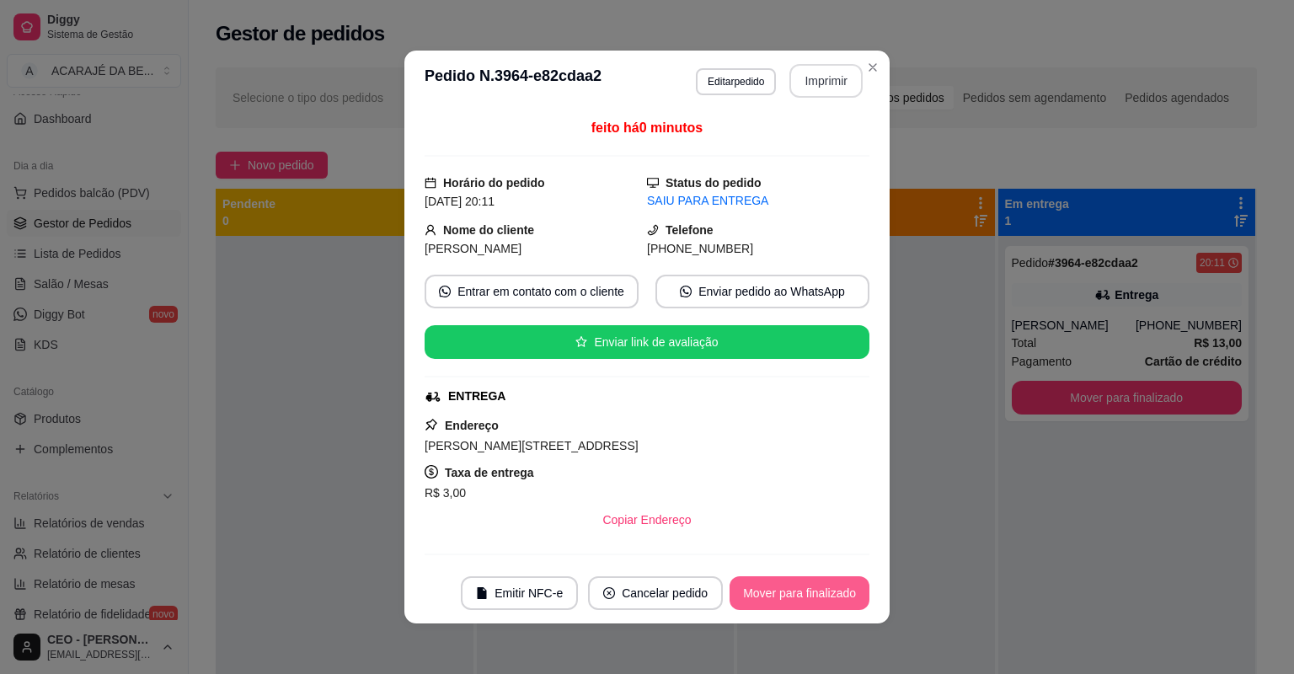
click at [848, 604] on button "Mover para finalizado" at bounding box center [800, 593] width 140 height 34
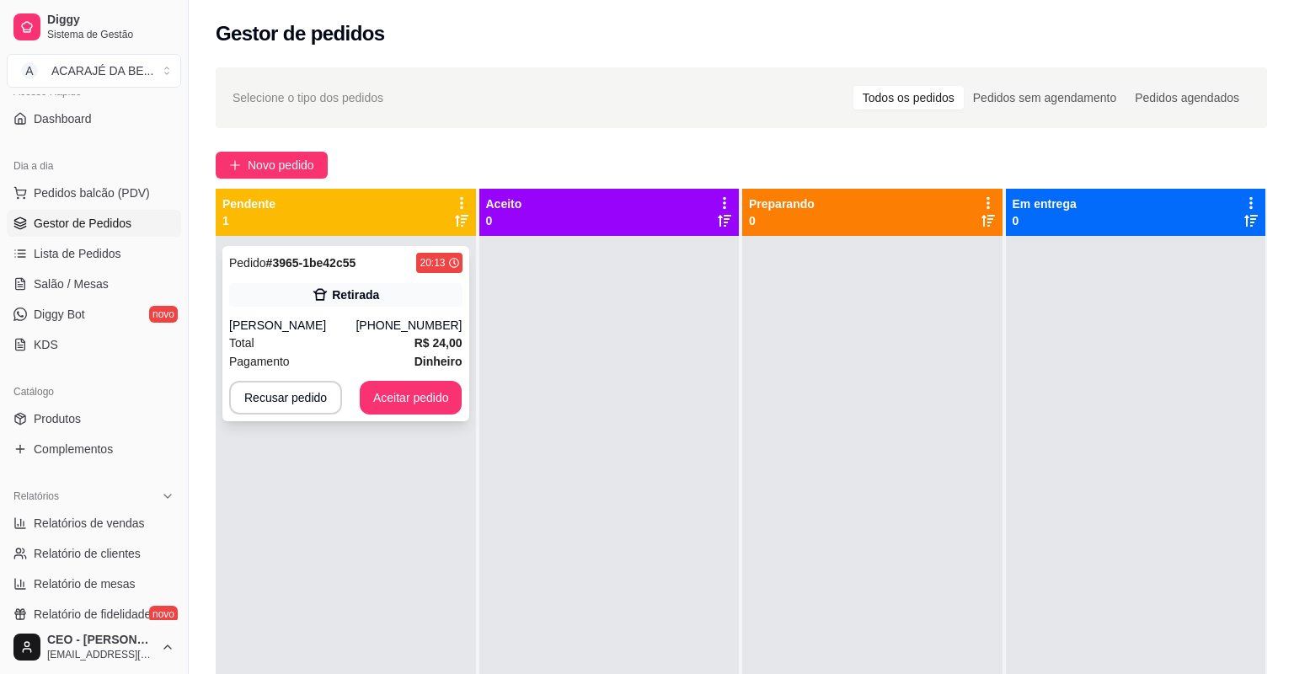
click at [398, 329] on div "(73) 98892-6422" at bounding box center [409, 325] width 106 height 17
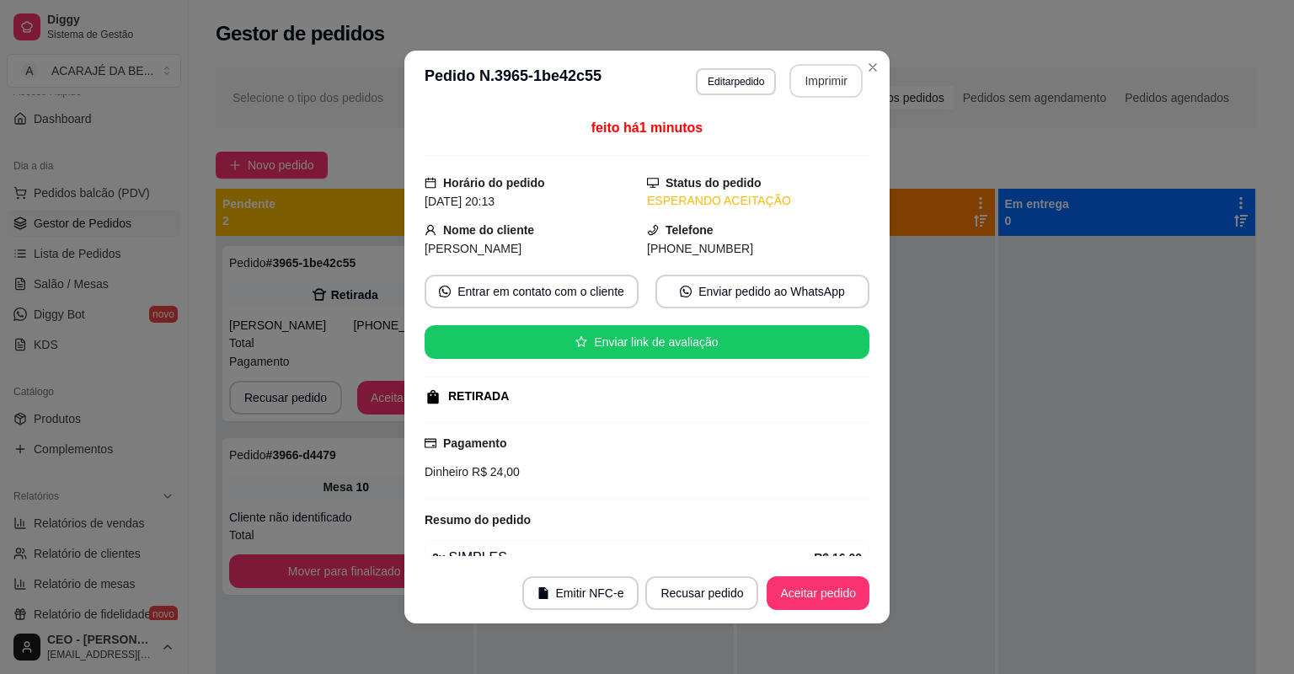
click at [821, 83] on button "Imprimir" at bounding box center [825, 81] width 73 height 34
click at [846, 592] on button "Aceitar pedido" at bounding box center [818, 593] width 103 height 34
click at [842, 592] on div "Recusar pedido Aceitar pedido" at bounding box center [757, 593] width 224 height 34
click at [839, 592] on div "Recusar pedido Aceitar pedido" at bounding box center [733, 593] width 271 height 34
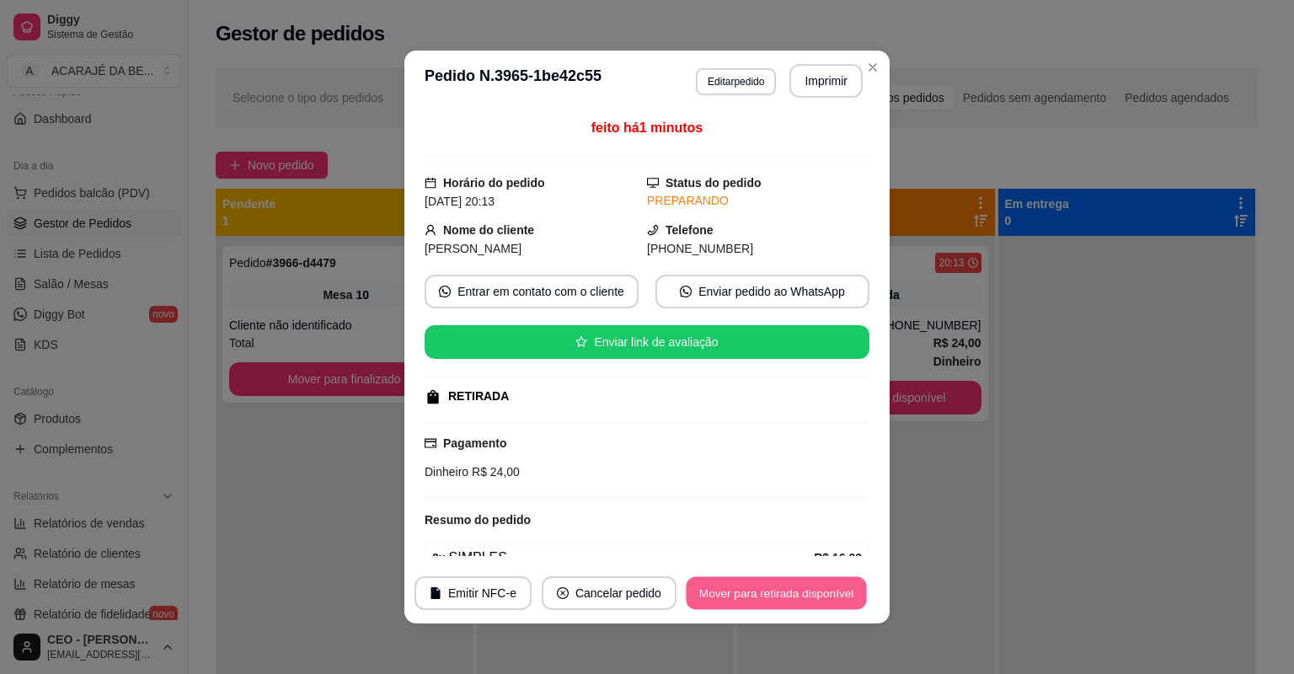
click at [855, 554] on section "**********" at bounding box center [646, 337] width 485 height 573
click at [835, 584] on button "Mover para retirada disponível" at bounding box center [776, 593] width 180 height 33
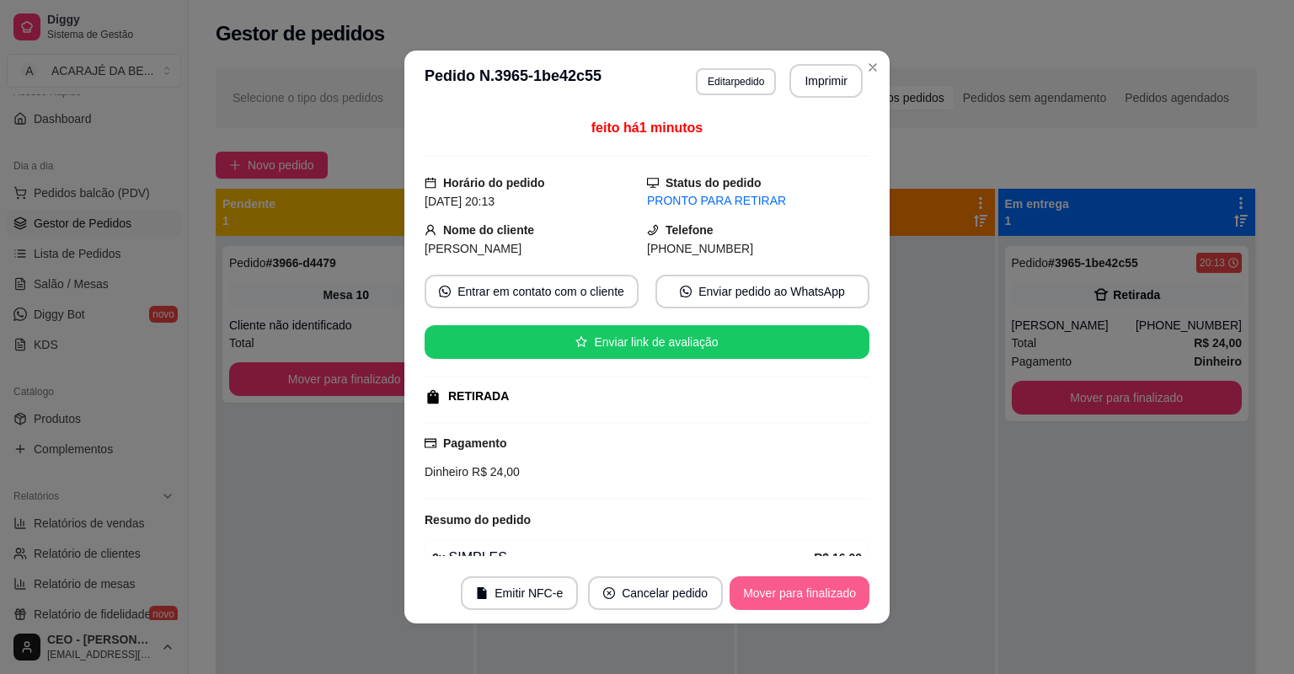
click at [835, 584] on button "Mover para finalizado" at bounding box center [800, 593] width 140 height 34
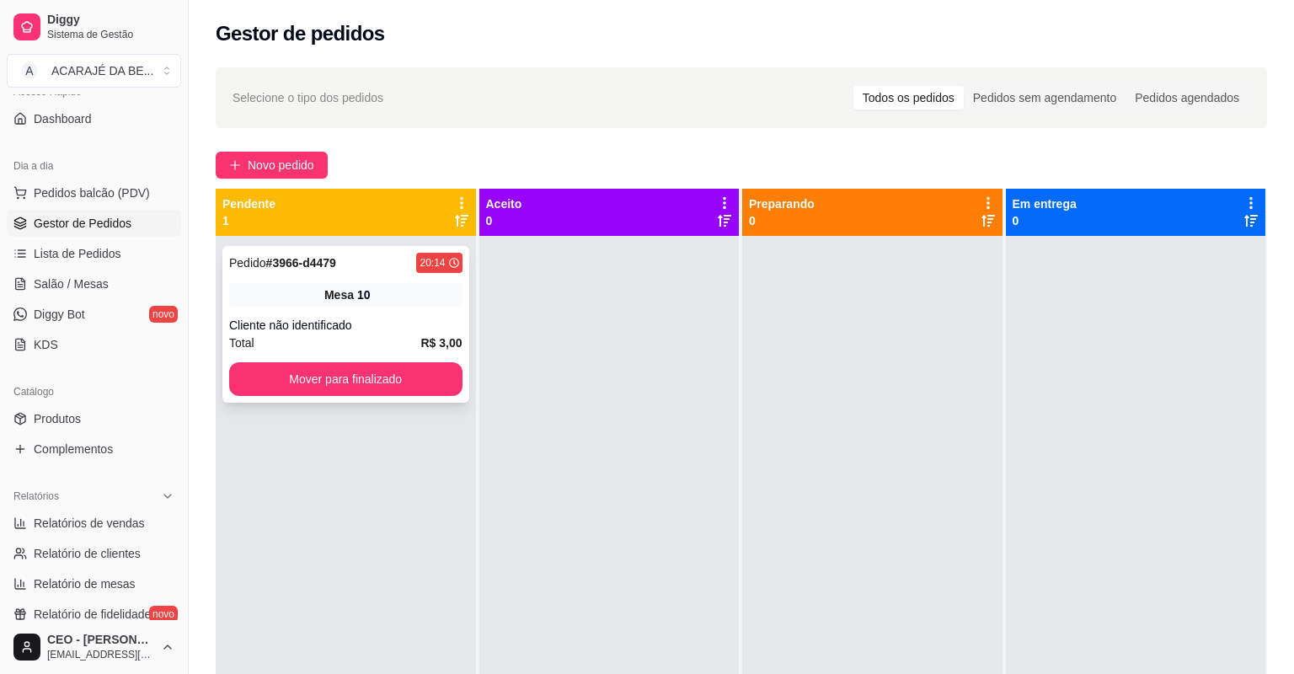
click at [402, 310] on div "Pedido # 3966-d4479 20:14 Mesa 10 Cliente não identificado Total R$ 3,00 Mover …" at bounding box center [345, 324] width 247 height 157
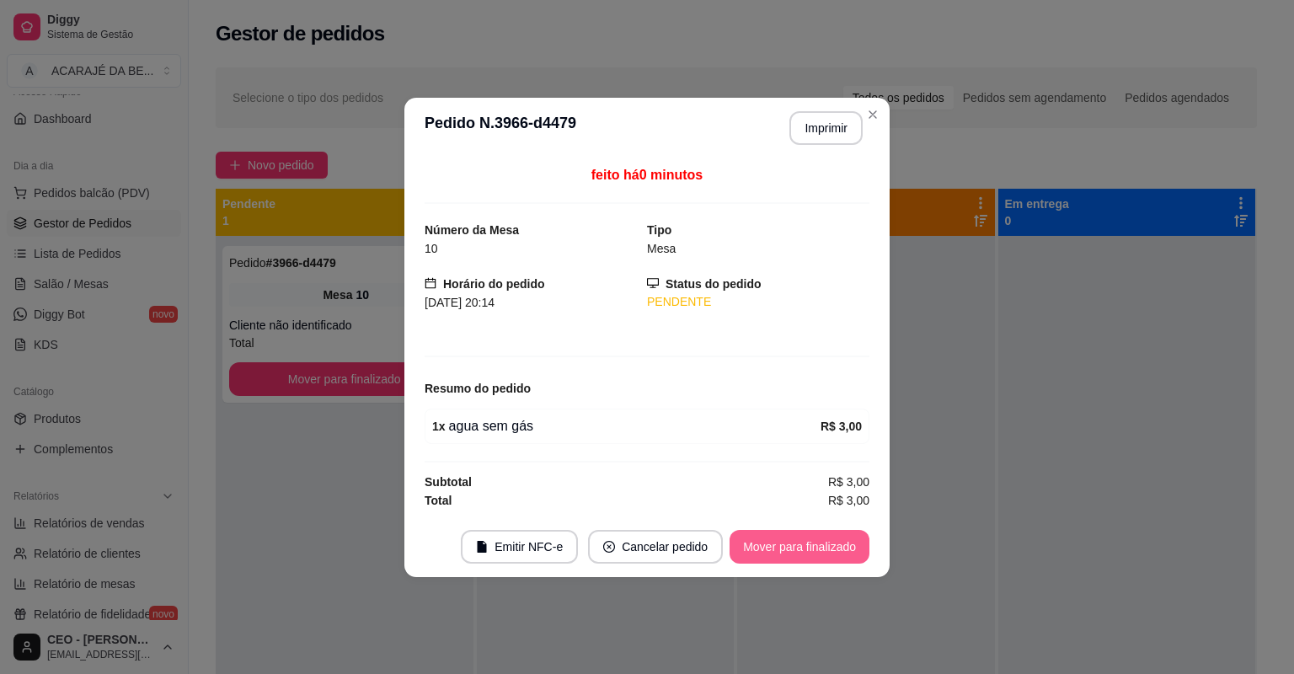
click at [784, 543] on button "Mover para finalizado" at bounding box center [800, 547] width 140 height 34
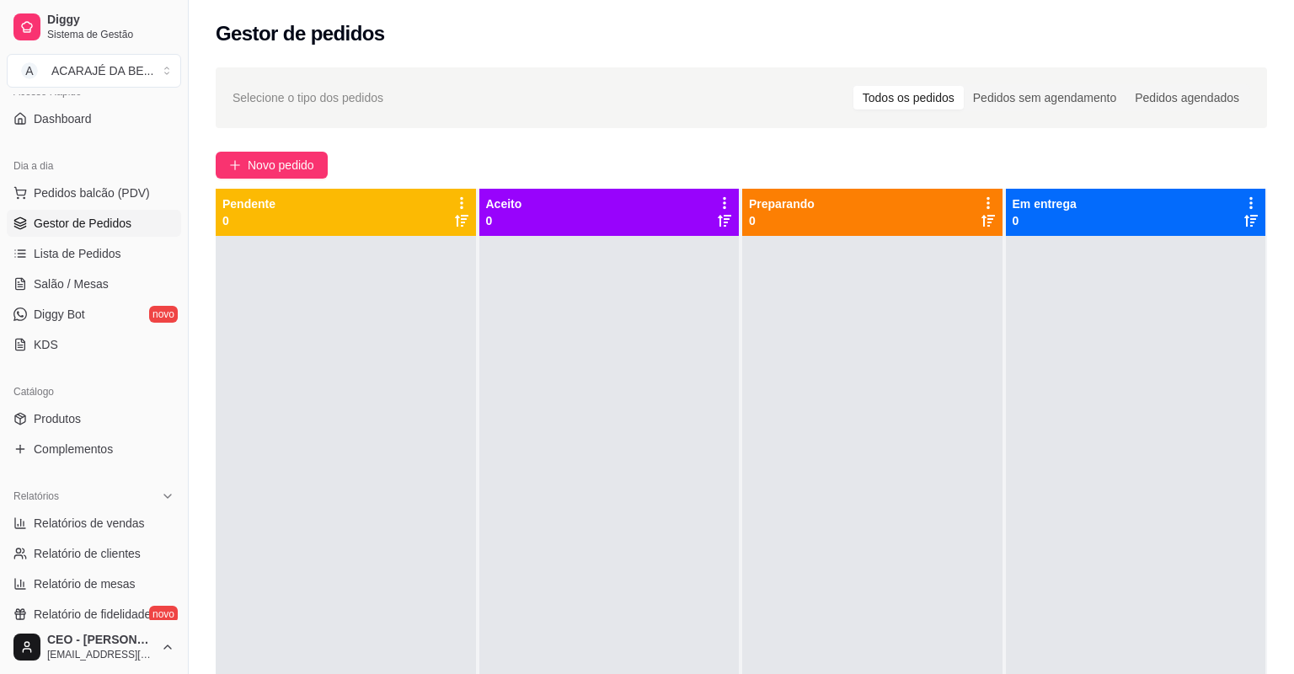
click at [246, 150] on div "Selecione o tipo dos pedidos Todos os pedidos Pedidos sem agendamento Pedidos a…" at bounding box center [741, 470] width 1105 height 826
click at [313, 169] on span "Novo pedido" at bounding box center [281, 165] width 67 height 19
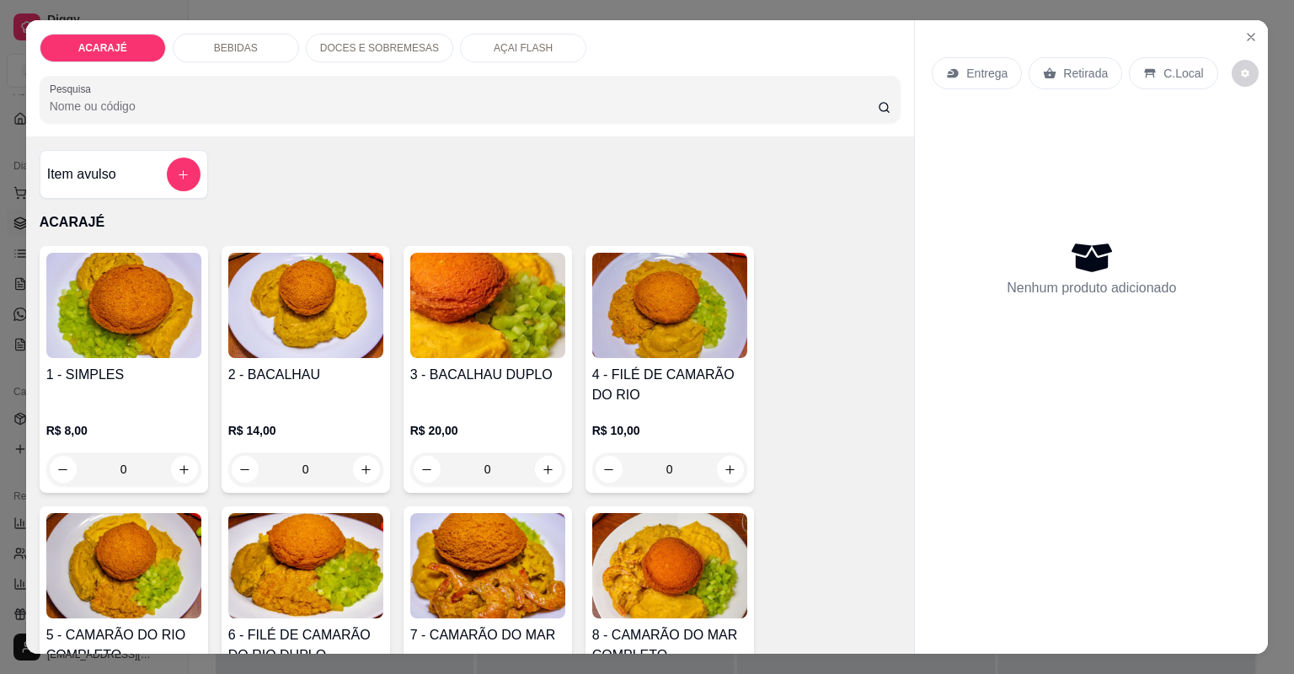
type input "1"
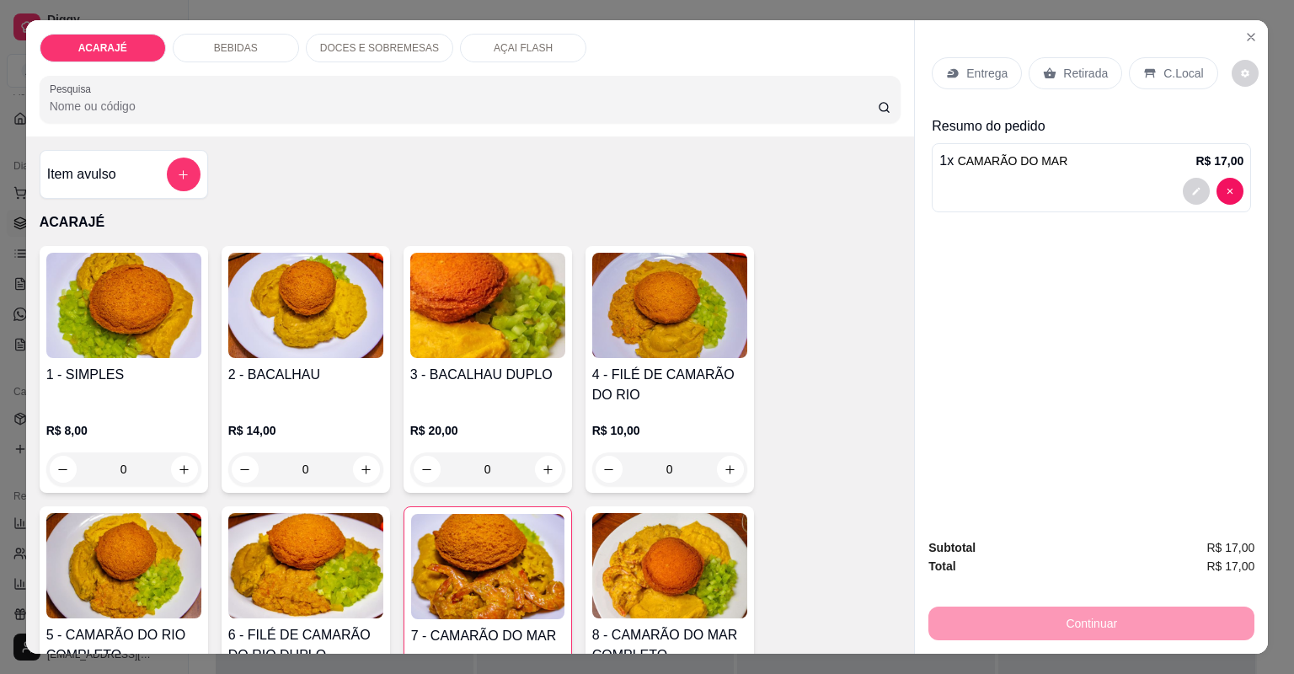
click at [983, 67] on p "Entrega" at bounding box center [986, 73] width 41 height 17
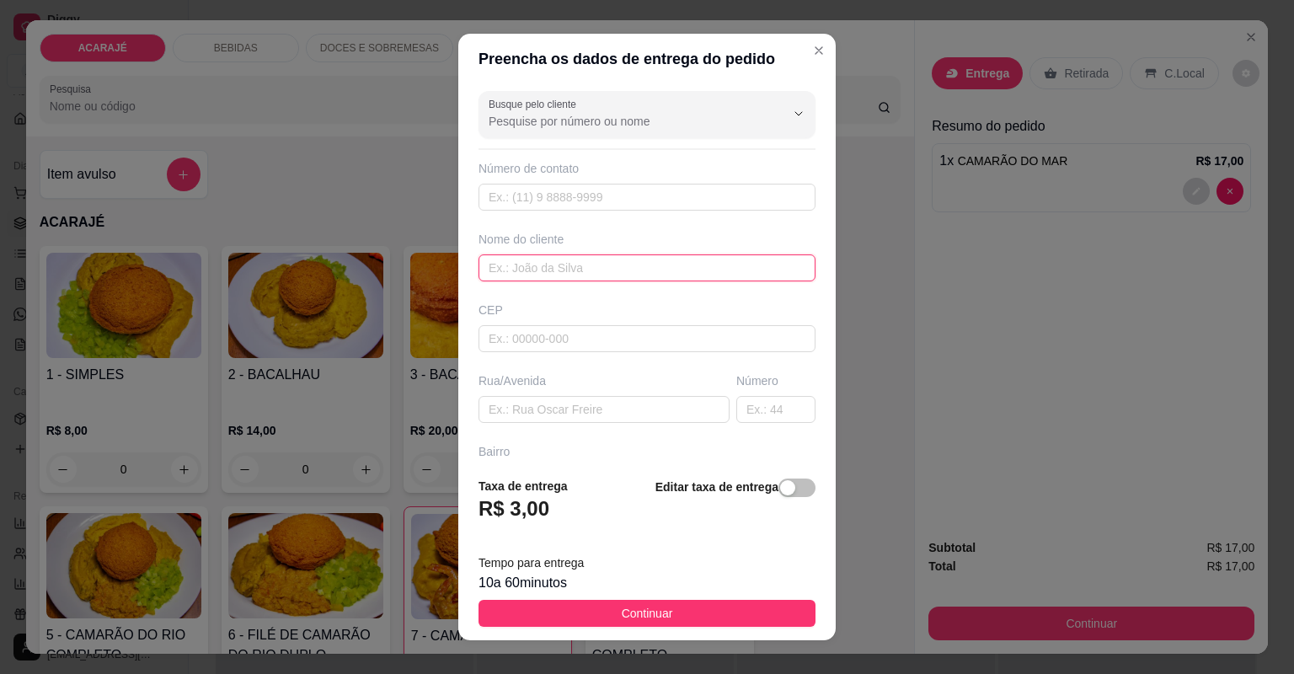
click at [585, 273] on input "text" at bounding box center [647, 267] width 337 height 27
type input "larrick"
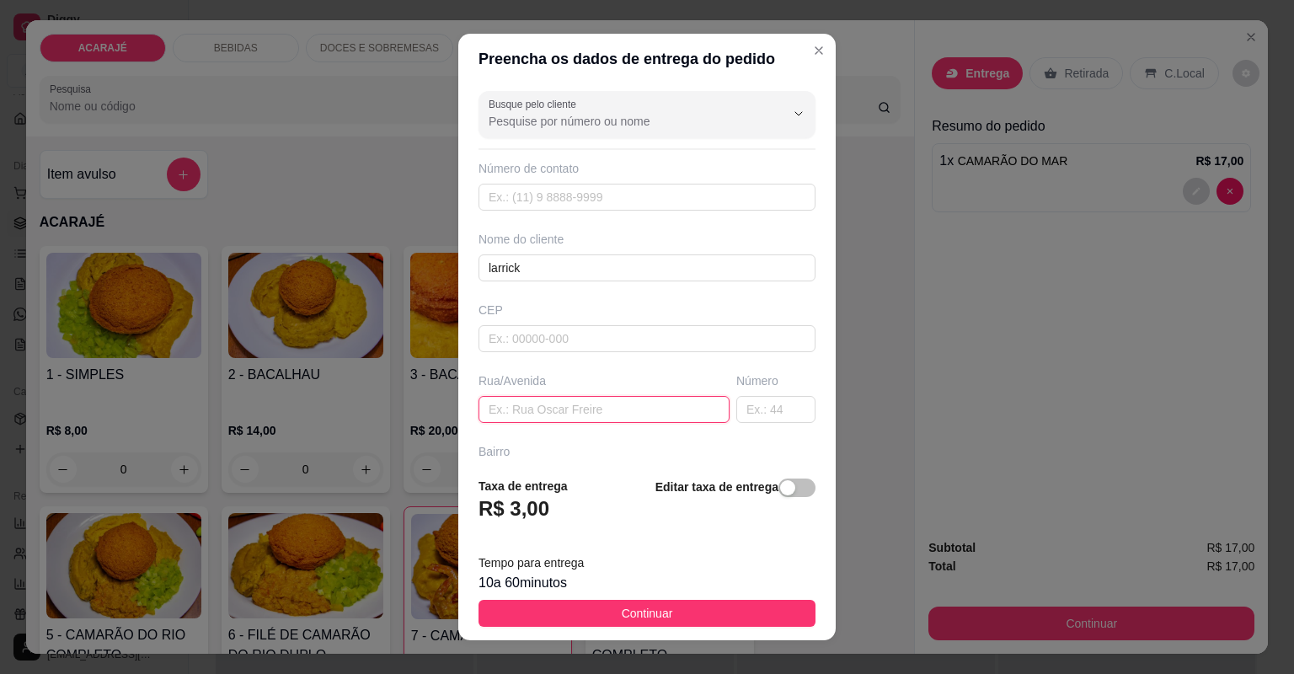
click at [608, 401] on input "text" at bounding box center [604, 409] width 251 height 27
paste input "Rua do Leblon apartamento"
type input "Rua do Leblon apartamento 601 interfone"
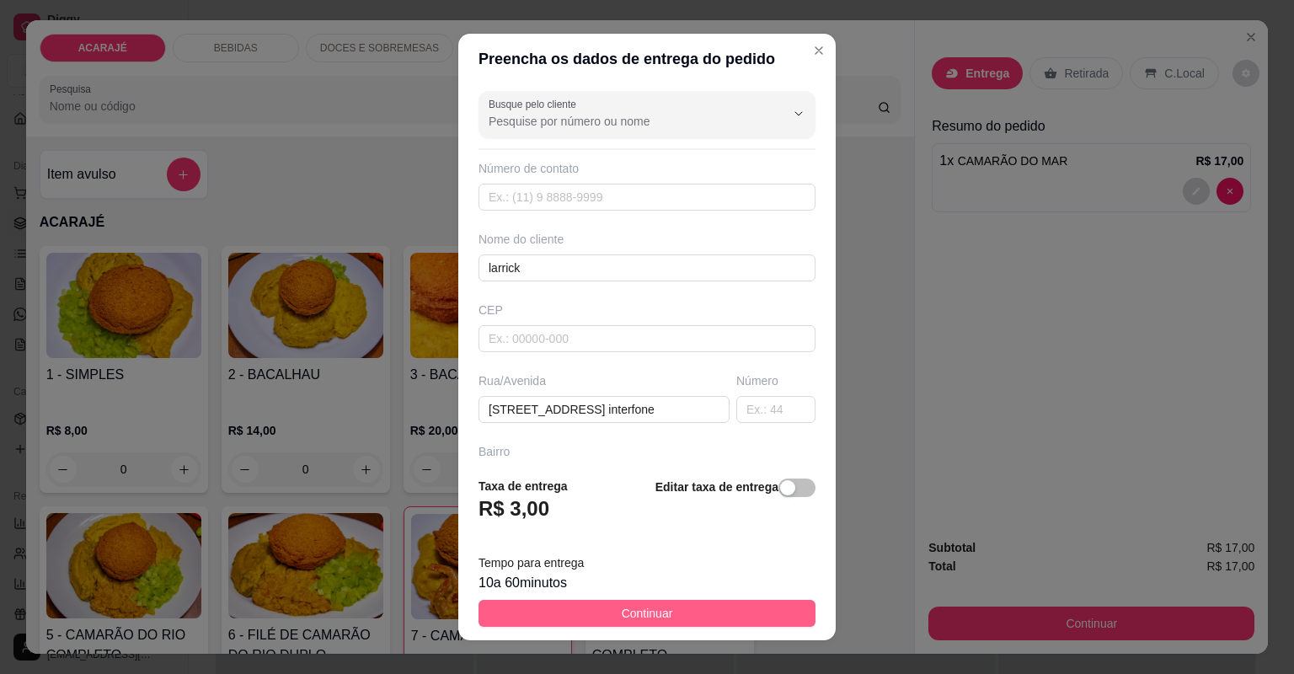
drag, startPoint x: 671, startPoint y: 600, endPoint x: 636, endPoint y: 553, distance: 59.0
click at [671, 600] on button "Continuar" at bounding box center [647, 613] width 337 height 27
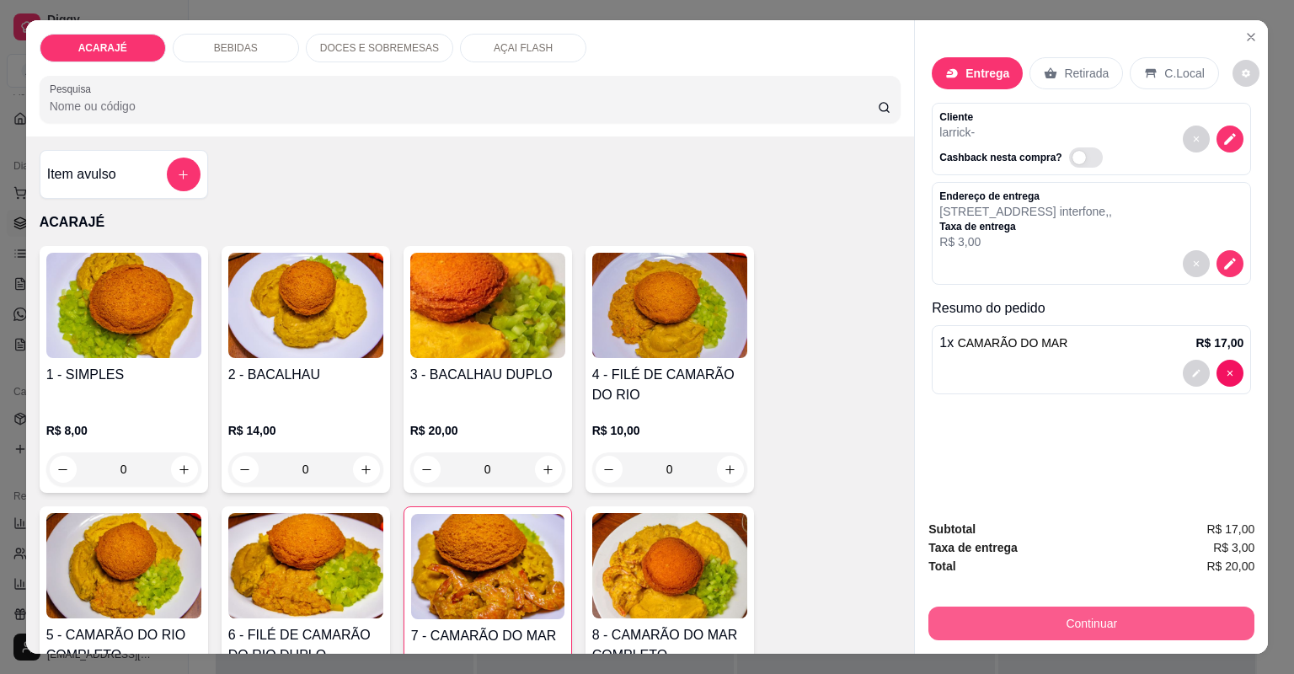
click at [1134, 612] on button "Continuar" at bounding box center [1091, 624] width 326 height 34
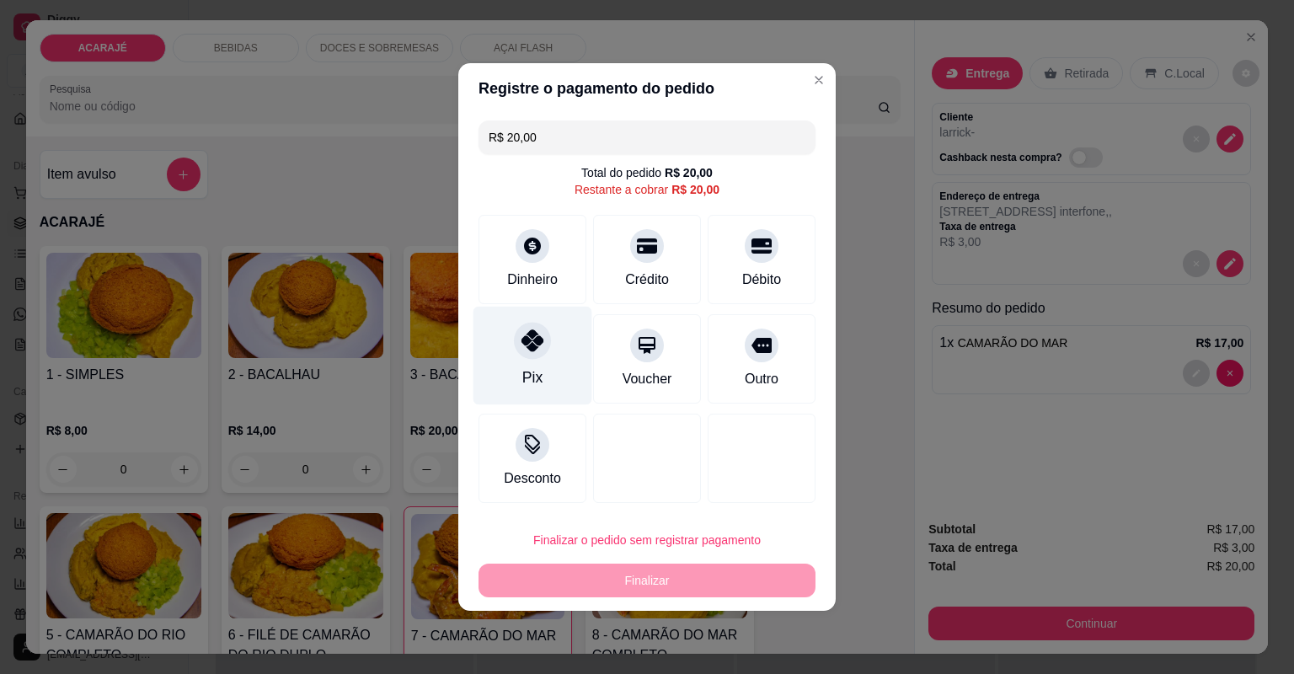
click at [516, 351] on div at bounding box center [532, 340] width 37 height 37
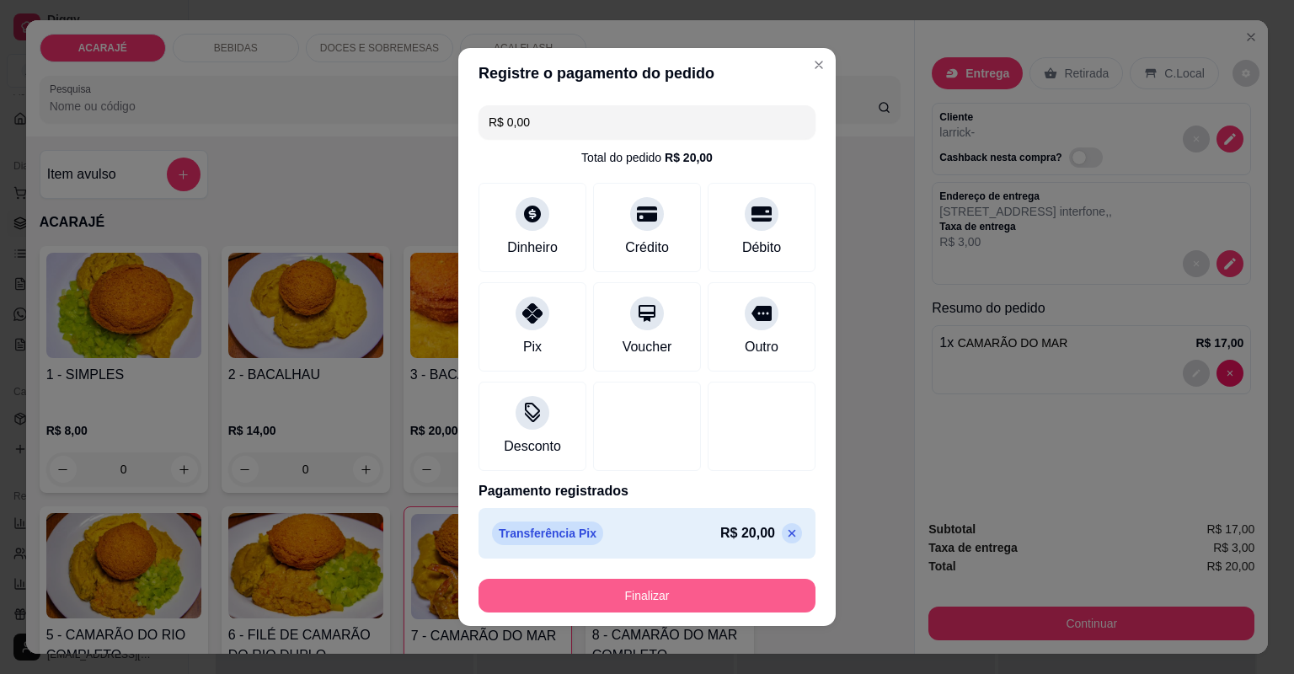
drag, startPoint x: 677, startPoint y: 613, endPoint x: 690, endPoint y: 610, distance: 13.1
click at [676, 610] on footer "Finalizar" at bounding box center [646, 595] width 377 height 61
click at [720, 606] on button "Finalizar" at bounding box center [647, 596] width 337 height 34
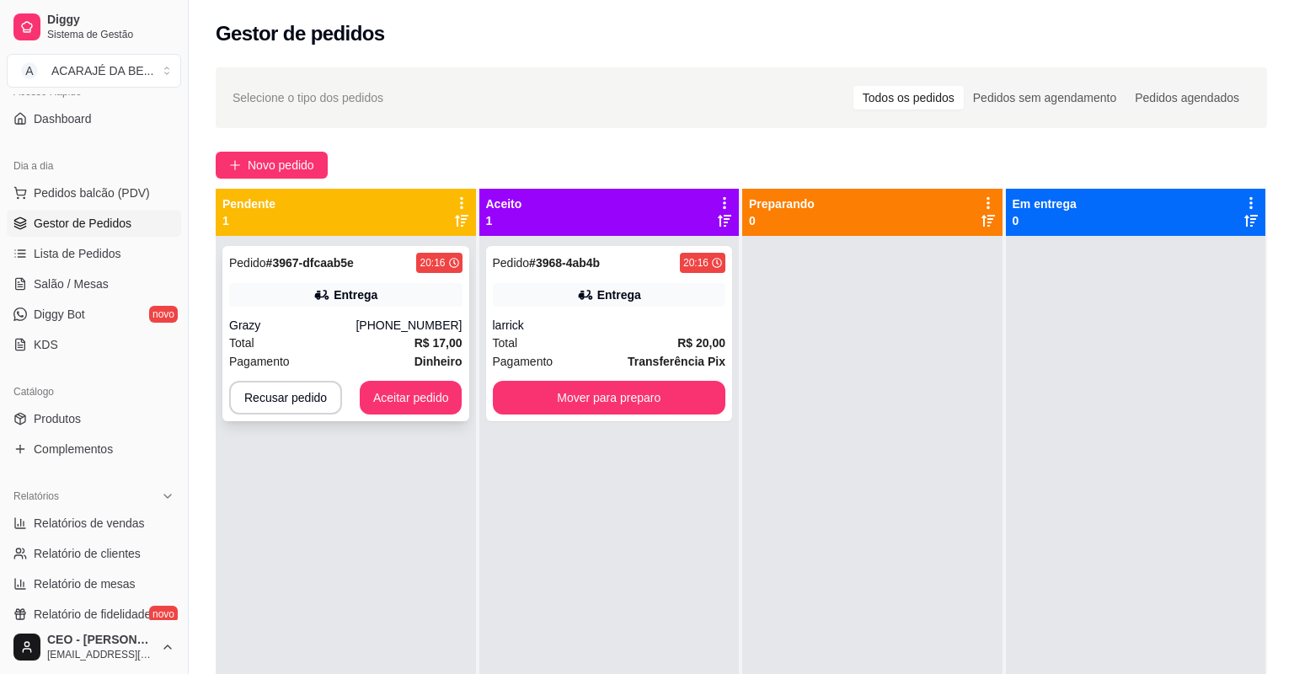
click at [446, 355] on strong "Dinheiro" at bounding box center [439, 361] width 48 height 13
click at [527, 317] on div "larrick" at bounding box center [609, 325] width 233 height 17
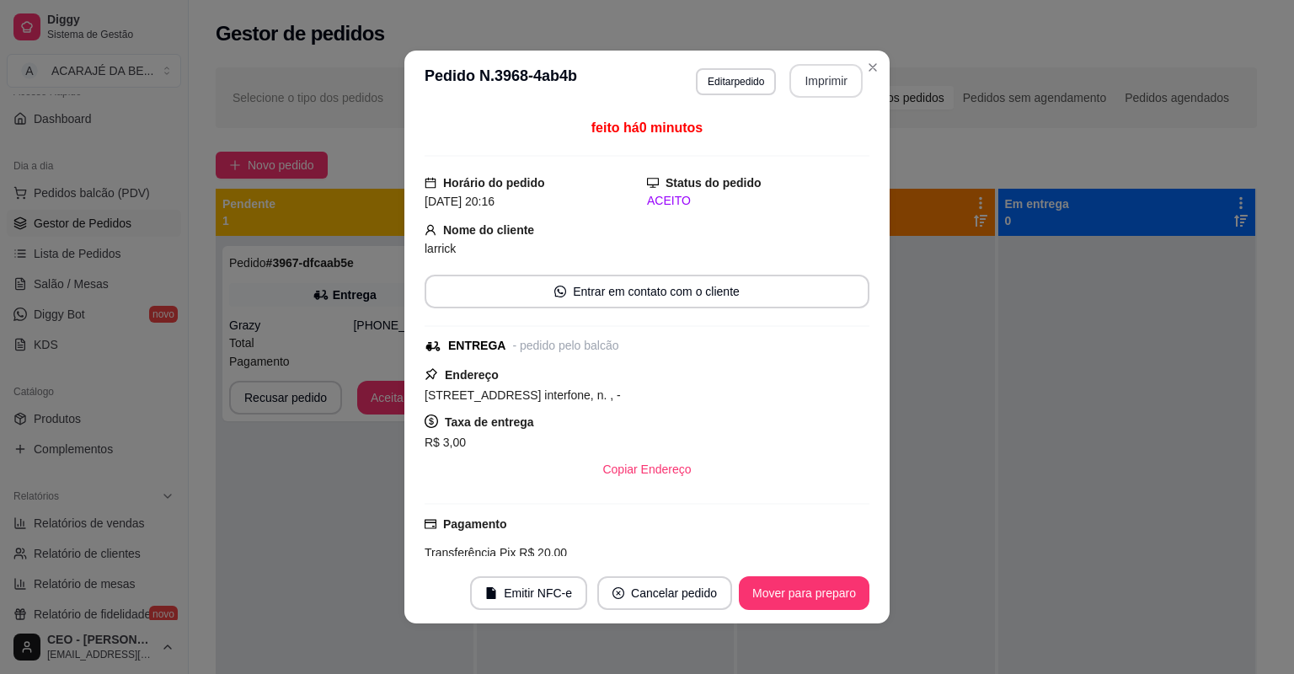
click at [826, 84] on button "Imprimir" at bounding box center [825, 81] width 73 height 34
click at [822, 596] on button "Mover para preparo" at bounding box center [804, 593] width 131 height 34
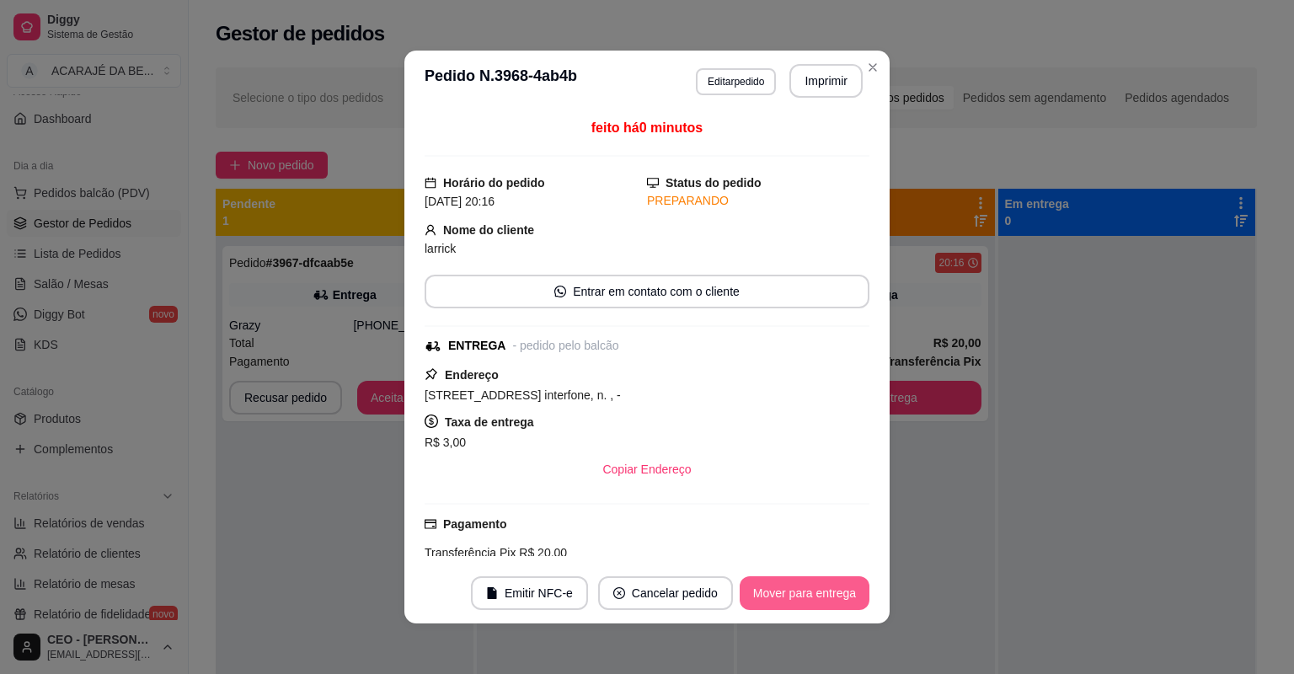
click at [834, 588] on button "Mover para entrega" at bounding box center [805, 593] width 130 height 34
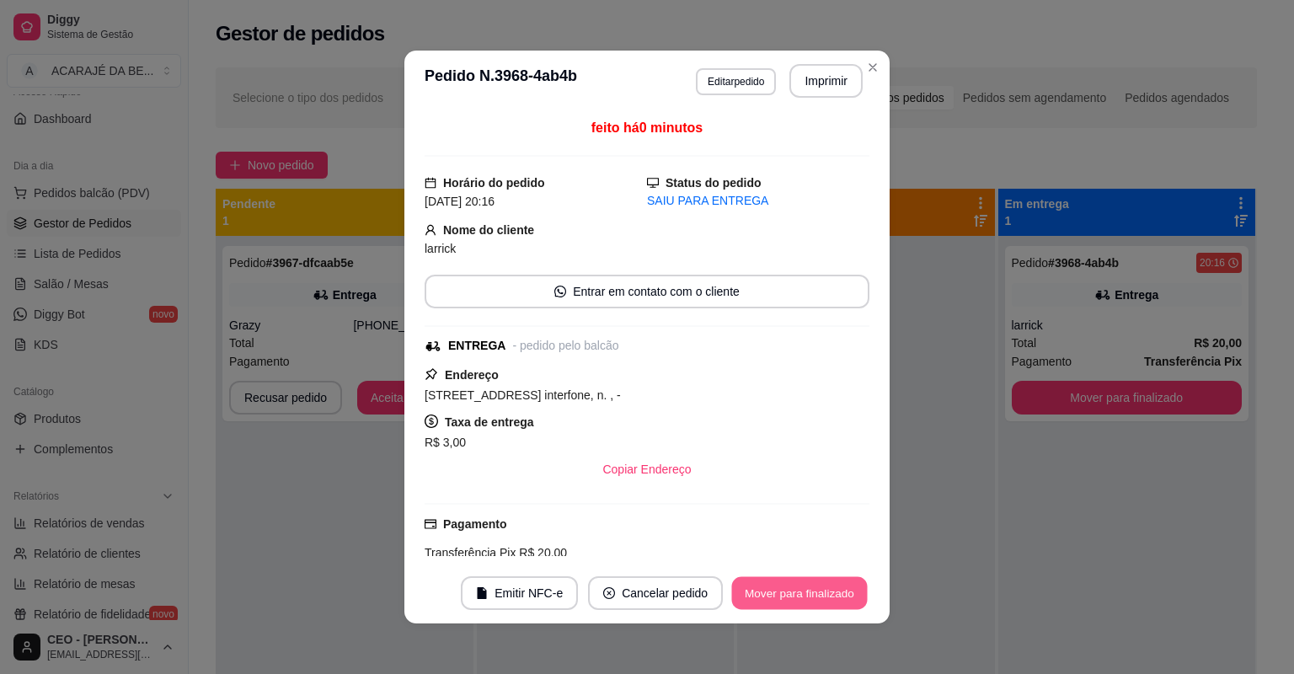
click at [834, 586] on button "Mover para finalizado" at bounding box center [800, 593] width 136 height 33
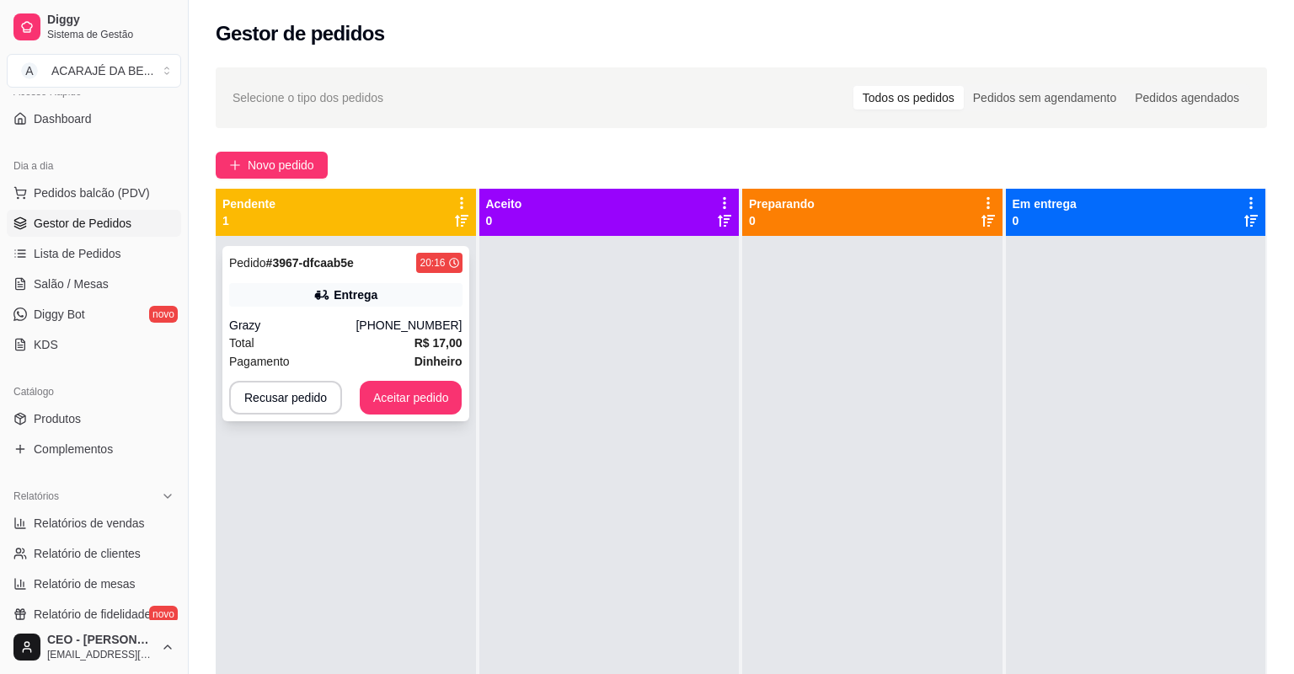
drag, startPoint x: 222, startPoint y: 302, endPoint x: 304, endPoint y: 300, distance: 82.6
click at [223, 302] on div "Pedido # 3967-dfcaab5e 20:16 Entrega Grazy (73) 99833-4789 Total R$ 17,00 Pagam…" at bounding box center [346, 573] width 260 height 674
click at [285, 288] on div "Entrega" at bounding box center [345, 295] width 233 height 24
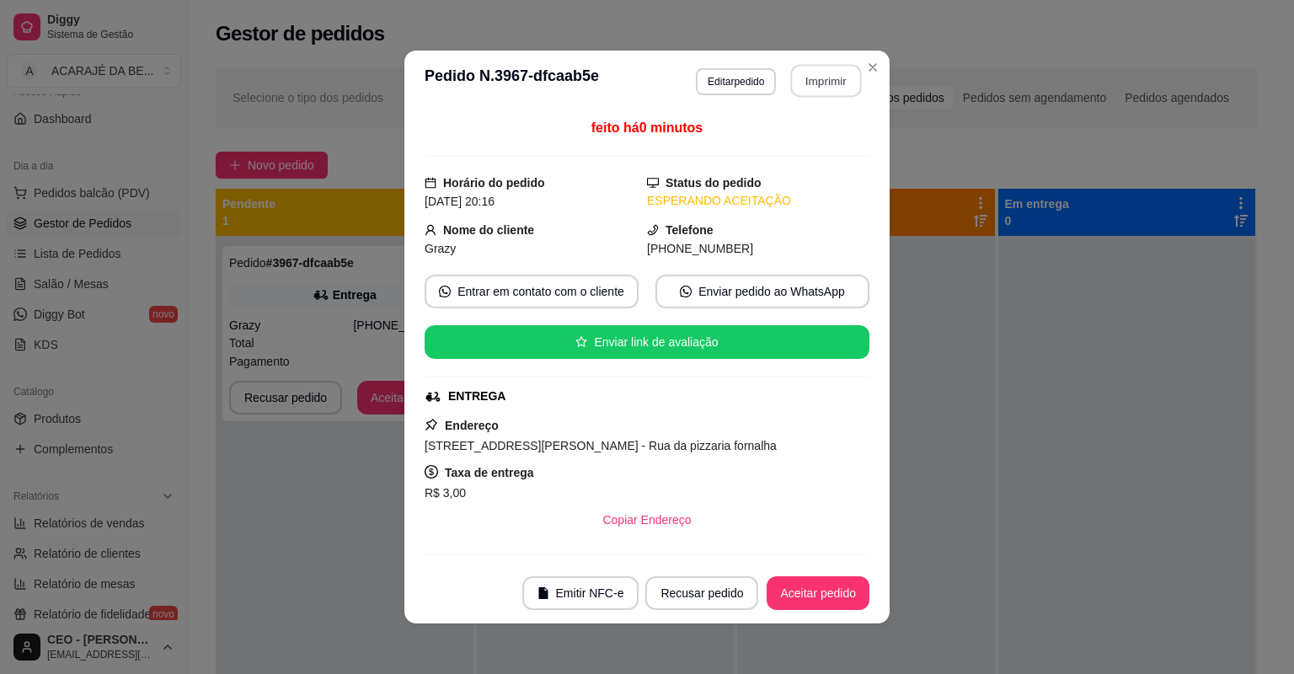
click at [812, 88] on button "Imprimir" at bounding box center [826, 81] width 71 height 33
click at [826, 588] on button "Aceitar pedido" at bounding box center [818, 593] width 103 height 34
click at [826, 588] on div "Recusar pedido Aceitar pedido" at bounding box center [757, 593] width 224 height 34
click at [822, 588] on div "Recusar pedido Aceitar pedido" at bounding box center [733, 593] width 271 height 34
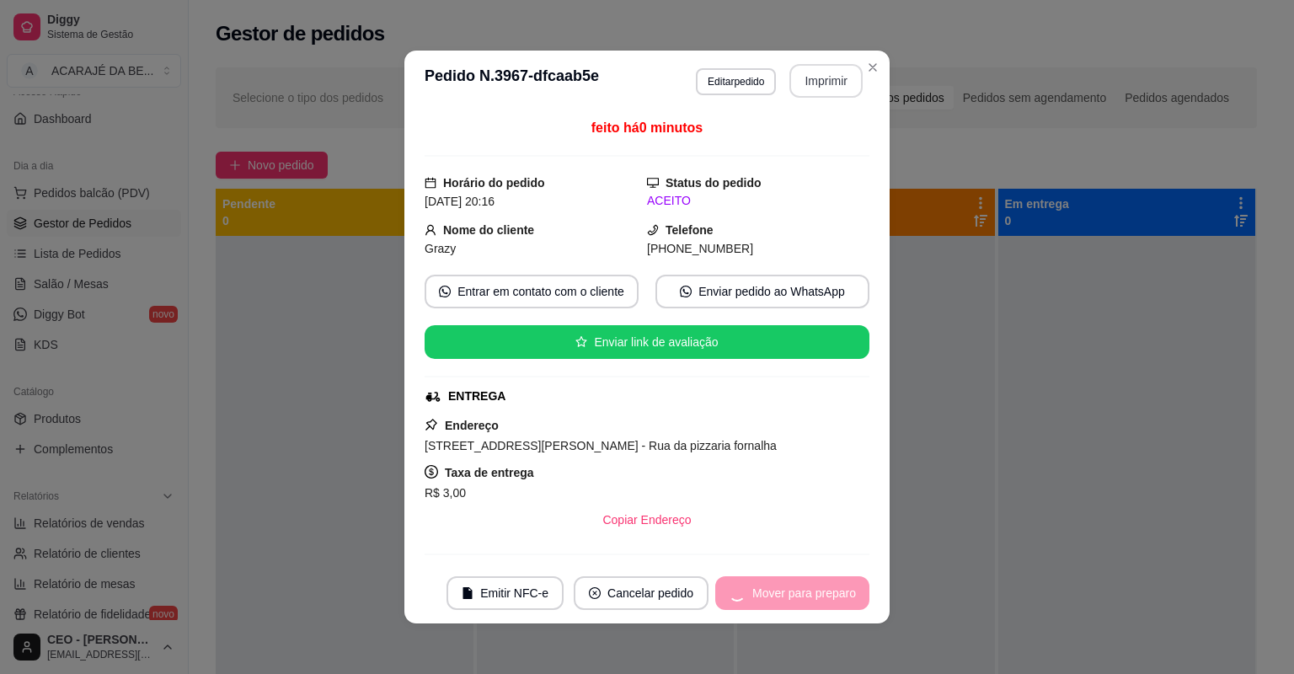
click at [821, 588] on div "Mover para preparo" at bounding box center [792, 593] width 154 height 34
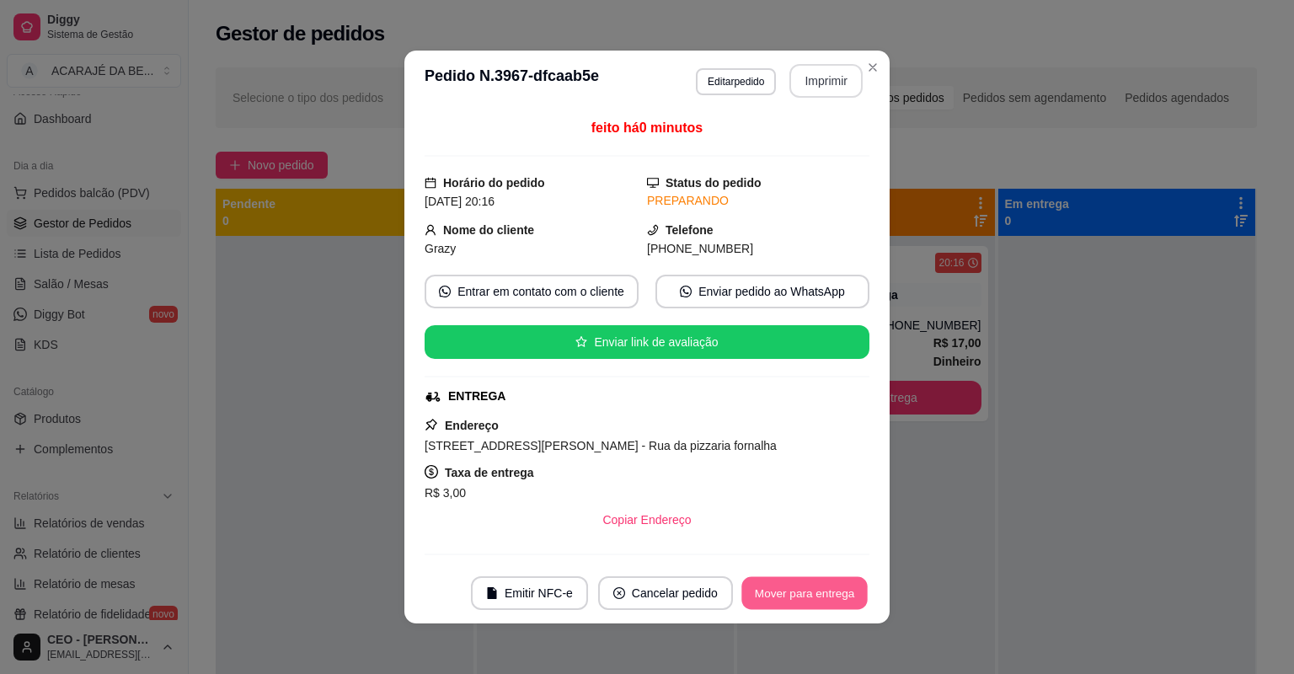
click at [821, 588] on button "Mover para entrega" at bounding box center [804, 593] width 126 height 33
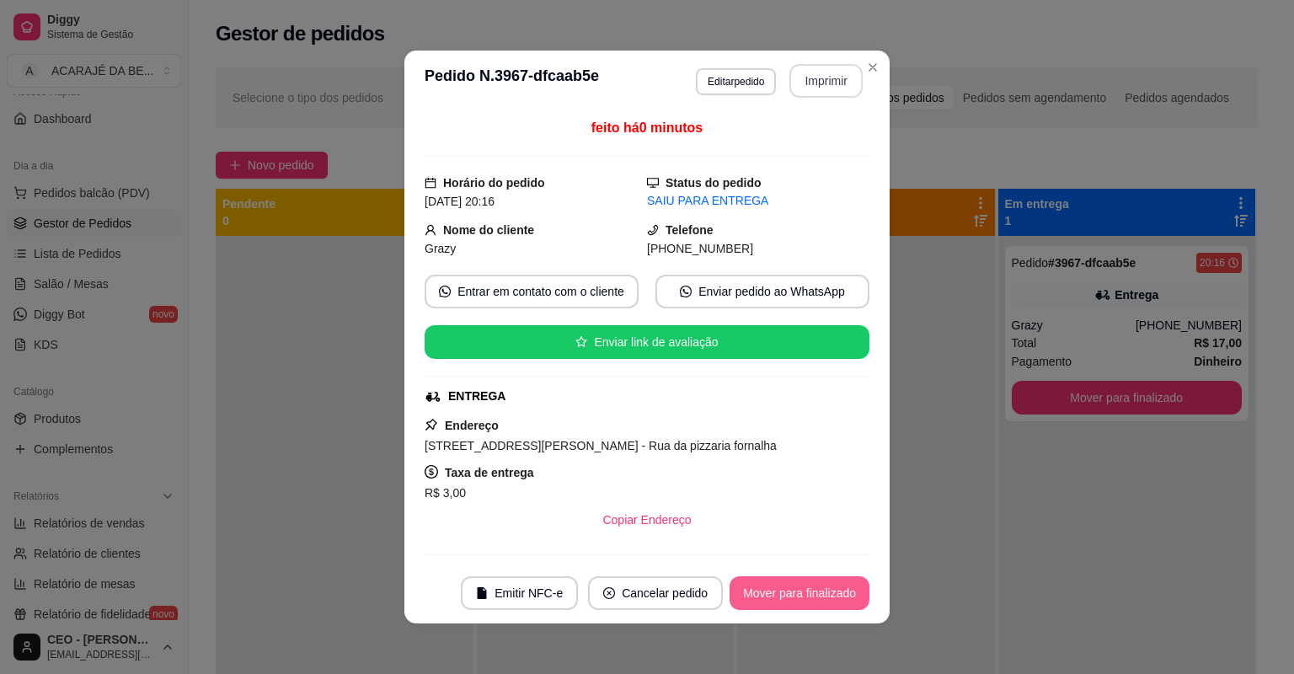
click at [820, 588] on button "Mover para finalizado" at bounding box center [800, 593] width 140 height 34
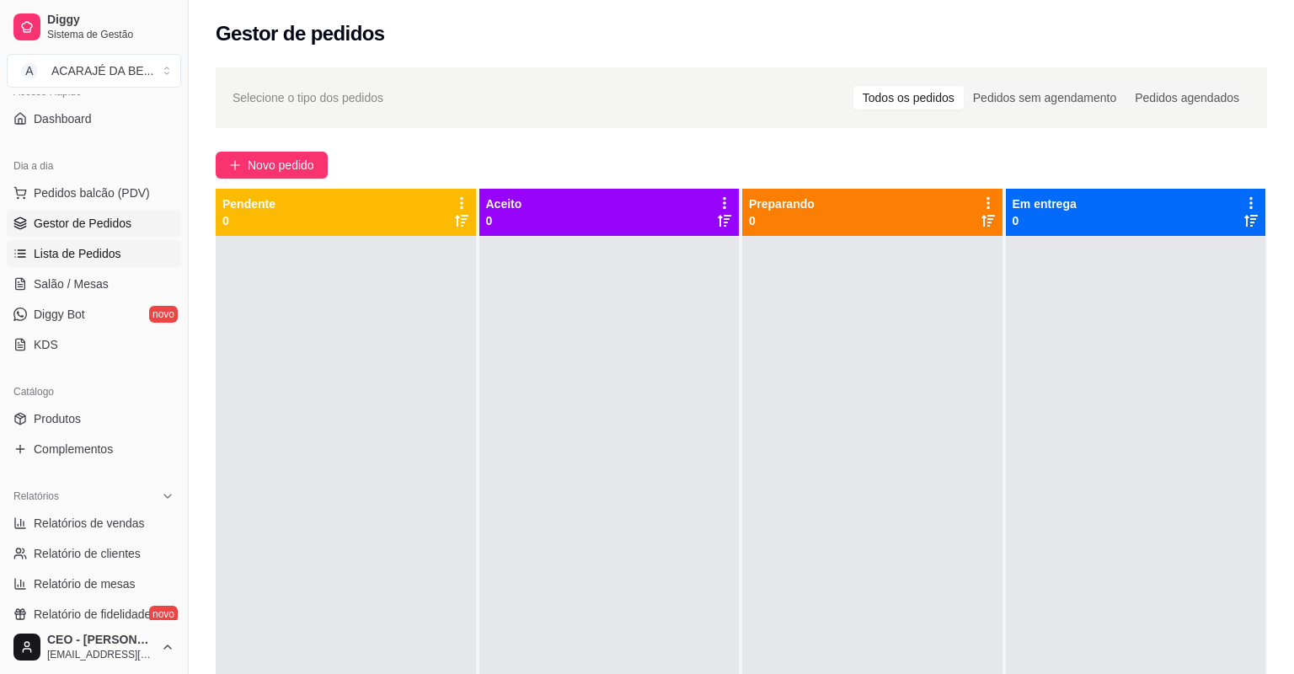
click at [133, 243] on link "Lista de Pedidos" at bounding box center [94, 253] width 174 height 27
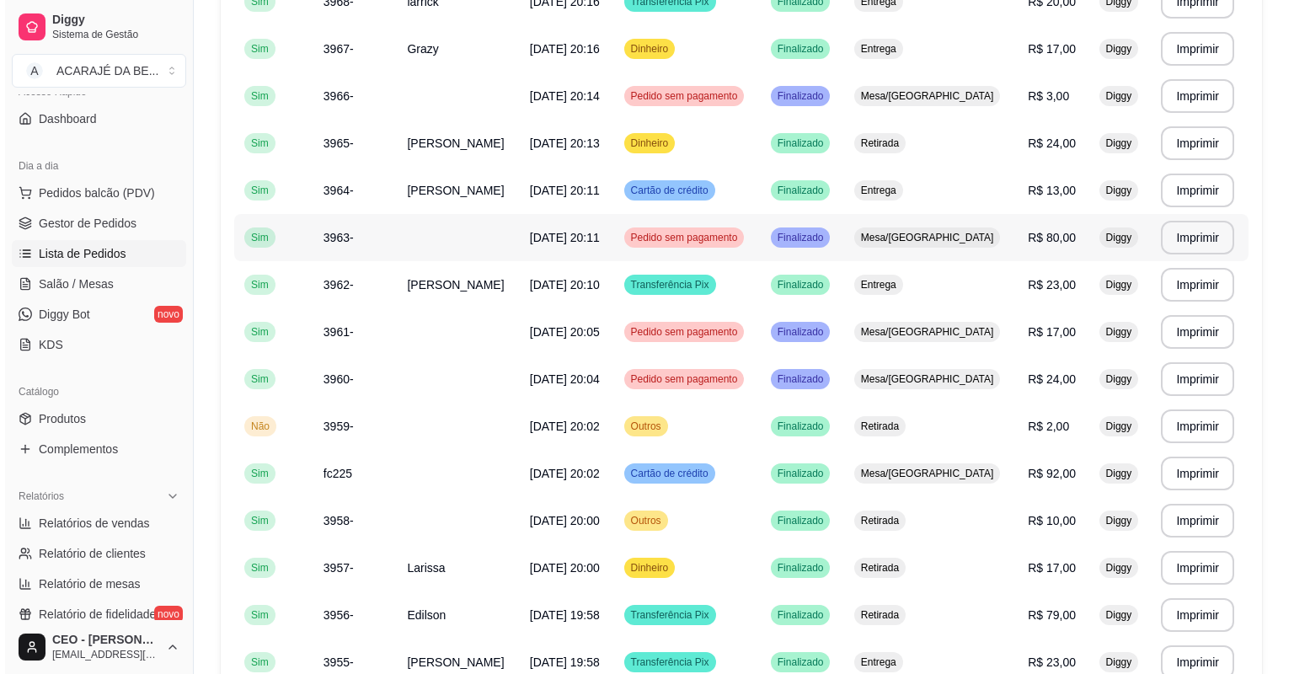
scroll to position [270, 0]
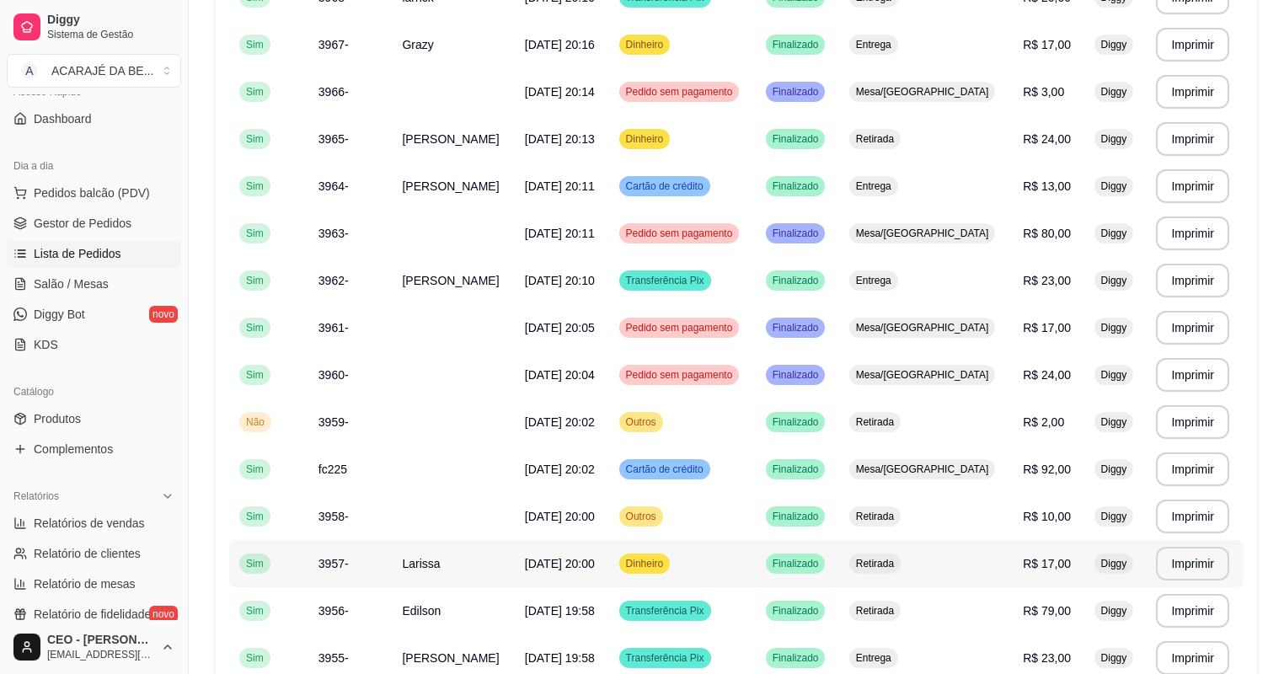
click at [670, 551] on td "Dinheiro" at bounding box center [682, 563] width 147 height 47
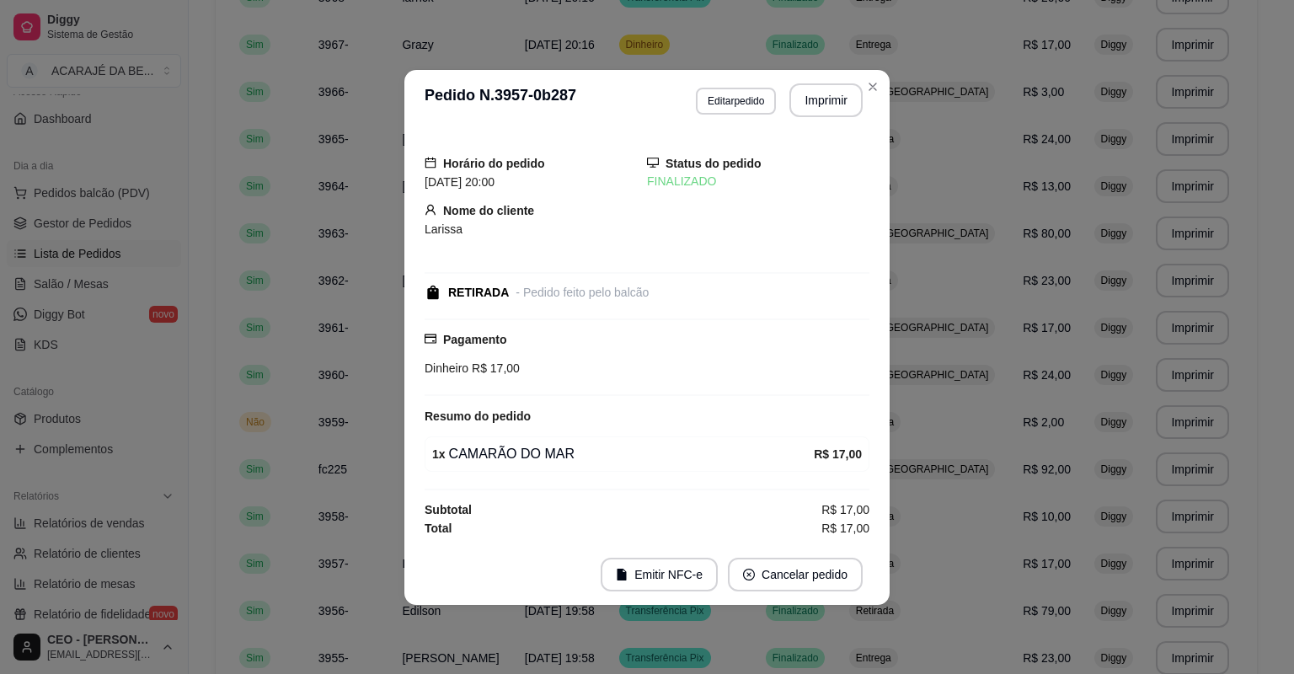
drag, startPoint x: 832, startPoint y: 120, endPoint x: 827, endPoint y: 110, distance: 11.7
click at [829, 110] on header "**********" at bounding box center [646, 100] width 485 height 61
click at [813, 98] on button "Imprimir" at bounding box center [826, 99] width 71 height 33
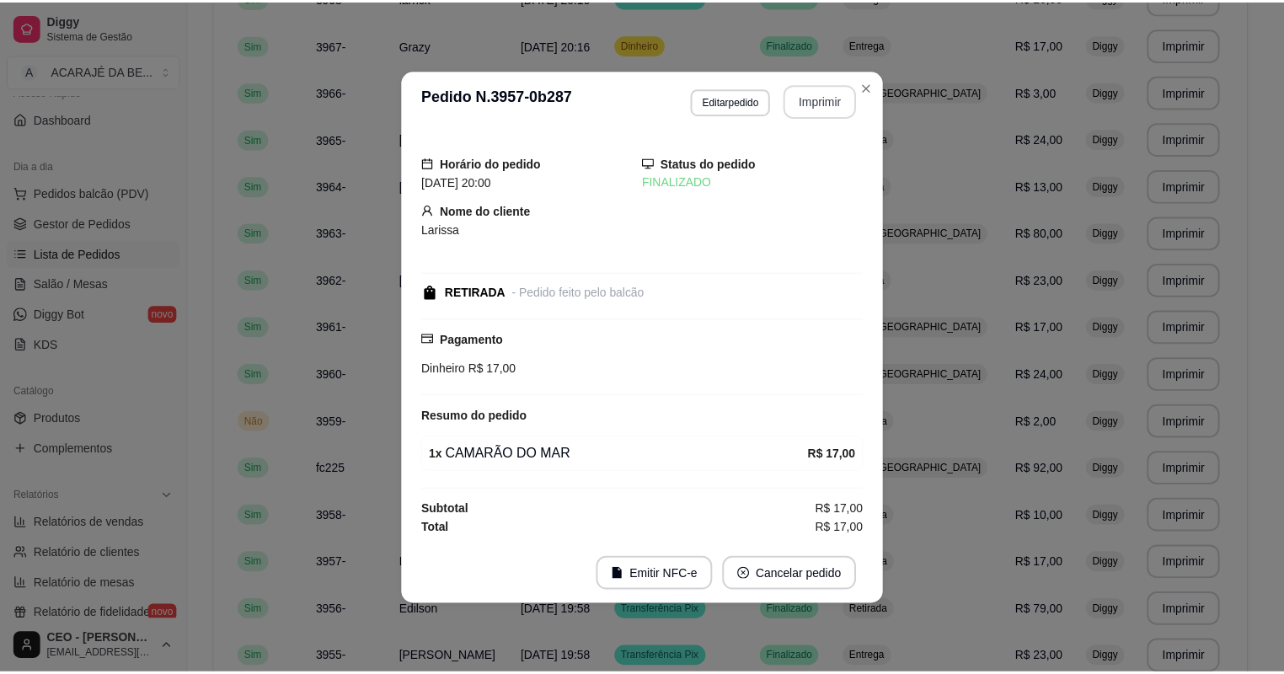
scroll to position [0, 0]
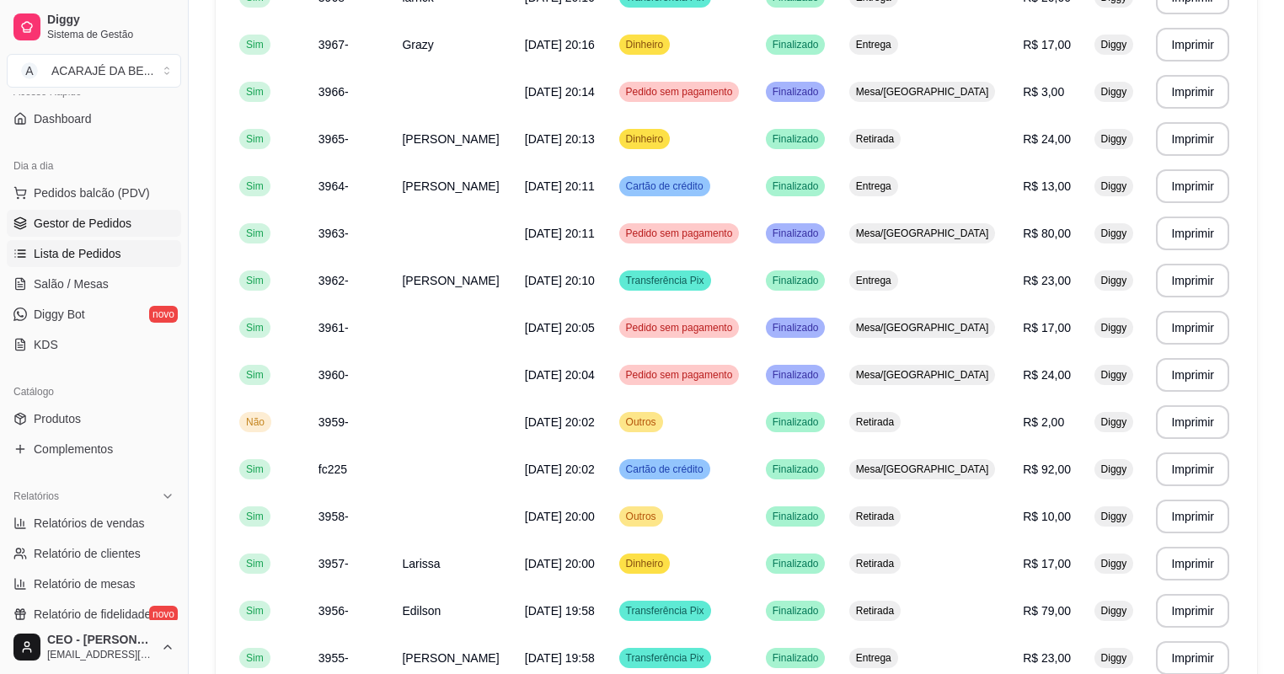
click at [74, 215] on span "Gestor de Pedidos" at bounding box center [83, 223] width 98 height 17
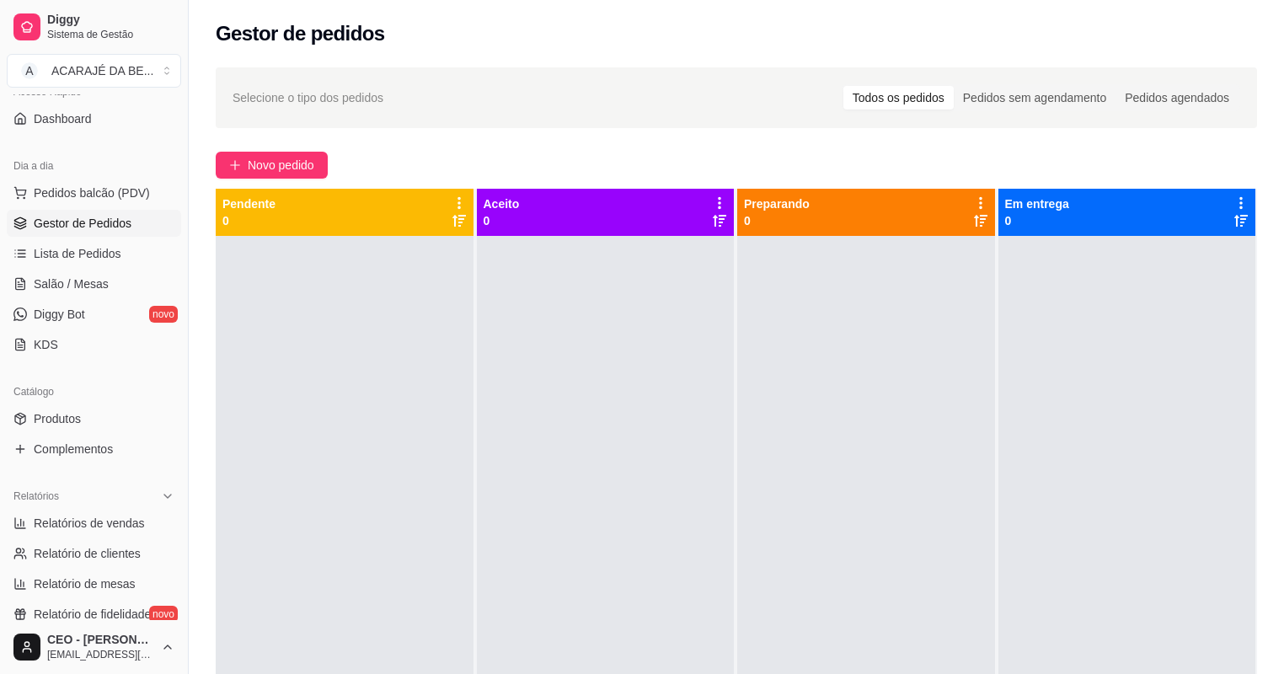
click at [795, 672] on div at bounding box center [866, 573] width 258 height 674
click at [276, 165] on span "Novo pedido" at bounding box center [281, 165] width 67 height 19
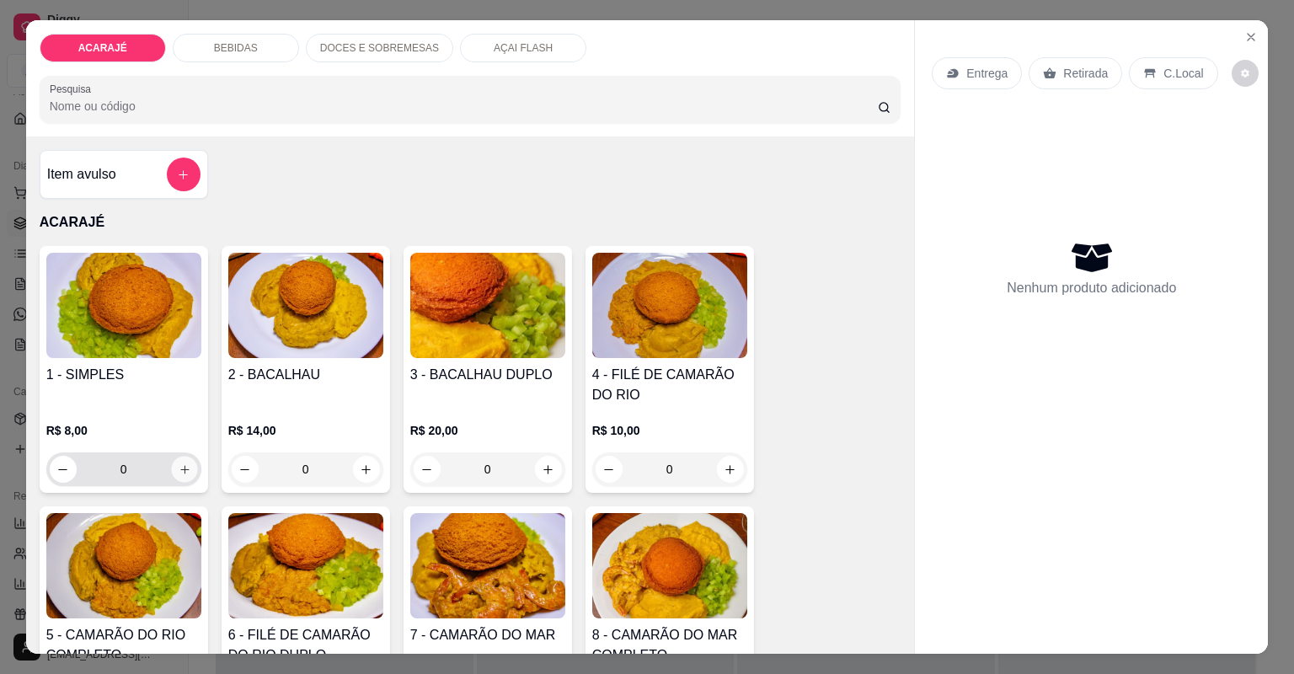
click at [184, 465] on icon "increase-product-quantity" at bounding box center [184, 469] width 13 height 13
type input "1"
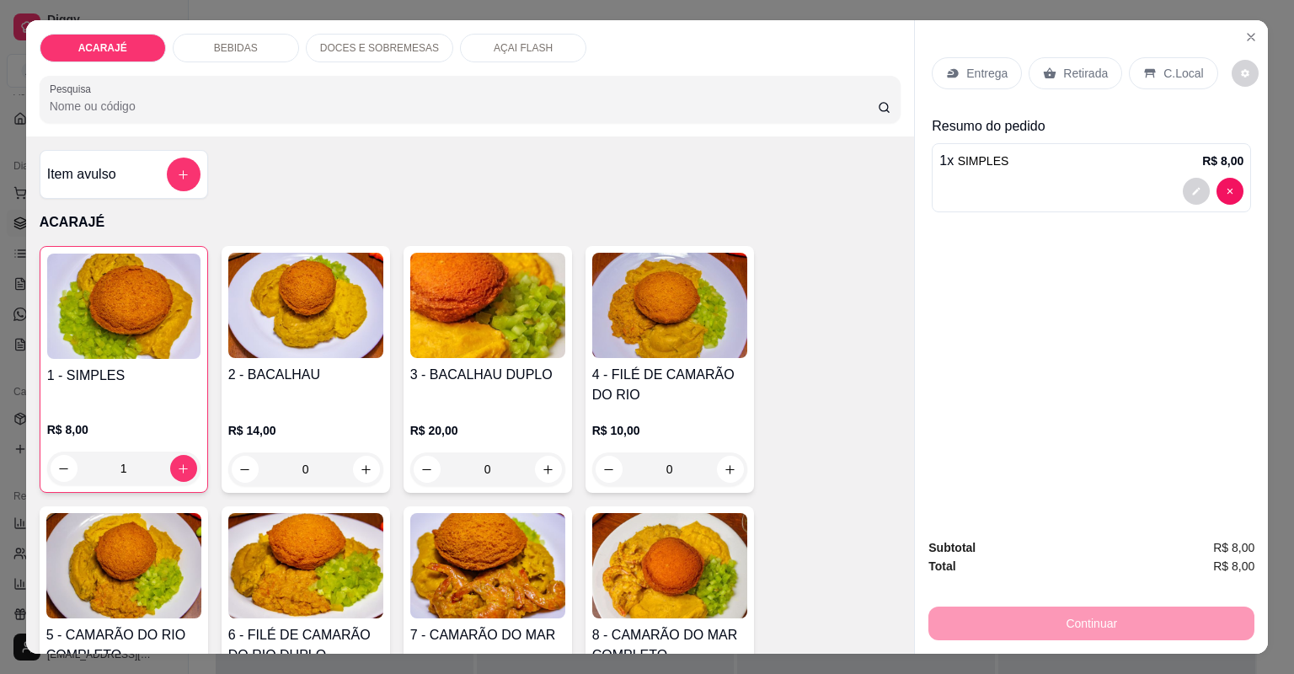
click at [978, 77] on p "Entrega" at bounding box center [986, 73] width 41 height 17
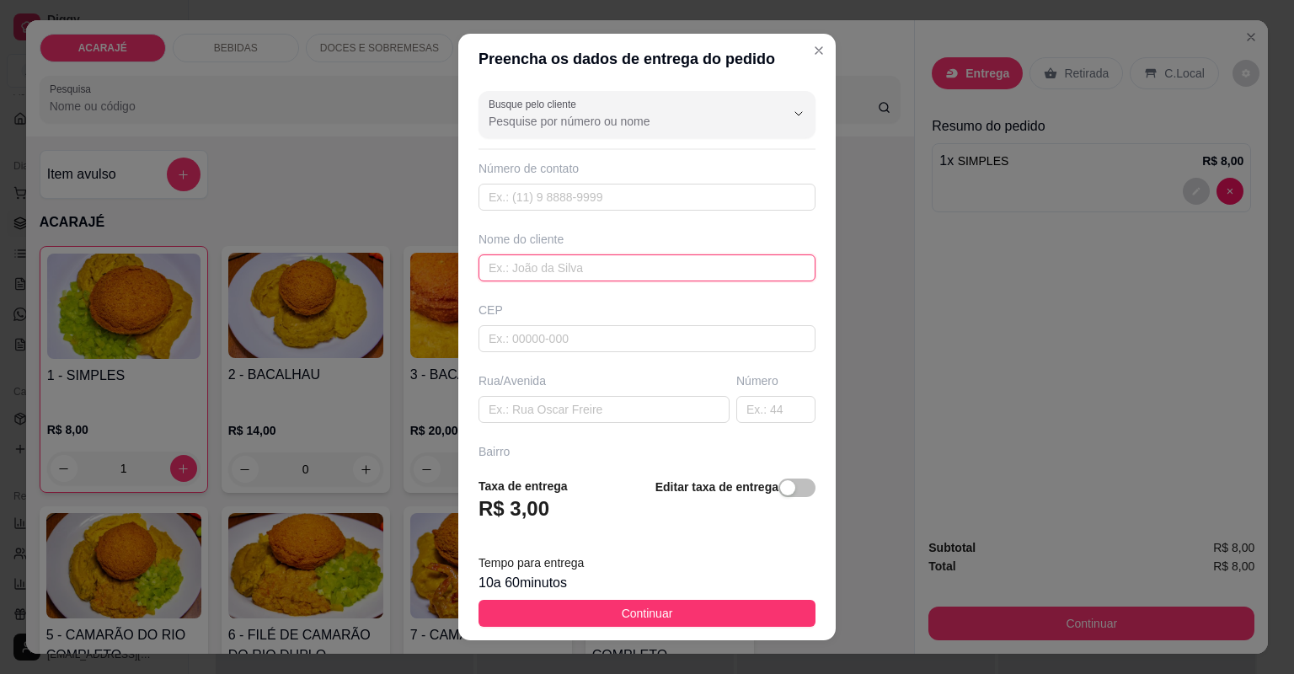
click at [617, 266] on input "text" at bounding box center [647, 267] width 337 height 27
type input "alice"
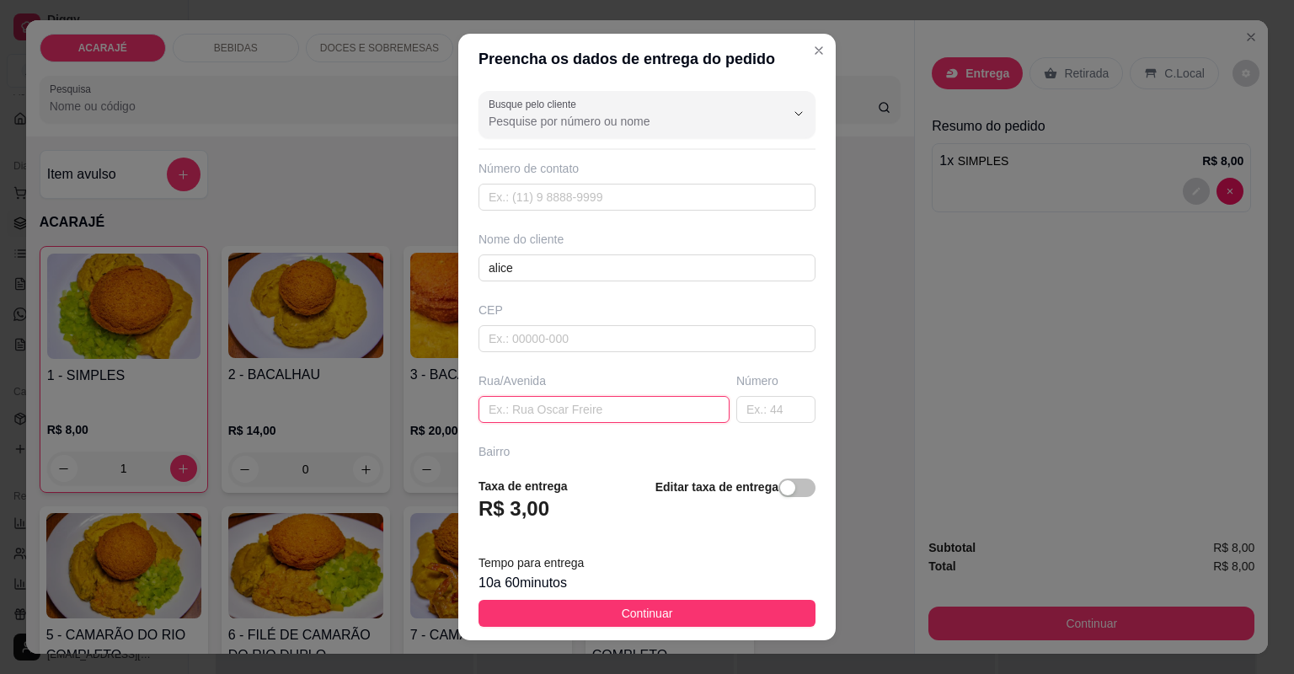
click at [617, 410] on input "text" at bounding box center [604, 409] width 251 height 27
drag, startPoint x: 652, startPoint y: 409, endPoint x: 704, endPoint y: 408, distance: 52.2
click at [676, 409] on input "text" at bounding box center [604, 409] width 251 height 27
click at [737, 408] on input "text" at bounding box center [775, 409] width 79 height 27
type input "424"
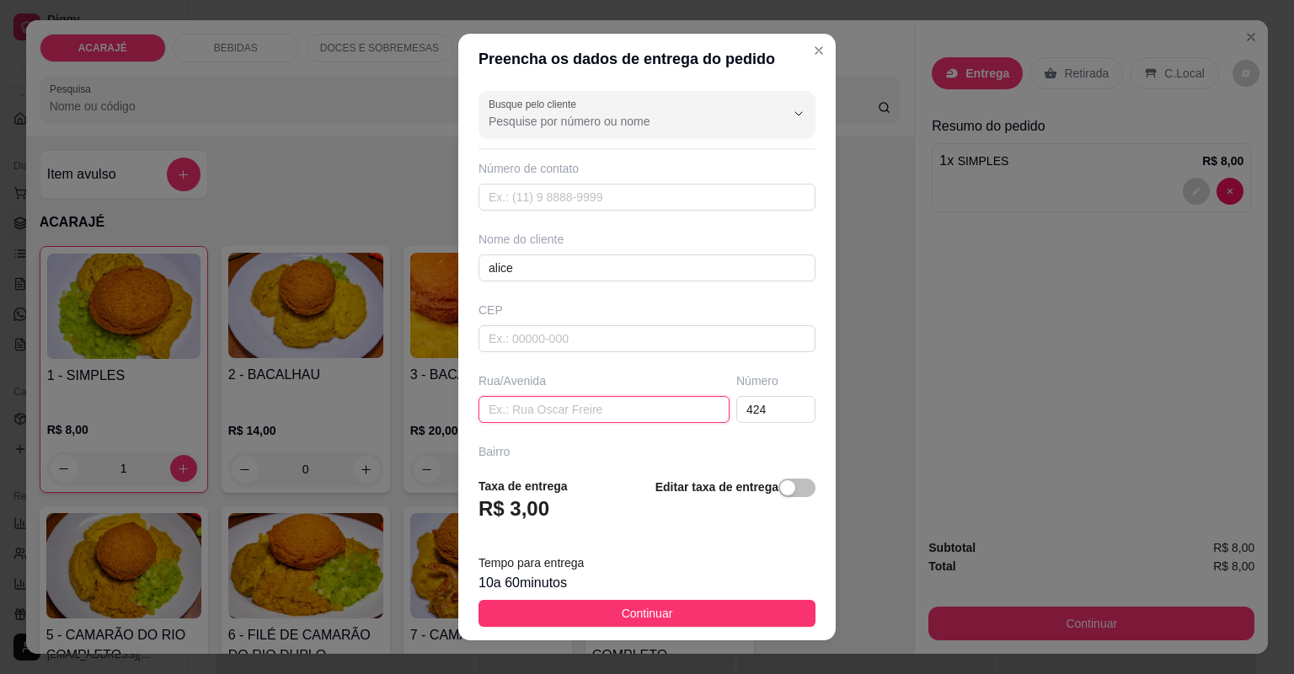
click at [629, 396] on input "text" at bounding box center [604, 409] width 251 height 27
paste input "Lua de Félix bairro Londrina"
click at [486, 408] on input "Lua de Félix bairro Londrina" at bounding box center [604, 409] width 251 height 27
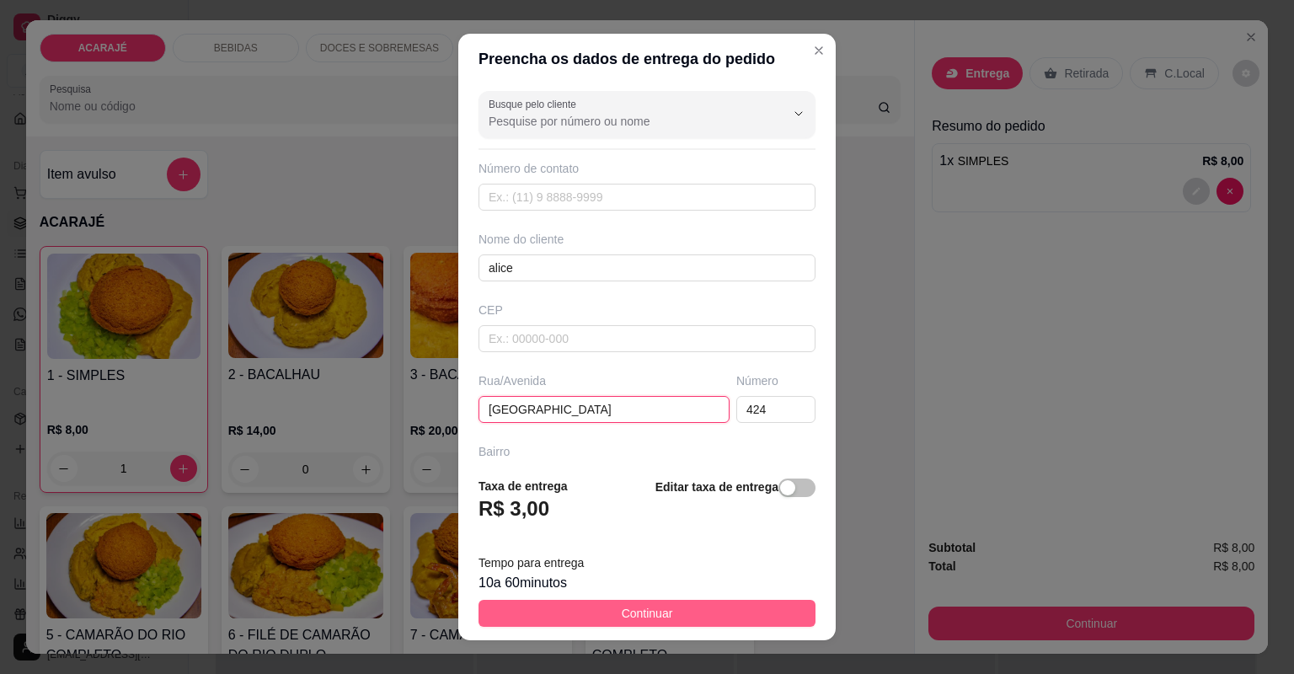
type input "rua de Félix bairro Londrina"
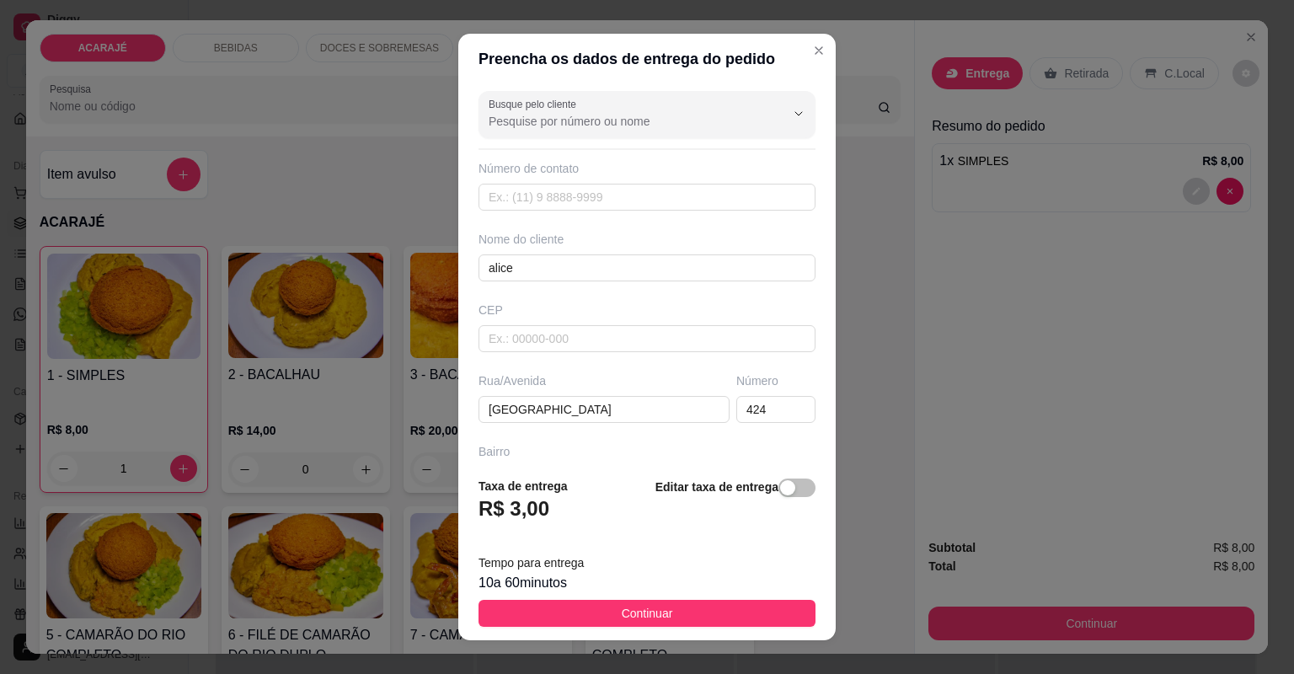
drag, startPoint x: 662, startPoint y: 621, endPoint x: 779, endPoint y: 606, distance: 118.1
click at [664, 618] on button "Continuar" at bounding box center [647, 613] width 337 height 27
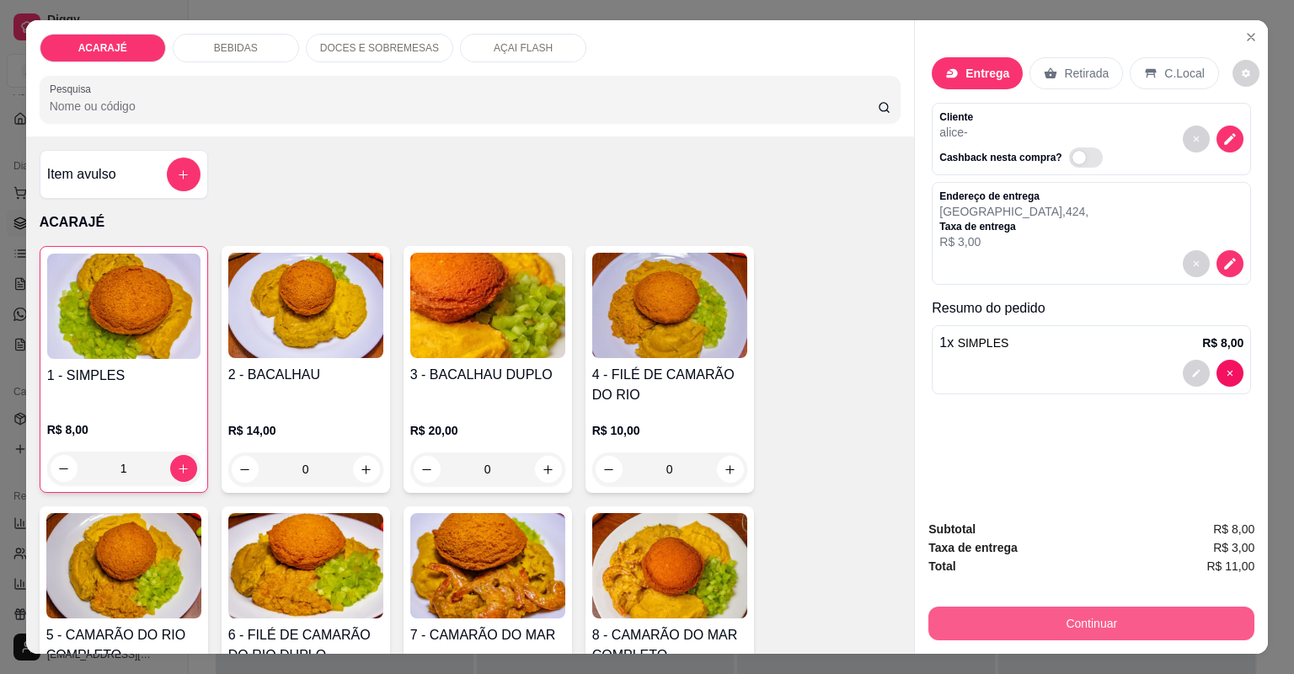
click at [995, 613] on button "Continuar" at bounding box center [1091, 624] width 326 height 34
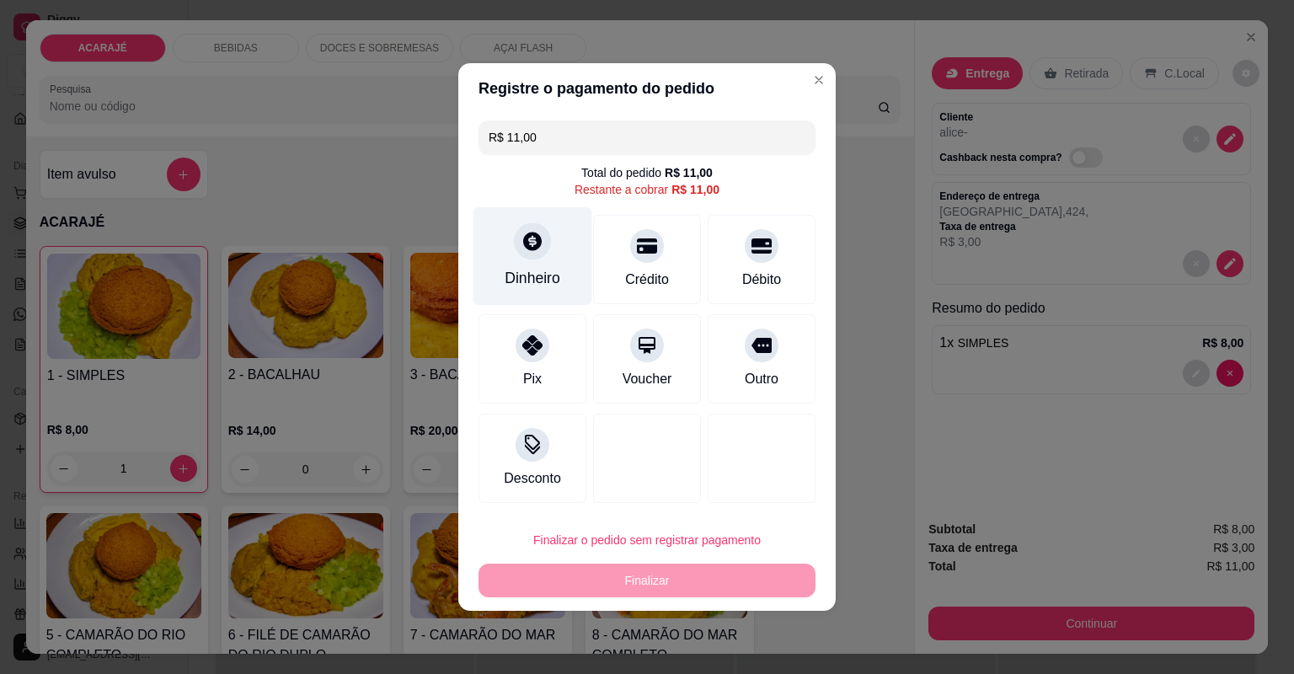
click at [519, 265] on div "Dinheiro" at bounding box center [533, 256] width 119 height 99
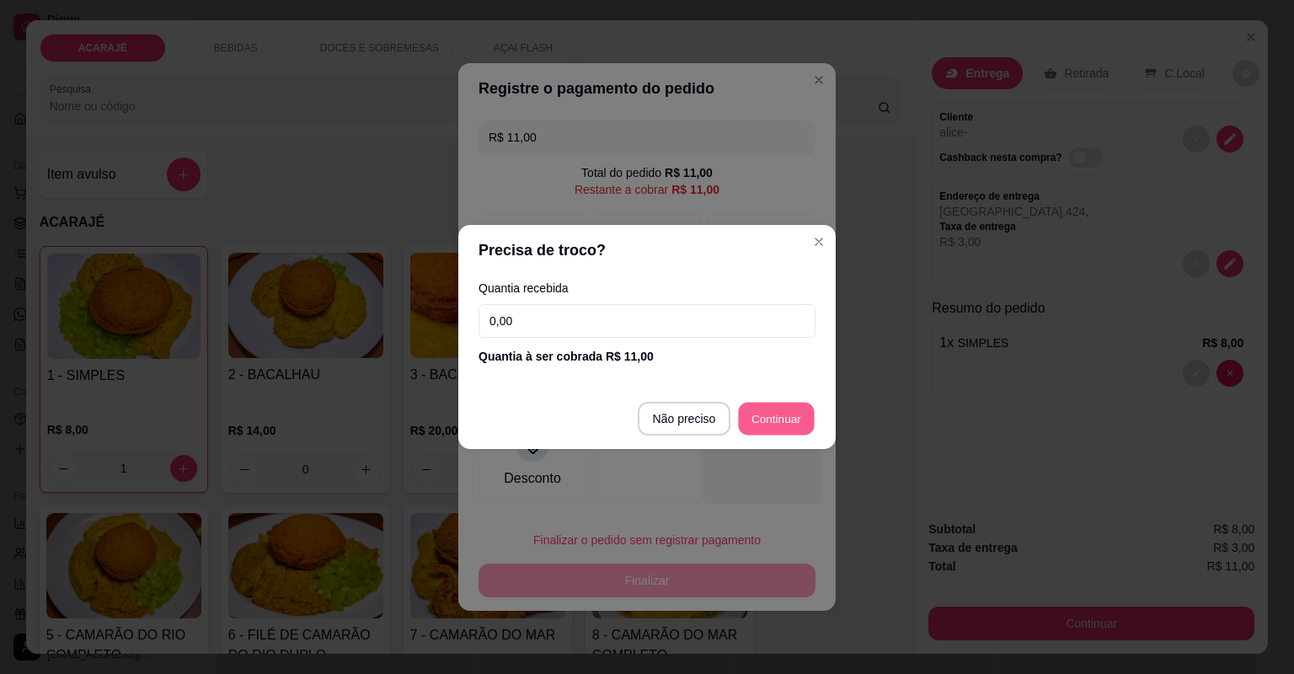
type input "R$ 0,00"
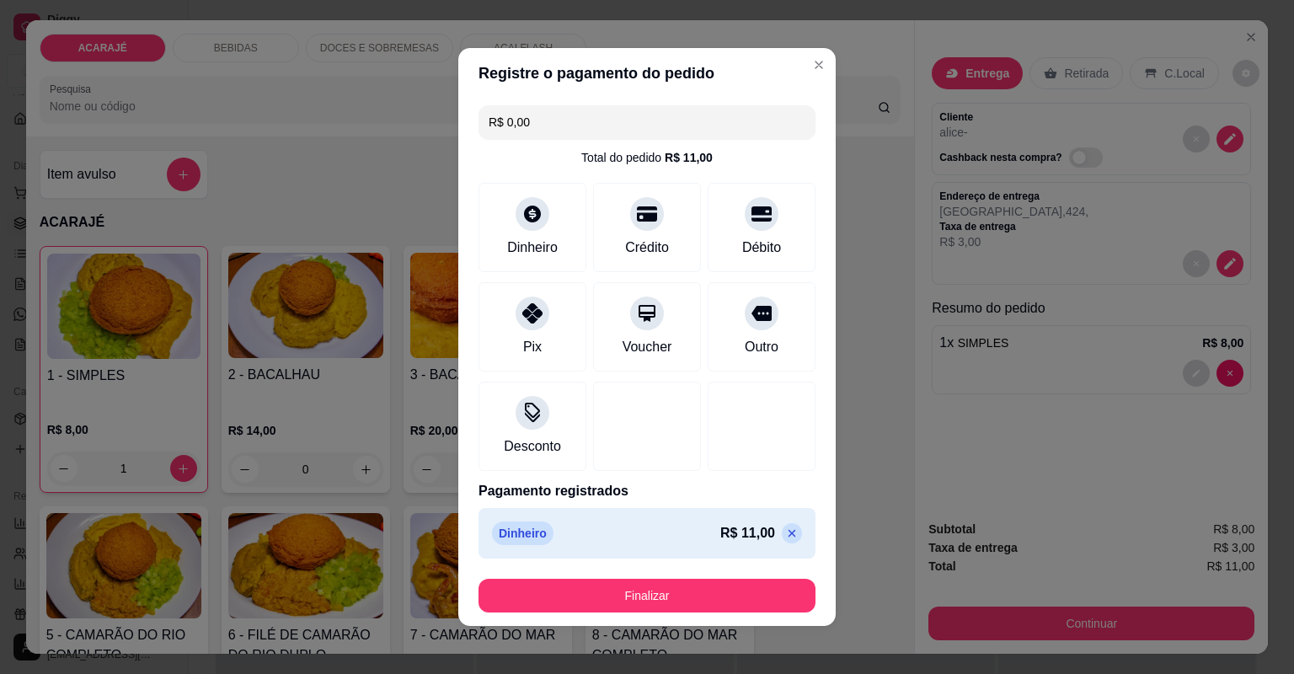
click at [695, 576] on footer "Finalizar" at bounding box center [646, 595] width 377 height 61
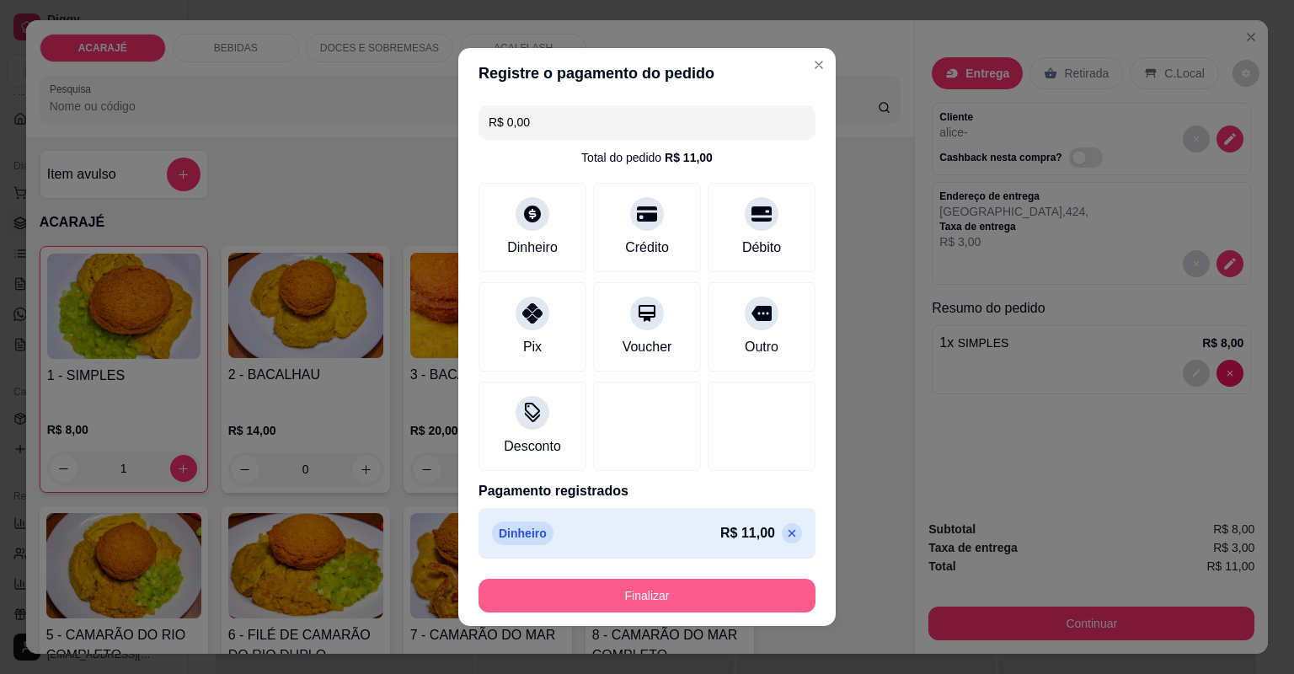
click at [709, 596] on button "Finalizar" at bounding box center [647, 596] width 337 height 34
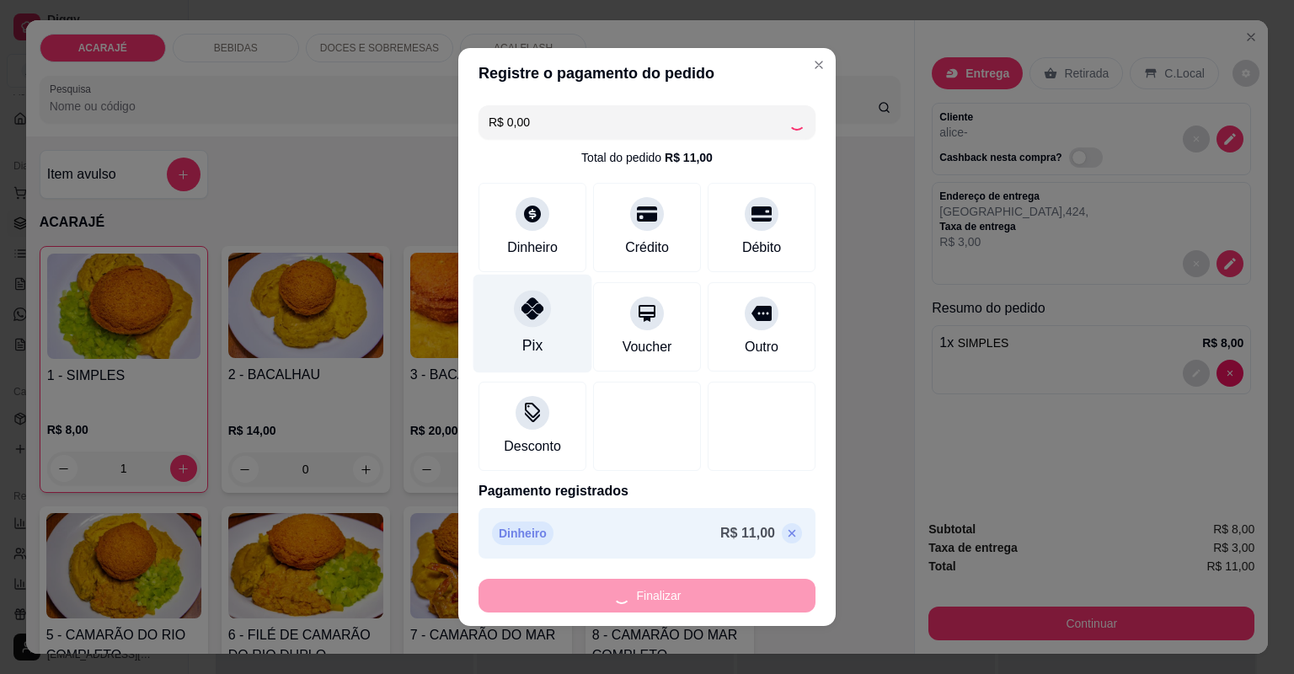
type input "0"
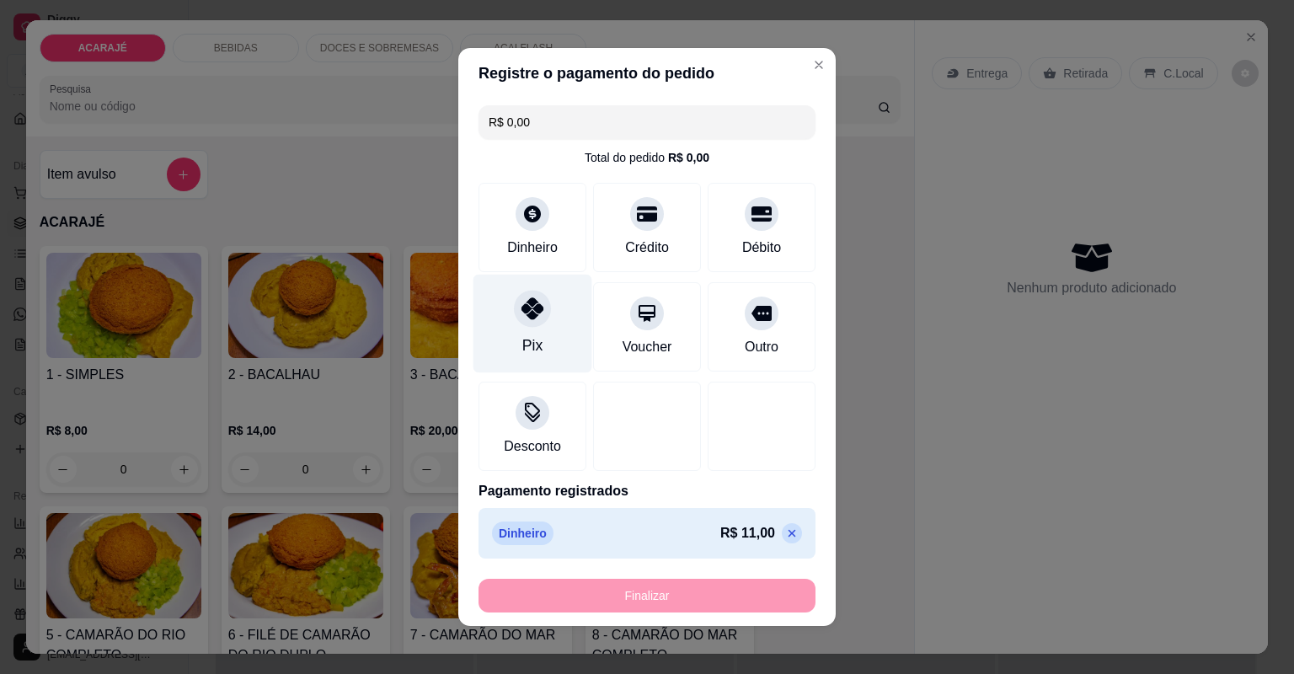
type input "-R$ 11,00"
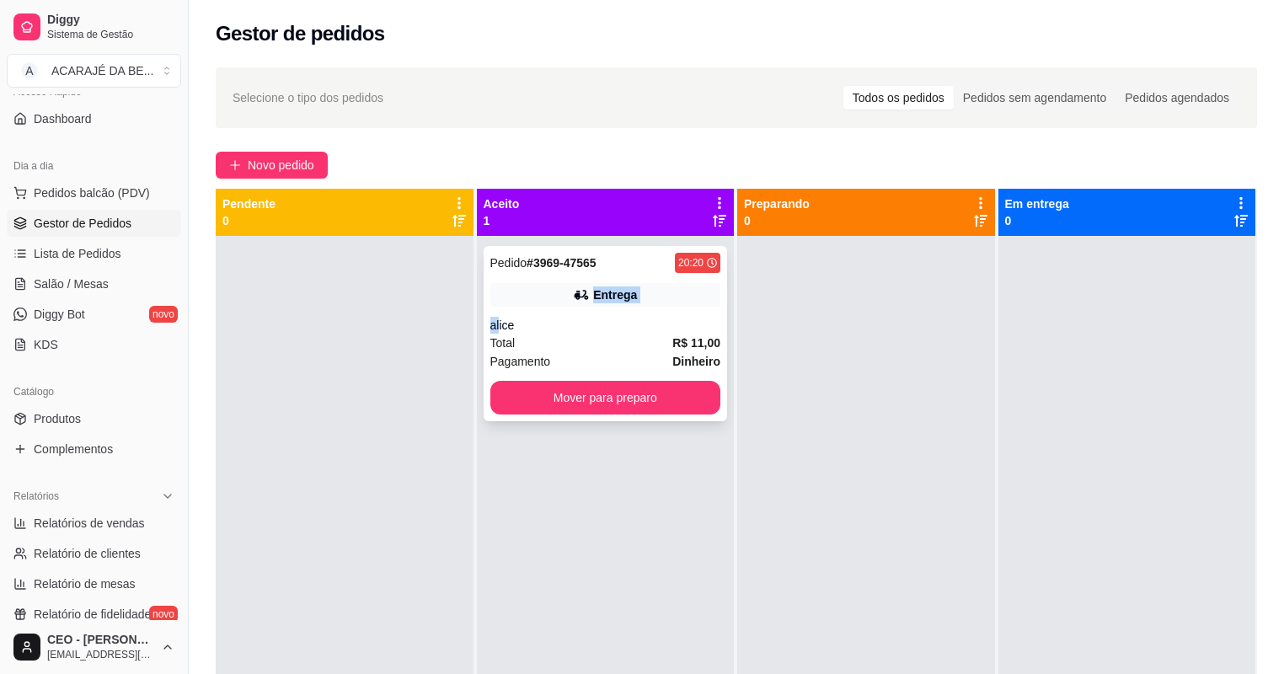
drag, startPoint x: 492, startPoint y: 302, endPoint x: 583, endPoint y: 297, distance: 91.1
click at [583, 297] on div "Entrega" at bounding box center [605, 295] width 231 height 24
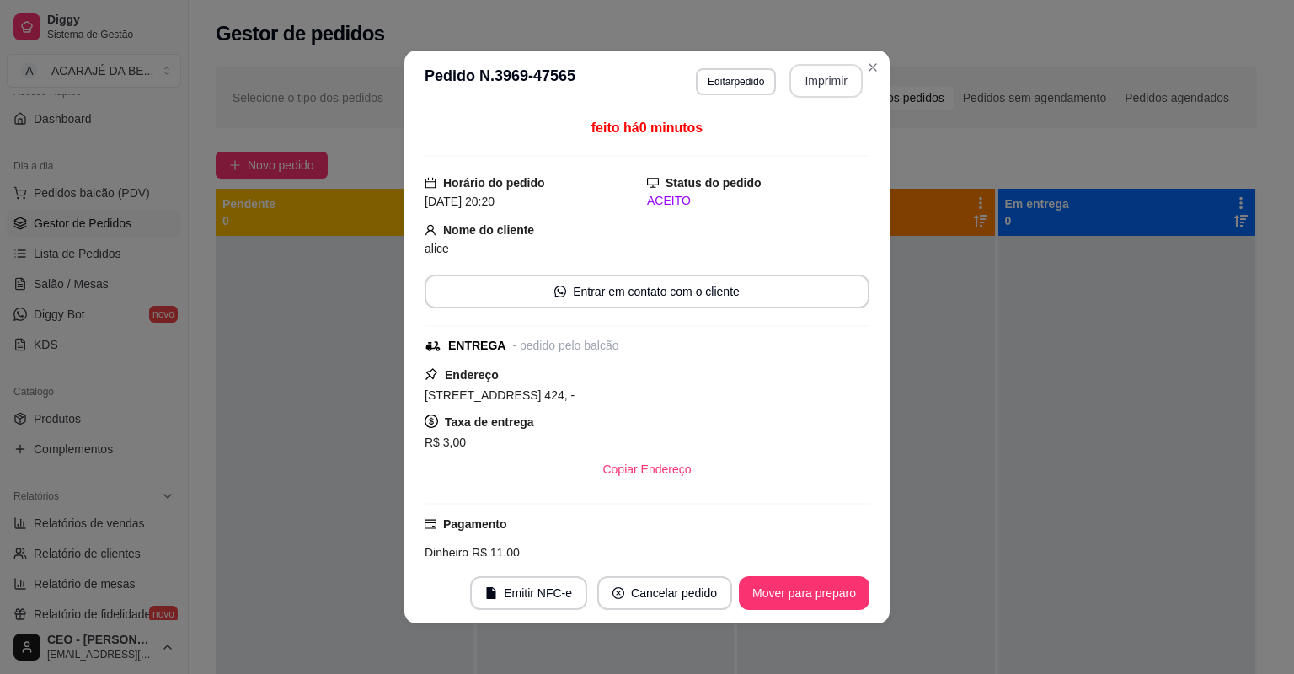
click at [816, 83] on button "Imprimir" at bounding box center [825, 81] width 73 height 34
click at [821, 593] on button "Mover para preparo" at bounding box center [804, 593] width 131 height 34
click at [821, 593] on div "Mover para preparo" at bounding box center [792, 593] width 154 height 34
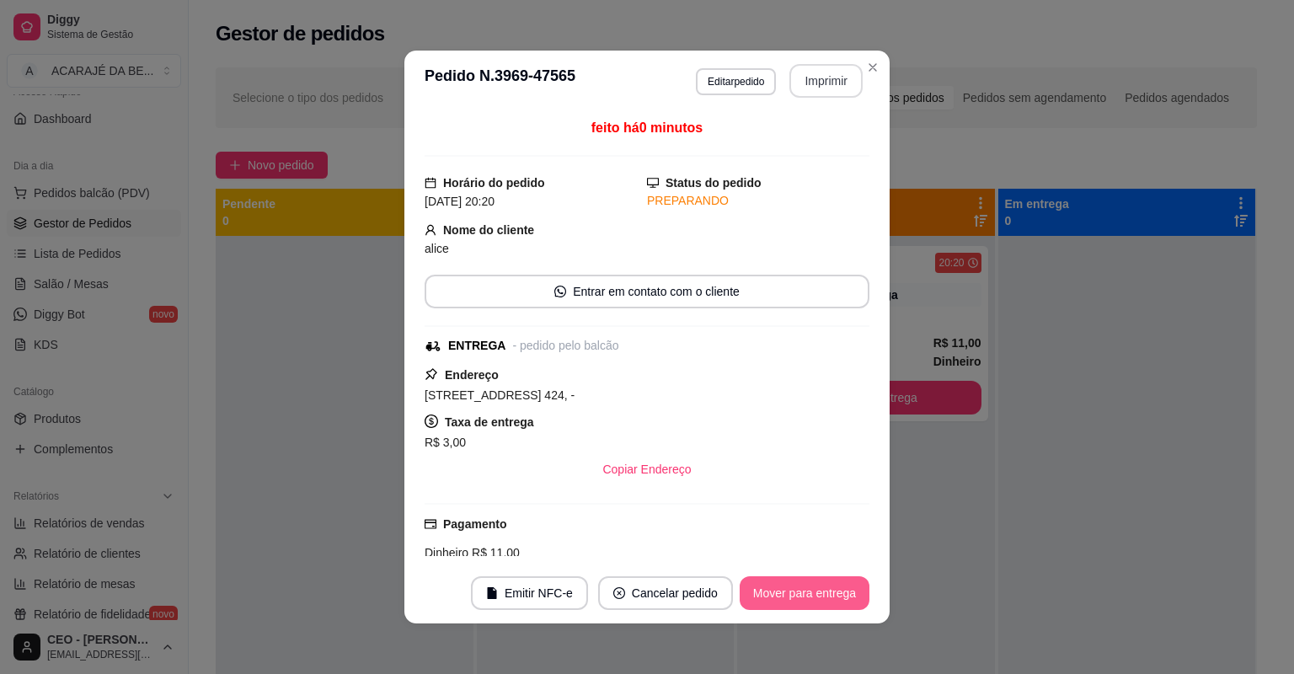
click at [821, 593] on div "Mover para entrega" at bounding box center [805, 593] width 130 height 34
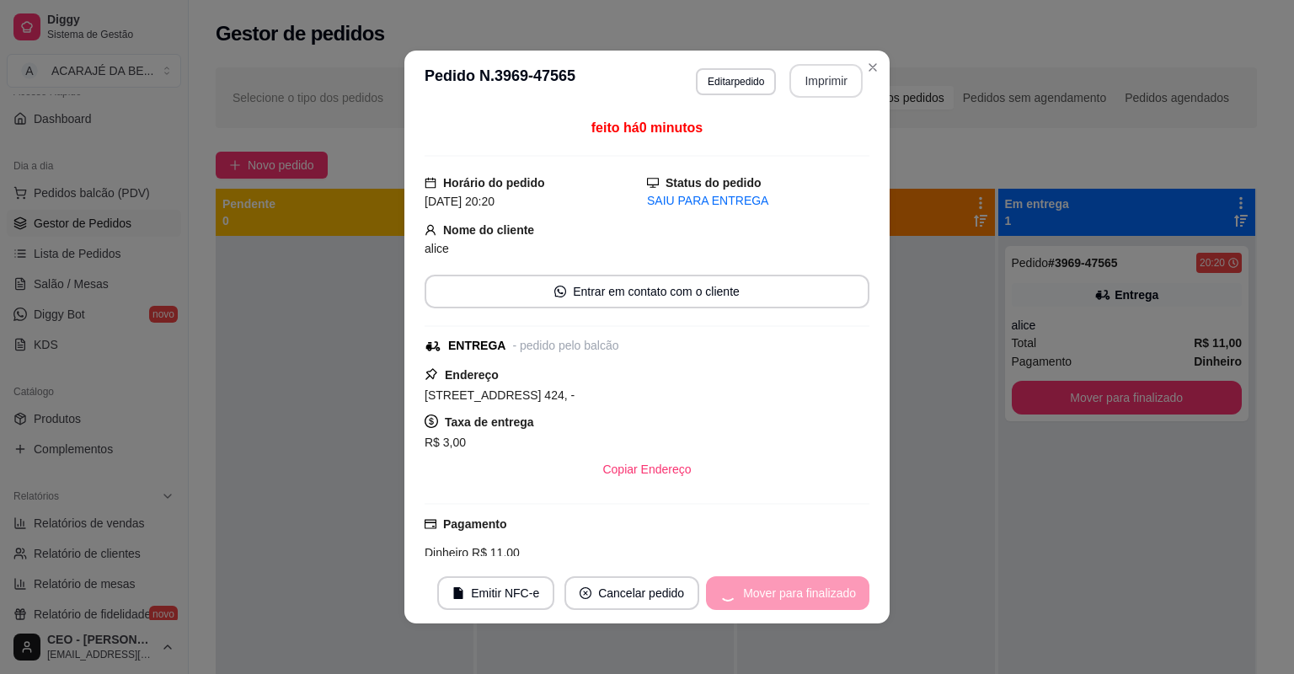
click at [821, 593] on div "Mover para finalizado" at bounding box center [787, 593] width 163 height 34
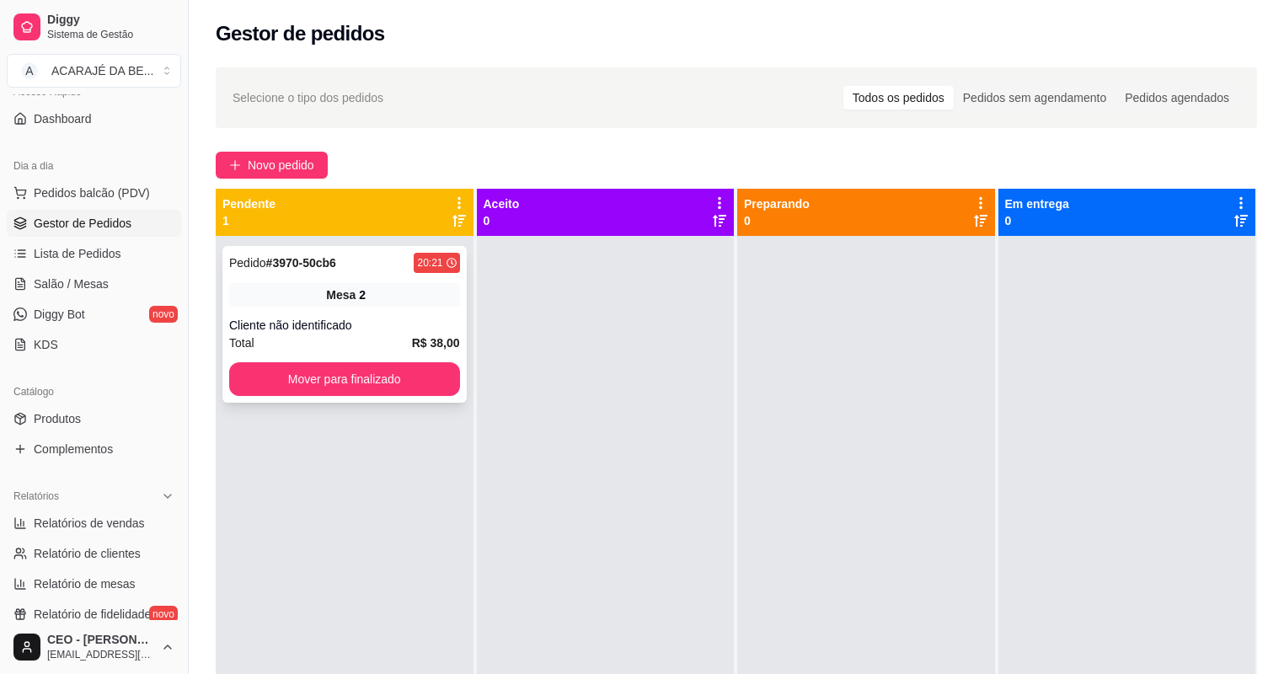
click at [436, 324] on div "Cliente não identificado" at bounding box center [344, 325] width 231 height 17
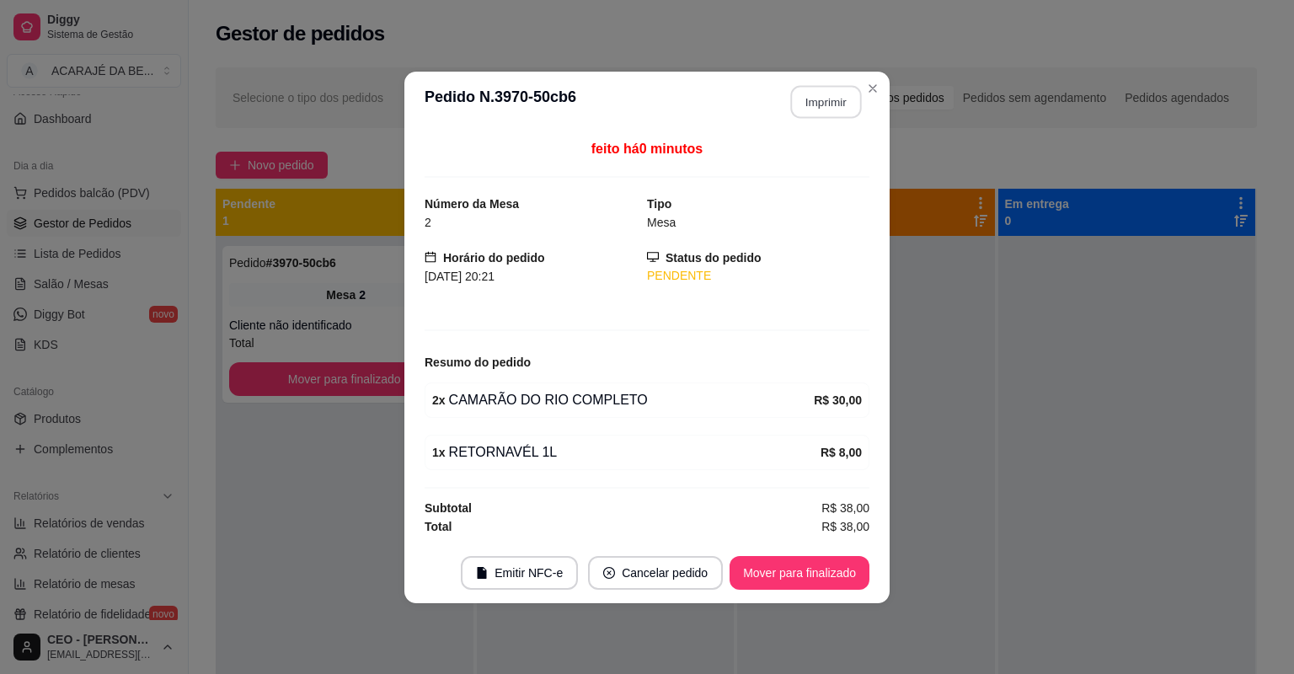
click at [832, 100] on button "Imprimir" at bounding box center [826, 101] width 71 height 33
click at [832, 580] on button "Mover para finalizado" at bounding box center [800, 573] width 140 height 34
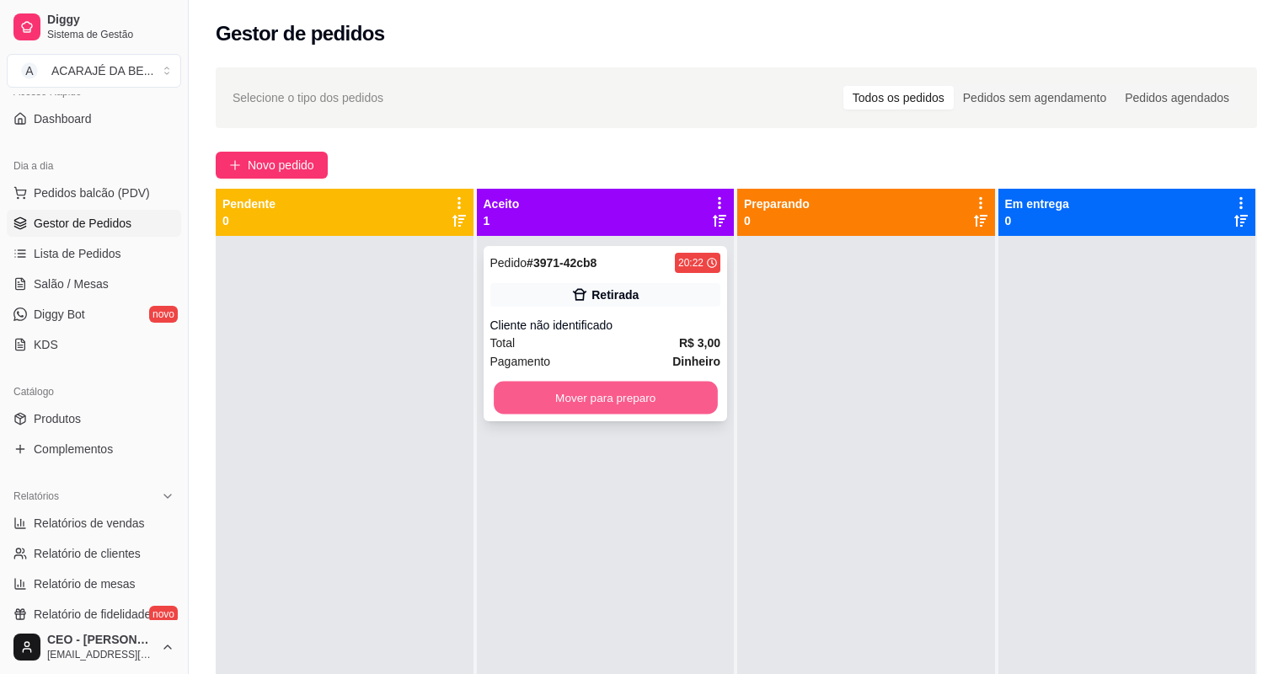
click at [665, 406] on button "Mover para preparo" at bounding box center [605, 398] width 223 height 33
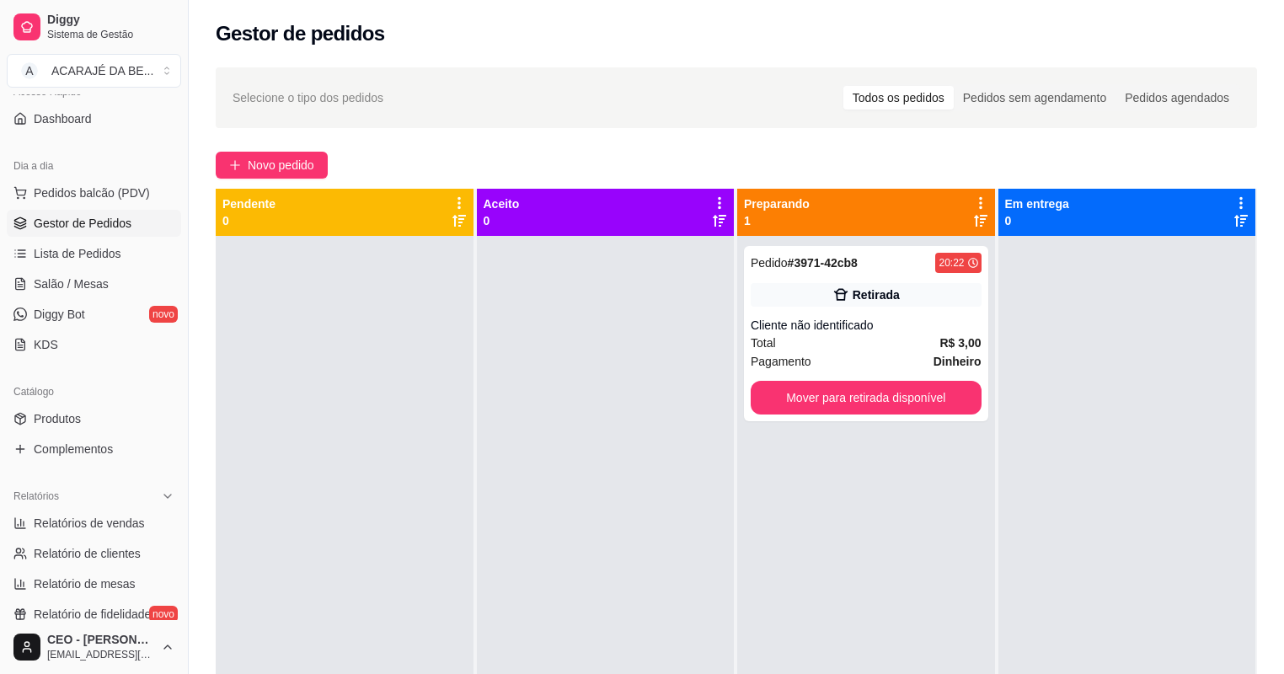
drag, startPoint x: 666, startPoint y: 403, endPoint x: 716, endPoint y: 402, distance: 50.6
click at [666, 402] on div at bounding box center [606, 573] width 258 height 674
click at [893, 404] on button "Mover para retirada disponível" at bounding box center [865, 398] width 223 height 33
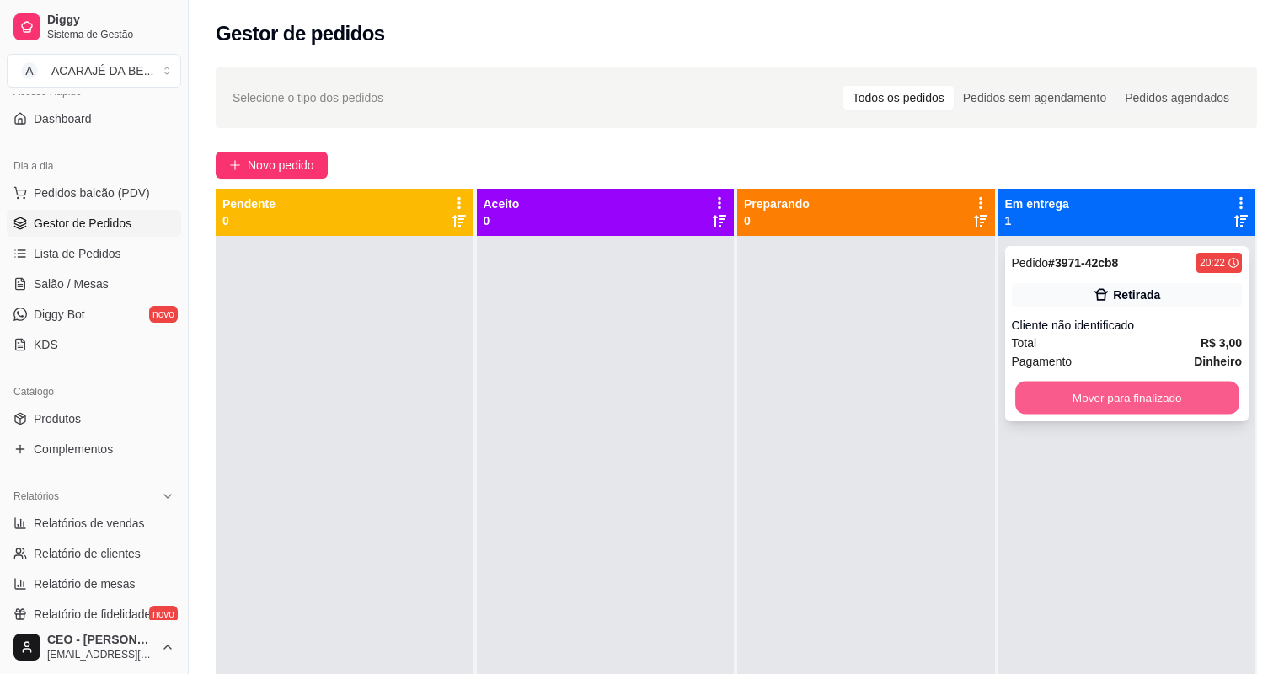
click at [1058, 406] on button "Mover para finalizado" at bounding box center [1126, 398] width 223 height 33
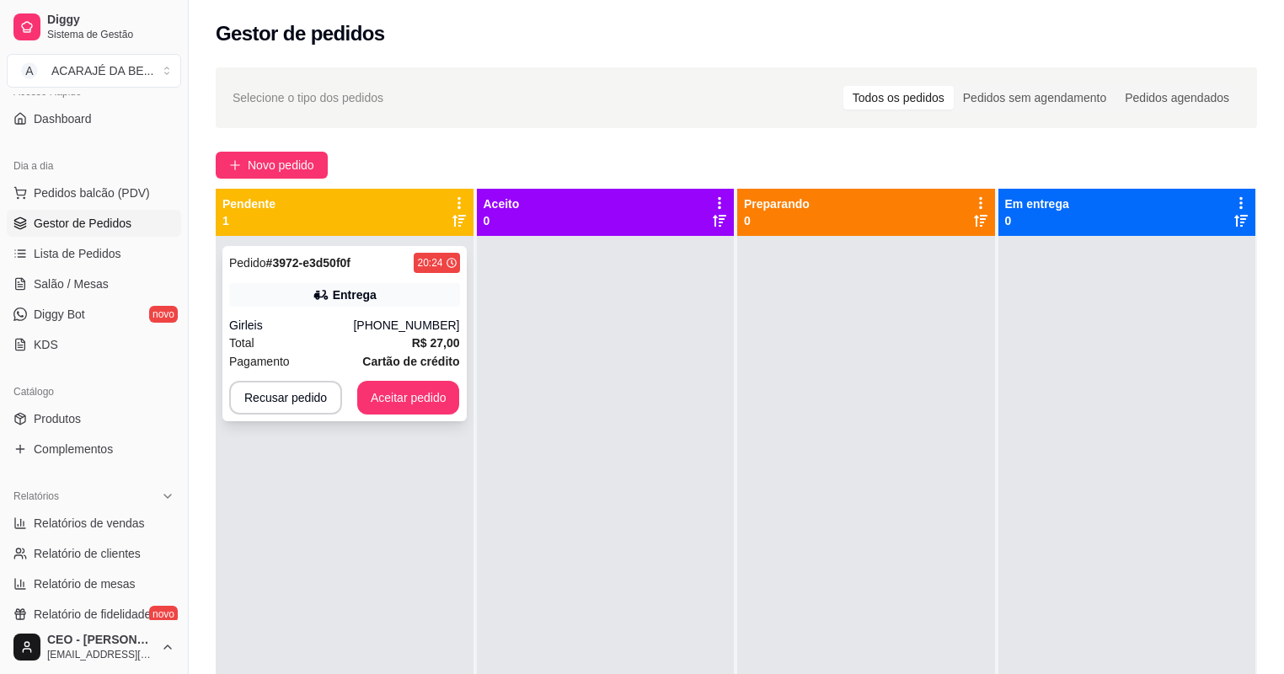
click at [279, 356] on span "Pagamento" at bounding box center [259, 361] width 61 height 19
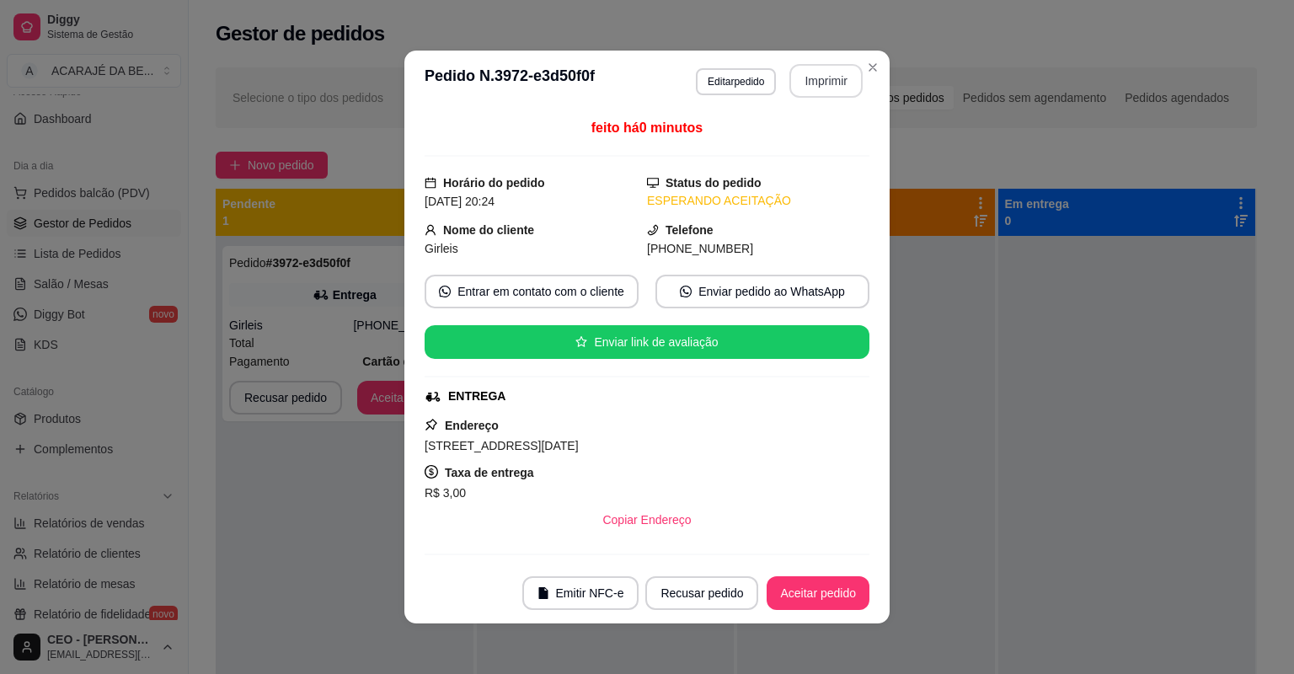
click at [829, 81] on button "Imprimir" at bounding box center [825, 81] width 73 height 34
click at [814, 576] on button "Aceitar pedido" at bounding box center [818, 593] width 103 height 34
click at [814, 577] on button "Aceitar pedido" at bounding box center [817, 593] width 99 height 33
click at [814, 576] on div "Recusar pedido Aceitar pedido" at bounding box center [733, 593] width 271 height 34
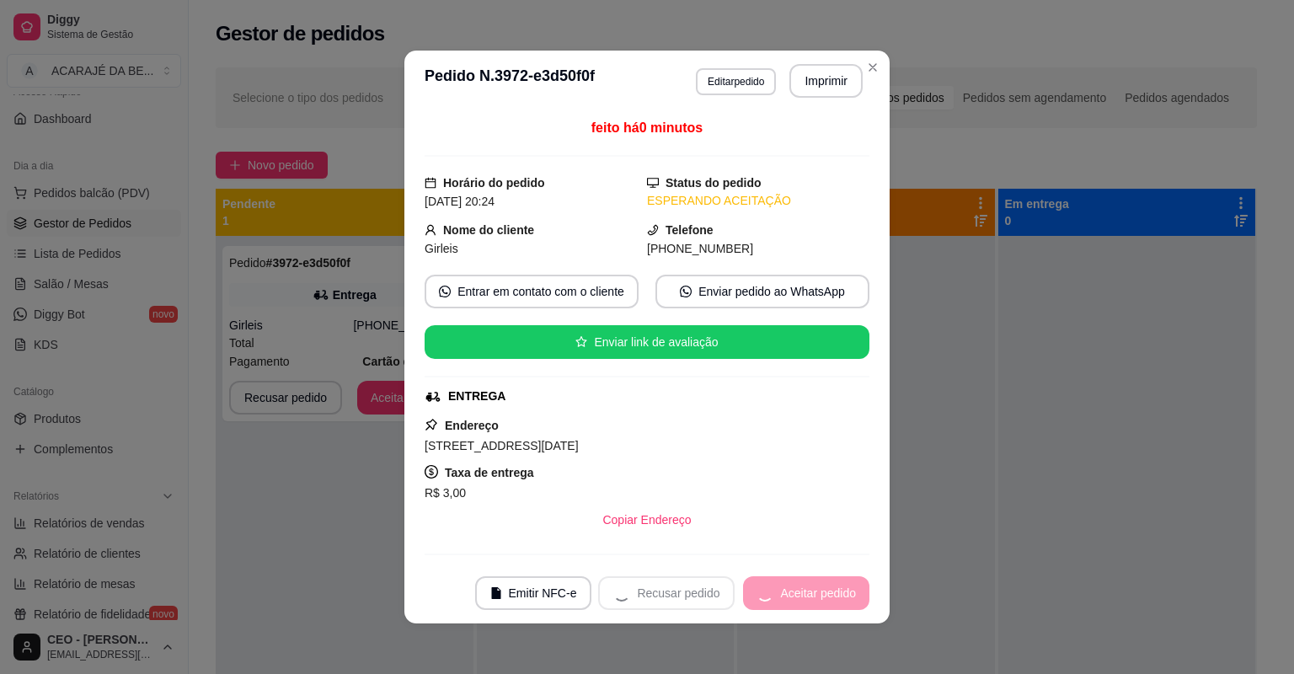
click at [814, 576] on div "Recusar pedido Aceitar pedido" at bounding box center [733, 593] width 271 height 34
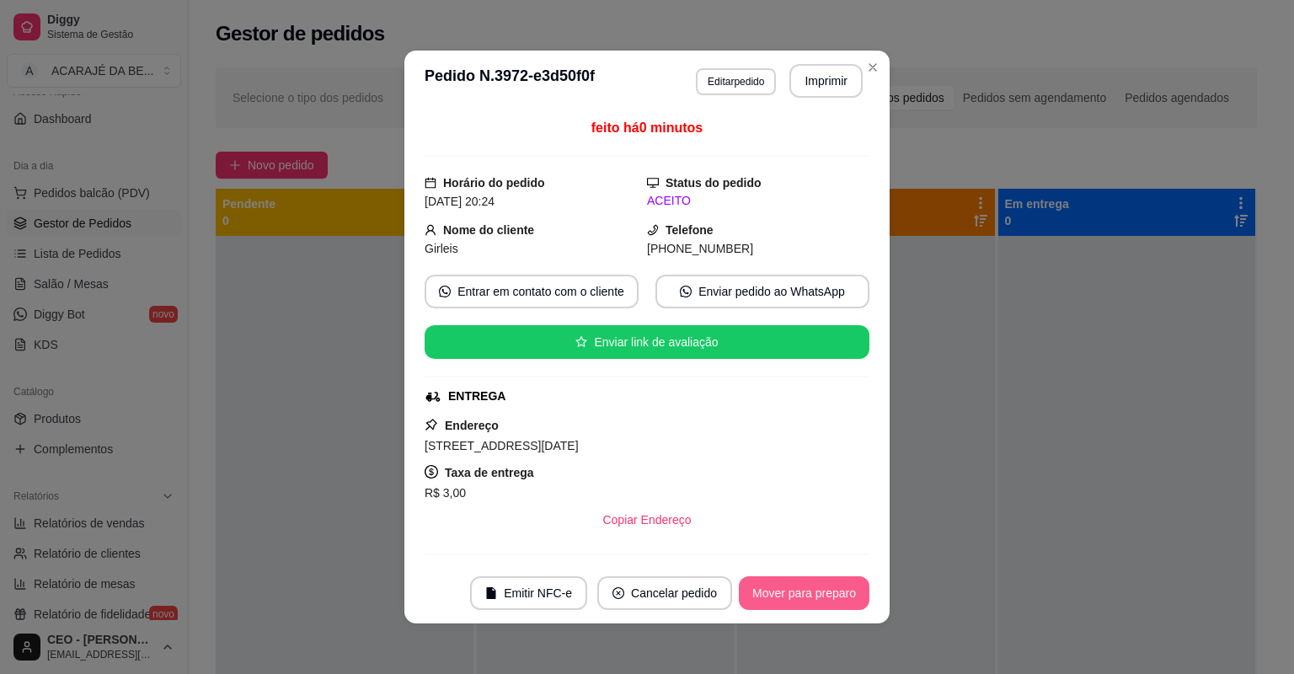
click at [814, 576] on button "Mover para preparo" at bounding box center [804, 593] width 131 height 34
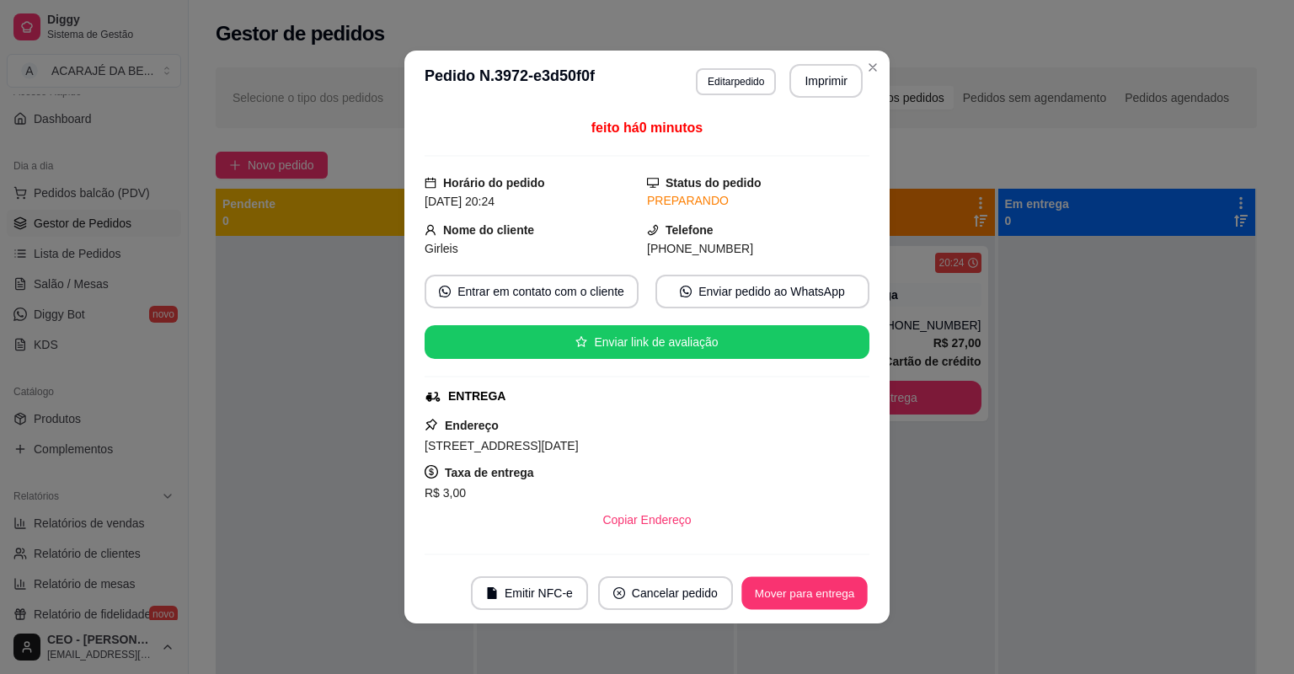
click at [814, 577] on button "Mover para entrega" at bounding box center [804, 593] width 126 height 33
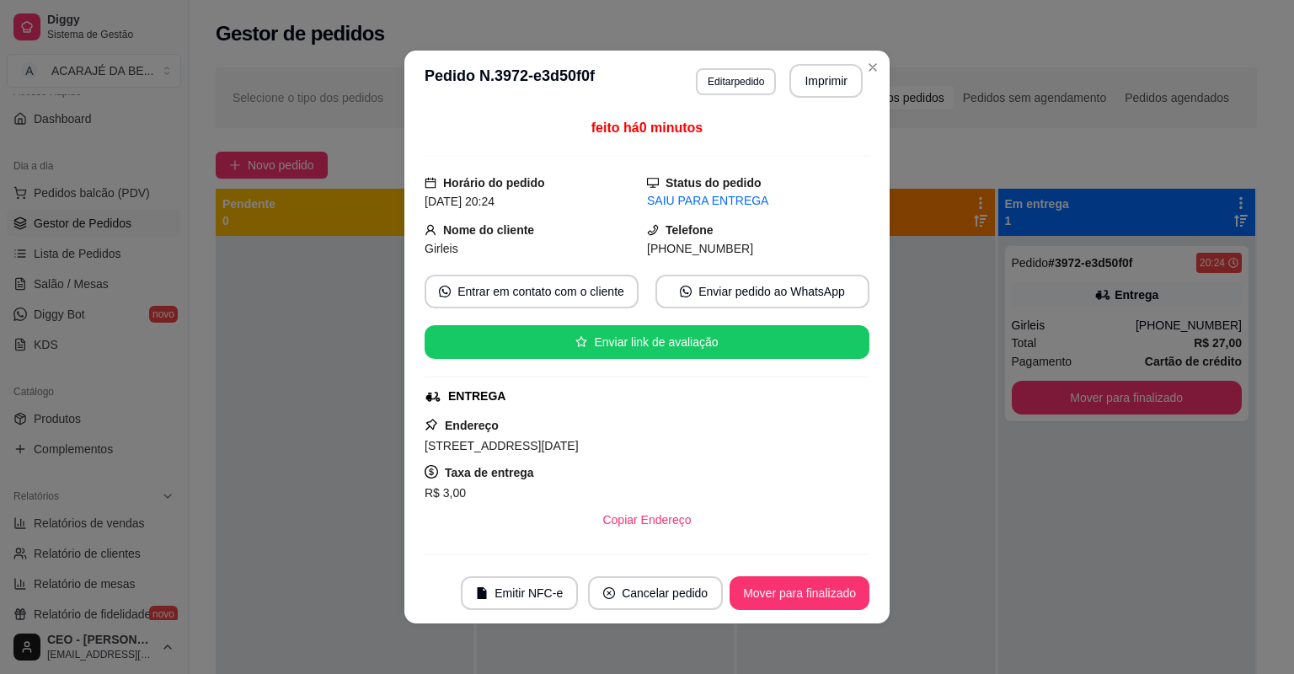
click at [819, 557] on div "feito há 0 minutos Horário do pedido 23/08/2025 20:24 Status do pedido SAIU PAR…" at bounding box center [646, 337] width 485 height 452
click at [818, 557] on div "feito há 0 minutos Horário do pedido 23/08/2025 20:24 Status do pedido SAIU PAR…" at bounding box center [646, 337] width 485 height 452
click at [818, 593] on button "Mover para finalizado" at bounding box center [800, 593] width 140 height 34
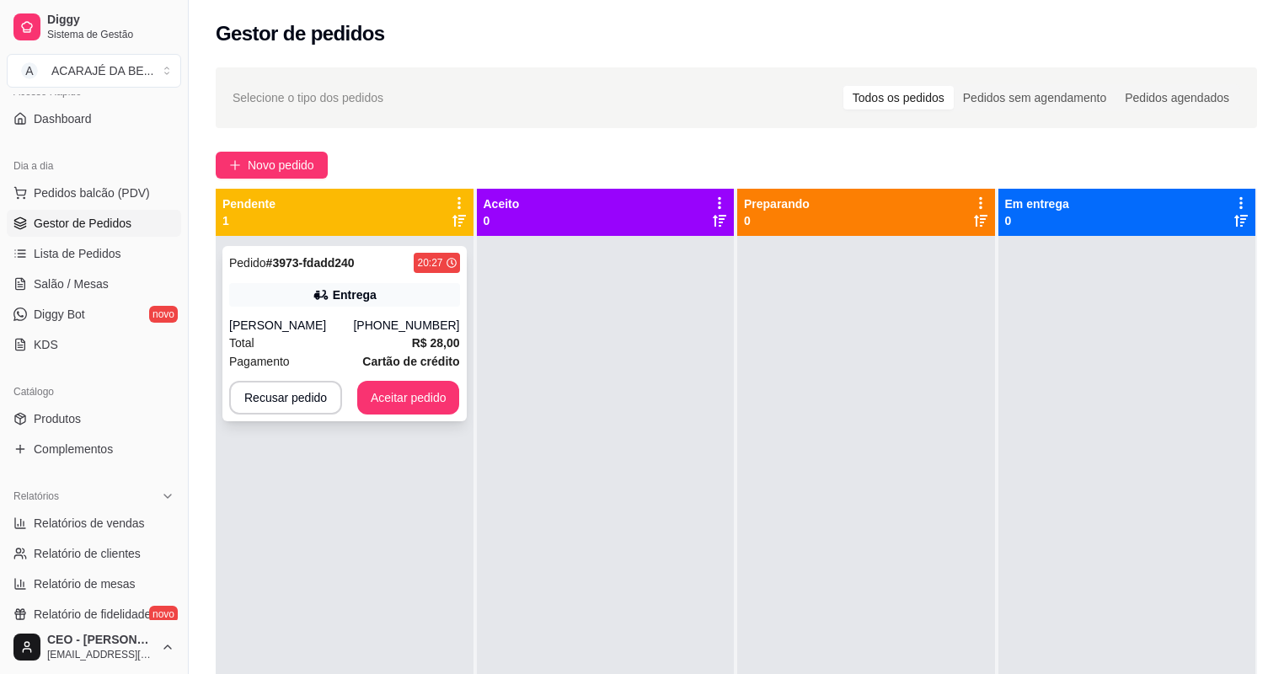
click at [404, 300] on div "Entrega" at bounding box center [344, 295] width 231 height 24
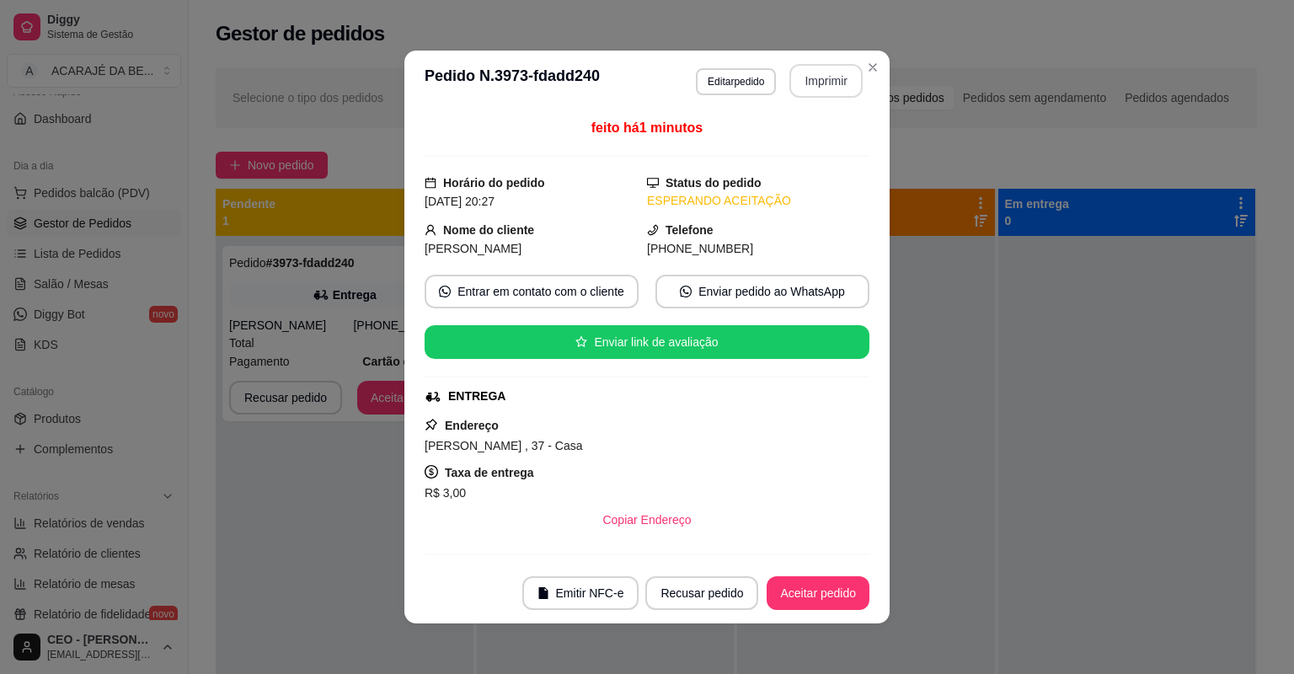
click at [826, 78] on button "Imprimir" at bounding box center [825, 81] width 73 height 34
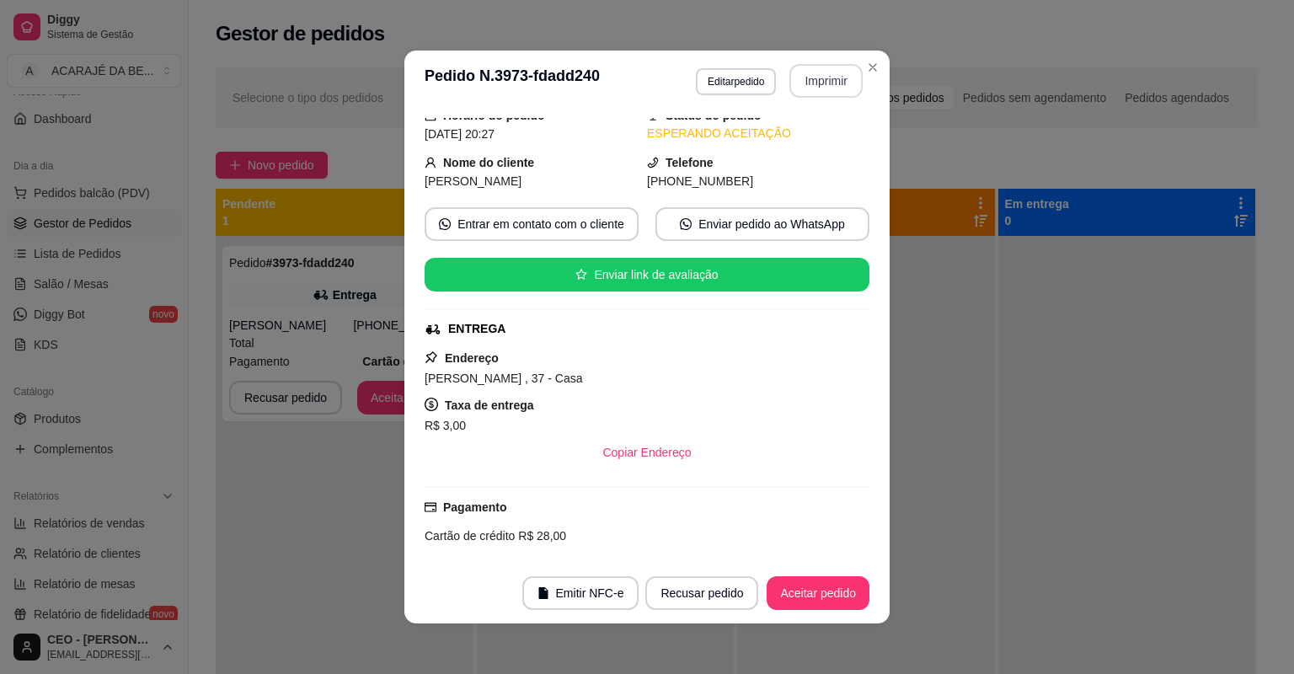
click at [805, 591] on button "Aceitar pedido" at bounding box center [818, 593] width 103 height 34
click at [805, 591] on div "Recusar pedido Aceitar pedido" at bounding box center [733, 593] width 271 height 34
drag, startPoint x: 826, startPoint y: 78, endPoint x: 805, endPoint y: 591, distance: 513.5
click at [805, 591] on div "Recusar pedido Aceitar pedido" at bounding box center [733, 593] width 271 height 34
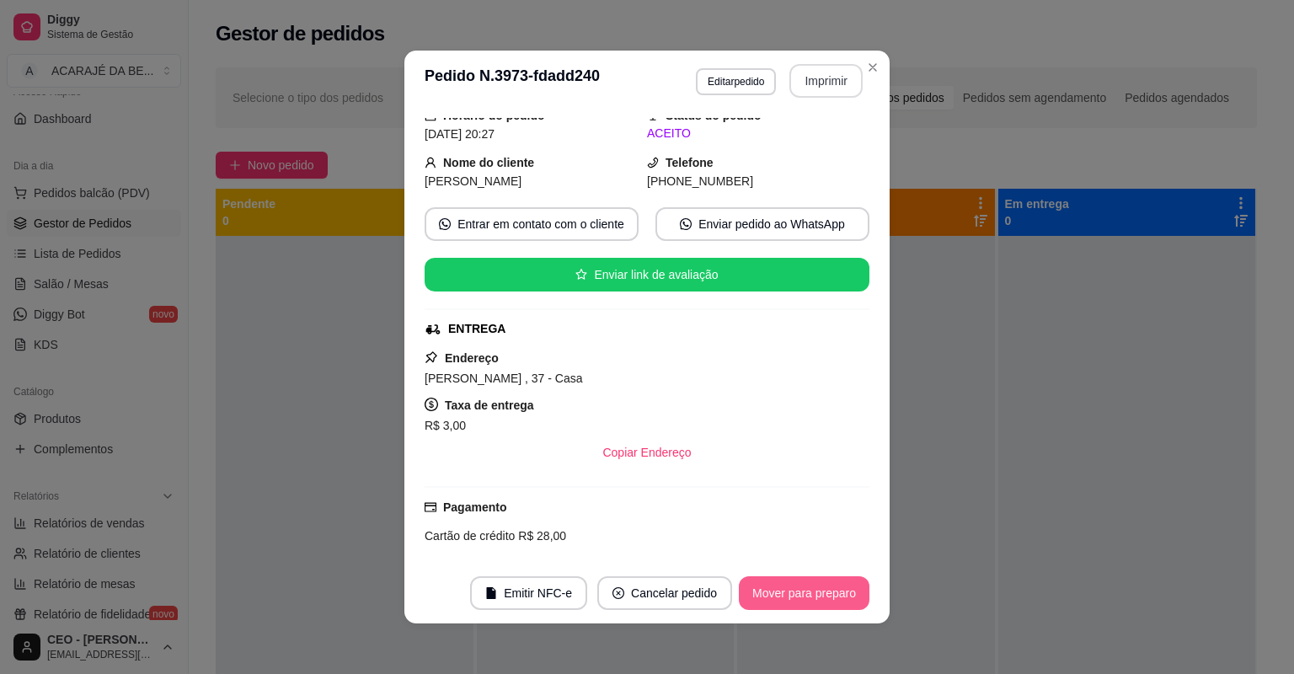
click at [805, 591] on button "Mover para preparo" at bounding box center [804, 593] width 131 height 34
click at [805, 591] on div "Mover para preparo" at bounding box center [792, 593] width 154 height 34
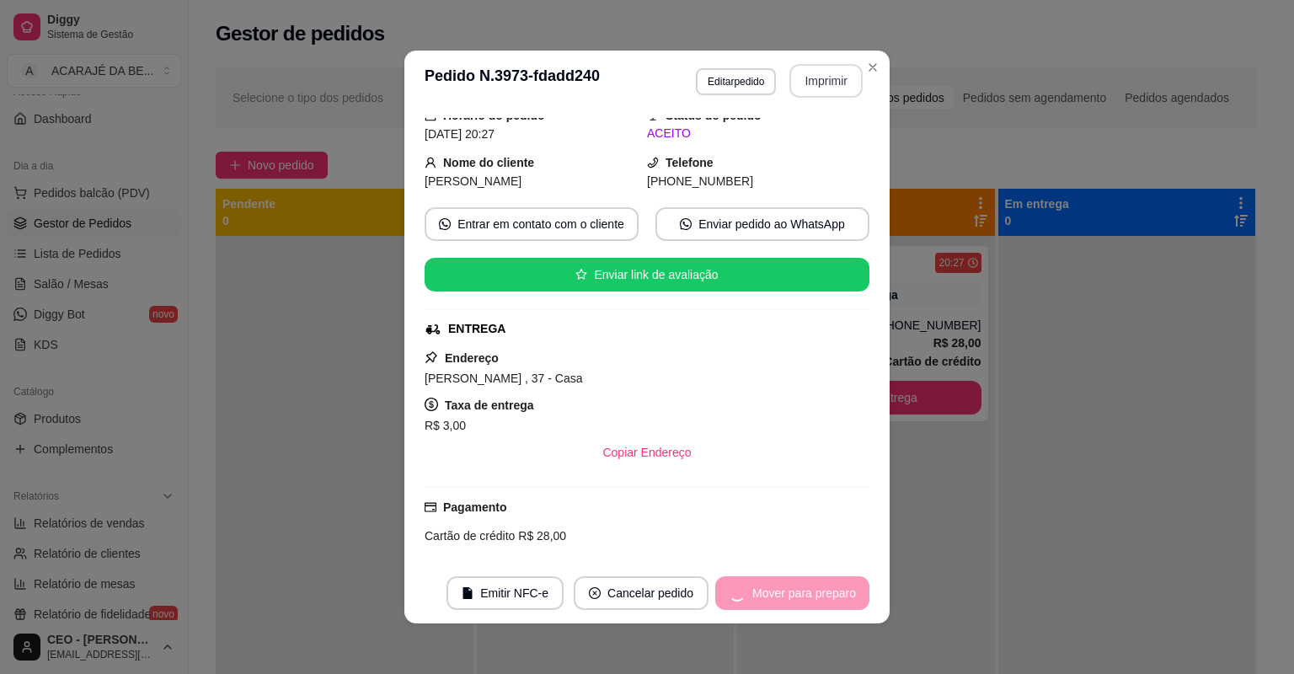
click at [805, 591] on div "Mover para preparo" at bounding box center [792, 593] width 154 height 34
click at [804, 591] on div "Mover para entrega" at bounding box center [792, 593] width 153 height 34
click at [804, 590] on div "Mover para entrega" at bounding box center [792, 593] width 153 height 34
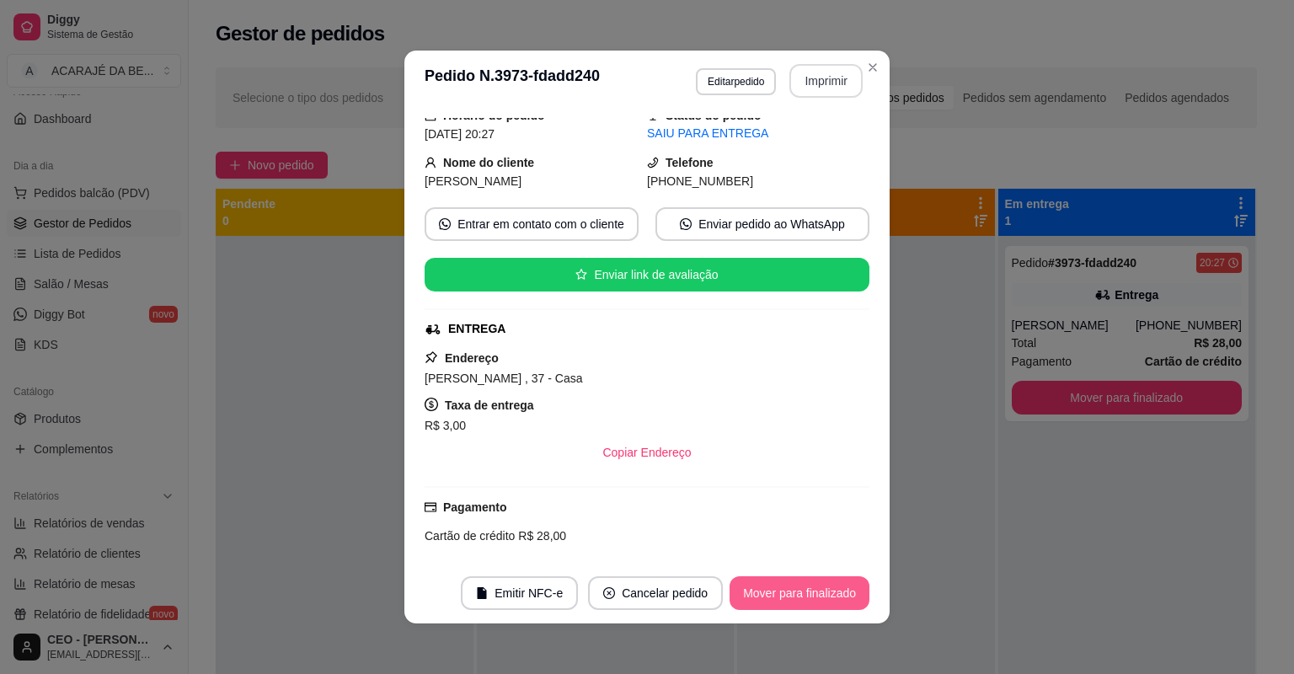
click at [799, 586] on button "Mover para finalizado" at bounding box center [800, 593] width 140 height 34
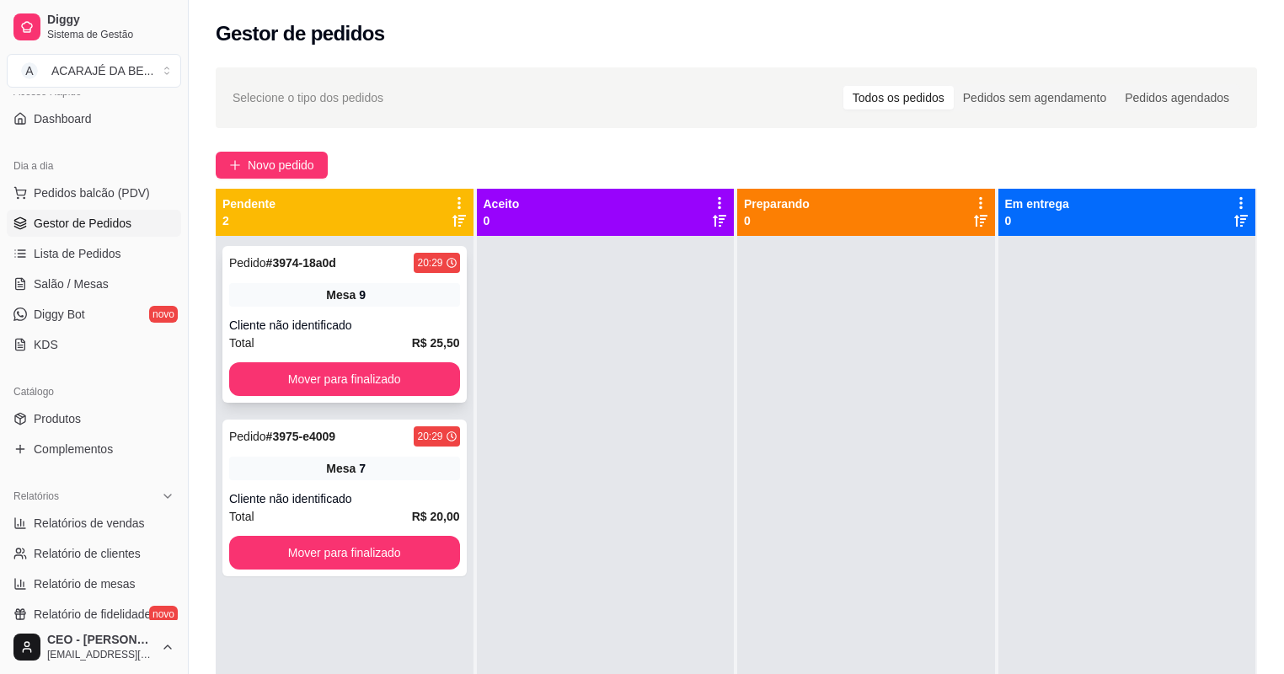
click at [401, 311] on div "Pedido # 3974-18a0d 20:29 Mesa 9 Cliente não identificado Total R$ 25,50 Mover …" at bounding box center [344, 324] width 244 height 157
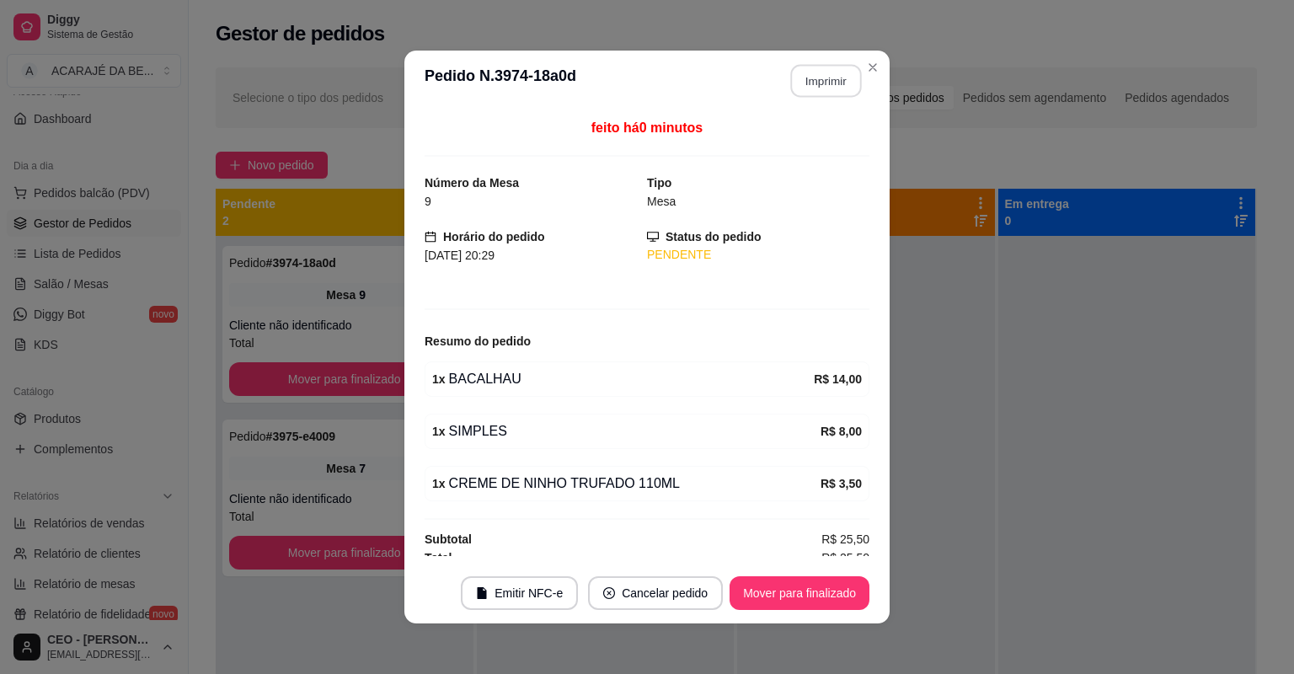
click at [812, 74] on button "Imprimir" at bounding box center [826, 81] width 71 height 33
drag, startPoint x: 812, startPoint y: 76, endPoint x: 855, endPoint y: 572, distance: 498.1
click at [855, 572] on footer "Emitir NFC-e Cancelar pedido Mover para finalizado" at bounding box center [646, 593] width 485 height 61
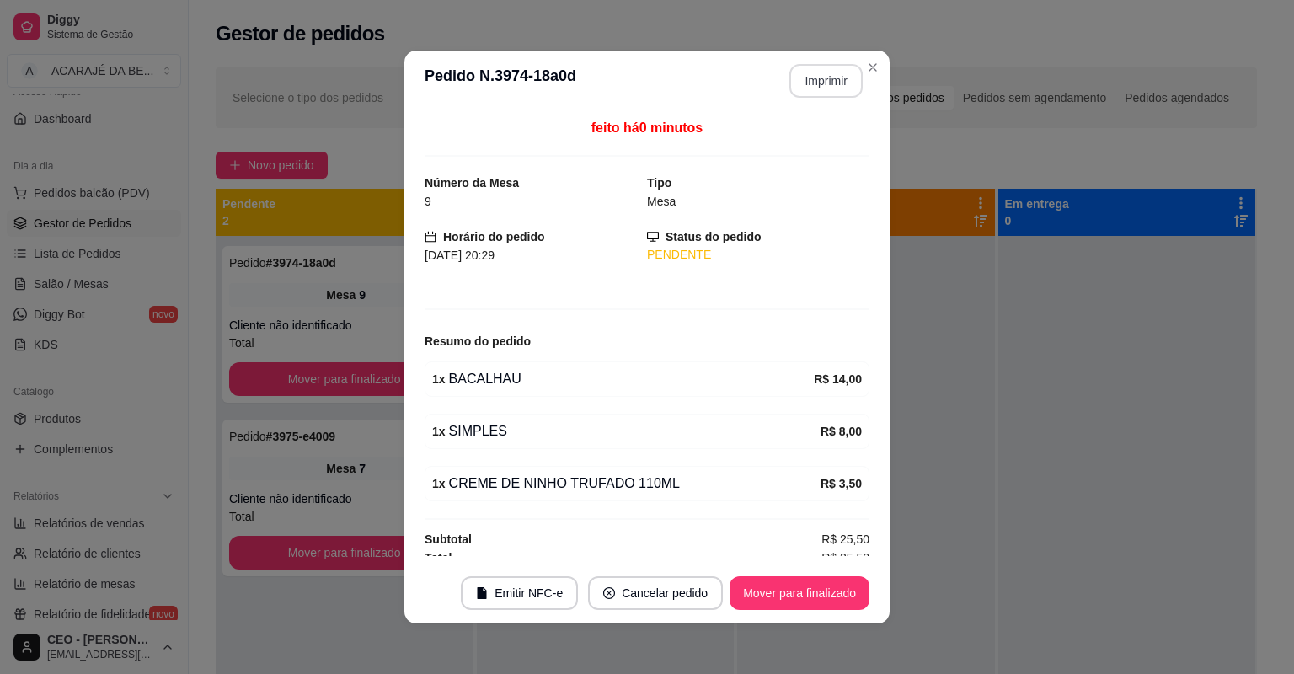
click at [855, 572] on footer "Emitir NFC-e Cancelar pedido Mover para finalizado" at bounding box center [646, 593] width 485 height 61
click at [856, 573] on footer "Emitir NFC-e Cancelar pedido Mover para finalizado" at bounding box center [646, 593] width 485 height 61
click at [832, 600] on button "Mover para finalizado" at bounding box center [800, 593] width 136 height 33
click at [832, 599] on div "Mover para finalizado" at bounding box center [787, 593] width 163 height 34
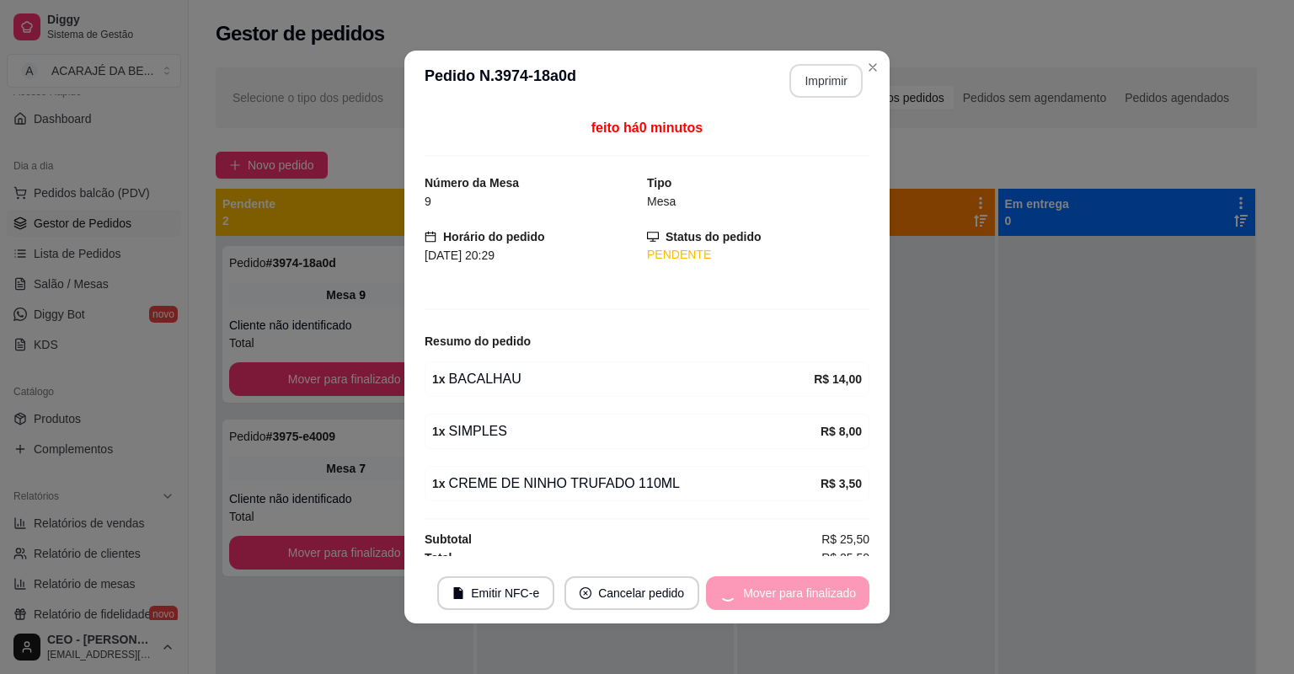
click at [837, 592] on div "Mover para finalizado" at bounding box center [787, 593] width 163 height 34
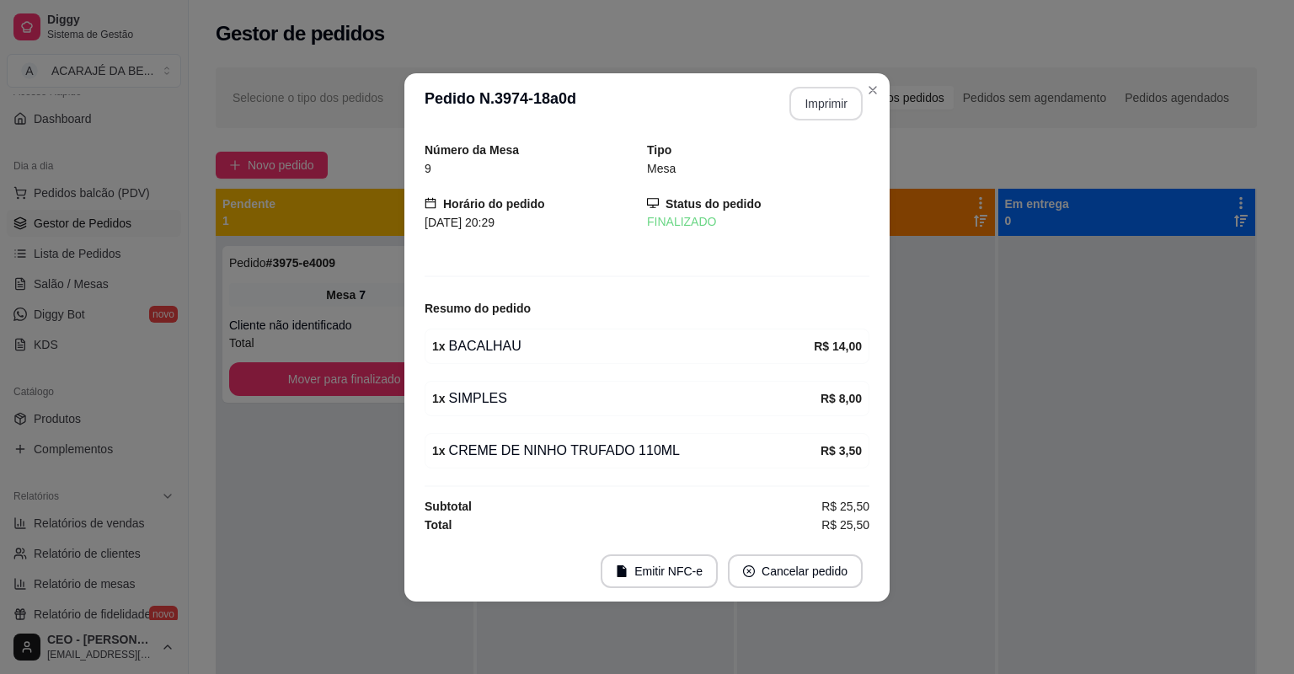
click at [837, 594] on footer "Emitir NFC-e Cancelar pedido" at bounding box center [646, 571] width 485 height 61
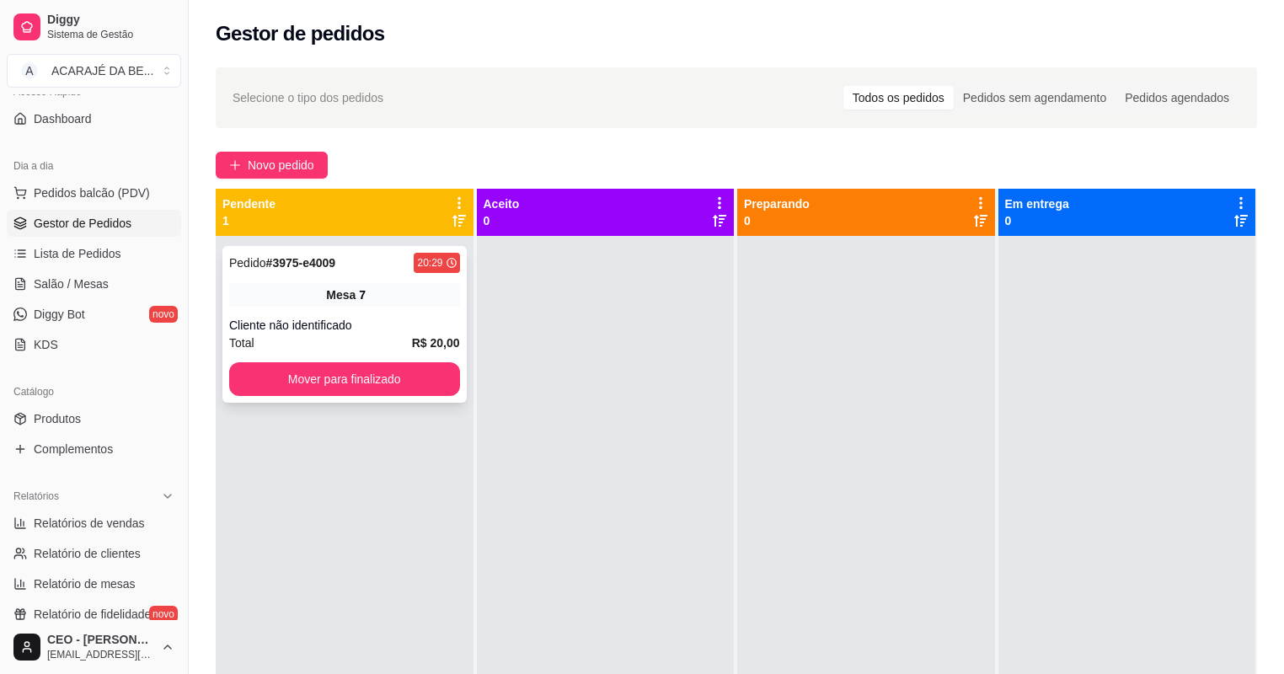
click at [424, 291] on div "Mesa 7" at bounding box center [344, 295] width 231 height 24
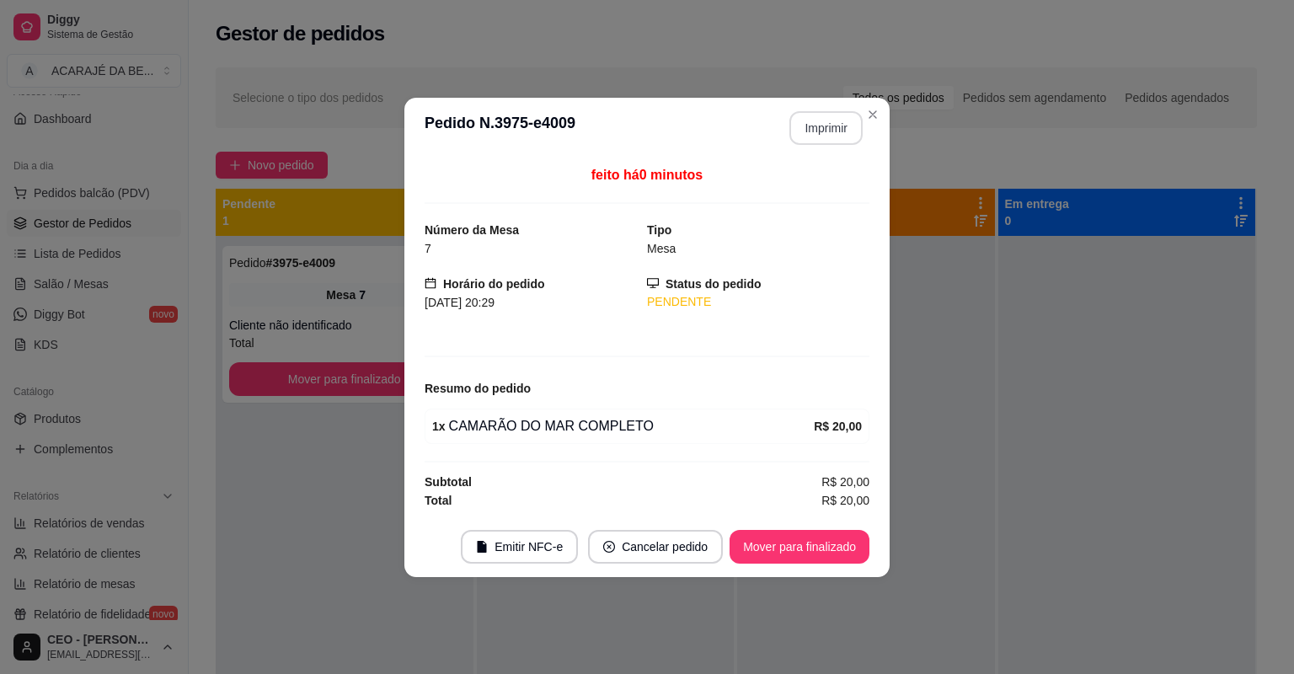
click at [819, 136] on button "Imprimir" at bounding box center [825, 128] width 73 height 34
click at [812, 533] on button "Mover para finalizado" at bounding box center [800, 546] width 136 height 33
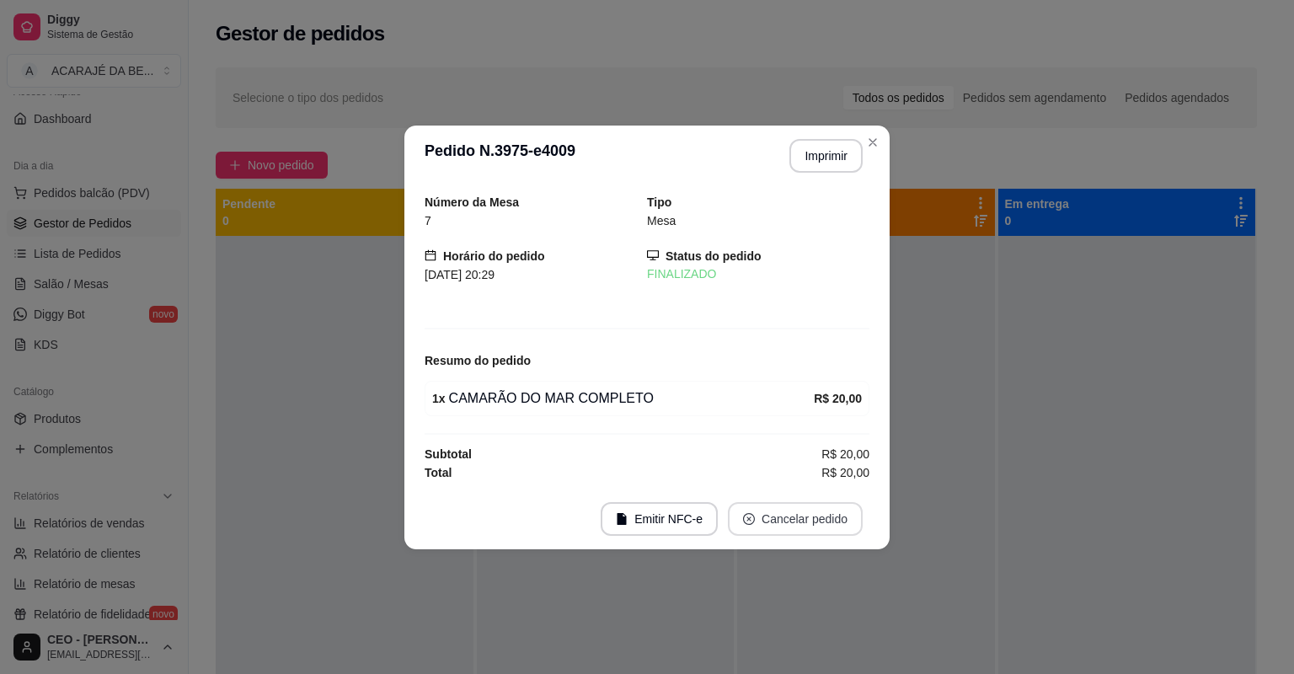
click at [811, 523] on button "Cancelar pedido" at bounding box center [795, 519] width 135 height 34
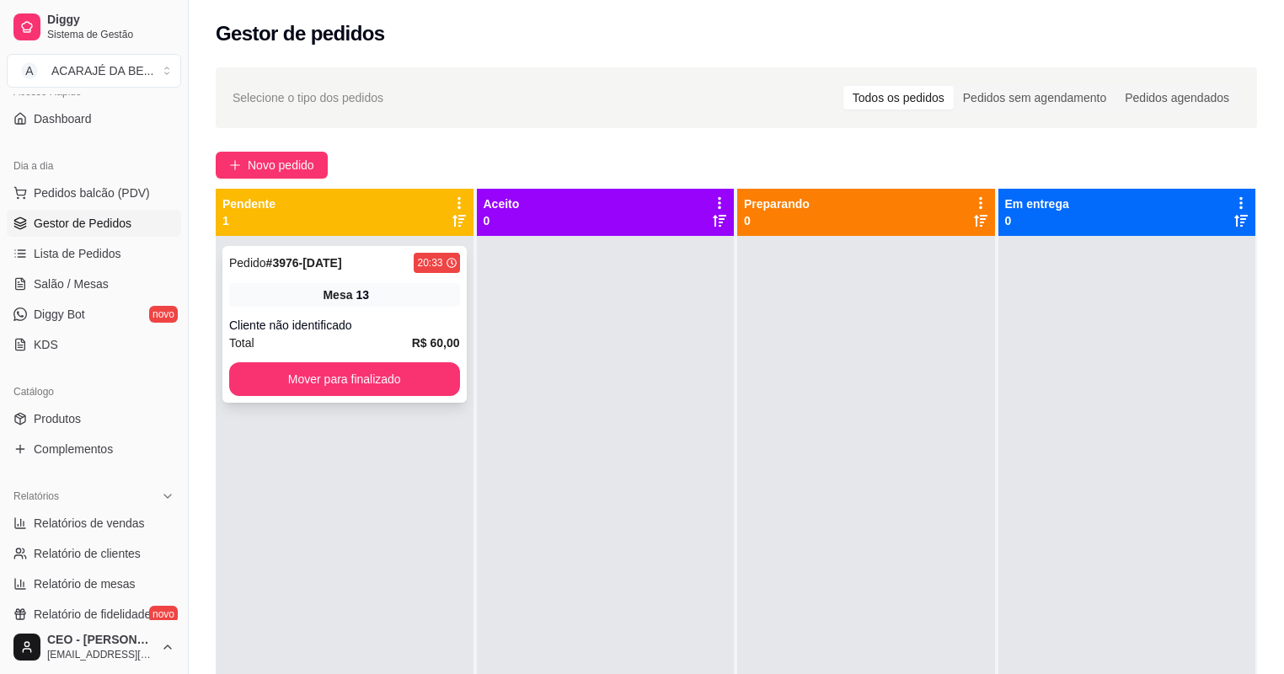
click at [428, 289] on div "Mesa 13" at bounding box center [344, 295] width 231 height 24
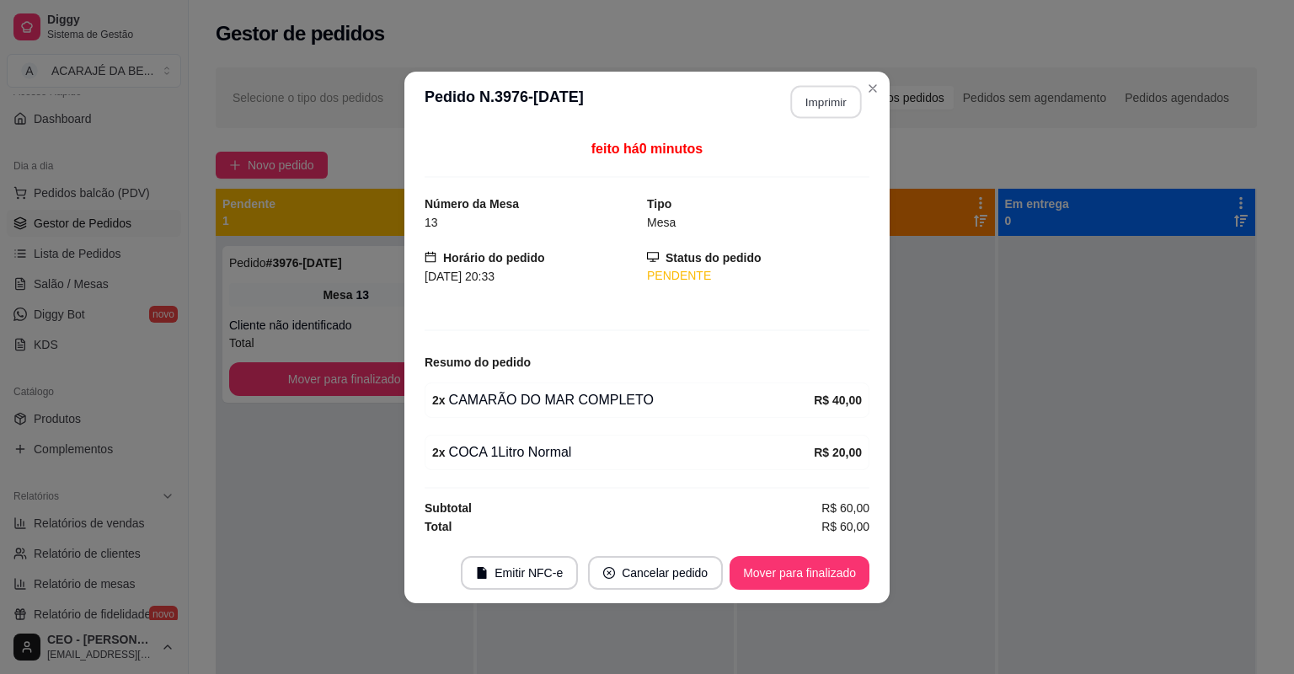
click at [817, 118] on button "Imprimir" at bounding box center [826, 101] width 71 height 33
click at [835, 576] on button "Mover para finalizado" at bounding box center [800, 573] width 140 height 34
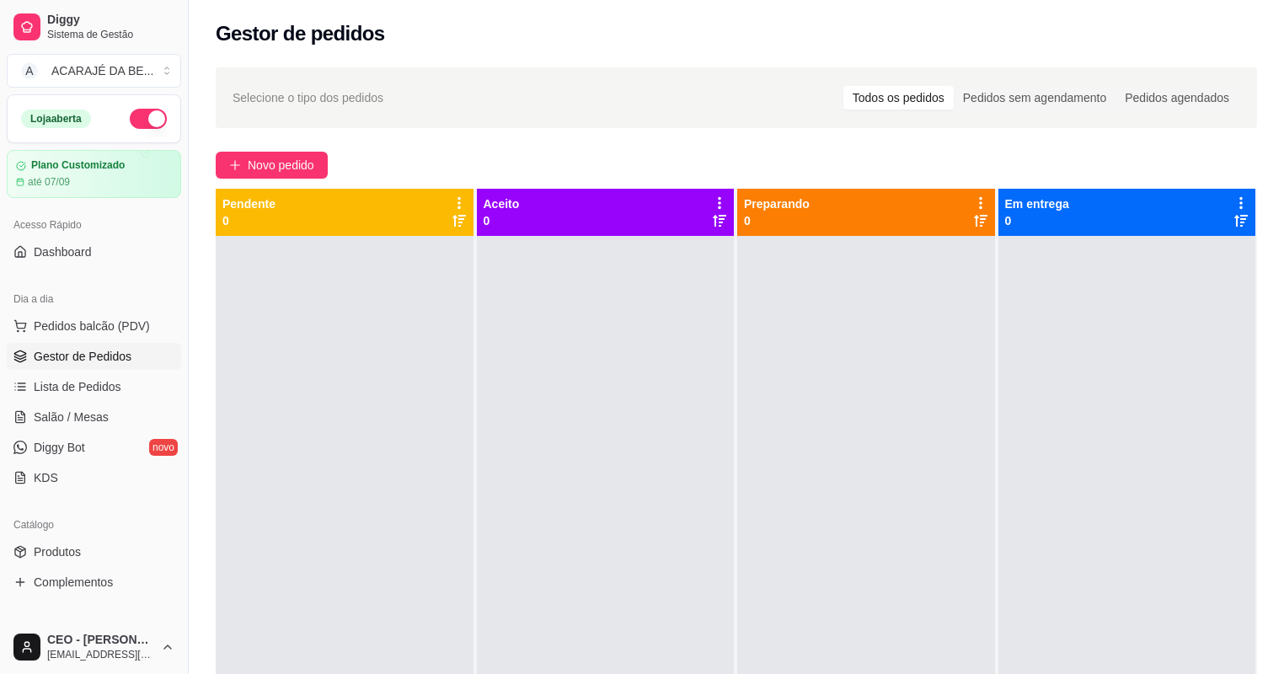
scroll to position [133, 0]
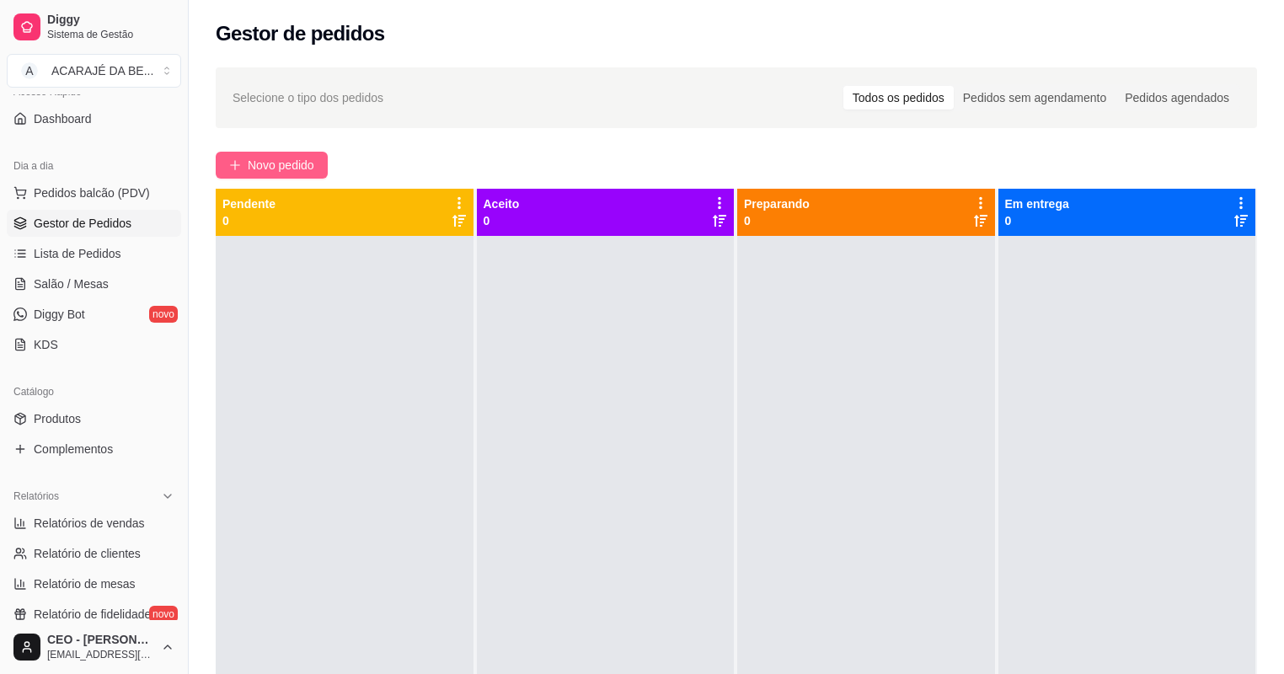
click at [249, 152] on button "Novo pedido" at bounding box center [272, 165] width 112 height 27
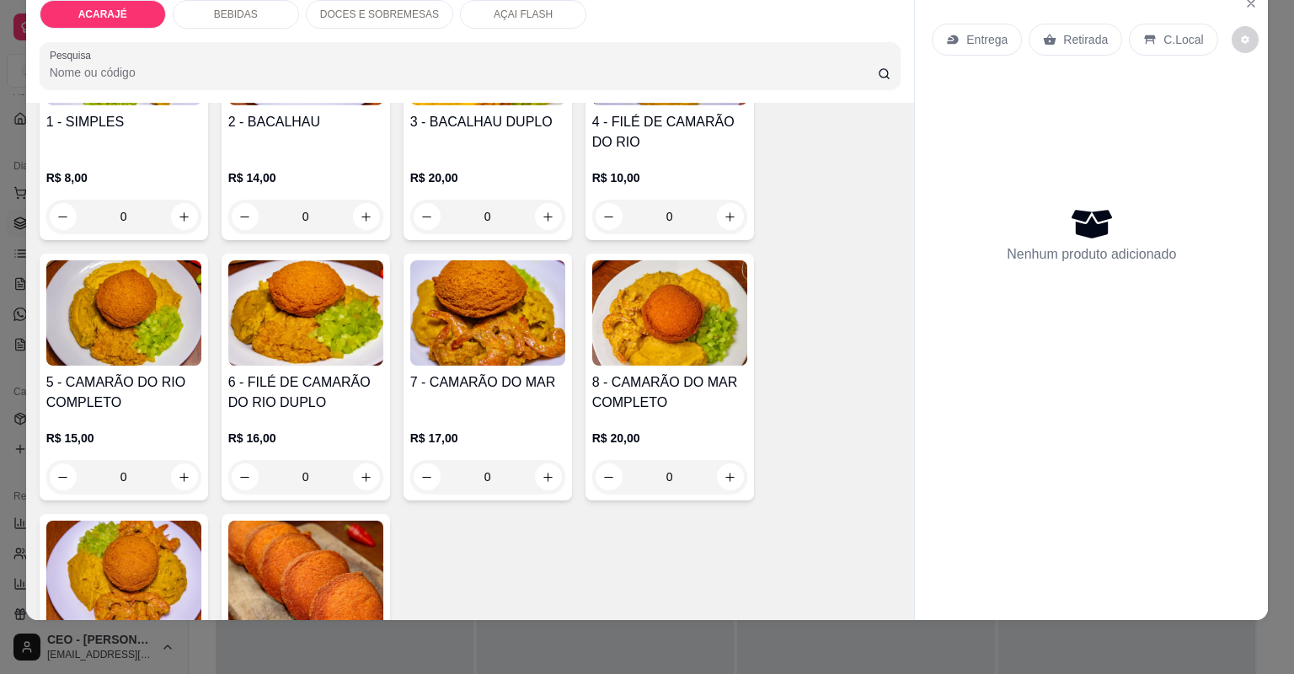
scroll to position [270, 0]
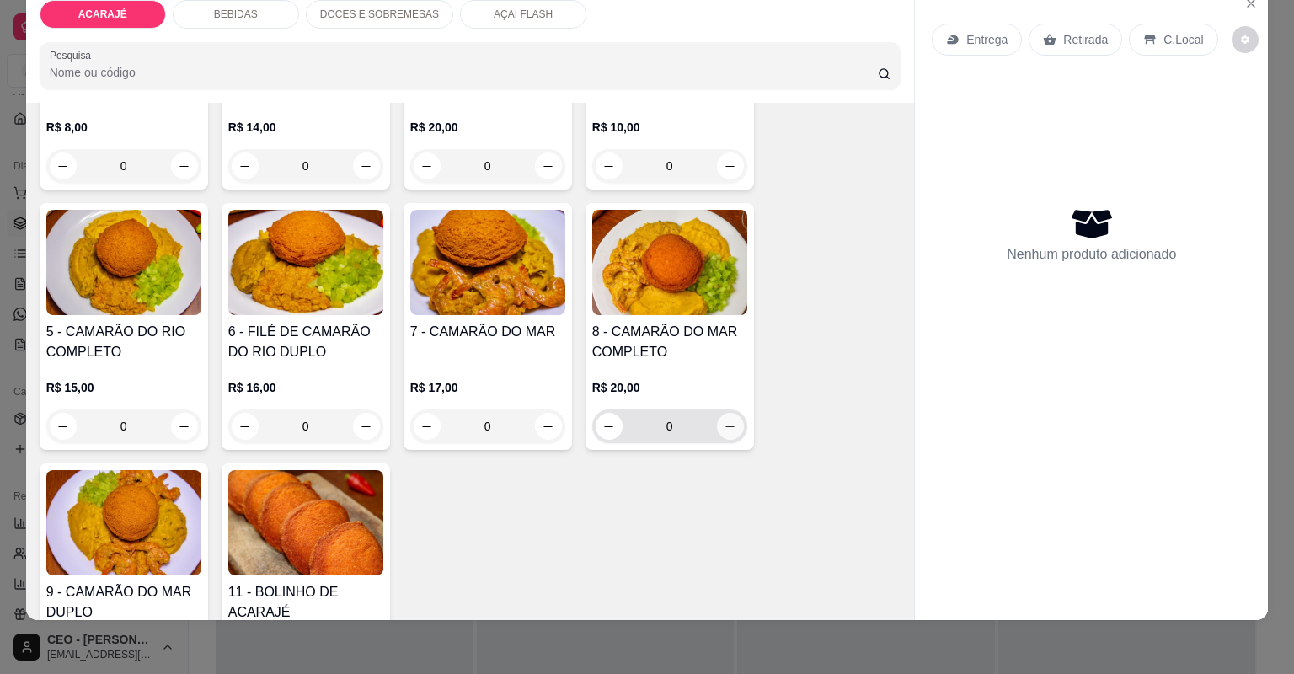
click at [724, 421] on icon "increase-product-quantity" at bounding box center [730, 426] width 13 height 13
type input "1"
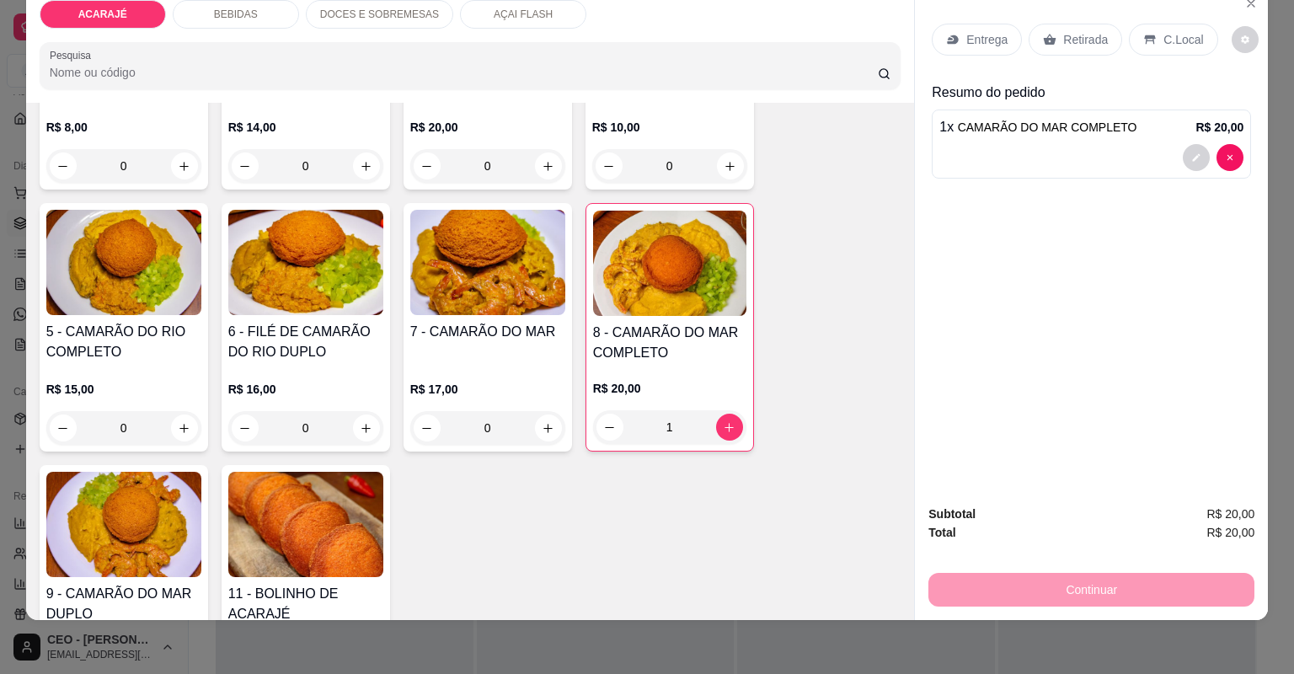
click at [957, 44] on div "Entrega" at bounding box center [977, 40] width 90 height 32
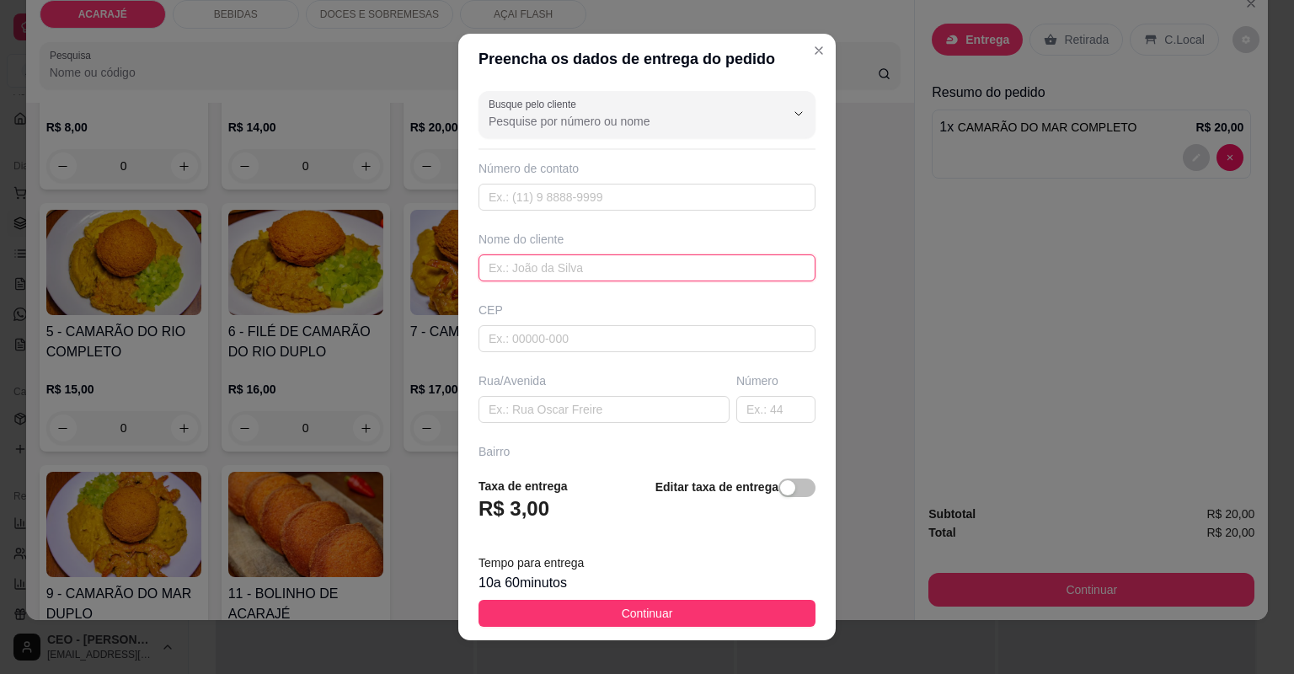
click at [709, 263] on input "text" at bounding box center [647, 267] width 337 height 27
type input "telma"
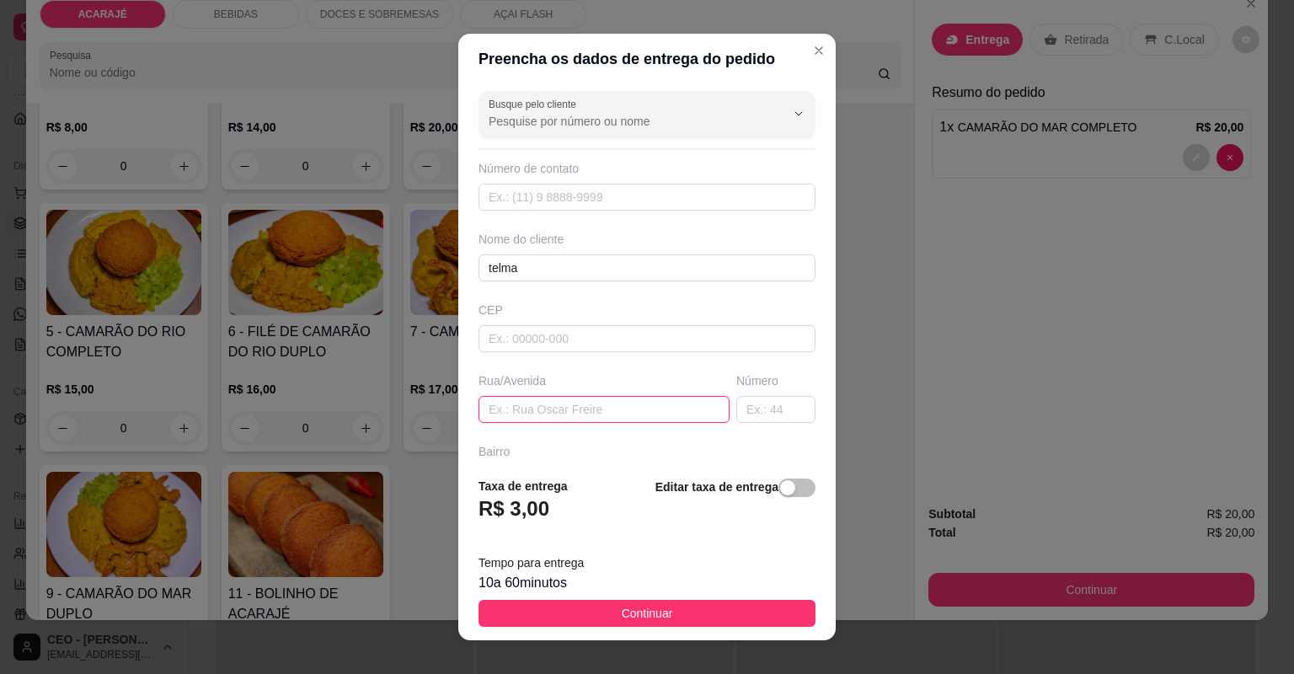
drag, startPoint x: 617, startPoint y: 420, endPoint x: 629, endPoint y: 428, distance: 14.7
click at [618, 420] on input "text" at bounding box center [604, 409] width 251 height 27
paste input "Rua [PERSON_NAME]"
type input "Rua [PERSON_NAME]"
click at [750, 414] on input "text" at bounding box center [775, 409] width 79 height 27
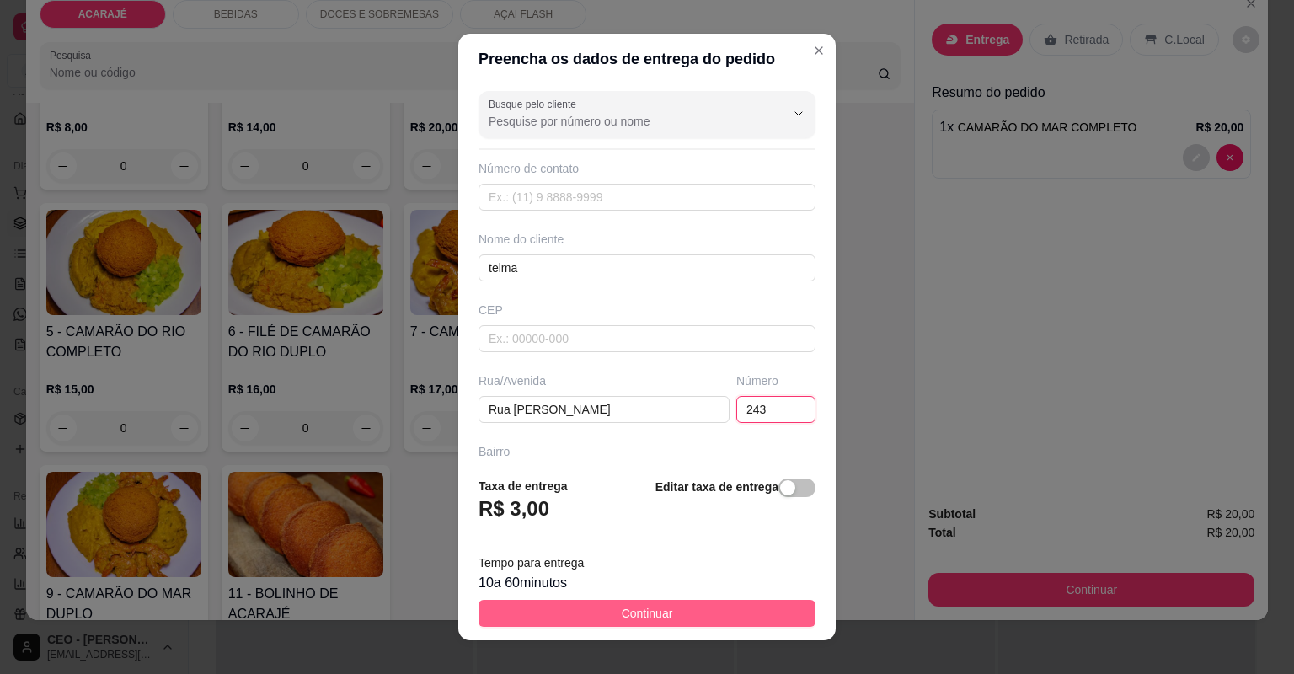
type input "243"
click at [758, 610] on button "Continuar" at bounding box center [647, 613] width 337 height 27
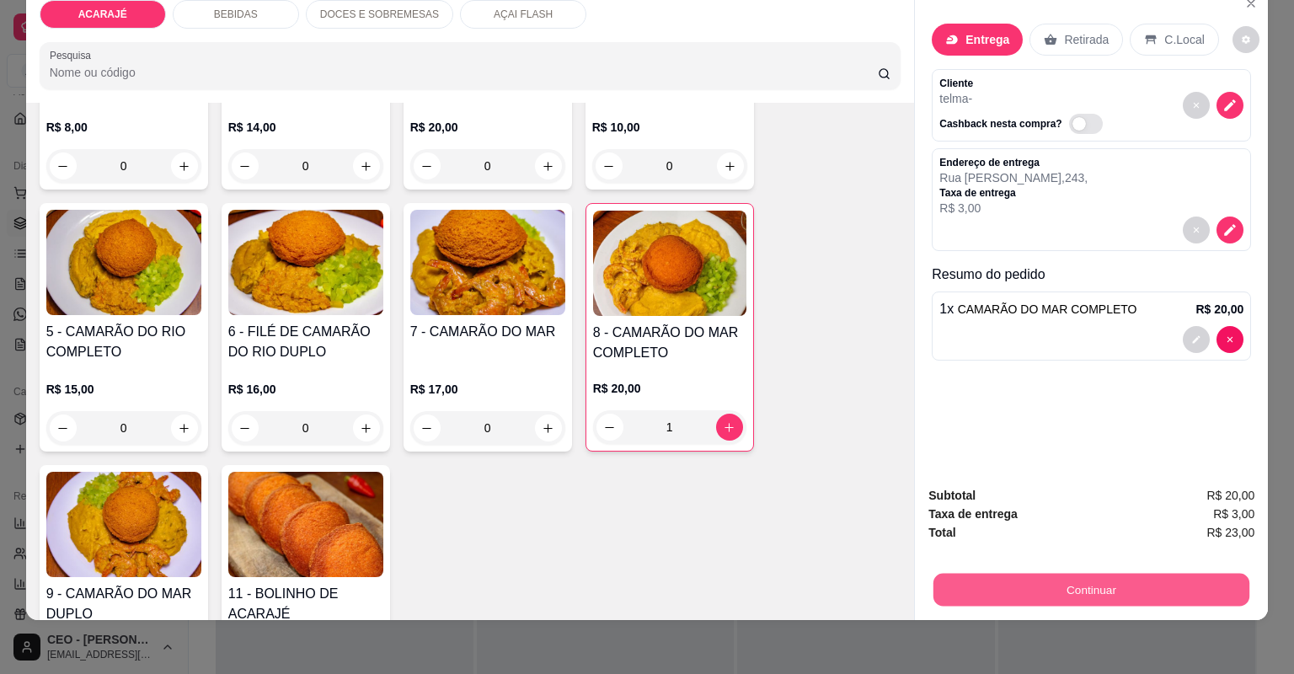
click at [1067, 579] on button "Continuar" at bounding box center [1092, 590] width 316 height 33
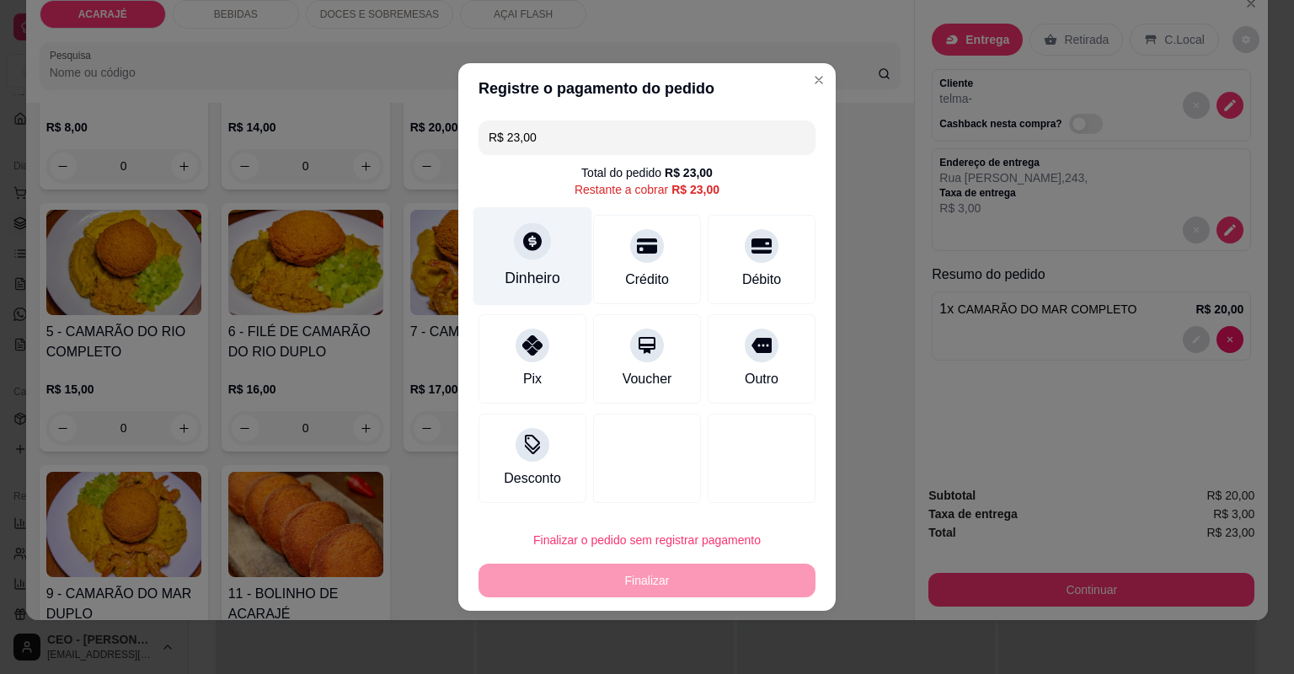
click at [551, 259] on div "Dinheiro" at bounding box center [533, 256] width 119 height 99
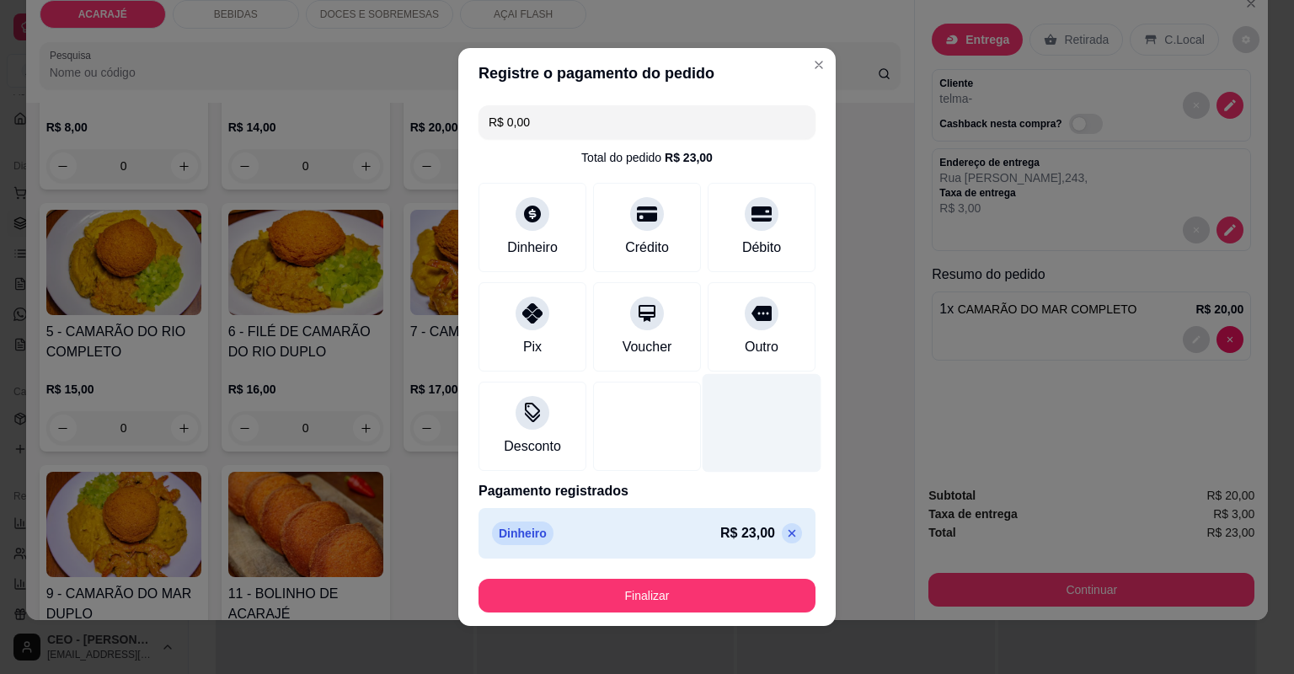
type input "R$ 0,00"
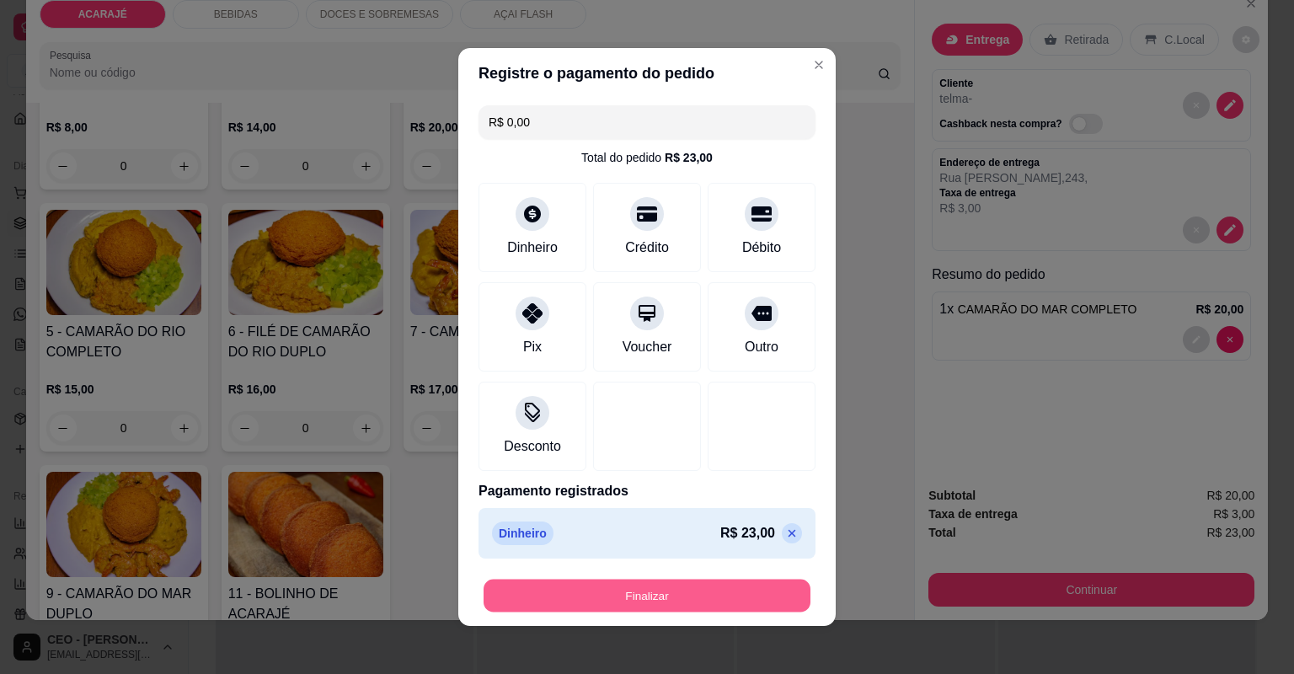
click at [721, 576] on footer "Finalizar" at bounding box center [646, 595] width 377 height 61
click at [710, 594] on button "Finalizar" at bounding box center [647, 596] width 337 height 34
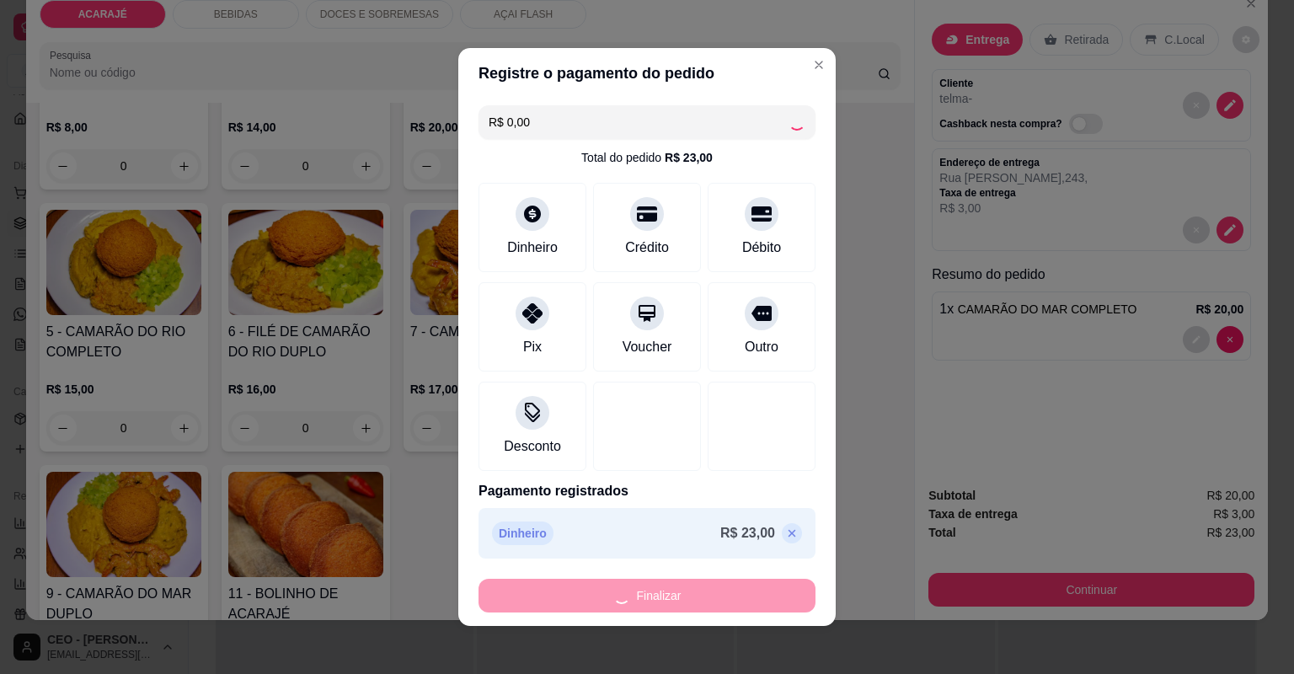
type input "0"
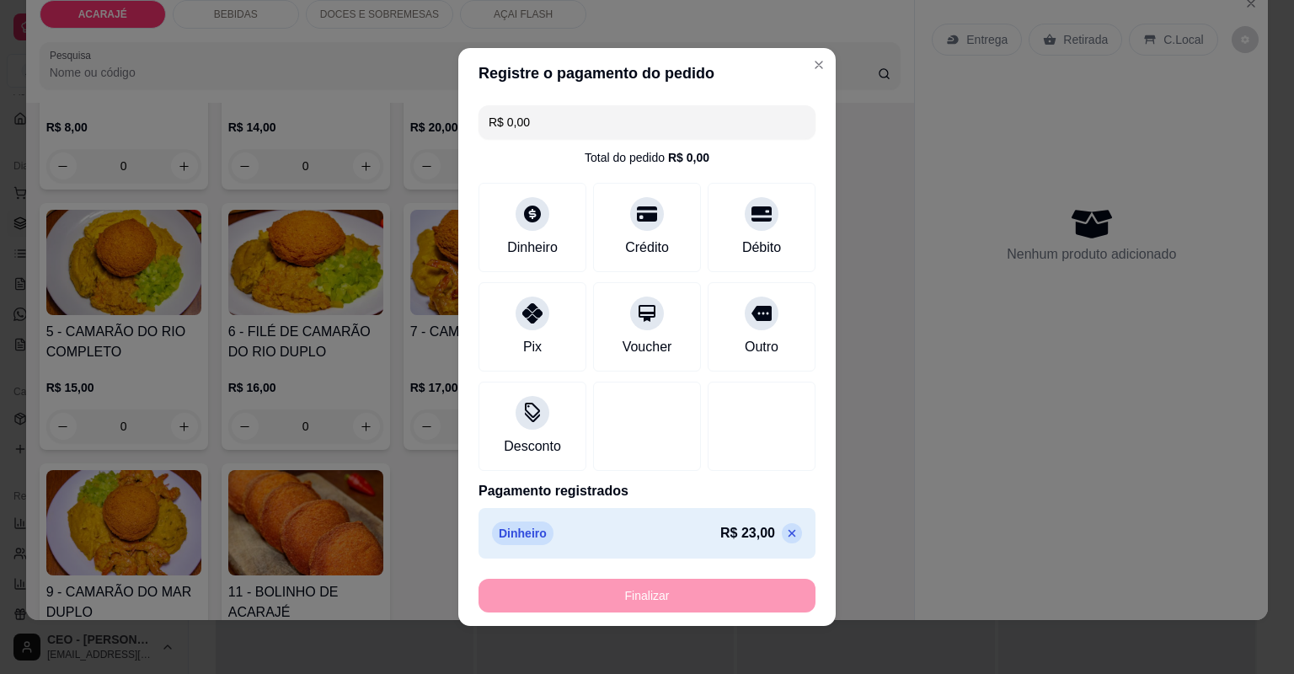
type input "-R$ 23,00"
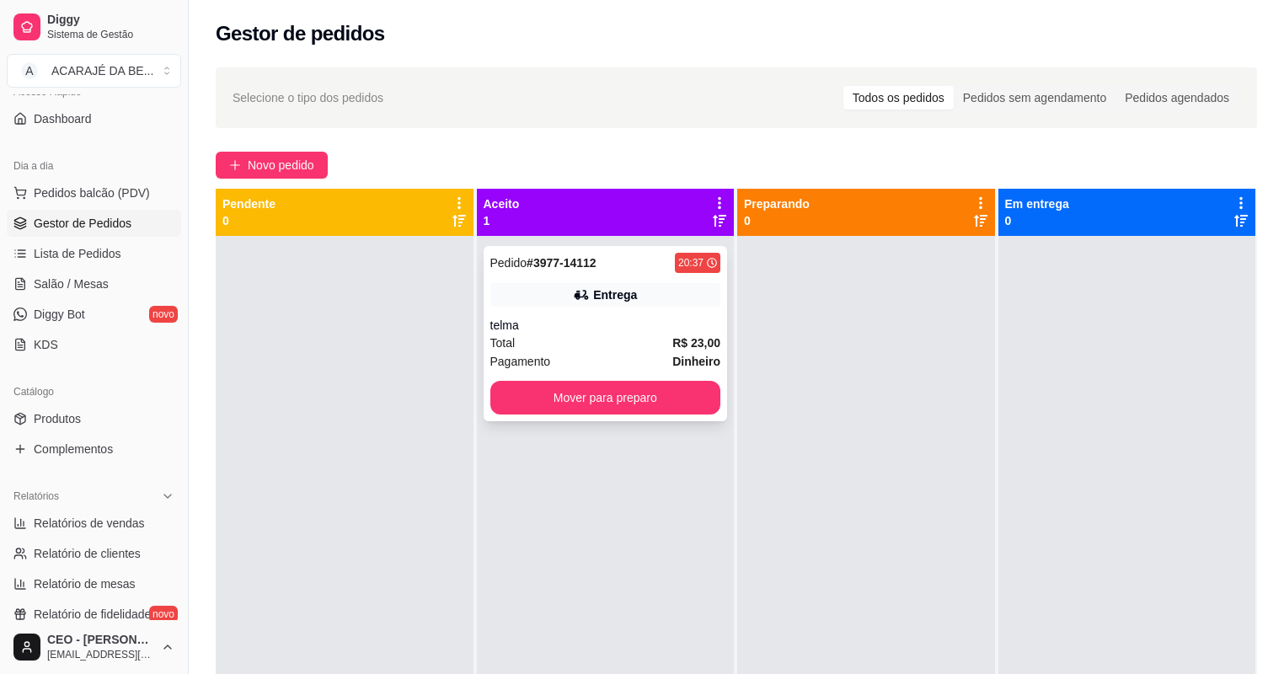
click at [524, 306] on div "Entrega" at bounding box center [605, 295] width 231 height 24
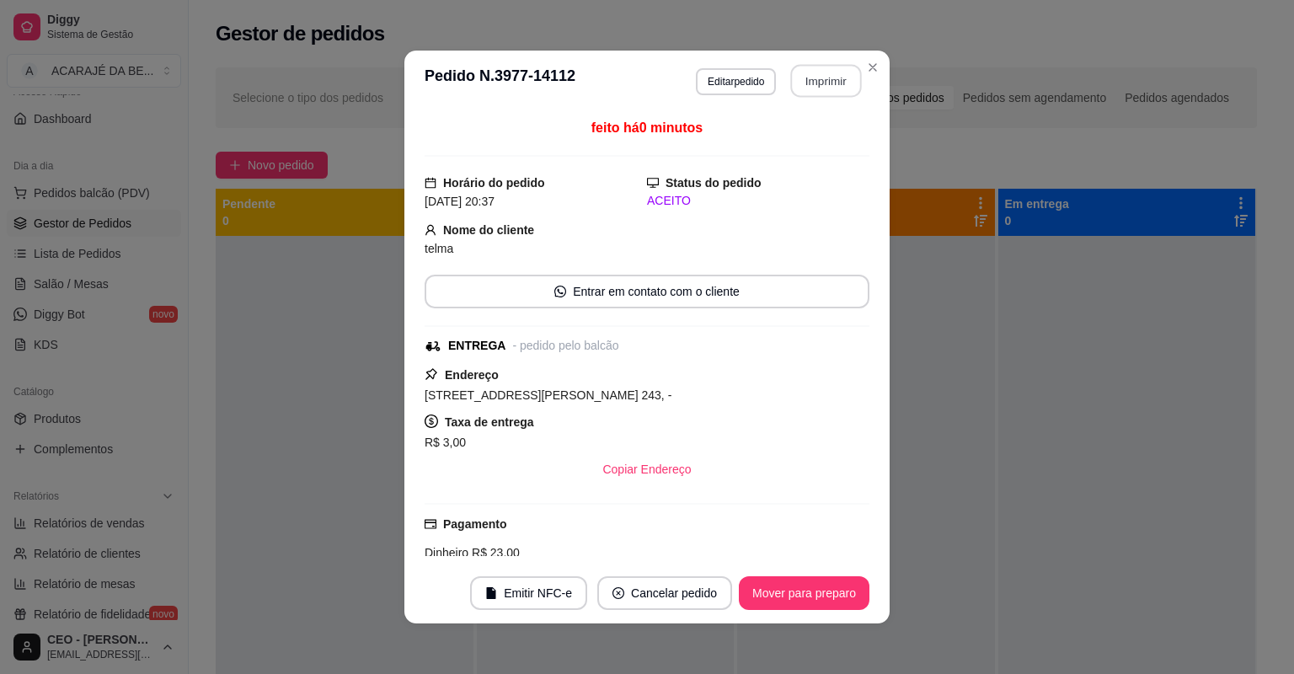
click at [810, 84] on button "Imprimir" at bounding box center [826, 81] width 71 height 33
click at [825, 595] on button "Mover para preparo" at bounding box center [804, 593] width 131 height 34
click at [825, 595] on div "Mover para preparo" at bounding box center [792, 593] width 154 height 34
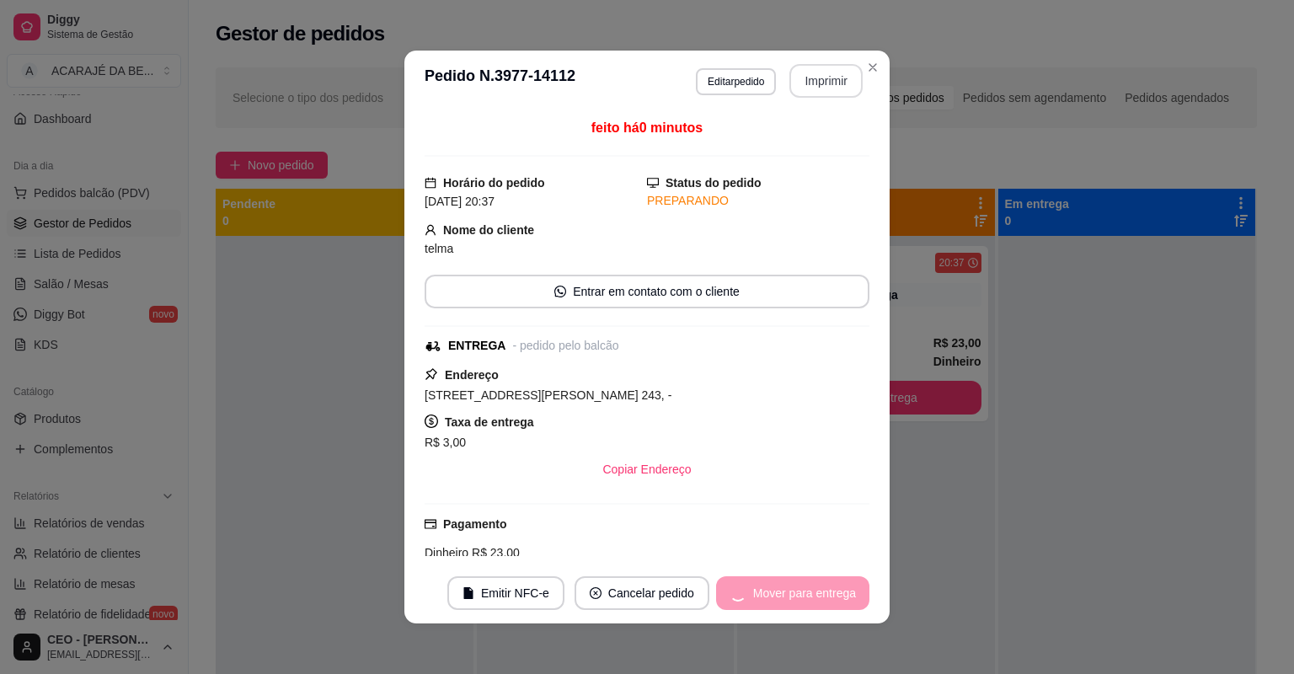
click at [825, 594] on div "Mover para entrega" at bounding box center [792, 593] width 153 height 34
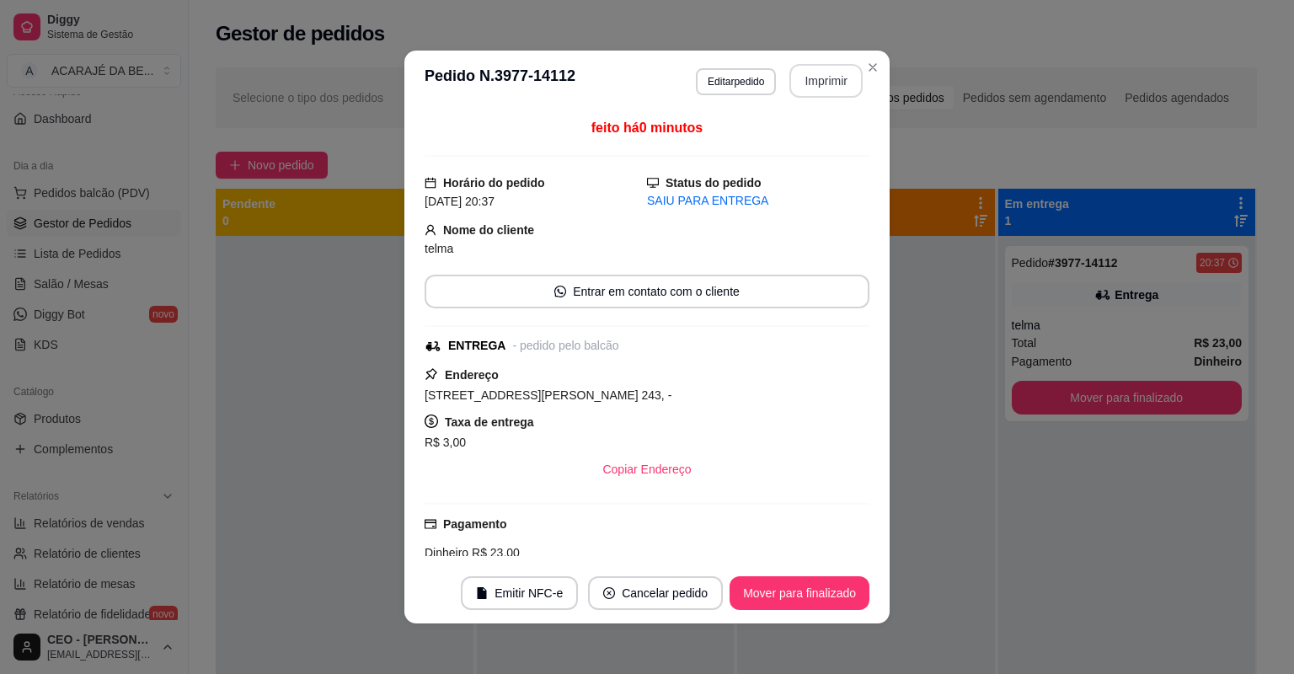
click at [828, 593] on button "Mover para finalizado" at bounding box center [800, 593] width 140 height 34
click at [828, 593] on div "Mover para finalizado" at bounding box center [787, 593] width 163 height 34
click at [827, 592] on div "Mover para finalizado" at bounding box center [787, 593] width 163 height 34
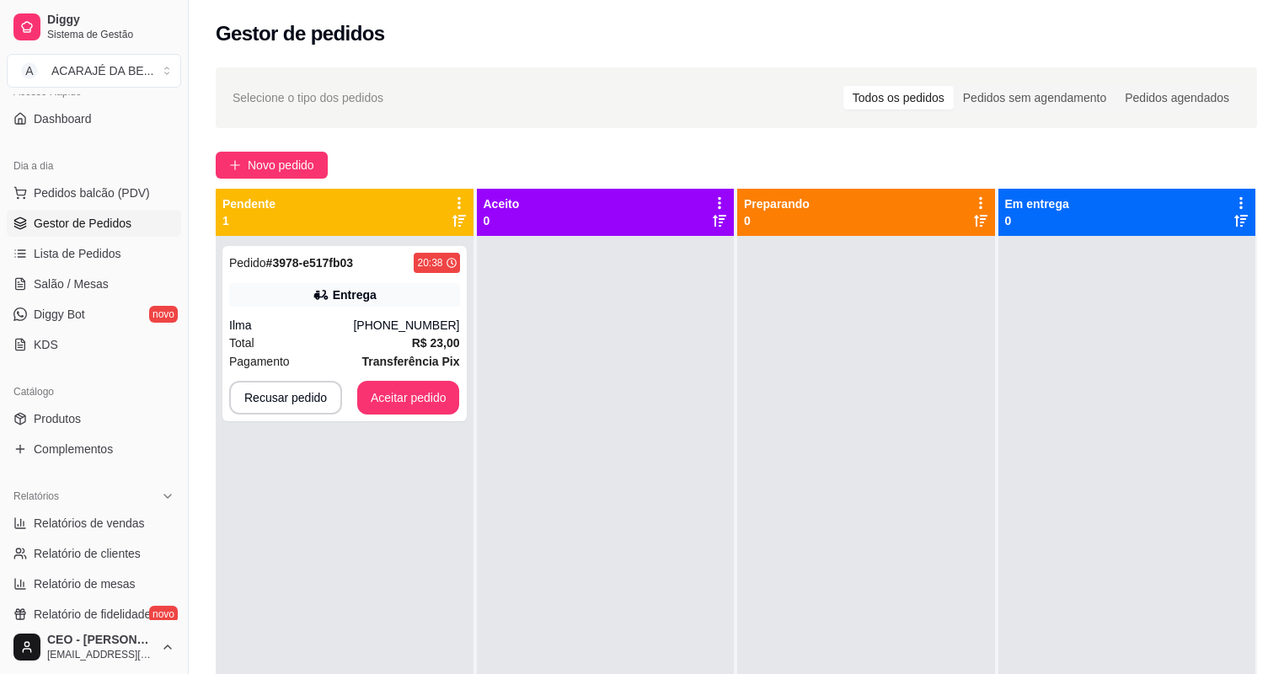
click at [483, 268] on div at bounding box center [606, 573] width 258 height 674
click at [420, 310] on div "Pedido # 3978-e517fb03 20:38 Entrega Ilma [PHONE_NUMBER] Total R$ 23,00 Pagamen…" at bounding box center [344, 333] width 244 height 175
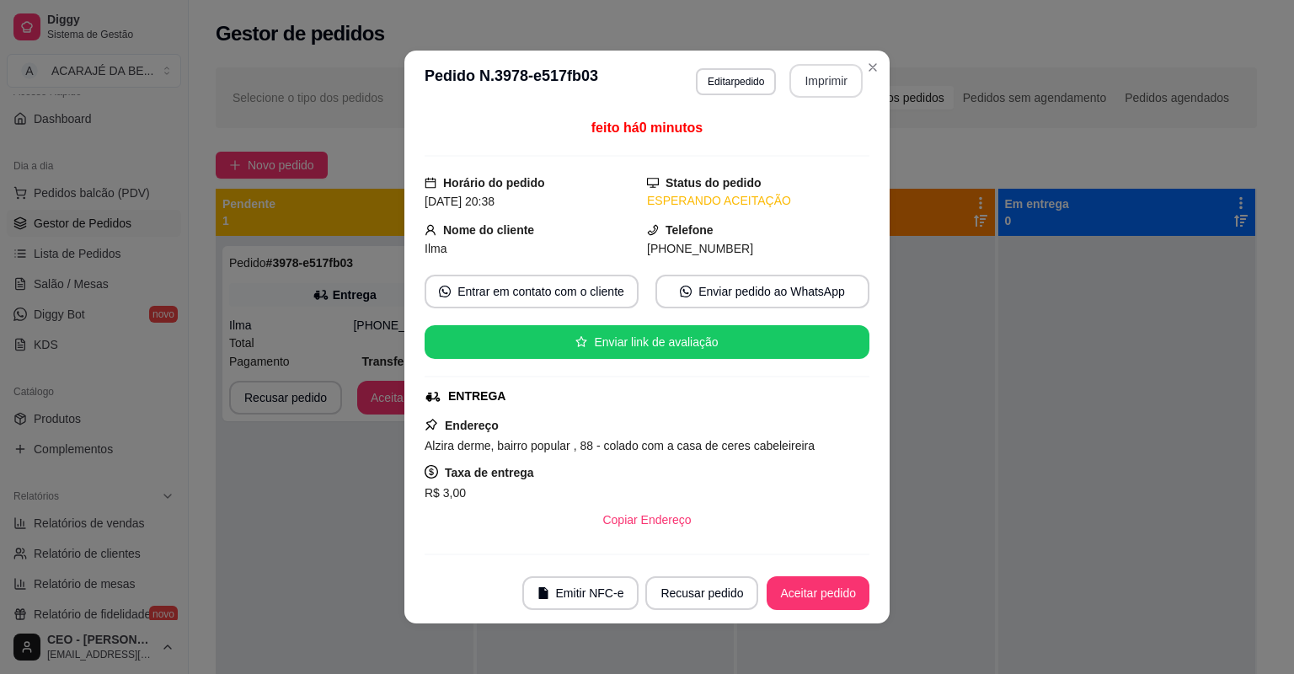
click at [803, 71] on button "Imprimir" at bounding box center [825, 81] width 73 height 34
click at [805, 591] on button "Aceitar pedido" at bounding box center [818, 593] width 103 height 34
click at [805, 591] on button "Aceitar pedido" at bounding box center [817, 593] width 99 height 33
click at [805, 591] on div "Recusar pedido Aceitar pedido" at bounding box center [733, 593] width 271 height 34
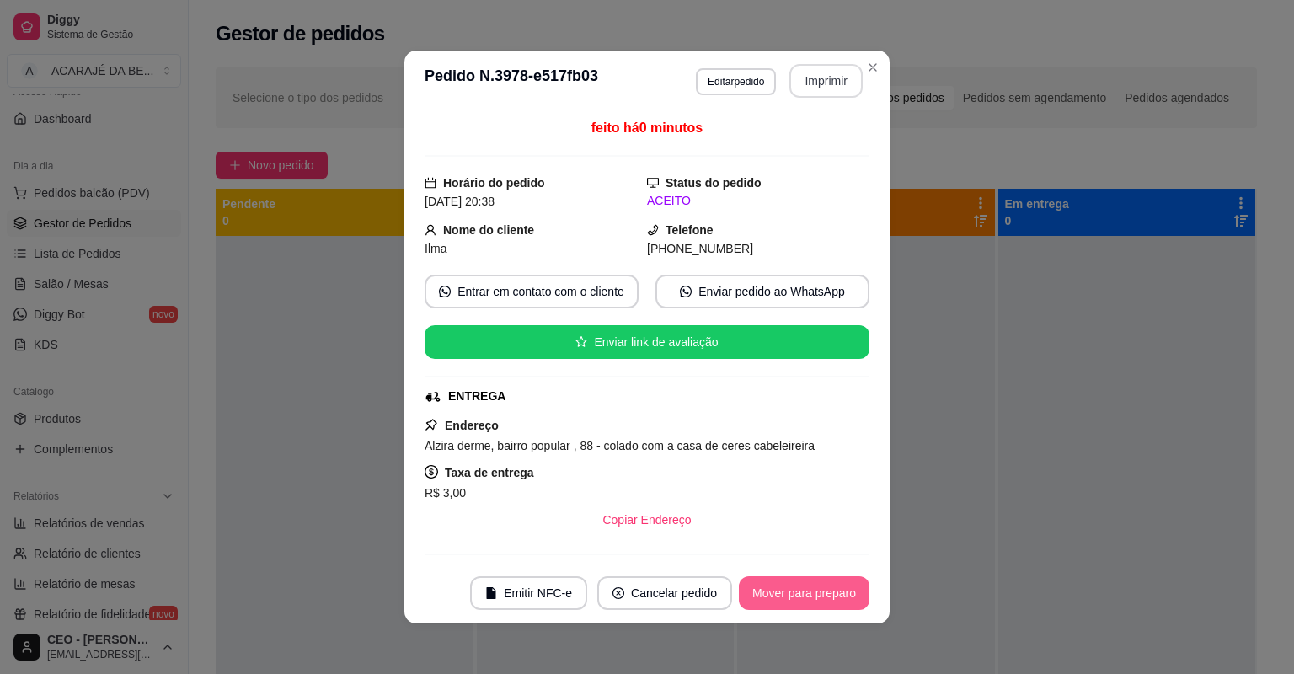
click at [805, 589] on button "Mover para preparo" at bounding box center [804, 593] width 131 height 34
click at [805, 589] on div "Mover para preparo" at bounding box center [792, 593] width 154 height 34
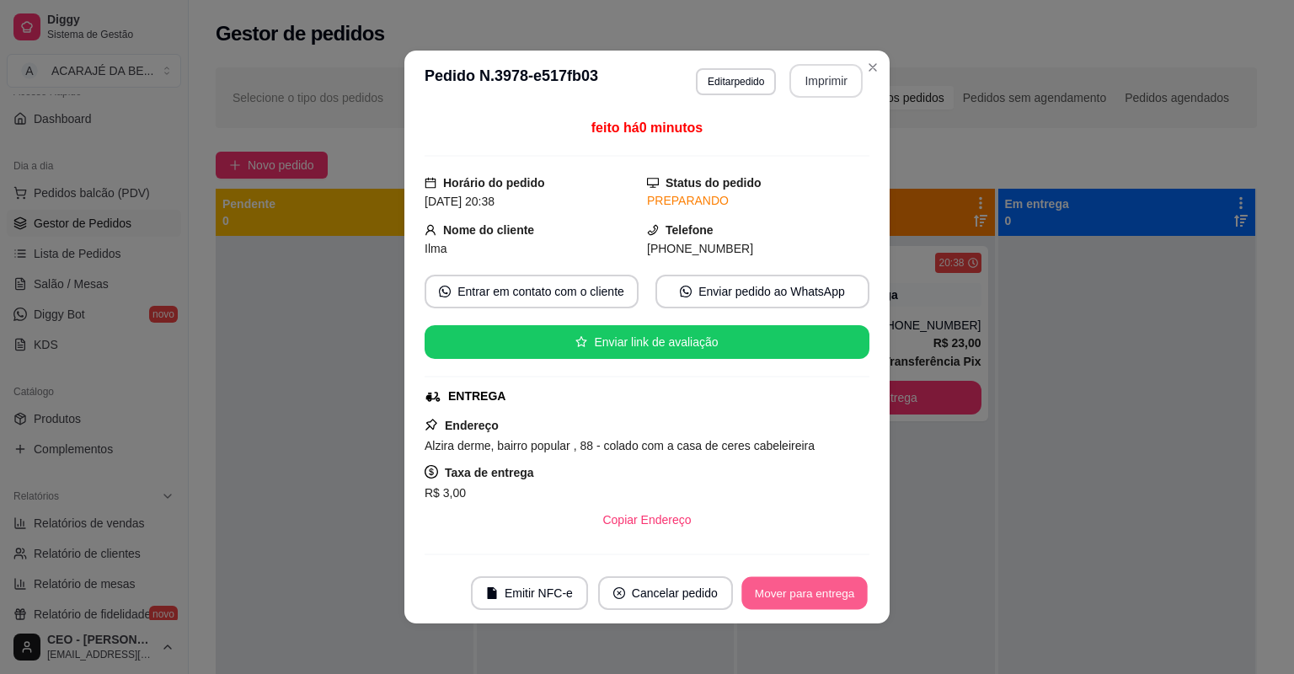
click at [805, 588] on button "Mover para entrega" at bounding box center [804, 593] width 126 height 33
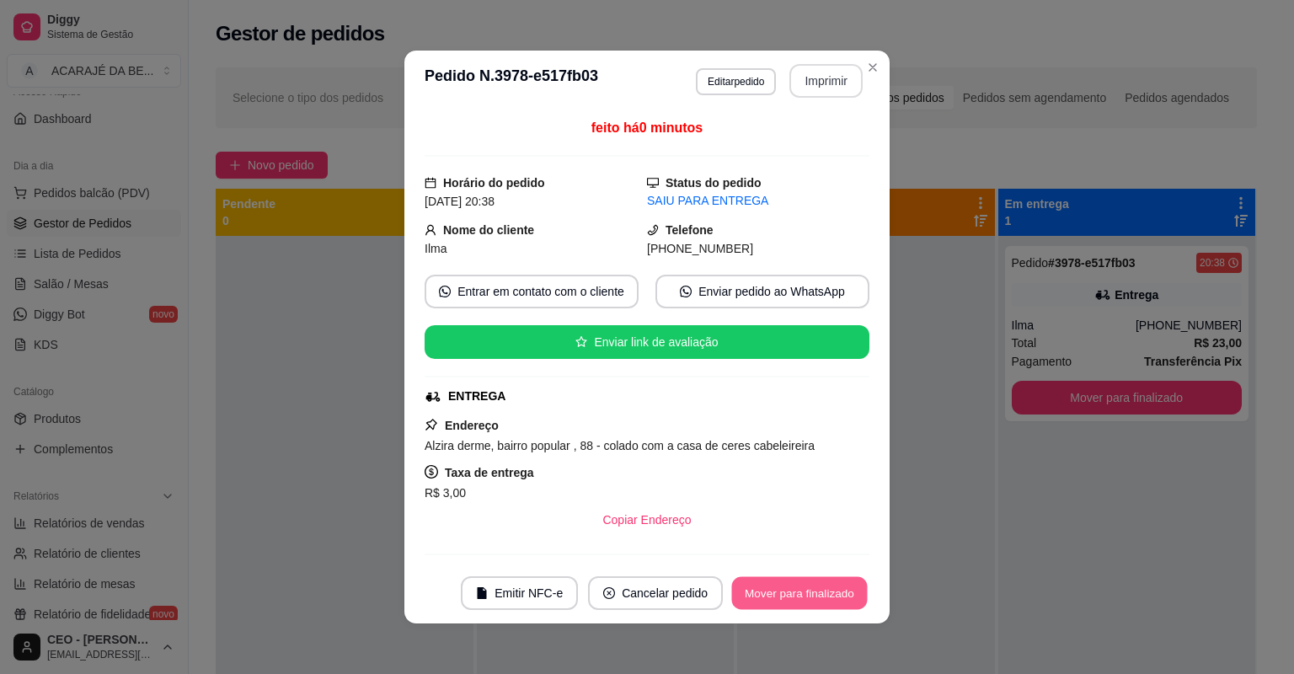
click at [805, 586] on button "Mover para finalizado" at bounding box center [800, 593] width 136 height 33
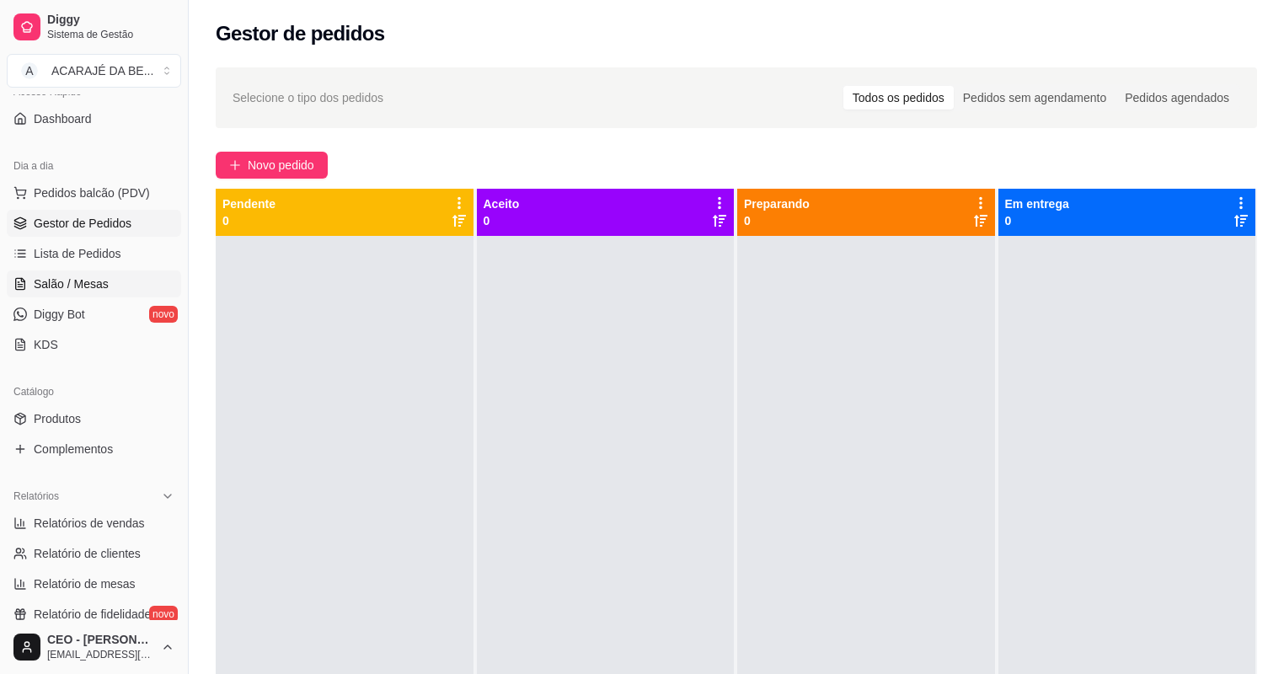
click at [81, 277] on span "Salão / Mesas" at bounding box center [71, 284] width 75 height 17
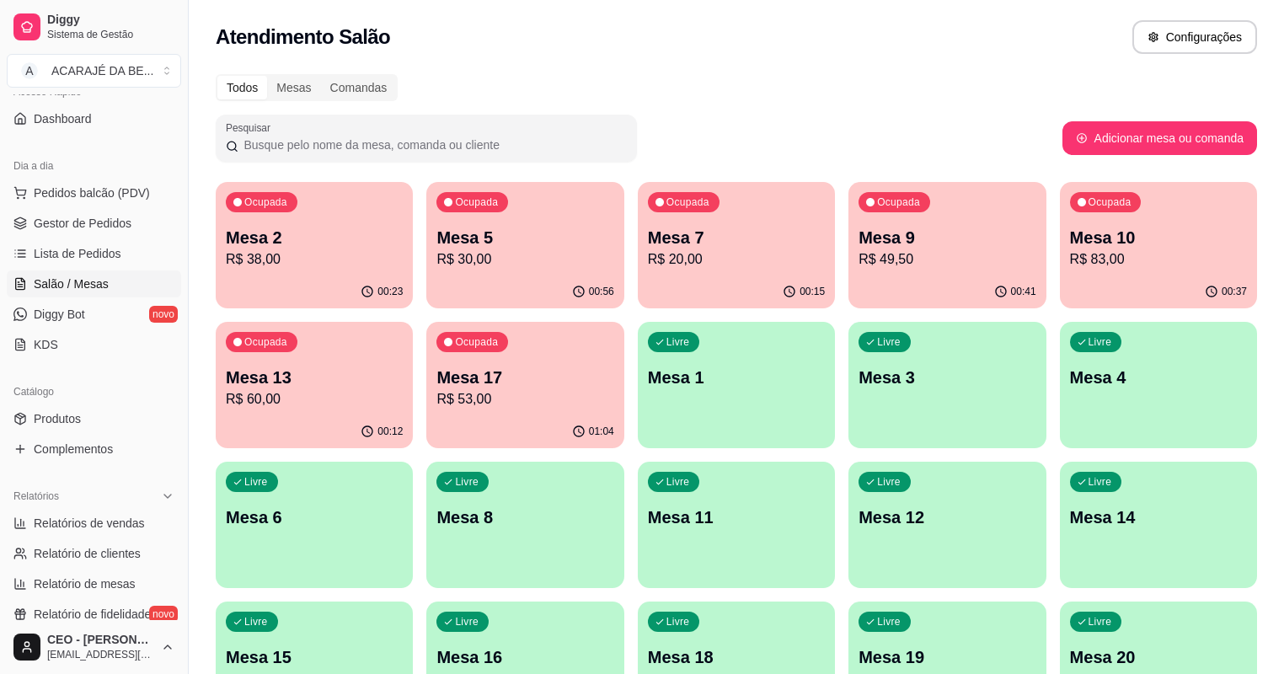
click at [261, 263] on p "R$ 38,00" at bounding box center [314, 259] width 177 height 20
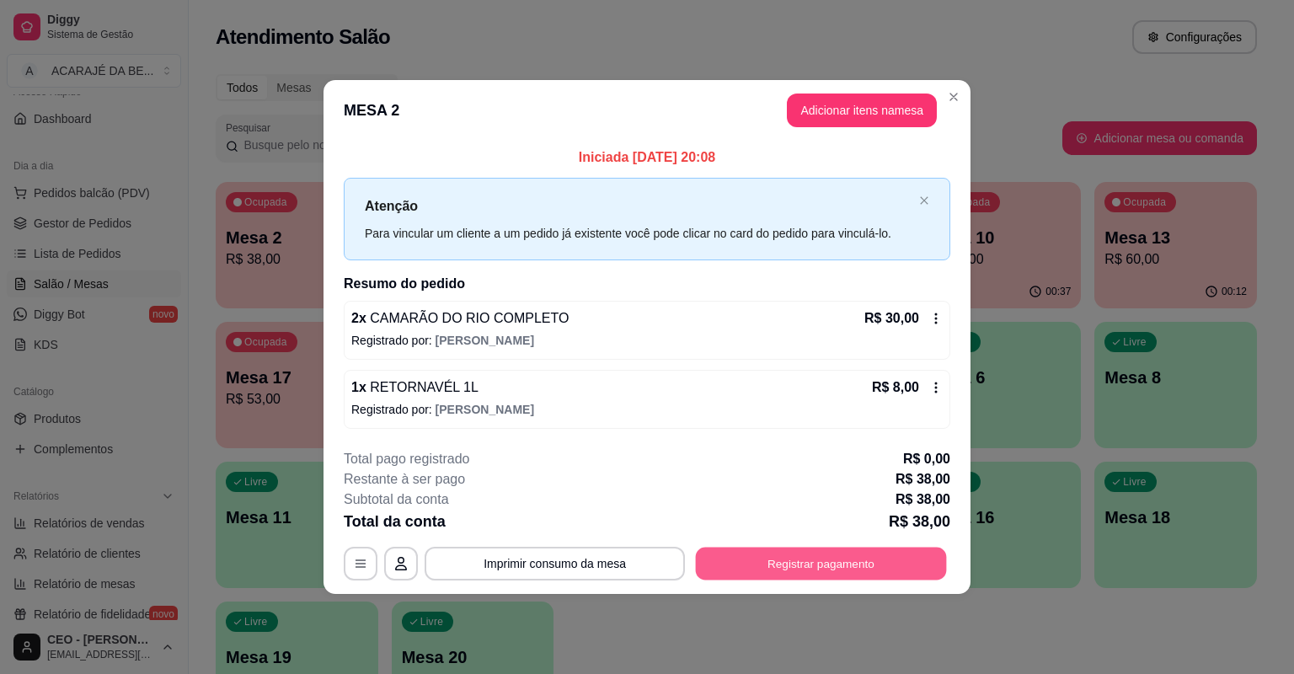
click at [748, 559] on button "Registrar pagamento" at bounding box center [821, 563] width 251 height 33
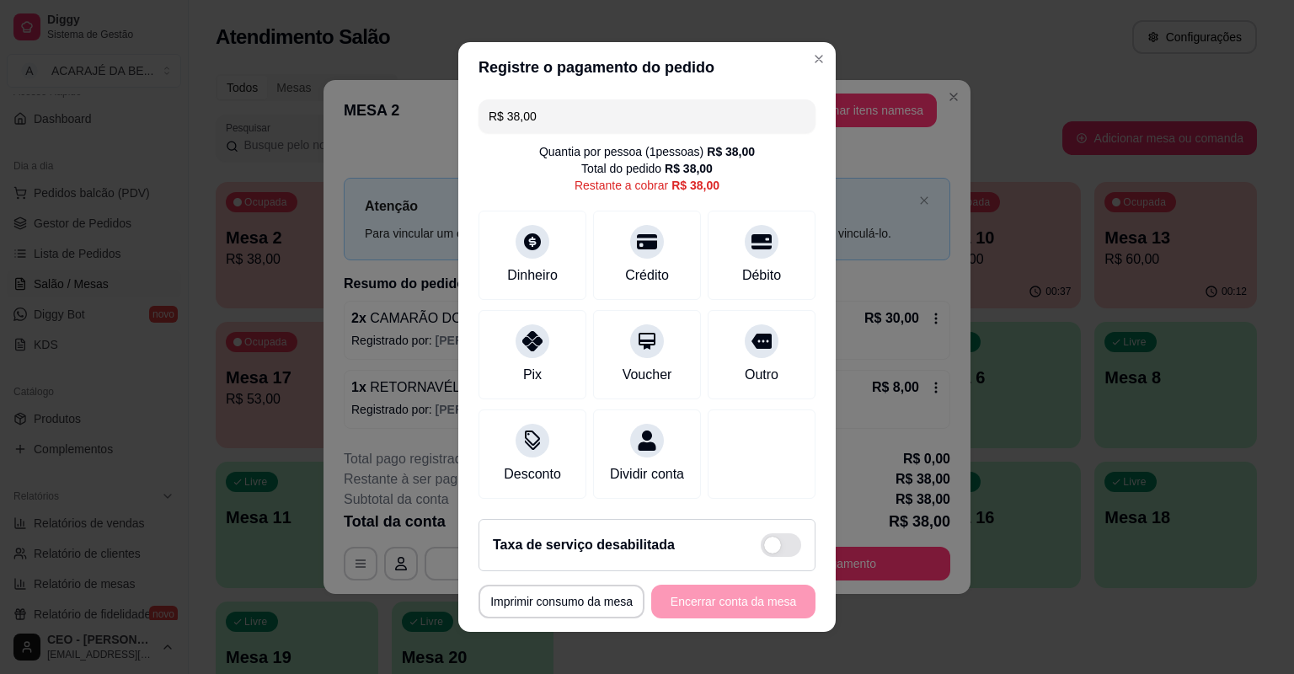
click at [764, 272] on div "Débito" at bounding box center [761, 275] width 39 height 20
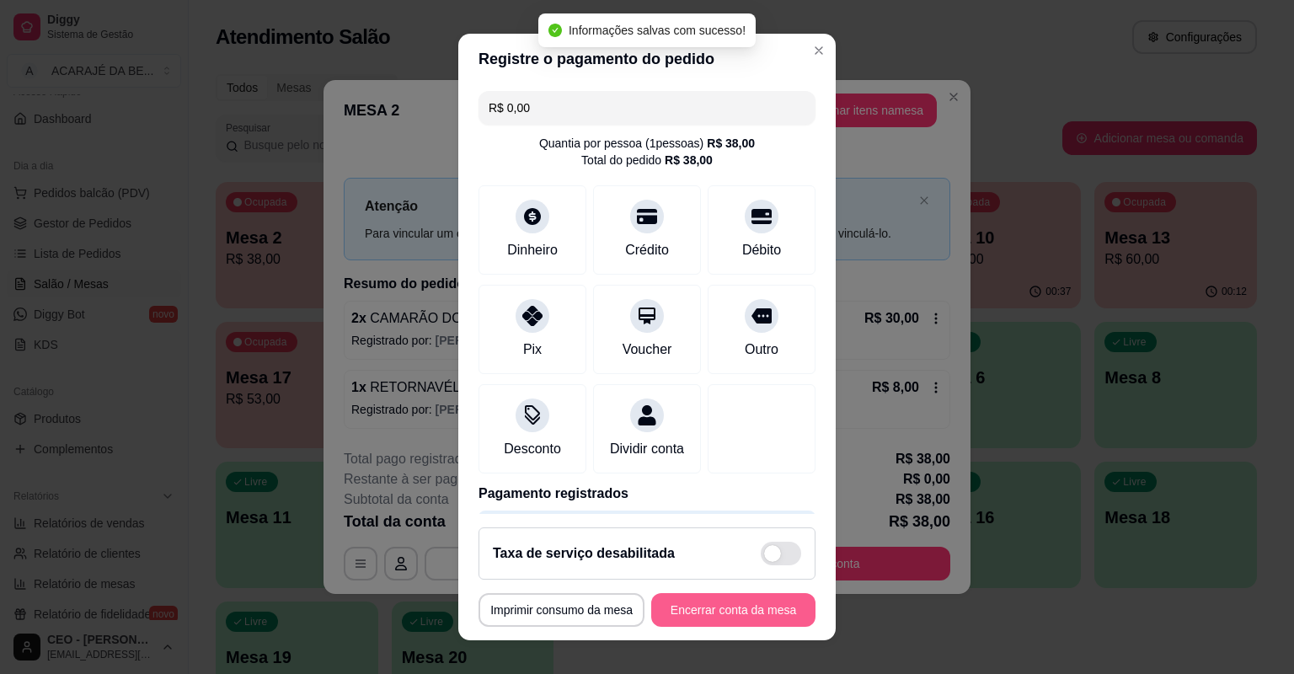
type input "R$ 0,00"
click at [752, 594] on button "Encerrar conta da mesa" at bounding box center [733, 610] width 159 height 33
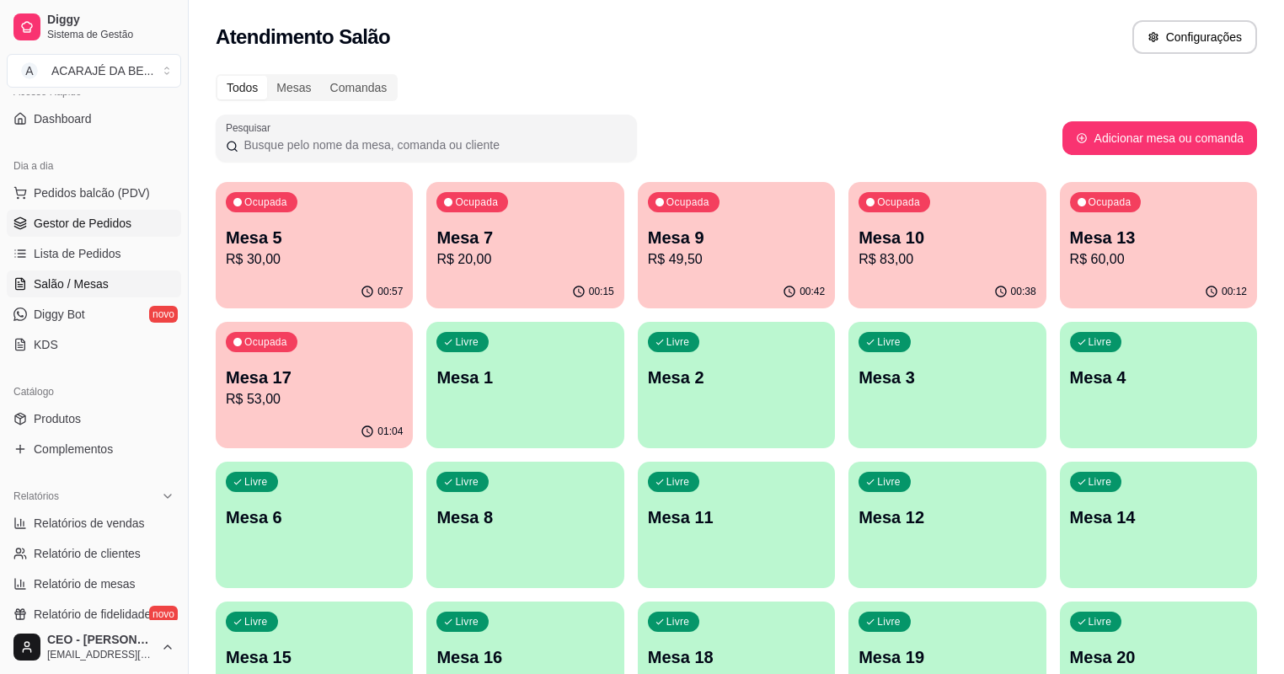
click at [131, 229] on link "Gestor de Pedidos" at bounding box center [94, 223] width 174 height 27
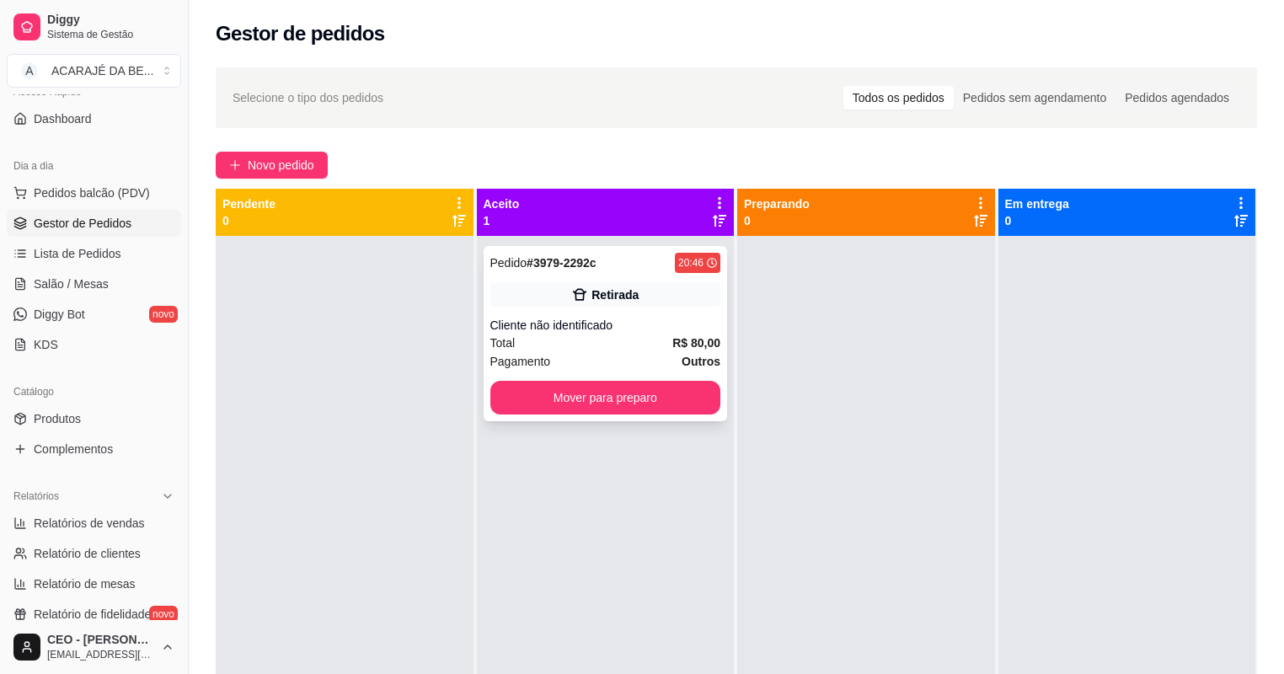
drag, startPoint x: 578, startPoint y: 347, endPoint x: 582, endPoint y: 337, distance: 11.0
click at [582, 337] on div "Total R$ 80,00" at bounding box center [605, 343] width 231 height 19
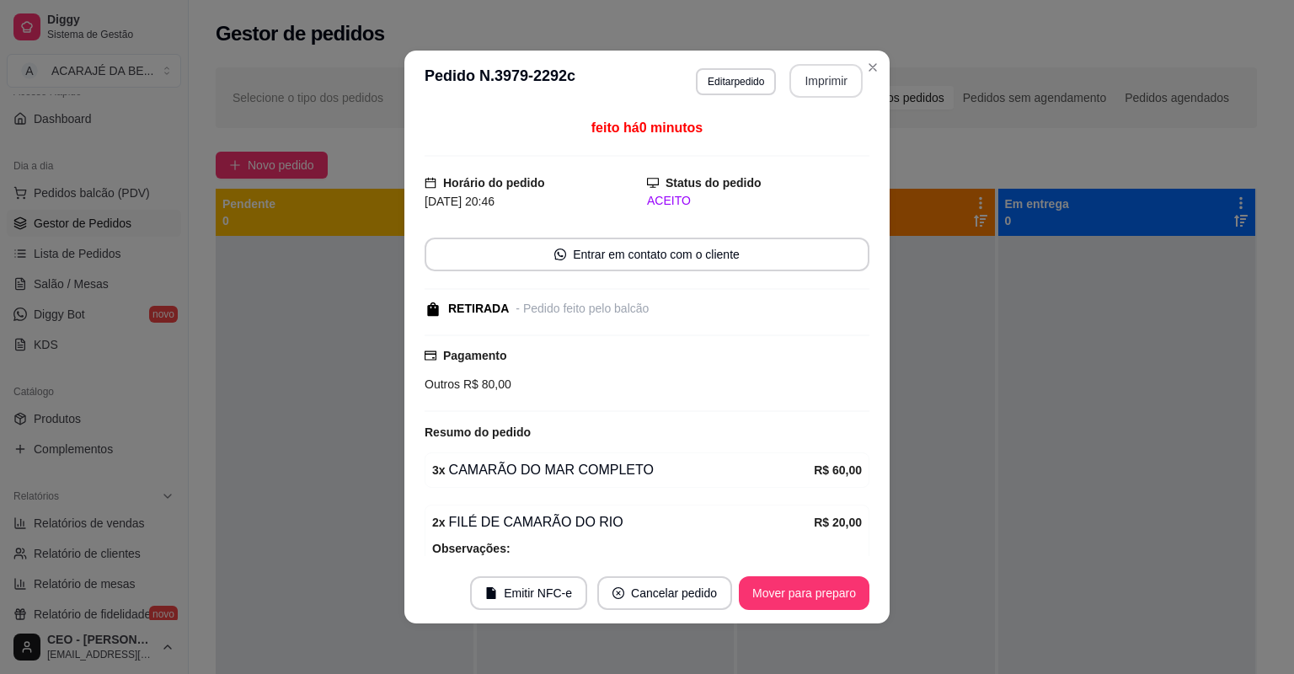
click at [829, 81] on button "Imprimir" at bounding box center [825, 81] width 73 height 34
click at [825, 586] on button "Mover para preparo" at bounding box center [804, 593] width 131 height 34
click at [822, 586] on button "Mover para preparo" at bounding box center [804, 593] width 126 height 33
click at [822, 586] on div "Mover para preparo" at bounding box center [792, 593] width 154 height 34
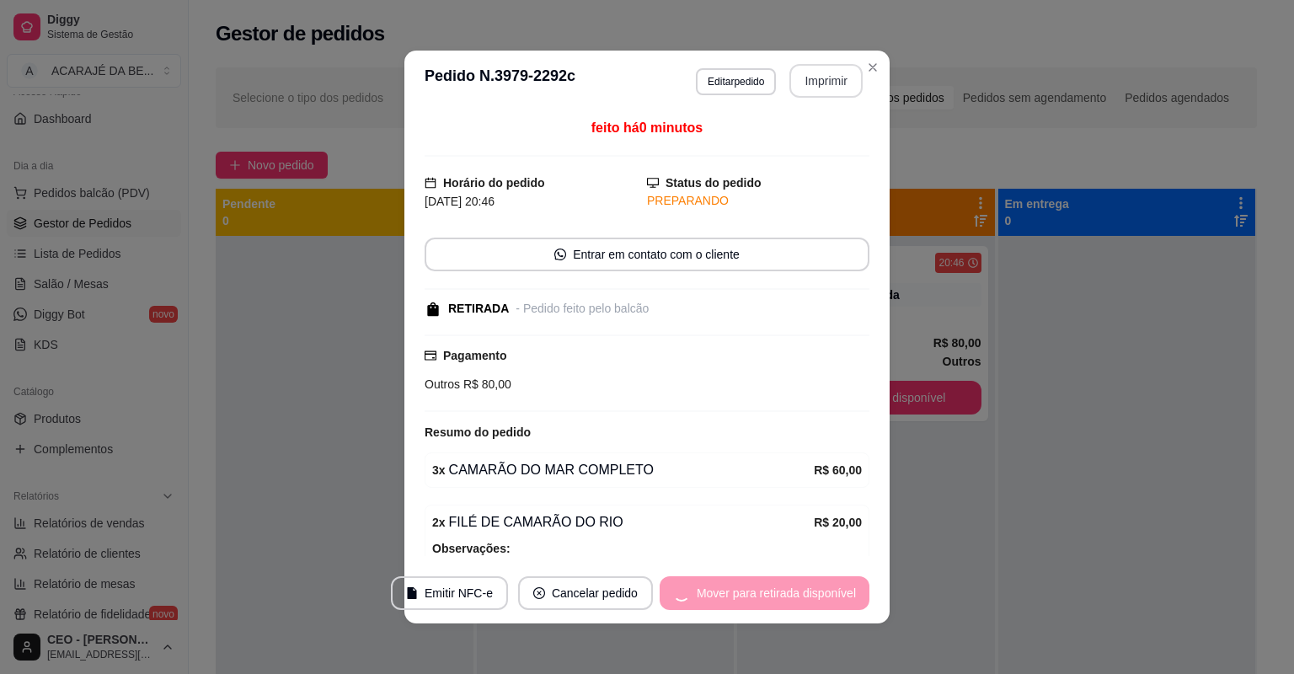
click at [822, 586] on div "Mover para retirada disponível" at bounding box center [765, 593] width 210 height 34
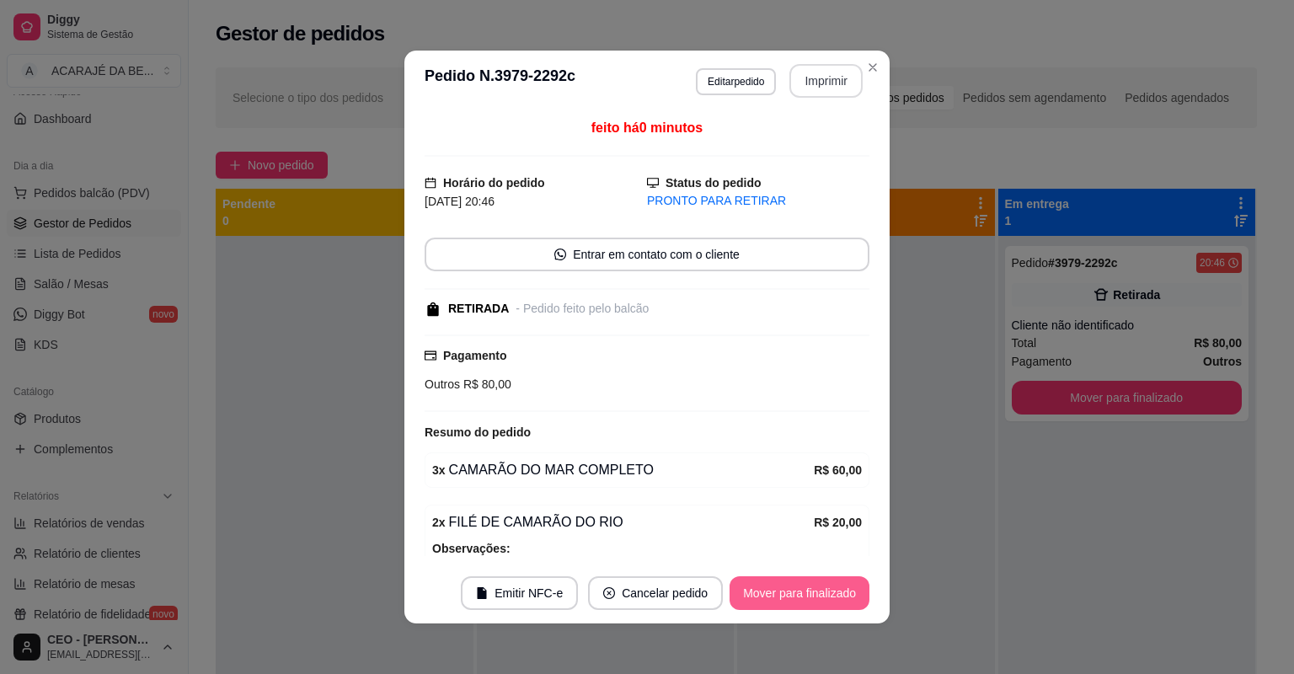
click at [822, 586] on button "Mover para finalizado" at bounding box center [800, 593] width 140 height 34
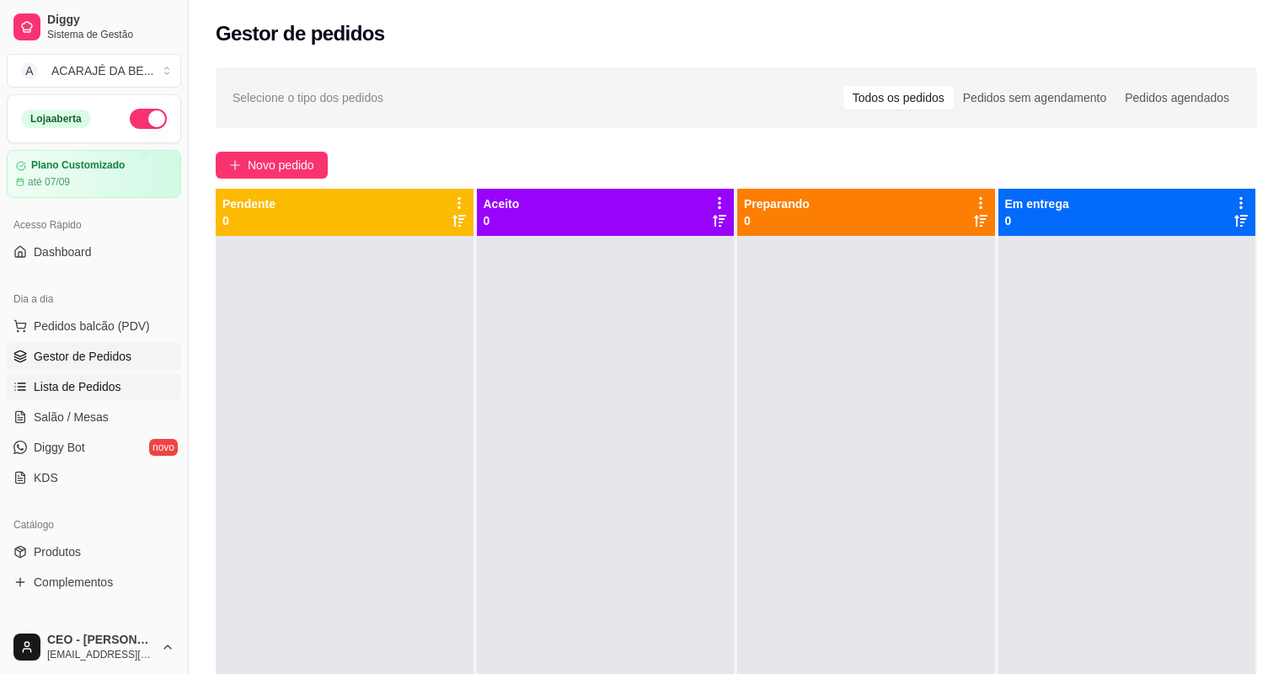
click at [88, 399] on link "Lista de Pedidos" at bounding box center [94, 386] width 174 height 27
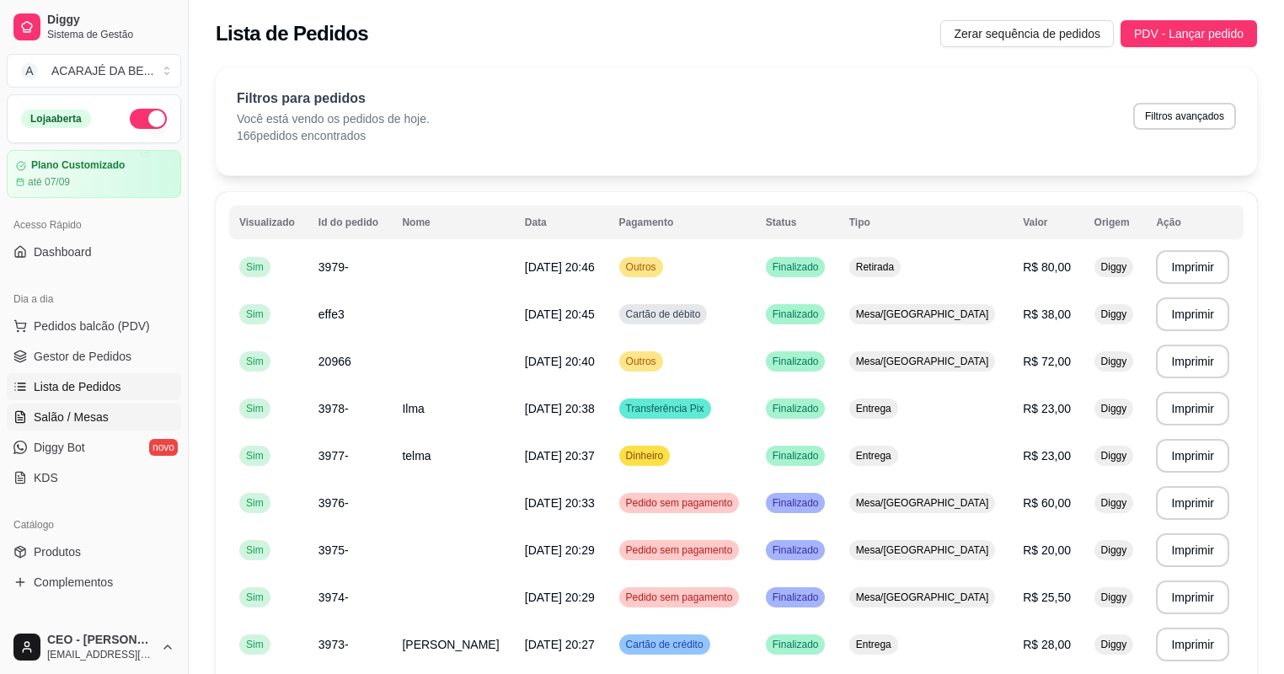
click at [88, 415] on span "Salão / Mesas" at bounding box center [71, 417] width 75 height 17
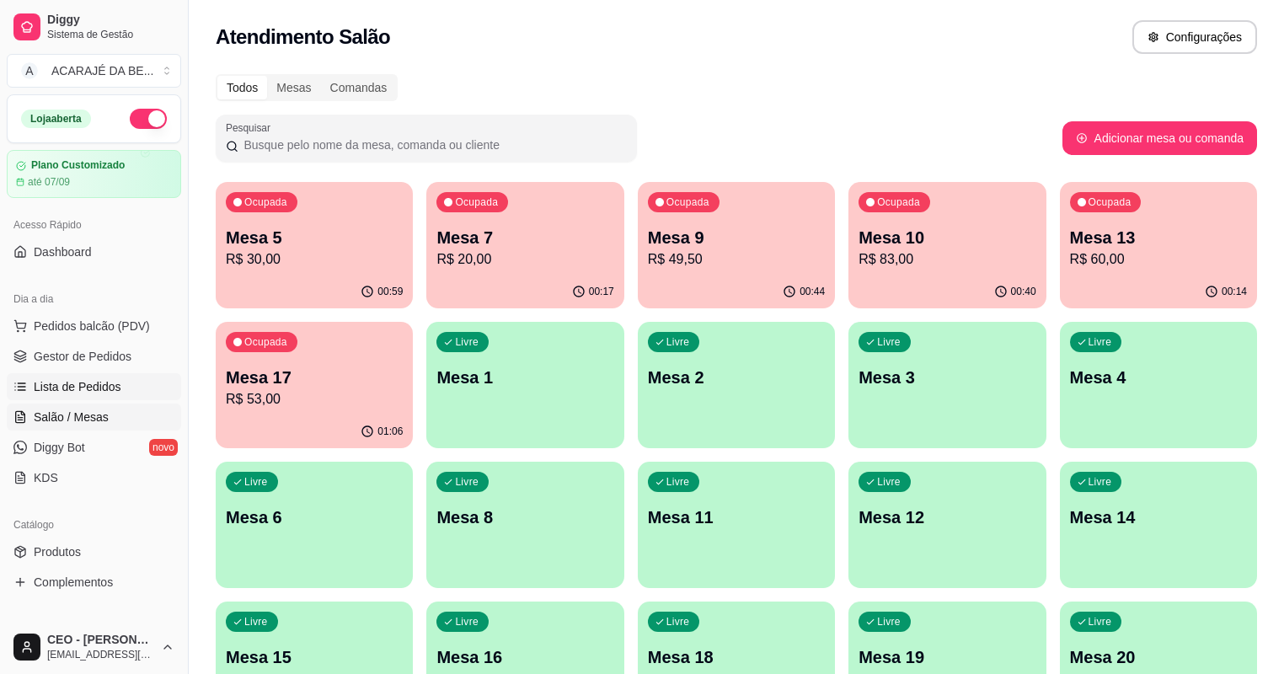
click at [98, 388] on span "Lista de Pedidos" at bounding box center [78, 386] width 88 height 17
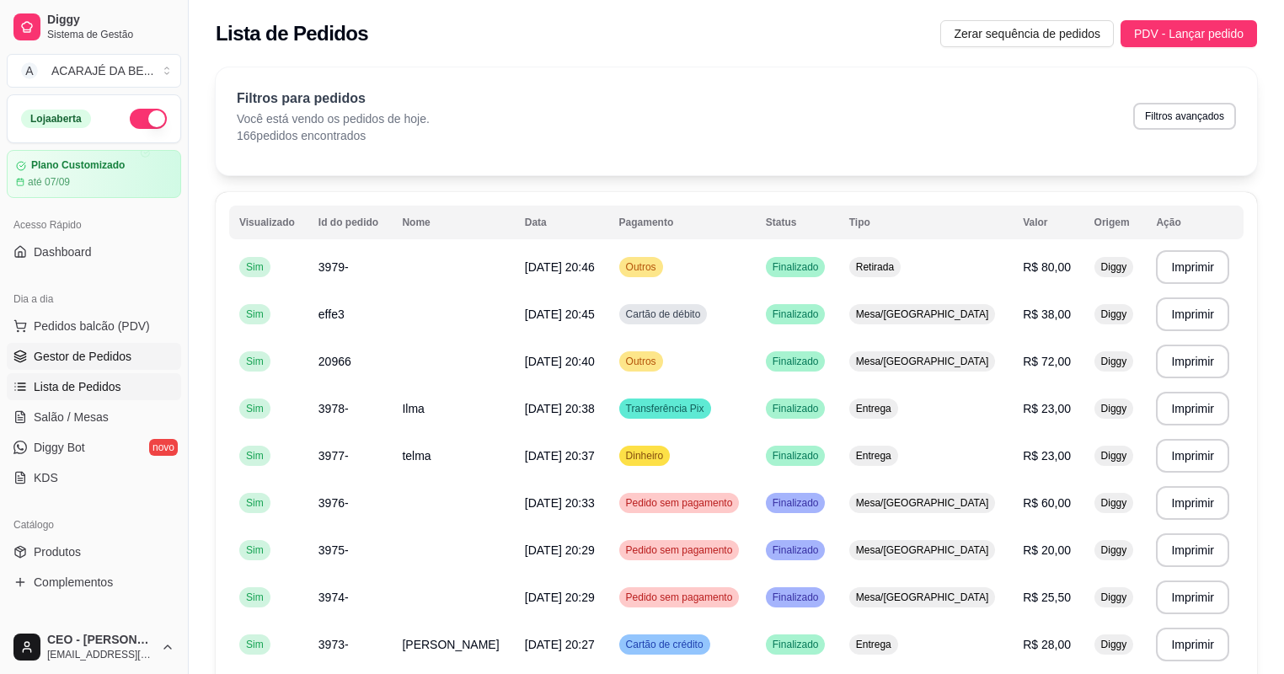
click at [109, 351] on span "Gestor de Pedidos" at bounding box center [83, 356] width 98 height 17
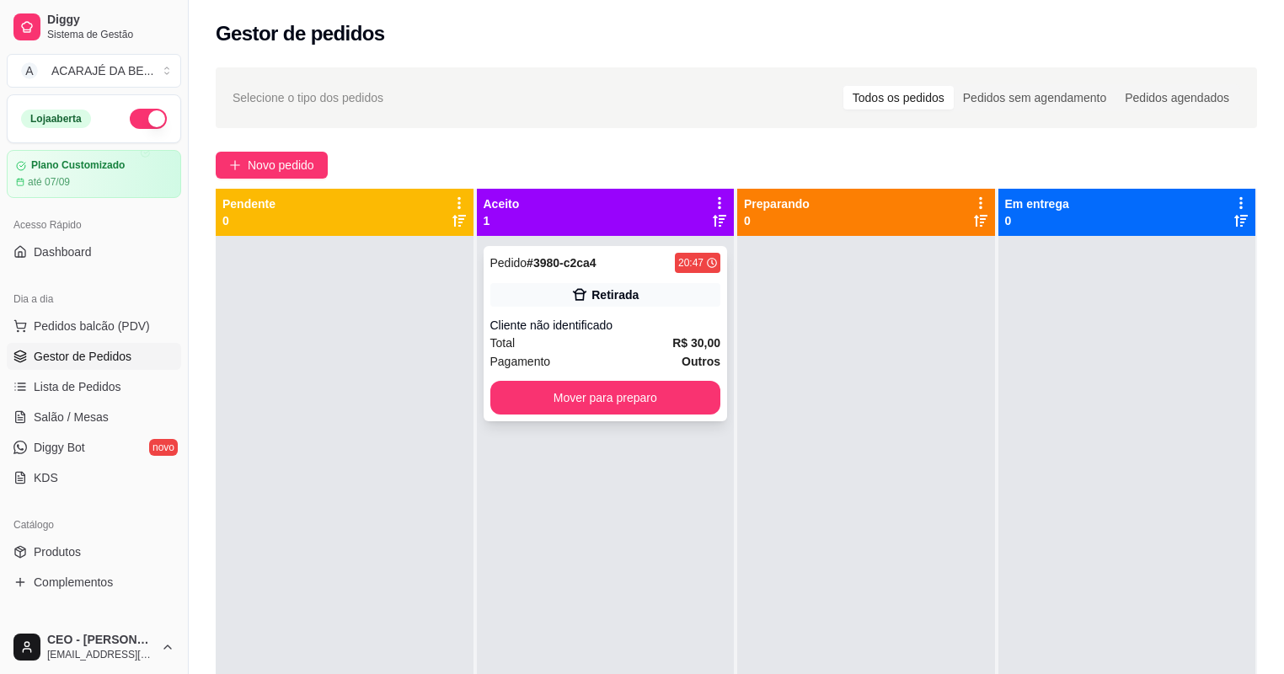
click at [676, 348] on strong "R$ 30,00" at bounding box center [696, 342] width 48 height 13
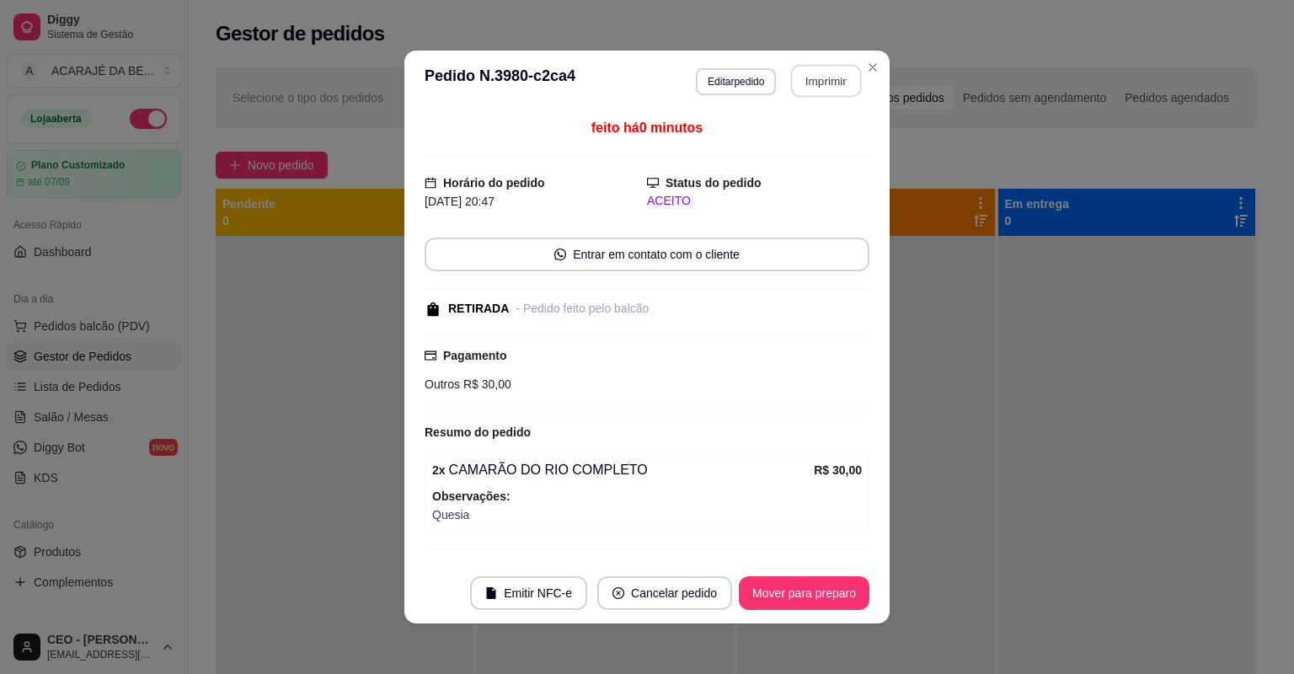
click at [815, 93] on button "Imprimir" at bounding box center [826, 81] width 71 height 33
click at [792, 597] on button "Mover para preparo" at bounding box center [804, 593] width 131 height 34
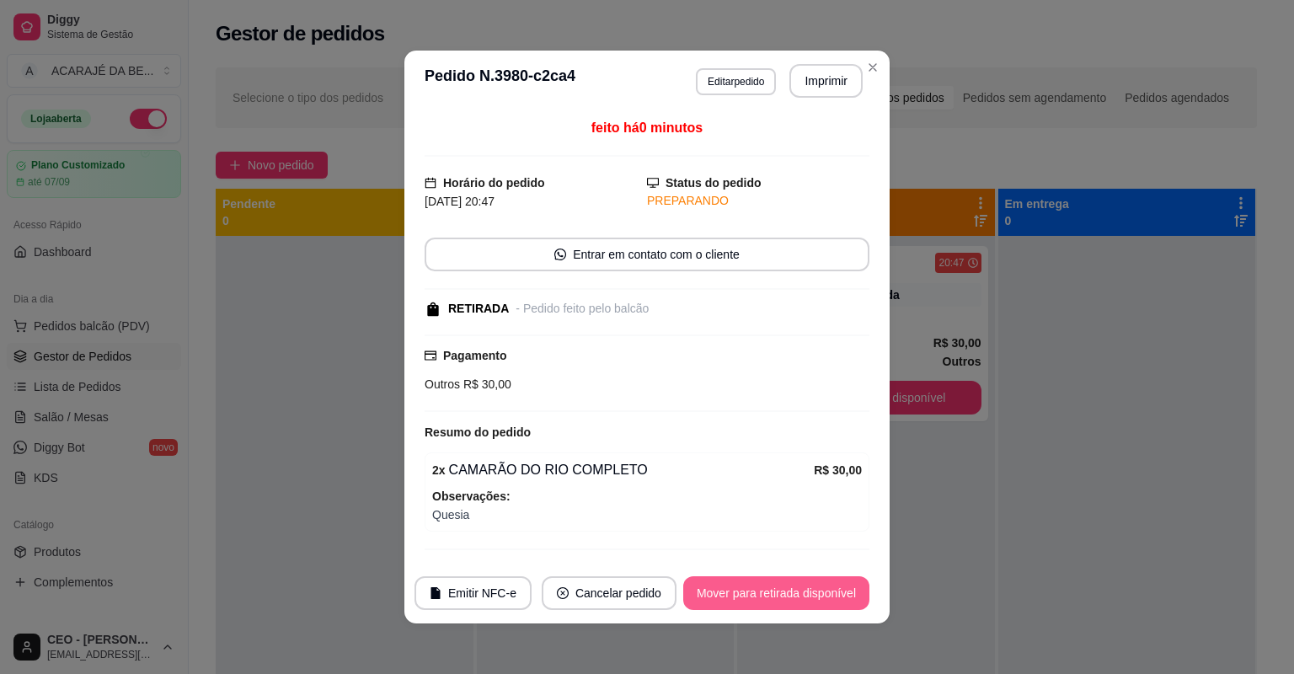
click at [792, 597] on button "Mover para retirada disponível" at bounding box center [776, 593] width 186 height 34
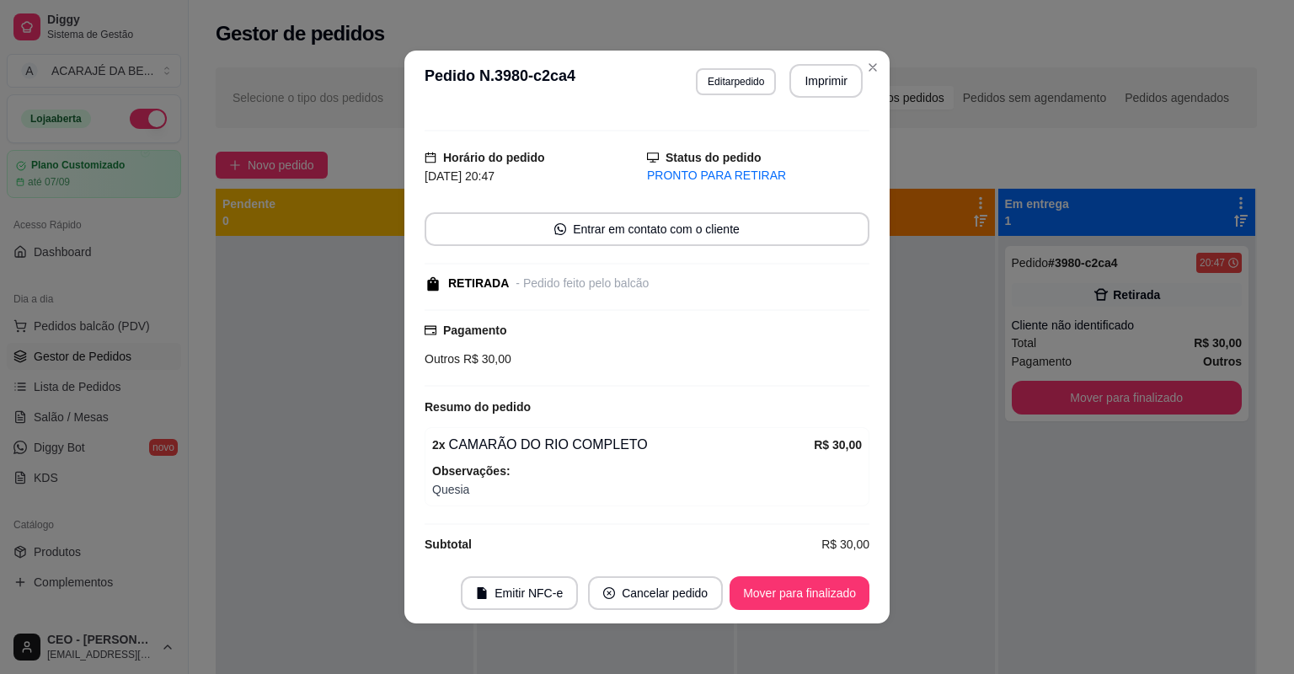
scroll to position [39, 0]
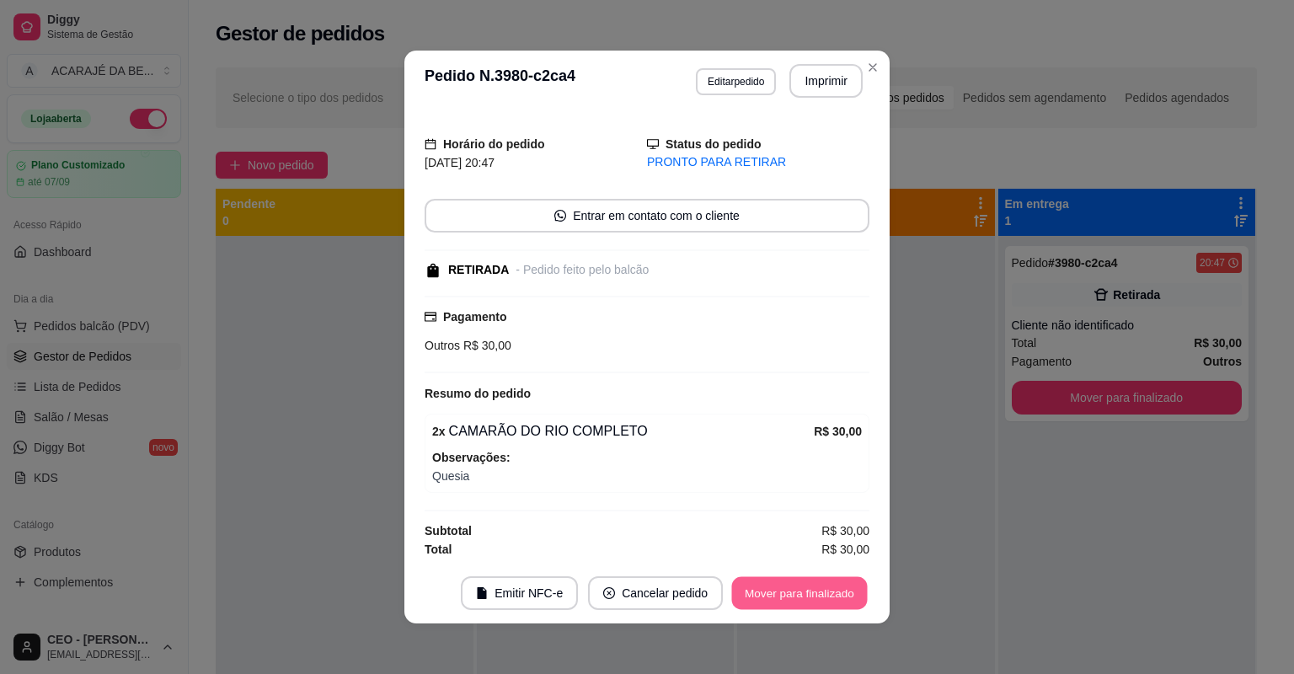
click at [776, 605] on button "Mover para finalizado" at bounding box center [800, 593] width 136 height 33
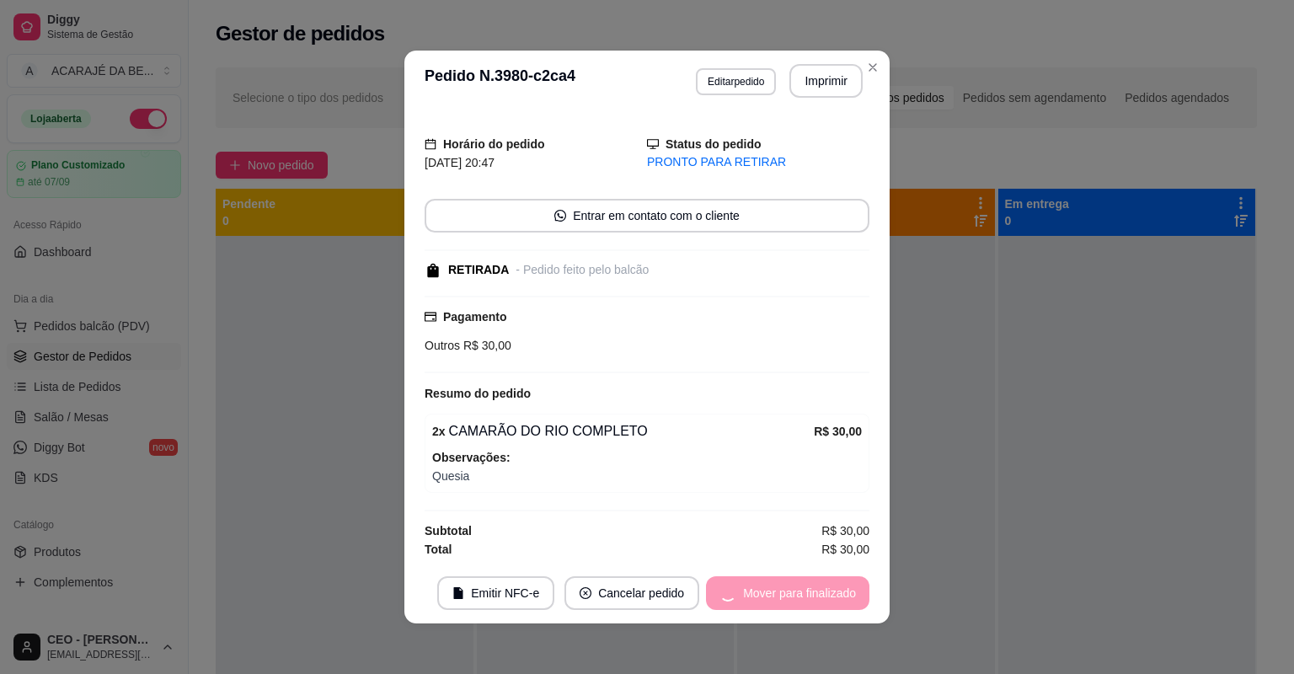
scroll to position [0, 0]
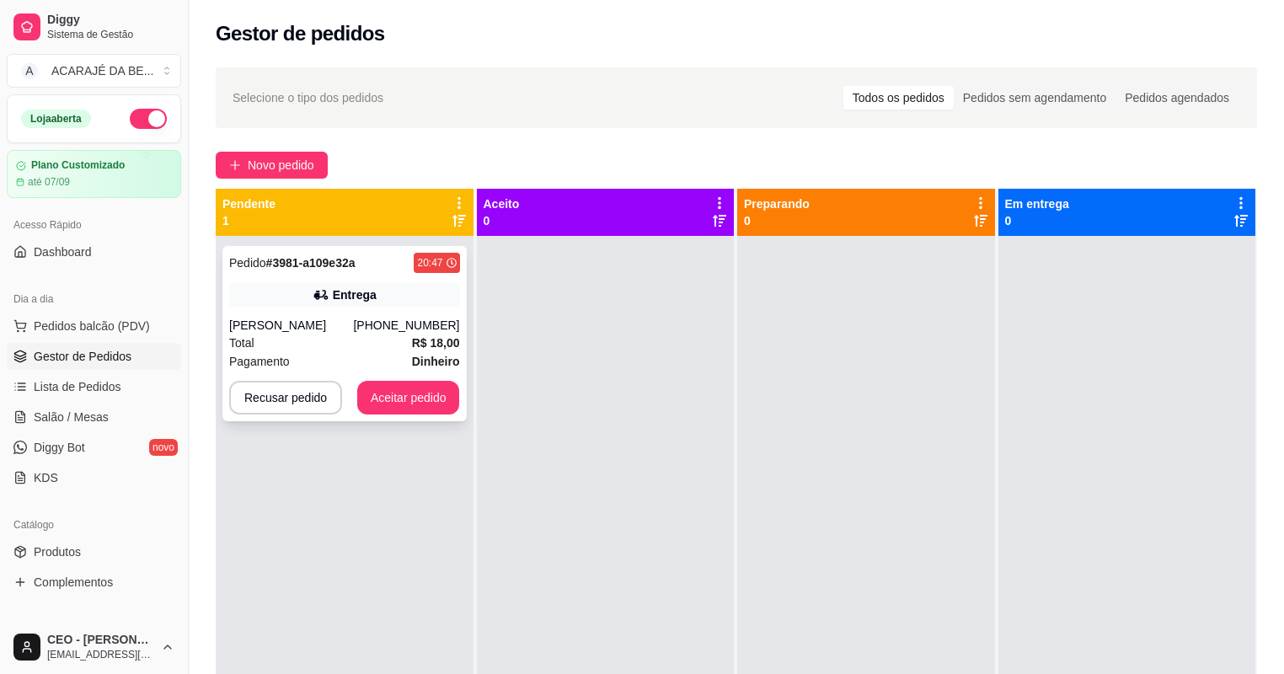
click at [345, 359] on div "Pagamento Dinheiro" at bounding box center [344, 361] width 231 height 19
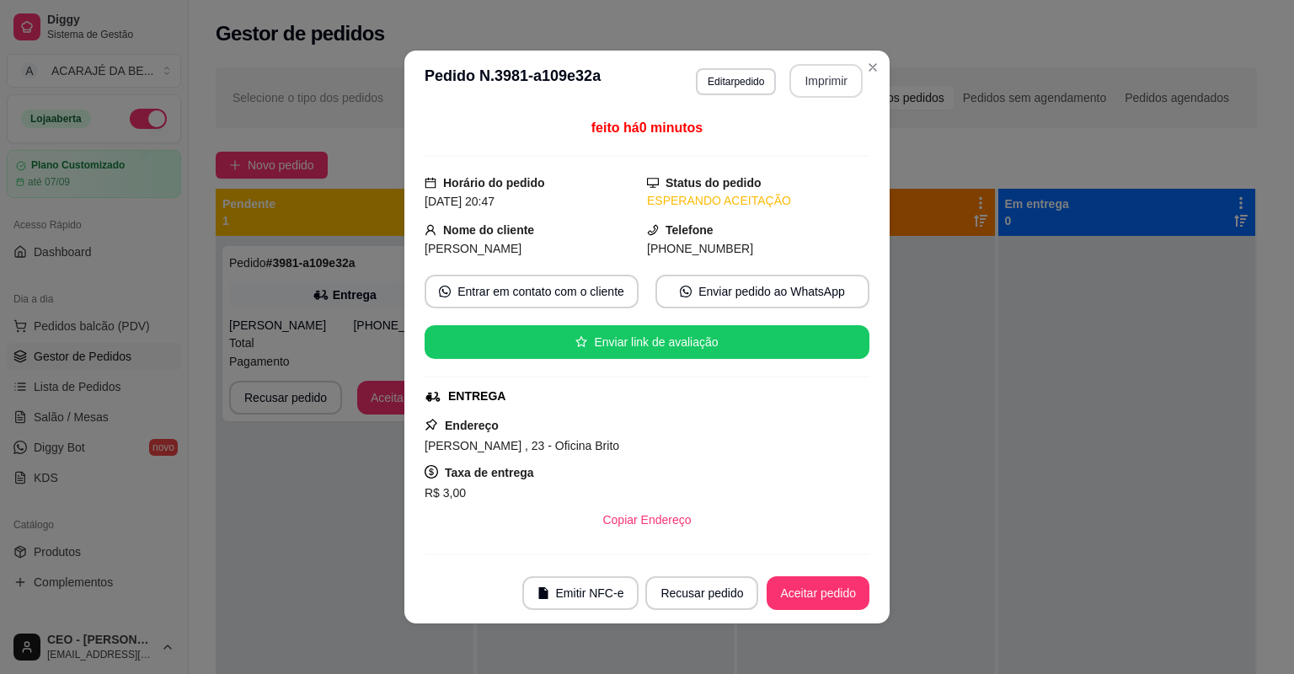
click at [812, 75] on button "Imprimir" at bounding box center [825, 81] width 73 height 34
click at [788, 584] on button "Aceitar pedido" at bounding box center [818, 593] width 103 height 34
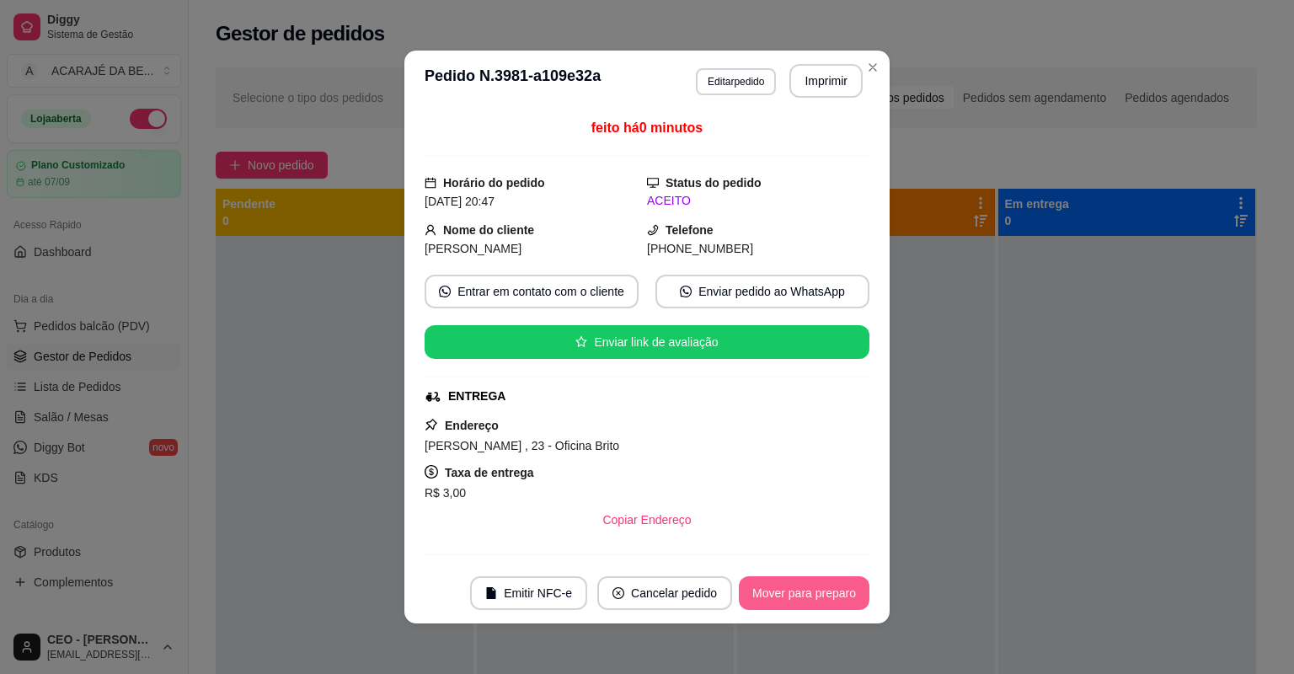
click at [789, 586] on button "Mover para preparo" at bounding box center [804, 593] width 131 height 34
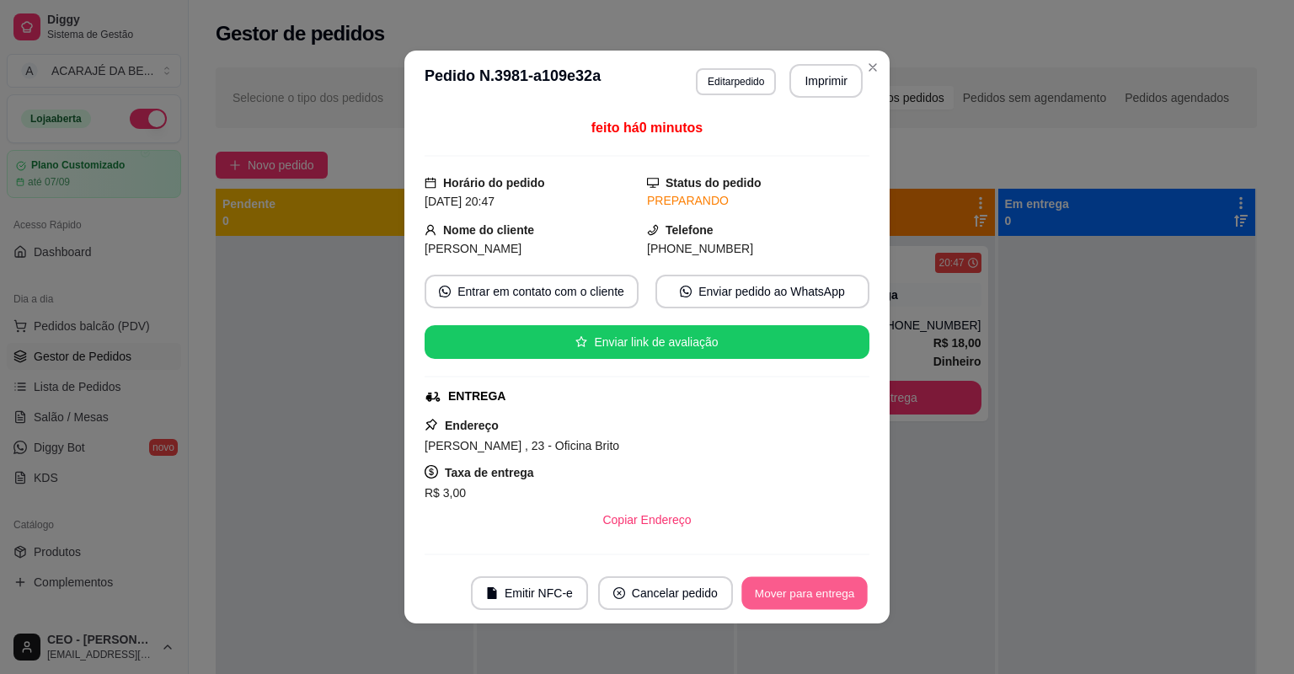
click at [789, 586] on button "Mover para entrega" at bounding box center [804, 593] width 126 height 33
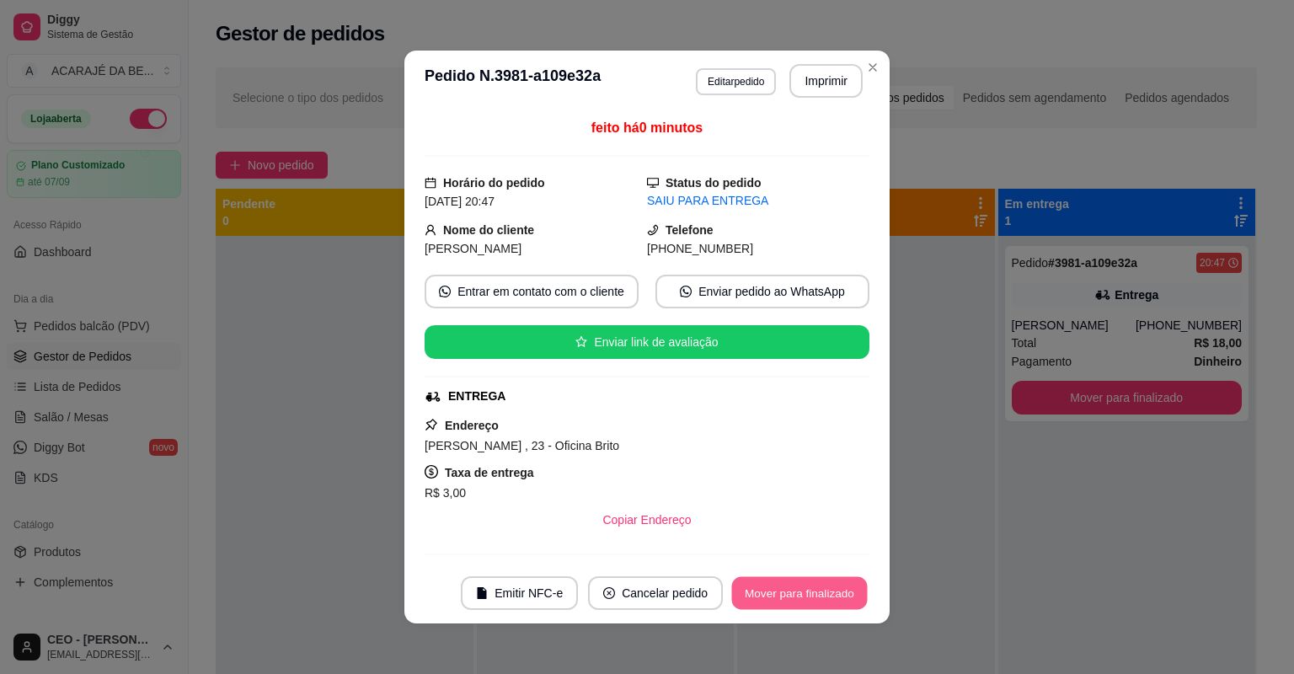
click at [789, 586] on button "Mover para finalizado" at bounding box center [800, 593] width 136 height 33
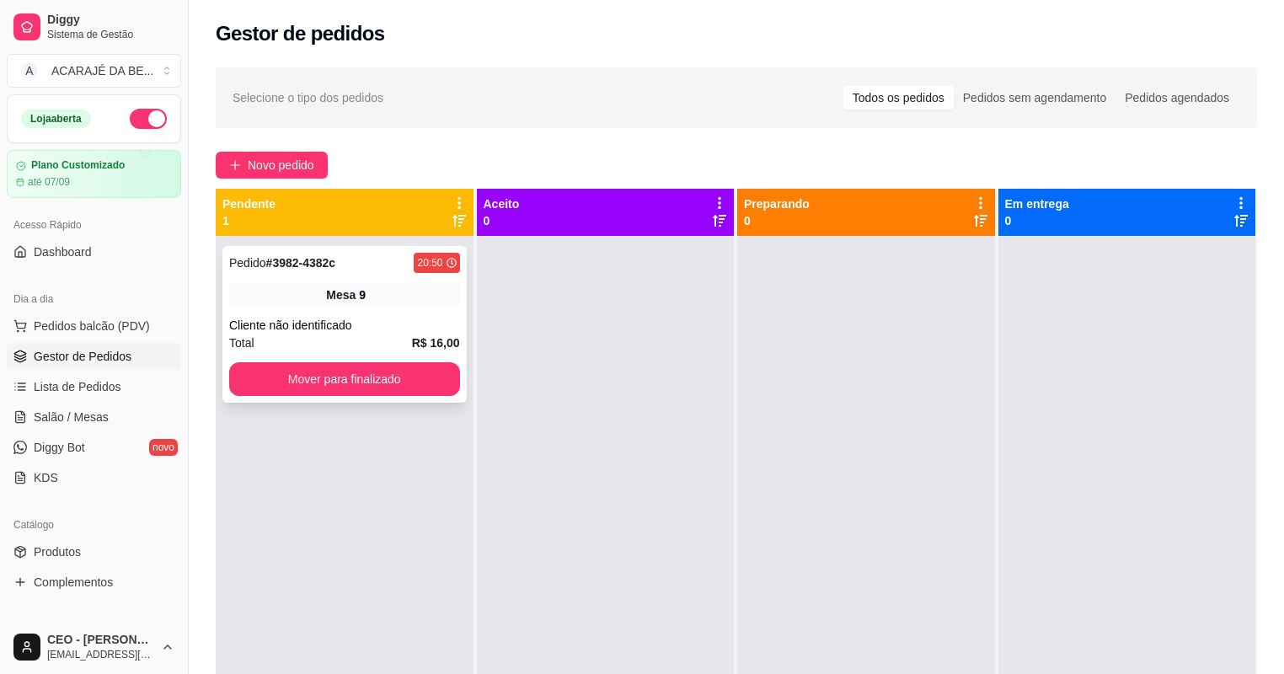
click at [327, 311] on div "Pedido # 3982-4382c 20:50 Mesa 9 Cliente não identificado Total R$ 16,00 Mover …" at bounding box center [344, 324] width 244 height 157
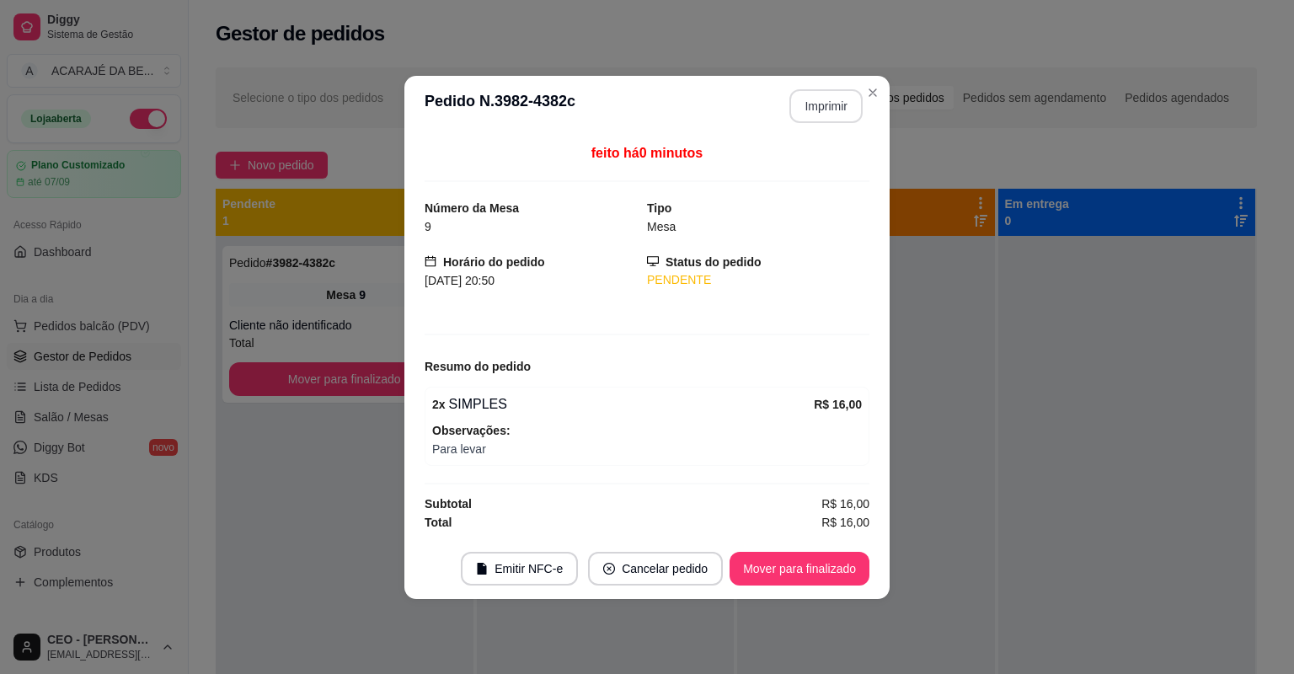
click at [807, 104] on button "Imprimir" at bounding box center [825, 106] width 73 height 34
click at [744, 571] on button "Mover para finalizado" at bounding box center [800, 569] width 140 height 34
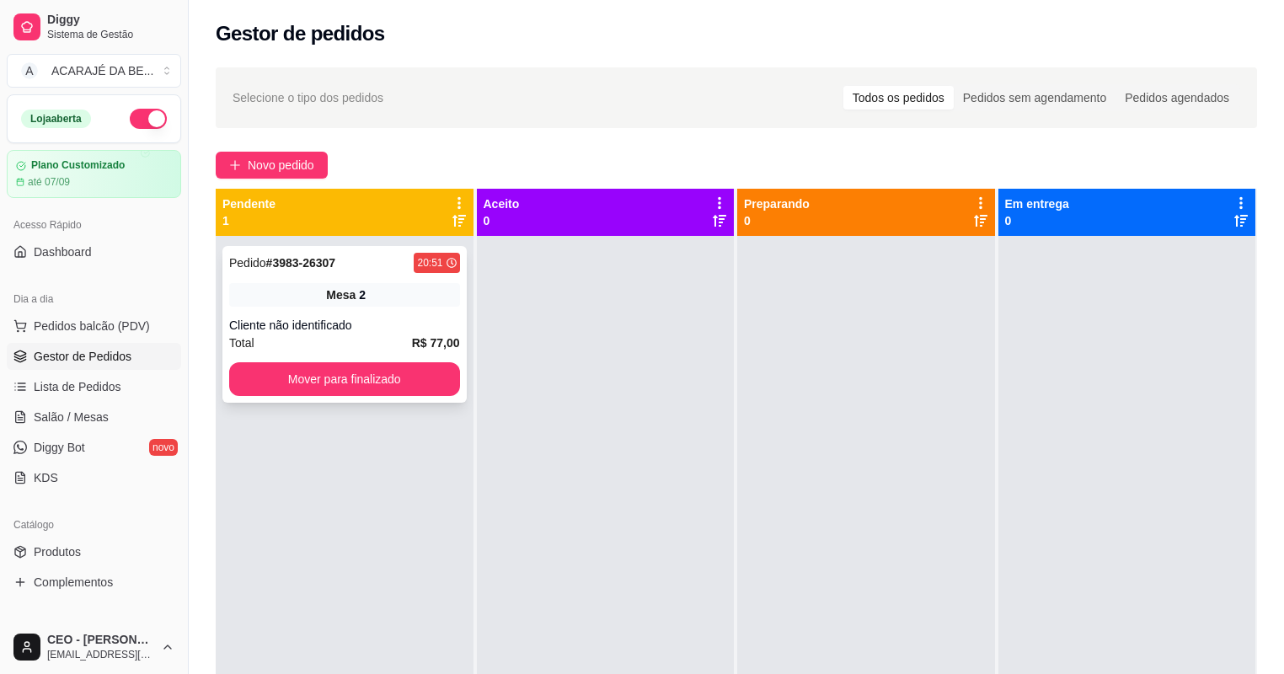
click at [411, 330] on div "Cliente não identificado" at bounding box center [344, 325] width 231 height 17
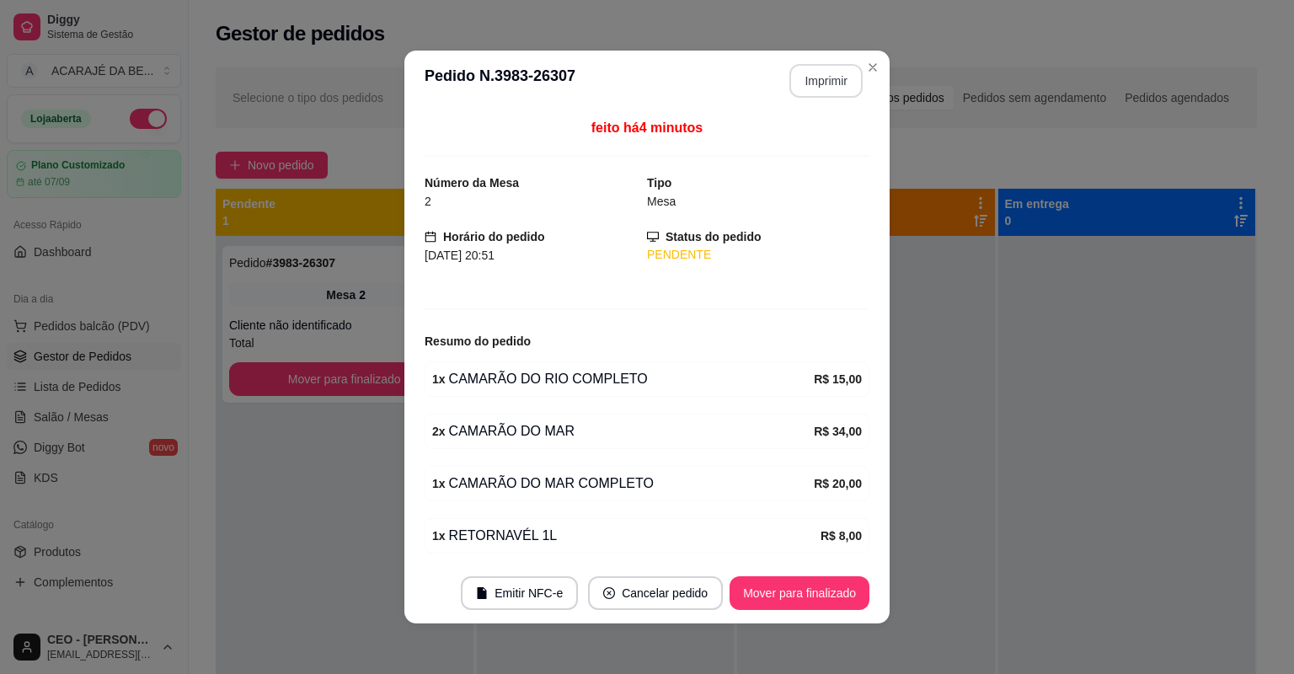
click at [843, 92] on button "Imprimir" at bounding box center [825, 81] width 73 height 34
click at [764, 597] on button "Mover para finalizado" at bounding box center [800, 593] width 136 height 33
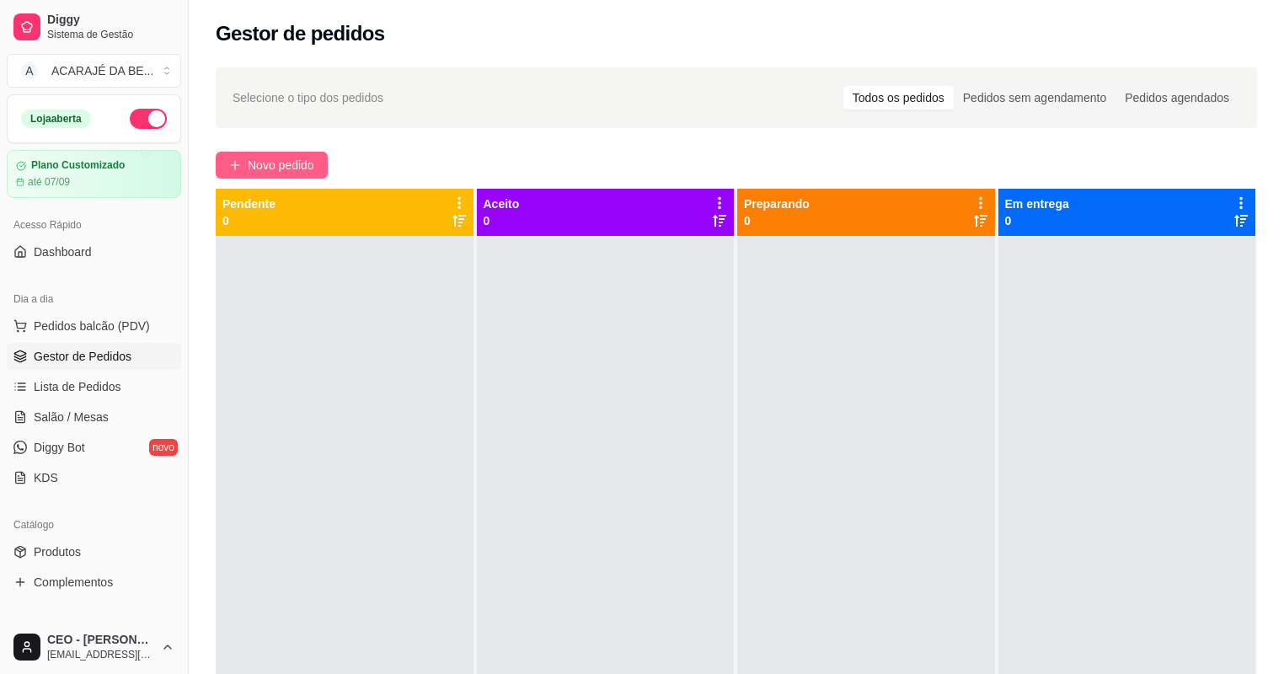
click at [296, 163] on span "Novo pedido" at bounding box center [281, 165] width 67 height 19
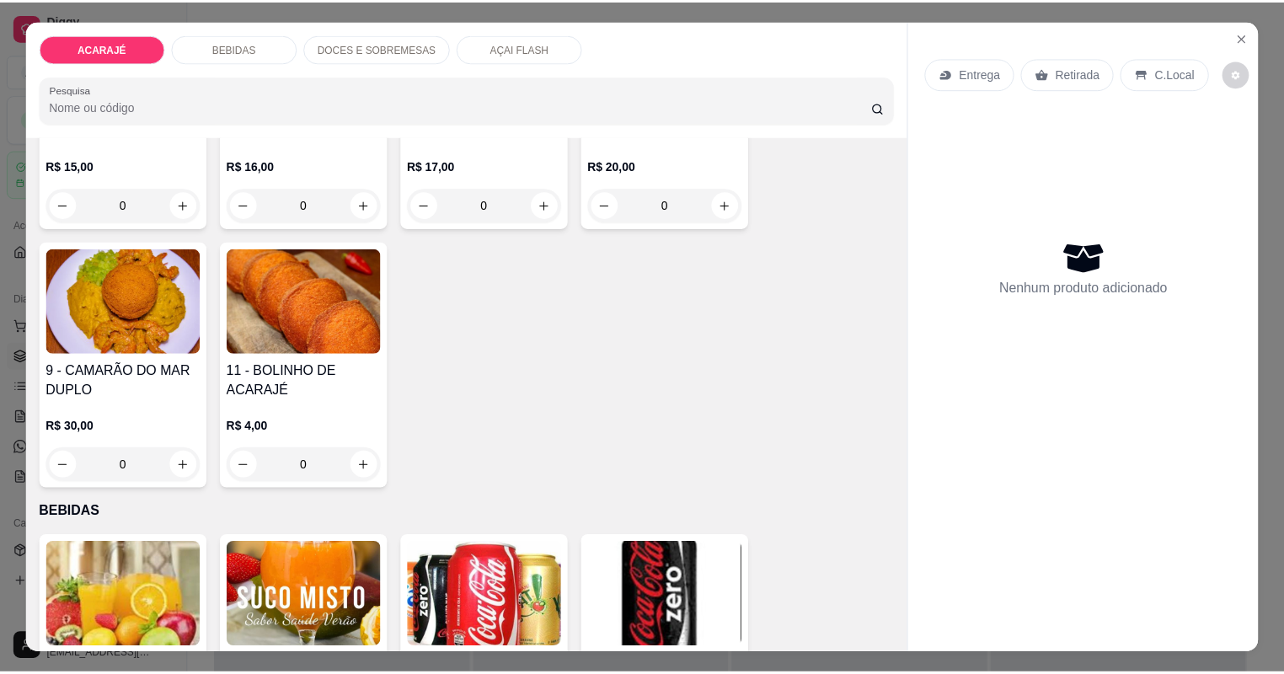
scroll to position [472, 0]
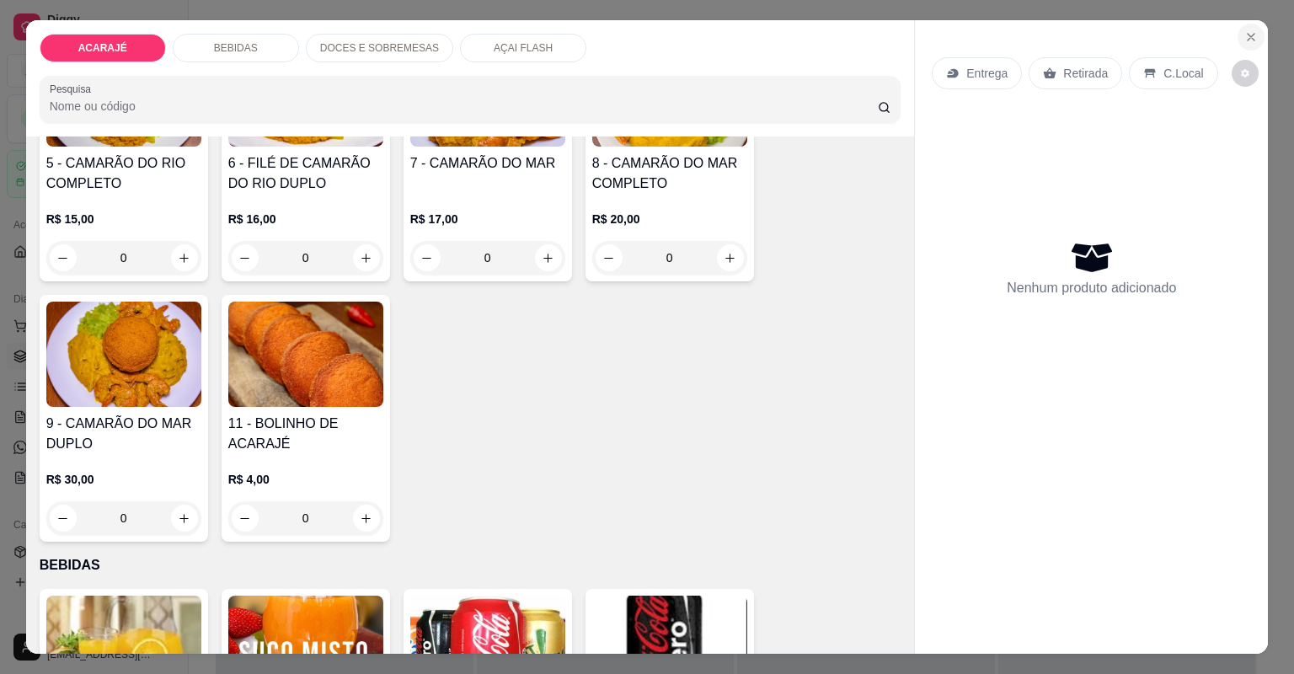
click at [1239, 34] on button "Close" at bounding box center [1251, 37] width 27 height 27
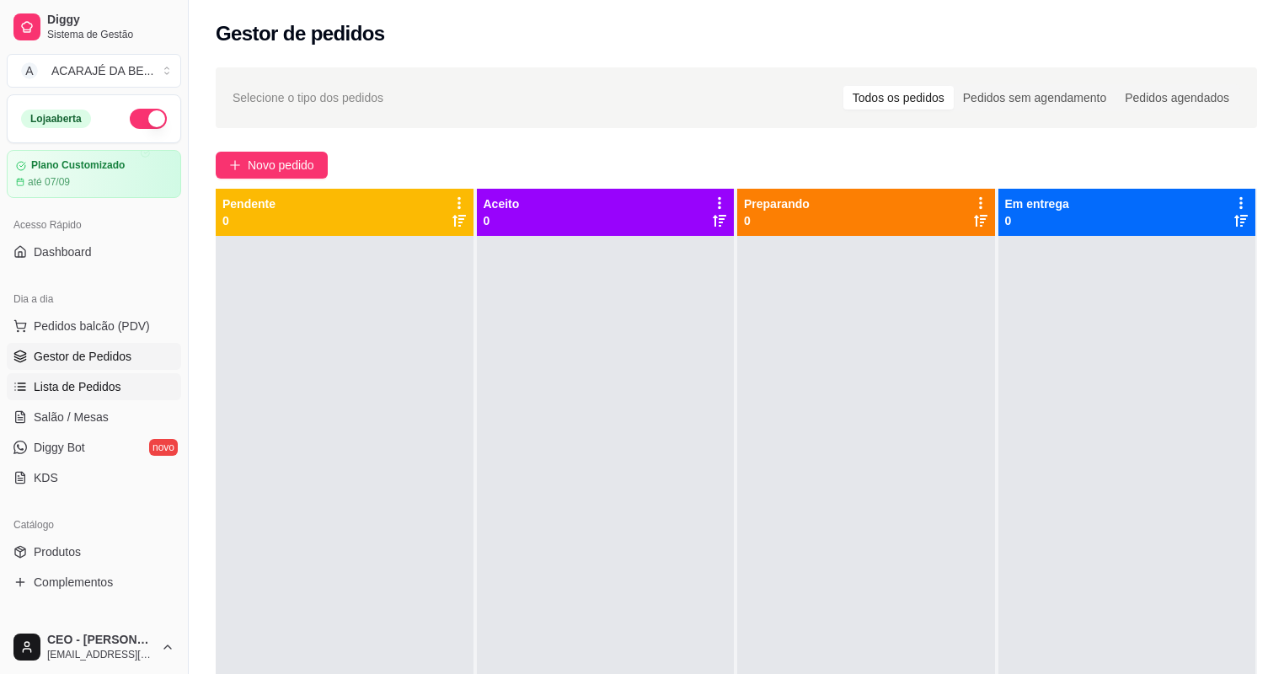
click at [82, 375] on link "Lista de Pedidos" at bounding box center [94, 386] width 174 height 27
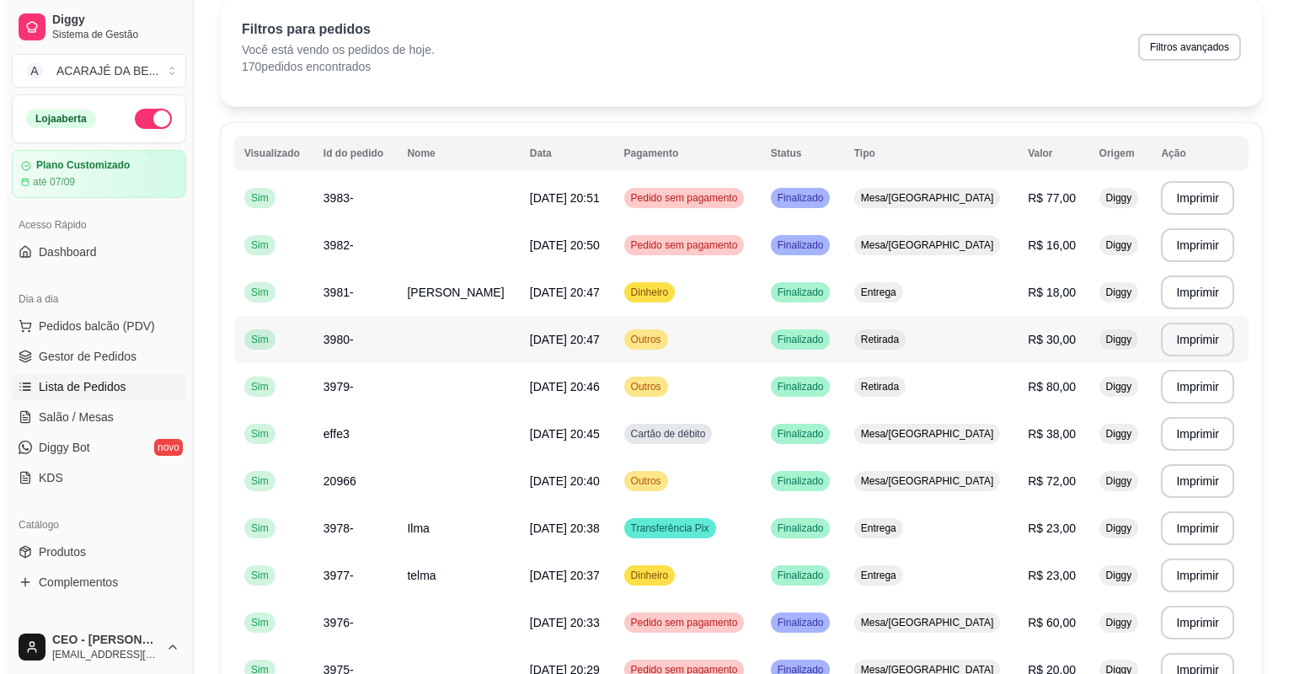
scroll to position [270, 0]
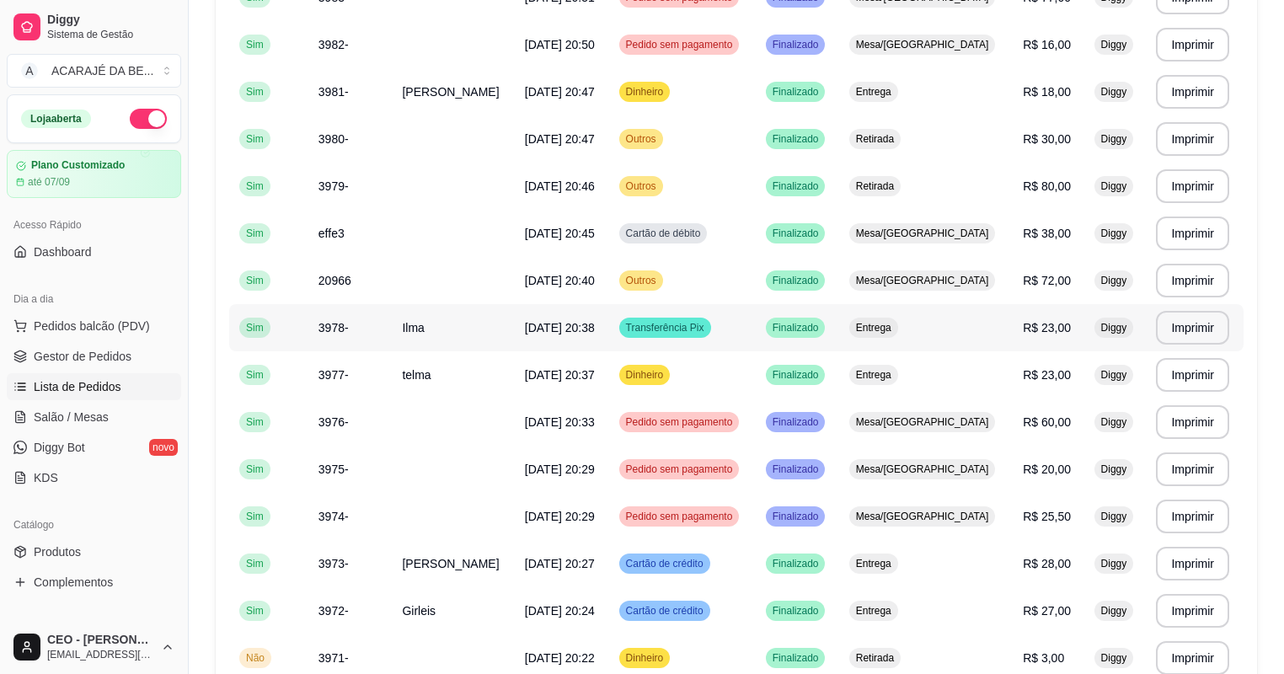
click at [431, 337] on td "Ilma" at bounding box center [453, 327] width 122 height 47
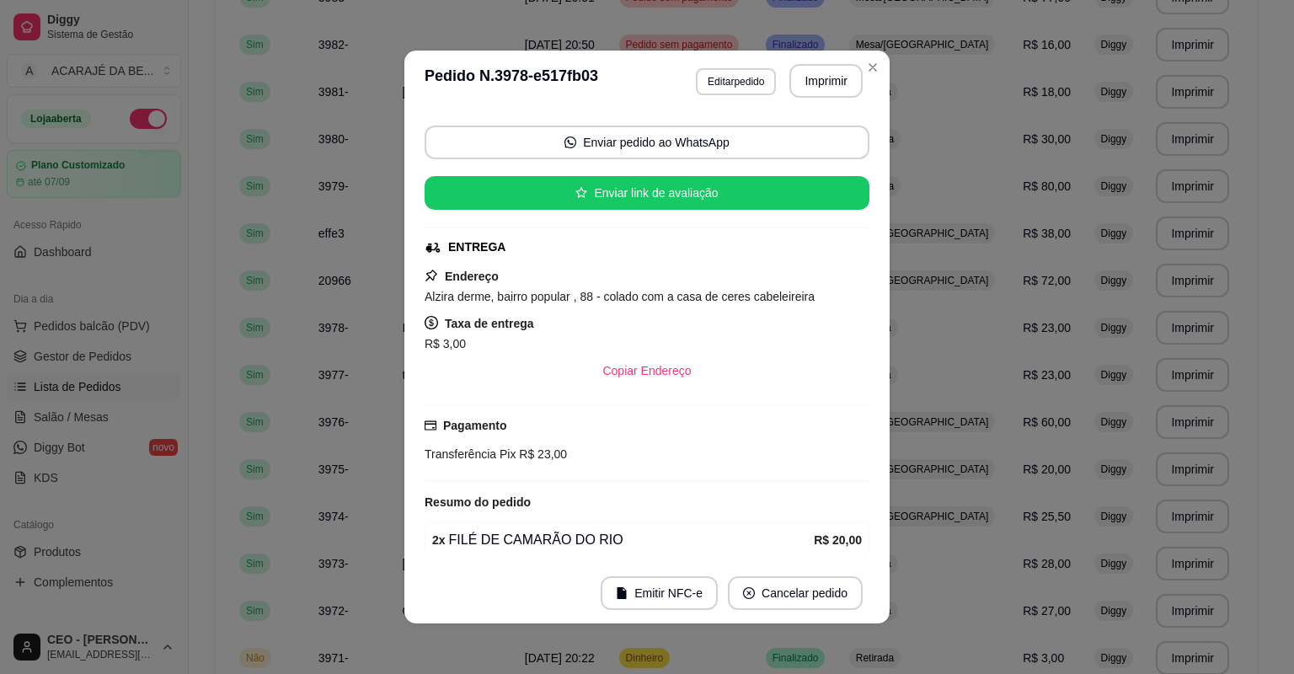
scroll to position [175, 0]
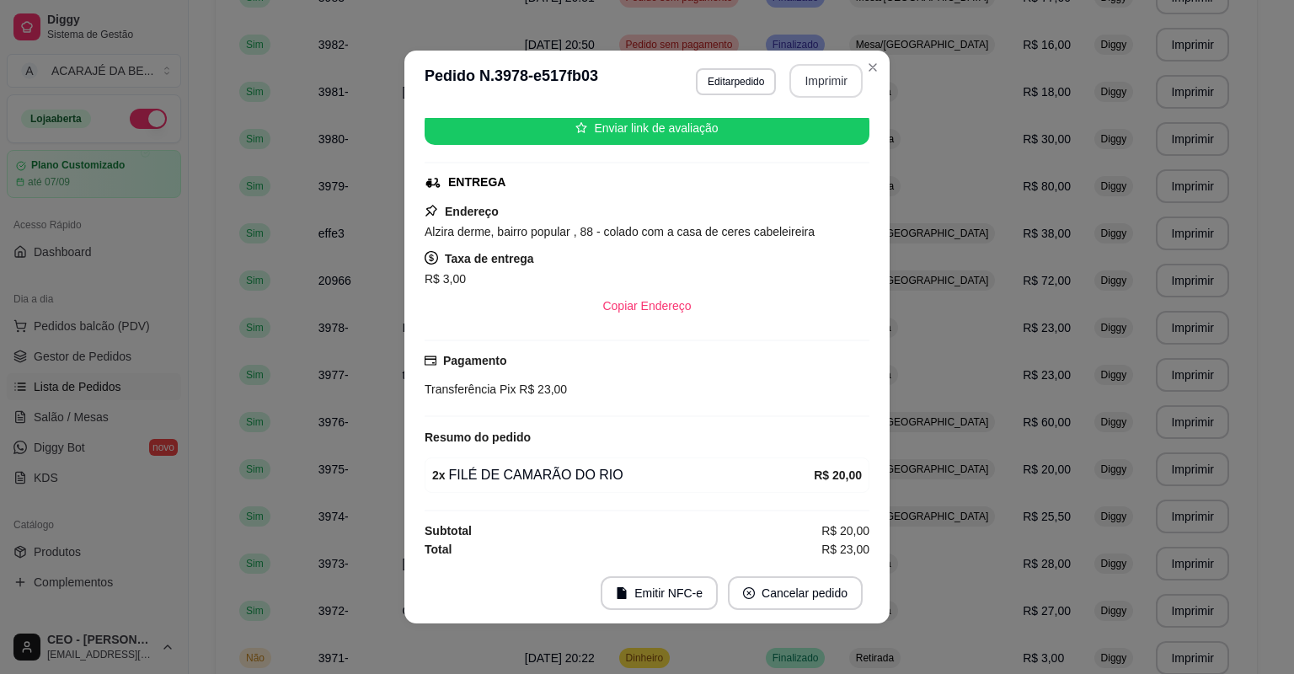
click at [800, 74] on button "Imprimir" at bounding box center [825, 81] width 73 height 34
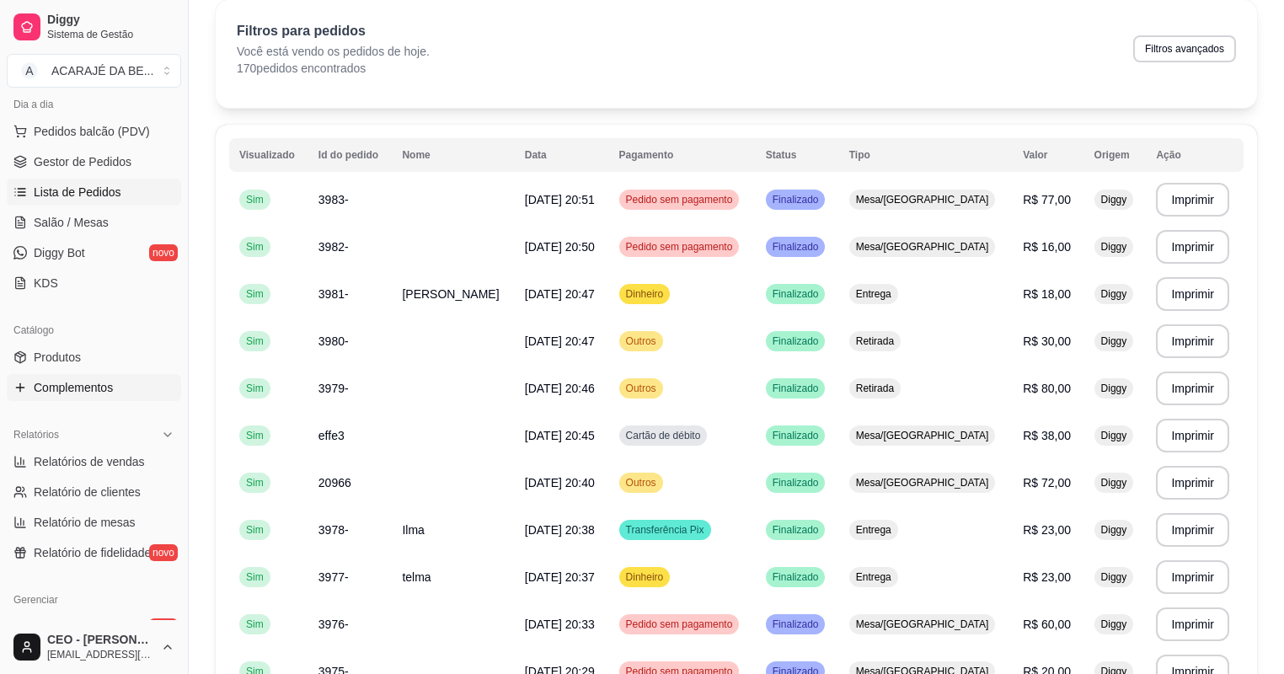
scroll to position [202, 0]
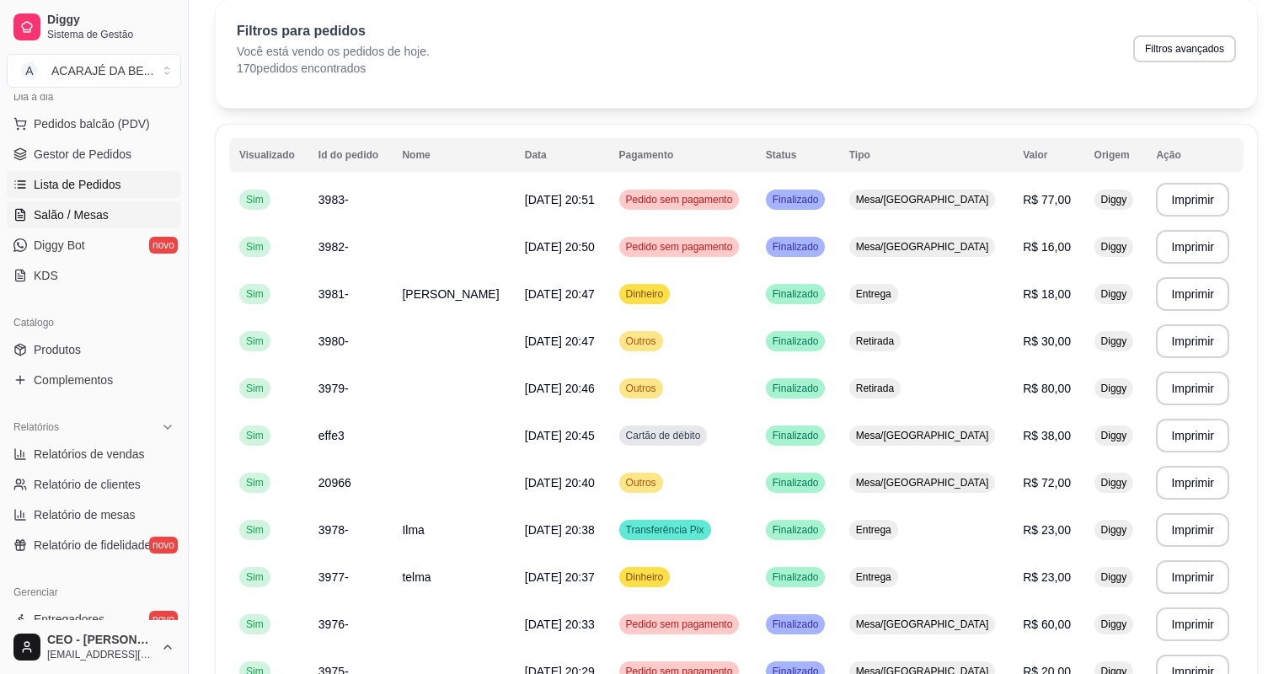
click at [56, 218] on span "Salão / Mesas" at bounding box center [71, 214] width 75 height 17
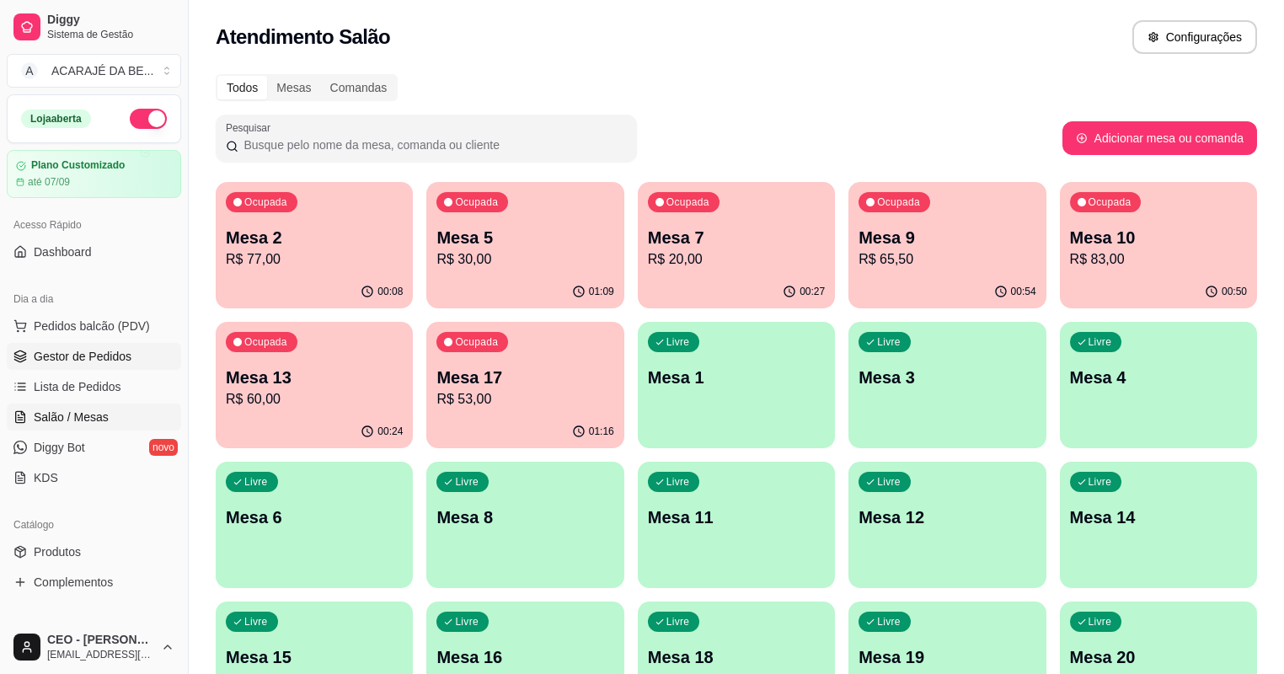
click at [98, 360] on span "Gestor de Pedidos" at bounding box center [83, 356] width 98 height 17
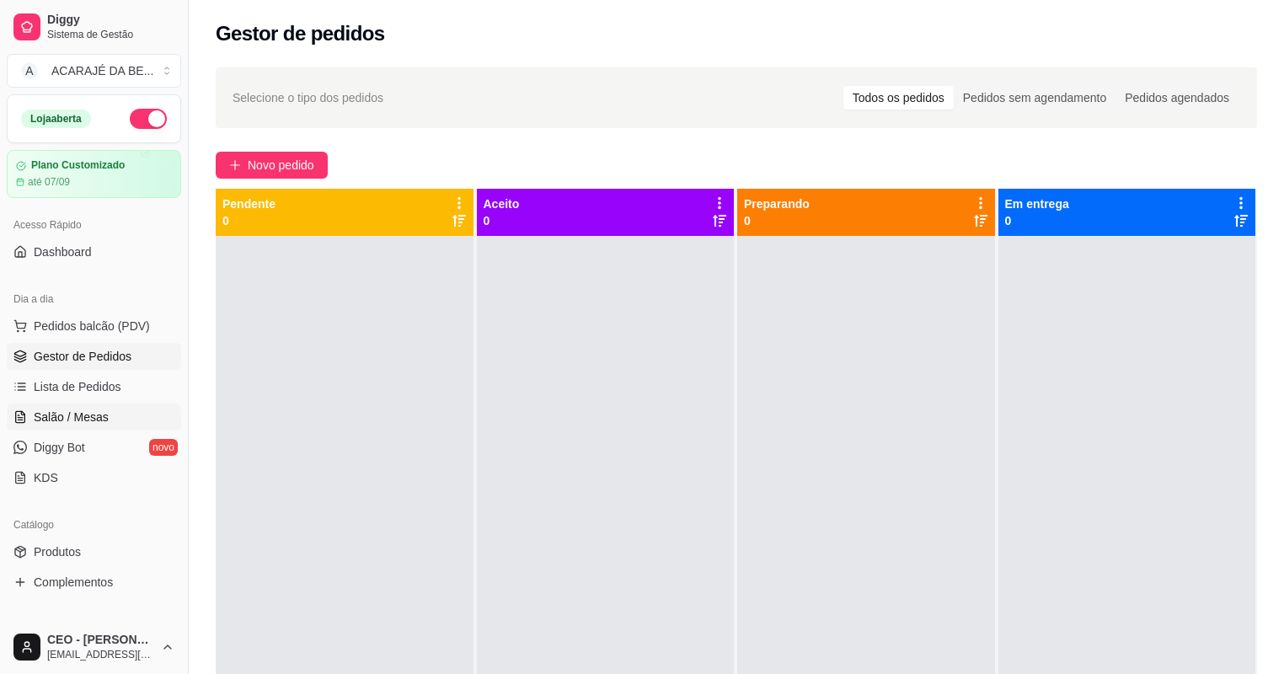
click at [67, 411] on span "Salão / Mesas" at bounding box center [71, 417] width 75 height 17
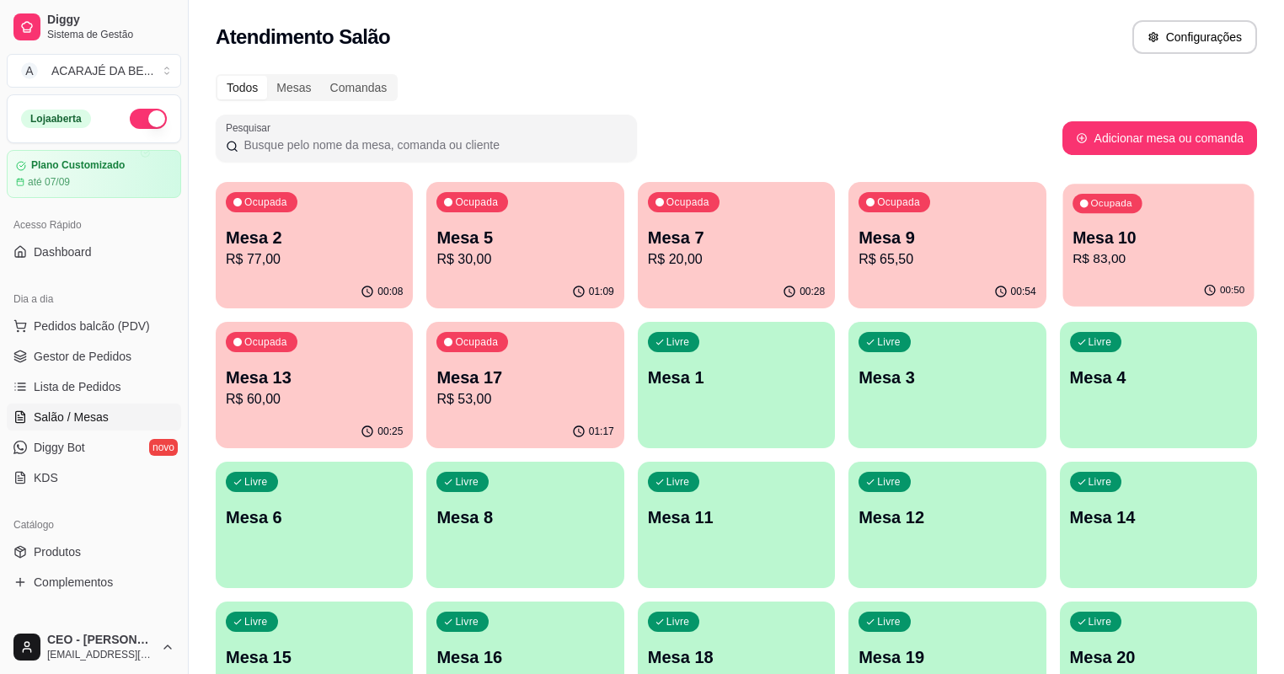
click at [1073, 259] on p "R$ 83,00" at bounding box center [1159, 258] width 172 height 19
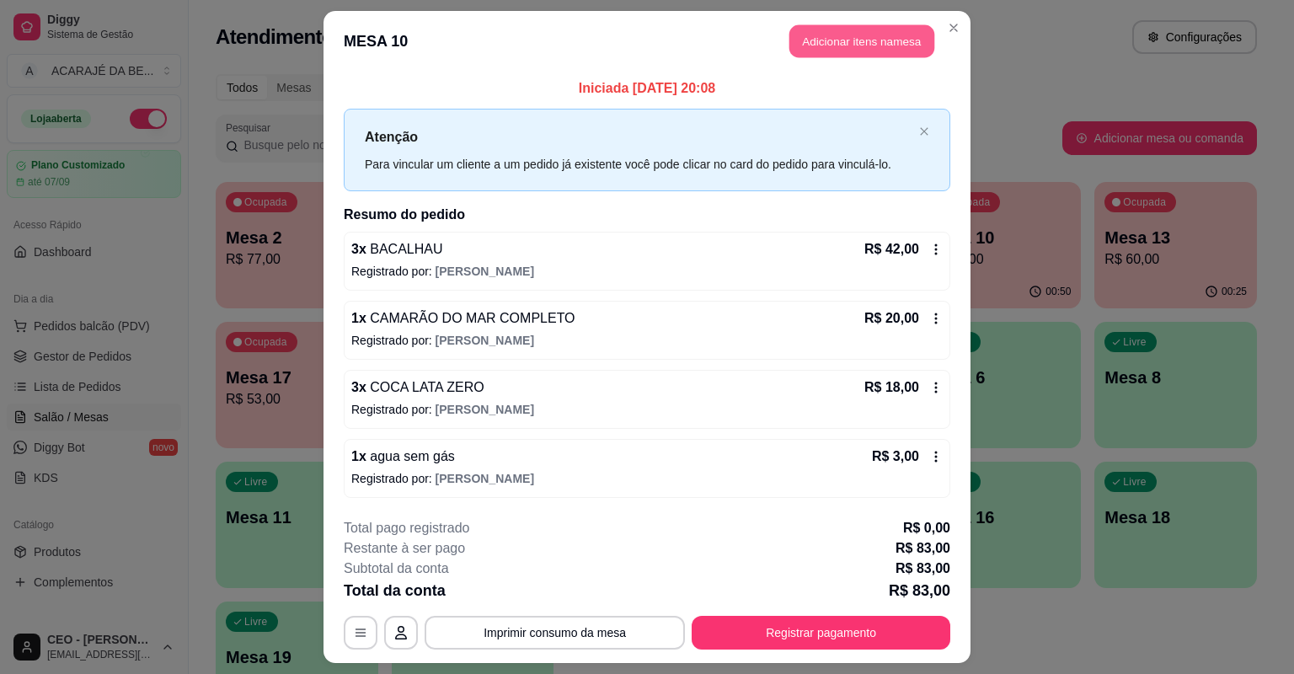
click at [844, 48] on button "Adicionar itens na mesa" at bounding box center [861, 41] width 145 height 33
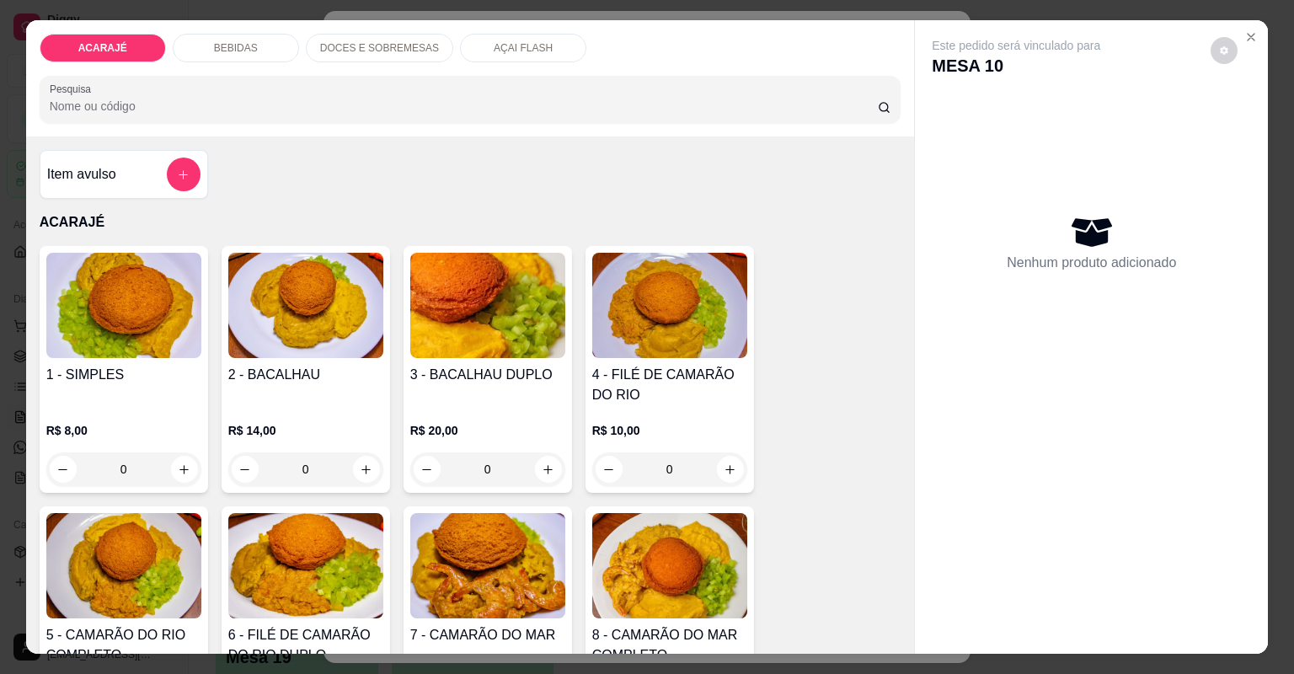
scroll to position [135, 0]
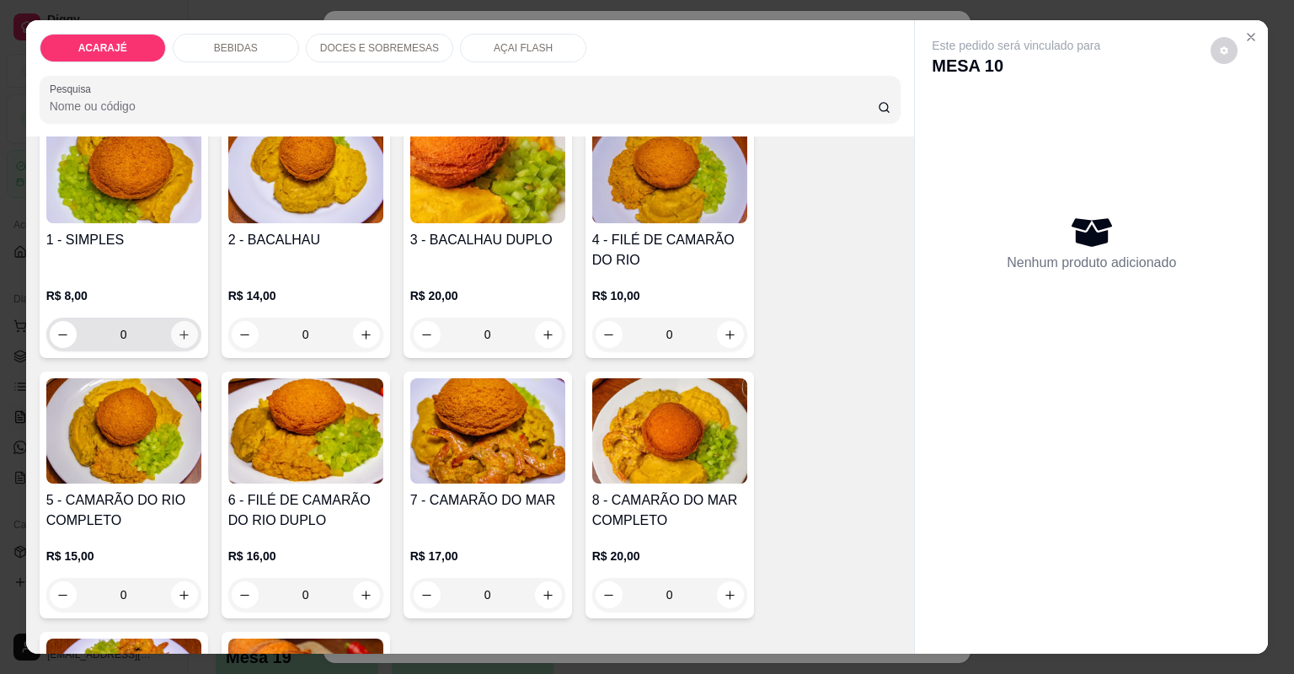
click at [178, 337] on icon "increase-product-quantity" at bounding box center [184, 335] width 13 height 13
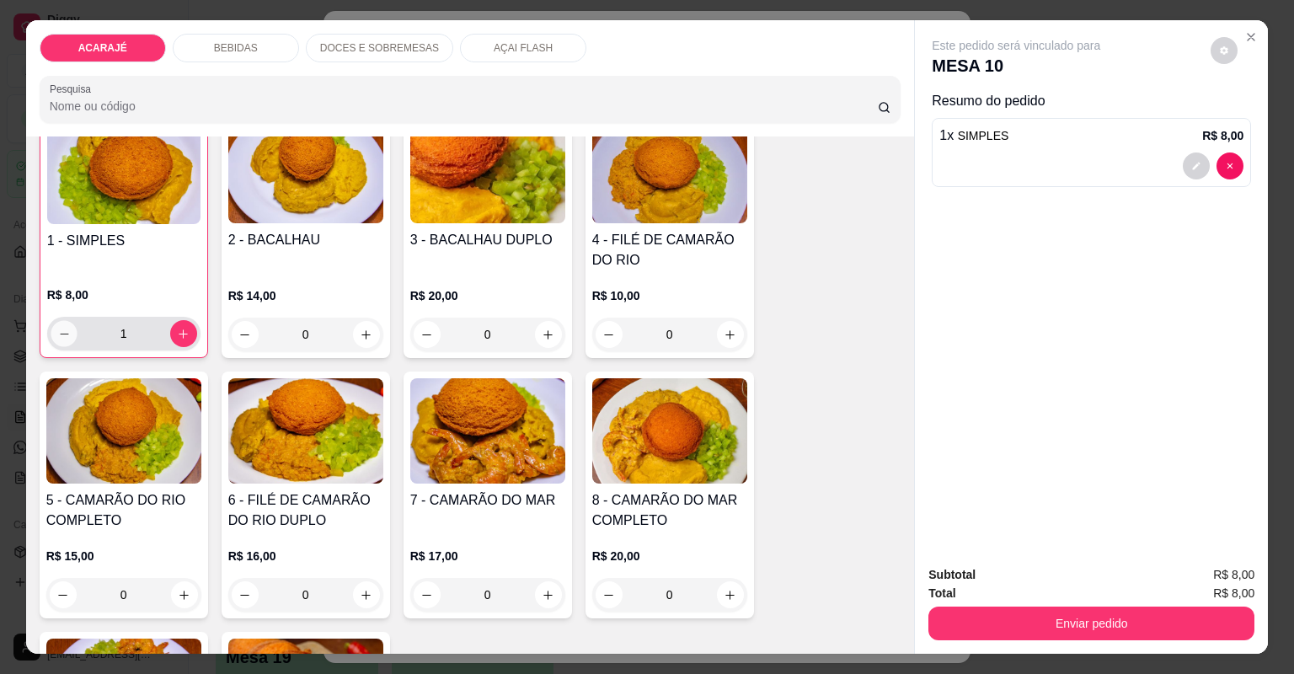
click at [55, 342] on button "decrease-product-quantity" at bounding box center [64, 333] width 26 height 26
type input "0"
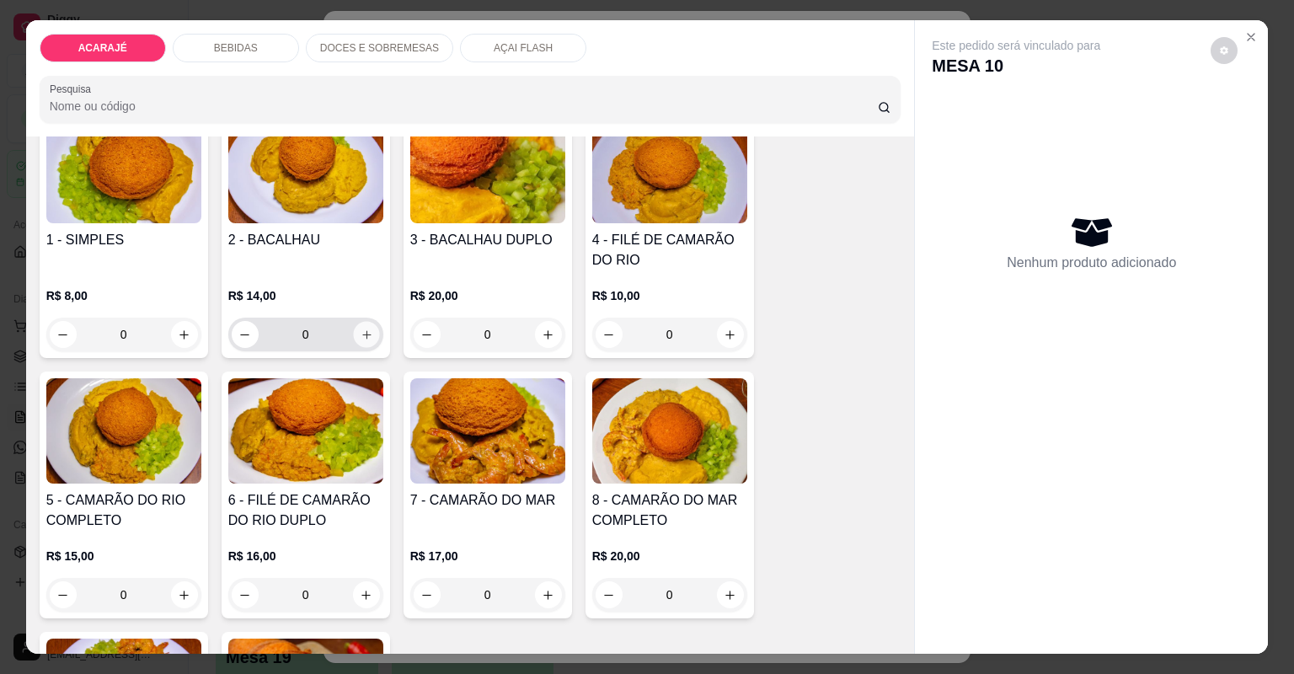
click at [363, 329] on icon "increase-product-quantity" at bounding box center [366, 335] width 13 height 13
type input "1"
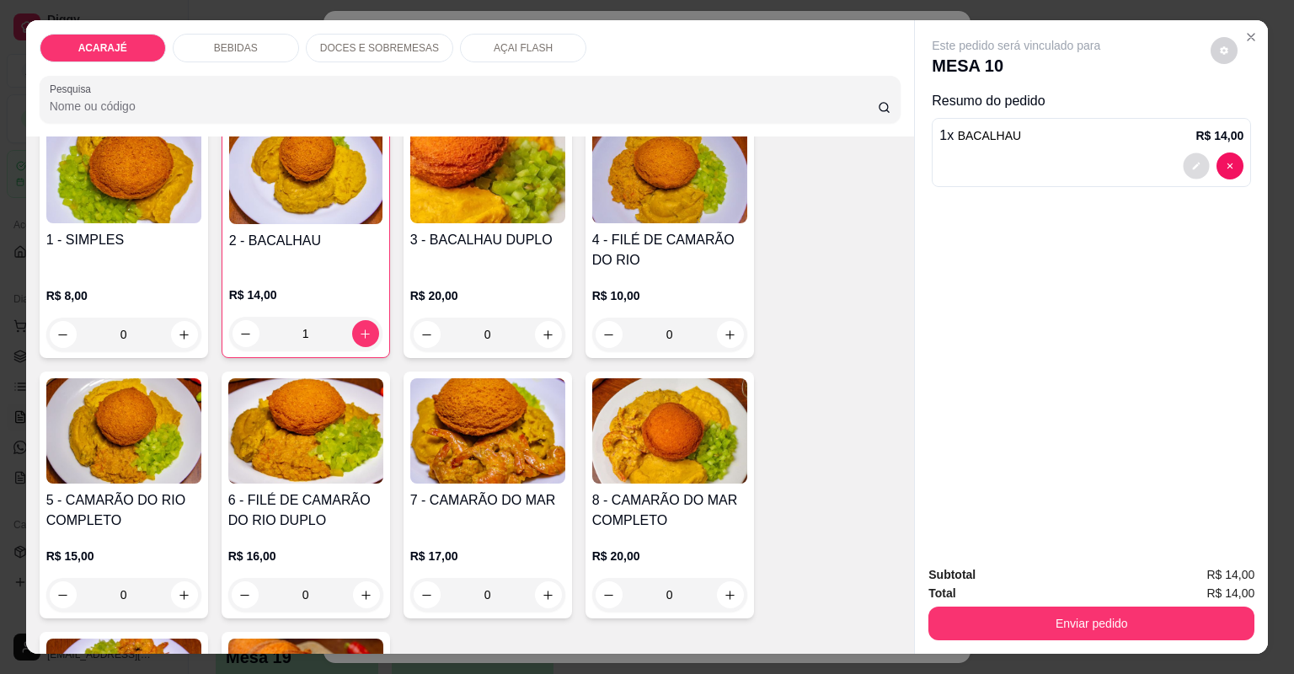
click at [1190, 159] on button "decrease-product-quantity" at bounding box center [1197, 165] width 26 height 26
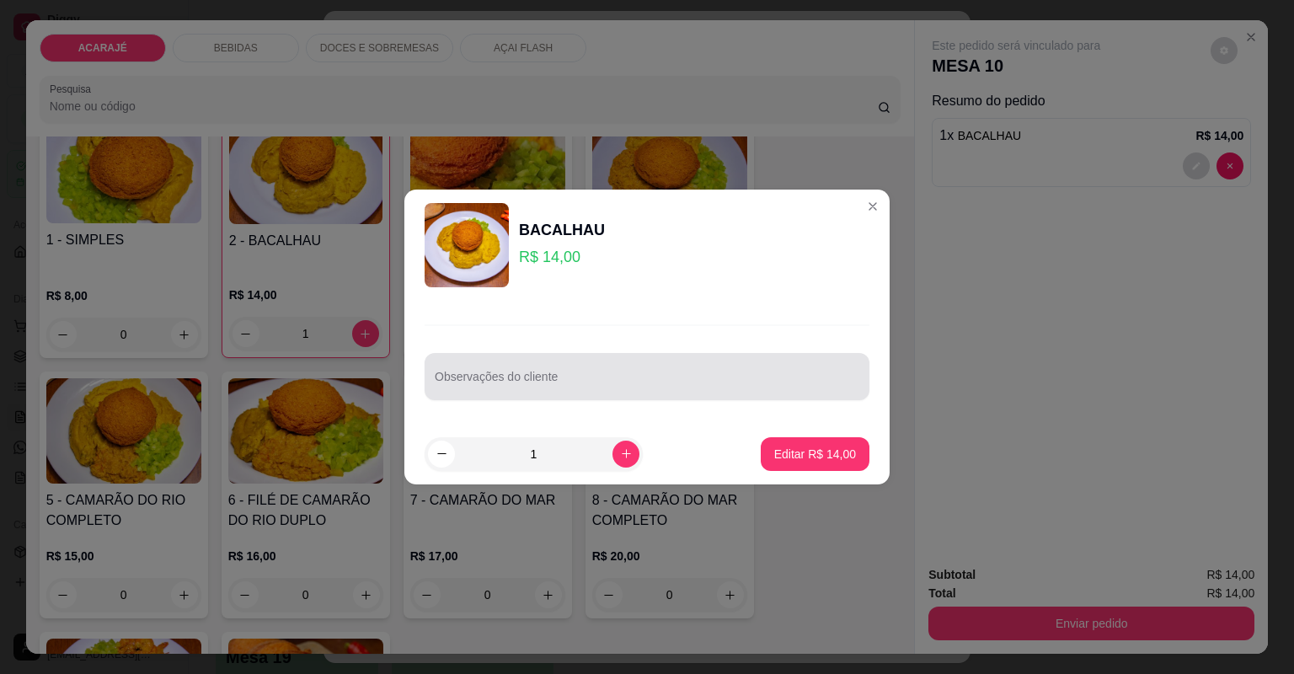
click at [671, 383] on input "Observações do cliente" at bounding box center [647, 383] width 425 height 17
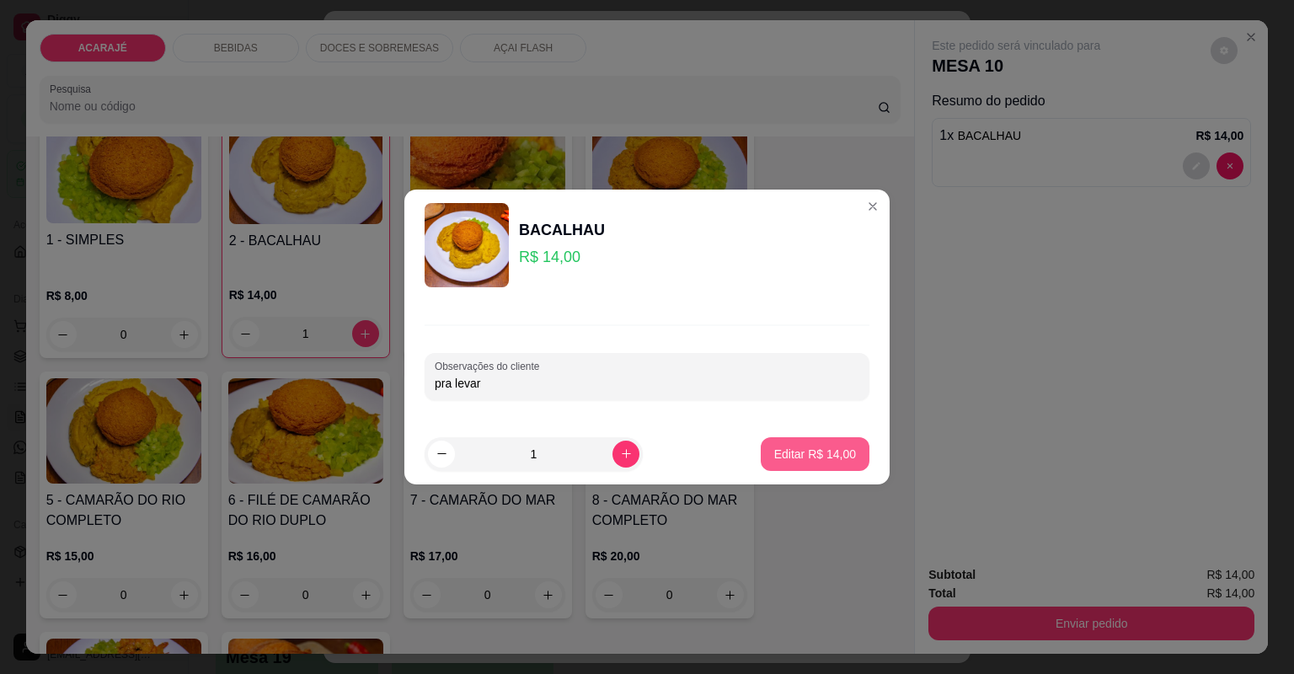
type input "pra levar"
click at [800, 462] on button "Editar R$ 14,00" at bounding box center [814, 453] width 105 height 33
type input "0"
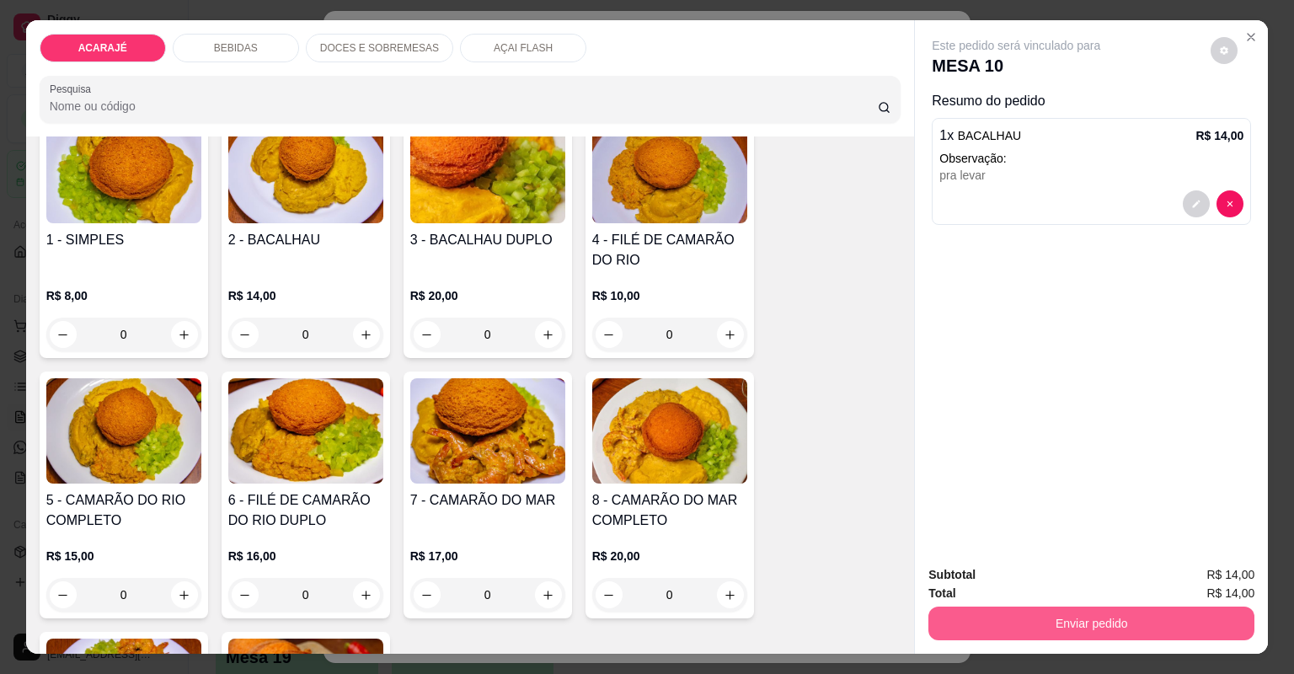
click at [1004, 625] on button "Enviar pedido" at bounding box center [1091, 624] width 326 height 34
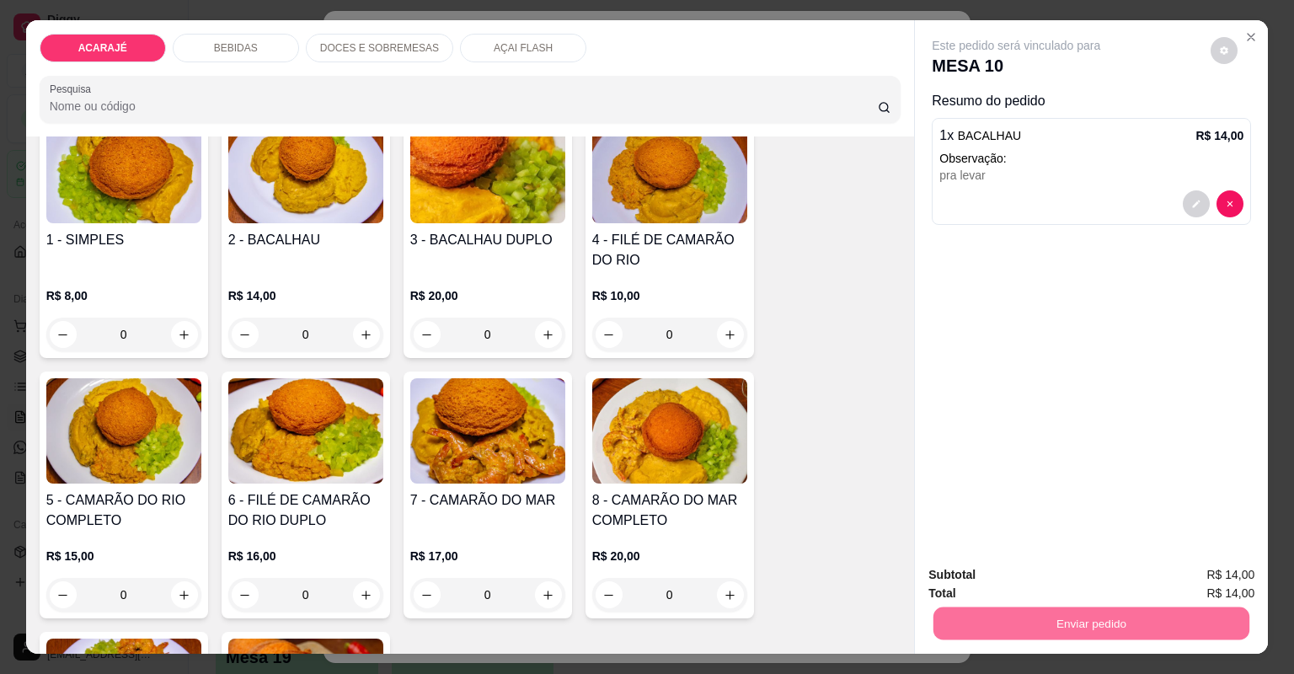
click at [982, 591] on button "Não registrar e enviar pedido" at bounding box center [1037, 582] width 175 height 32
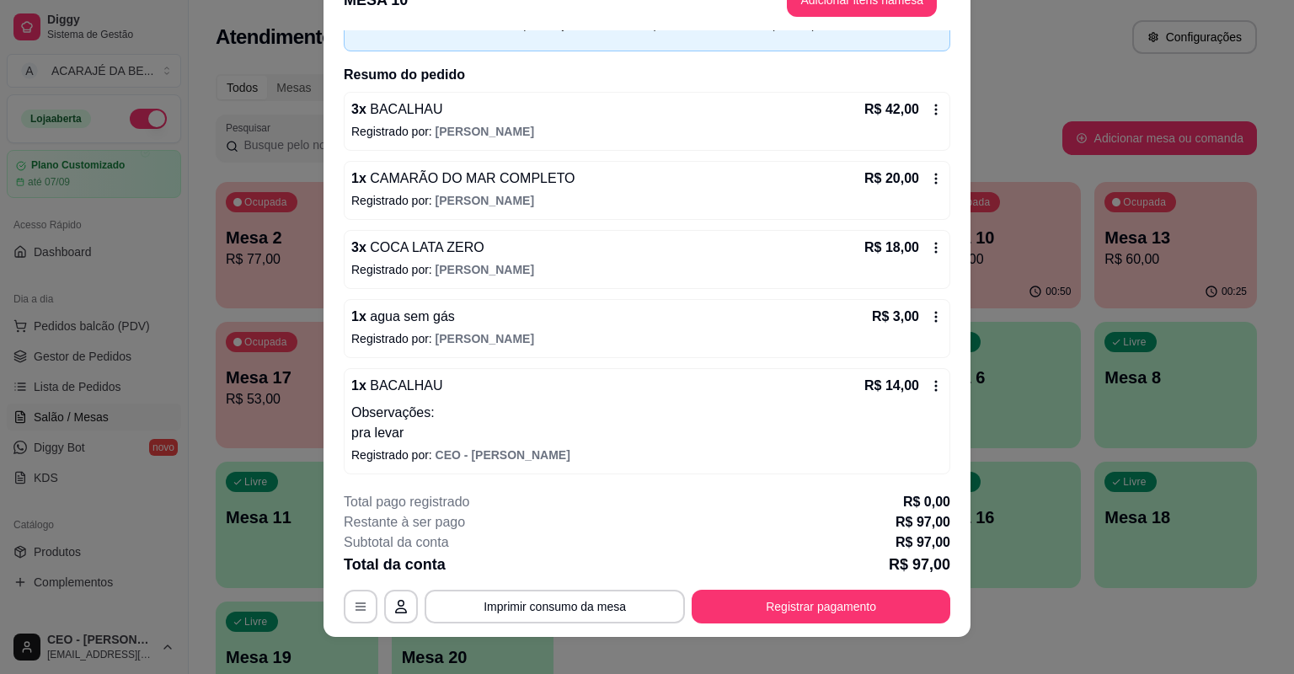
scroll to position [51, 0]
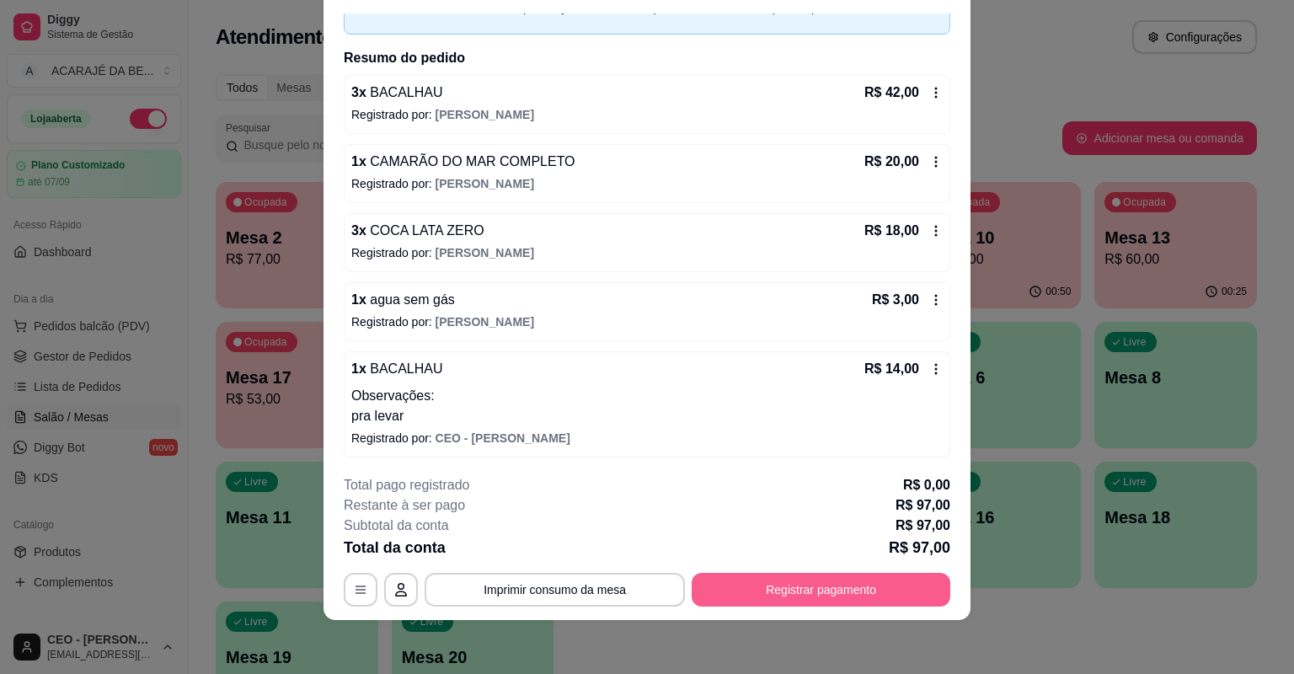
click at [774, 586] on button "Registrar pagamento" at bounding box center [821, 590] width 259 height 34
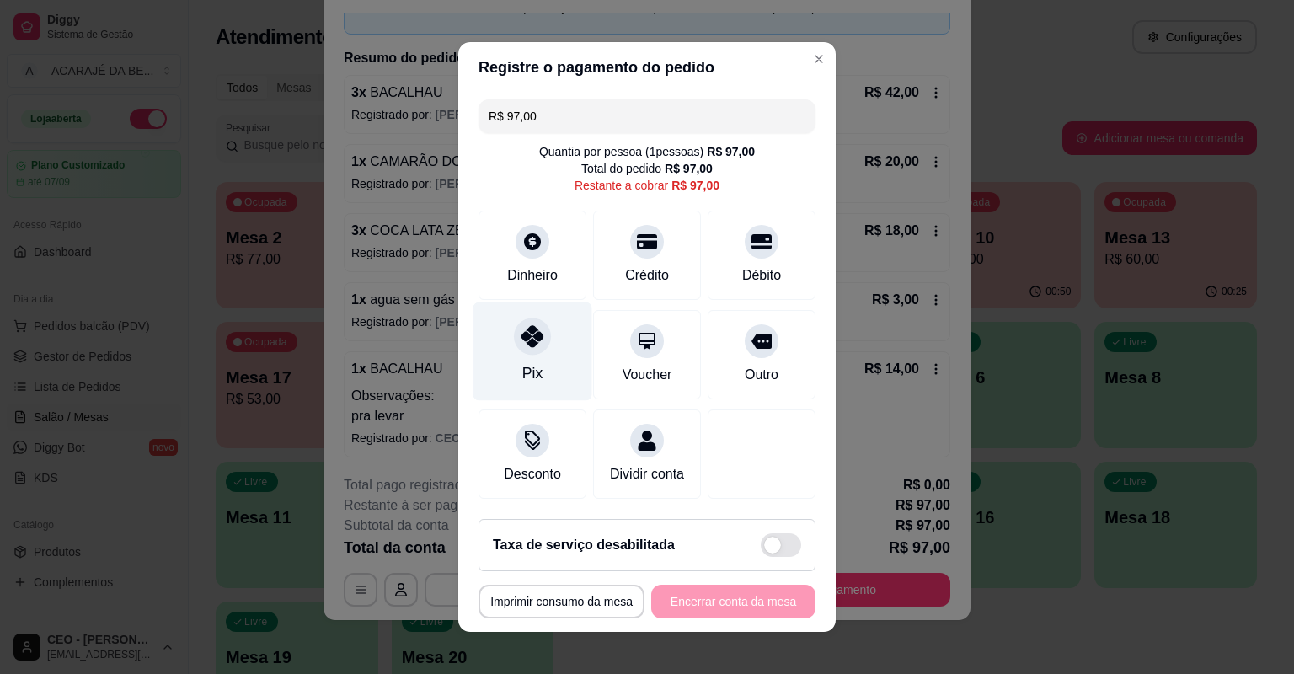
click at [522, 360] on div "Pix" at bounding box center [533, 351] width 119 height 99
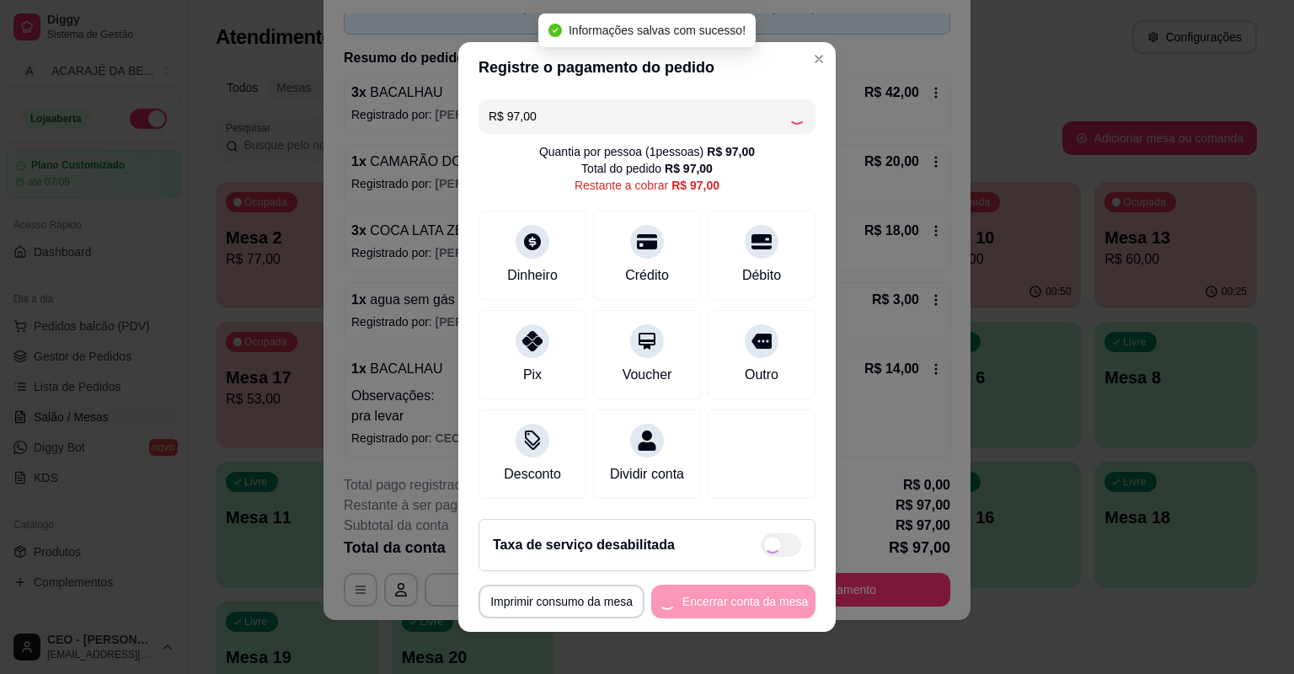
type input "R$ 0,00"
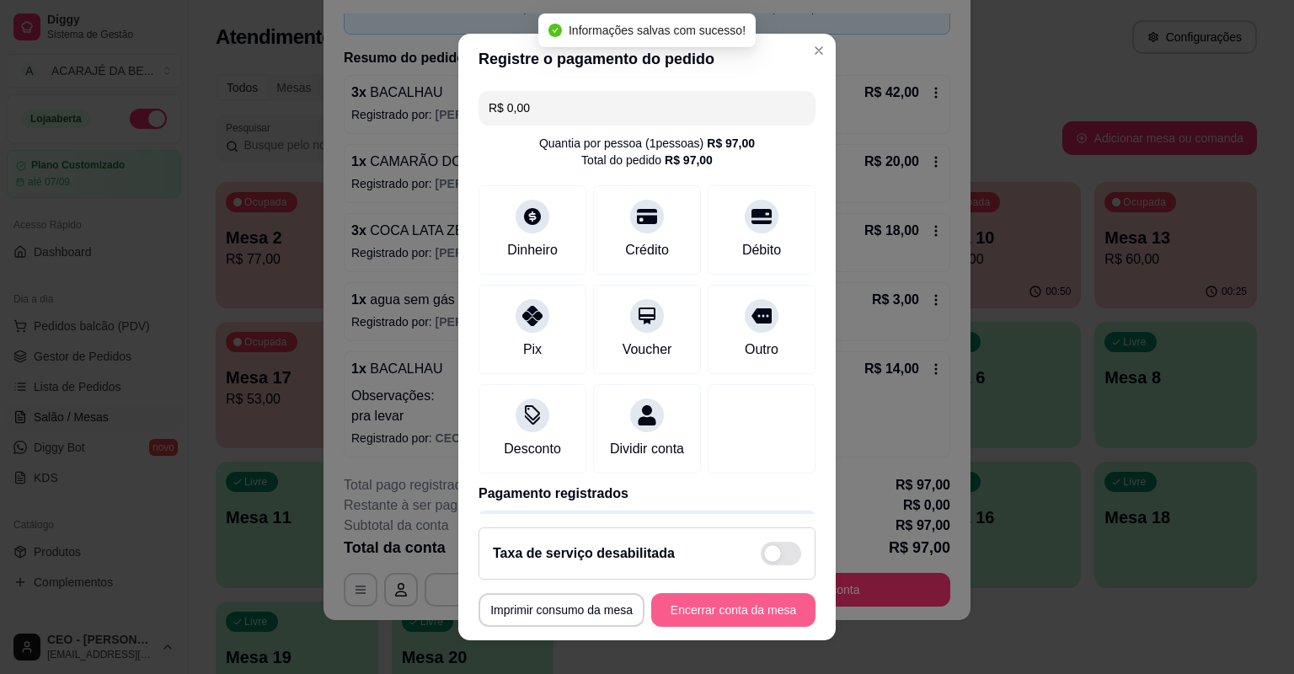
click at [711, 602] on button "Encerrar conta da mesa" at bounding box center [733, 610] width 164 height 34
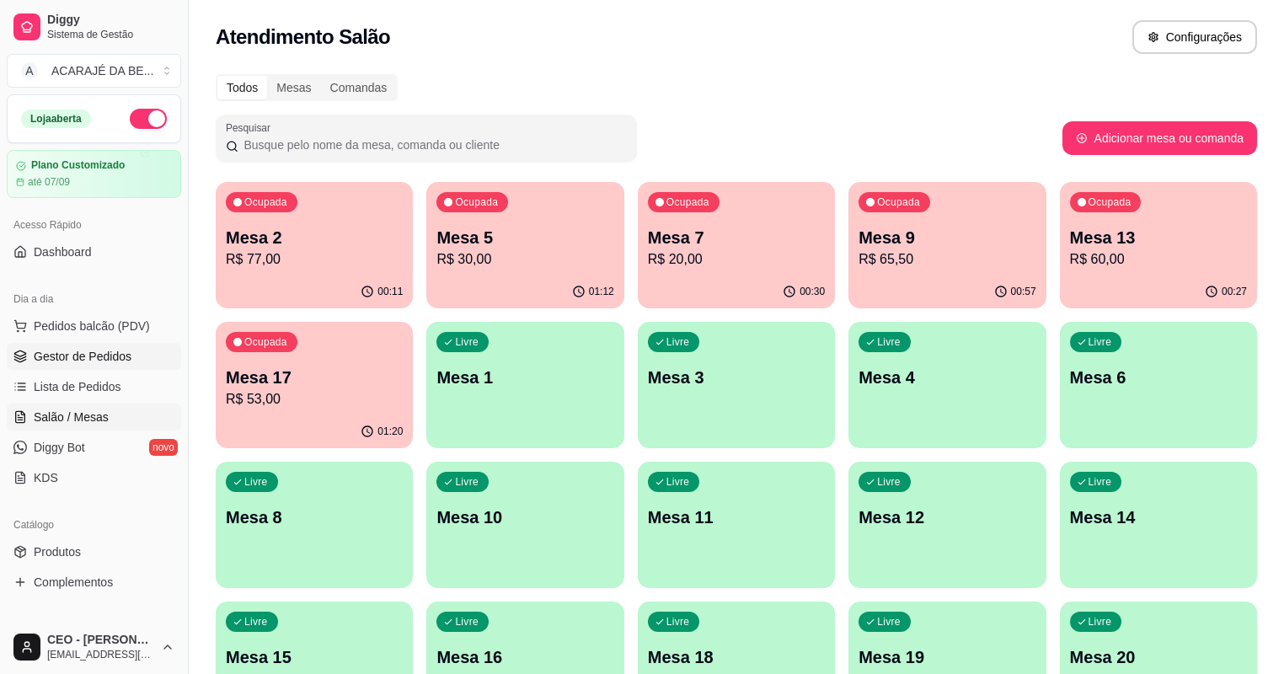
click at [115, 362] on span "Gestor de Pedidos" at bounding box center [83, 356] width 98 height 17
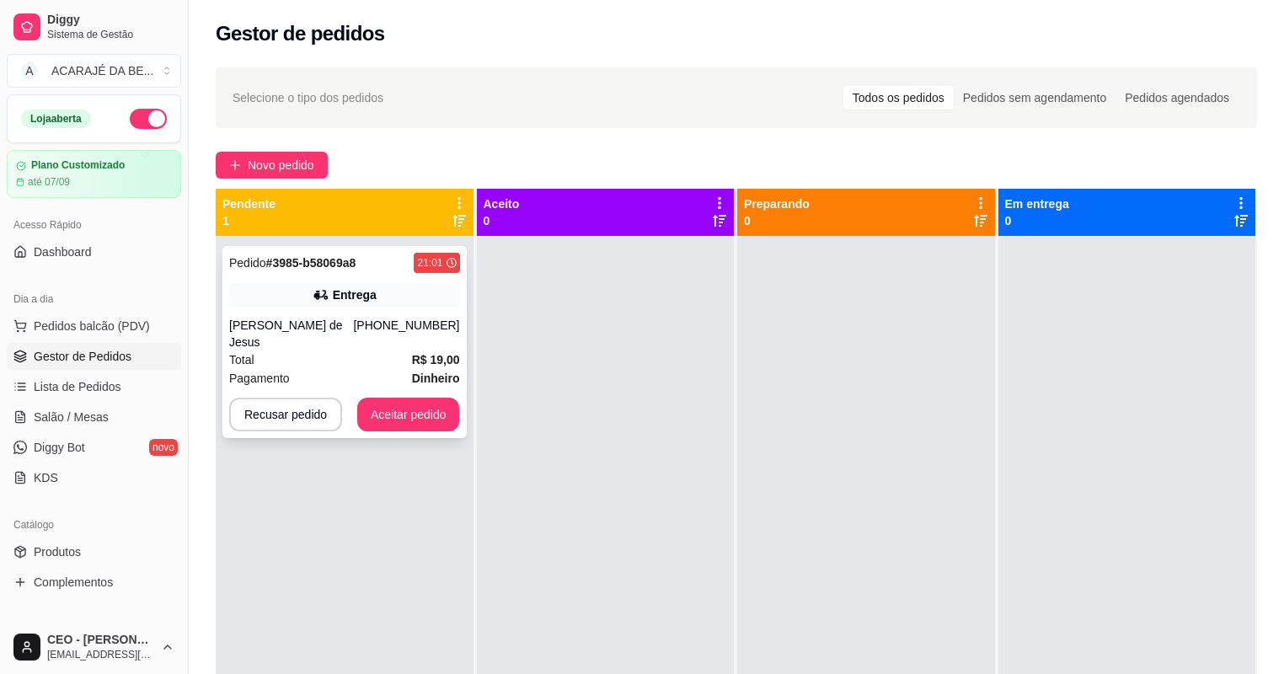
click at [365, 369] on div "Pagamento Dinheiro" at bounding box center [344, 378] width 231 height 19
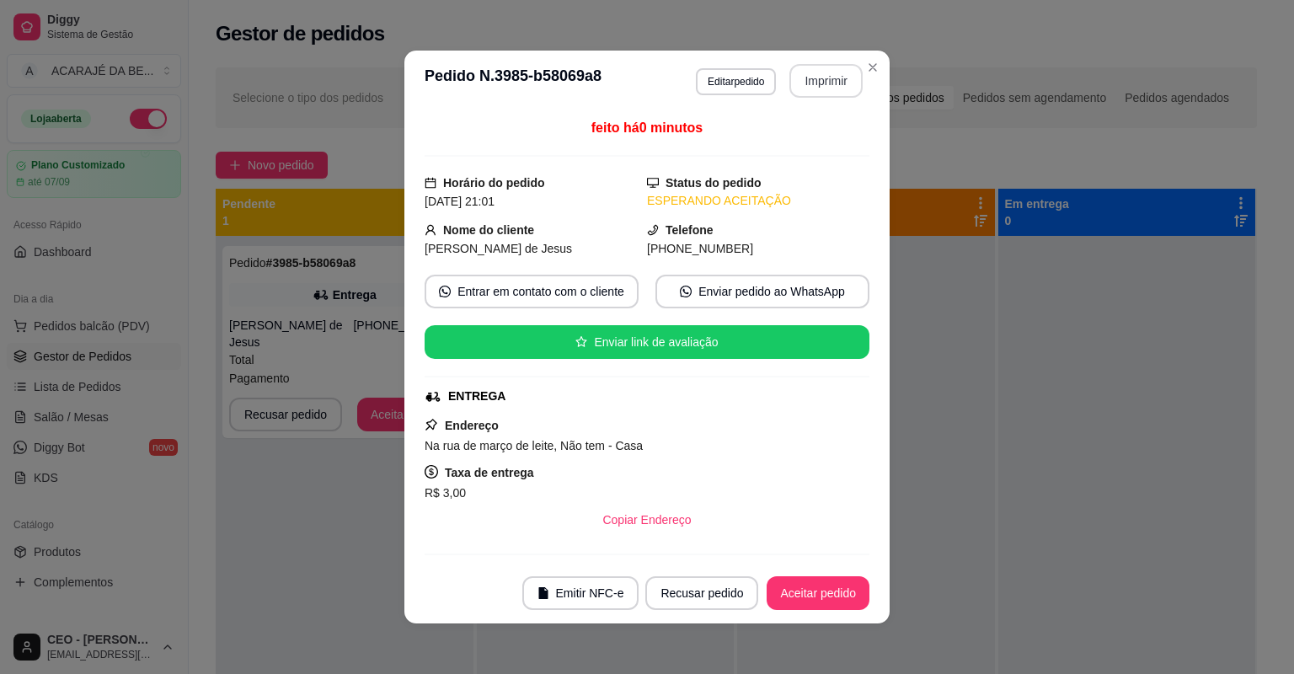
click at [802, 93] on button "Imprimir" at bounding box center [825, 81] width 73 height 34
click at [820, 590] on button "Aceitar pedido" at bounding box center [817, 593] width 99 height 33
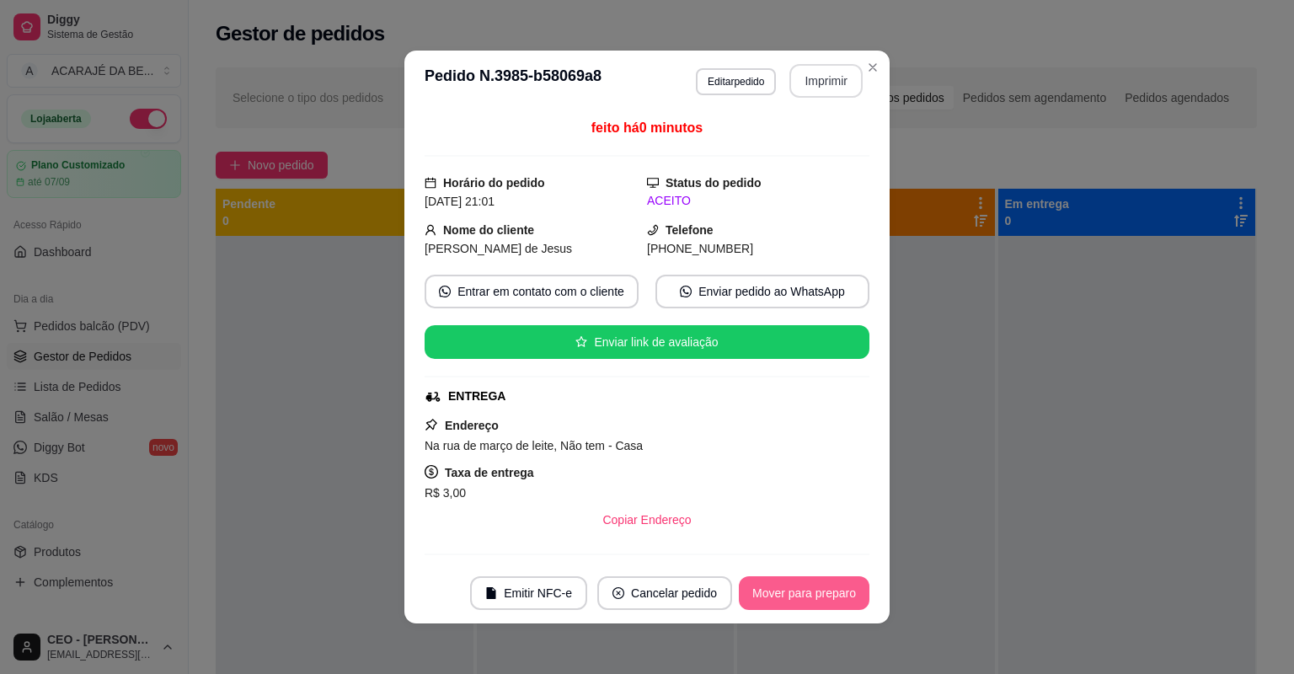
click at [827, 588] on button "Mover para preparo" at bounding box center [804, 593] width 131 height 34
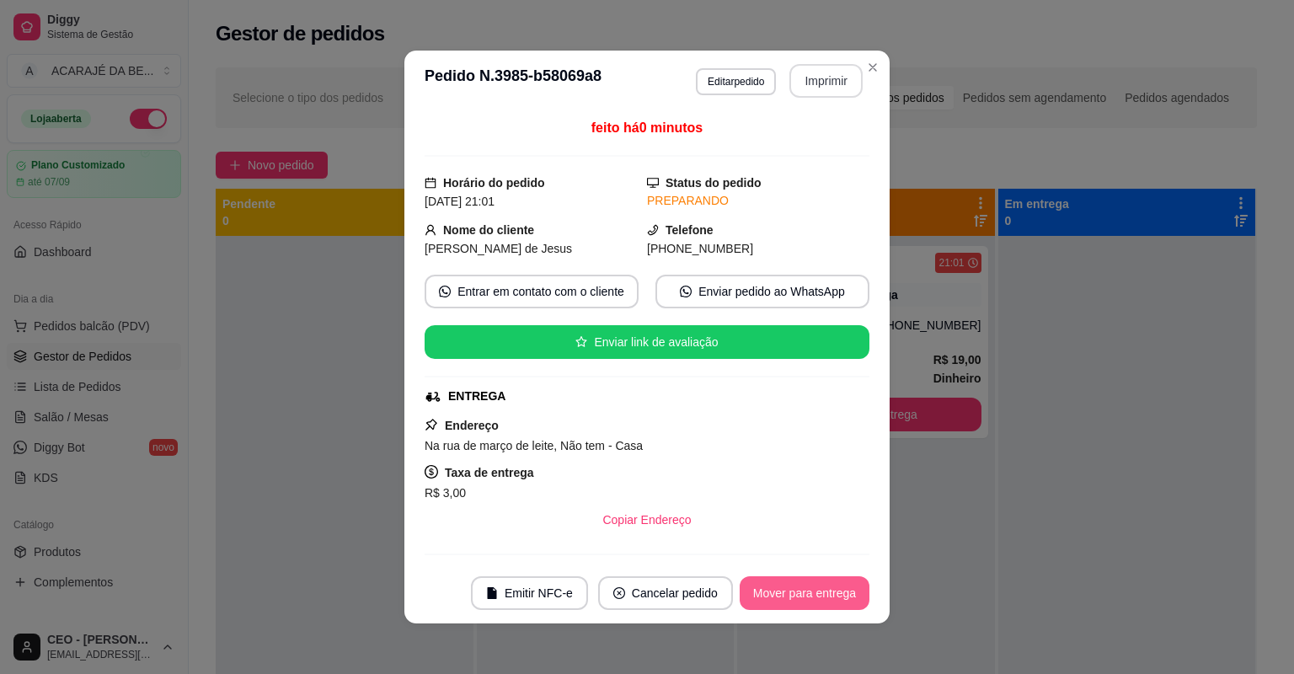
click at [827, 588] on button "Mover para entrega" at bounding box center [805, 593] width 130 height 34
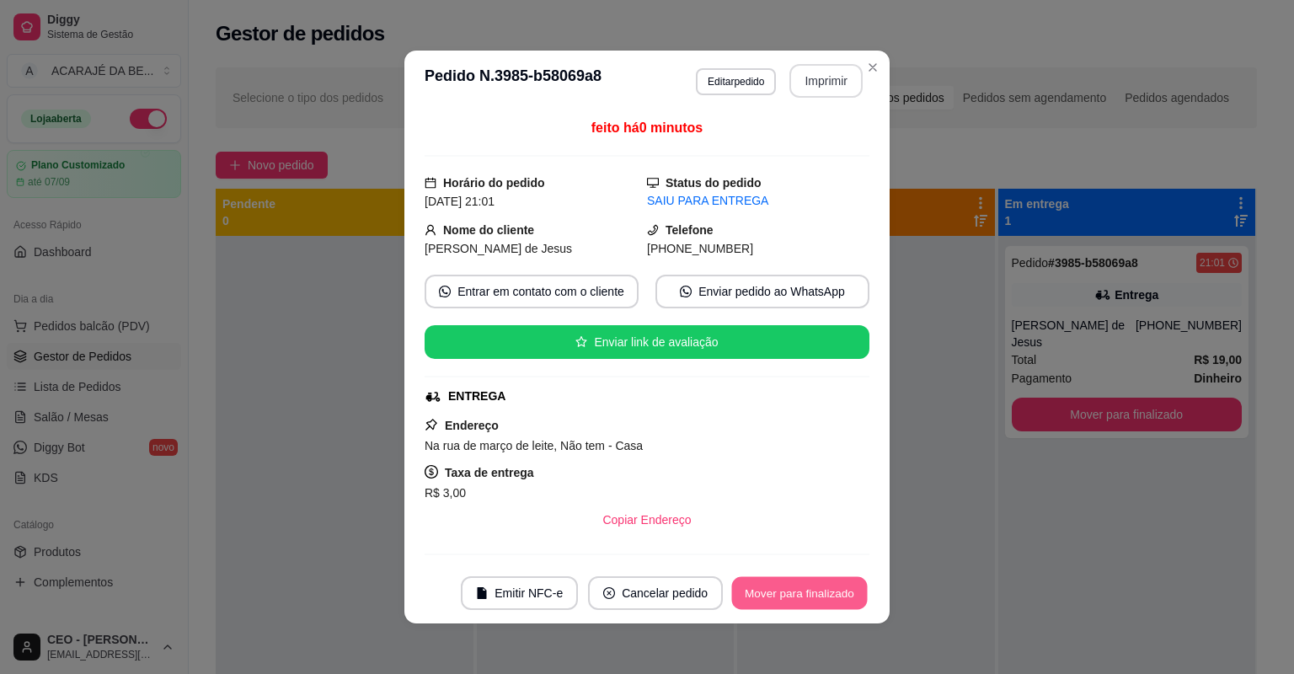
click at [827, 588] on button "Mover para finalizado" at bounding box center [800, 593] width 136 height 33
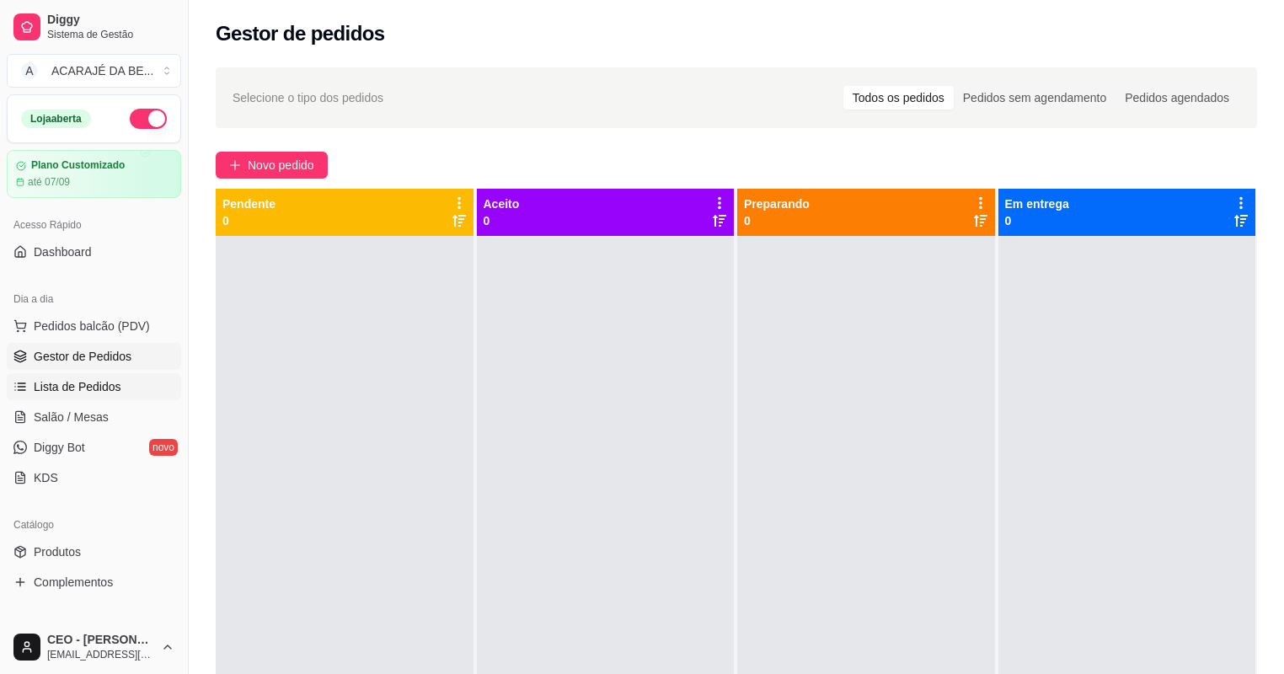
click at [78, 394] on span "Lista de Pedidos" at bounding box center [78, 386] width 88 height 17
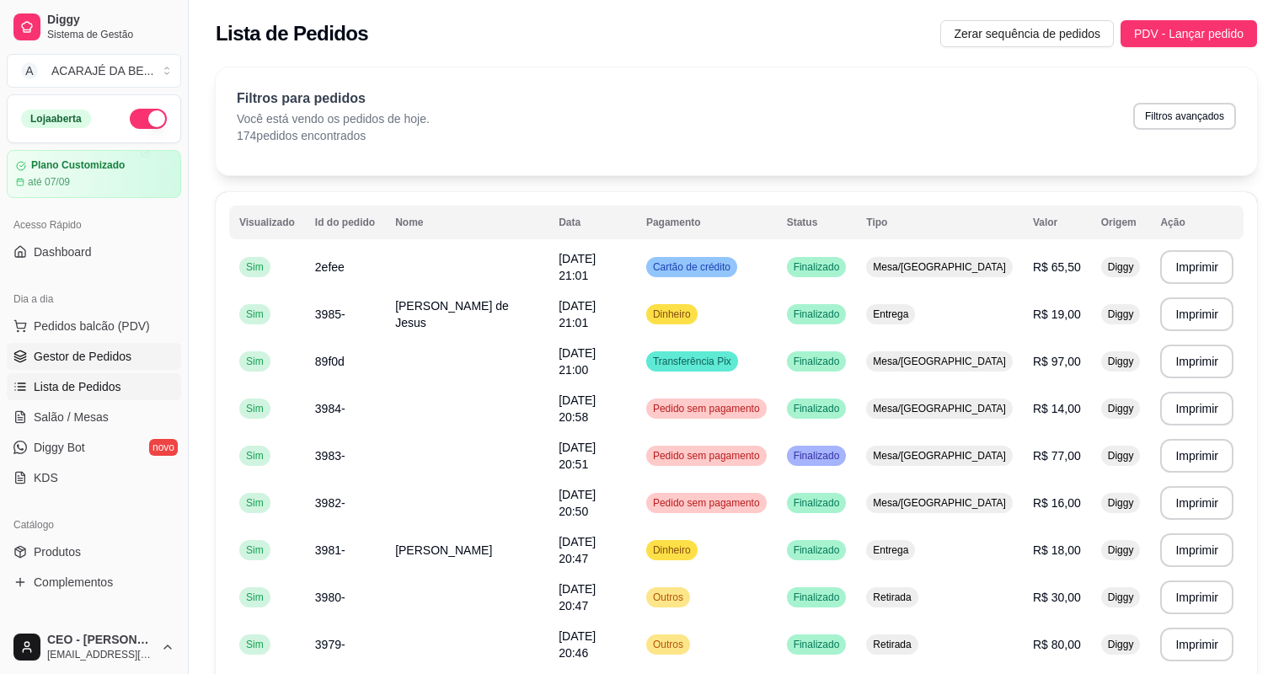
click at [68, 360] on span "Gestor de Pedidos" at bounding box center [83, 356] width 98 height 17
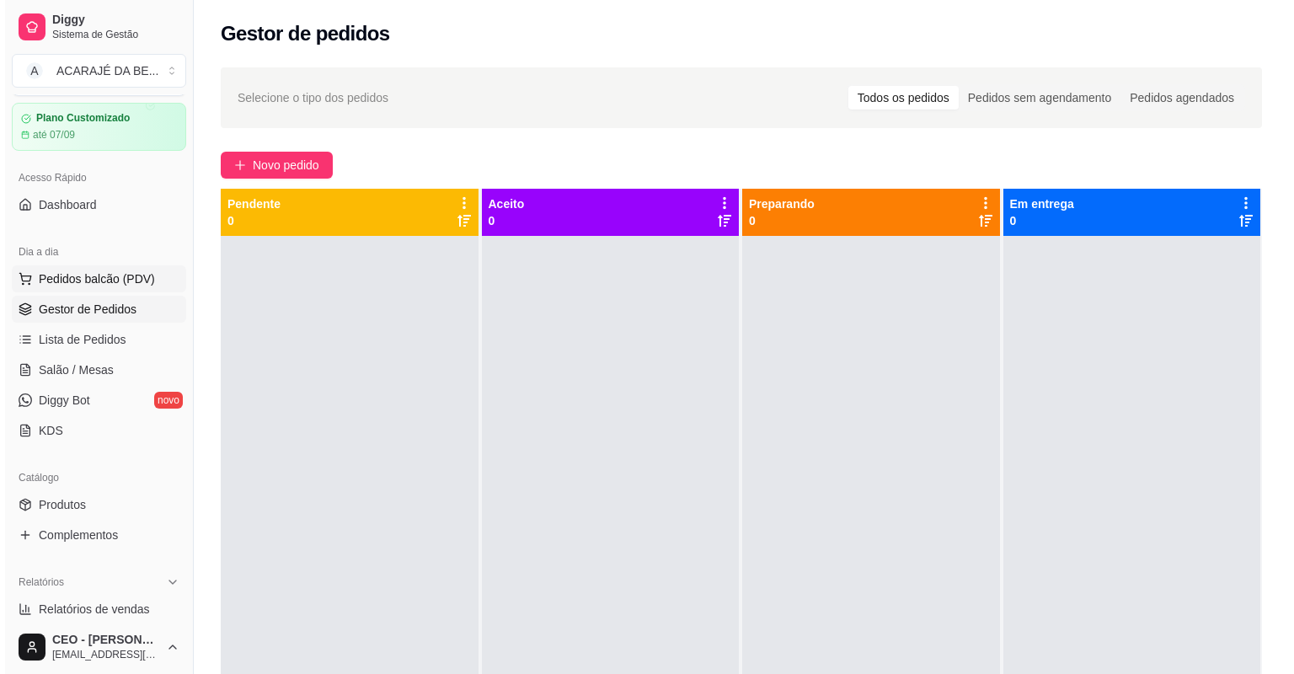
scroll to position [67, 0]
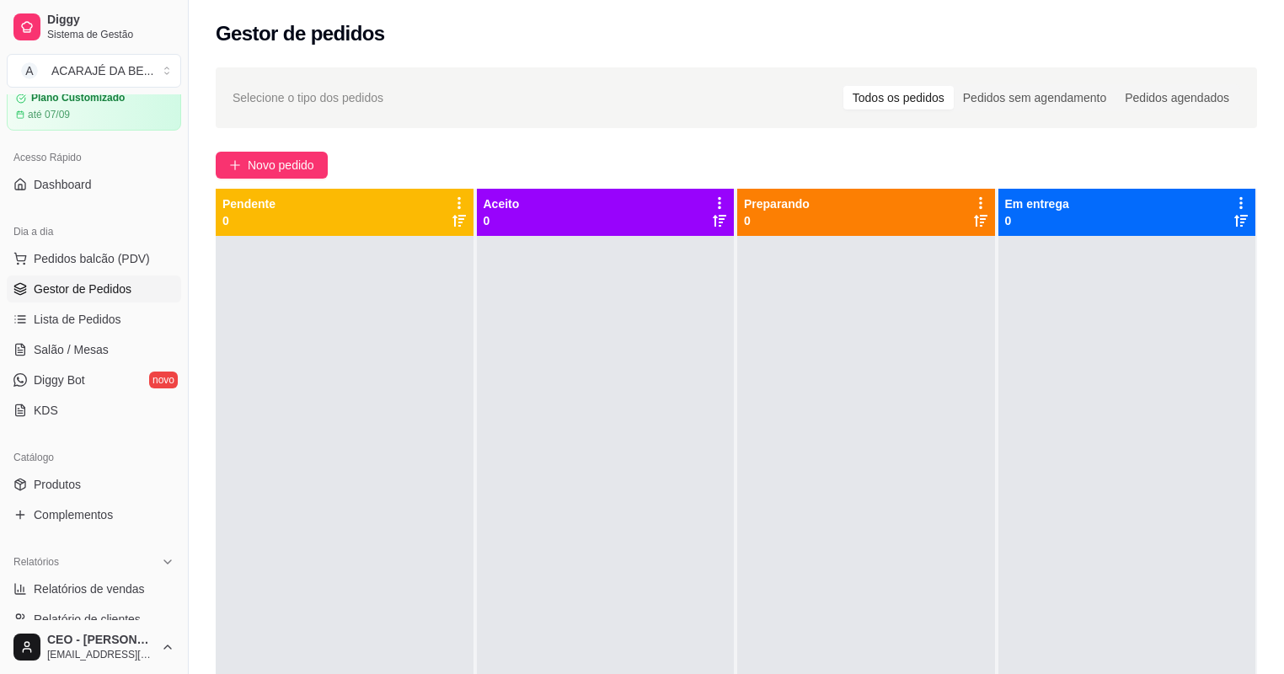
click at [81, 293] on span "Gestor de Pedidos" at bounding box center [83, 289] width 98 height 17
click at [83, 265] on span "Pedidos balcão (PDV)" at bounding box center [92, 258] width 116 height 17
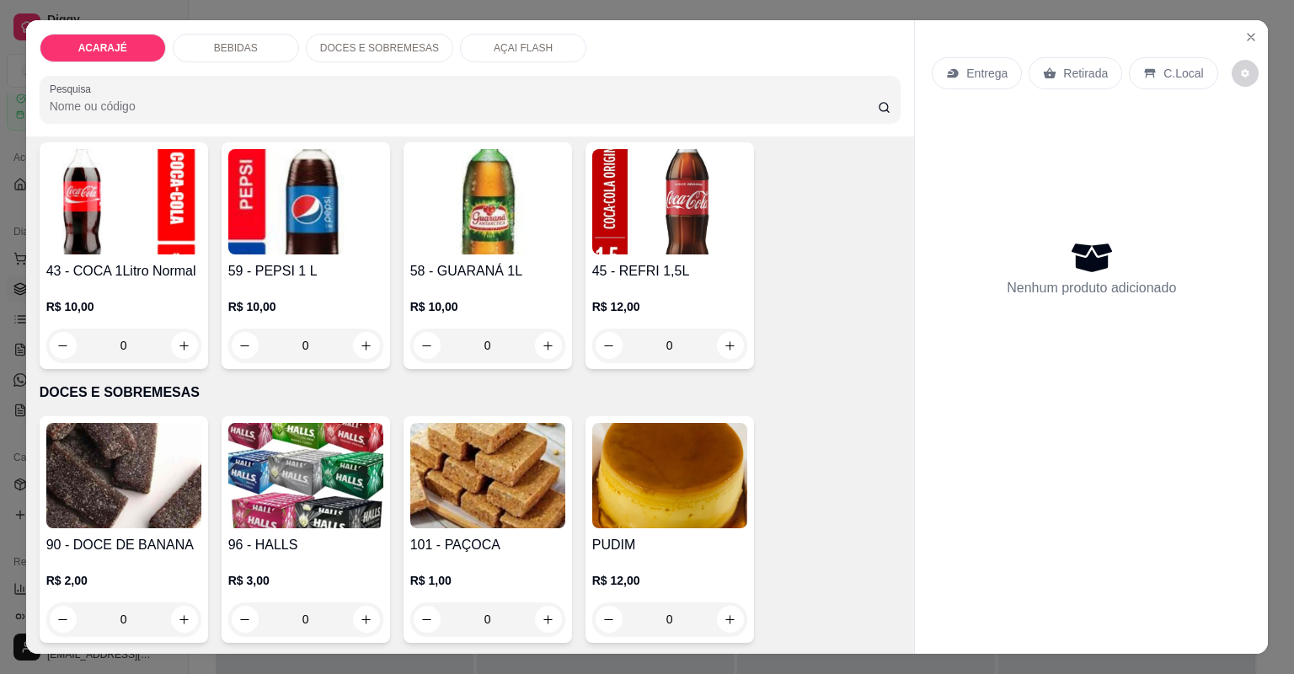
scroll to position [2089, 0]
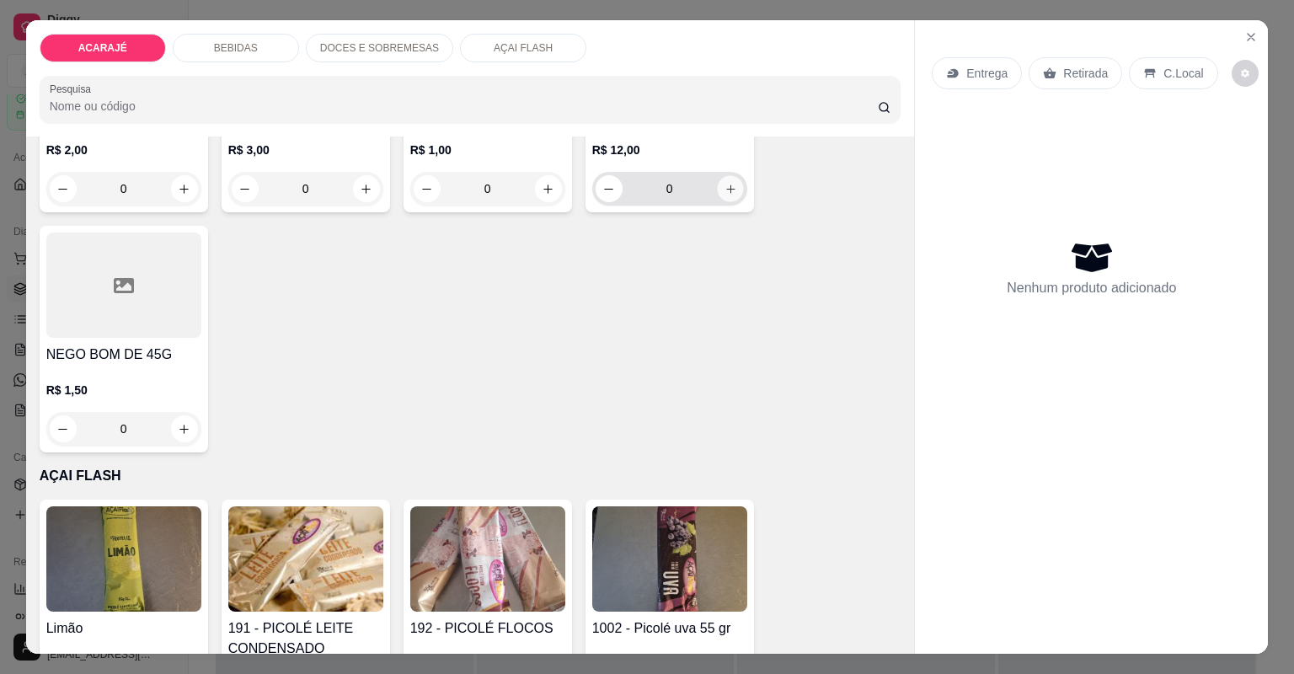
click at [724, 185] on icon "increase-product-quantity" at bounding box center [730, 189] width 13 height 13
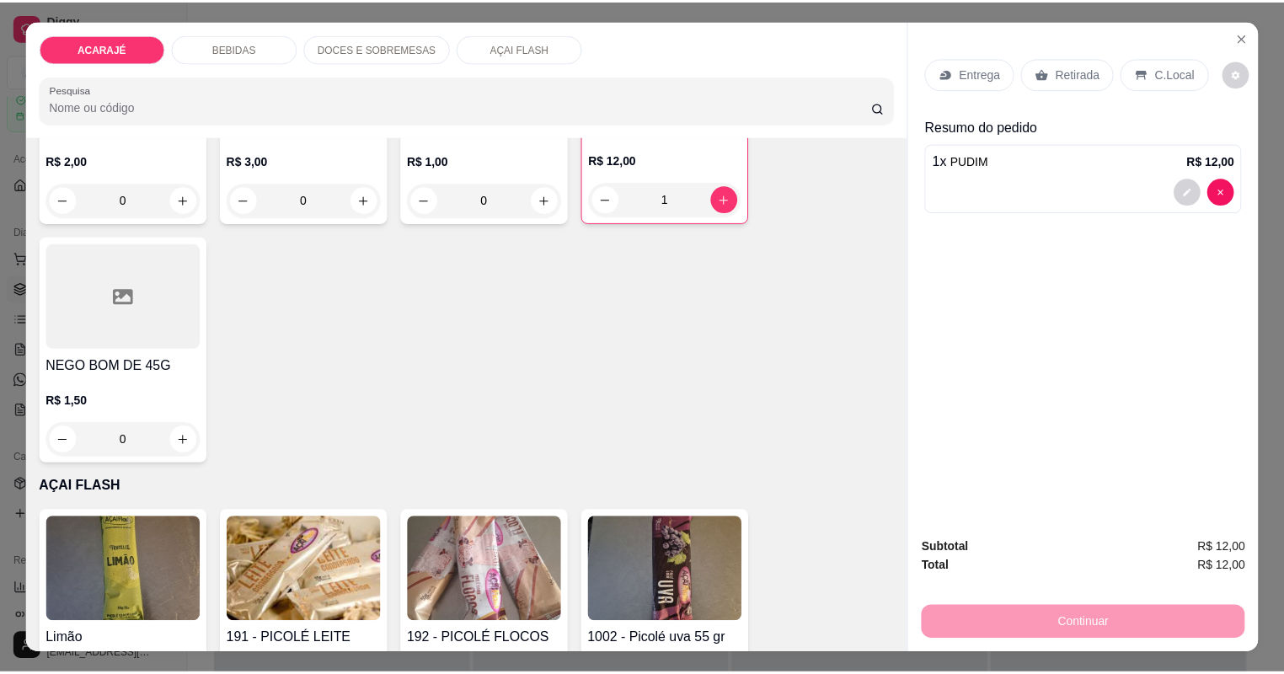
scroll to position [1888, 0]
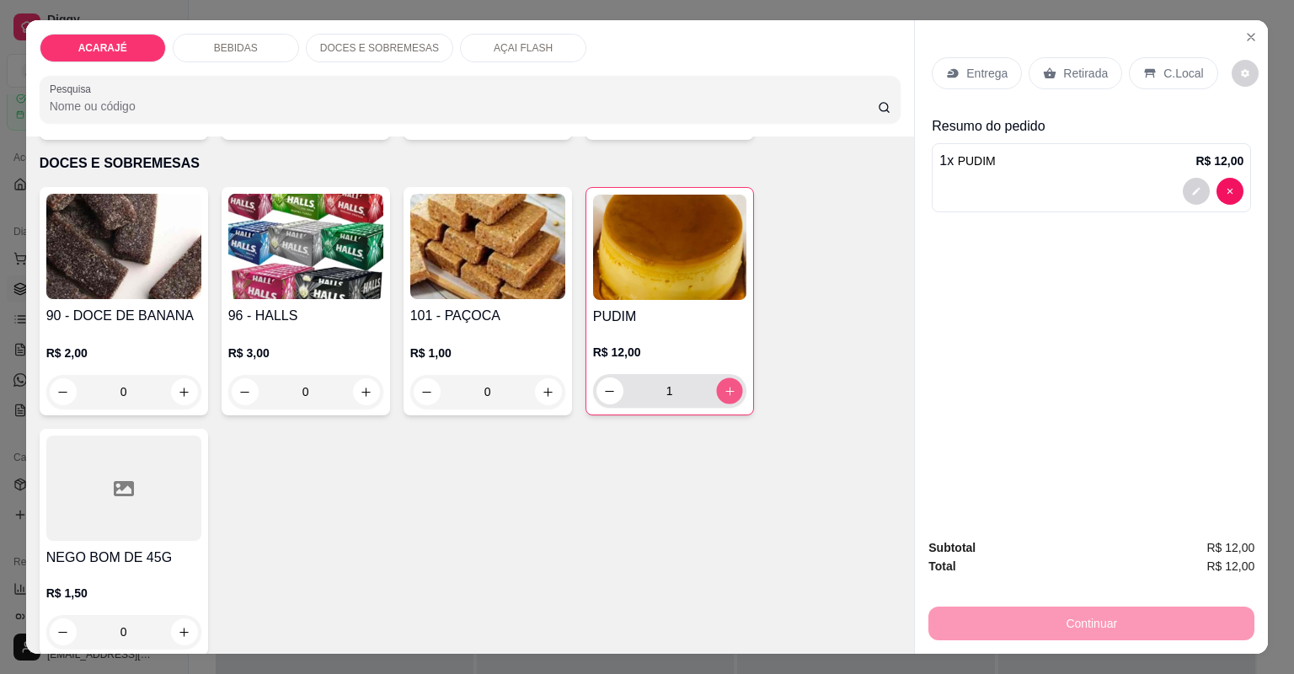
click at [729, 388] on icon "increase-product-quantity" at bounding box center [729, 391] width 13 height 13
type input "2"
click at [1044, 74] on icon at bounding box center [1050, 72] width 13 height 11
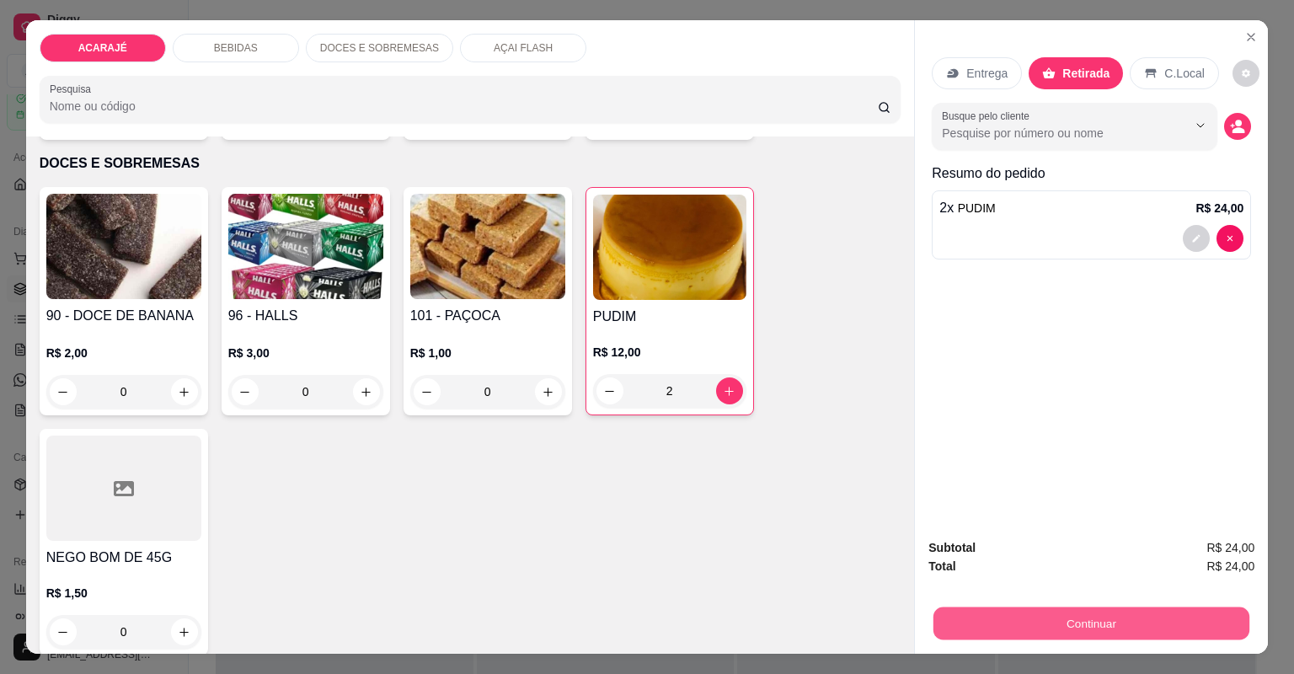
click at [974, 637] on button "Continuar" at bounding box center [1092, 623] width 316 height 33
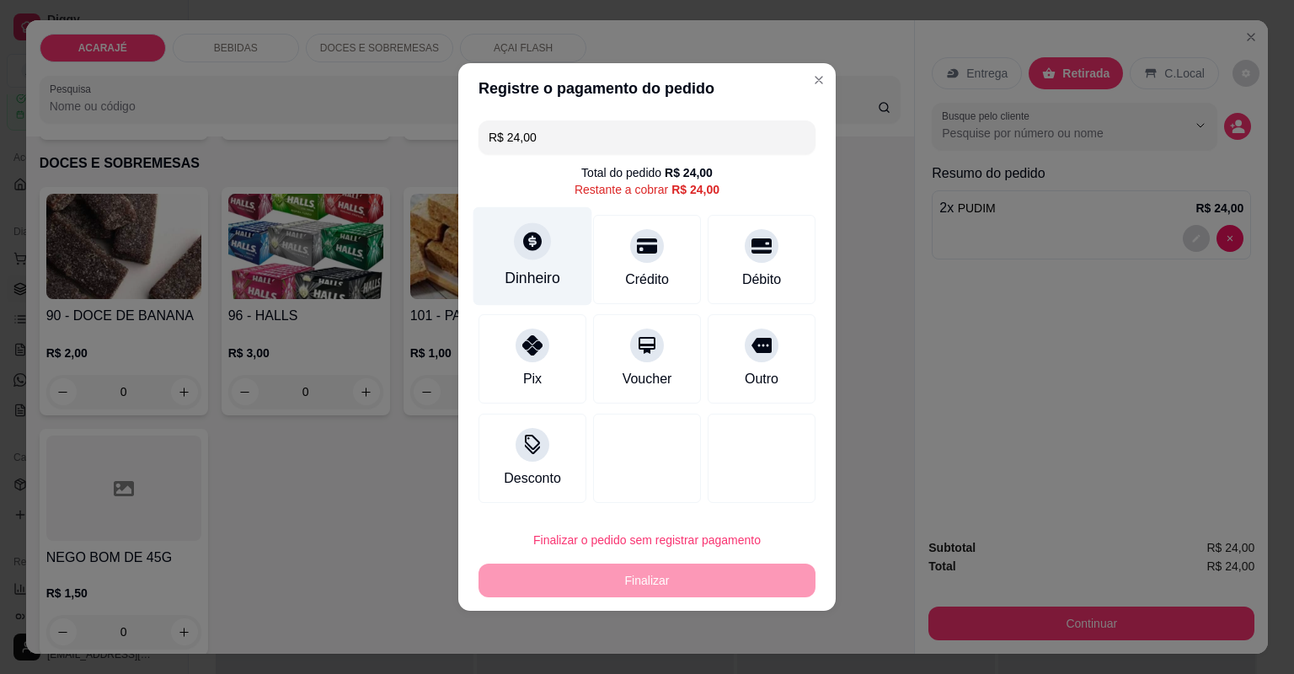
click at [537, 273] on div "Dinheiro" at bounding box center [533, 278] width 56 height 22
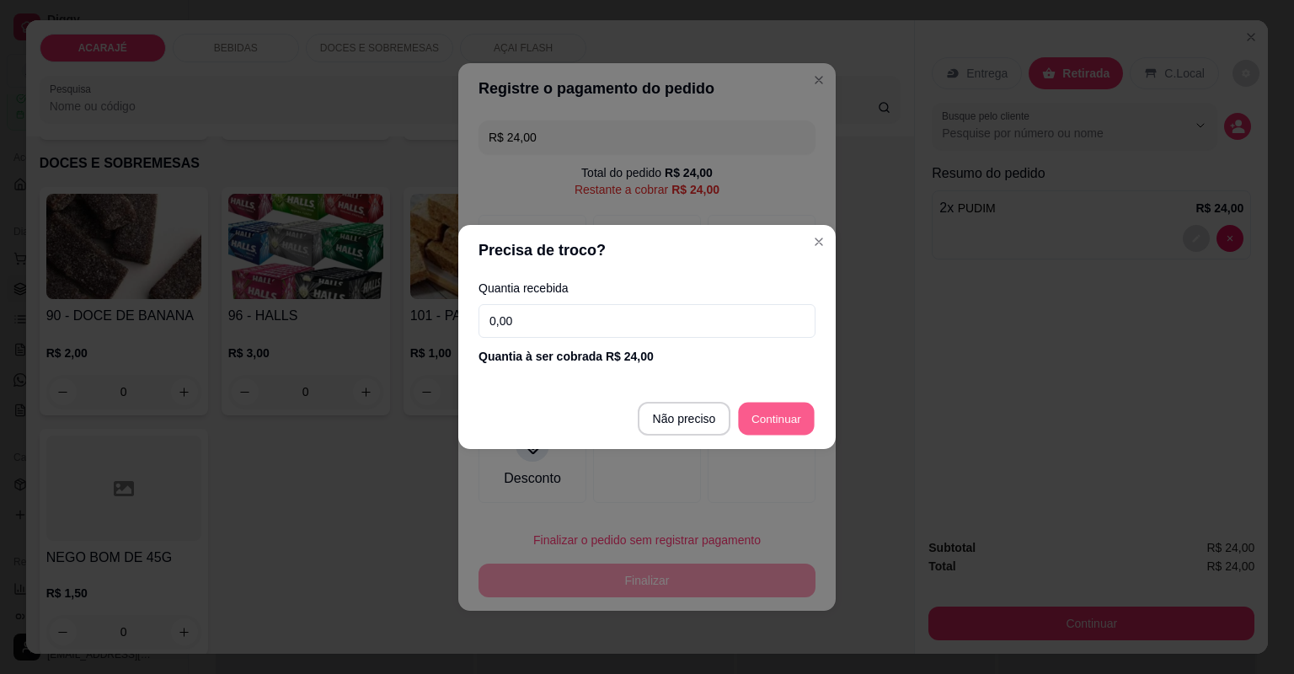
type input "R$ 0,00"
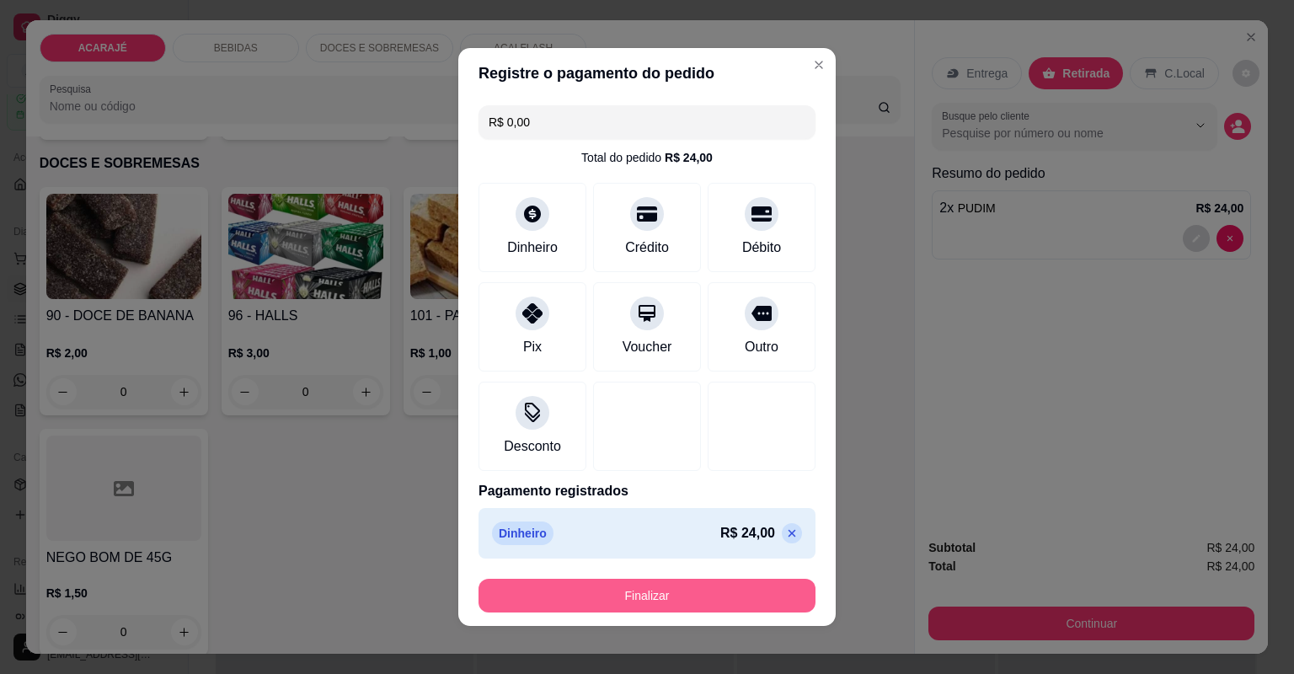
click at [679, 598] on button "Finalizar" at bounding box center [647, 596] width 337 height 34
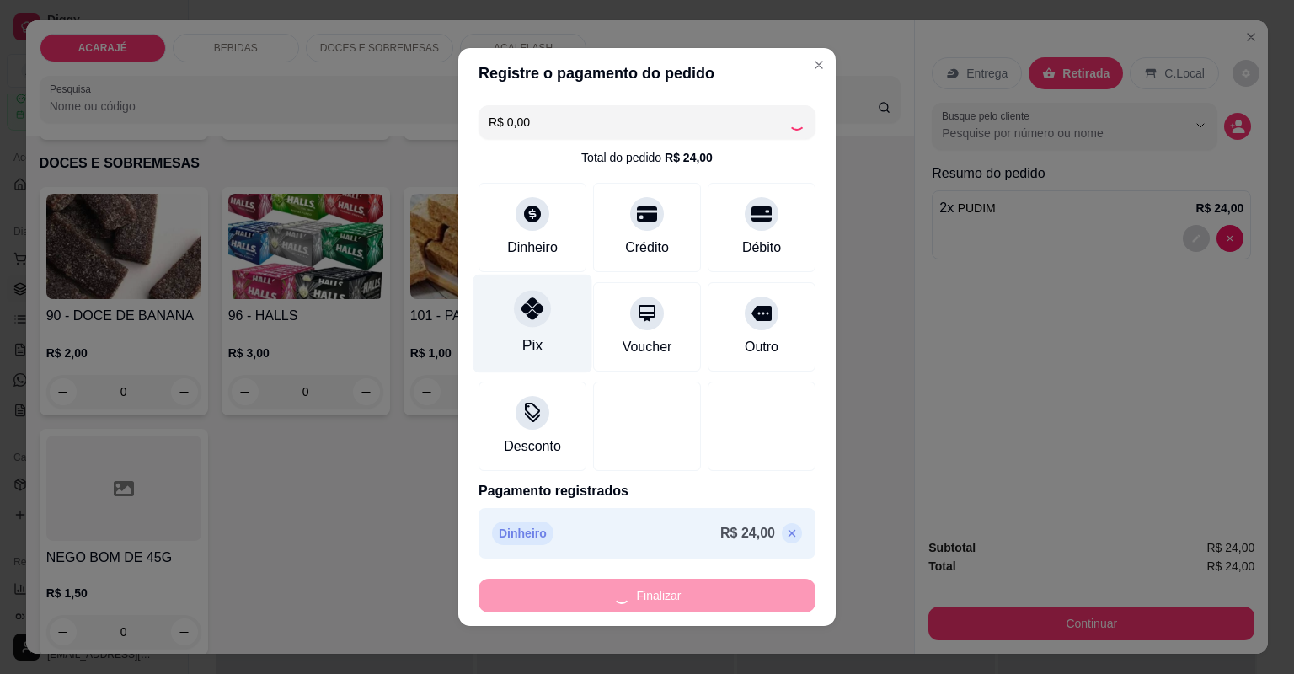
type input "0"
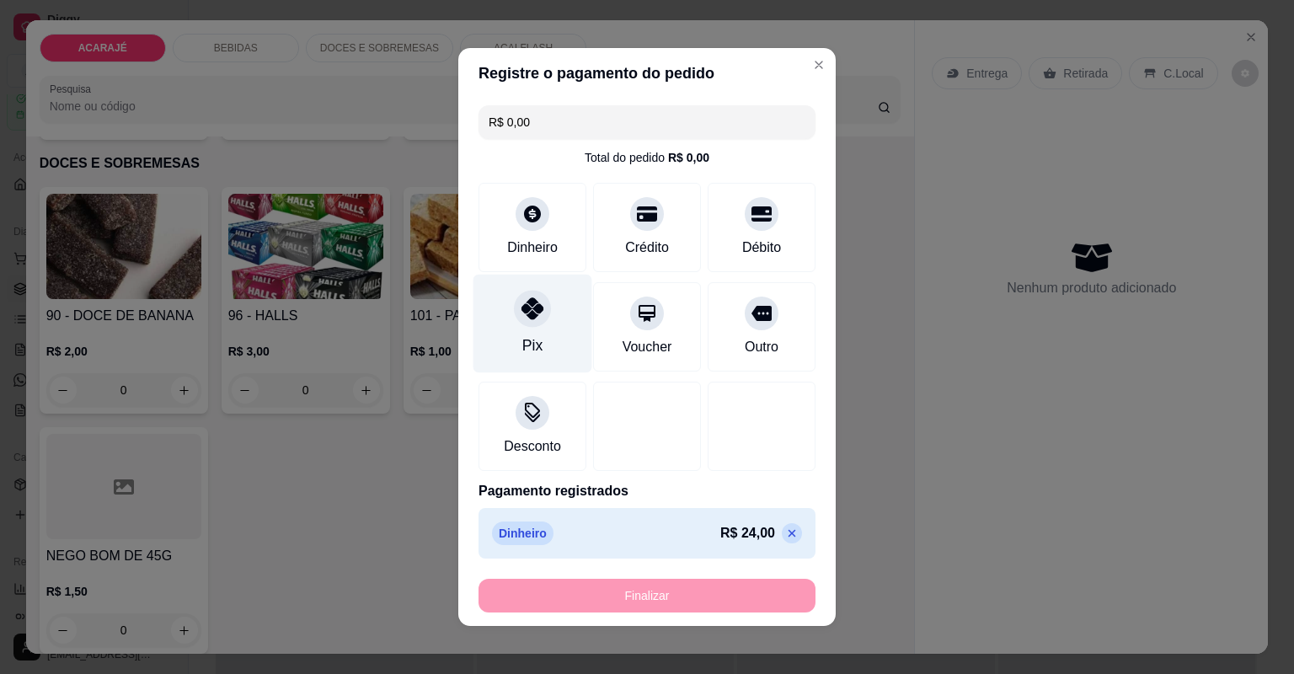
type input "-R$ 24,00"
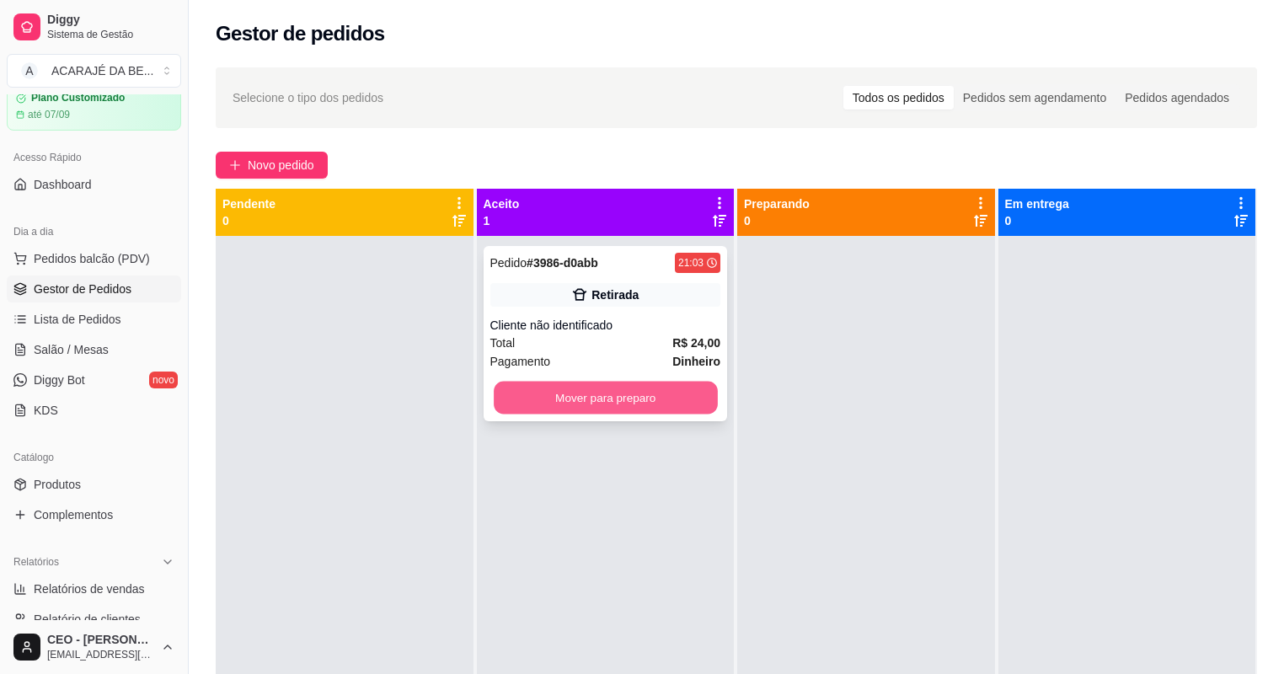
click at [580, 391] on button "Mover para preparo" at bounding box center [605, 398] width 223 height 33
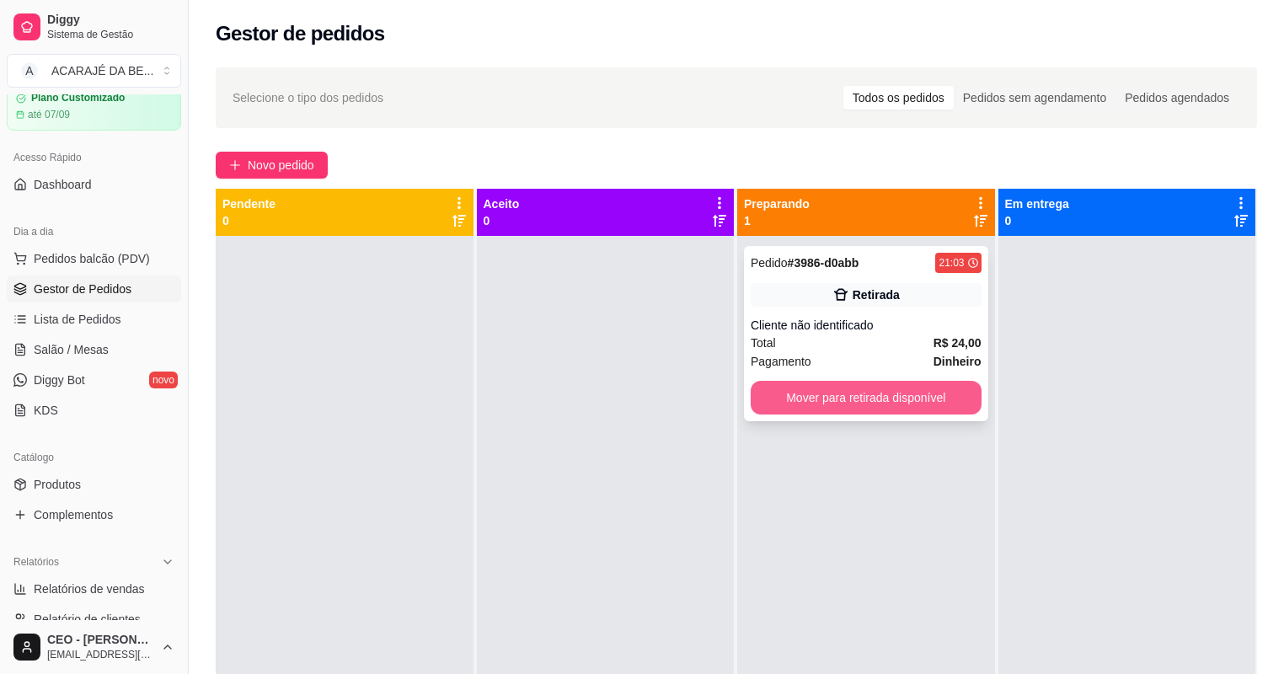
click at [893, 393] on button "Mover para retirada disponível" at bounding box center [866, 398] width 231 height 34
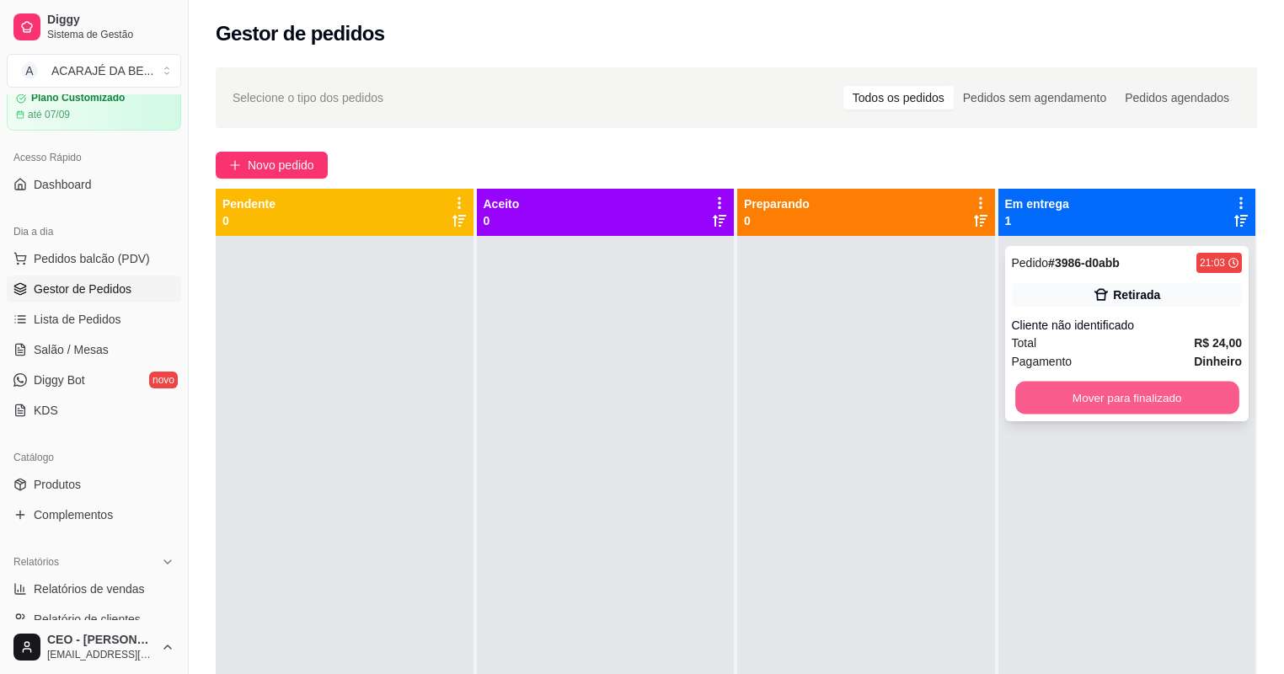
click at [1067, 387] on button "Mover para finalizado" at bounding box center [1126, 398] width 223 height 33
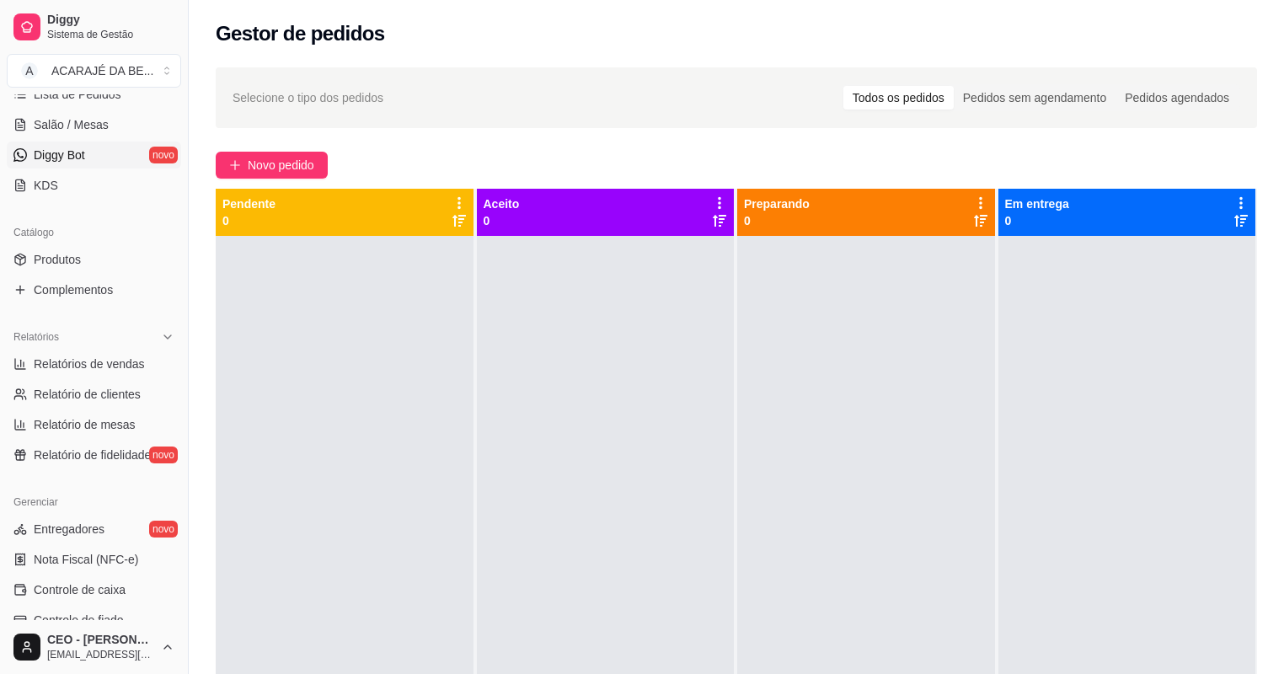
scroll to position [337, 0]
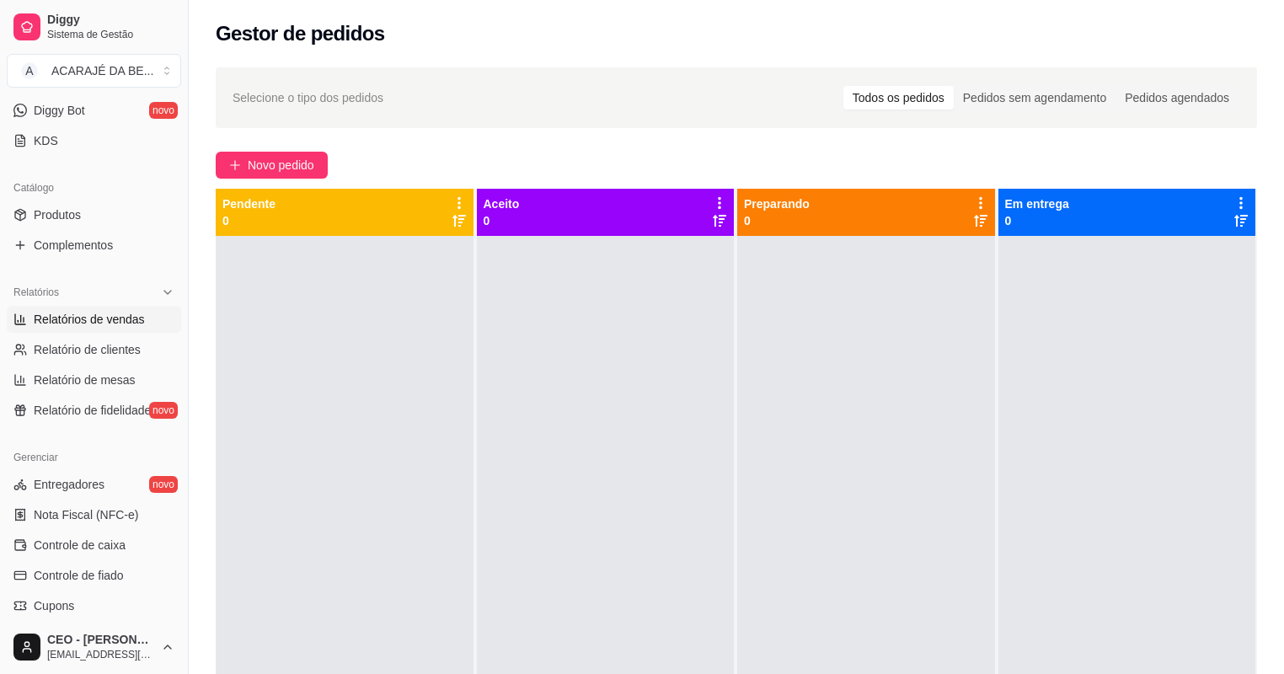
click at [110, 319] on span "Relatórios de vendas" at bounding box center [89, 319] width 111 height 17
select select "ALL"
select select "0"
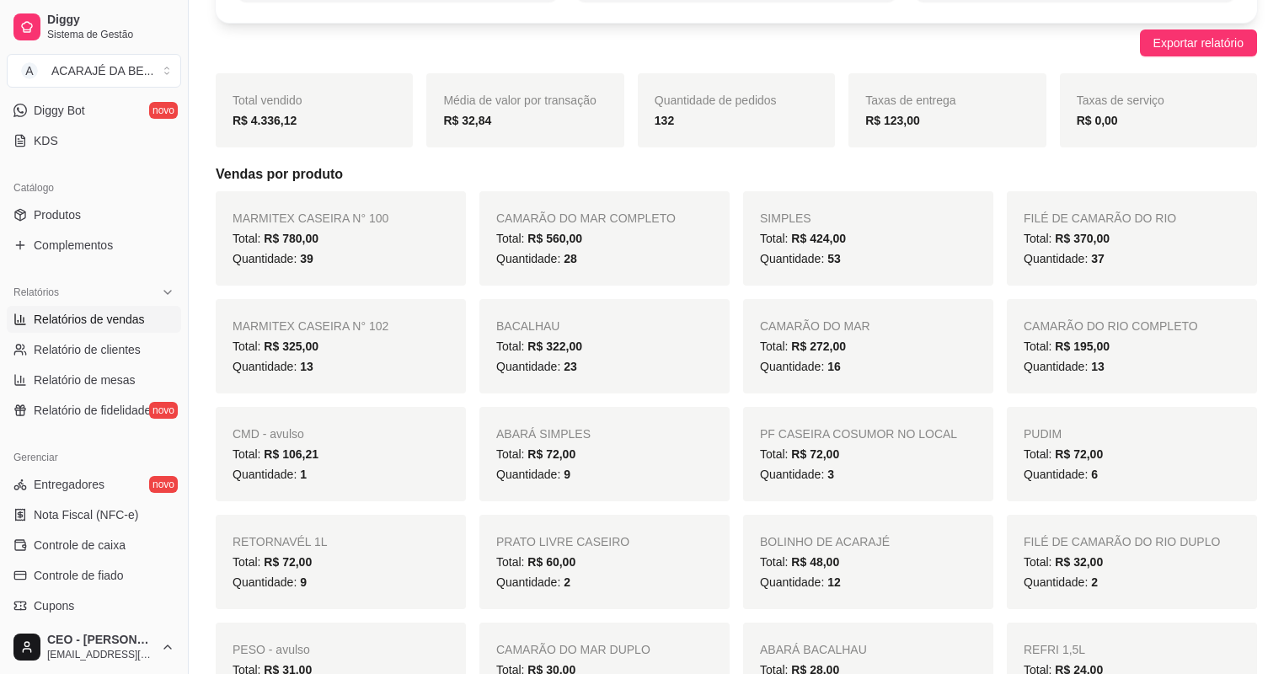
scroll to position [135, 0]
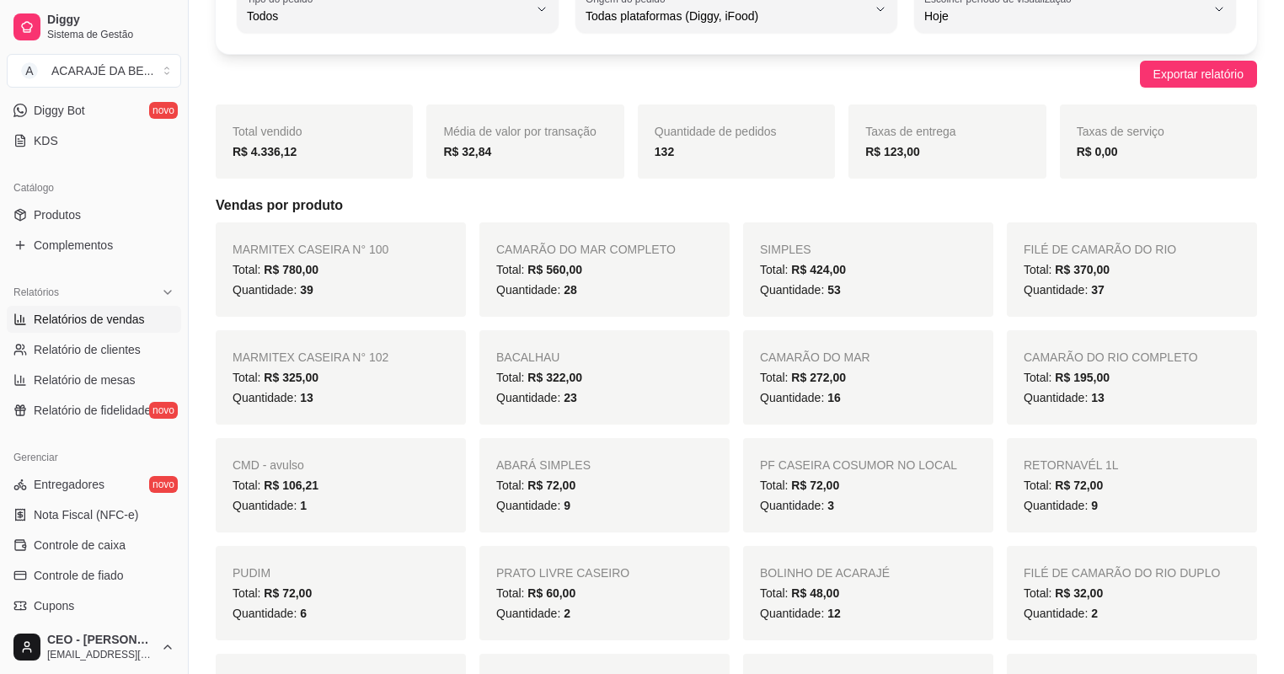
click at [1159, 488] on div "Total: R$ 72,00" at bounding box center [1132, 485] width 217 height 20
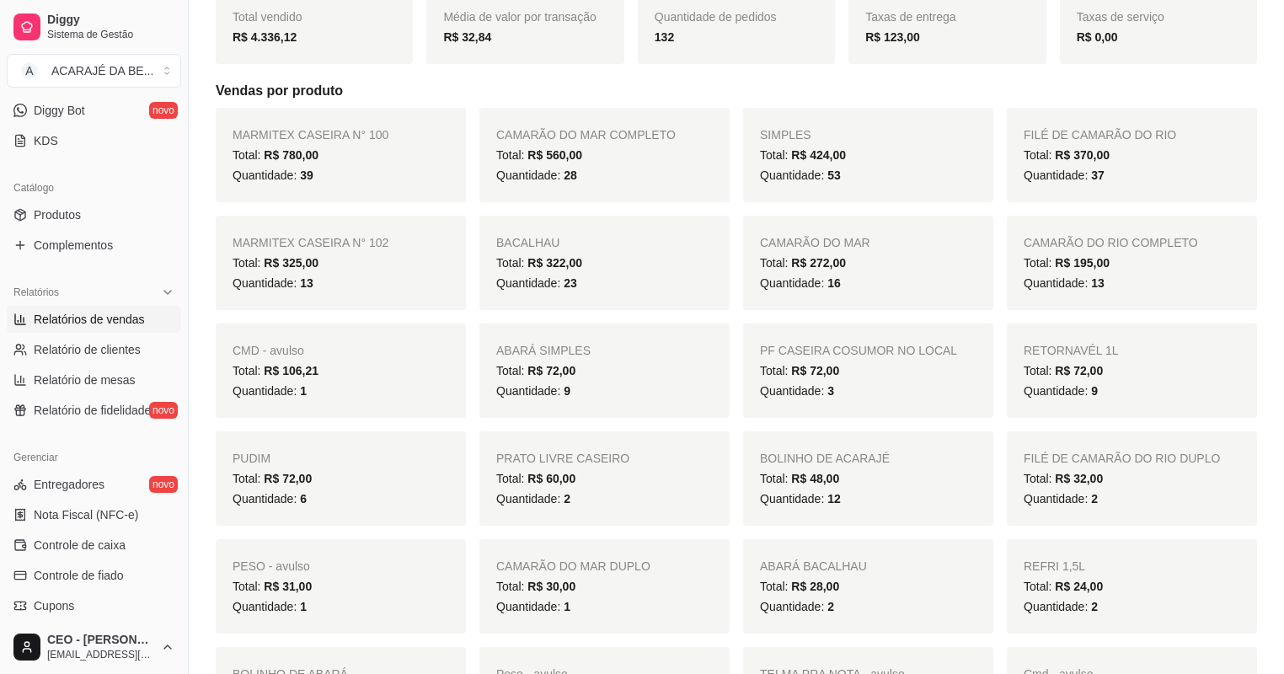
scroll to position [270, 0]
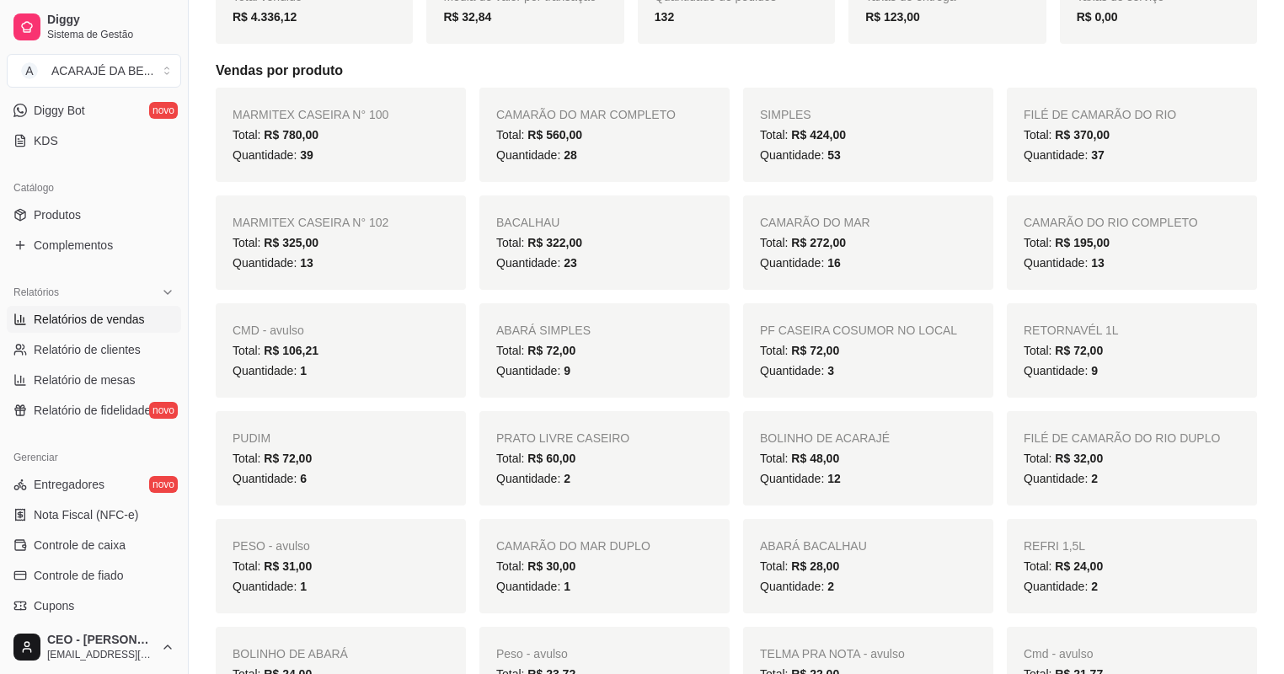
click at [329, 474] on div "Quantidade: 6" at bounding box center [341, 478] width 217 height 20
click at [82, 203] on link "Produtos" at bounding box center [94, 214] width 174 height 27
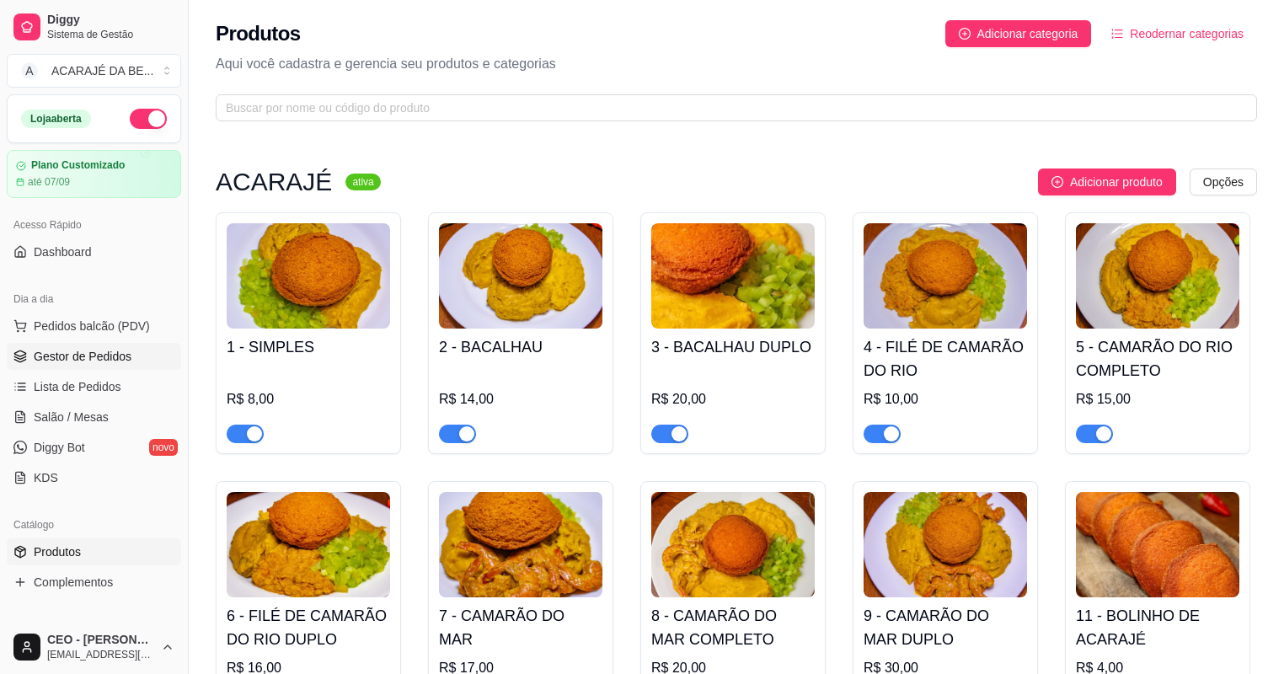
click at [101, 357] on span "Gestor de Pedidos" at bounding box center [83, 356] width 98 height 17
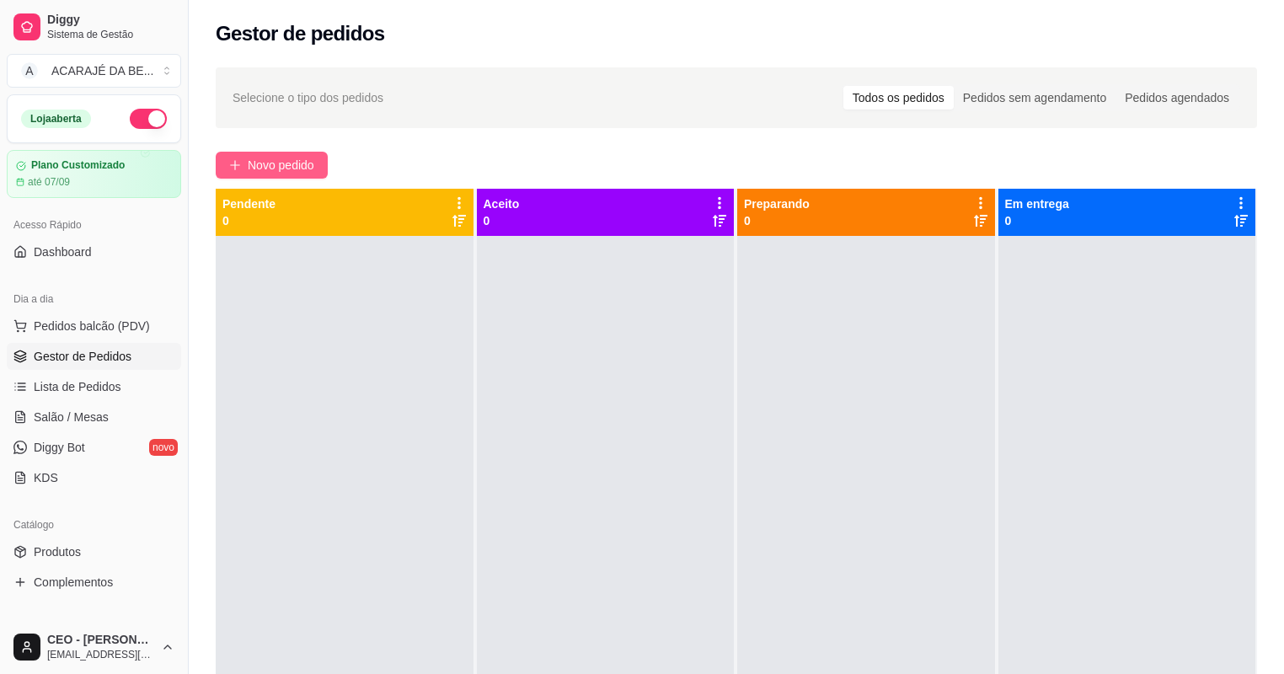
click at [276, 172] on span "Novo pedido" at bounding box center [281, 165] width 67 height 19
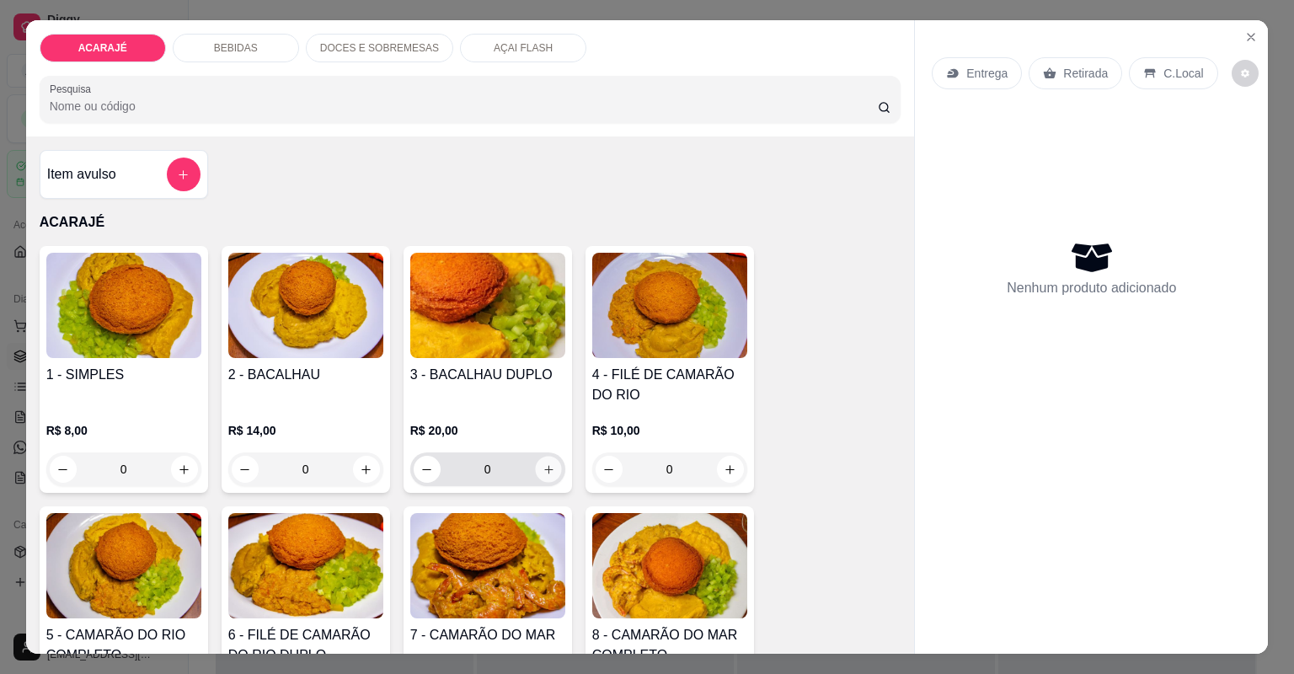
click at [553, 474] on button "increase-product-quantity" at bounding box center [548, 469] width 26 height 26
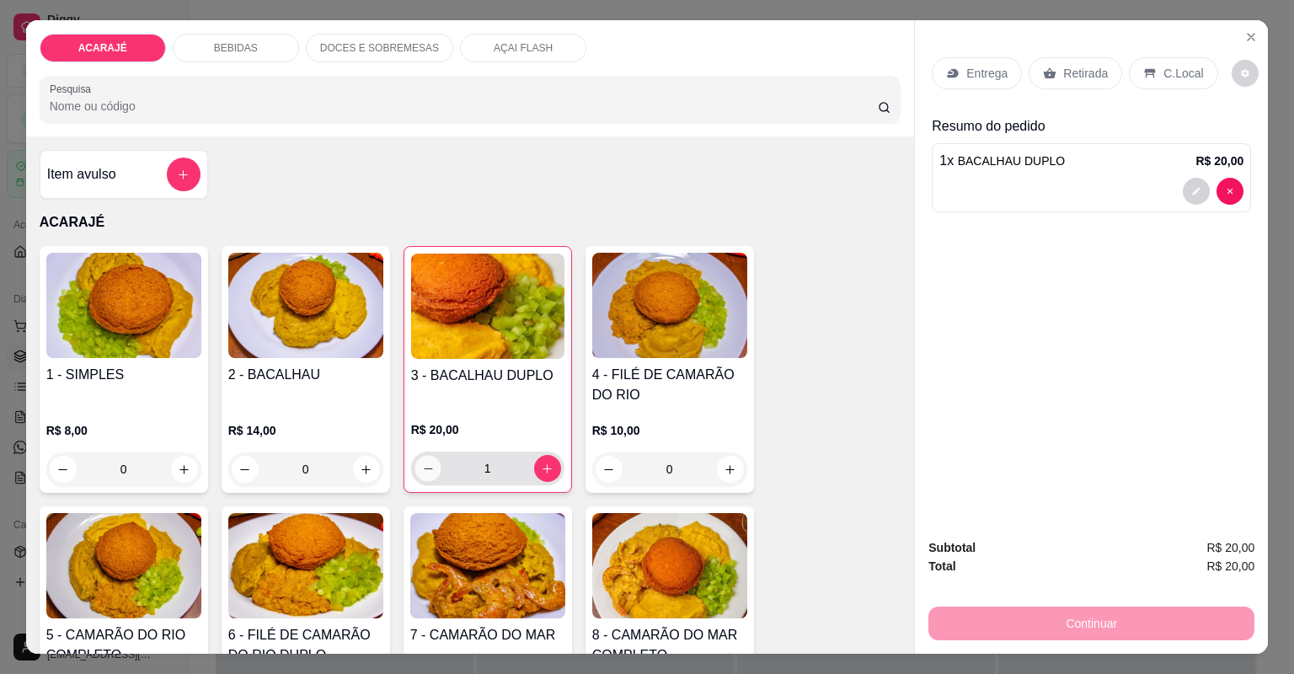
click at [428, 467] on icon "decrease-product-quantity" at bounding box center [427, 469] width 13 height 13
type input "0"
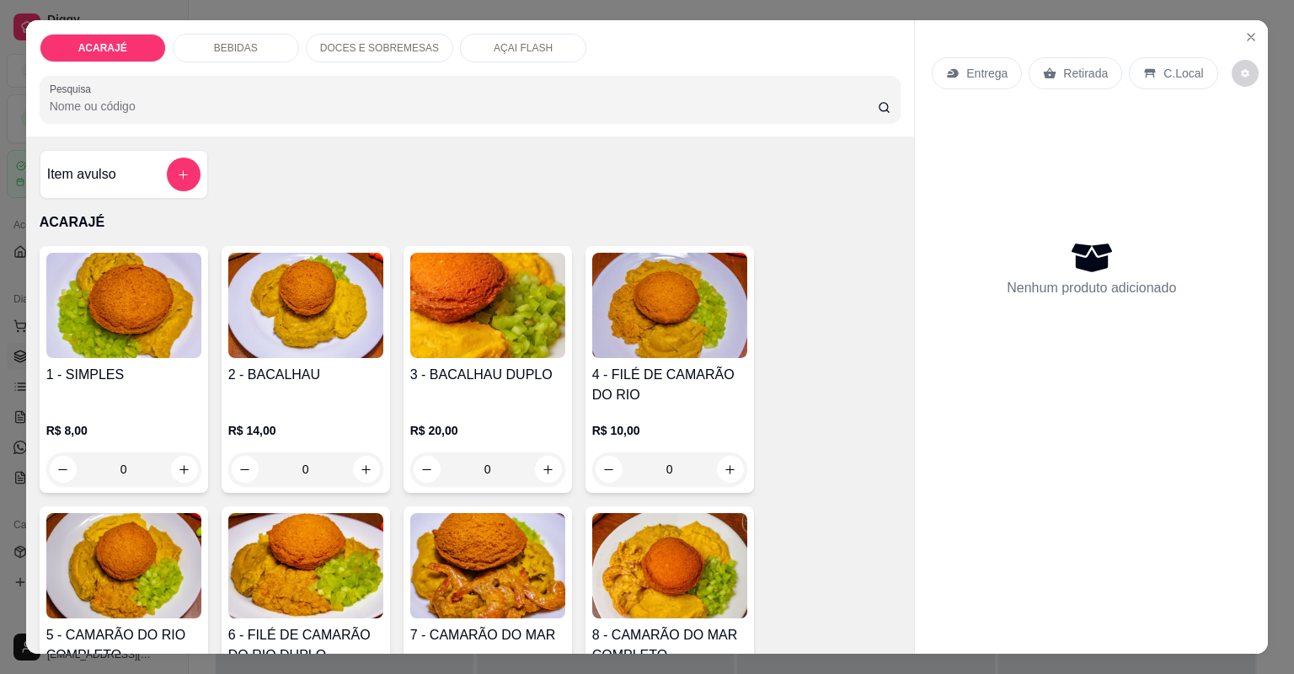
scroll to position [135, 0]
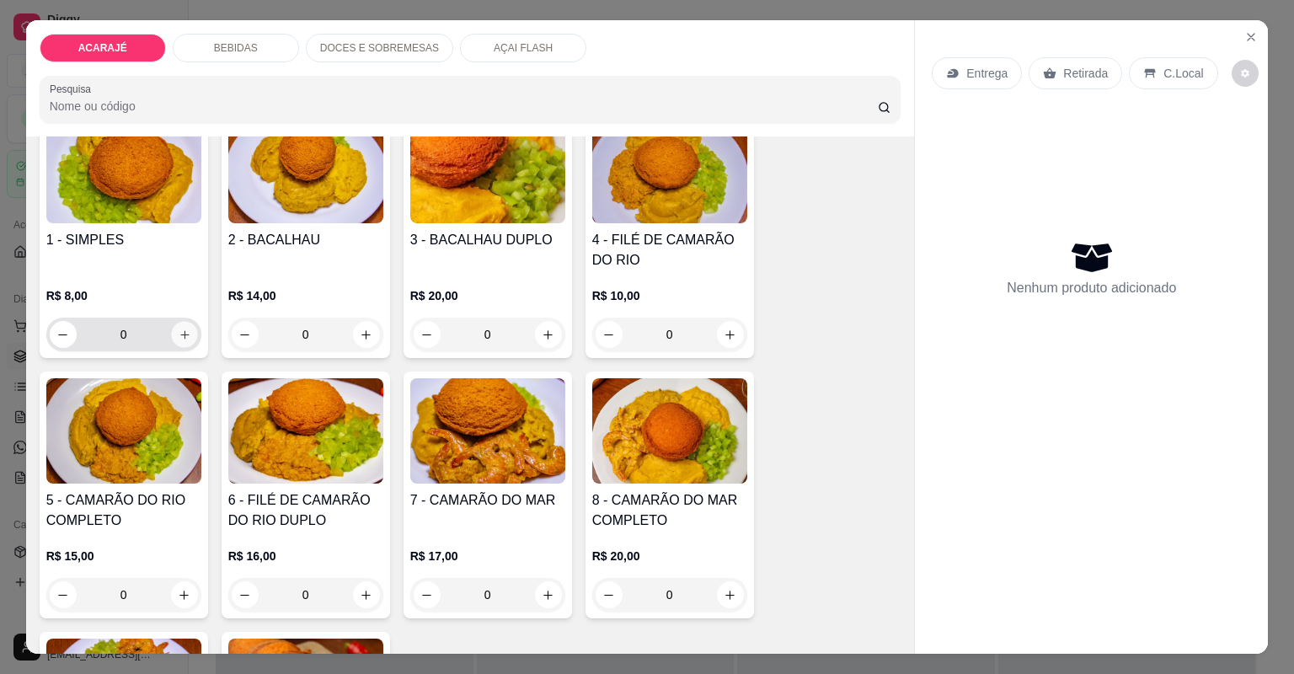
click at [178, 333] on icon "increase-product-quantity" at bounding box center [184, 335] width 13 height 13
type input "1"
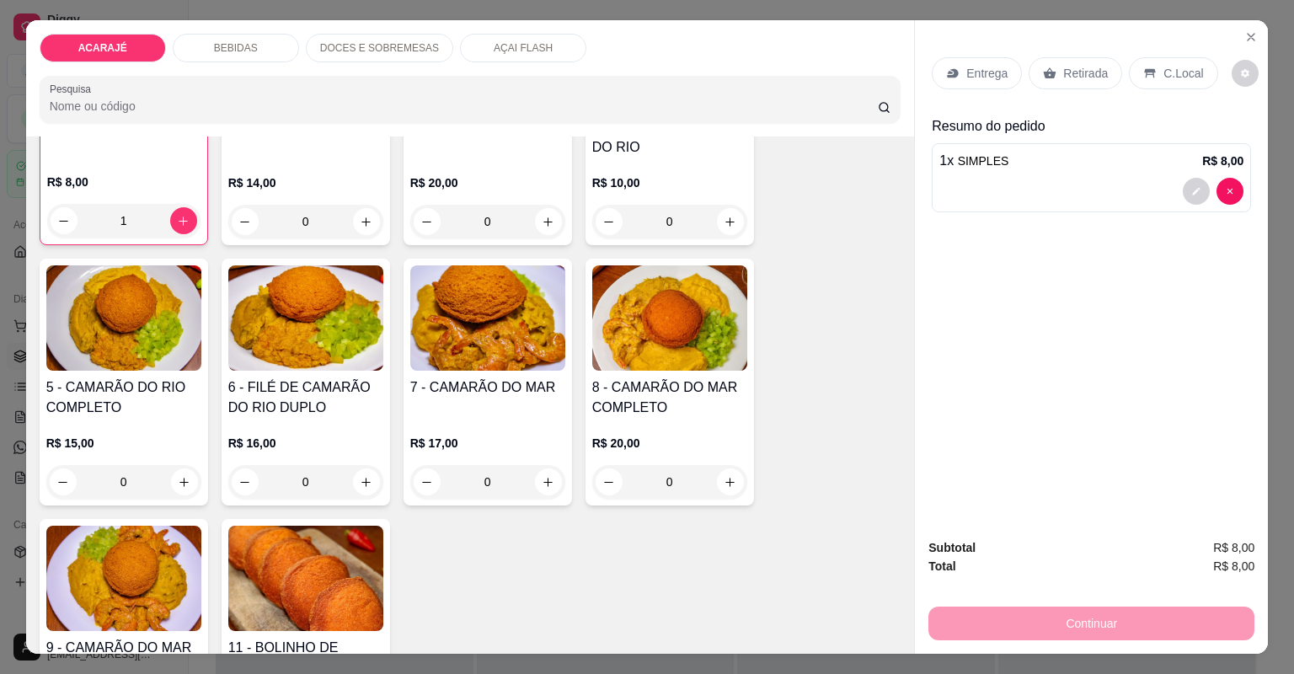
scroll to position [270, 0]
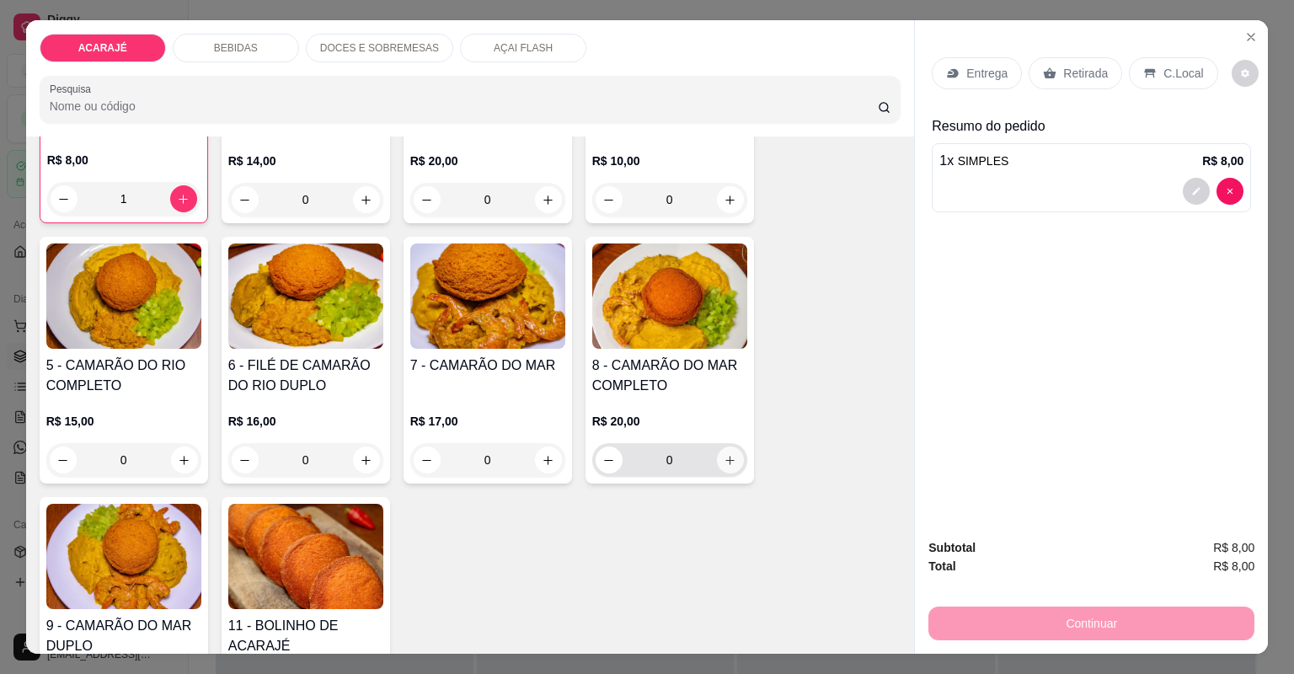
click at [726, 461] on icon "increase-product-quantity" at bounding box center [730, 460] width 13 height 13
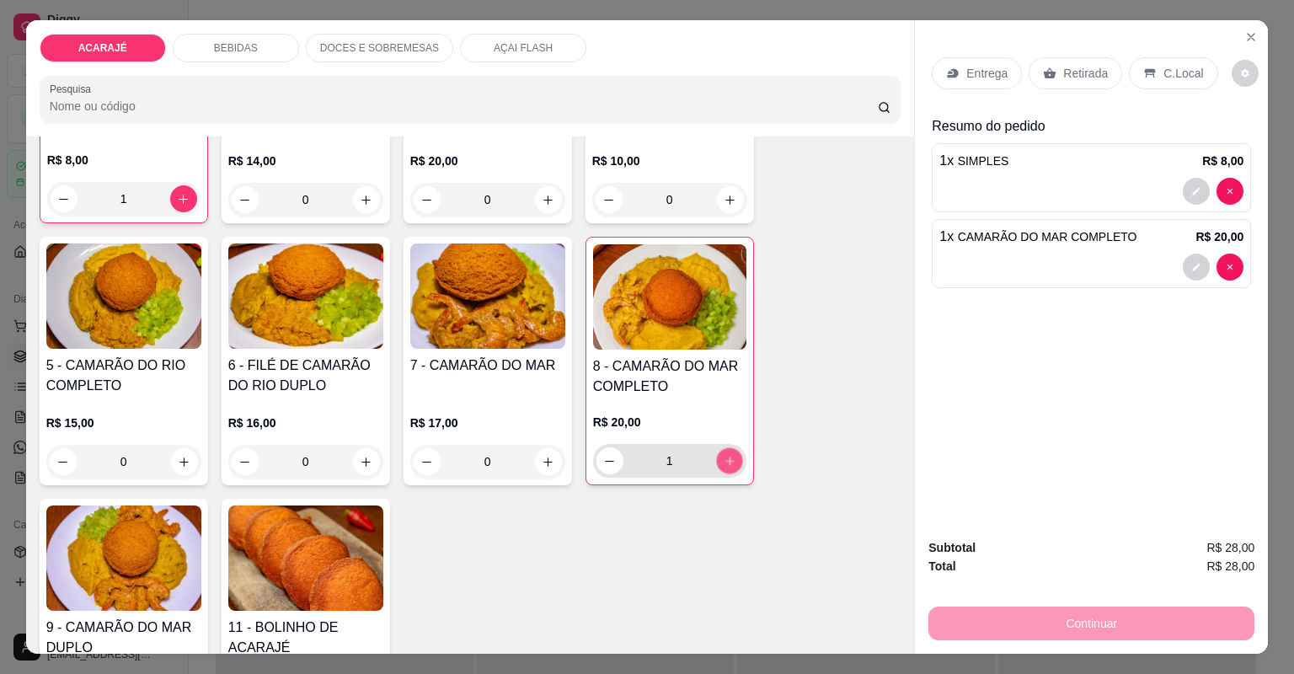
click at [726, 461] on icon "increase-product-quantity" at bounding box center [729, 461] width 13 height 13
type input "3"
click at [1067, 65] on p "Retirada" at bounding box center [1085, 73] width 45 height 17
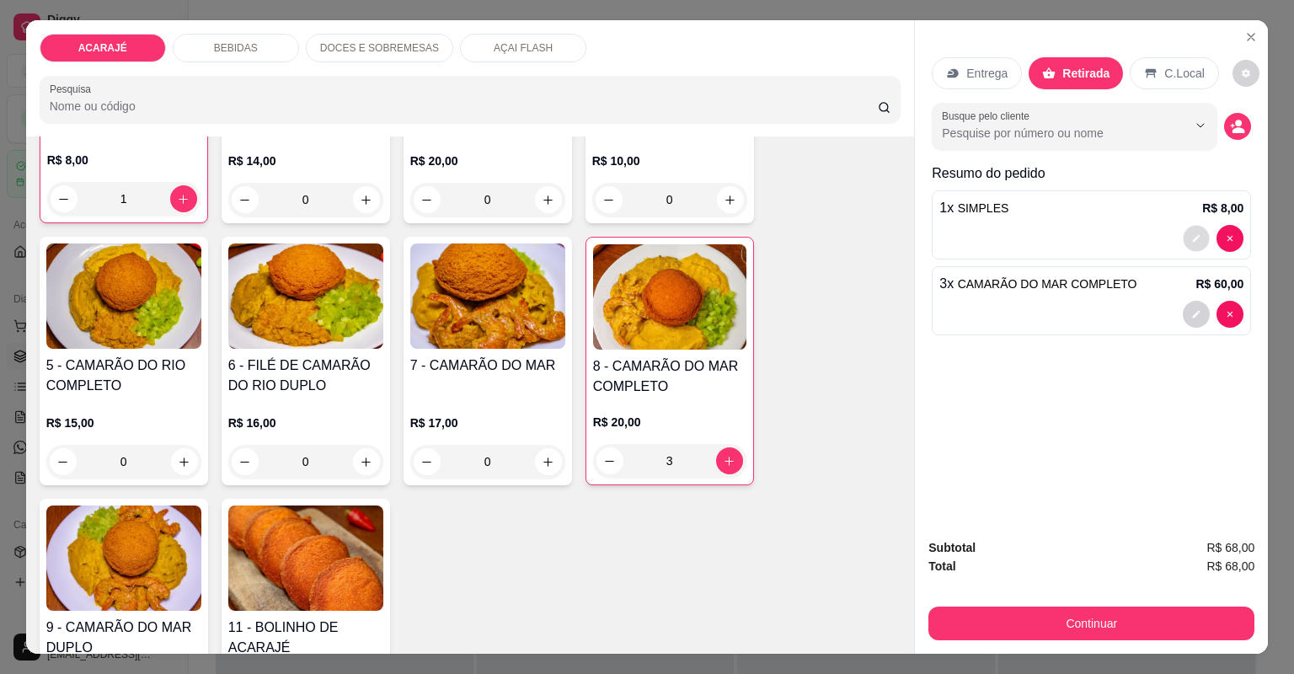
click at [1191, 238] on icon "decrease-product-quantity" at bounding box center [1196, 238] width 10 height 10
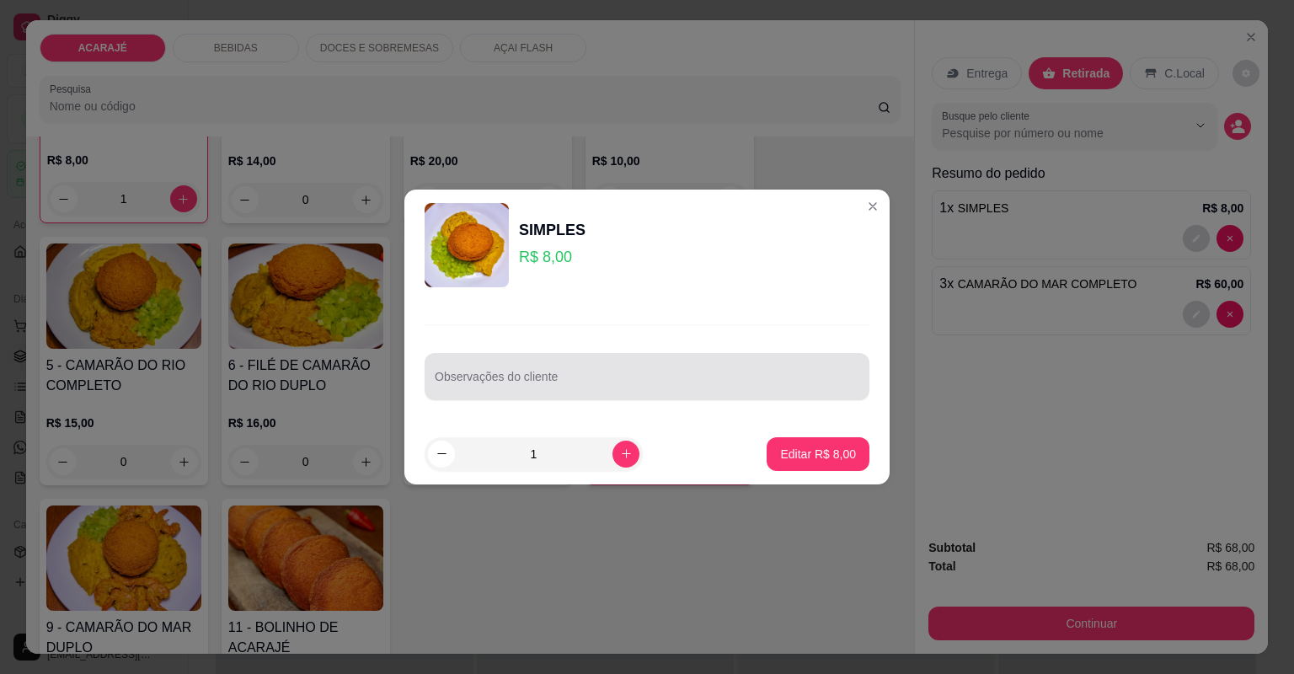
click at [556, 371] on div at bounding box center [647, 377] width 425 height 34
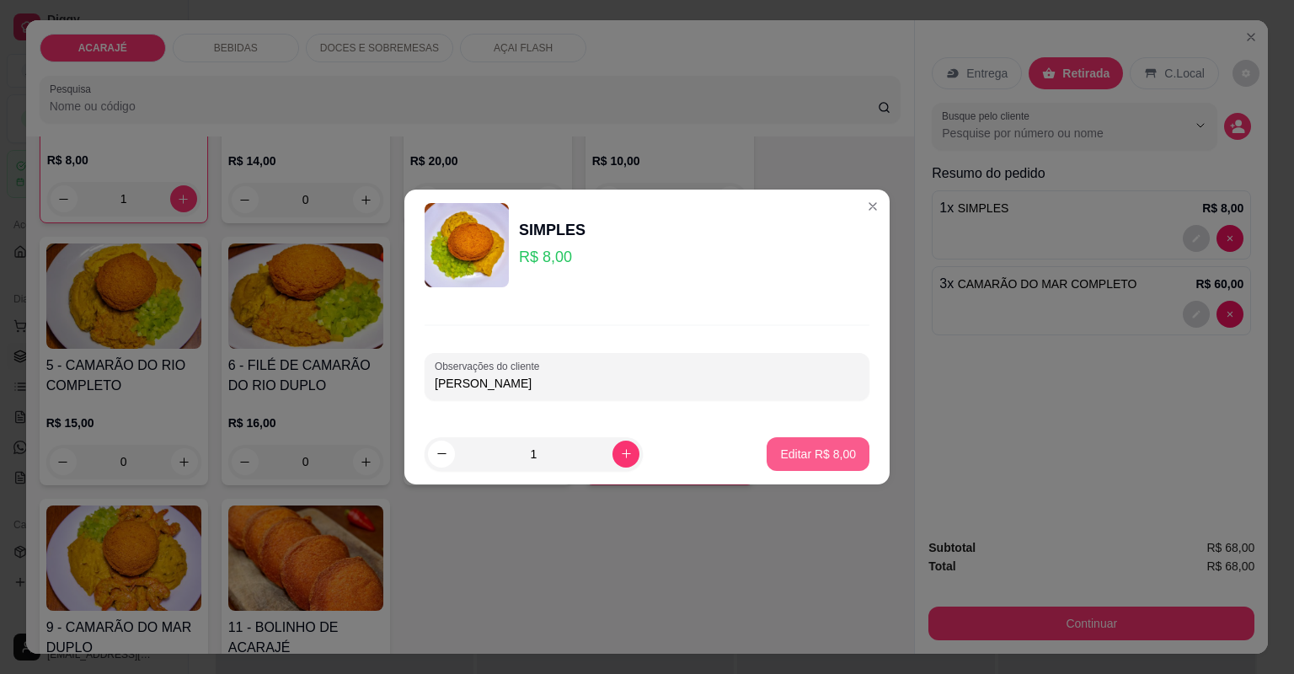
type input "Rafael"
click at [819, 459] on p "Editar R$ 8,00" at bounding box center [818, 454] width 76 height 17
type input "0"
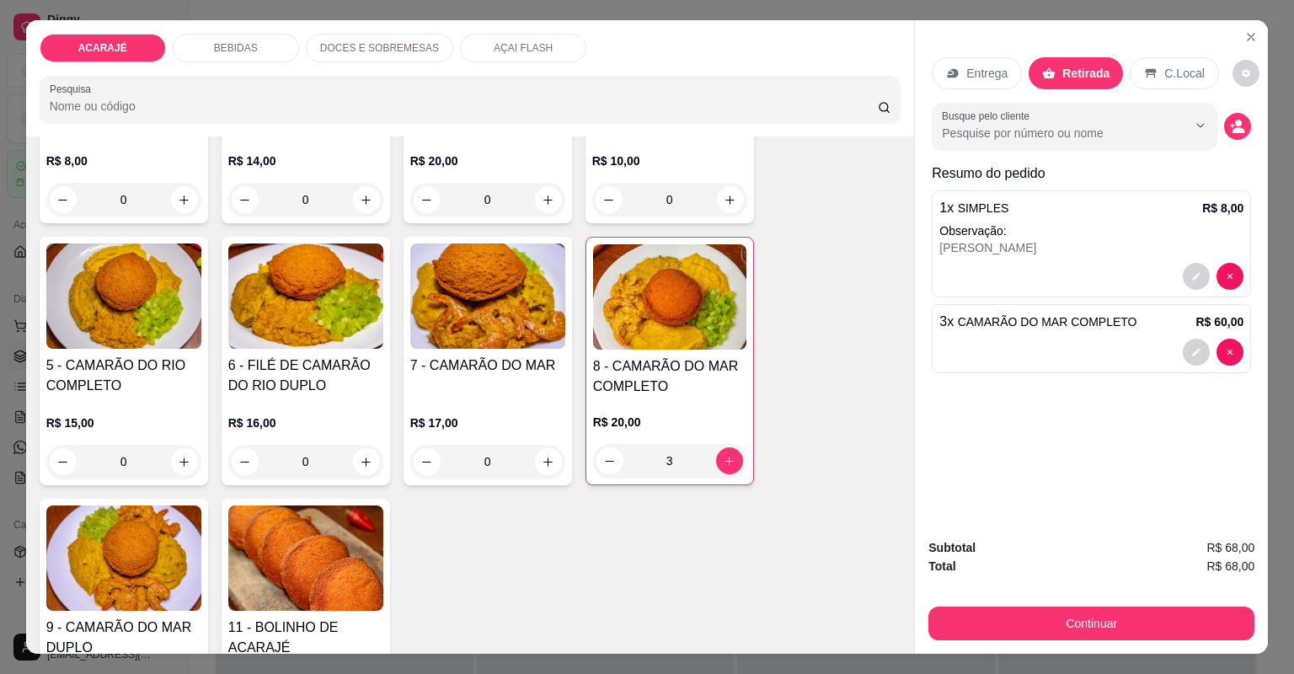
scroll to position [270, 0]
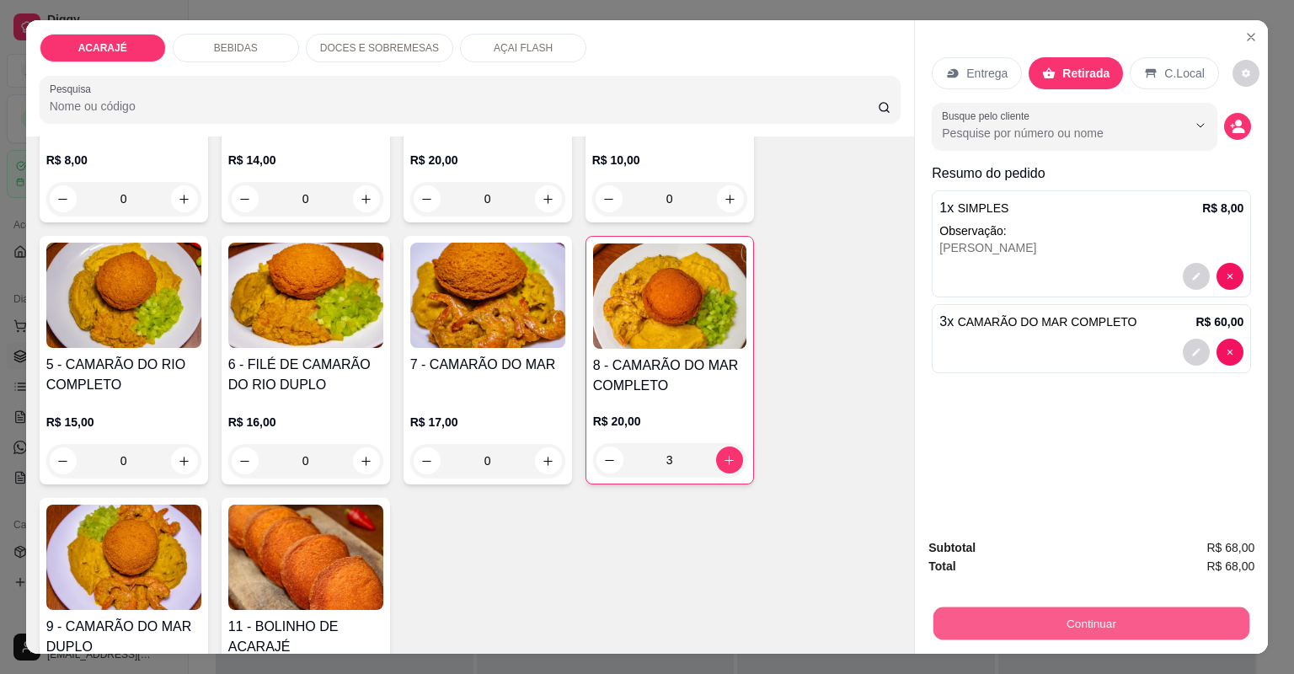
click at [972, 618] on button "Continuar" at bounding box center [1092, 623] width 316 height 33
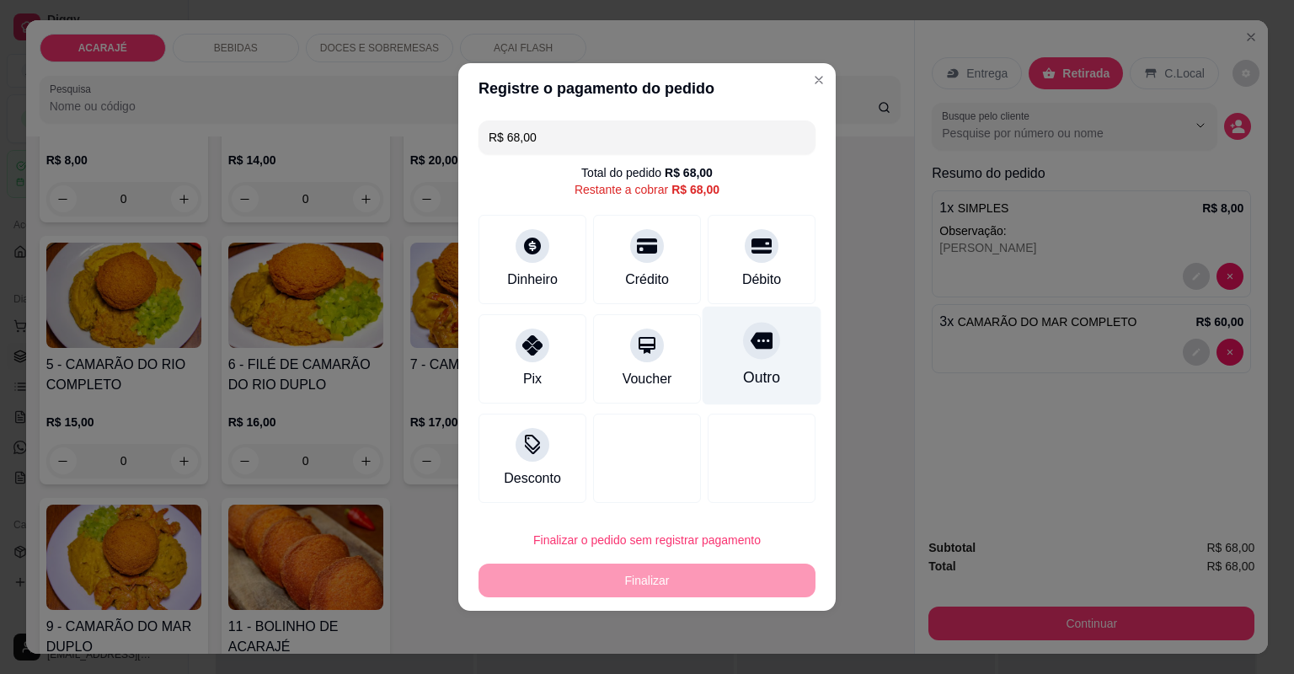
click at [758, 364] on div "Outro" at bounding box center [762, 356] width 119 height 99
type input "R$ 0,00"
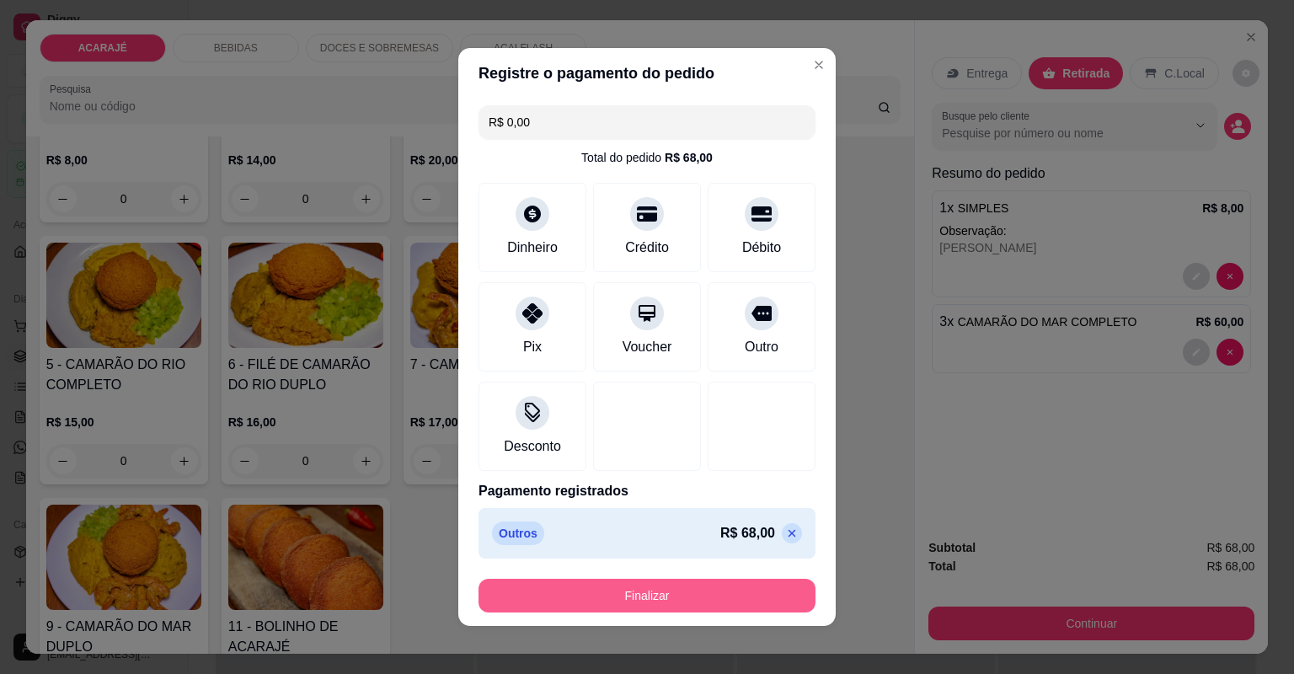
click at [661, 592] on button "Finalizar" at bounding box center [647, 596] width 337 height 34
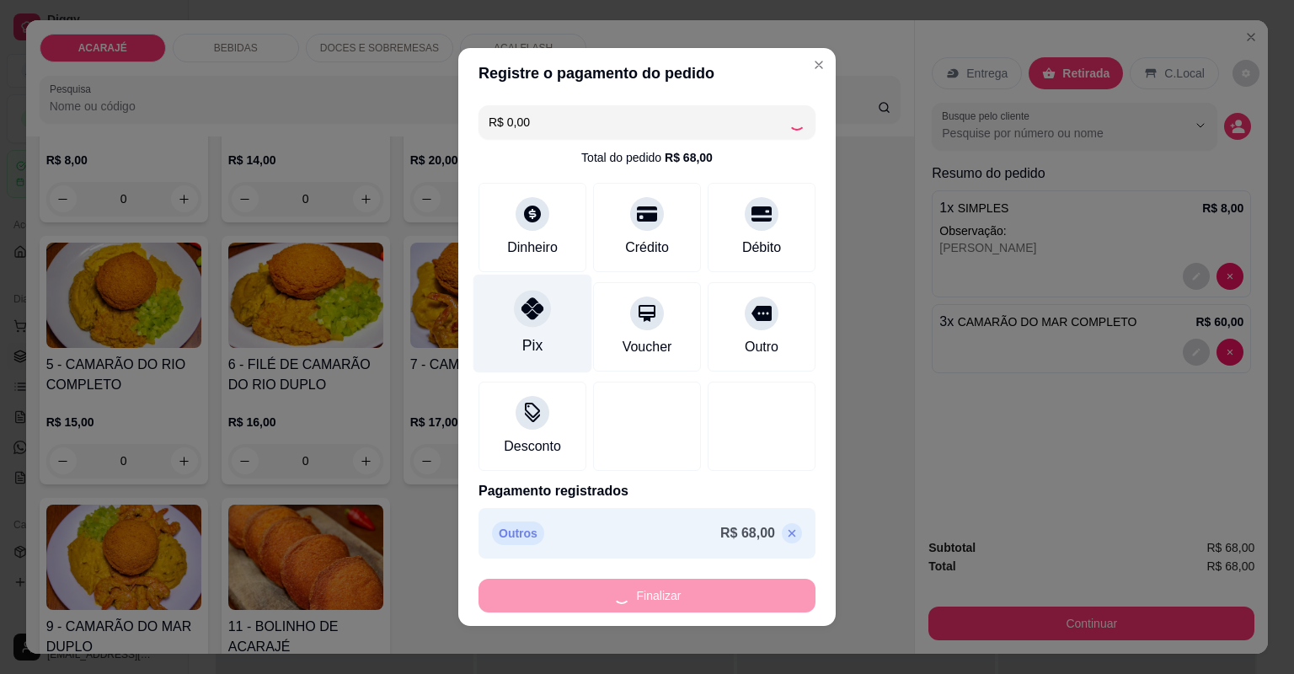
type input "0"
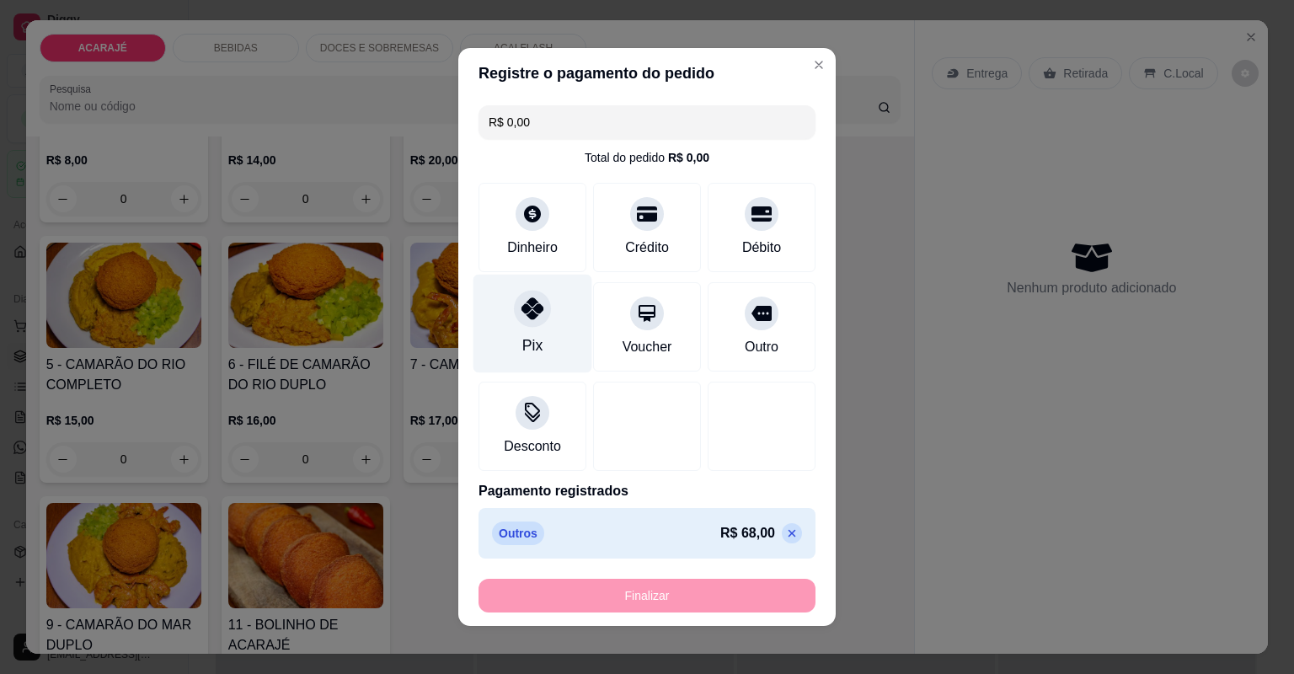
type input "-R$ 68,00"
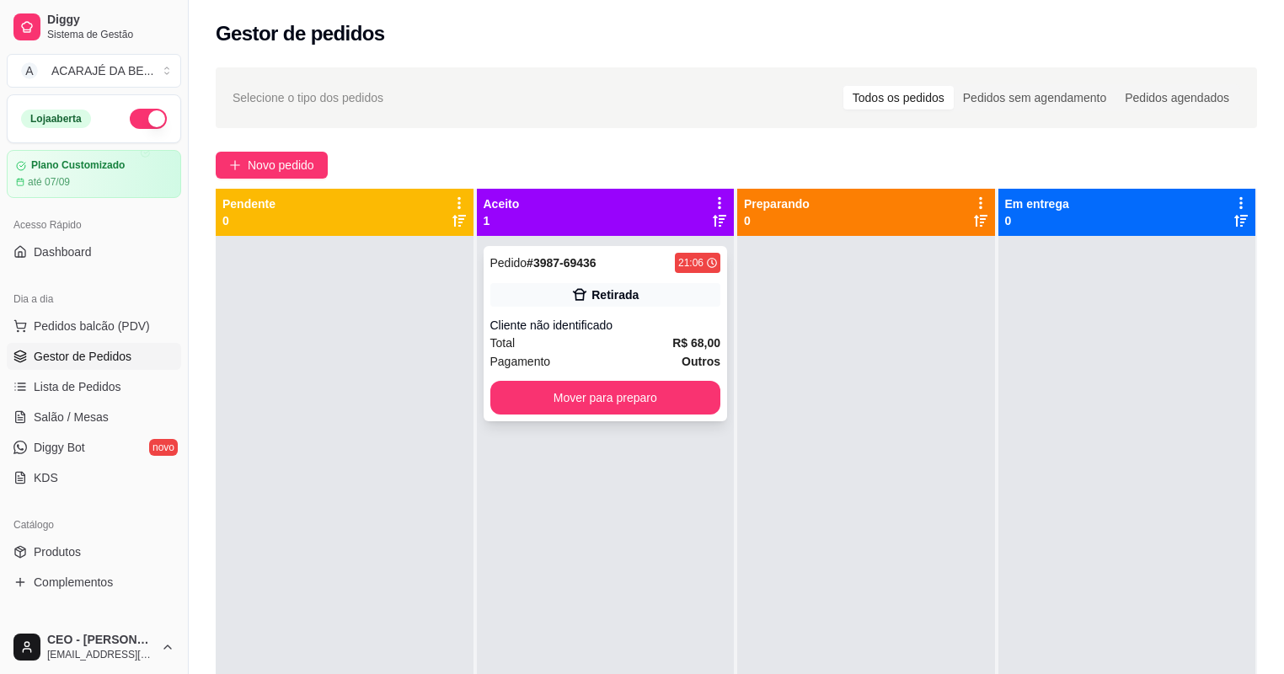
click at [573, 329] on div "Cliente não identificado" at bounding box center [605, 325] width 231 height 17
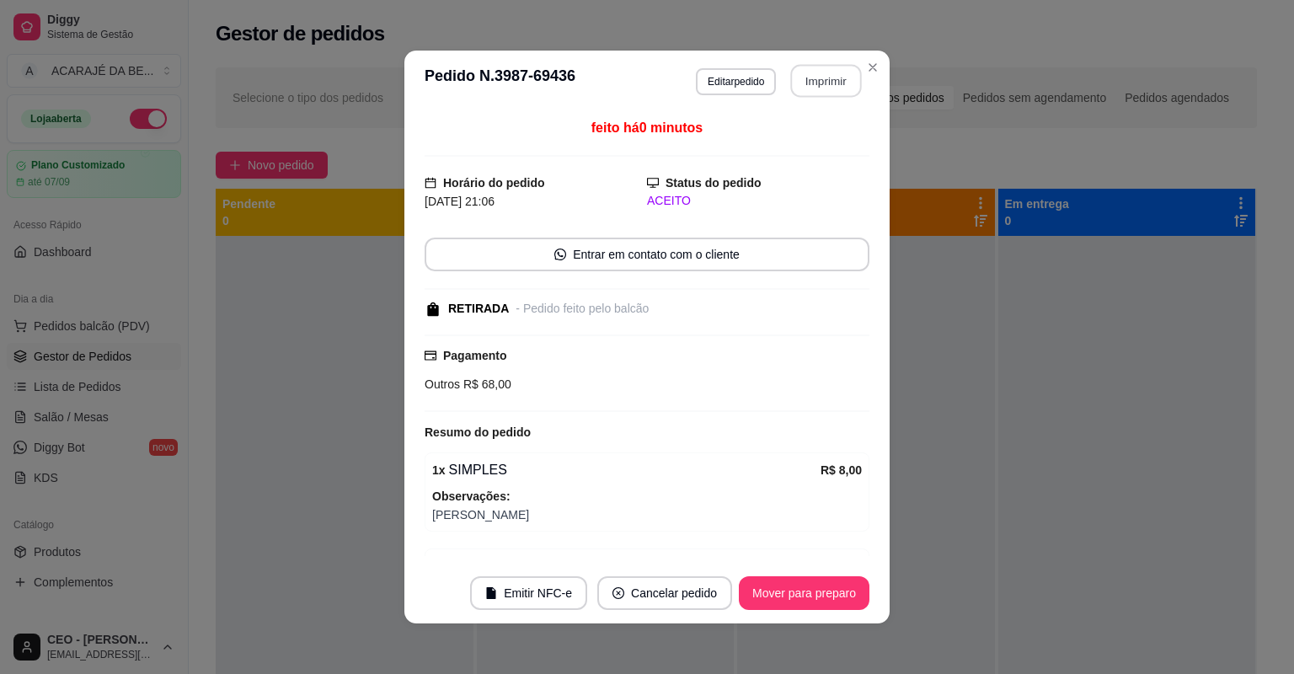
click at [808, 88] on button "Imprimir" at bounding box center [826, 81] width 71 height 33
click at [739, 597] on button "Mover para preparo" at bounding box center [804, 593] width 131 height 34
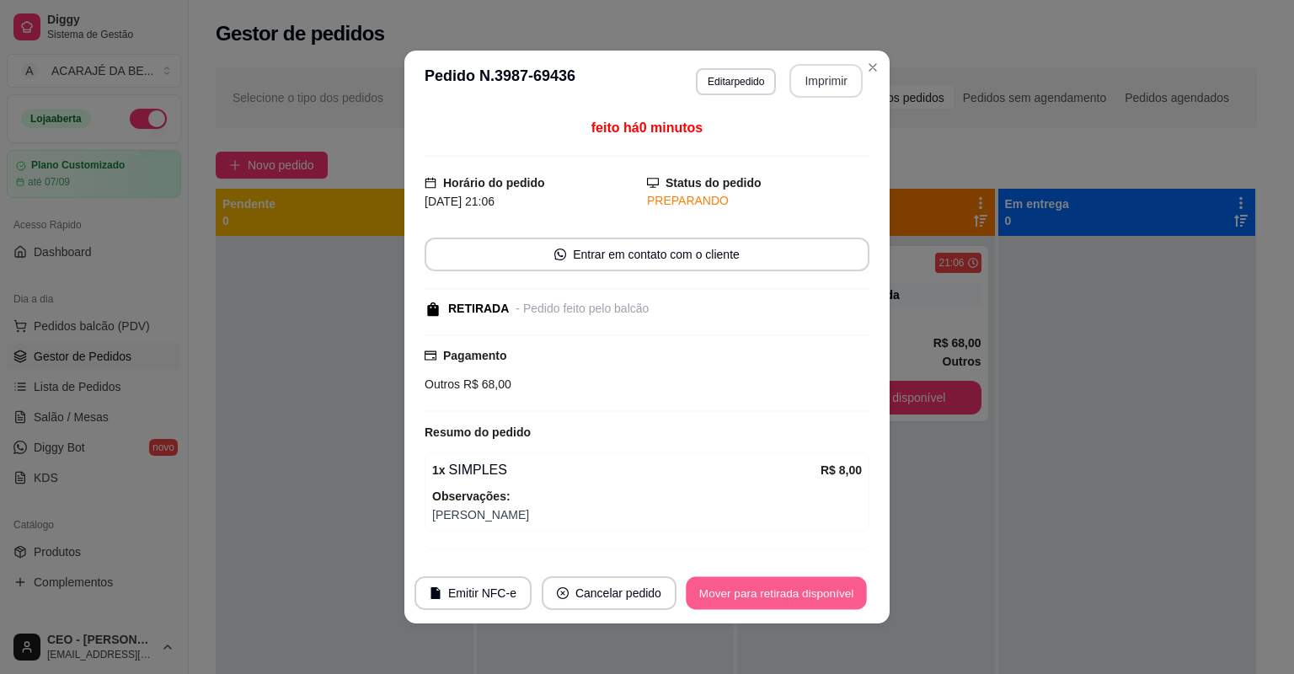
click at [738, 597] on button "Mover para retirada disponível" at bounding box center [776, 593] width 180 height 33
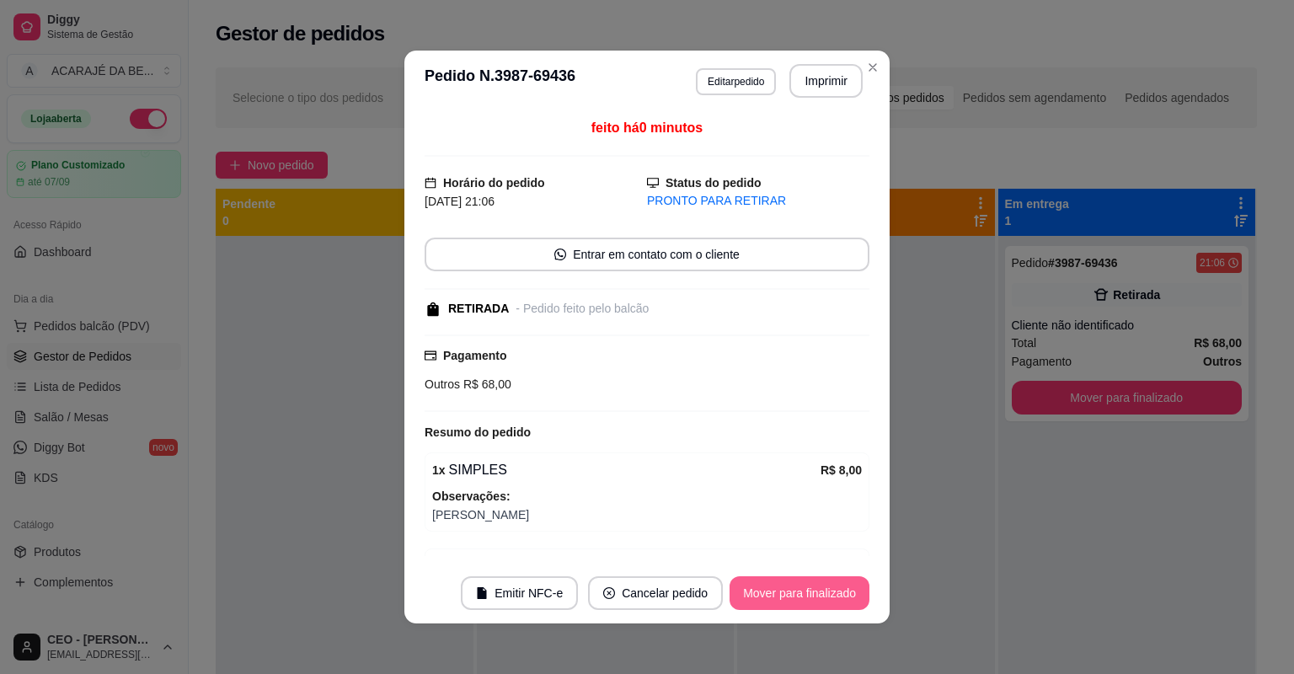
click at [829, 597] on button "Mover para finalizado" at bounding box center [800, 593] width 140 height 34
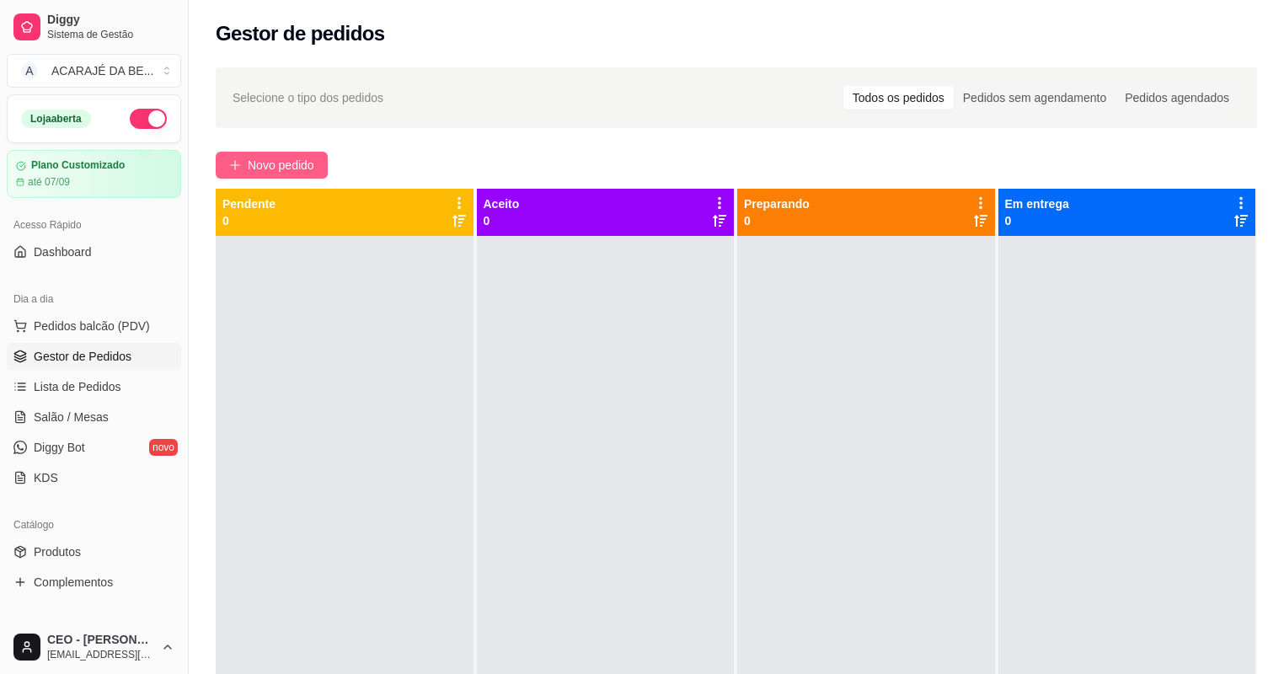
click at [280, 169] on span "Novo pedido" at bounding box center [281, 165] width 67 height 19
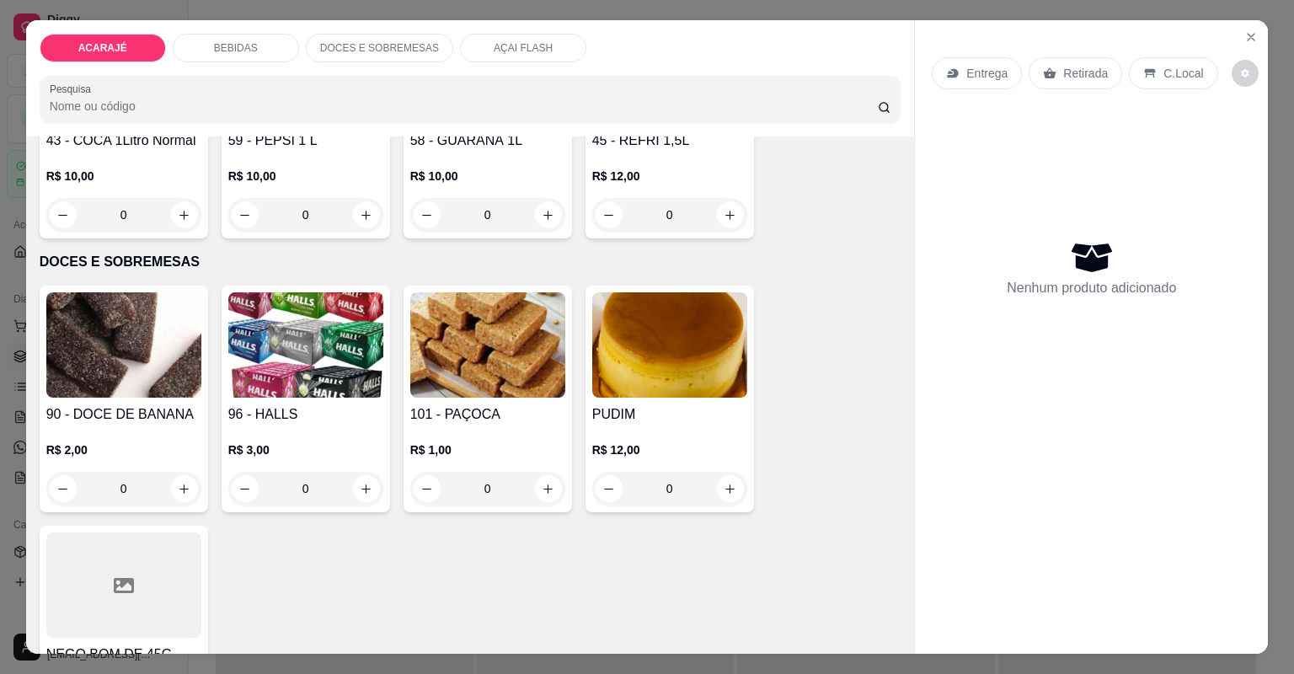
scroll to position [1820, 0]
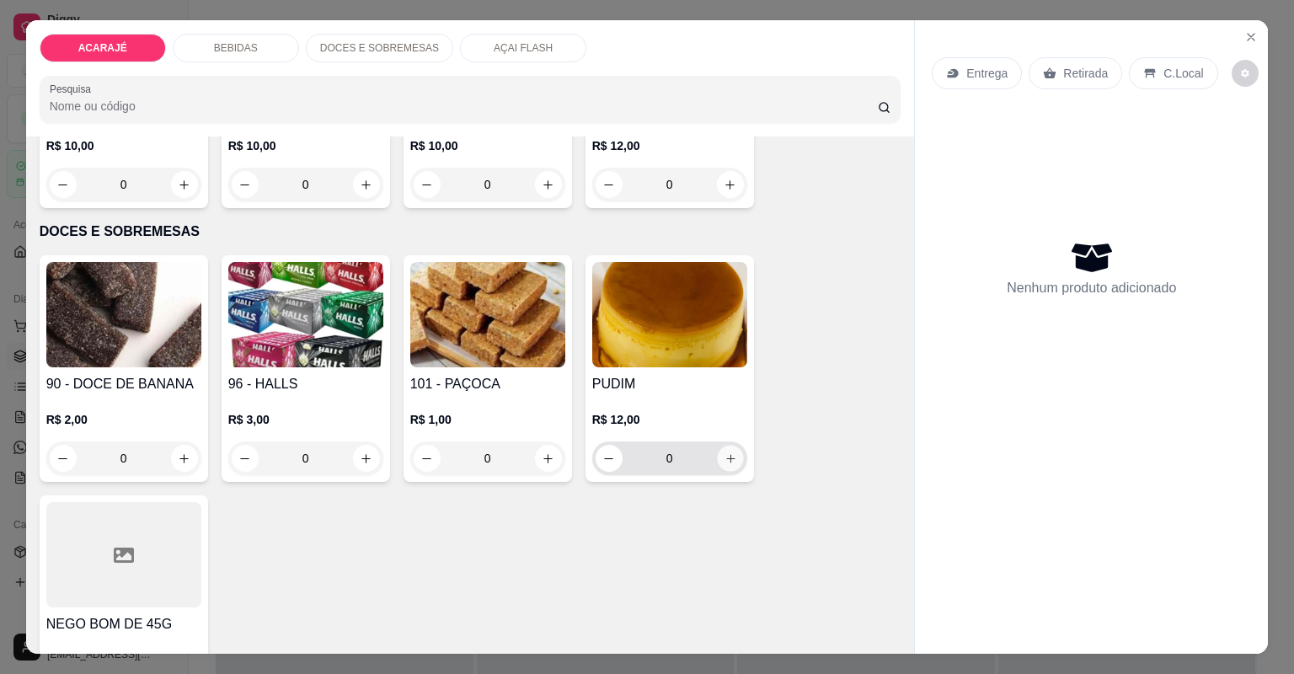
click at [728, 454] on icon "increase-product-quantity" at bounding box center [730, 458] width 13 height 13
type input "1"
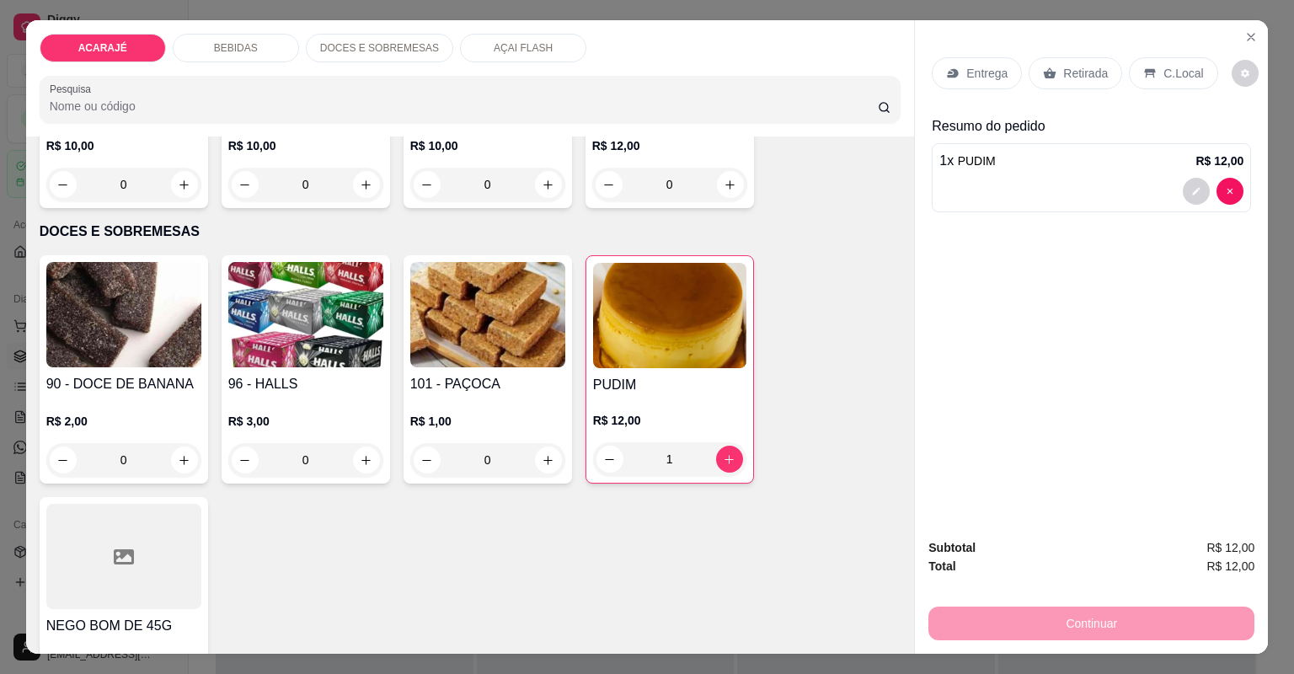
click at [1048, 67] on icon at bounding box center [1049, 73] width 13 height 13
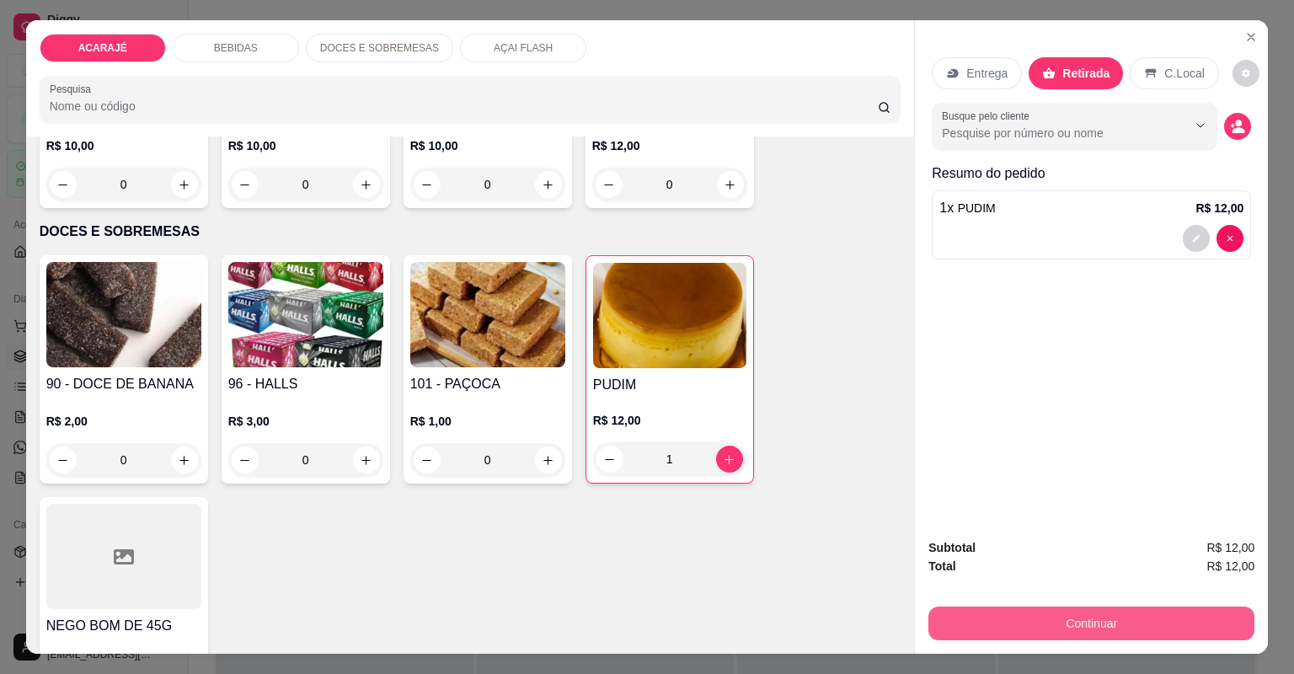
click at [960, 633] on button "Continuar" at bounding box center [1091, 624] width 326 height 34
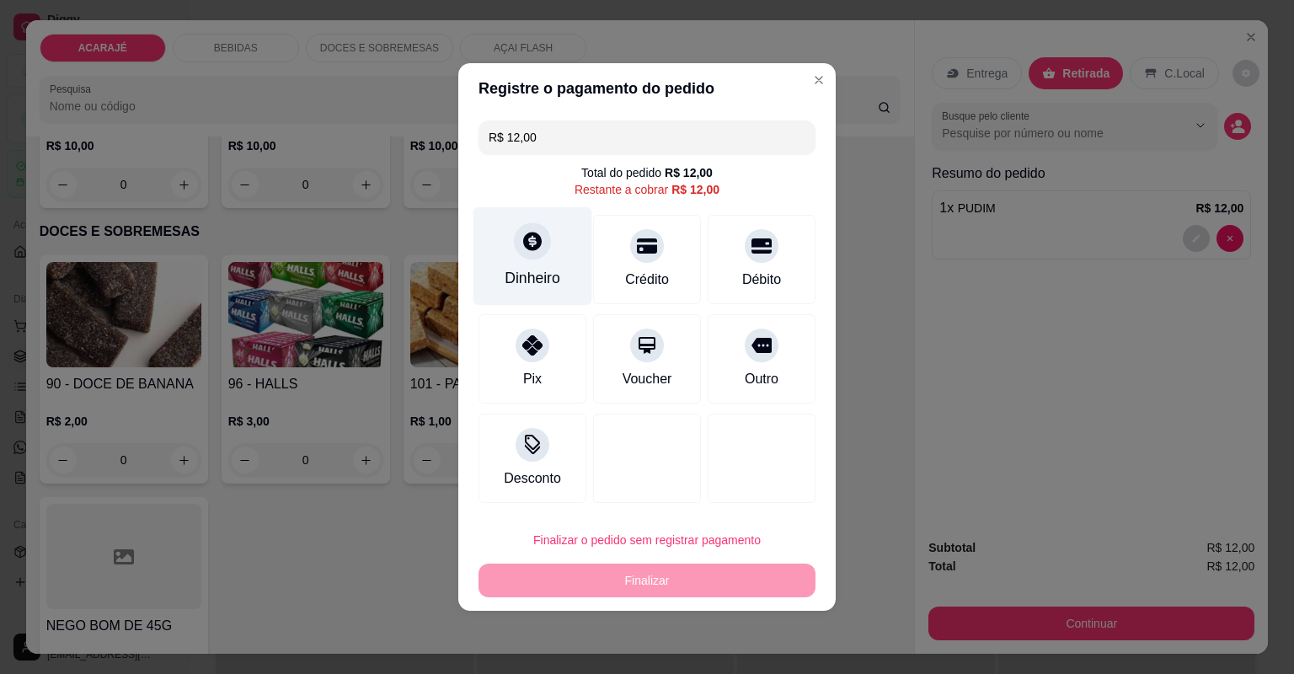
click at [556, 289] on div "Dinheiro" at bounding box center [533, 278] width 56 height 22
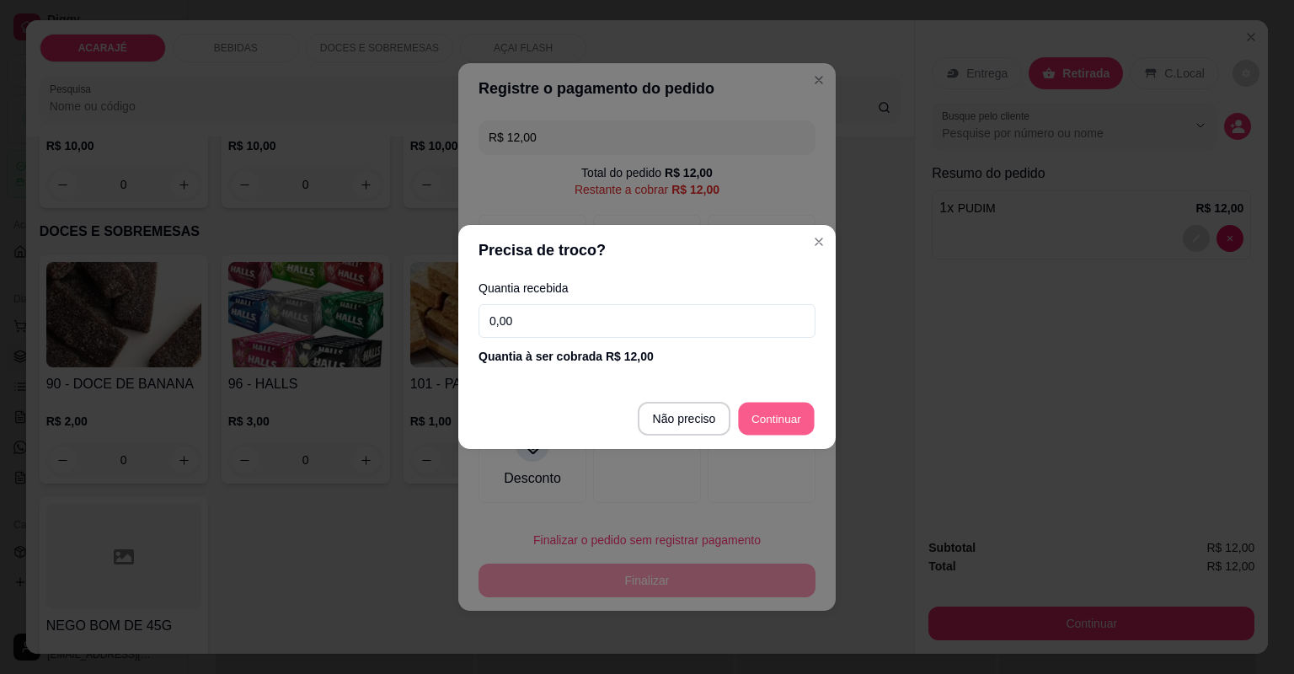
type input "R$ 0,00"
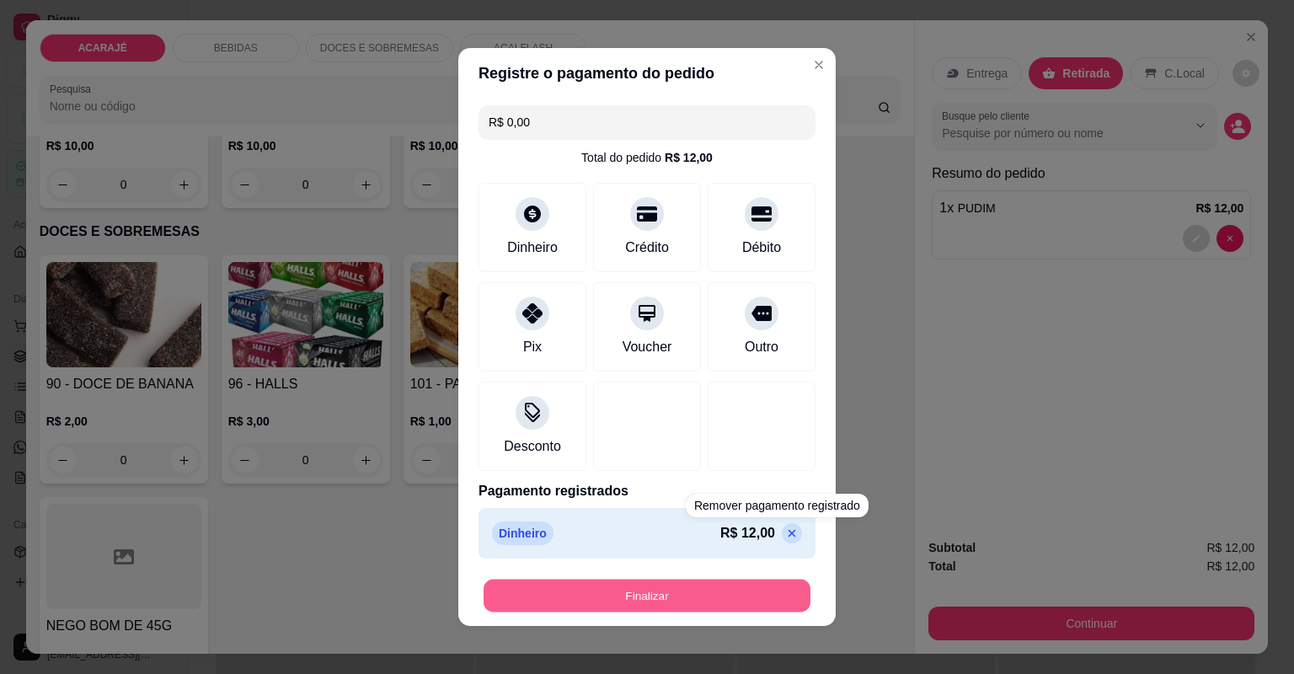
click at [738, 602] on button "Finalizar" at bounding box center [647, 596] width 327 height 33
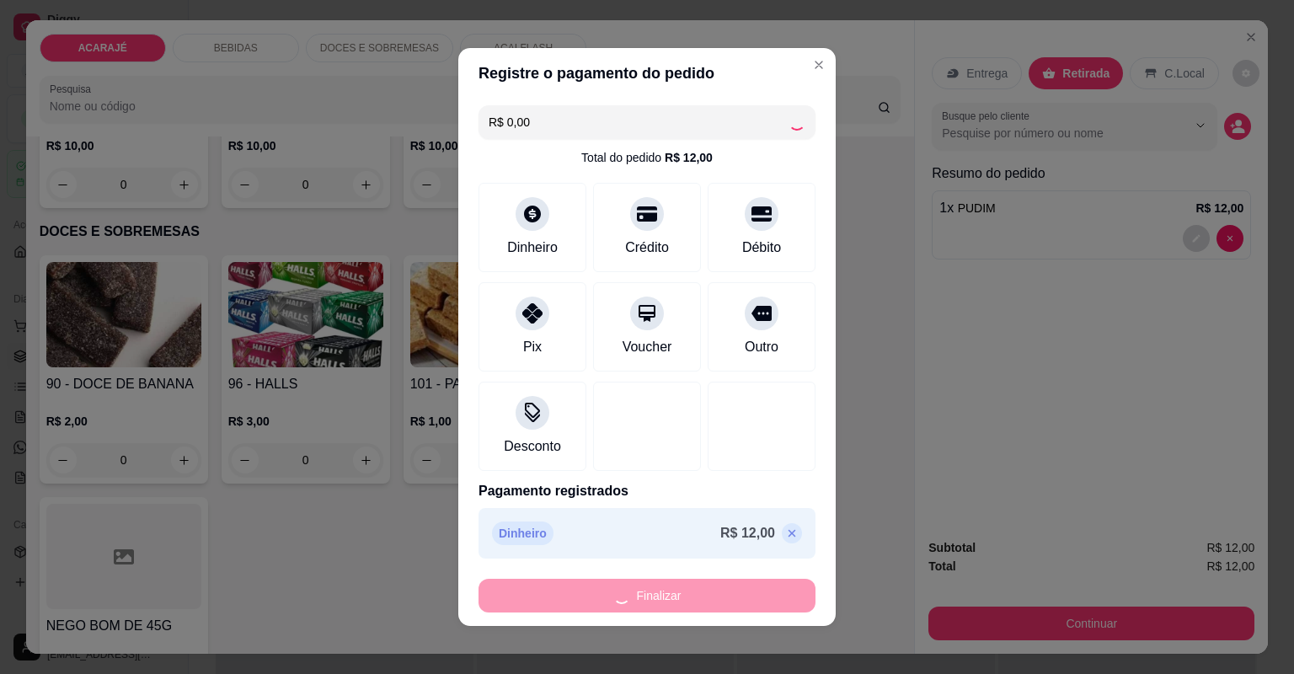
type input "0"
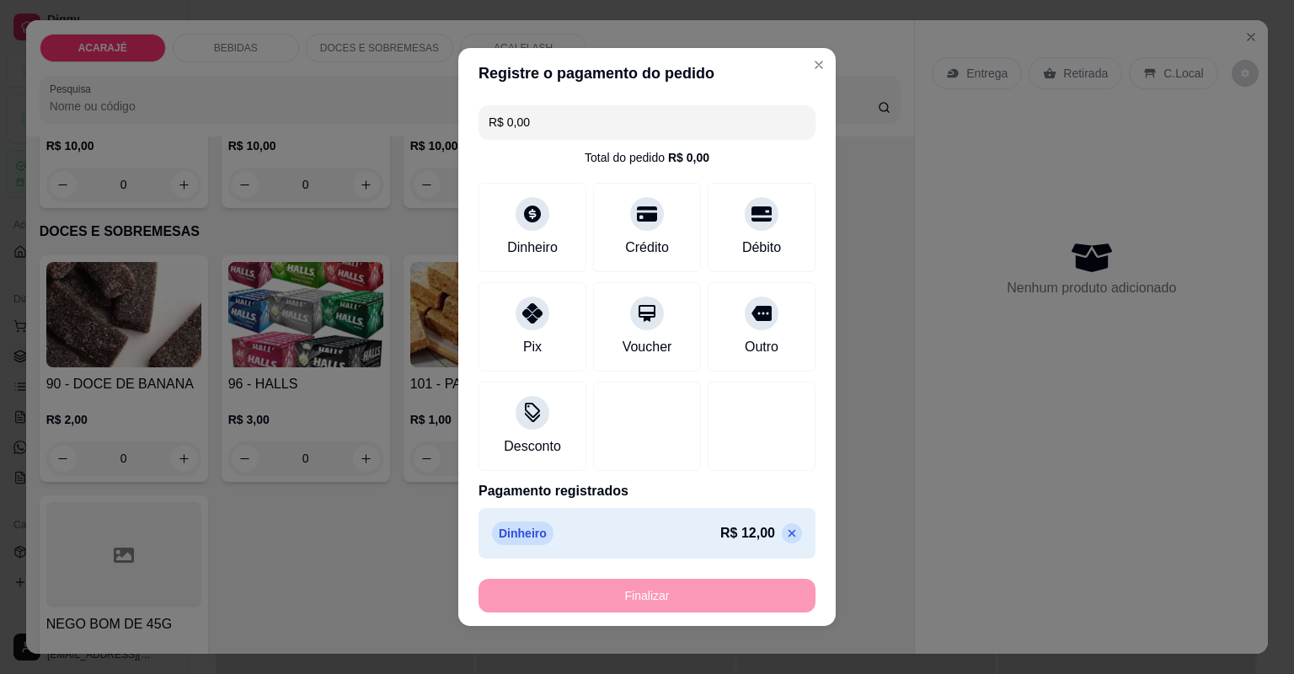
type input "-R$ 12,00"
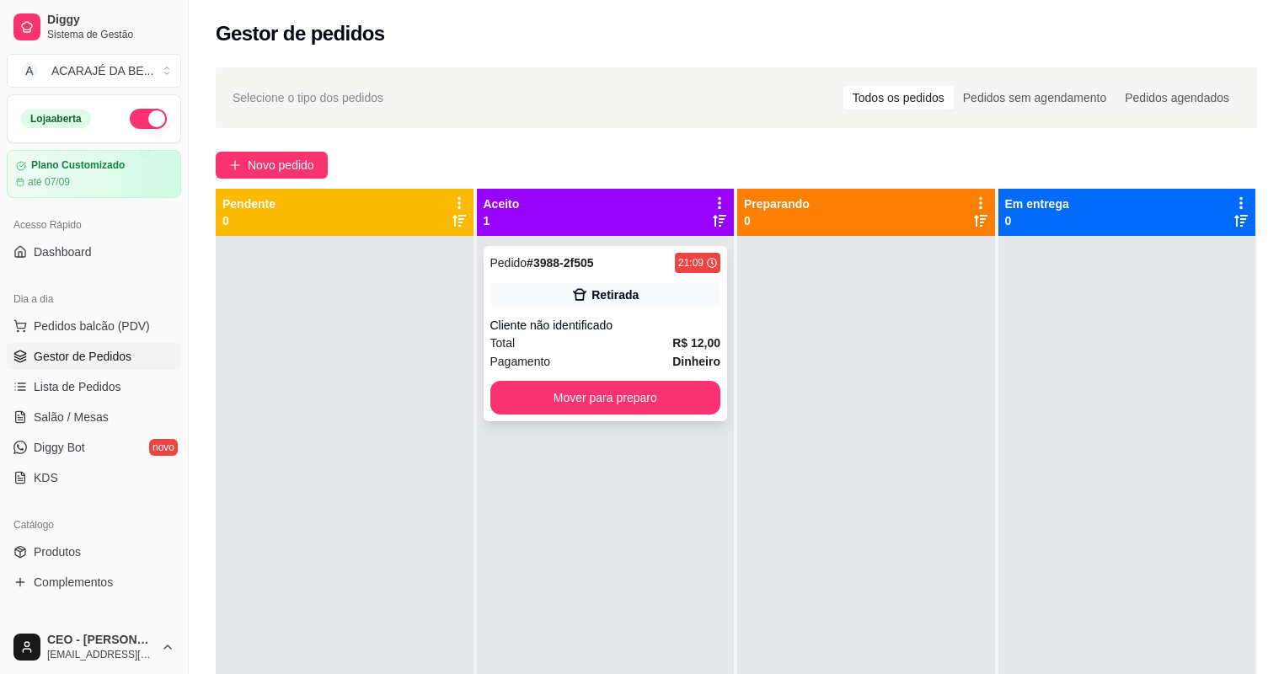
click at [614, 334] on div "Total R$ 12,00" at bounding box center [605, 343] width 231 height 19
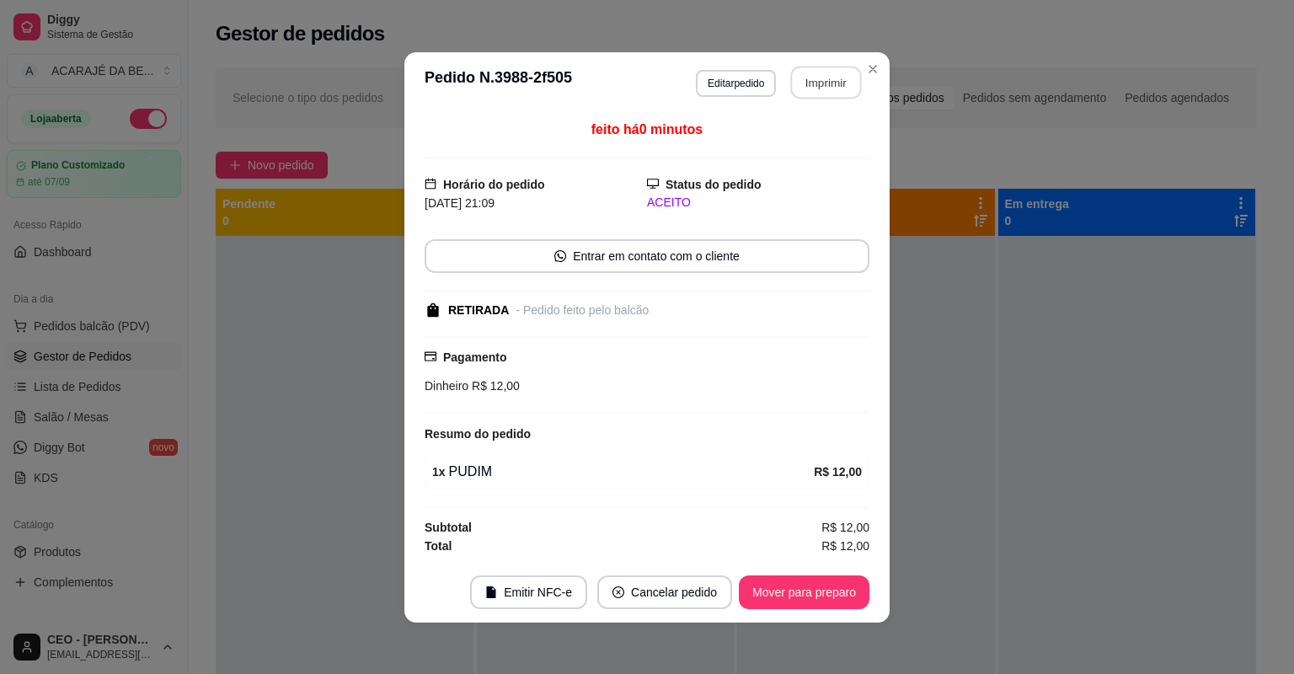
click at [805, 89] on button "Imprimir" at bounding box center [826, 82] width 71 height 33
click at [807, 586] on button "Mover para preparo" at bounding box center [804, 591] width 126 height 33
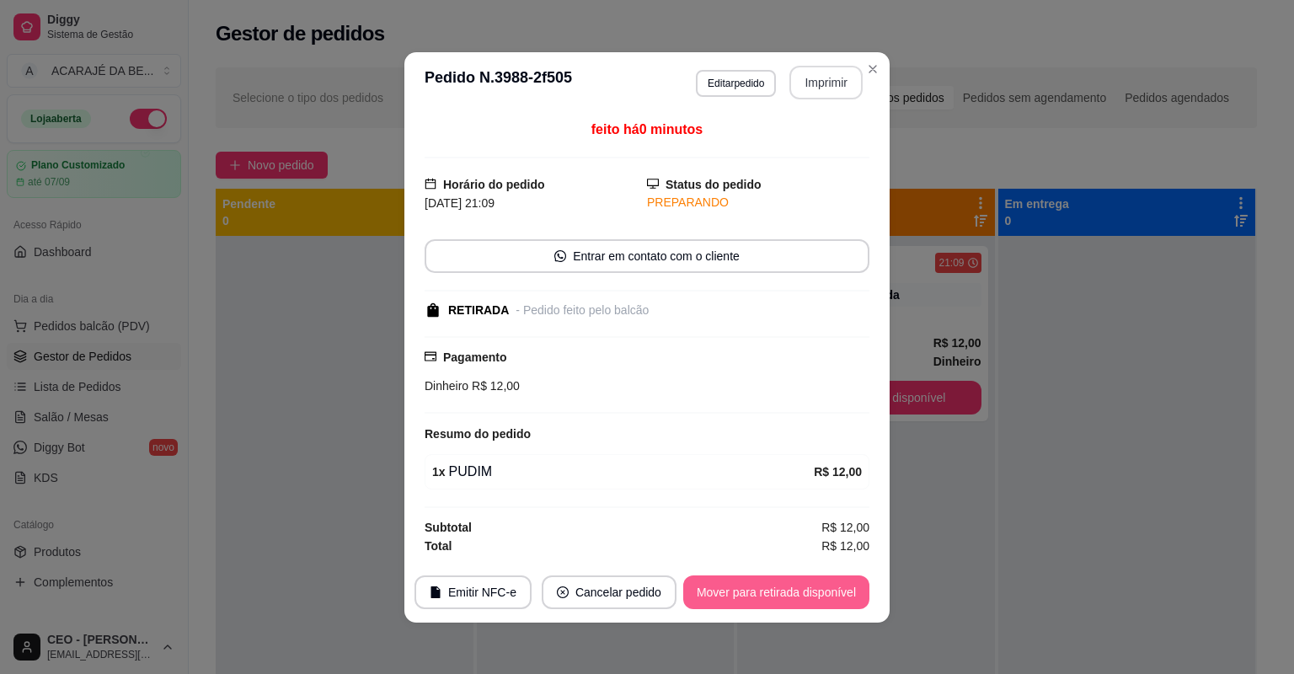
click at [807, 586] on button "Mover para retirada disponível" at bounding box center [776, 592] width 186 height 34
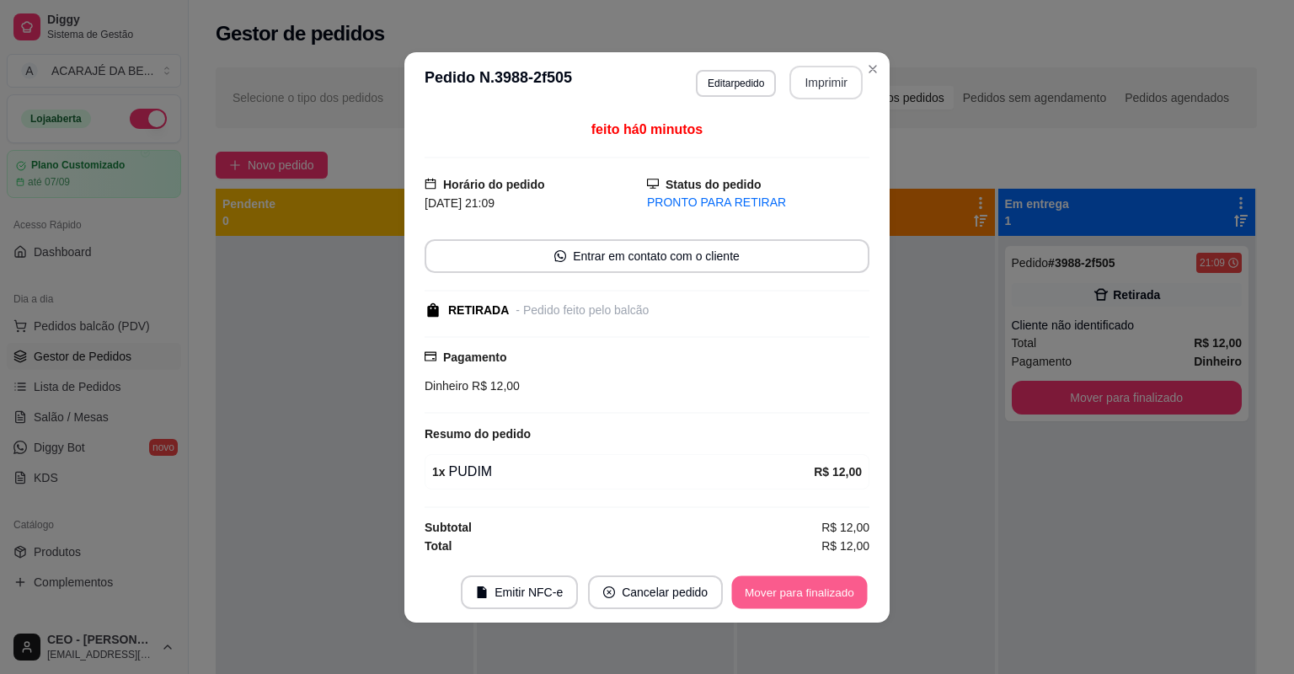
click at [807, 586] on button "Mover para finalizado" at bounding box center [800, 591] width 136 height 33
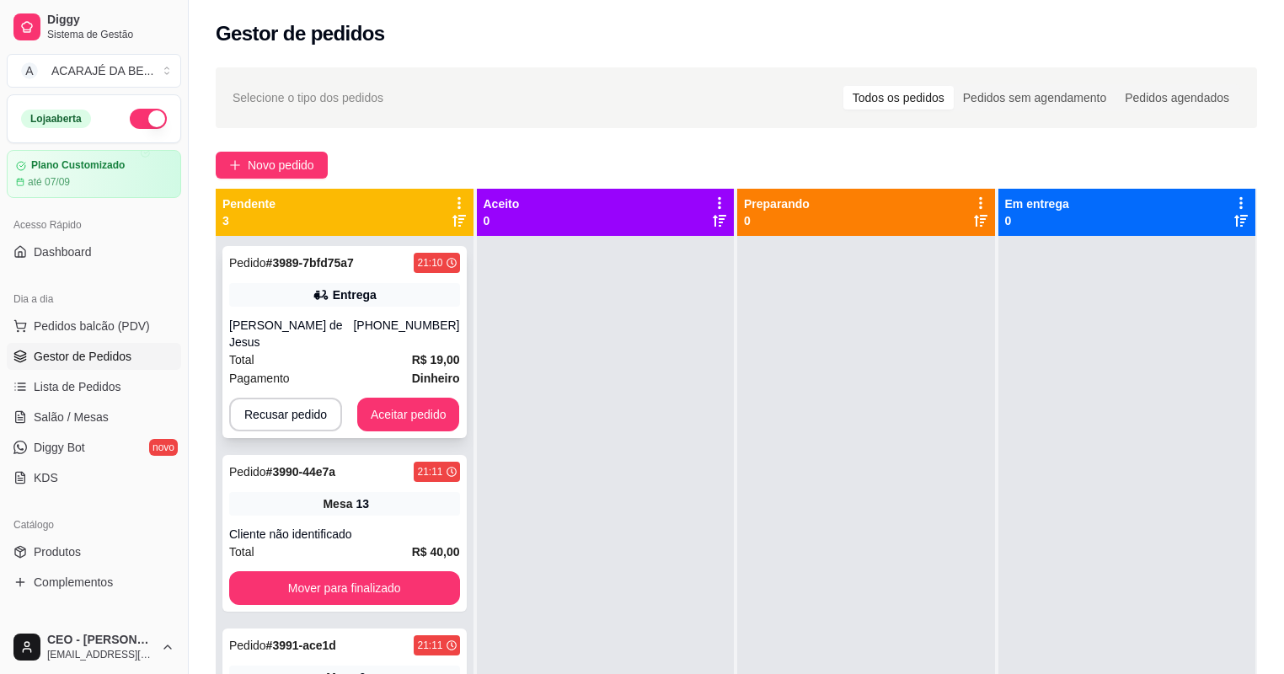
click at [343, 369] on div "Pagamento Dinheiro" at bounding box center [344, 378] width 231 height 19
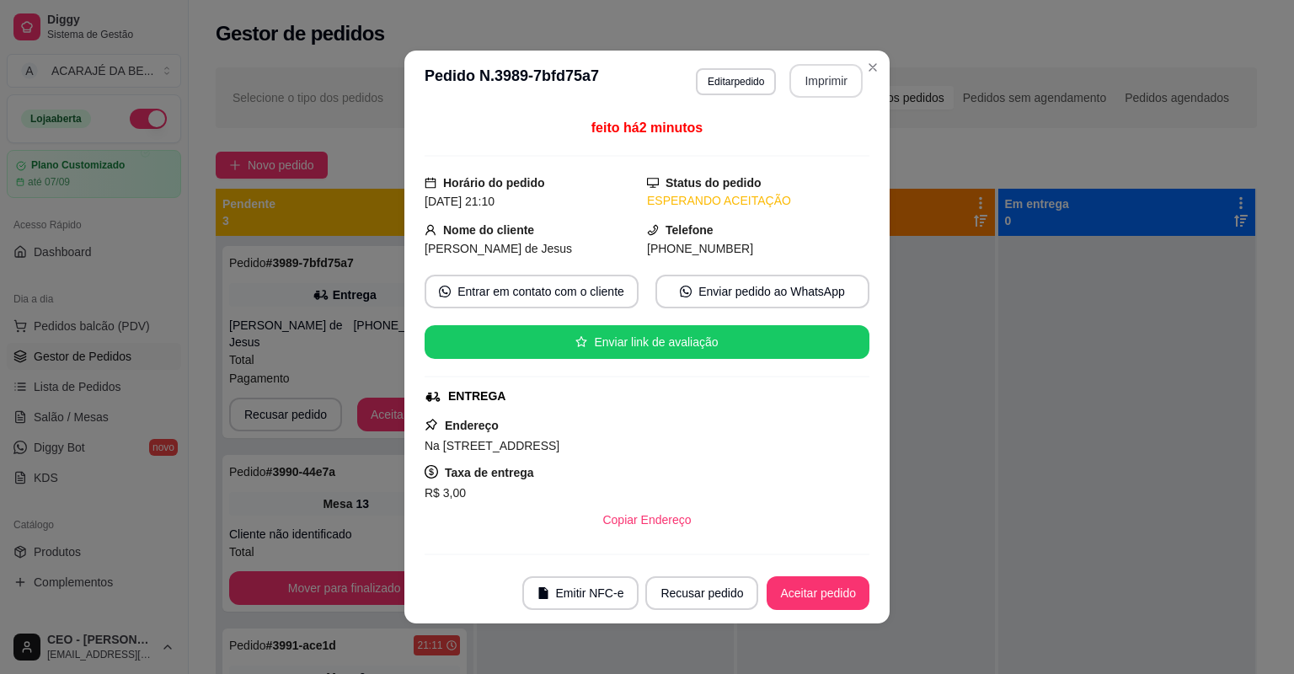
click at [825, 78] on button "Imprimir" at bounding box center [825, 81] width 73 height 34
click at [816, 593] on button "Aceitar pedido" at bounding box center [818, 593] width 103 height 34
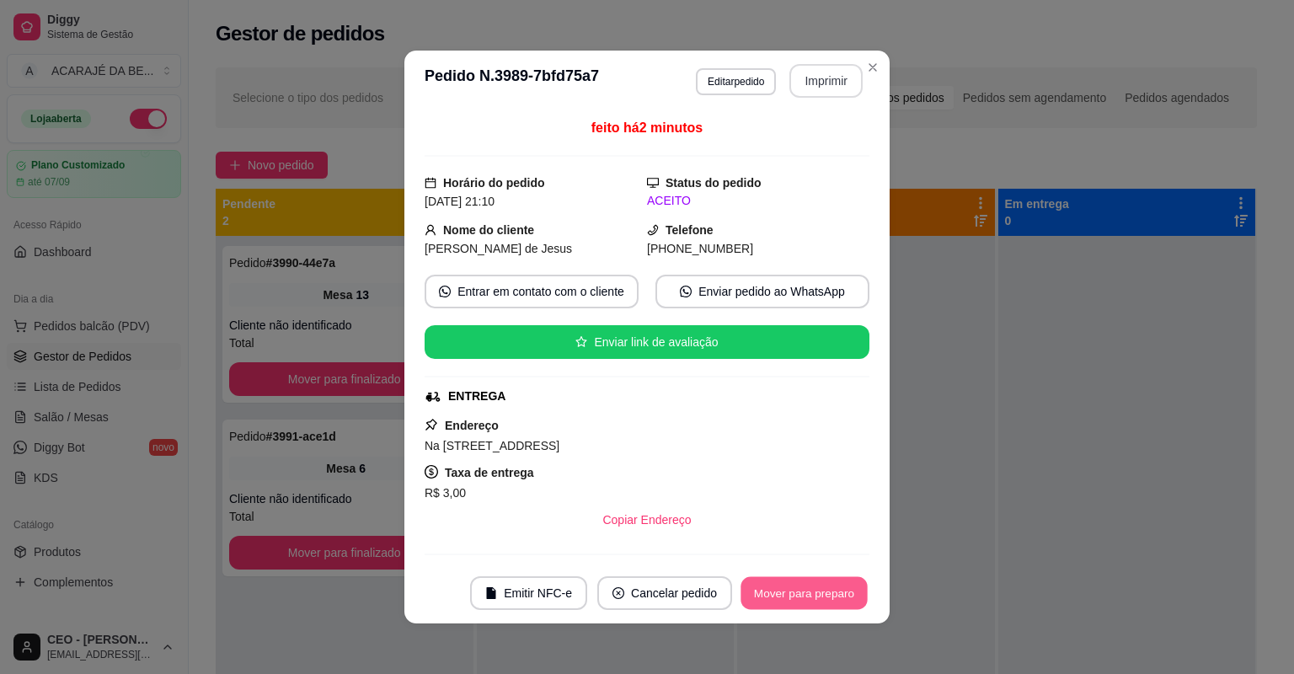
click at [816, 593] on button "Mover para preparo" at bounding box center [804, 593] width 126 height 33
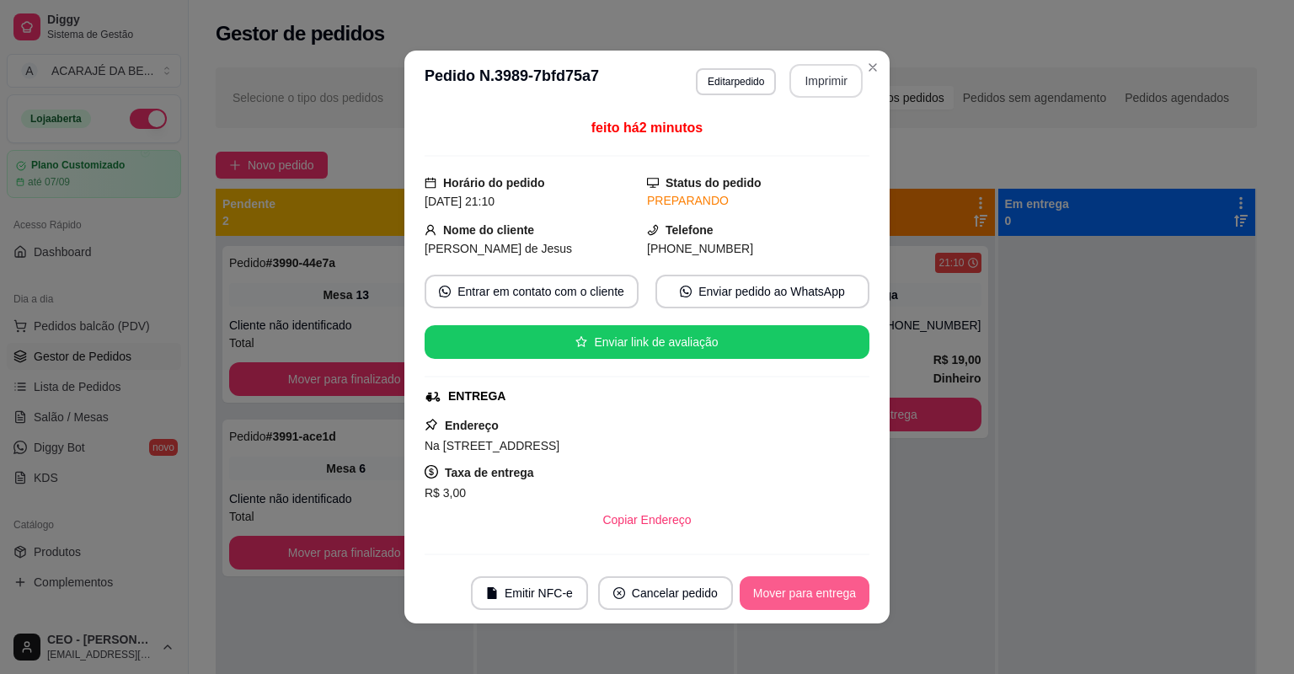
click at [816, 593] on button "Mover para entrega" at bounding box center [805, 593] width 130 height 34
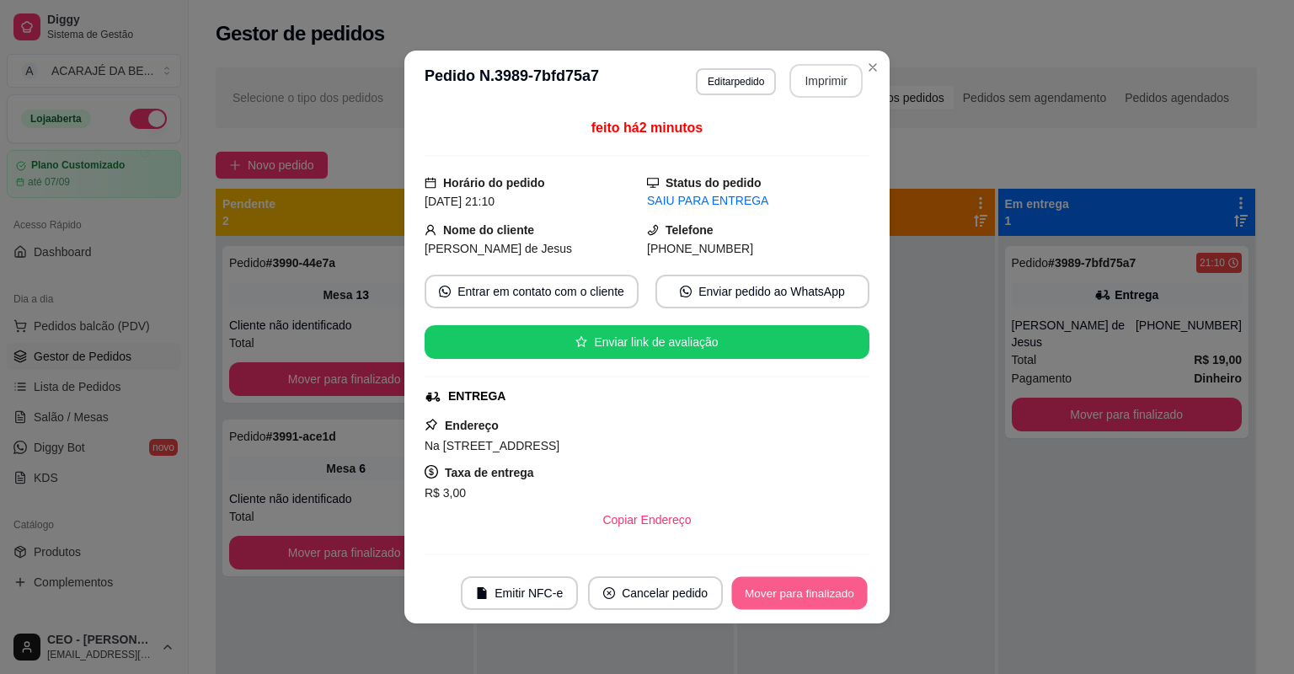
click at [816, 593] on button "Mover para finalizado" at bounding box center [800, 593] width 136 height 33
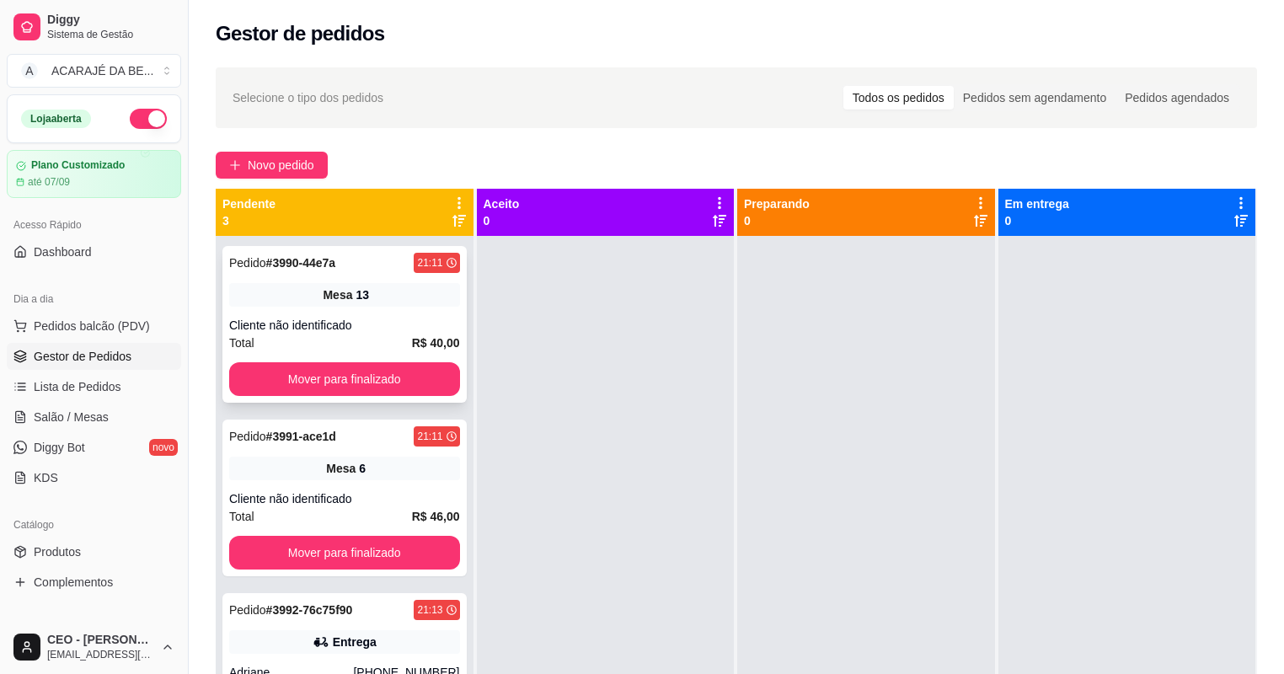
drag, startPoint x: 362, startPoint y: 339, endPoint x: 371, endPoint y: 337, distance: 8.6
click at [371, 337] on div "Total R$ 40,00" at bounding box center [344, 343] width 231 height 19
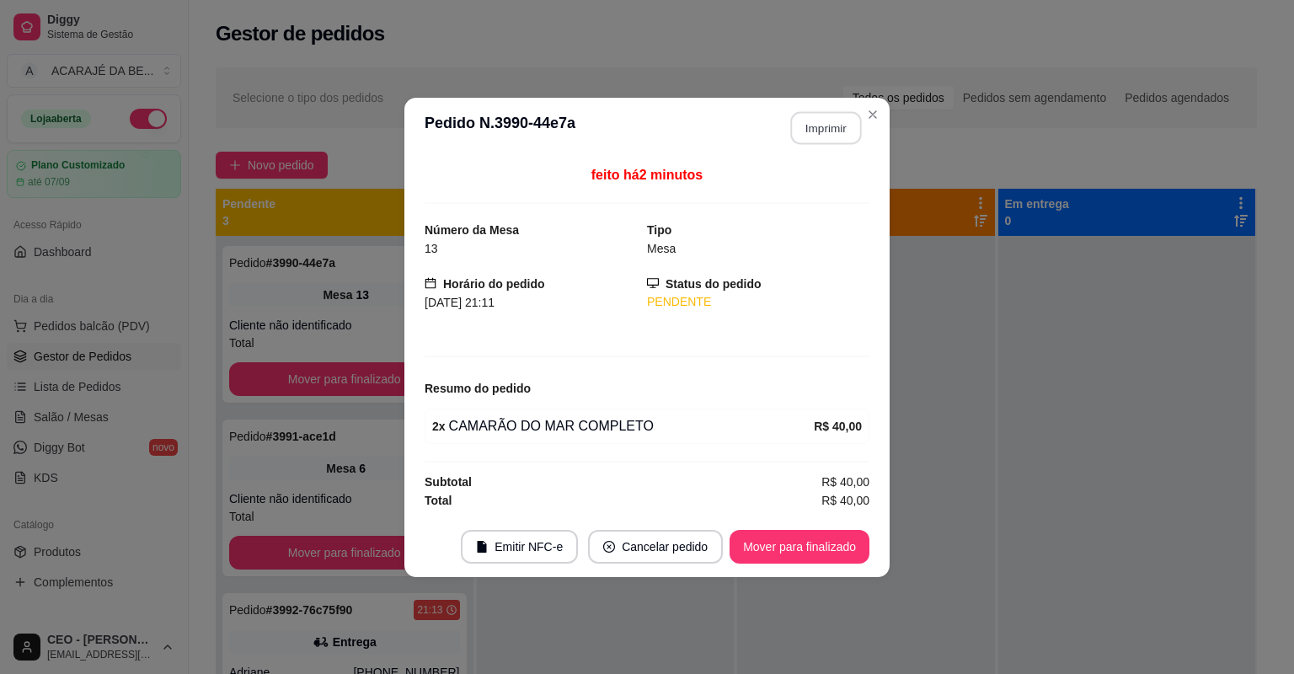
click at [822, 128] on button "Imprimir" at bounding box center [826, 127] width 71 height 33
click at [816, 511] on div "feito há 2 minutos Número da Mesa 13 Tipo Mesa Horário do pedido 23/08/2025 21:…" at bounding box center [646, 337] width 485 height 358
click at [809, 540] on button "Mover para finalizado" at bounding box center [800, 547] width 140 height 34
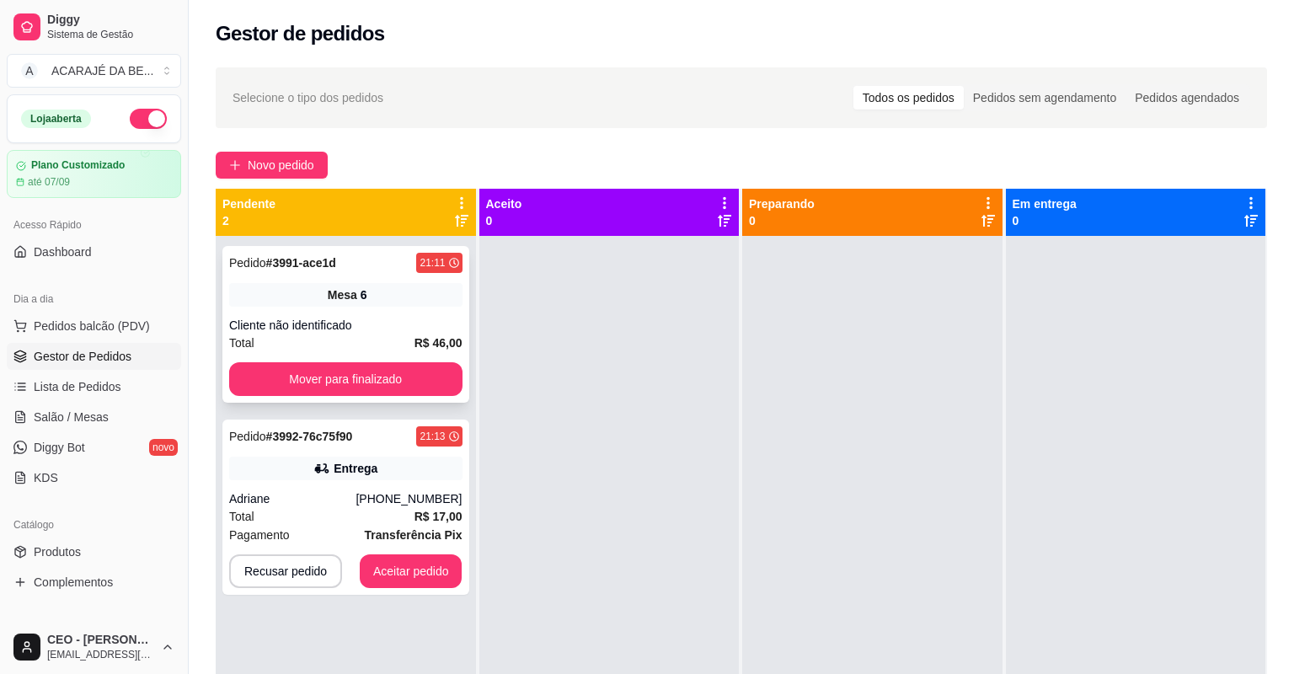
click at [375, 331] on div "Cliente não identificado" at bounding box center [345, 325] width 233 height 17
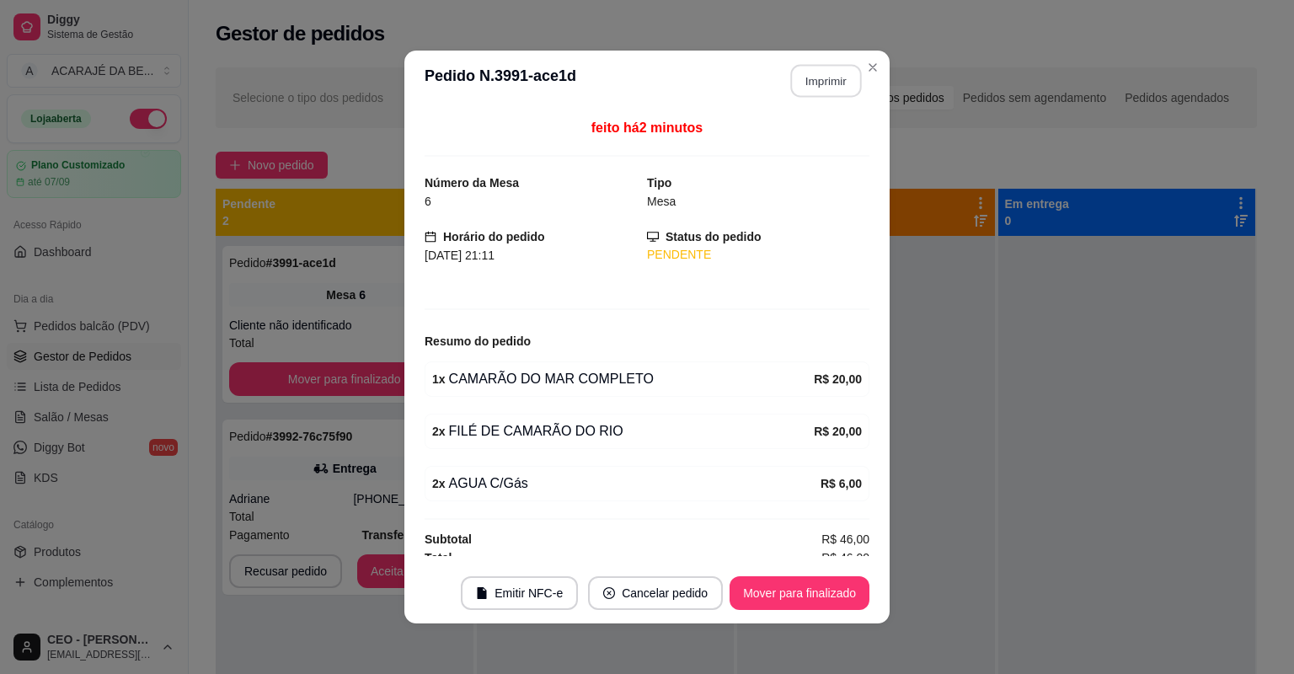
click at [813, 84] on button "Imprimir" at bounding box center [826, 81] width 71 height 33
click at [764, 590] on button "Mover para finalizado" at bounding box center [800, 593] width 140 height 34
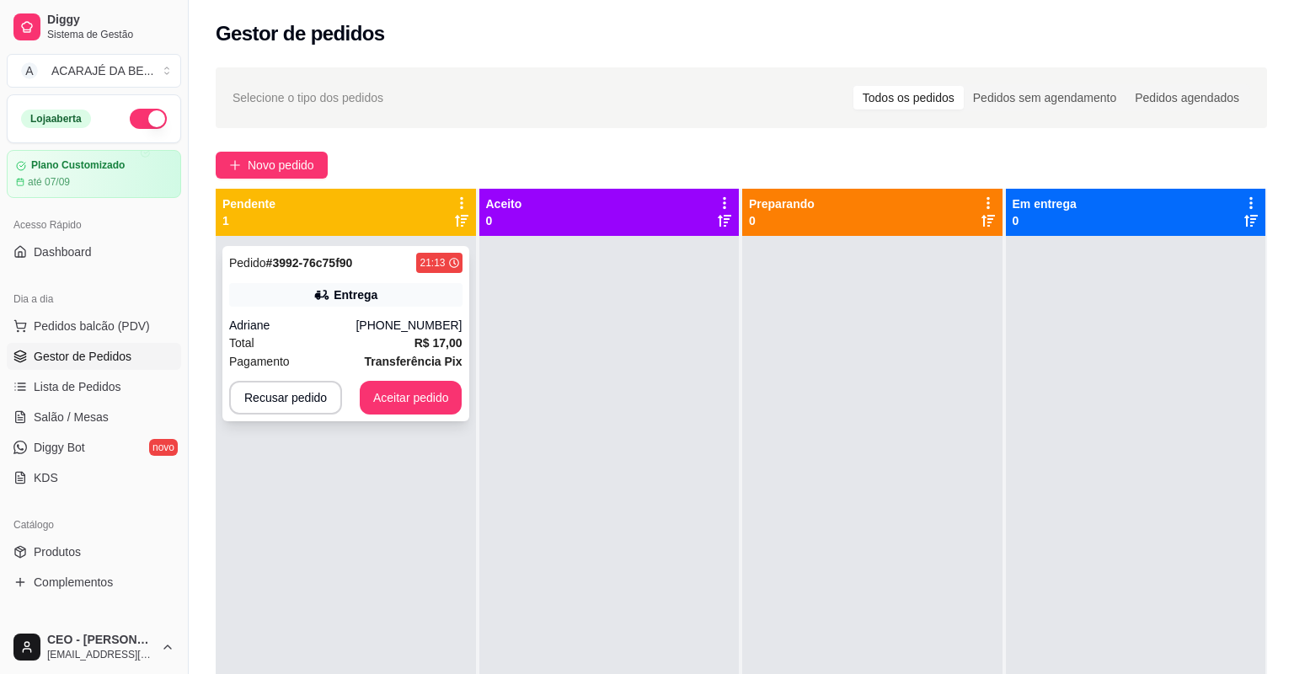
click at [354, 350] on div "Total R$ 17,00" at bounding box center [345, 343] width 233 height 19
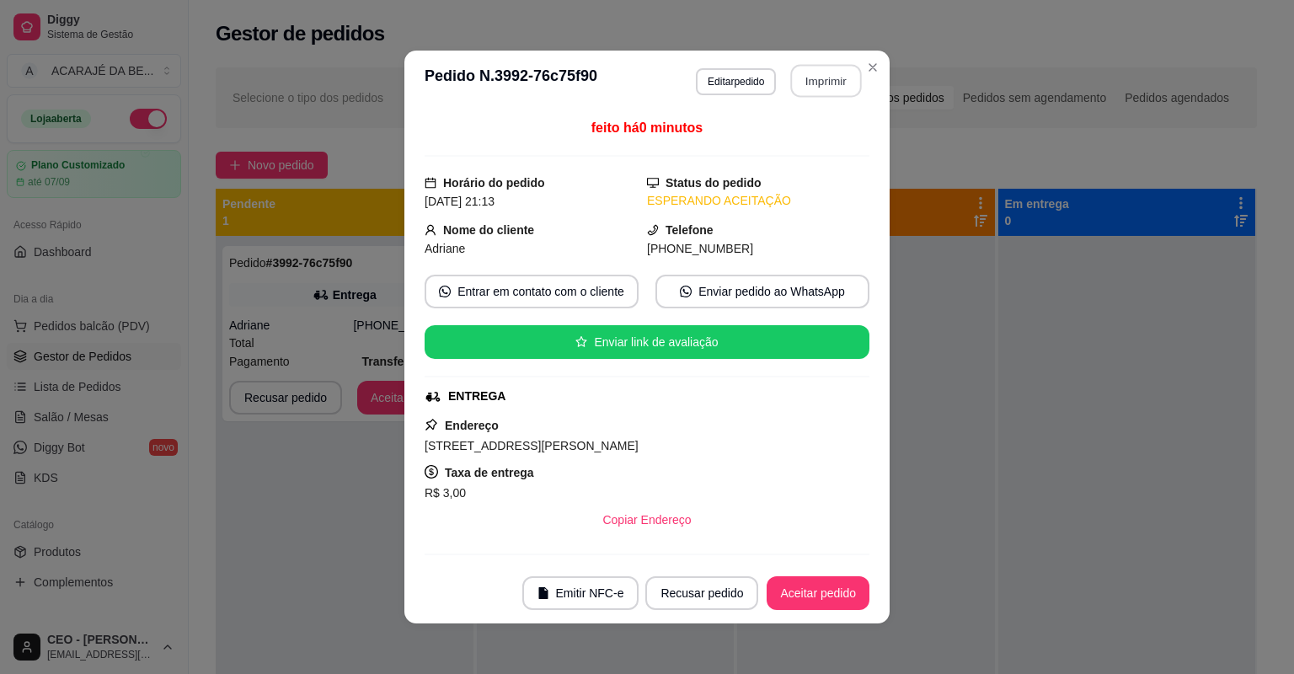
click at [807, 90] on button "Imprimir" at bounding box center [826, 81] width 71 height 33
click at [789, 597] on button "Aceitar pedido" at bounding box center [817, 593] width 99 height 33
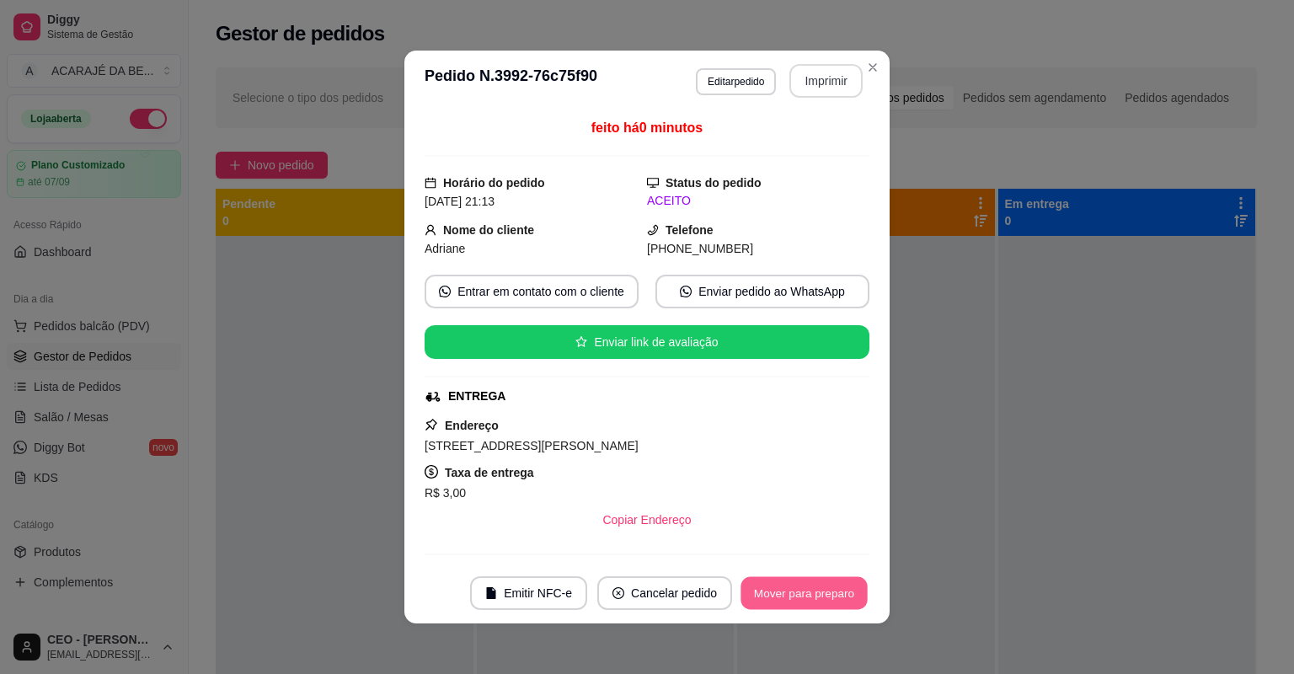
click at [789, 597] on button "Mover para preparo" at bounding box center [804, 593] width 126 height 33
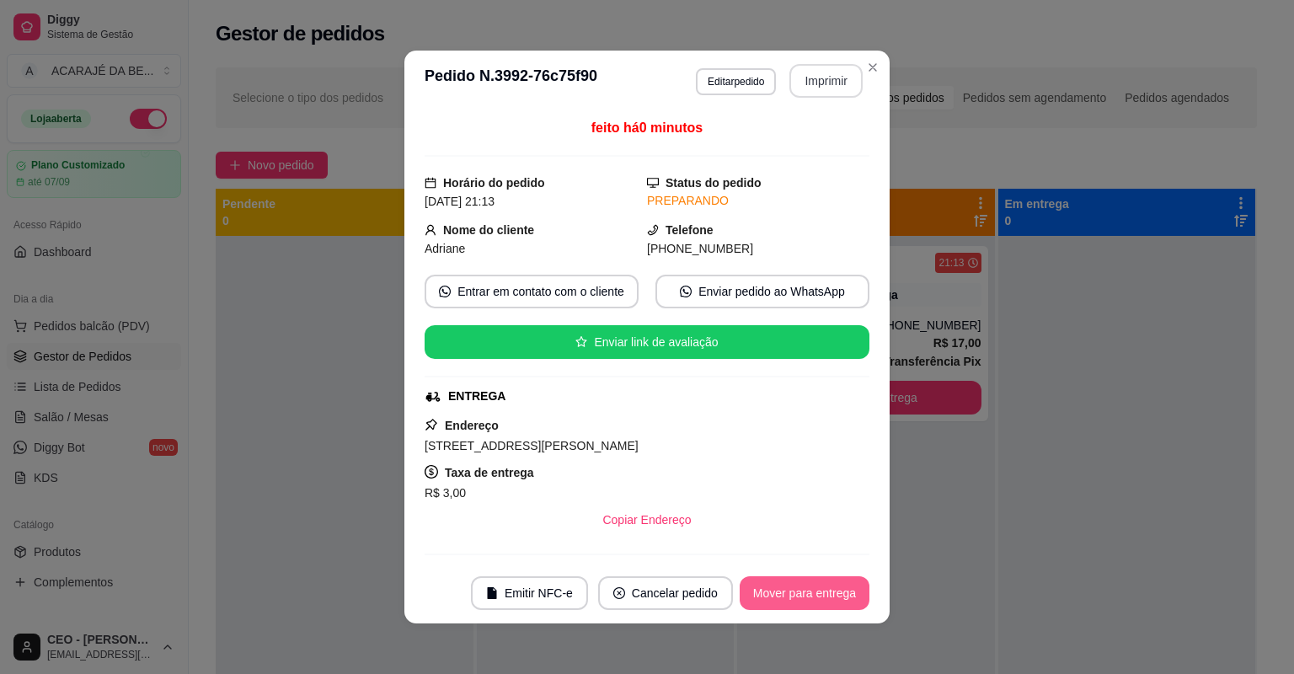
click at [789, 597] on button "Mover para entrega" at bounding box center [805, 593] width 130 height 34
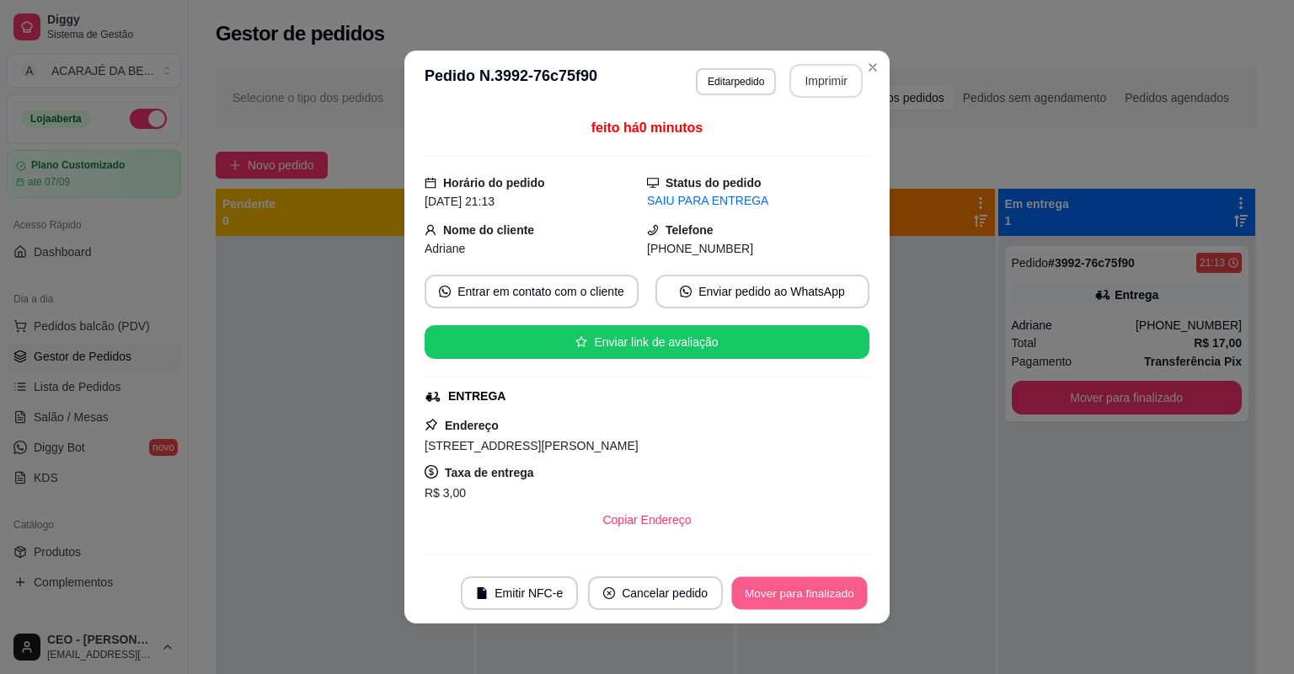
click at [794, 605] on button "Mover para finalizado" at bounding box center [800, 593] width 136 height 33
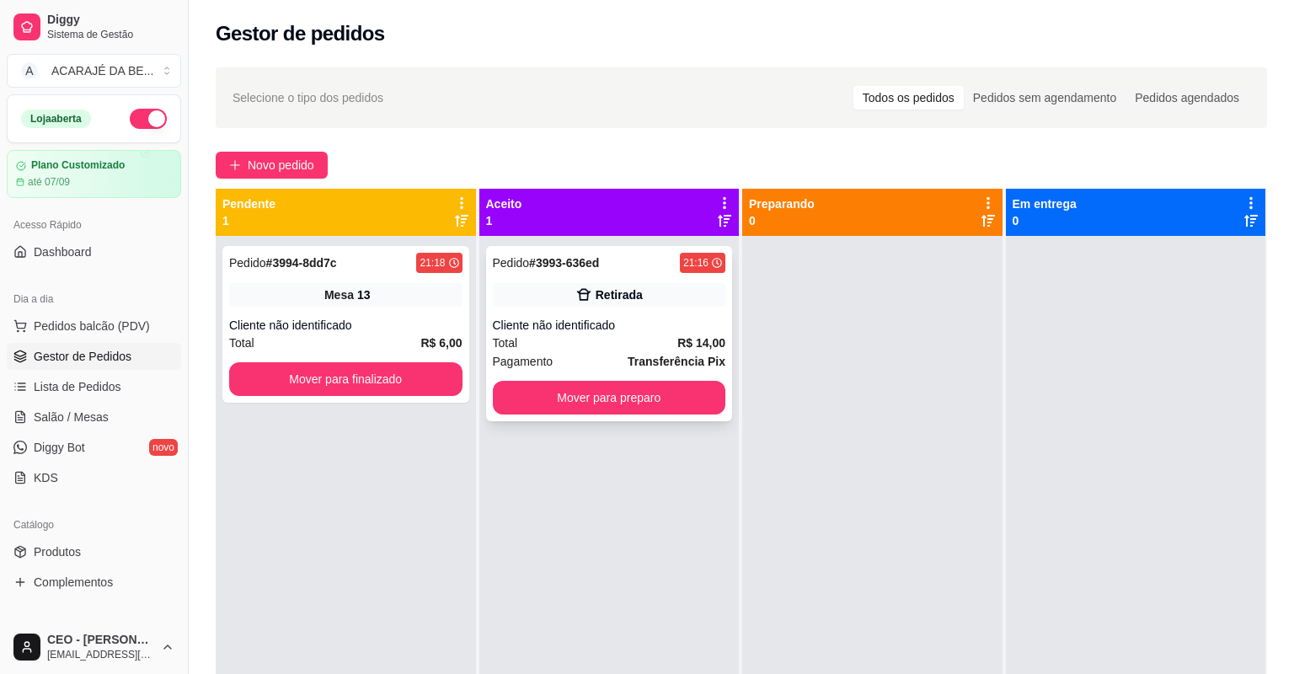
click at [573, 360] on div "Pagamento Transferência Pix" at bounding box center [609, 361] width 233 height 19
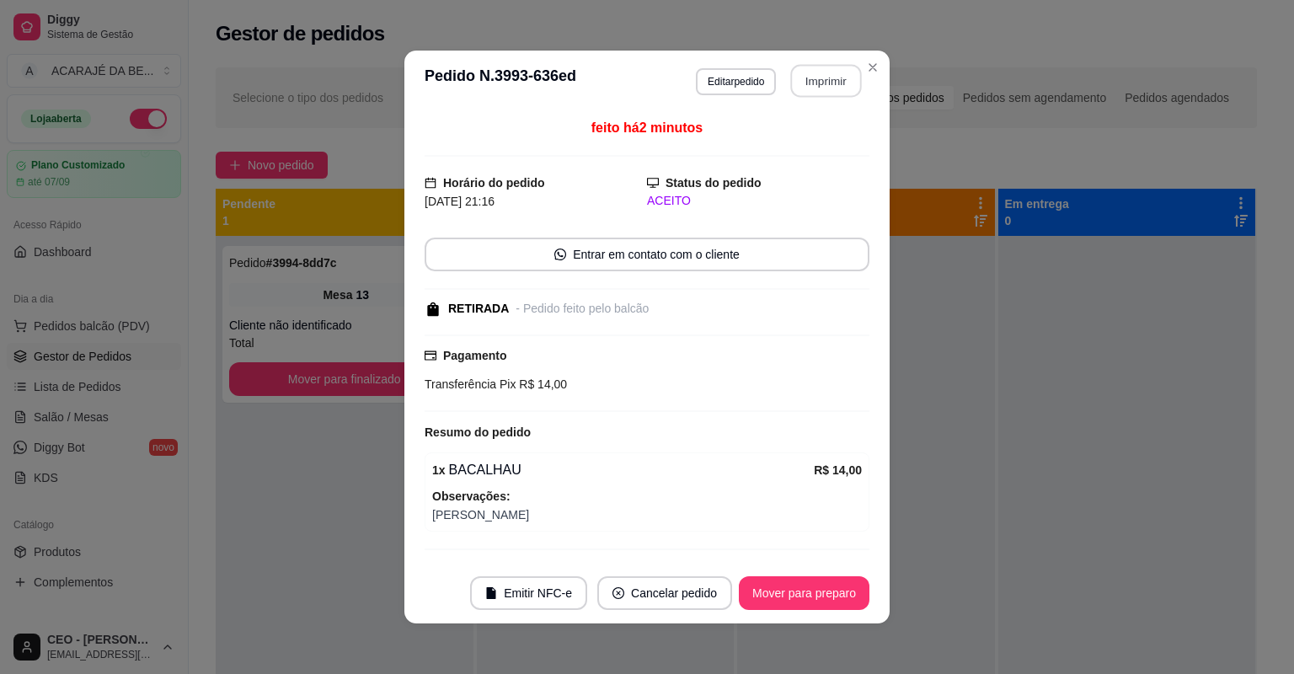
click at [822, 78] on button "Imprimir" at bounding box center [826, 81] width 71 height 33
click at [821, 598] on button "Mover para preparo" at bounding box center [804, 593] width 126 height 33
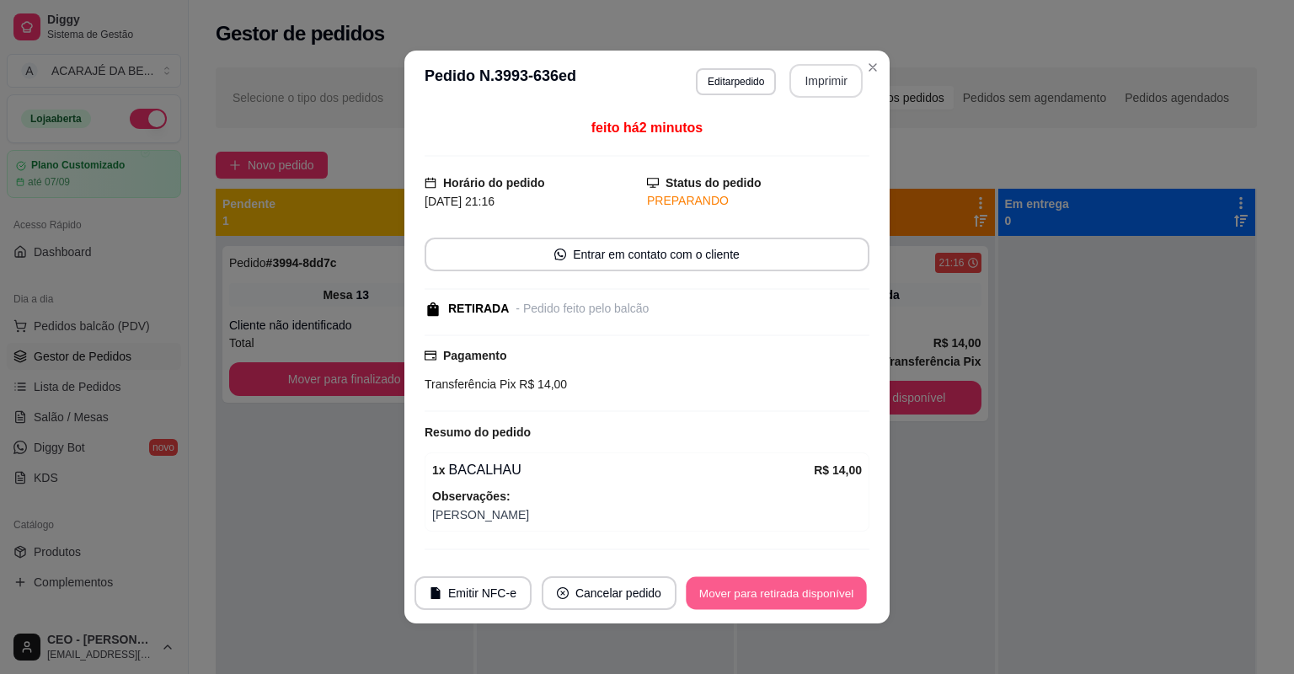
click at [821, 598] on button "Mover para retirada disponível" at bounding box center [776, 593] width 180 height 33
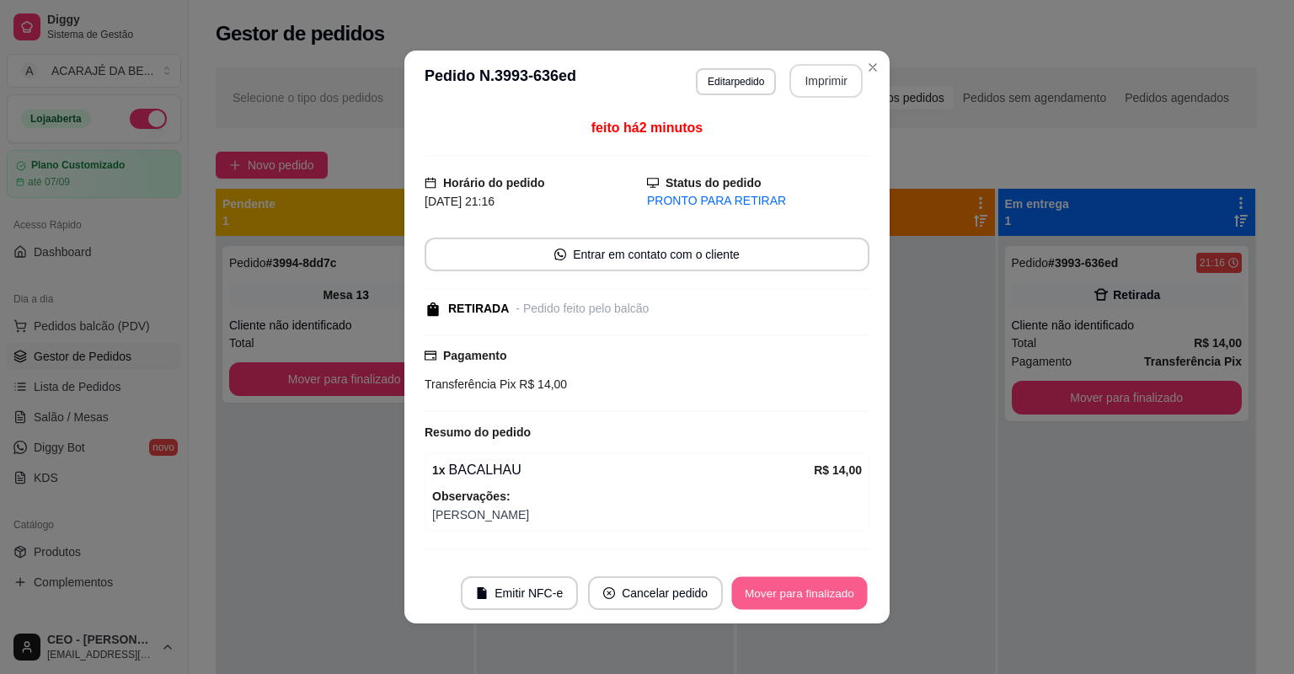
click at [821, 598] on button "Mover para finalizado" at bounding box center [800, 593] width 136 height 33
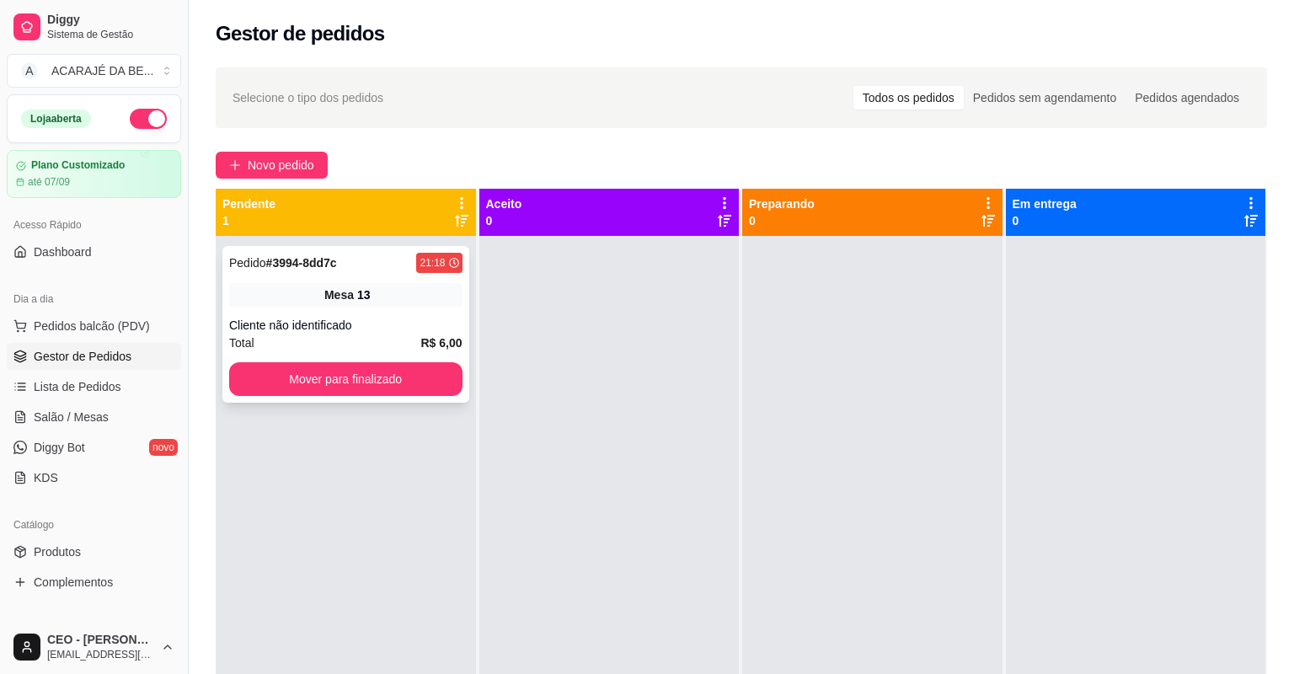
click at [415, 337] on div "Total R$ 6,00" at bounding box center [345, 343] width 233 height 19
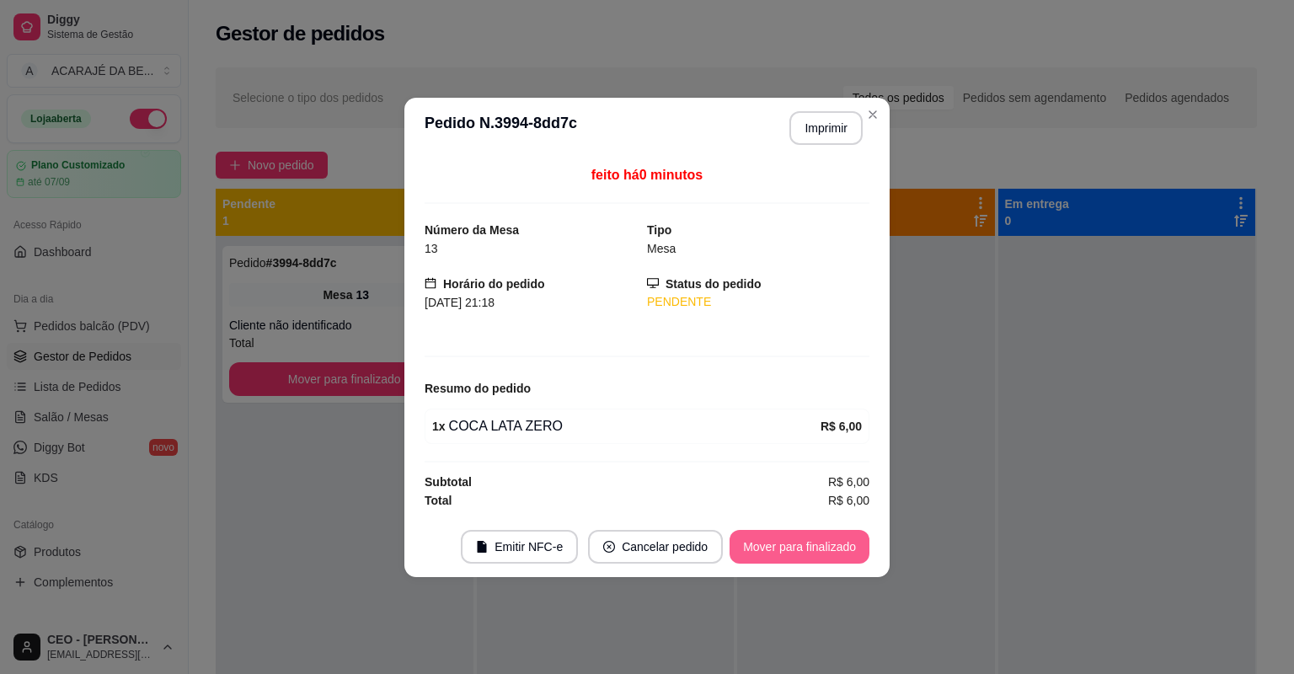
click at [738, 554] on button "Mover para finalizado" at bounding box center [800, 547] width 140 height 34
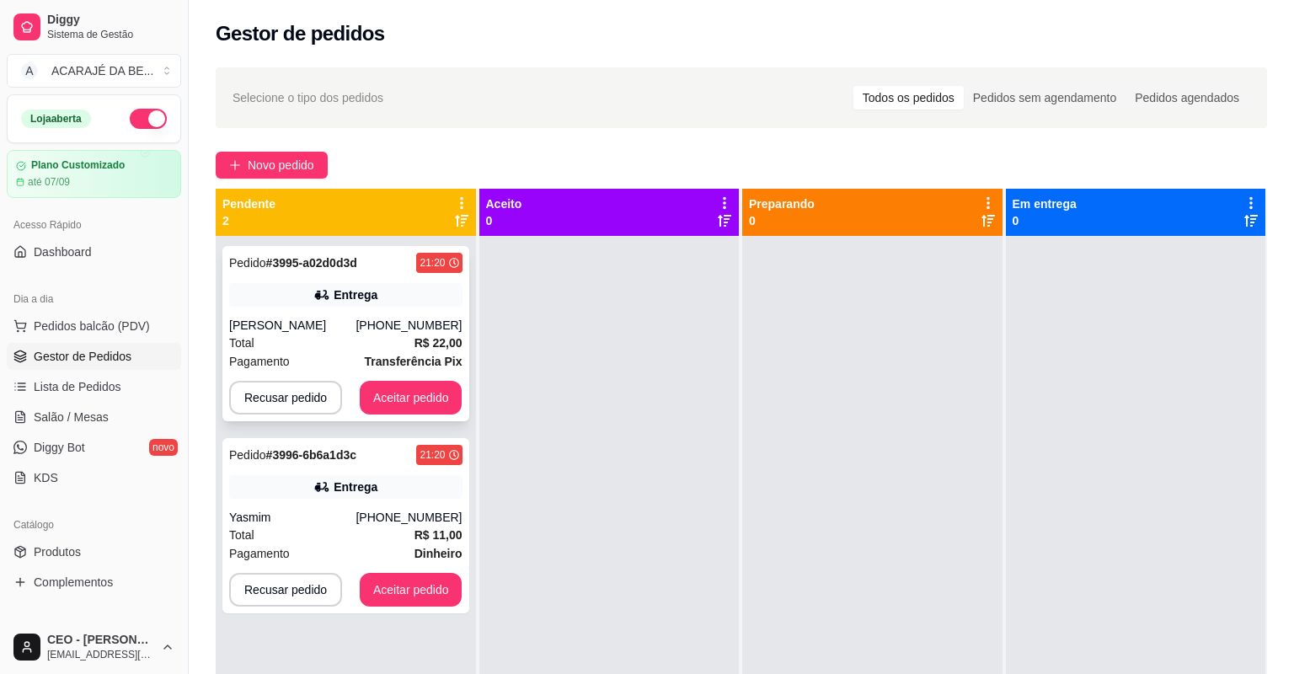
click at [354, 338] on div "Total R$ 22,00" at bounding box center [345, 343] width 233 height 19
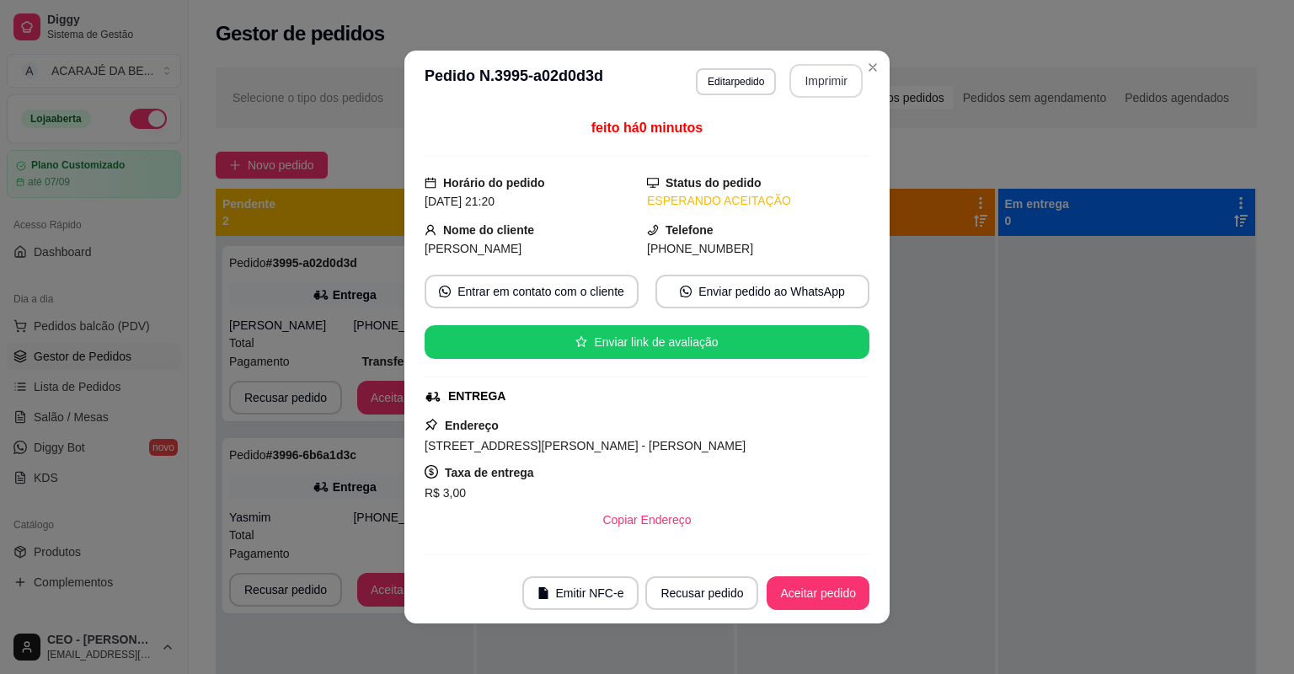
click at [795, 78] on button "Imprimir" at bounding box center [825, 81] width 73 height 34
click at [800, 586] on button "Aceitar pedido" at bounding box center [818, 593] width 103 height 34
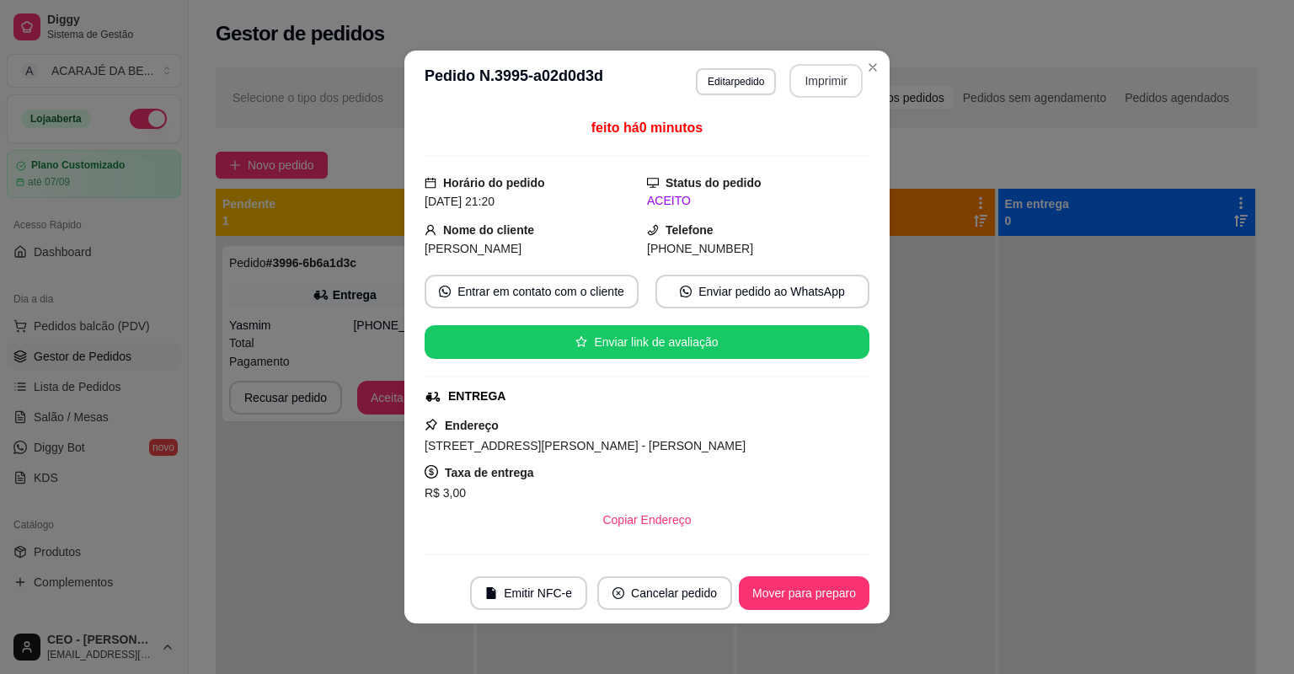
click at [802, 589] on button "Mover para preparo" at bounding box center [804, 593] width 131 height 34
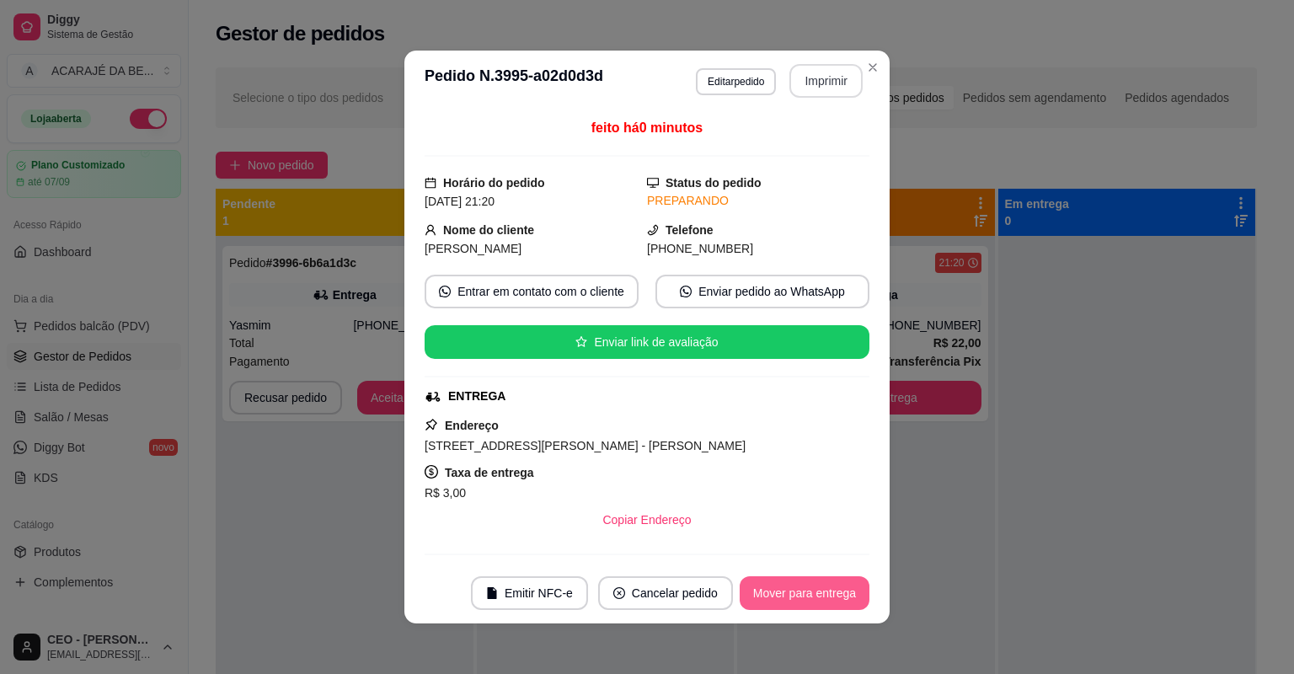
click at [802, 589] on button "Mover para entrega" at bounding box center [805, 593] width 130 height 34
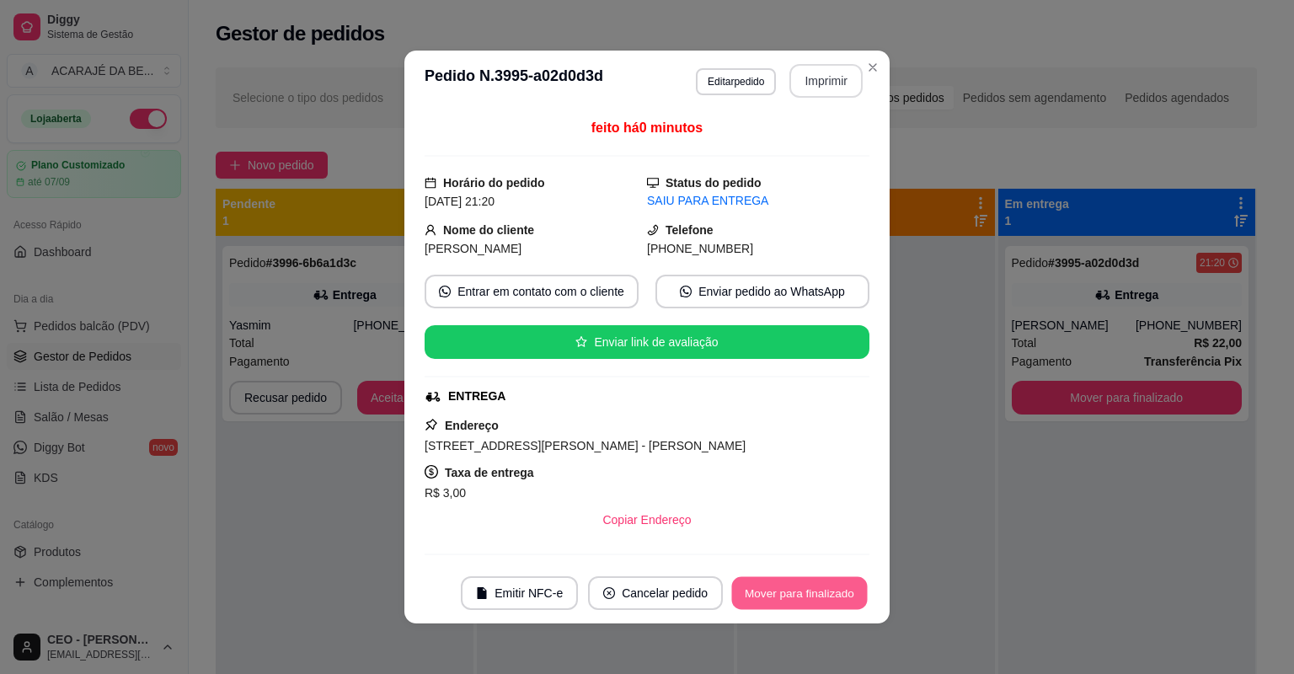
click at [802, 589] on button "Mover para finalizado" at bounding box center [800, 593] width 136 height 33
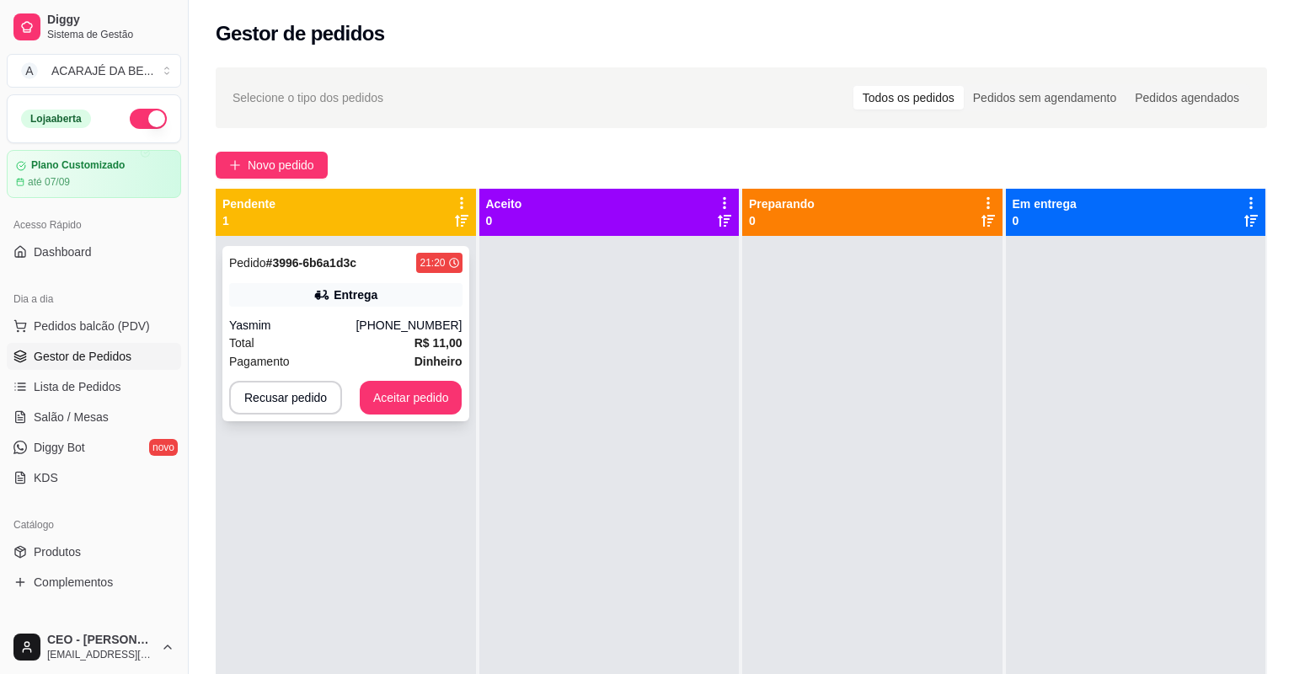
click at [393, 339] on div "Total R$ 11,00" at bounding box center [345, 343] width 233 height 19
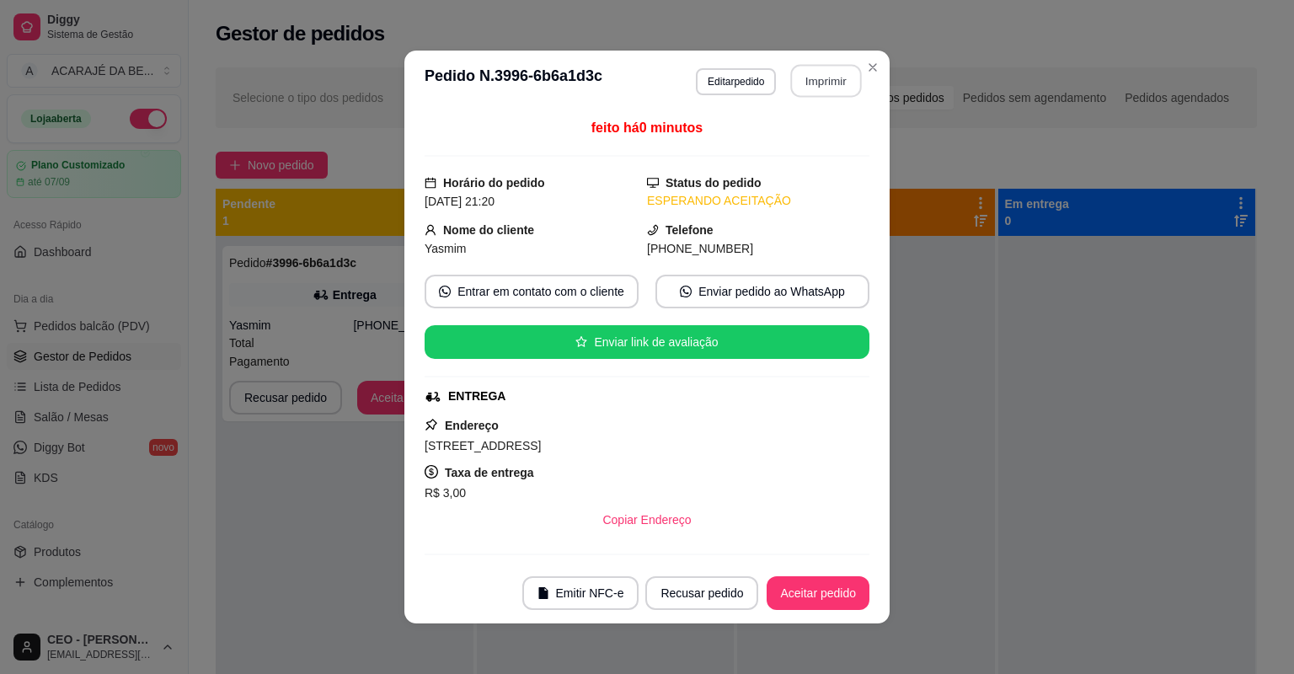
click at [815, 67] on button "Imprimir" at bounding box center [826, 81] width 71 height 33
click at [853, 590] on button "Aceitar pedido" at bounding box center [817, 593] width 99 height 33
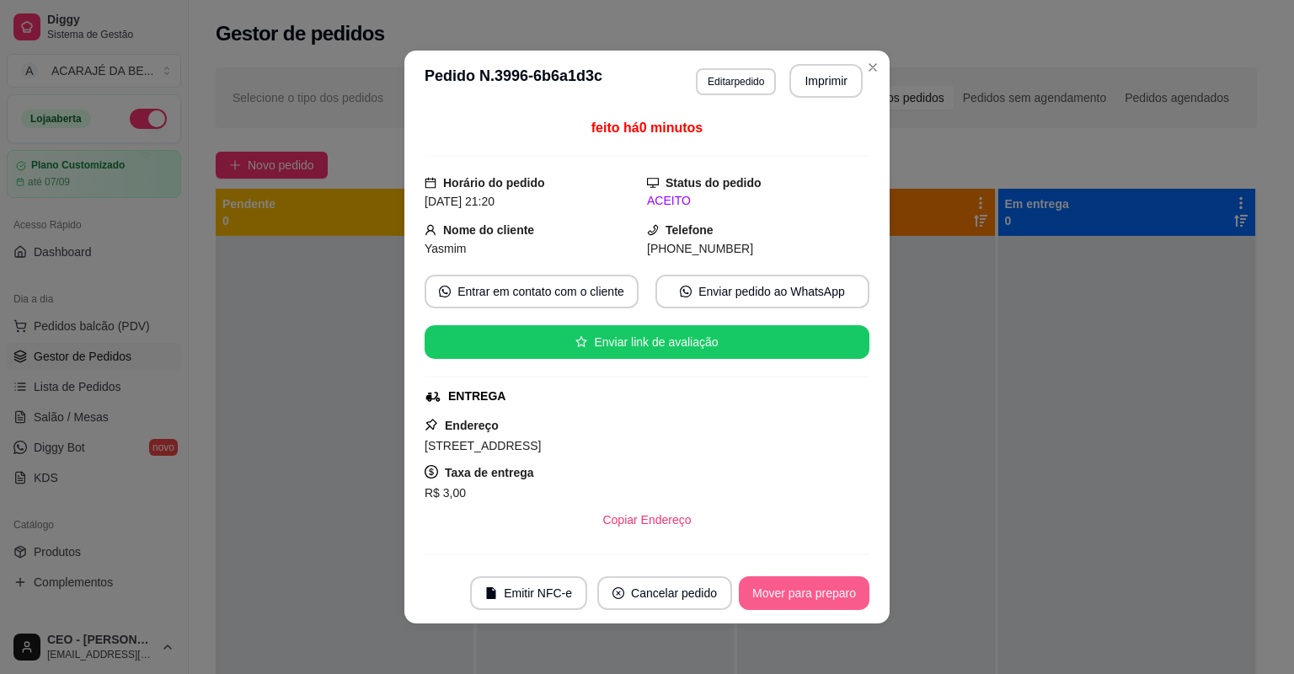
click at [849, 592] on button "Mover para preparo" at bounding box center [804, 593] width 131 height 34
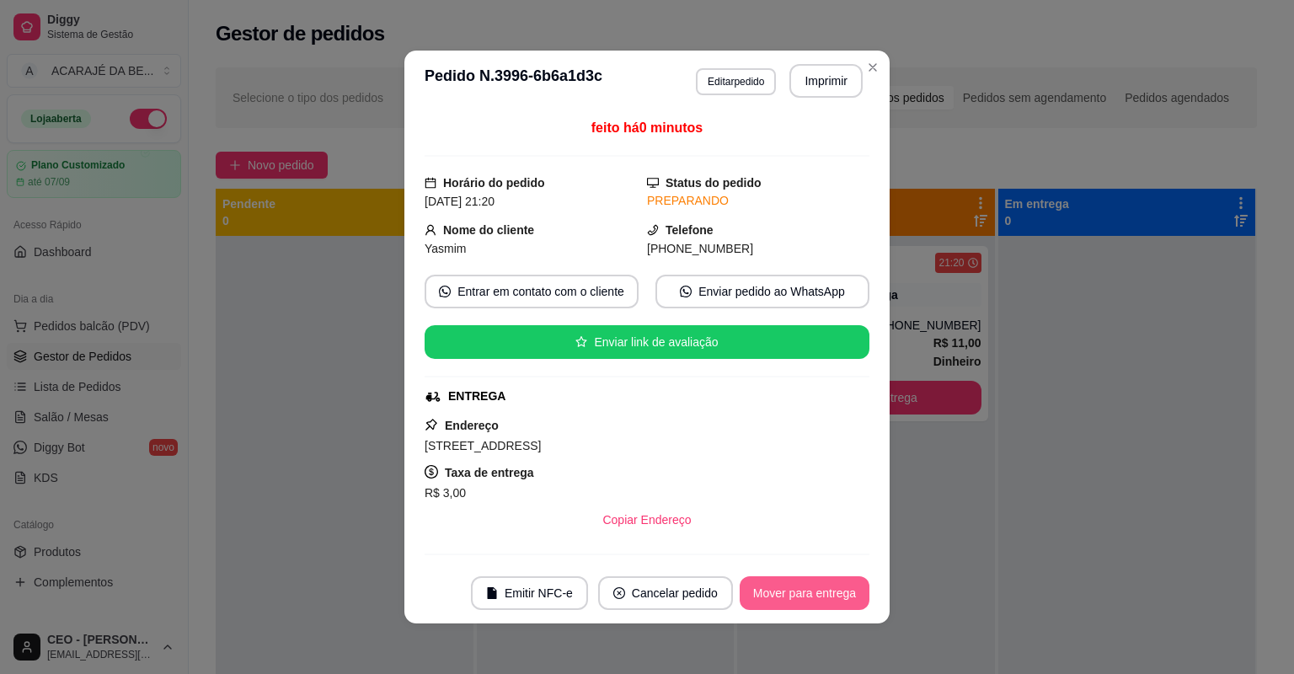
click at [849, 592] on button "Mover para entrega" at bounding box center [805, 593] width 130 height 34
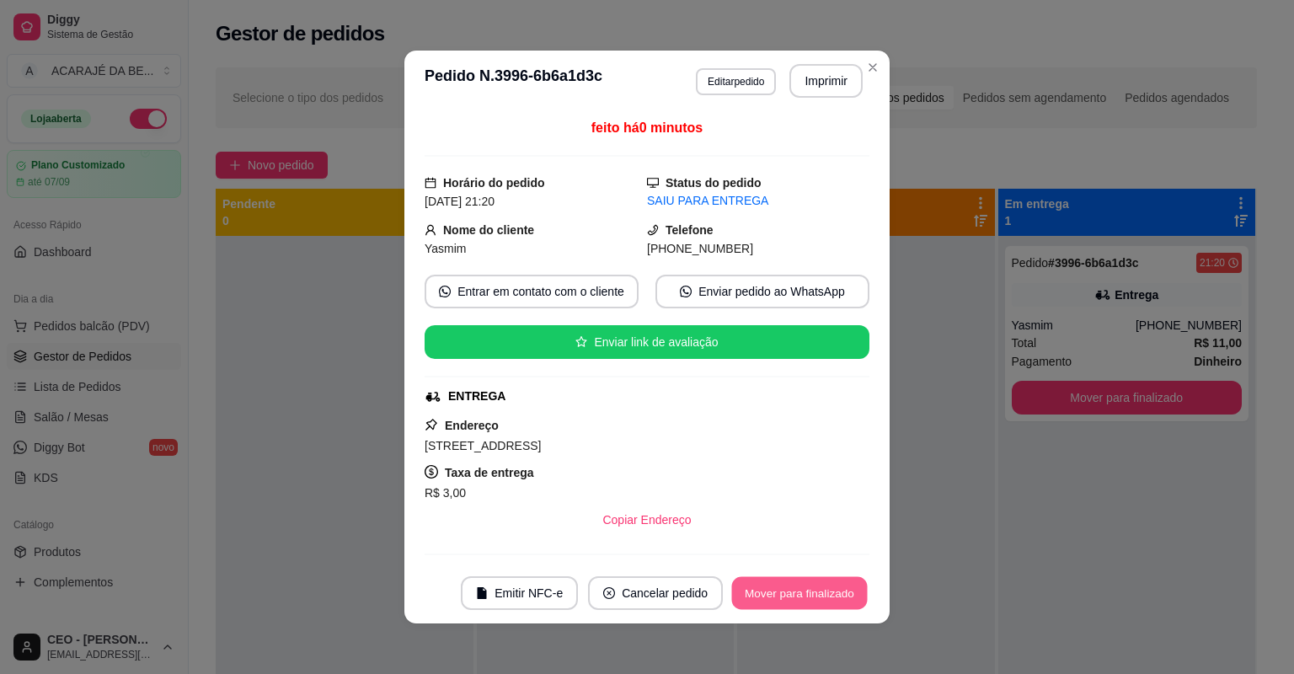
click at [849, 592] on button "Mover para finalizado" at bounding box center [800, 593] width 136 height 33
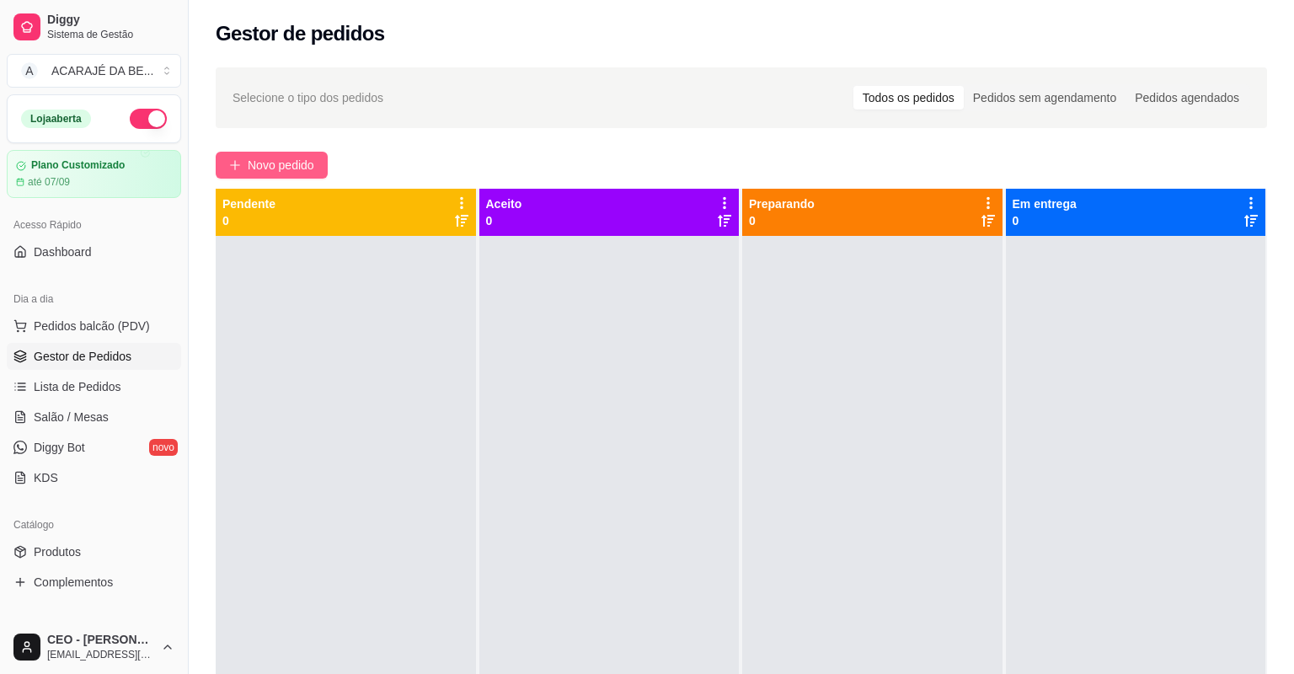
click at [300, 168] on span "Novo pedido" at bounding box center [281, 165] width 67 height 19
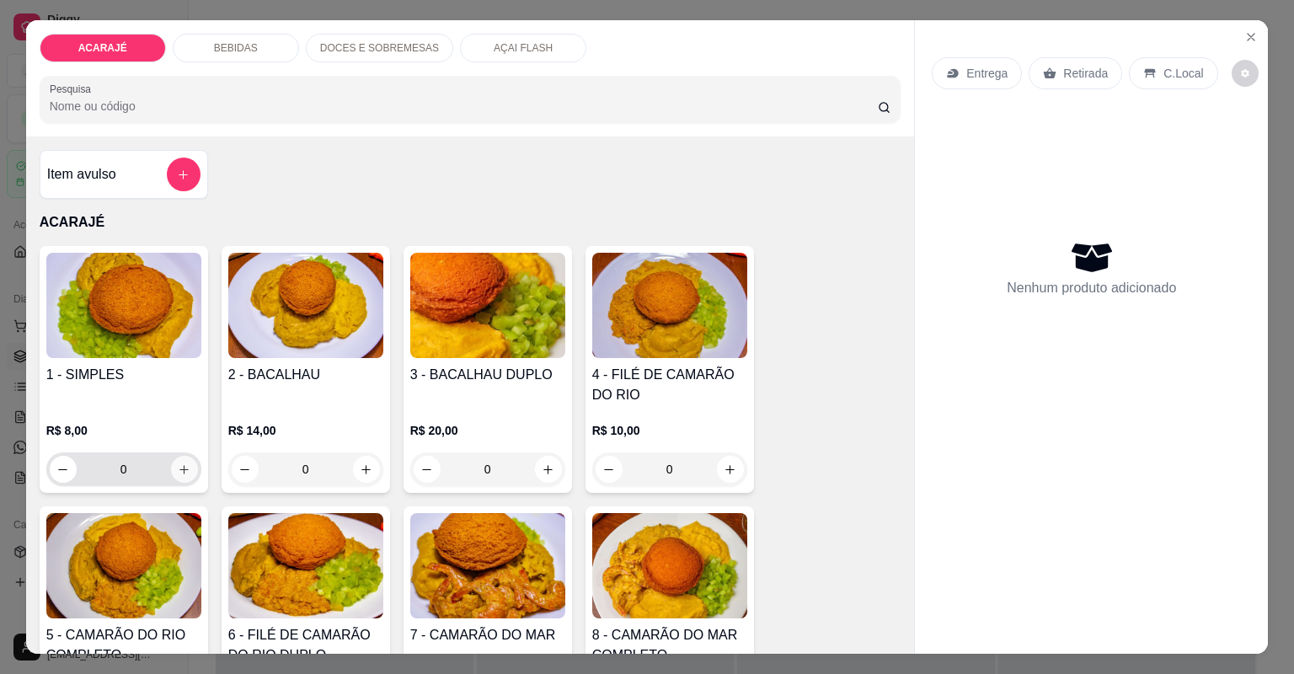
click at [178, 467] on icon "increase-product-quantity" at bounding box center [184, 469] width 13 height 13
type input "1"
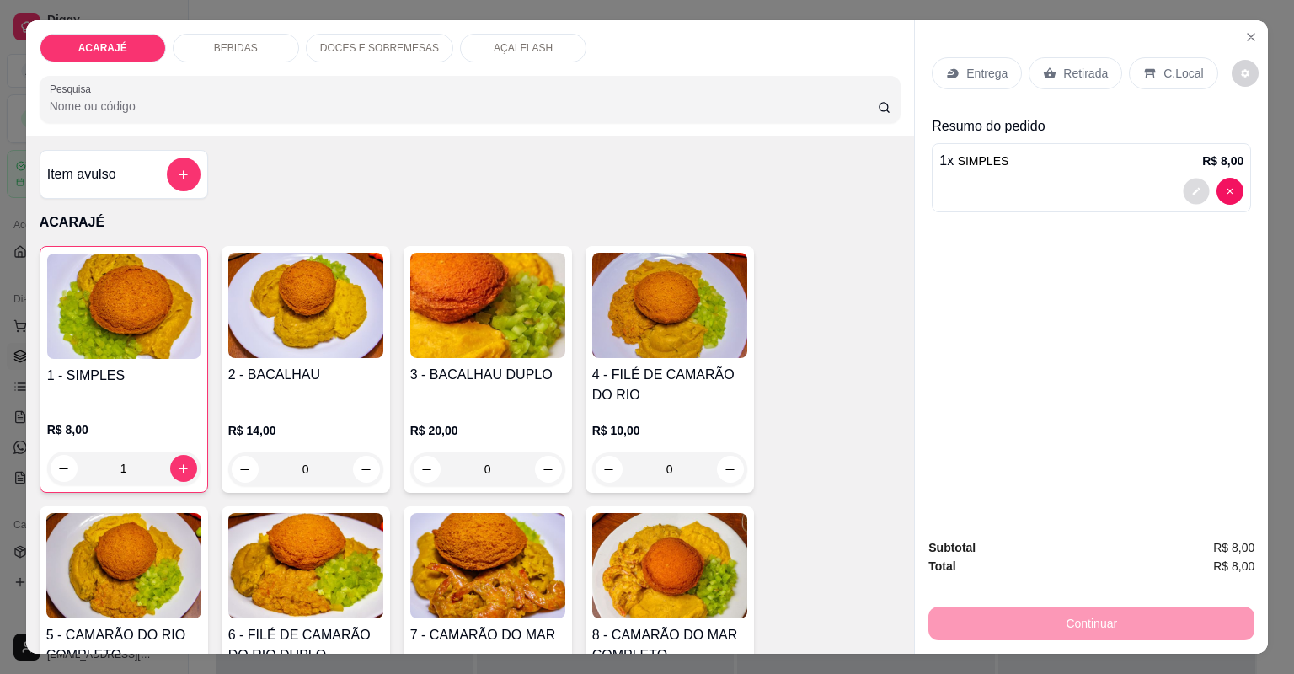
click at [1193, 190] on icon "decrease-product-quantity" at bounding box center [1197, 192] width 8 height 8
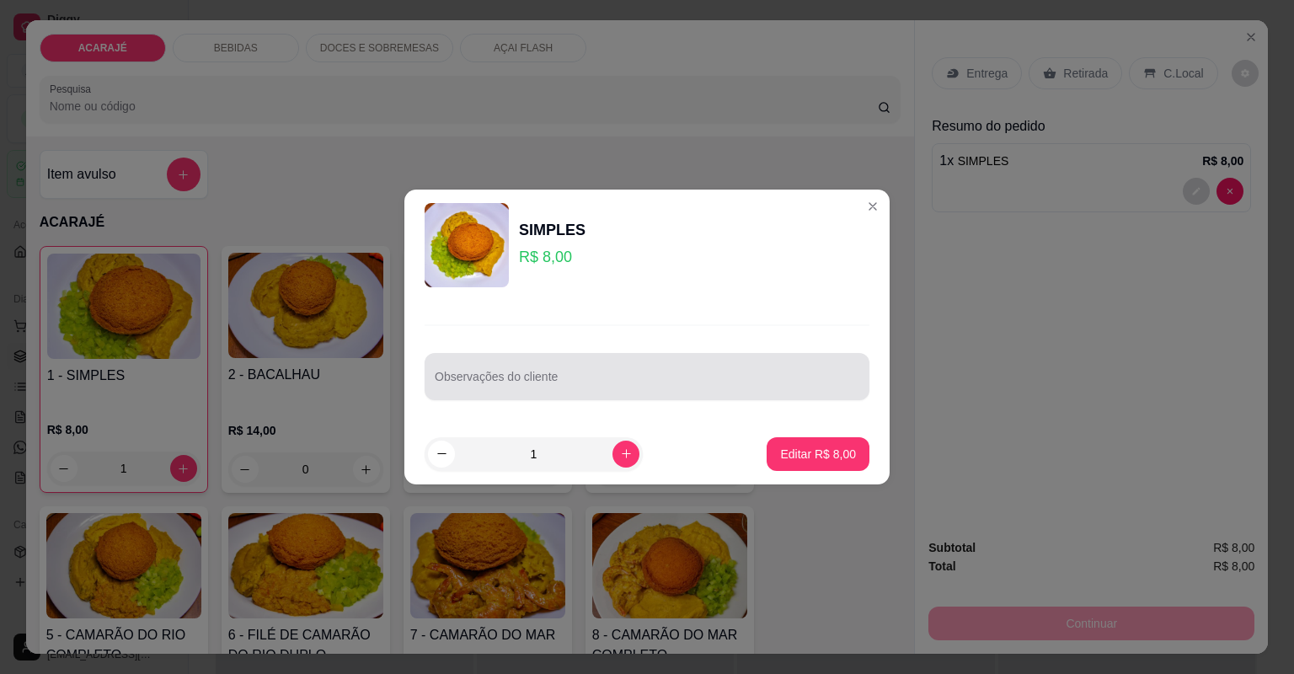
click at [701, 372] on div at bounding box center [647, 377] width 425 height 34
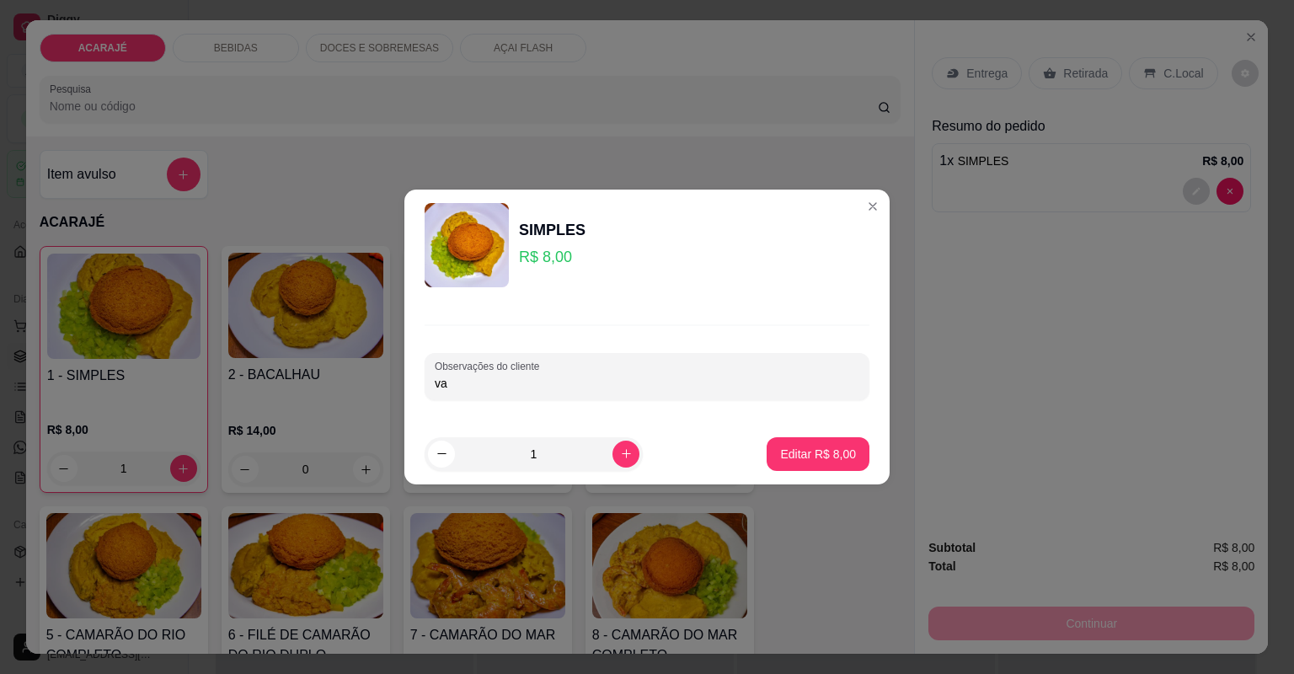
type input "vam"
click at [827, 459] on p "Editar R$ 8,00" at bounding box center [818, 454] width 73 height 16
type input "0"
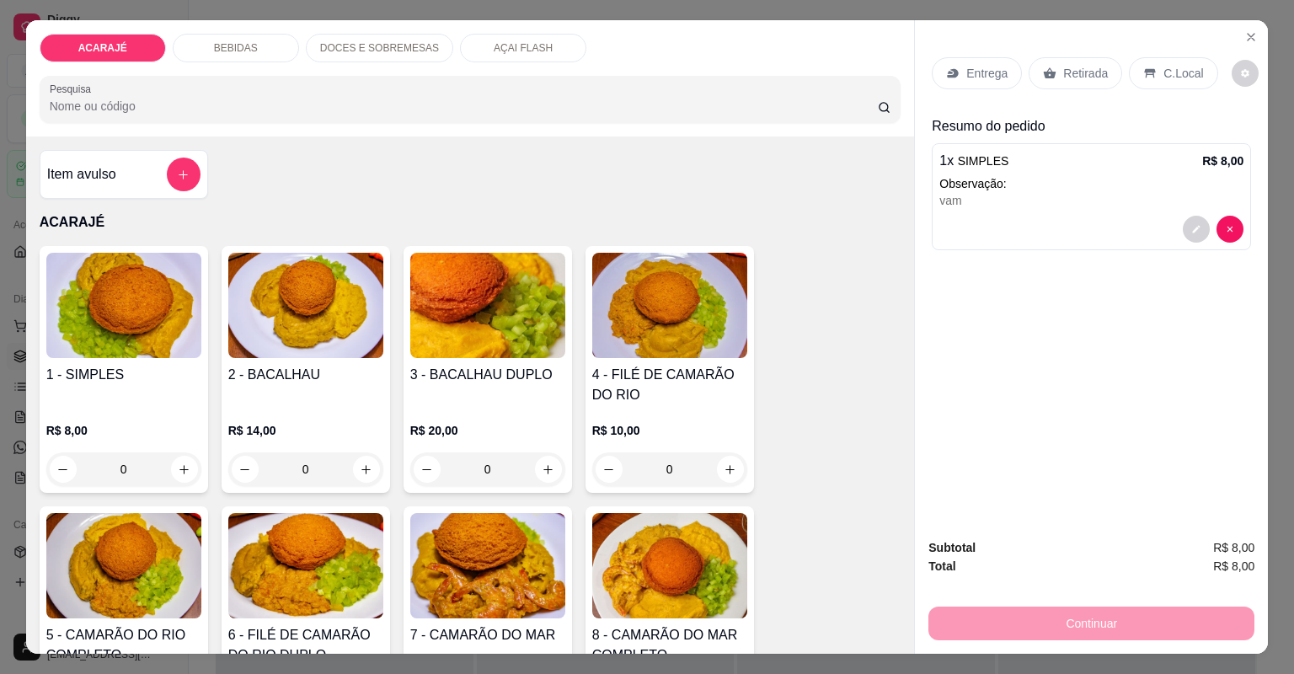
click at [1048, 62] on div "Retirada" at bounding box center [1076, 73] width 94 height 32
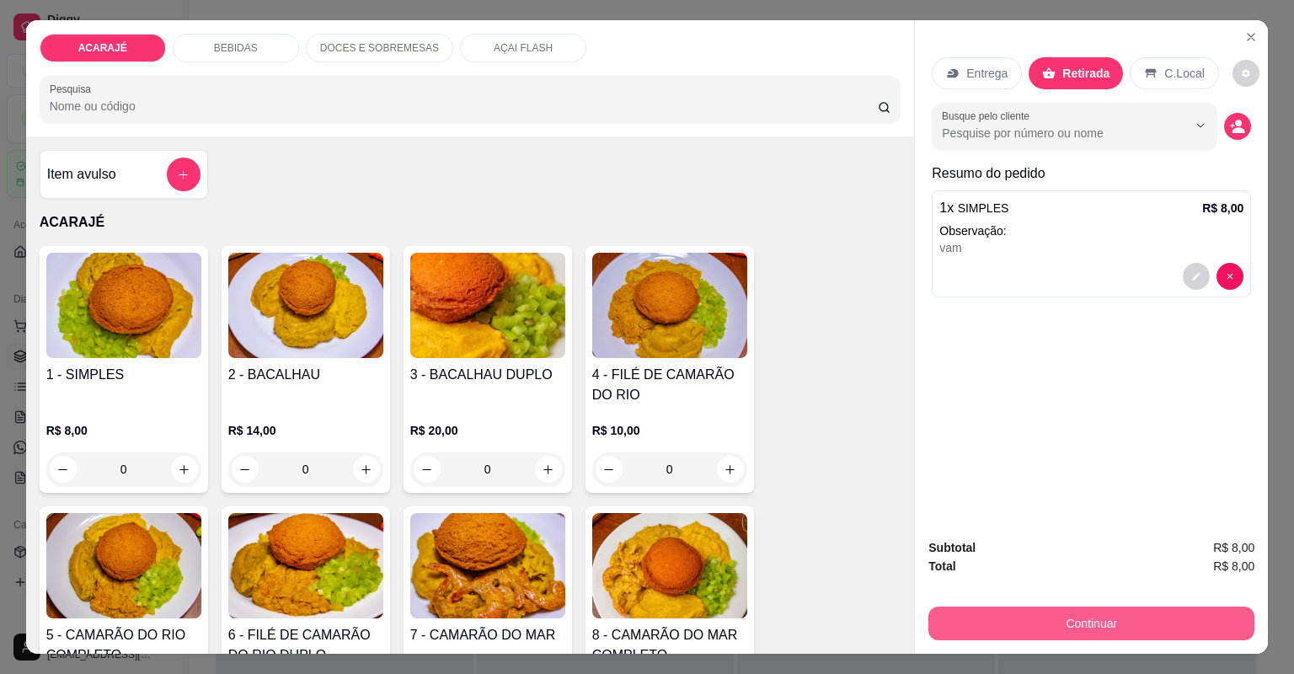
click at [1082, 621] on button "Continuar" at bounding box center [1091, 624] width 326 height 34
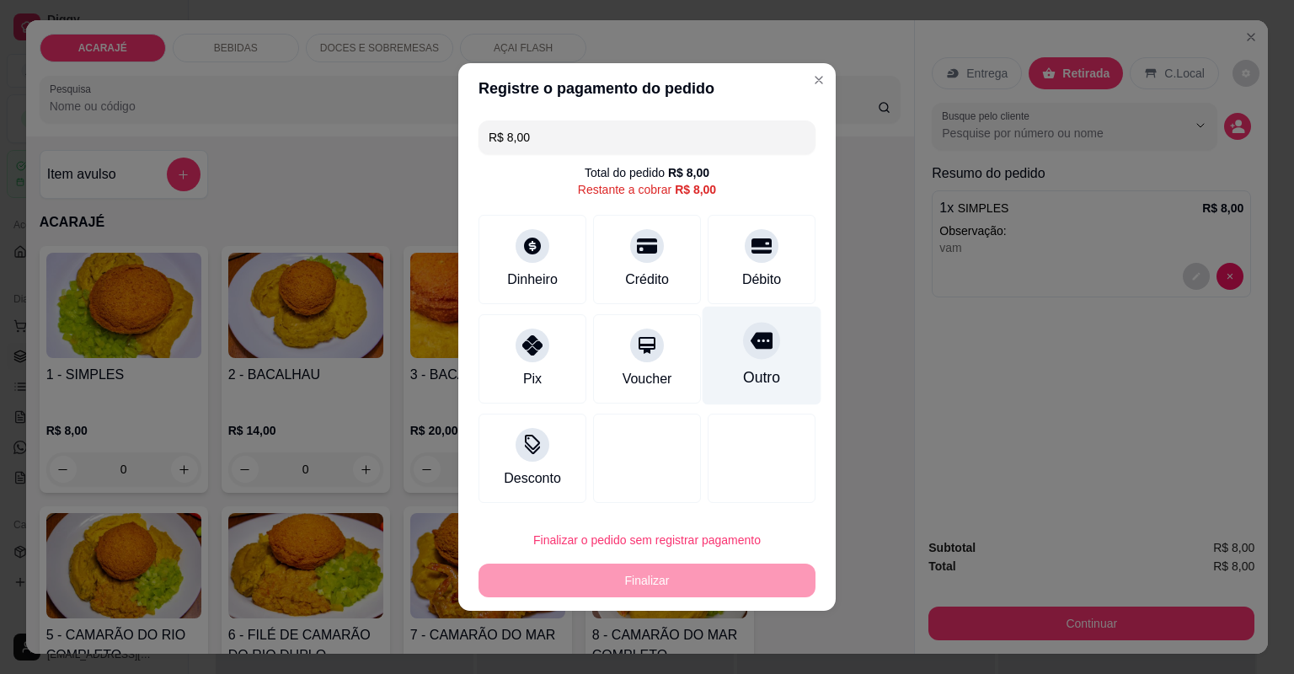
click at [787, 357] on div "Outro" at bounding box center [762, 356] width 119 height 99
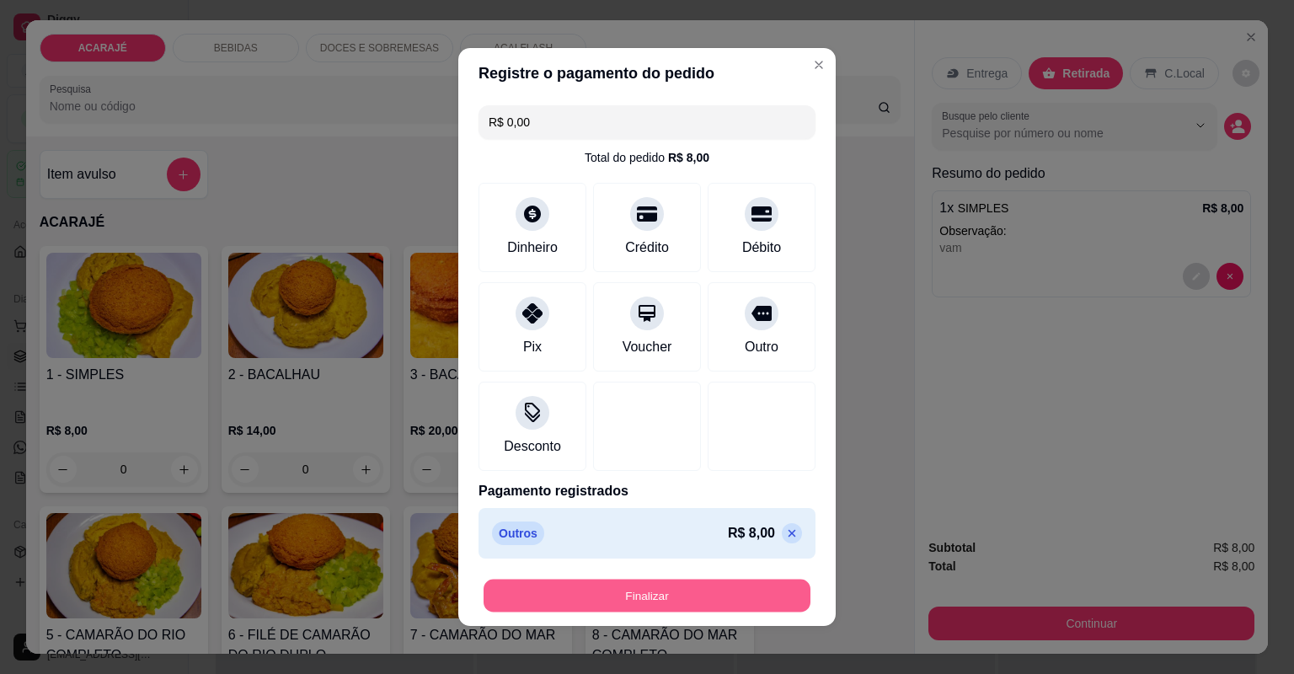
click at [682, 583] on button "Finalizar" at bounding box center [647, 596] width 327 height 33
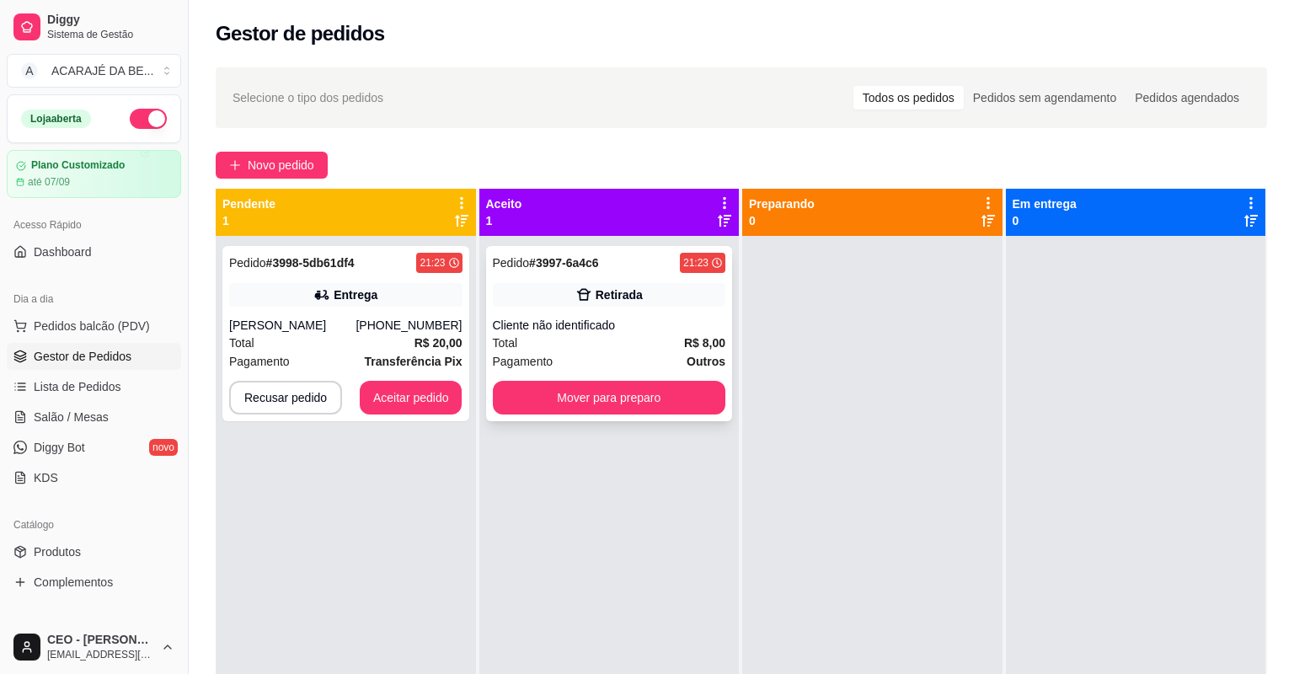
click at [651, 323] on div "Cliente não identificado" at bounding box center [609, 325] width 233 height 17
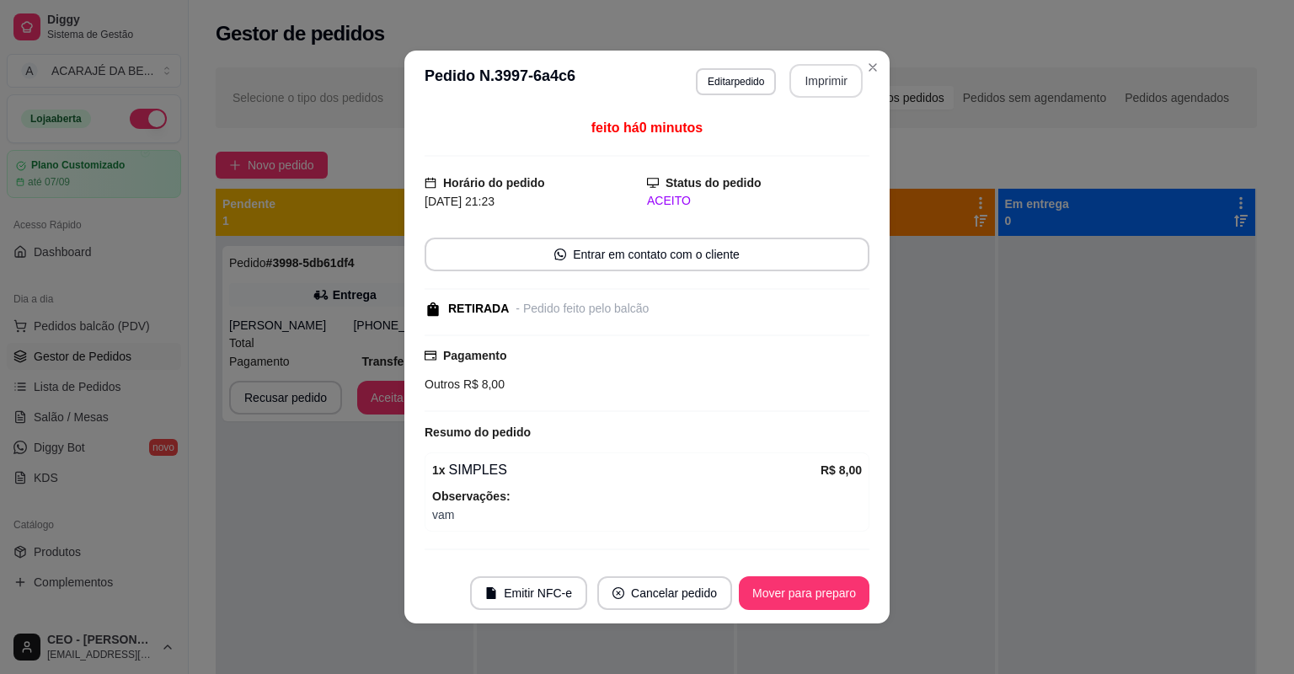
click at [842, 81] on button "Imprimir" at bounding box center [825, 81] width 73 height 34
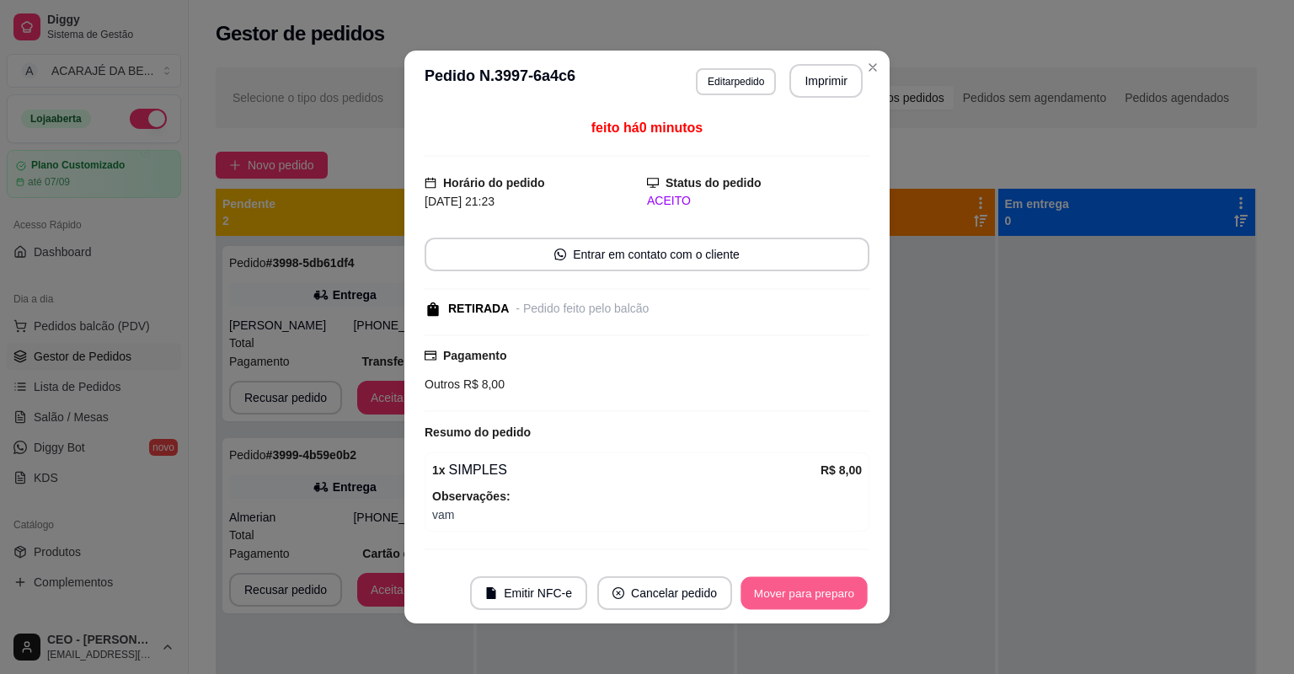
click at [777, 590] on button "Mover para preparo" at bounding box center [804, 593] width 126 height 33
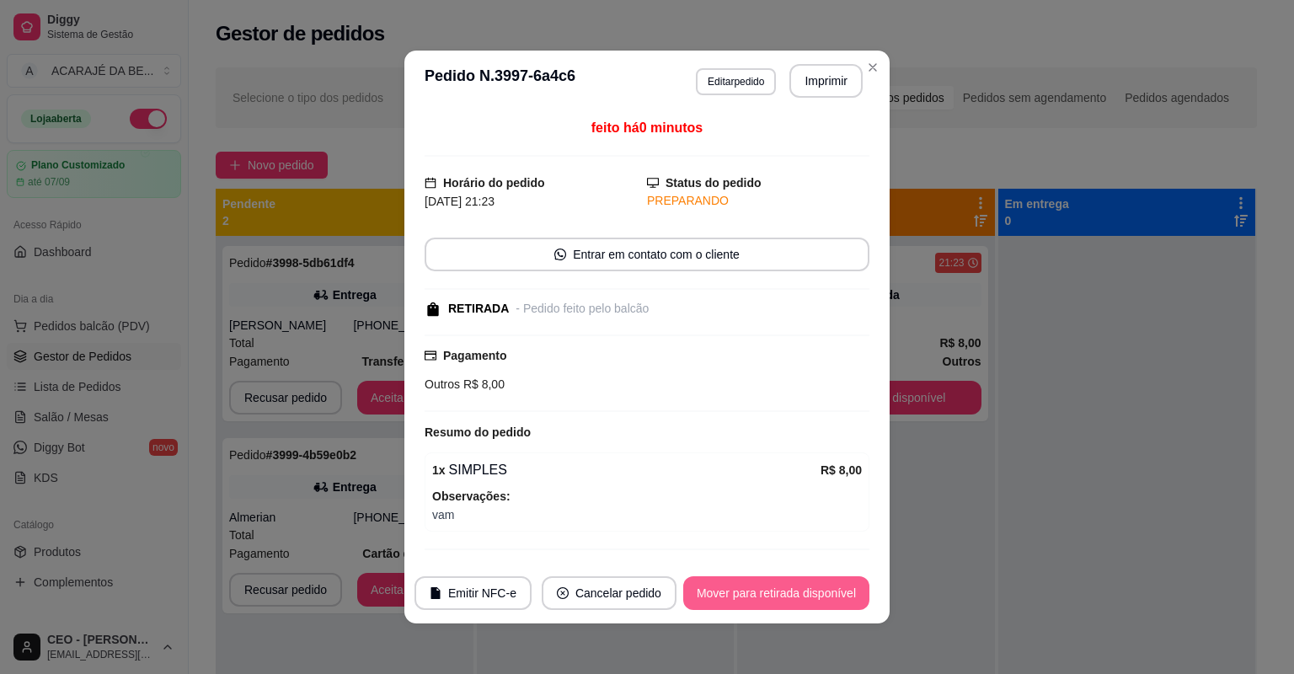
click at [777, 590] on button "Mover para retirada disponível" at bounding box center [776, 593] width 186 height 34
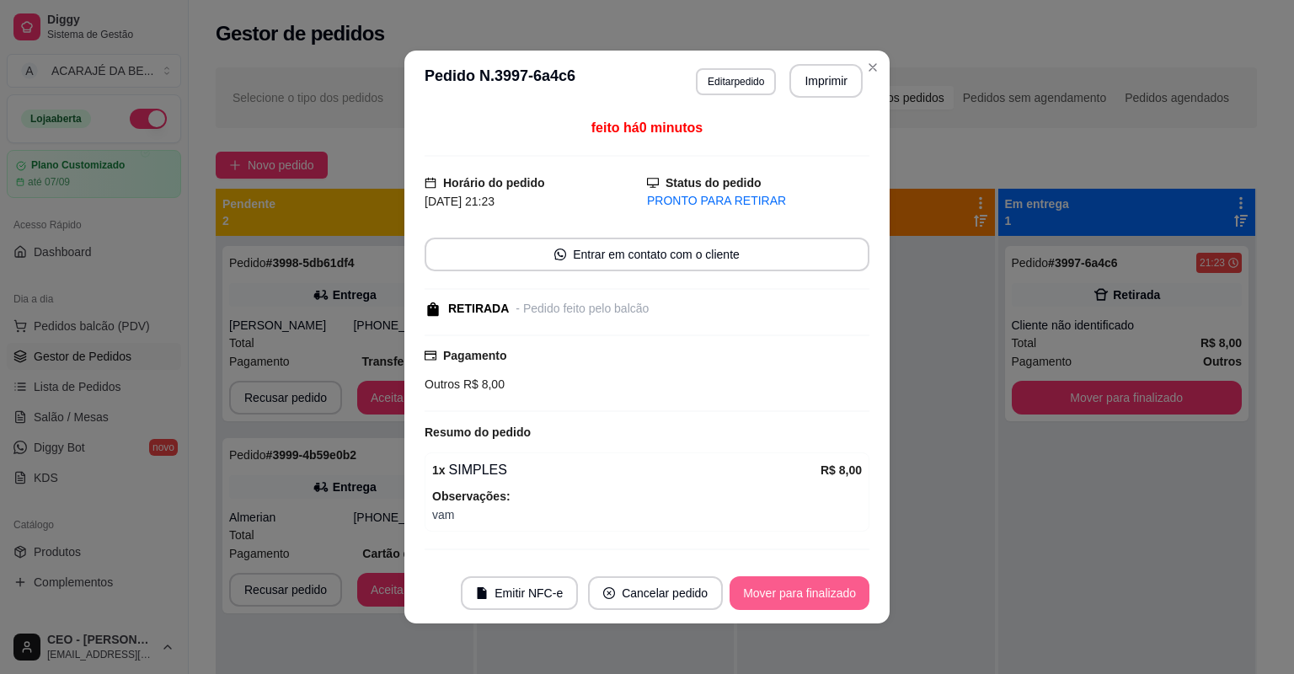
click at [777, 590] on button "Mover para finalizado" at bounding box center [800, 593] width 140 height 34
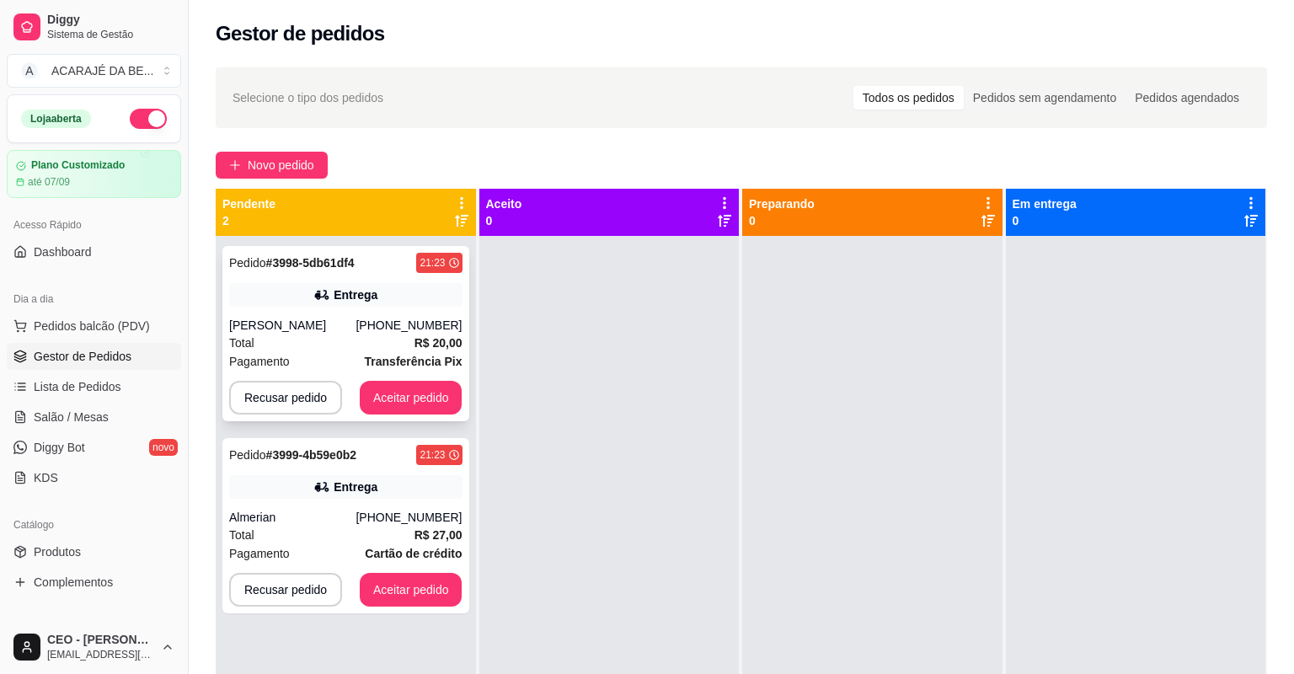
click at [340, 345] on div "Total R$ 20,00" at bounding box center [345, 343] width 233 height 19
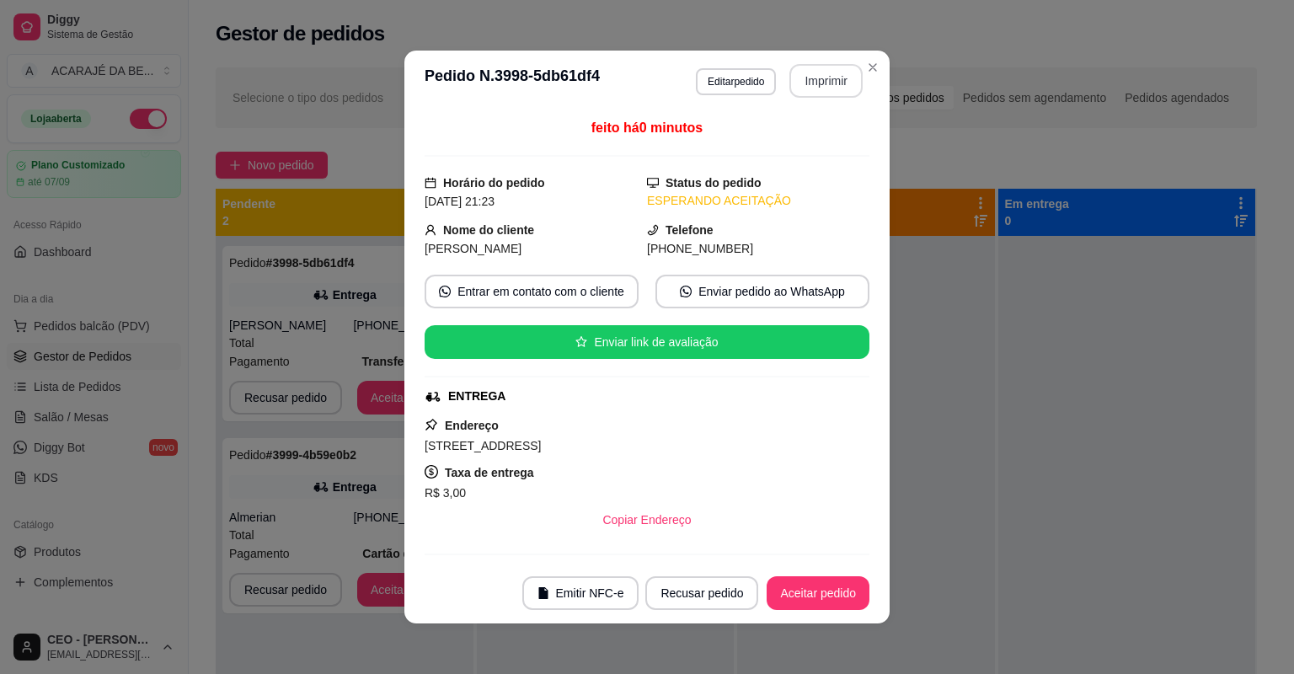
click at [819, 81] on button "Imprimir" at bounding box center [825, 81] width 73 height 34
click at [791, 590] on button "Aceitar pedido" at bounding box center [818, 593] width 103 height 34
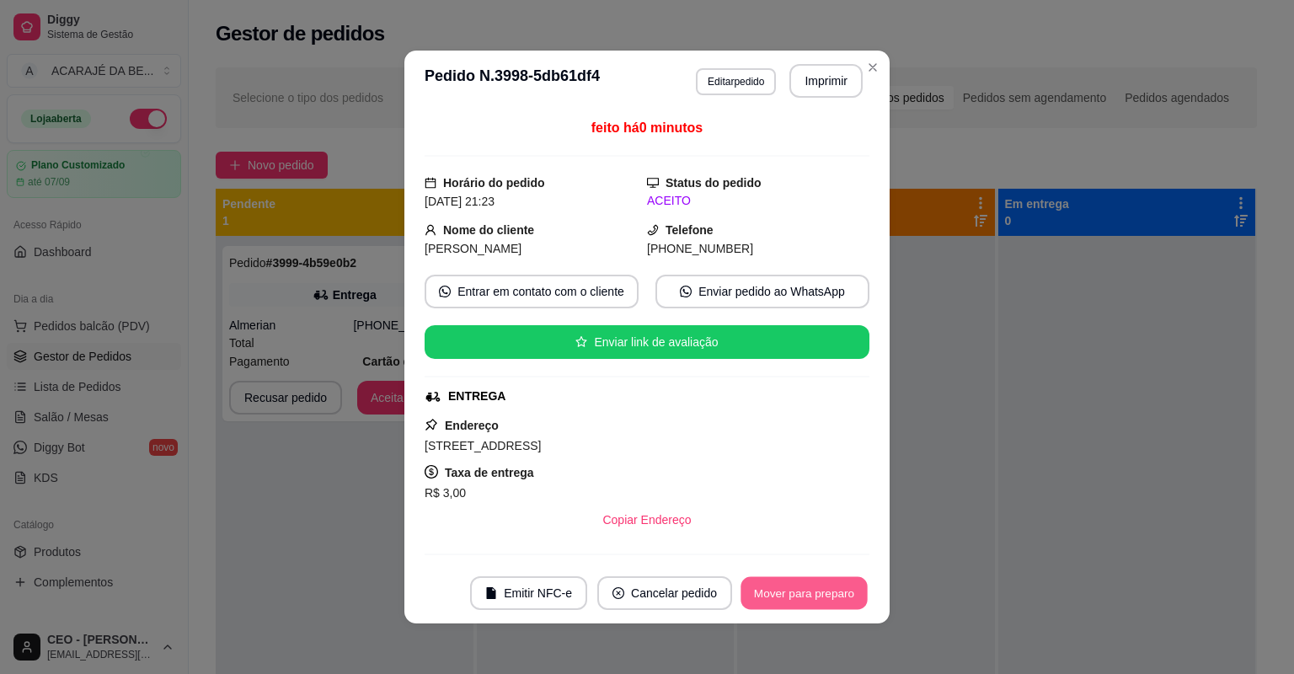
click at [791, 590] on button "Mover para preparo" at bounding box center [804, 593] width 126 height 33
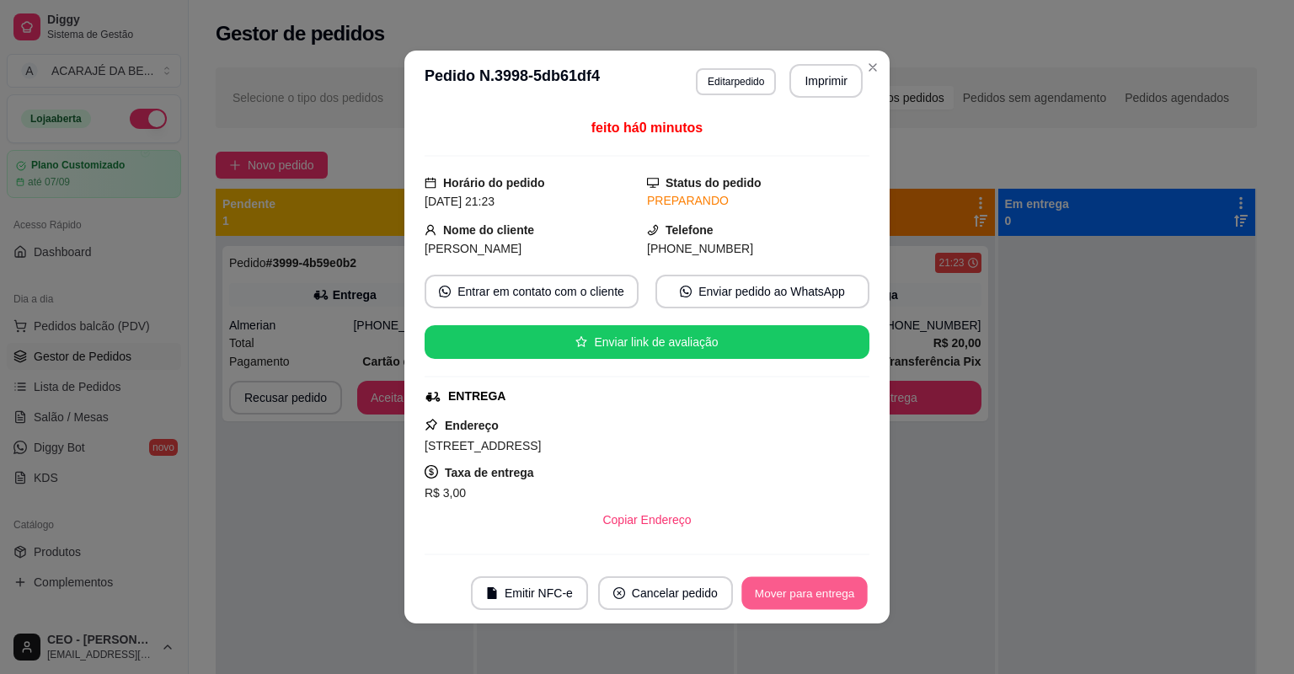
click at [791, 590] on button "Mover para entrega" at bounding box center [804, 593] width 126 height 33
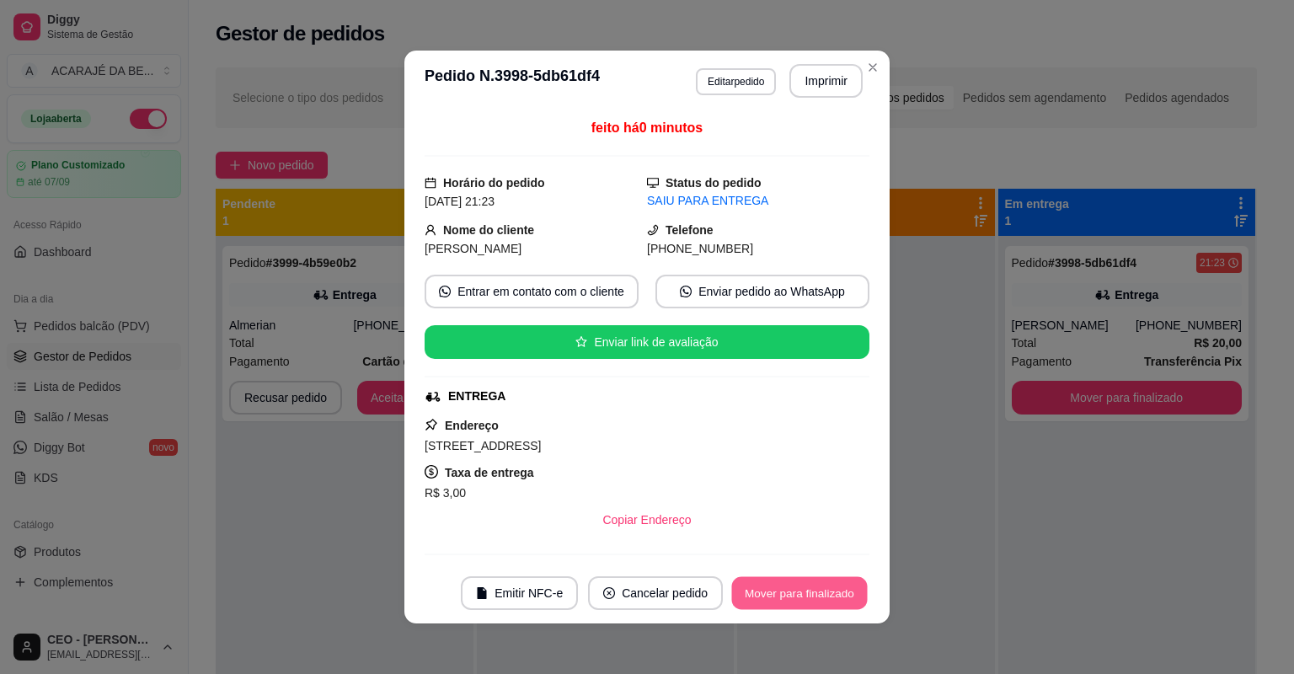
click at [793, 588] on button "Mover para finalizado" at bounding box center [800, 593] width 136 height 33
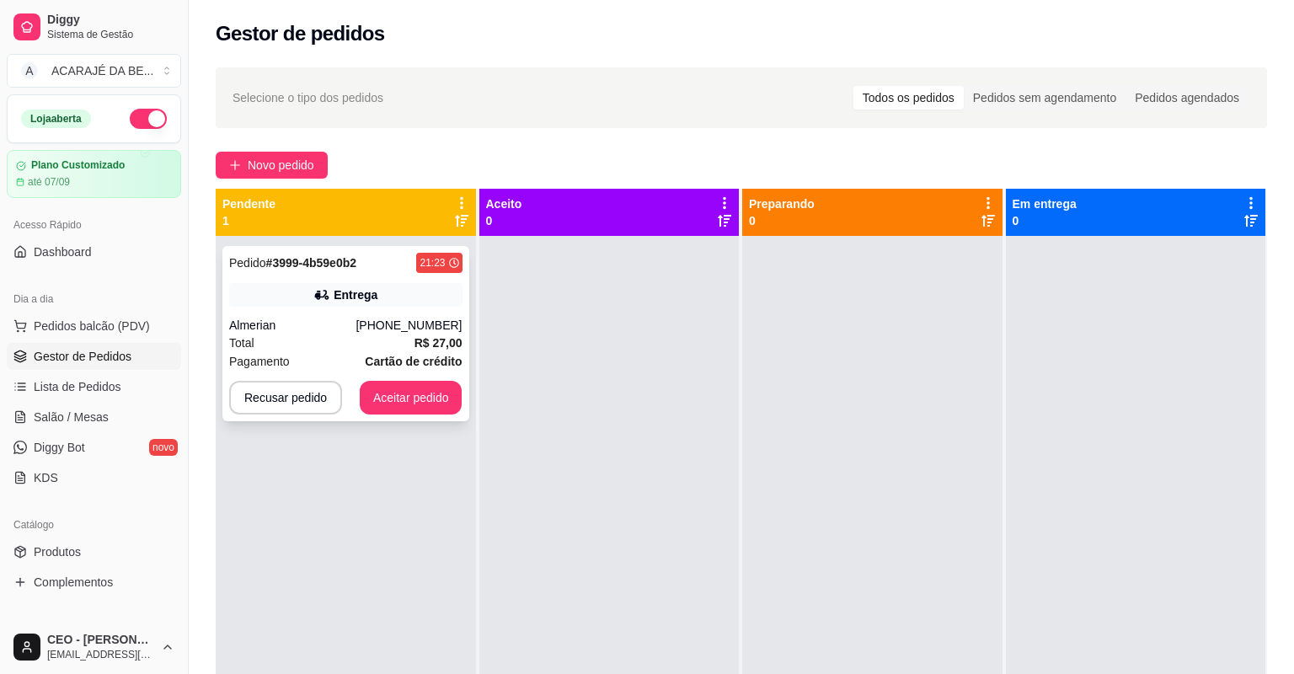
click at [381, 337] on div "Total R$ 27,00" at bounding box center [345, 343] width 233 height 19
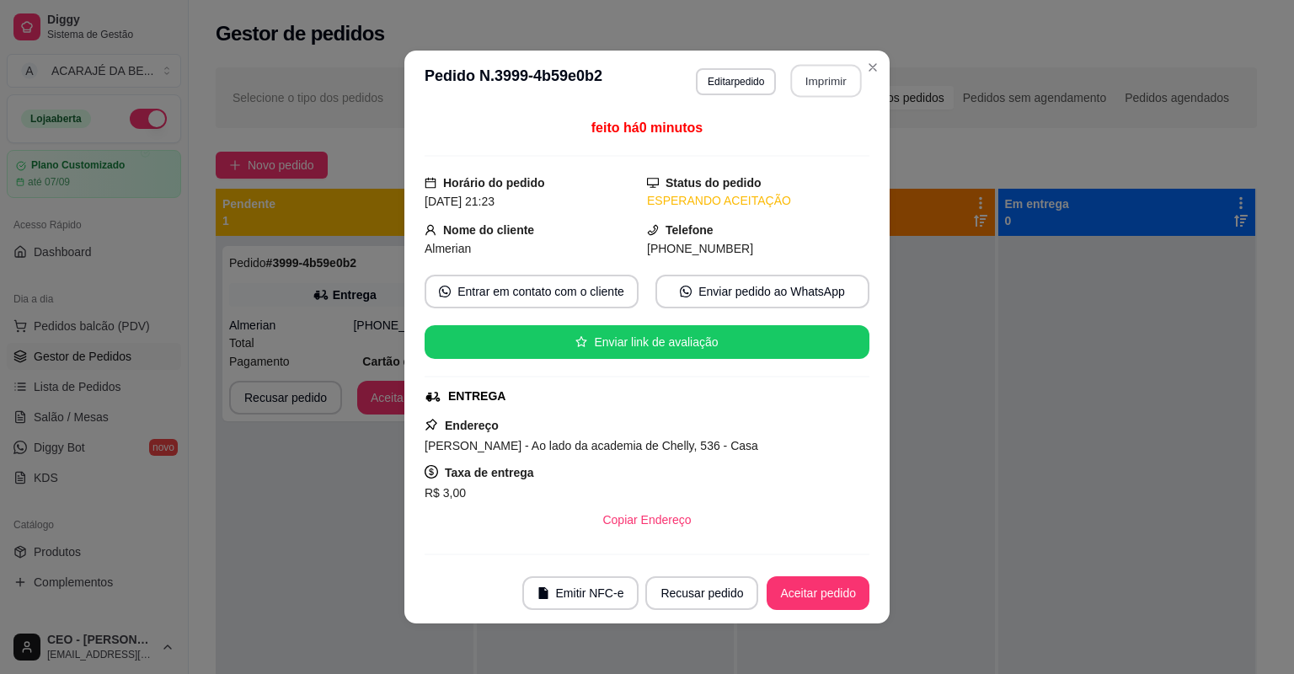
click at [807, 81] on button "Imprimir" at bounding box center [826, 81] width 71 height 33
click at [776, 598] on button "Aceitar pedido" at bounding box center [817, 593] width 99 height 33
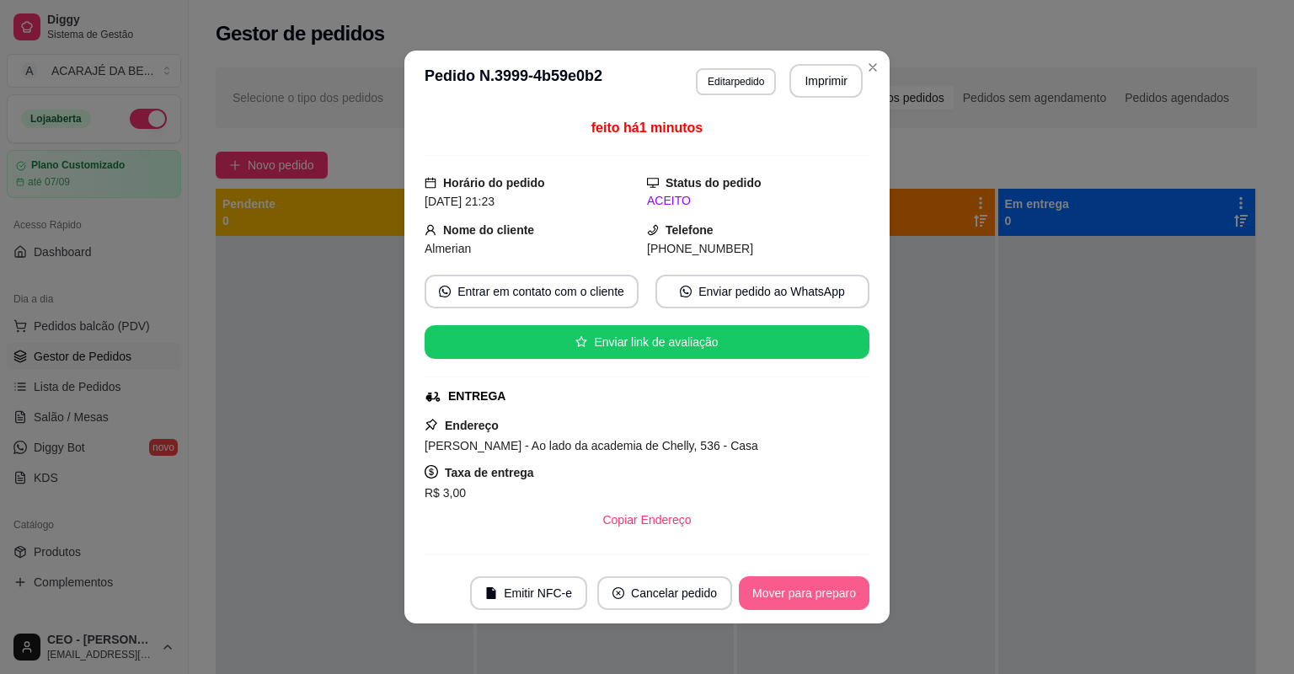
click at [787, 596] on button "Mover para preparo" at bounding box center [804, 593] width 131 height 34
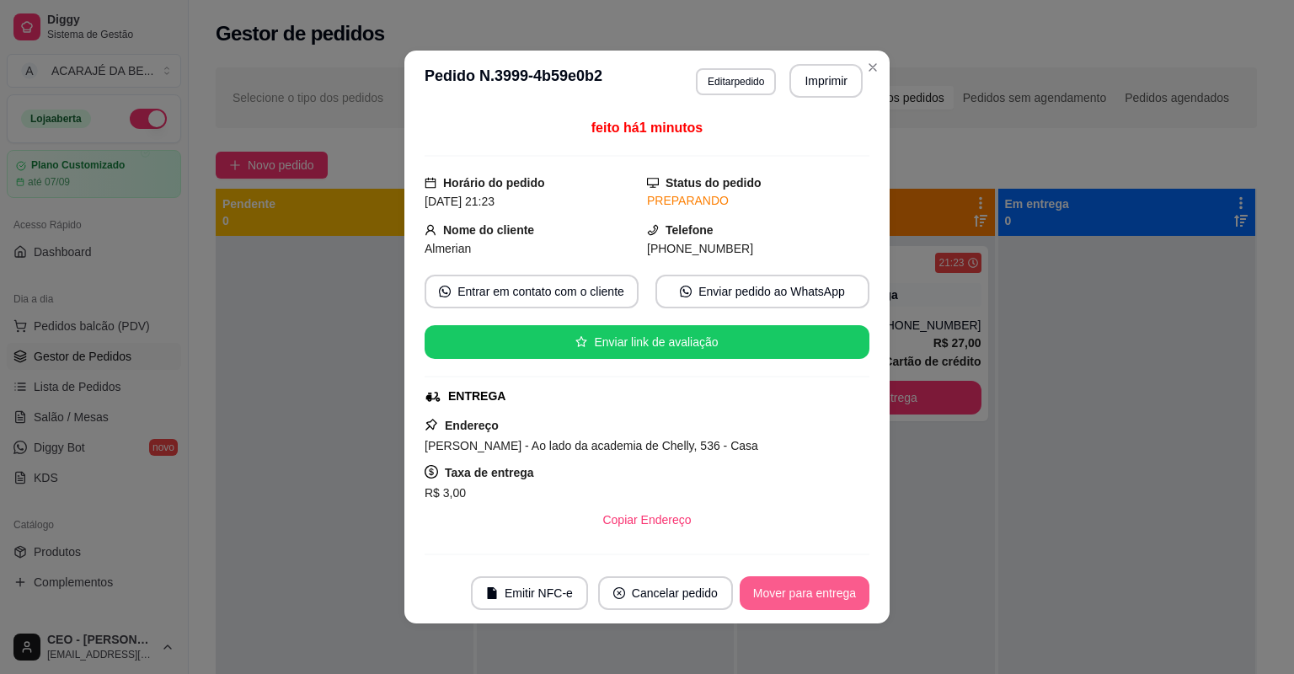
click at [789, 595] on button "Mover para entrega" at bounding box center [805, 593] width 130 height 34
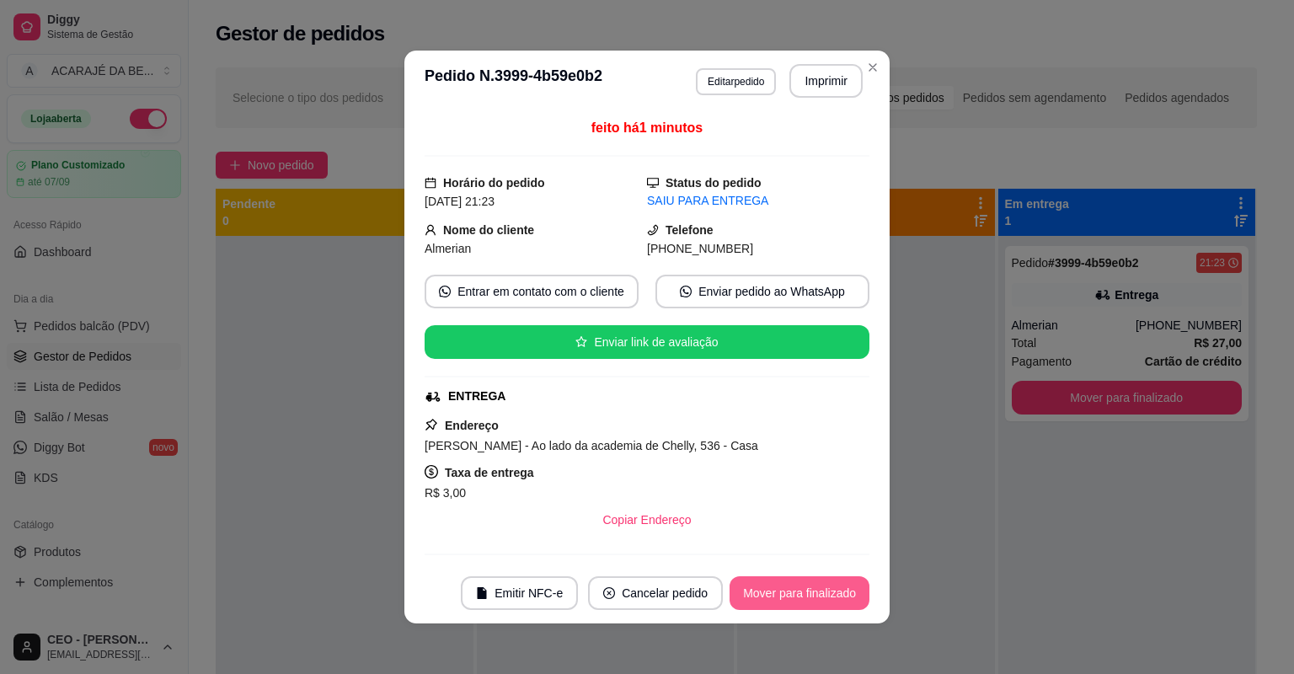
click at [809, 598] on button "Mover para finalizado" at bounding box center [800, 593] width 140 height 34
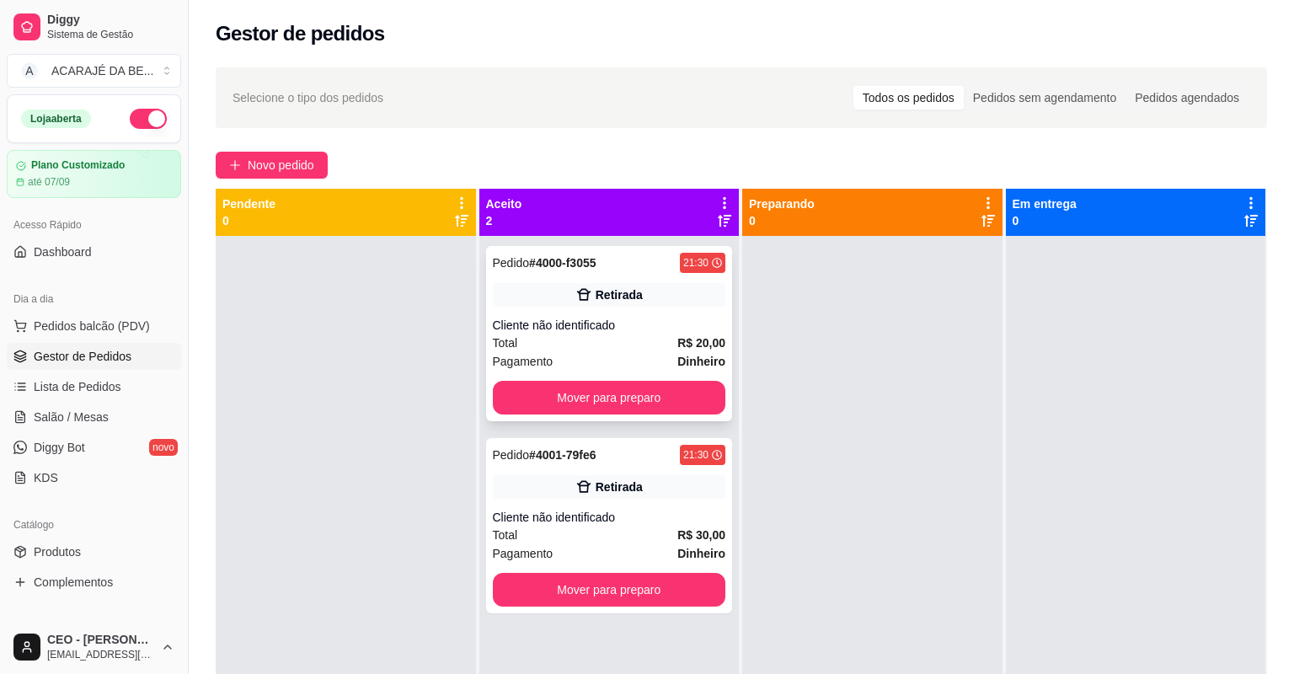
click at [603, 345] on div "Total R$ 20,00" at bounding box center [609, 343] width 233 height 19
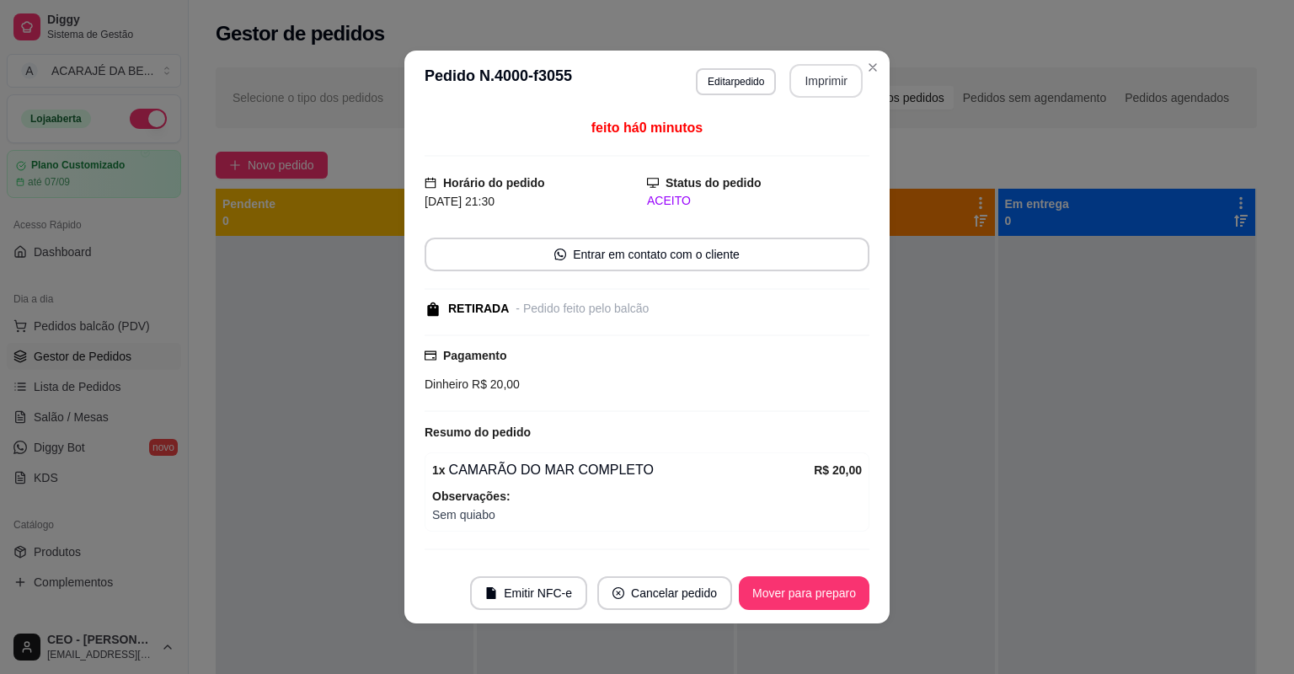
click at [829, 82] on button "Imprimir" at bounding box center [825, 81] width 73 height 34
click at [773, 599] on button "Mover para preparo" at bounding box center [804, 593] width 126 height 33
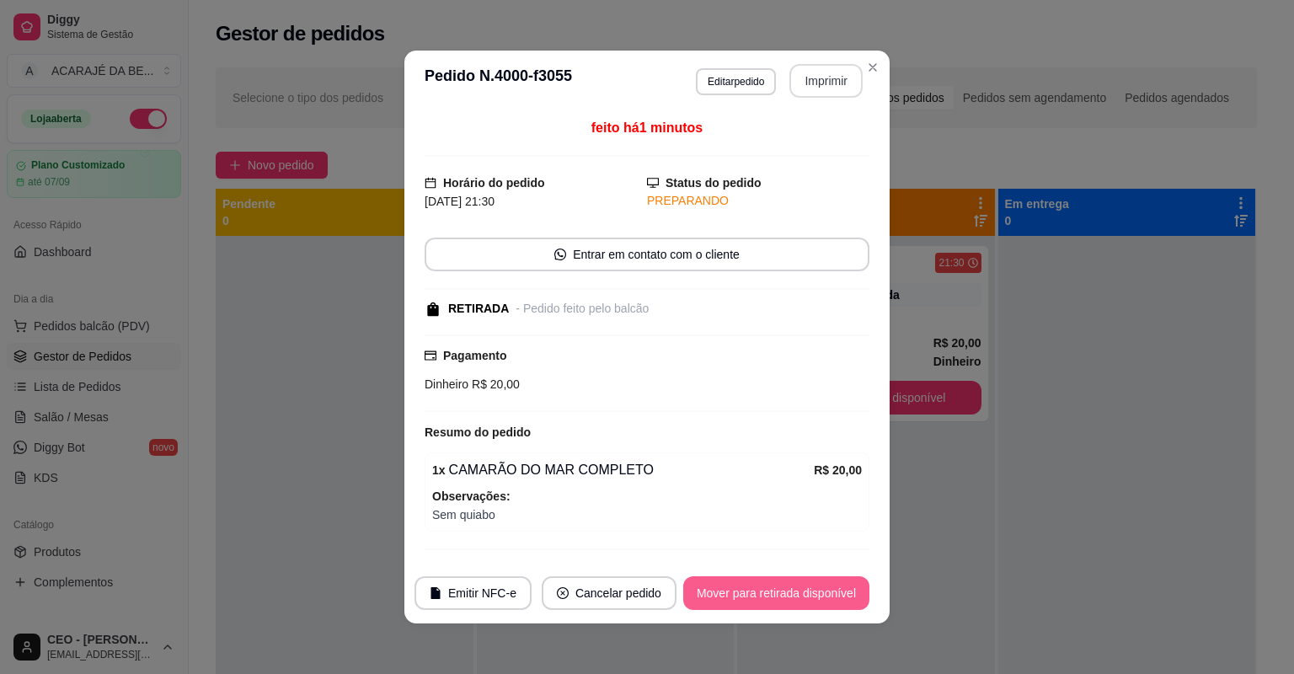
click at [773, 599] on button "Mover para retirada disponível" at bounding box center [776, 593] width 186 height 34
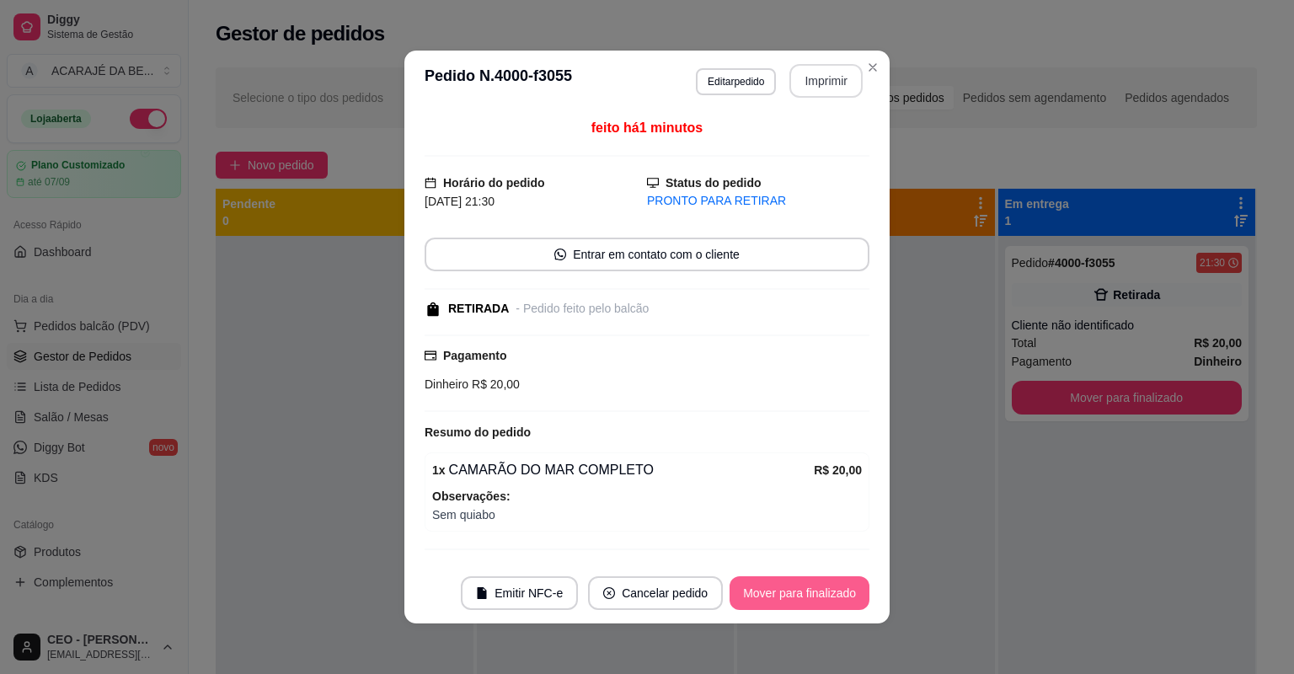
click at [773, 599] on button "Mover para finalizado" at bounding box center [800, 593] width 140 height 34
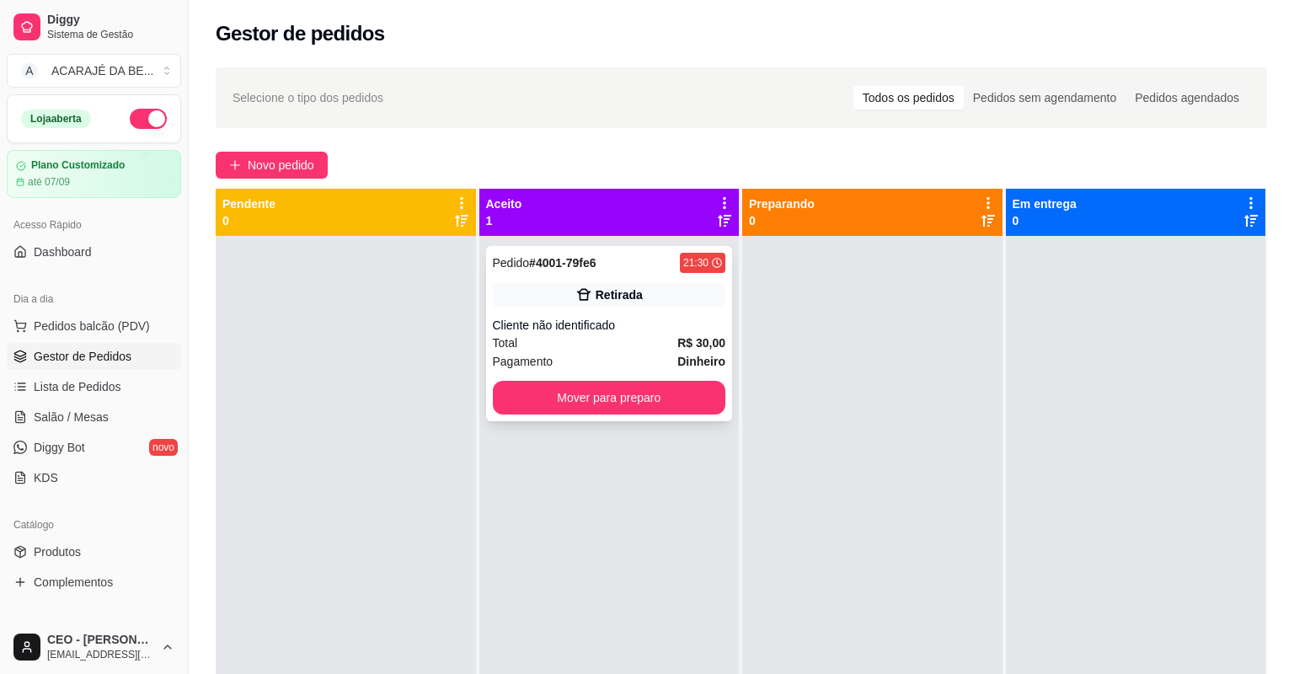
click at [650, 336] on div "Total R$ 30,00" at bounding box center [609, 343] width 233 height 19
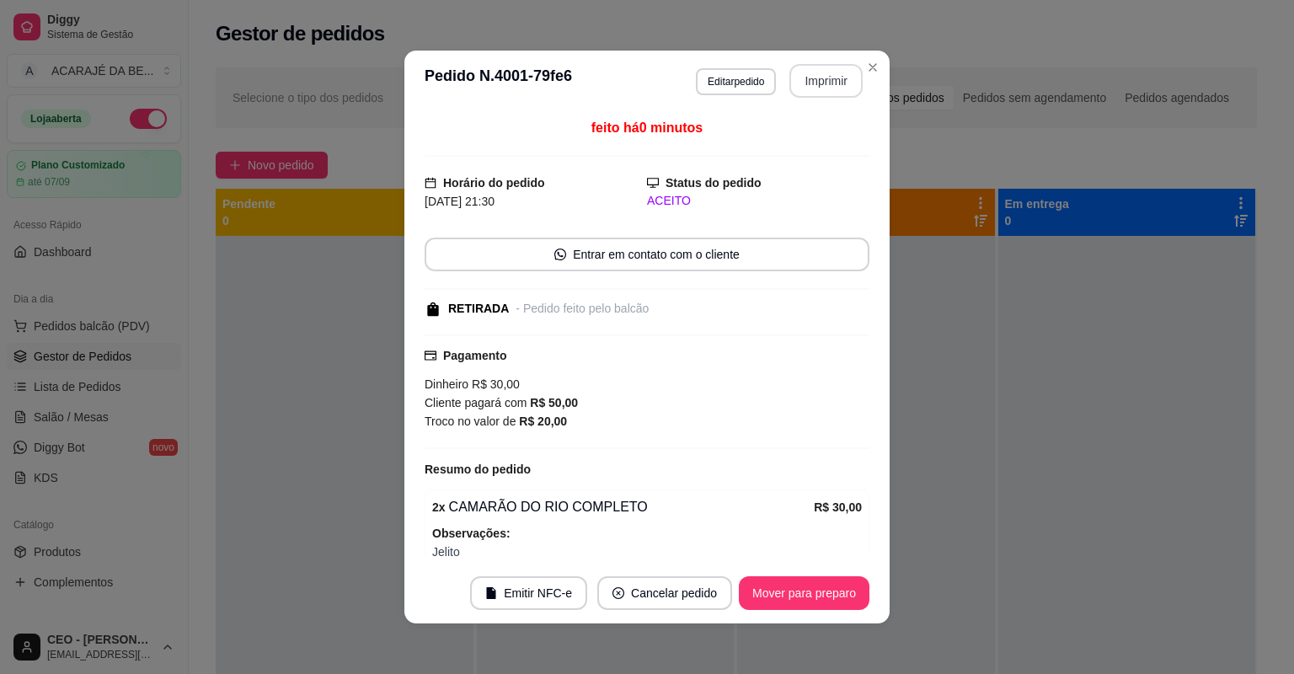
click at [811, 88] on button "Imprimir" at bounding box center [825, 81] width 73 height 34
click at [810, 597] on button "Mover para preparo" at bounding box center [804, 593] width 126 height 33
click at [810, 597] on div "Mover para preparo" at bounding box center [792, 593] width 154 height 34
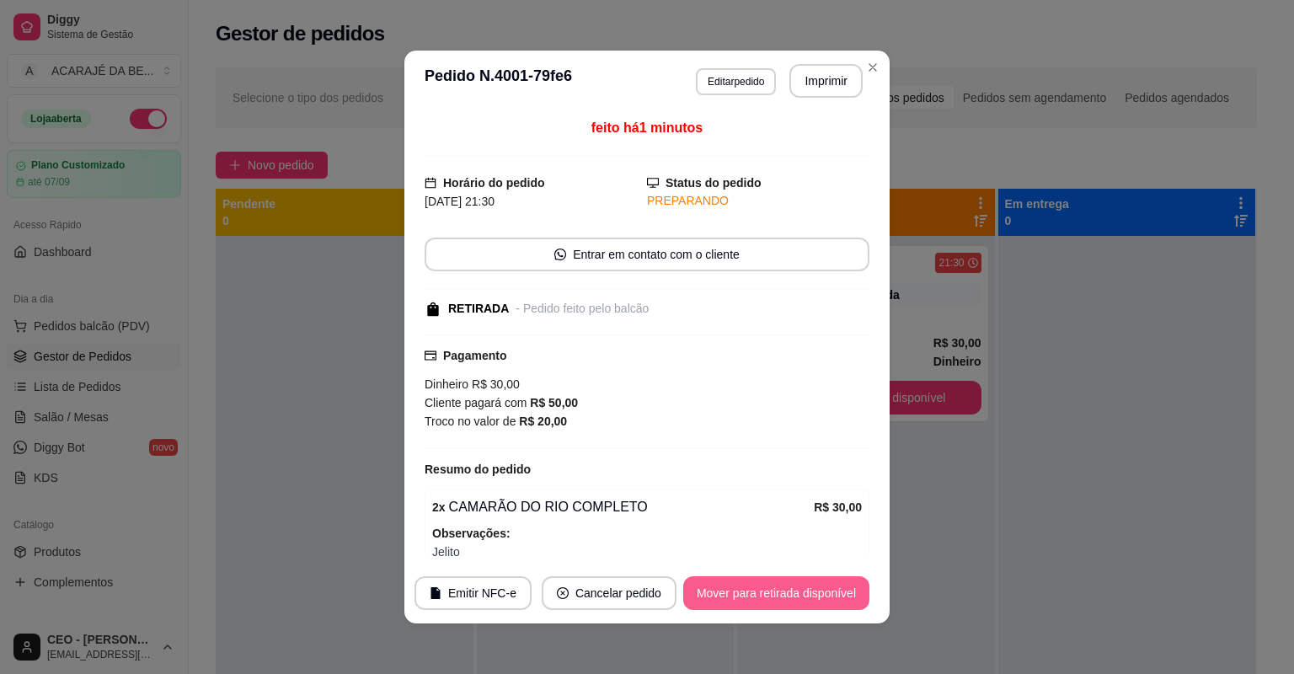
click at [810, 597] on button "Mover para retirada disponível" at bounding box center [776, 593] width 186 height 34
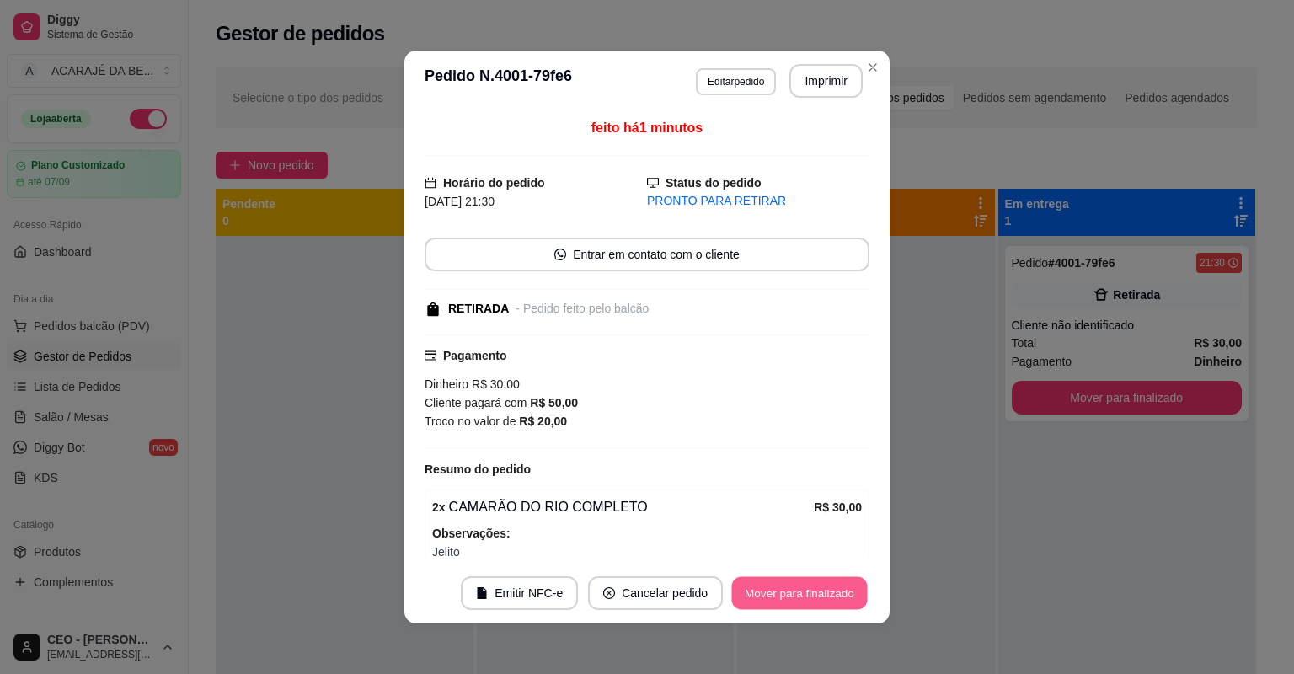
click at [810, 597] on button "Mover para finalizado" at bounding box center [800, 593] width 136 height 33
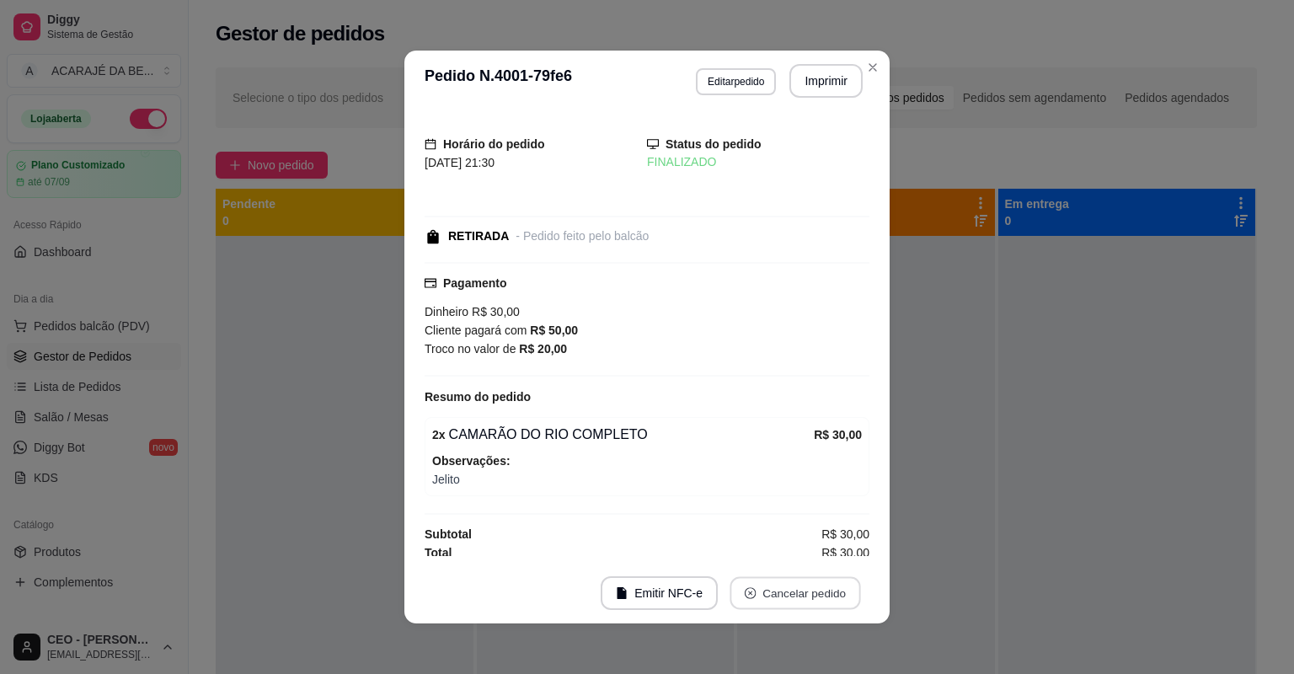
click at [810, 597] on button "Cancelar pedido" at bounding box center [795, 593] width 131 height 33
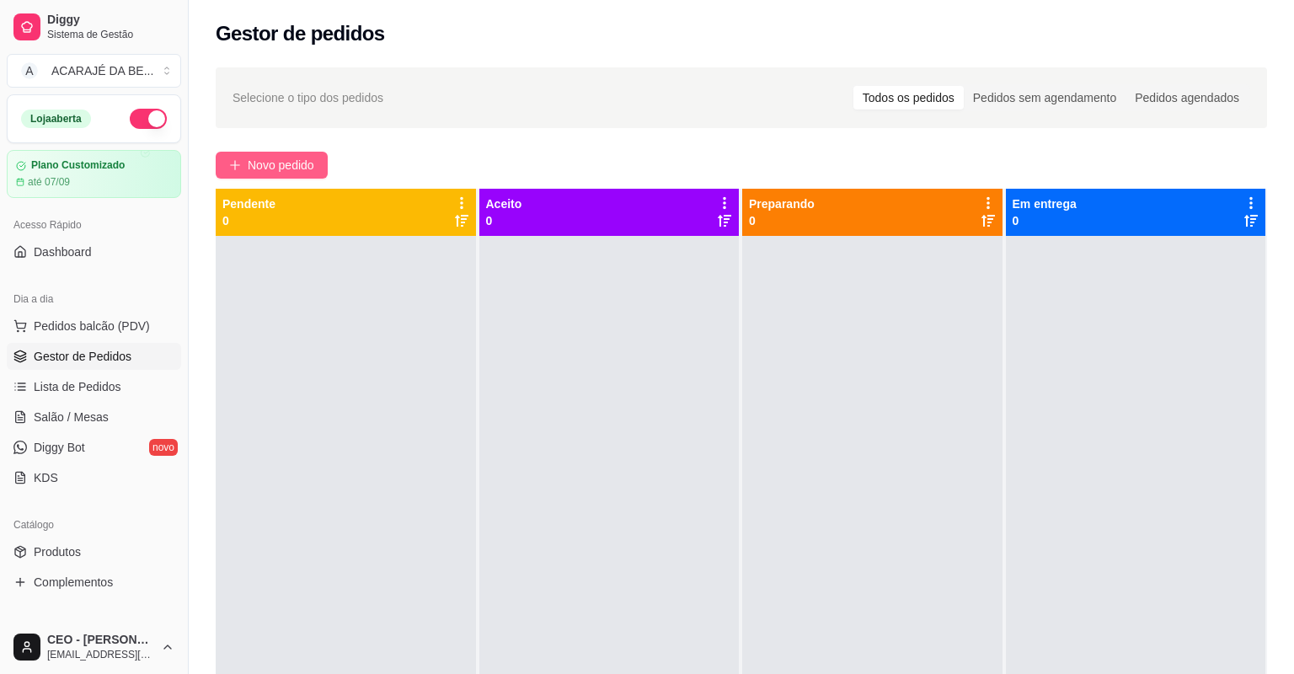
click at [255, 169] on span "Novo pedido" at bounding box center [281, 165] width 67 height 19
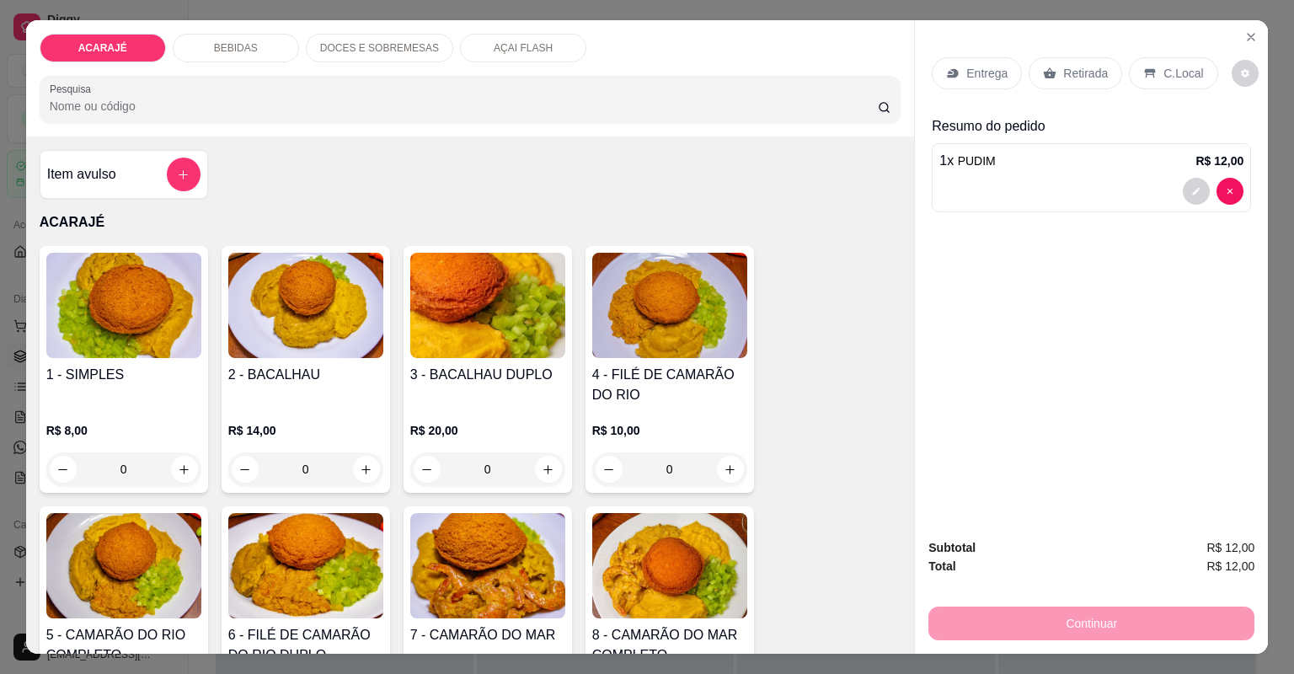
type input "1"
click at [997, 67] on p "Entrega" at bounding box center [986, 73] width 41 height 17
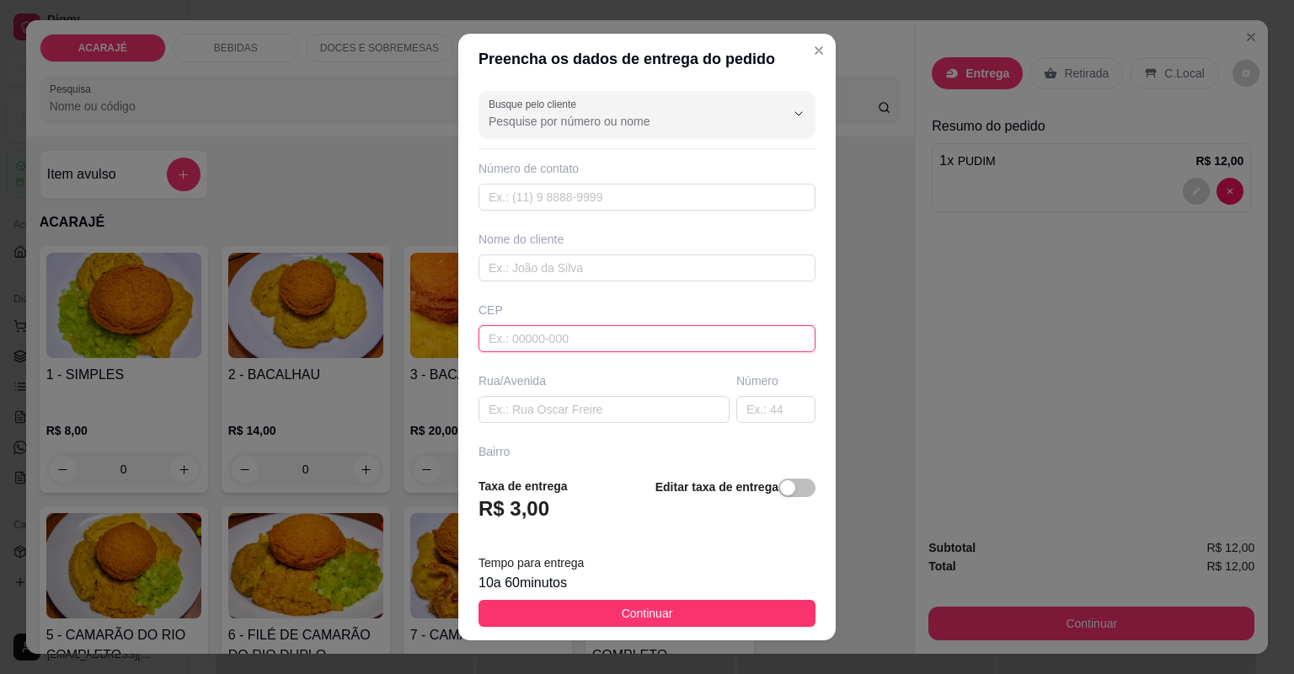
click at [585, 335] on input "text" at bounding box center [647, 338] width 337 height 27
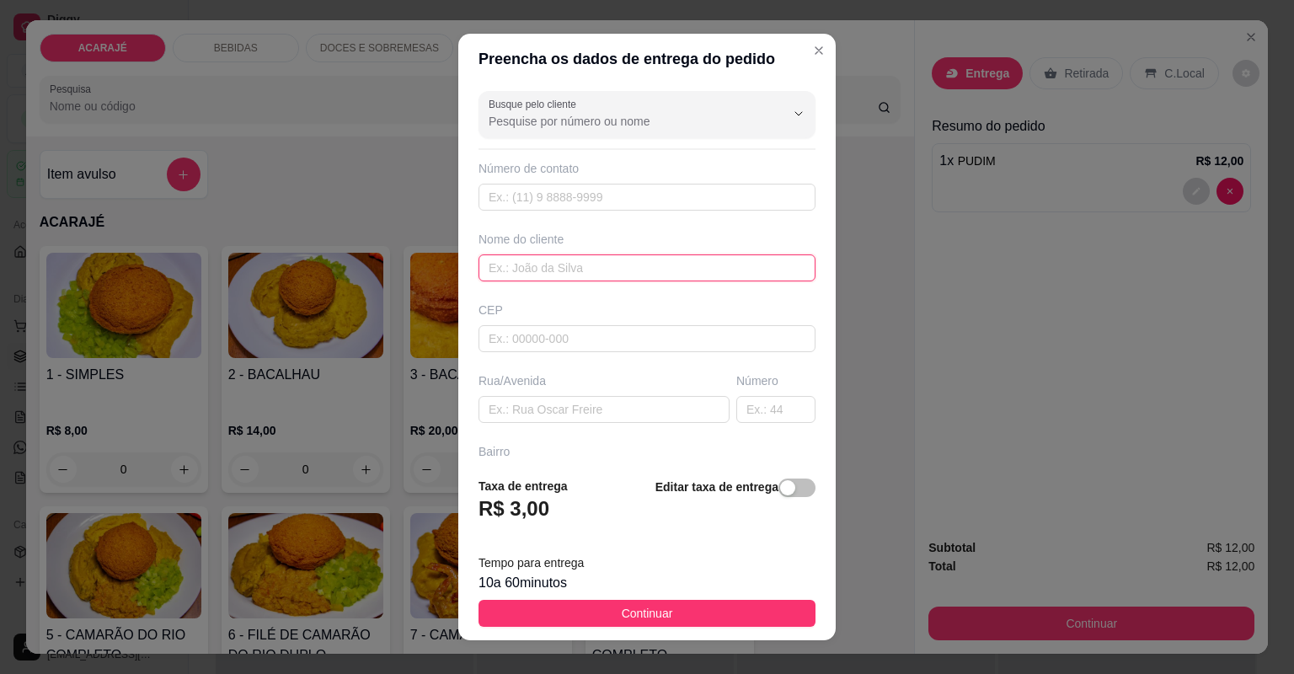
click at [547, 265] on input "text" at bounding box center [647, 267] width 337 height 27
click at [506, 270] on input "micjhele" at bounding box center [647, 267] width 337 height 27
type input "[PERSON_NAME]"
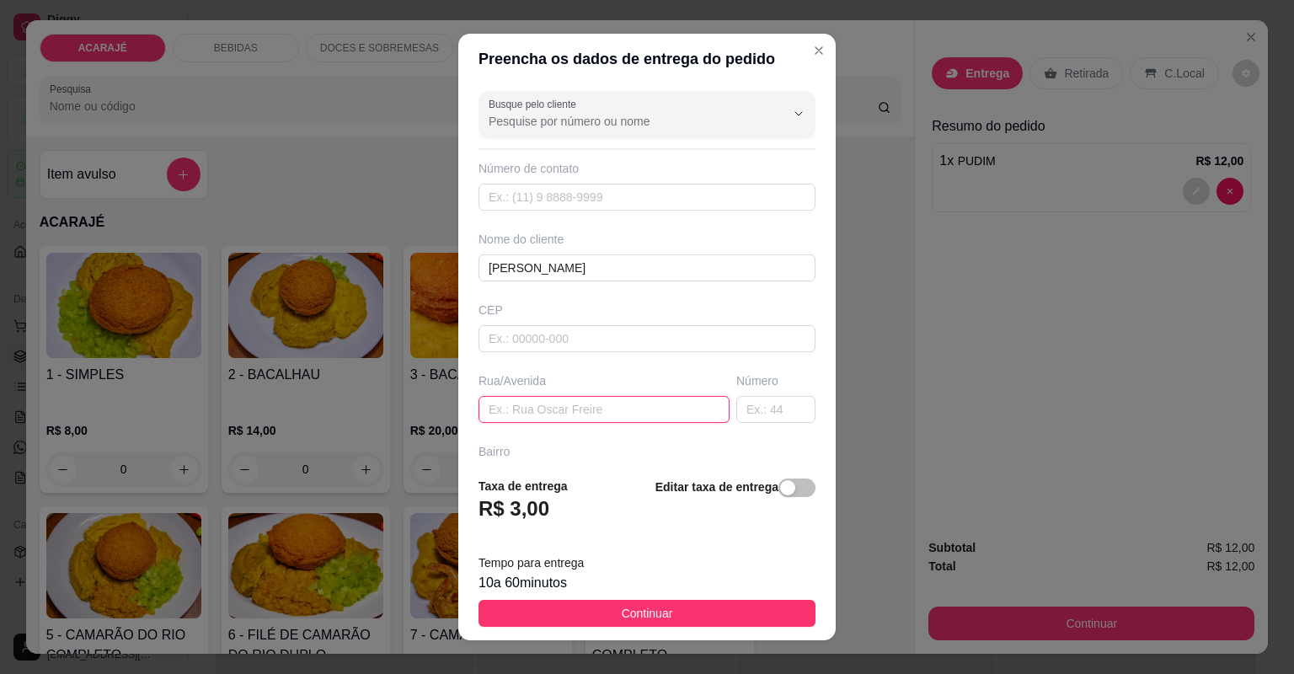
click at [652, 401] on input "text" at bounding box center [604, 409] width 251 height 27
type input "em frente a paz no prédio"
click at [611, 608] on input "text" at bounding box center [647, 621] width 337 height 27
click at [492, 608] on input "oerto da sede" at bounding box center [647, 621] width 337 height 27
click at [568, 608] on input "perto da sede" at bounding box center [647, 621] width 337 height 27
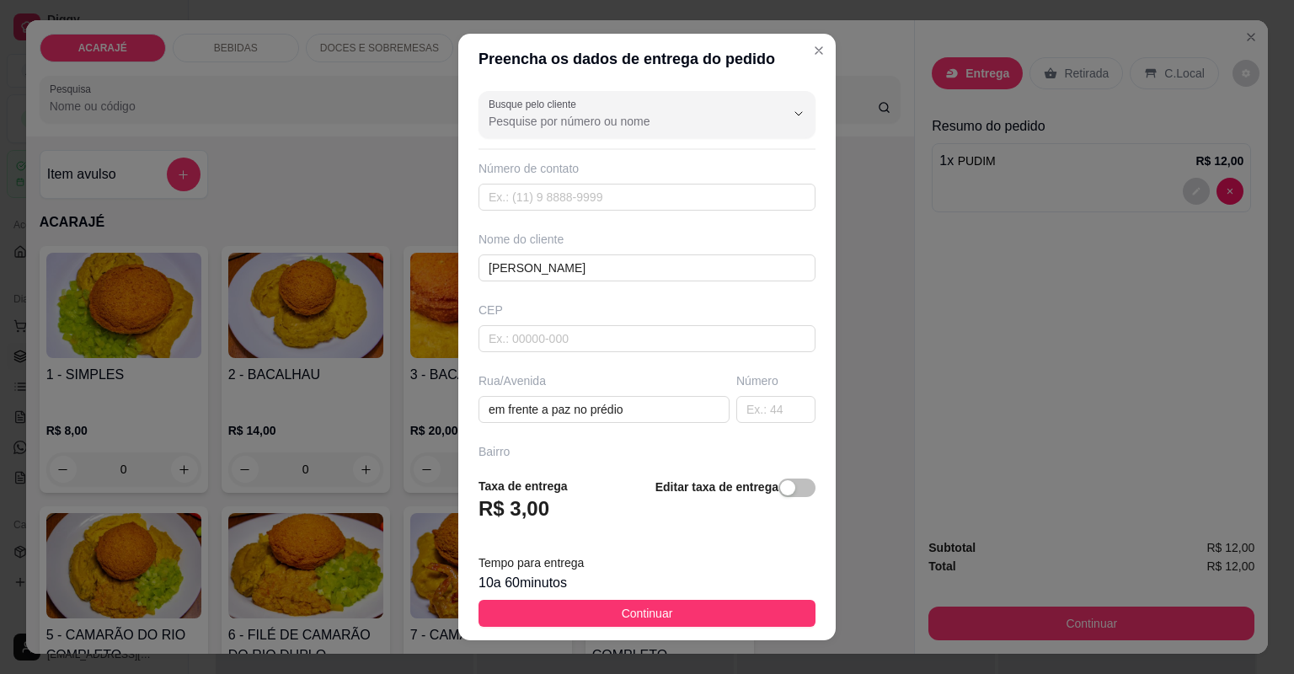
type input "perto da sede, [DEMOGRAPHIC_DATA] assembléia"
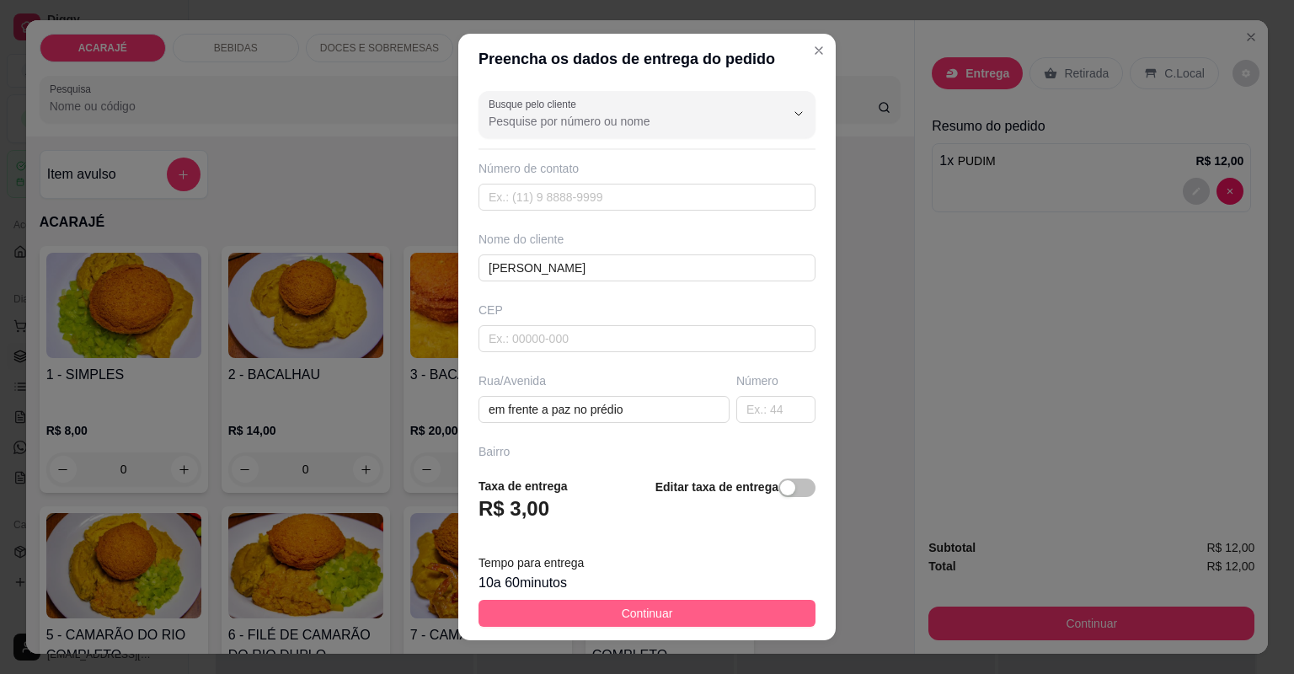
click at [607, 614] on button "Continuar" at bounding box center [647, 613] width 337 height 27
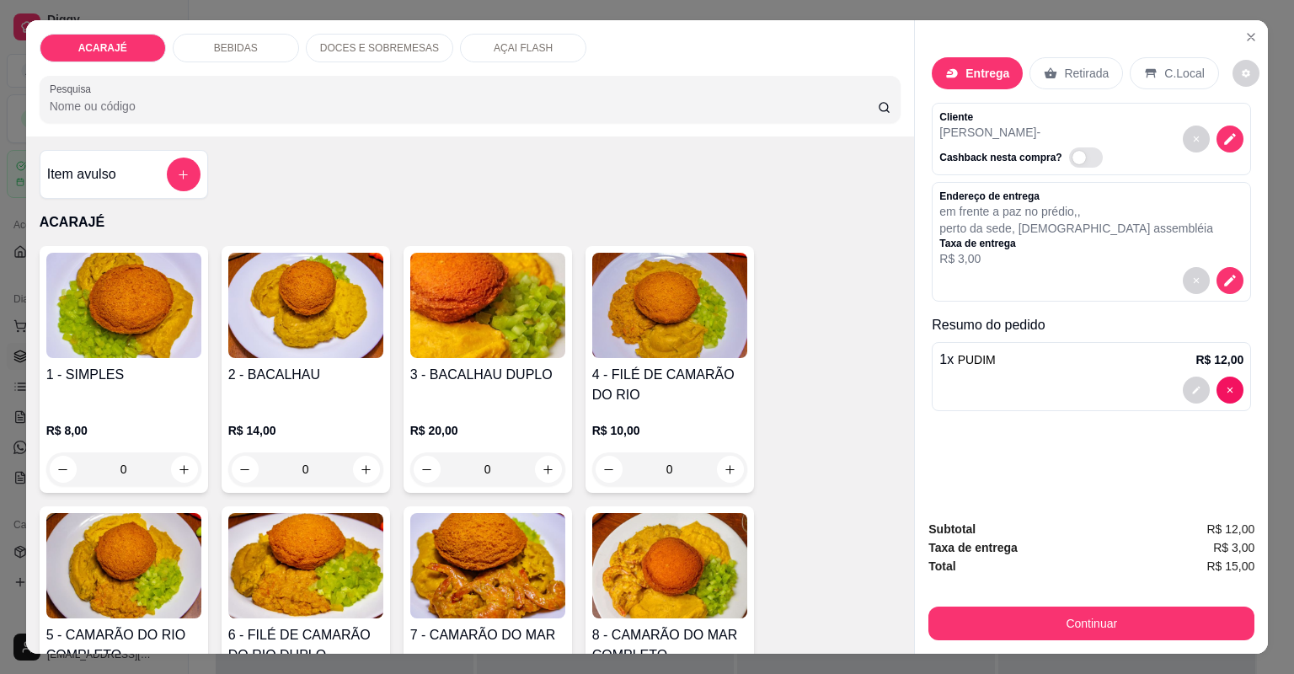
type input "1"
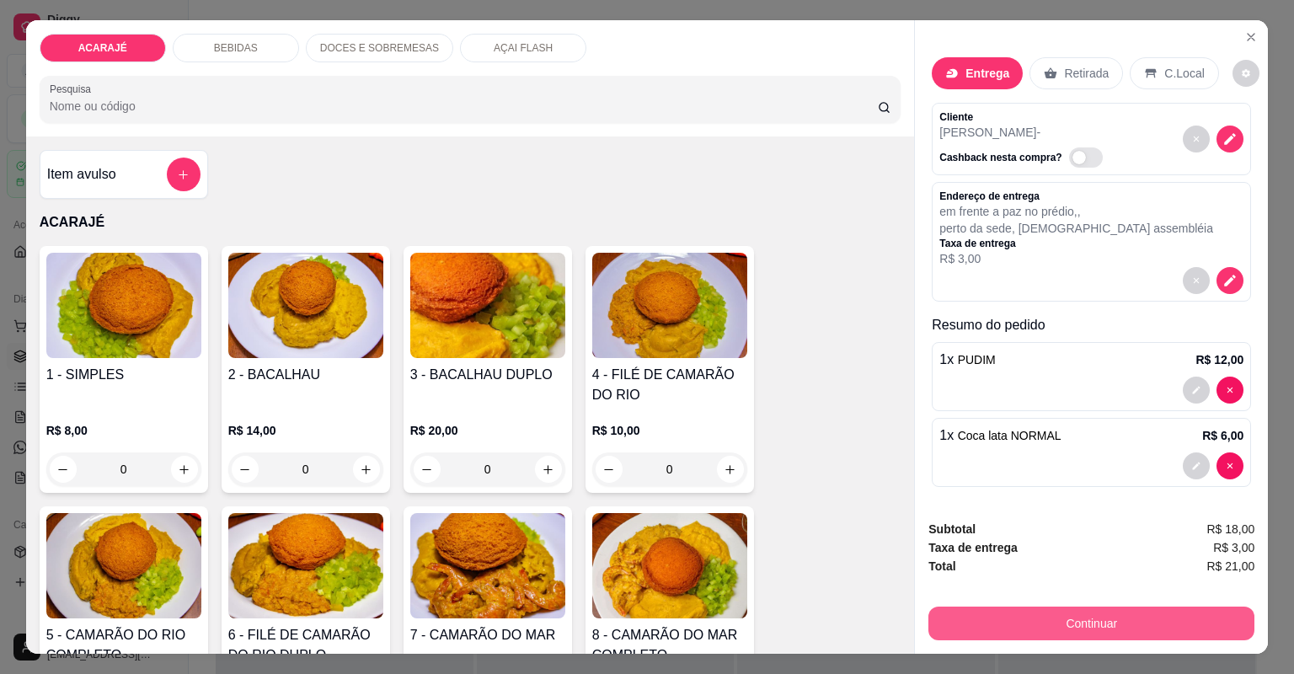
click at [1048, 607] on button "Continuar" at bounding box center [1091, 624] width 326 height 34
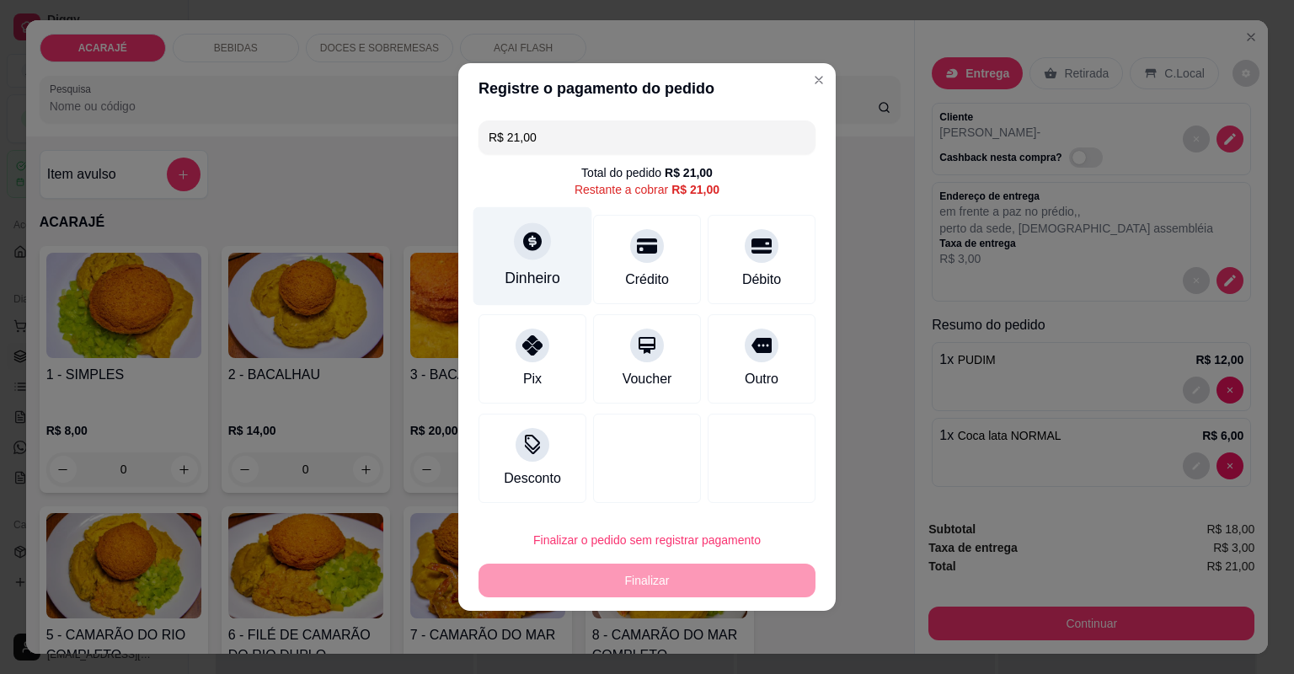
click at [539, 276] on div "Dinheiro" at bounding box center [533, 278] width 56 height 22
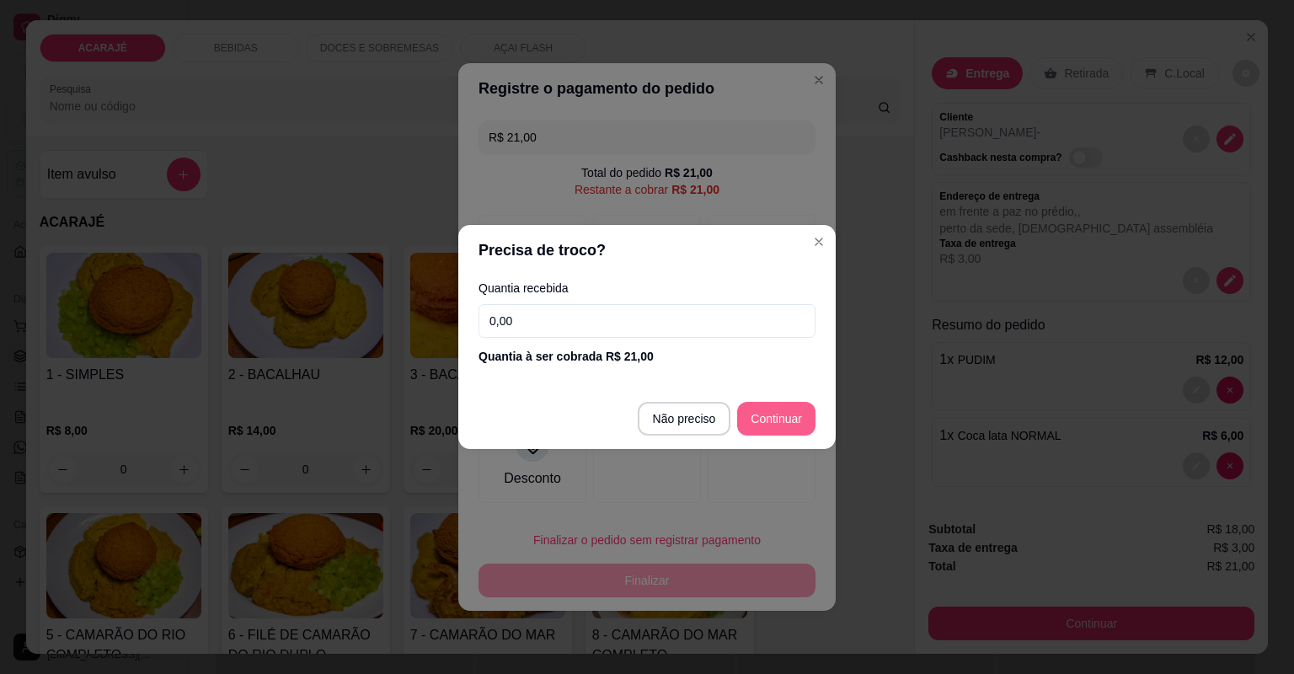
type input "R$ 0,00"
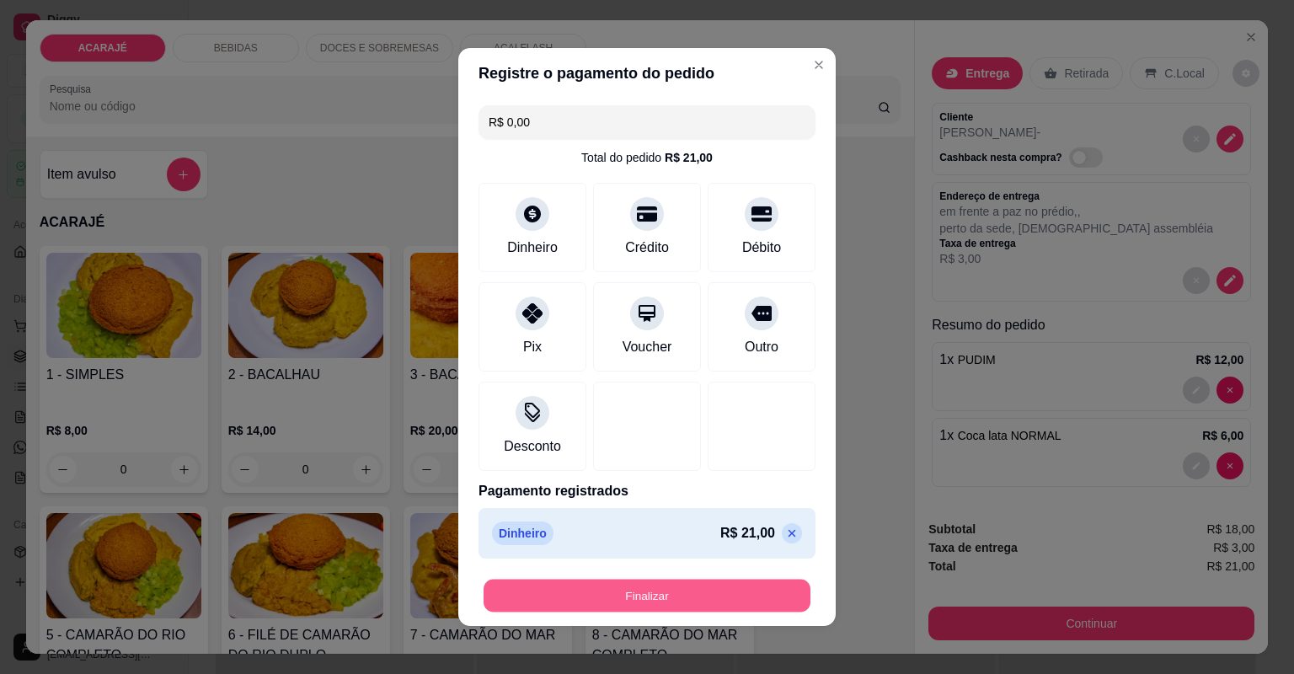
click at [726, 599] on button "Finalizar" at bounding box center [647, 596] width 327 height 33
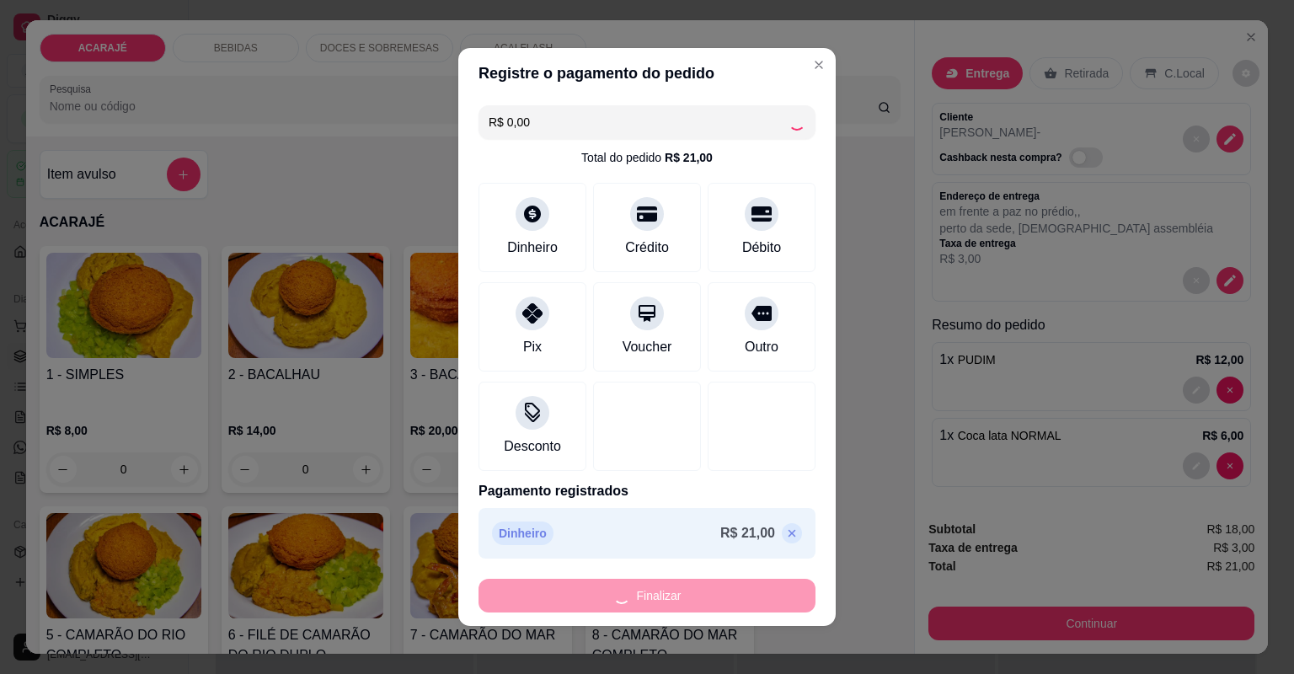
type input "0"
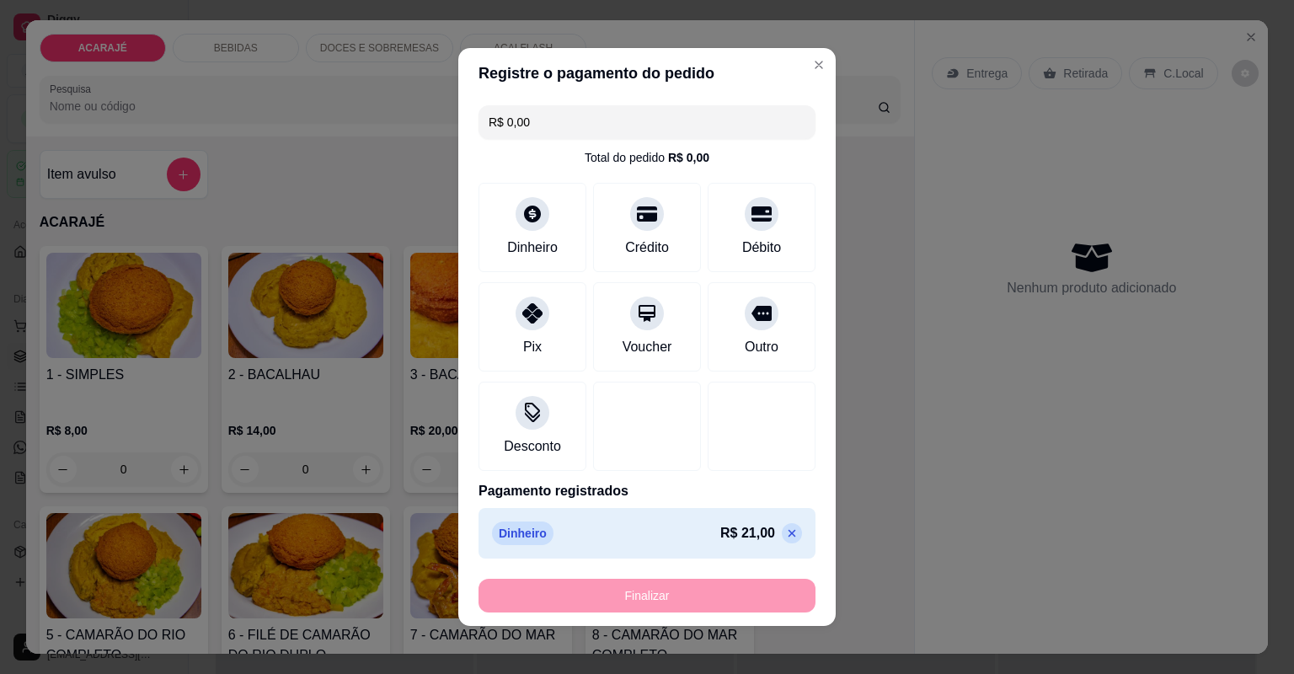
type input "-R$ 21,00"
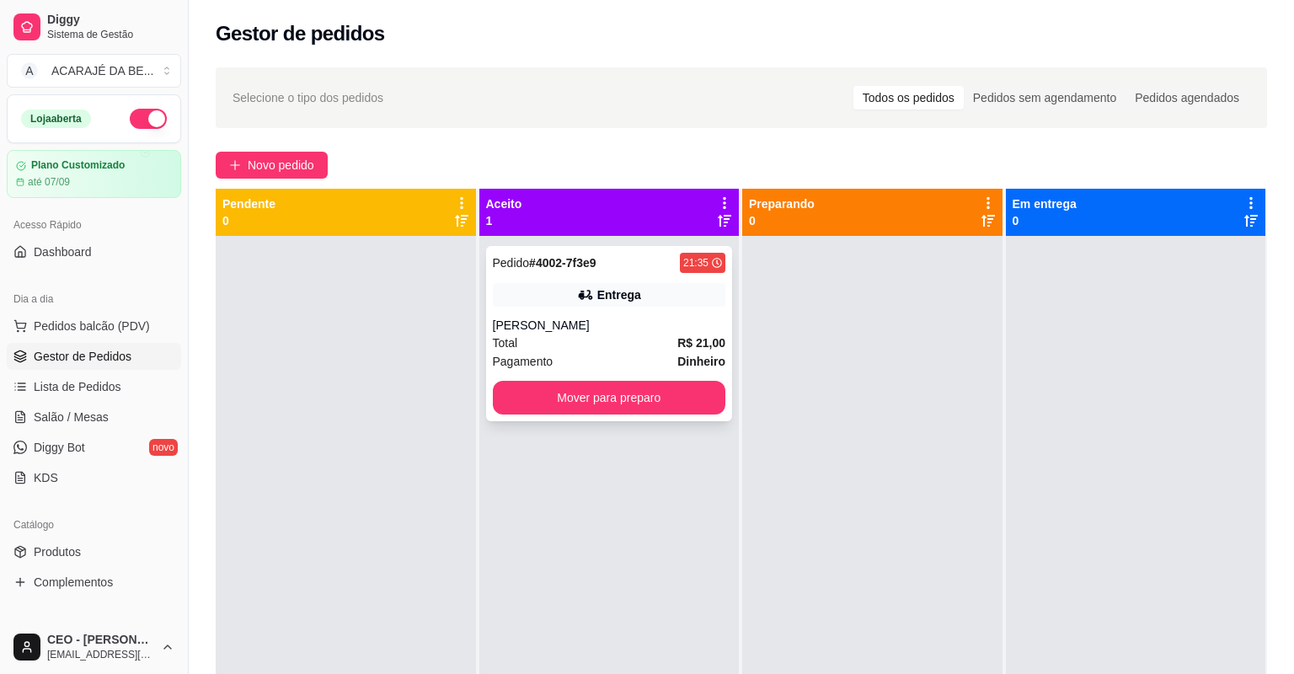
click at [636, 335] on div "Total R$ 21,00" at bounding box center [609, 343] width 233 height 19
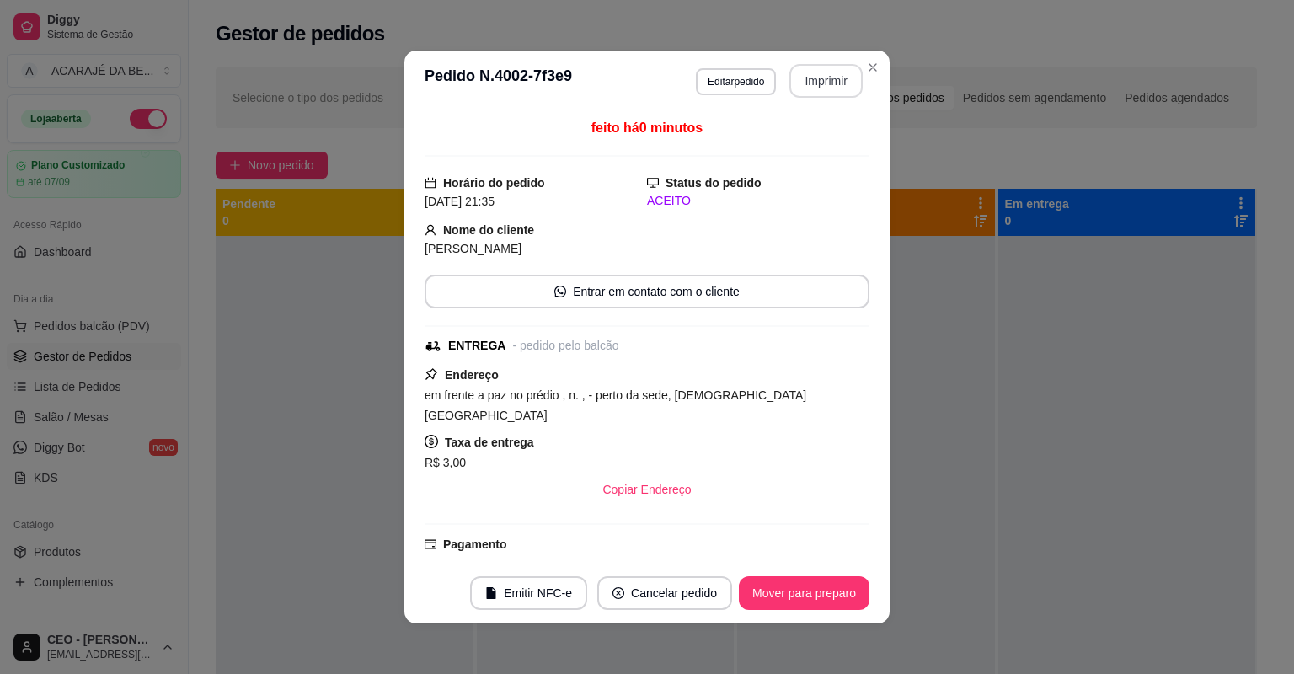
click at [834, 81] on button "Imprimir" at bounding box center [825, 81] width 73 height 34
click at [798, 593] on button "Mover para preparo" at bounding box center [804, 593] width 131 height 34
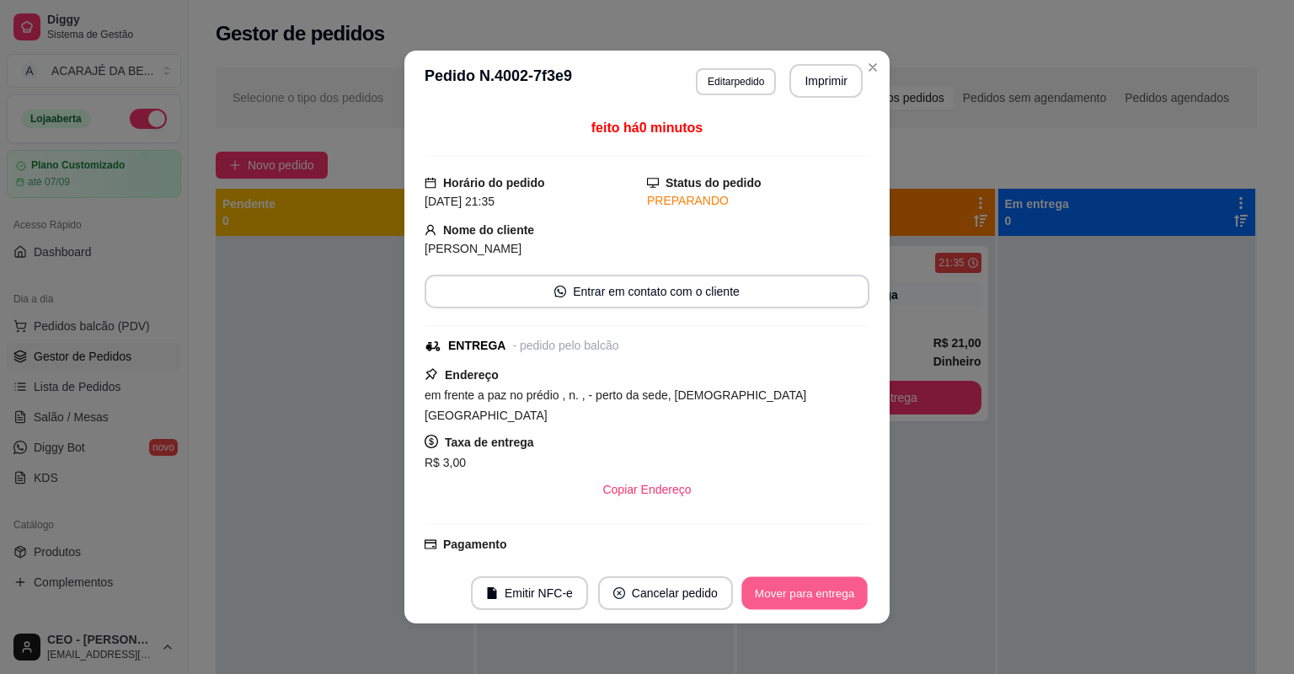
click at [797, 597] on button "Mover para entrega" at bounding box center [804, 593] width 126 height 33
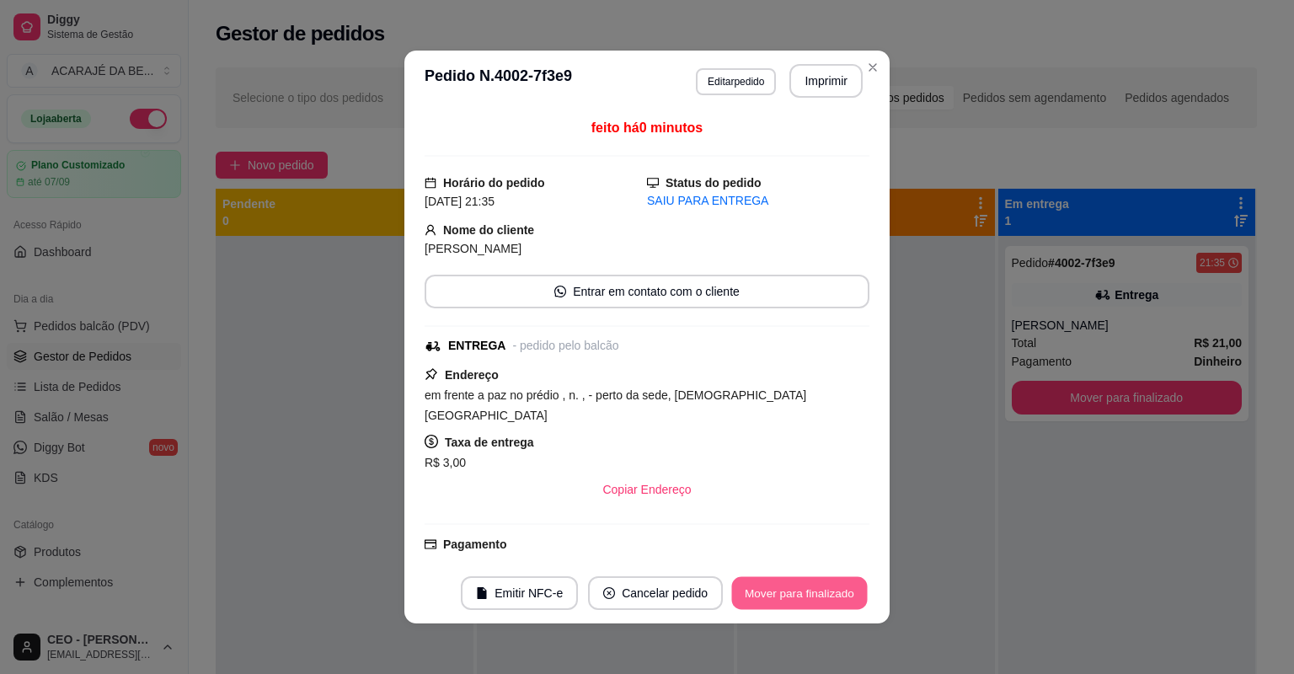
click at [797, 597] on button "Mover para finalizado" at bounding box center [800, 593] width 136 height 33
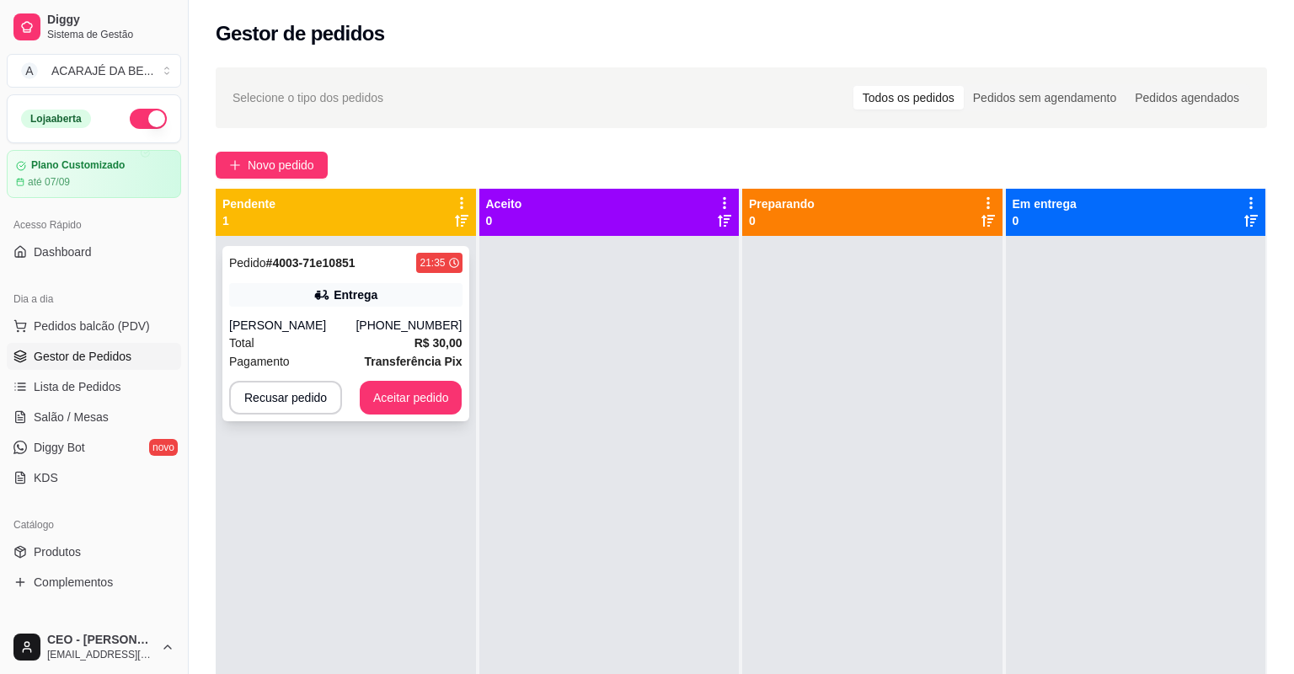
click at [371, 342] on div "Total R$ 30,00" at bounding box center [345, 343] width 233 height 19
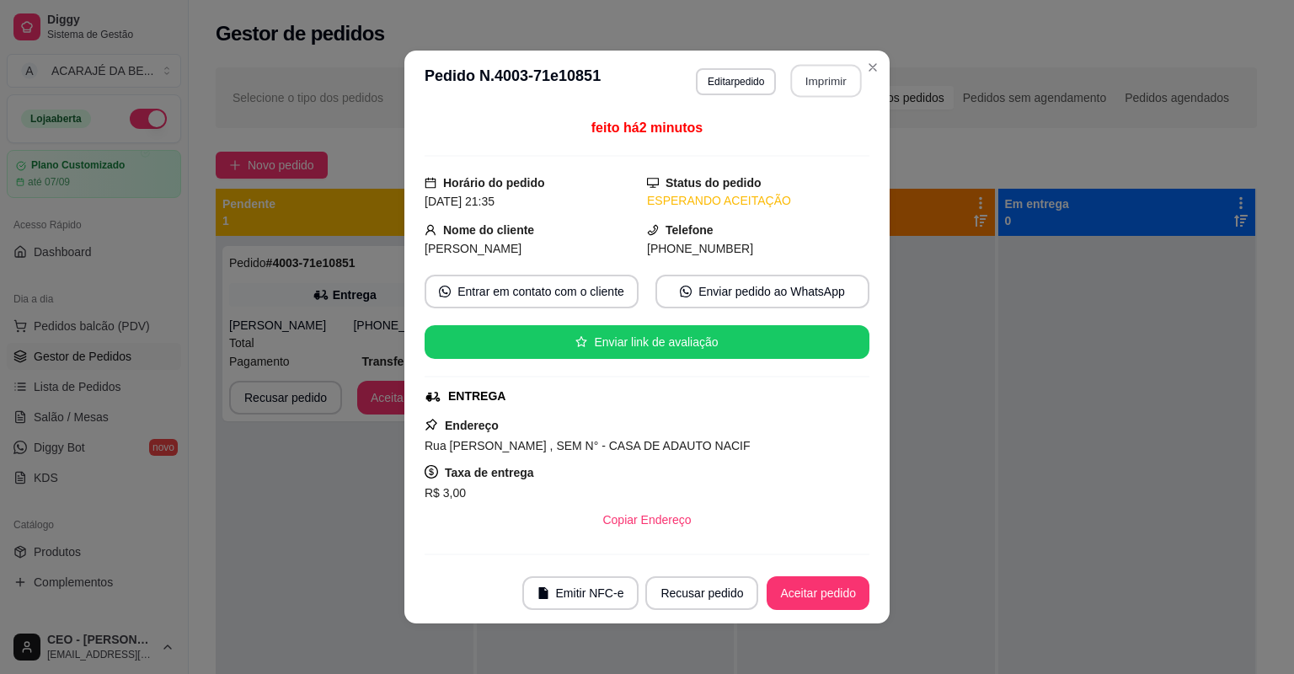
click at [805, 82] on button "Imprimir" at bounding box center [826, 81] width 71 height 33
click at [839, 601] on button "Aceitar pedido" at bounding box center [817, 593] width 99 height 33
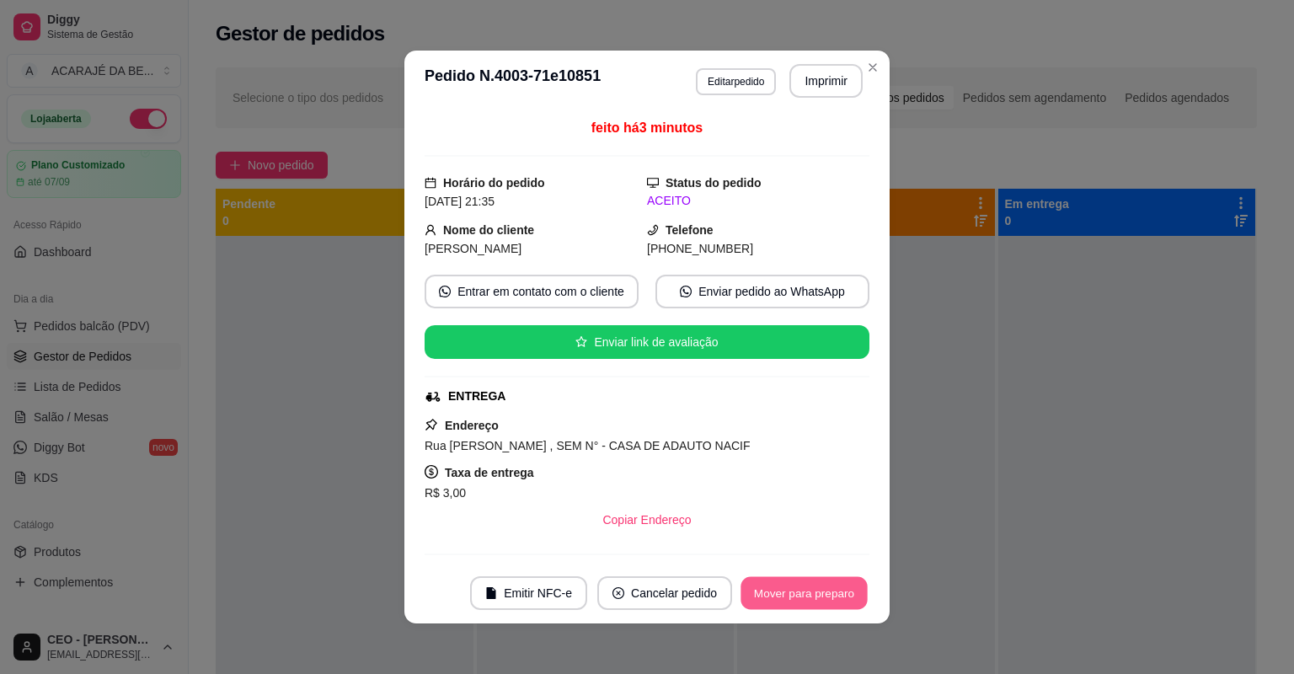
click at [839, 601] on button "Mover para preparo" at bounding box center [804, 593] width 126 height 33
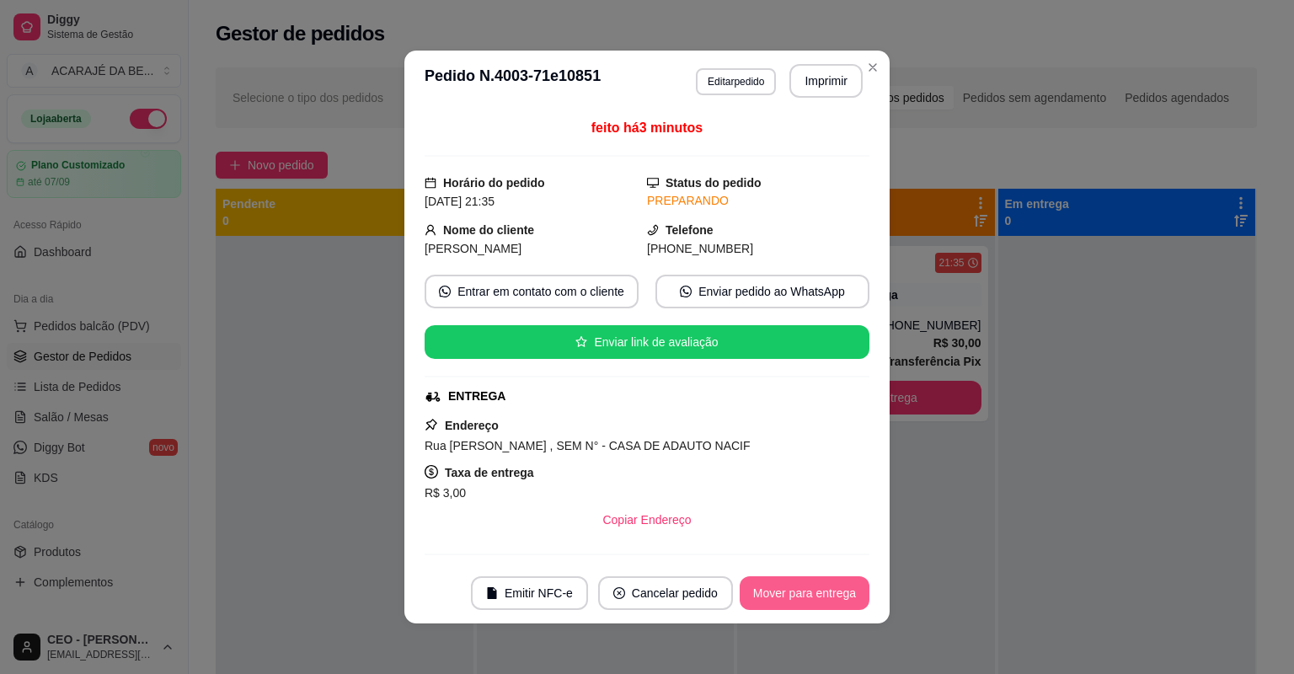
click at [839, 601] on button "Mover para entrega" at bounding box center [805, 593] width 130 height 34
click at [839, 601] on div "Mover para entrega" at bounding box center [792, 593] width 153 height 34
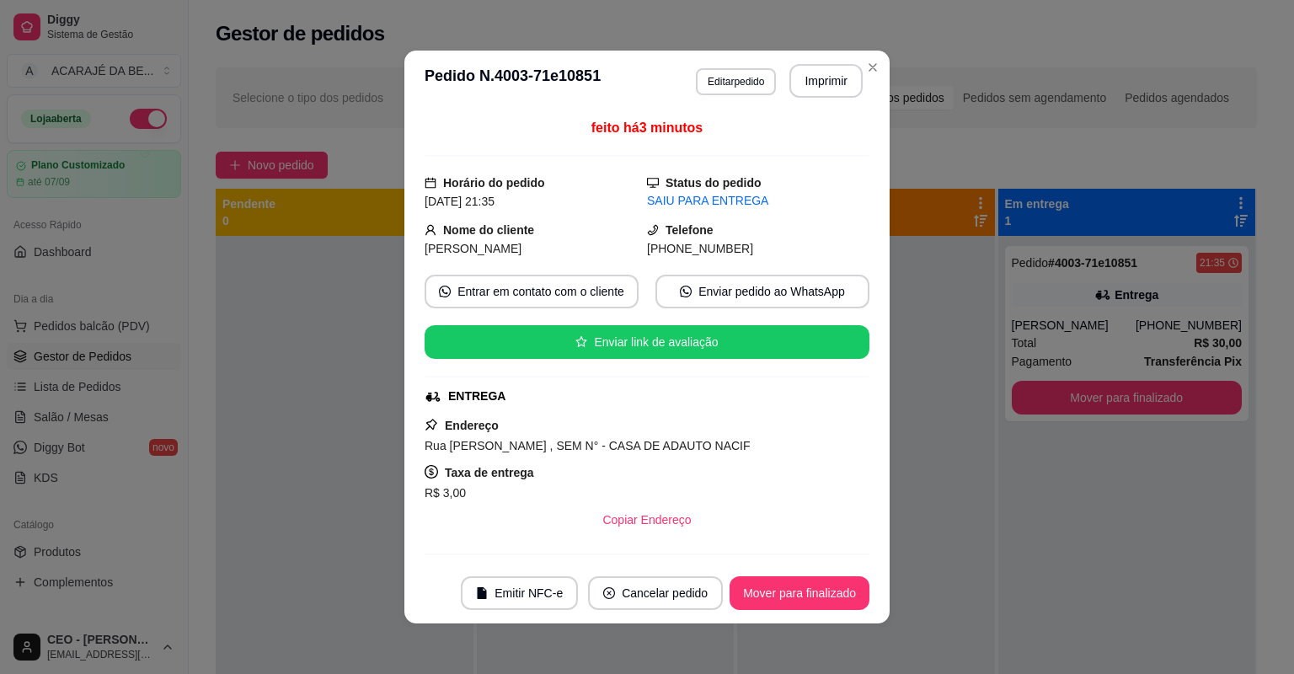
click at [820, 569] on footer "Emitir NFC-e Cancelar pedido Mover para finalizado" at bounding box center [646, 593] width 485 height 61
click at [817, 581] on button "Mover para finalizado" at bounding box center [800, 593] width 140 height 34
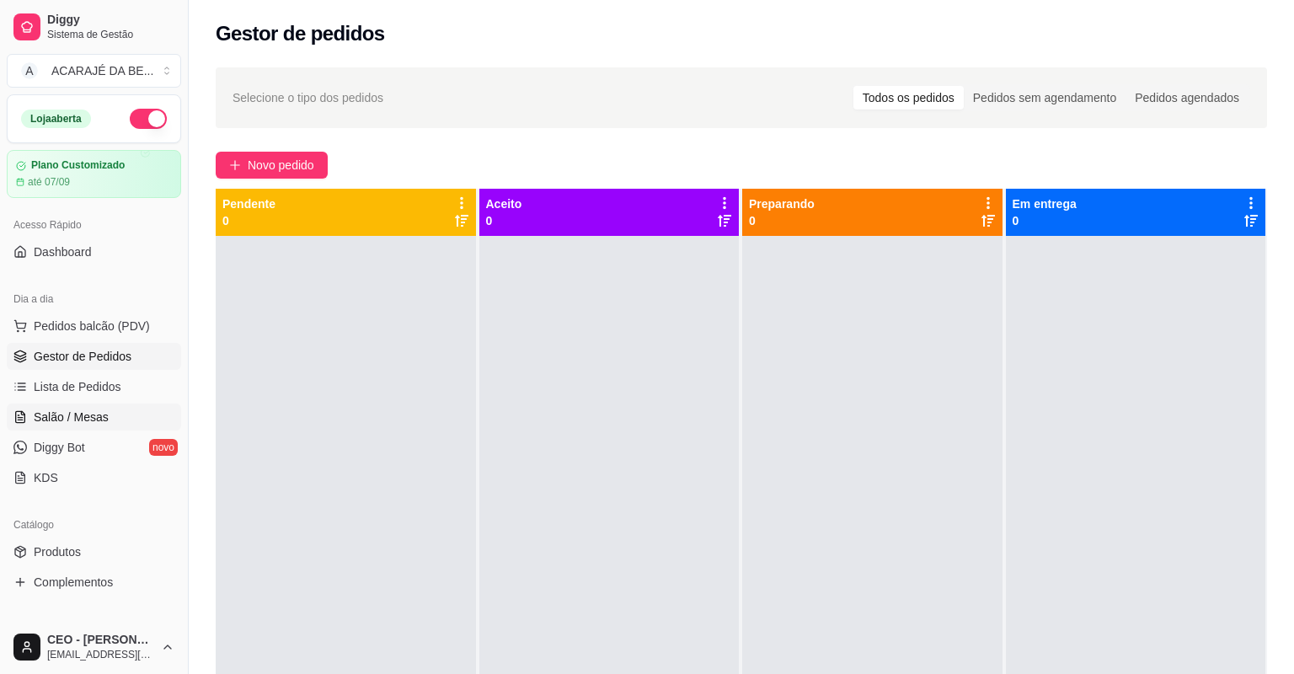
click at [78, 421] on span "Salão / Mesas" at bounding box center [71, 417] width 75 height 17
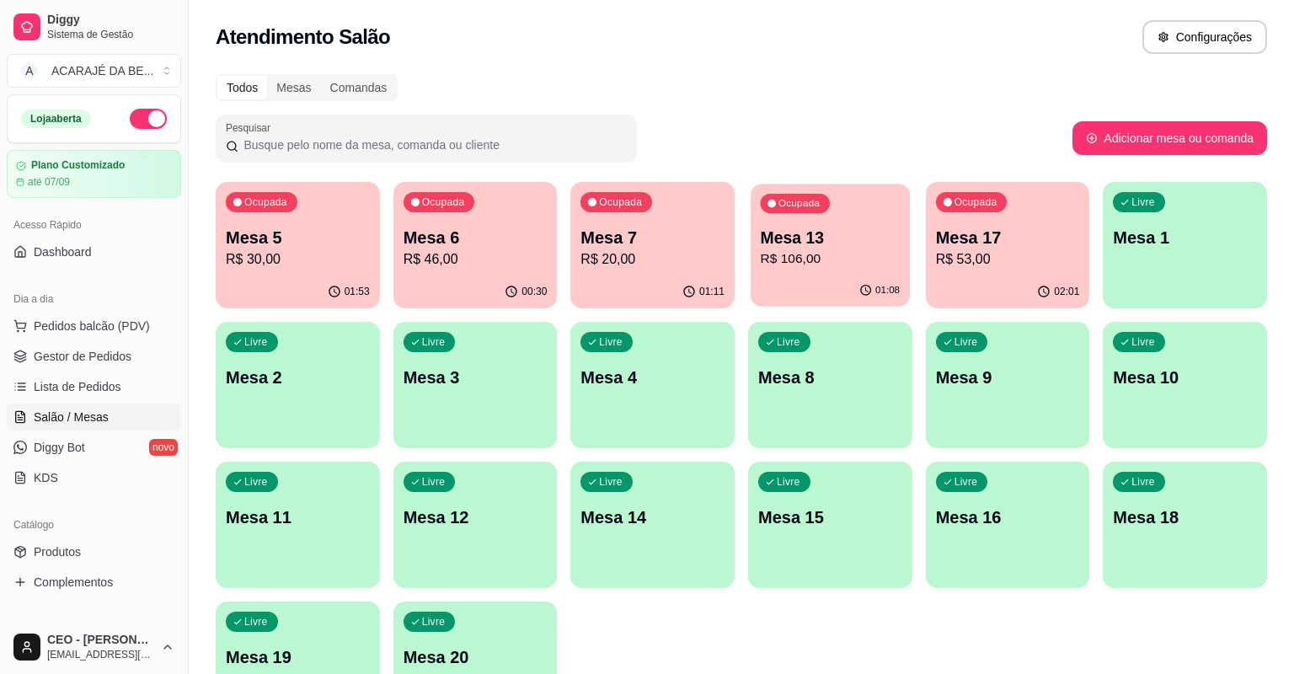
click at [842, 267] on p "R$ 106,00" at bounding box center [831, 258] width 140 height 19
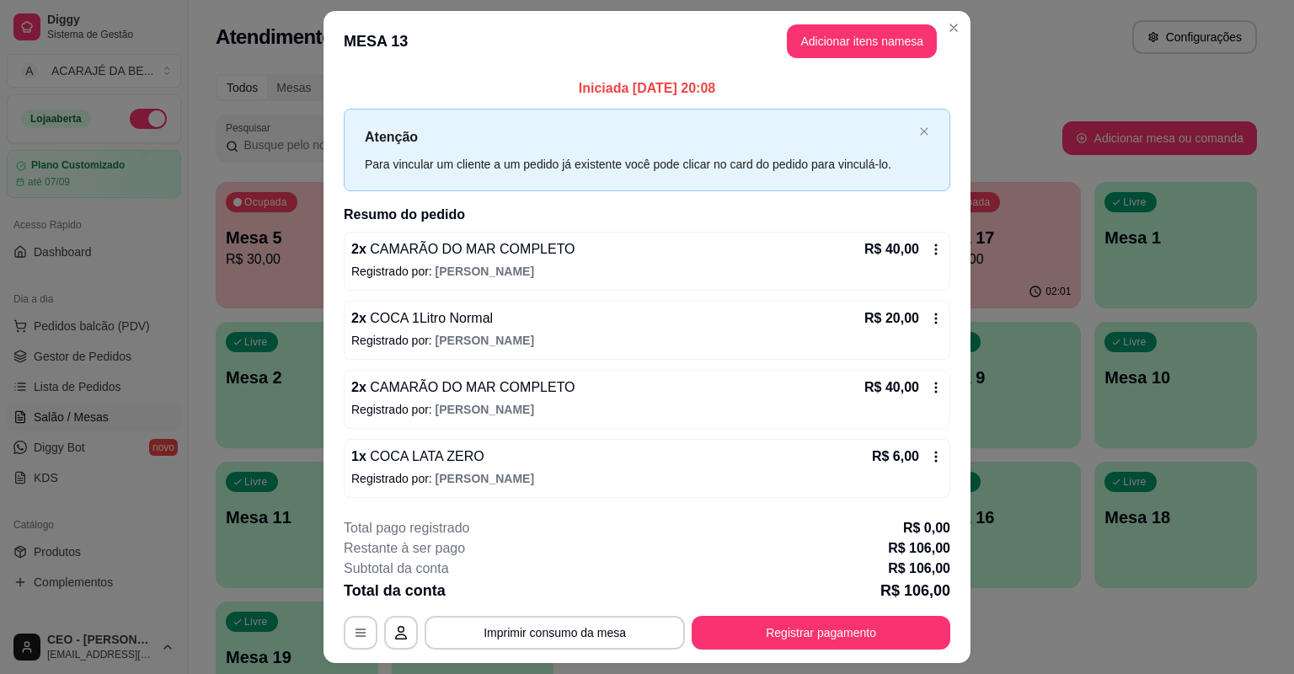
click at [933, 308] on div "R$ 20,00" at bounding box center [903, 318] width 78 height 20
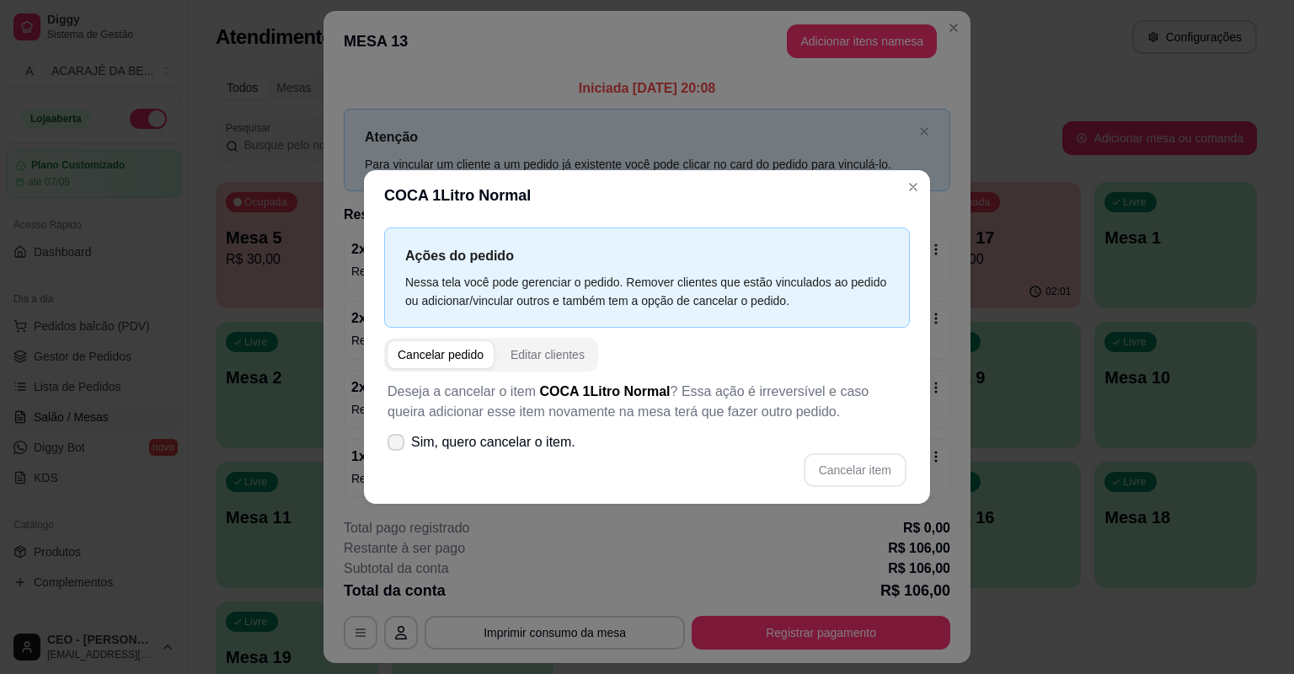
click at [385, 452] on label "Sim, quero cancelar o item." at bounding box center [481, 442] width 201 height 34
click at [387, 452] on input "Sim, quero cancelar o item." at bounding box center [392, 451] width 11 height 11
checkbox input "true"
click at [873, 463] on button "Cancelar item" at bounding box center [855, 470] width 100 height 33
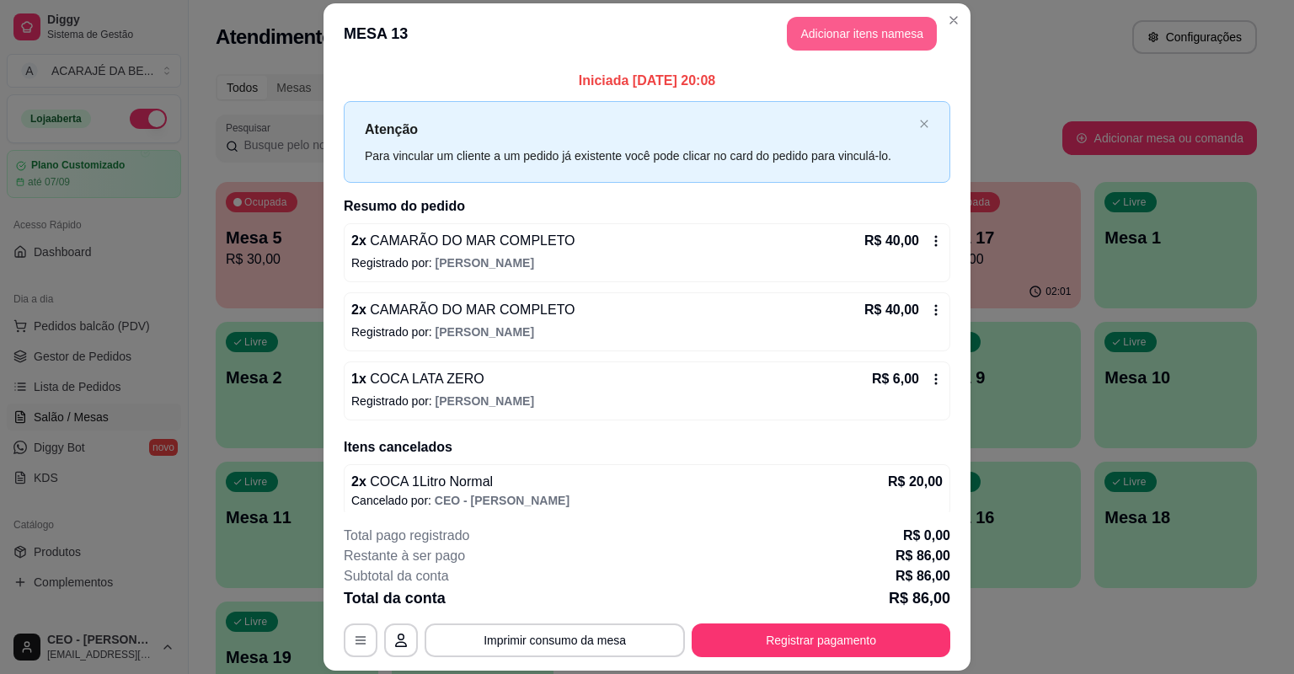
click at [834, 17] on button "Adicionar itens na mesa" at bounding box center [862, 34] width 150 height 34
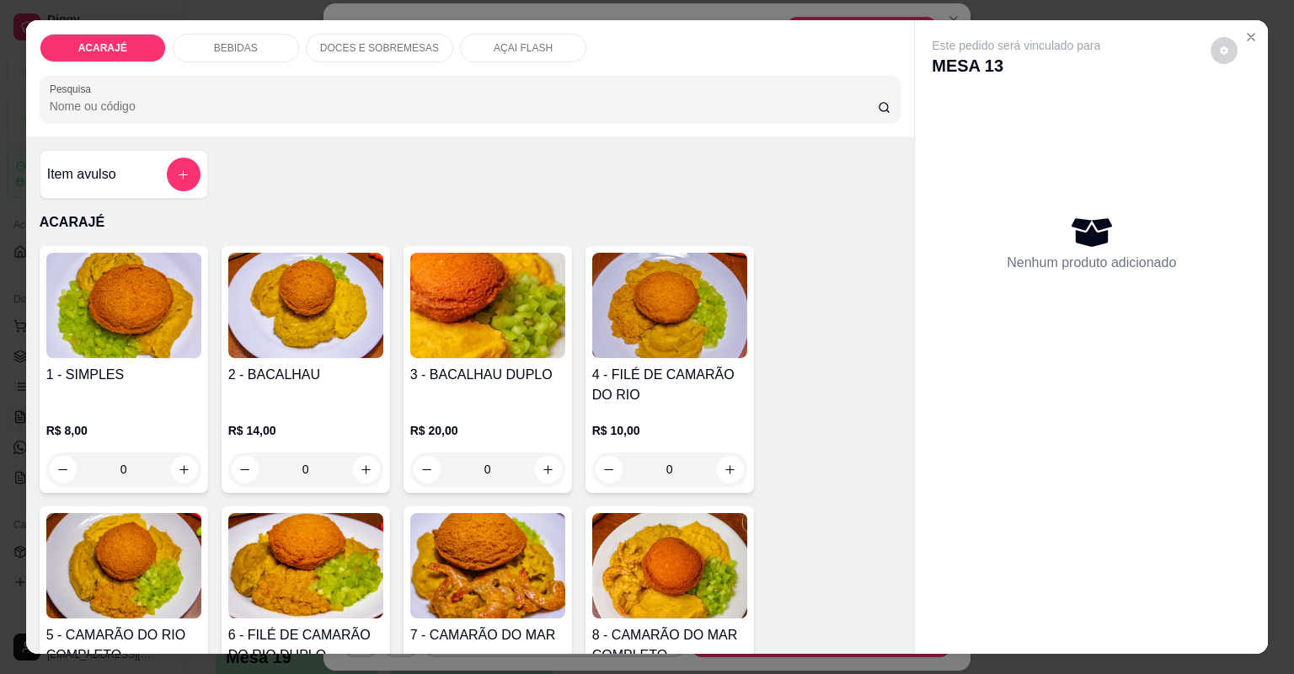
type input "1"
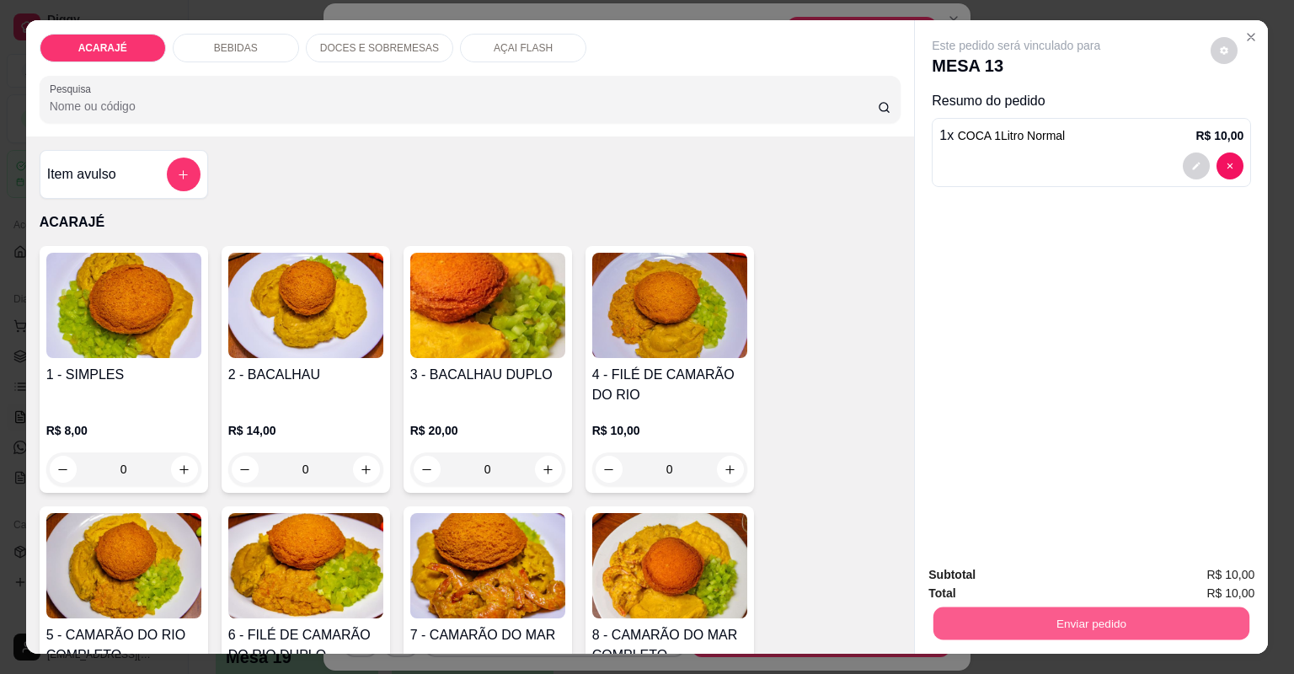
click at [1073, 617] on button "Enviar pedido" at bounding box center [1092, 623] width 316 height 33
click at [1075, 583] on button "Não registrar e enviar pedido" at bounding box center [1037, 582] width 175 height 32
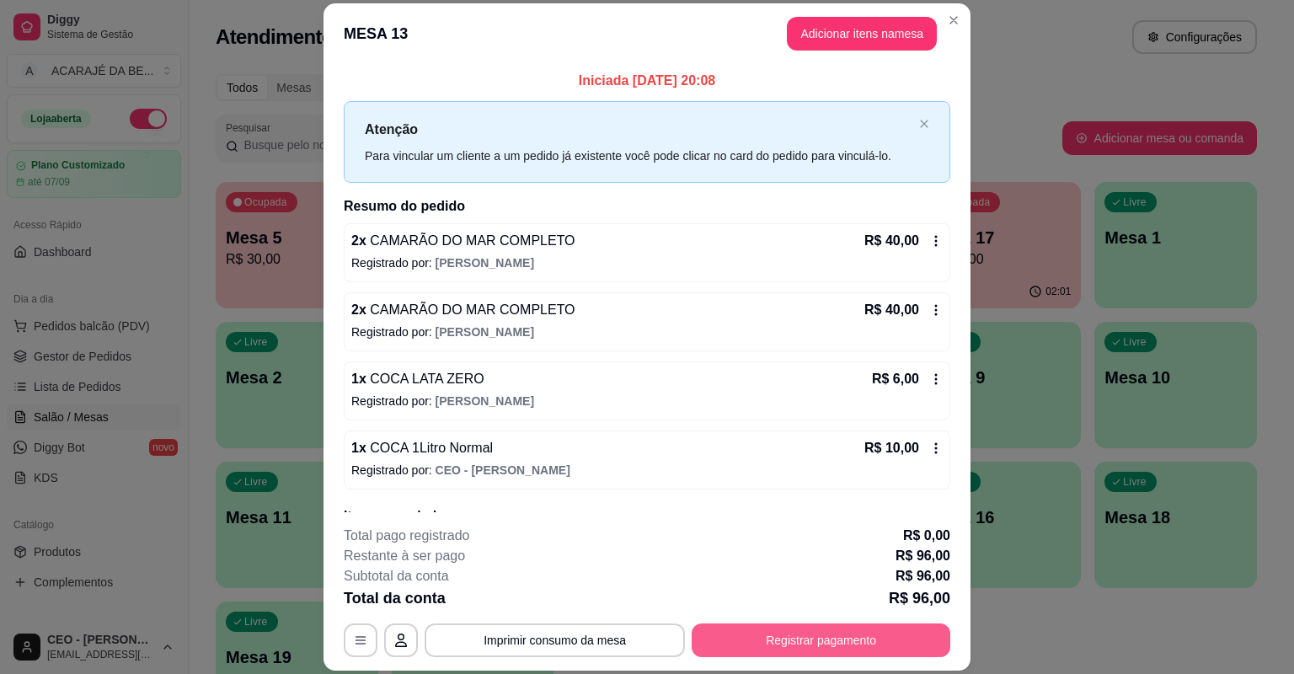
click at [889, 623] on button "Registrar pagamento" at bounding box center [821, 640] width 259 height 34
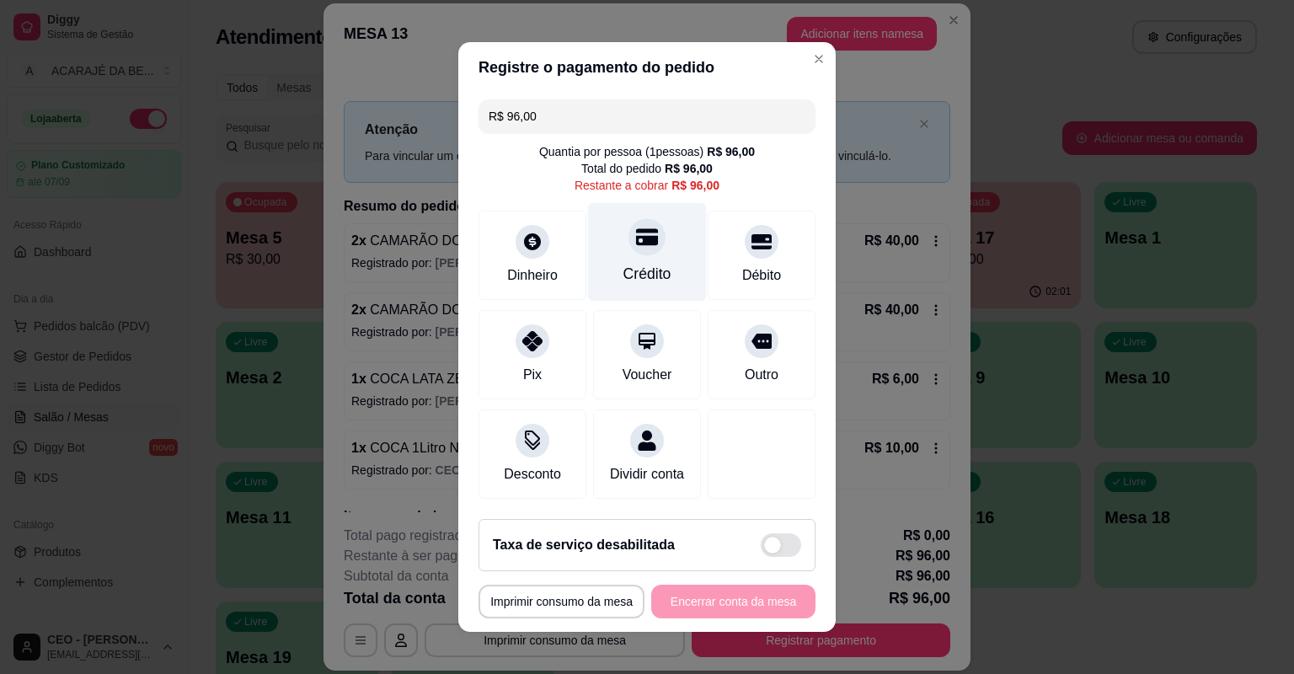
drag, startPoint x: 630, startPoint y: 273, endPoint x: 634, endPoint y: 286, distance: 13.9
click at [630, 272] on div "Crédito" at bounding box center [647, 274] width 48 height 22
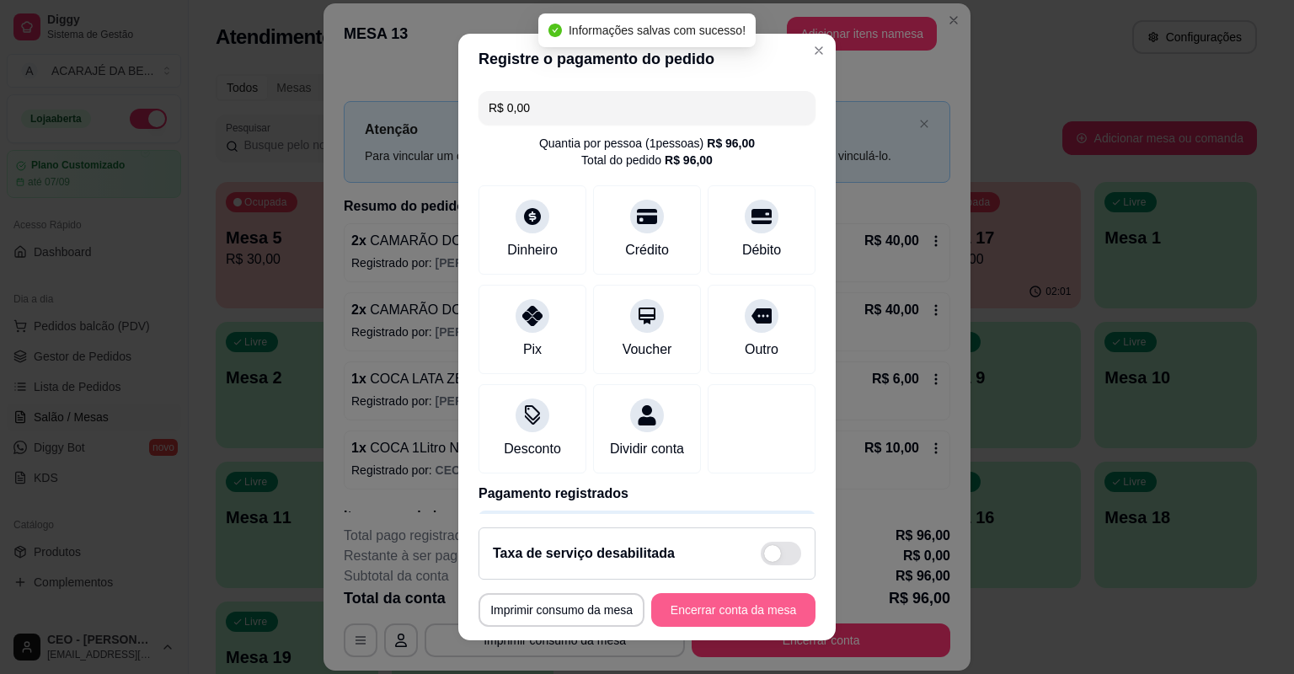
click at [720, 612] on button "Encerrar conta da mesa" at bounding box center [733, 610] width 164 height 34
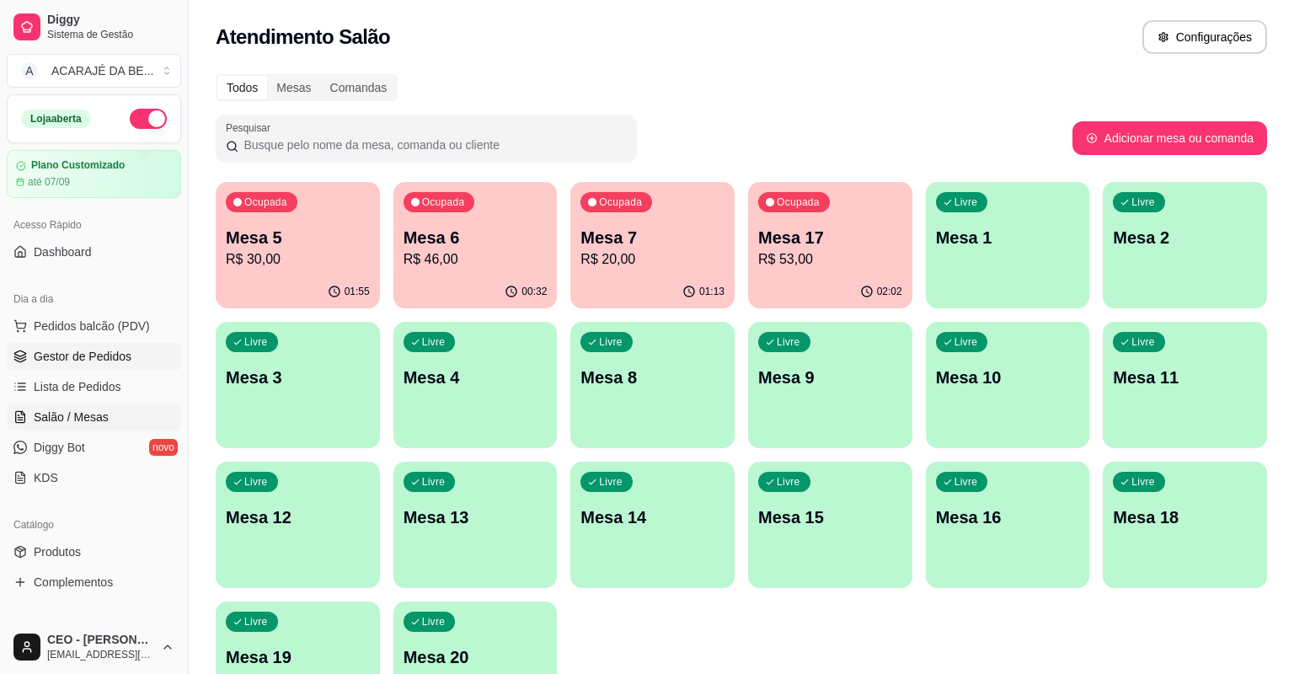
click at [72, 358] on span "Gestor de Pedidos" at bounding box center [83, 356] width 98 height 17
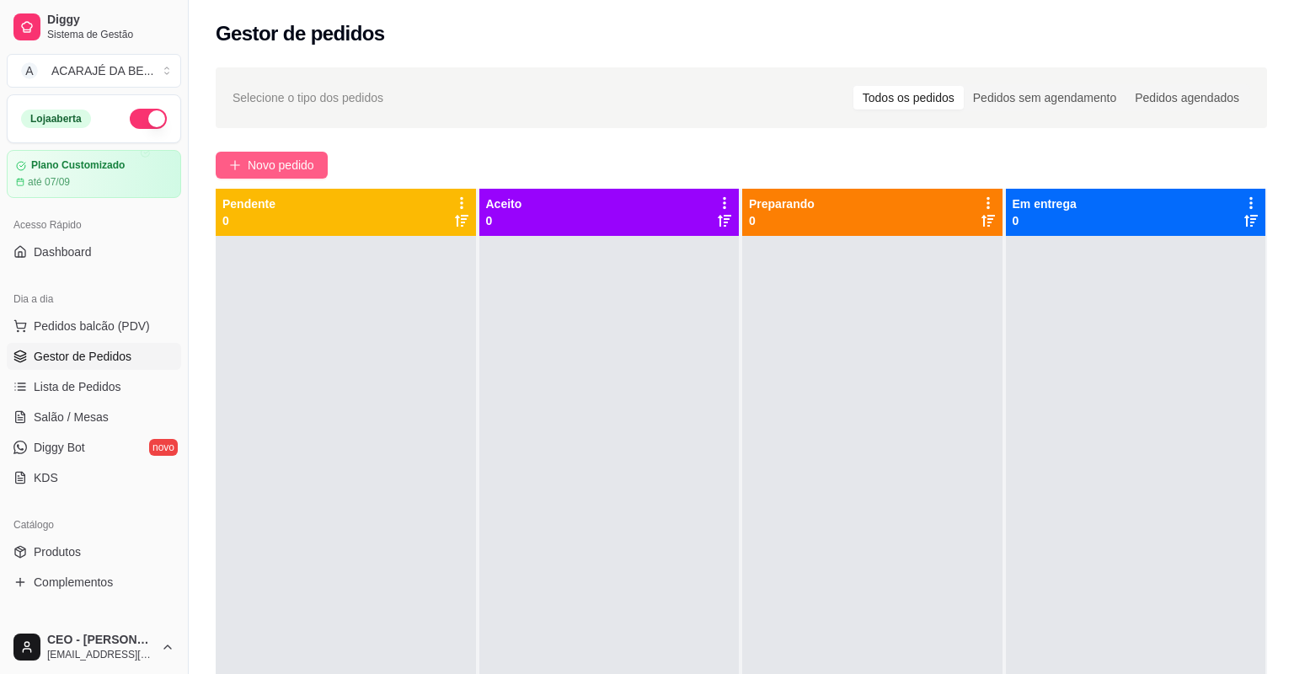
click at [306, 160] on span "Novo pedido" at bounding box center [281, 165] width 67 height 19
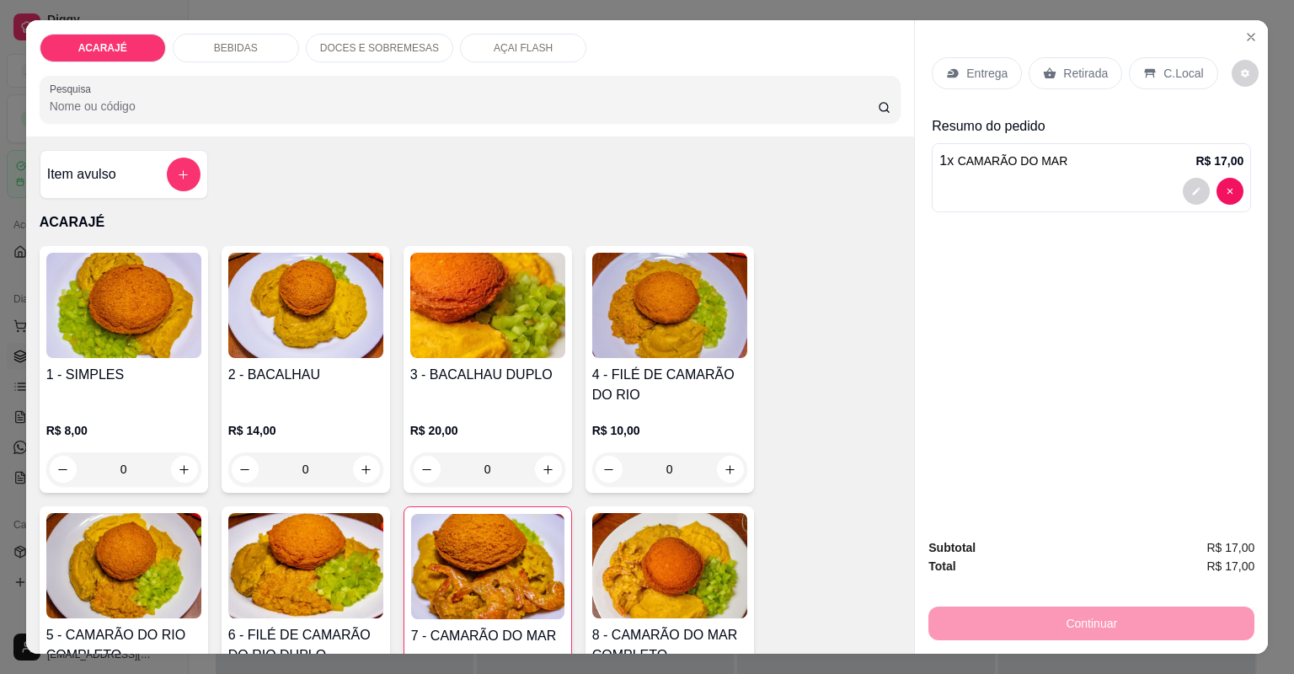
type input "2"
click at [992, 83] on div "Entrega" at bounding box center [977, 73] width 90 height 32
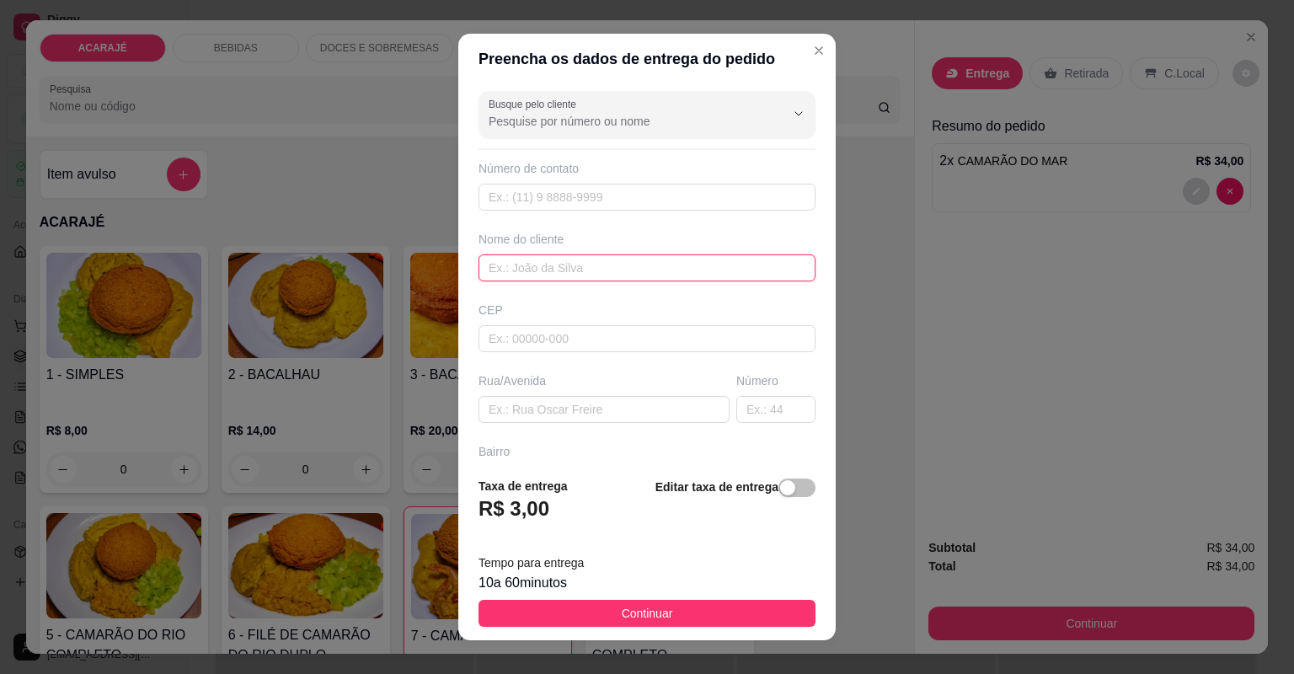
click at [586, 279] on input "text" at bounding box center [647, 267] width 337 height 27
type input "Maduuh"
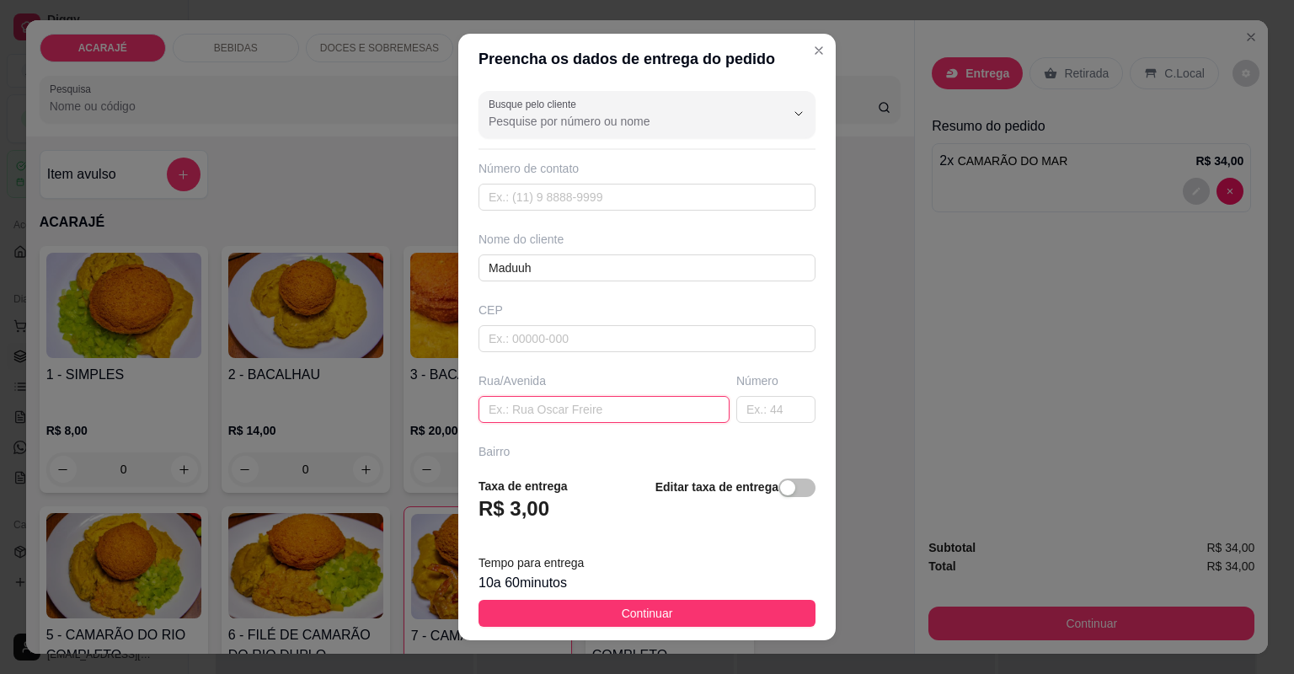
click at [554, 409] on input "text" at bounding box center [604, 409] width 251 height 27
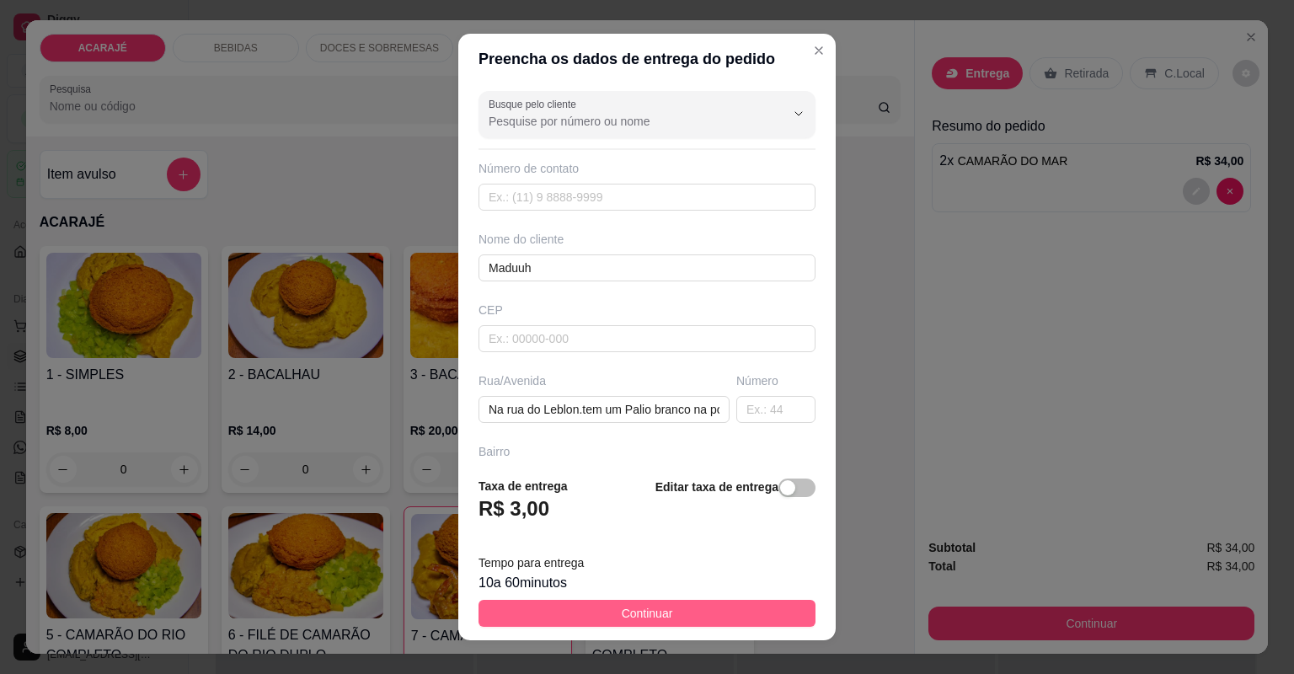
click at [674, 620] on button "Continuar" at bounding box center [647, 613] width 337 height 27
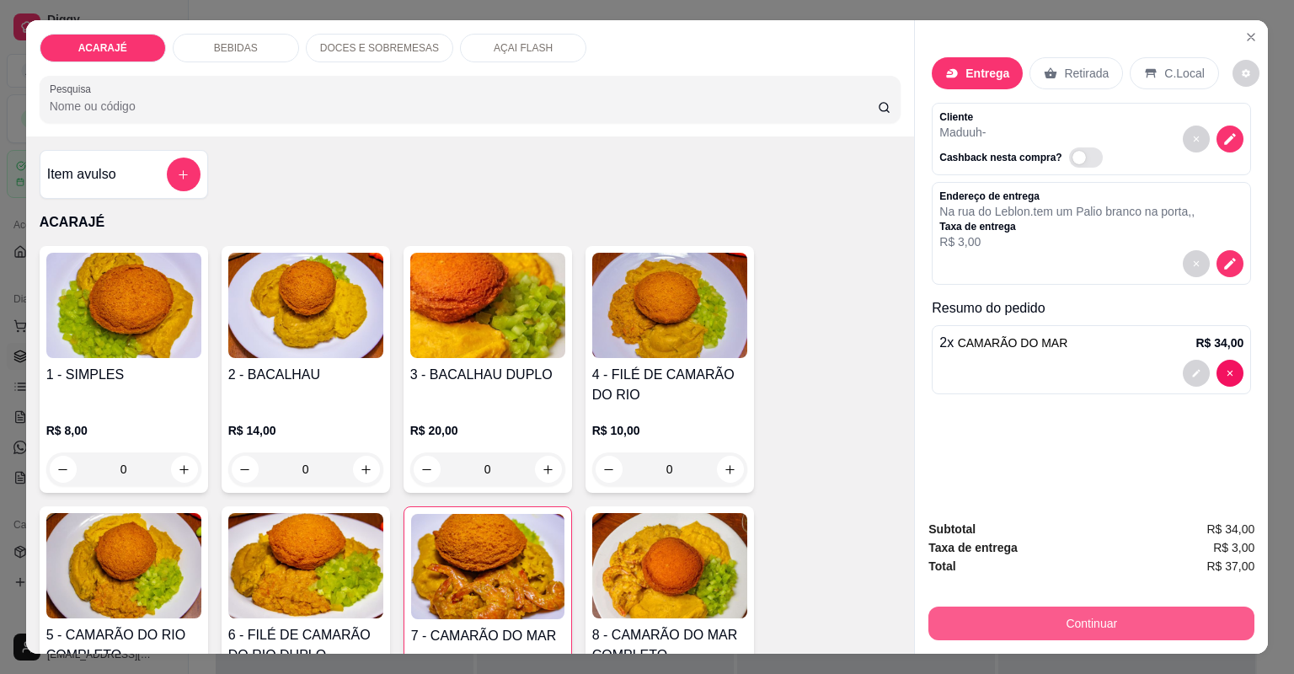
click at [964, 627] on button "Continuar" at bounding box center [1091, 624] width 326 height 34
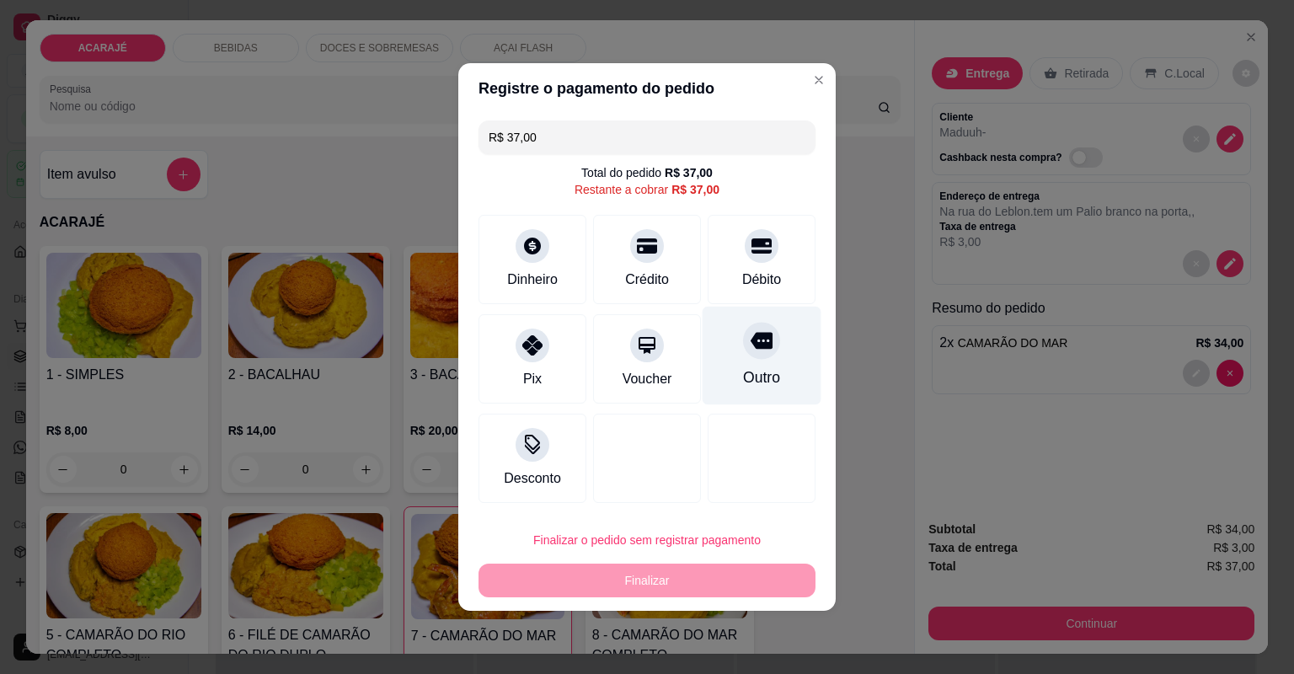
click at [758, 361] on div "Outro" at bounding box center [762, 356] width 119 height 99
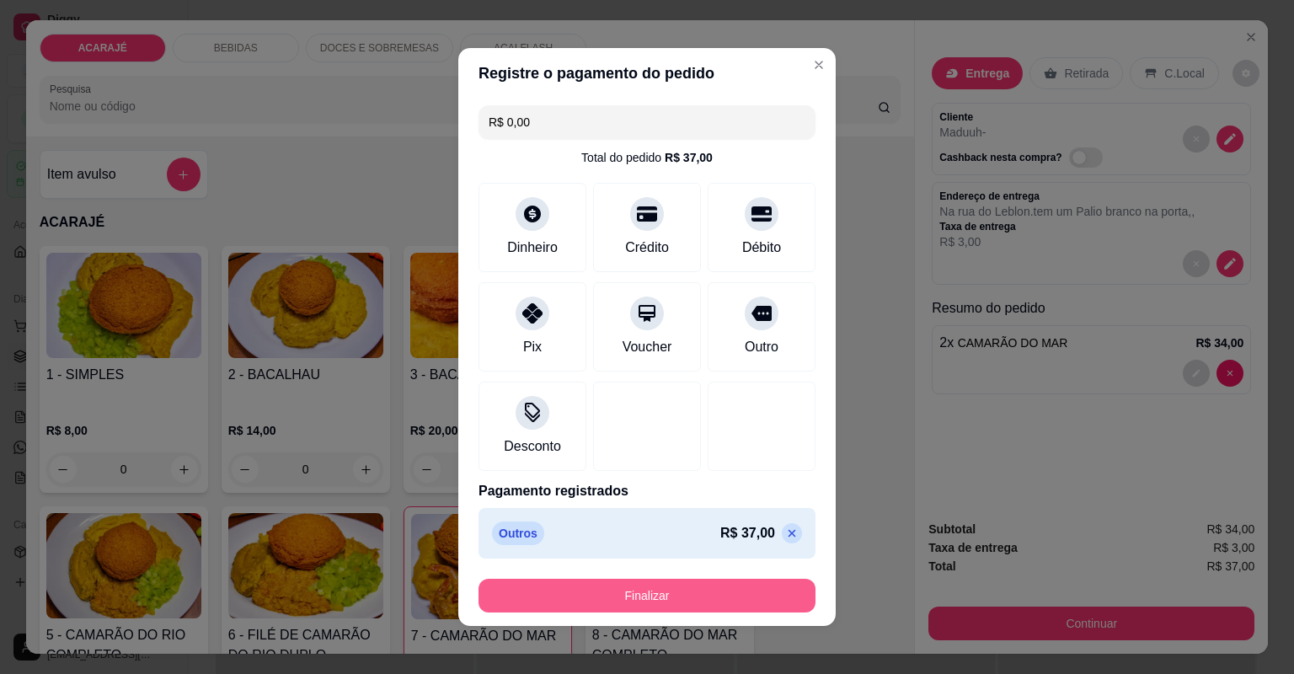
click at [709, 596] on button "Finalizar" at bounding box center [647, 596] width 337 height 34
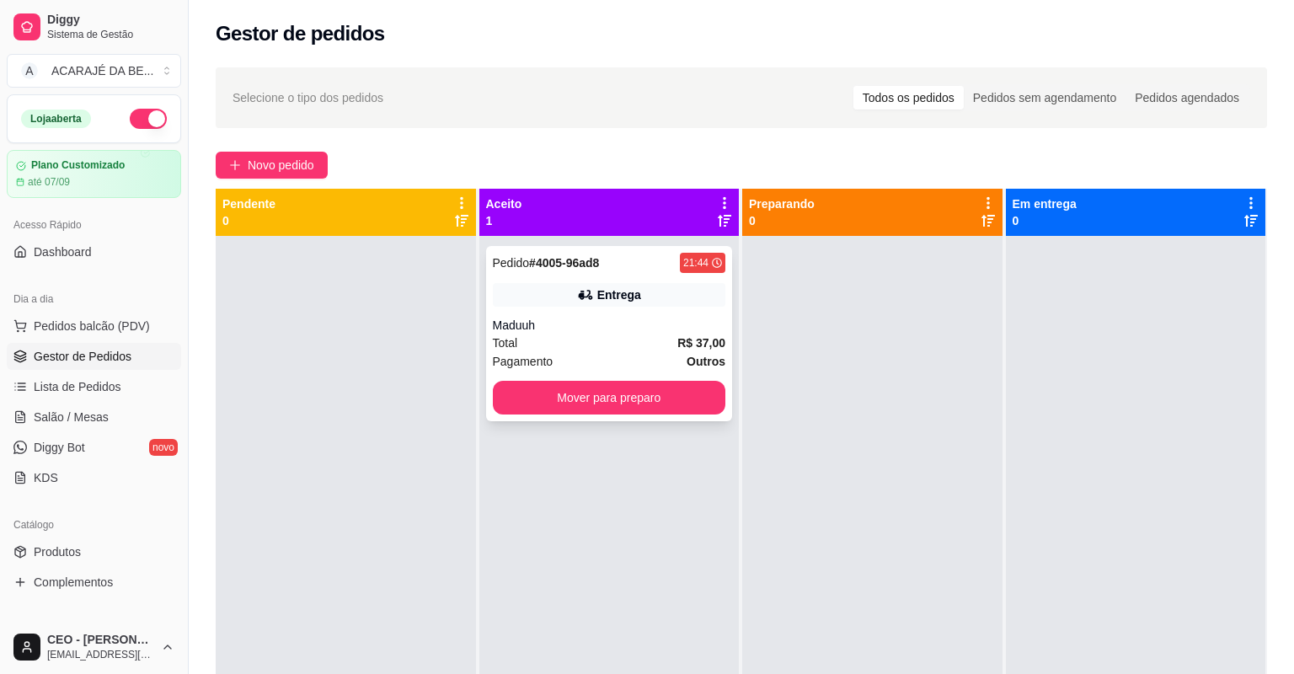
click at [613, 365] on div "Pagamento Outros" at bounding box center [609, 361] width 233 height 19
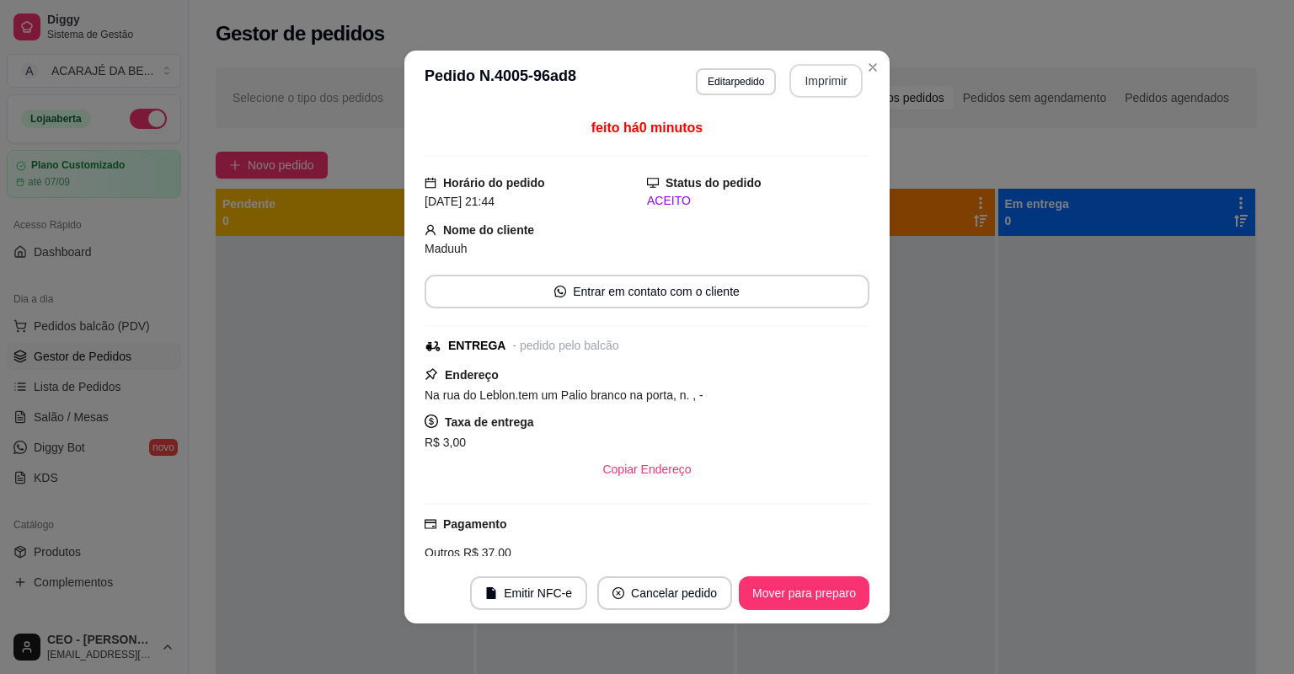
click at [826, 76] on button "Imprimir" at bounding box center [825, 81] width 73 height 34
click at [779, 599] on button "Mover para preparo" at bounding box center [804, 593] width 126 height 33
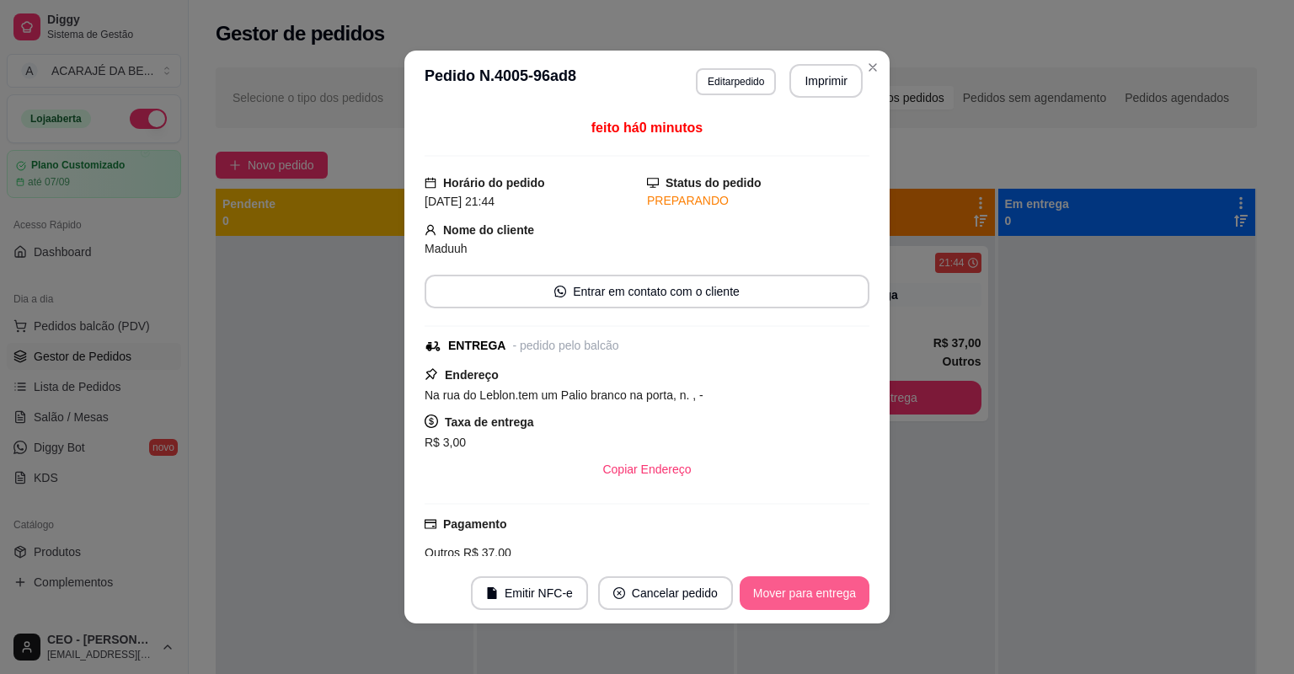
click at [779, 597] on button "Mover para entrega" at bounding box center [805, 593] width 130 height 34
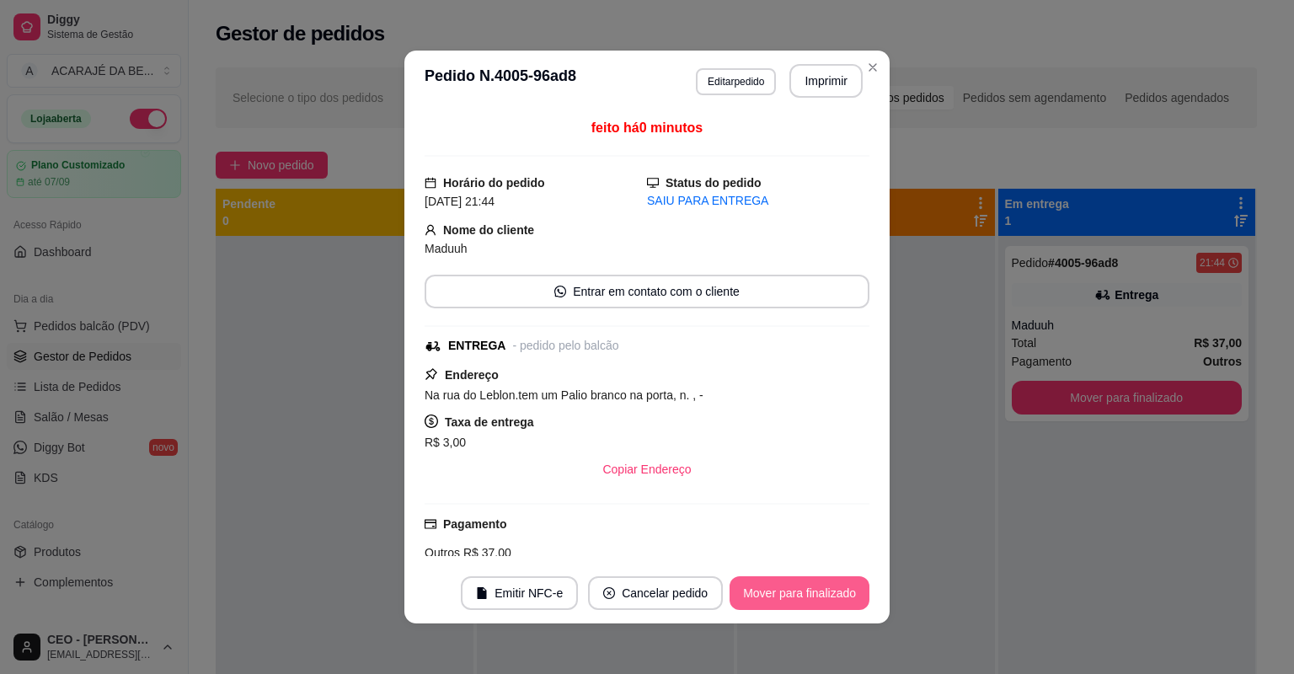
click at [779, 597] on button "Mover para finalizado" at bounding box center [800, 593] width 140 height 34
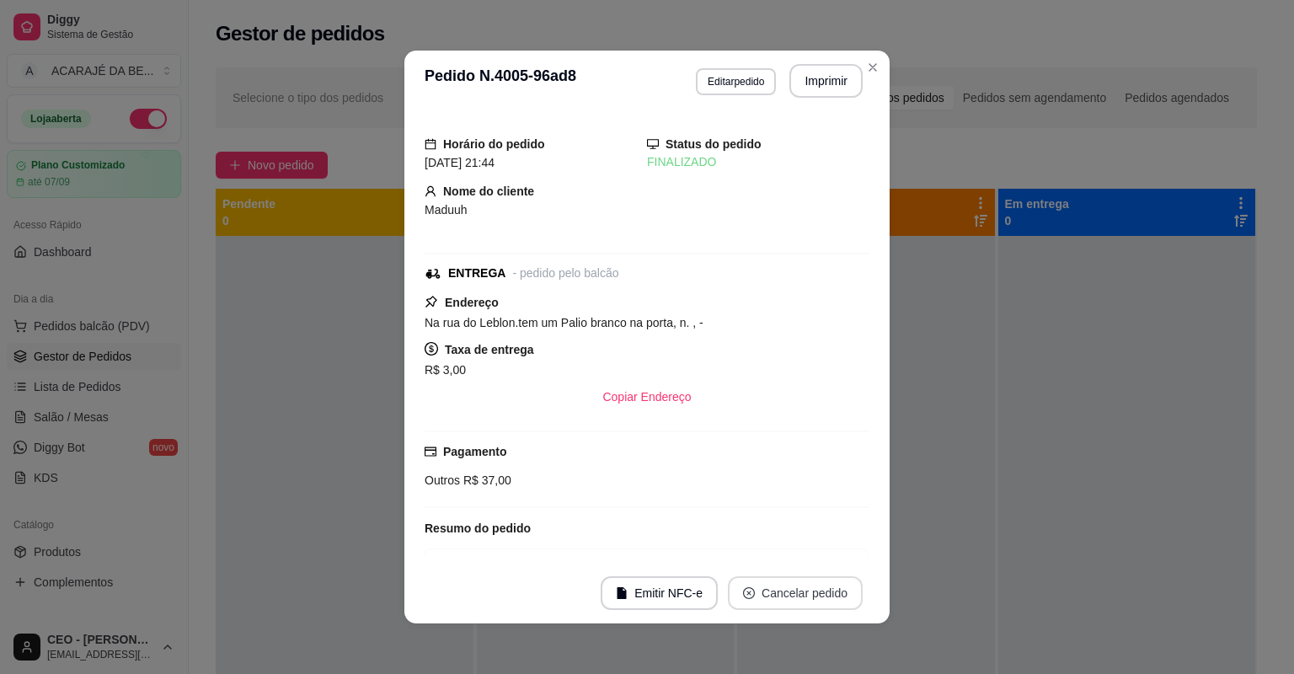
click at [779, 597] on button "Cancelar pedido" at bounding box center [795, 593] width 135 height 34
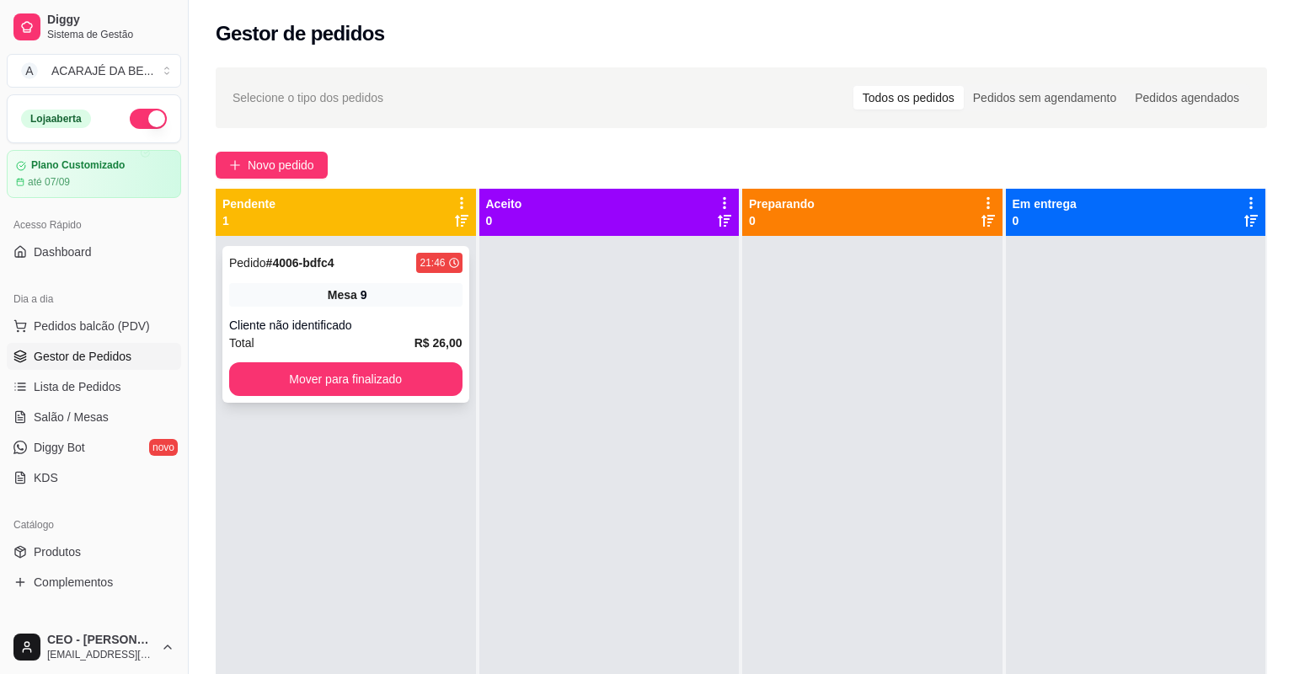
click at [383, 333] on div "Cliente não identificado" at bounding box center [345, 325] width 233 height 17
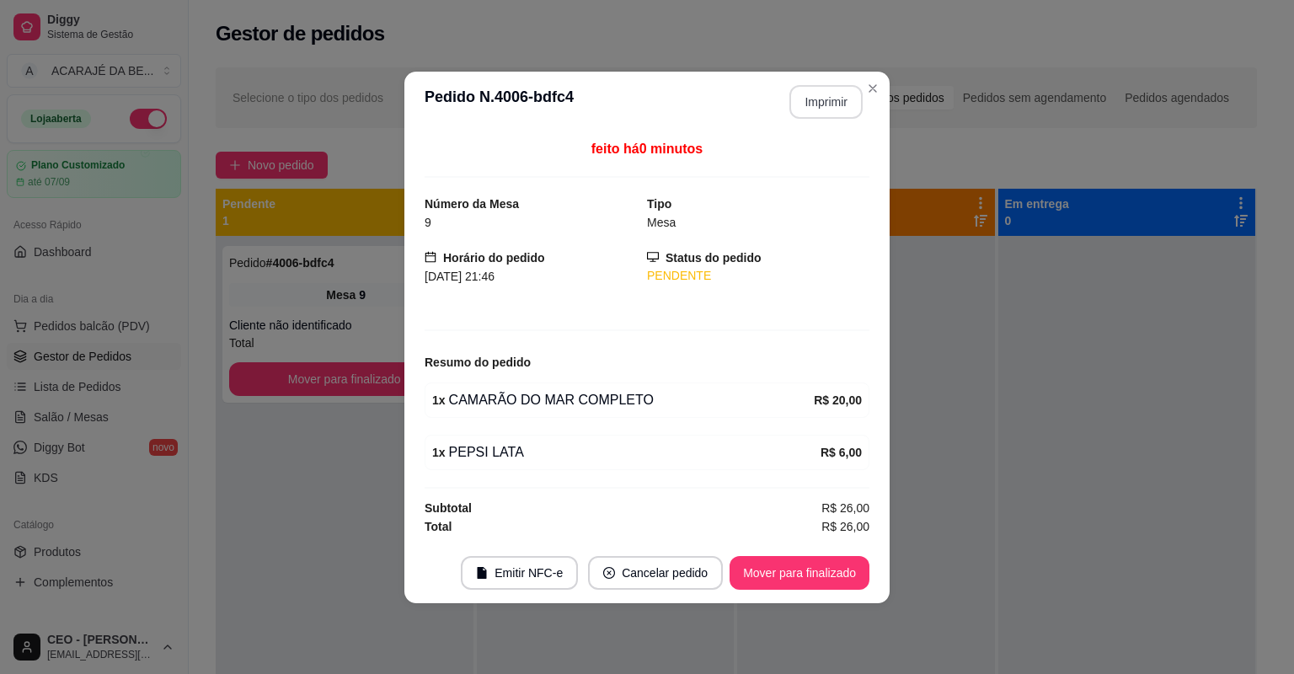
click at [836, 94] on button "Imprimir" at bounding box center [825, 102] width 73 height 34
click at [708, 562] on button "Cancelar pedido" at bounding box center [655, 573] width 135 height 34
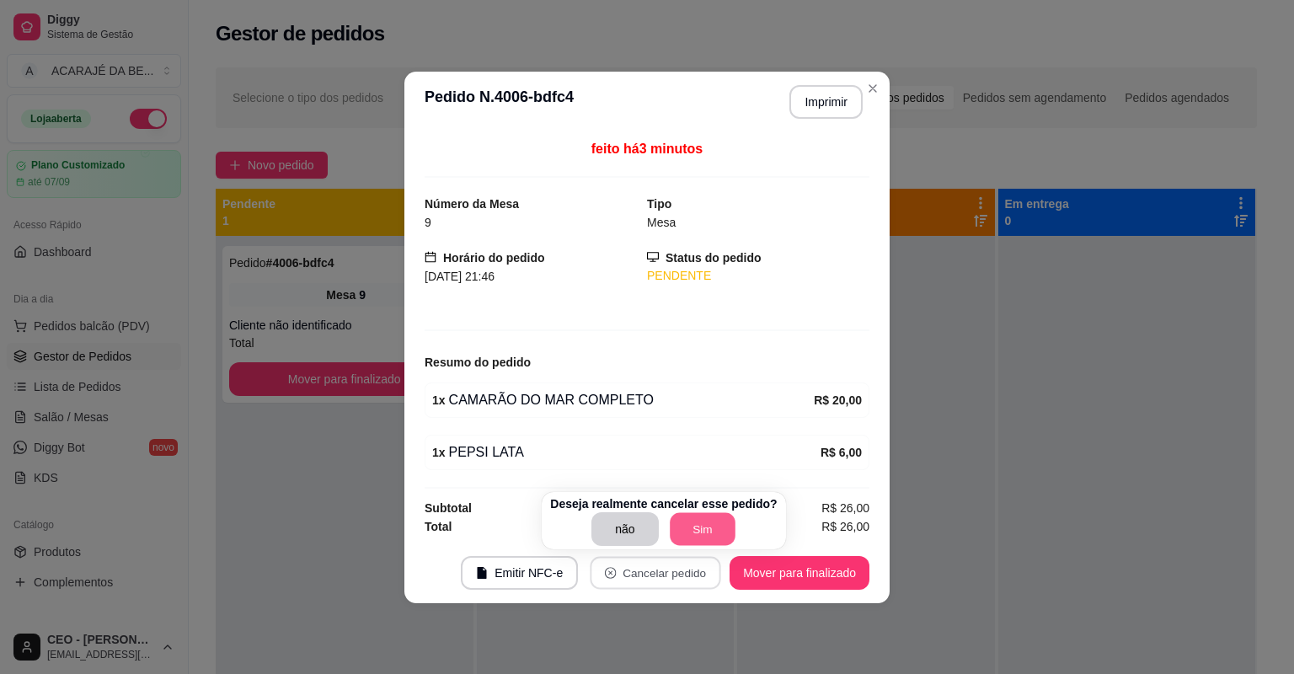
click at [688, 516] on button "Sim" at bounding box center [703, 529] width 66 height 33
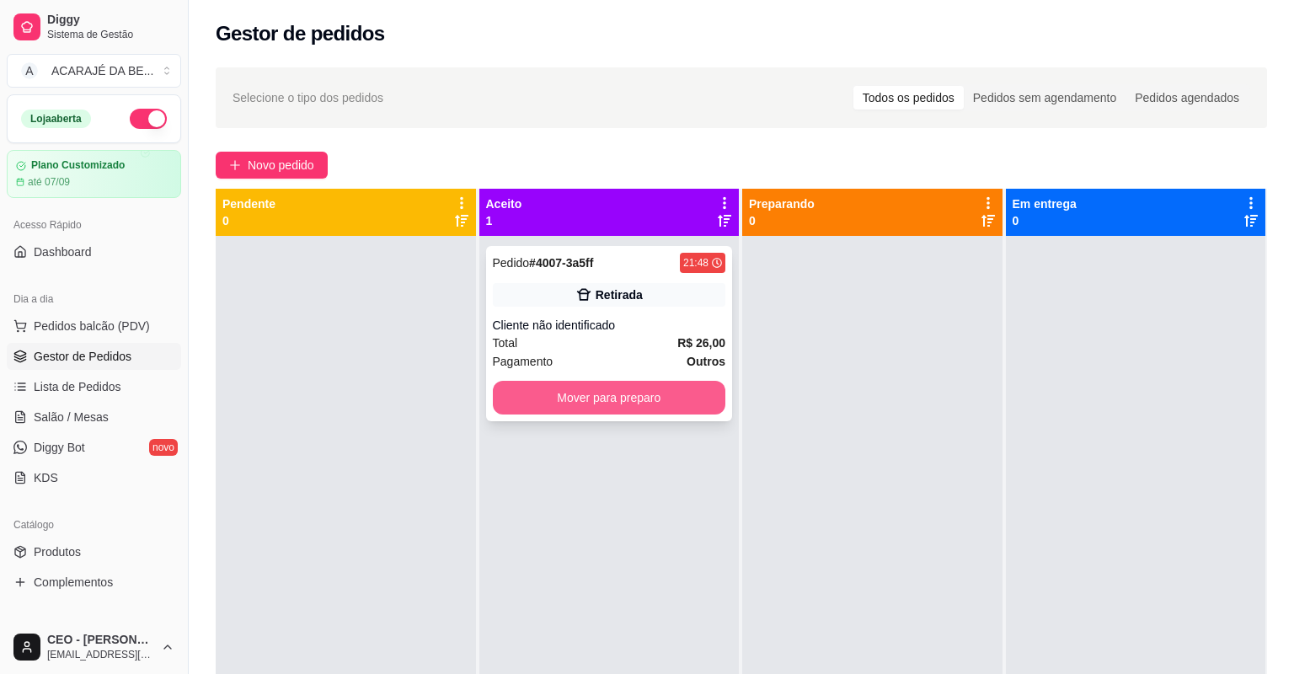
click at [631, 405] on button "Mover para preparo" at bounding box center [609, 398] width 233 height 34
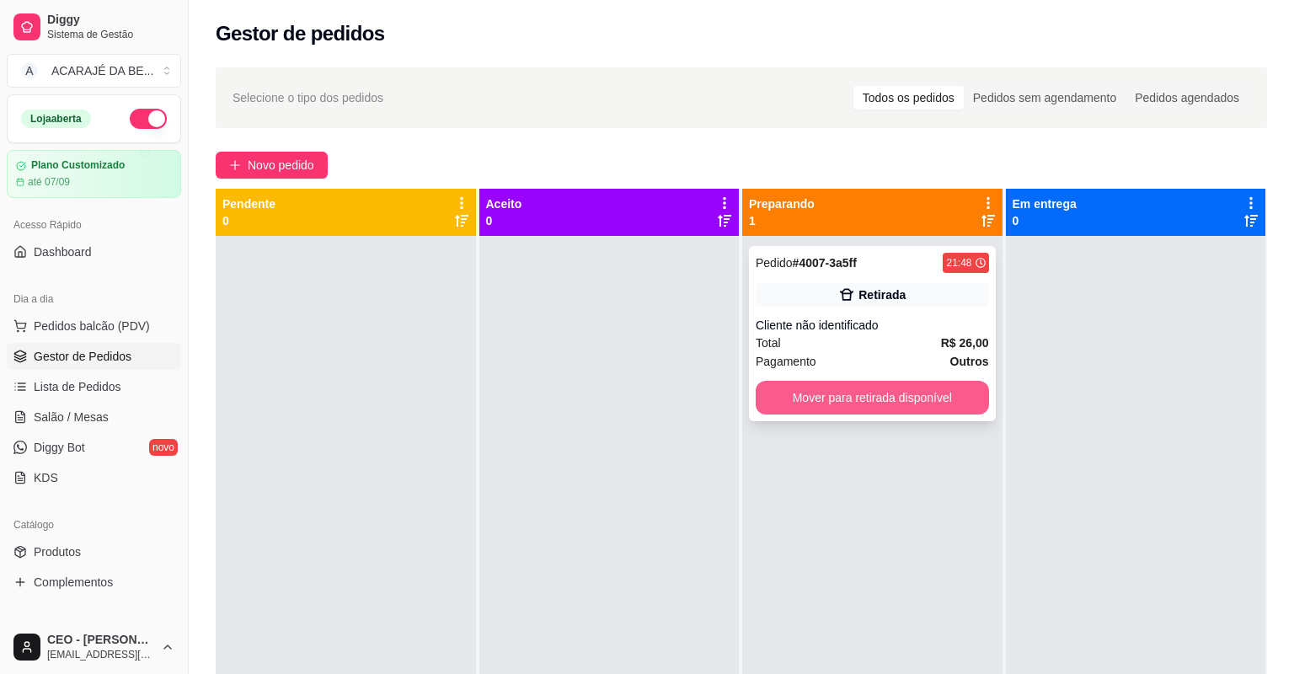
click at [955, 409] on button "Mover para retirada disponível" at bounding box center [872, 398] width 233 height 34
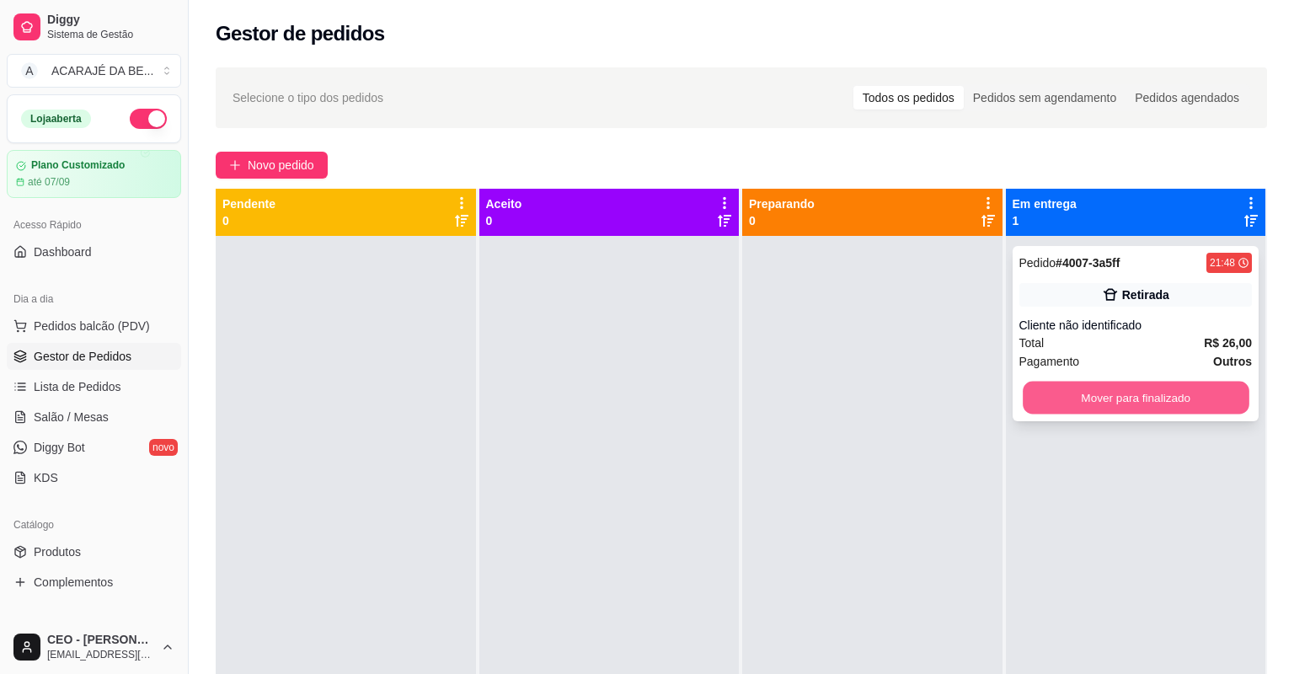
click at [1132, 394] on button "Mover para finalizado" at bounding box center [1136, 398] width 226 height 33
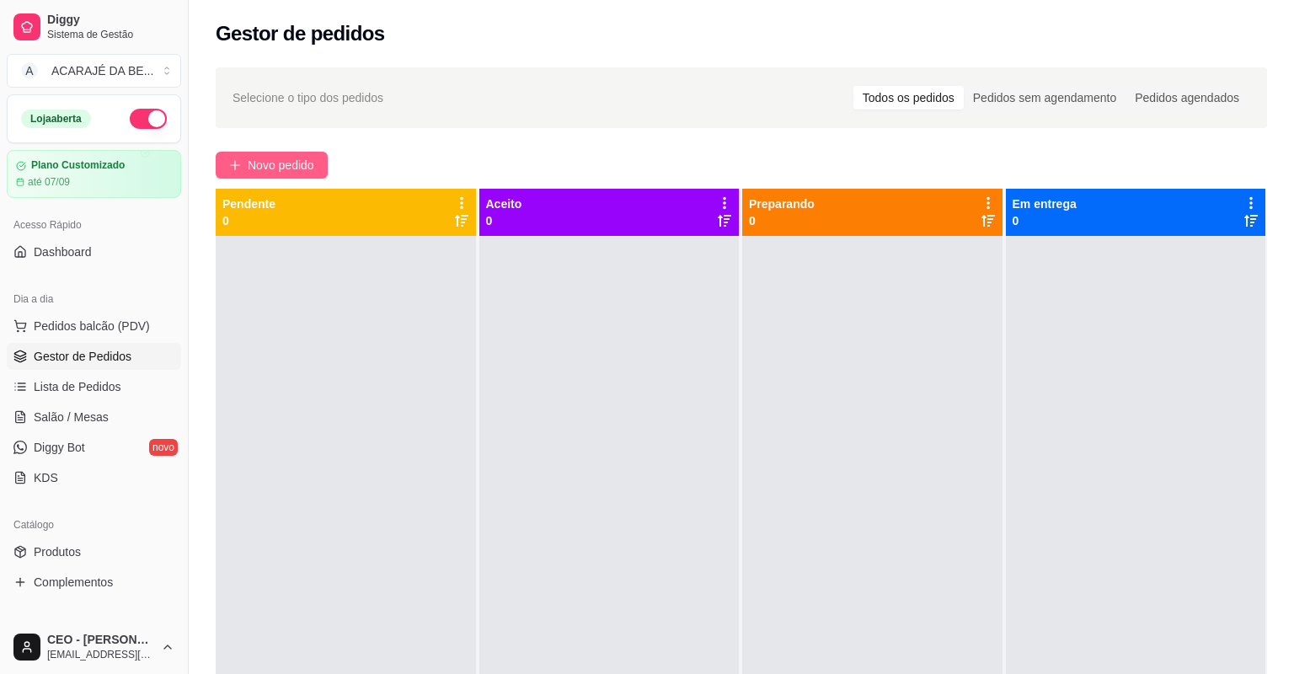
click at [263, 170] on span "Novo pedido" at bounding box center [281, 165] width 67 height 19
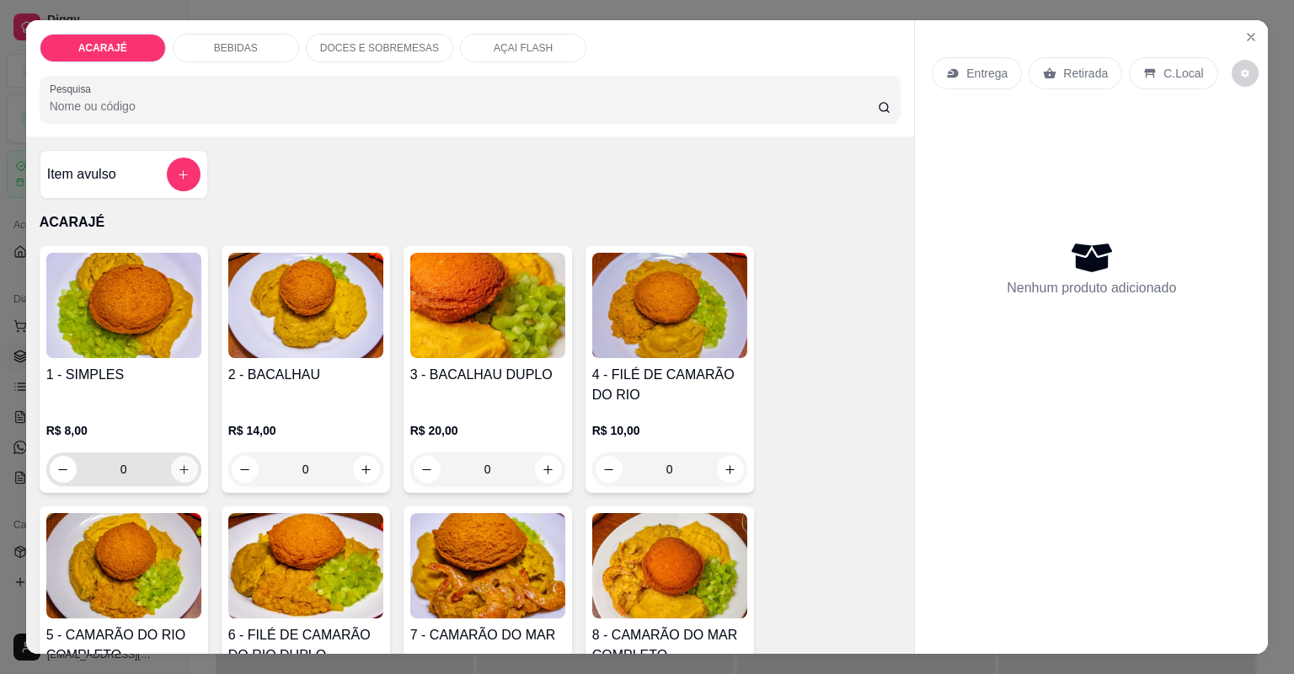
click at [187, 457] on div "0" at bounding box center [124, 469] width 148 height 34
type input "1"
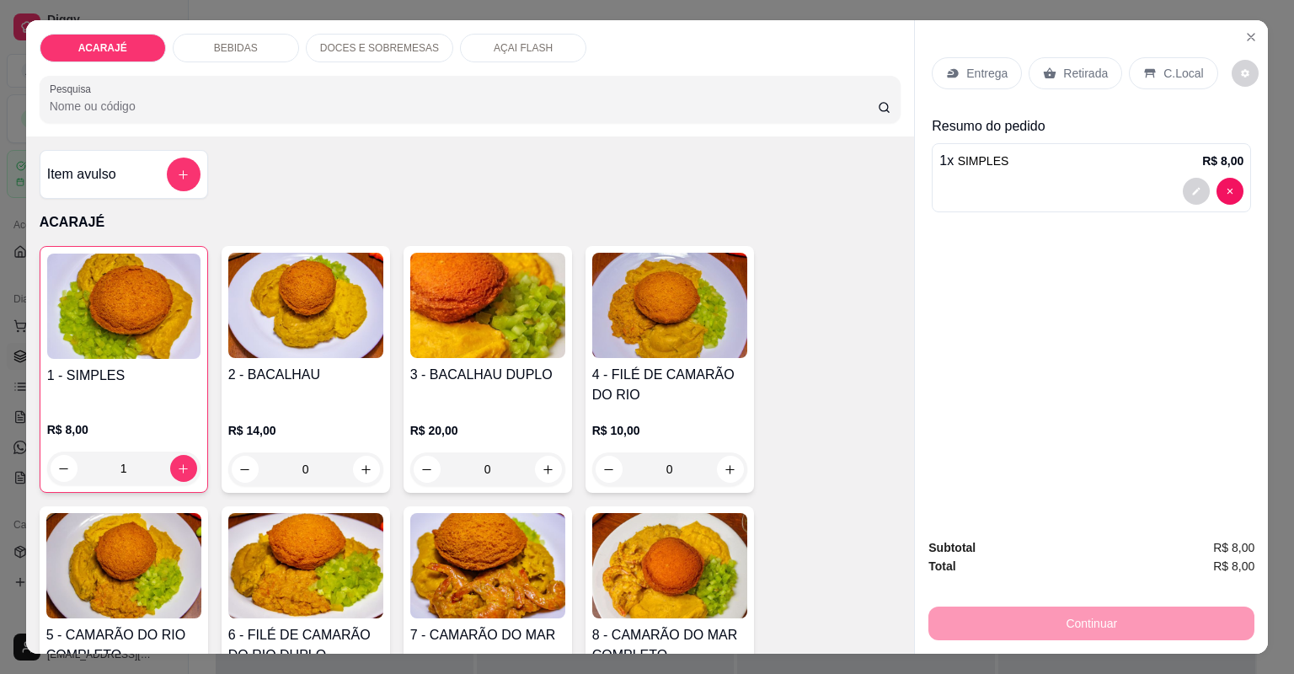
click at [969, 75] on p "Entrega" at bounding box center [986, 73] width 41 height 17
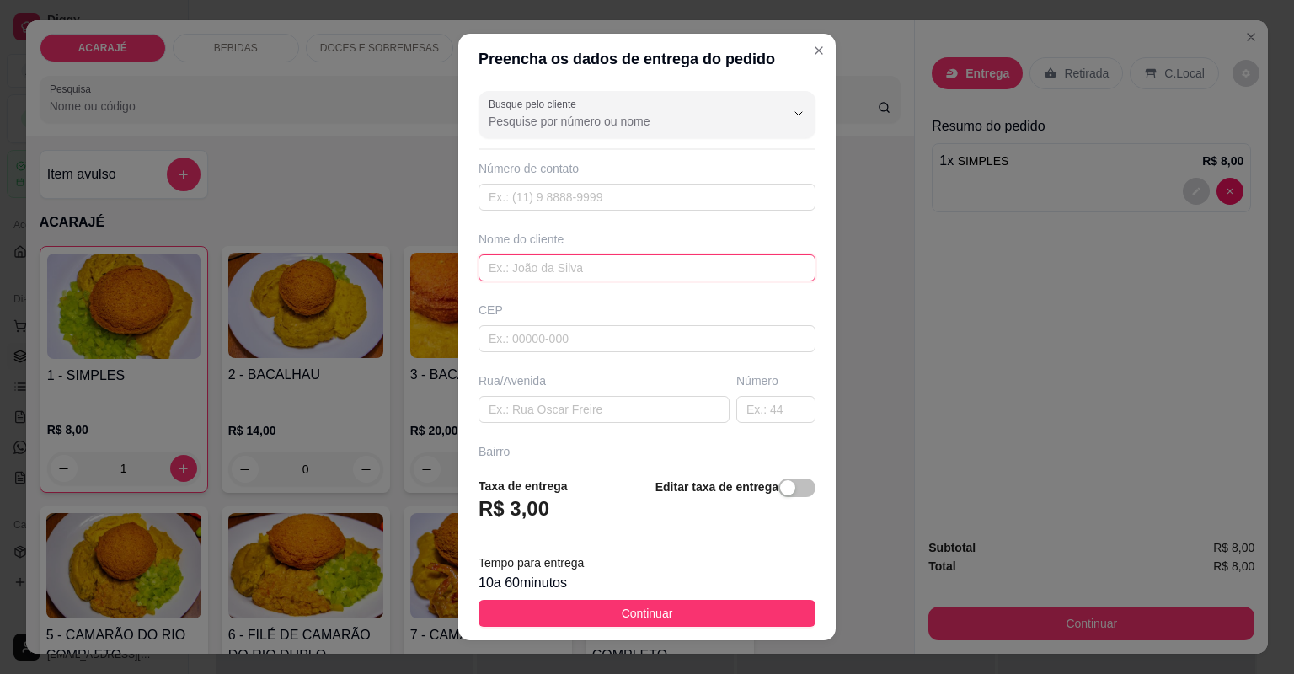
click at [639, 266] on input "text" at bounding box center [647, 267] width 337 height 27
type input "uilma"
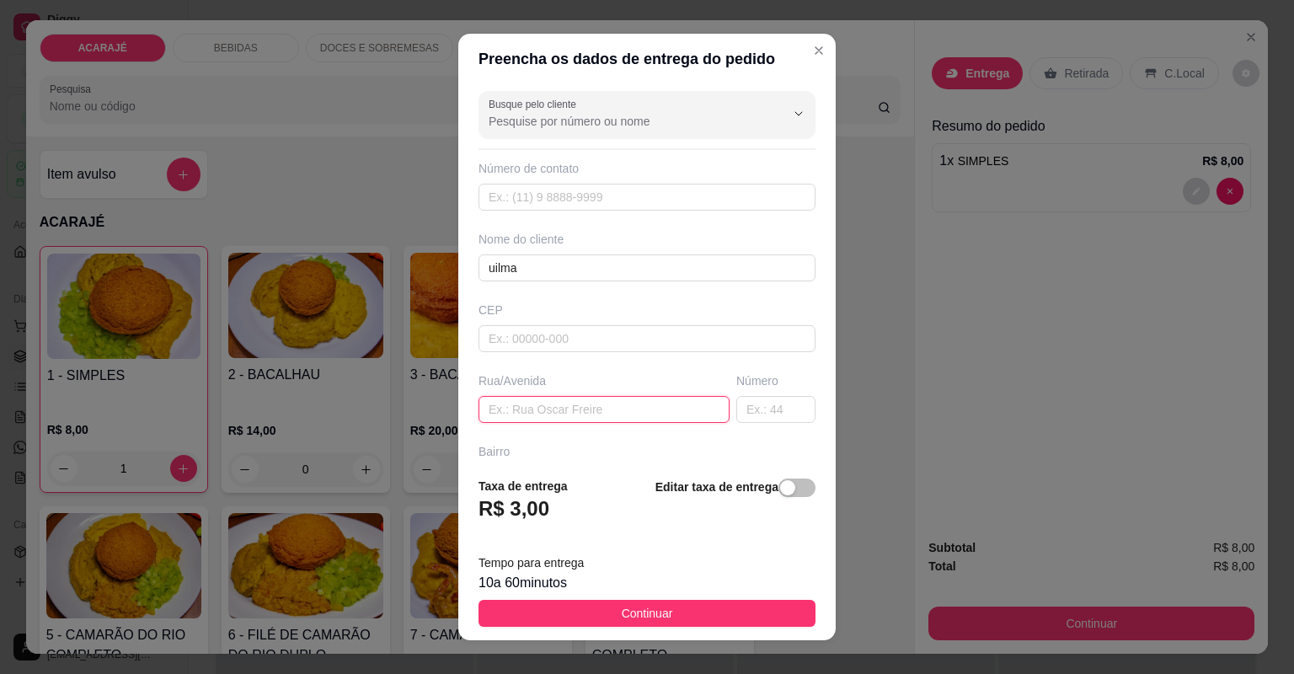
paste input "48135337000132 ZENILDA DE JESUS SANTANA Chave Pix CNPJ MANDAR COMPROVANTE POR G…"
type input "48135337000132 ZENILDA DE JESUS SANTANA Chave Pix CNPJ MANDAR COMPROVANTE POR G…"
drag, startPoint x: 703, startPoint y: 409, endPoint x: 334, endPoint y: 431, distance: 369.7
click at [334, 431] on div "Preencha os dados de entrega do pedido Busque pelo cliente Número de contato No…" at bounding box center [647, 337] width 1294 height 674
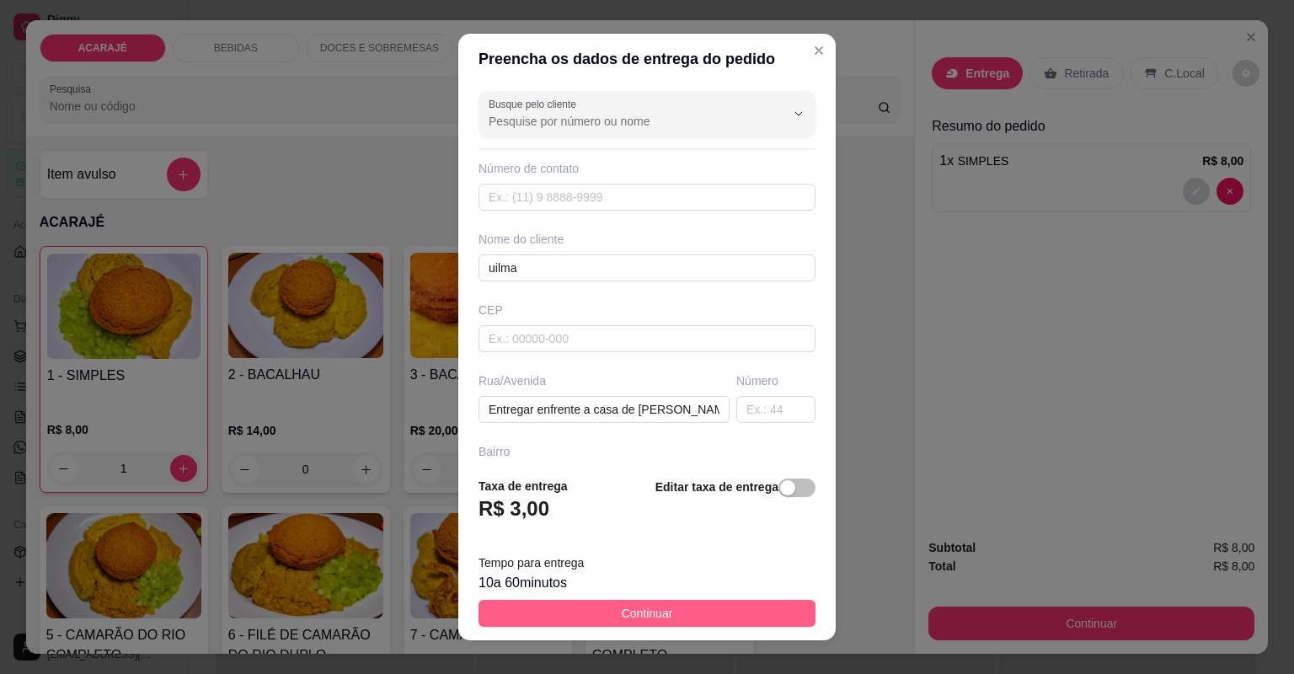
click at [601, 616] on button "Continuar" at bounding box center [647, 613] width 337 height 27
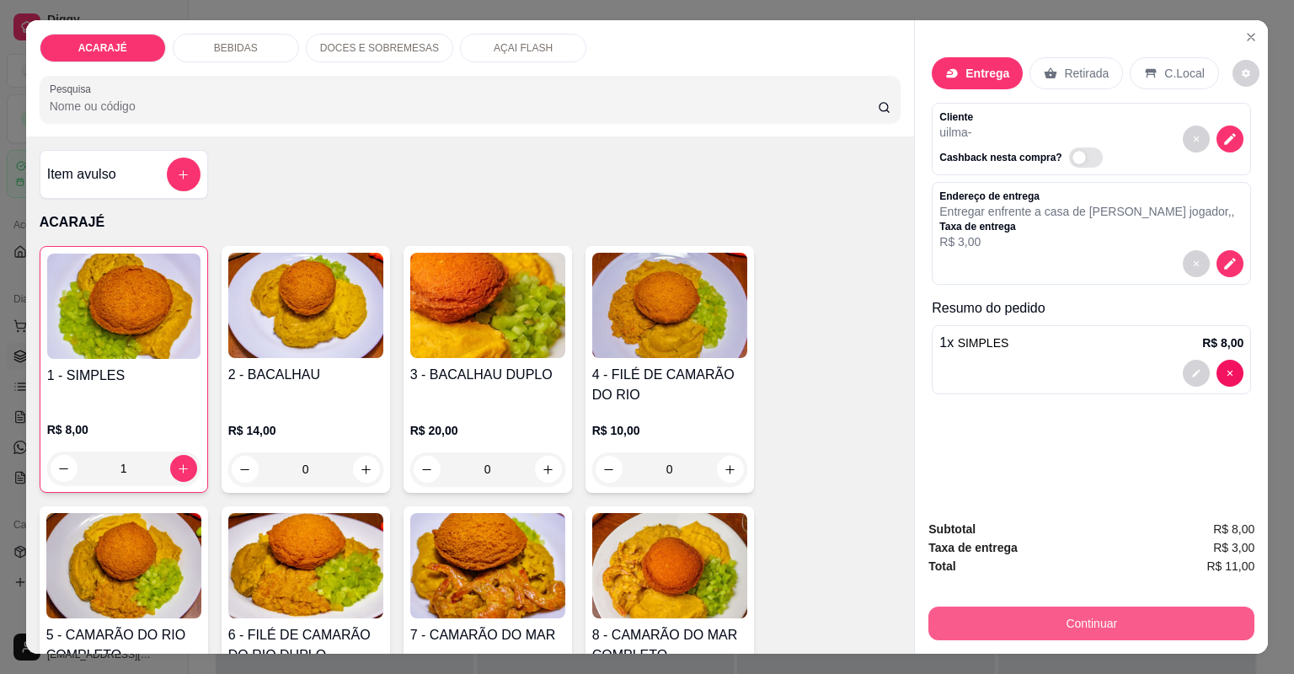
click at [997, 618] on button "Continuar" at bounding box center [1091, 624] width 326 height 34
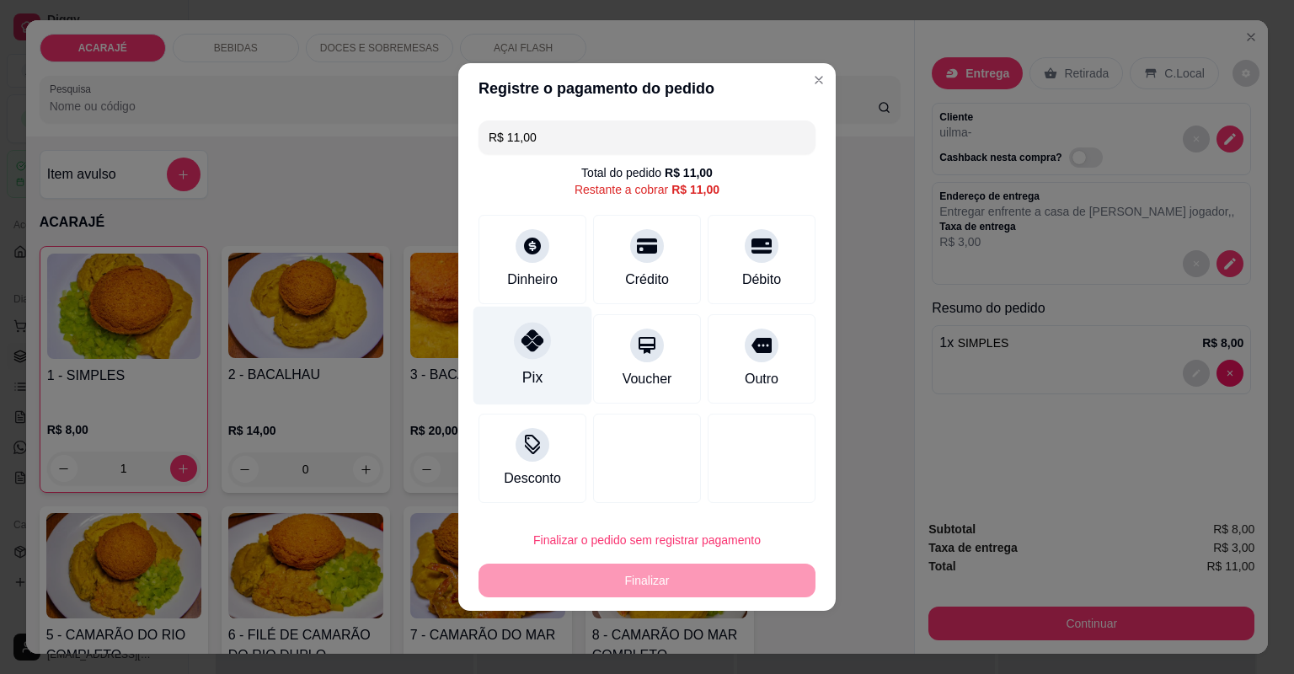
click at [533, 373] on div "Pix" at bounding box center [532, 377] width 20 height 22
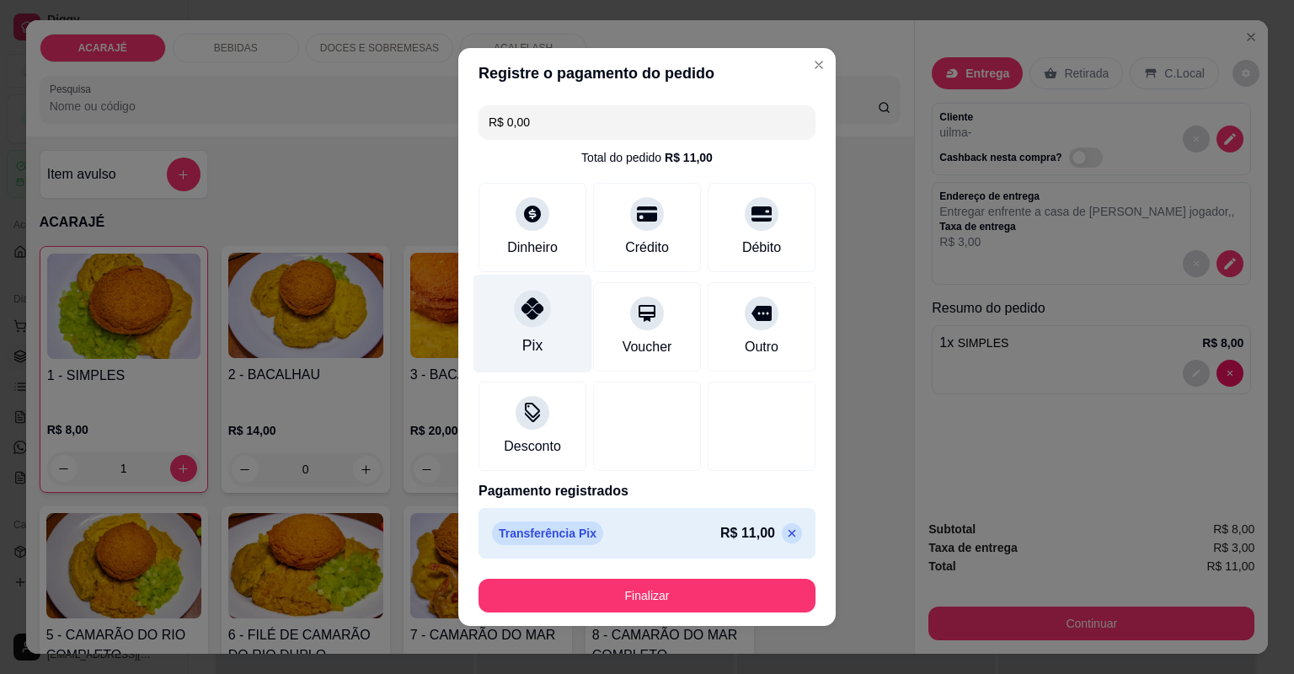
type input "R$ 0,00"
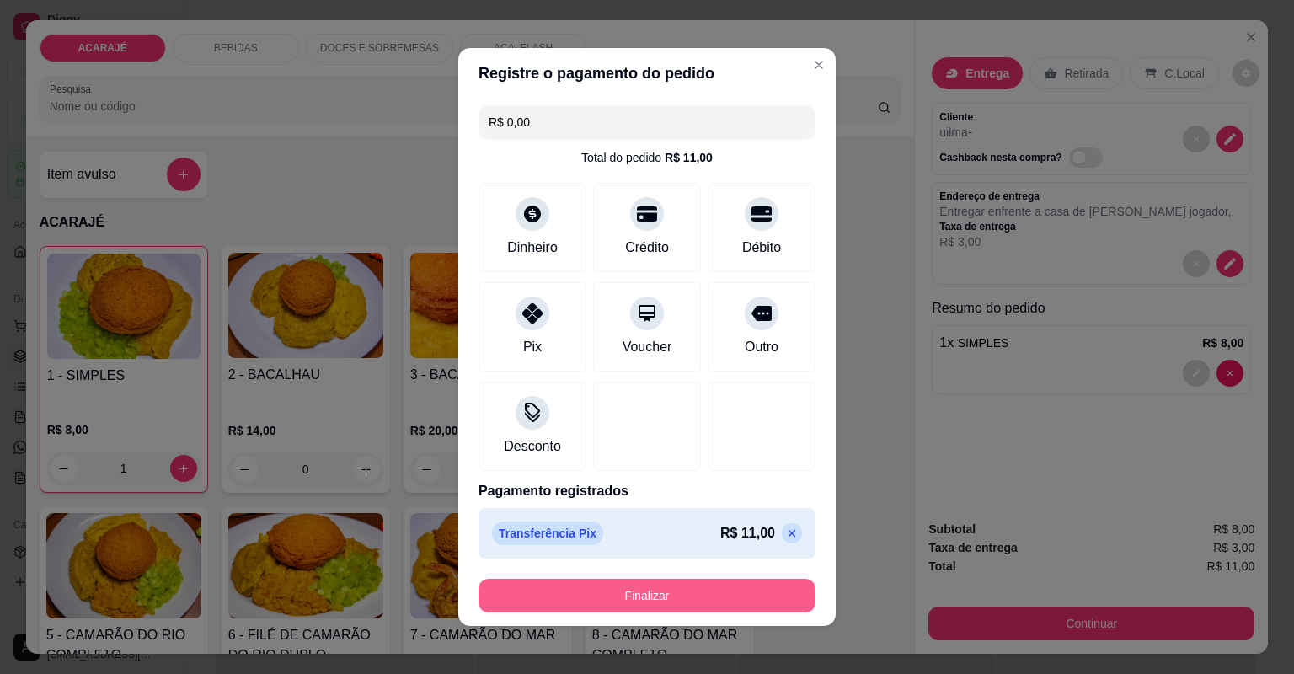
click at [743, 588] on button "Finalizar" at bounding box center [647, 596] width 337 height 34
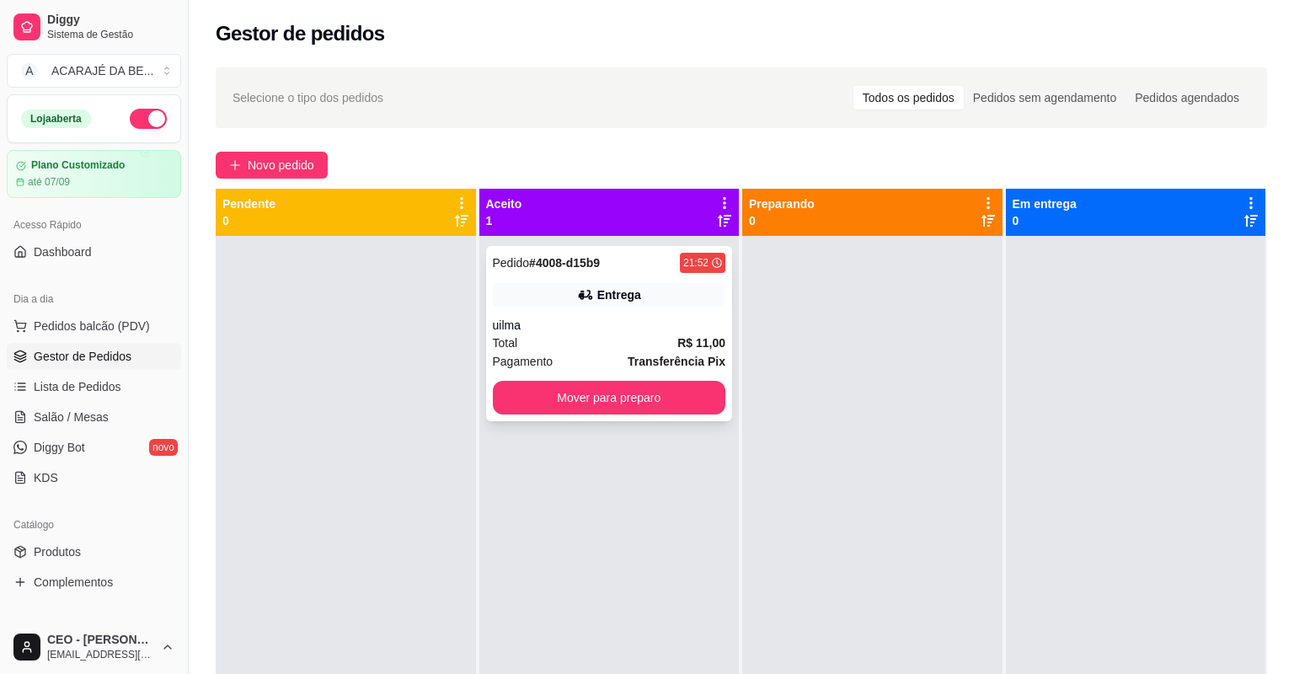
click at [647, 340] on div "Total R$ 11,00" at bounding box center [609, 343] width 233 height 19
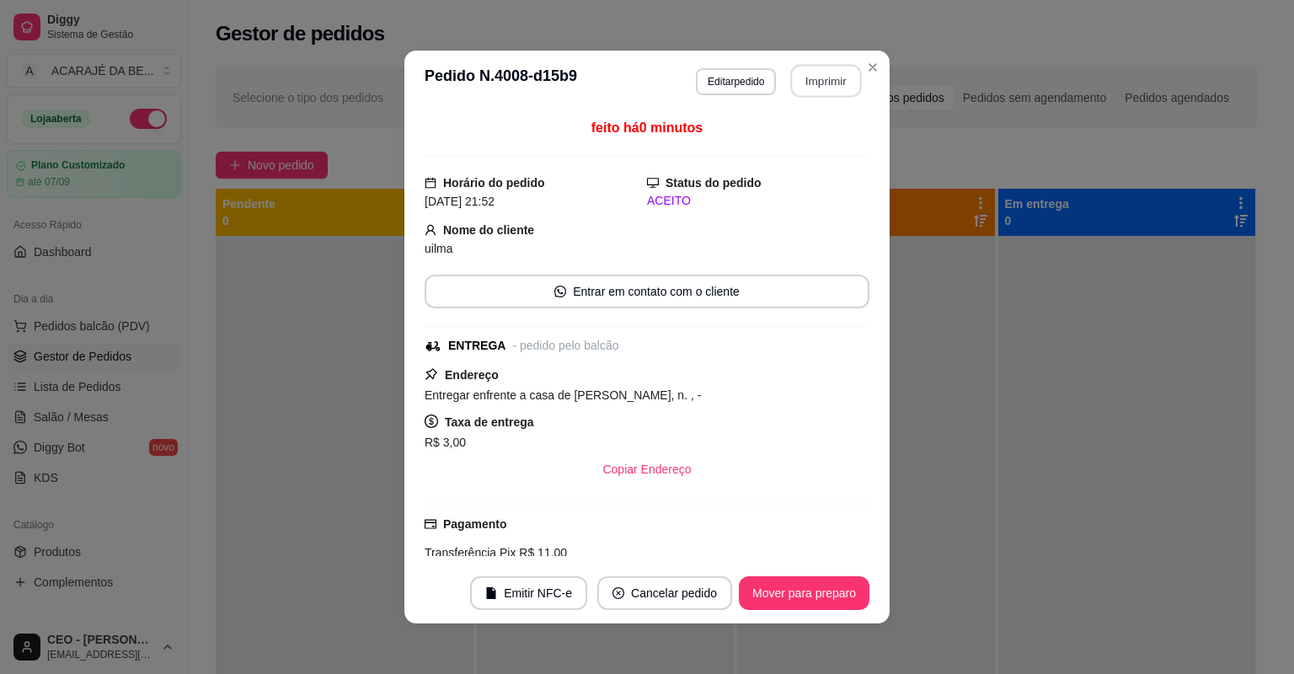
click at [813, 91] on button "Imprimir" at bounding box center [826, 81] width 71 height 33
click at [757, 590] on button "Mover para preparo" at bounding box center [804, 593] width 131 height 34
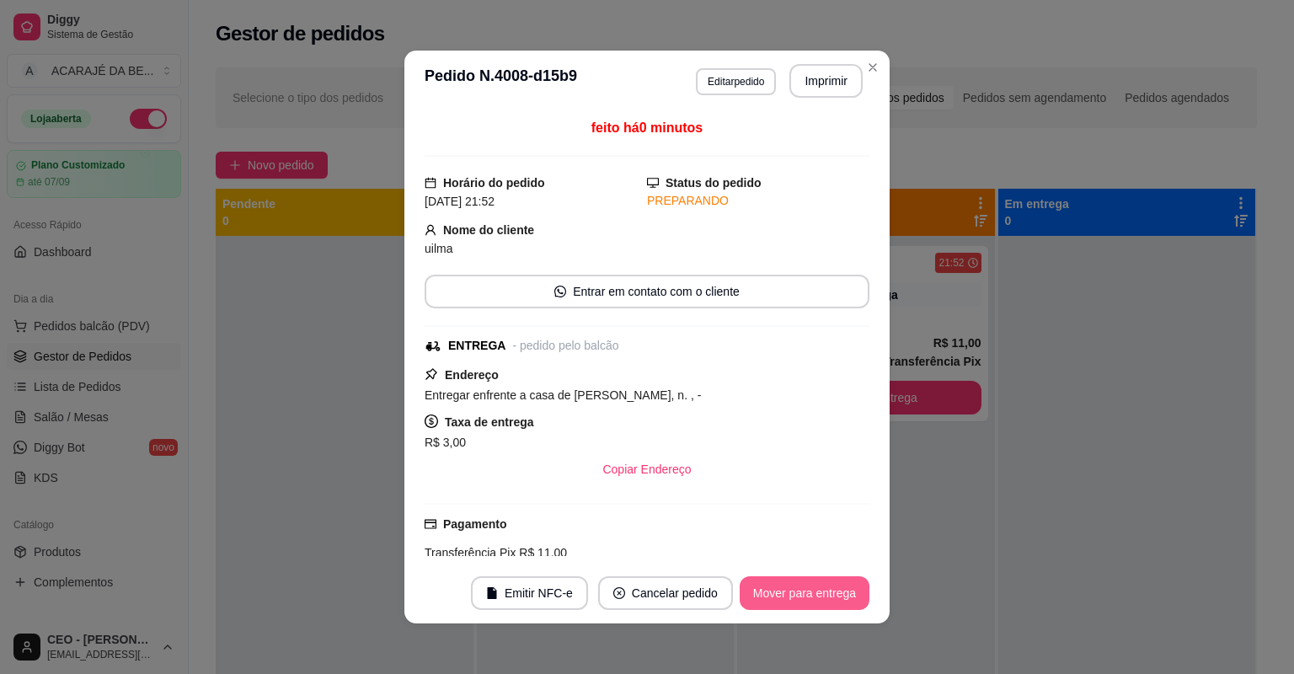
click at [758, 588] on button "Mover para entrega" at bounding box center [805, 593] width 130 height 34
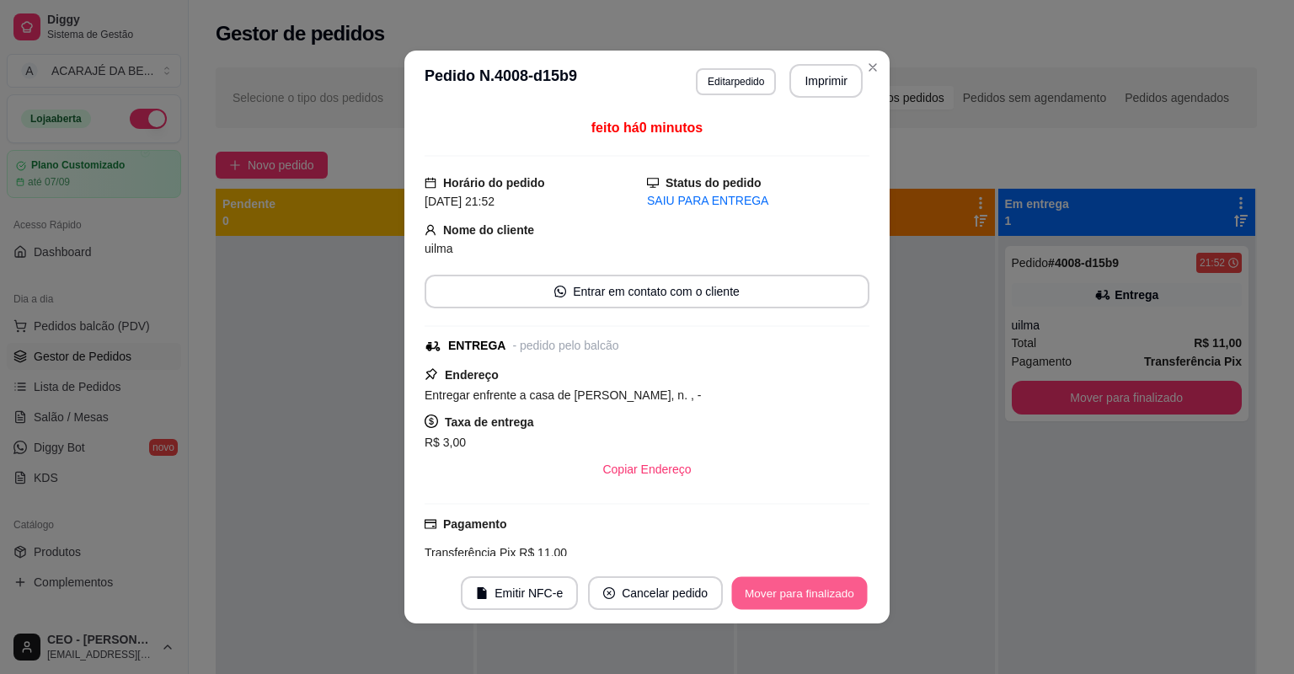
click at [758, 588] on button "Mover para finalizado" at bounding box center [800, 593] width 136 height 33
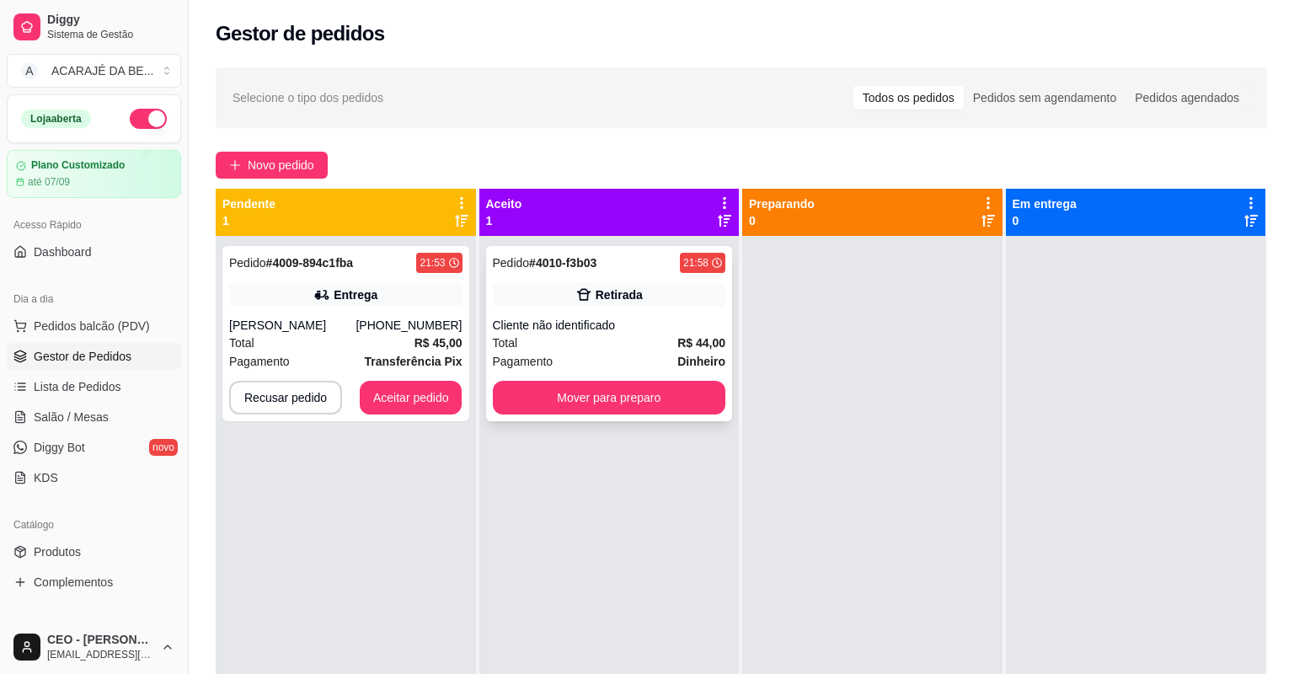
click at [600, 329] on div "Cliente não identificado" at bounding box center [609, 325] width 233 height 17
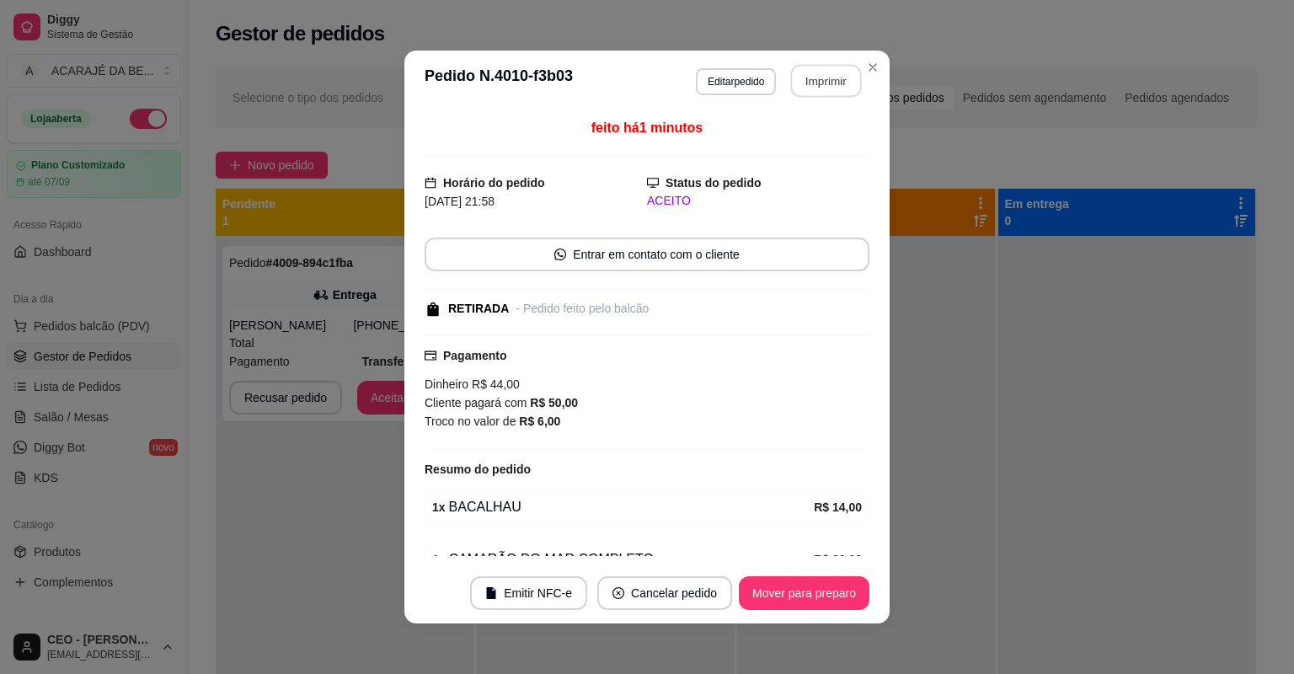
click at [814, 87] on button "Imprimir" at bounding box center [826, 81] width 71 height 33
click at [754, 582] on button "Mover para preparo" at bounding box center [804, 593] width 131 height 34
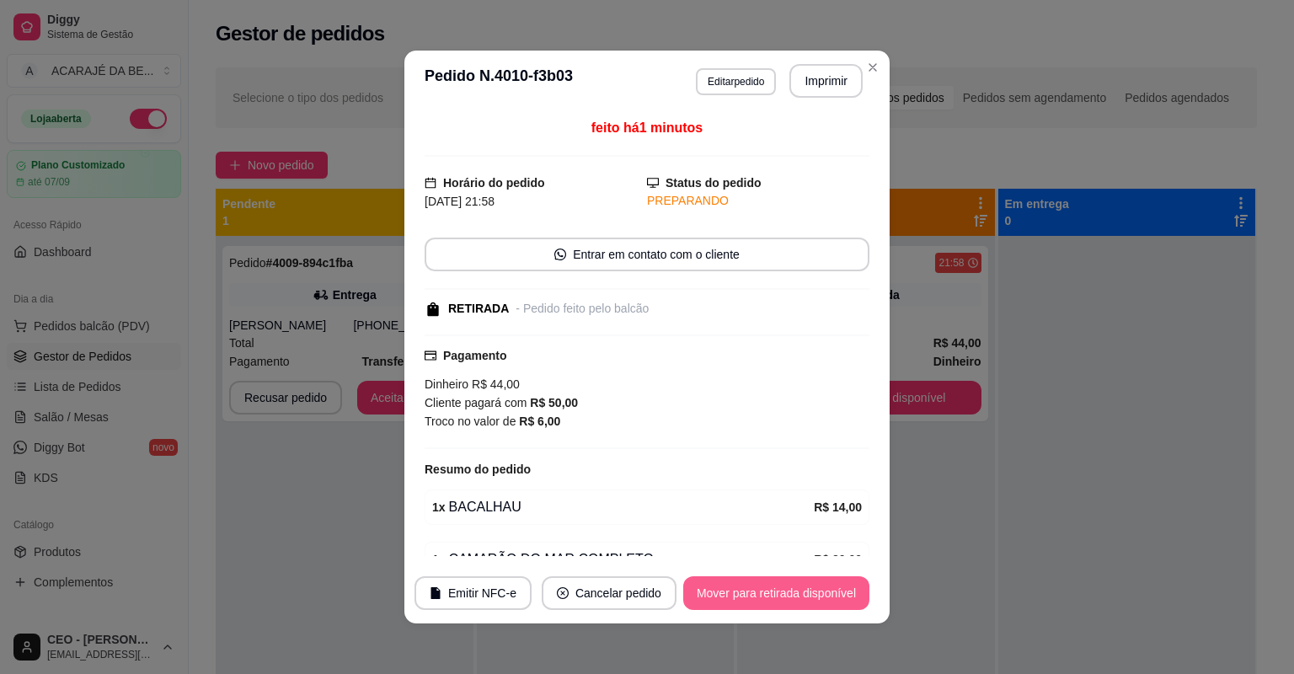
click at [765, 591] on button "Mover para retirada disponível" at bounding box center [776, 593] width 186 height 34
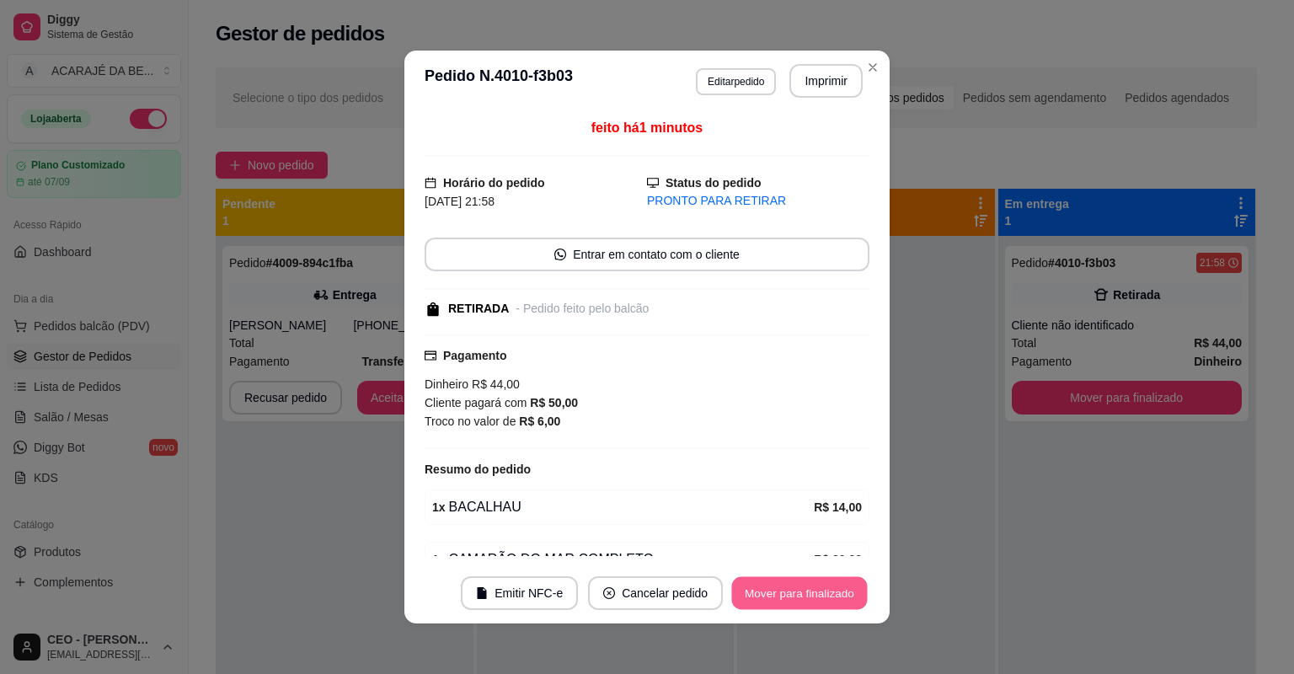
click at [765, 591] on button "Mover para finalizado" at bounding box center [800, 593] width 136 height 33
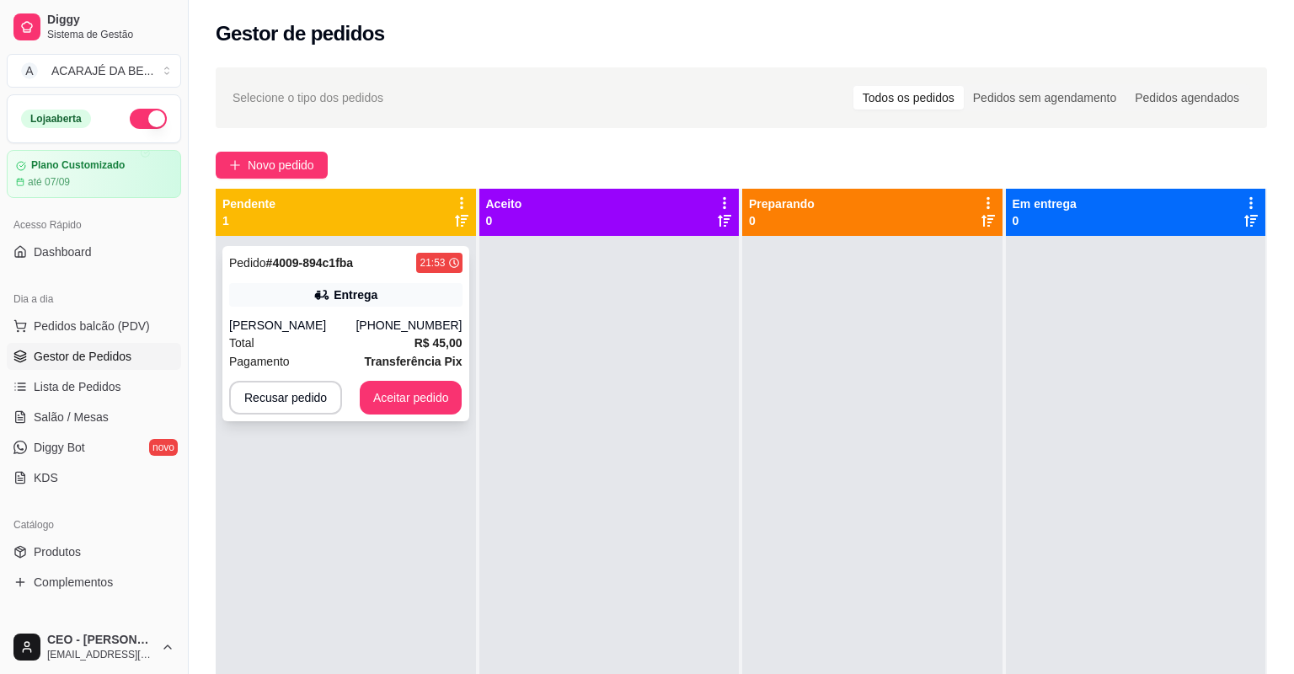
click at [328, 334] on div "Total R$ 45,00" at bounding box center [345, 343] width 233 height 19
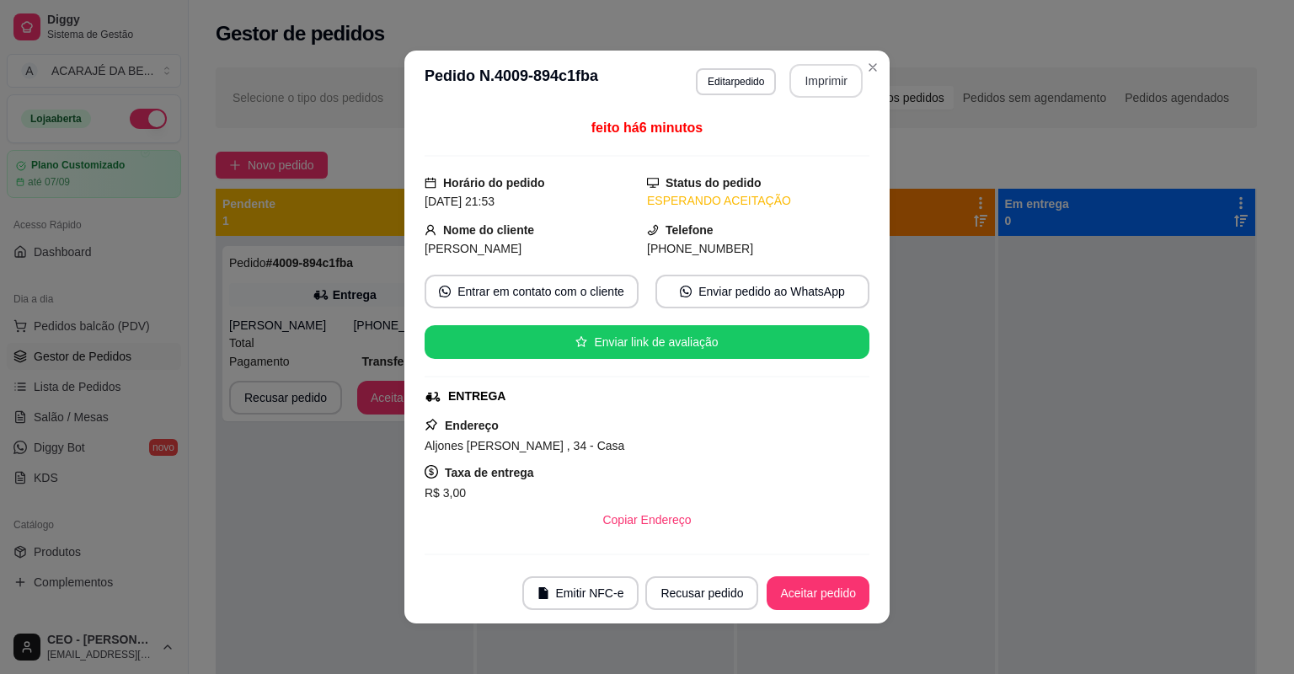
click at [818, 80] on button "Imprimir" at bounding box center [825, 81] width 73 height 34
click at [786, 595] on button "Aceitar pedido" at bounding box center [818, 593] width 103 height 34
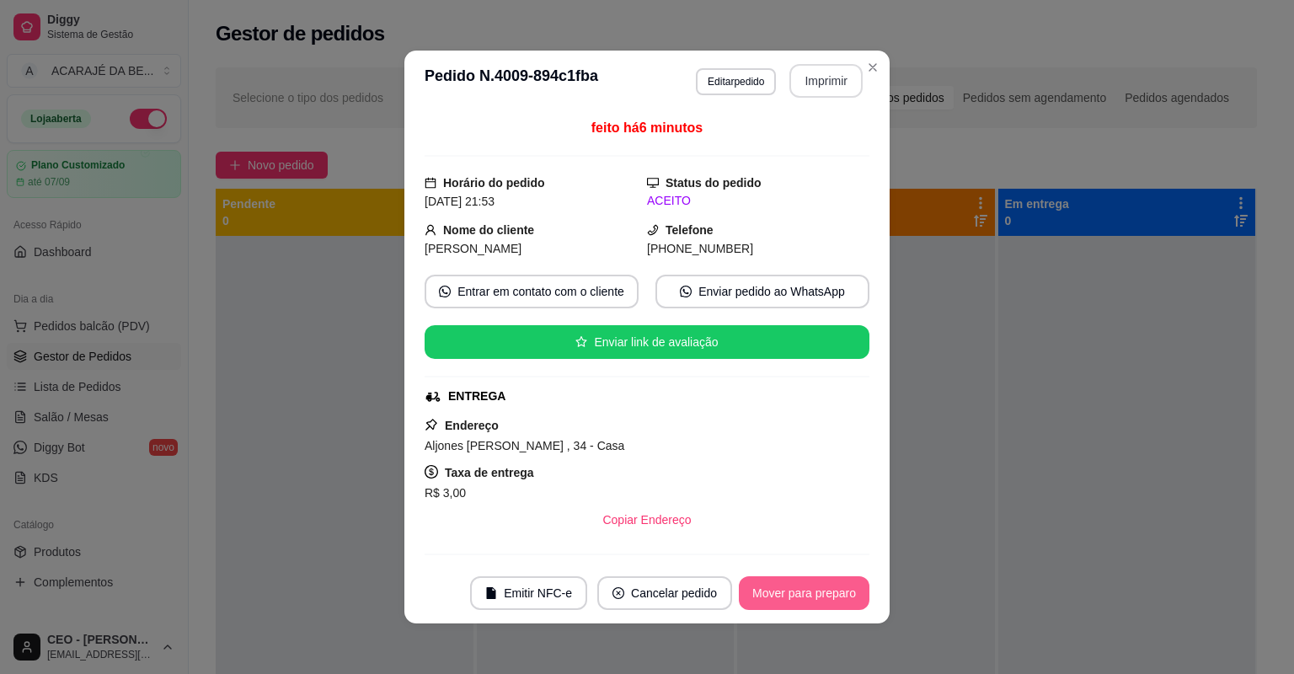
click at [787, 594] on button "Mover para preparo" at bounding box center [804, 593] width 131 height 34
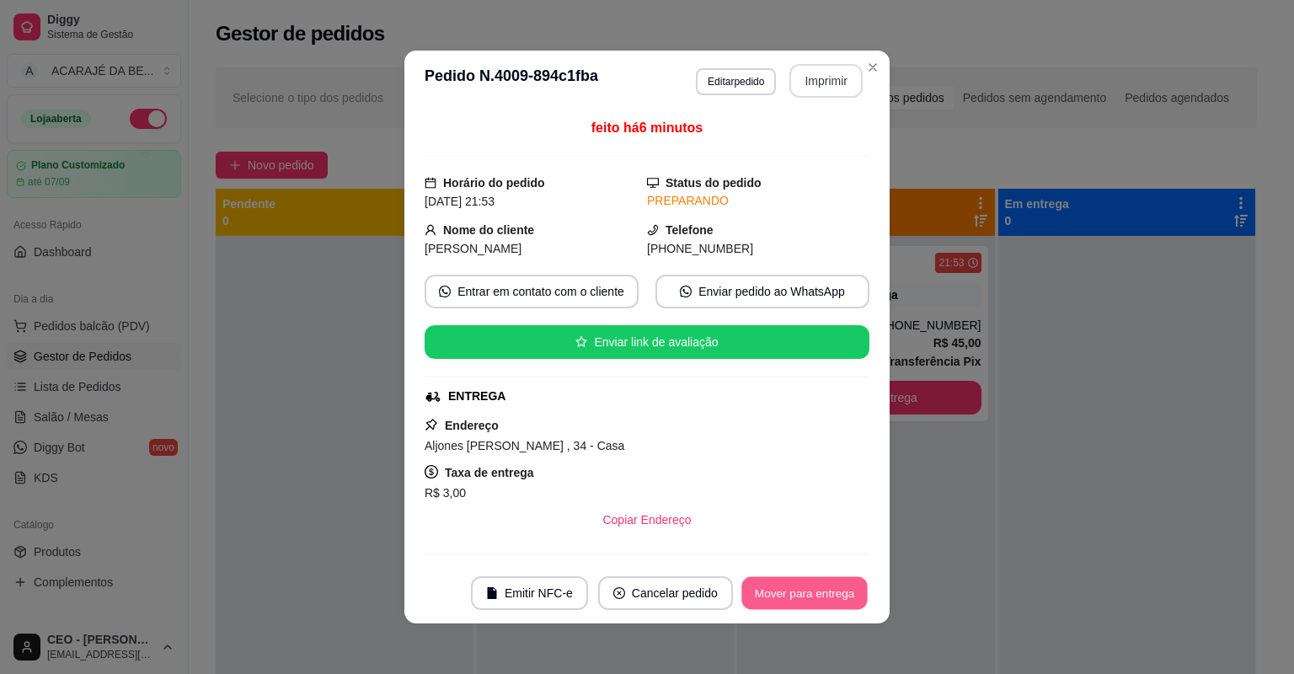
click at [787, 594] on button "Mover para entrega" at bounding box center [804, 593] width 126 height 33
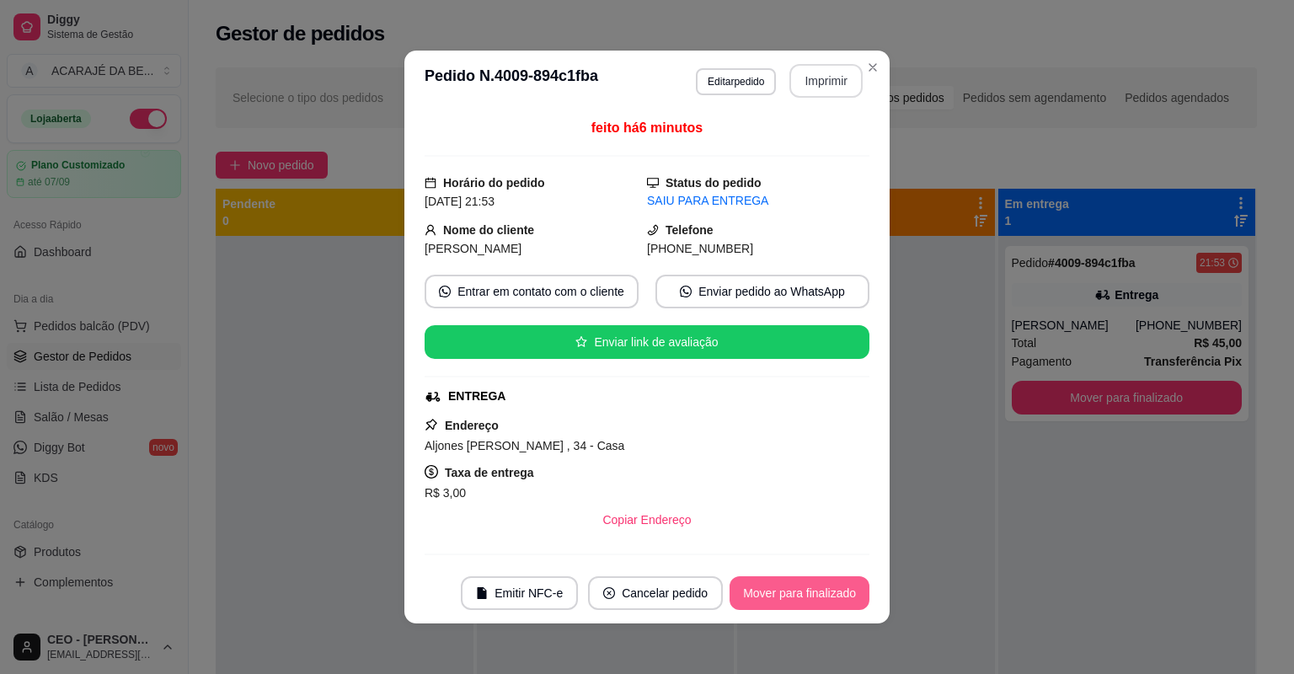
click at [788, 594] on button "Mover para finalizado" at bounding box center [800, 593] width 140 height 34
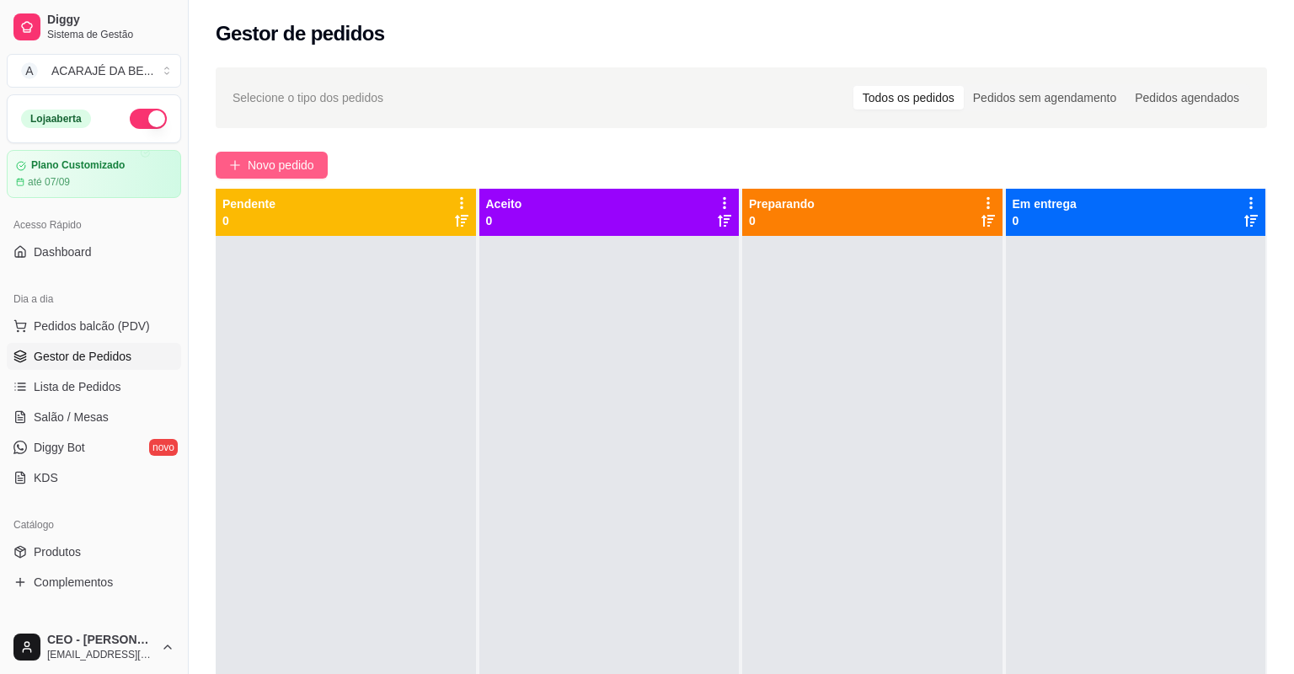
click at [328, 162] on button "Novo pedido" at bounding box center [272, 165] width 112 height 27
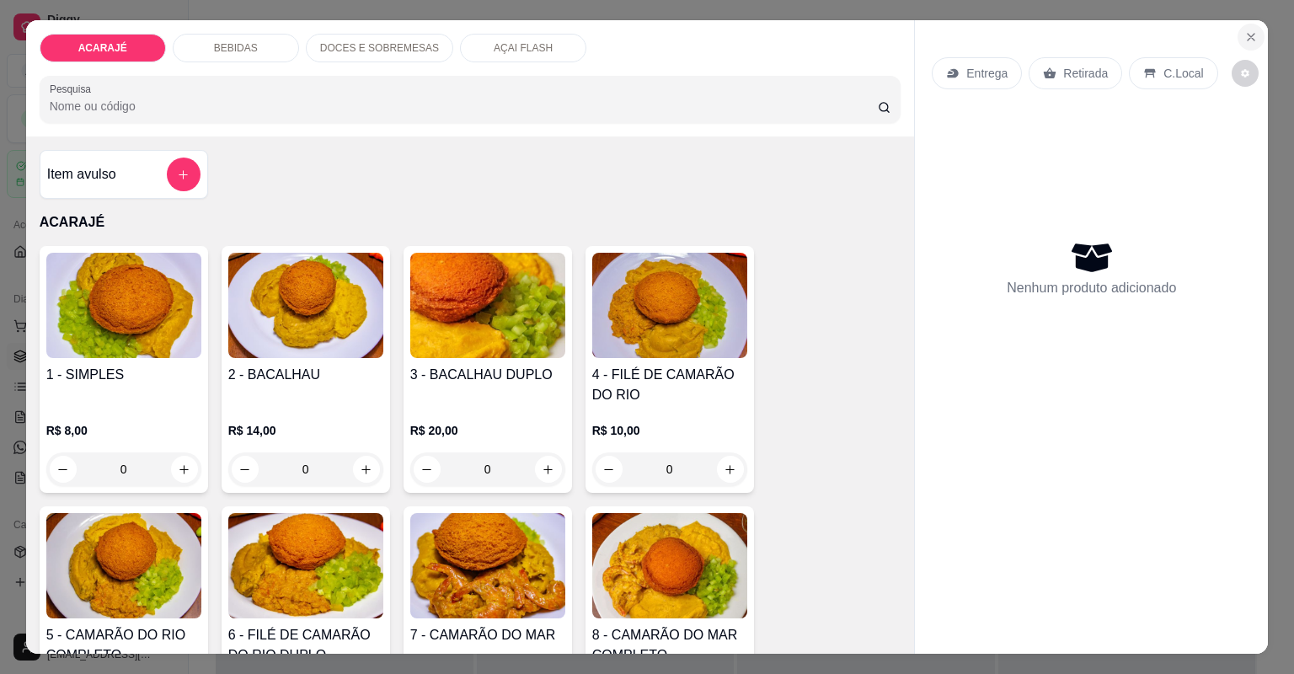
click at [1249, 44] on button "Close" at bounding box center [1251, 37] width 27 height 27
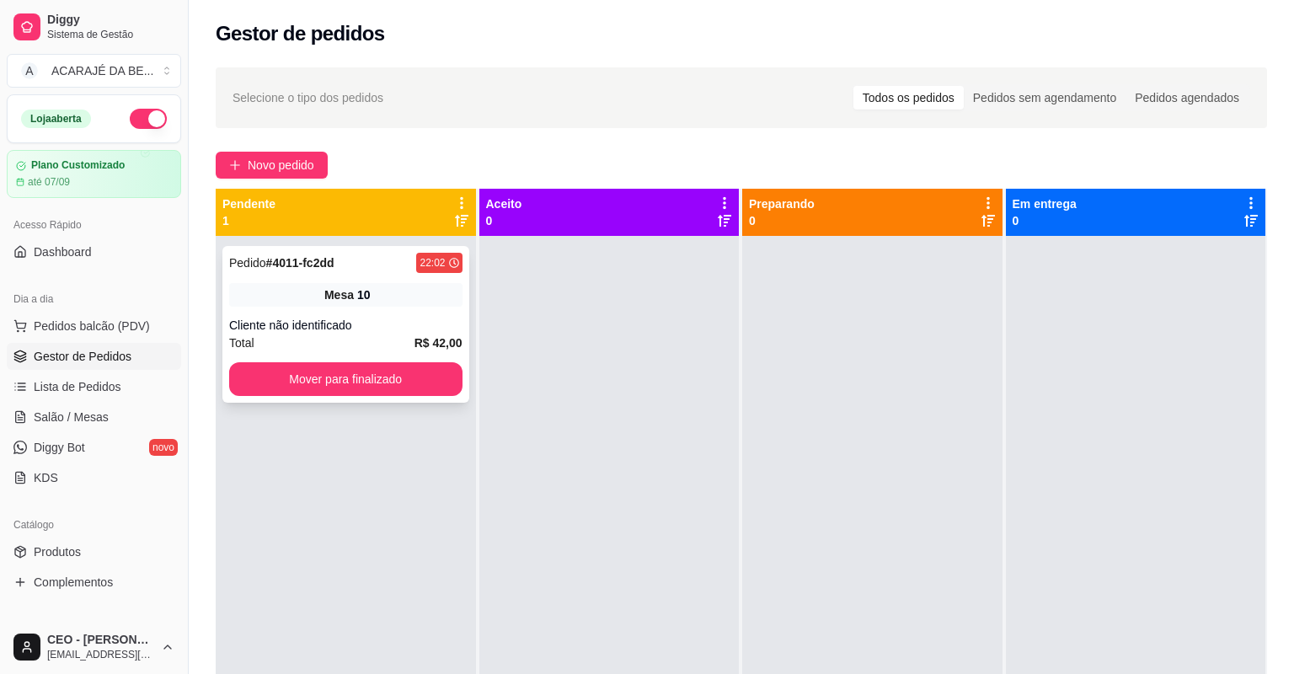
click at [280, 340] on div "Total R$ 42,00" at bounding box center [345, 343] width 233 height 19
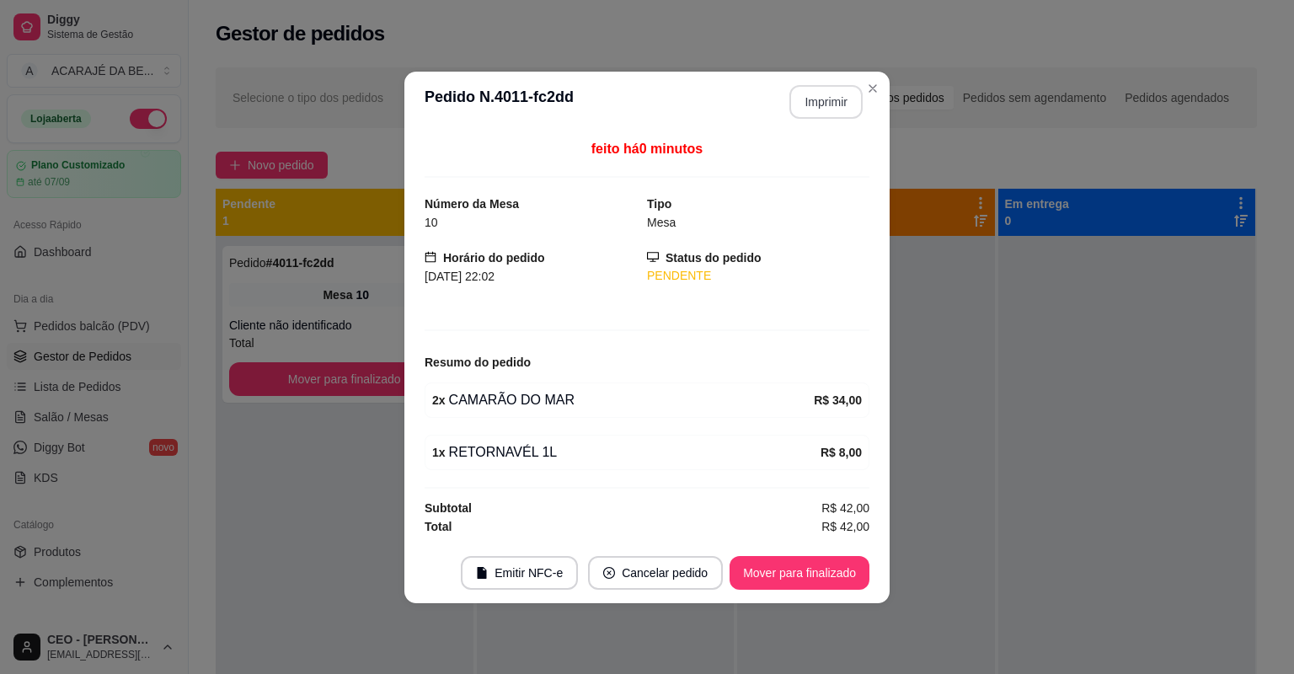
click at [816, 106] on button "Imprimir" at bounding box center [825, 102] width 73 height 34
click at [764, 578] on button "Mover para finalizado" at bounding box center [800, 572] width 136 height 33
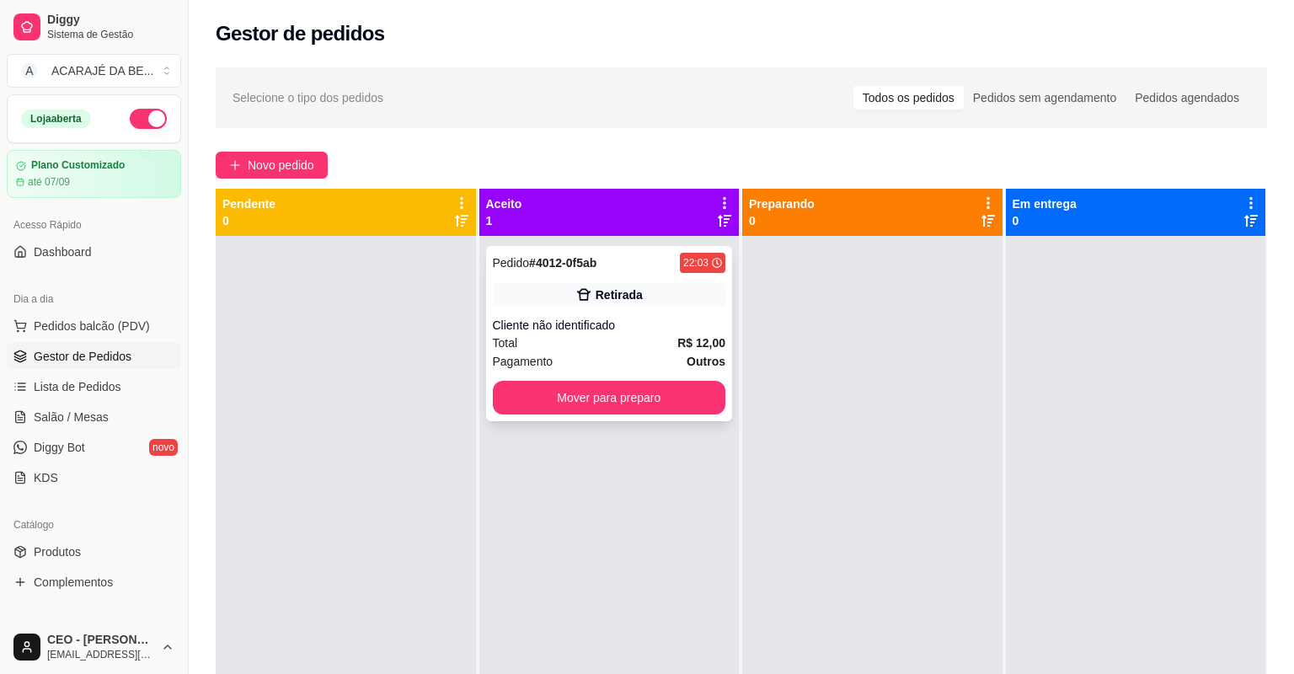
click at [660, 347] on div "Total R$ 12,00" at bounding box center [609, 343] width 233 height 19
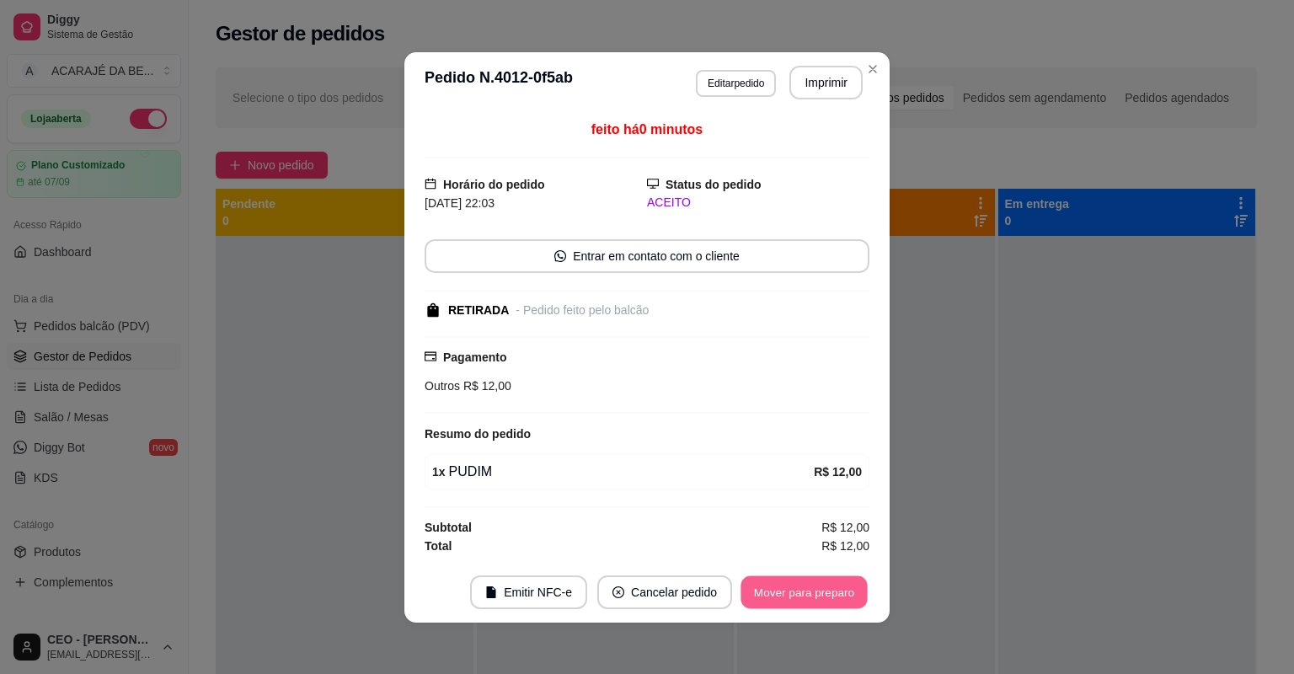
click at [802, 593] on button "Mover para preparo" at bounding box center [804, 591] width 126 height 33
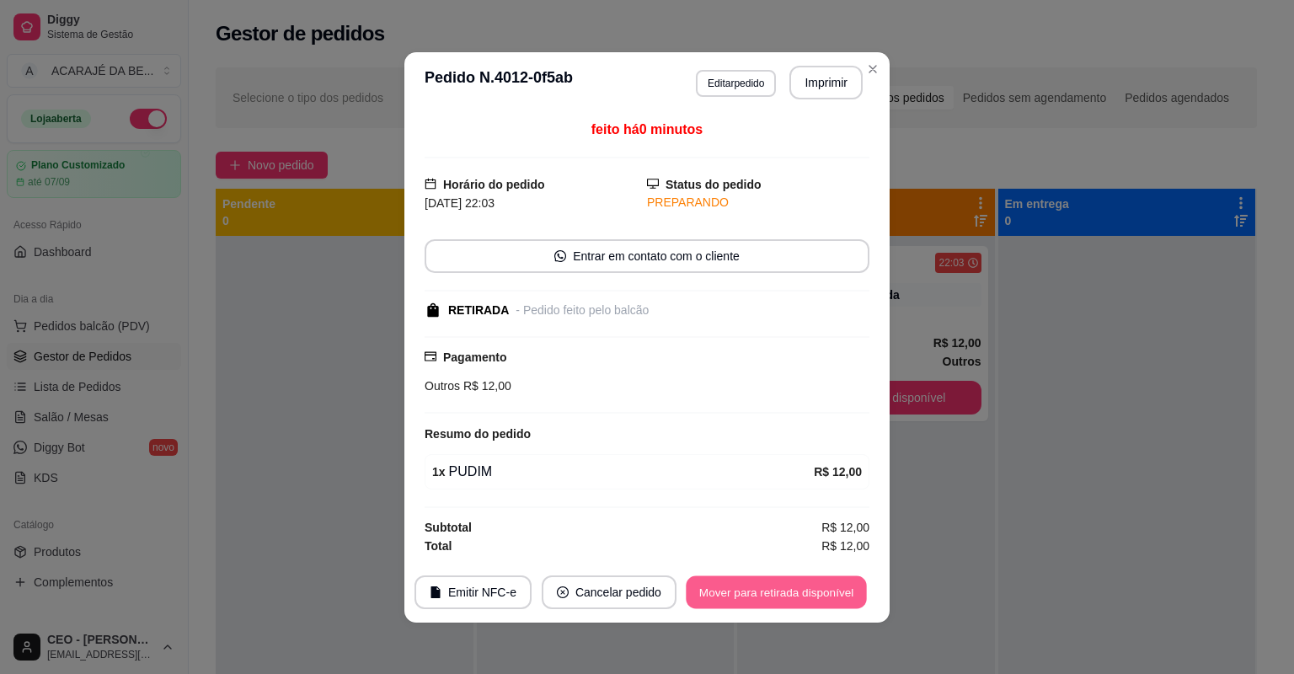
click at [802, 593] on button "Mover para retirada disponível" at bounding box center [776, 591] width 180 height 33
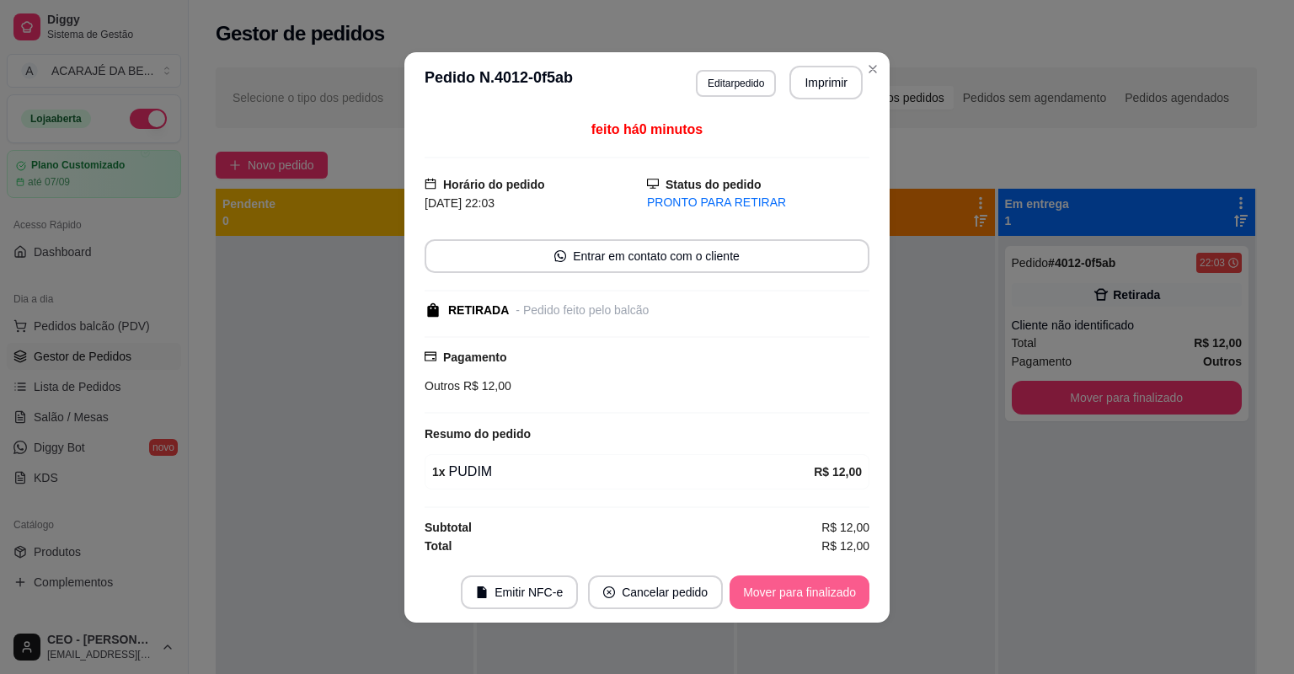
click at [802, 593] on button "Mover para finalizado" at bounding box center [800, 592] width 140 height 34
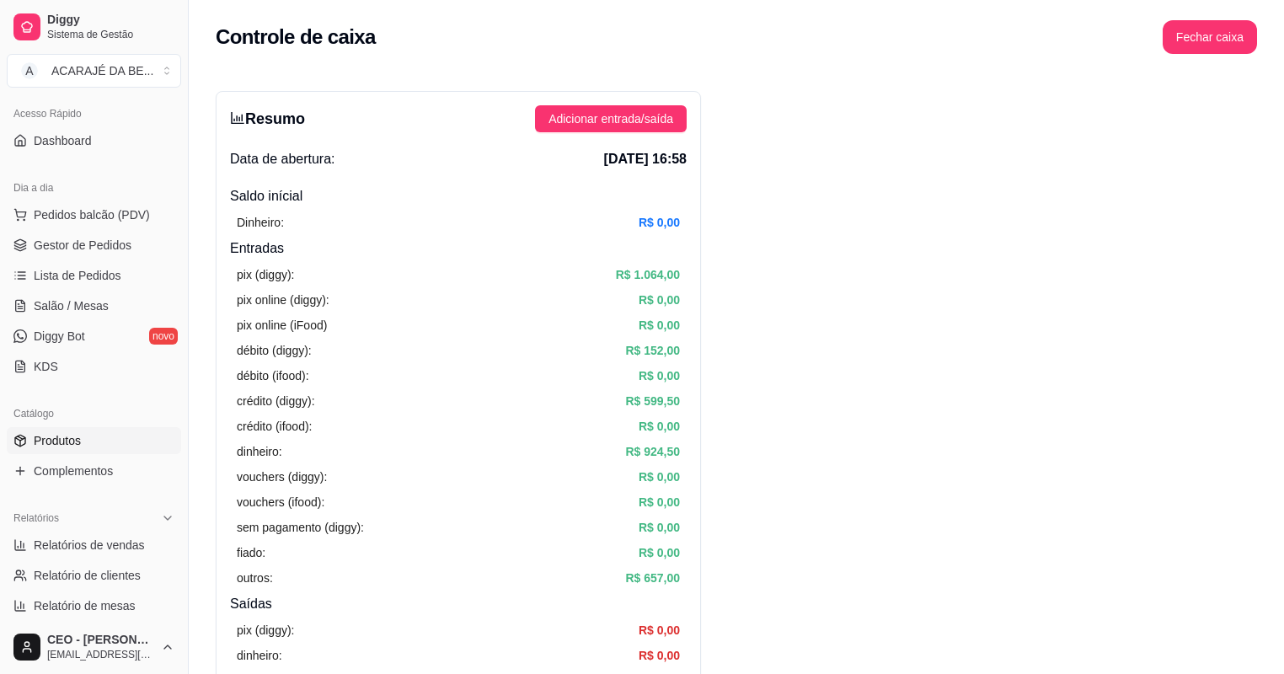
scroll to position [135, 0]
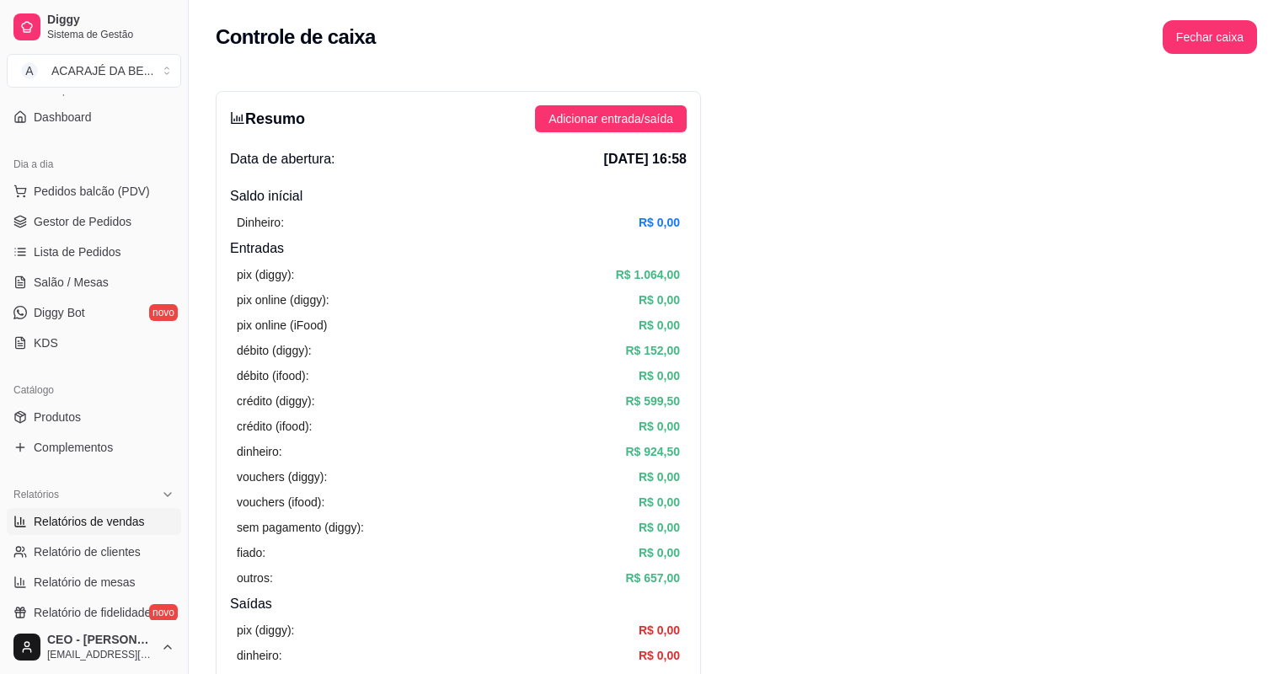
click at [94, 522] on span "Relatórios de vendas" at bounding box center [89, 521] width 111 height 17
select select "ALL"
select select "0"
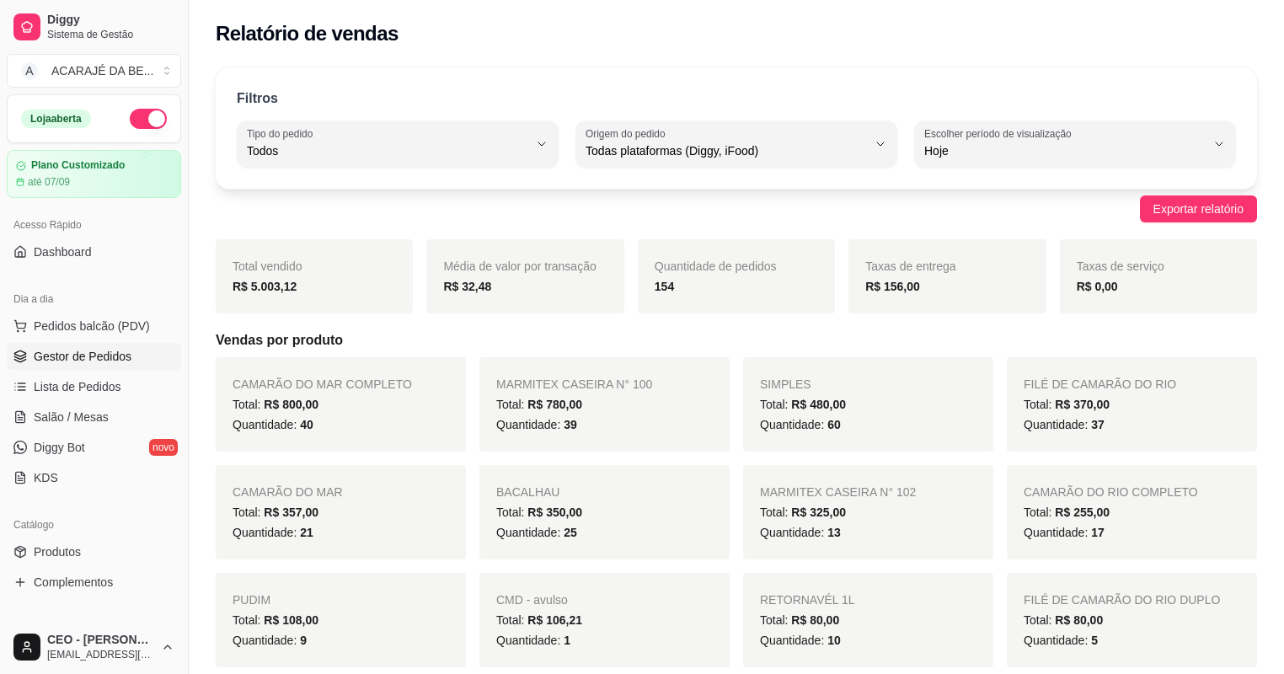
click at [120, 355] on span "Gestor de Pedidos" at bounding box center [83, 356] width 98 height 17
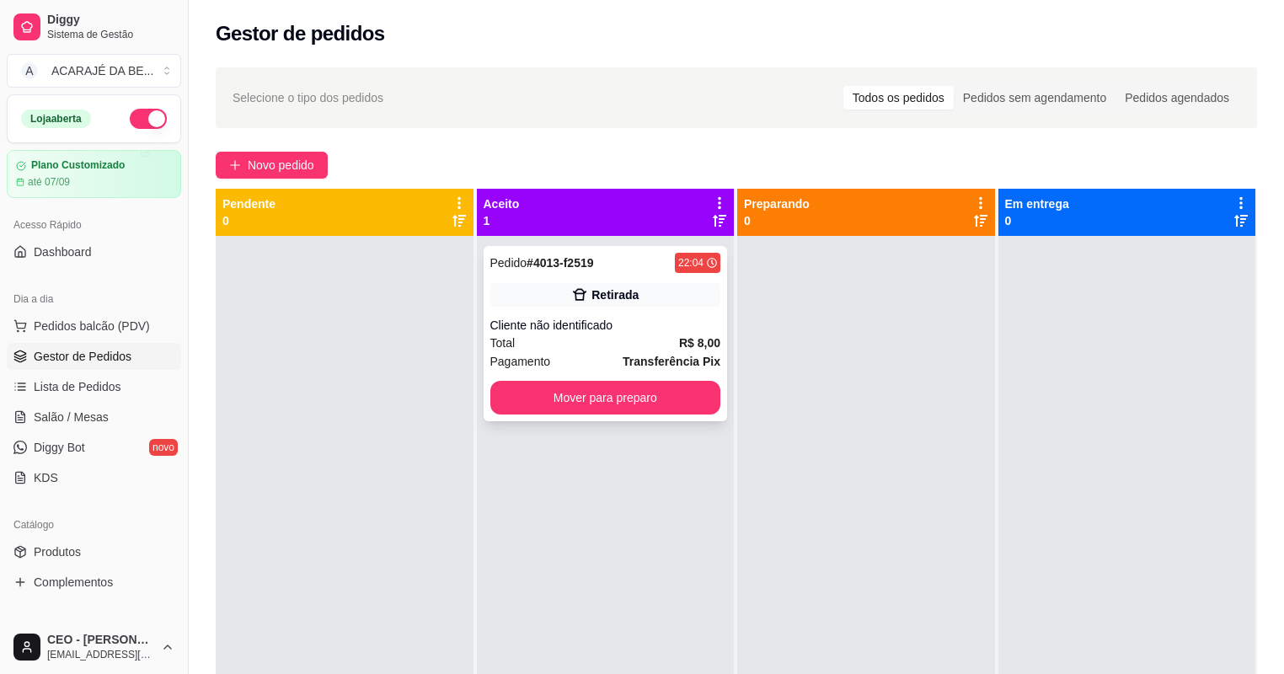
click at [626, 315] on div "Pedido # 4013-f2519 22:04 Retirada Cliente não identificado Total R$ 8,00 Pagam…" at bounding box center [606, 333] width 244 height 175
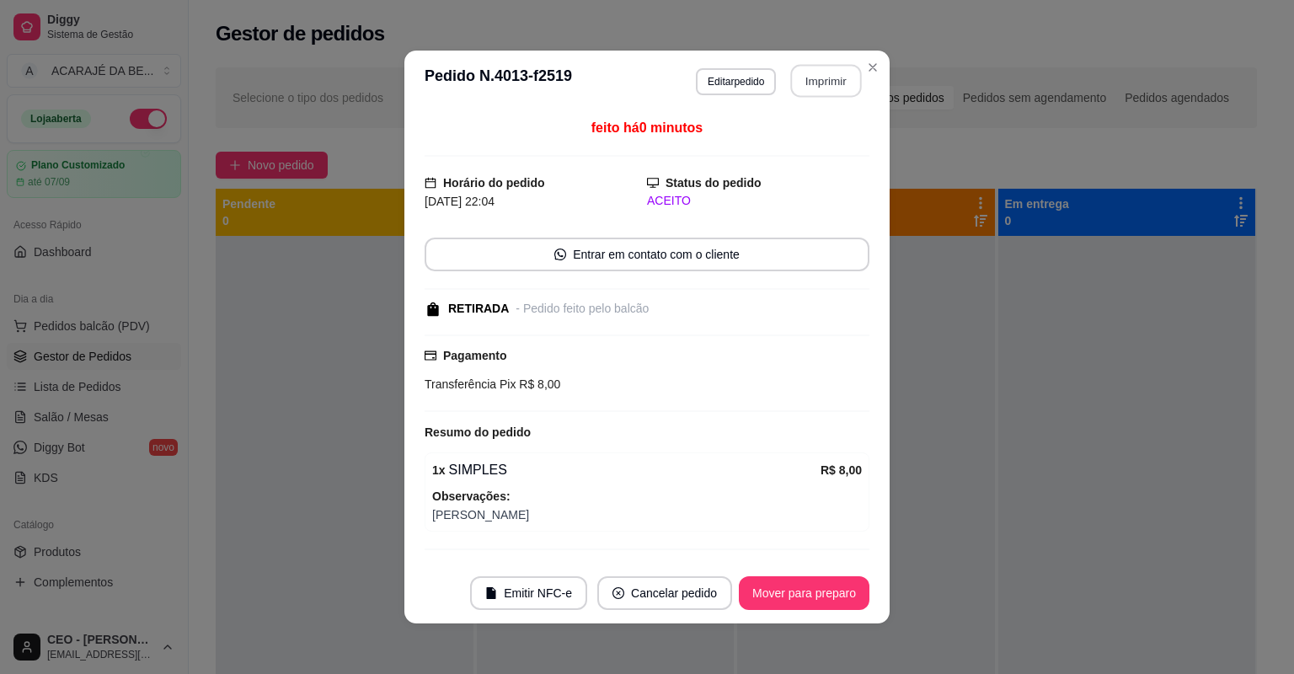
click at [809, 84] on button "Imprimir" at bounding box center [826, 81] width 71 height 33
click at [770, 595] on button "Mover para preparo" at bounding box center [804, 593] width 131 height 34
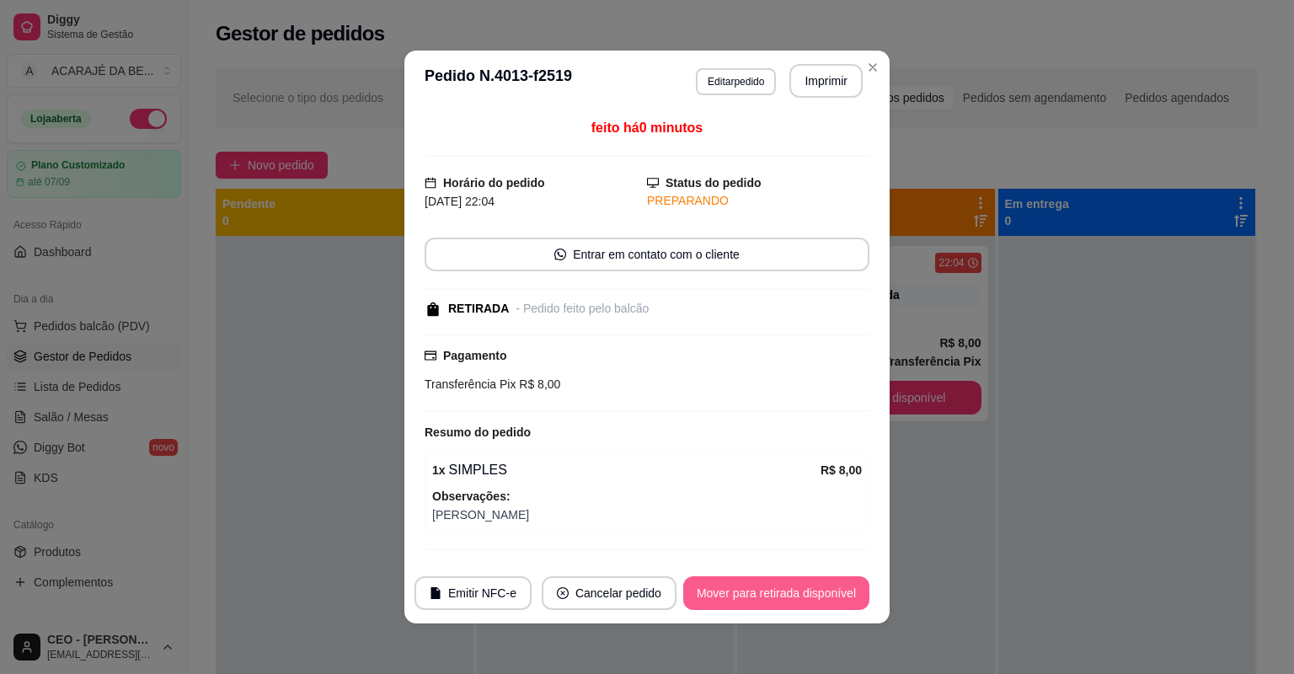
click at [770, 595] on button "Mover para retirada disponível" at bounding box center [776, 593] width 186 height 34
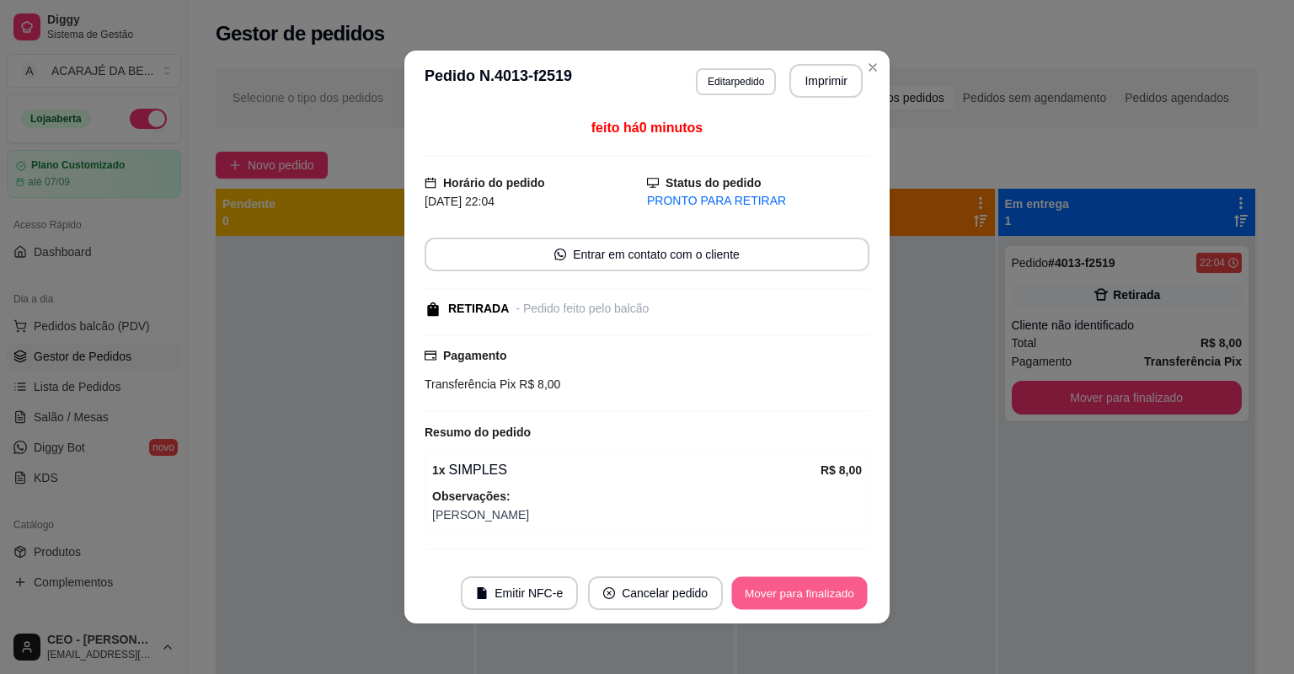
click at [770, 596] on button "Mover para finalizado" at bounding box center [800, 593] width 136 height 33
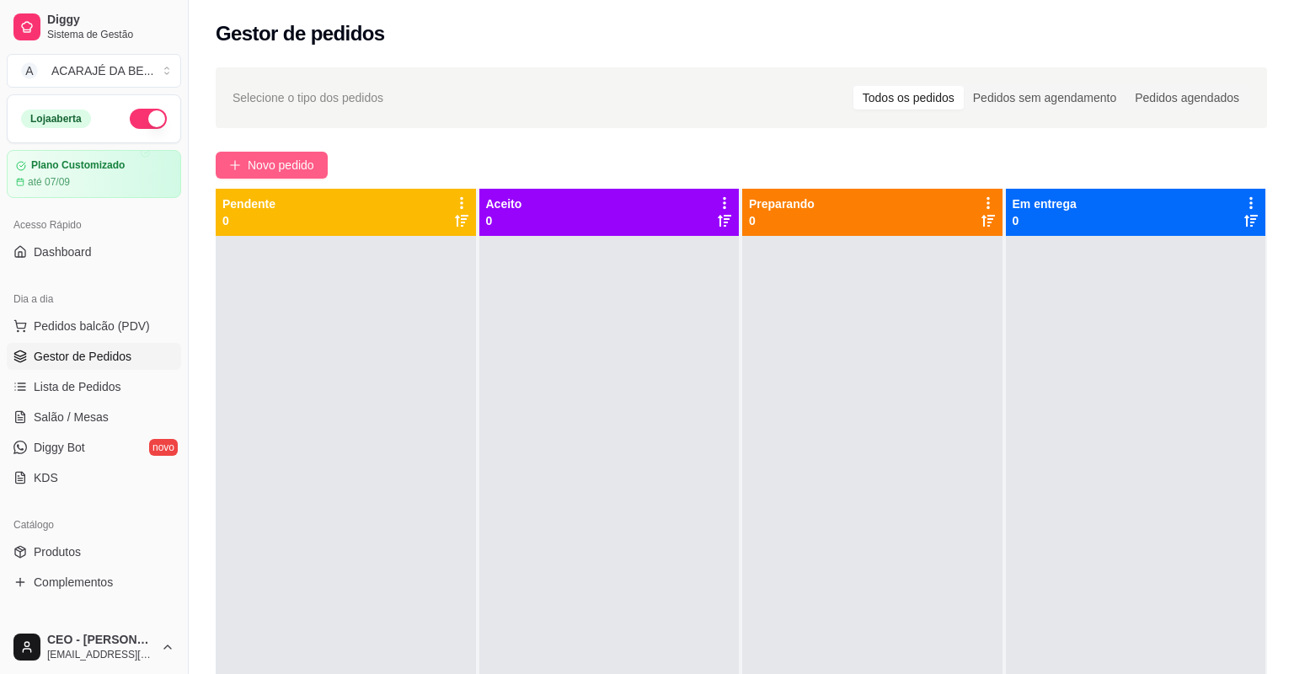
click at [278, 168] on span "Novo pedido" at bounding box center [281, 165] width 67 height 19
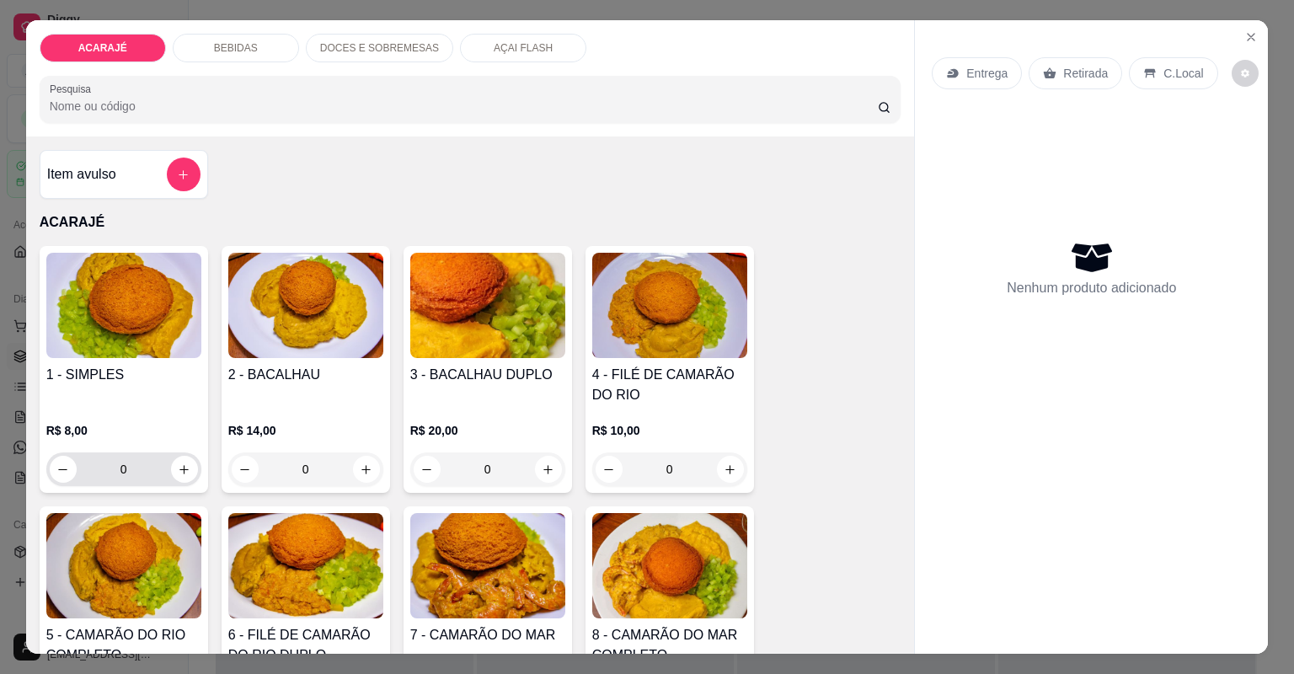
click at [191, 484] on div "0" at bounding box center [124, 469] width 148 height 34
click at [178, 469] on icon "increase-product-quantity" at bounding box center [184, 469] width 13 height 13
type input "1"
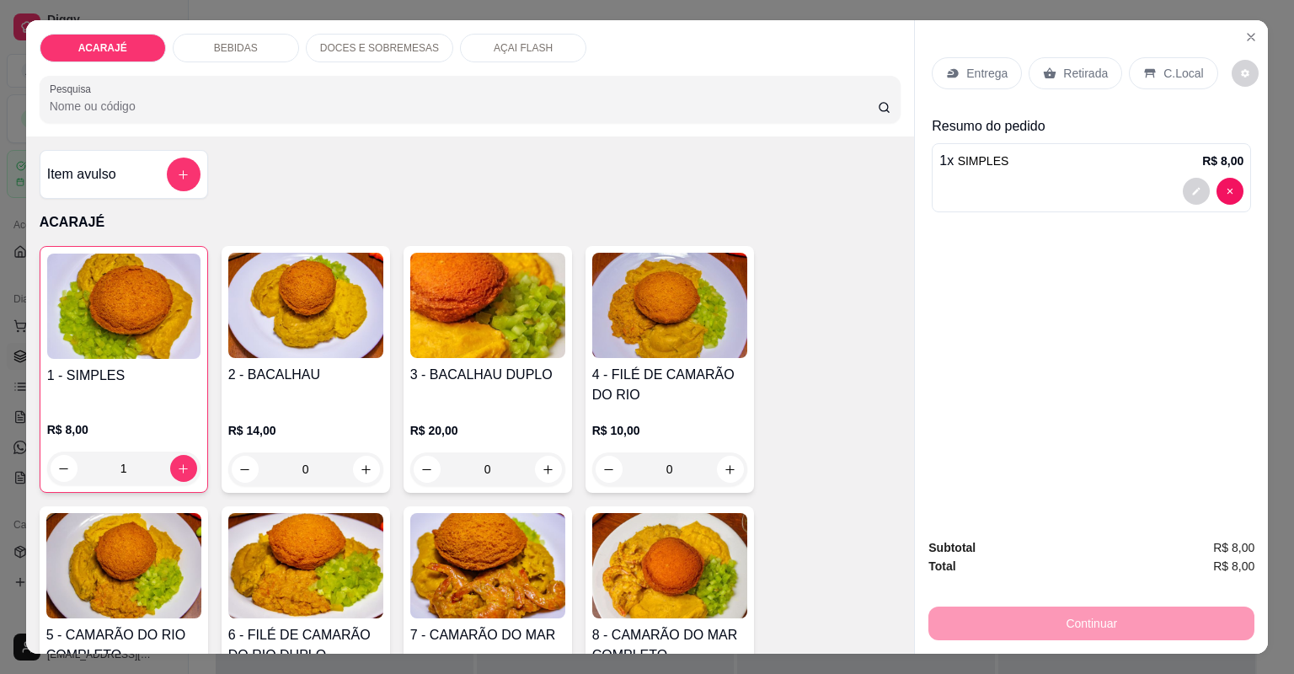
click at [1063, 66] on p "Retirada" at bounding box center [1085, 73] width 45 height 17
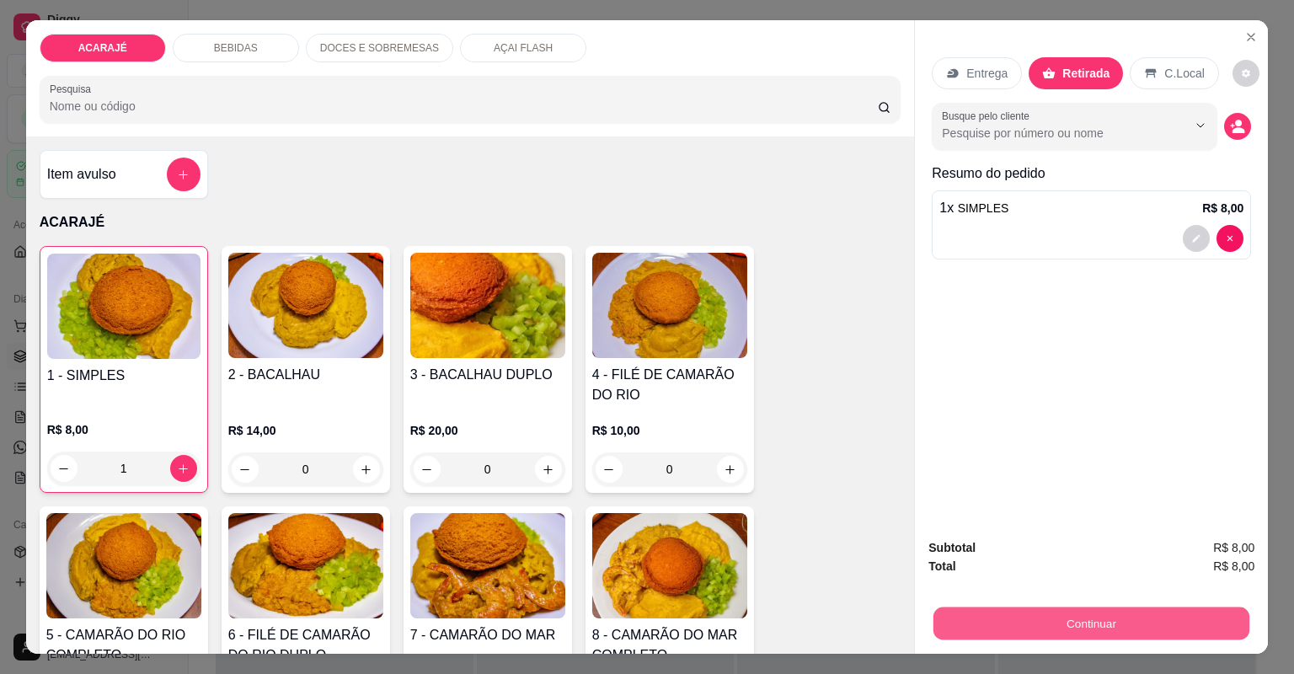
click at [1018, 611] on button "Continuar" at bounding box center [1092, 623] width 316 height 33
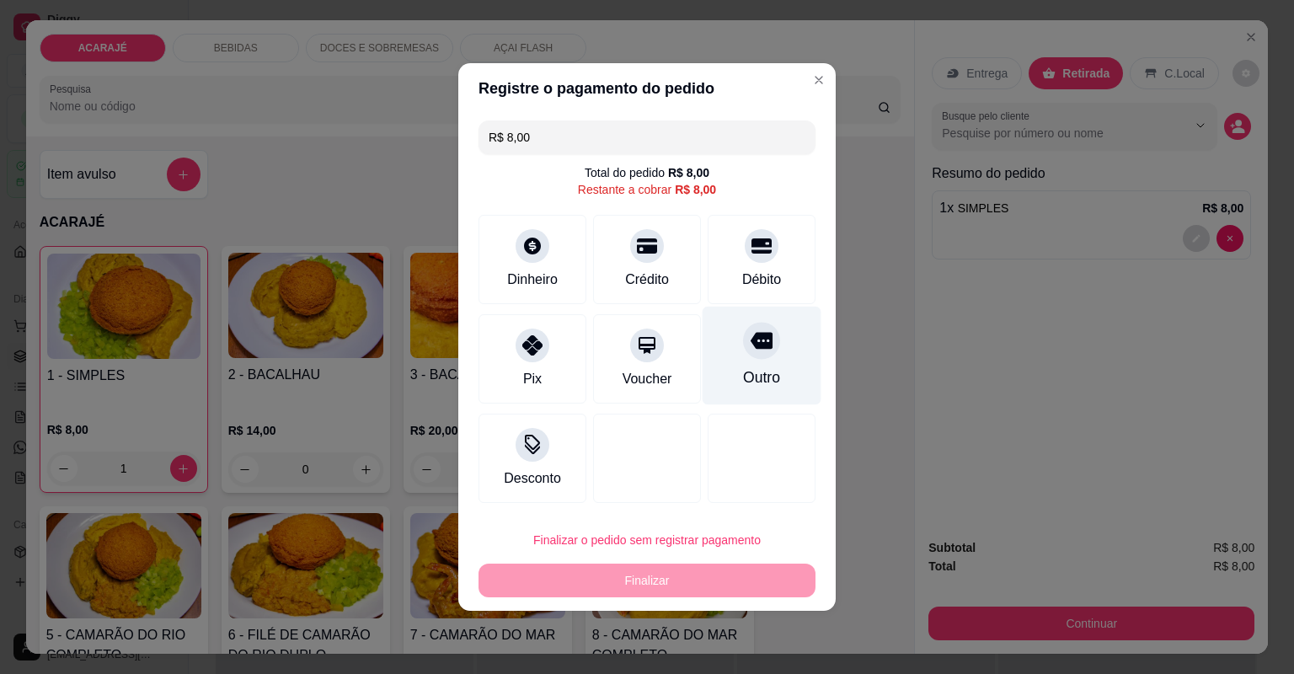
click at [757, 363] on div "Outro" at bounding box center [762, 356] width 119 height 99
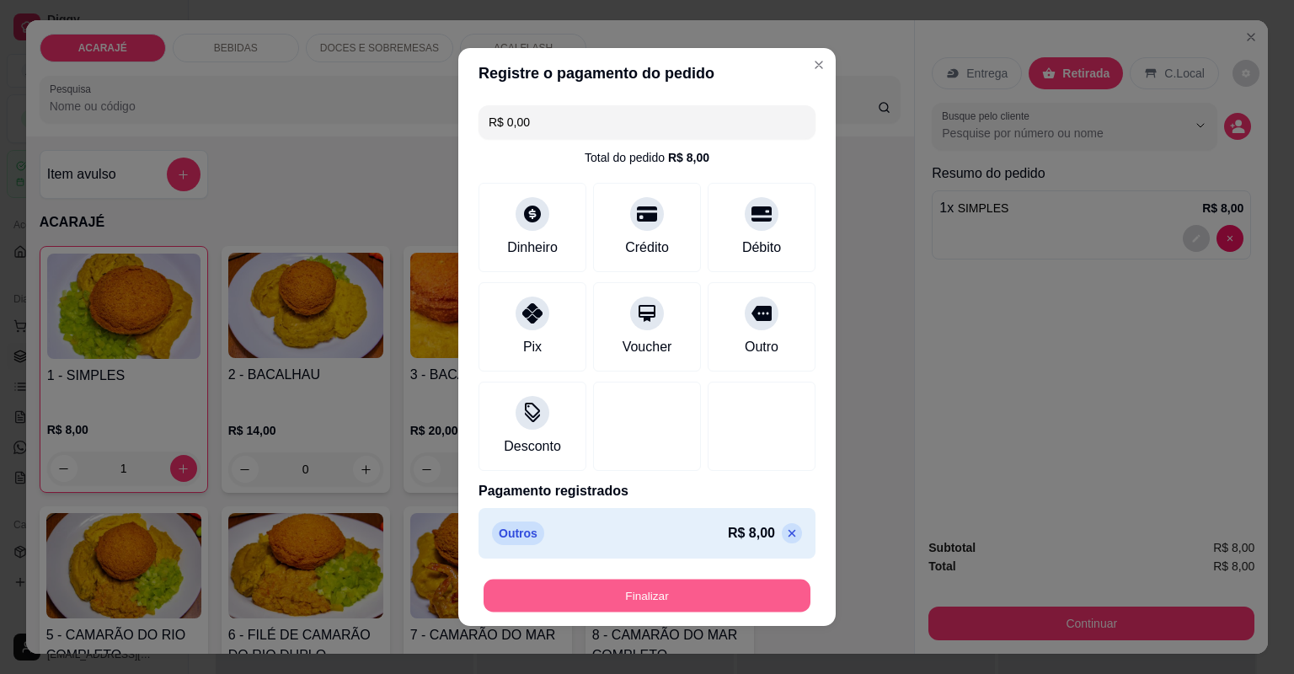
click at [687, 600] on button "Finalizar" at bounding box center [647, 596] width 327 height 33
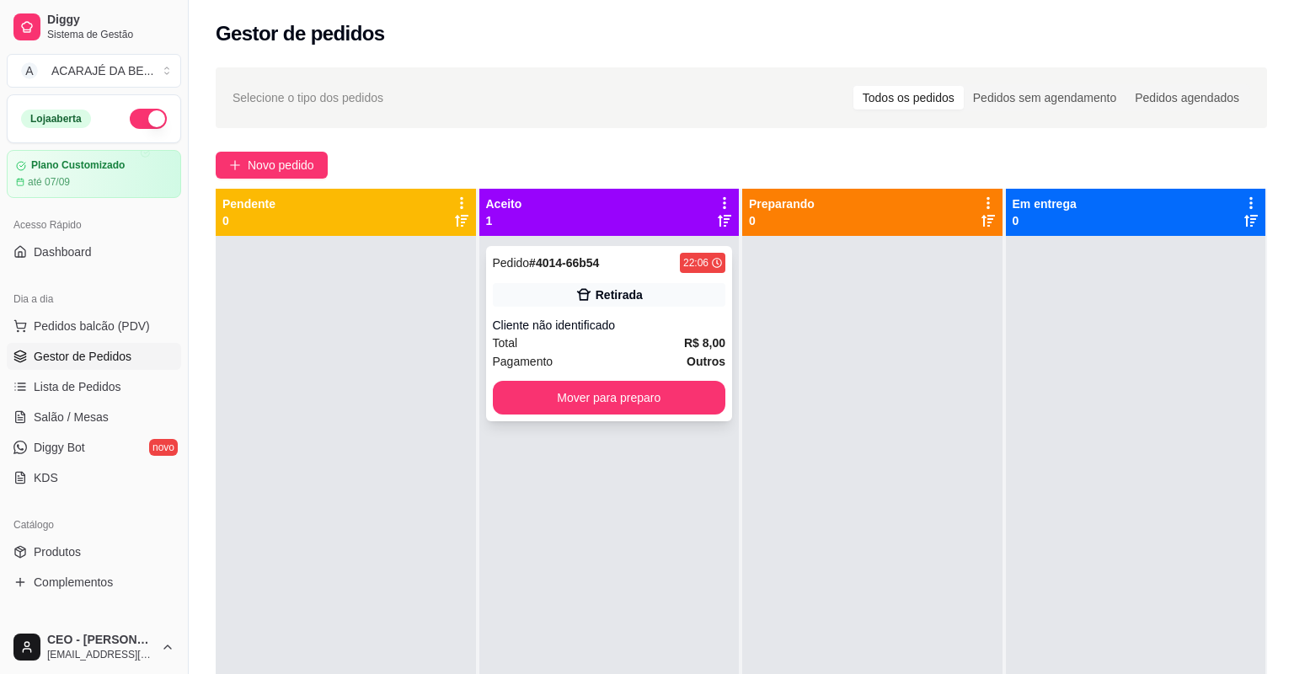
click at [607, 327] on div "Cliente não identificado" at bounding box center [609, 325] width 233 height 17
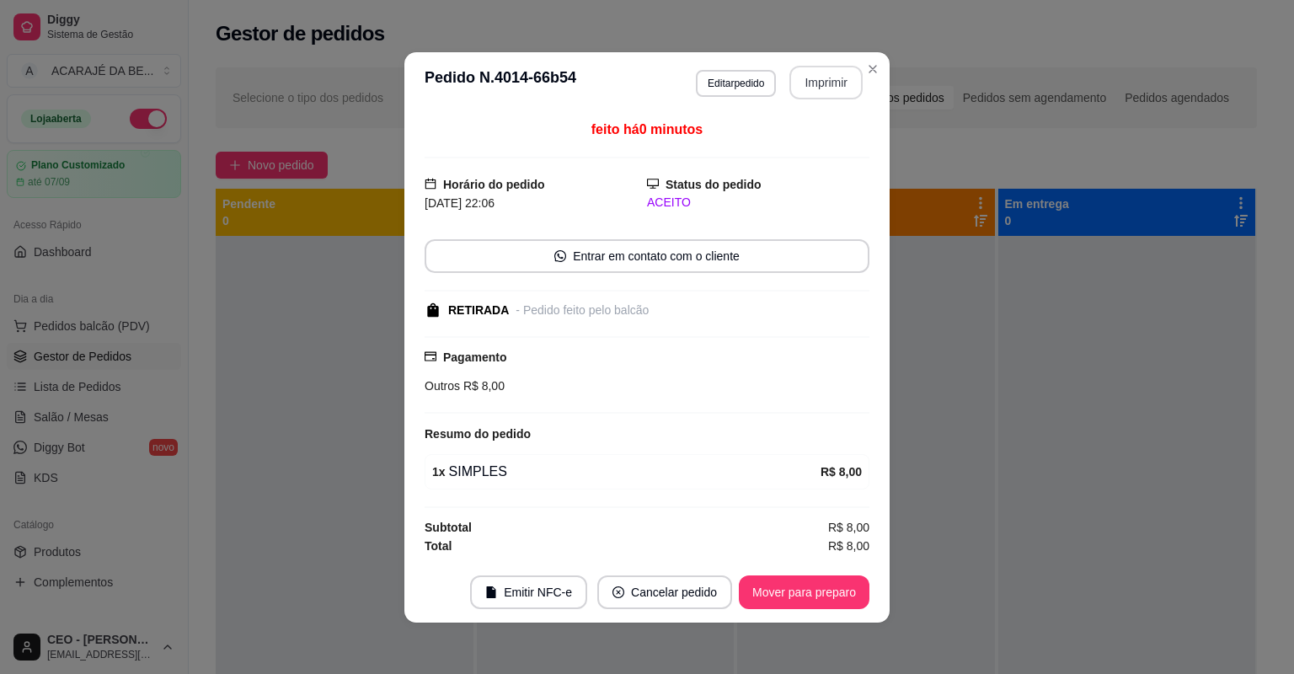
click at [802, 77] on button "Imprimir" at bounding box center [825, 83] width 73 height 34
click at [818, 587] on button "Mover para preparo" at bounding box center [804, 591] width 126 height 33
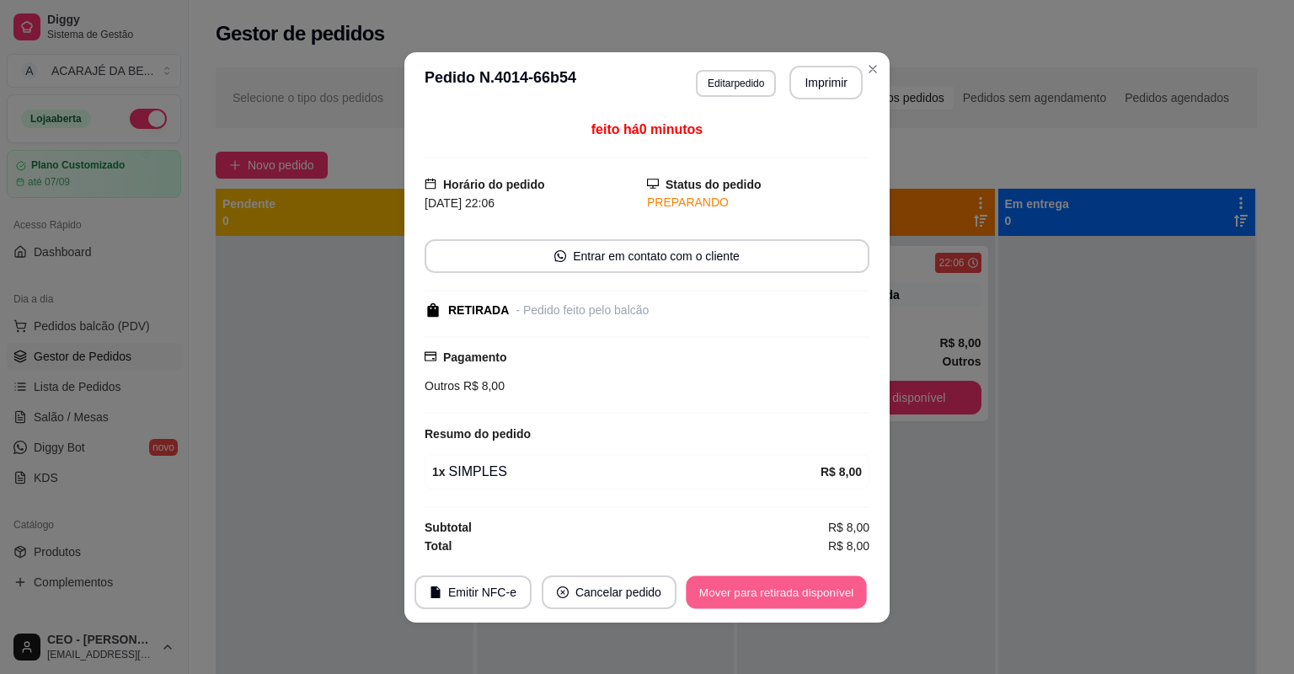
click at [818, 587] on button "Mover para retirada disponível" at bounding box center [776, 591] width 180 height 33
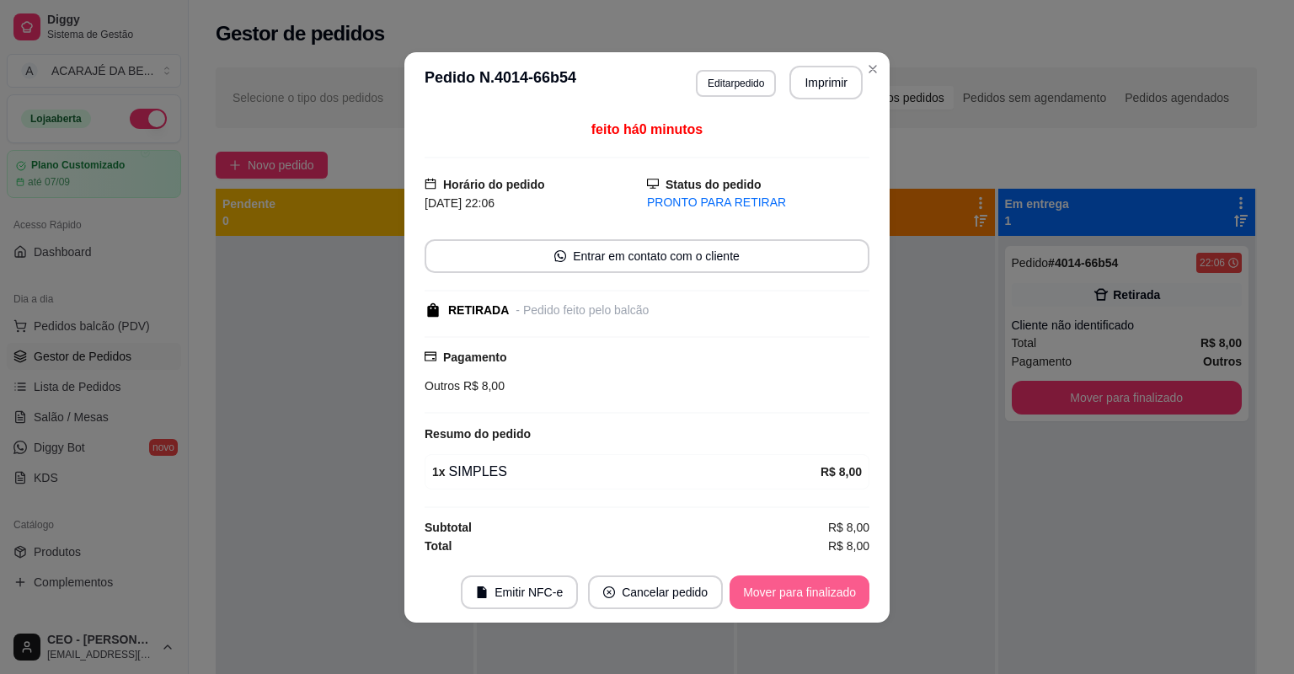
click at [818, 587] on button "Mover para finalizado" at bounding box center [800, 592] width 140 height 34
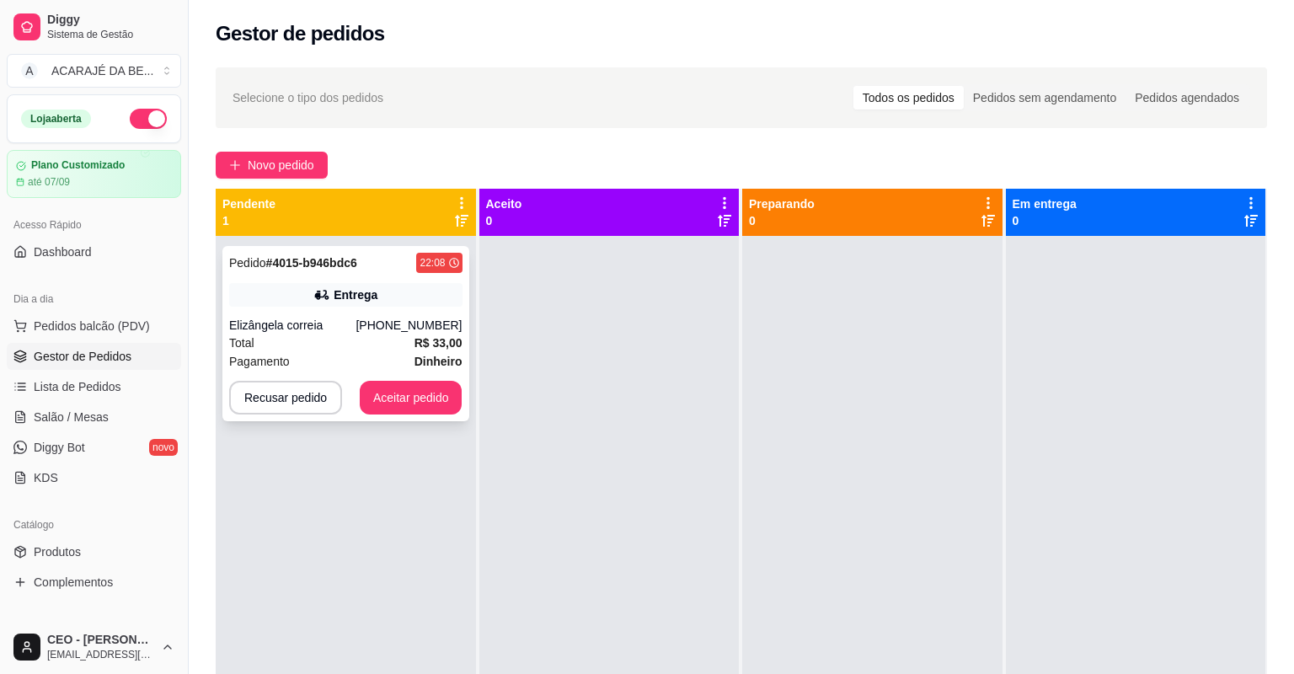
click at [354, 337] on div "Total R$ 33,00" at bounding box center [345, 343] width 233 height 19
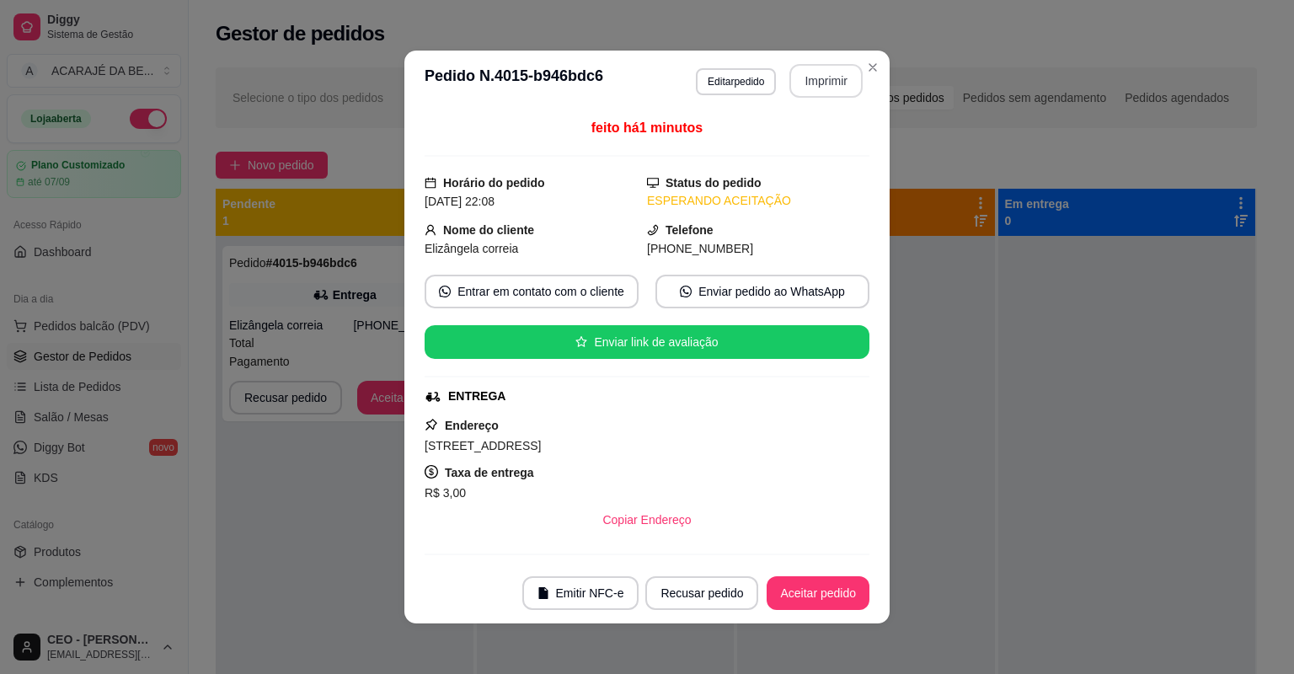
click at [816, 78] on button "Imprimir" at bounding box center [825, 81] width 73 height 34
click at [819, 582] on button "Aceitar pedido" at bounding box center [818, 593] width 103 height 34
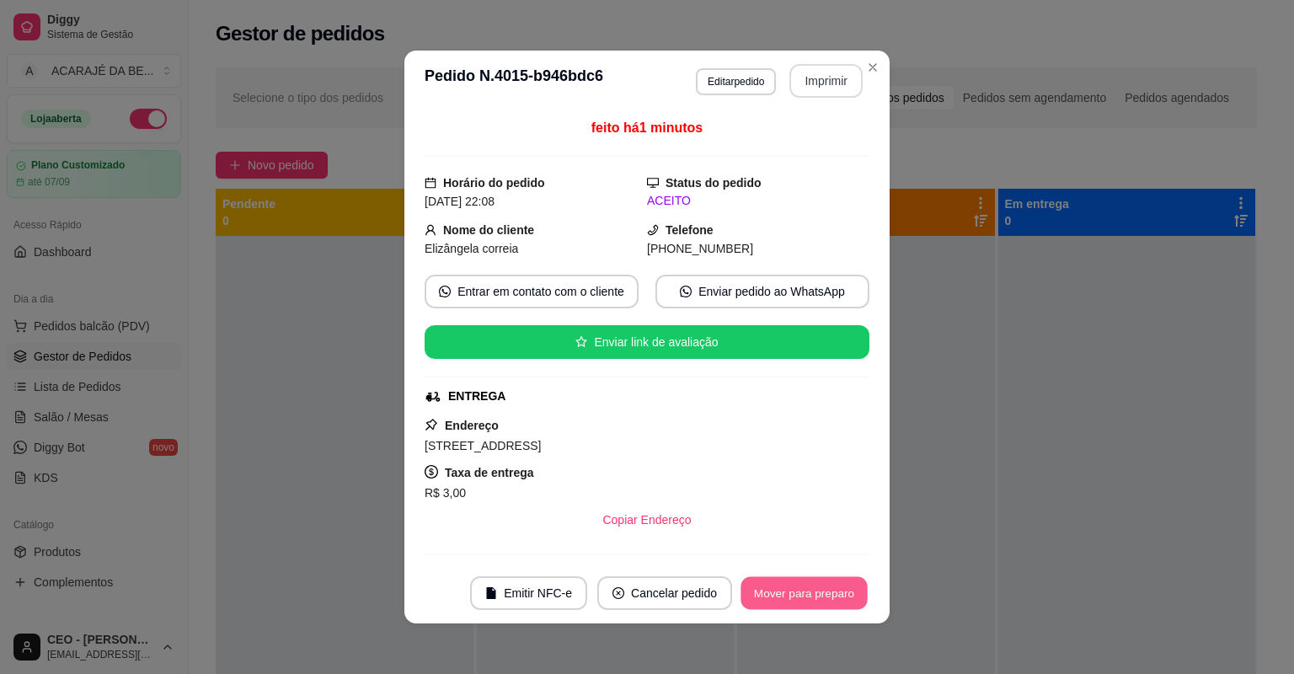
click at [829, 602] on button "Mover para preparo" at bounding box center [804, 593] width 126 height 33
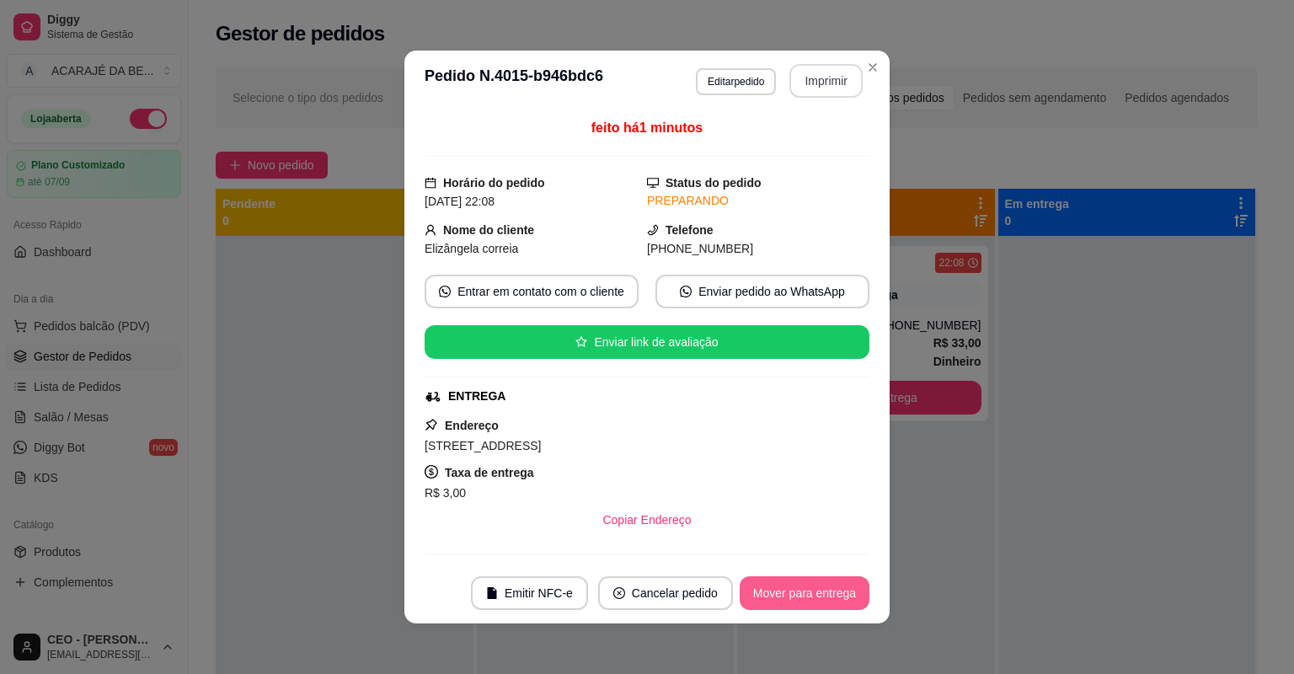
click at [829, 601] on button "Mover para entrega" at bounding box center [805, 593] width 130 height 34
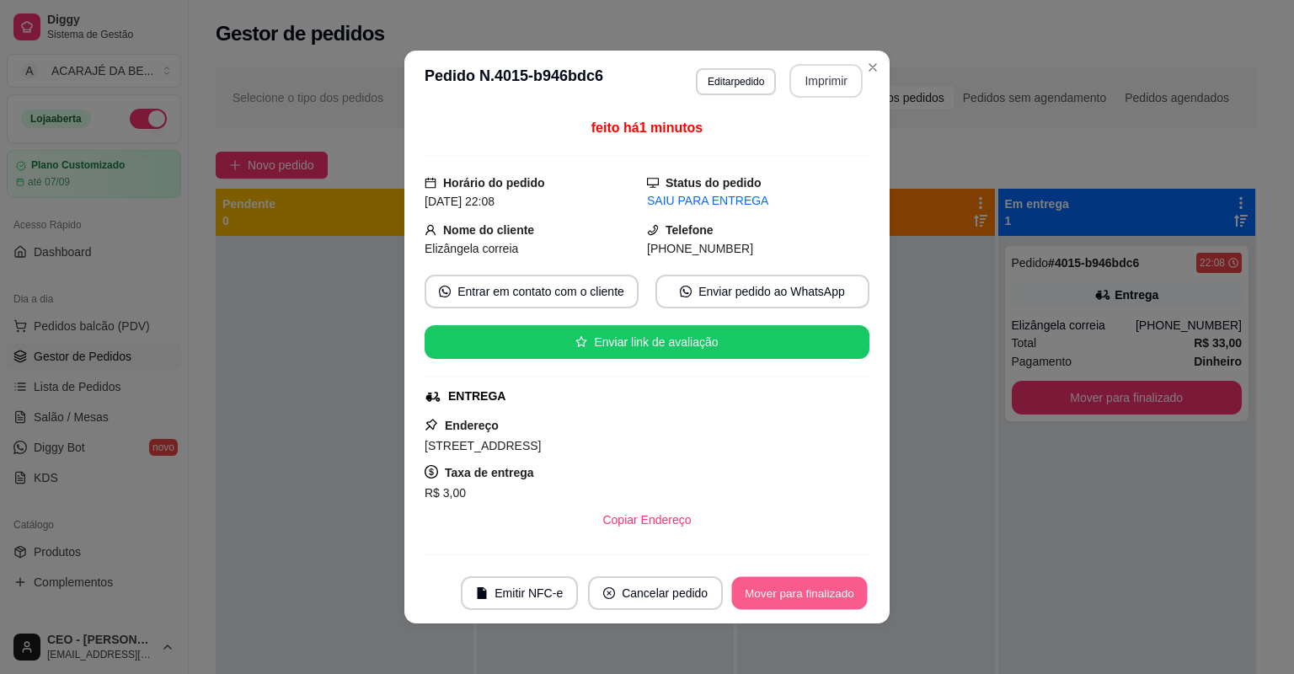
click at [829, 608] on button "Mover para finalizado" at bounding box center [800, 593] width 136 height 33
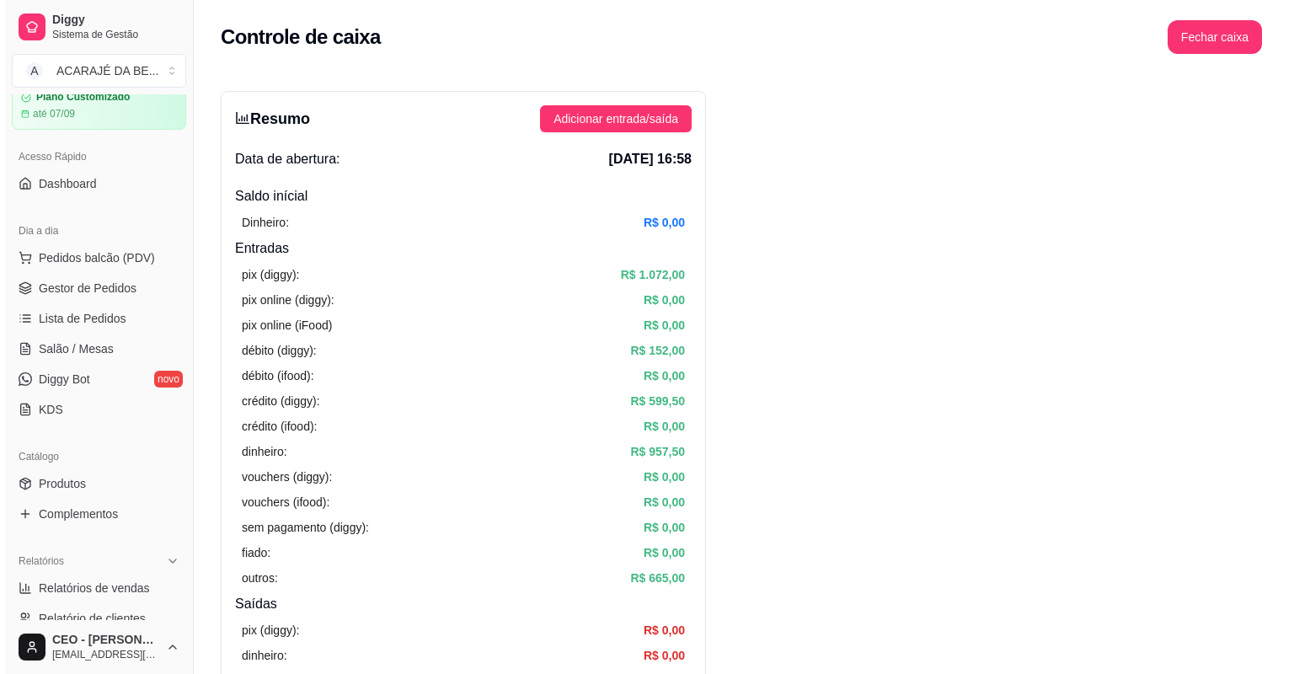
scroll to position [67, 0]
click at [64, 290] on span "Gestor de Pedidos" at bounding box center [83, 289] width 98 height 17
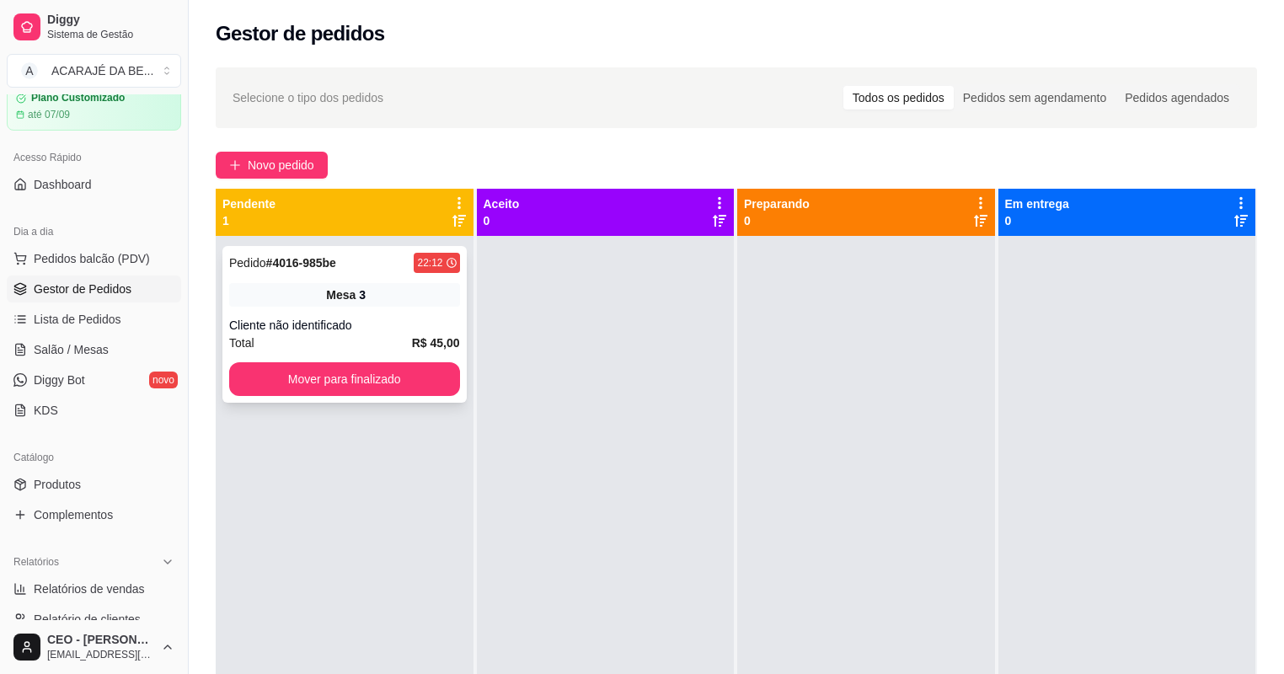
click at [409, 349] on div "Total R$ 45,00" at bounding box center [344, 343] width 231 height 19
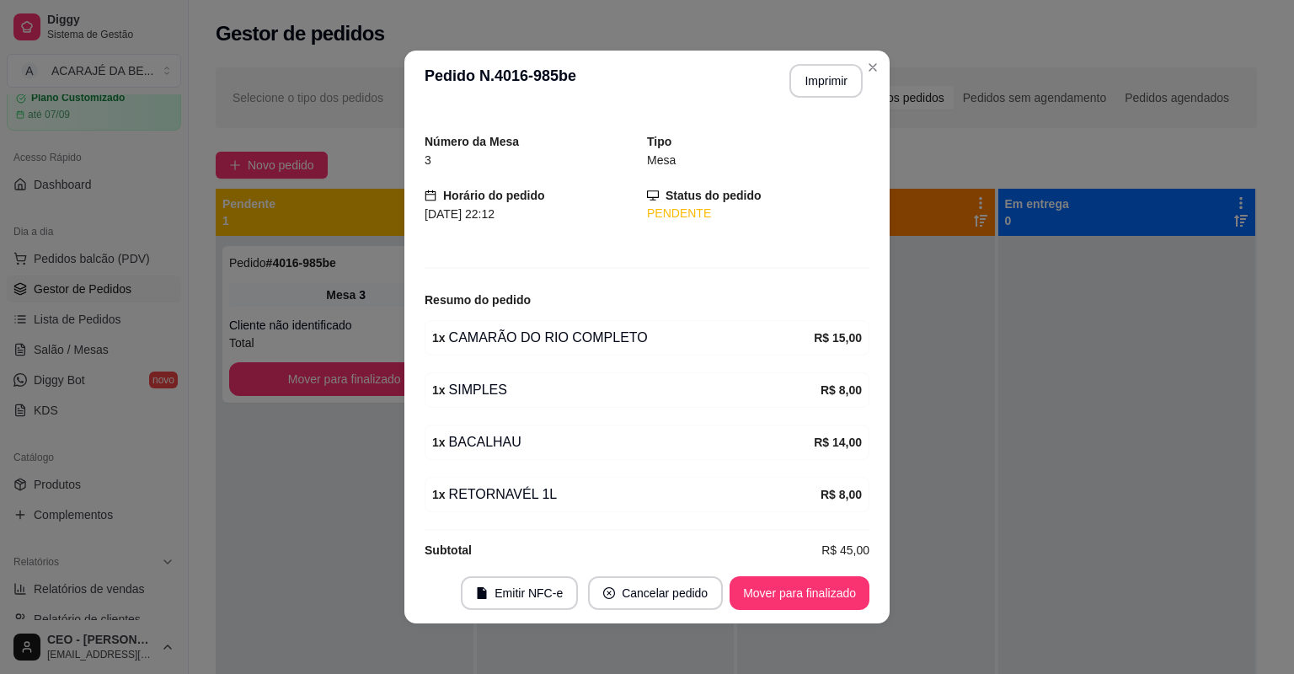
scroll to position [61, 0]
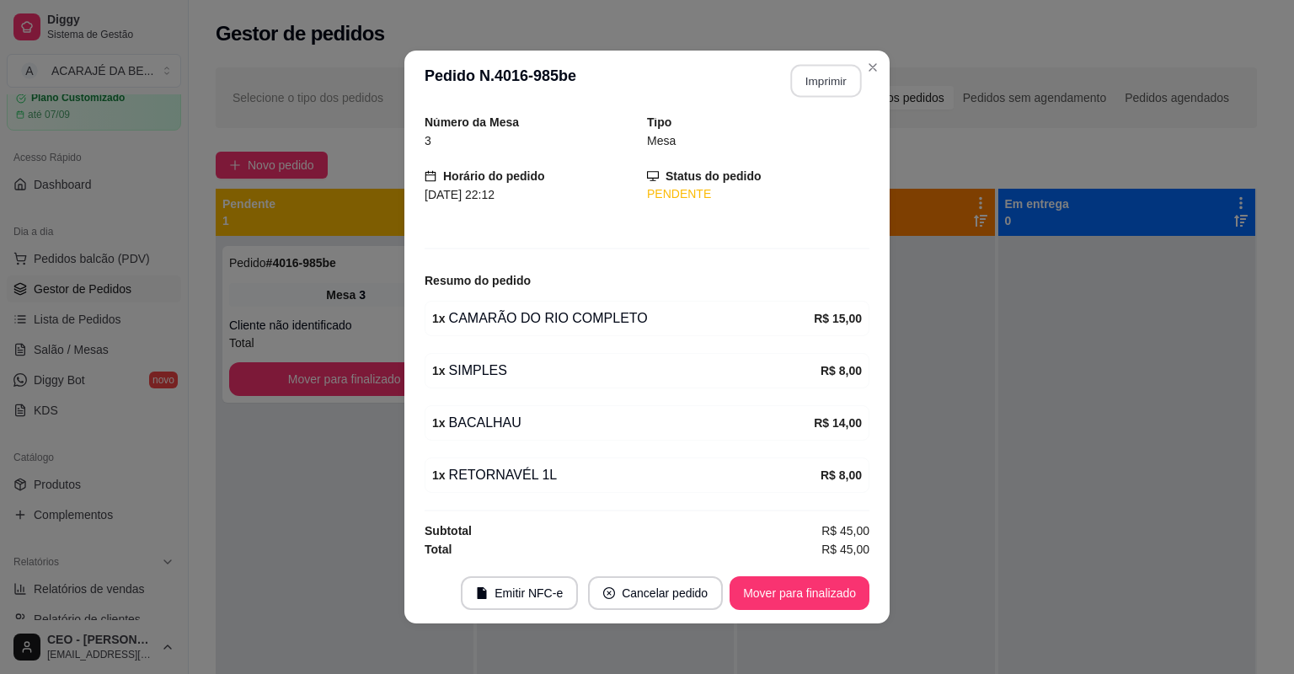
click at [819, 85] on button "Imprimir" at bounding box center [826, 81] width 71 height 33
click at [784, 585] on button "Mover para finalizado" at bounding box center [800, 593] width 140 height 34
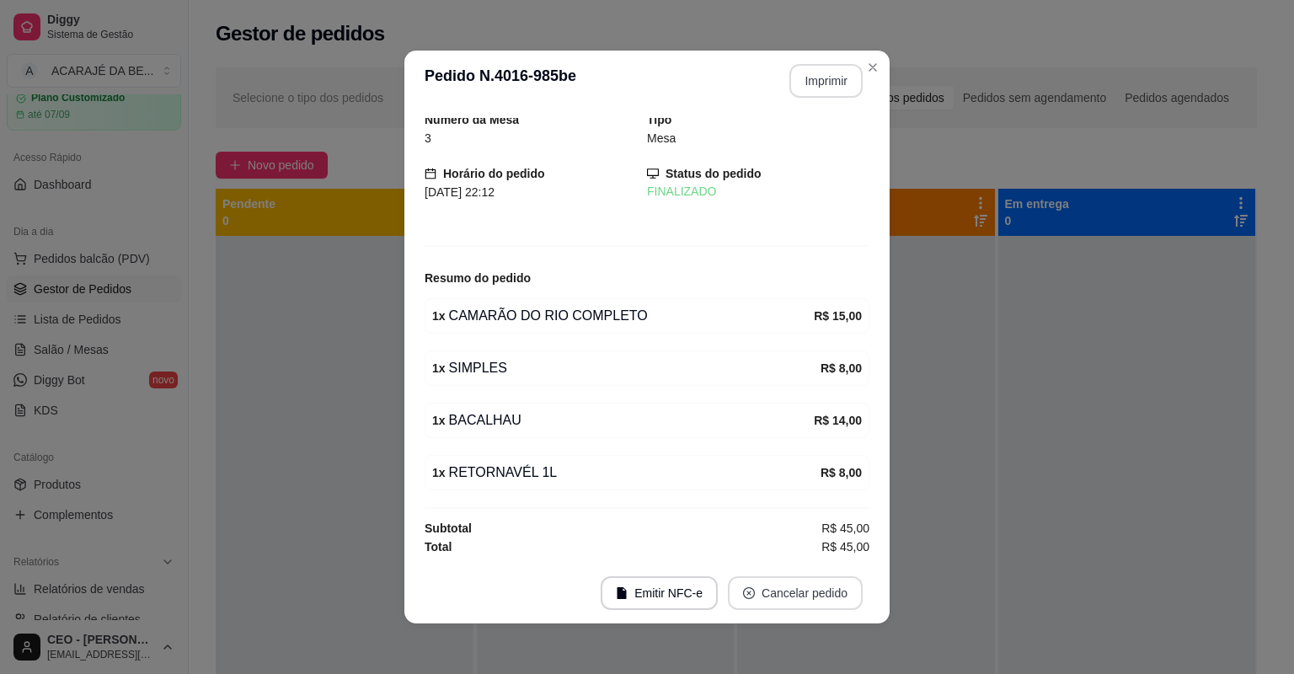
scroll to position [5, 0]
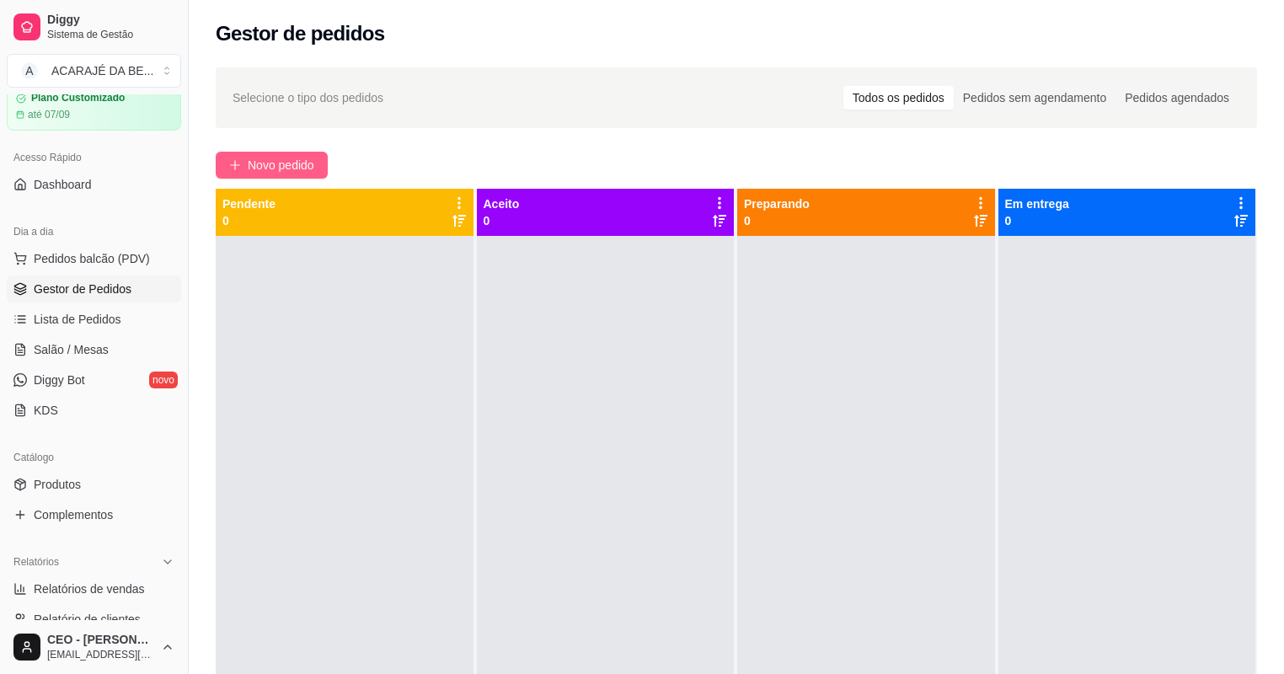
click at [313, 161] on span "Novo pedido" at bounding box center [281, 165] width 67 height 19
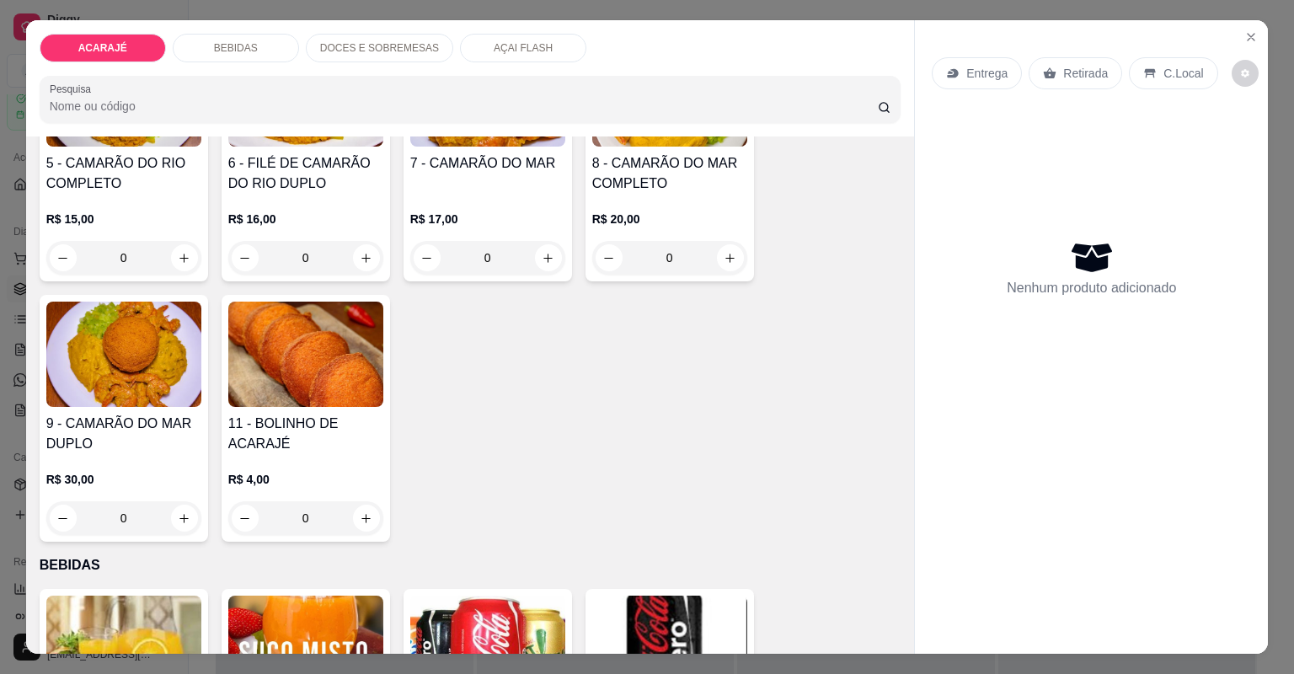
scroll to position [337, 0]
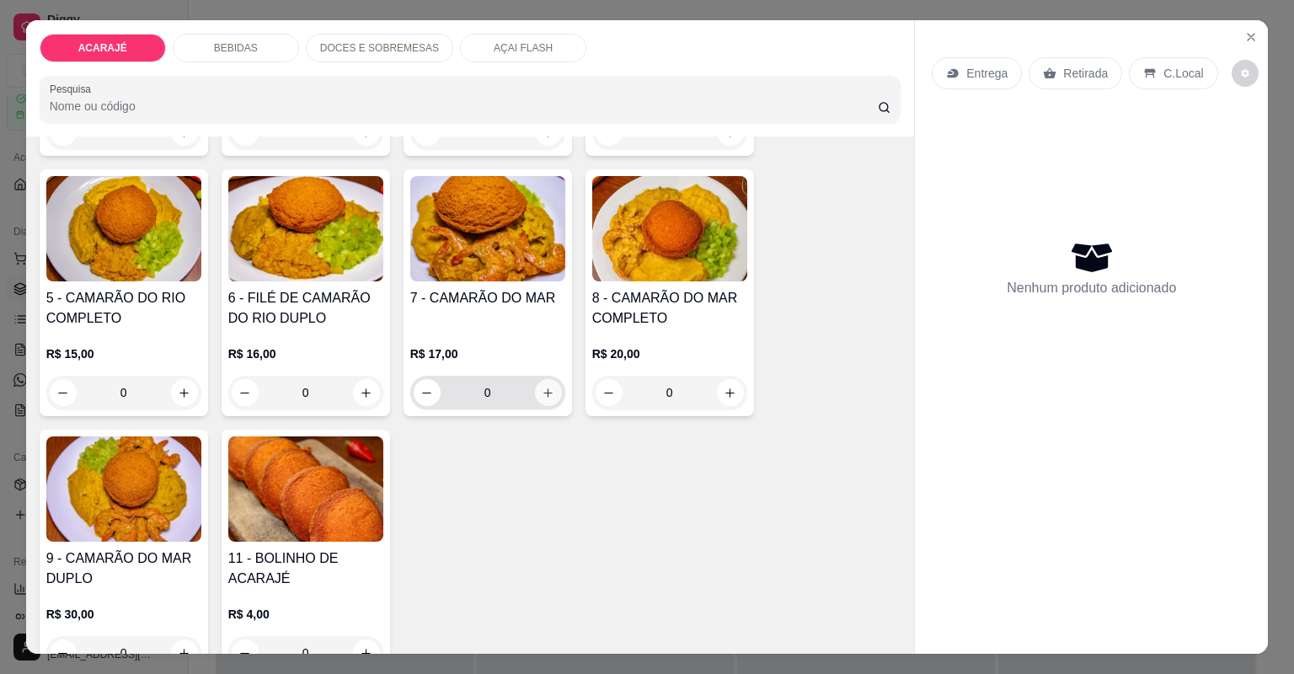
click at [542, 391] on icon "increase-product-quantity" at bounding box center [548, 393] width 13 height 13
type input "1"
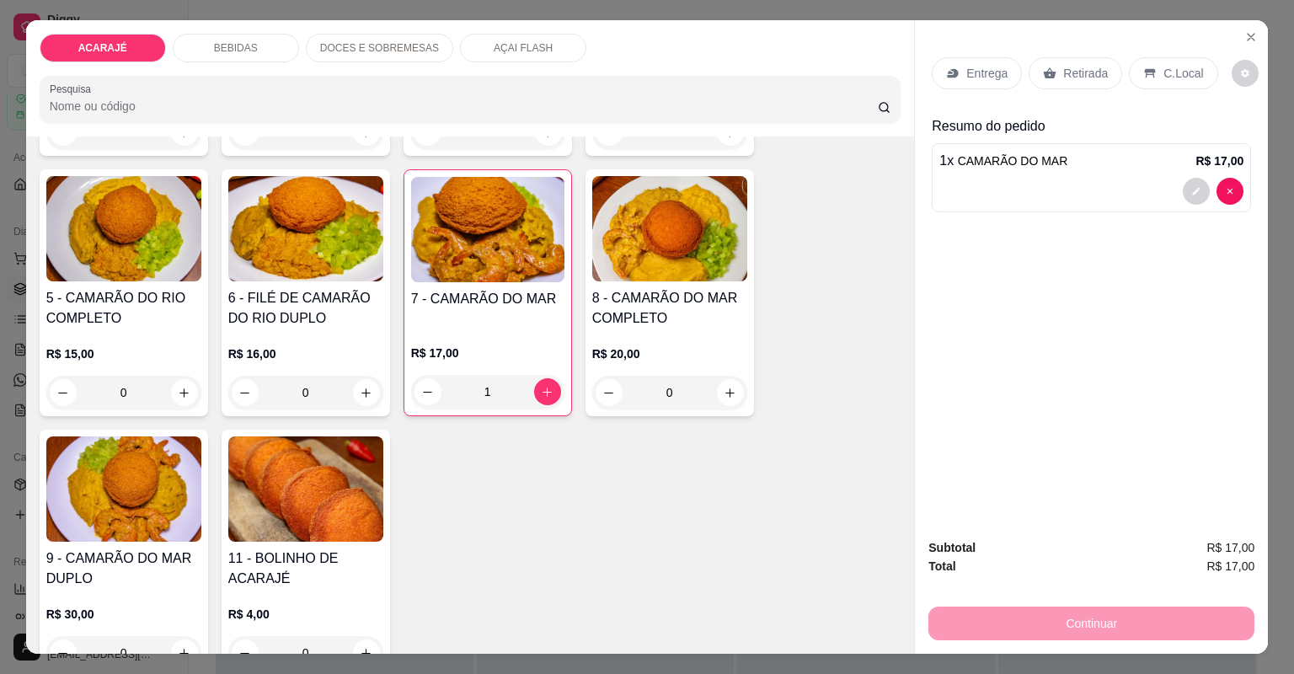
click at [976, 79] on p "Entrega" at bounding box center [986, 73] width 41 height 17
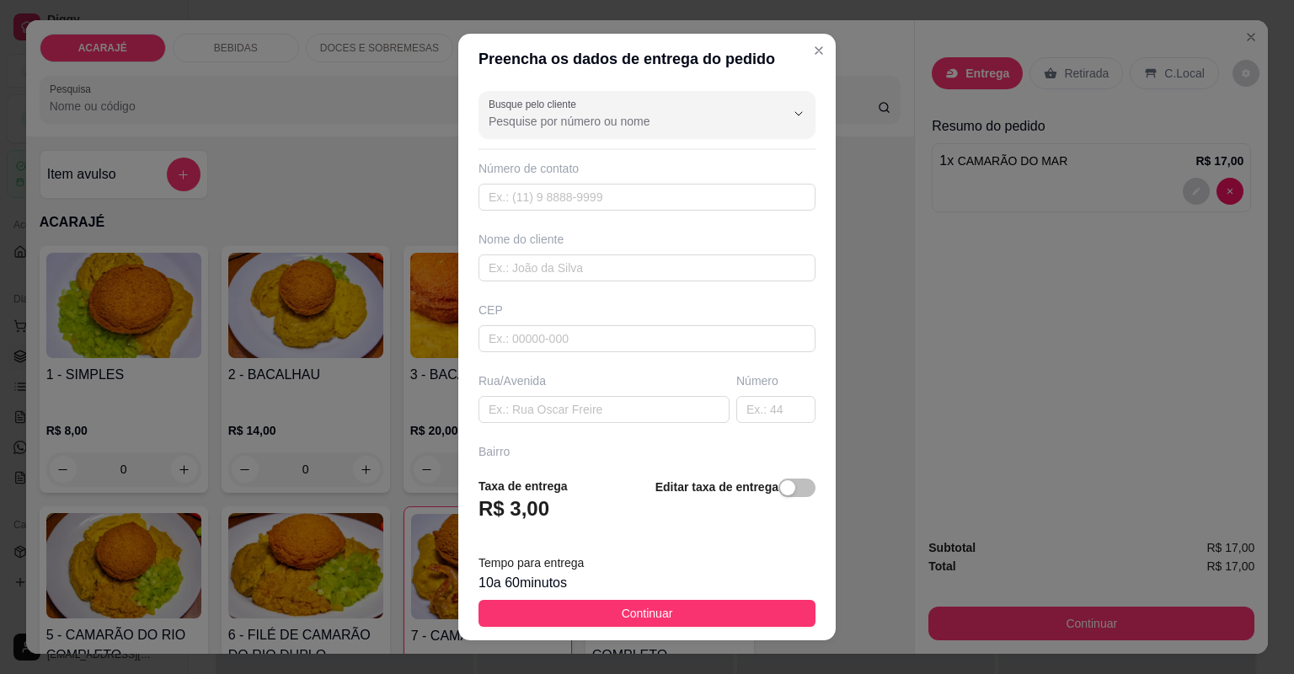
scroll to position [337, 0]
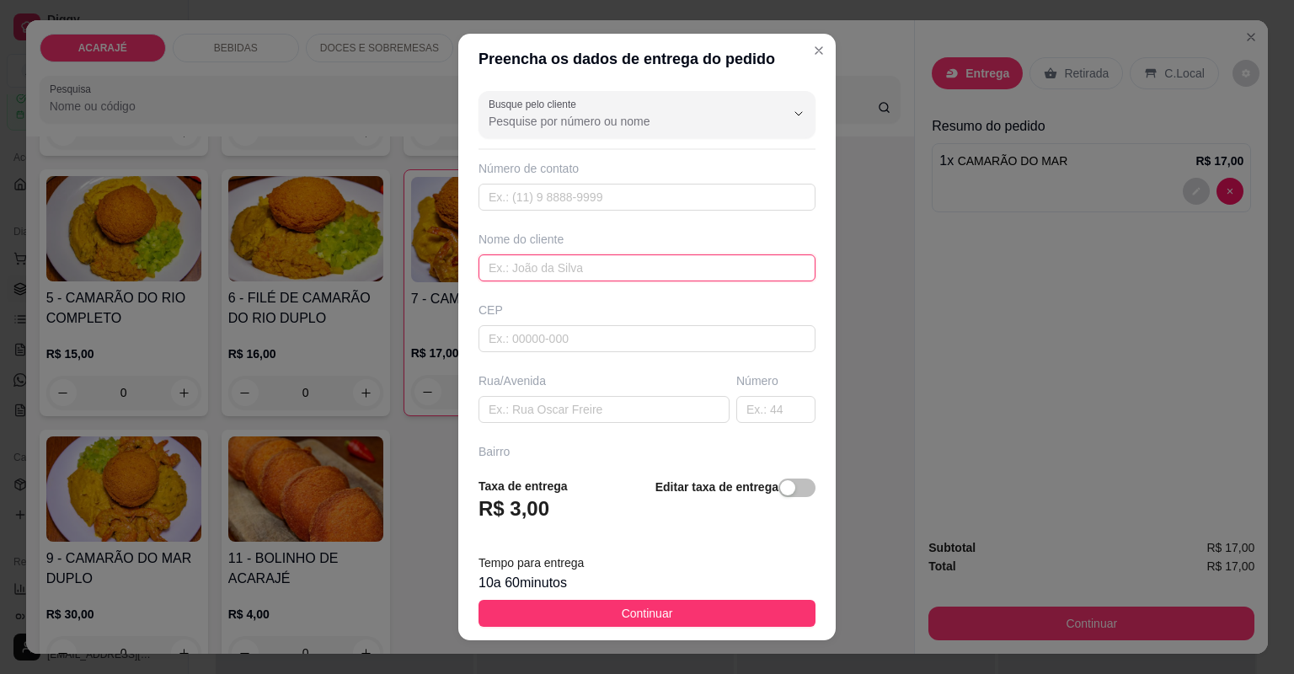
click at [620, 273] on input "text" at bounding box center [647, 267] width 337 height 27
type input "[PERSON_NAME]"
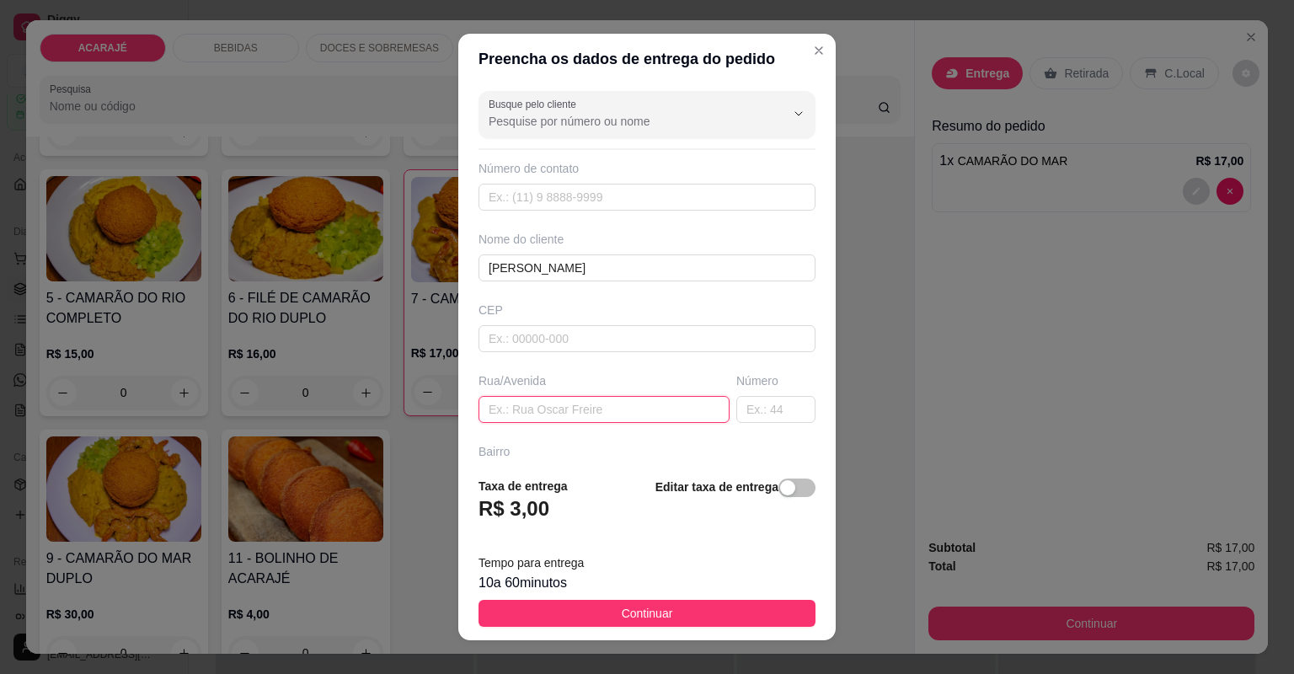
paste input "[STREET_ADDRESS]"
type input "[STREET_ADDRESS]"
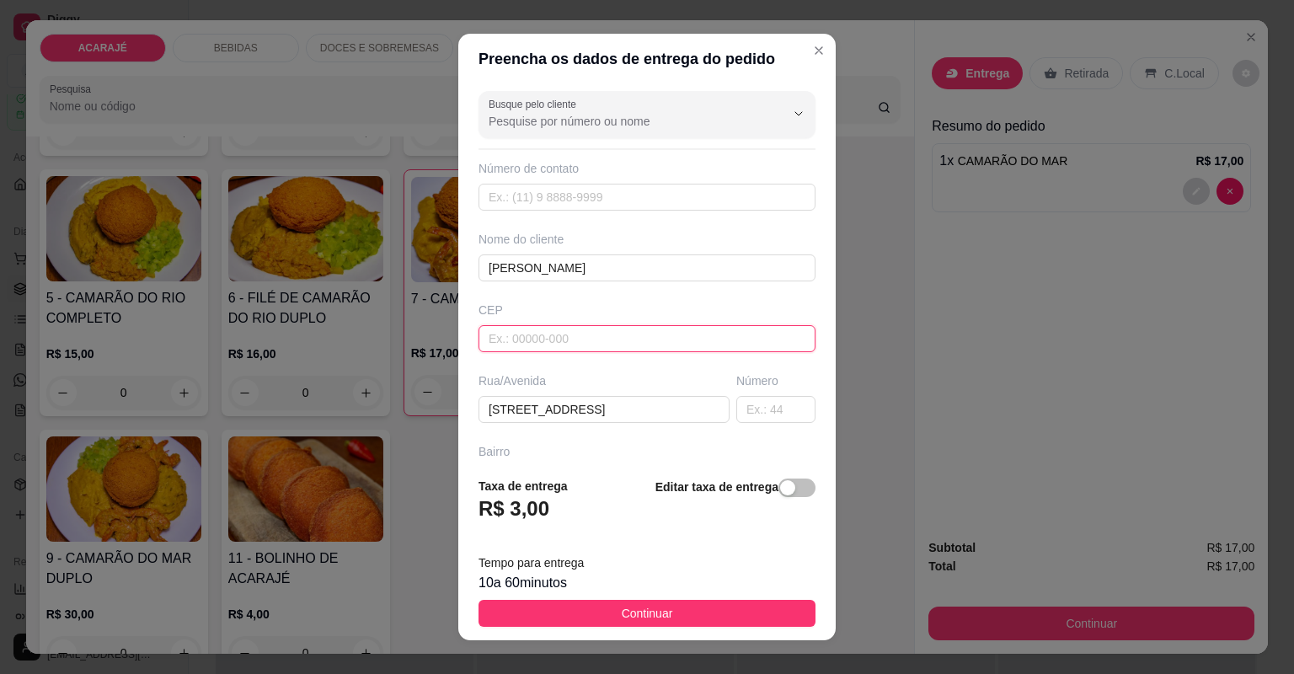
click at [599, 337] on input "text" at bounding box center [647, 338] width 337 height 27
click at [691, 610] on button "Continuar" at bounding box center [647, 613] width 337 height 27
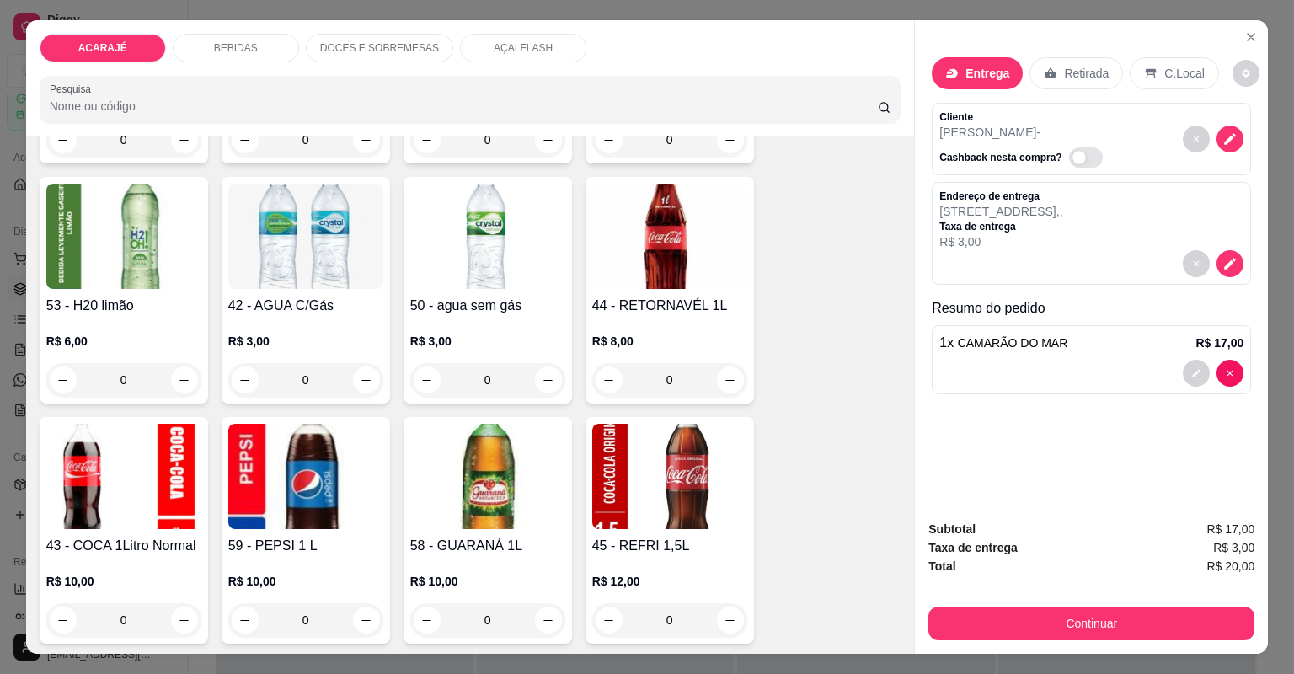
scroll to position [1415, 0]
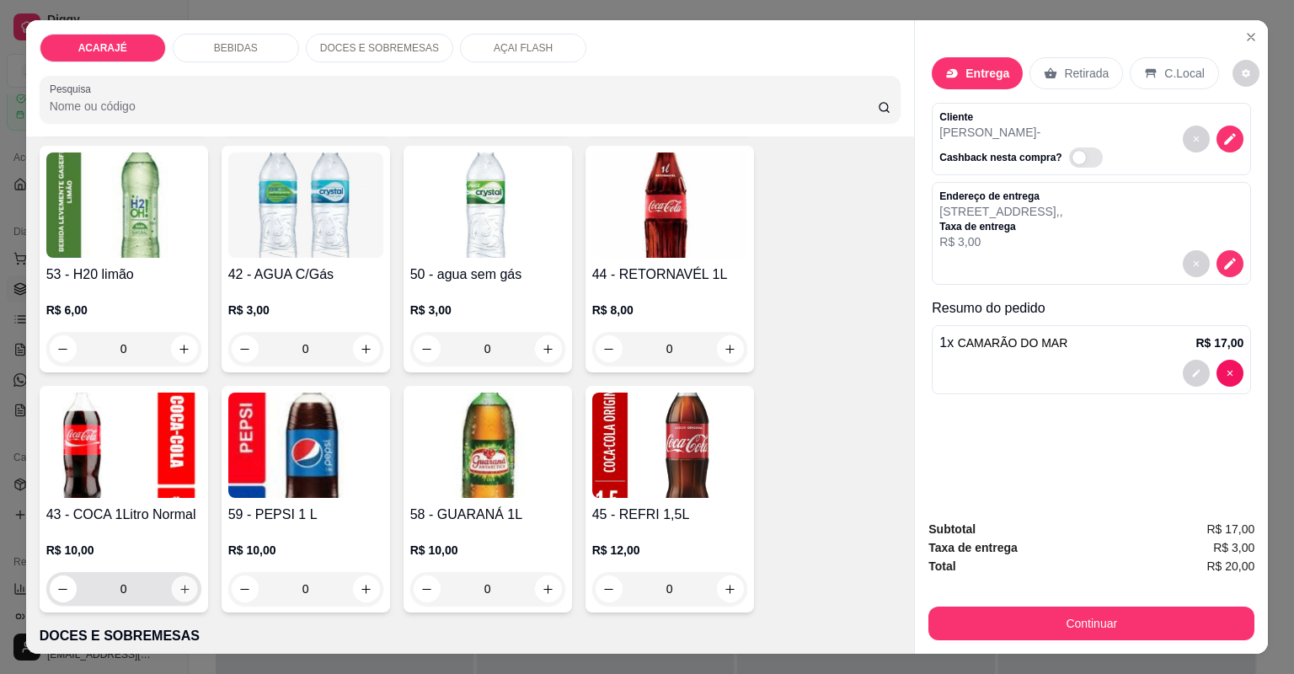
click at [183, 589] on icon "increase-product-quantity" at bounding box center [184, 589] width 13 height 13
type input "1"
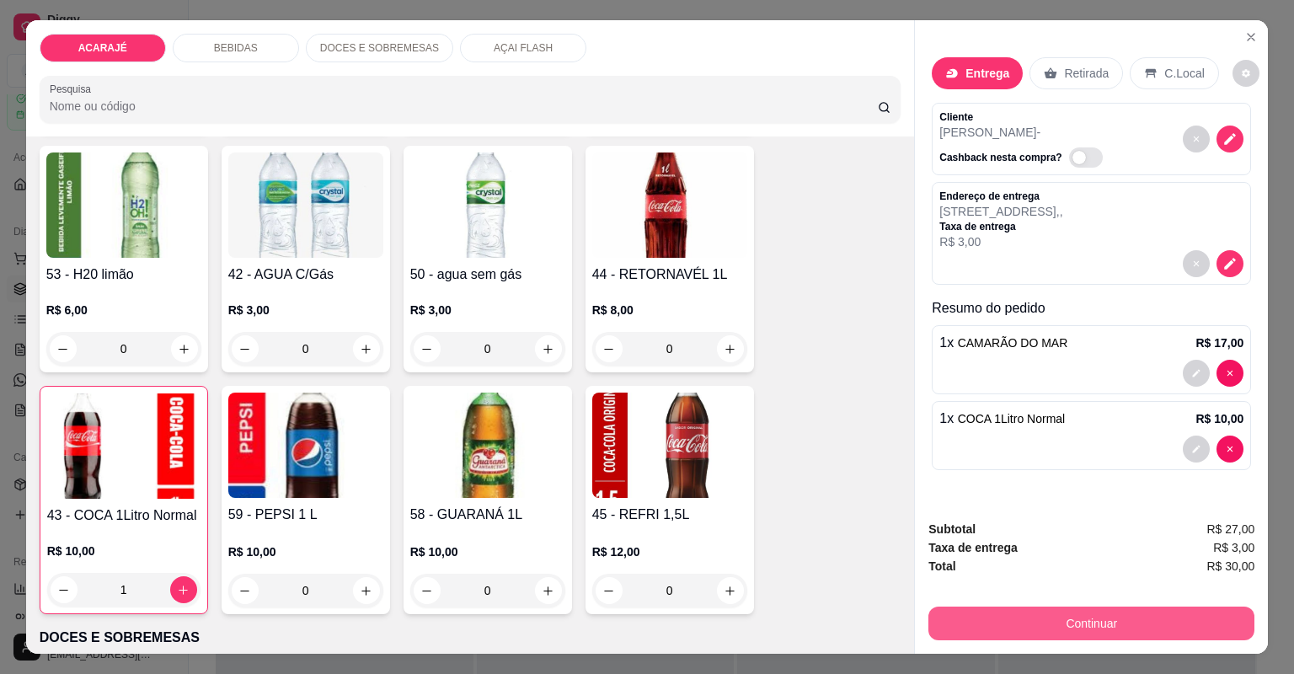
click at [1011, 623] on button "Continuar" at bounding box center [1091, 624] width 326 height 34
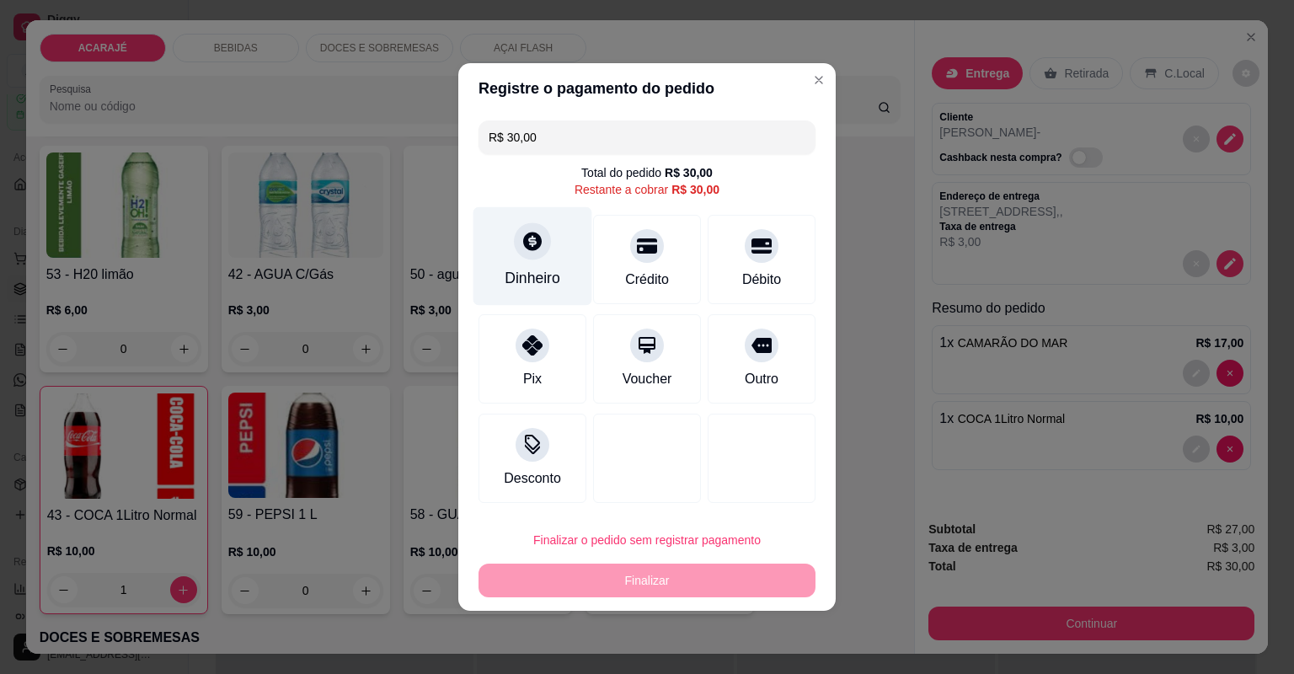
click at [549, 250] on div "Dinheiro" at bounding box center [533, 256] width 119 height 99
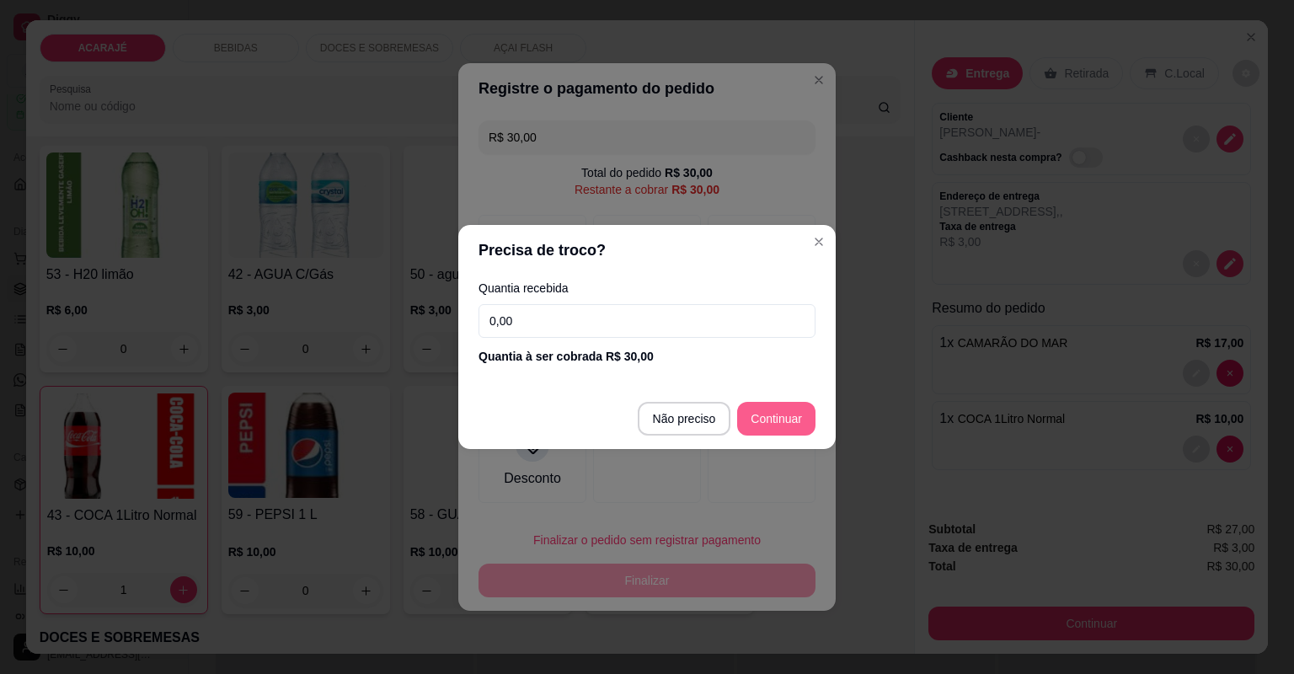
type input "R$ 0,00"
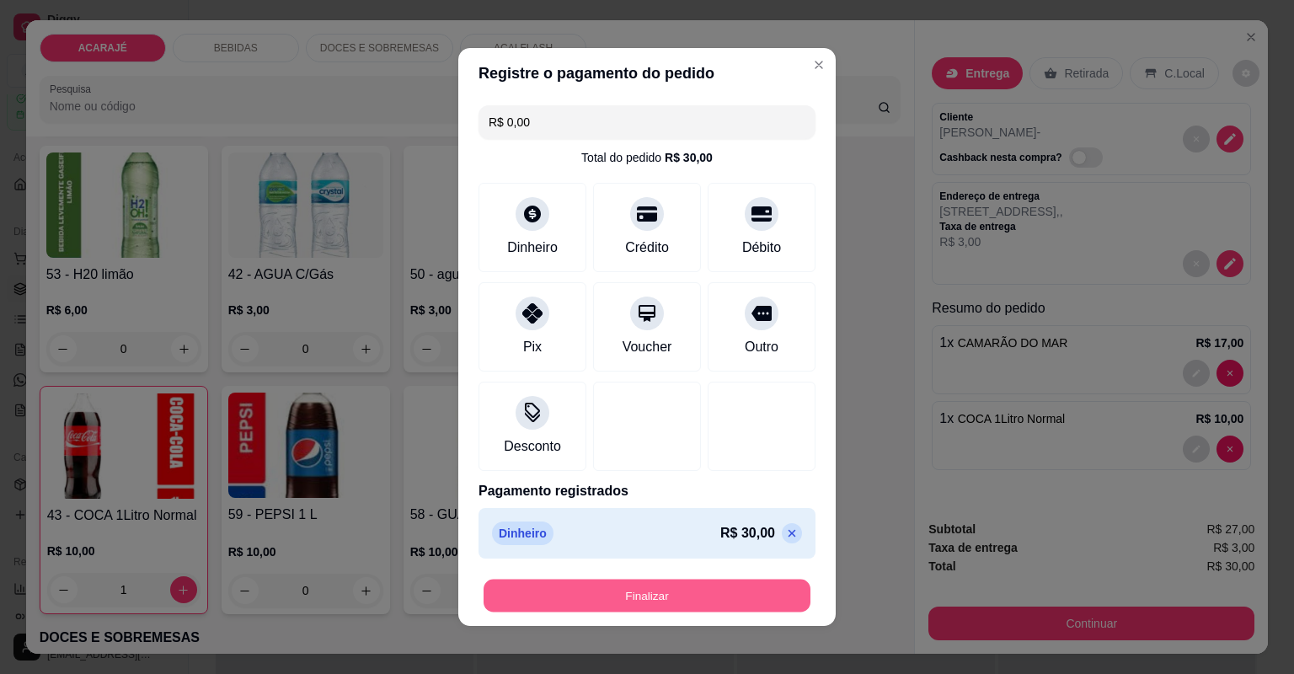
click at [693, 593] on button "Finalizar" at bounding box center [647, 596] width 327 height 33
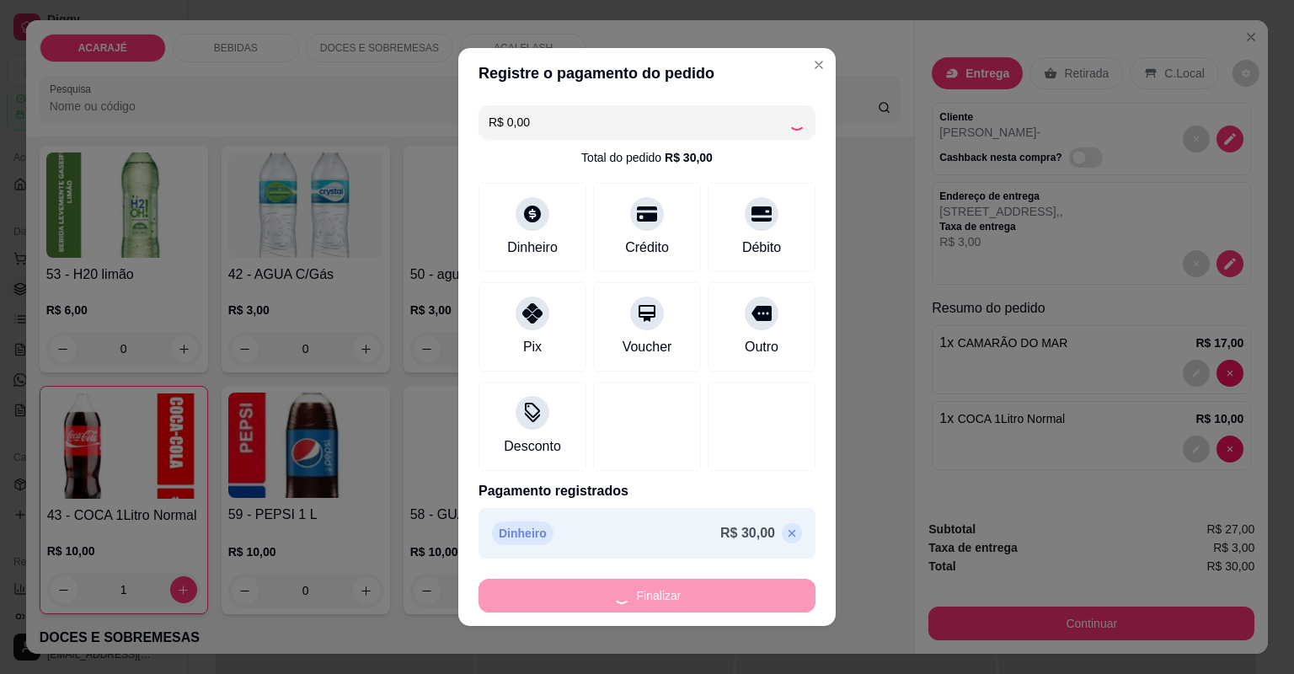
type input "0"
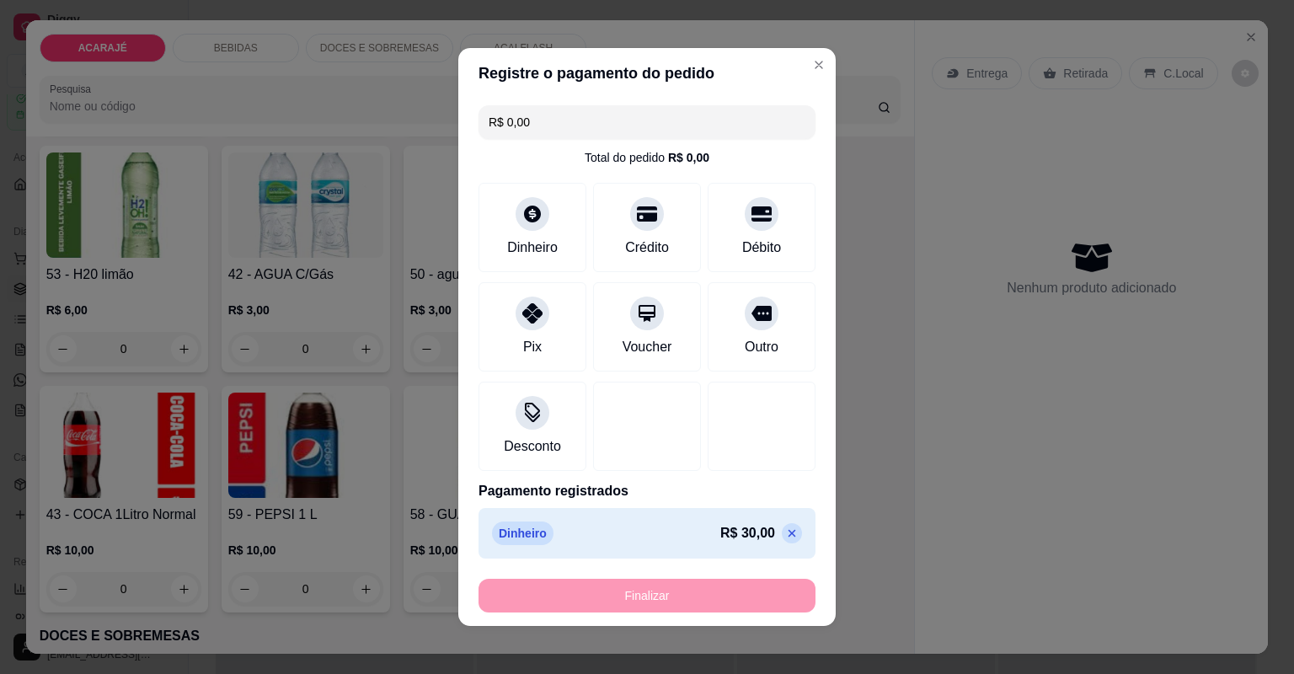
type input "-R$ 30,00"
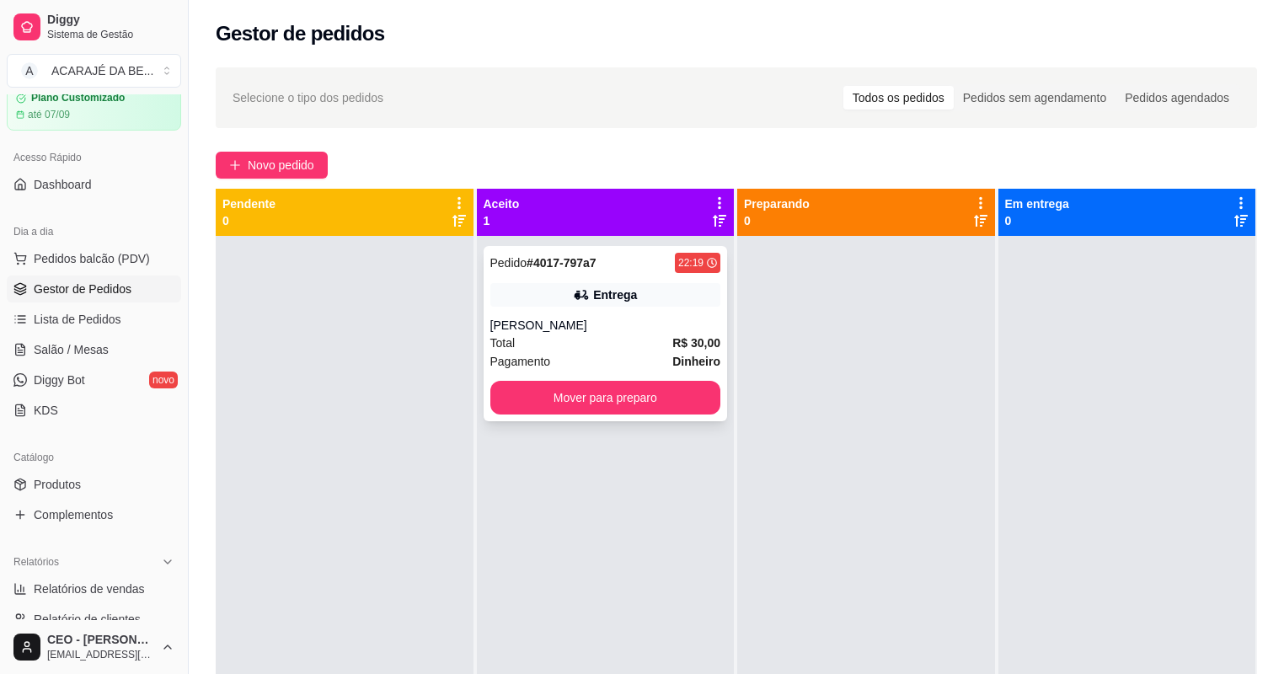
click at [596, 350] on div "Total R$ 30,00" at bounding box center [605, 343] width 231 height 19
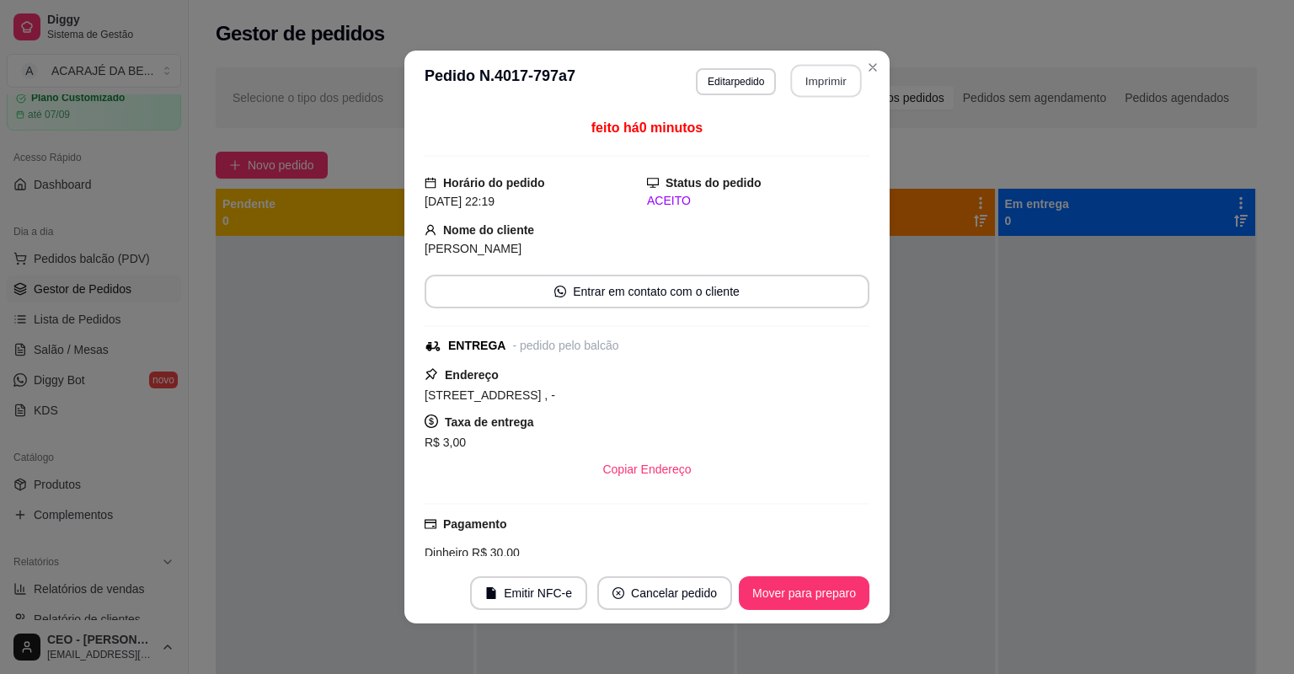
click at [848, 78] on button "Imprimir" at bounding box center [826, 81] width 71 height 33
click at [780, 568] on footer "Emitir NFC-e Cancelar pedido Mover para preparo" at bounding box center [646, 593] width 485 height 61
click at [781, 590] on button "Mover para preparo" at bounding box center [804, 593] width 126 height 33
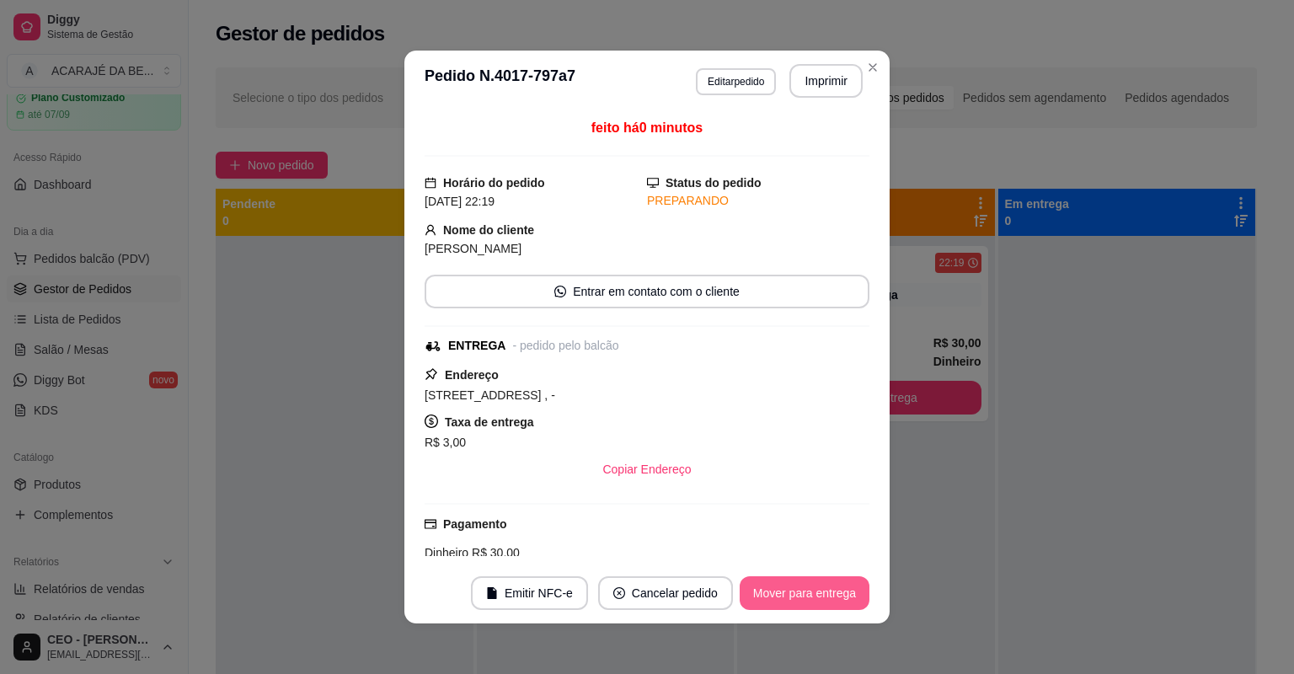
click at [781, 590] on button "Mover para entrega" at bounding box center [805, 593] width 130 height 34
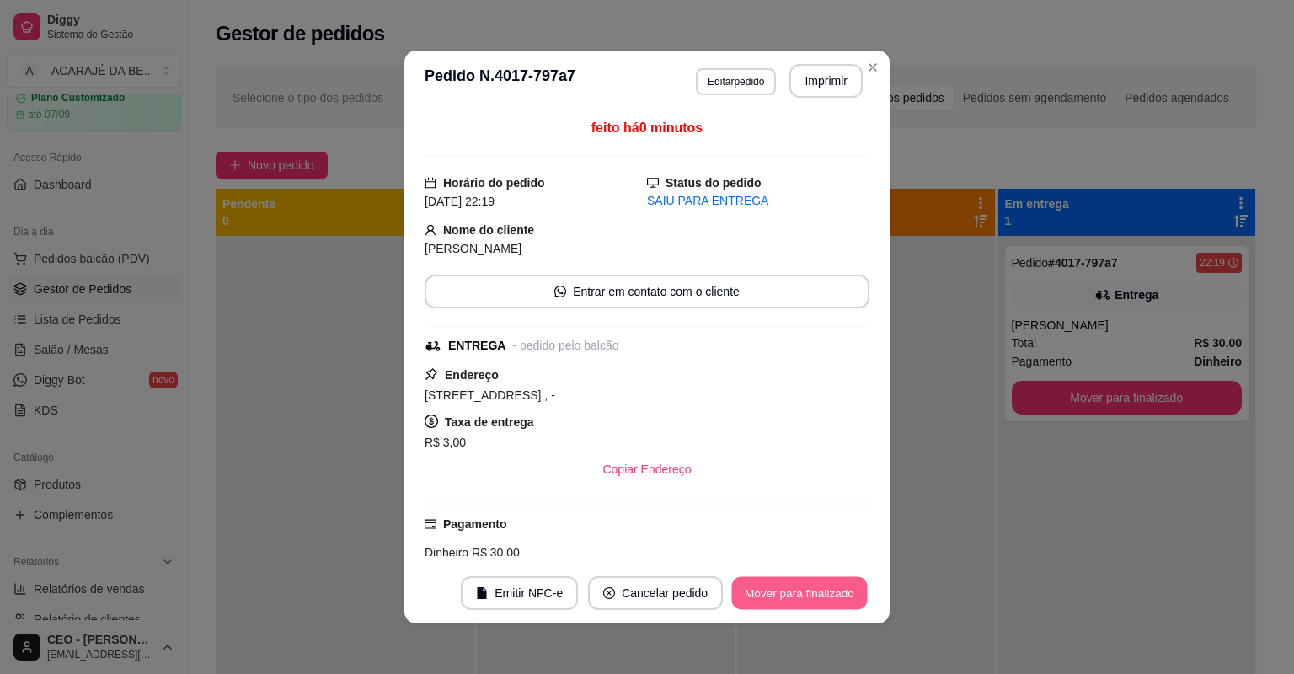
click at [781, 590] on button "Mover para finalizado" at bounding box center [800, 593] width 136 height 33
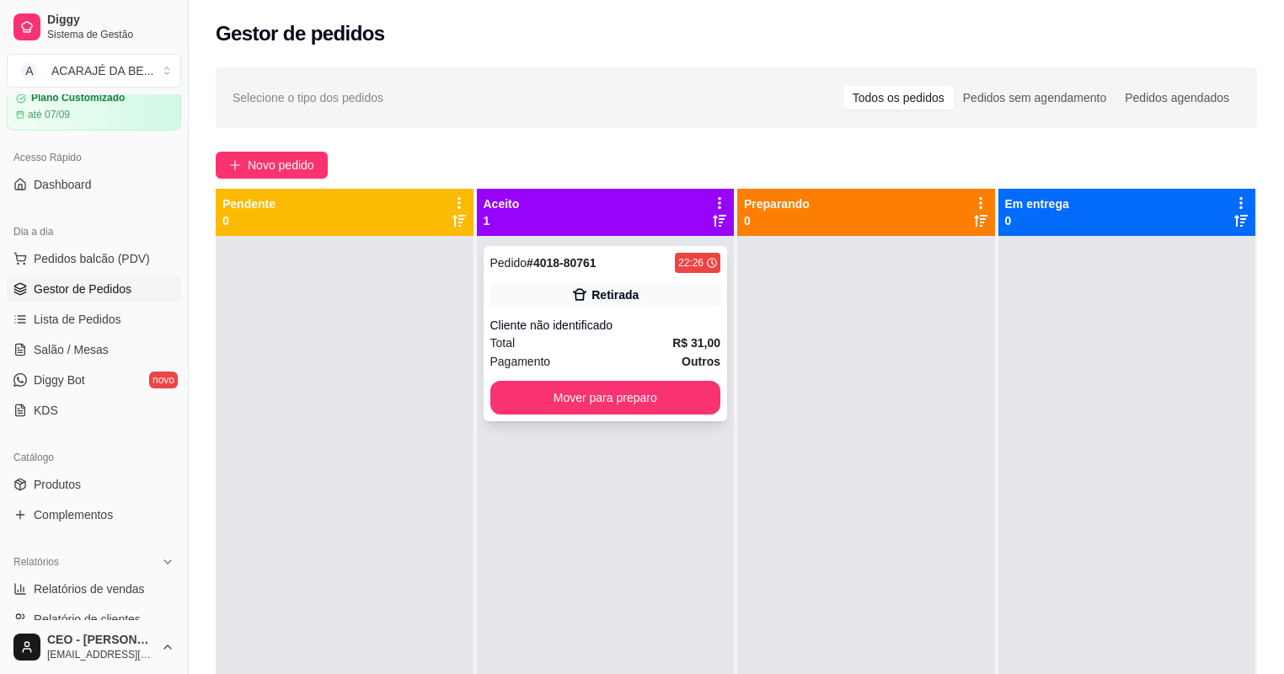
click at [576, 337] on div "Total R$ 31,00" at bounding box center [605, 343] width 231 height 19
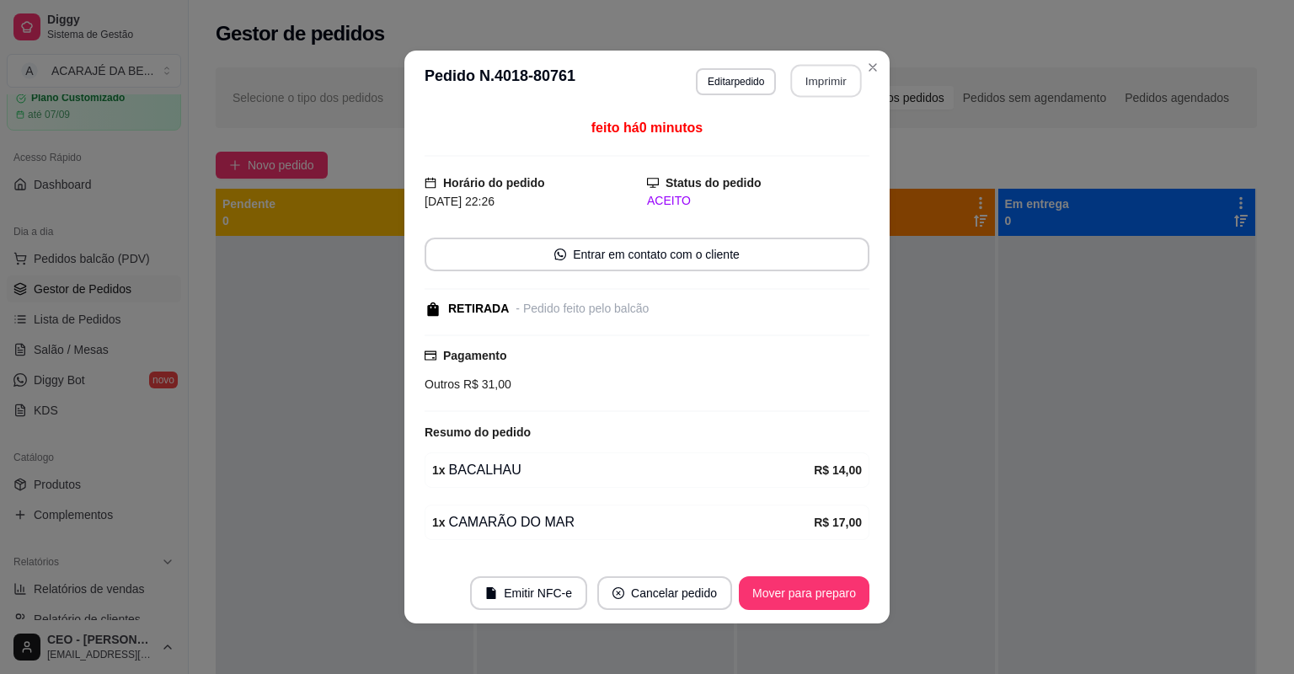
click at [815, 72] on button "Imprimir" at bounding box center [826, 81] width 71 height 33
click at [776, 576] on button "Mover para preparo" at bounding box center [804, 593] width 131 height 34
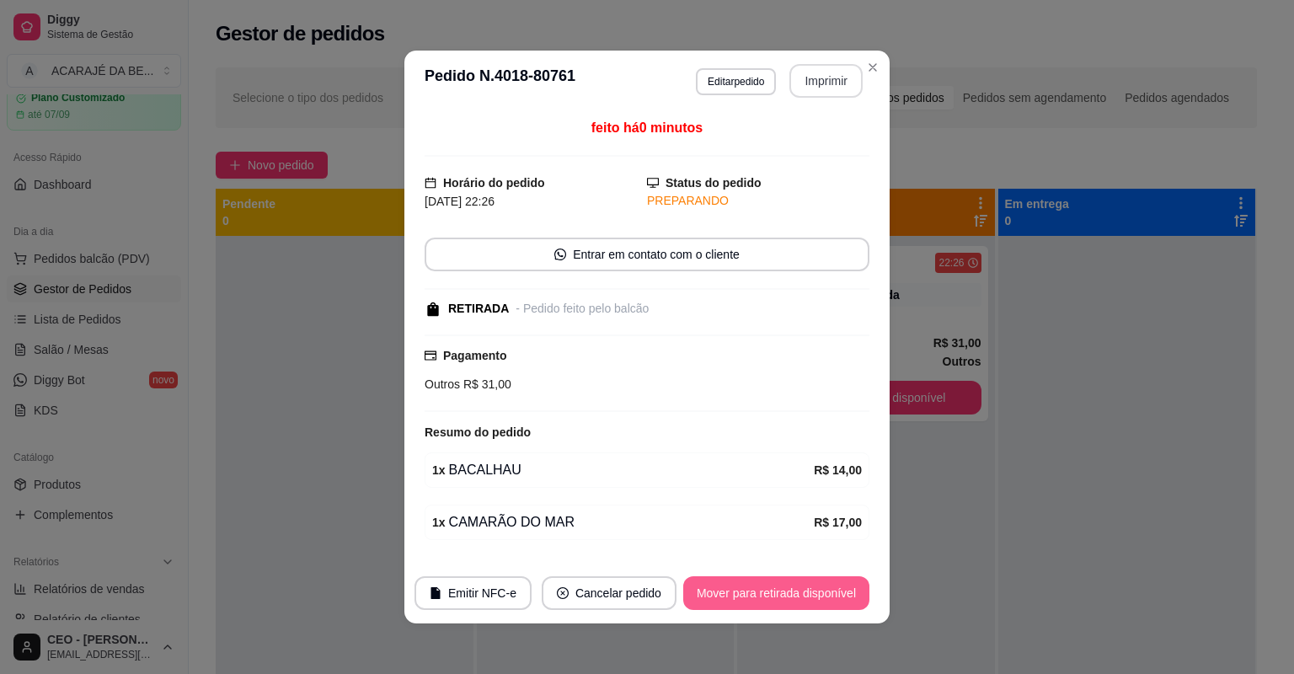
click at [776, 576] on button "Mover para retirada disponível" at bounding box center [776, 593] width 186 height 34
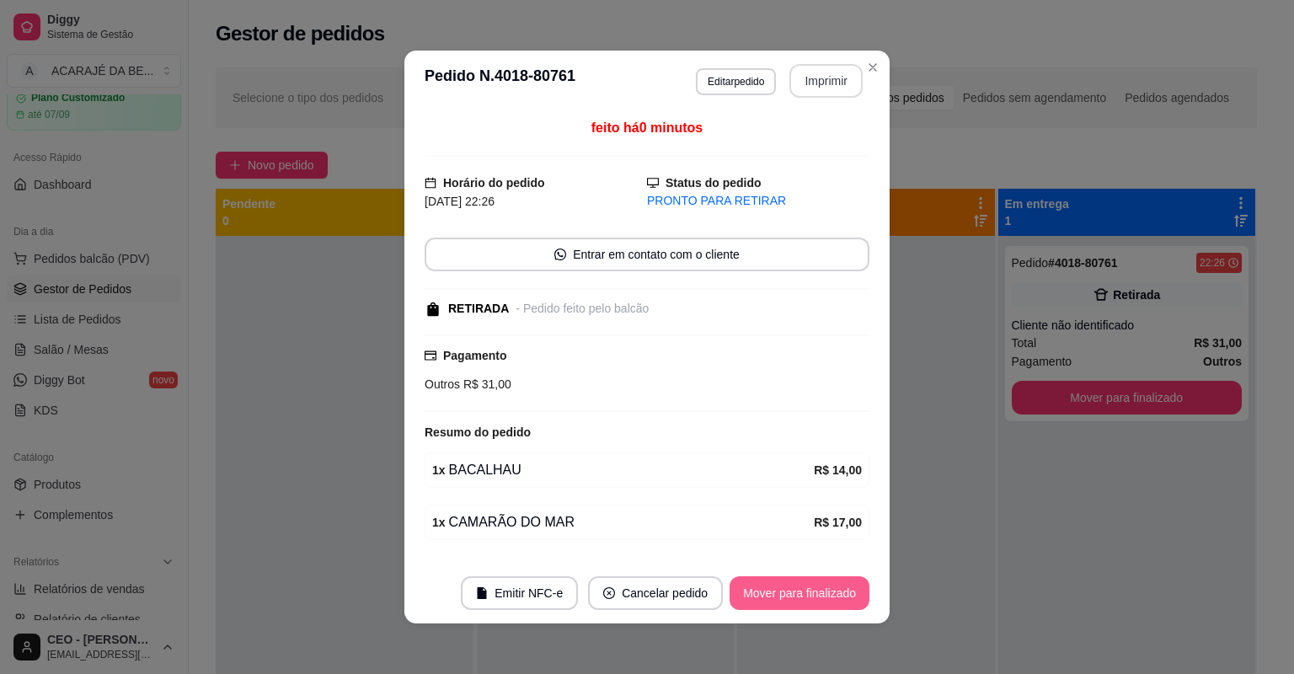
click at [781, 582] on button "Mover para finalizado" at bounding box center [800, 593] width 140 height 34
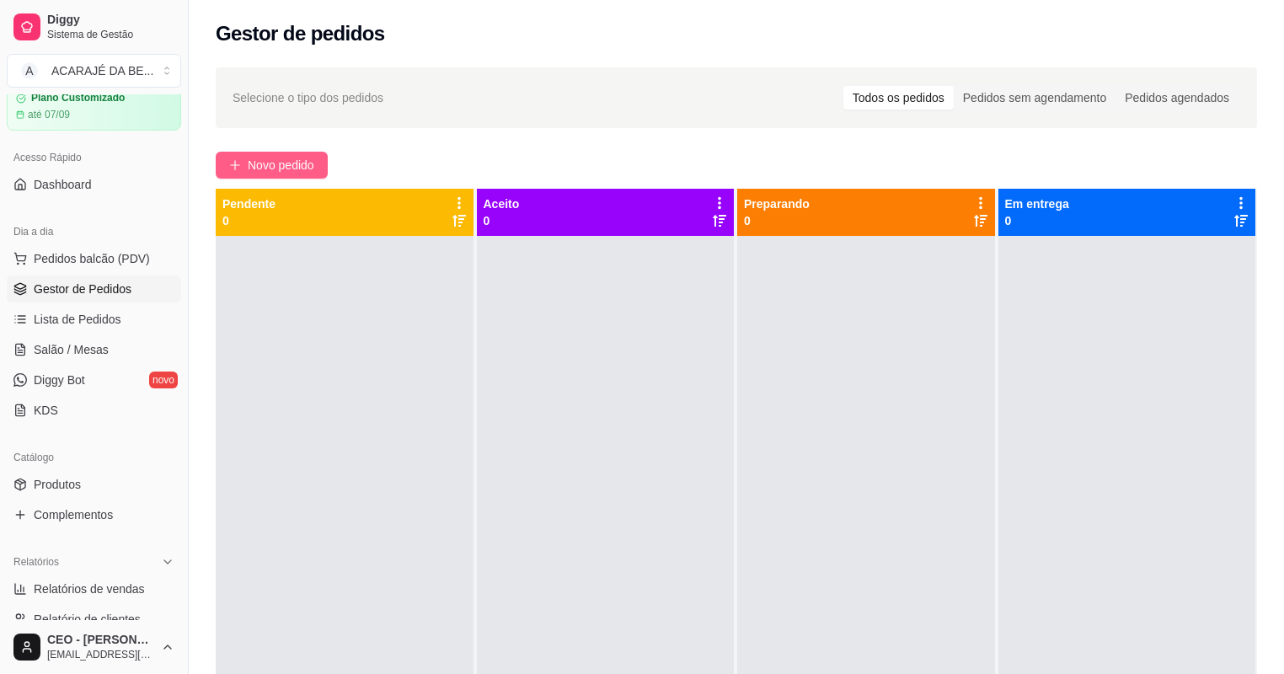
click at [312, 163] on span "Novo pedido" at bounding box center [281, 165] width 67 height 19
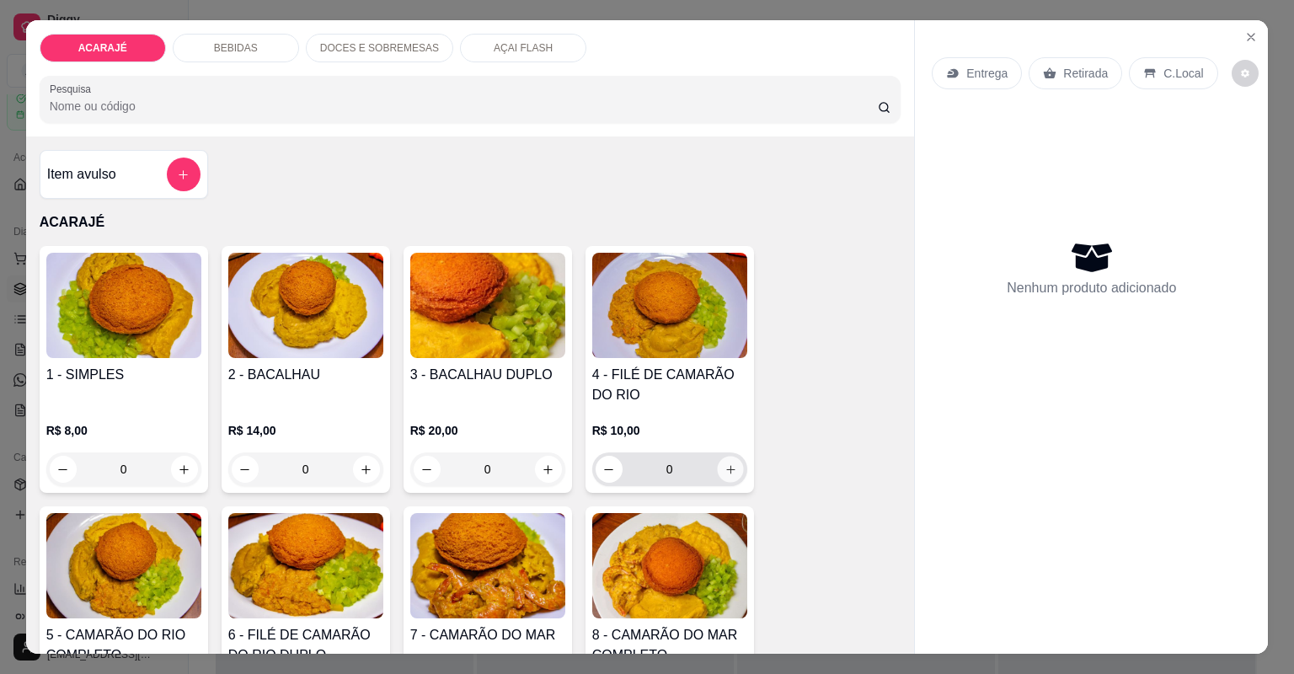
click at [727, 468] on icon "increase-product-quantity" at bounding box center [730, 469] width 13 height 13
type input "1"
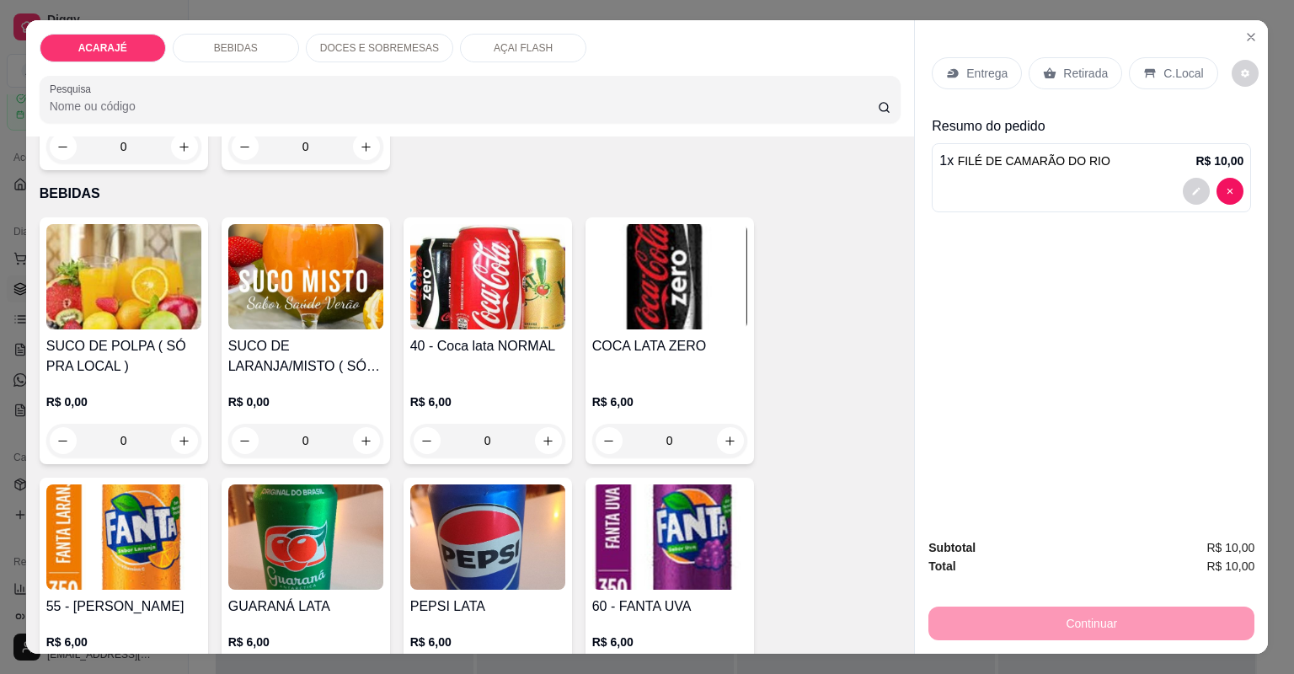
scroll to position [1011, 0]
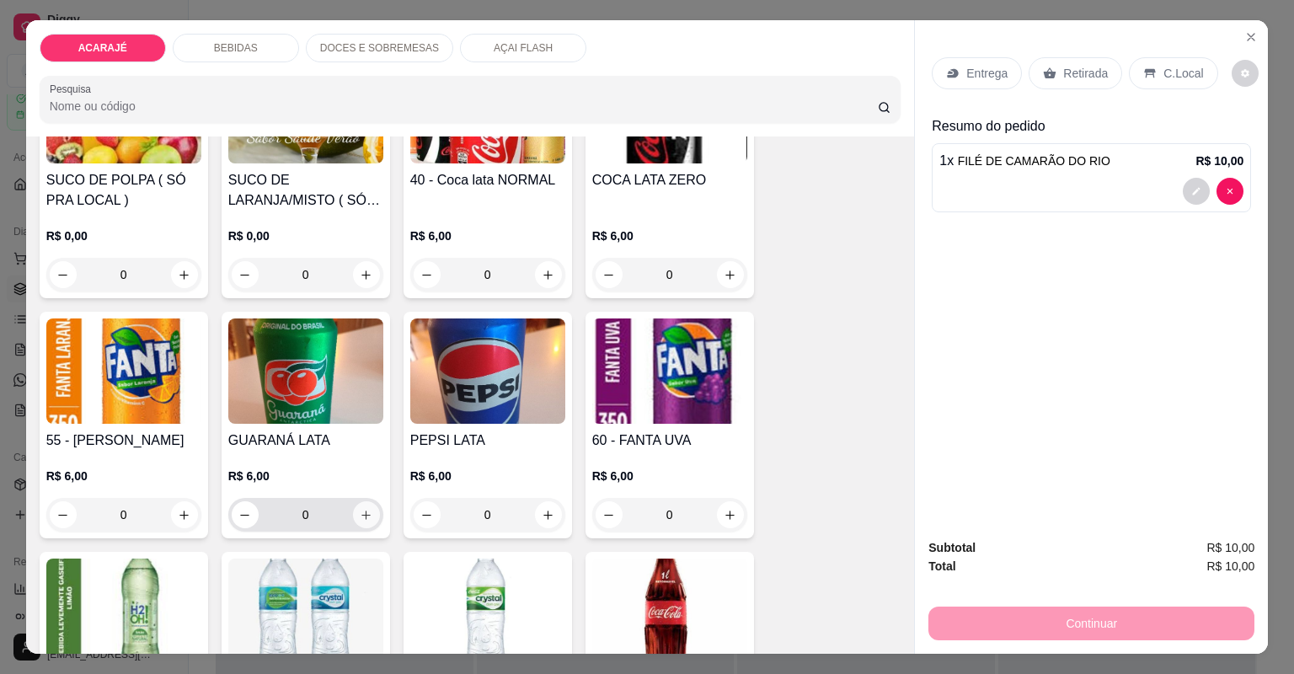
click at [364, 522] on button "increase-product-quantity" at bounding box center [366, 514] width 27 height 27
type input "1"
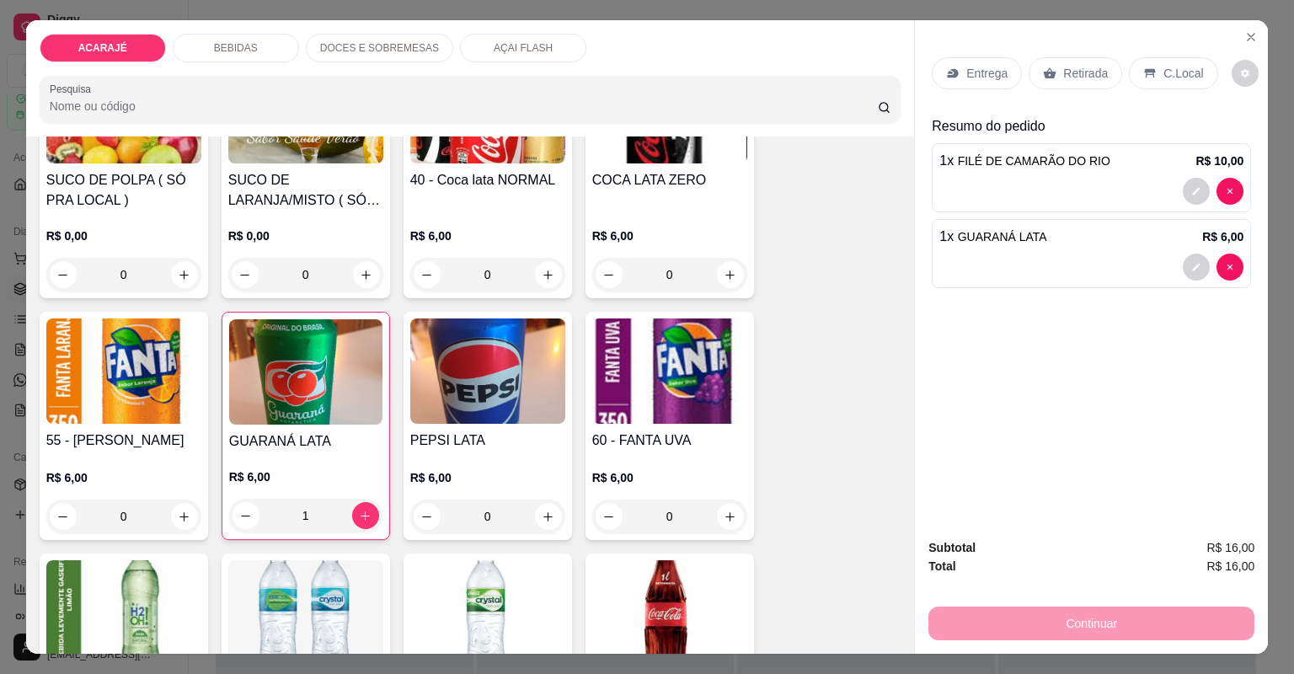
click at [949, 77] on icon at bounding box center [953, 73] width 11 height 9
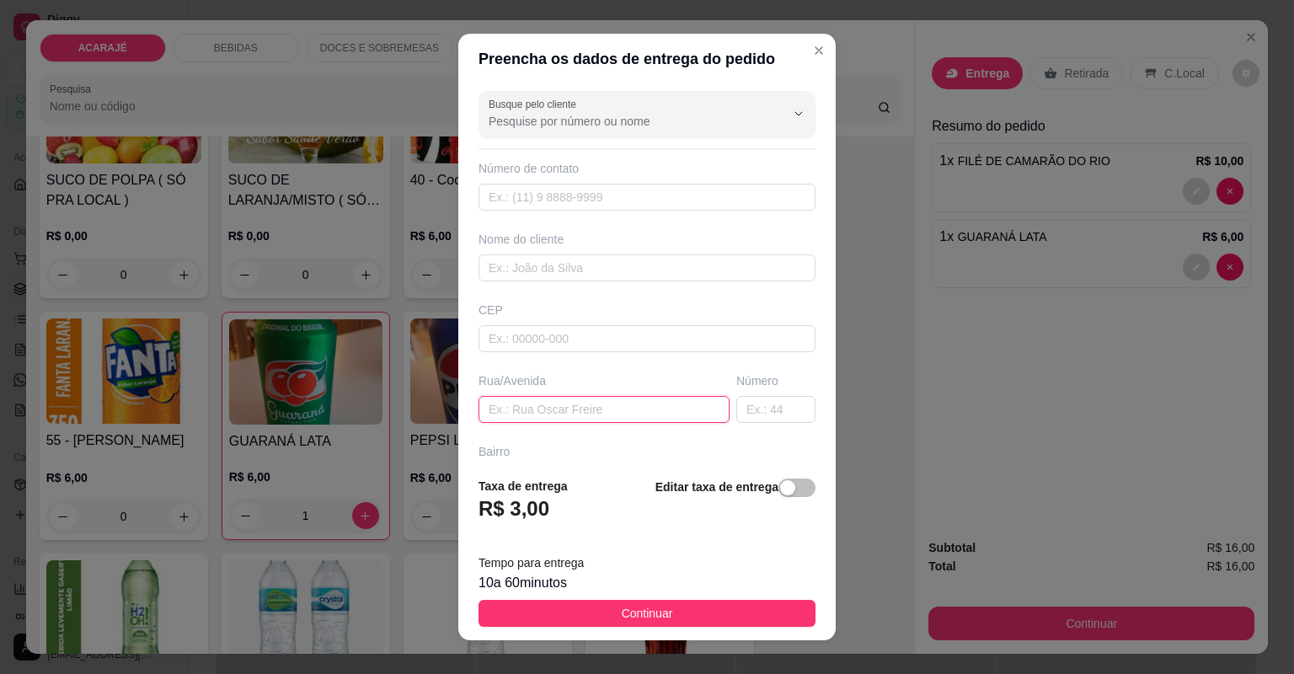
paste input "[STREET_ADDRESS][PERSON_NAME] branco na esquina"
type input "[STREET_ADDRESS][PERSON_NAME] branco na esquina"
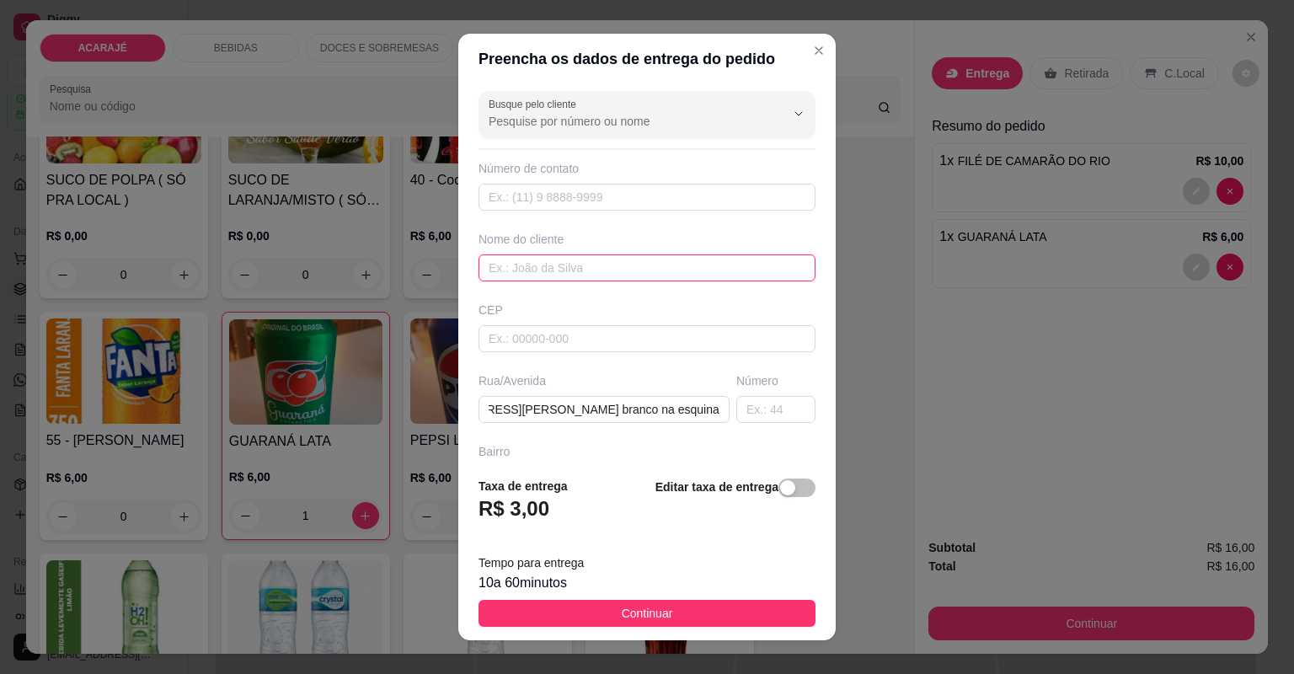
click at [583, 259] on input "text" at bounding box center [647, 267] width 337 height 27
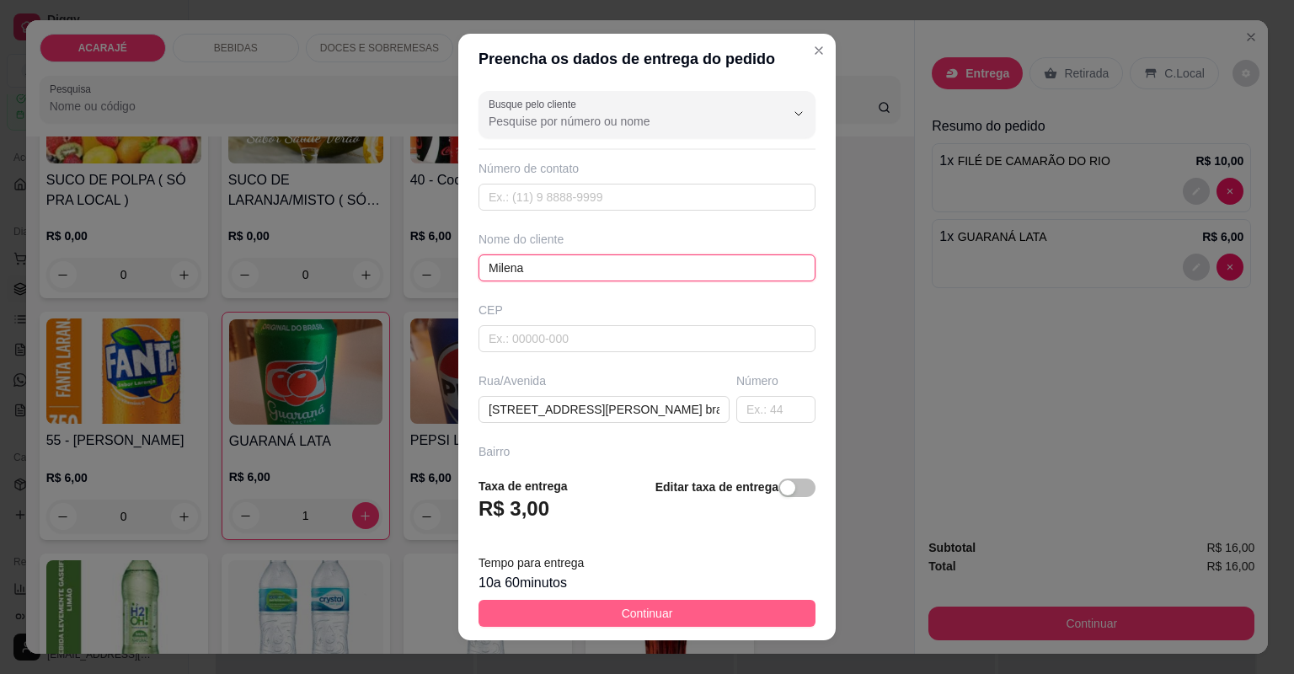
type input "Milena"
click at [622, 607] on span "Continuar" at bounding box center [647, 613] width 51 height 19
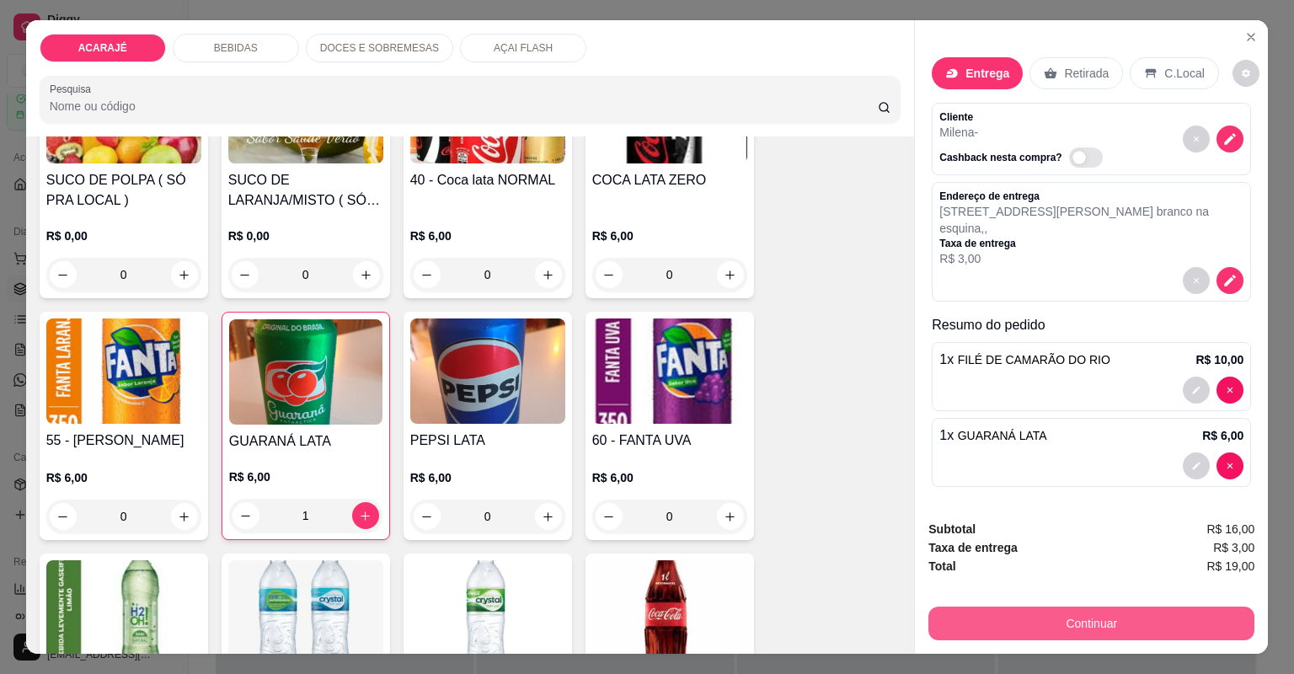
click at [964, 624] on button "Continuar" at bounding box center [1091, 624] width 326 height 34
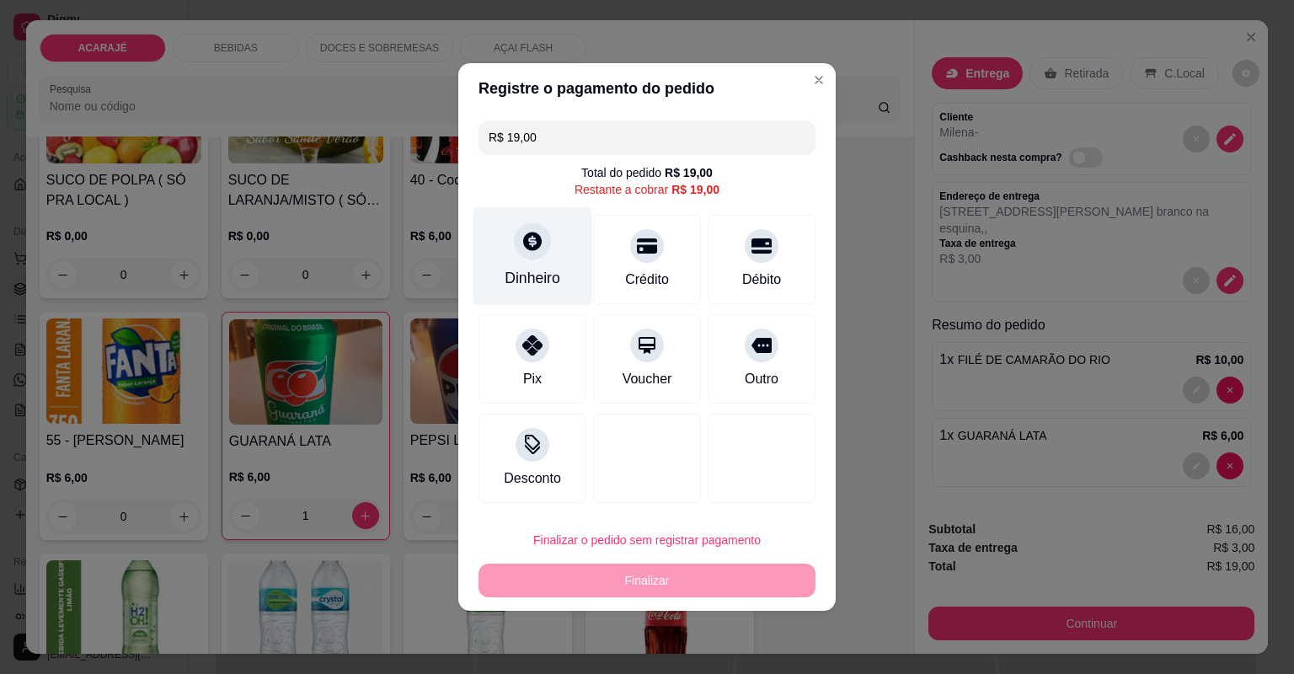
click at [511, 237] on div "Dinheiro" at bounding box center [533, 256] width 119 height 99
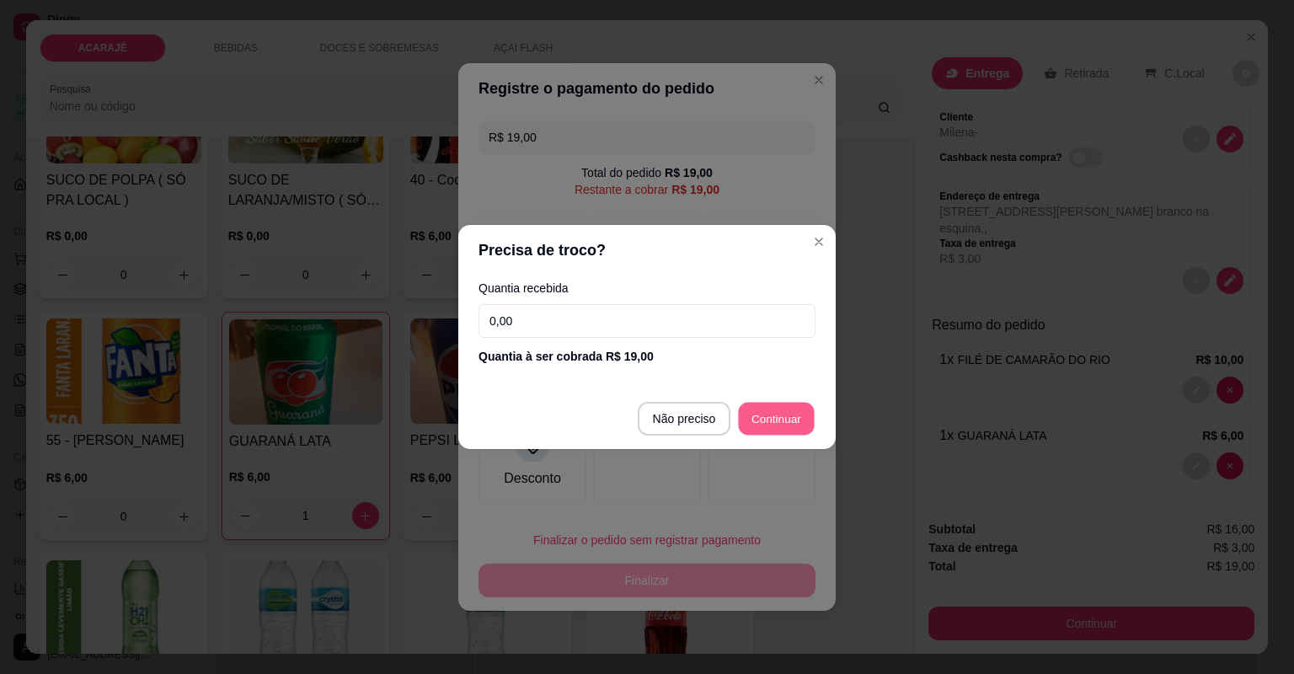
type input "R$ 0,00"
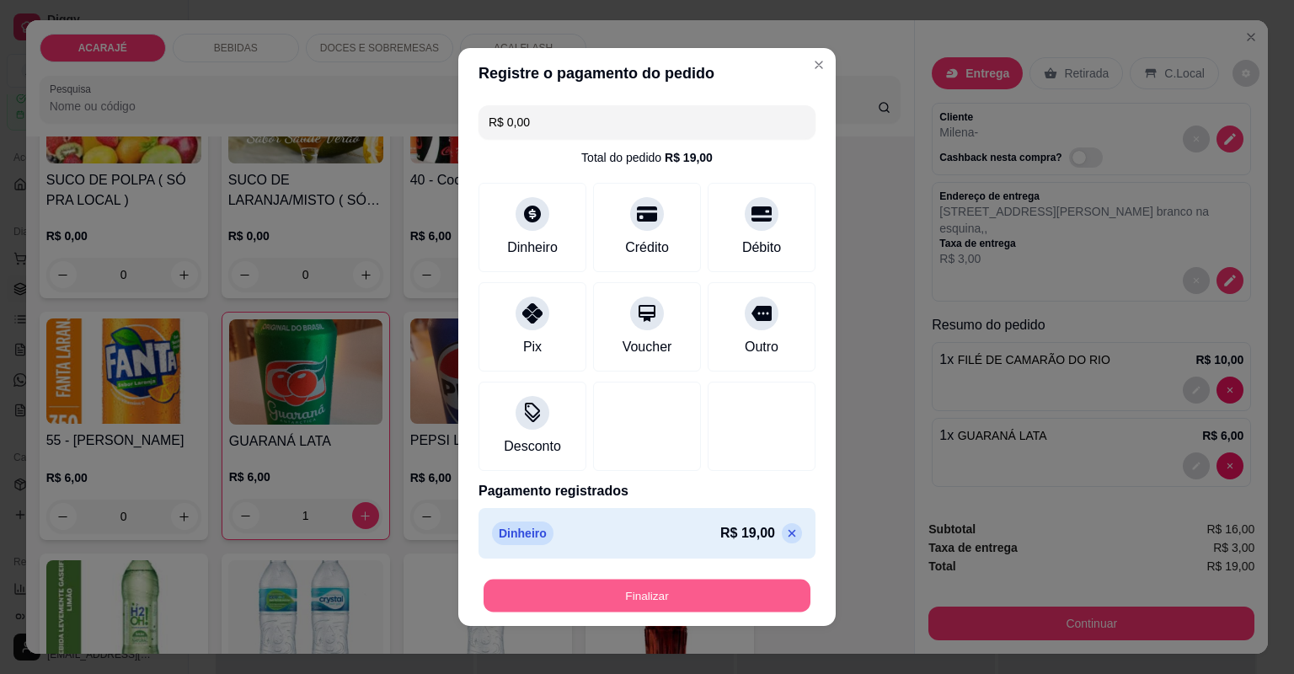
click at [740, 586] on button "Finalizar" at bounding box center [647, 596] width 327 height 33
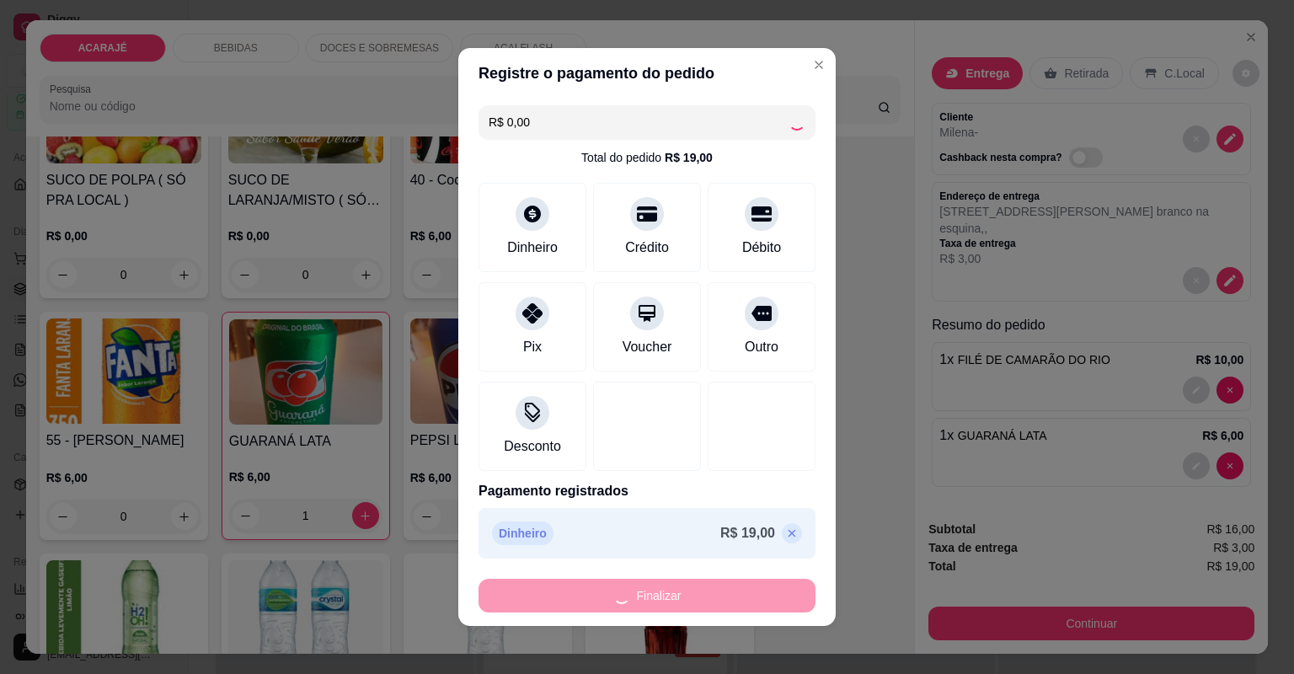
type input "0"
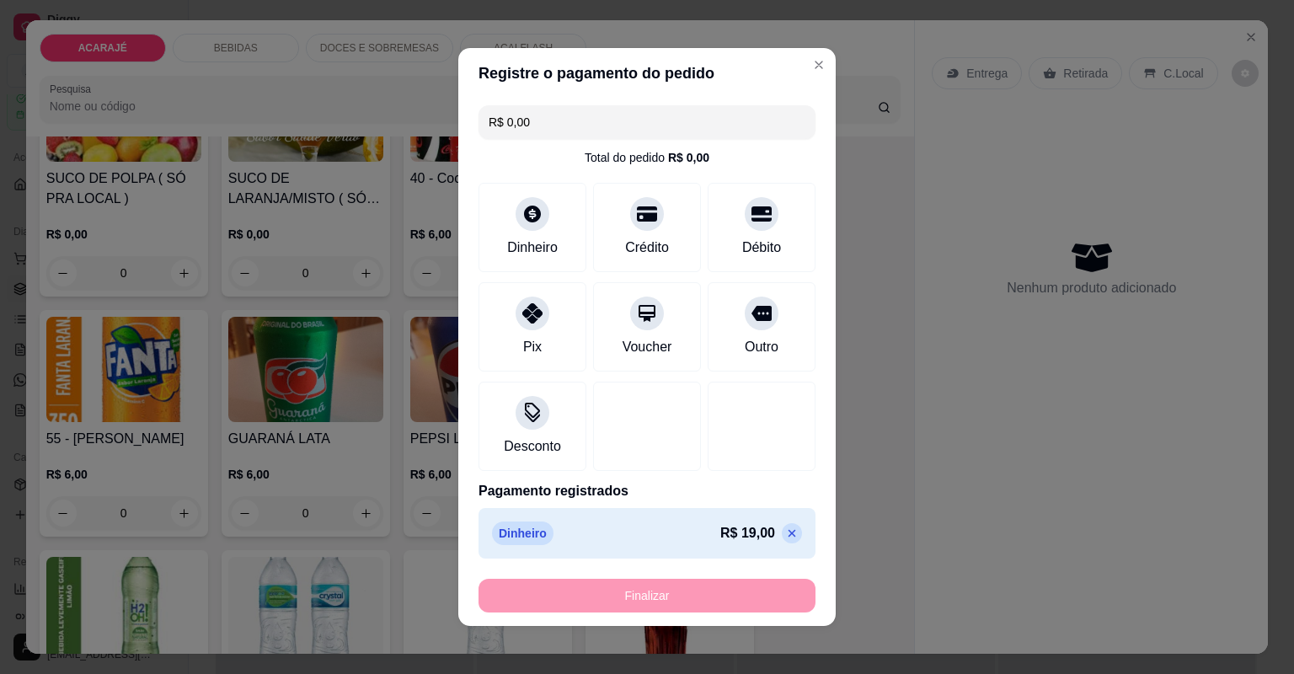
type input "-R$ 19,00"
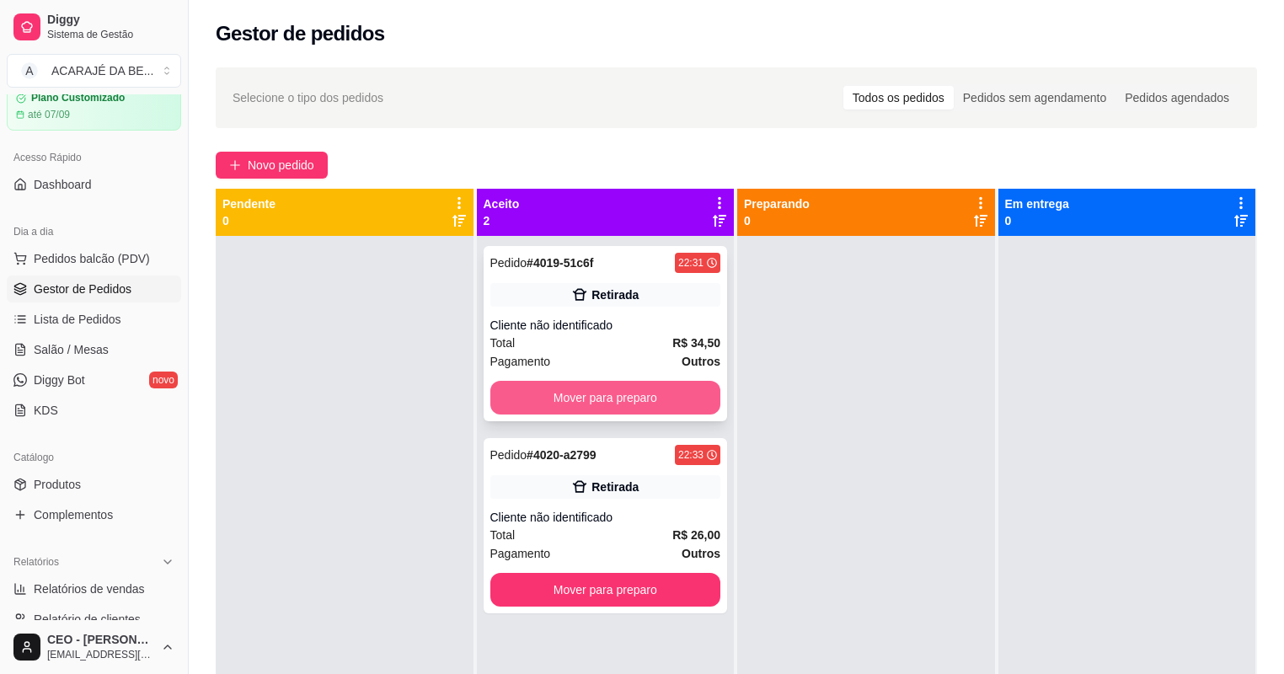
click at [668, 388] on button "Mover para preparo" at bounding box center [605, 398] width 231 height 34
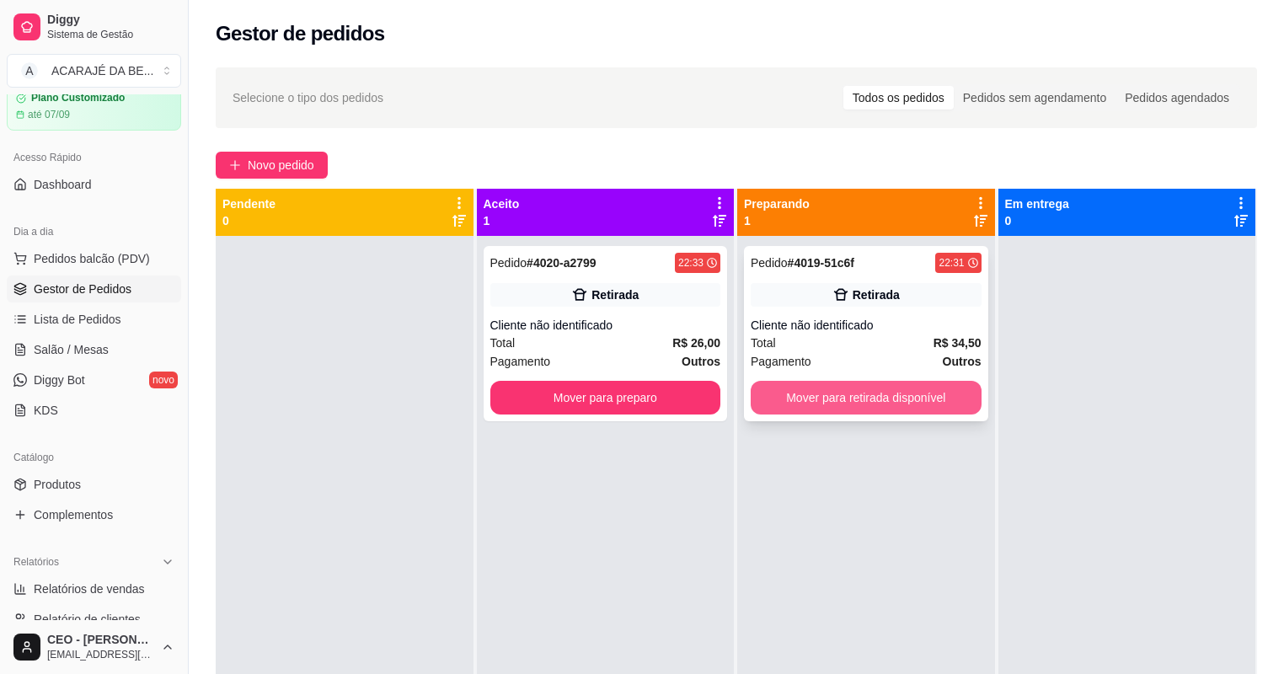
click at [827, 395] on button "Mover para retirada disponível" at bounding box center [866, 398] width 231 height 34
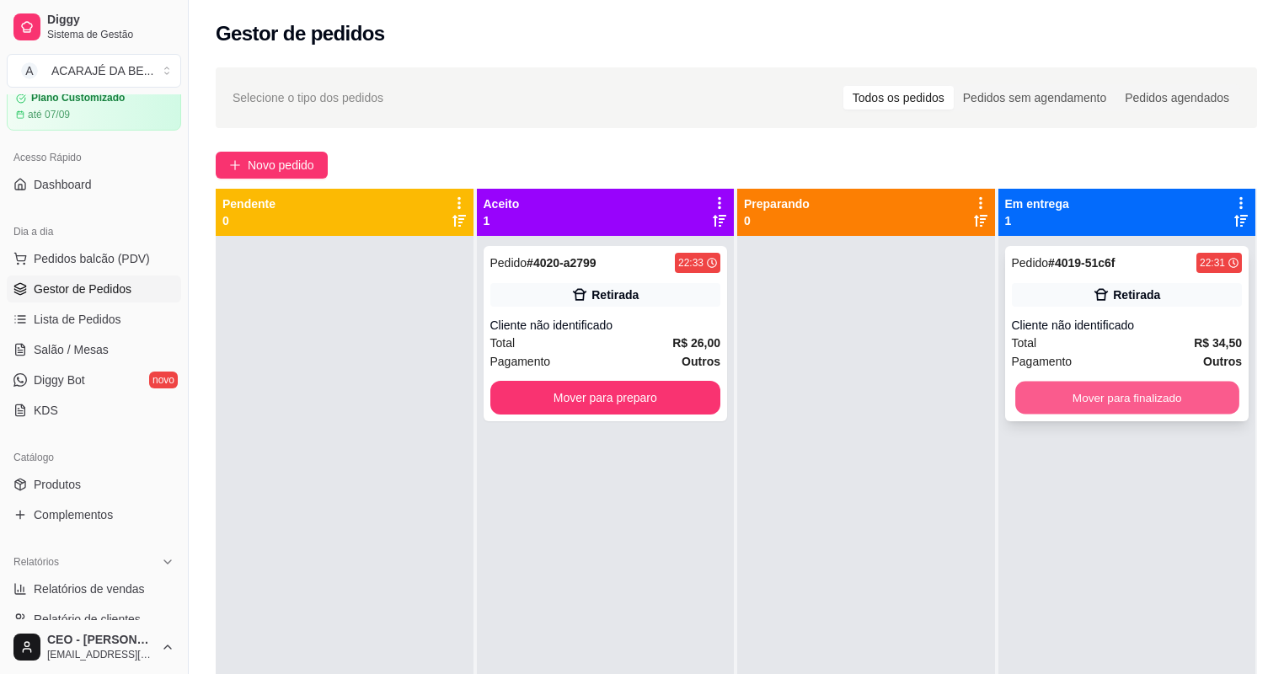
click at [1051, 403] on button "Mover para finalizado" at bounding box center [1126, 398] width 223 height 33
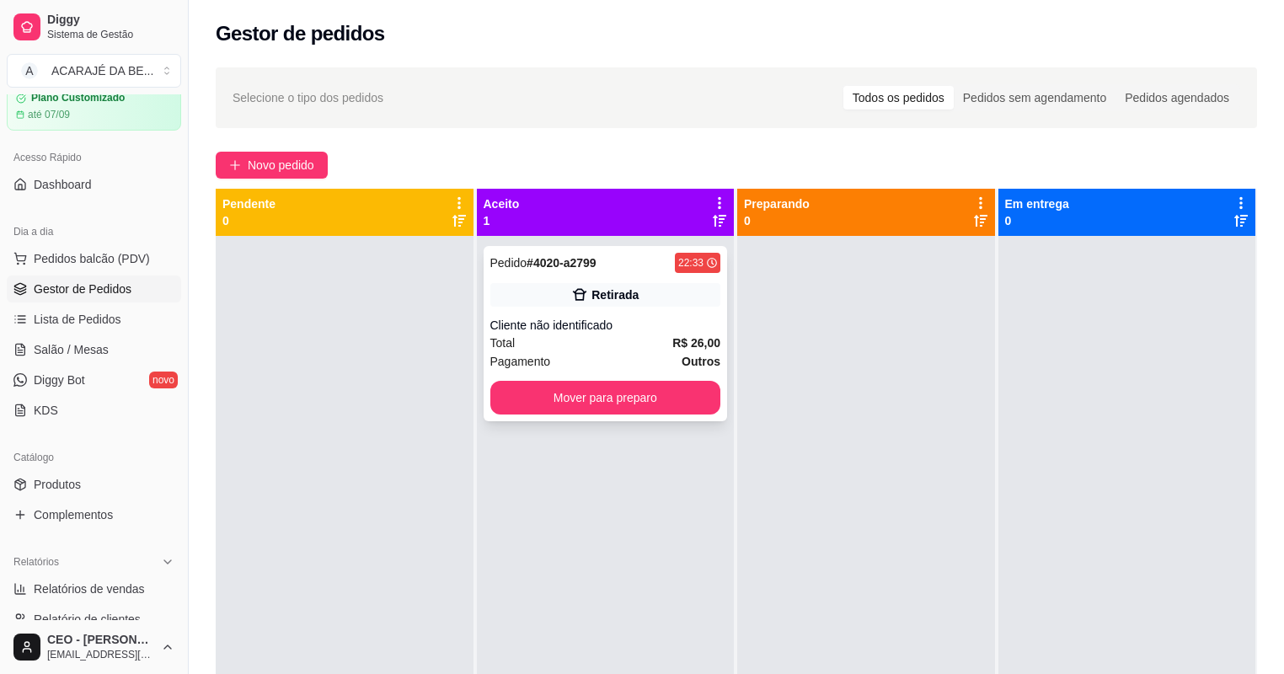
click at [634, 320] on div "Cliente não identificado" at bounding box center [605, 325] width 231 height 17
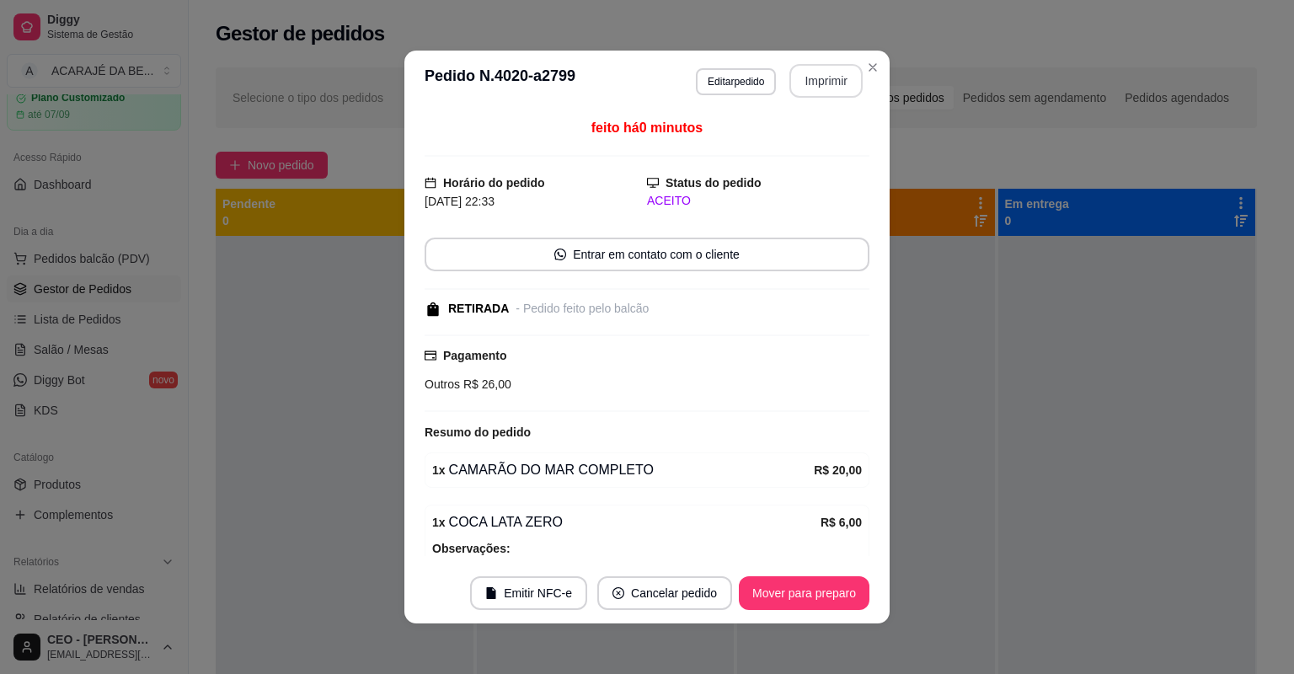
click at [839, 84] on button "Imprimir" at bounding box center [825, 81] width 73 height 34
click at [789, 598] on button "Mover para preparo" at bounding box center [804, 593] width 131 height 34
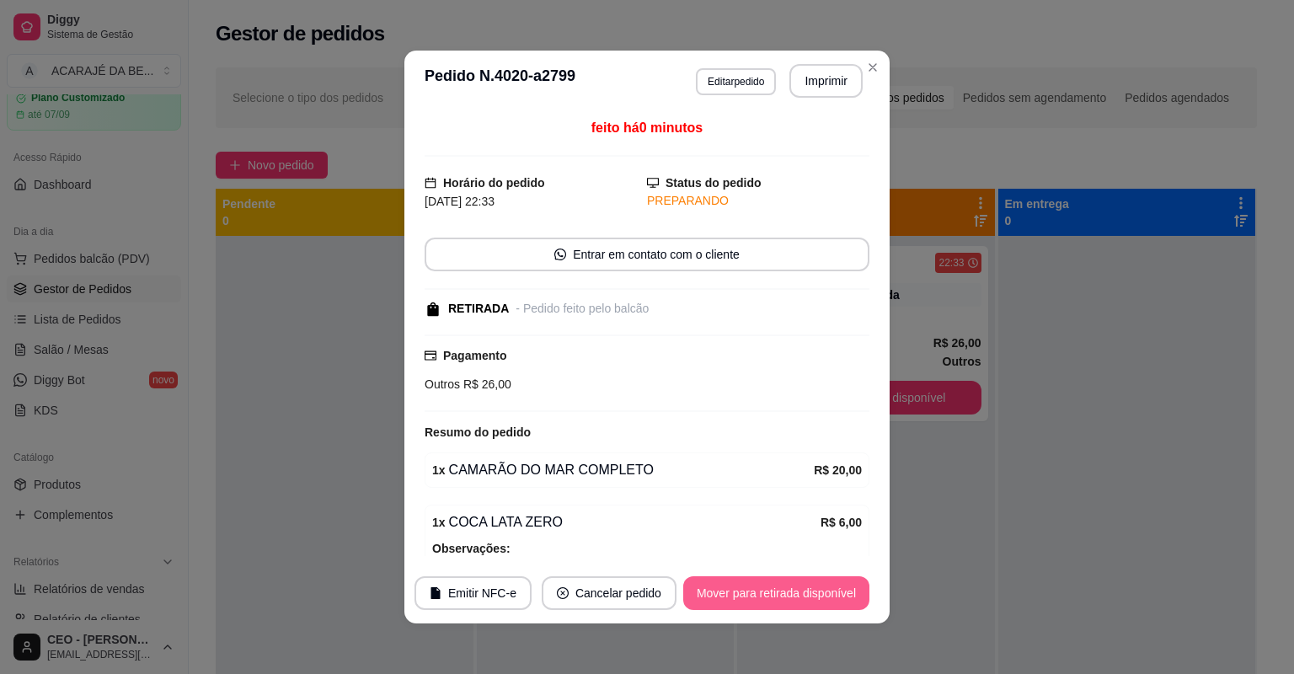
click at [789, 598] on button "Mover para retirada disponível" at bounding box center [776, 593] width 186 height 34
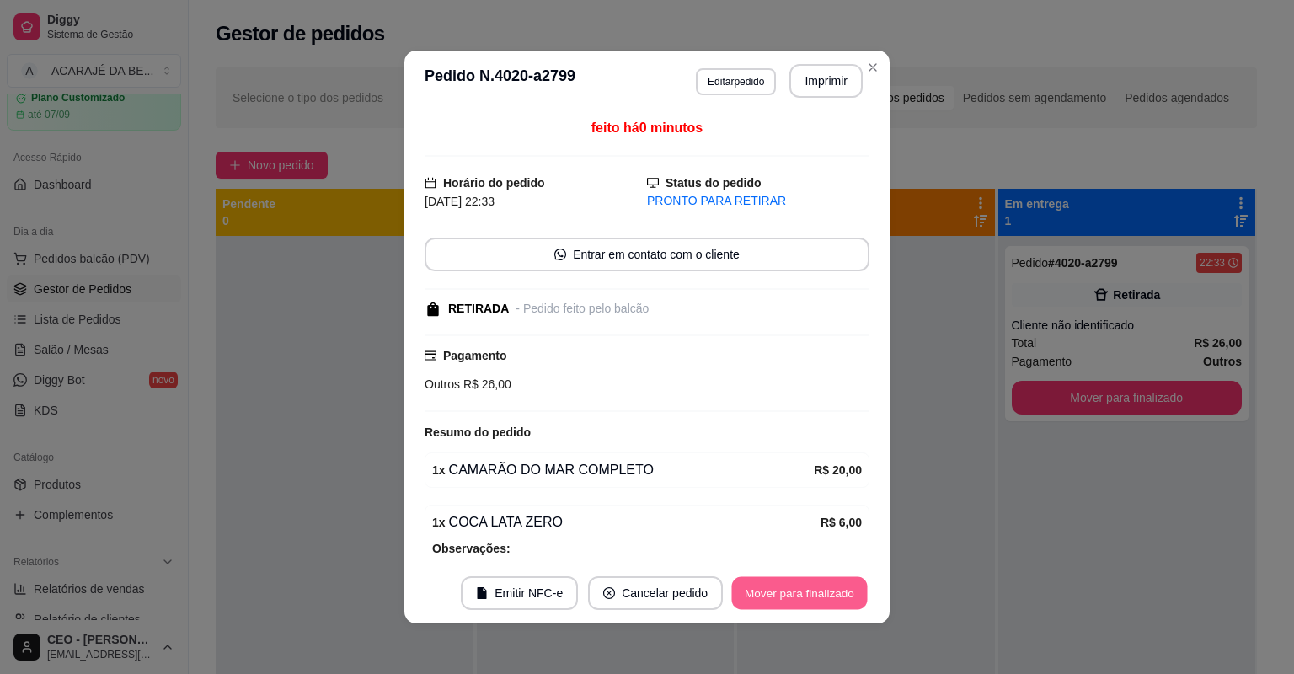
click at [789, 598] on button "Mover para finalizado" at bounding box center [800, 593] width 136 height 33
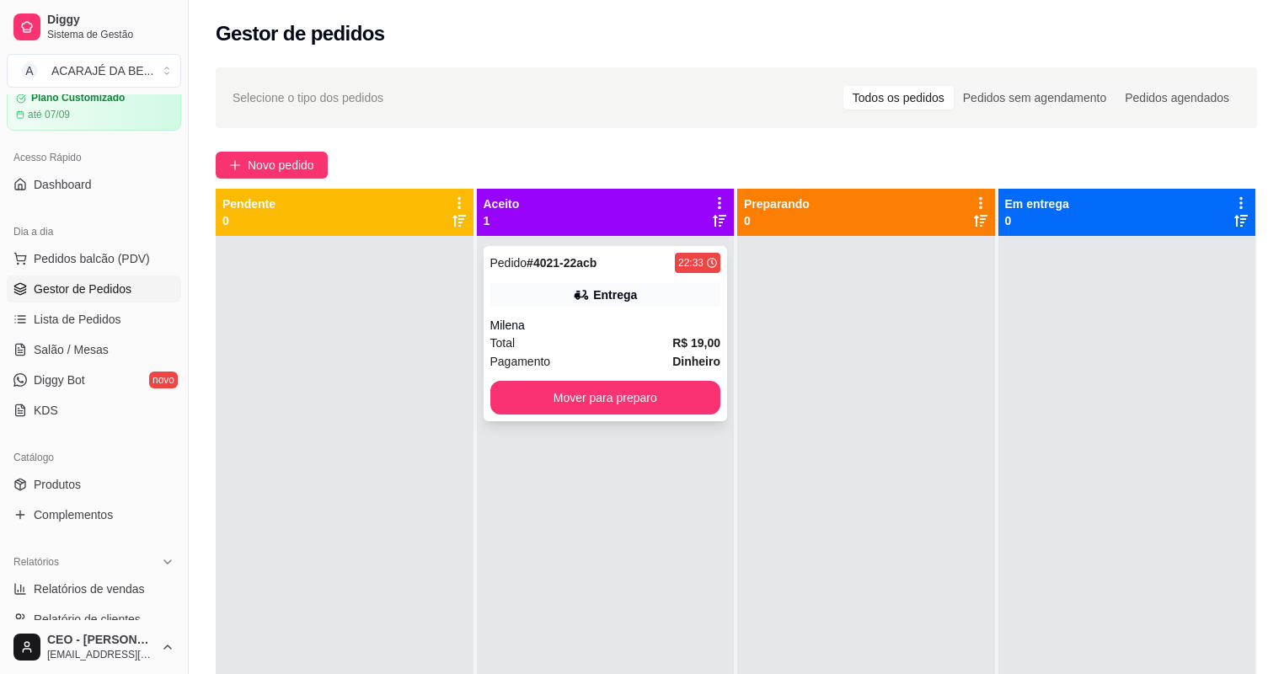
click at [634, 354] on div "Pagamento Dinheiro" at bounding box center [605, 361] width 231 height 19
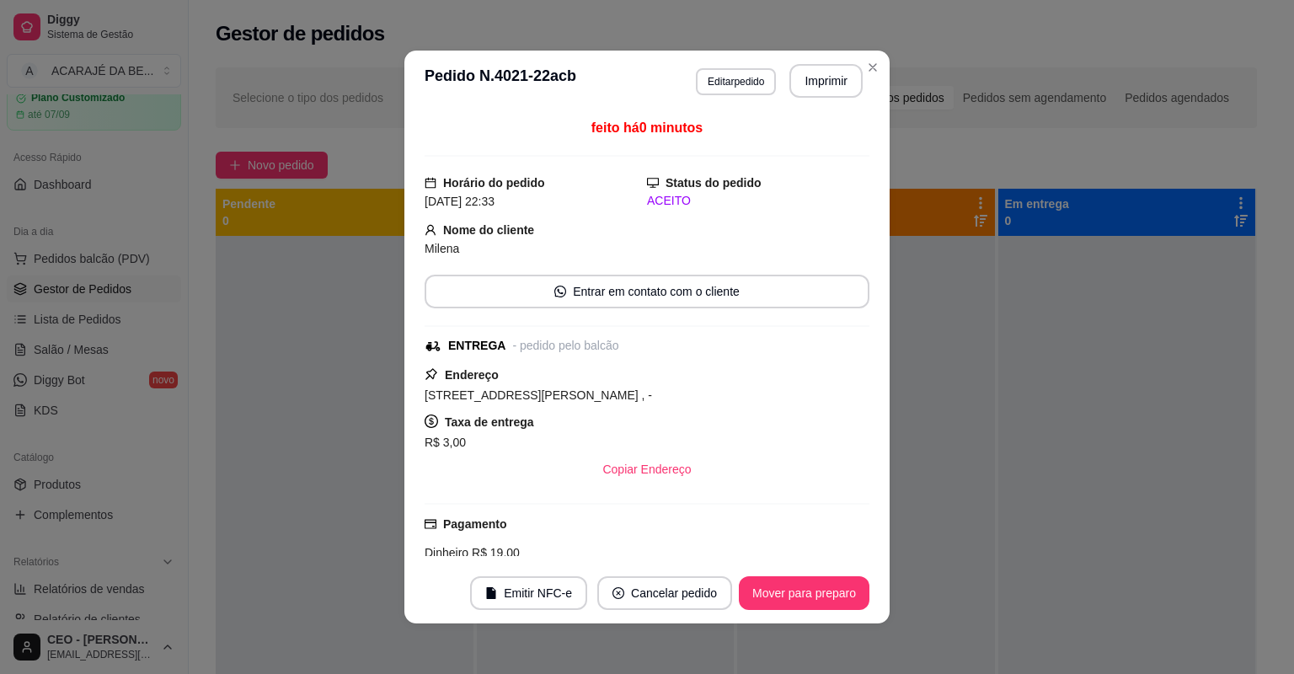
scroll to position [216, 0]
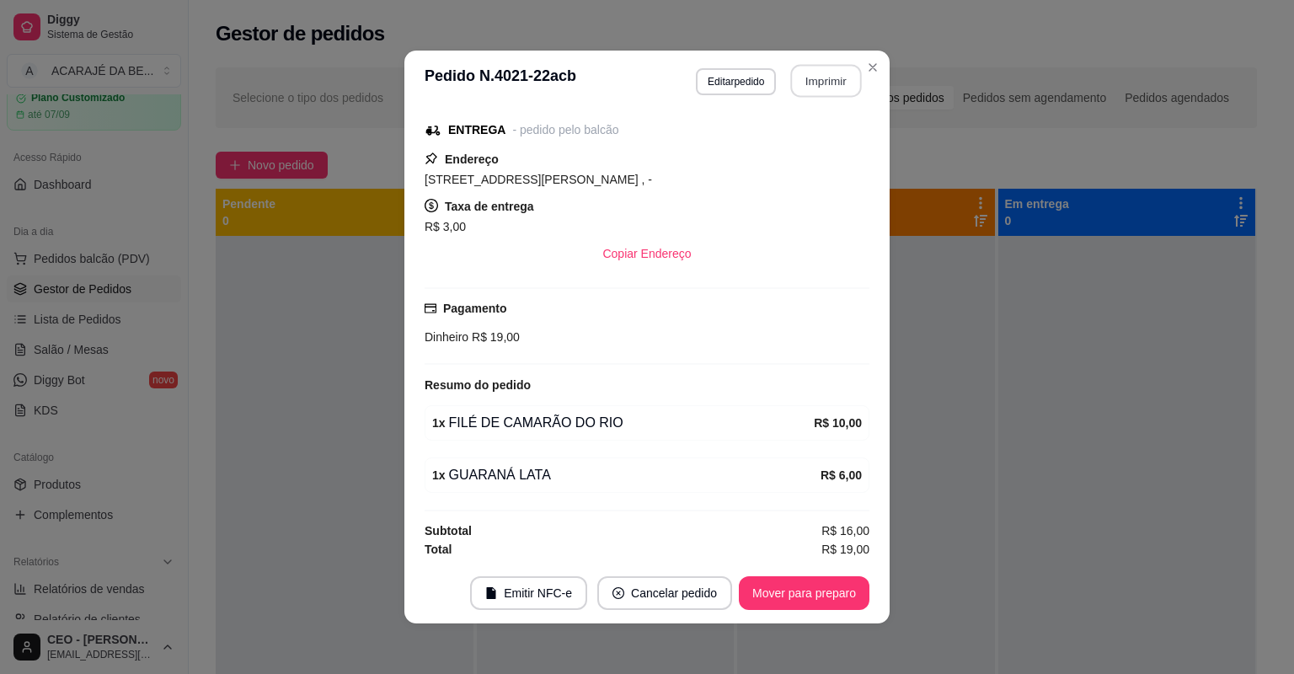
click at [806, 84] on button "Imprimir" at bounding box center [826, 81] width 71 height 33
click at [799, 607] on button "Mover para preparo" at bounding box center [804, 593] width 126 height 33
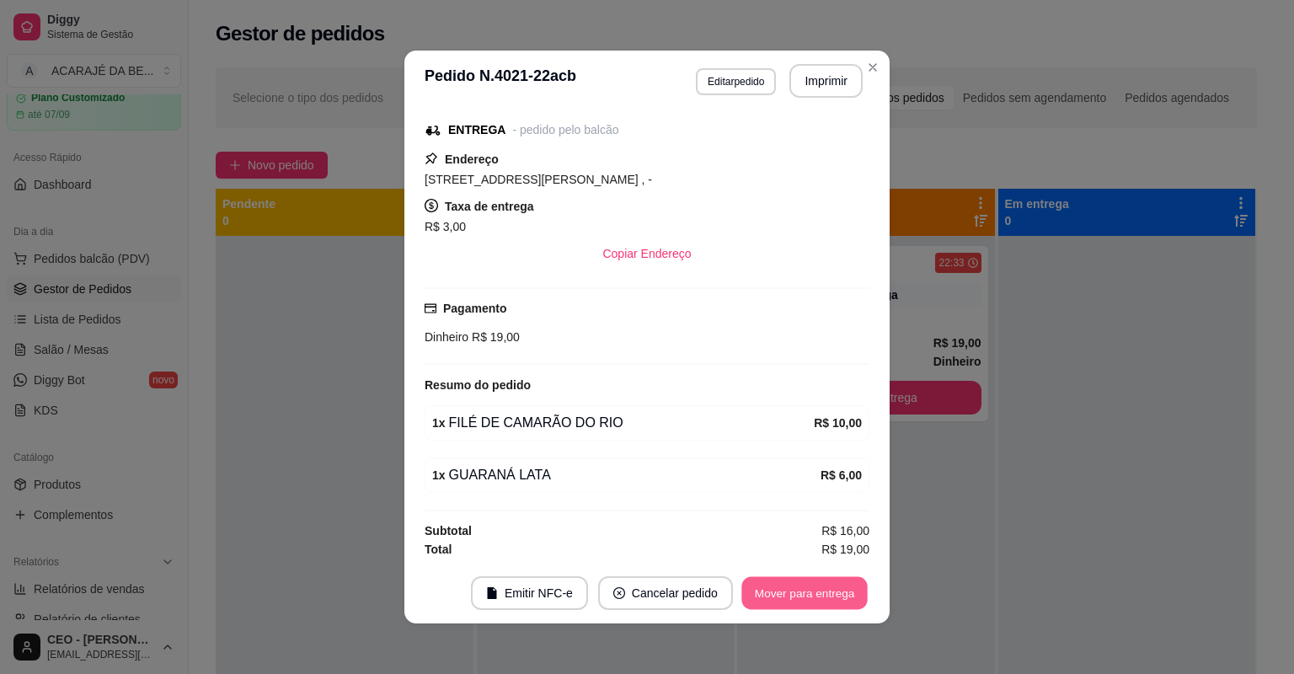
click at [816, 586] on button "Mover para entrega" at bounding box center [804, 593] width 126 height 33
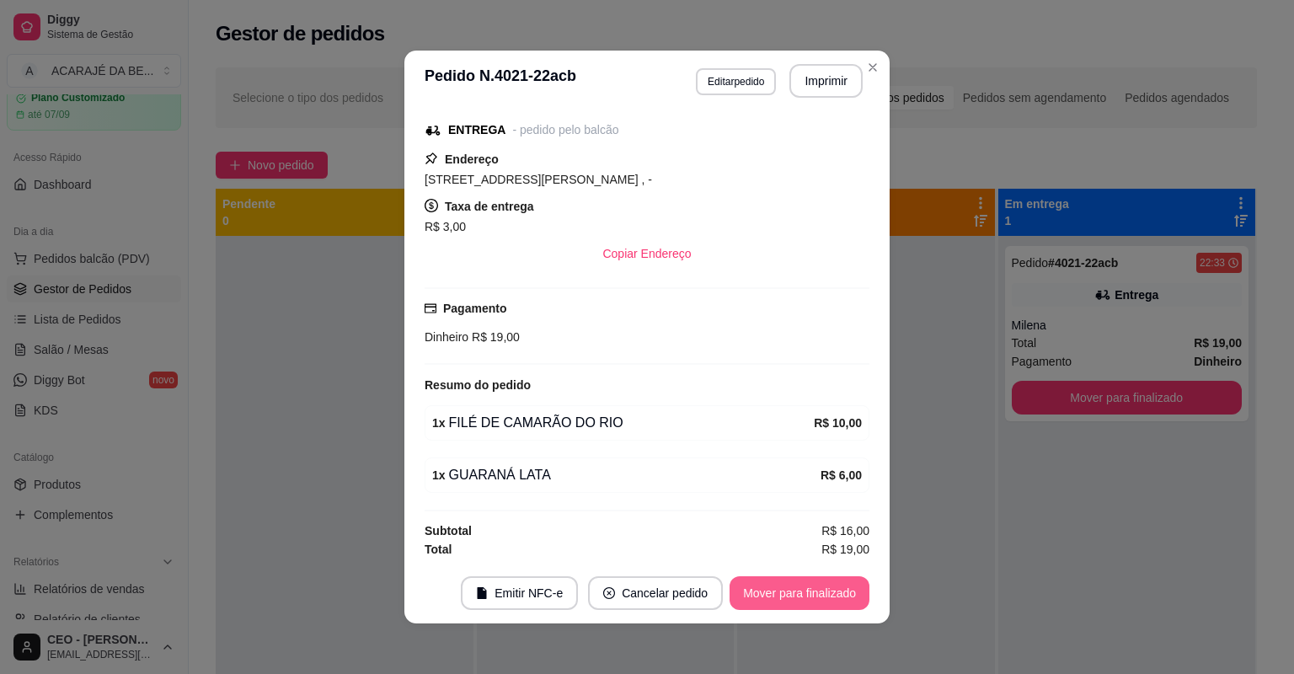
click at [816, 586] on button "Mover para finalizado" at bounding box center [800, 593] width 140 height 34
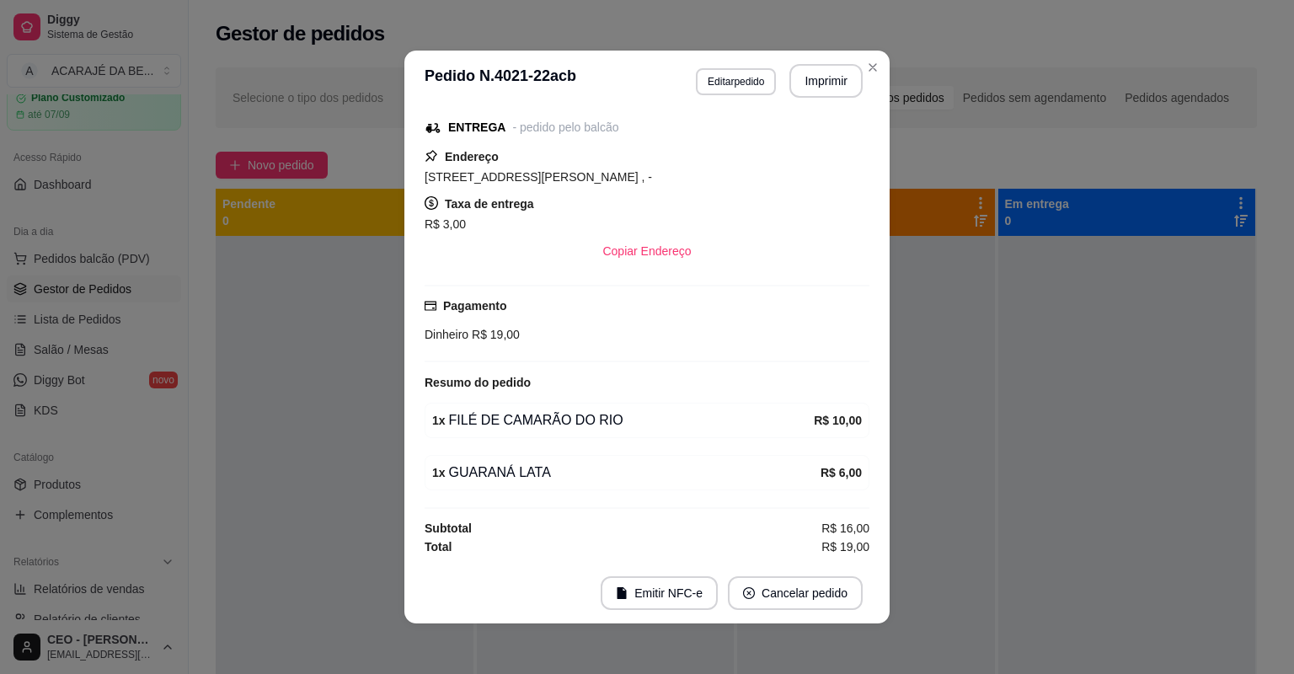
scroll to position [143, 0]
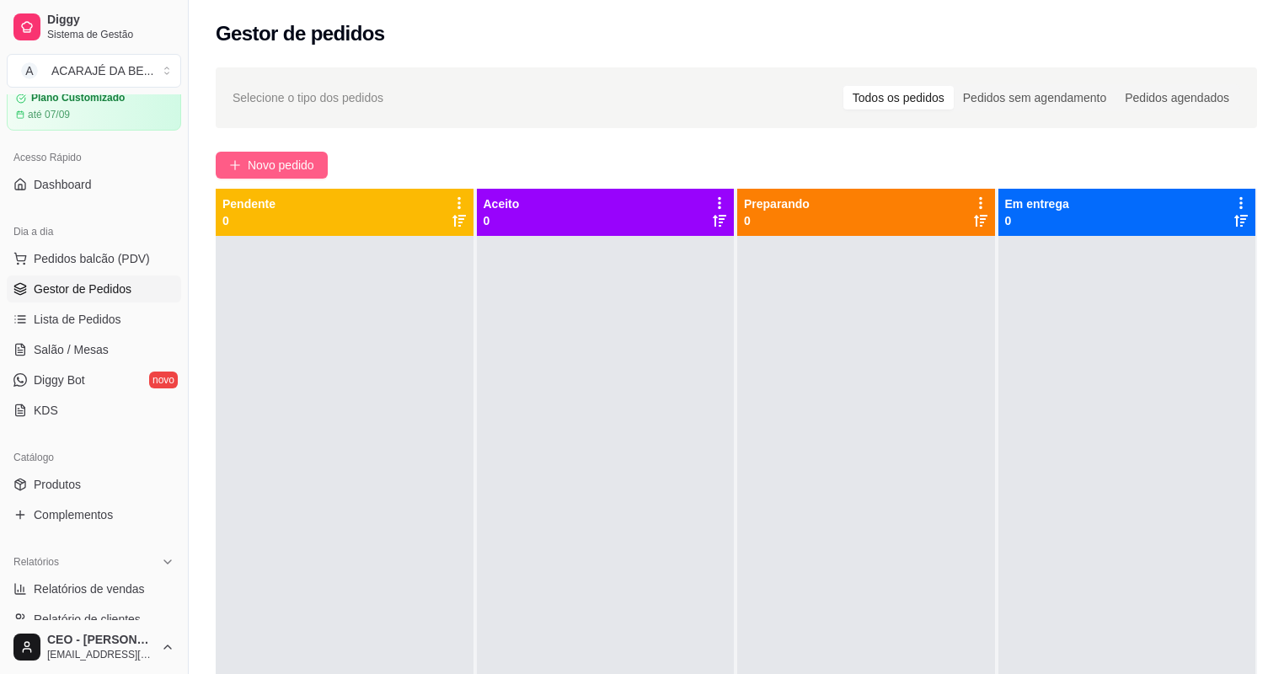
click at [291, 162] on span "Novo pedido" at bounding box center [281, 165] width 67 height 19
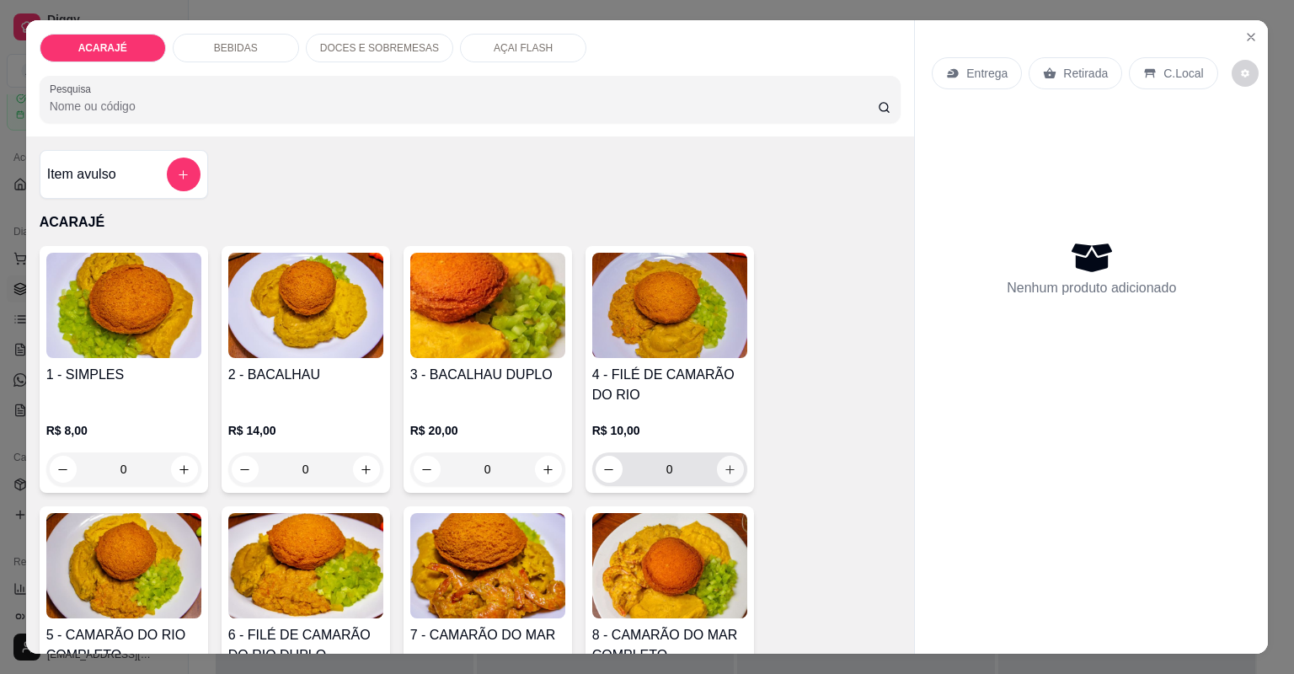
click at [728, 468] on icon "increase-product-quantity" at bounding box center [729, 469] width 9 height 9
type input "1"
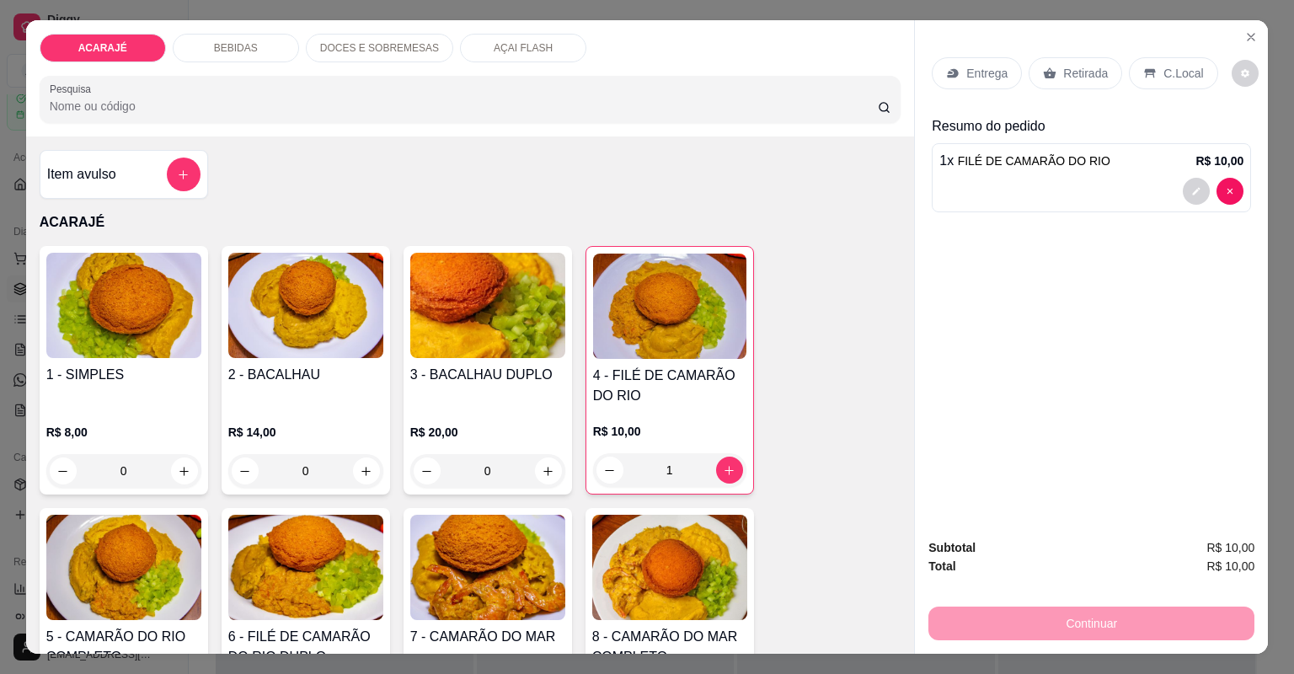
click at [994, 70] on p "Entrega" at bounding box center [986, 73] width 41 height 17
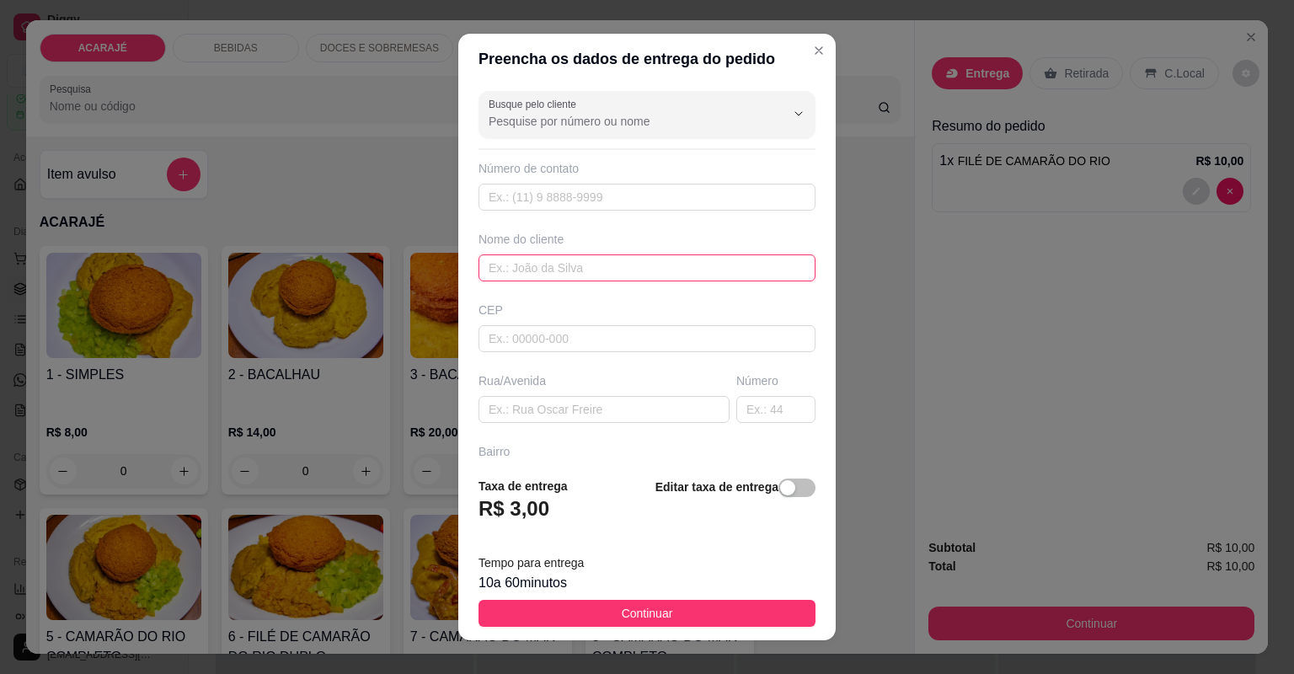
click at [669, 270] on input "text" at bounding box center [647, 267] width 337 height 27
type input "Riquelme"
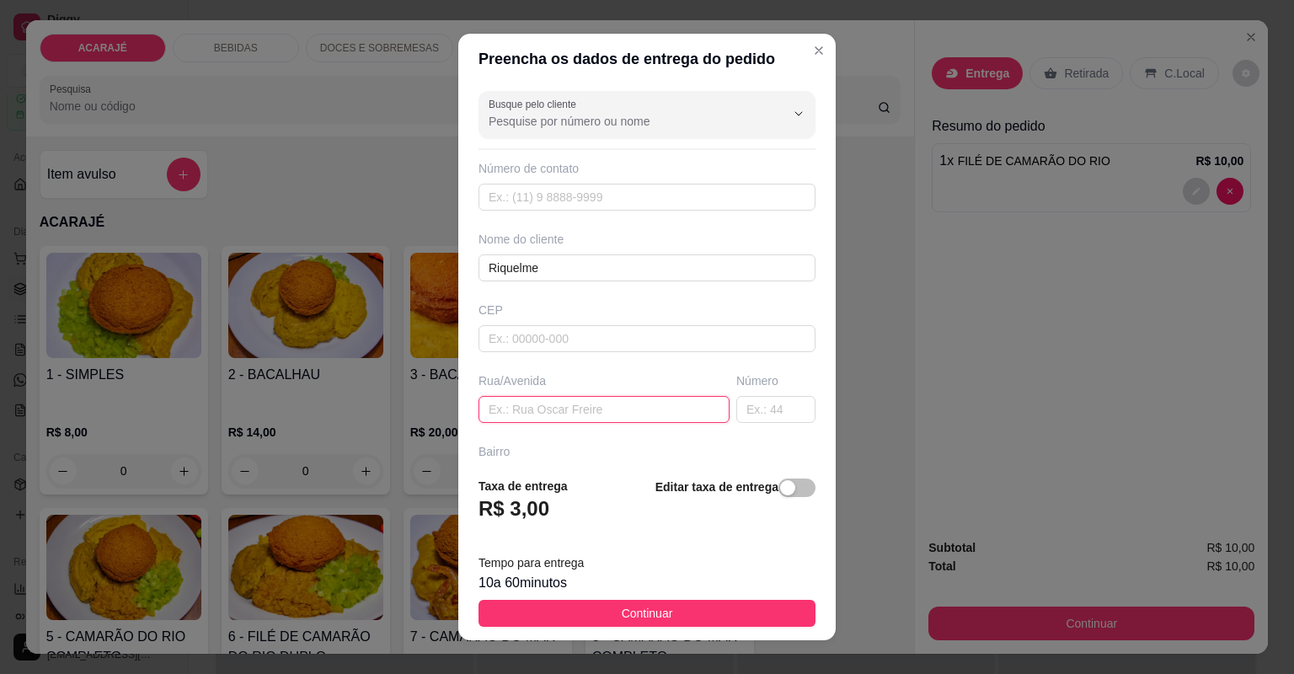
paste input "Rua: [PERSON_NAME]: São Raimundo Número 59 Casa de Riquelme"
type input "Rua: [PERSON_NAME]: São Raimundo Número 59 Casa de Riquelme"
click at [593, 507] on div "Taxa de entrega R$ 3,00 Editar taxa de entrega" at bounding box center [647, 505] width 337 height 56
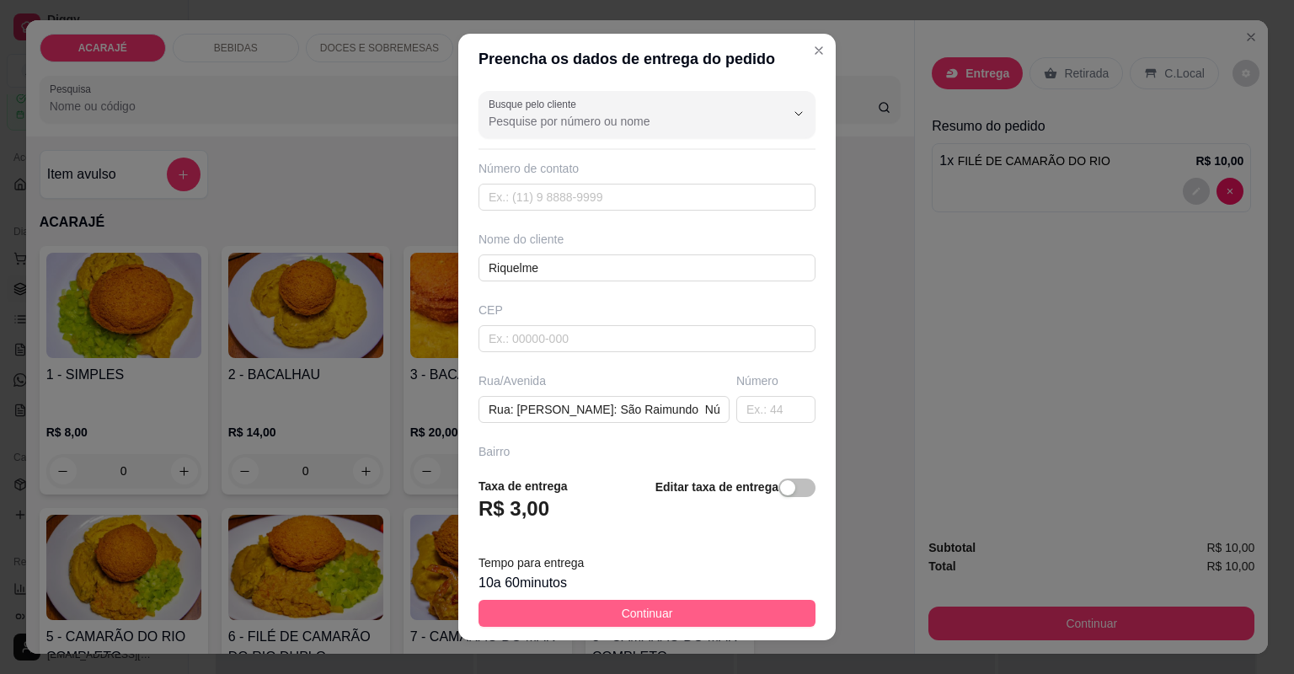
click at [622, 606] on span "Continuar" at bounding box center [647, 613] width 51 height 19
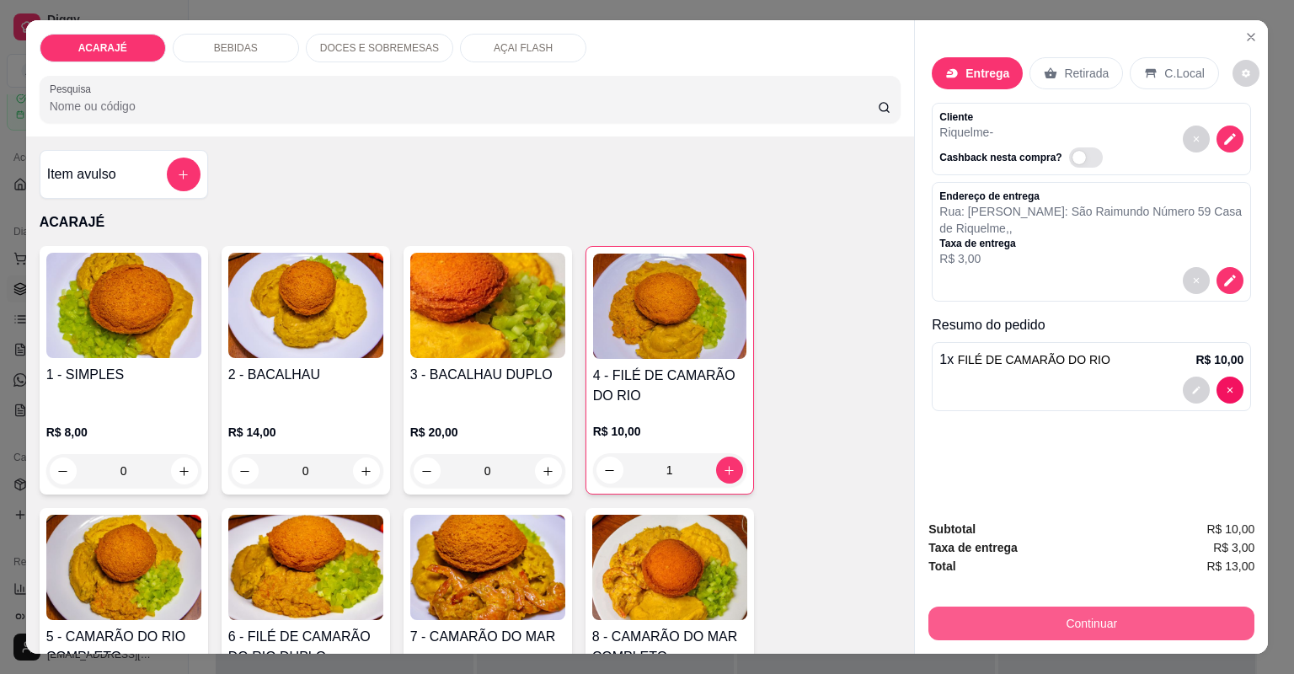
click at [1096, 622] on button "Continuar" at bounding box center [1091, 624] width 326 height 34
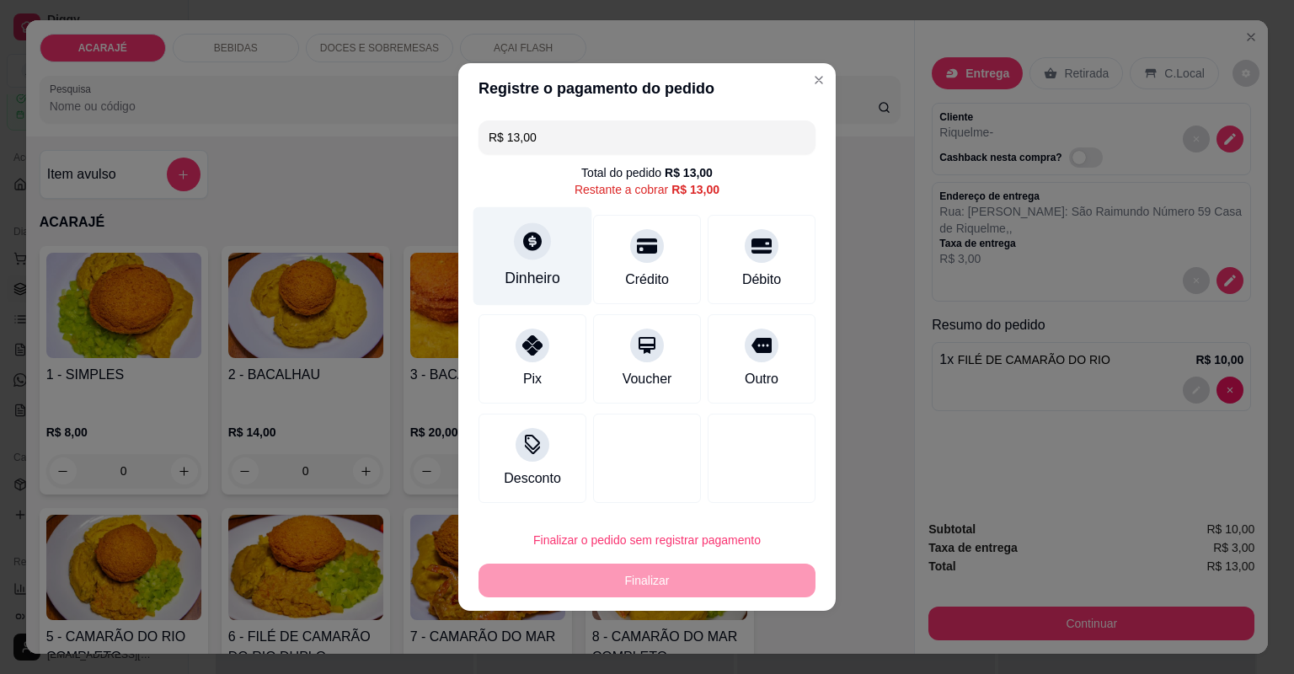
click at [545, 249] on div at bounding box center [532, 240] width 37 height 37
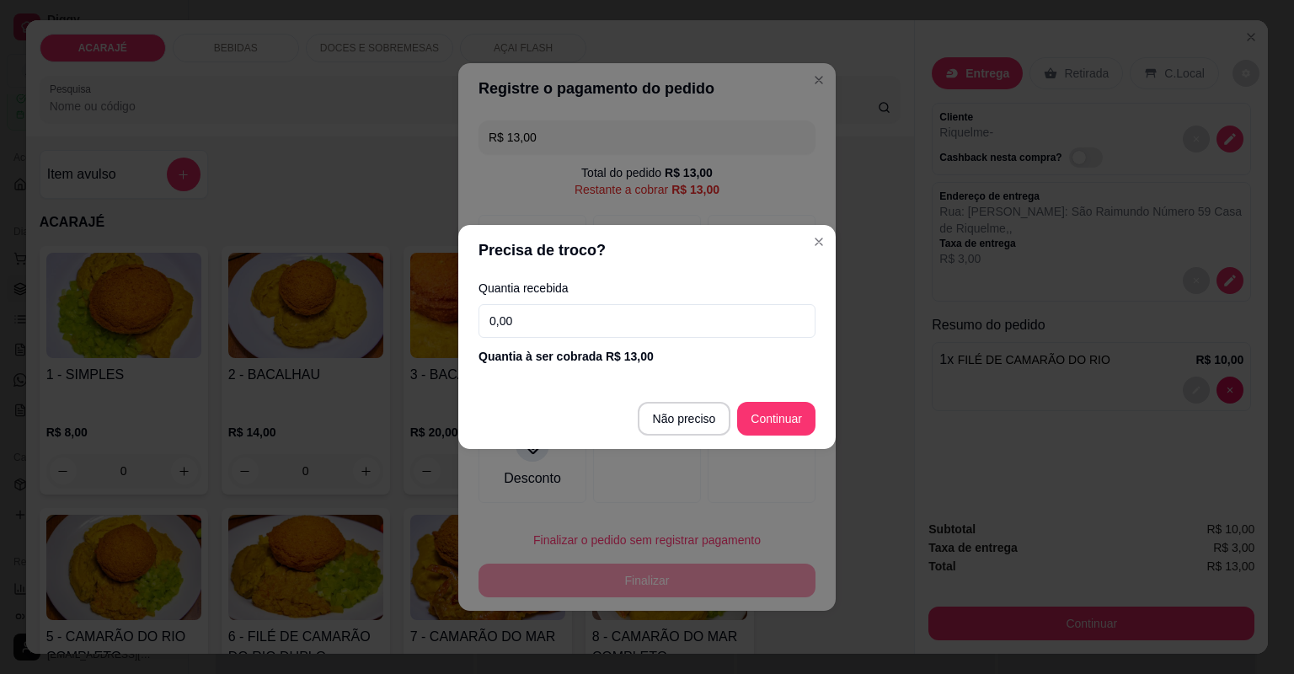
click at [564, 319] on input "0,00" at bounding box center [647, 321] width 337 height 34
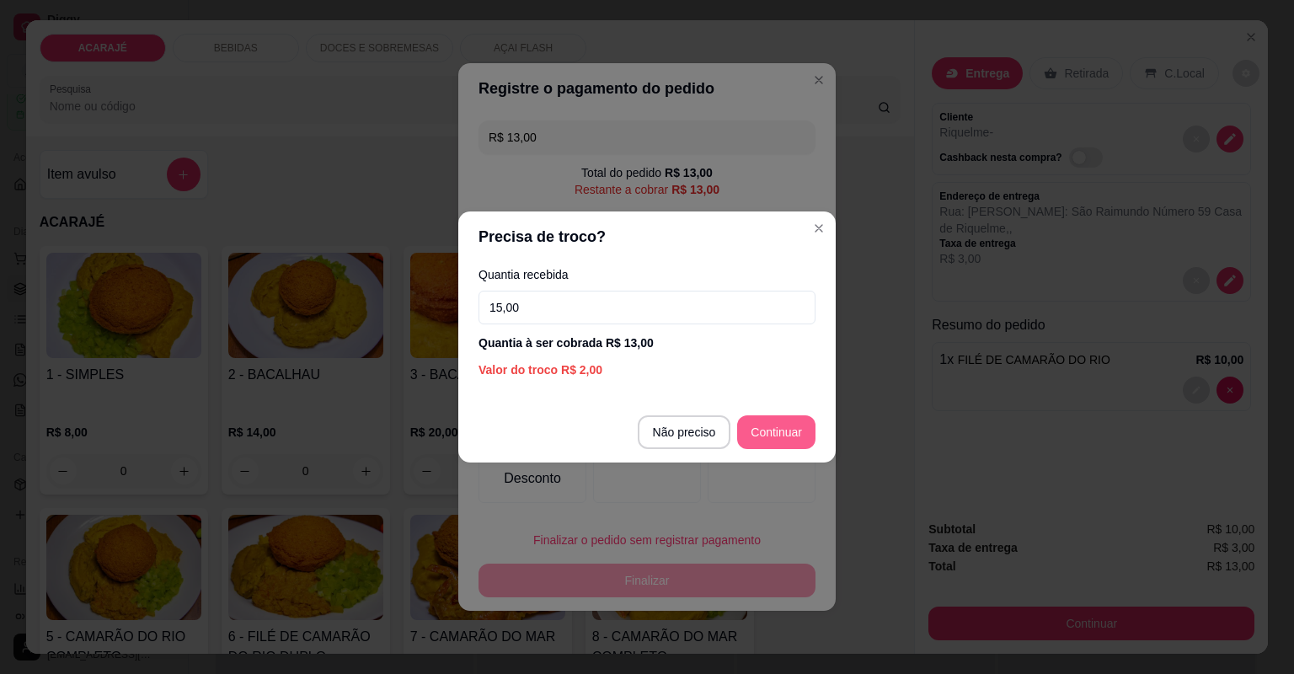
type input "15,00"
type input "R$ 0,00"
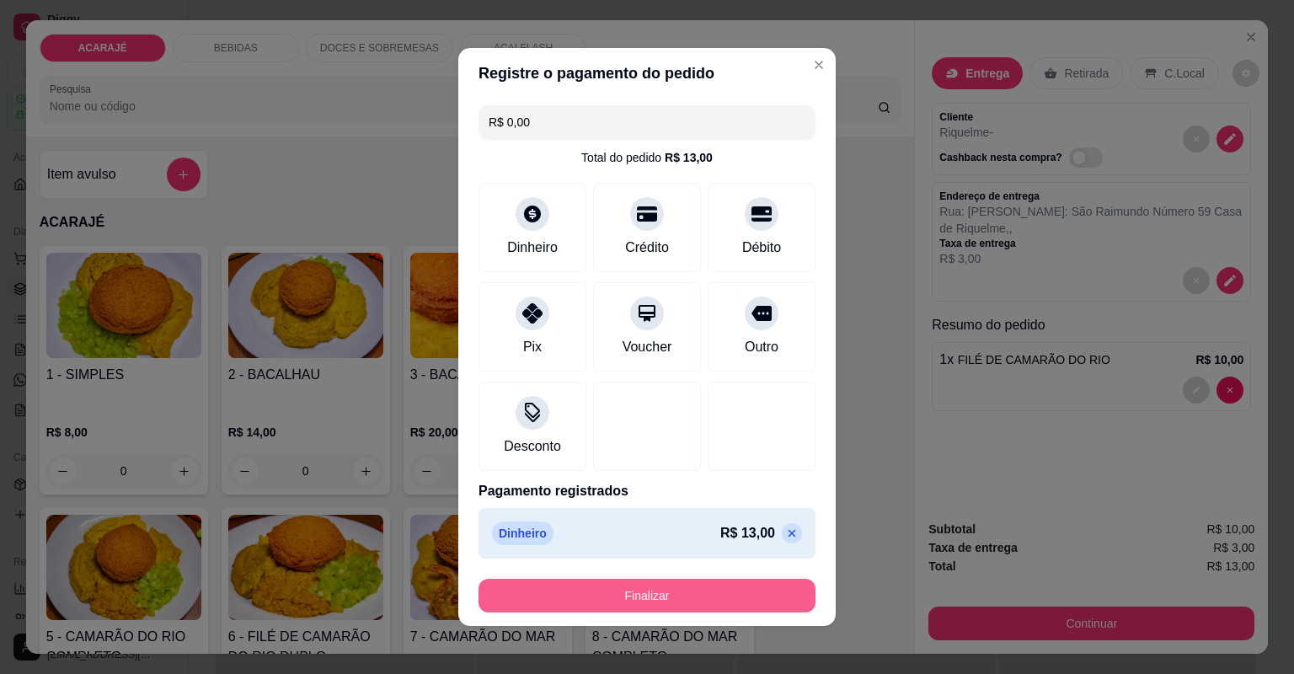
click at [738, 593] on button "Finalizar" at bounding box center [647, 596] width 337 height 34
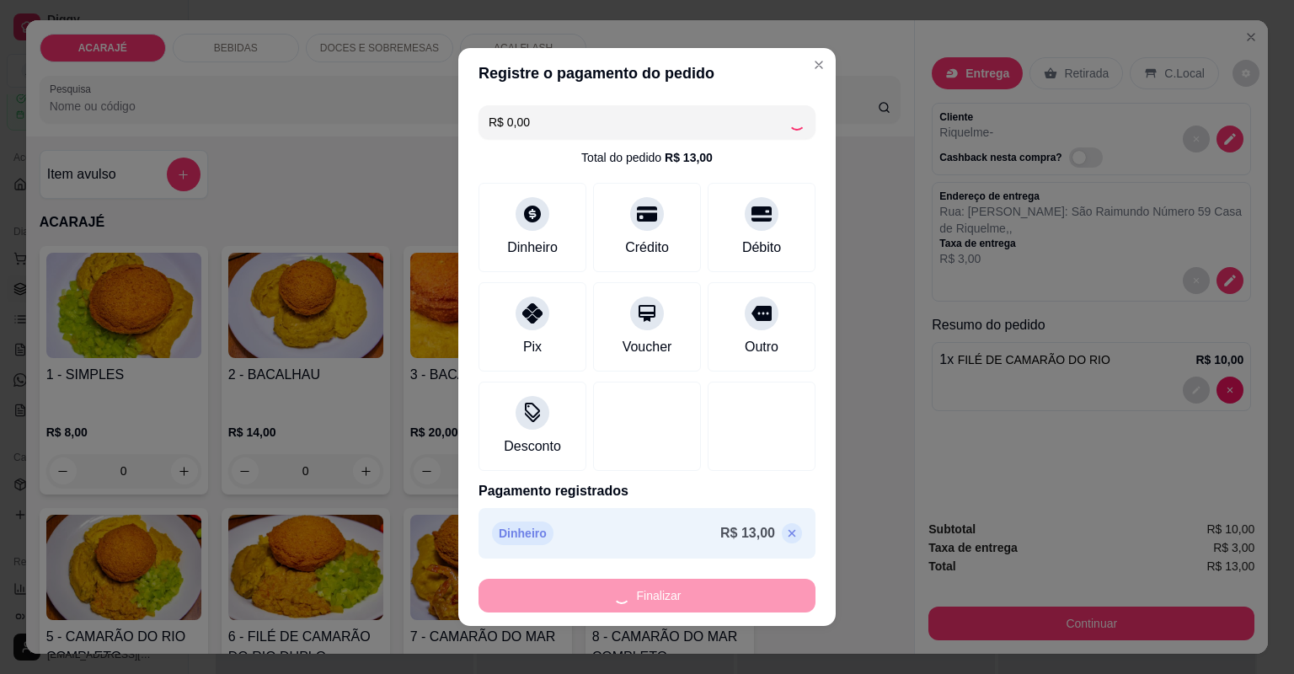
type input "0"
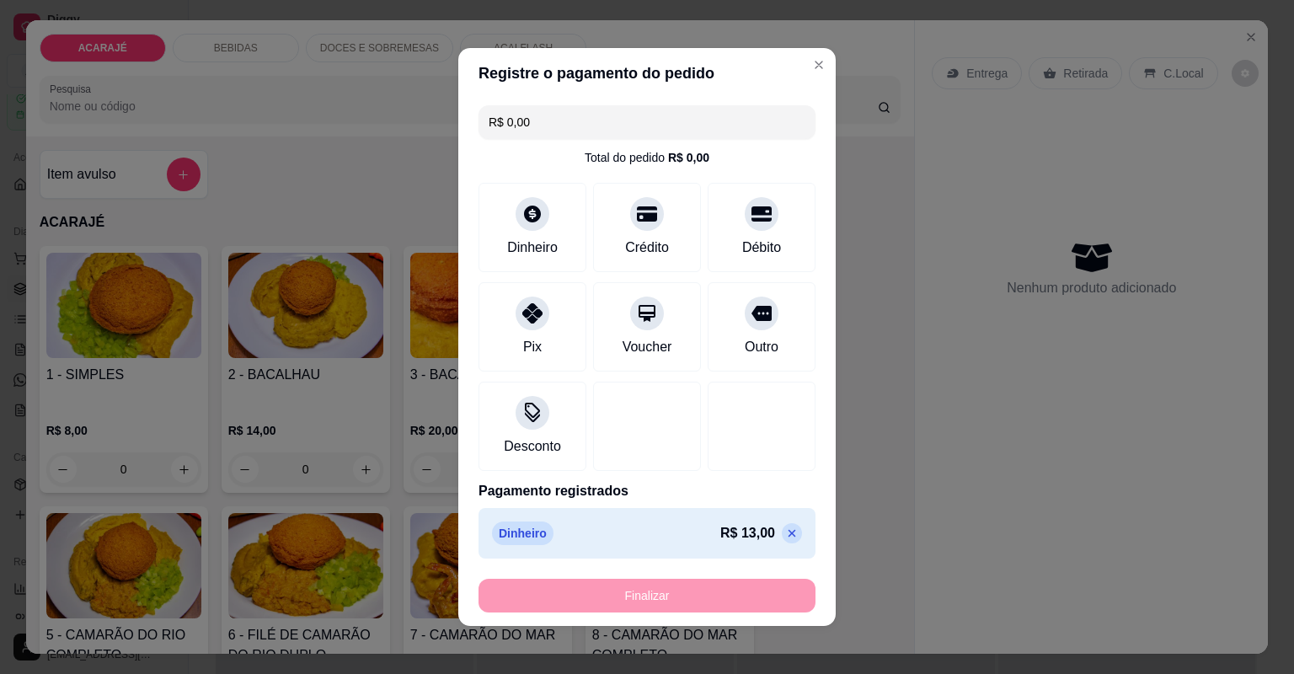
type input "-R$ 13,00"
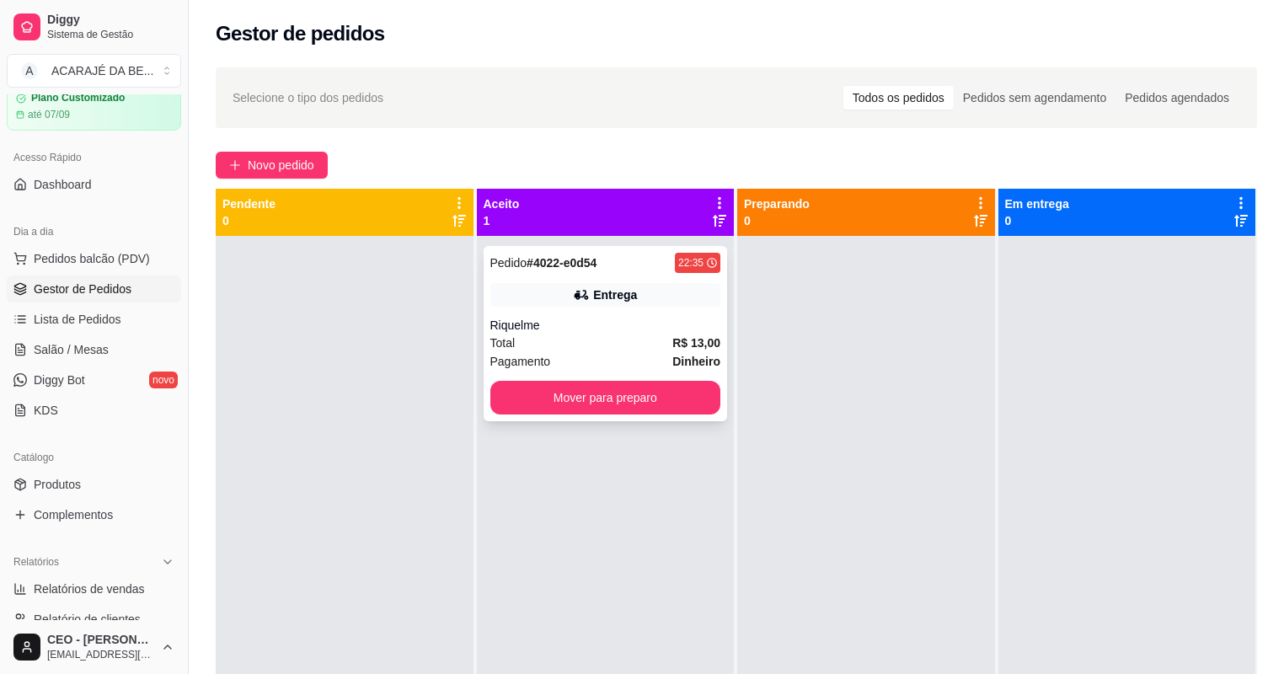
click at [644, 334] on div "Total R$ 13,00" at bounding box center [605, 343] width 231 height 19
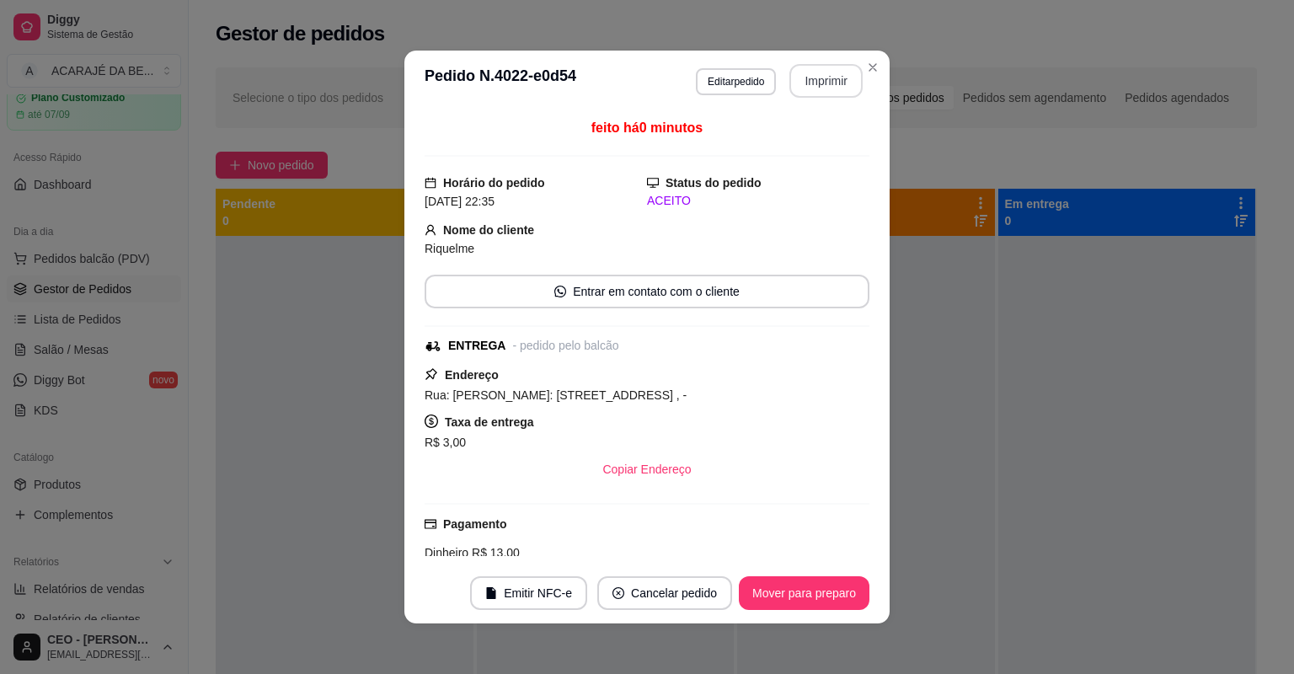
click at [799, 75] on button "Imprimir" at bounding box center [825, 81] width 73 height 34
click at [816, 590] on button "Mover para preparo" at bounding box center [804, 593] width 126 height 33
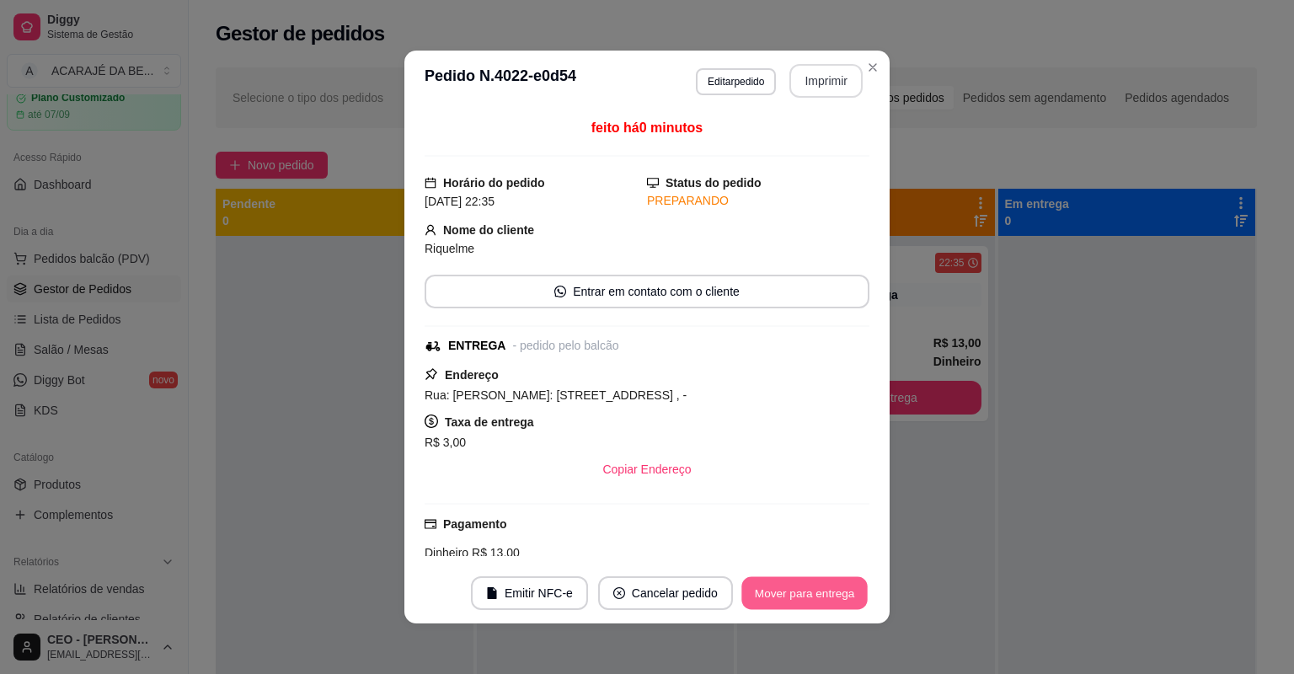
click at [816, 591] on button "Mover para entrega" at bounding box center [804, 593] width 126 height 33
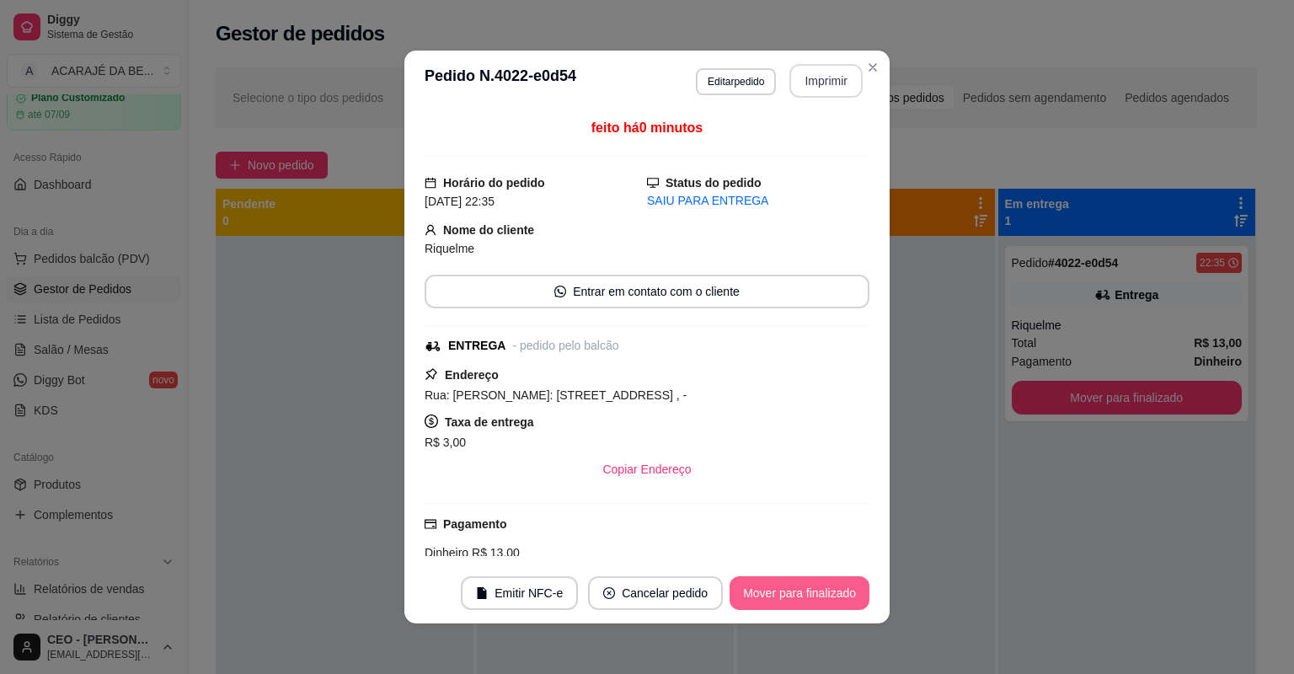
click at [816, 591] on button "Mover para finalizado" at bounding box center [800, 593] width 140 height 34
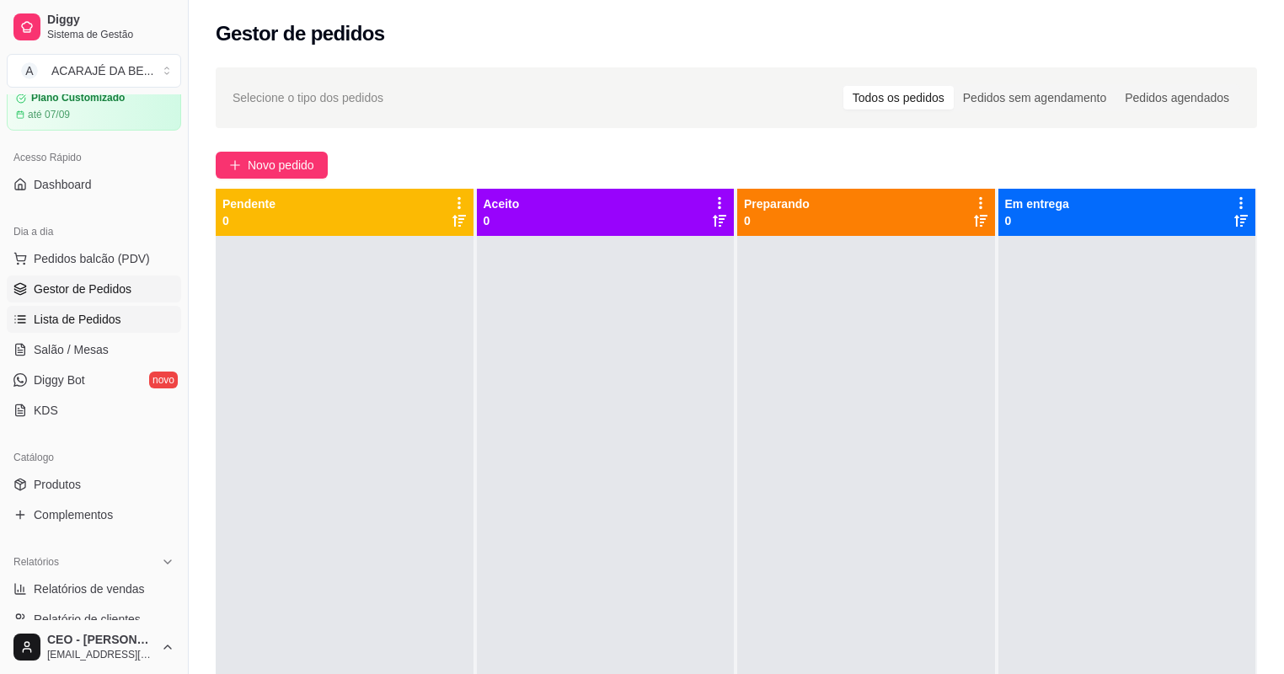
click at [67, 329] on link "Lista de Pedidos" at bounding box center [94, 319] width 174 height 27
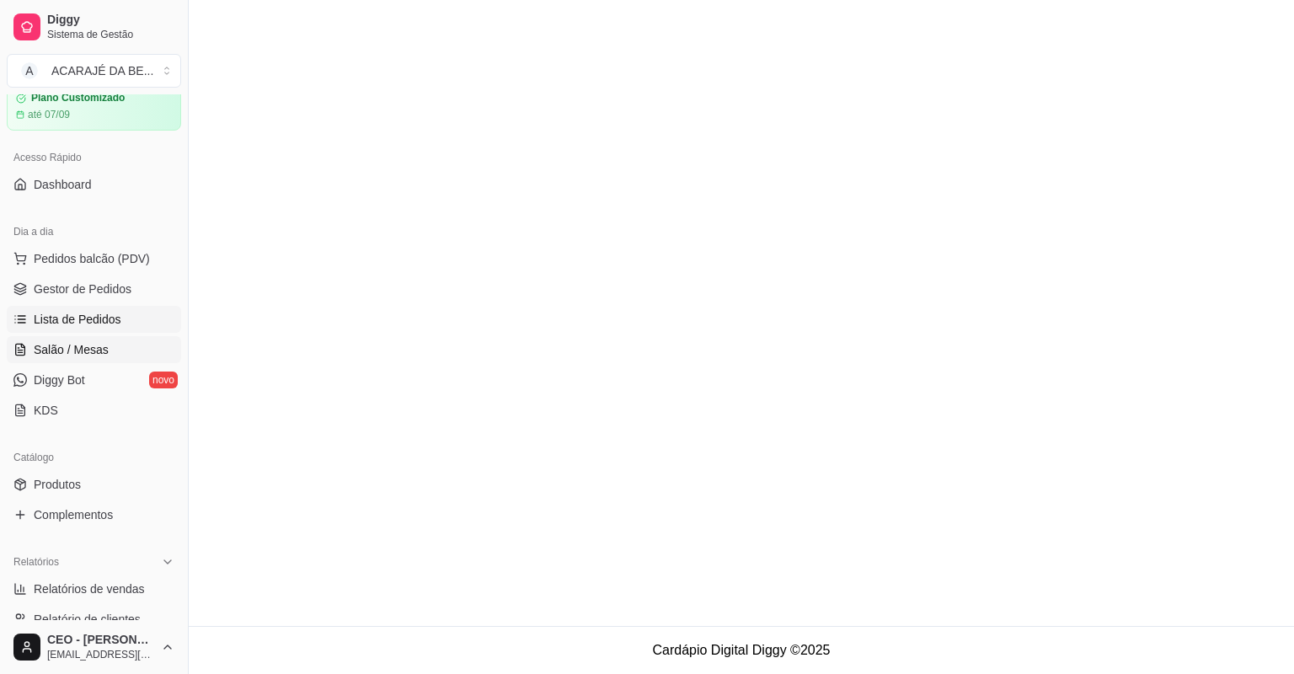
click at [71, 347] on span "Salão / Mesas" at bounding box center [71, 349] width 75 height 17
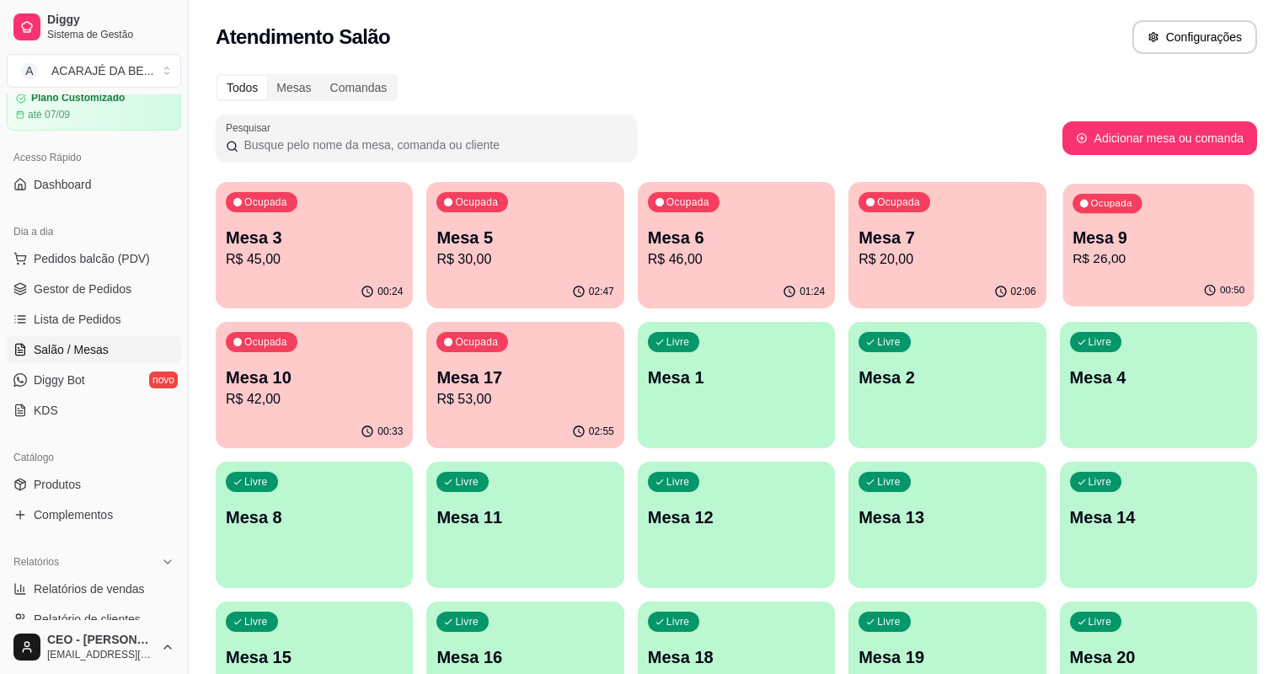
click at [1073, 233] on p "Mesa 9" at bounding box center [1159, 238] width 172 height 23
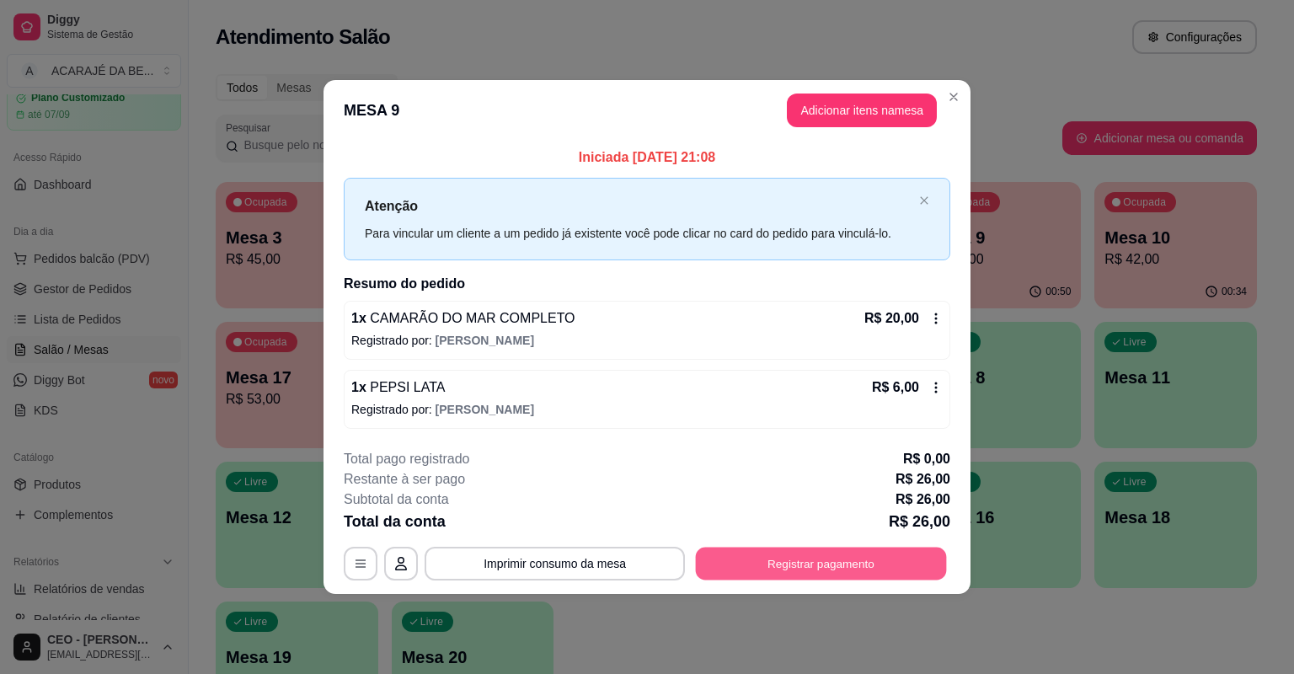
click at [790, 564] on button "Registrar pagamento" at bounding box center [821, 563] width 251 height 33
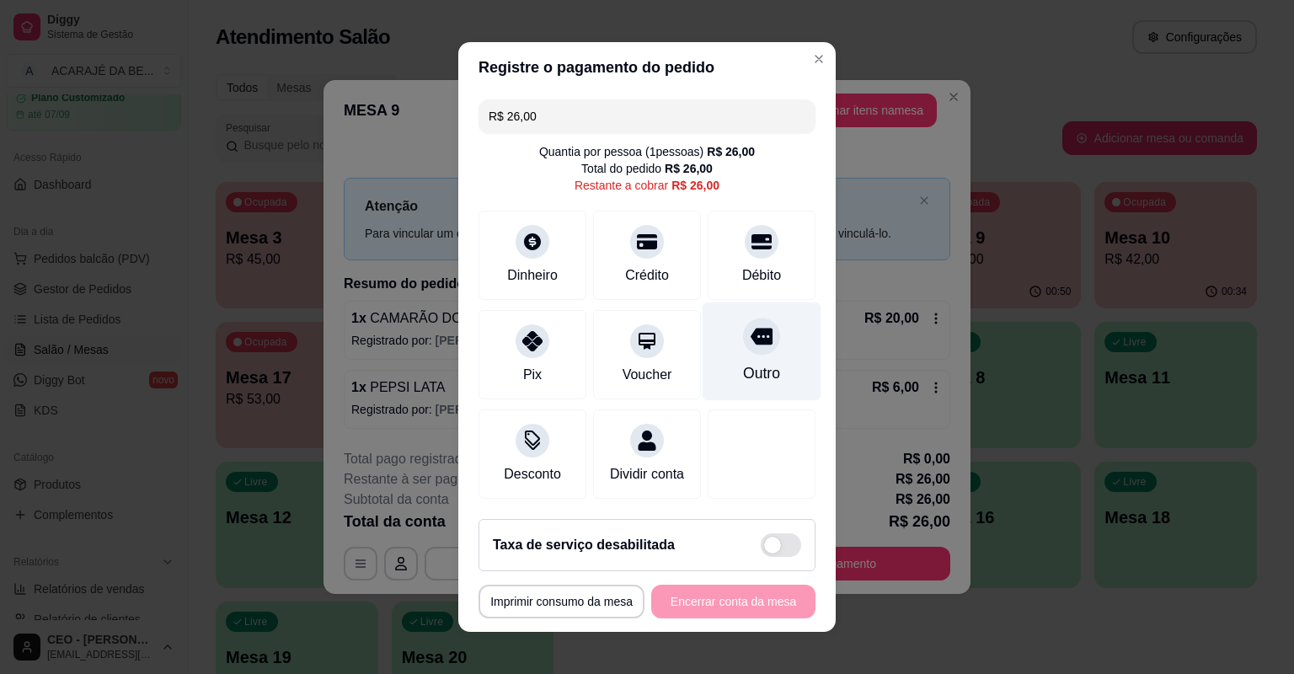
click at [743, 349] on div at bounding box center [761, 336] width 37 height 37
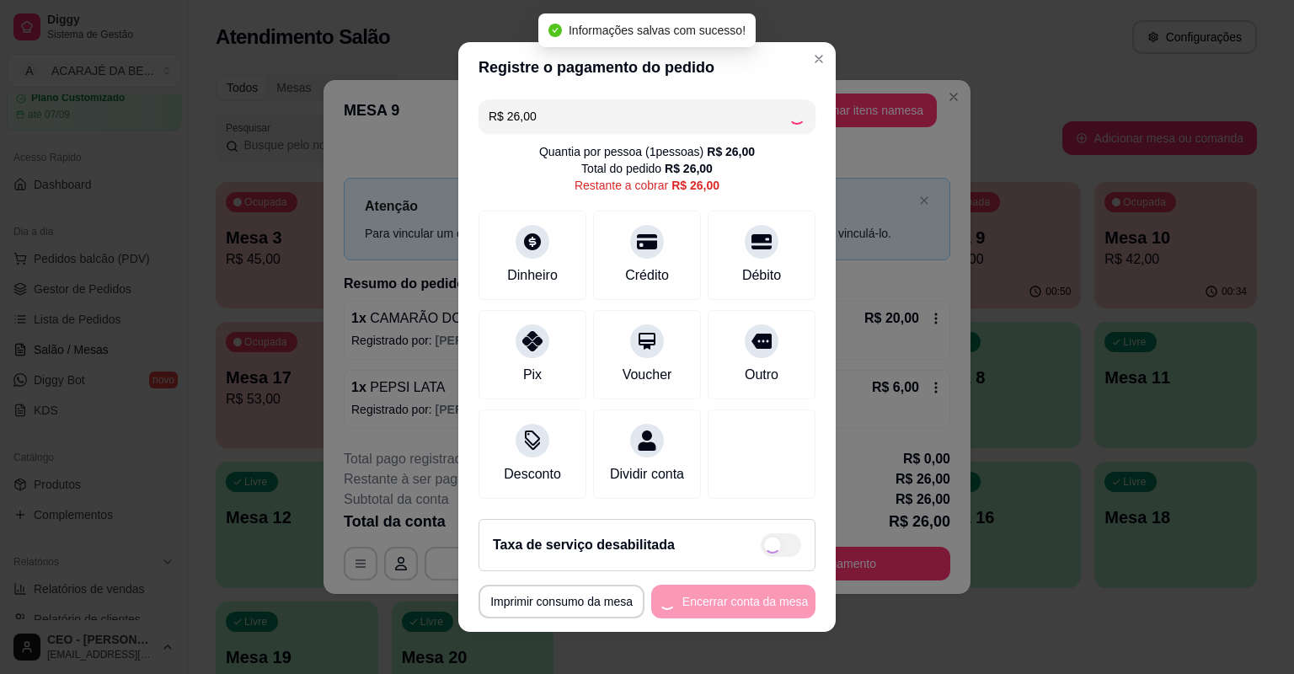
type input "R$ 0,00"
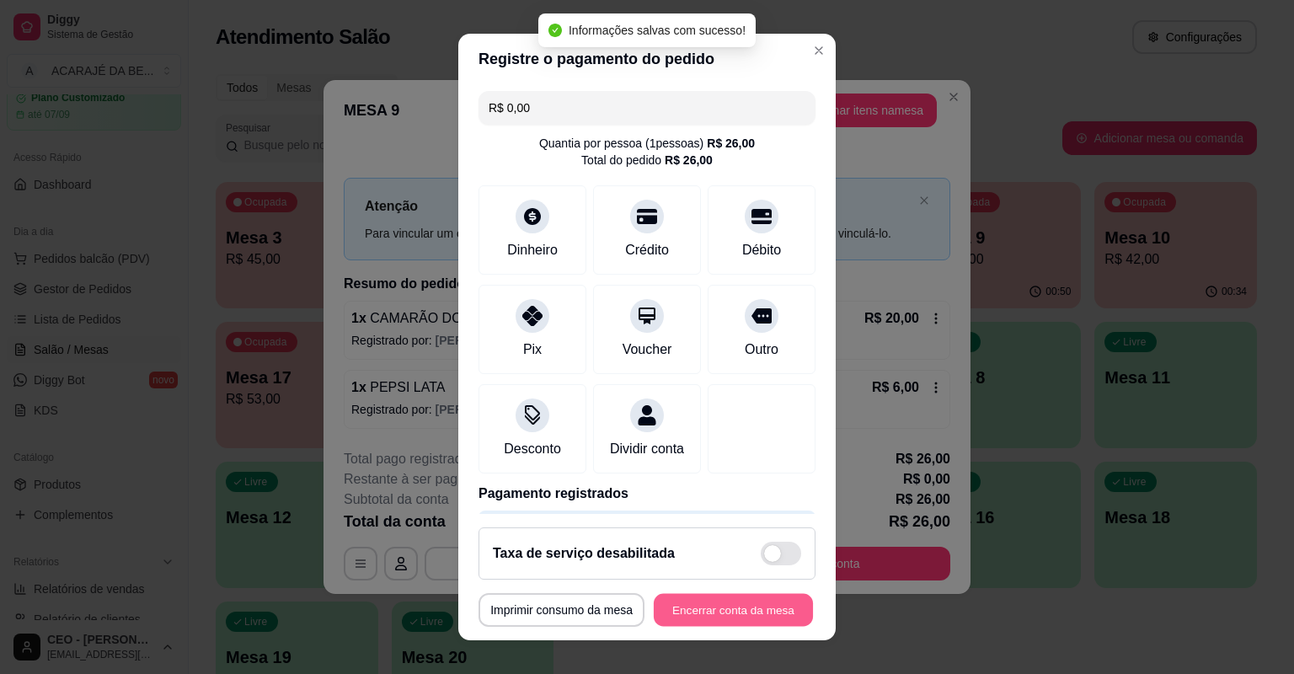
click at [701, 603] on button "Encerrar conta da mesa" at bounding box center [733, 610] width 159 height 33
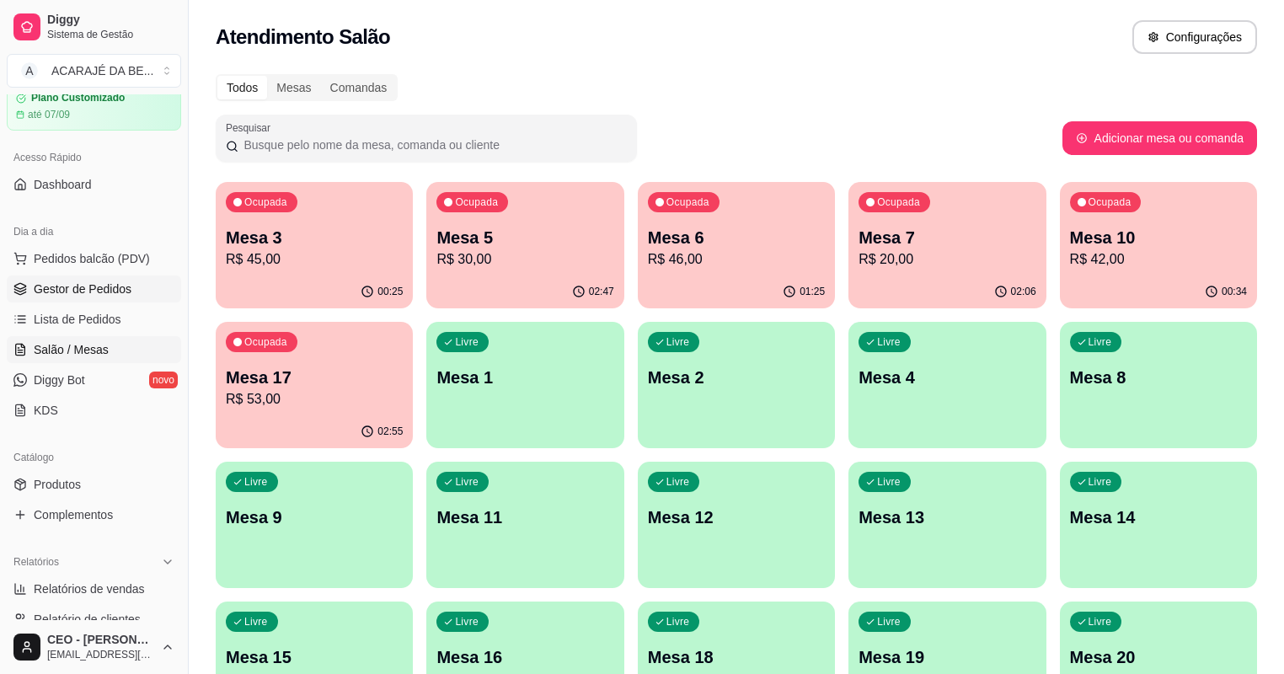
click at [61, 283] on span "Gestor de Pedidos" at bounding box center [83, 289] width 98 height 17
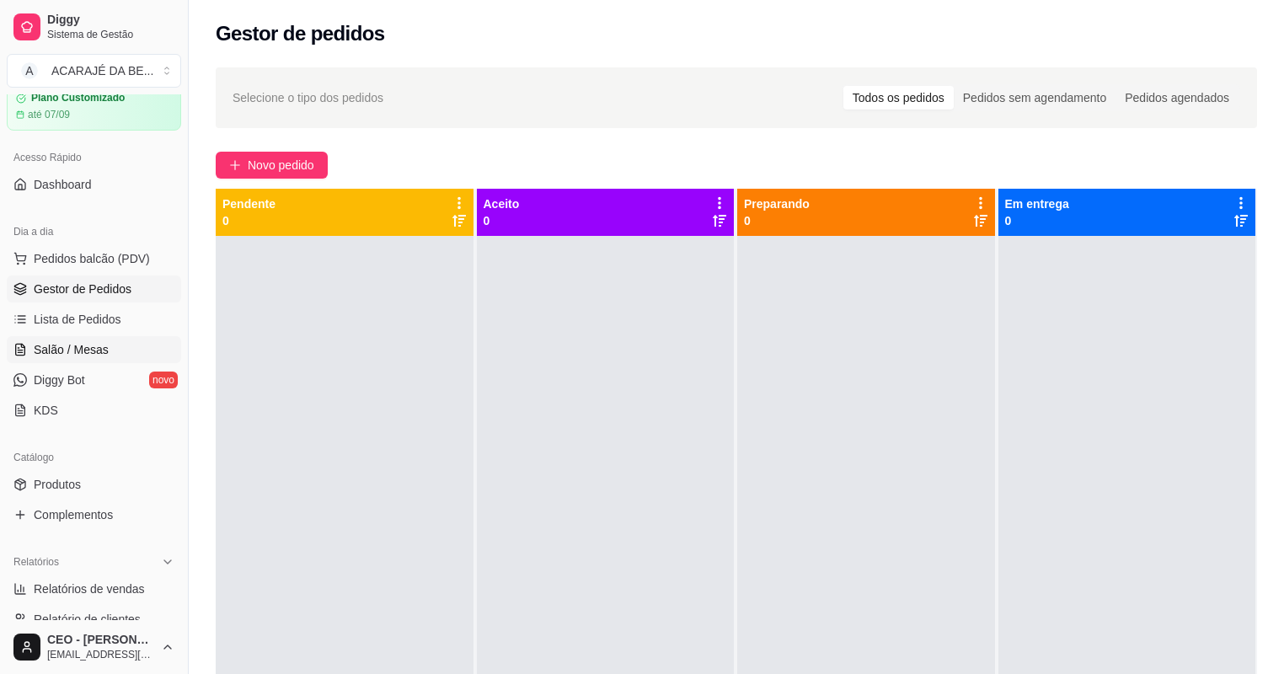
click at [94, 350] on span "Salão / Mesas" at bounding box center [71, 349] width 75 height 17
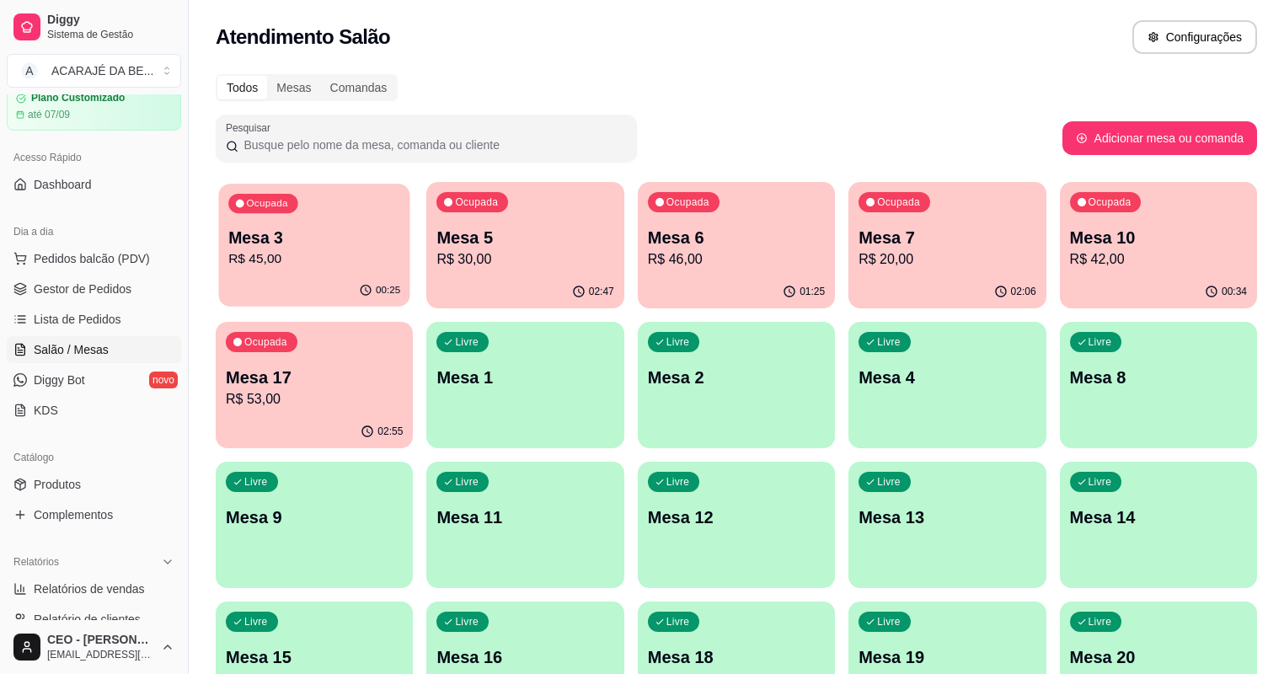
click at [296, 265] on p "R$ 45,00" at bounding box center [314, 258] width 172 height 19
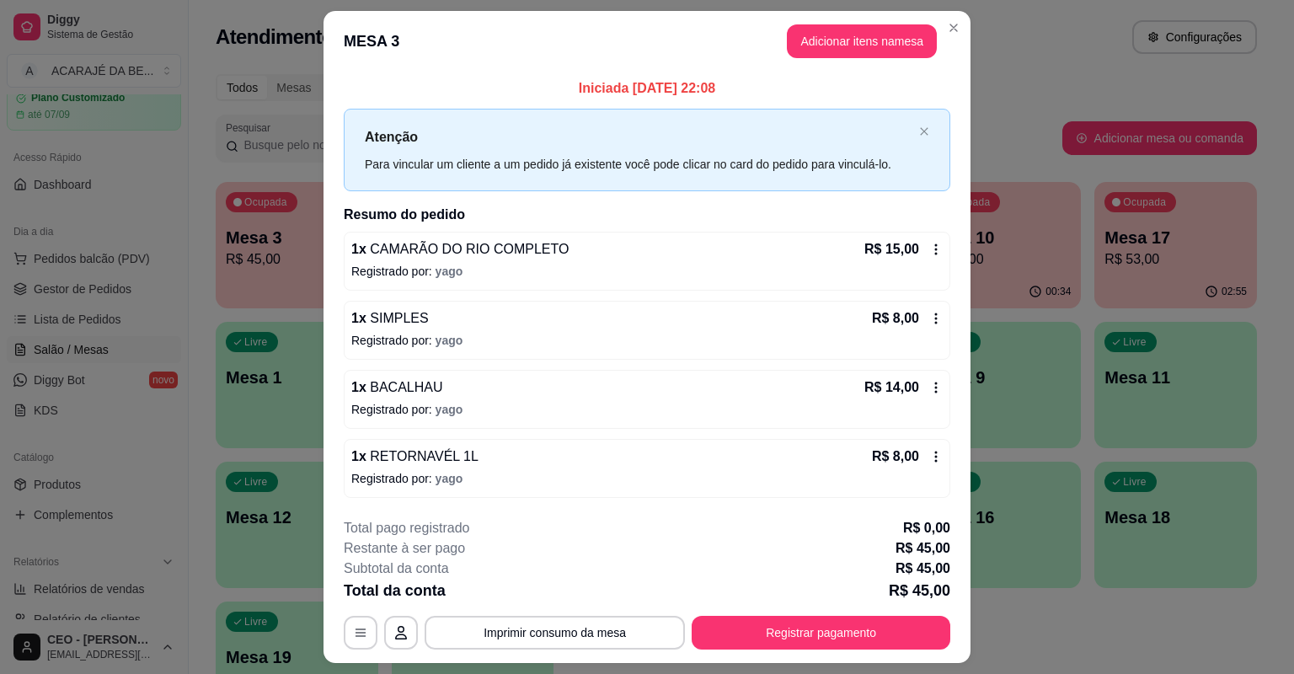
scroll to position [41, 0]
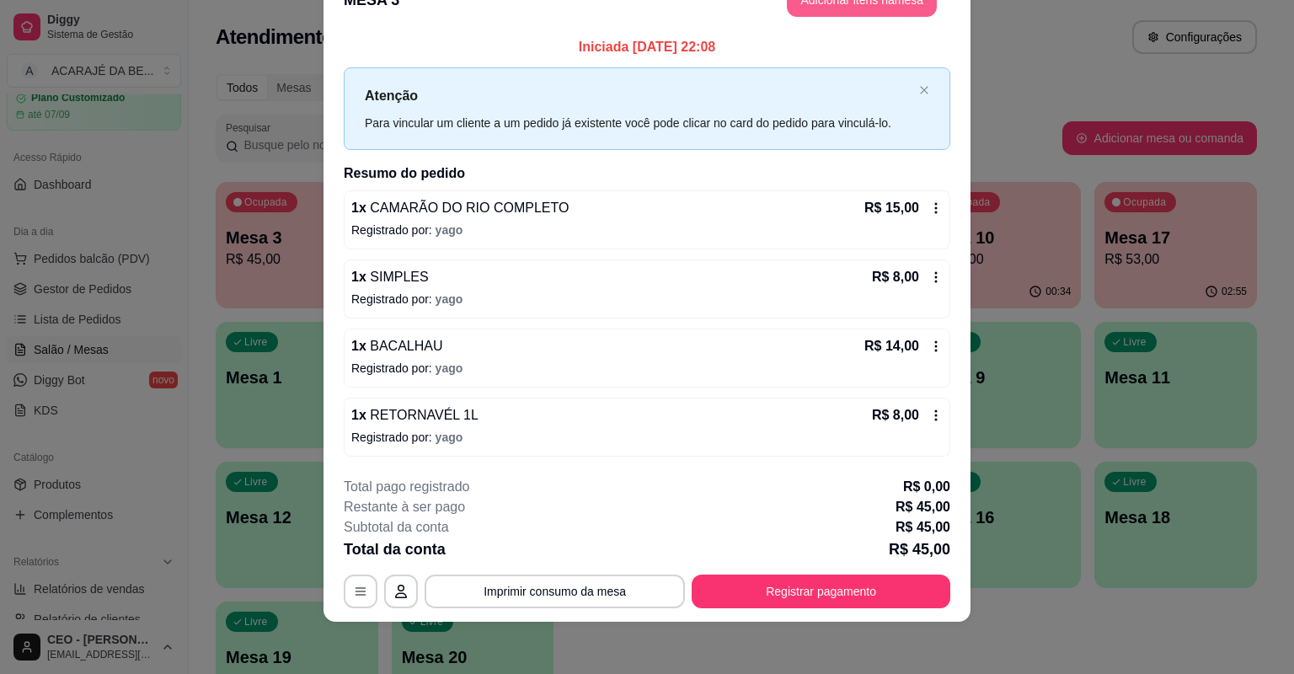
click at [863, 8] on button "Adicionar itens na mesa" at bounding box center [862, 0] width 150 height 34
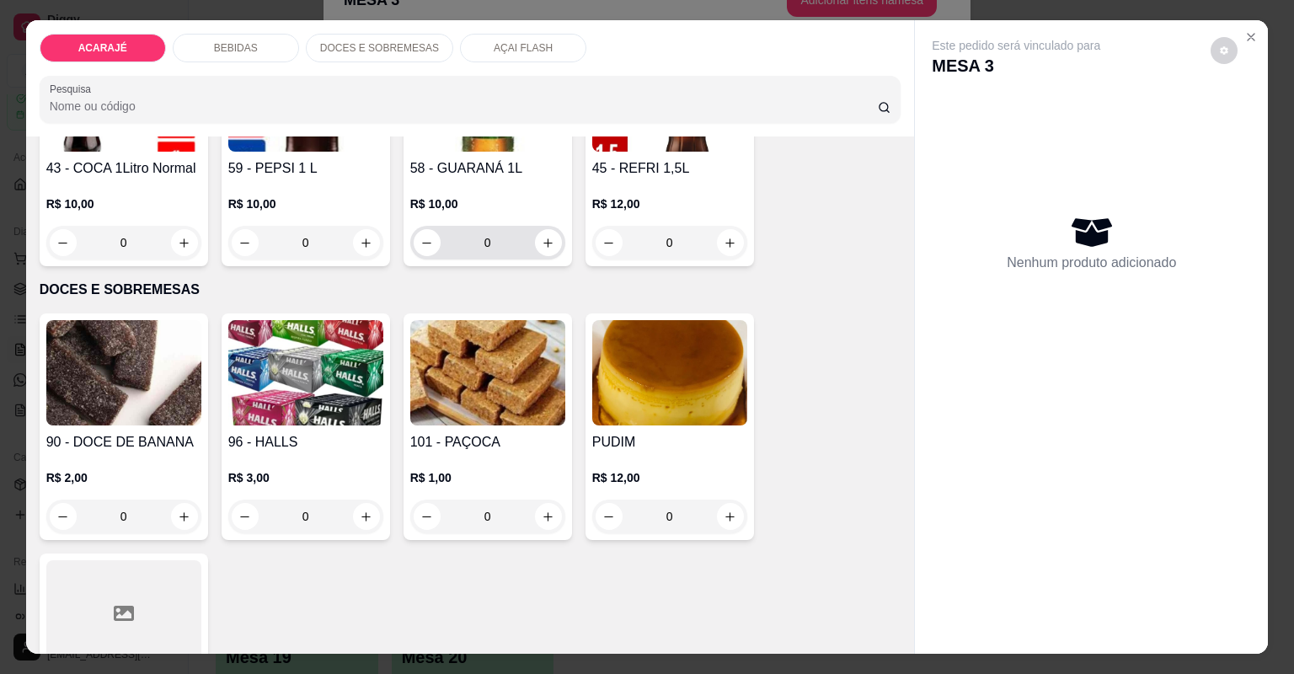
scroll to position [1887, 0]
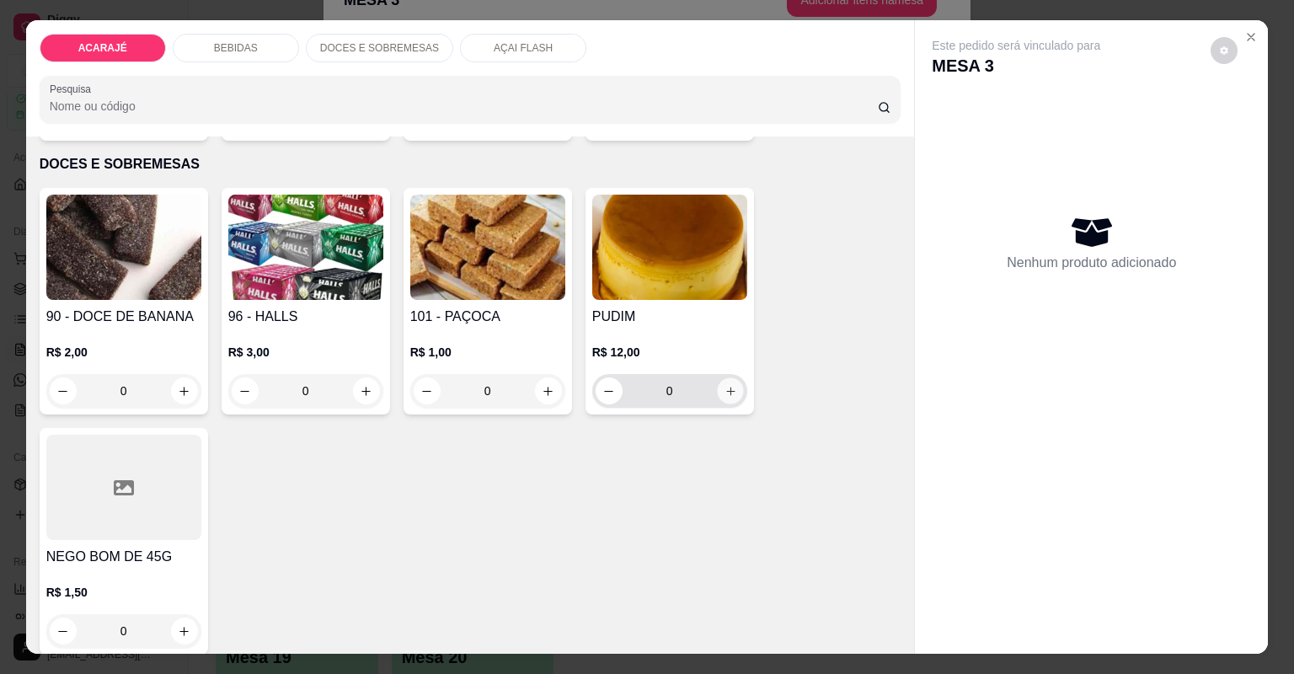
click at [724, 393] on icon "increase-product-quantity" at bounding box center [730, 391] width 13 height 13
type input "1"
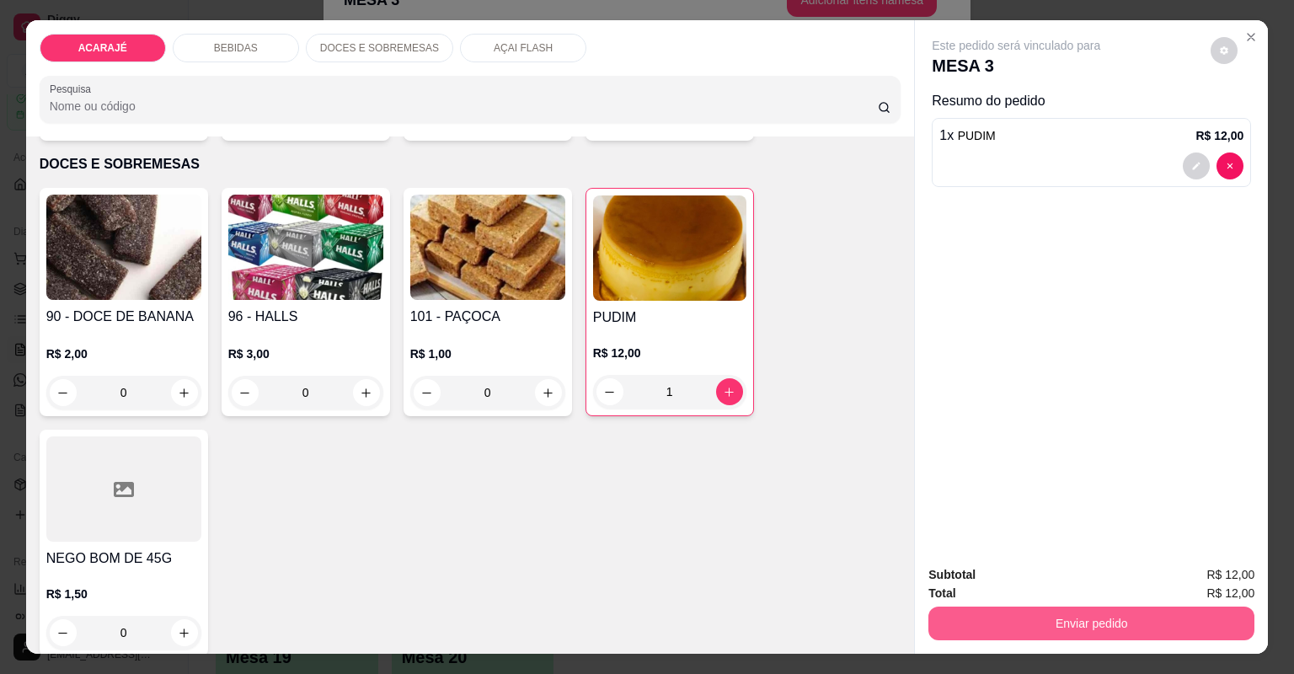
click at [969, 613] on button "Enviar pedido" at bounding box center [1091, 624] width 326 height 34
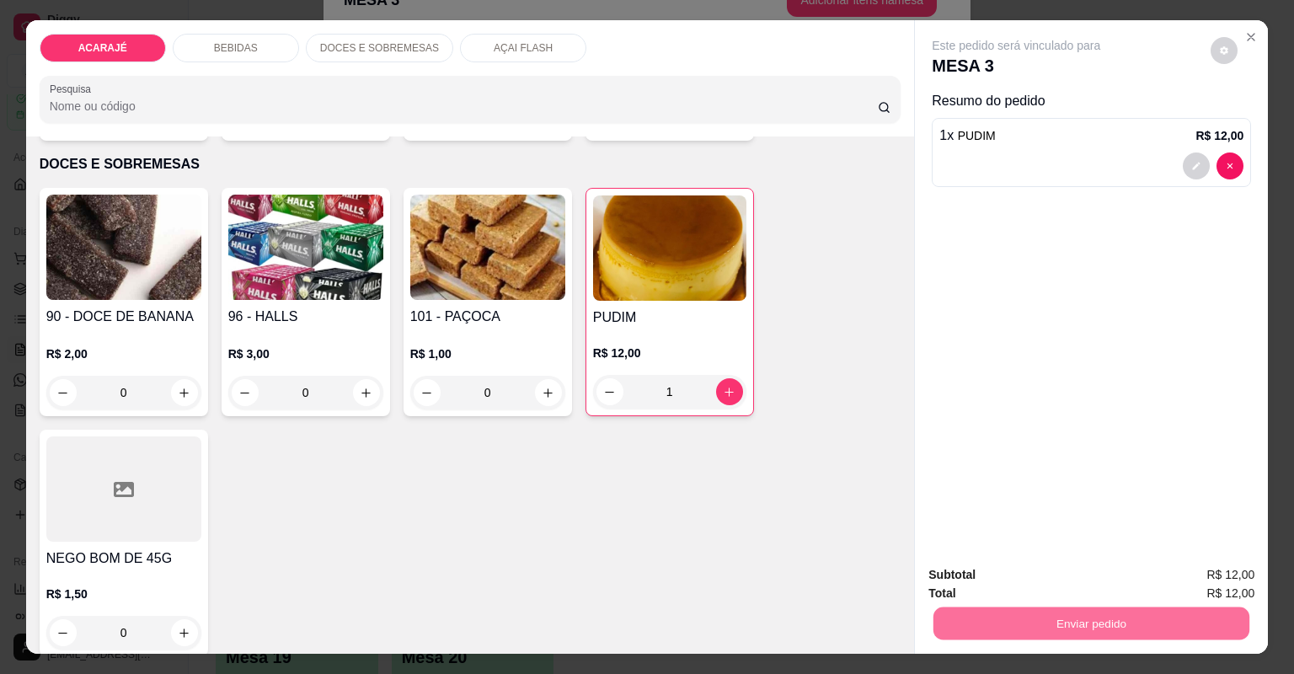
click at [960, 574] on button "Não registrar e enviar pedido" at bounding box center [1037, 581] width 170 height 31
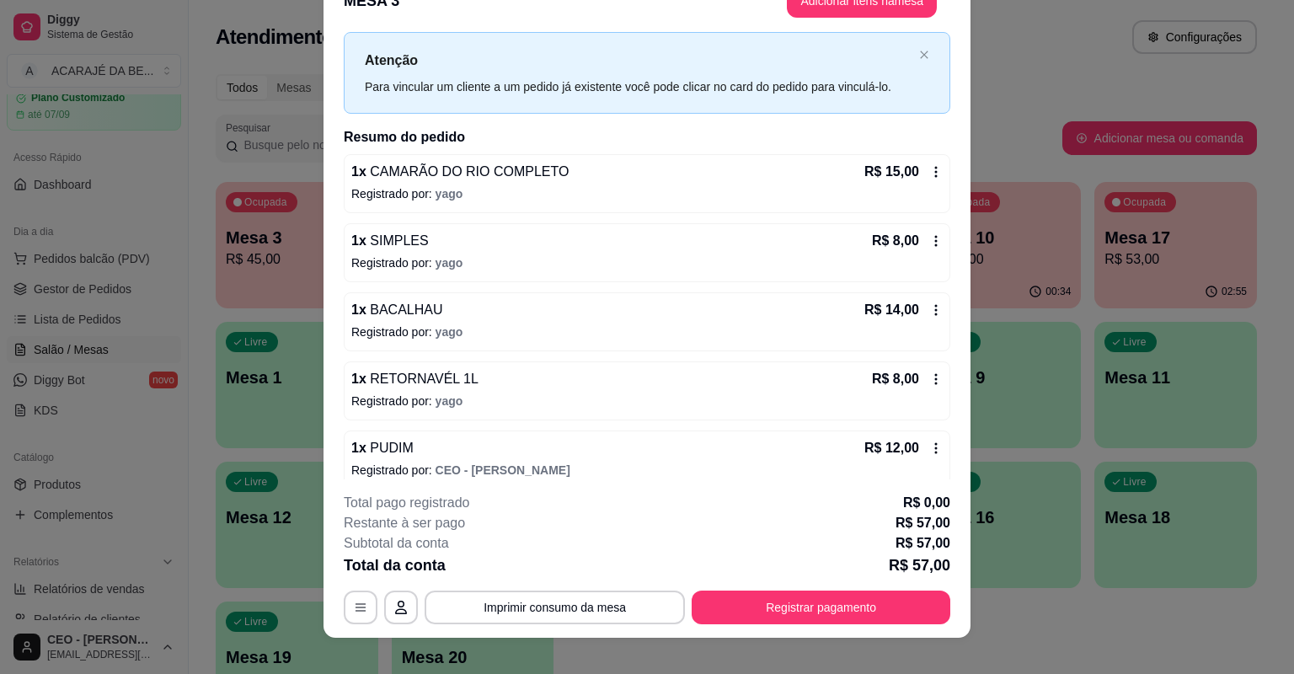
scroll to position [51, 0]
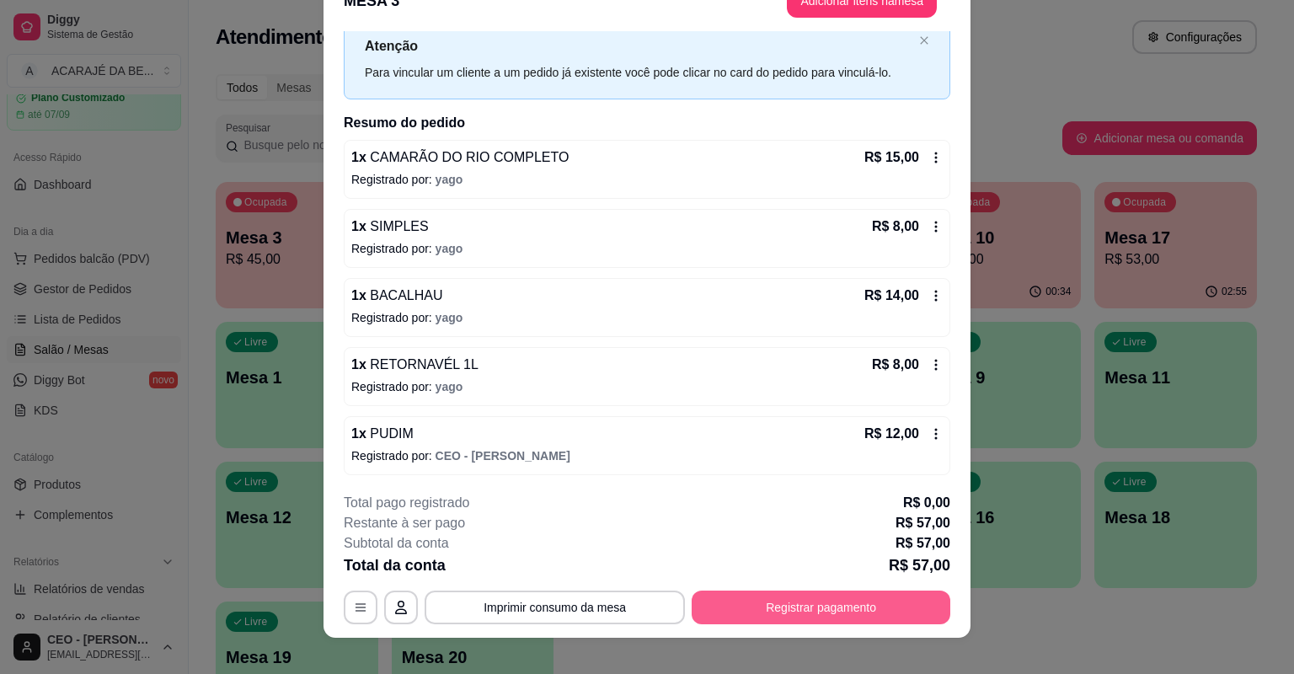
click at [764, 613] on button "Registrar pagamento" at bounding box center [821, 608] width 259 height 34
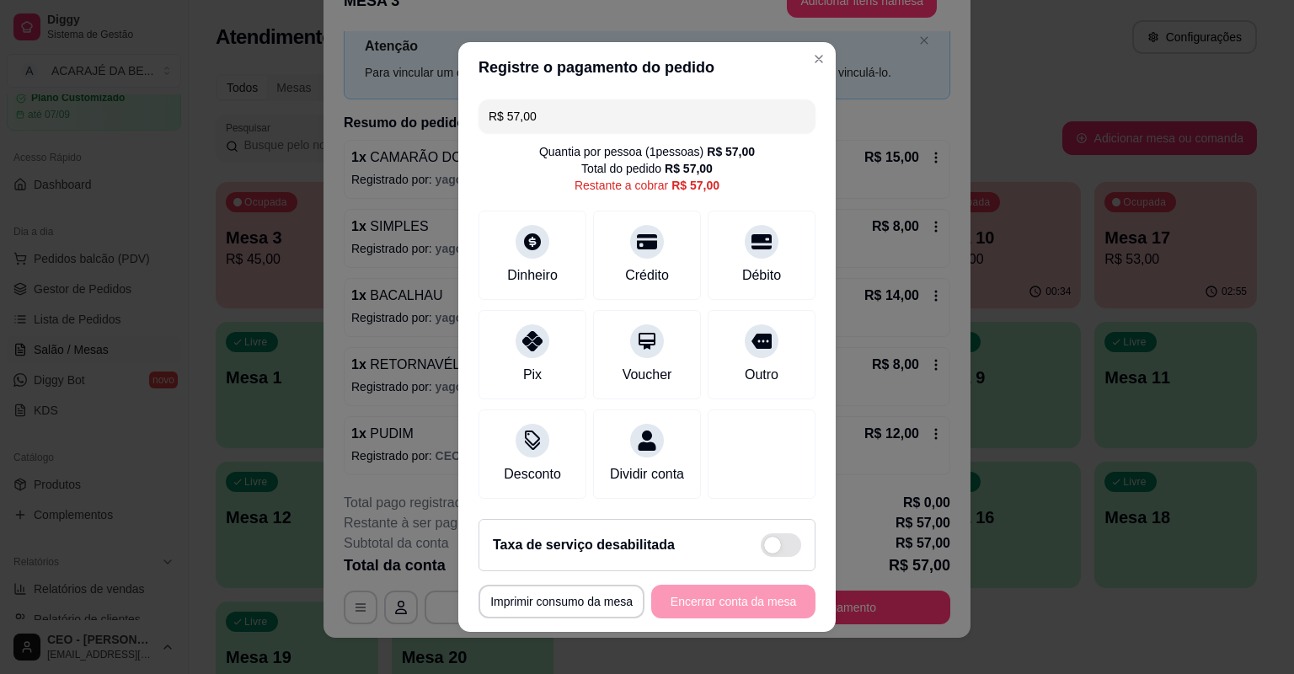
drag, startPoint x: 548, startPoint y: 119, endPoint x: 502, endPoint y: 118, distance: 45.5
click at [502, 118] on input "R$ 57,00" at bounding box center [647, 116] width 317 height 34
click at [743, 326] on div at bounding box center [761, 336] width 37 height 37
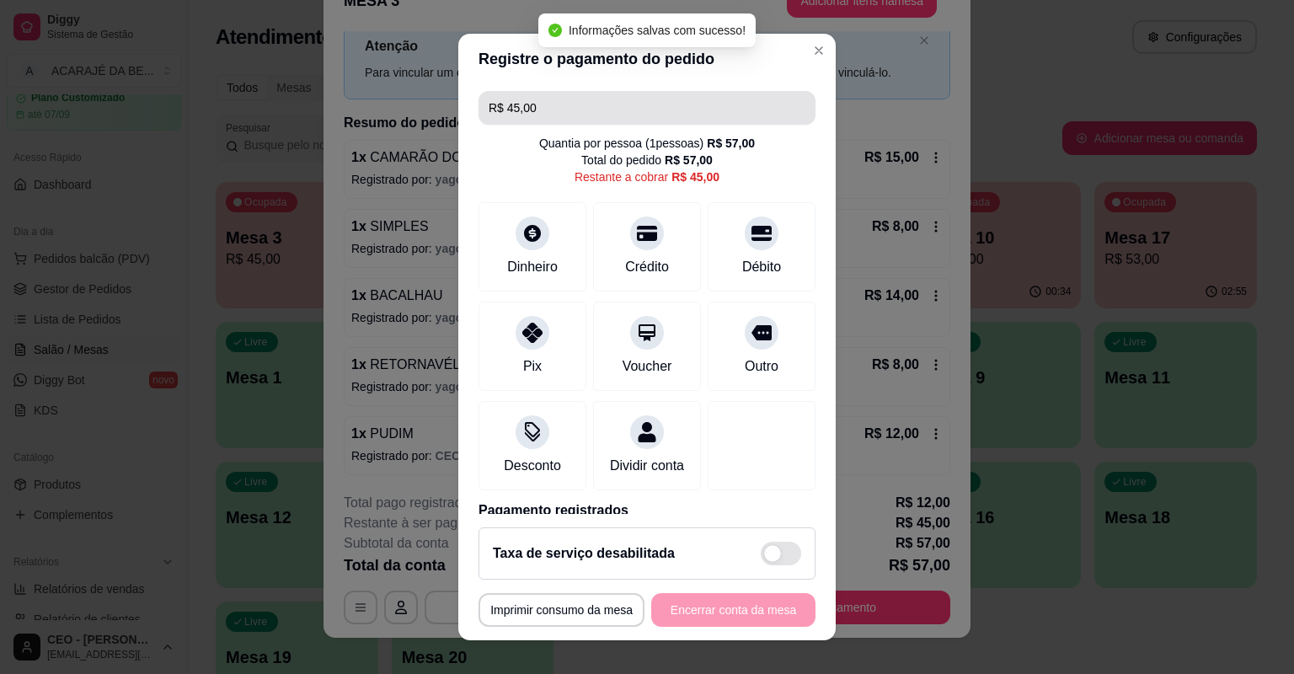
click at [588, 111] on input "R$ 45,00" at bounding box center [647, 108] width 317 height 34
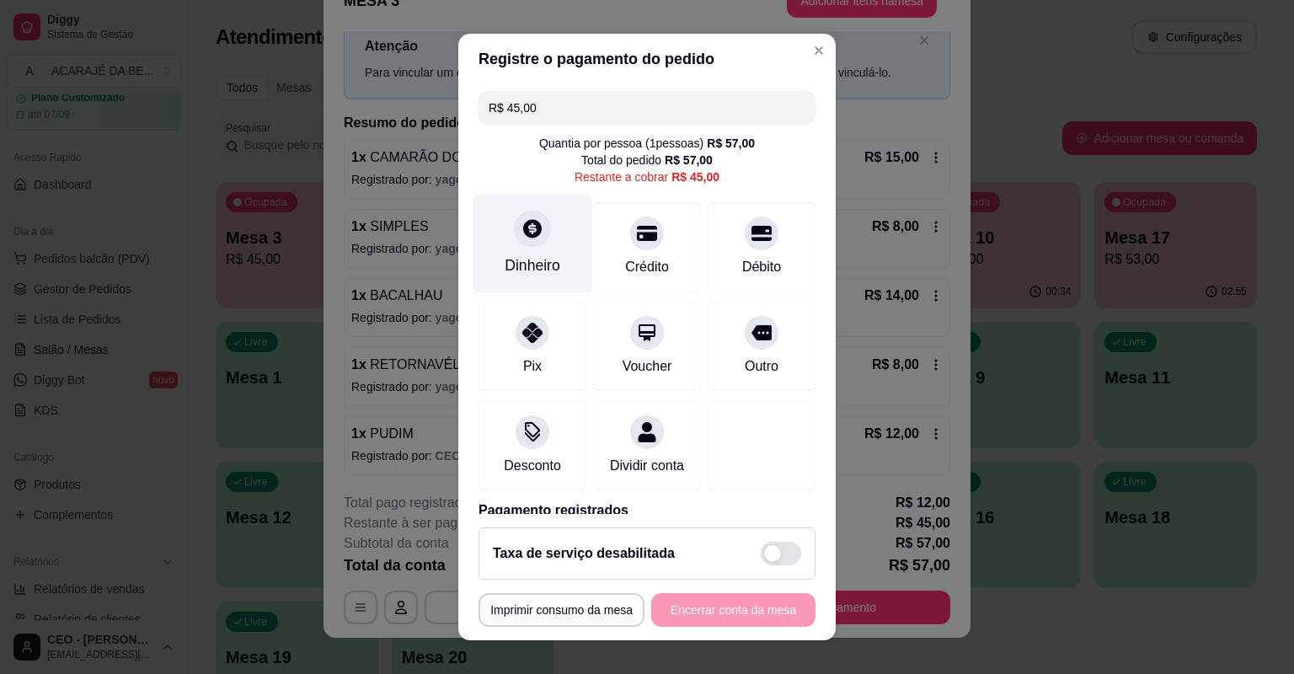
click at [520, 255] on div "Dinheiro" at bounding box center [533, 265] width 56 height 22
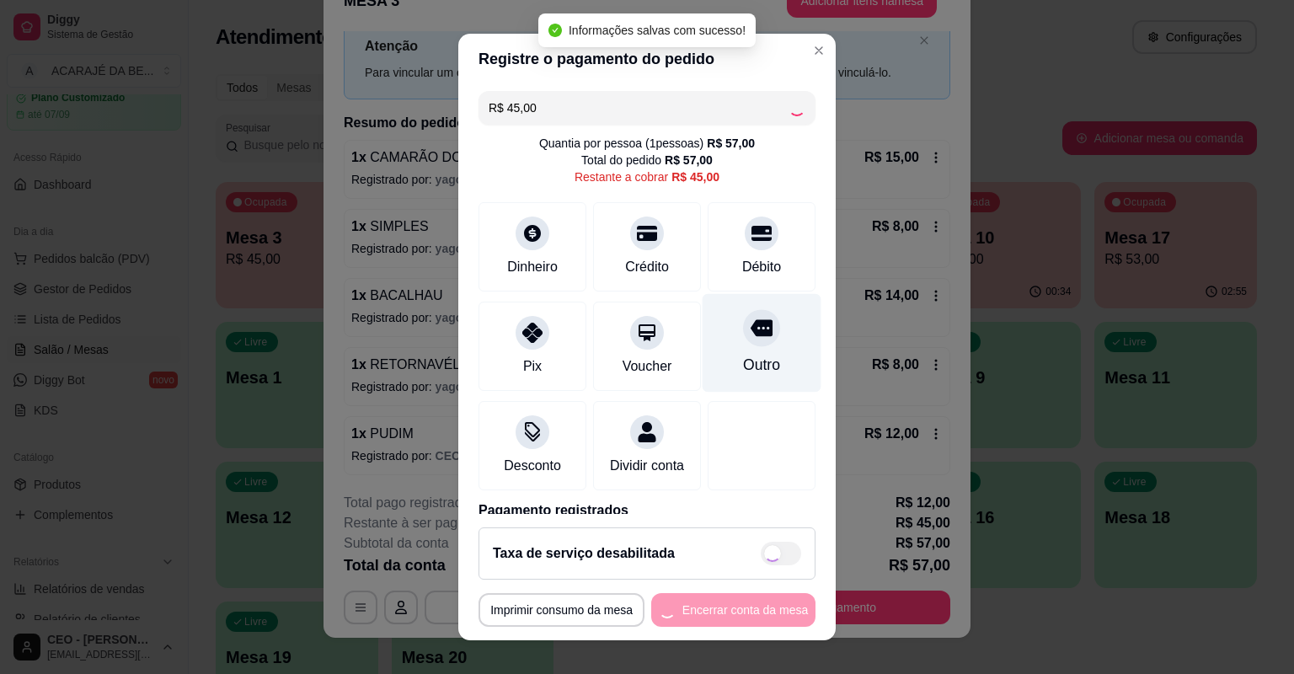
type input "R$ 0,00"
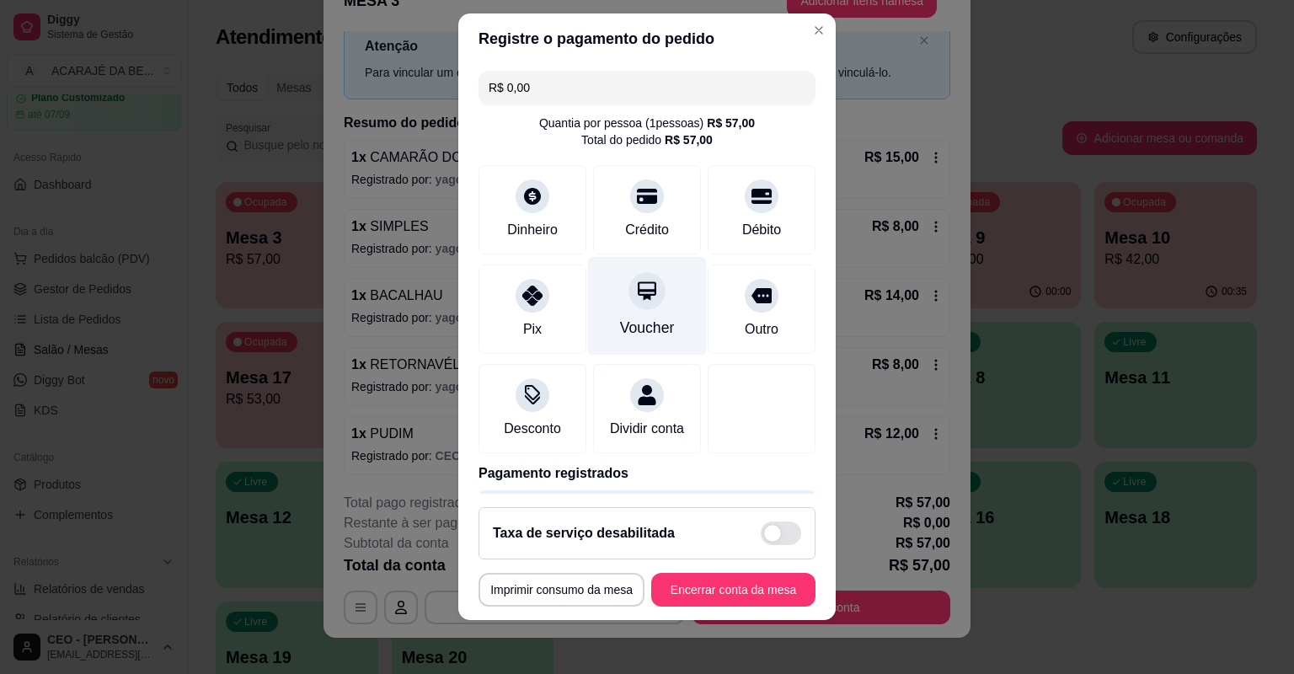
scroll to position [0, 0]
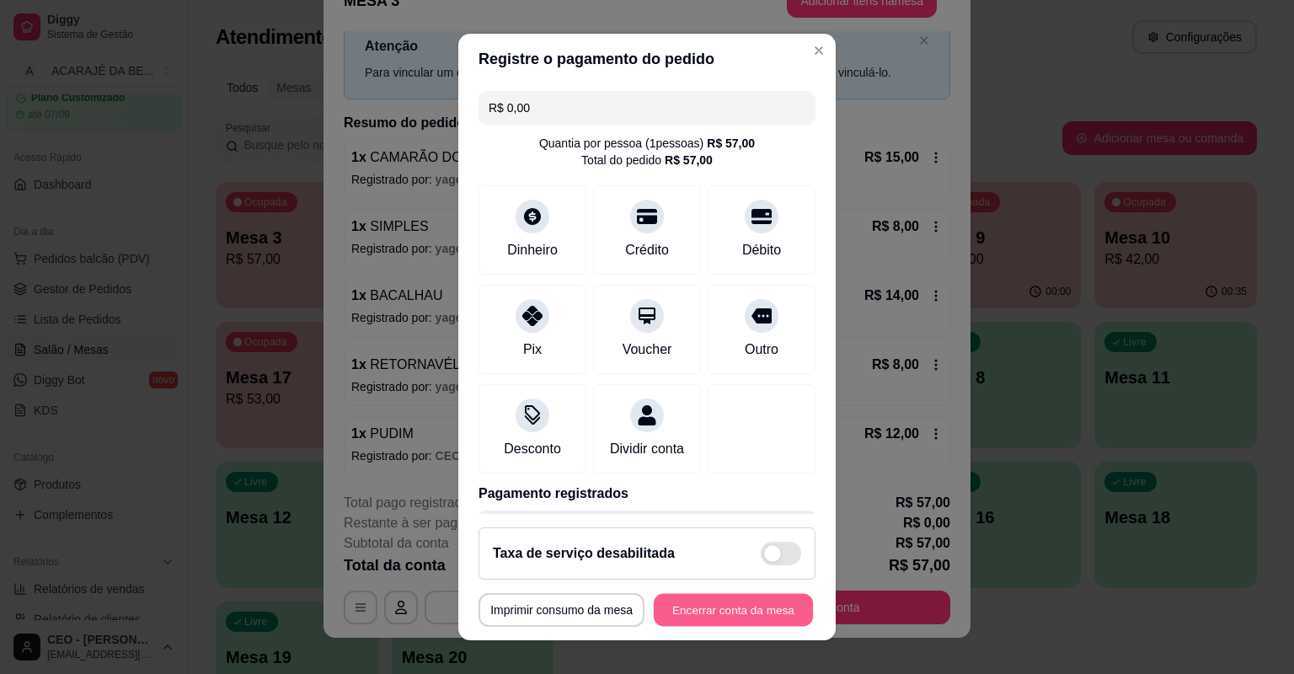
click at [654, 607] on button "Encerrar conta da mesa" at bounding box center [733, 610] width 159 height 33
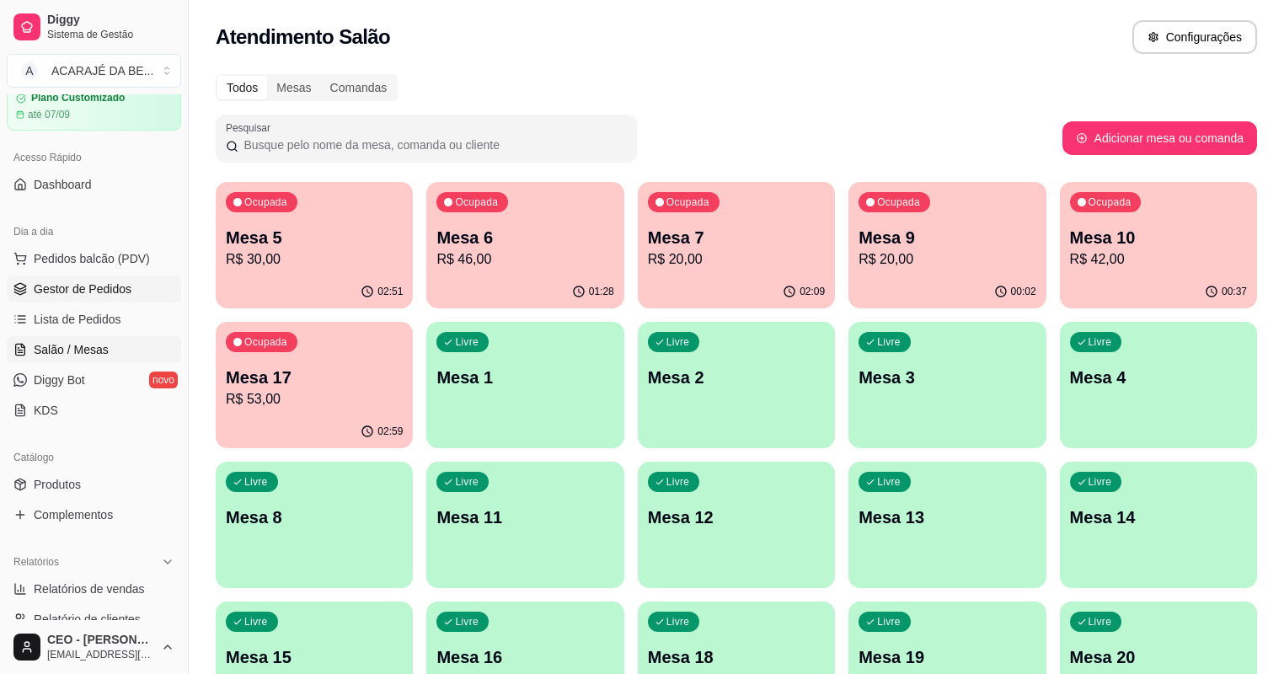
click at [17, 279] on link "Gestor de Pedidos" at bounding box center [94, 289] width 174 height 27
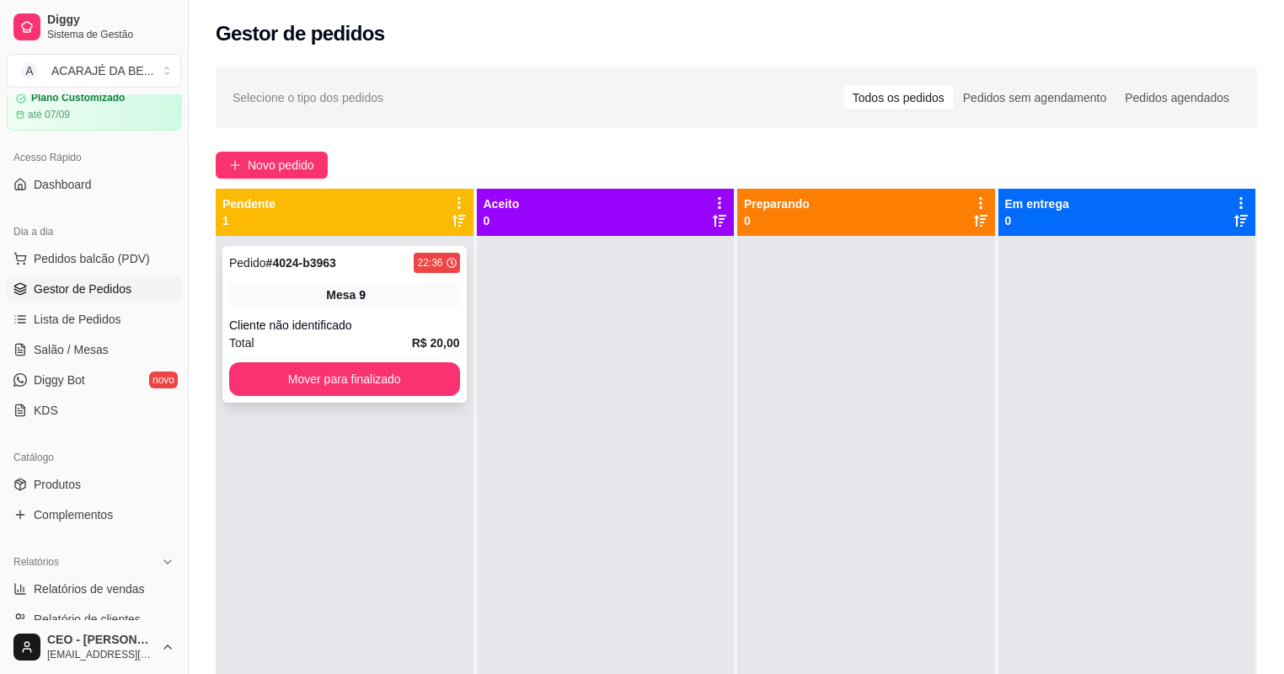
click at [383, 344] on div "Total R$ 20,00" at bounding box center [344, 343] width 231 height 19
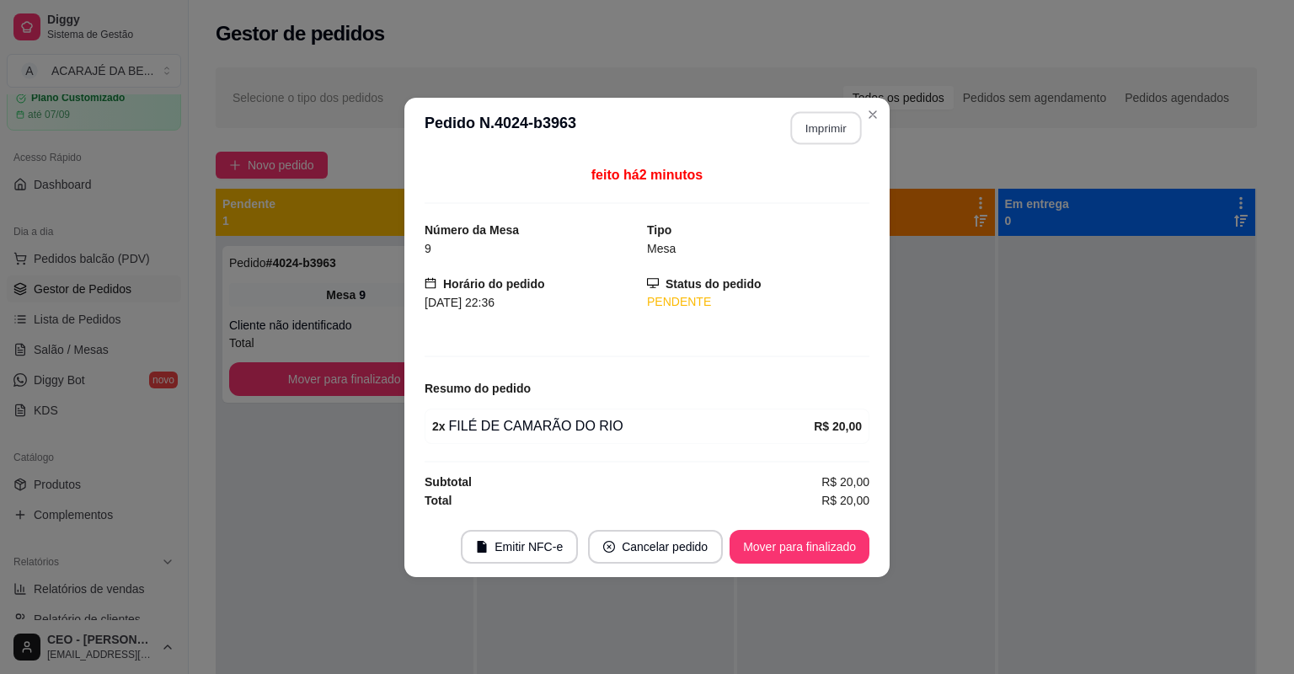
click at [829, 125] on button "Imprimir" at bounding box center [826, 127] width 71 height 33
click at [768, 548] on button "Mover para finalizado" at bounding box center [800, 546] width 136 height 33
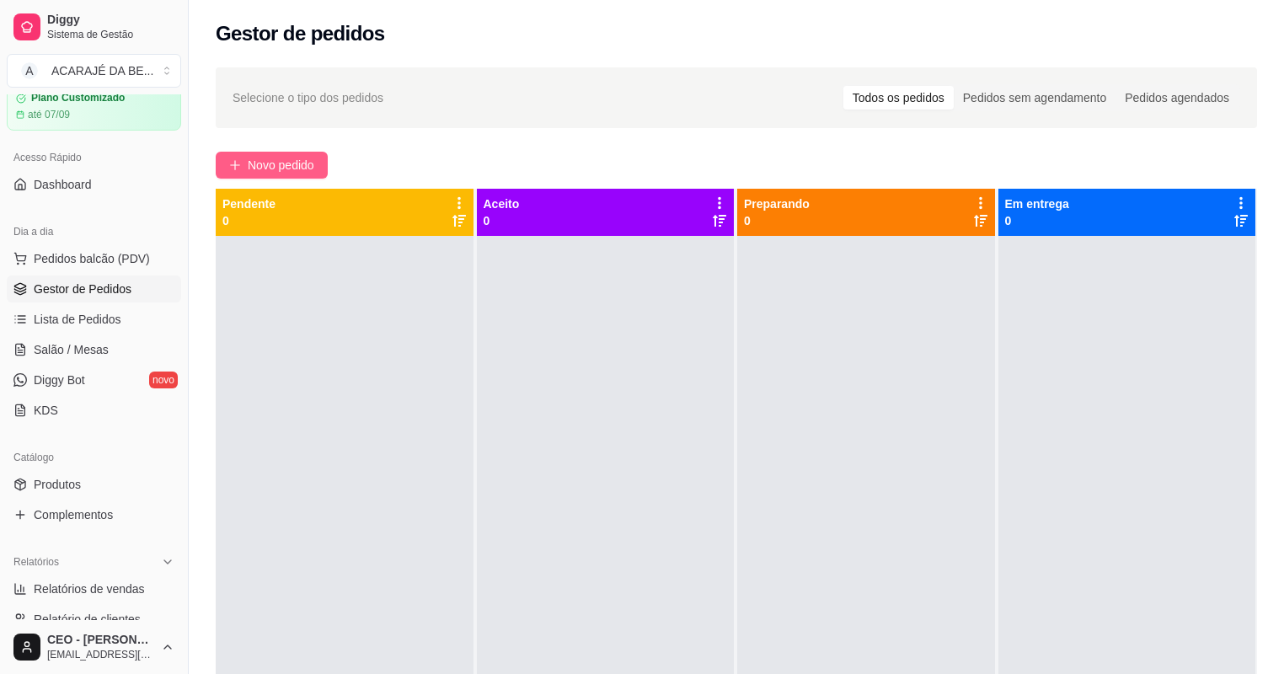
click at [307, 156] on span "Novo pedido" at bounding box center [281, 165] width 67 height 19
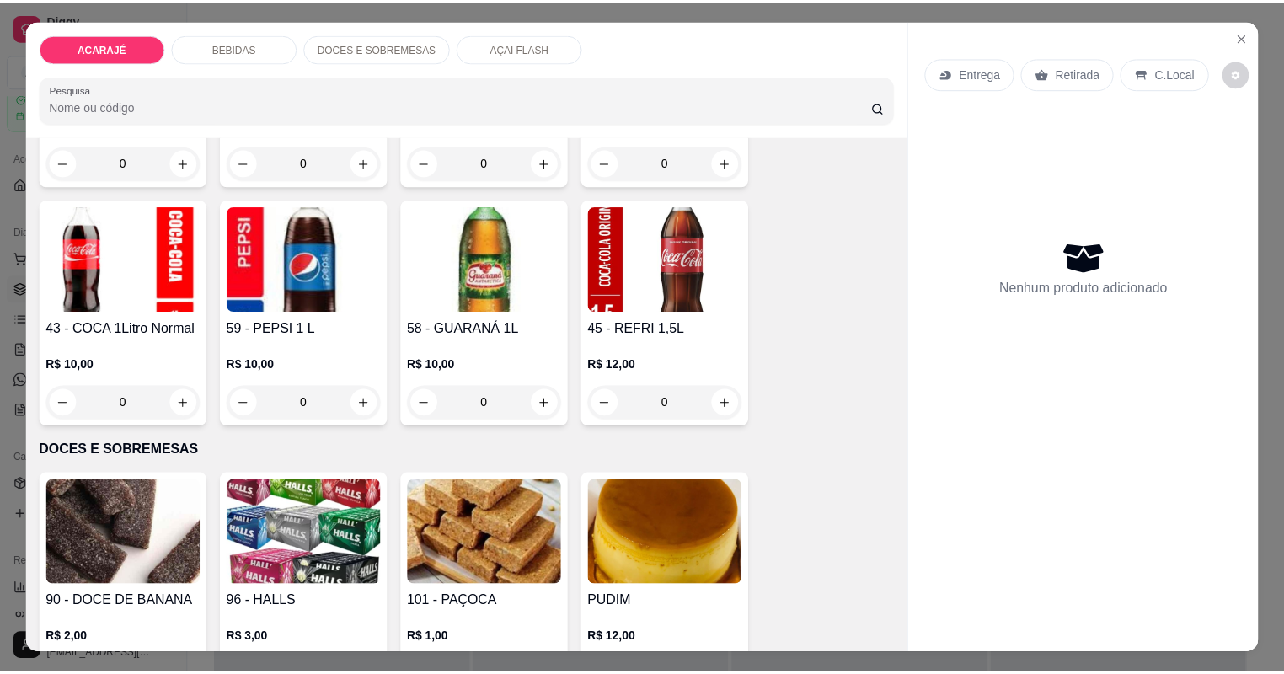
scroll to position [1955, 0]
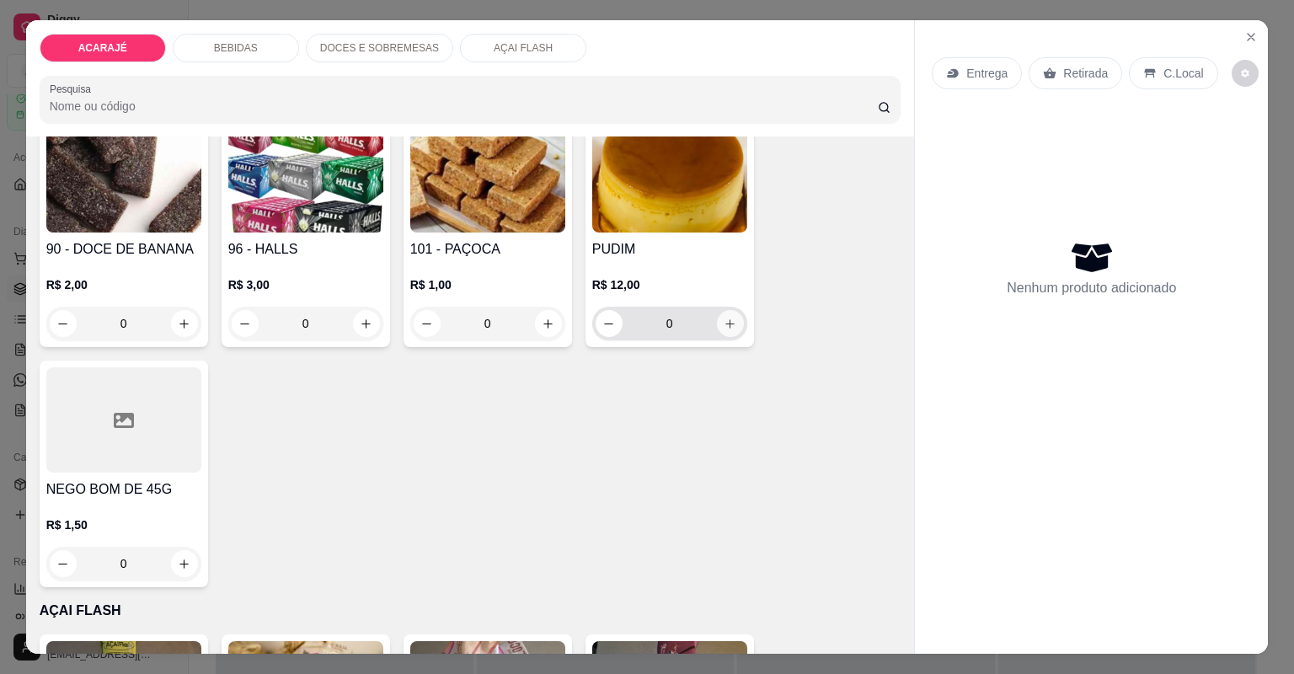
click at [725, 328] on icon "increase-product-quantity" at bounding box center [730, 324] width 13 height 13
type input "1"
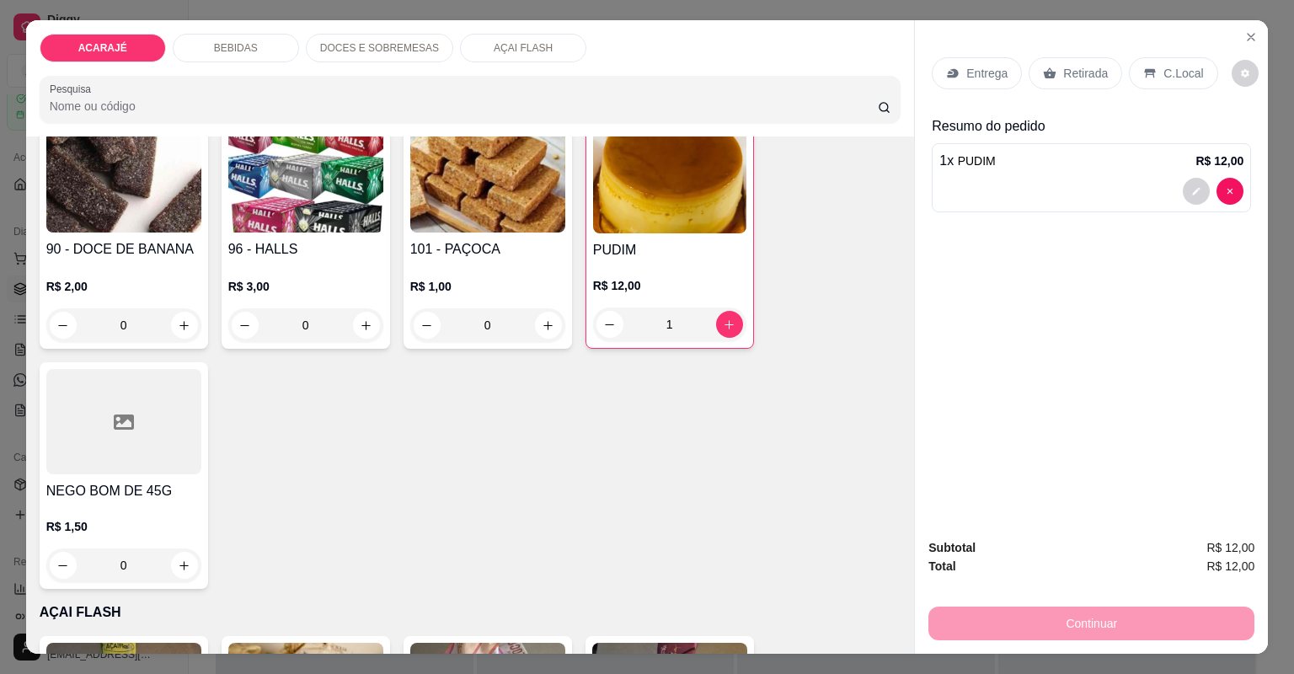
click at [1073, 69] on p "Retirada" at bounding box center [1085, 73] width 45 height 17
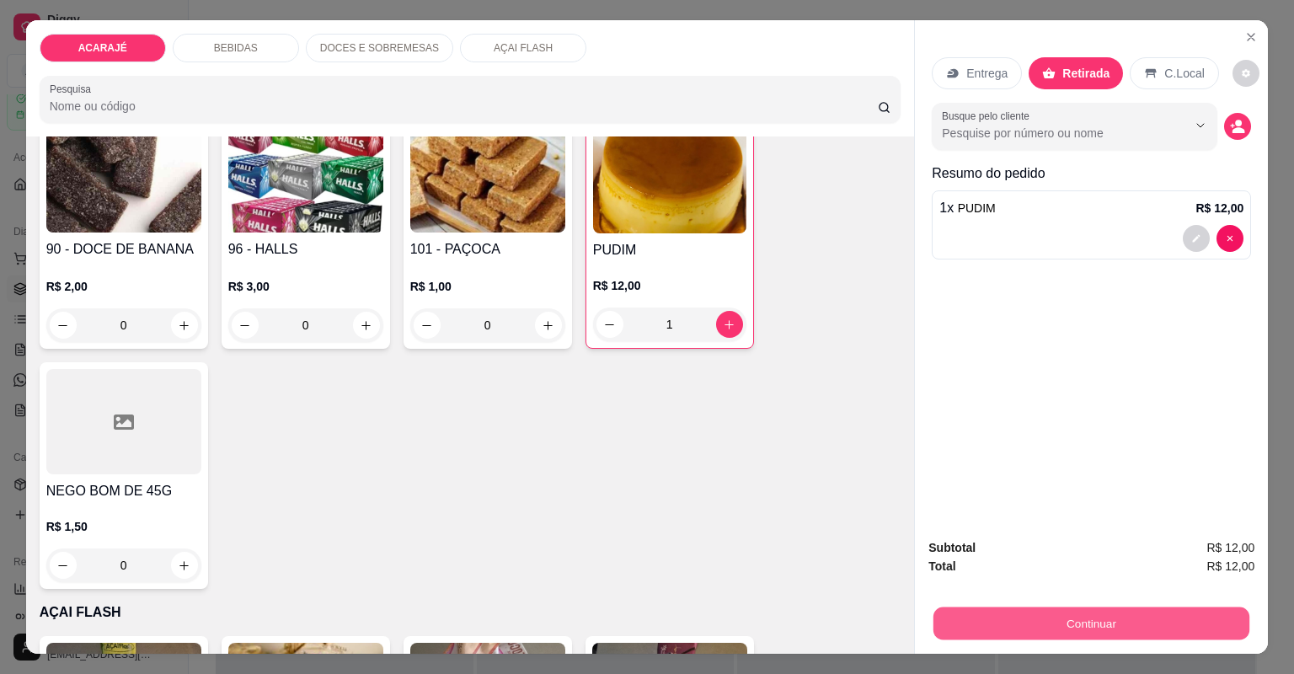
click at [1020, 623] on button "Continuar" at bounding box center [1092, 623] width 316 height 33
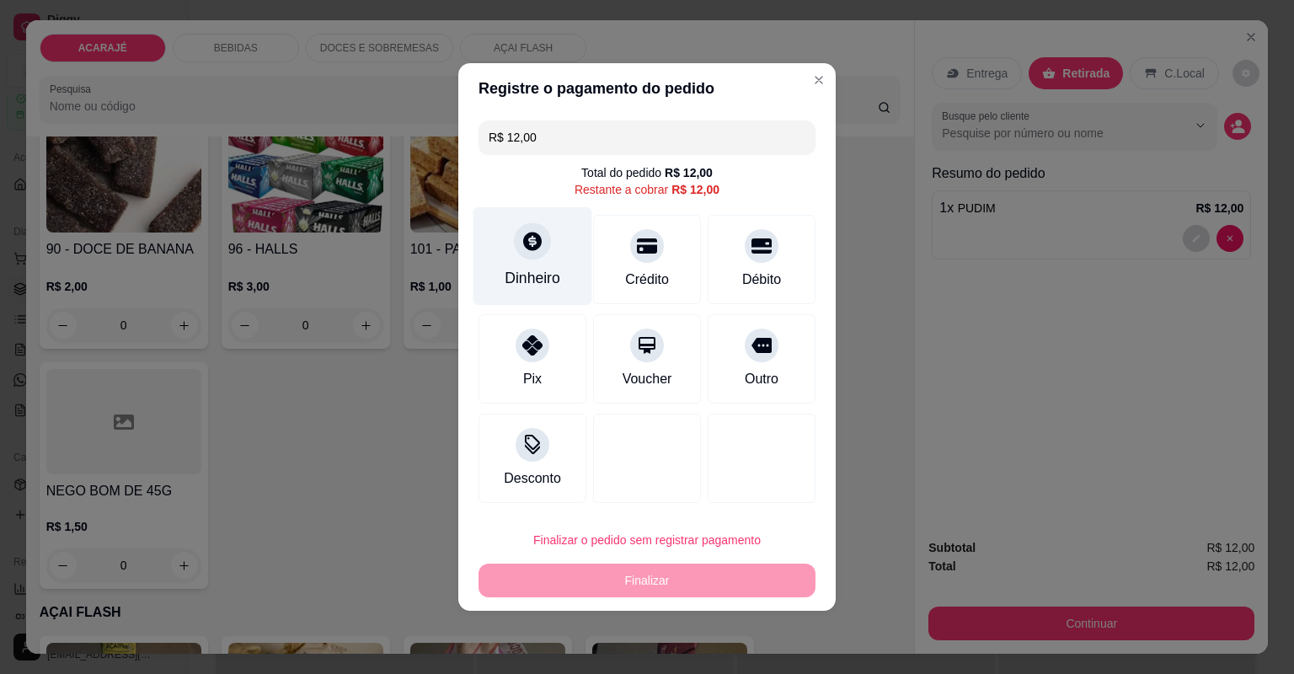
click at [514, 243] on div at bounding box center [532, 240] width 37 height 37
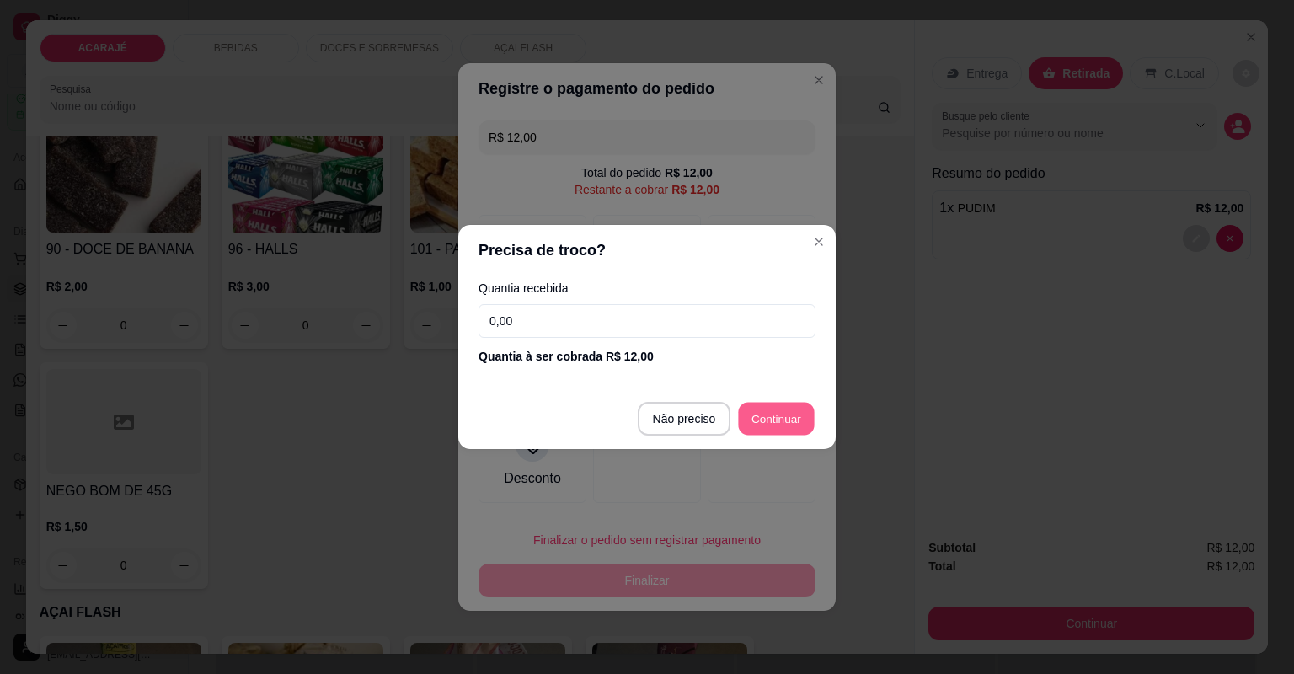
type input "R$ 0,00"
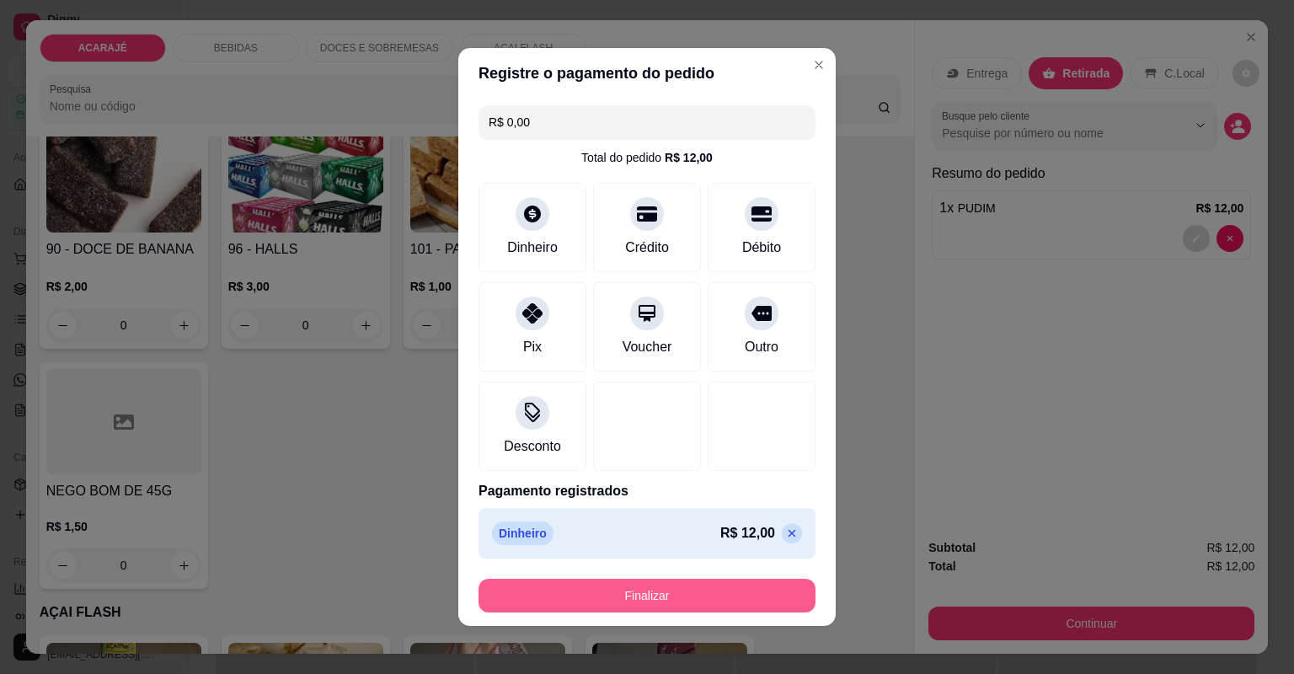
click at [693, 599] on button "Finalizar" at bounding box center [647, 596] width 337 height 34
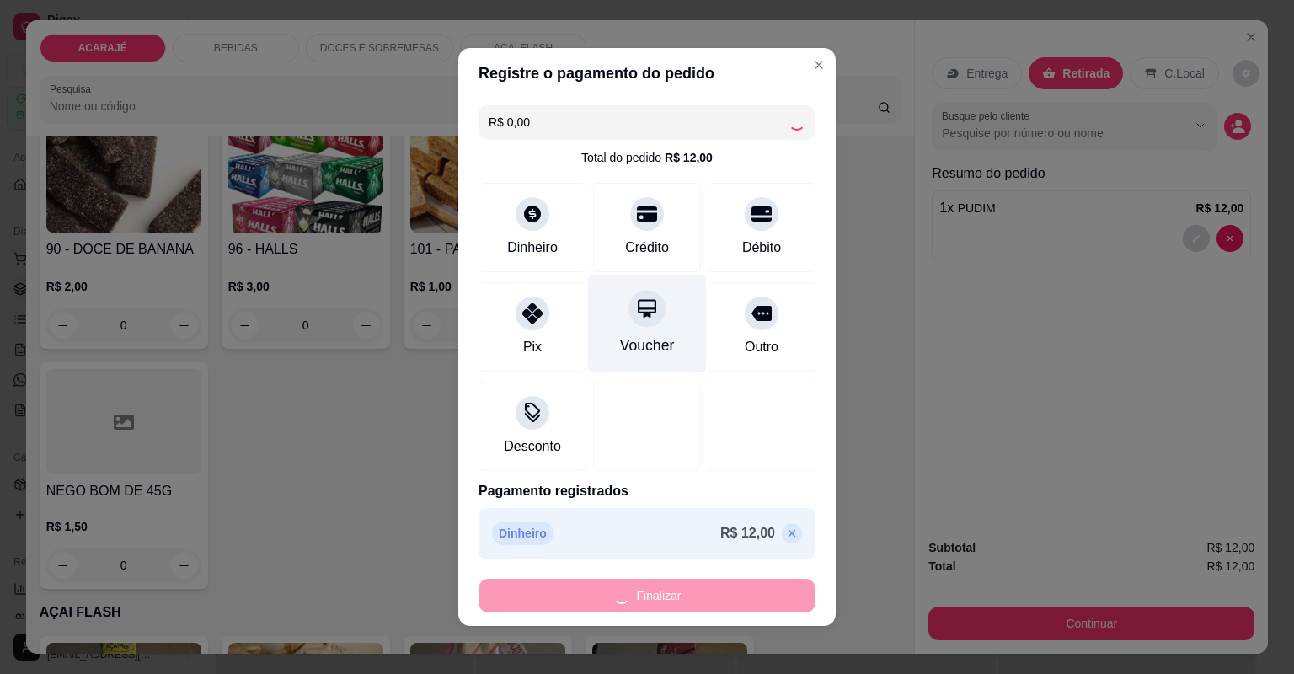
type input "0"
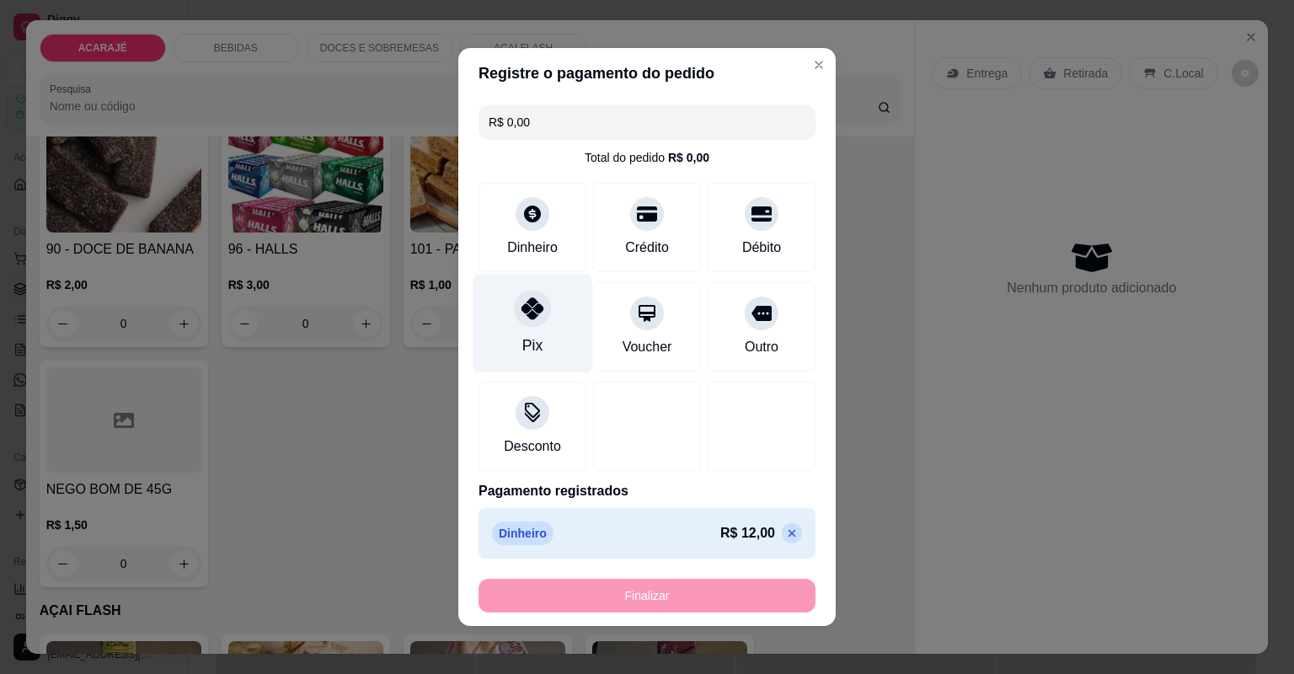
type input "-R$ 12,00"
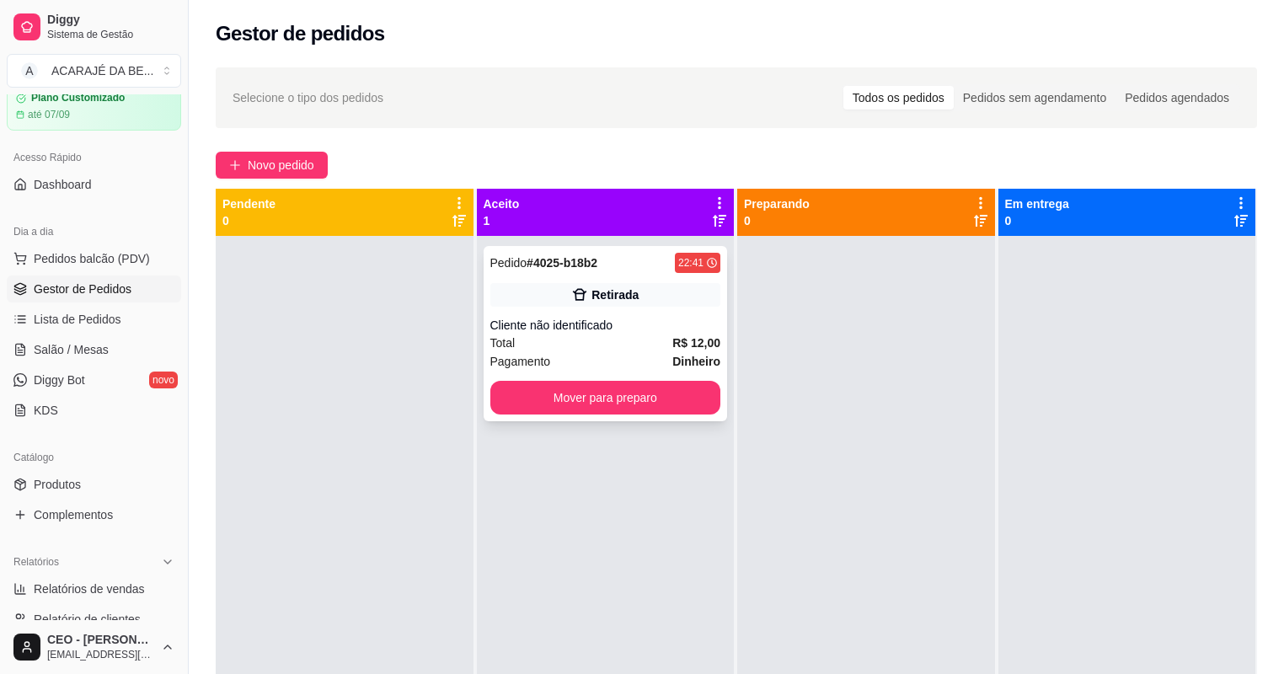
click at [594, 354] on div "Pagamento Dinheiro" at bounding box center [605, 361] width 231 height 19
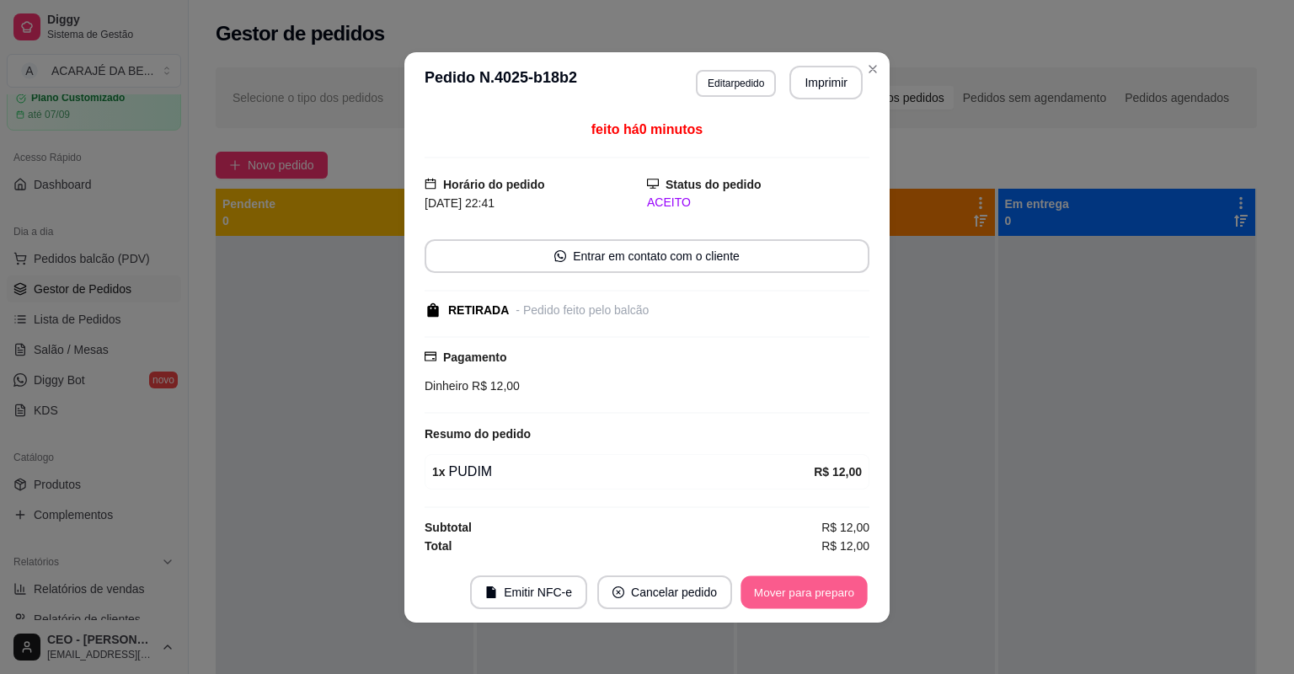
click at [816, 599] on button "Mover para preparo" at bounding box center [804, 591] width 126 height 33
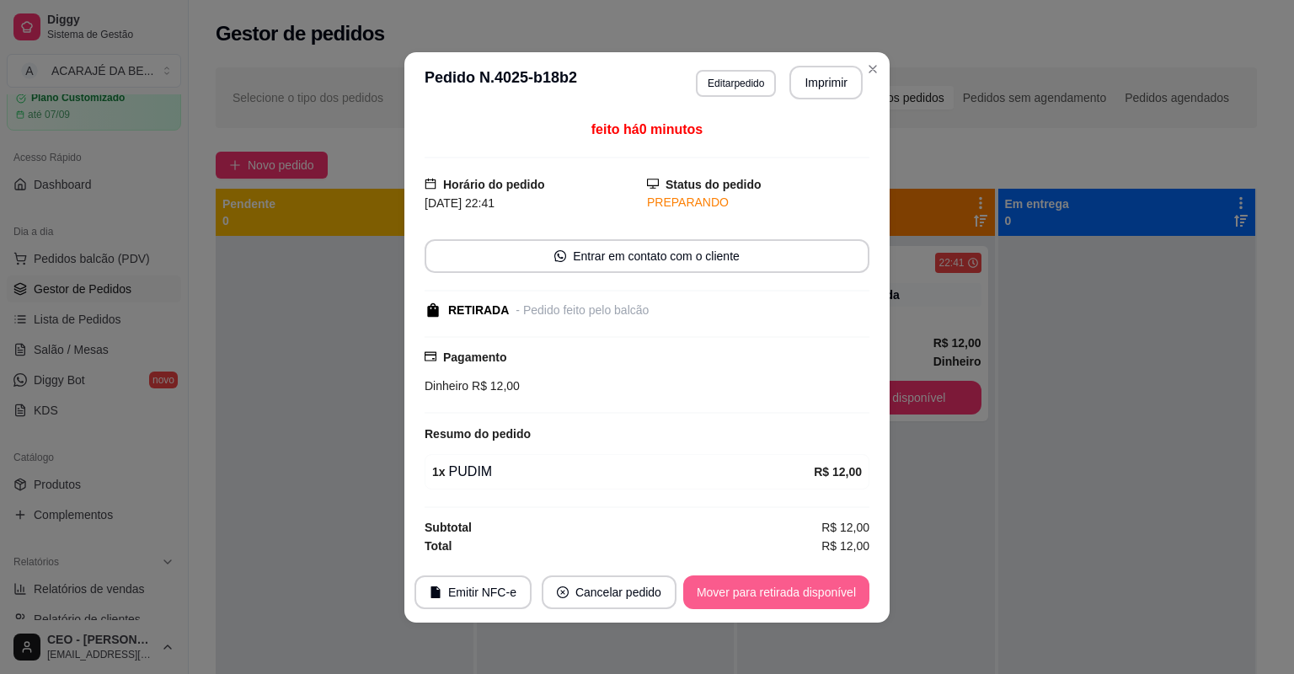
click at [816, 597] on button "Mover para retirada disponível" at bounding box center [776, 592] width 186 height 34
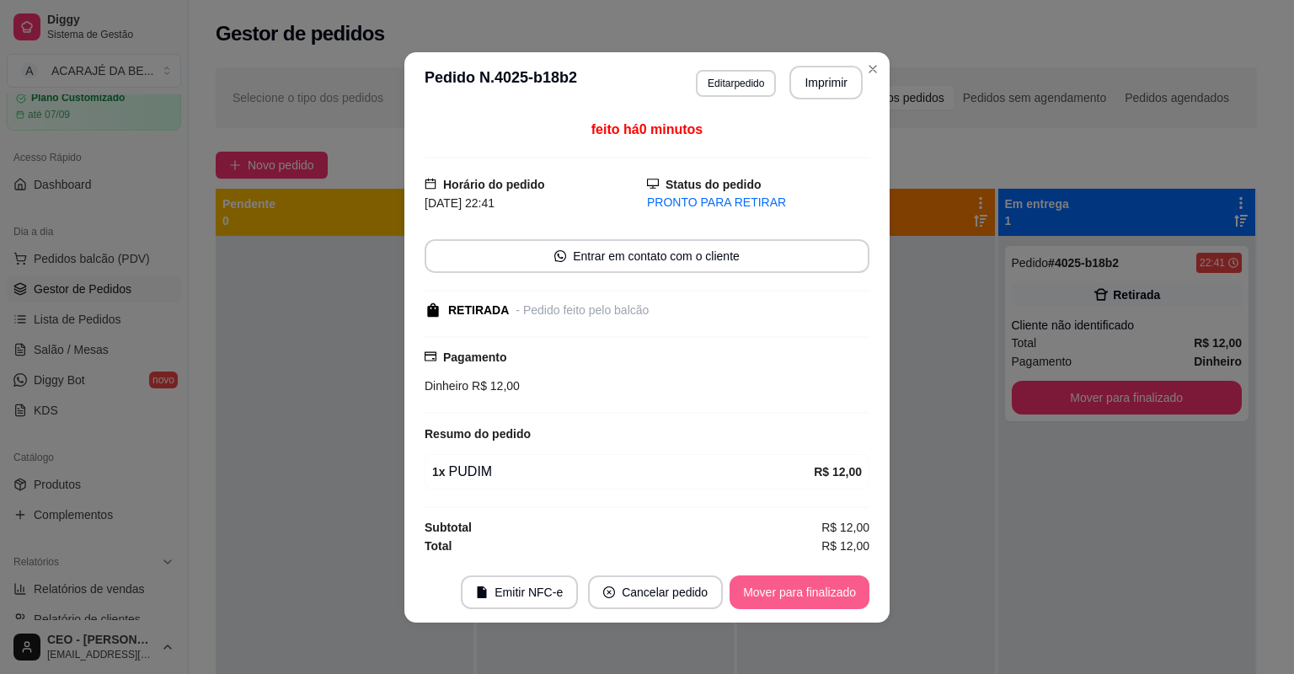
click at [816, 597] on button "Mover para finalizado" at bounding box center [800, 592] width 140 height 34
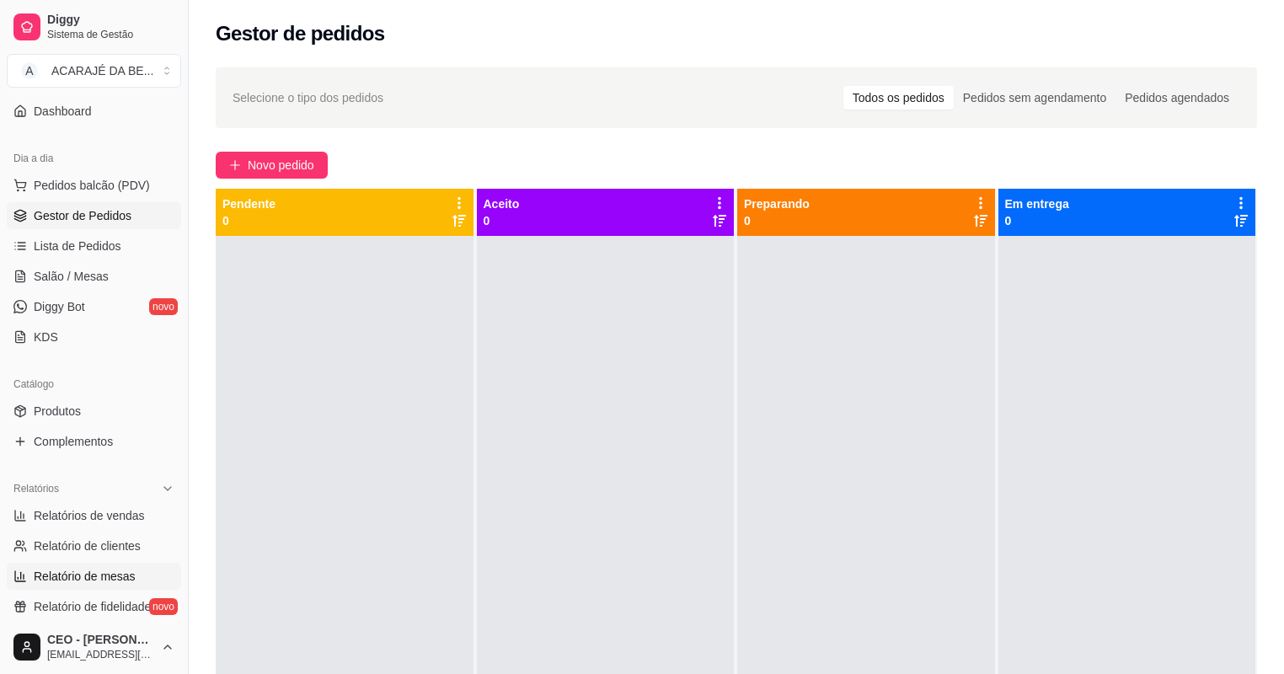
scroll to position [270, 0]
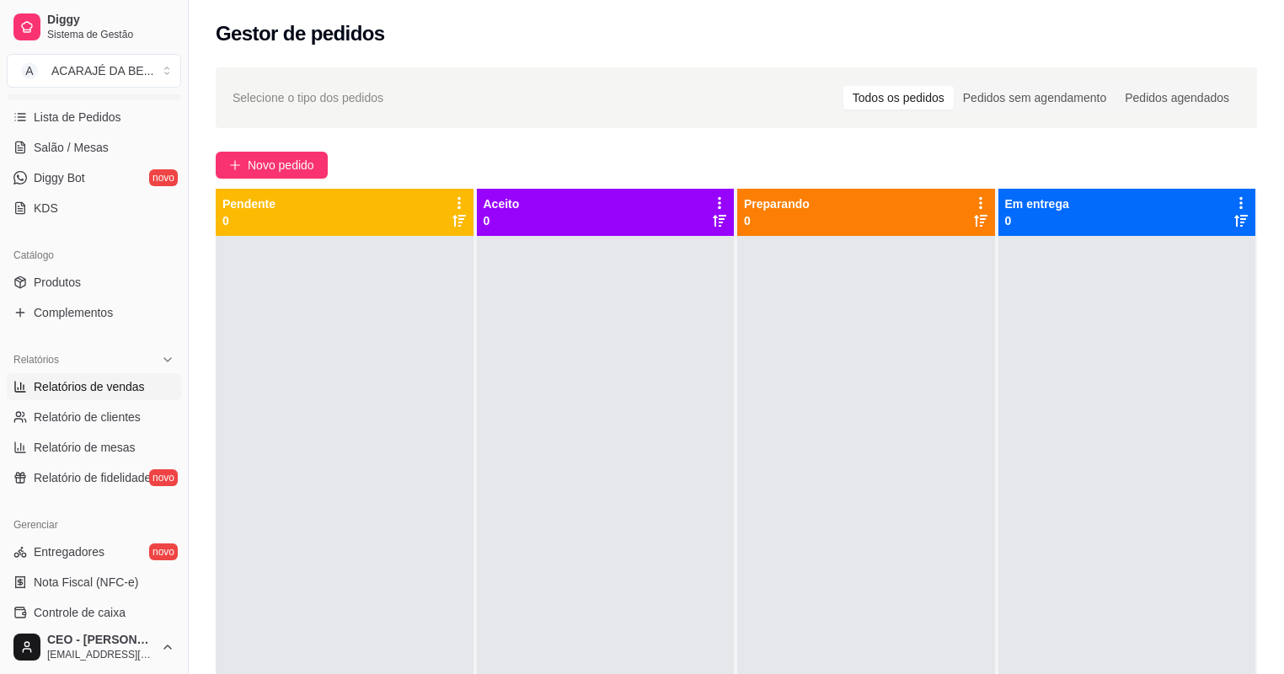
click at [122, 391] on span "Relatórios de vendas" at bounding box center [89, 386] width 111 height 17
select select "ALL"
select select "0"
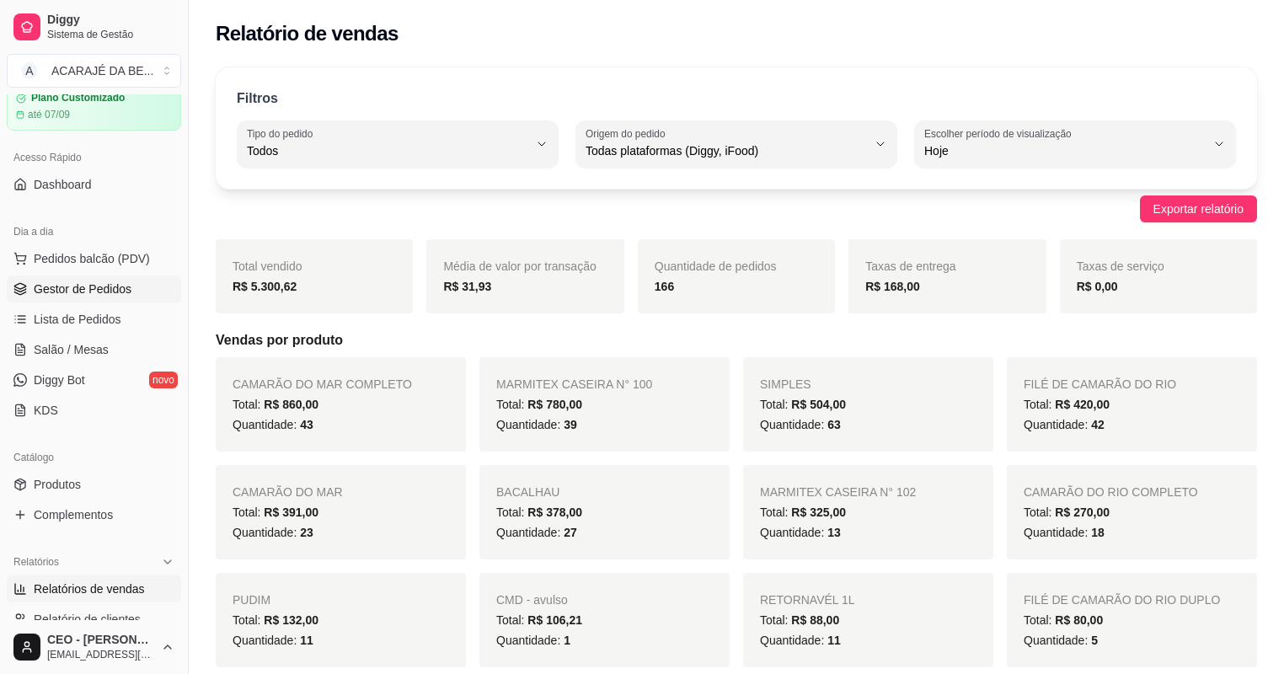
scroll to position [67, 0]
click at [88, 281] on span "Gestor de Pedidos" at bounding box center [83, 289] width 98 height 17
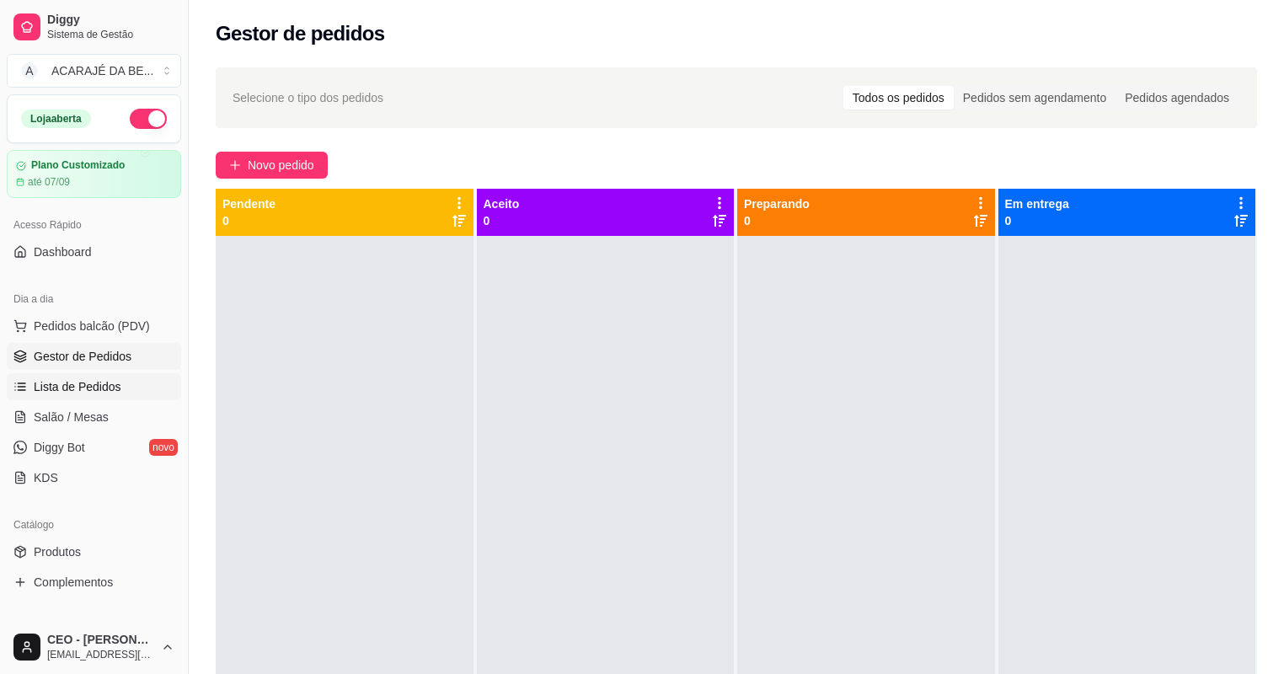
click at [94, 384] on span "Lista de Pedidos" at bounding box center [78, 386] width 88 height 17
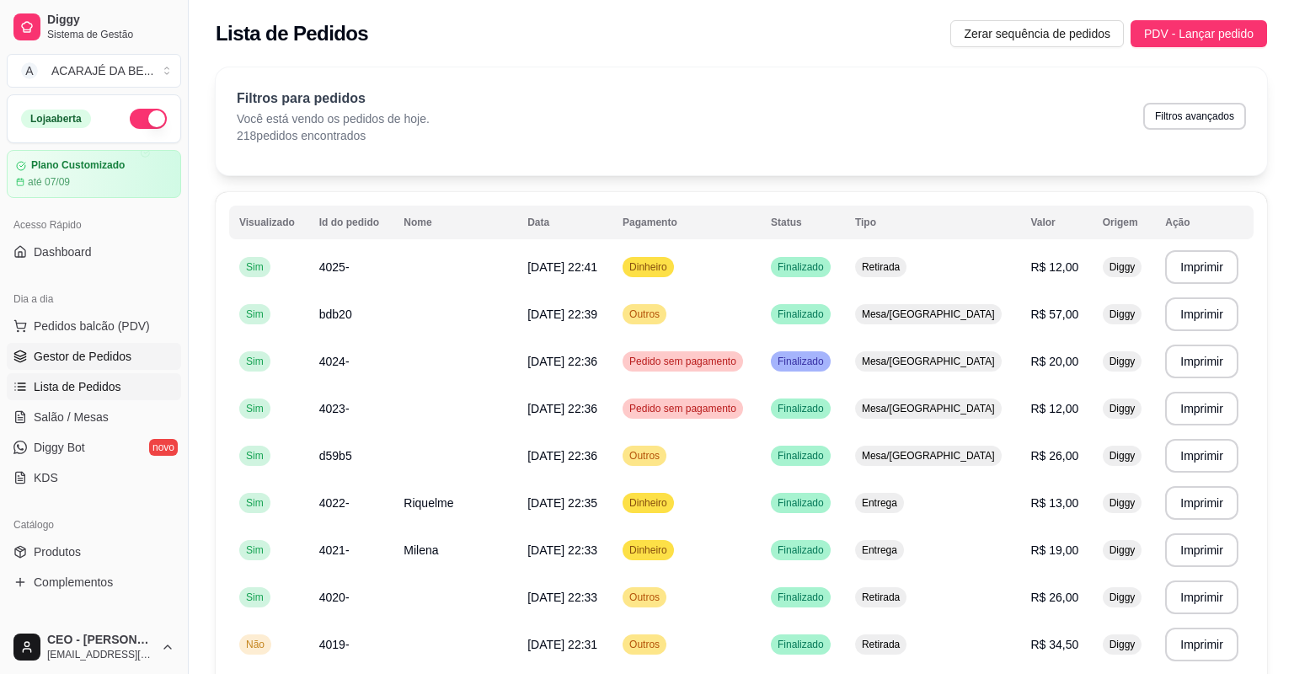
click at [94, 363] on span "Gestor de Pedidos" at bounding box center [83, 356] width 98 height 17
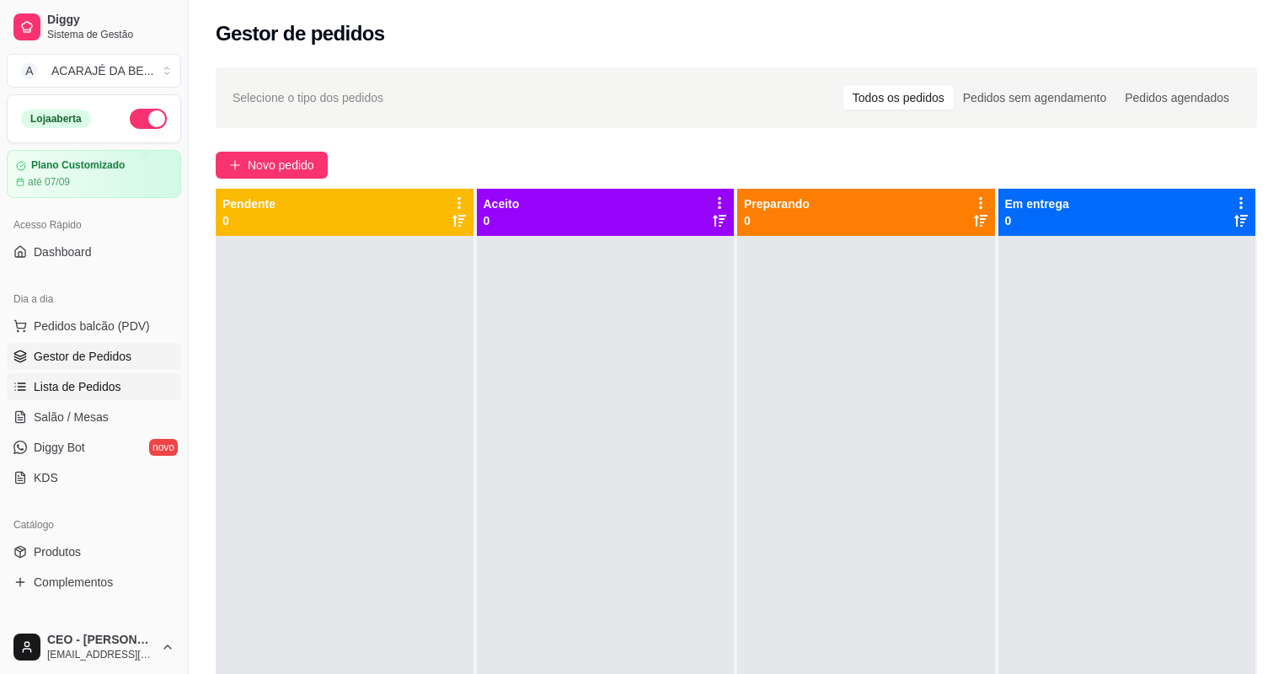
click at [138, 387] on link "Lista de Pedidos" at bounding box center [94, 386] width 174 height 27
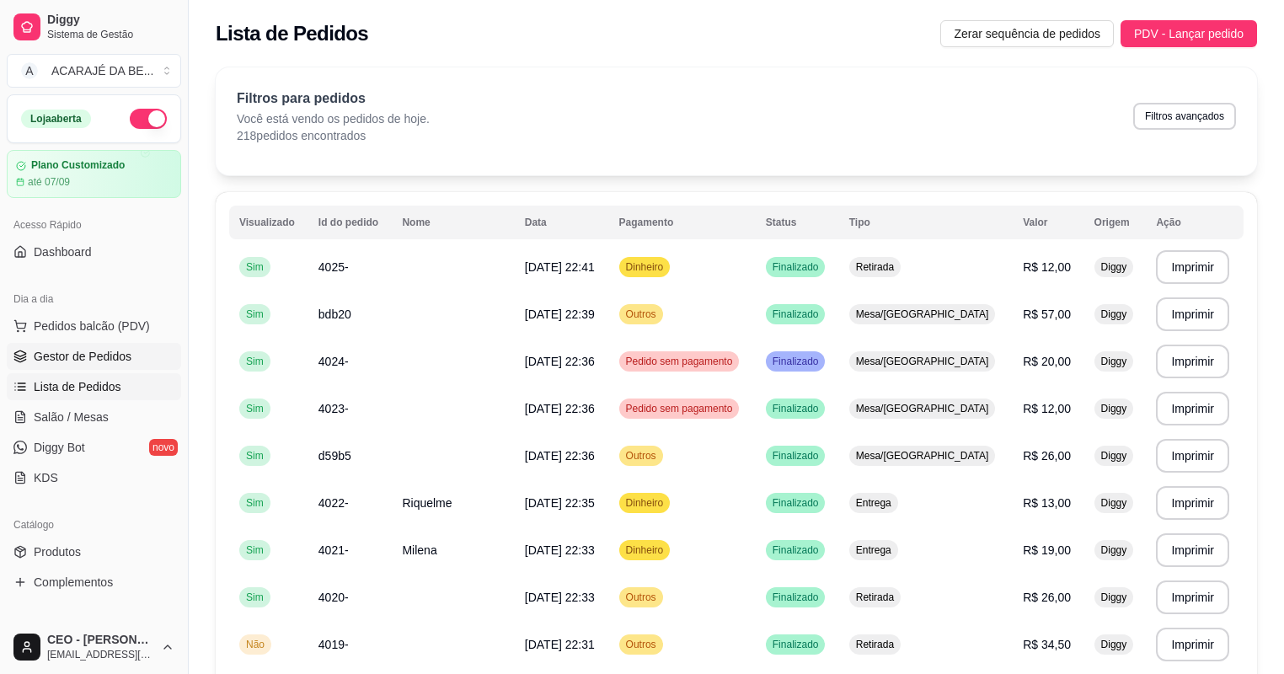
click at [94, 357] on span "Gestor de Pedidos" at bounding box center [83, 356] width 98 height 17
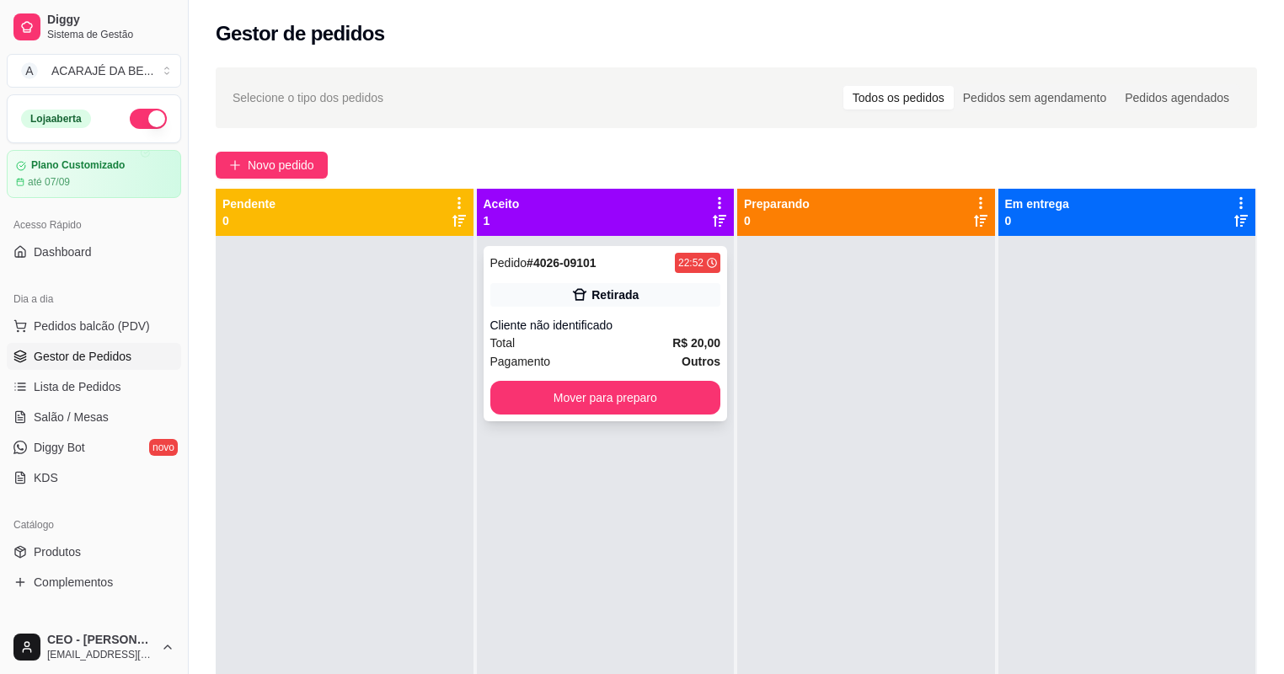
click at [625, 332] on div "Pedido # 4026-09101 22:52 Retirada Cliente não identificado Total R$ 20,00 Paga…" at bounding box center [606, 333] width 244 height 175
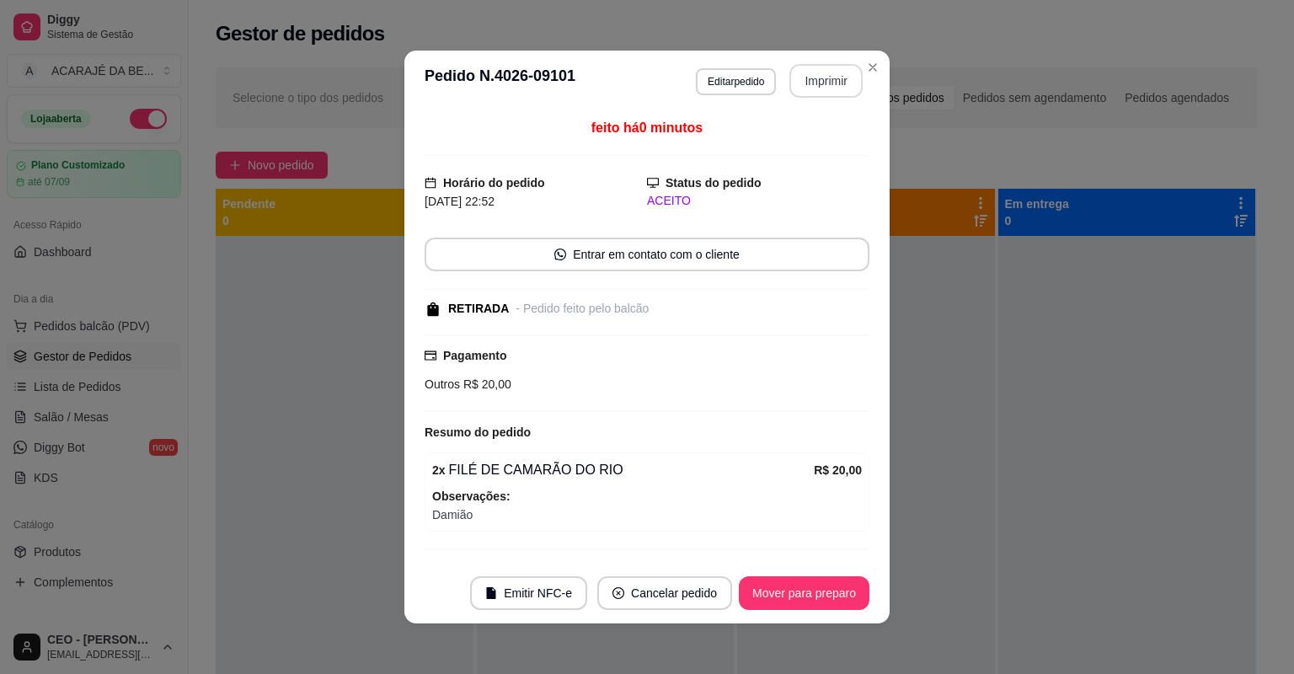
click at [812, 88] on button "Imprimir" at bounding box center [825, 81] width 73 height 34
click at [778, 587] on button "Mover para preparo" at bounding box center [804, 593] width 131 height 34
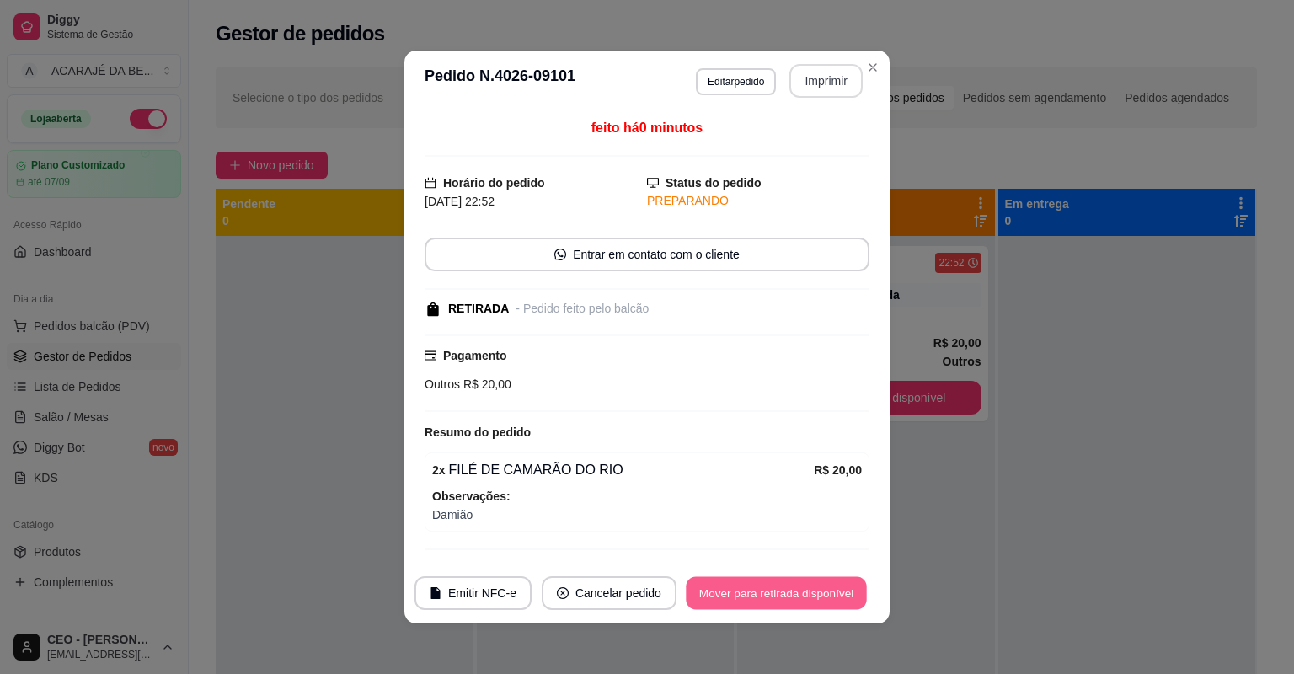
click at [778, 587] on button "Mover para retirada disponível" at bounding box center [776, 593] width 180 height 33
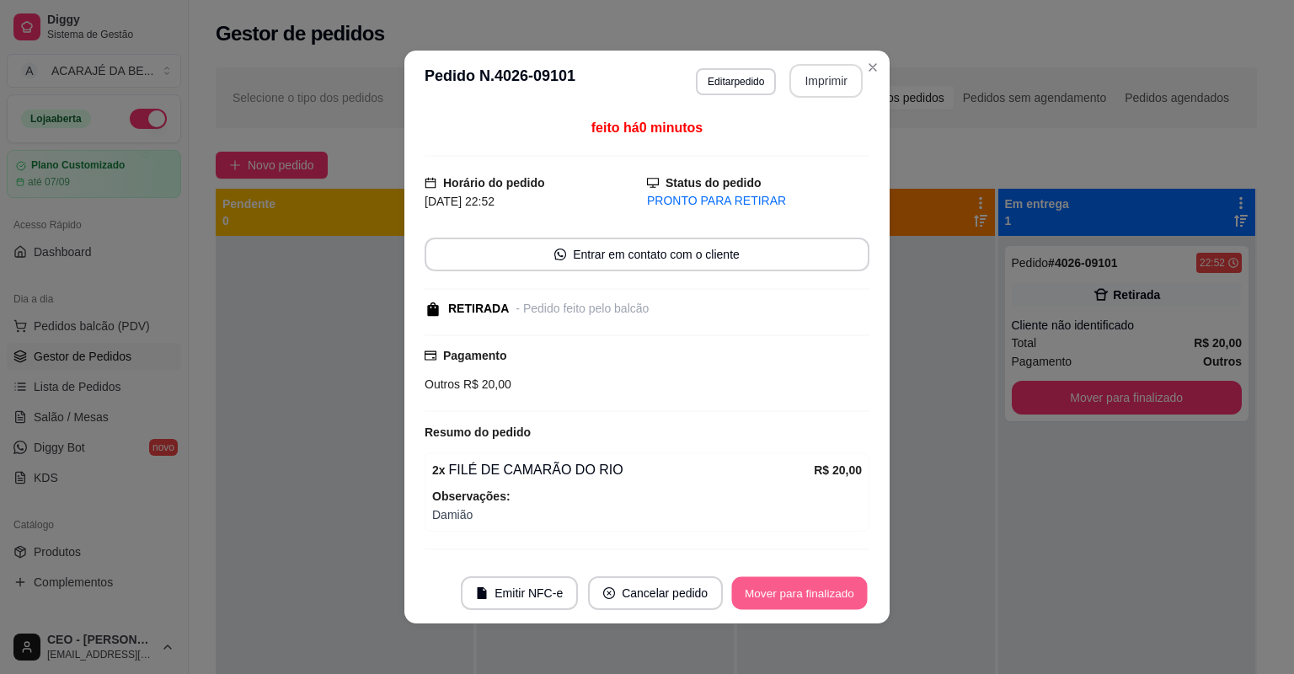
click at [778, 587] on button "Mover para finalizado" at bounding box center [800, 593] width 136 height 33
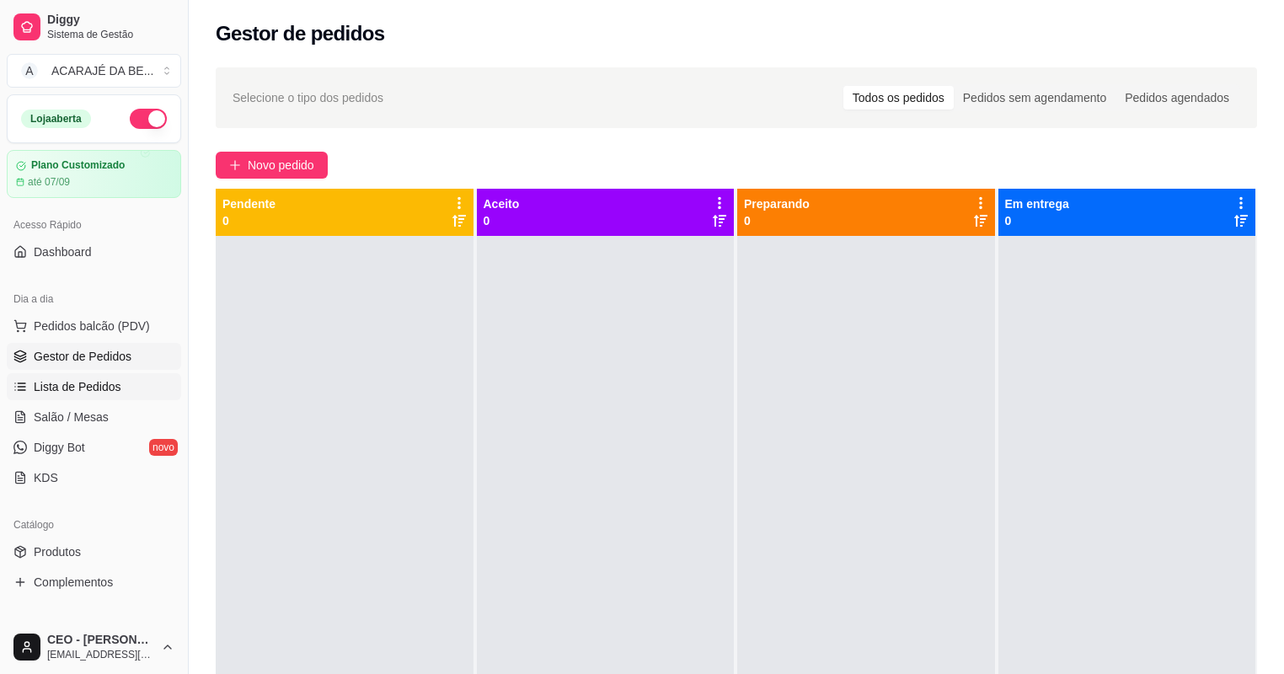
click at [88, 379] on span "Lista de Pedidos" at bounding box center [78, 386] width 88 height 17
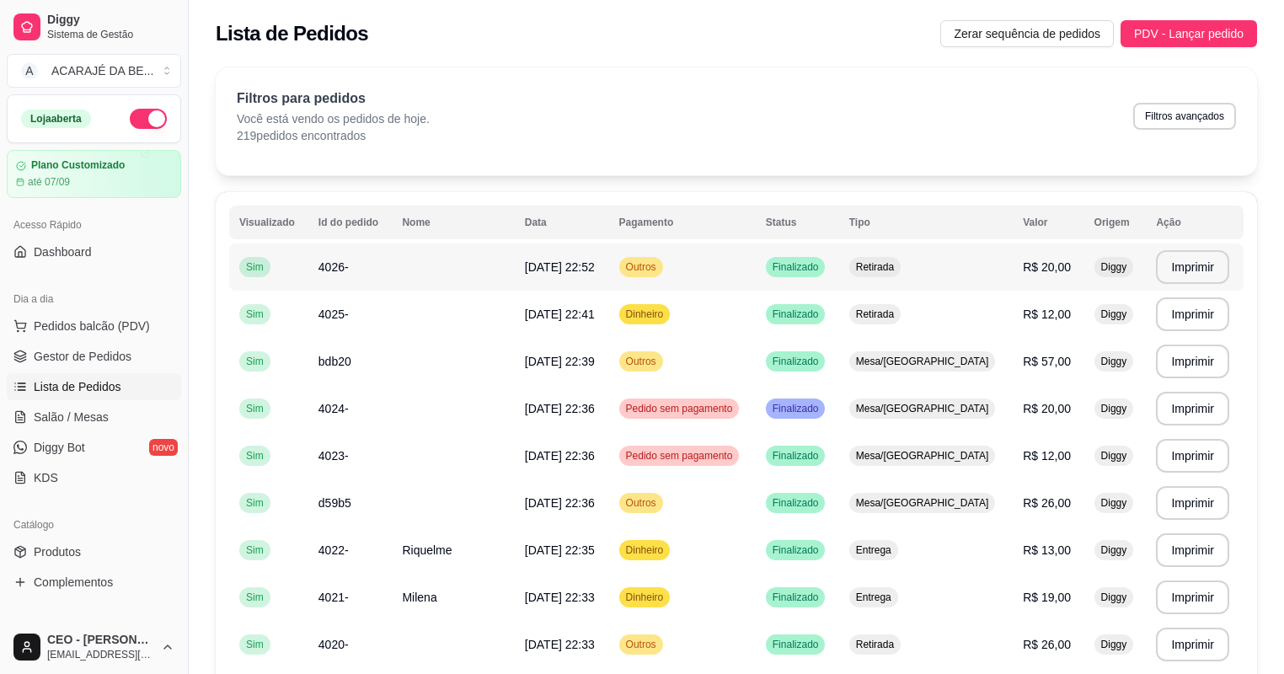
click at [746, 270] on td "Outros" at bounding box center [682, 266] width 147 height 47
click at [73, 354] on span "Gestor de Pedidos" at bounding box center [83, 356] width 98 height 17
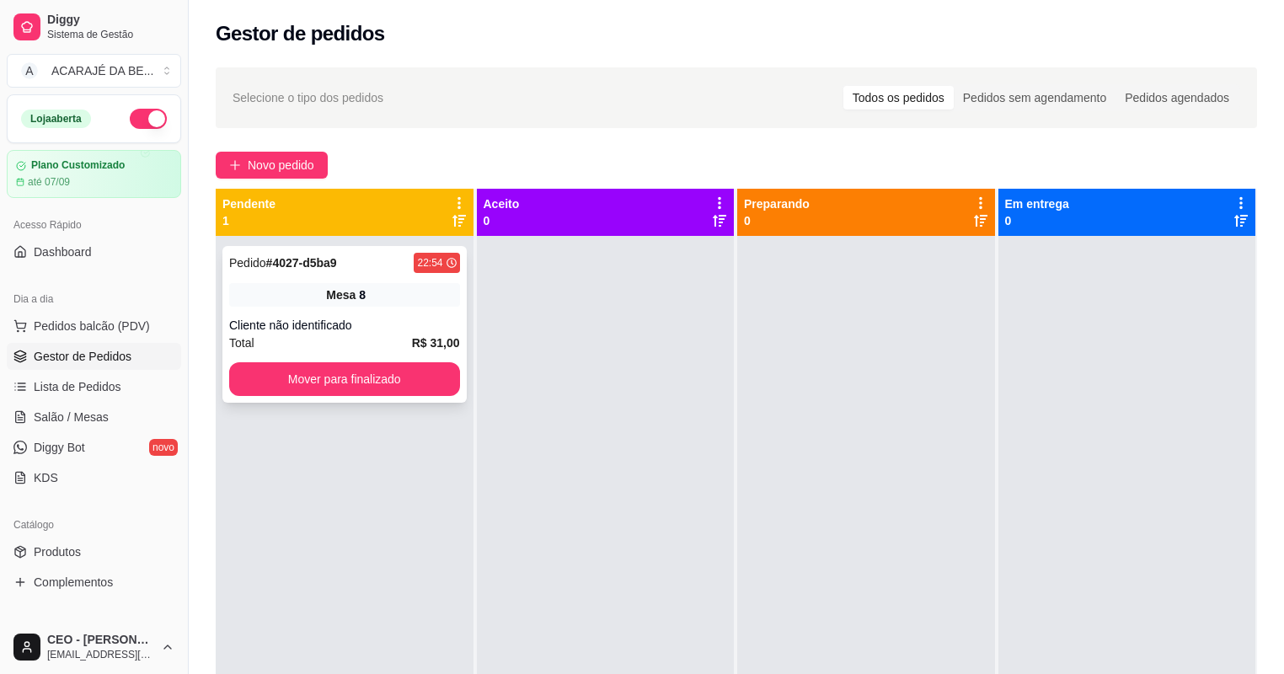
click at [337, 317] on div "Cliente não identificado" at bounding box center [344, 325] width 231 height 17
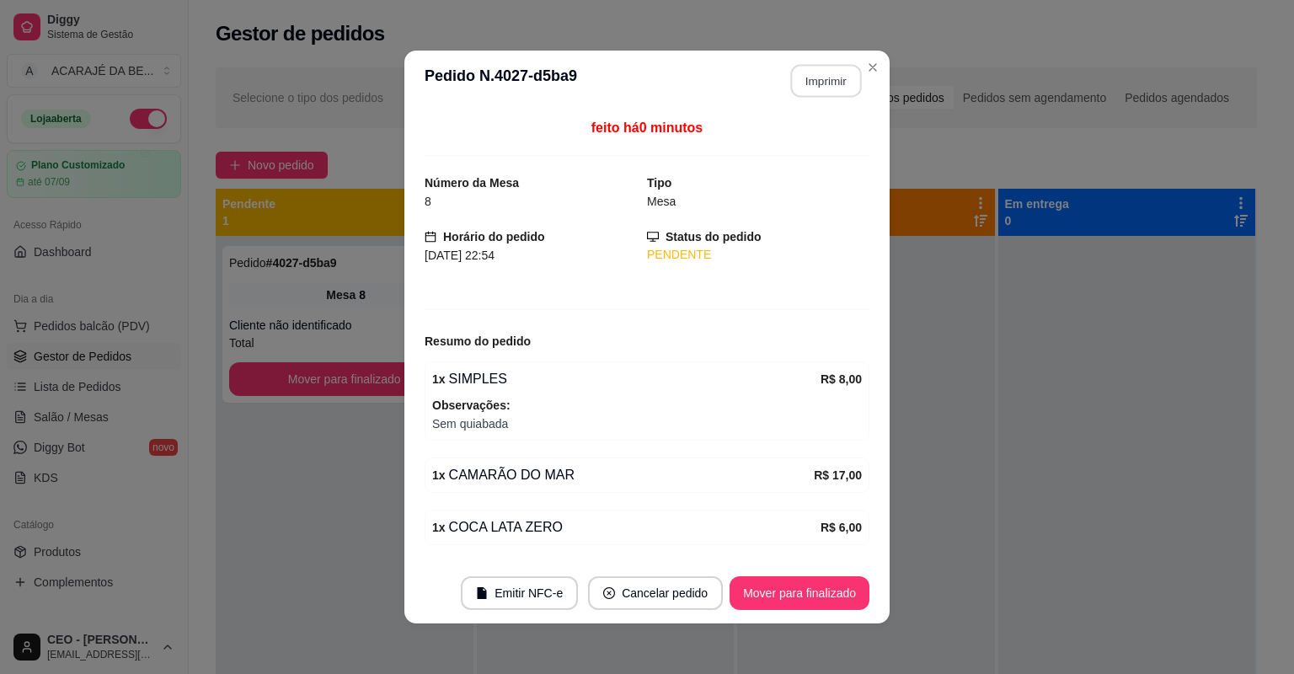
click at [829, 83] on button "Imprimir" at bounding box center [826, 81] width 71 height 33
click at [827, 597] on button "Mover para finalizado" at bounding box center [800, 593] width 136 height 33
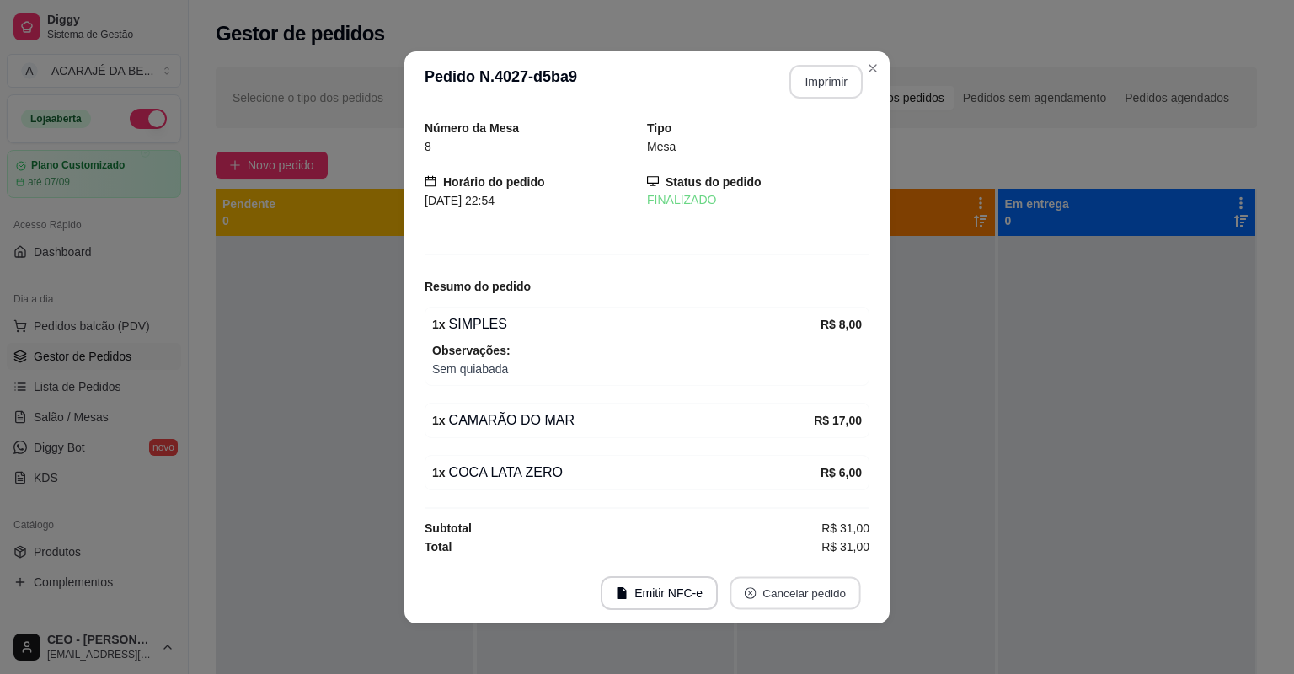
click at [827, 597] on button "Cancelar pedido" at bounding box center [795, 592] width 131 height 33
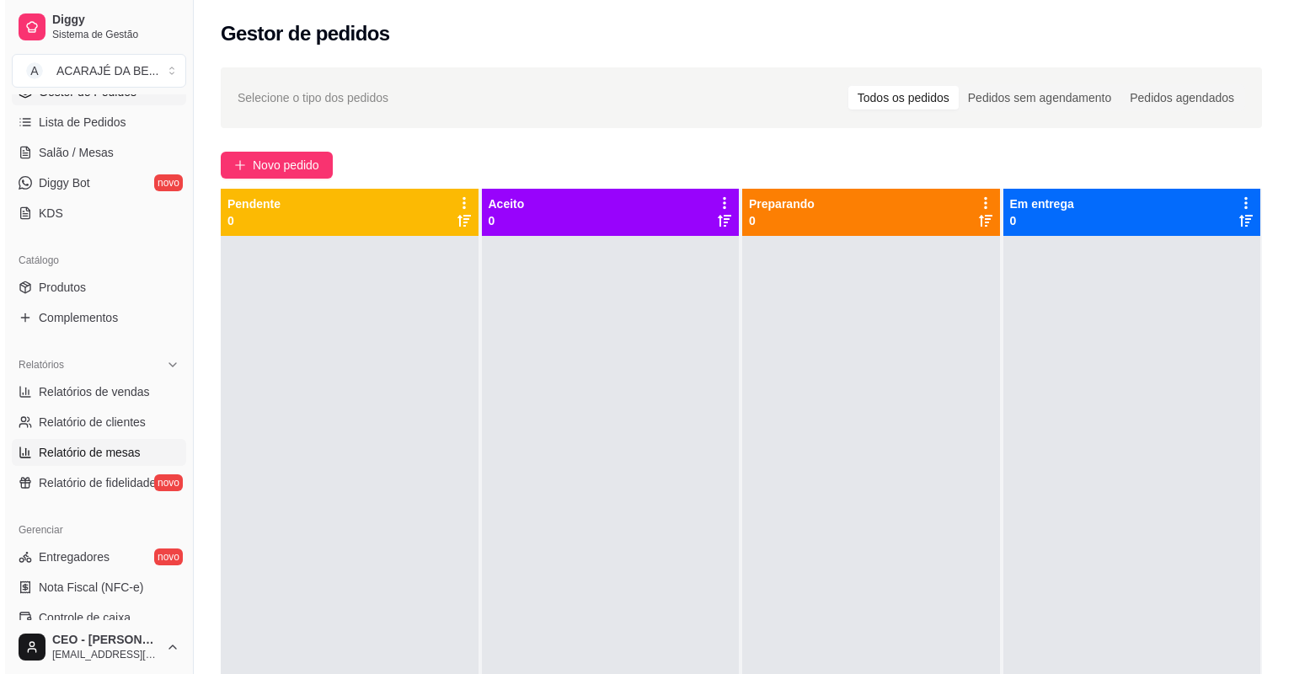
scroll to position [270, 0]
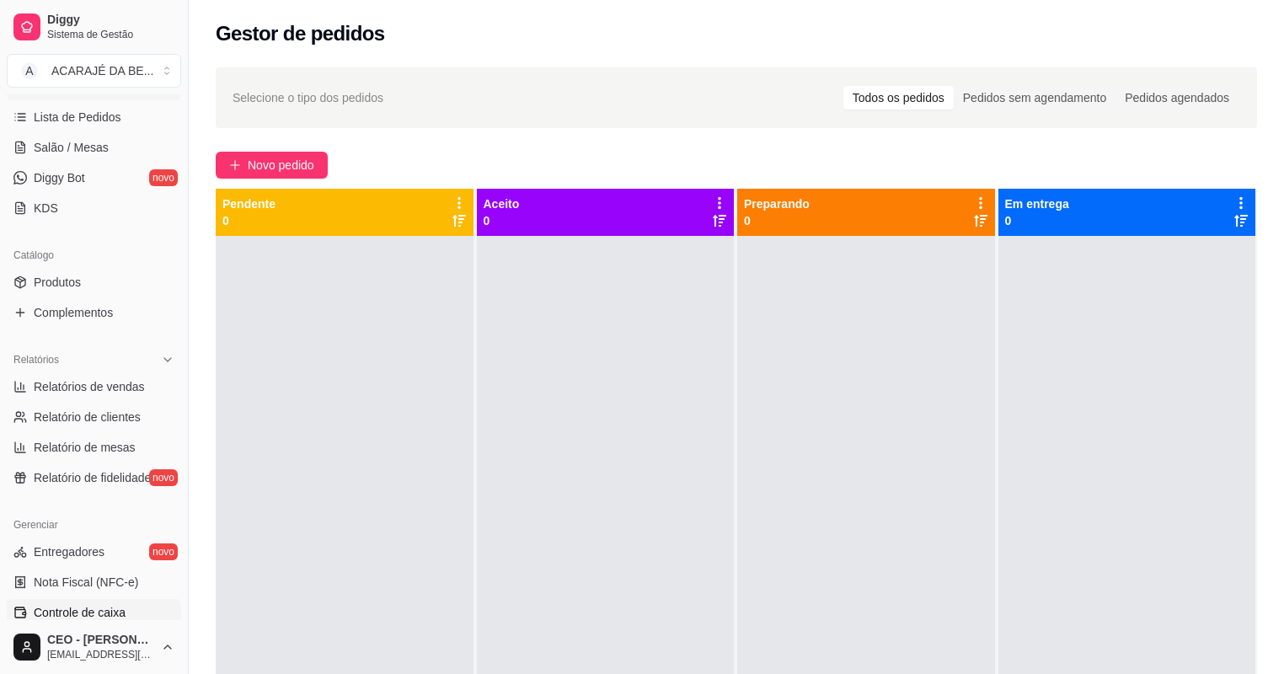
click at [96, 617] on span "Controle de caixa" at bounding box center [80, 612] width 92 height 17
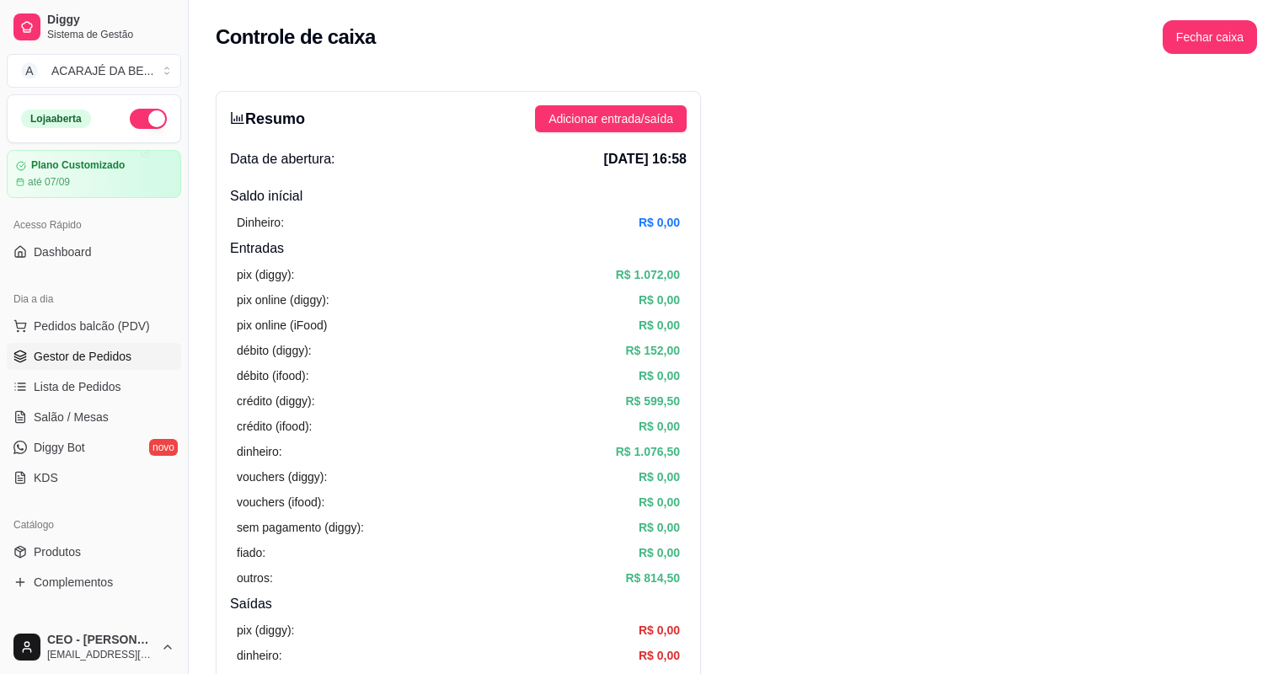
click at [131, 358] on link "Gestor de Pedidos" at bounding box center [94, 356] width 174 height 27
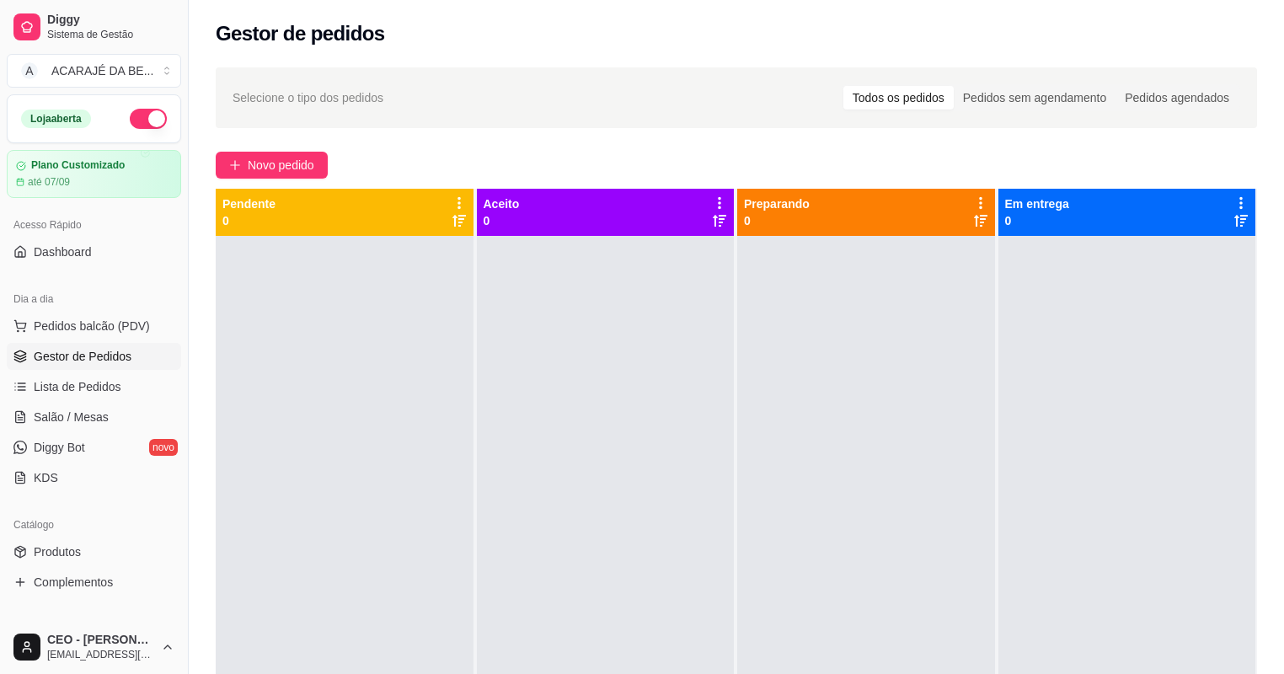
click at [134, 111] on button "button" at bounding box center [148, 119] width 37 height 20
click at [91, 404] on link "Salão / Mesas" at bounding box center [94, 417] width 174 height 27
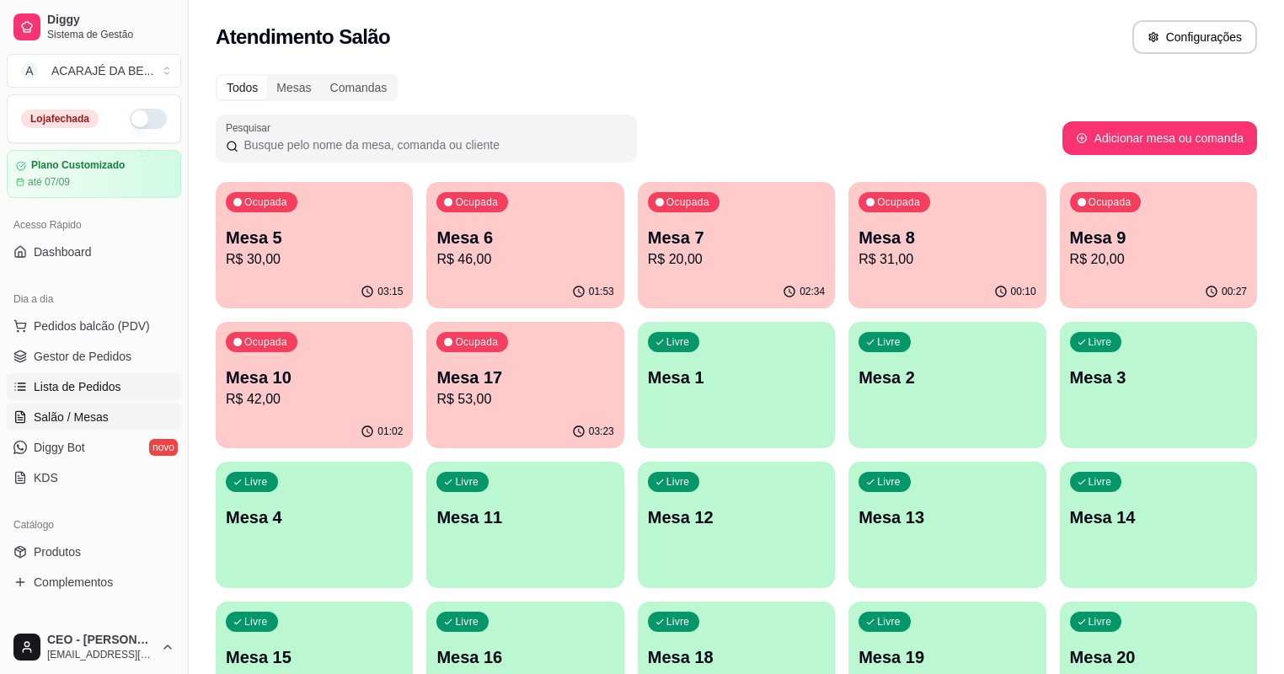
click at [92, 381] on span "Lista de Pedidos" at bounding box center [78, 386] width 88 height 17
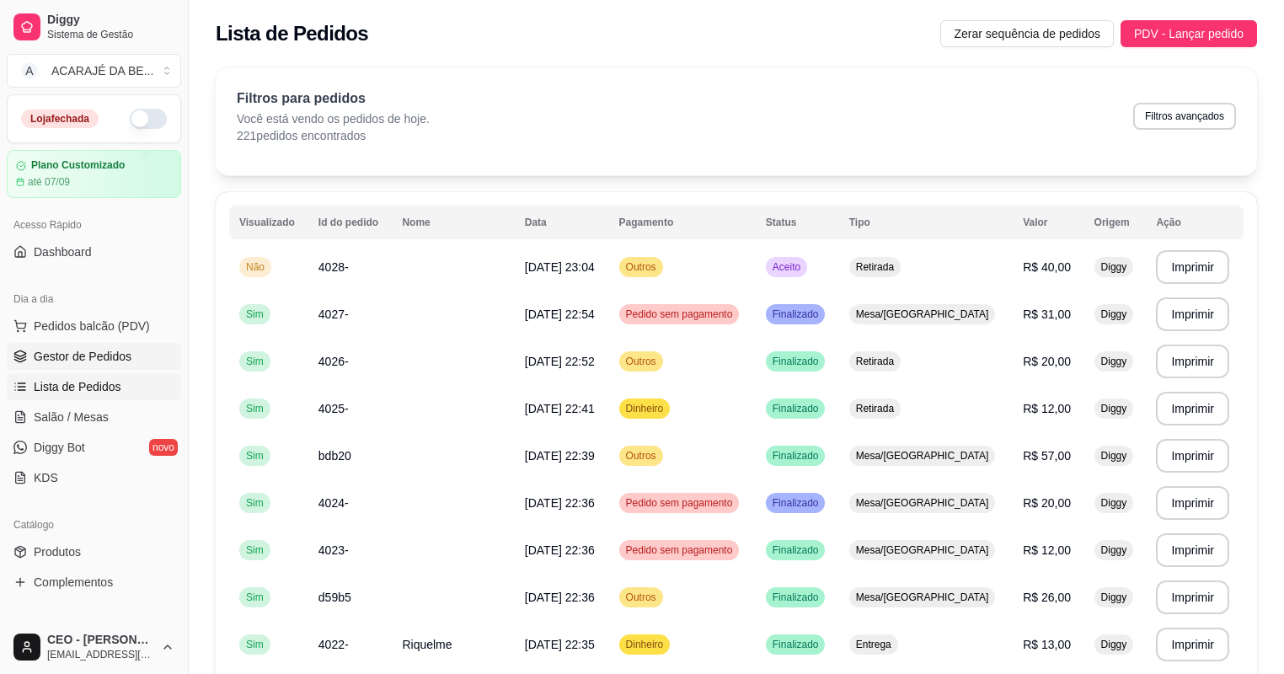
click at [118, 356] on span "Gestor de Pedidos" at bounding box center [83, 356] width 98 height 17
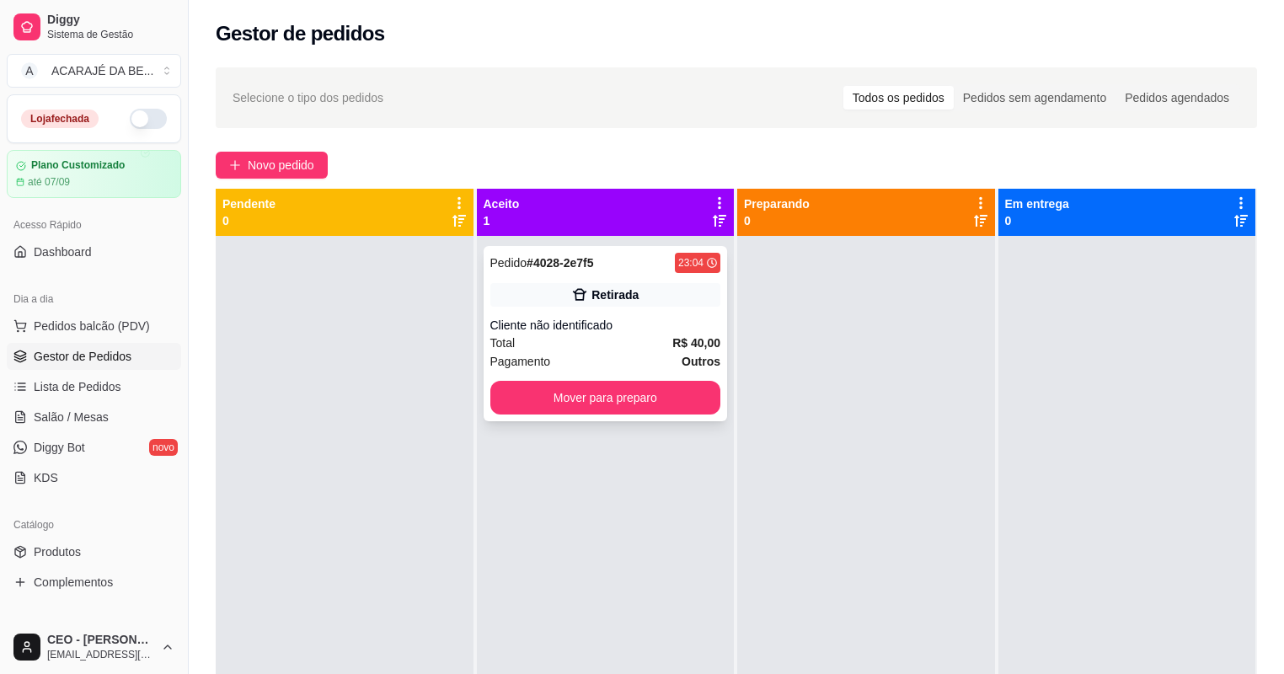
click at [573, 357] on div "Pagamento Outros" at bounding box center [605, 361] width 231 height 19
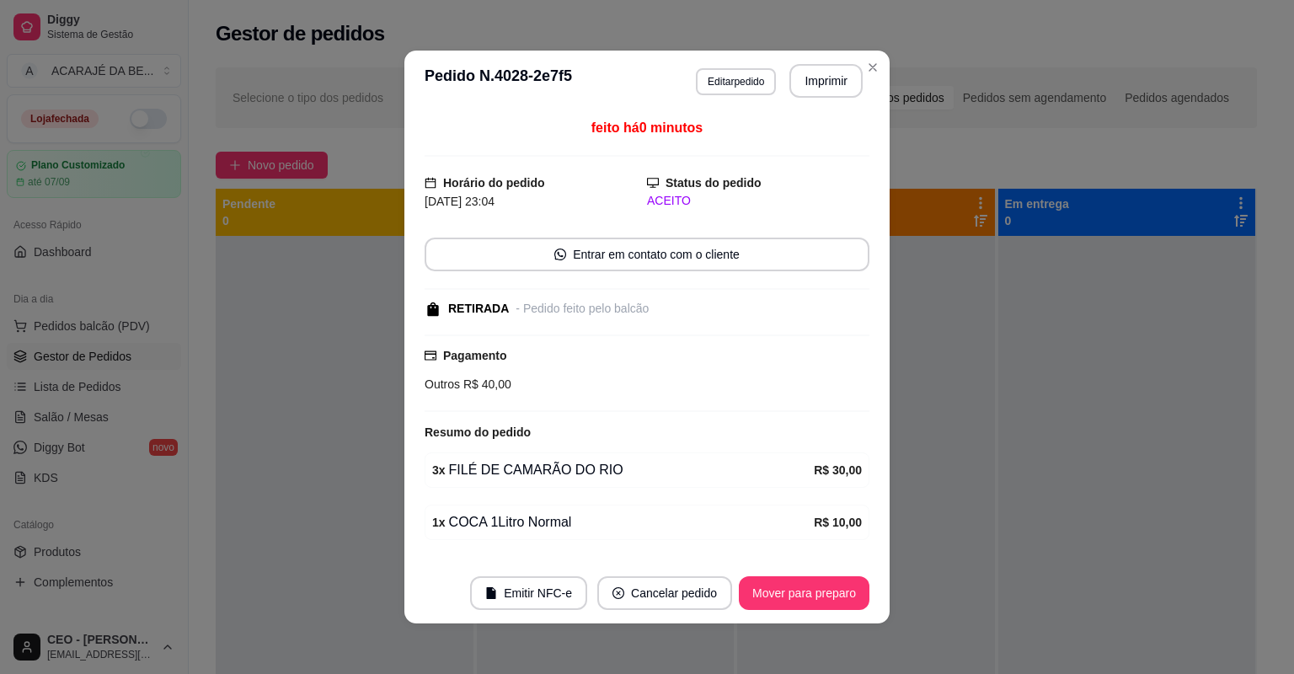
scroll to position [47, 0]
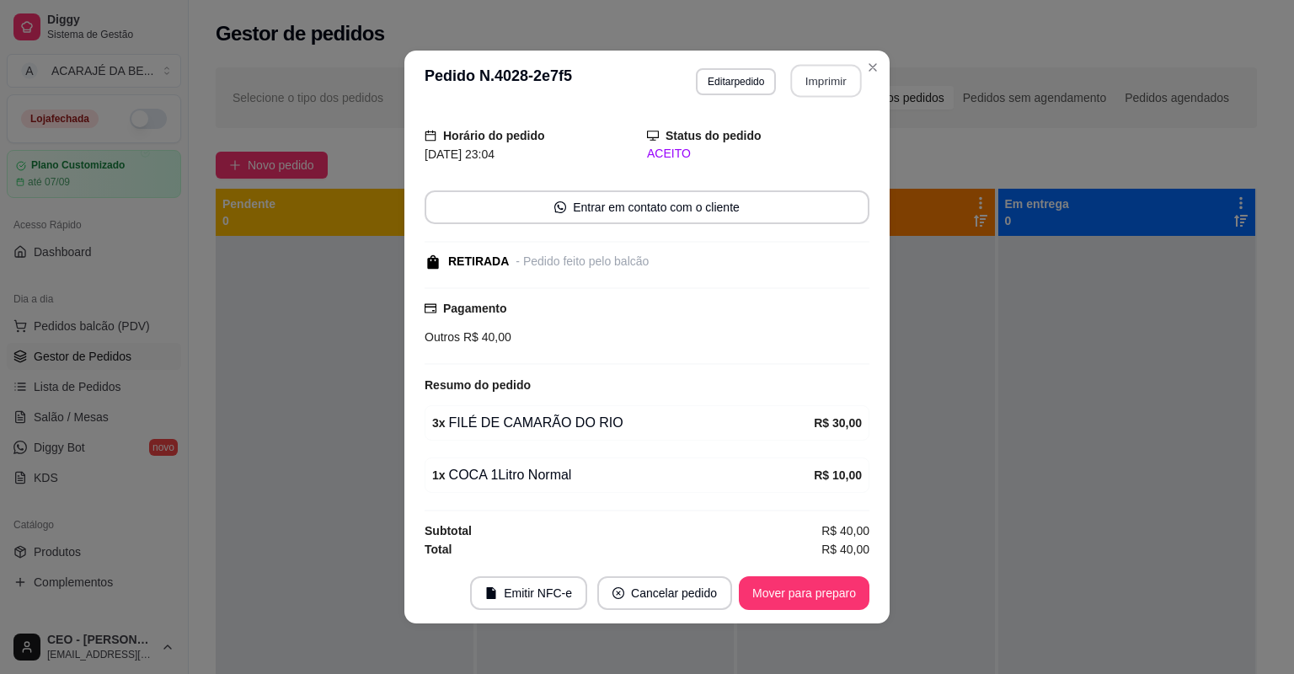
click at [827, 88] on button "Imprimir" at bounding box center [826, 81] width 71 height 33
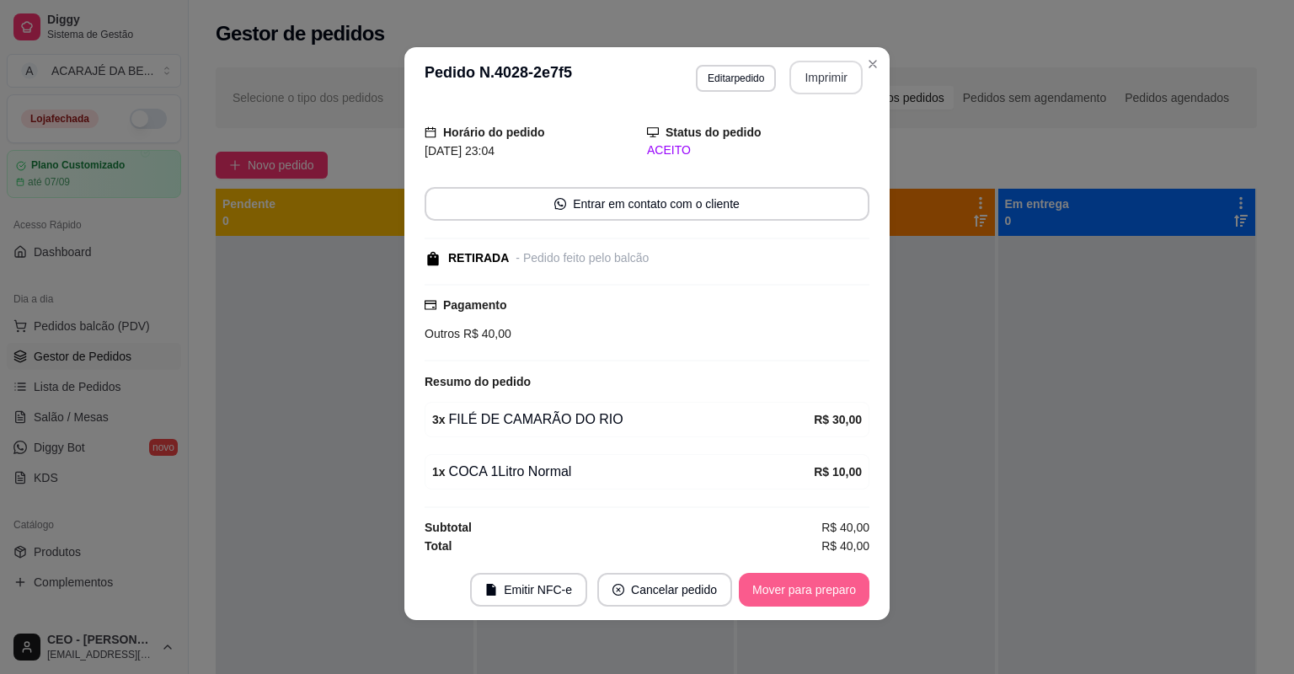
click at [784, 597] on button "Mover para preparo" at bounding box center [804, 590] width 131 height 34
click at [784, 597] on div "Mover para preparo" at bounding box center [804, 590] width 131 height 34
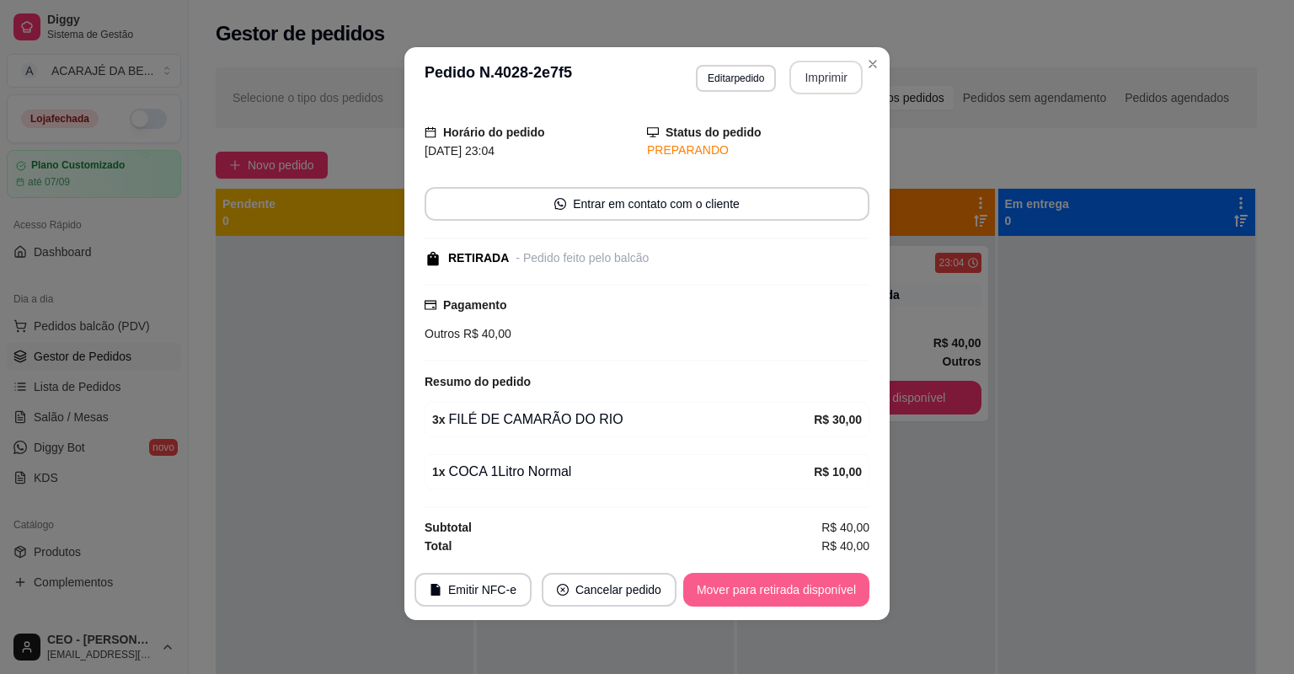
click at [783, 591] on button "Mover para retirada disponível" at bounding box center [776, 590] width 186 height 34
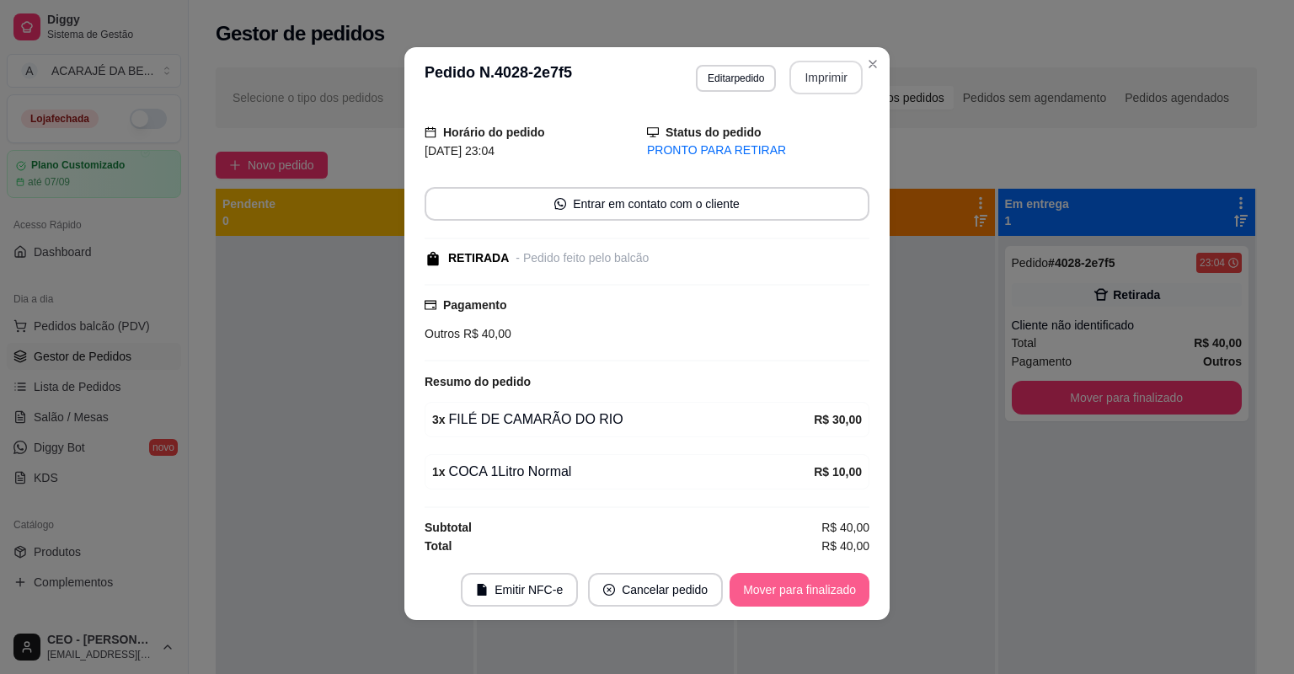
click at [783, 591] on button "Mover para finalizado" at bounding box center [800, 590] width 140 height 34
click at [783, 591] on div "Mover para finalizado" at bounding box center [800, 590] width 140 height 34
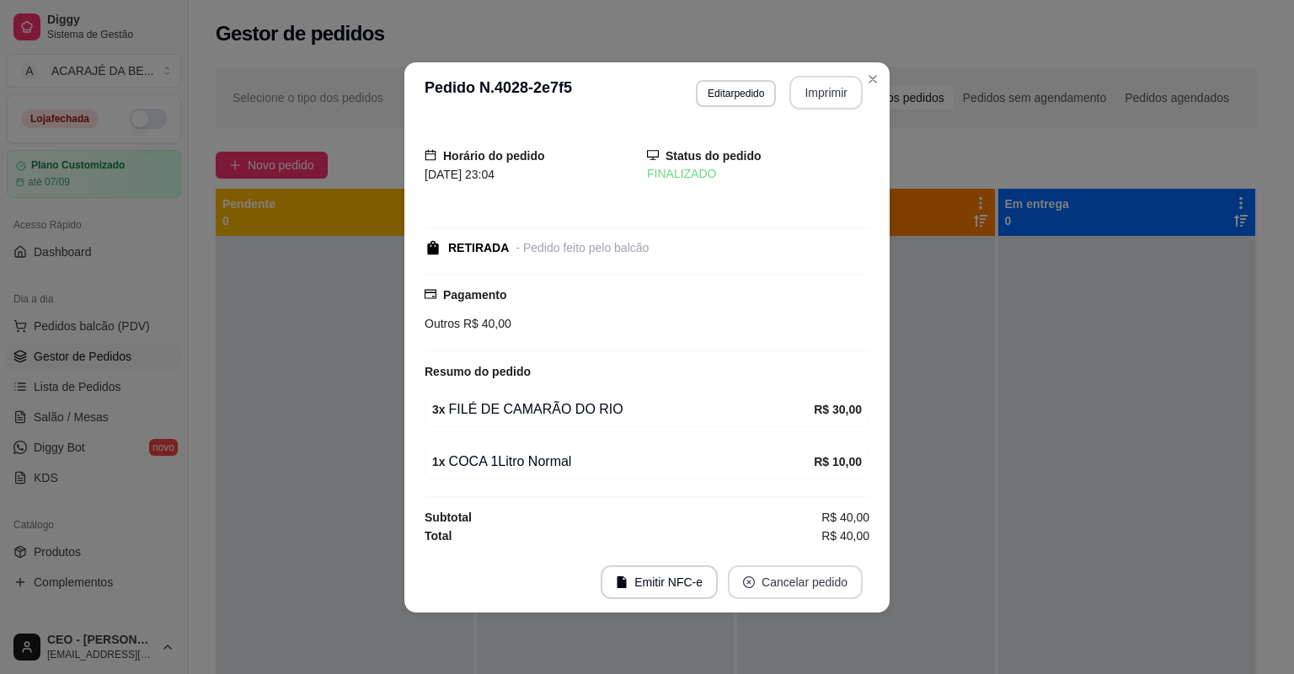
scroll to position [0, 0]
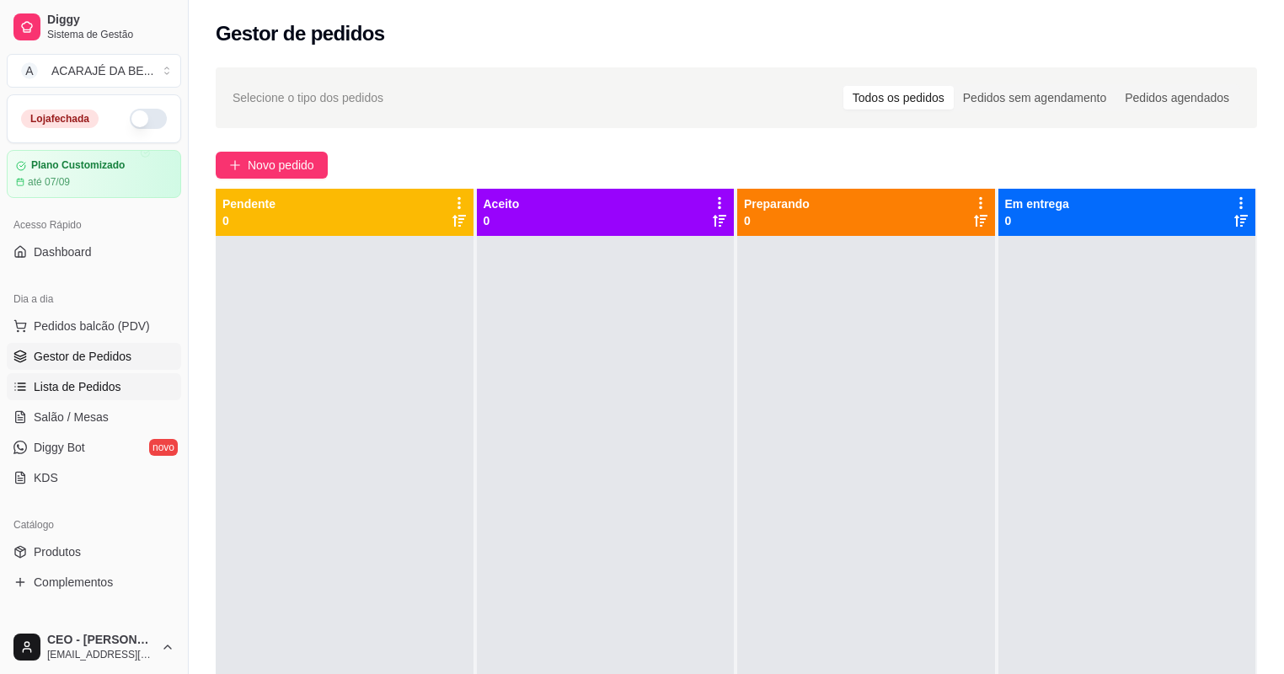
click at [84, 388] on span "Lista de Pedidos" at bounding box center [78, 386] width 88 height 17
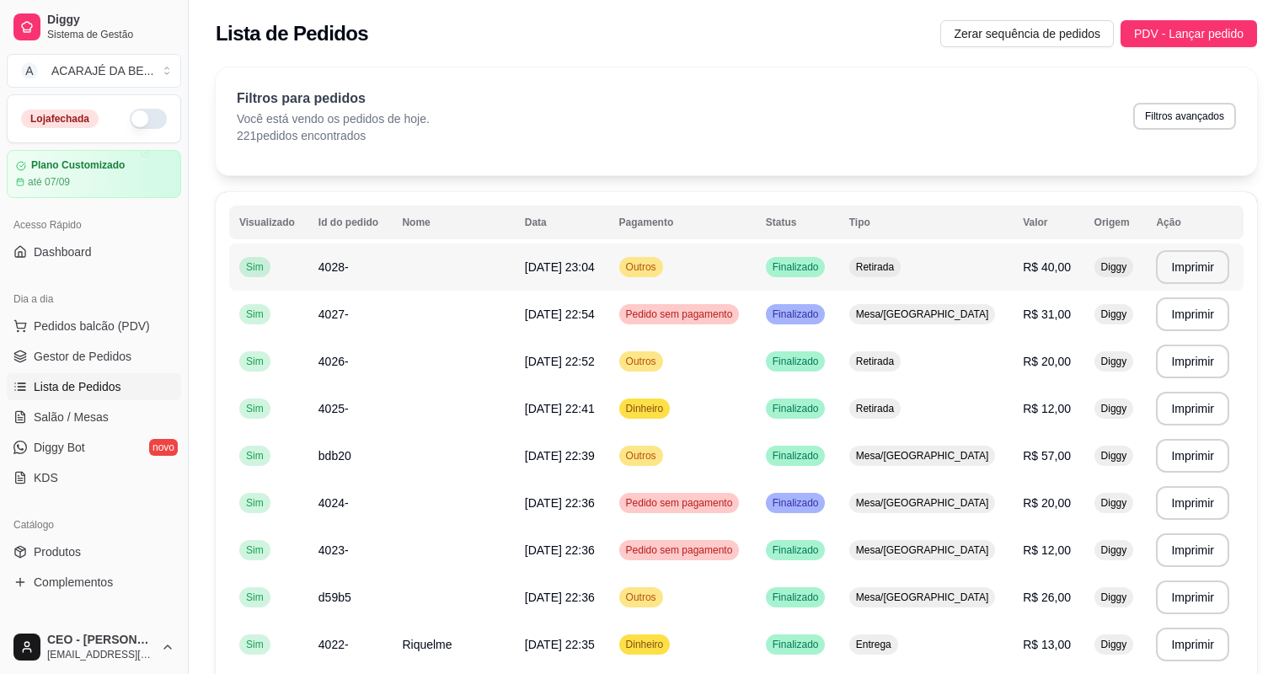
click at [580, 273] on span "[DATE] 23:04" at bounding box center [560, 266] width 70 height 13
click at [44, 356] on span "Gestor de Pedidos" at bounding box center [83, 356] width 98 height 17
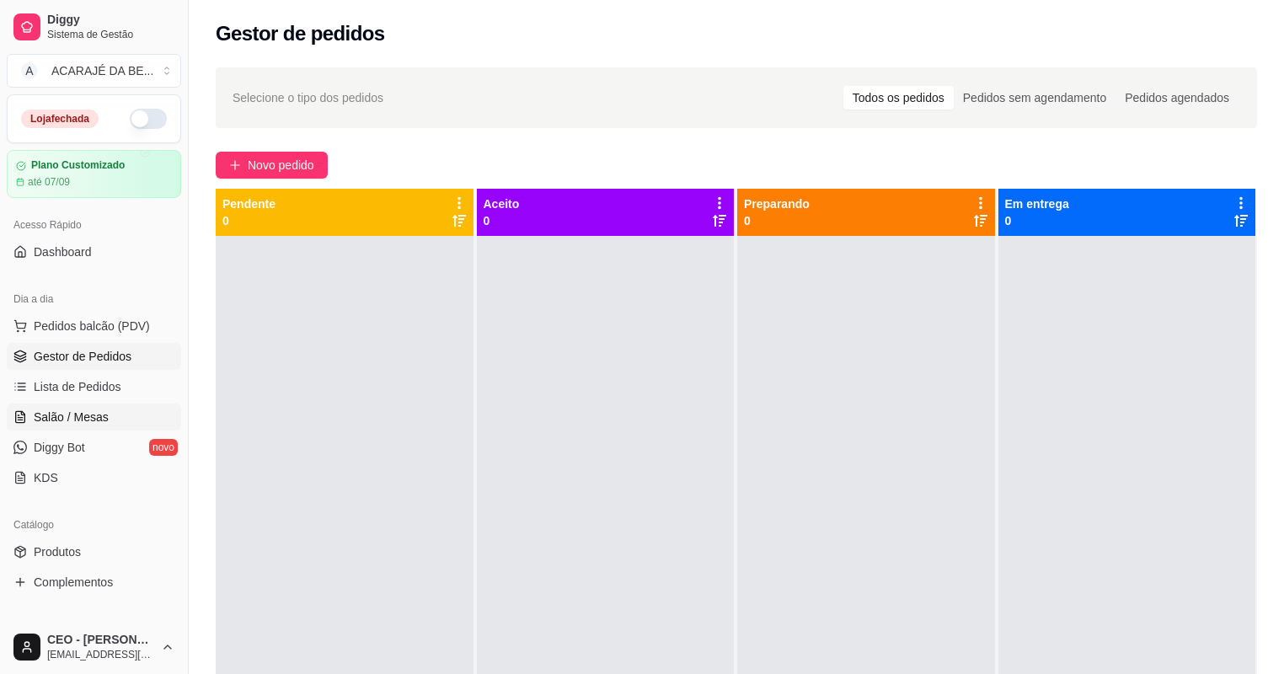
click at [76, 417] on span "Salão / Mesas" at bounding box center [71, 417] width 75 height 17
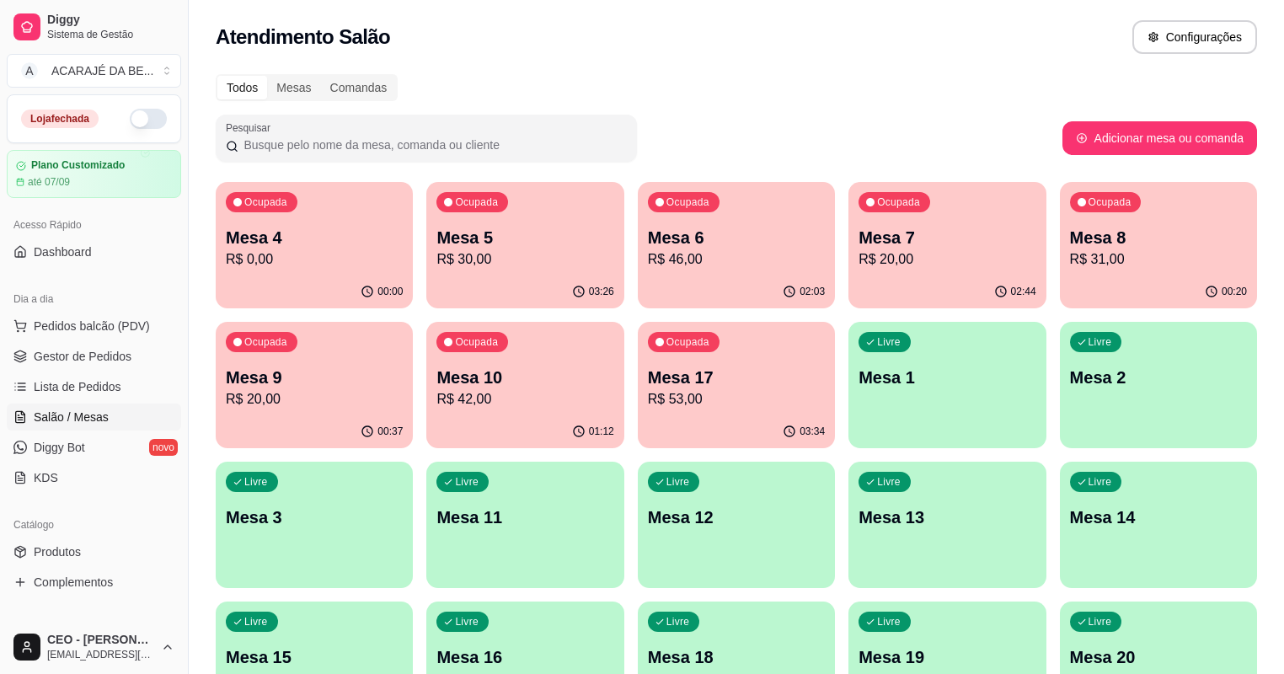
click at [1060, 222] on div "Ocupada Mesa 8 R$ 31,00" at bounding box center [1158, 229] width 197 height 94
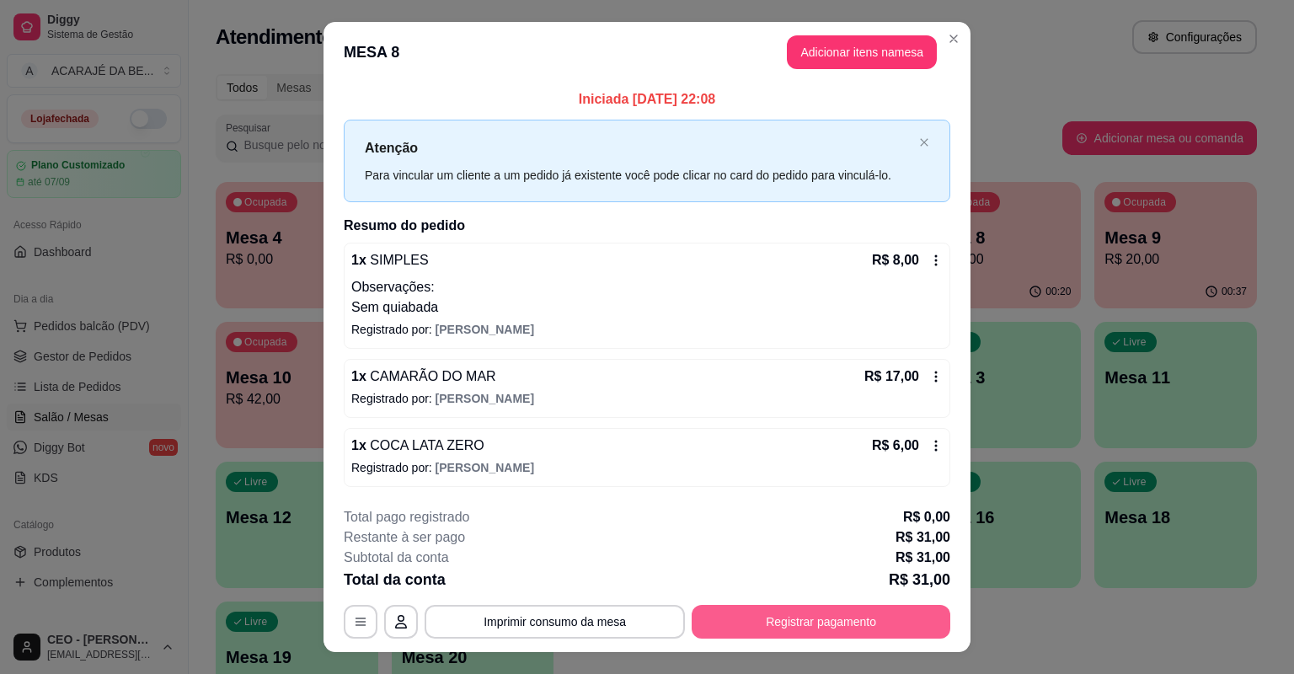
click at [821, 615] on button "Registrar pagamento" at bounding box center [821, 622] width 259 height 34
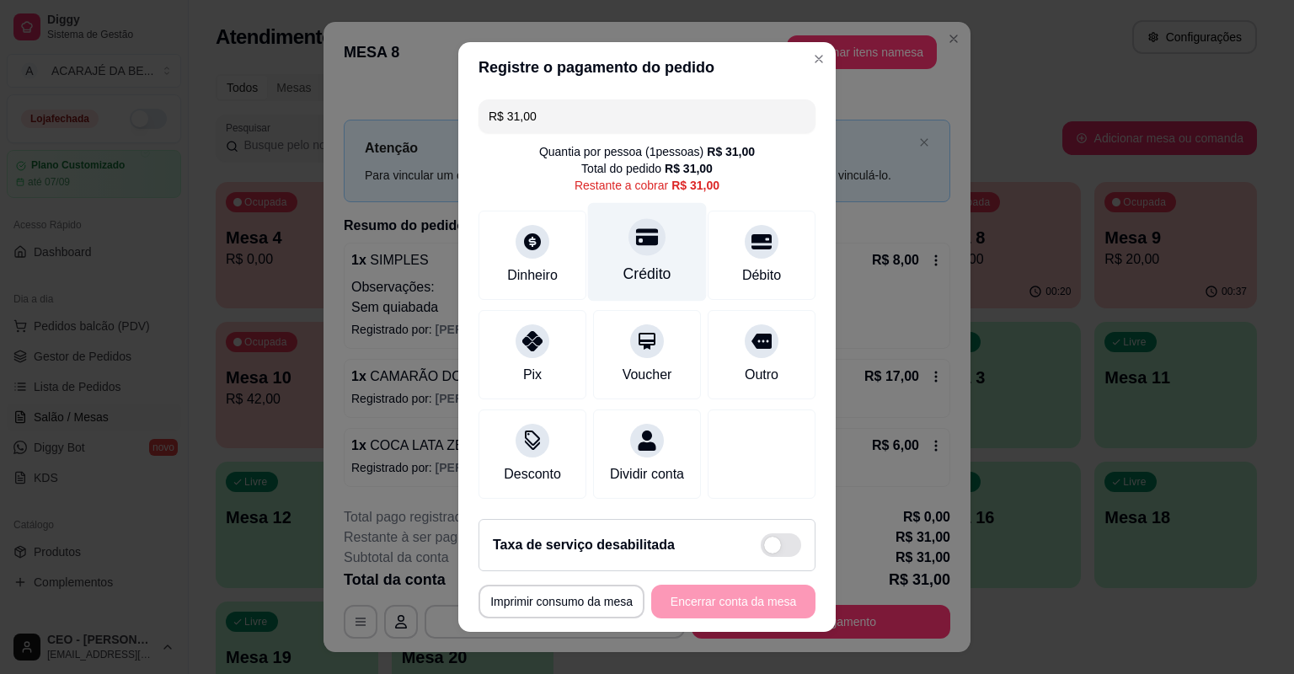
click at [652, 260] on div "Crédito" at bounding box center [647, 252] width 119 height 99
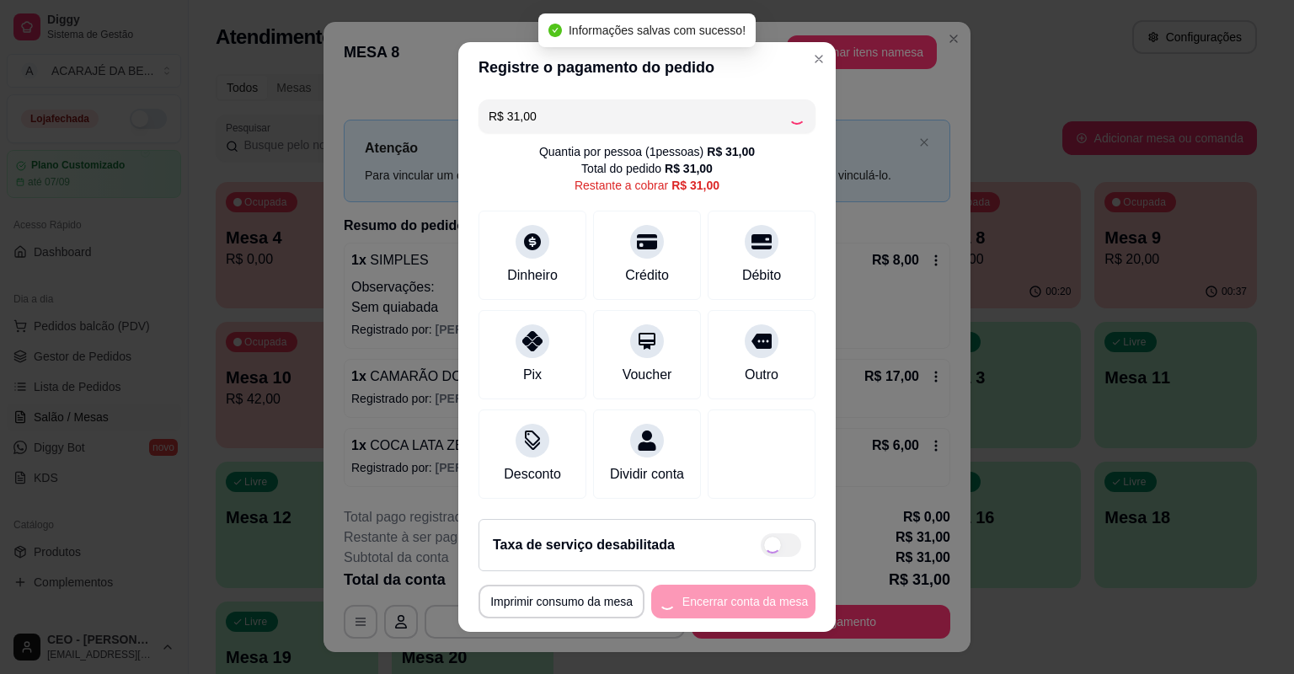
type input "R$ 0,00"
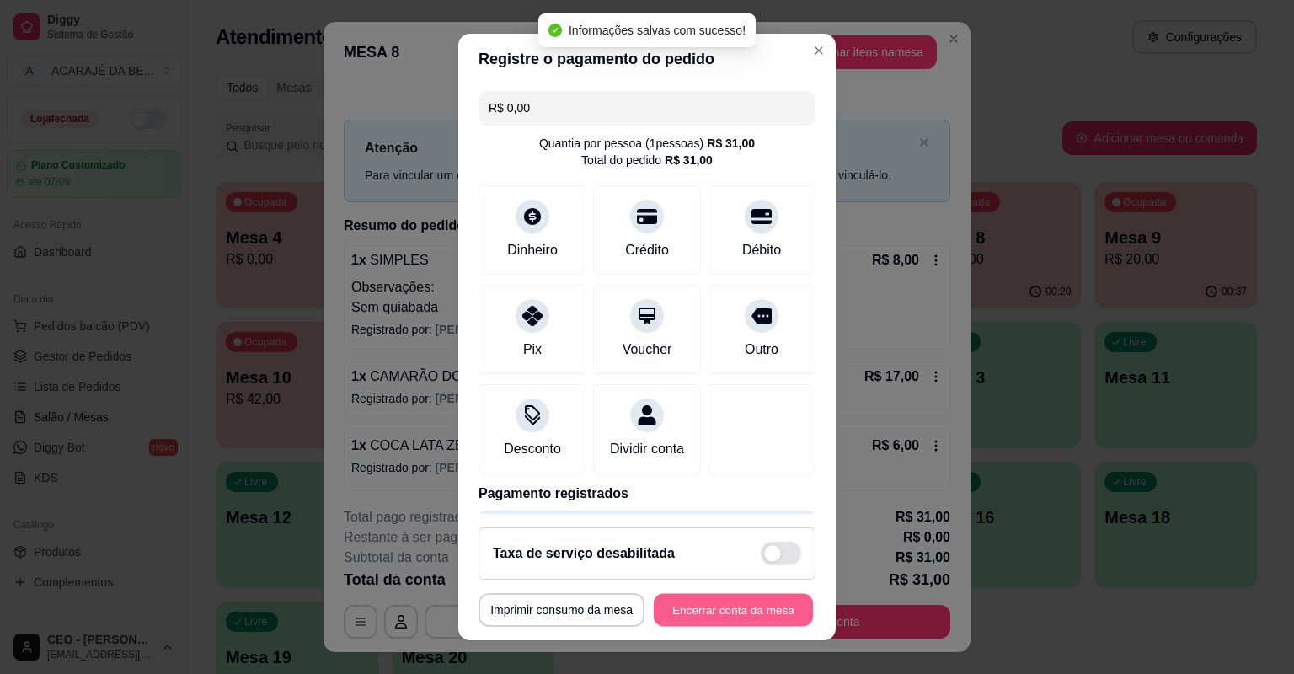
click at [709, 600] on button "Encerrar conta da mesa" at bounding box center [733, 610] width 159 height 33
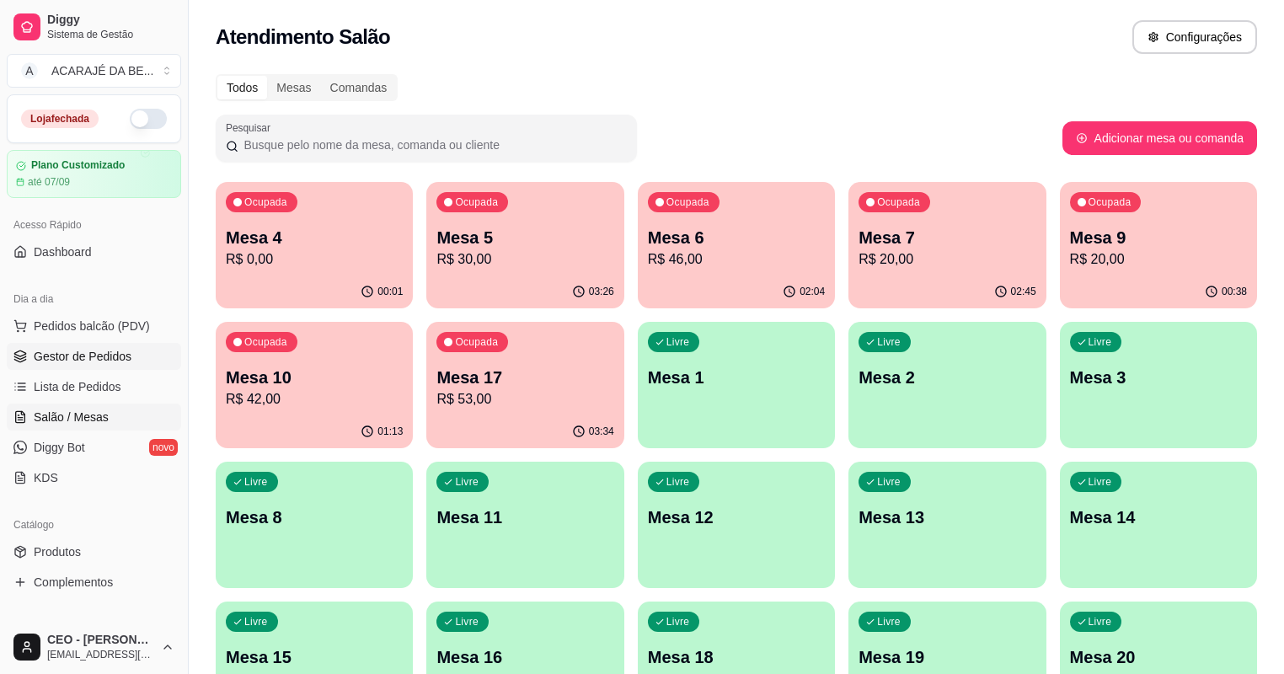
click at [62, 350] on span "Gestor de Pedidos" at bounding box center [83, 356] width 98 height 17
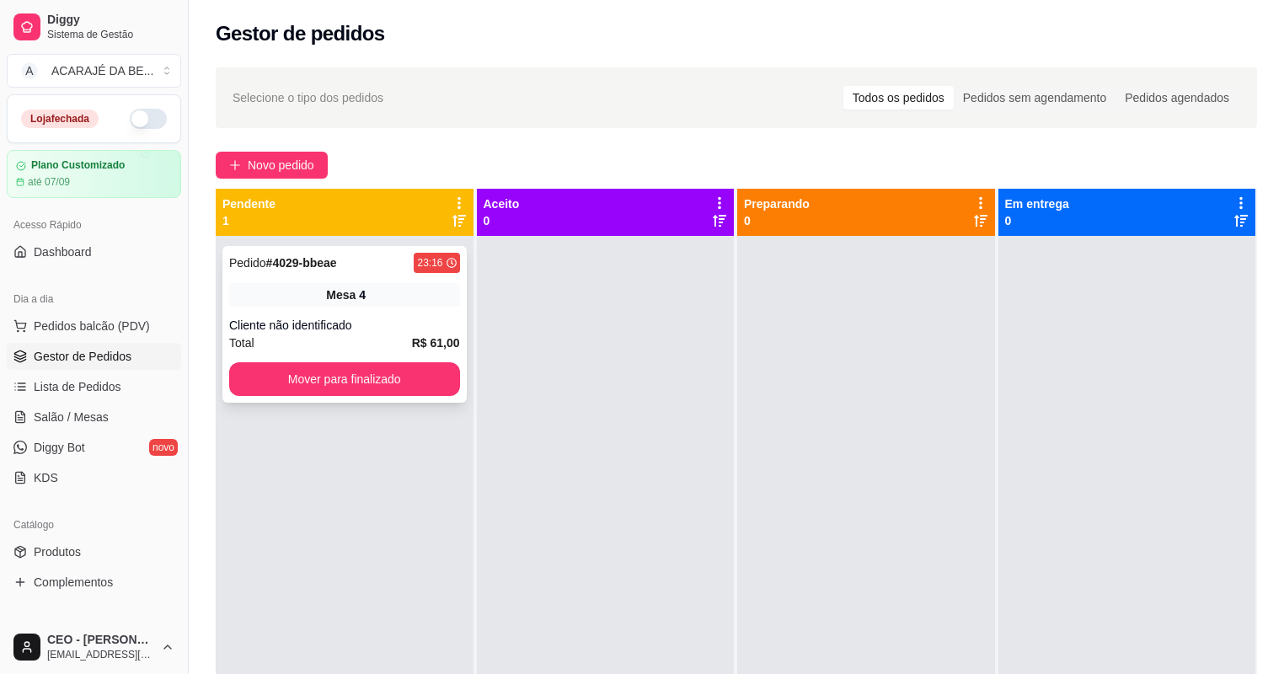
click at [319, 342] on div "Total R$ 61,00" at bounding box center [344, 343] width 231 height 19
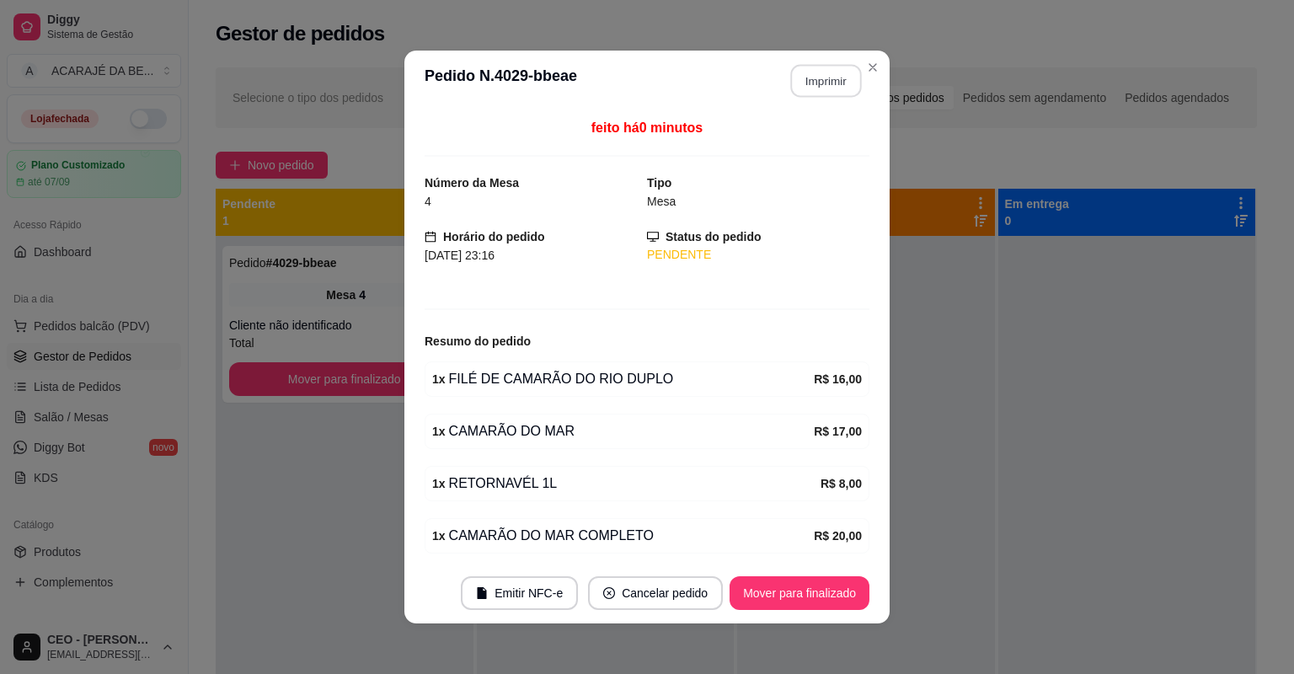
click at [819, 90] on button "Imprimir" at bounding box center [826, 81] width 71 height 33
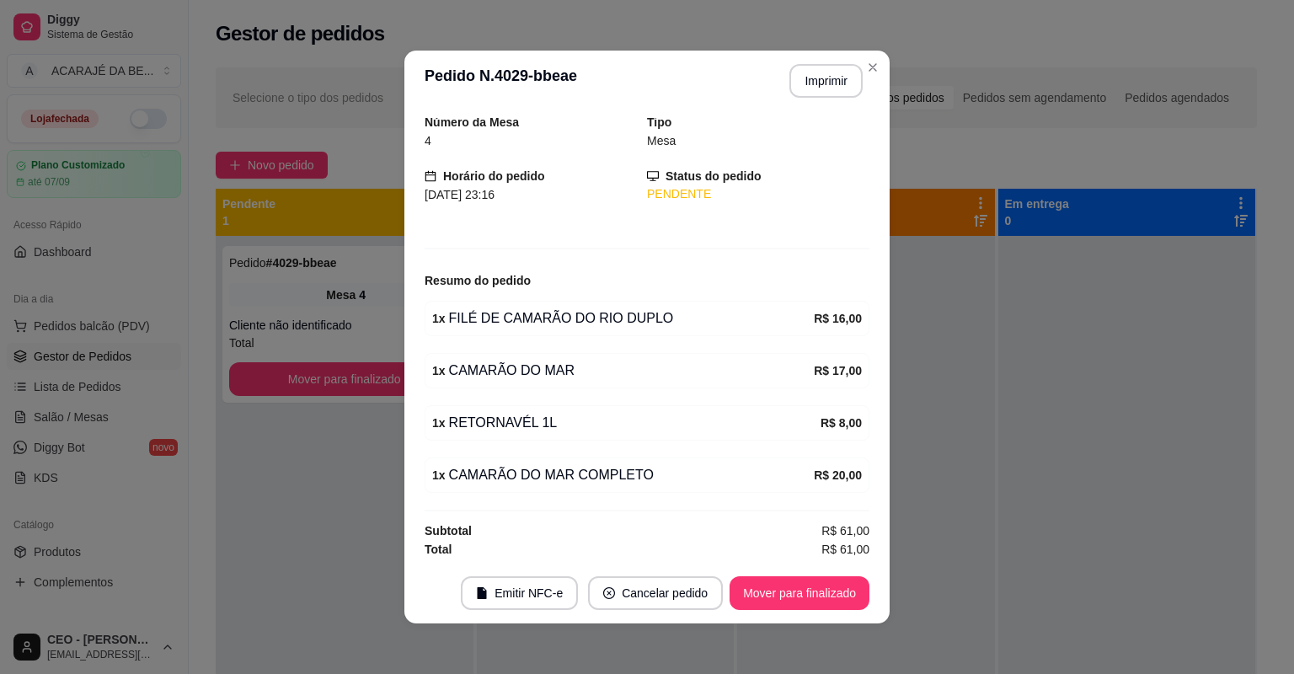
scroll to position [61, 0]
click at [819, 593] on button "Mover para finalizado" at bounding box center [800, 593] width 140 height 34
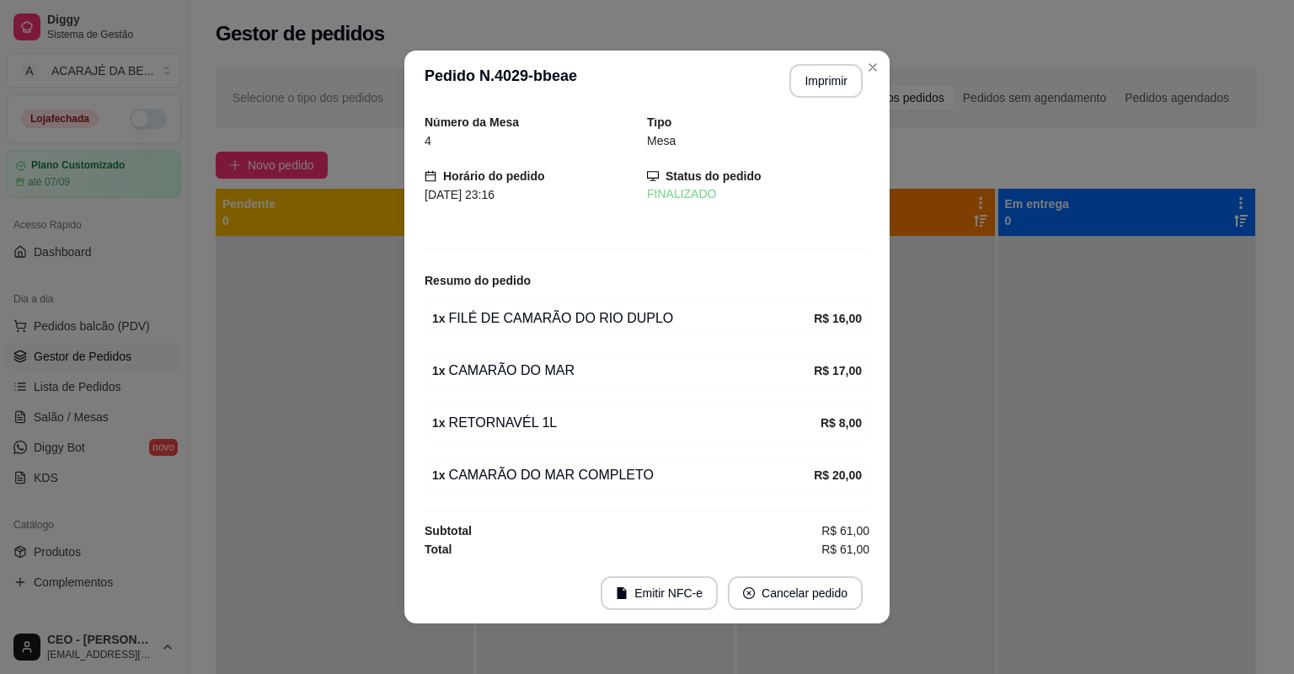
scroll to position [3, 0]
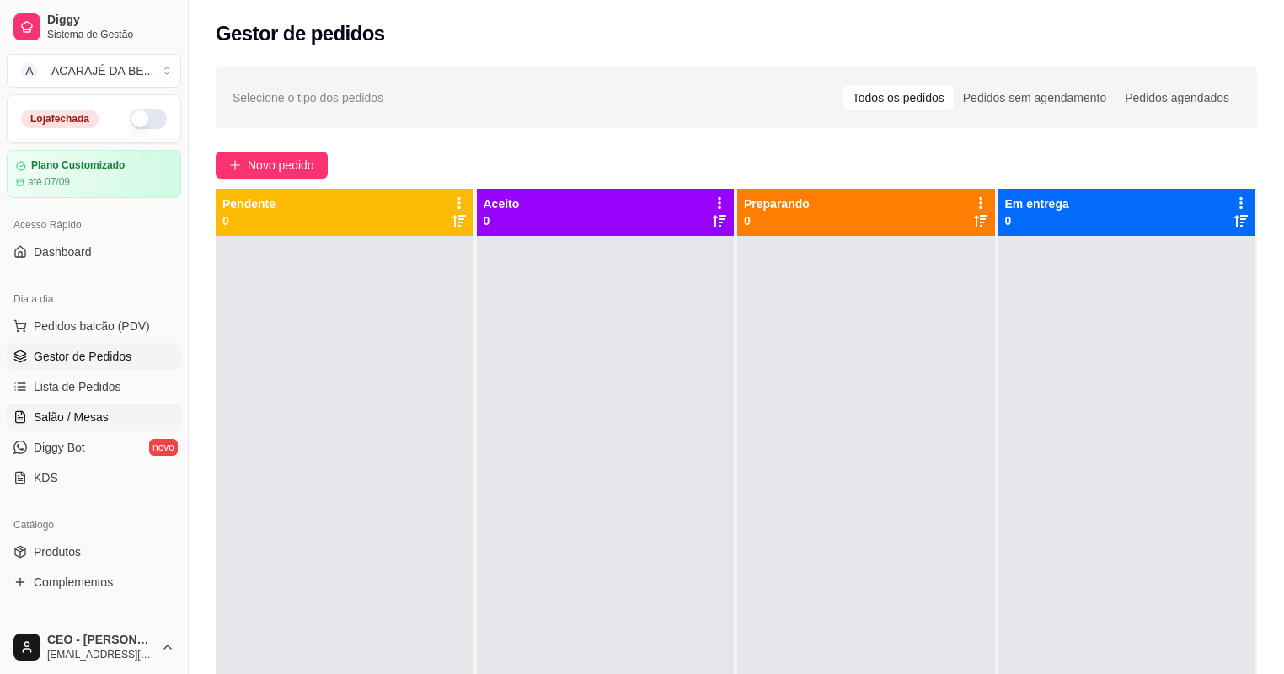
click at [94, 420] on span "Salão / Mesas" at bounding box center [71, 417] width 75 height 17
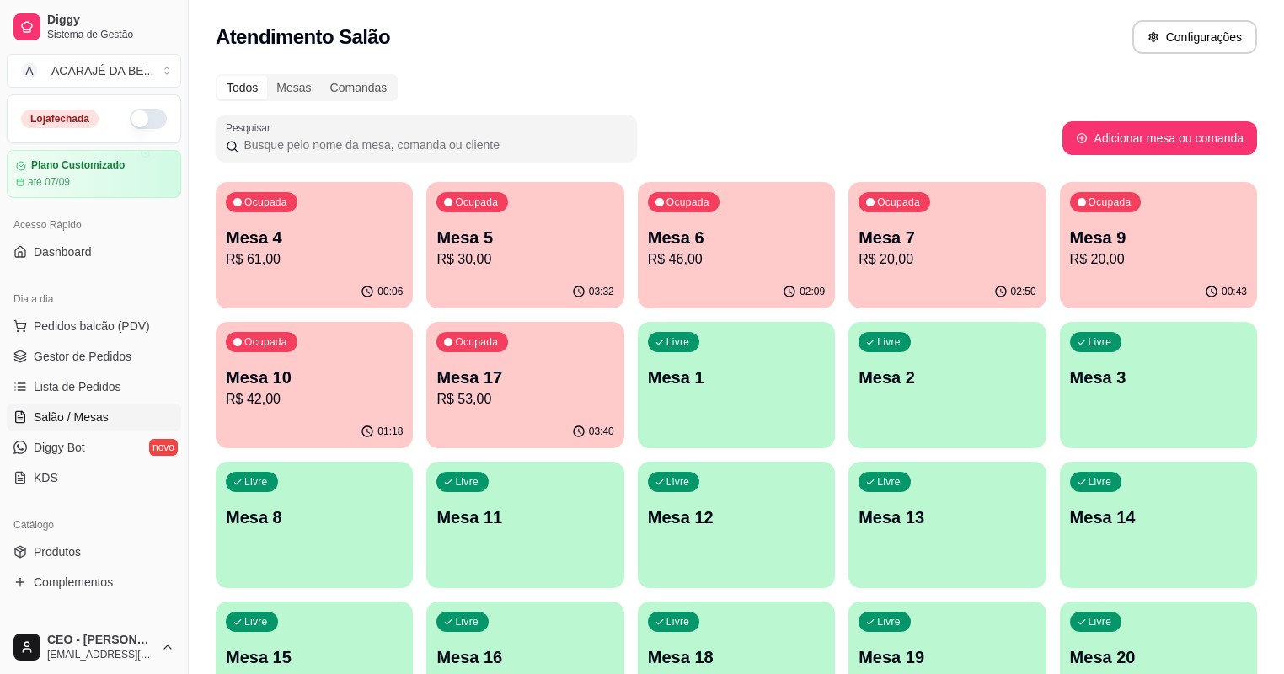
click at [436, 381] on p "Mesa 17" at bounding box center [524, 378] width 177 height 24
click at [1070, 237] on p "Mesa 9" at bounding box center [1158, 238] width 177 height 24
click at [298, 229] on p "Mesa 4" at bounding box center [314, 238] width 172 height 23
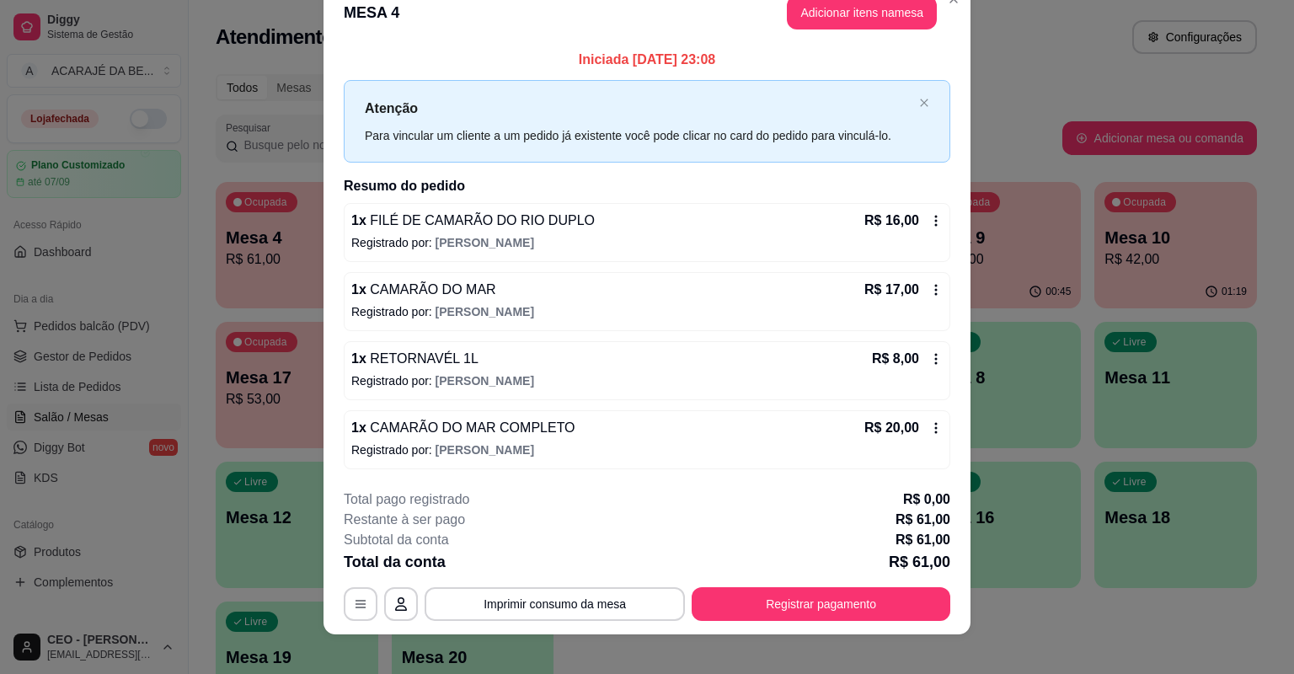
scroll to position [41, 0]
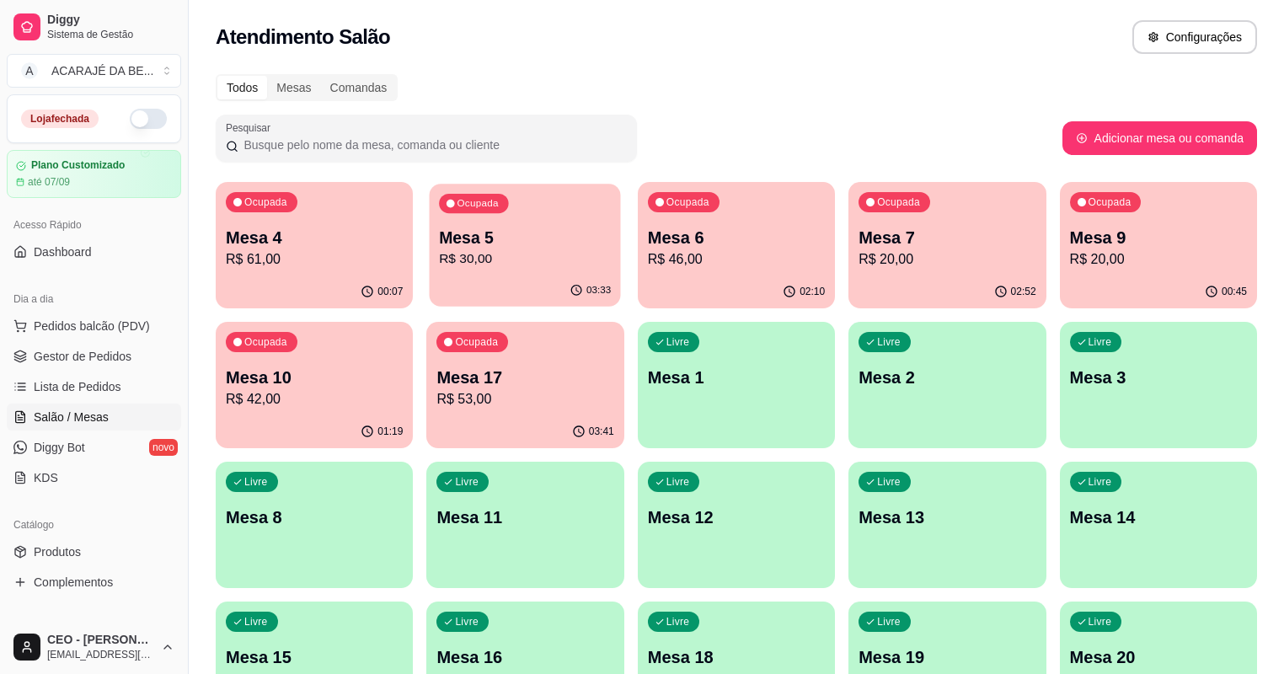
click at [445, 274] on div "Ocupada Mesa 5 R$ 30,00" at bounding box center [525, 229] width 191 height 91
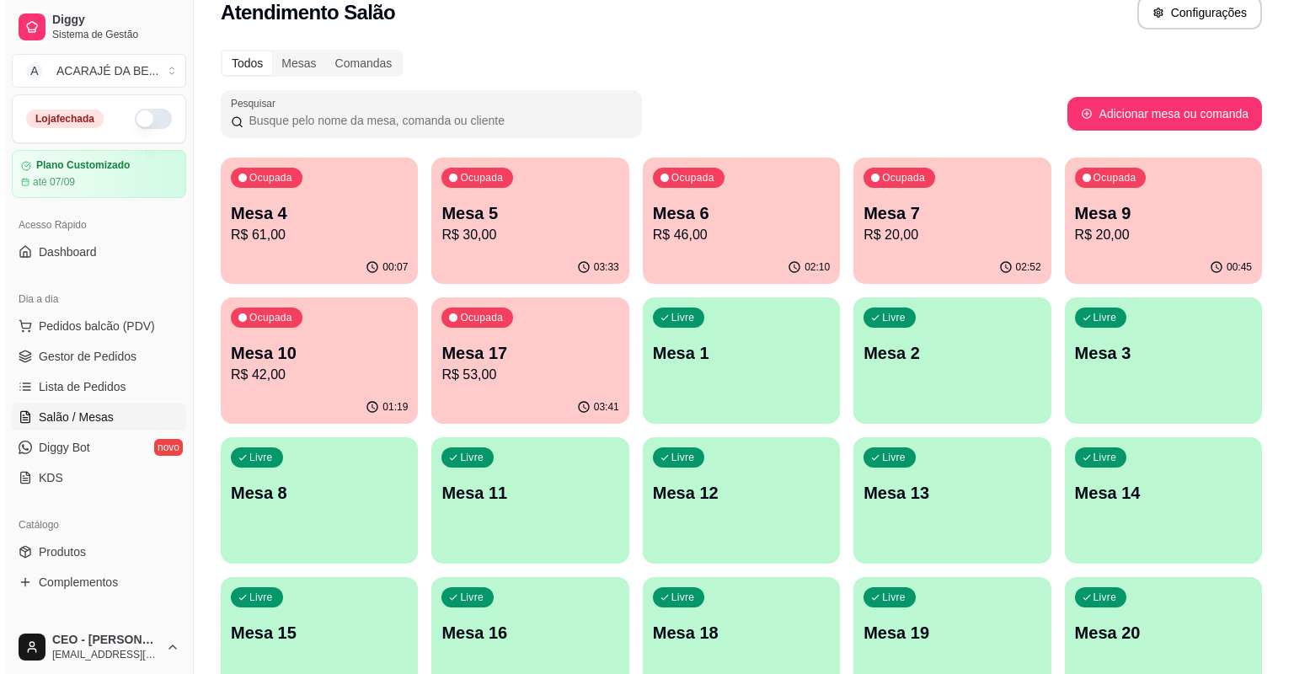
scroll to position [0, 0]
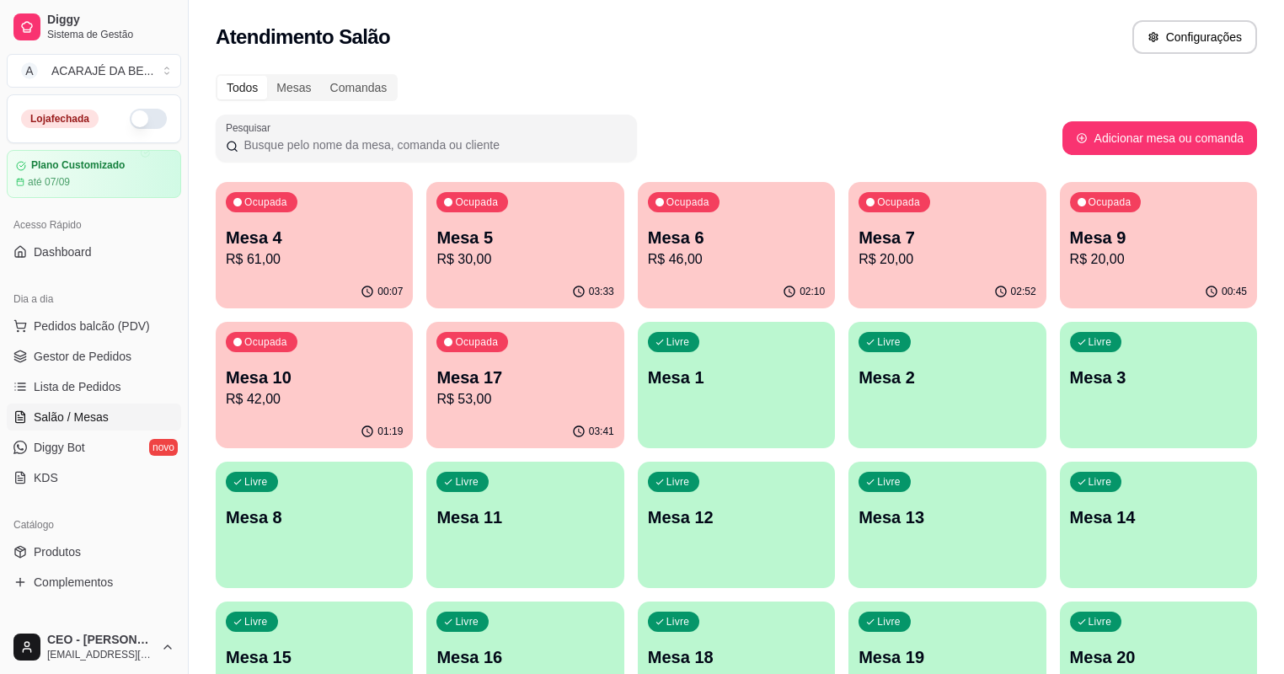
click at [1070, 259] on p "R$ 20,00" at bounding box center [1158, 259] width 177 height 20
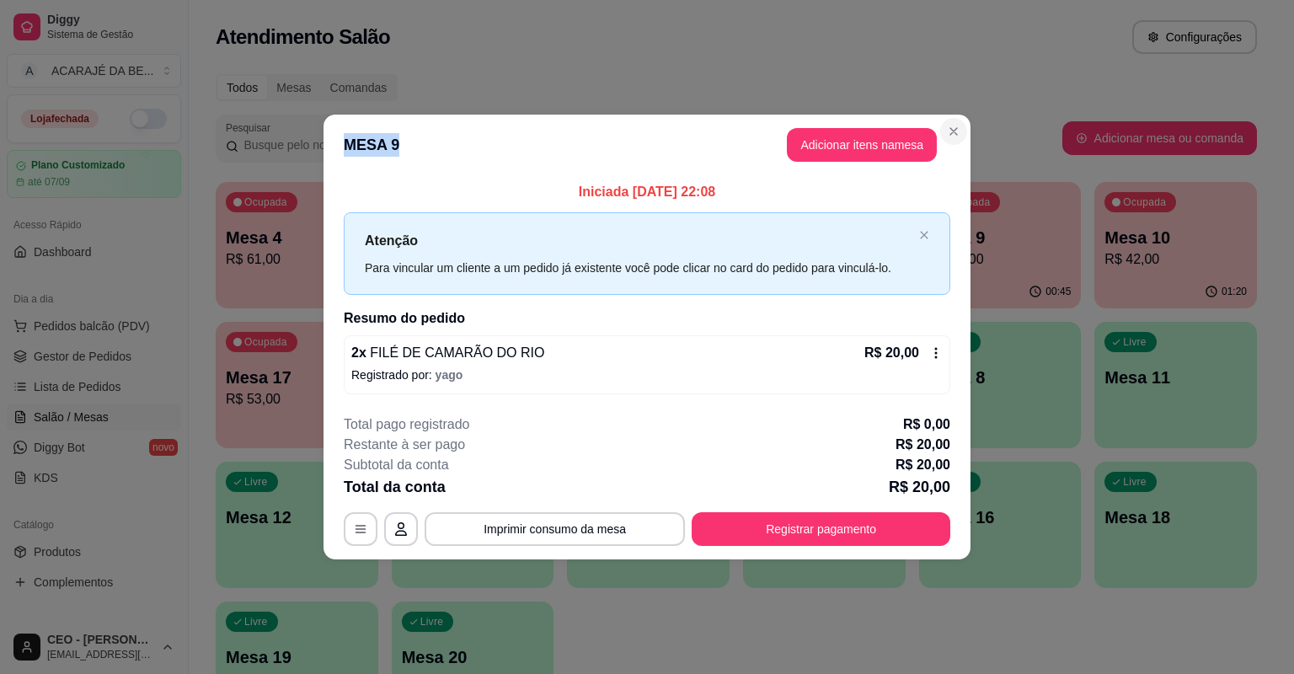
click at [947, 142] on section "**********" at bounding box center [647, 337] width 647 height 444
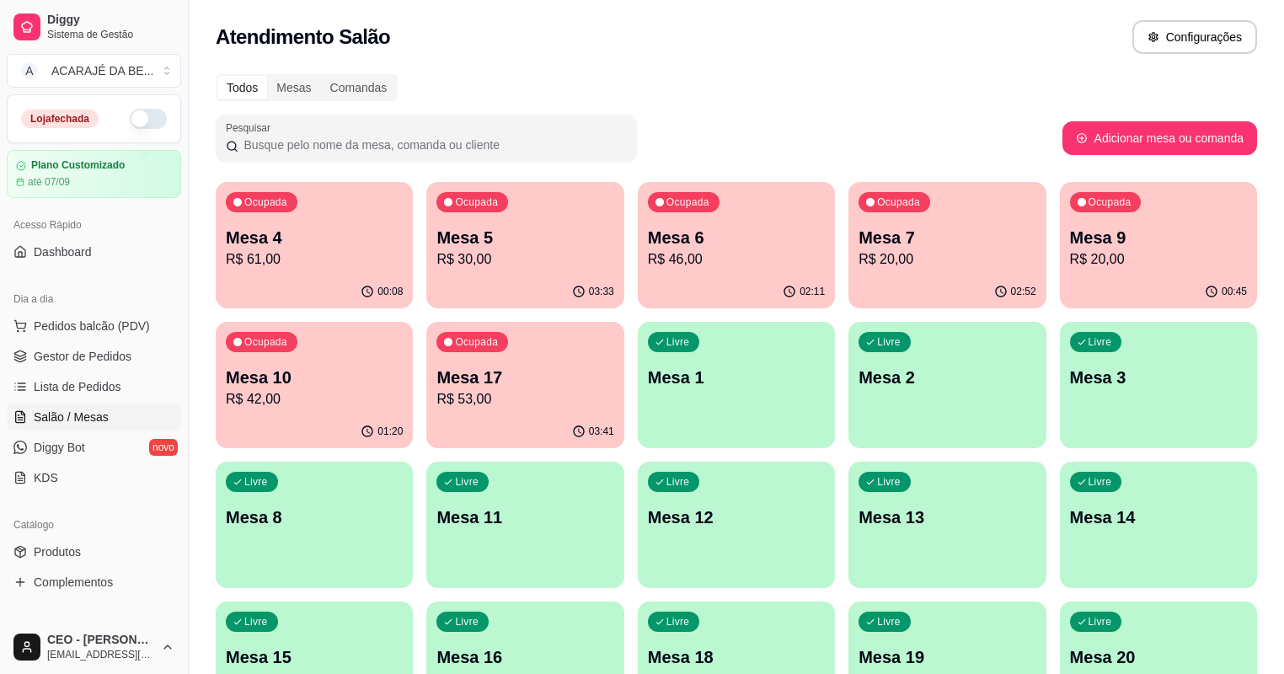
click at [436, 400] on p "R$ 53,00" at bounding box center [524, 399] width 177 height 20
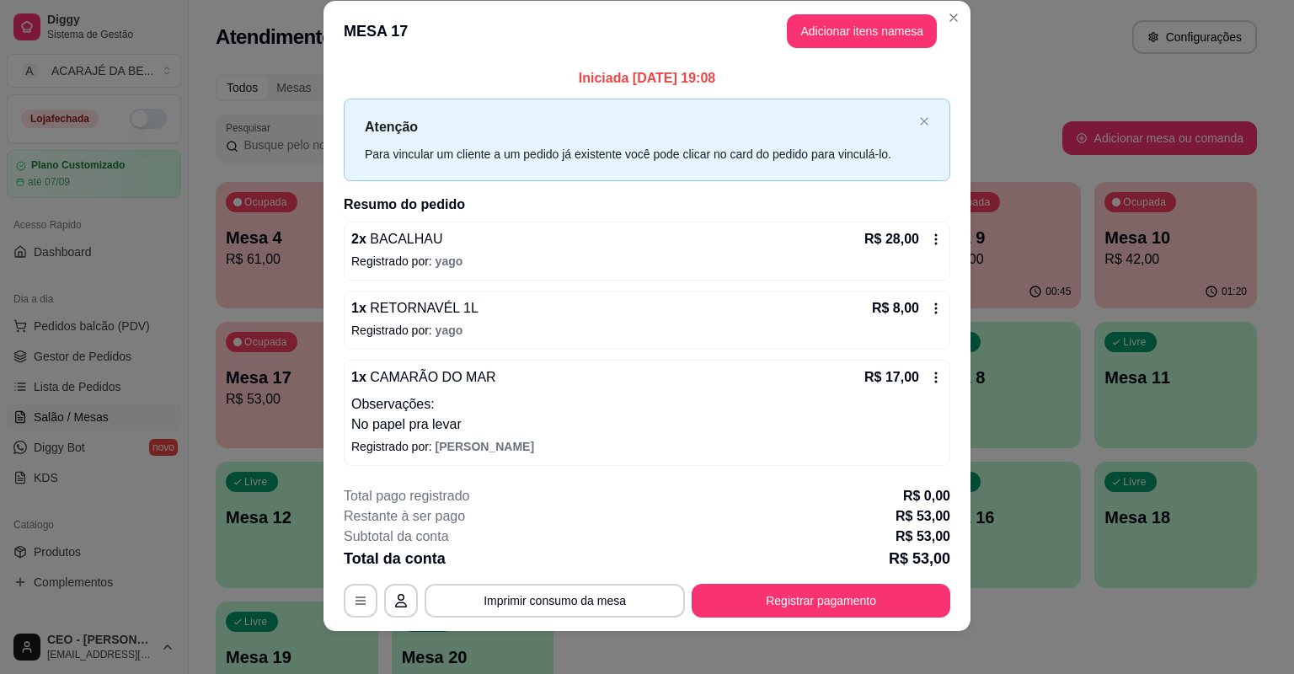
scroll to position [30, 0]
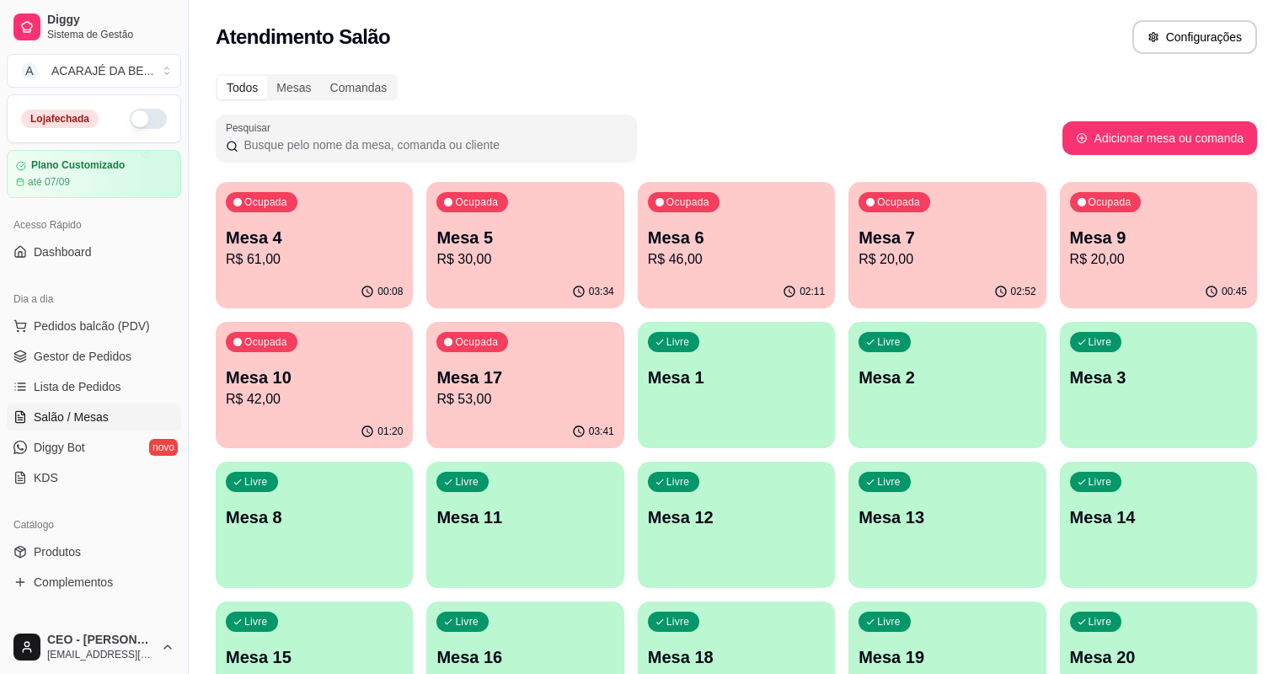
click at [403, 366] on p "Mesa 10" at bounding box center [314, 378] width 177 height 24
click at [94, 363] on span "Gestor de Pedidos" at bounding box center [83, 356] width 98 height 17
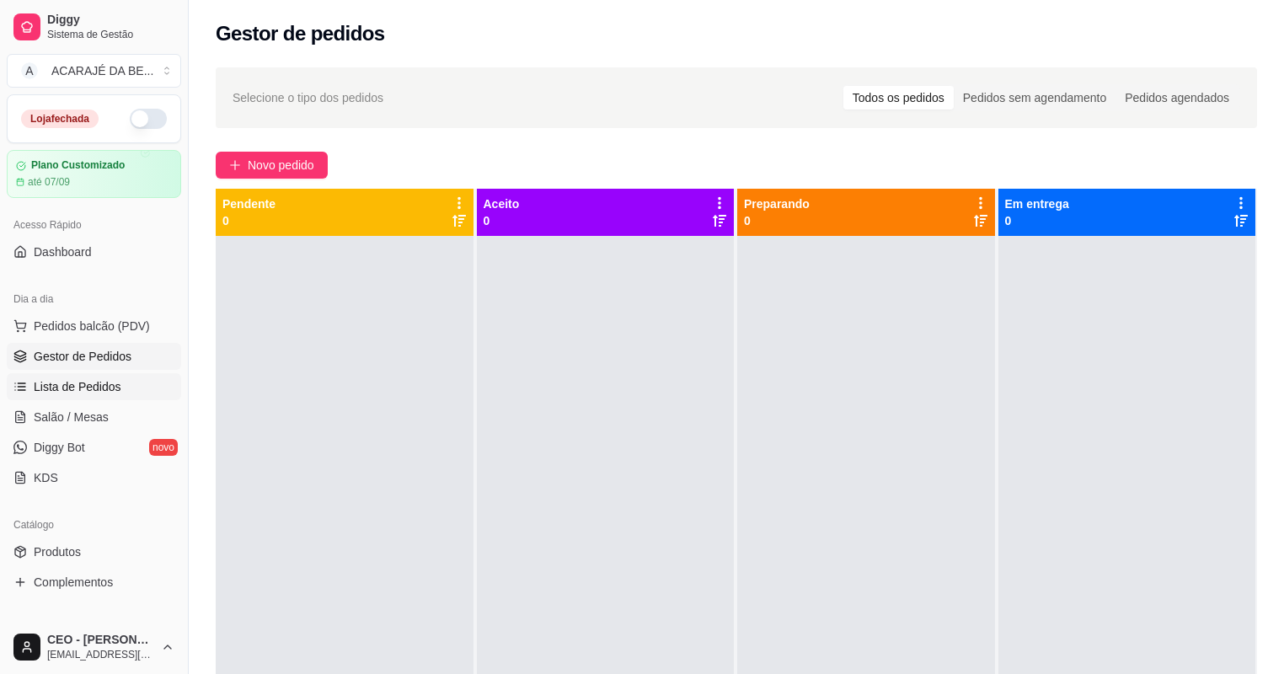
click at [64, 390] on span "Lista de Pedidos" at bounding box center [78, 386] width 88 height 17
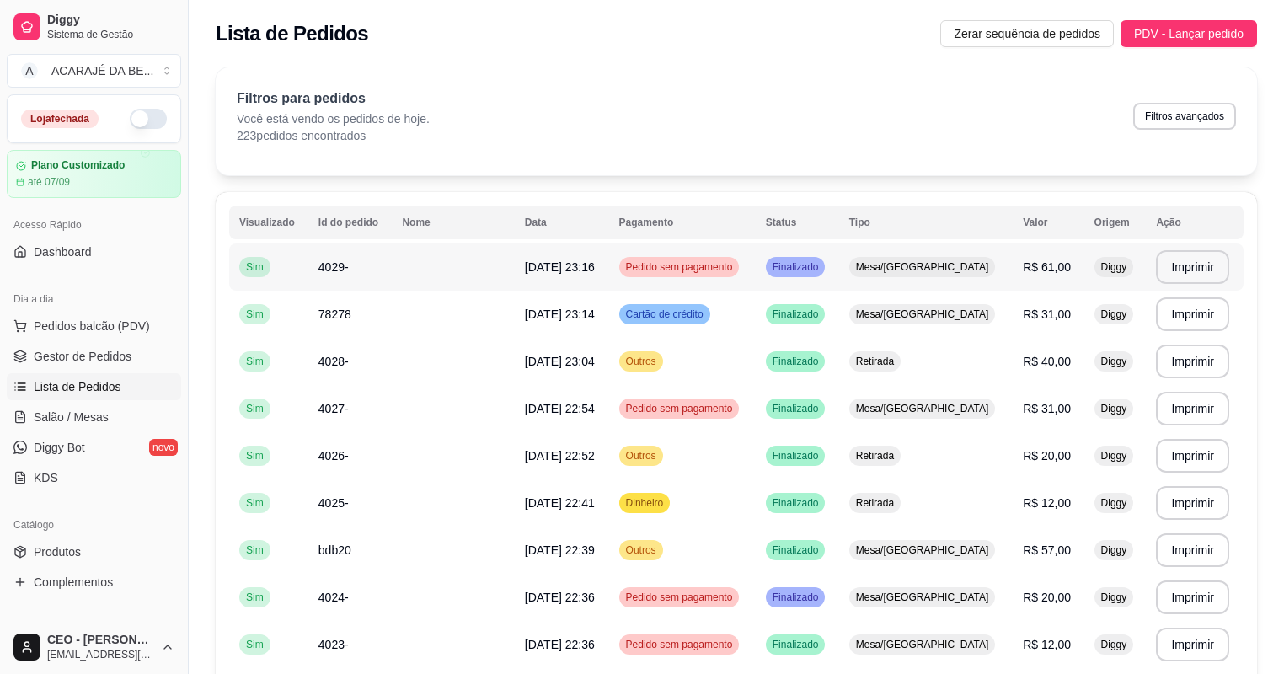
click at [756, 283] on td "Pedido sem pagamento" at bounding box center [682, 266] width 147 height 47
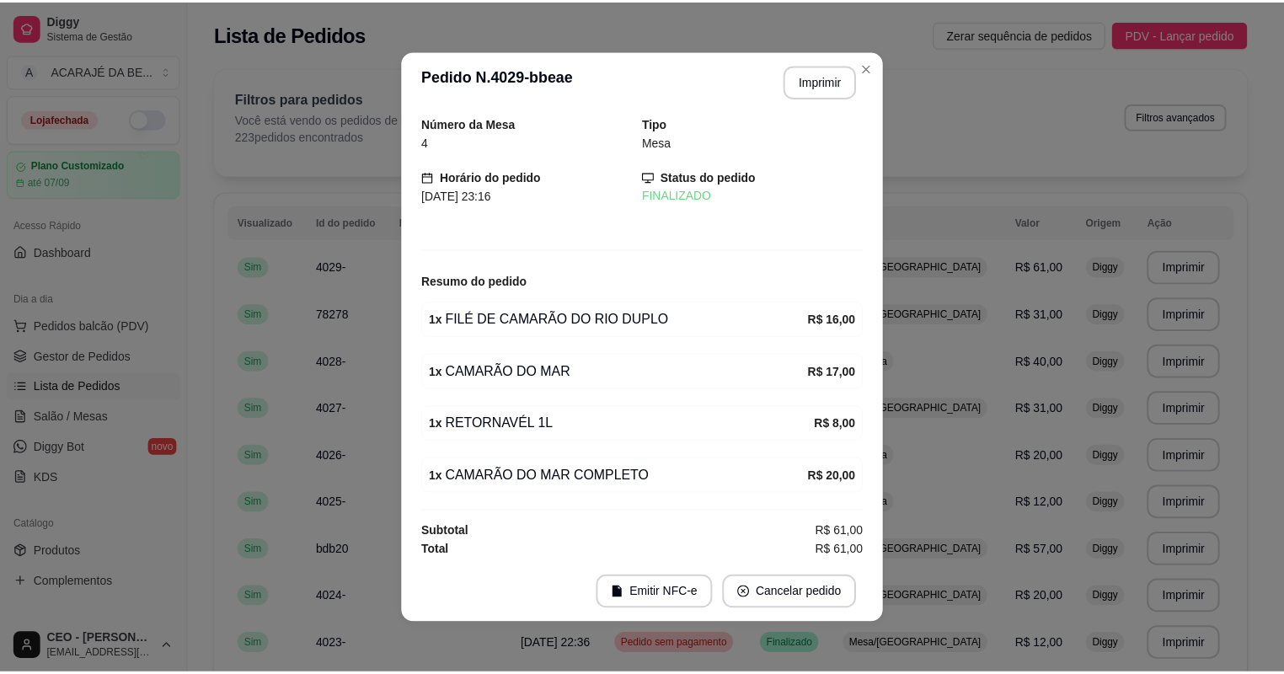
scroll to position [5, 0]
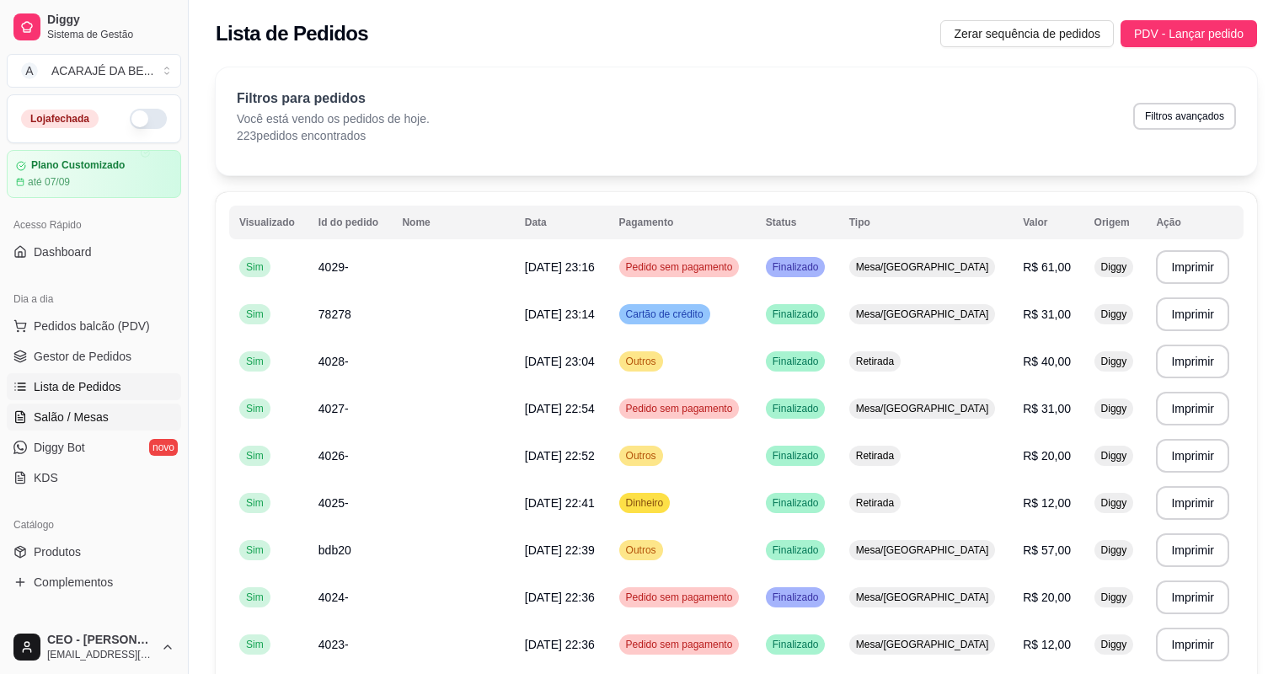
click at [37, 416] on span "Salão / Mesas" at bounding box center [71, 417] width 75 height 17
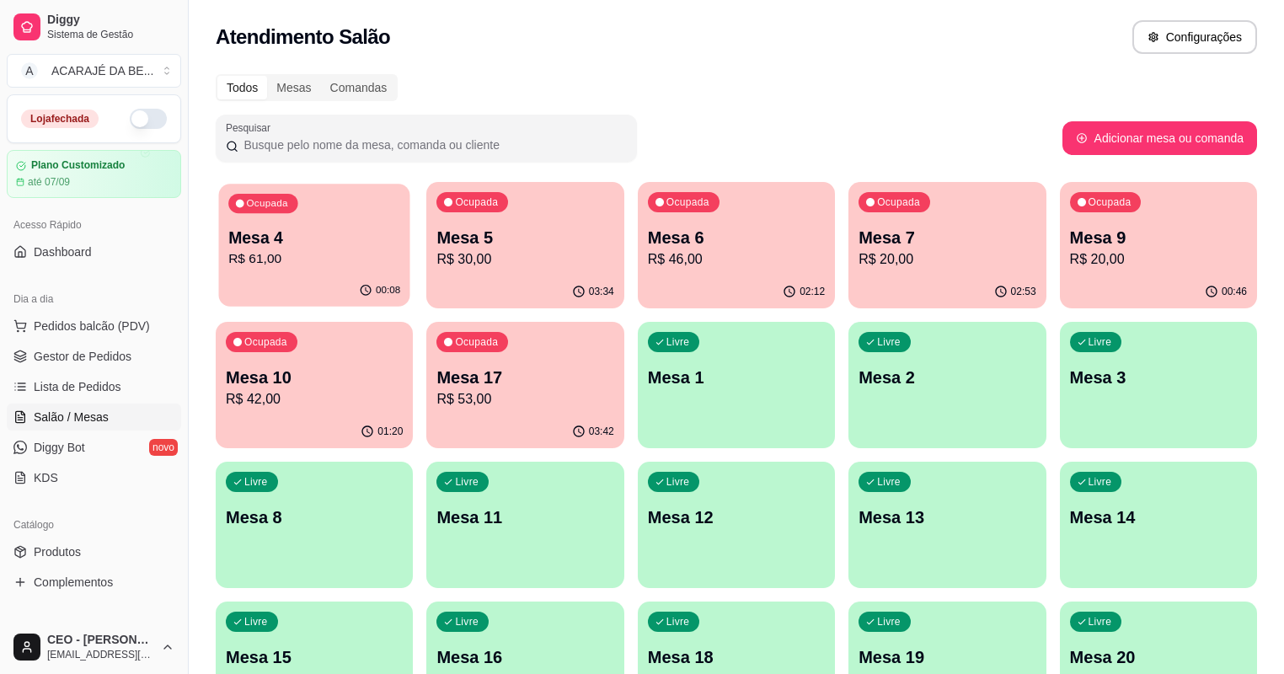
click at [270, 258] on p "R$ 61,00" at bounding box center [314, 258] width 172 height 19
click at [527, 243] on p "Mesa 5" at bounding box center [524, 238] width 177 height 24
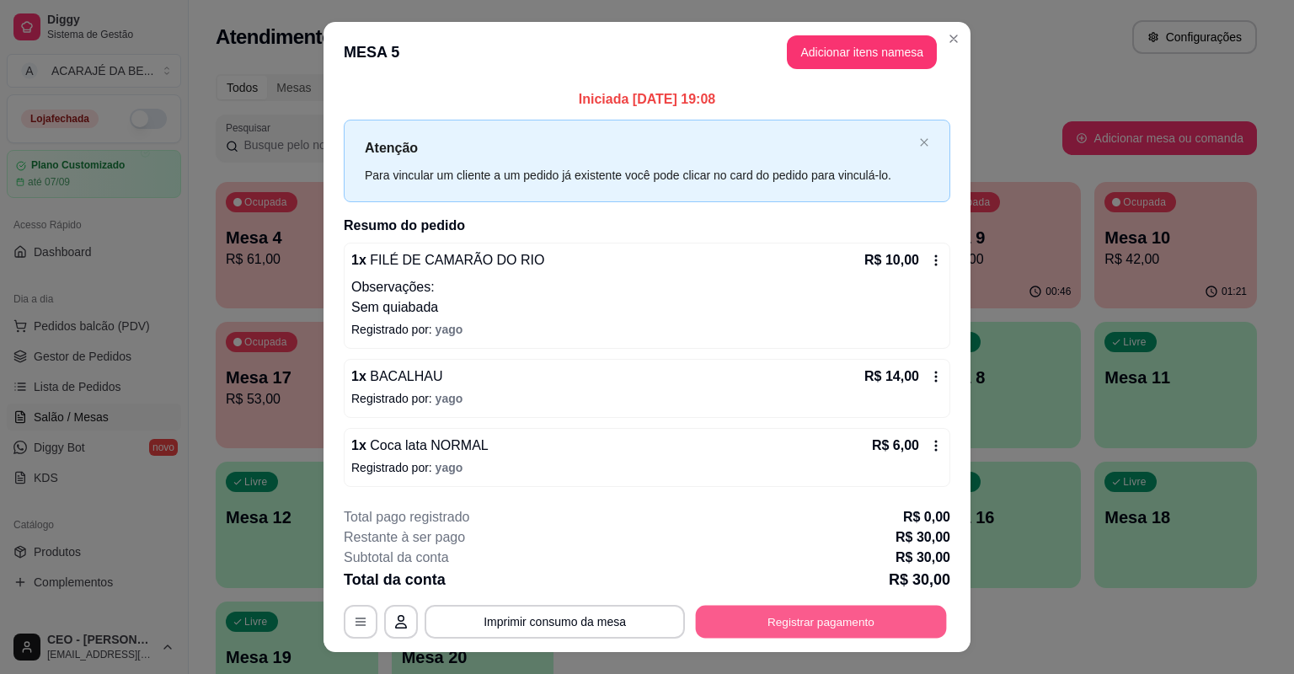
click at [849, 612] on button "Registrar pagamento" at bounding box center [821, 621] width 251 height 33
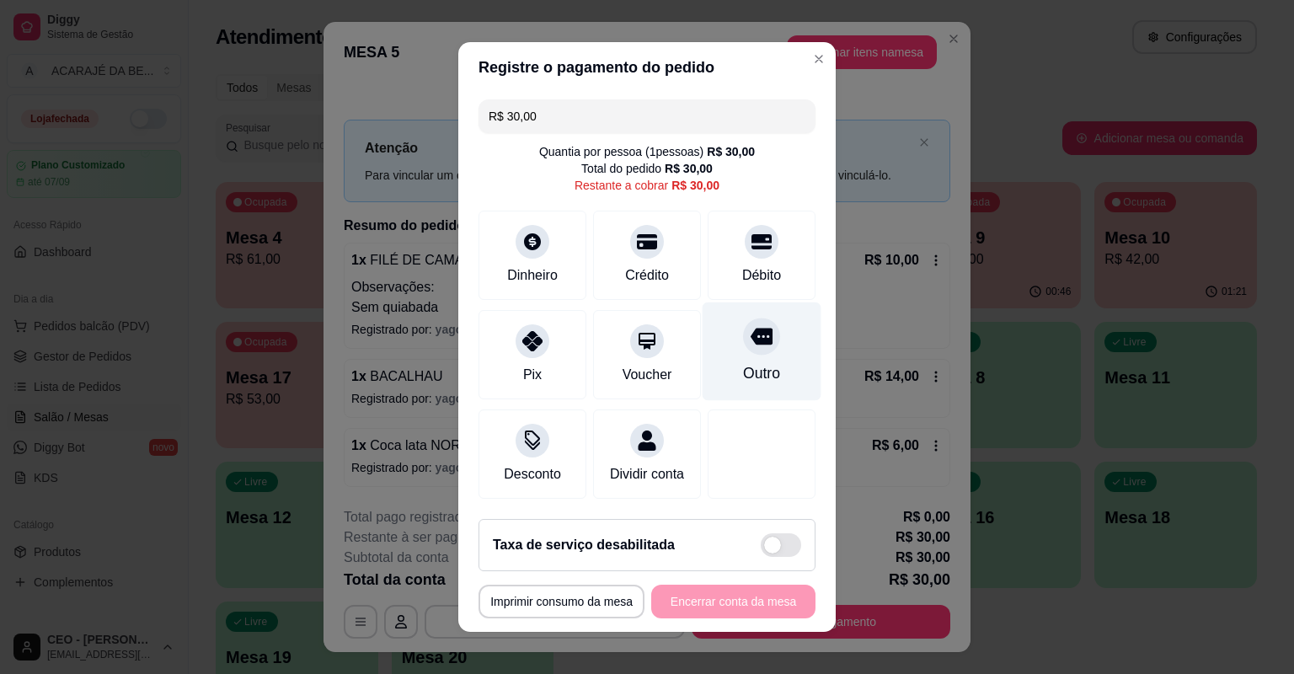
click at [751, 336] on icon at bounding box center [762, 336] width 22 height 22
type input "R$ 0,00"
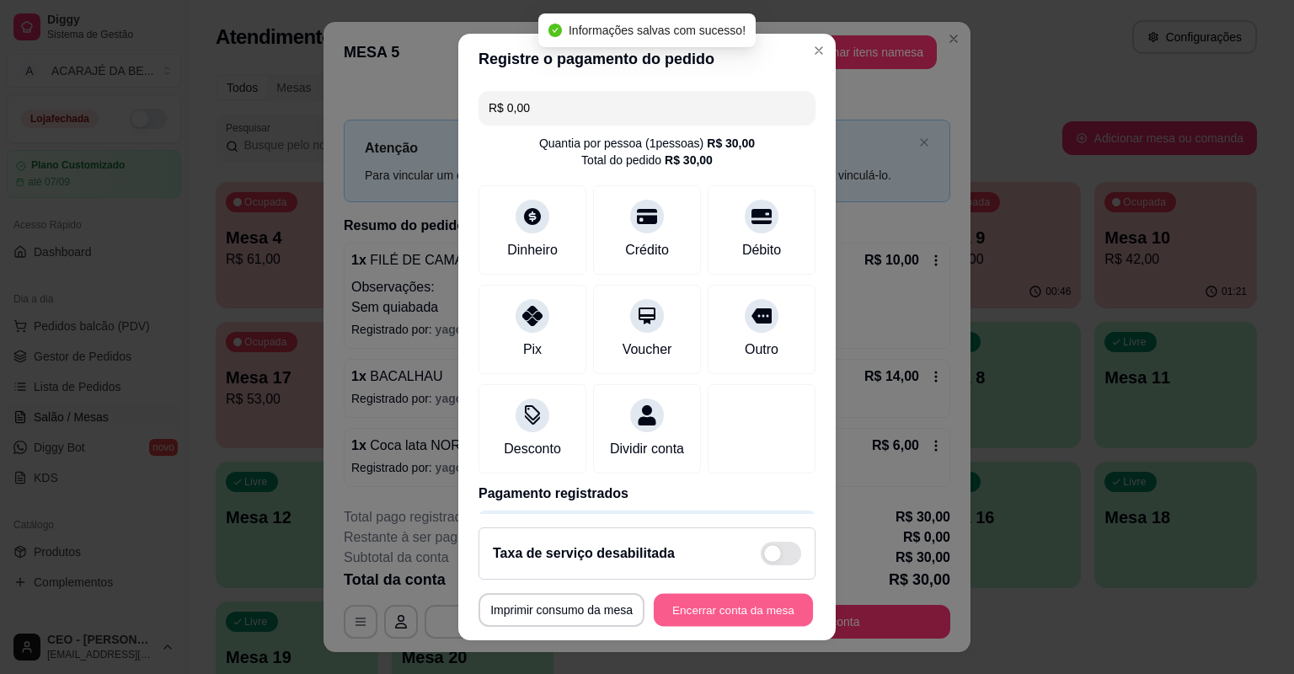
click at [735, 614] on button "Encerrar conta da mesa" at bounding box center [733, 610] width 159 height 33
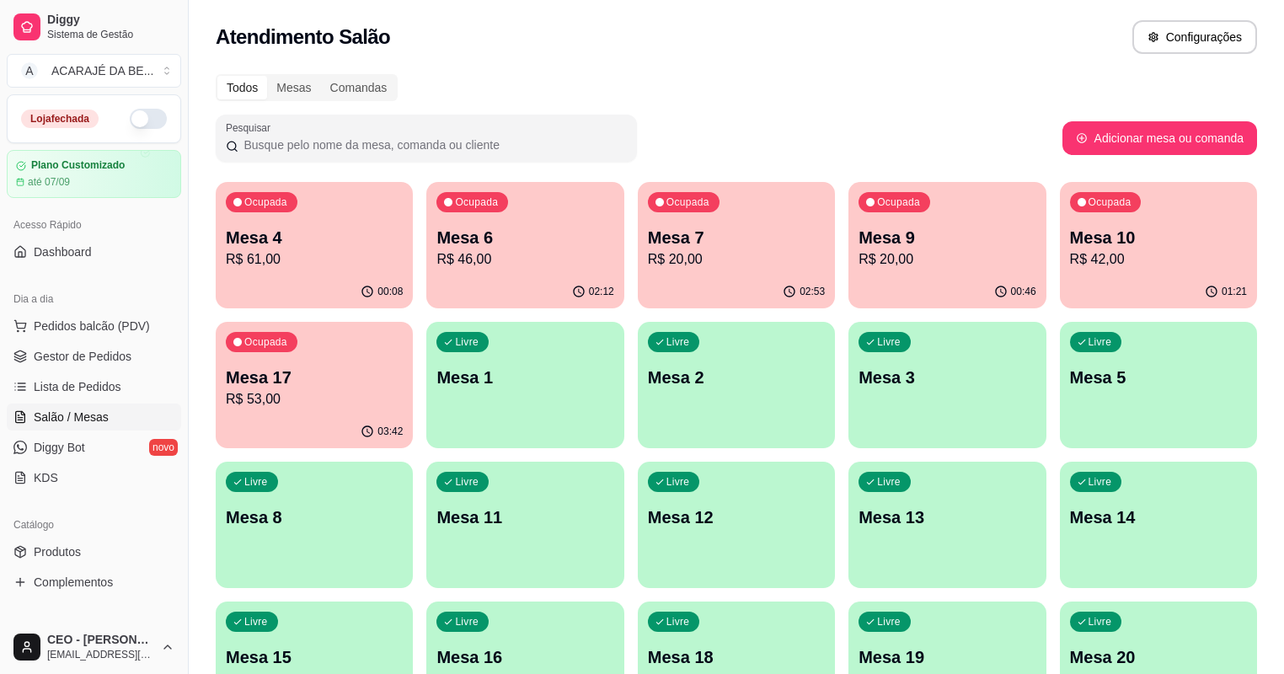
click at [514, 238] on p "Mesa 6" at bounding box center [524, 238] width 177 height 24
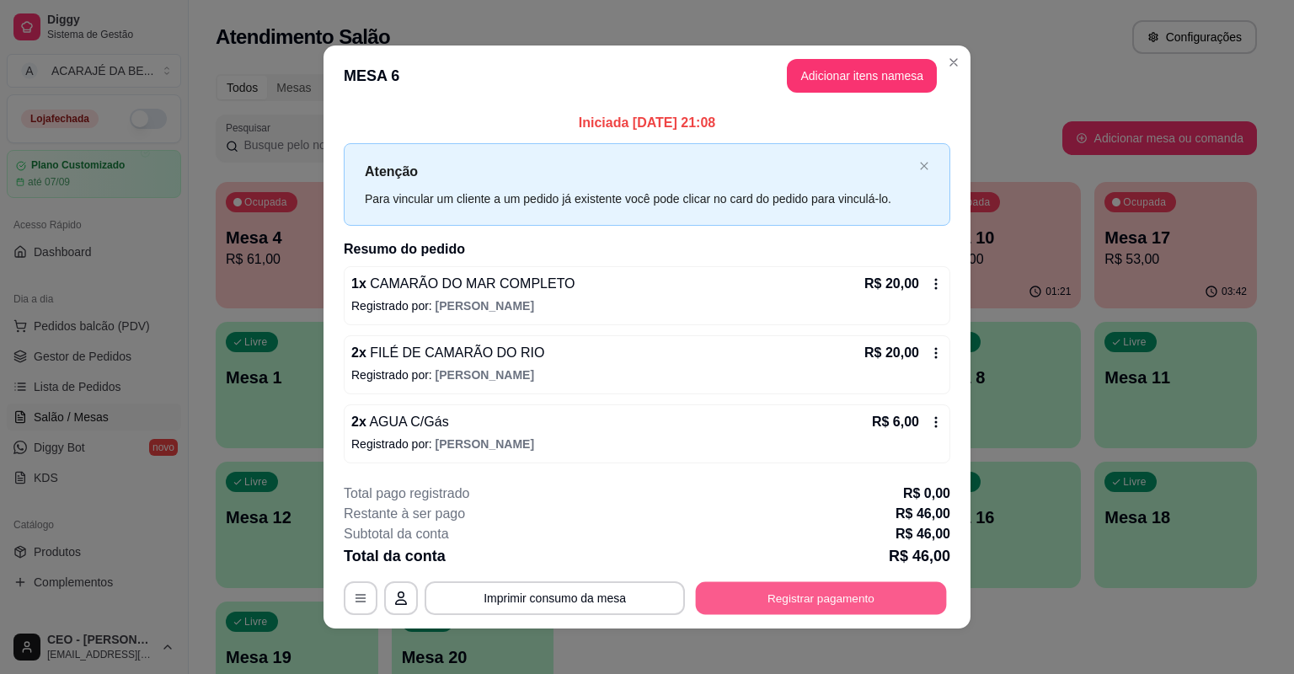
click at [822, 597] on button "Registrar pagamento" at bounding box center [821, 597] width 251 height 33
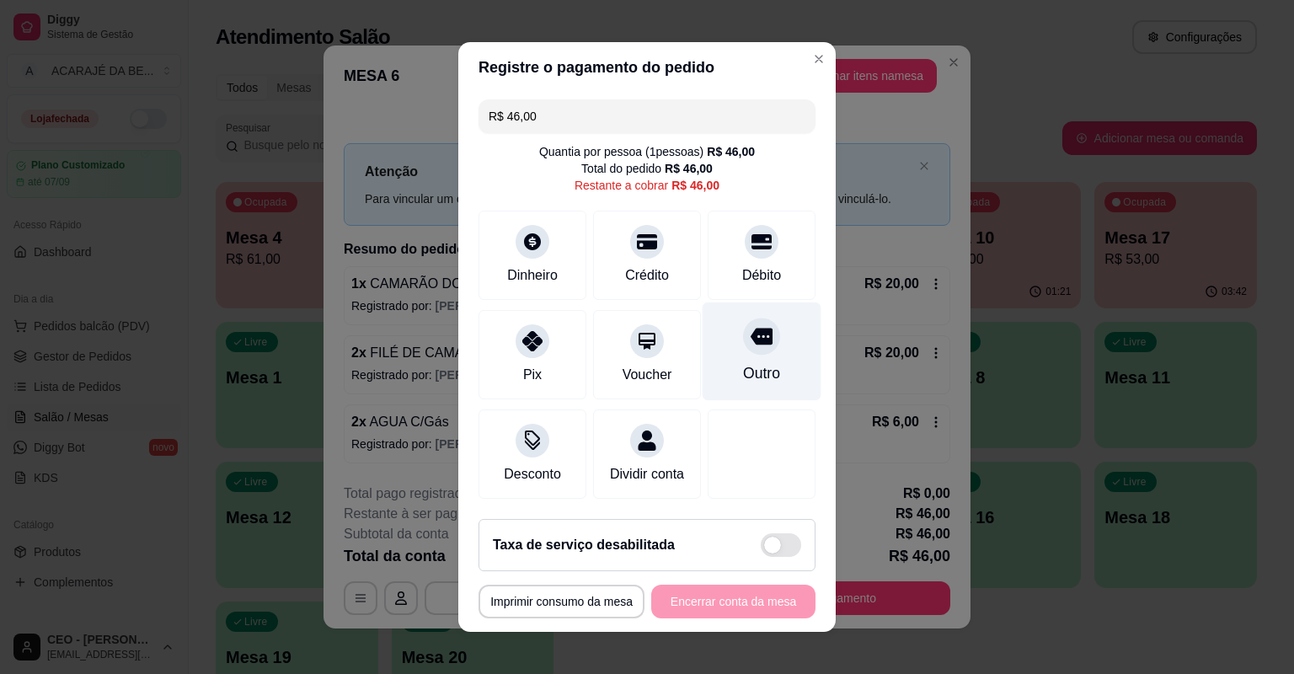
click at [771, 347] on div "Outro" at bounding box center [762, 351] width 119 height 99
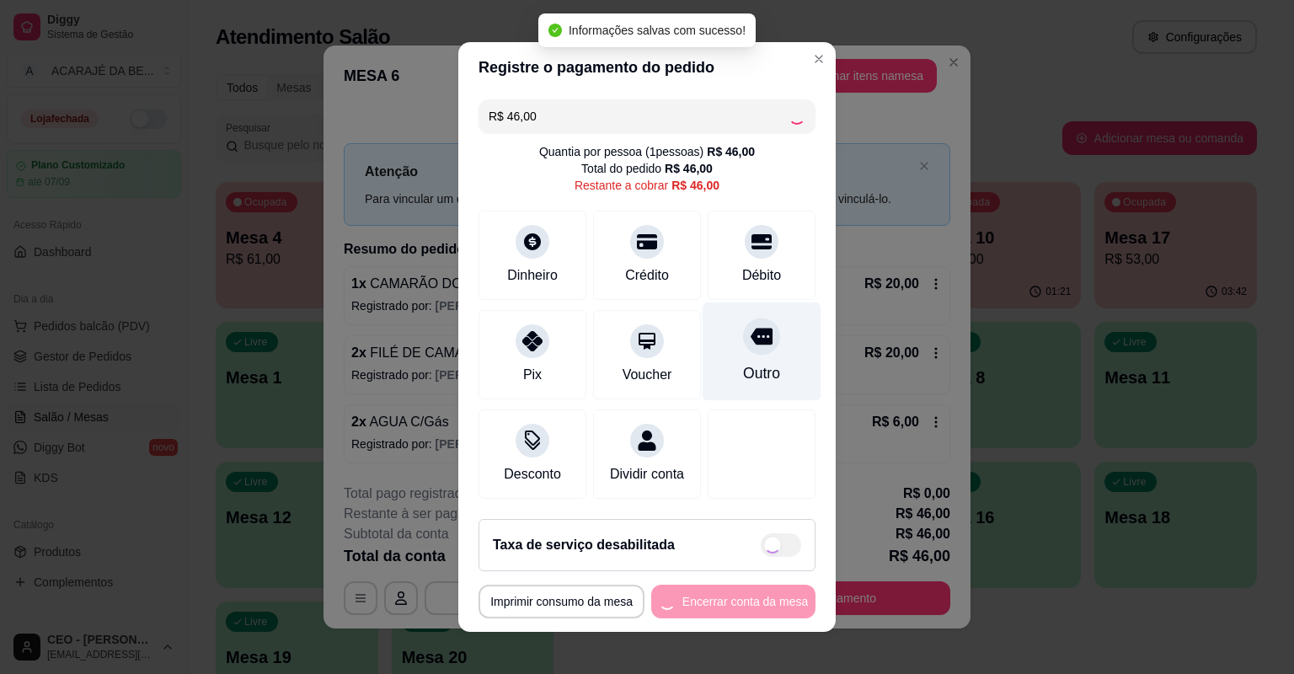
type input "R$ 0,00"
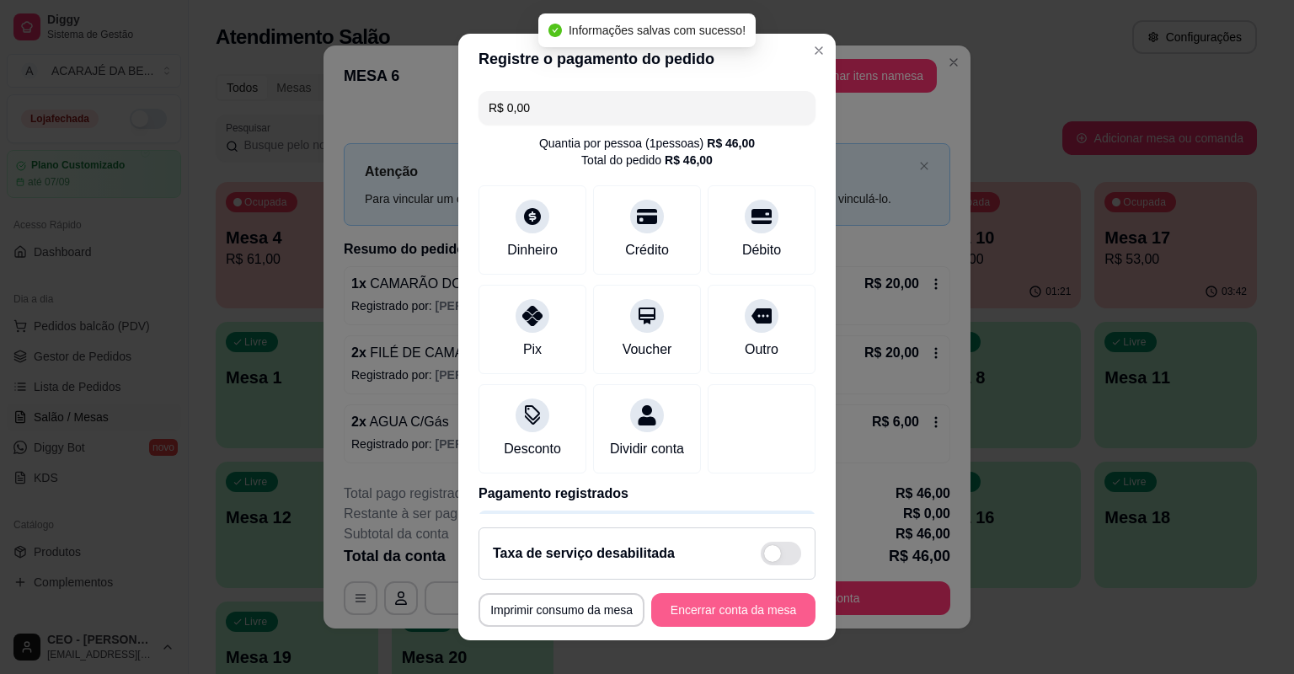
click at [743, 618] on button "Encerrar conta da mesa" at bounding box center [733, 610] width 164 height 34
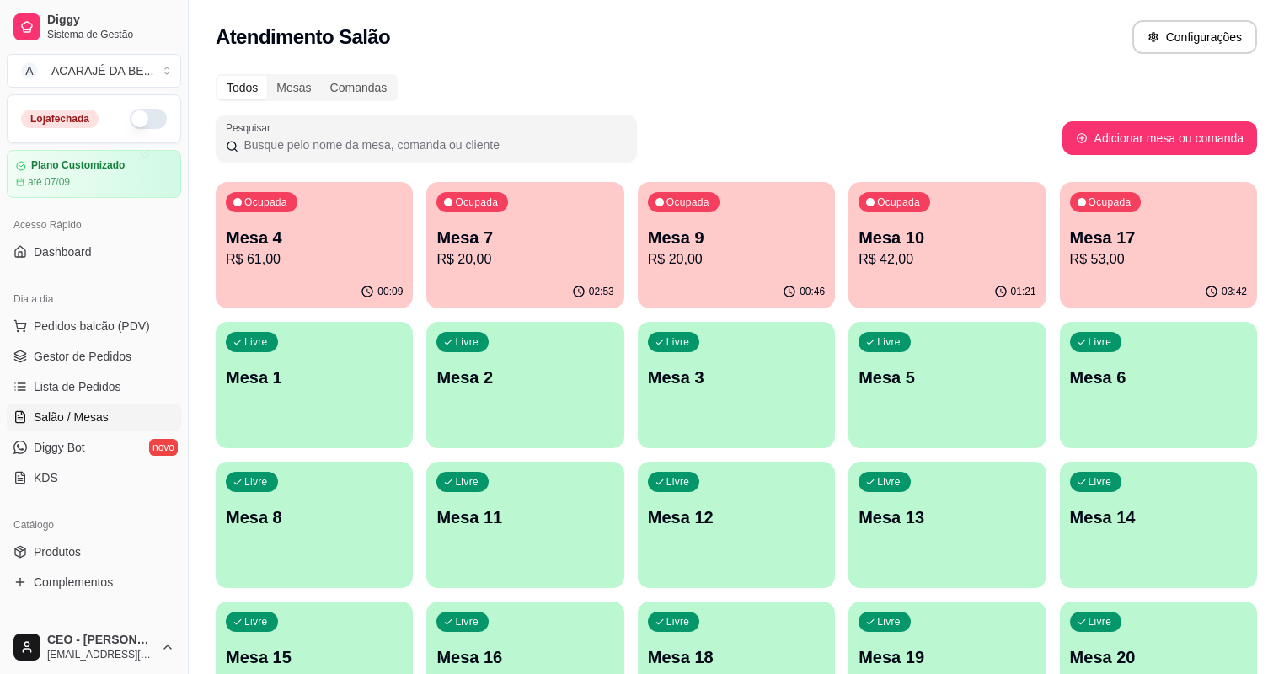
click at [1070, 264] on p "R$ 53,00" at bounding box center [1158, 259] width 177 height 20
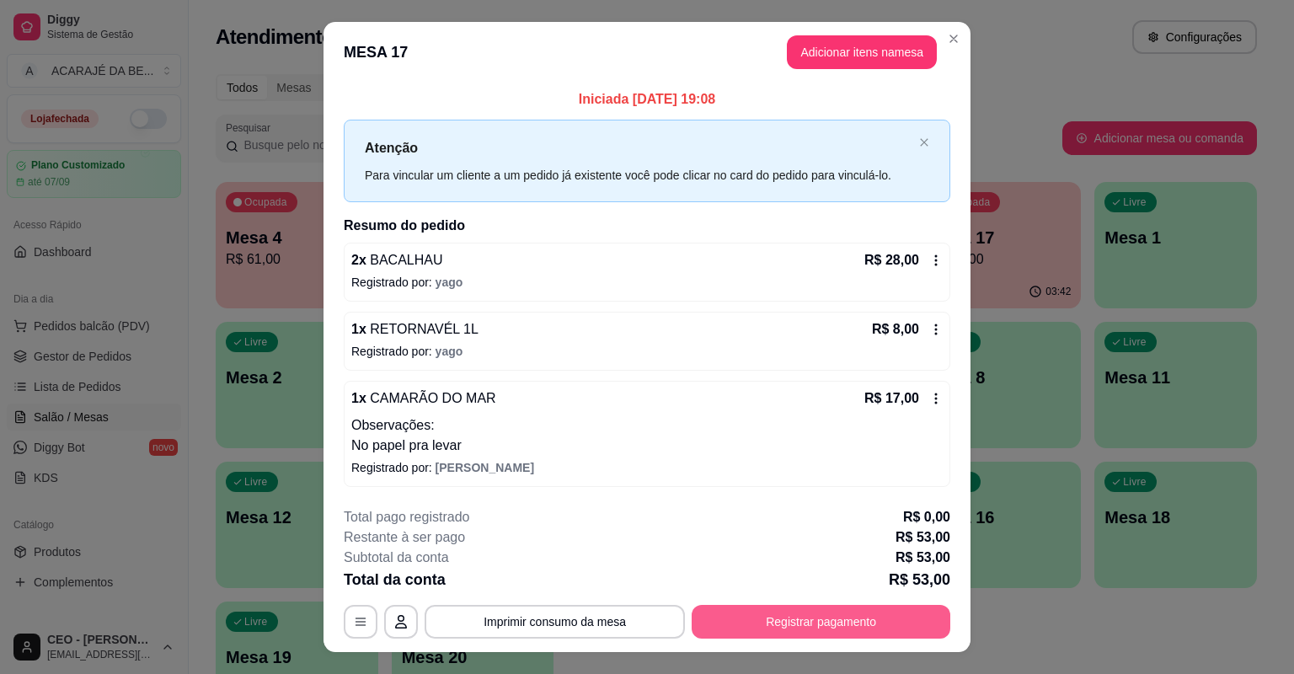
click at [806, 623] on button "Registrar pagamento" at bounding box center [821, 622] width 259 height 34
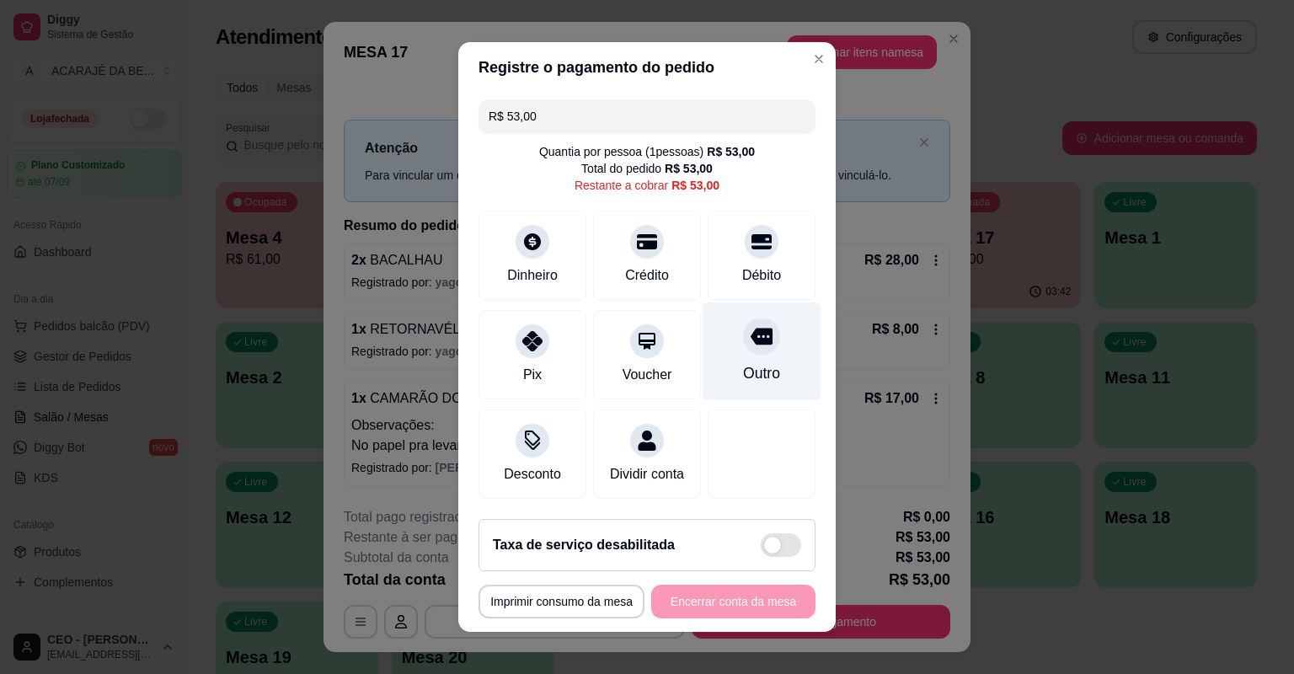
click at [765, 365] on div "Outro" at bounding box center [761, 373] width 37 height 22
type input "R$ 0,00"
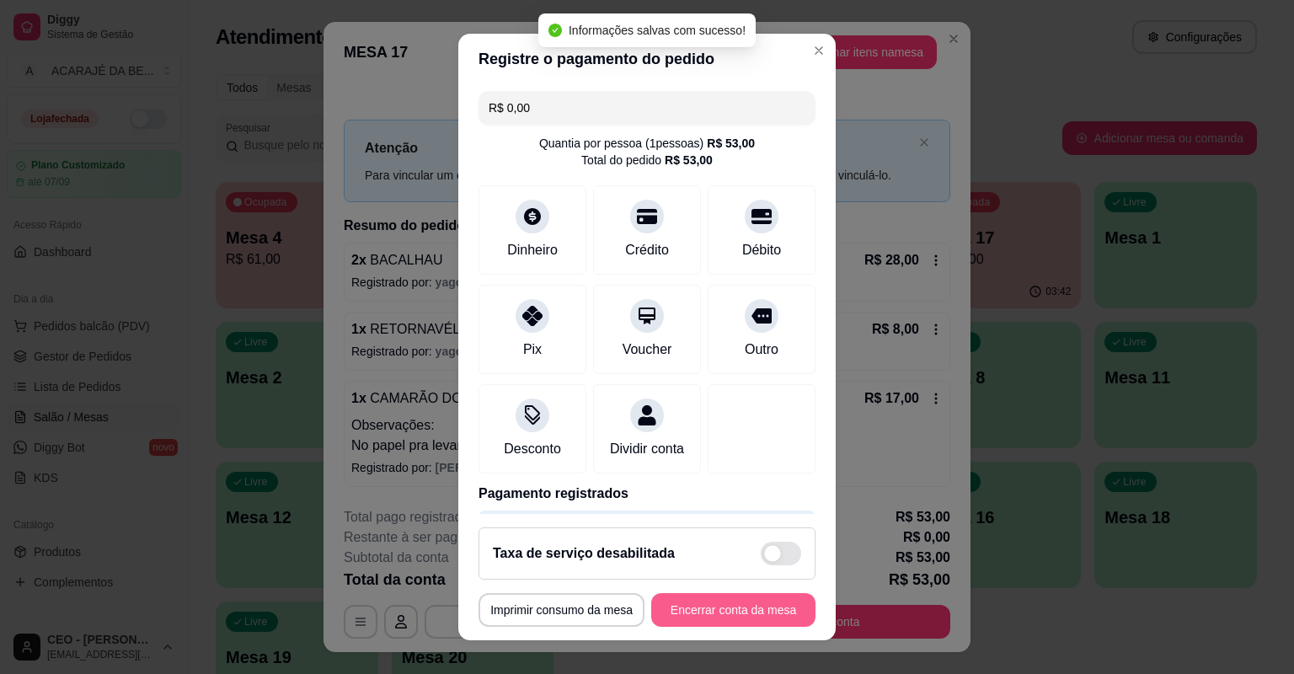
click at [755, 608] on button "Encerrar conta da mesa" at bounding box center [733, 610] width 164 height 34
click at [755, 608] on div "**********" at bounding box center [647, 610] width 337 height 34
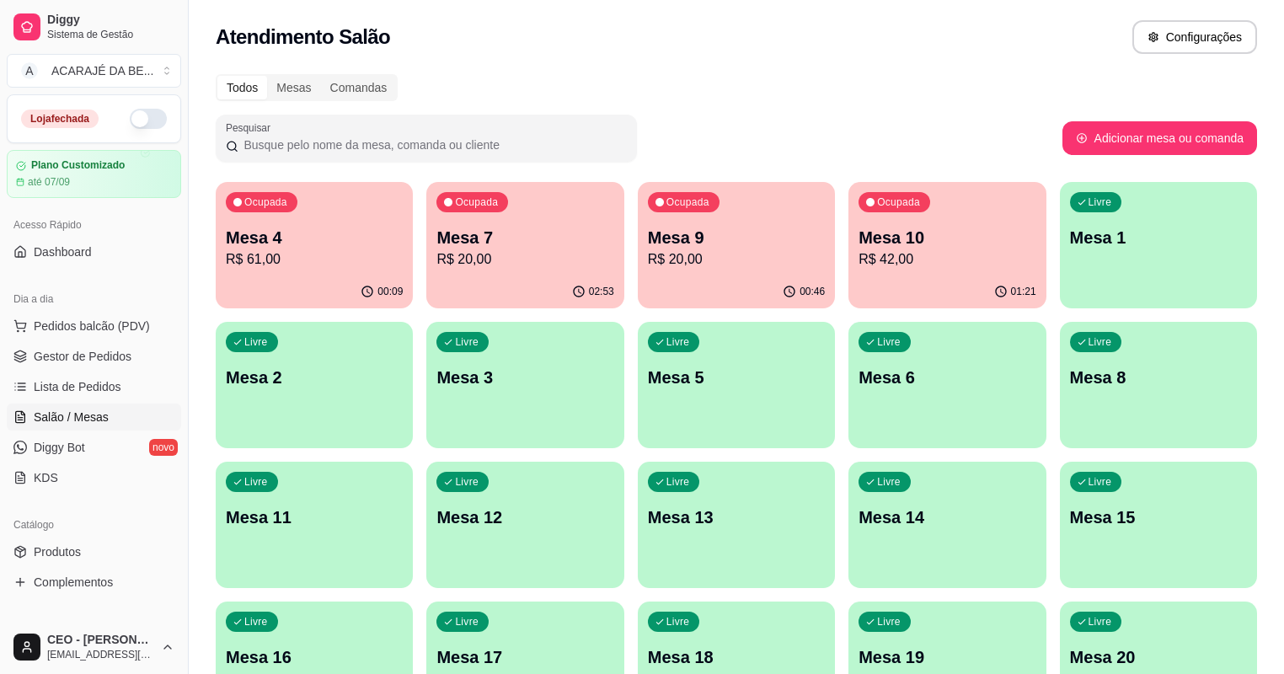
click at [859, 244] on p "Mesa 10" at bounding box center [947, 238] width 177 height 24
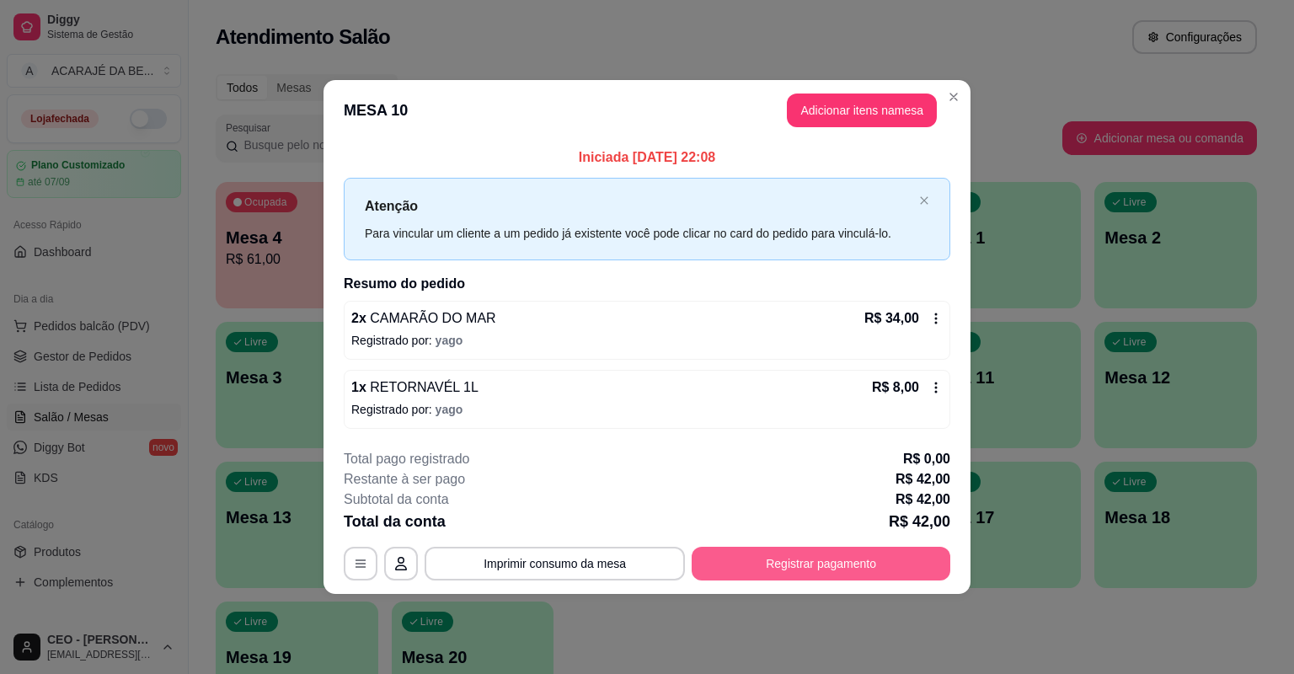
click at [785, 559] on button "Registrar pagamento" at bounding box center [821, 564] width 259 height 34
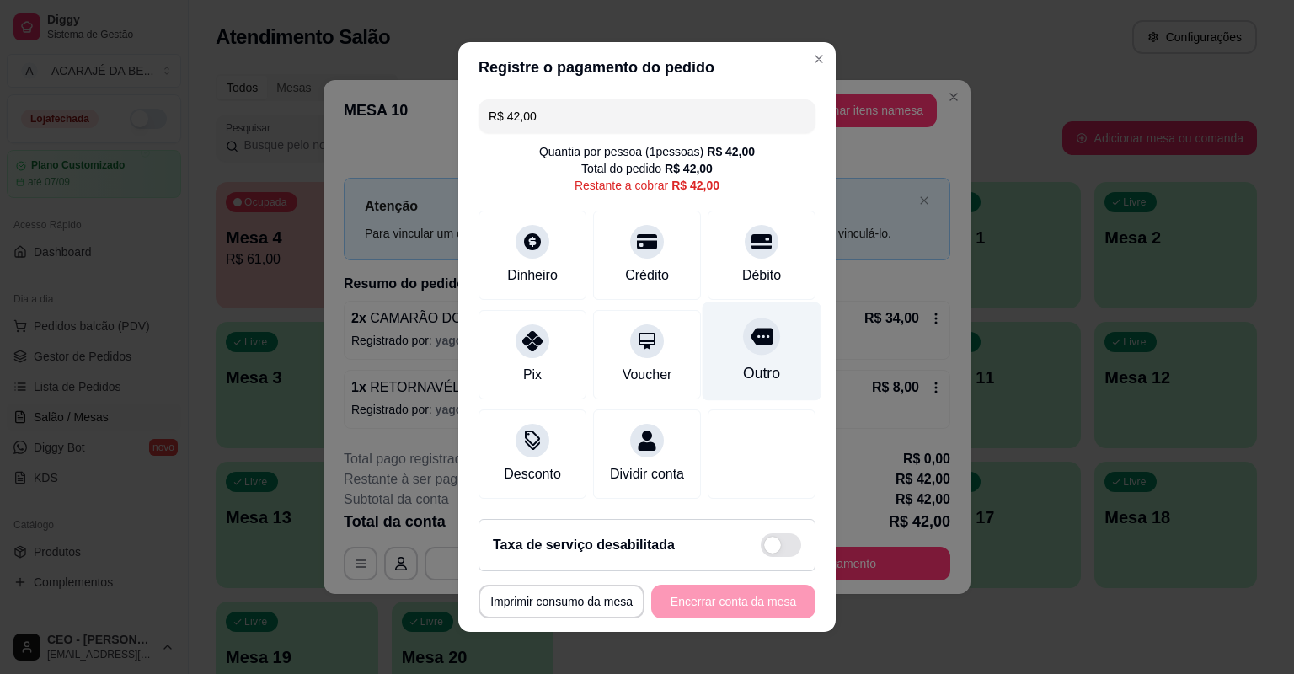
click at [718, 344] on div "Outro" at bounding box center [762, 351] width 119 height 99
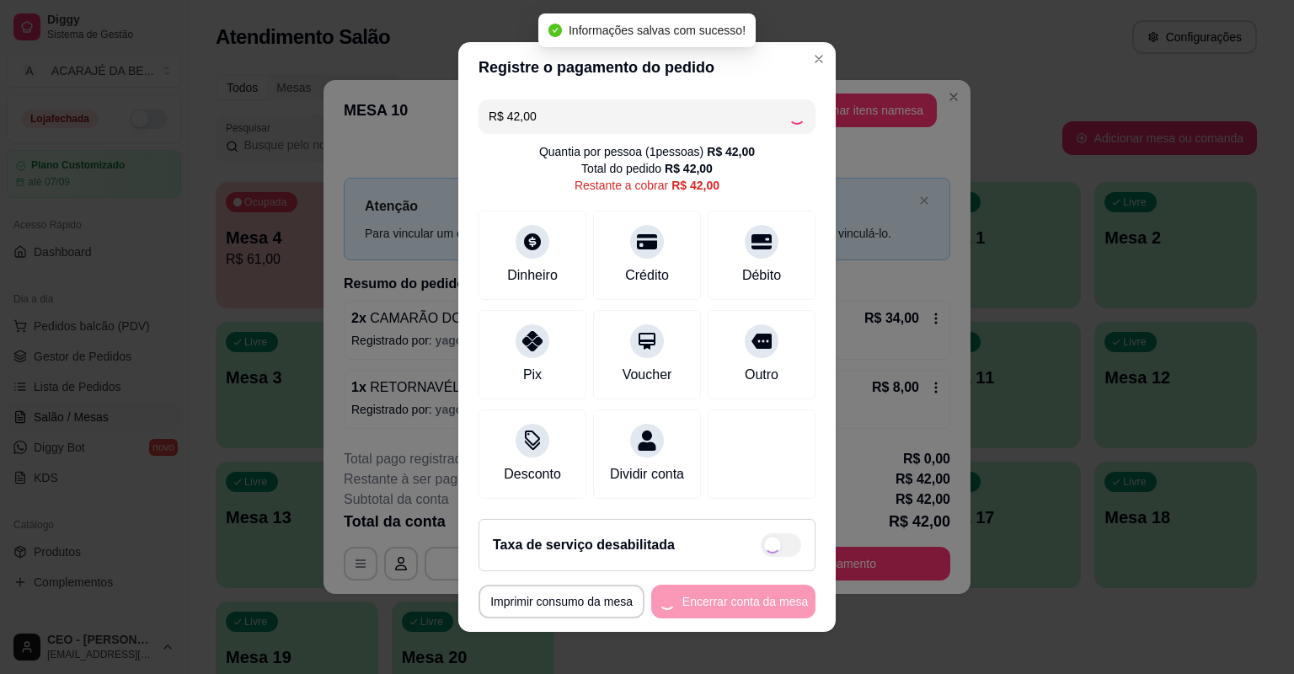
type input "R$ 0,00"
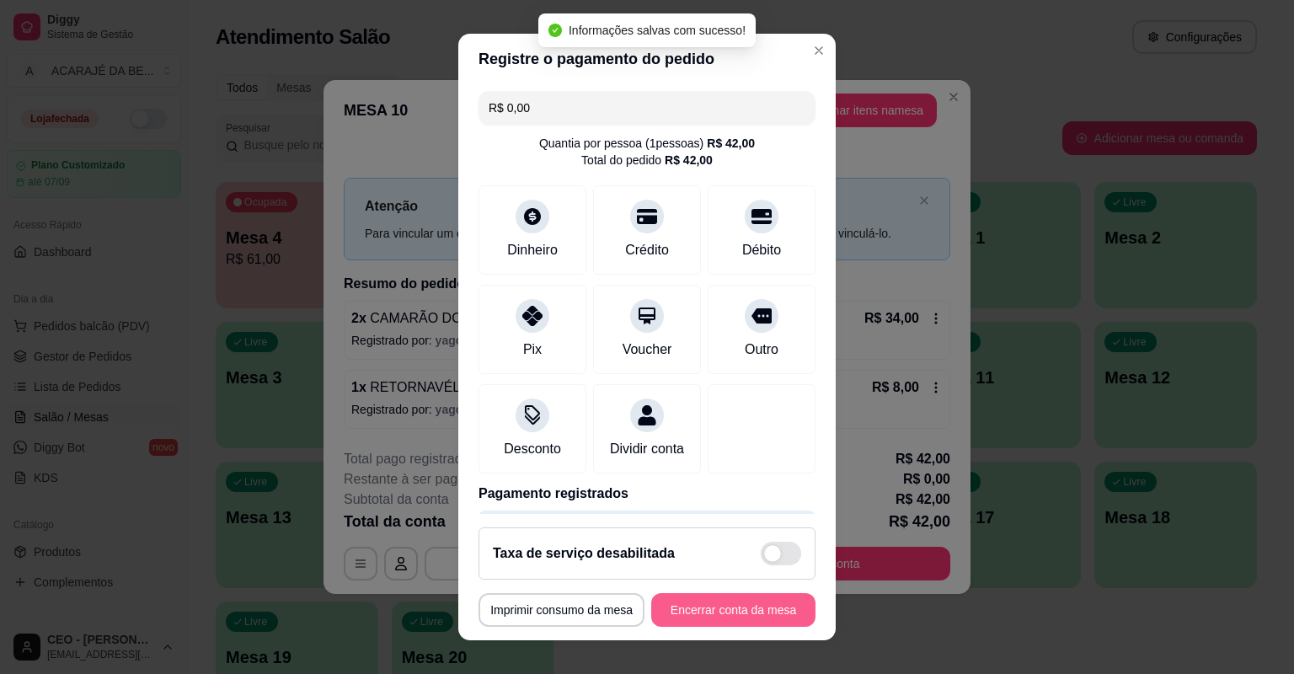
click at [727, 612] on button "Encerrar conta da mesa" at bounding box center [733, 610] width 164 height 34
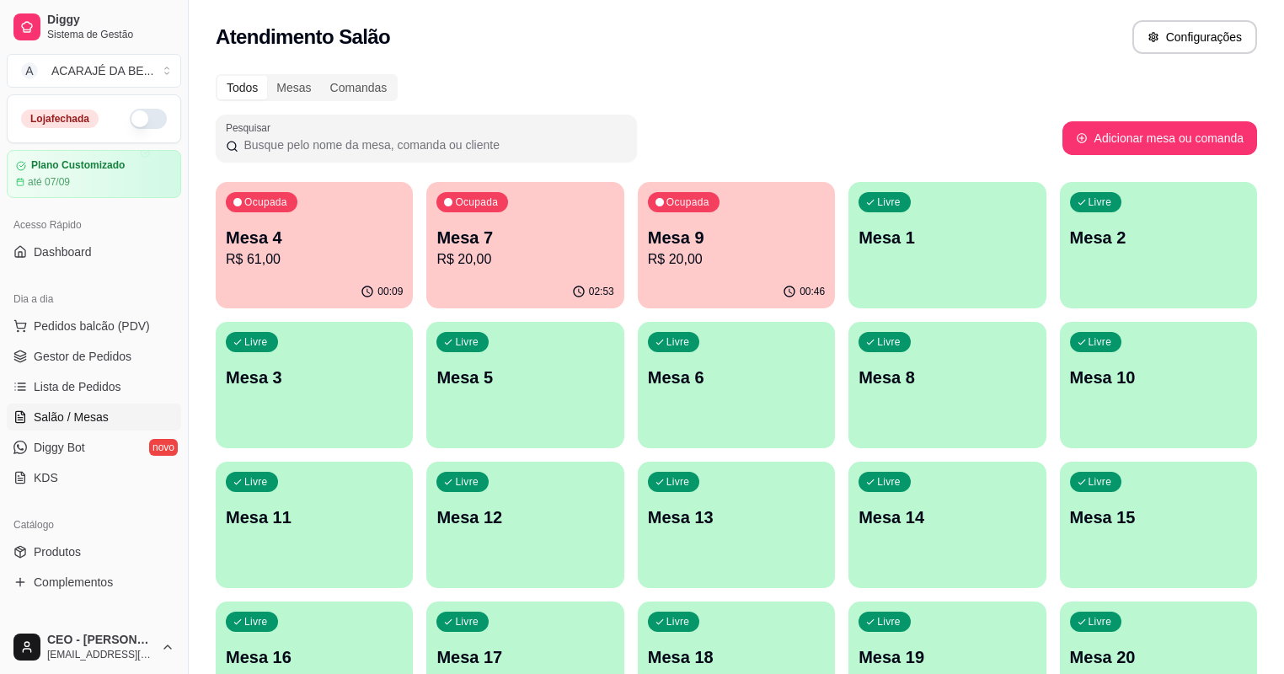
click at [694, 248] on p "Mesa 9" at bounding box center [736, 238] width 177 height 24
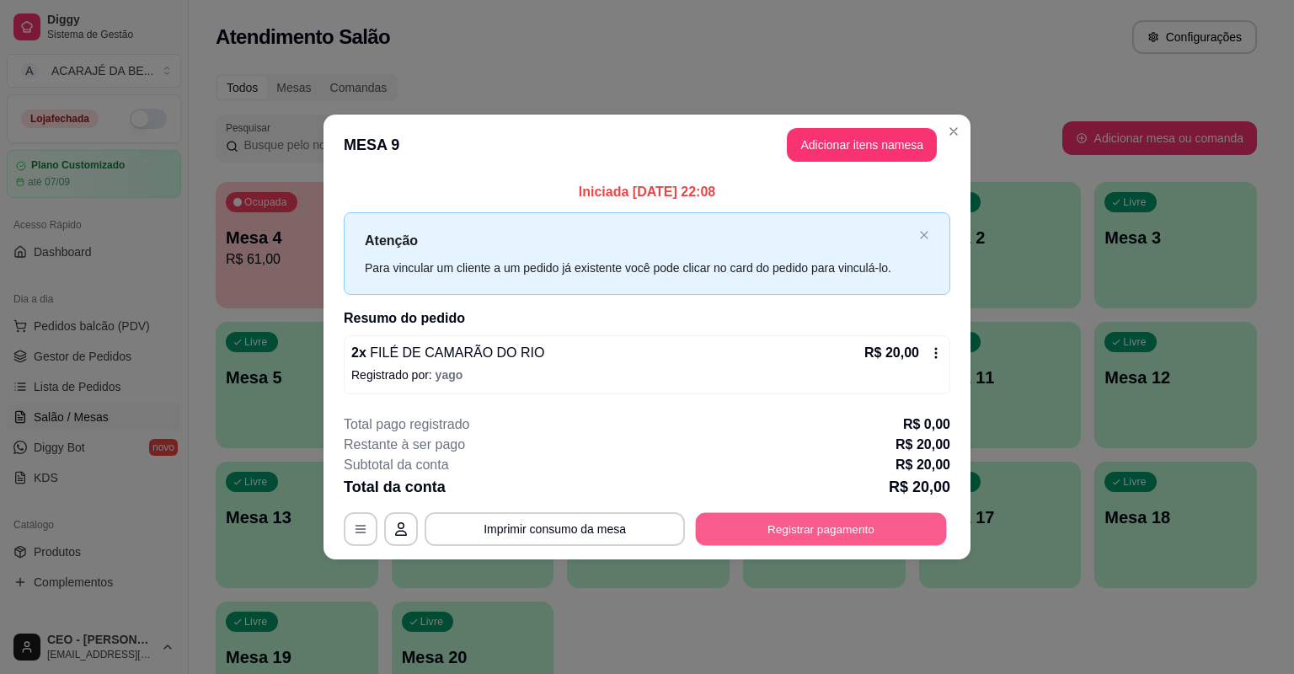
click at [748, 527] on button "Registrar pagamento" at bounding box center [821, 528] width 251 height 33
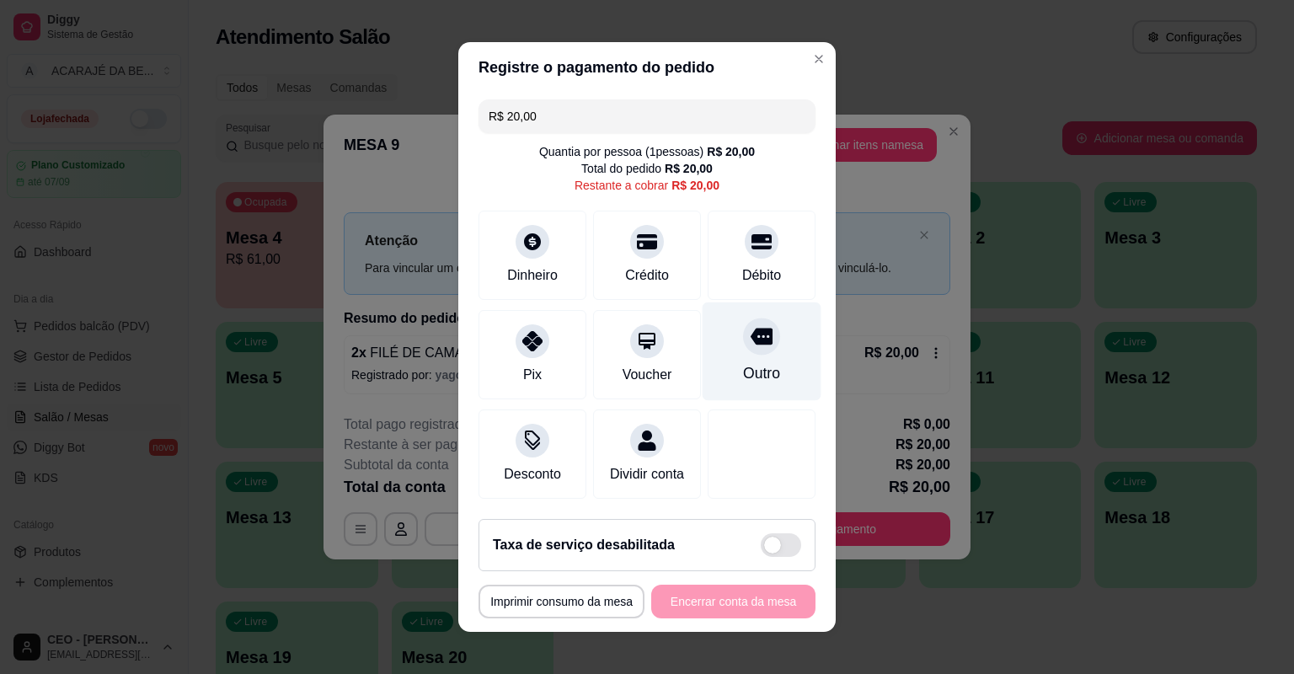
click at [730, 350] on div "Outro" at bounding box center [762, 351] width 119 height 99
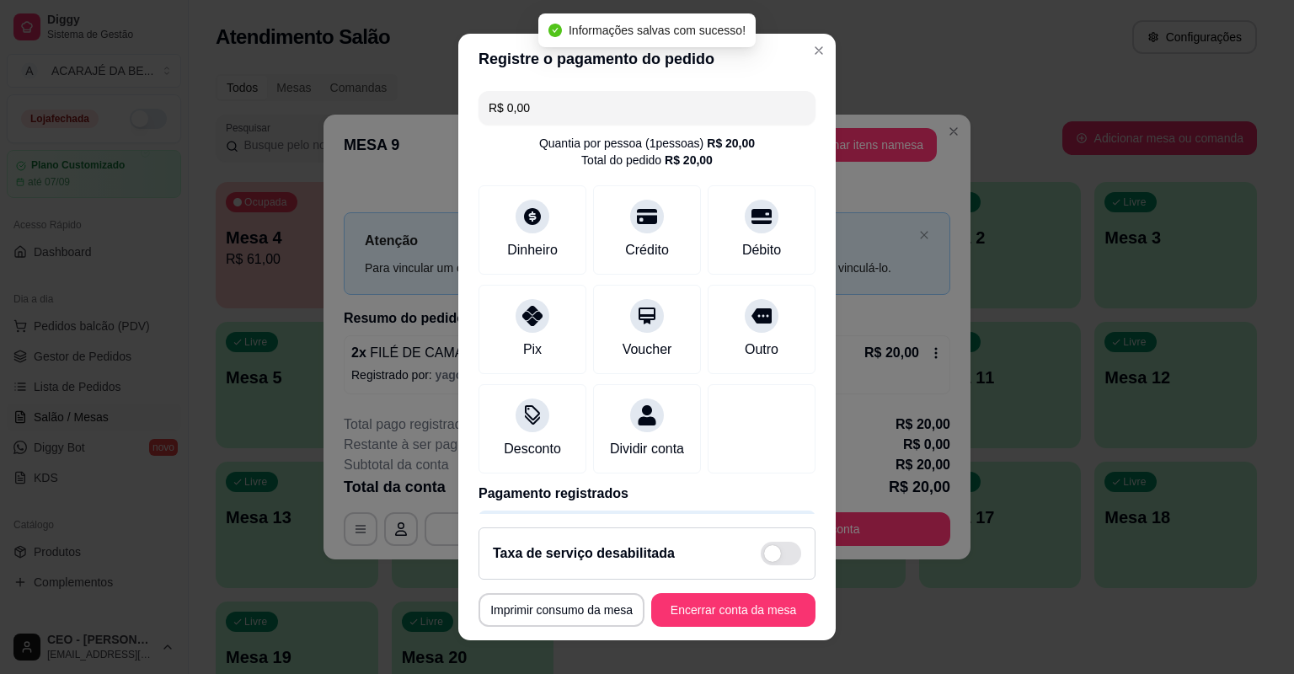
type input "R$ 0,00"
click at [701, 613] on button "Encerrar conta da mesa" at bounding box center [733, 610] width 164 height 34
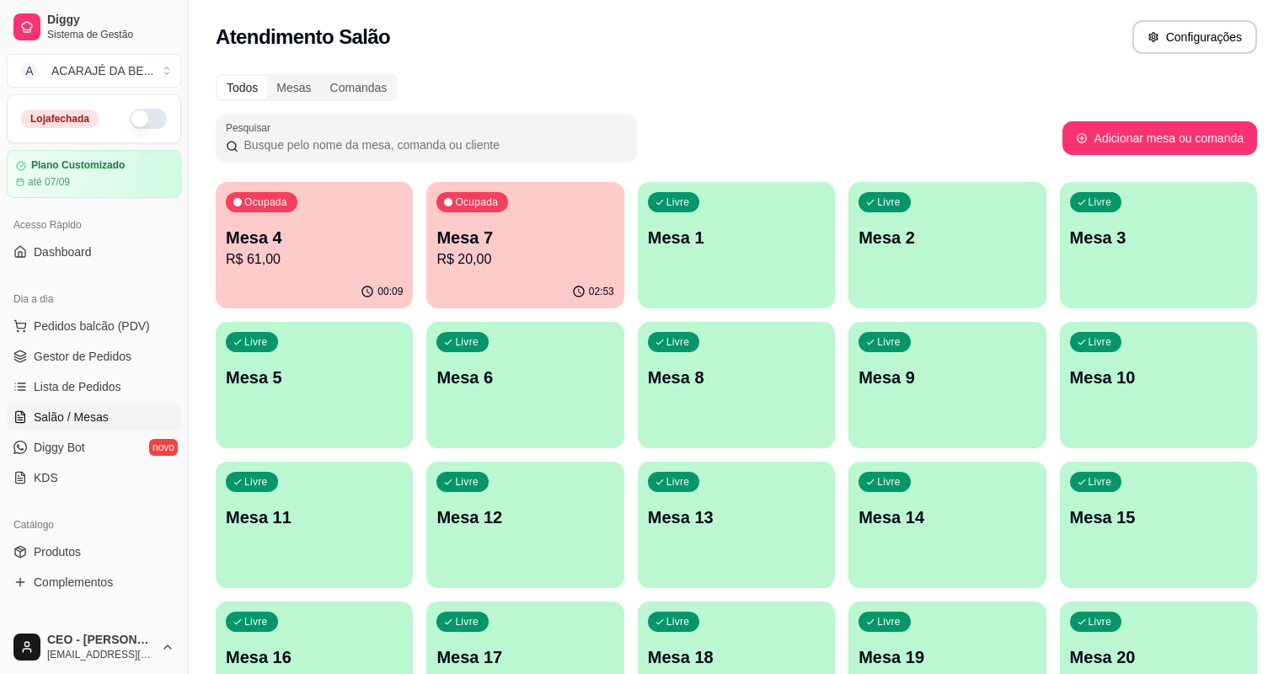
click at [490, 265] on p "R$ 20,00" at bounding box center [524, 259] width 177 height 20
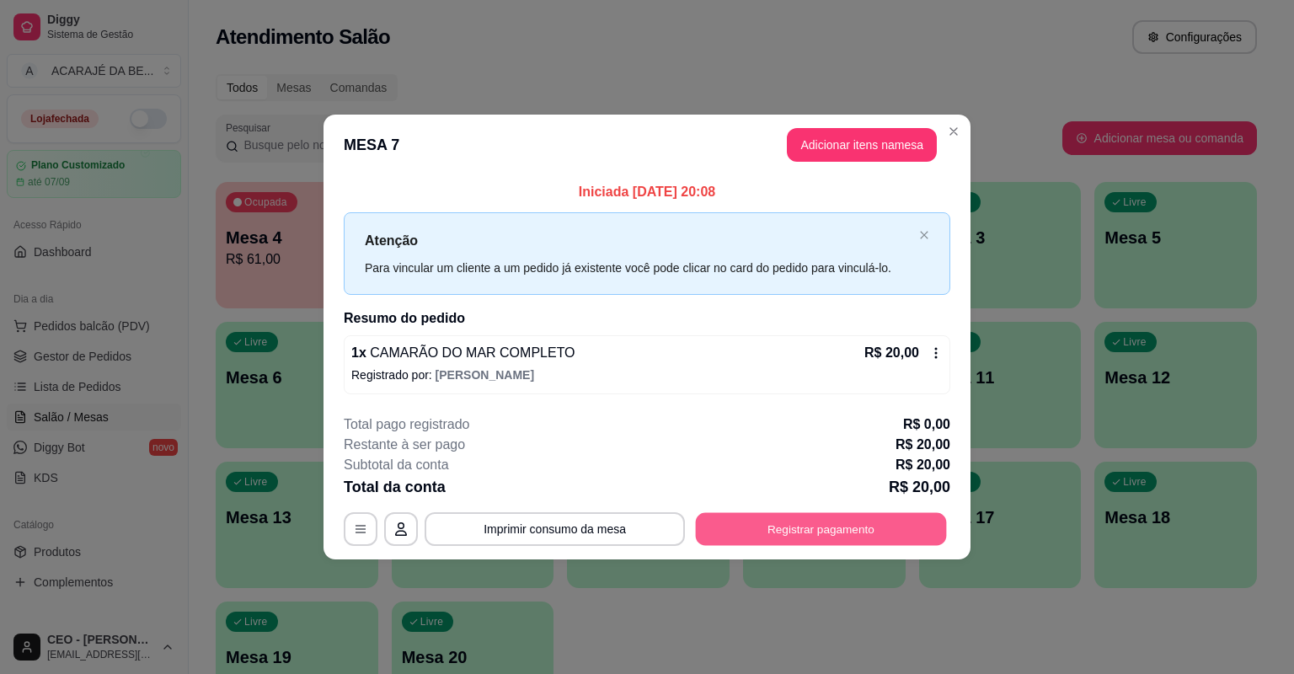
click at [741, 528] on button "Registrar pagamento" at bounding box center [821, 528] width 251 height 33
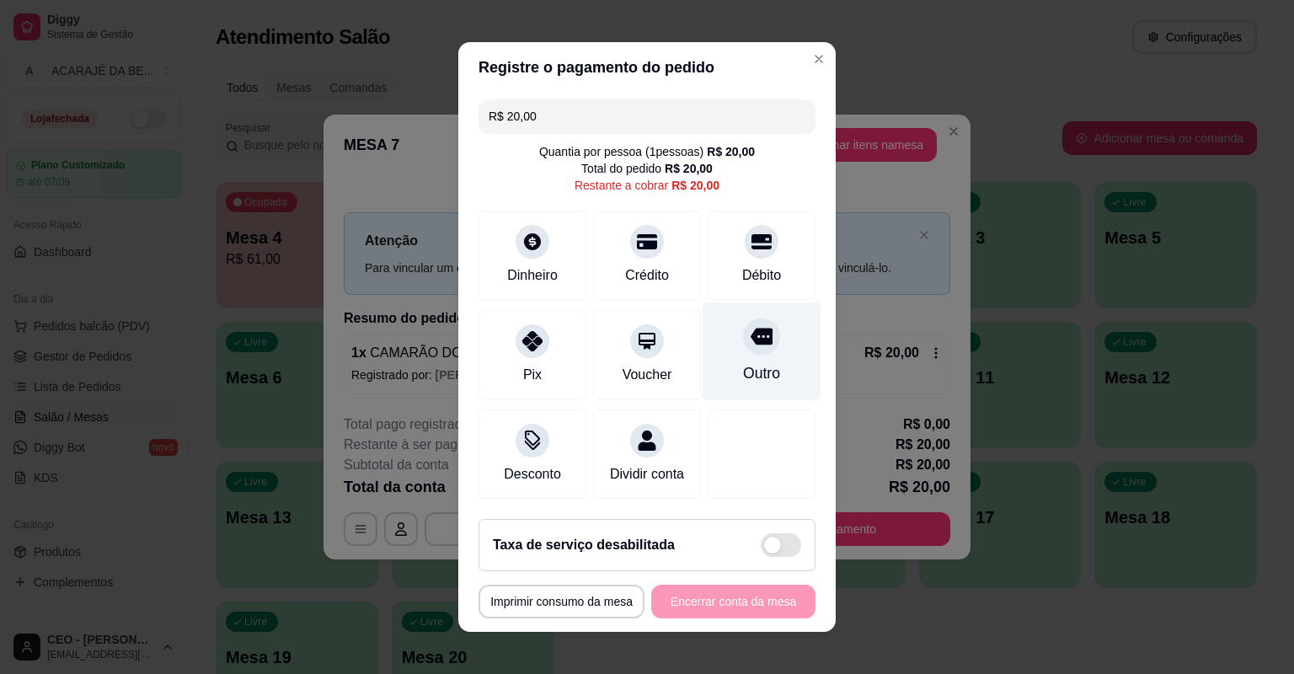
click at [743, 373] on div "Outro" at bounding box center [761, 373] width 37 height 22
click at [743, 374] on div "Outro" at bounding box center [761, 373] width 37 height 22
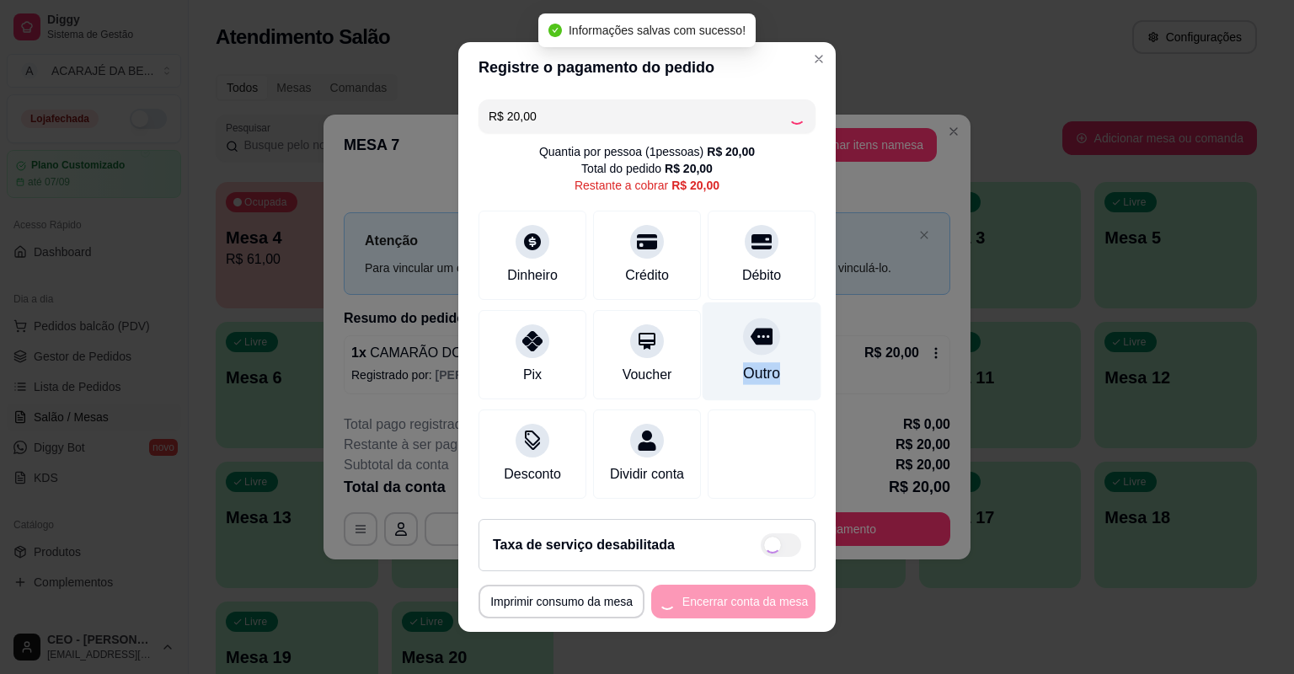
type input "R$ 0,00"
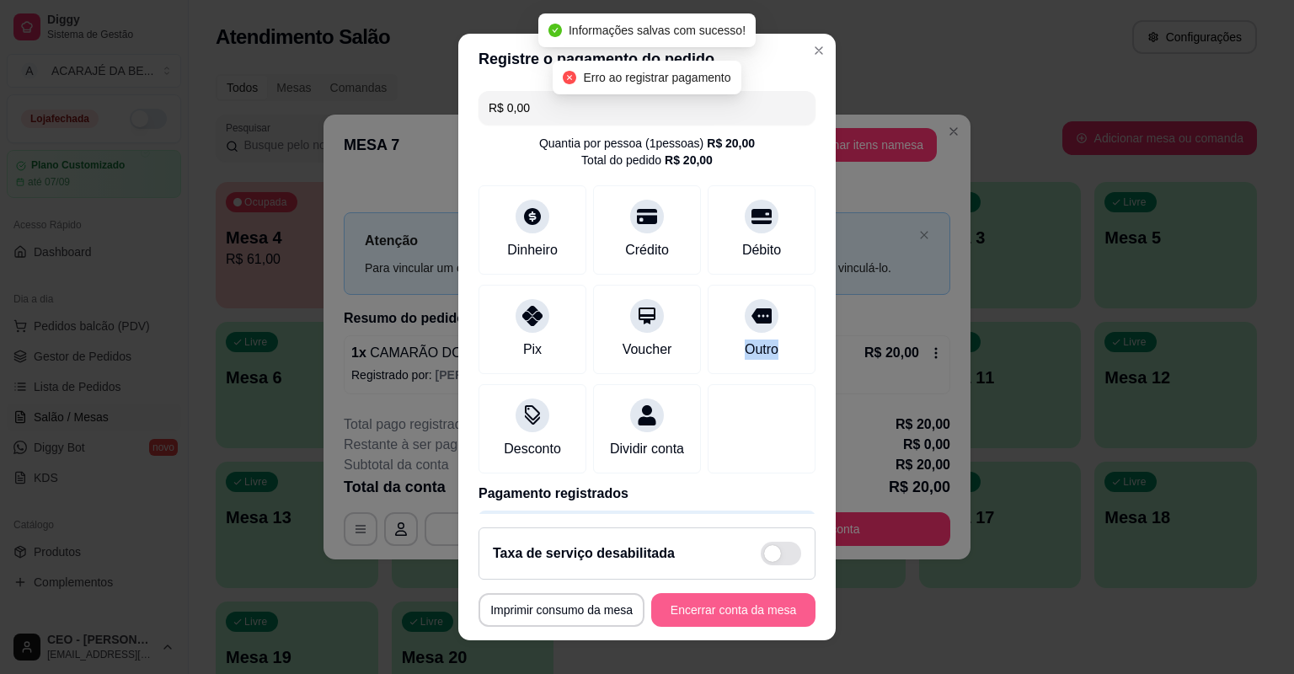
click at [708, 613] on button "Encerrar conta da mesa" at bounding box center [733, 610] width 164 height 34
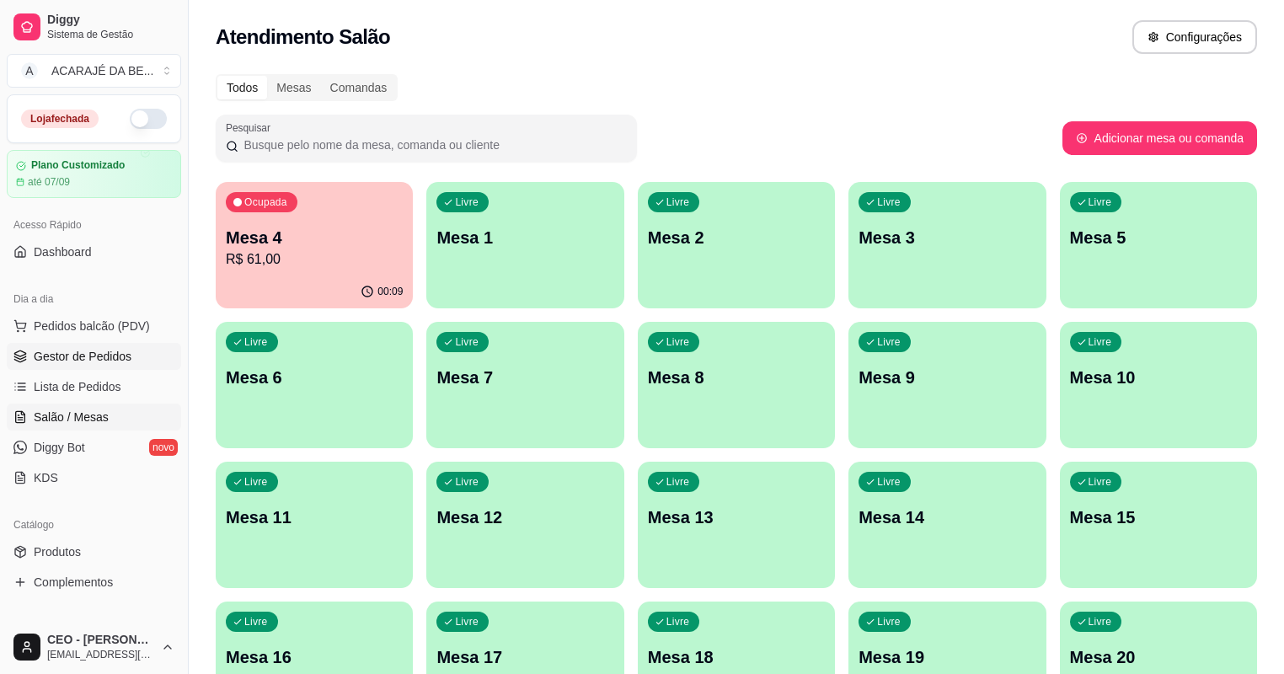
click at [96, 344] on link "Gestor de Pedidos" at bounding box center [94, 356] width 174 height 27
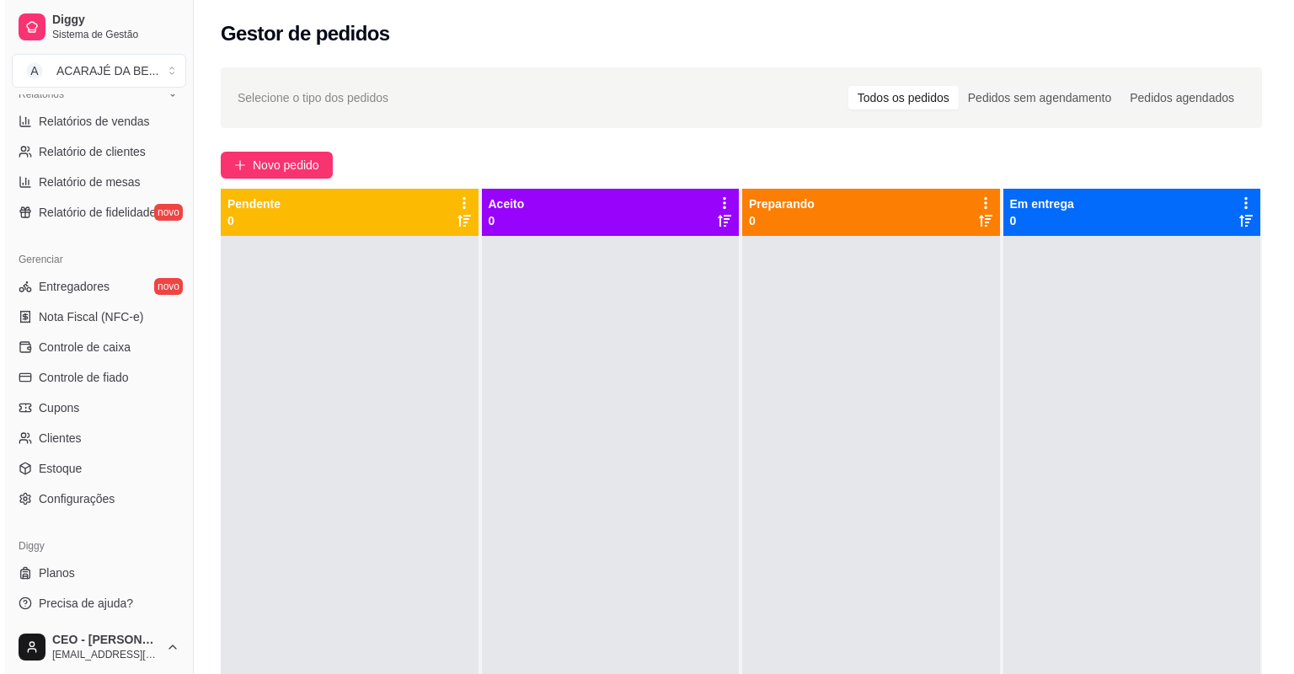
scroll to position [538, 0]
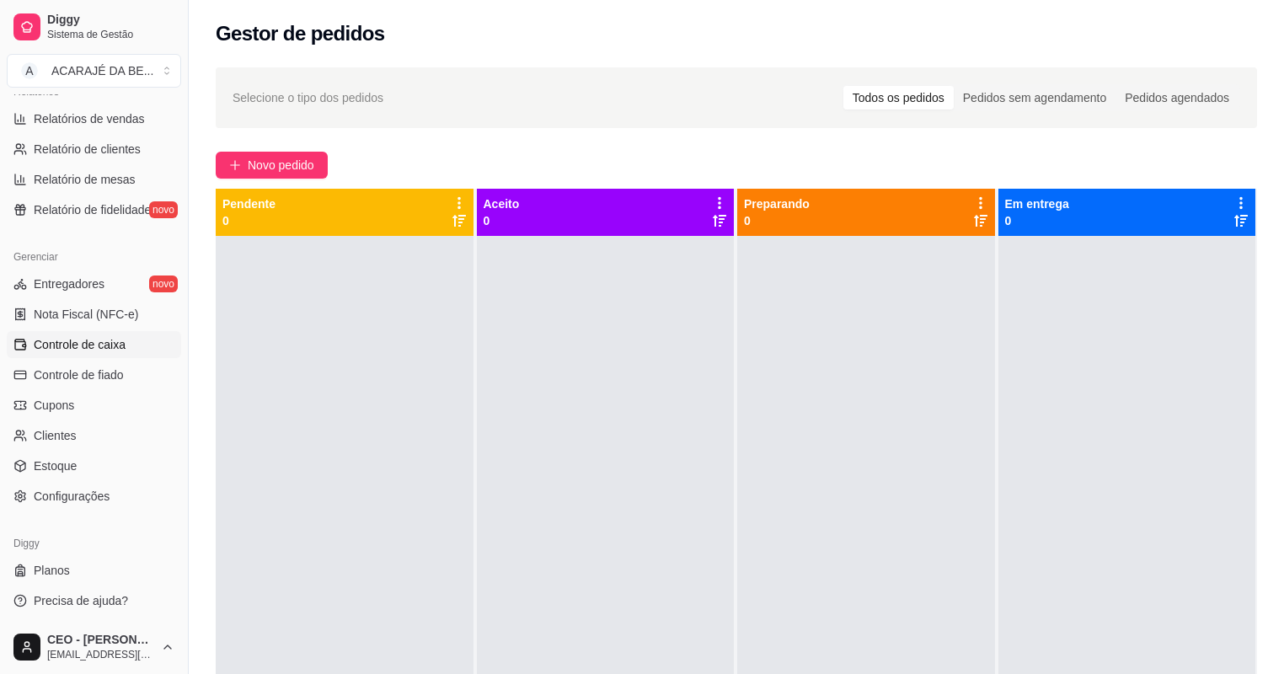
click at [126, 345] on link "Controle de caixa" at bounding box center [94, 344] width 174 height 27
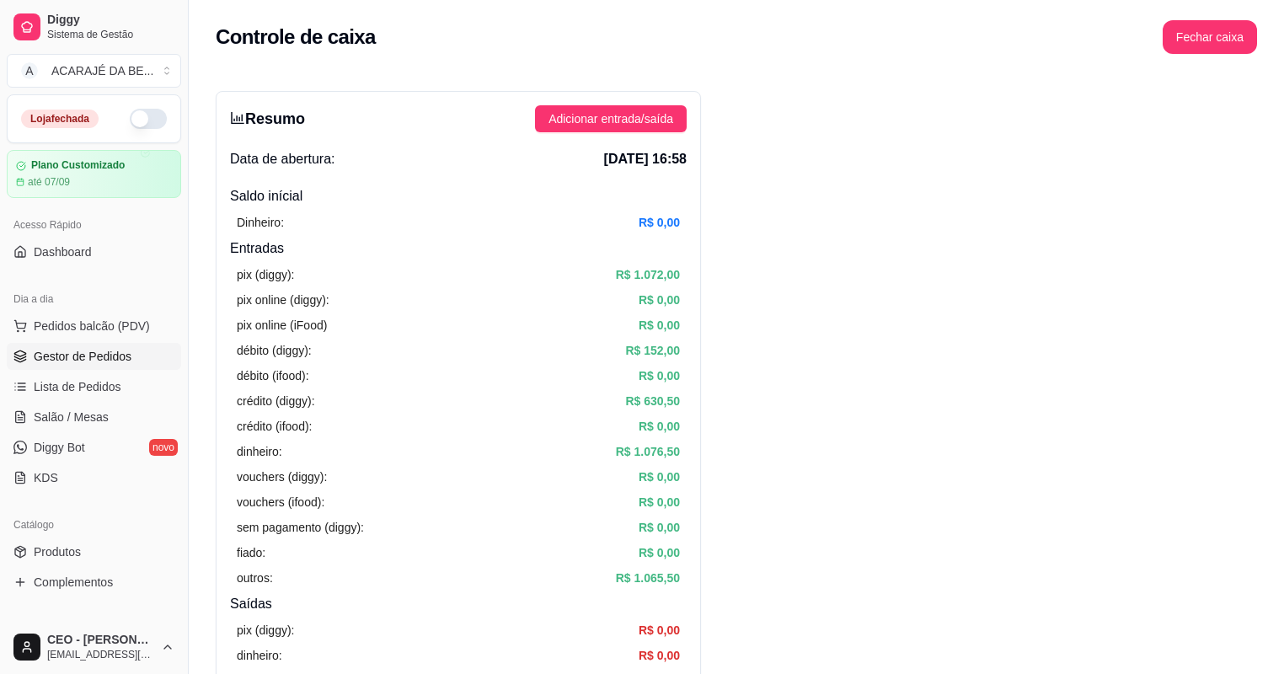
click at [75, 361] on span "Gestor de Pedidos" at bounding box center [83, 356] width 98 height 17
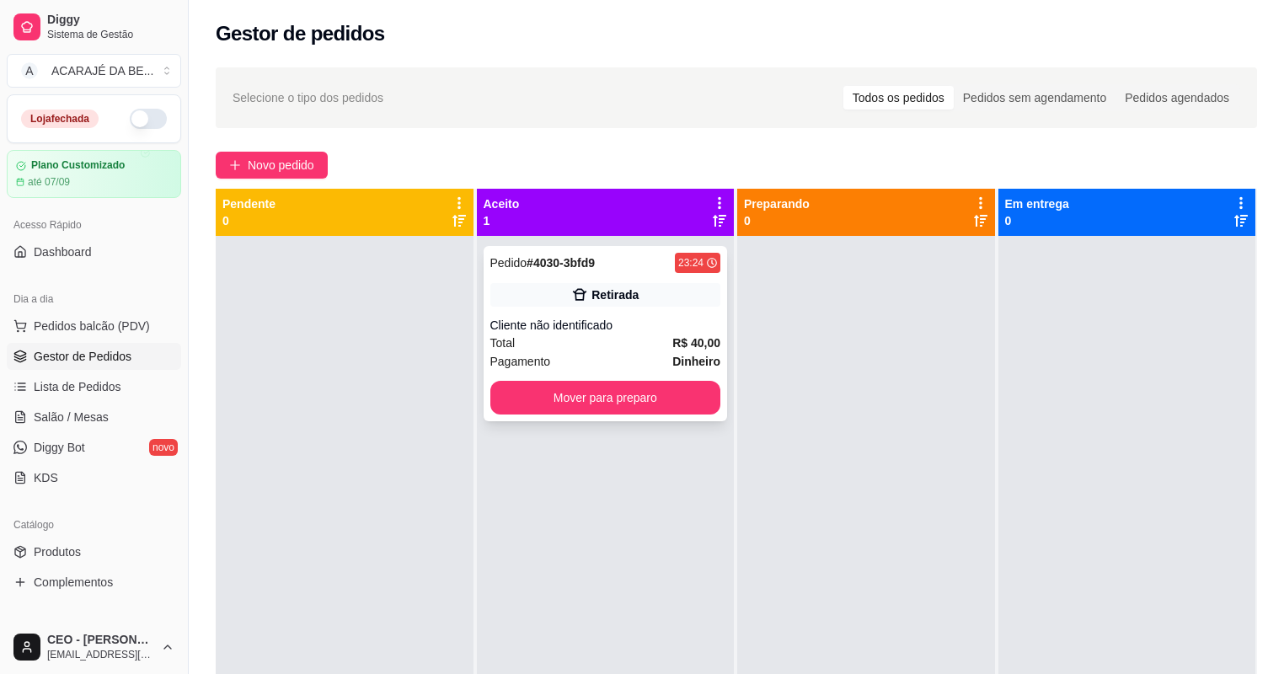
click at [604, 360] on div "Pagamento Dinheiro" at bounding box center [605, 361] width 231 height 19
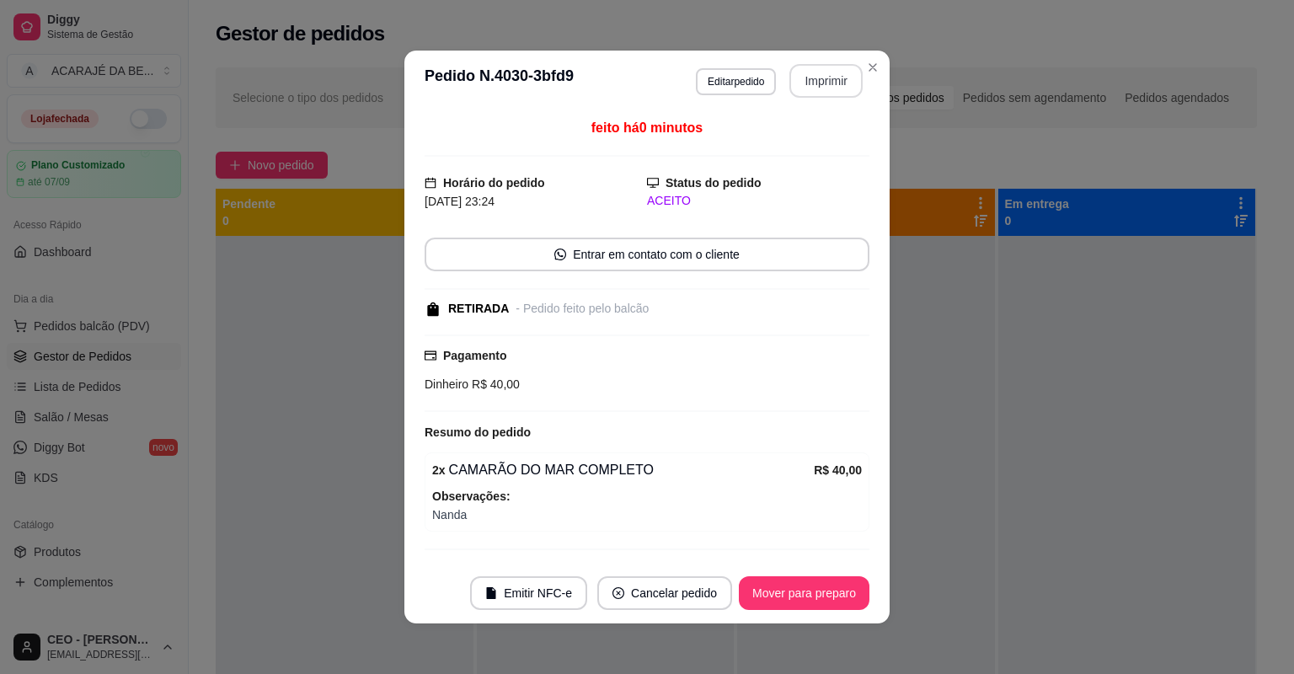
click at [822, 96] on button "Imprimir" at bounding box center [825, 81] width 73 height 34
click at [815, 604] on button "Mover para preparo" at bounding box center [804, 593] width 131 height 34
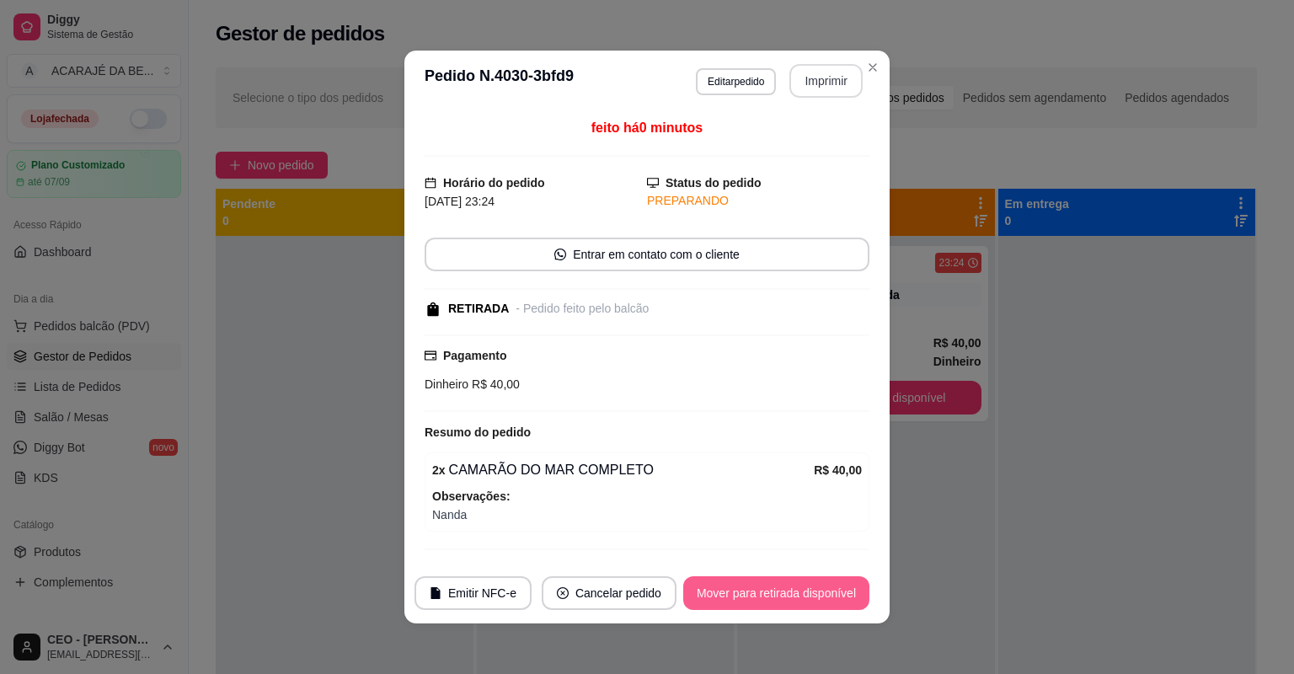
click at [815, 604] on button "Mover para retirada disponível" at bounding box center [776, 593] width 186 height 34
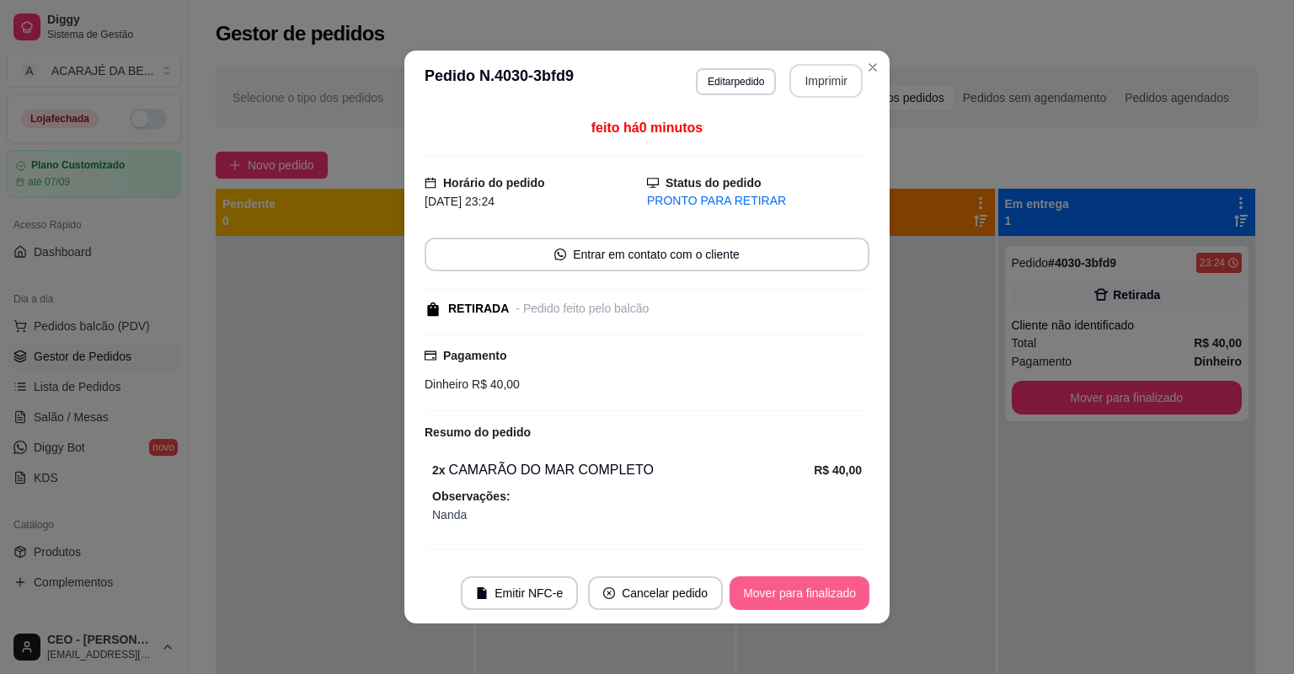
click at [815, 604] on button "Mover para finalizado" at bounding box center [800, 593] width 140 height 34
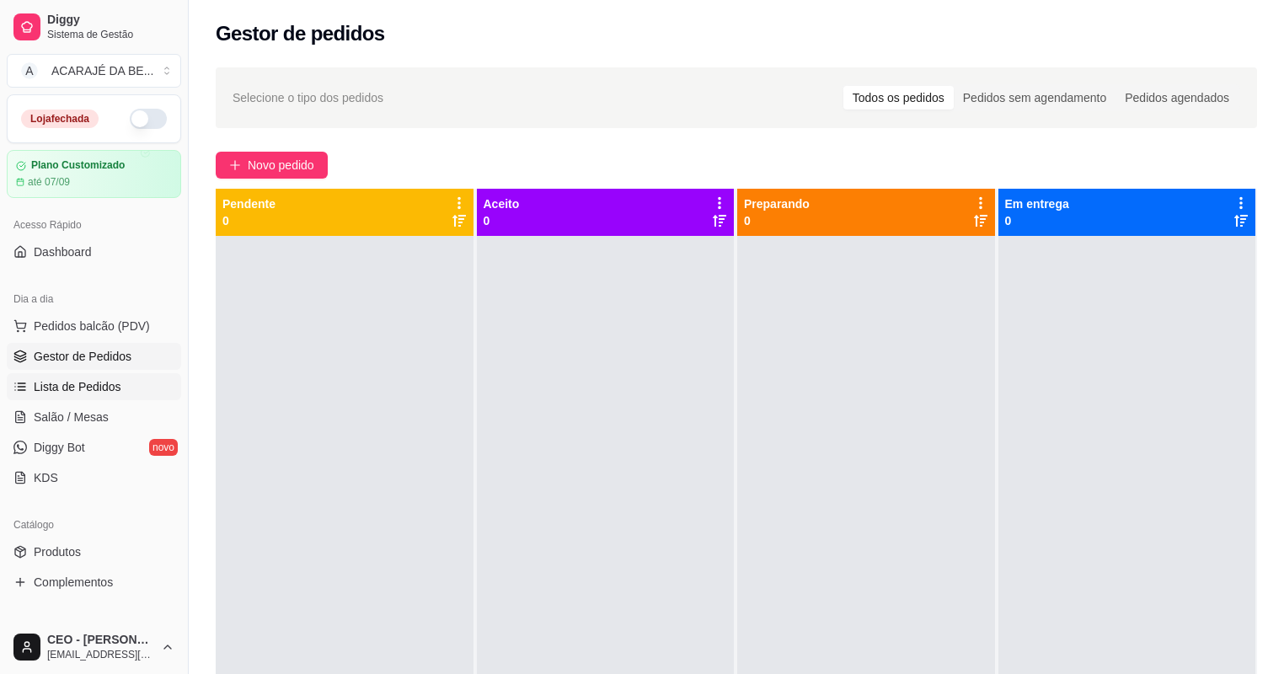
click at [91, 395] on link "Lista de Pedidos" at bounding box center [94, 386] width 174 height 27
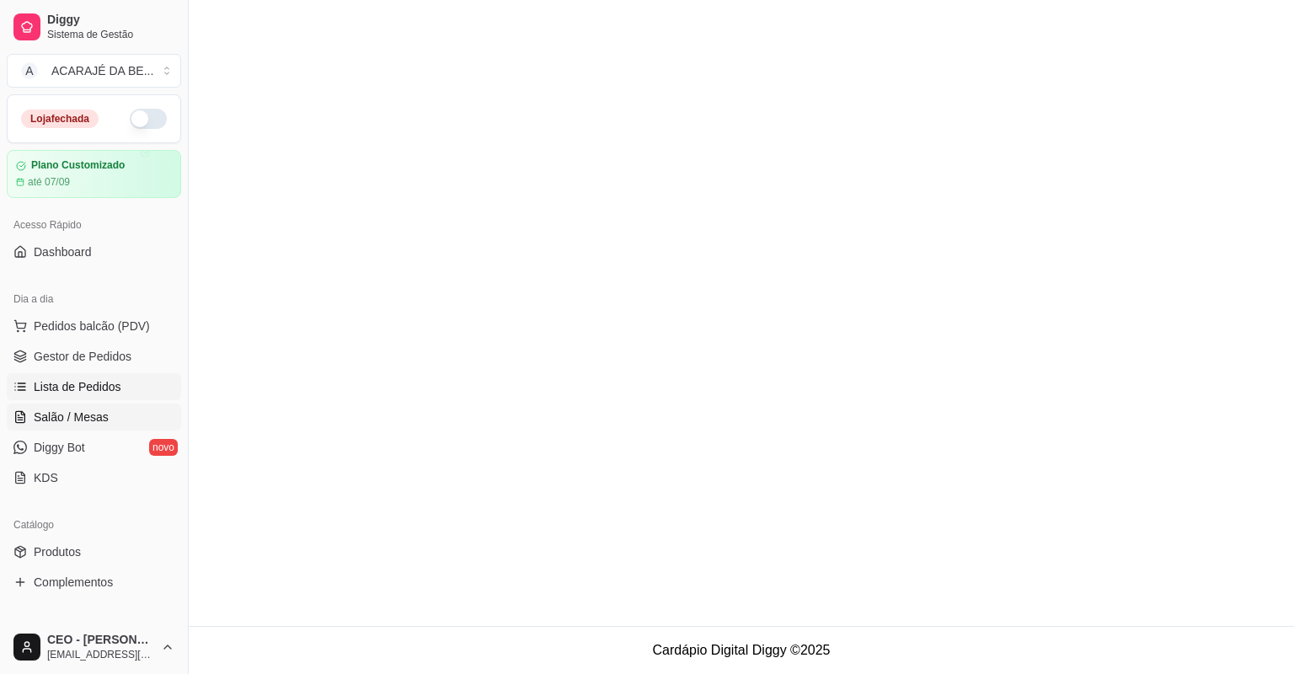
click at [84, 424] on span "Salão / Mesas" at bounding box center [71, 417] width 75 height 17
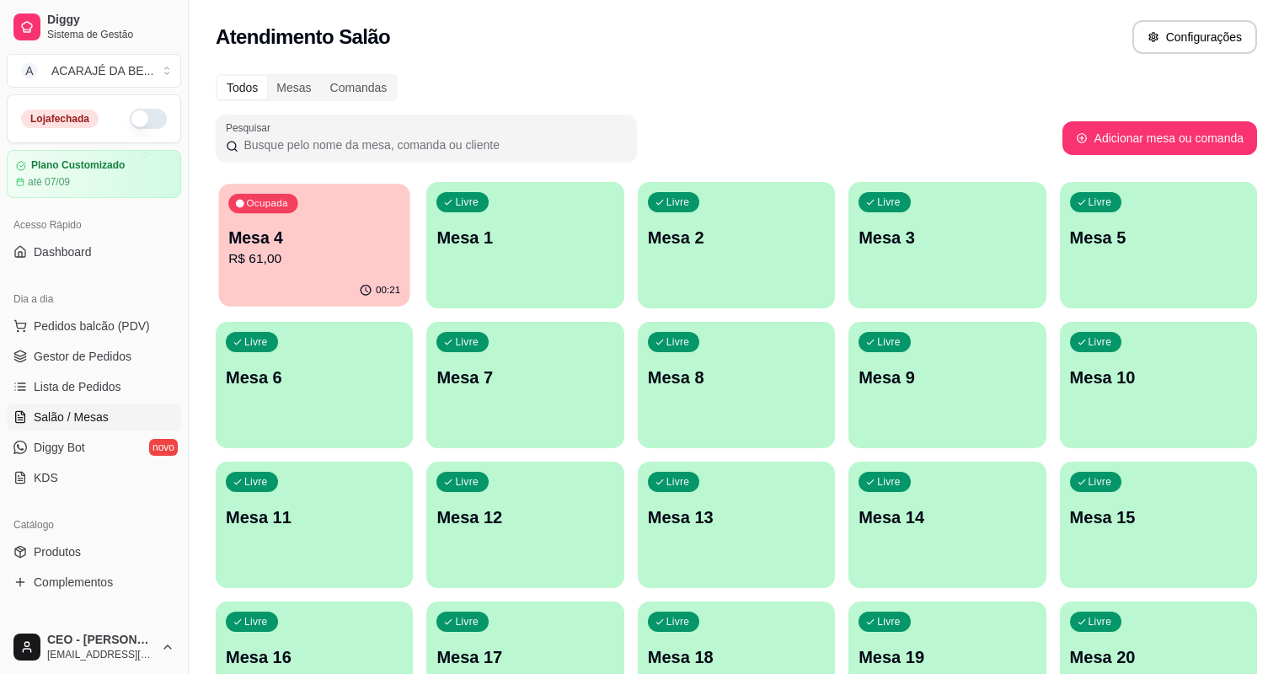
click at [334, 260] on p "R$ 61,00" at bounding box center [314, 258] width 172 height 19
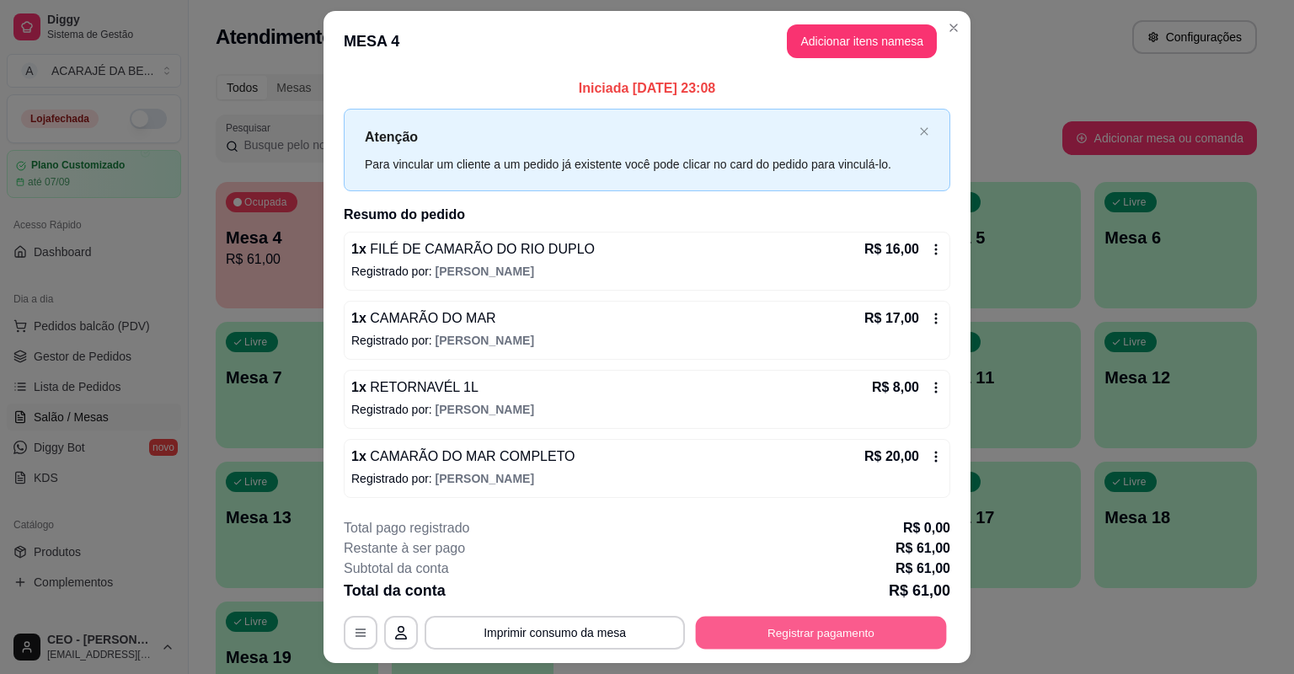
click at [760, 622] on button "Registrar pagamento" at bounding box center [821, 632] width 251 height 33
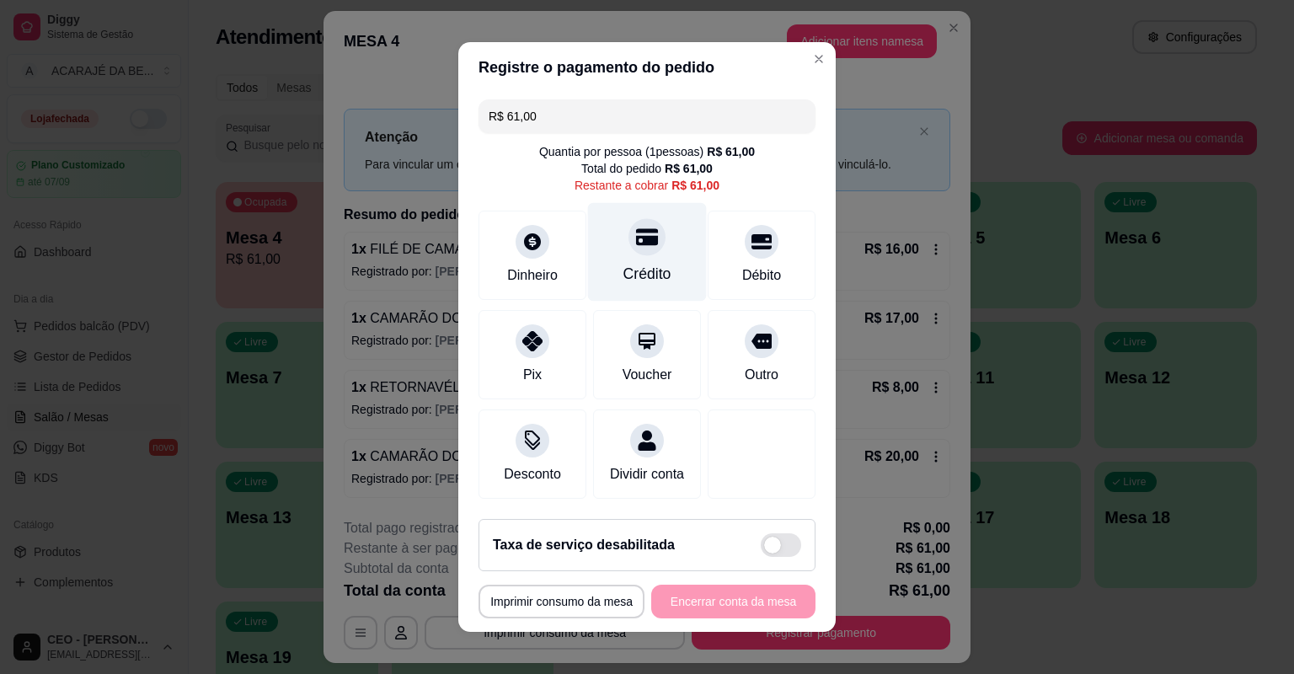
click at [623, 259] on div "Crédito" at bounding box center [647, 252] width 119 height 99
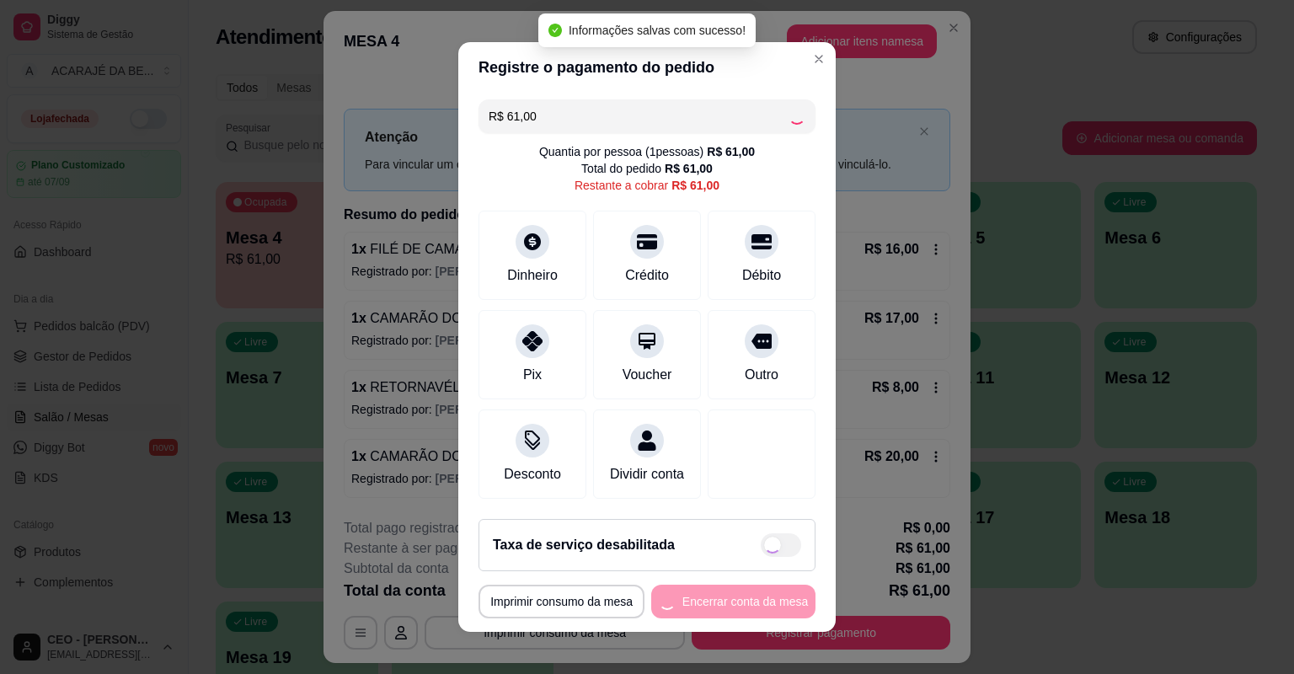
type input "R$ 0,00"
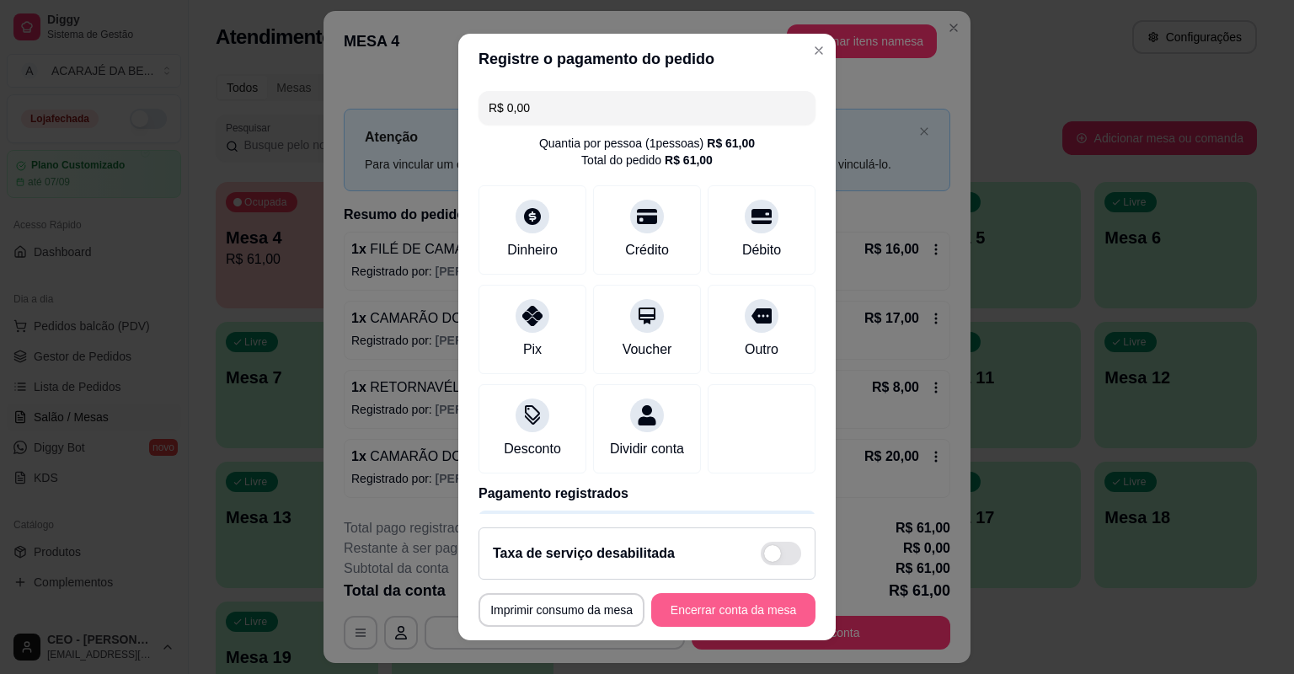
click at [688, 596] on button "Encerrar conta da mesa" at bounding box center [733, 610] width 164 height 34
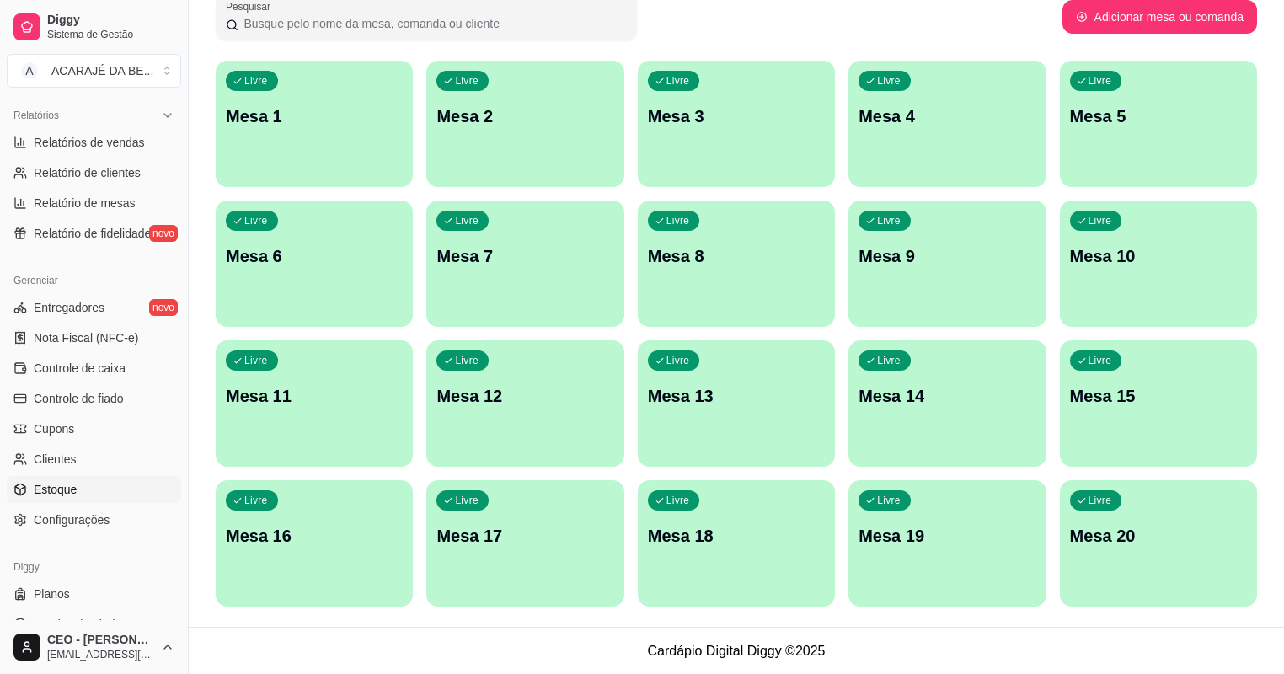
scroll to position [538, 0]
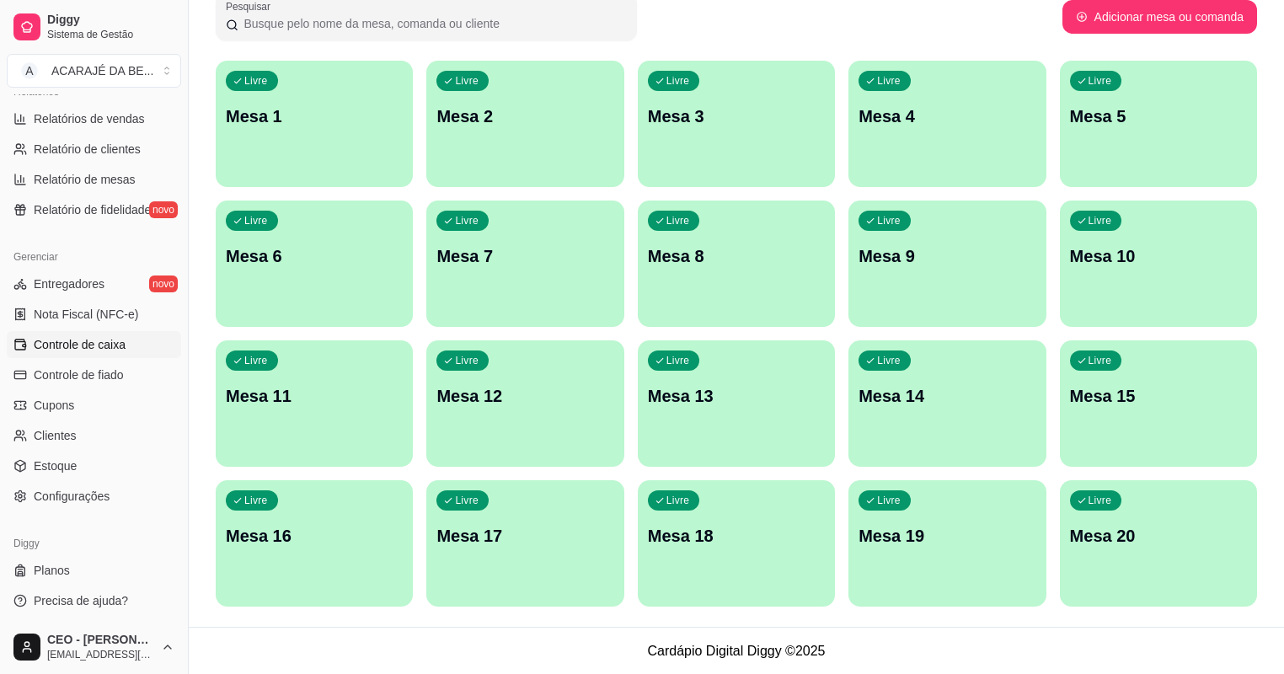
click at [88, 340] on span "Controle de caixa" at bounding box center [80, 344] width 92 height 17
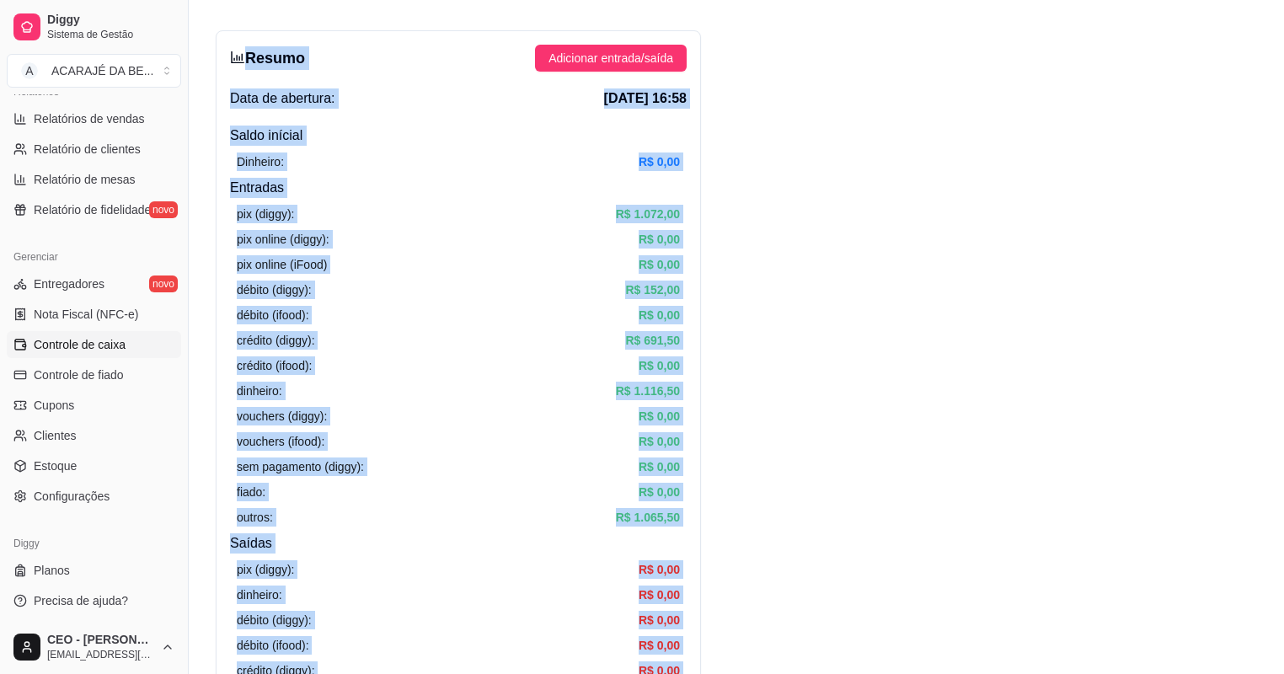
scroll to position [61, 0]
drag, startPoint x: 1097, startPoint y: 221, endPoint x: 243, endPoint y: 53, distance: 869.8
drag, startPoint x: 243, startPoint y: 53, endPoint x: 307, endPoint y: 108, distance: 83.6
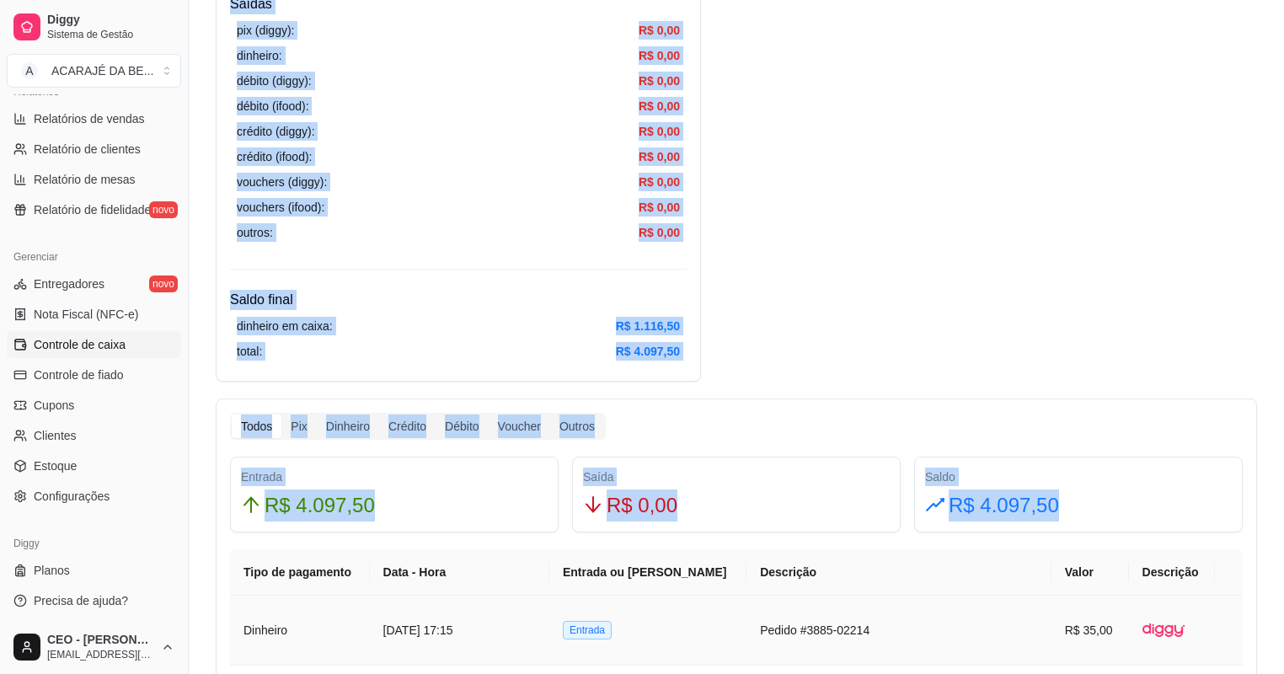
scroll to position [869, 0]
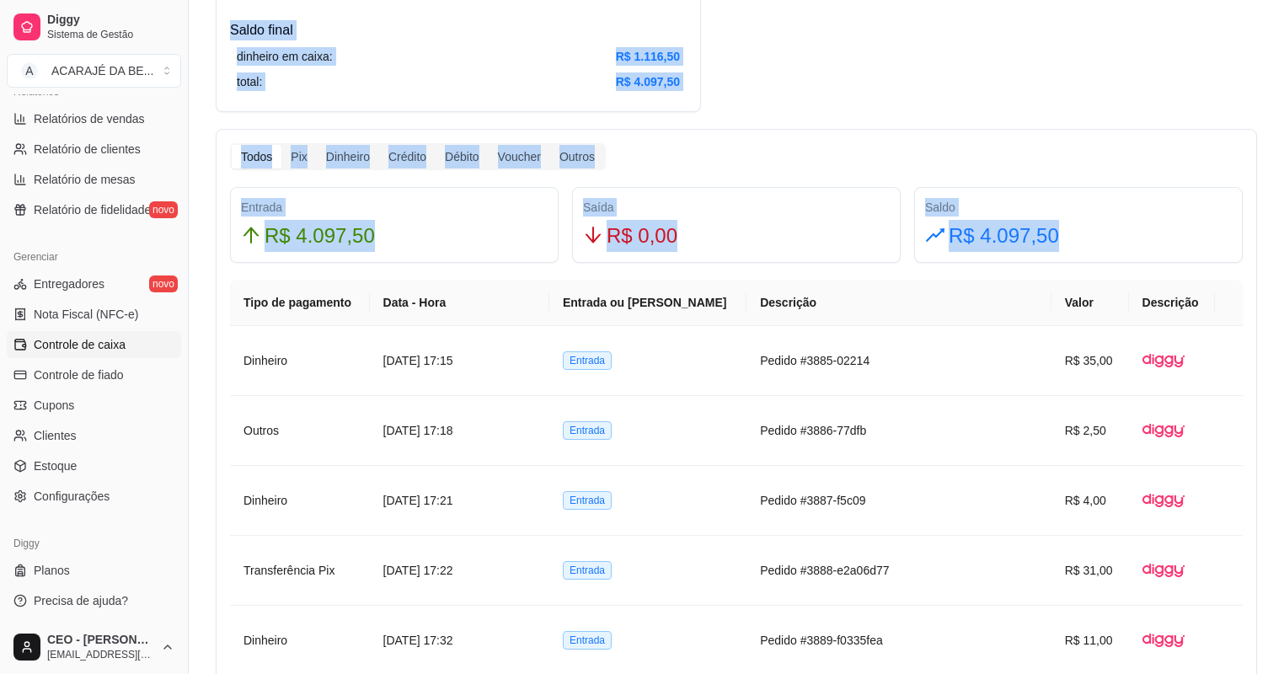
click at [1105, 201] on div "Saldo" at bounding box center [1078, 207] width 307 height 19
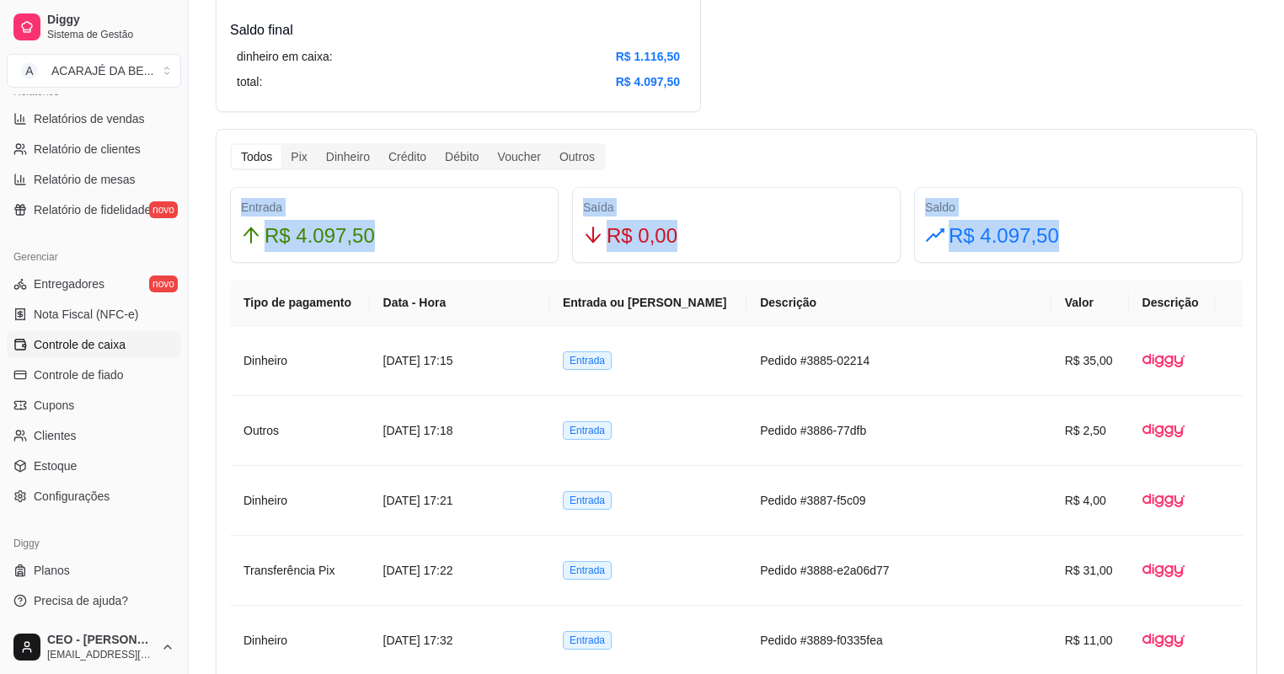
drag, startPoint x: 1094, startPoint y: 233, endPoint x: 238, endPoint y: 211, distance: 856.3
click at [238, 211] on div "Entrada R$ 4.097,50 Saída R$ 0,00 Saldo R$ 4.097,50" at bounding box center [736, 225] width 1026 height 76
drag, startPoint x: 238, startPoint y: 211, endPoint x: 275, endPoint y: 226, distance: 40.1
copy div "Entrada R$ 4.097,50 Saída R$ 0,00 Saldo R$ 4.097,50"
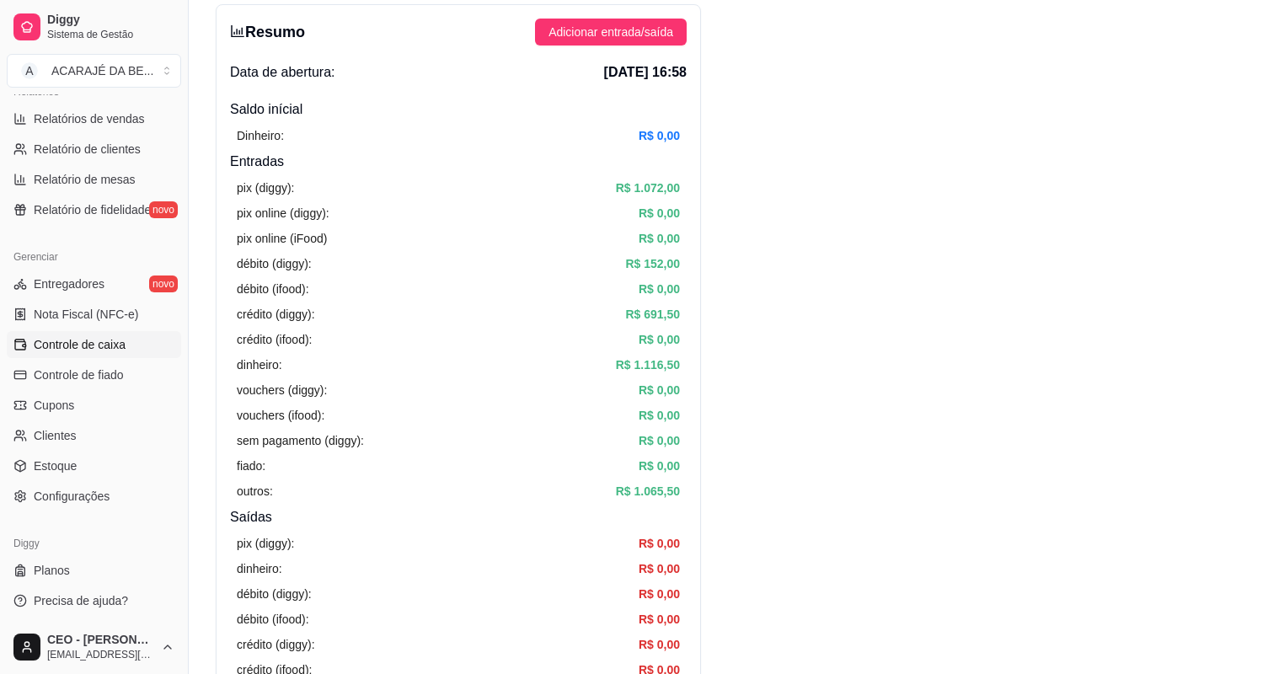
scroll to position [0, 0]
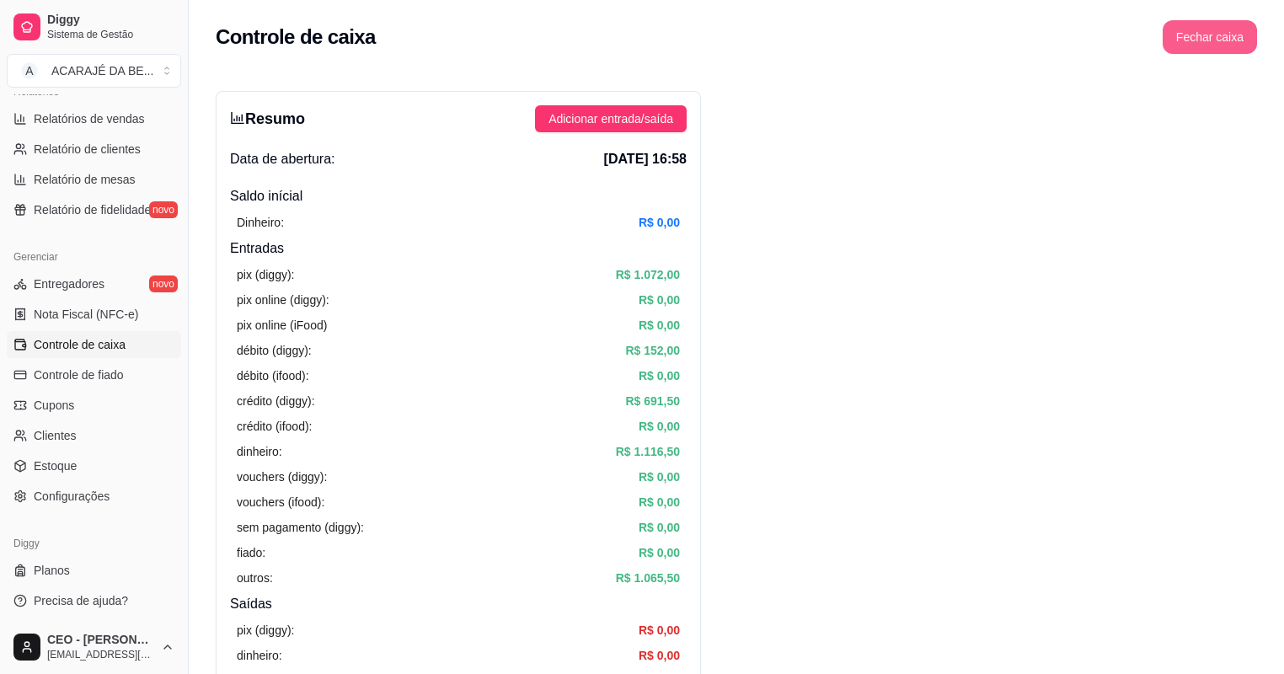
click at [1214, 41] on button "Fechar caixa" at bounding box center [1210, 37] width 94 height 34
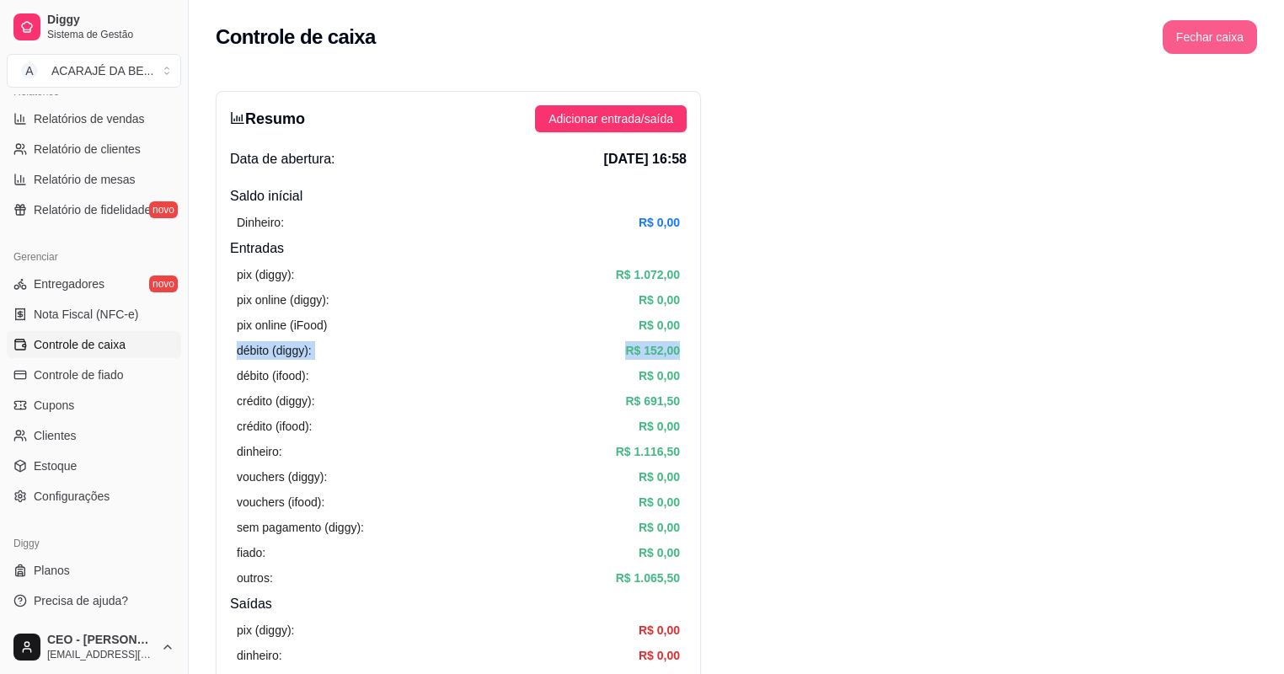
click at [1203, 33] on button "Fechar caixa" at bounding box center [1210, 37] width 94 height 34
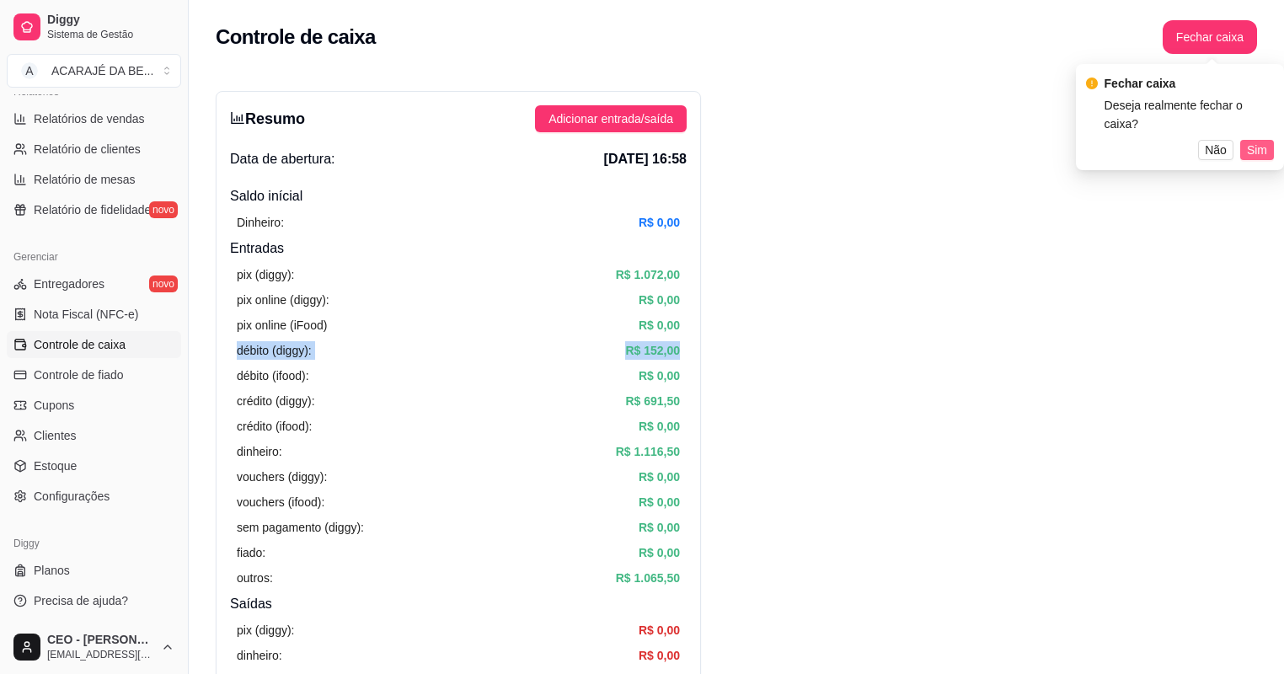
click at [1270, 140] on button "Sim" at bounding box center [1257, 150] width 34 height 20
